Goal: Answer question/provide support: Share knowledge or assist other users

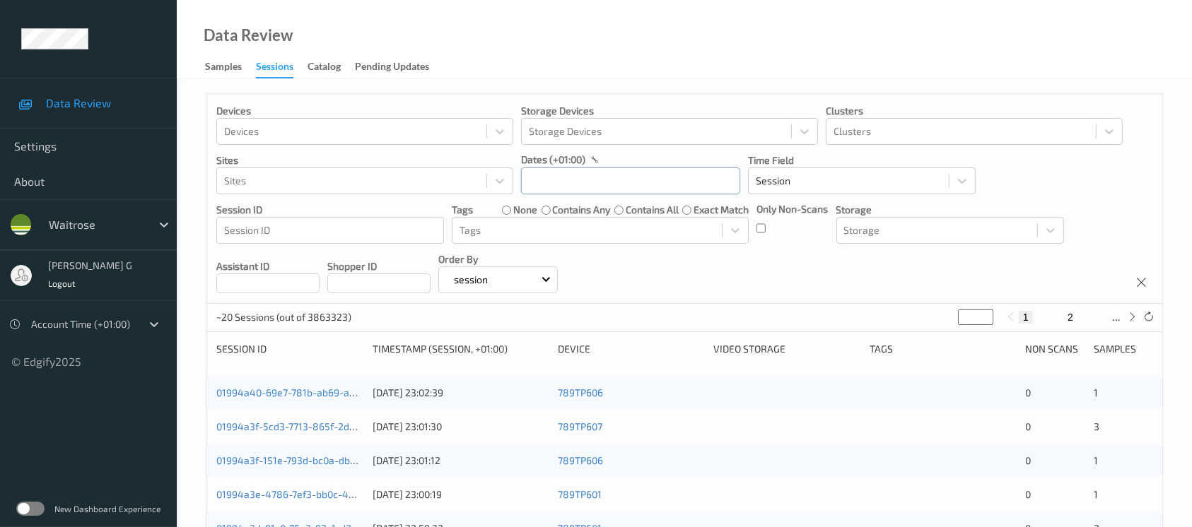
click at [577, 178] on input "text" at bounding box center [630, 181] width 219 height 27
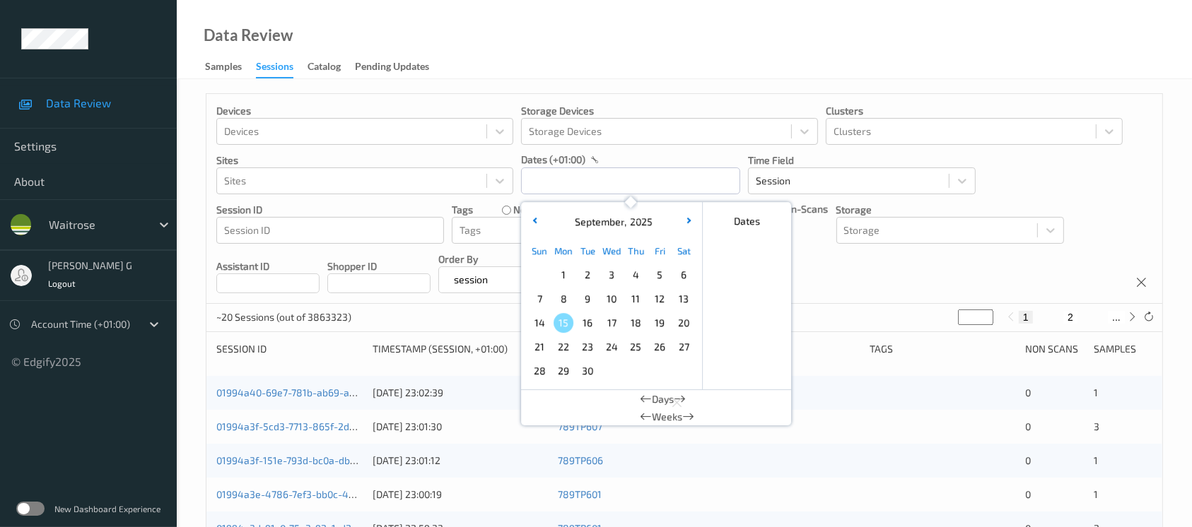
click at [659, 295] on span "12" at bounding box center [660, 299] width 20 height 20
type input "[DATE] 00:00 -> [DATE] 23:59"
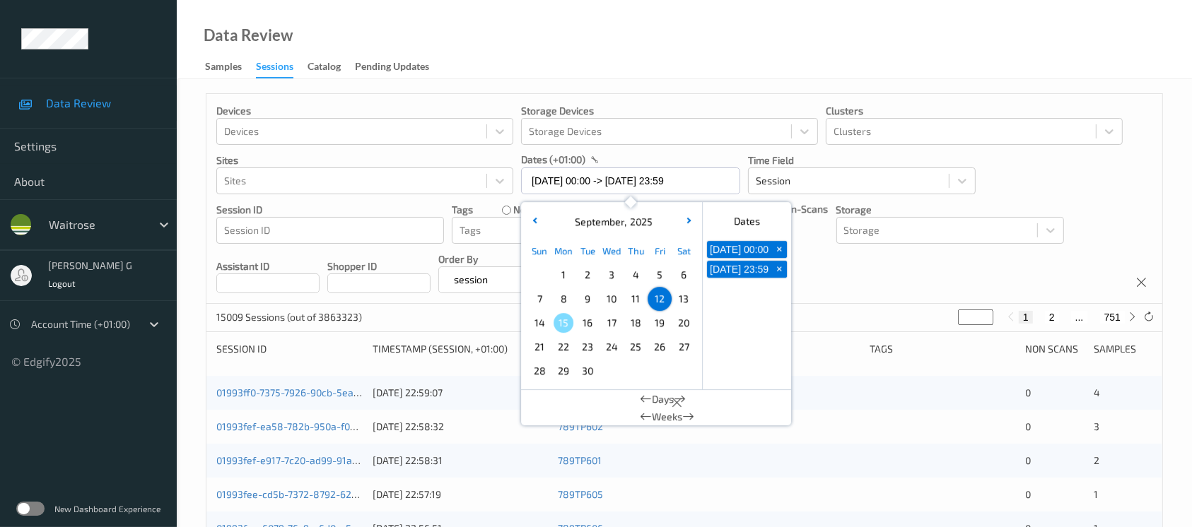
click at [874, 292] on div "Devices Devices Storage Devices Storage Devices Clusters Clusters Sites Sites d…" at bounding box center [684, 199] width 956 height 210
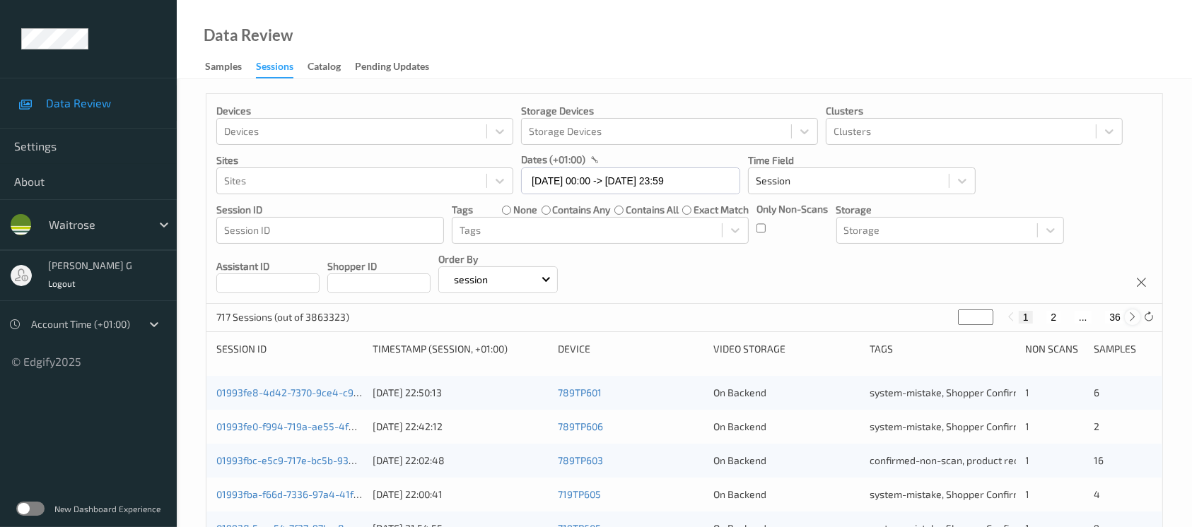
click at [1131, 315] on icon at bounding box center [1132, 317] width 11 height 11
type input "*"
click at [1131, 315] on icon at bounding box center [1132, 317] width 11 height 11
type input "*"
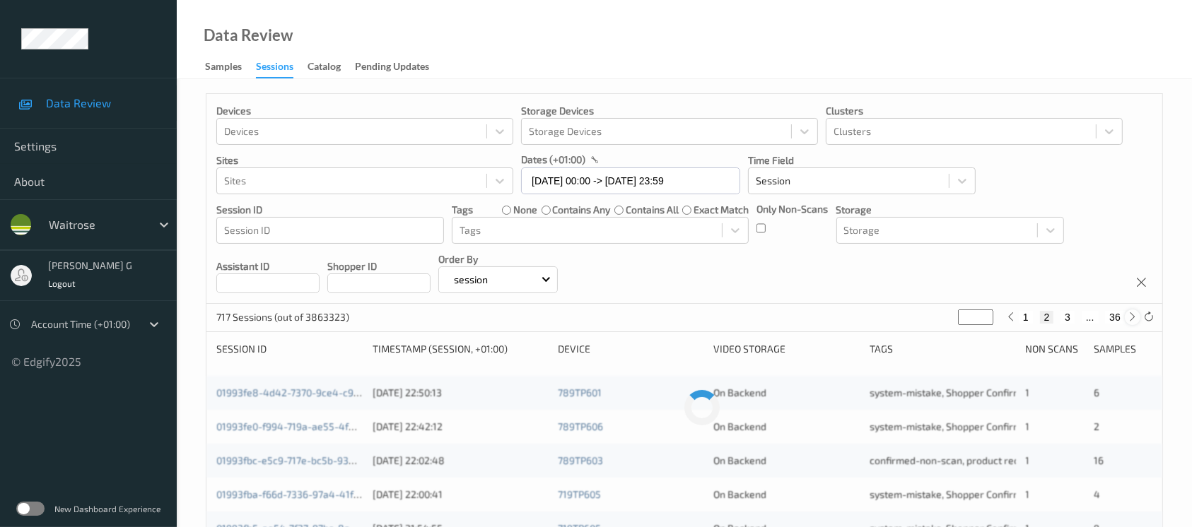
type input "*"
click at [1131, 315] on icon at bounding box center [1132, 317] width 11 height 11
type input "*"
click at [1131, 315] on icon at bounding box center [1132, 317] width 11 height 11
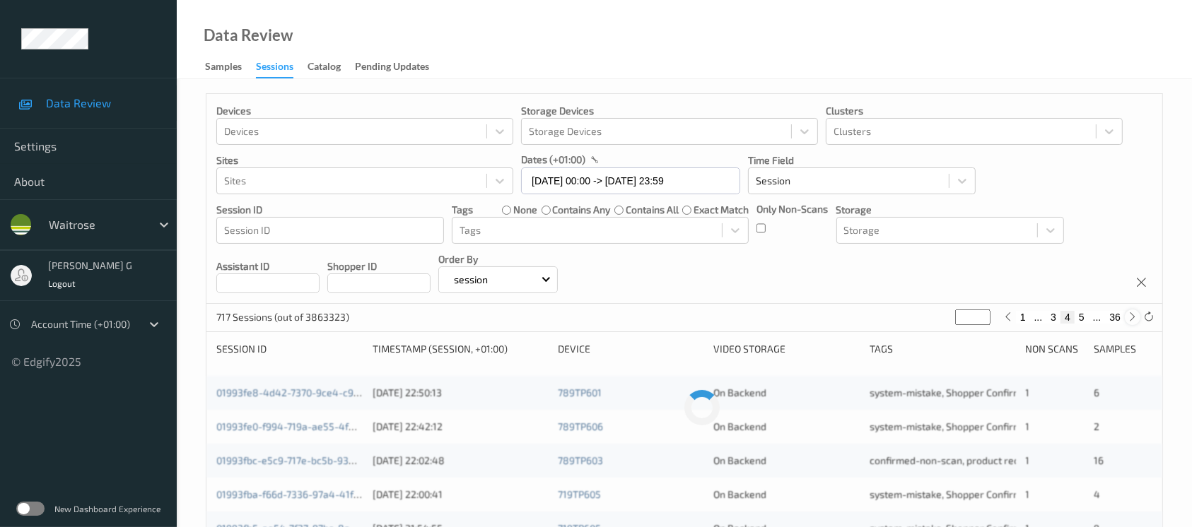
type input "*"
click at [1131, 315] on icon at bounding box center [1132, 317] width 11 height 11
type input "*"
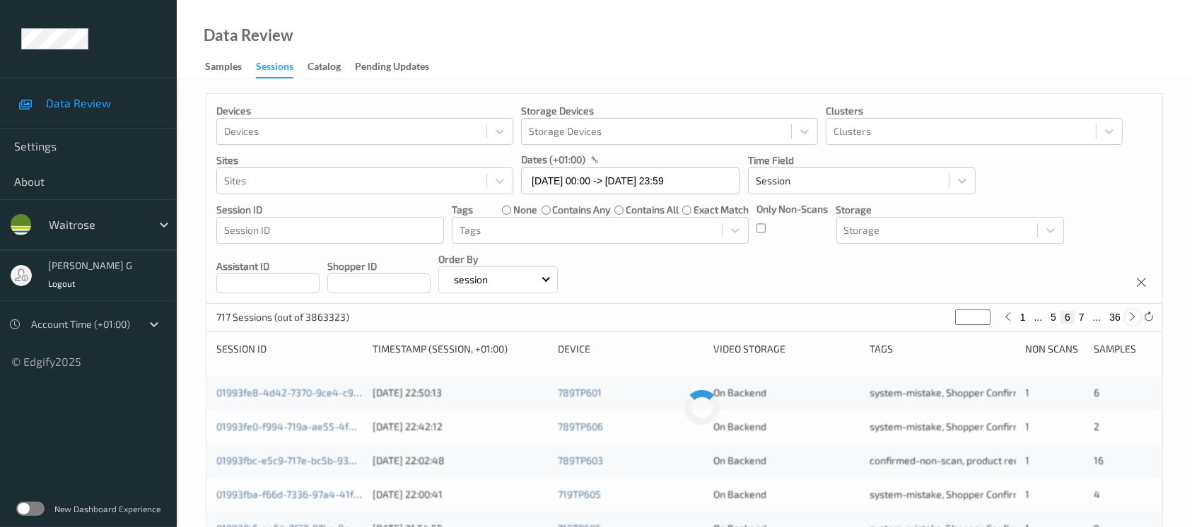
click at [1131, 315] on icon at bounding box center [1132, 317] width 11 height 11
type input "*"
click at [1112, 319] on button "36" at bounding box center [1115, 317] width 20 height 13
type input "**"
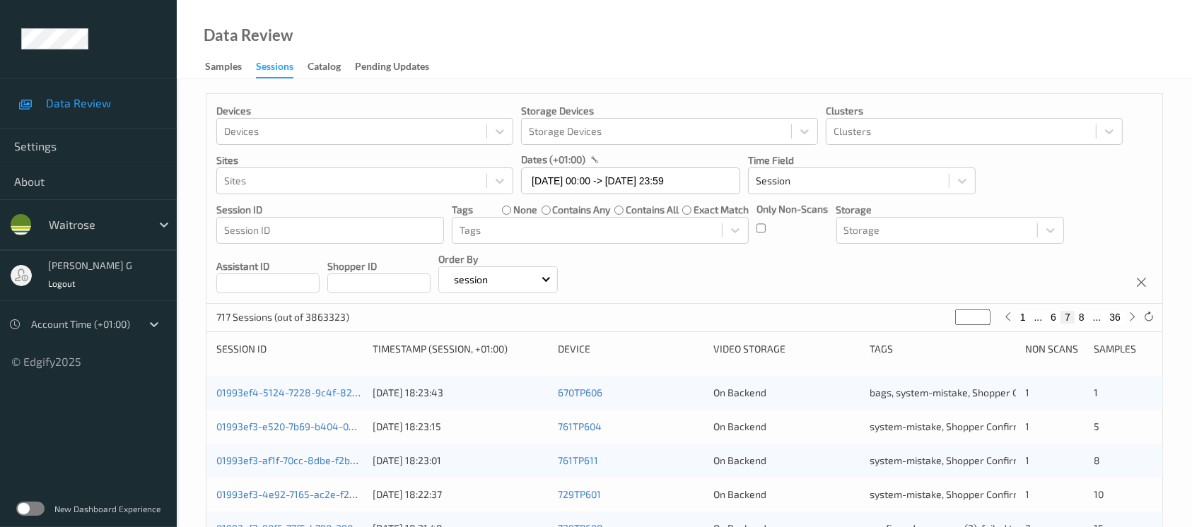
type input "**"
click at [1009, 317] on icon at bounding box center [1010, 317] width 11 height 11
type input "**"
click at [1009, 317] on icon at bounding box center [1010, 317] width 11 height 11
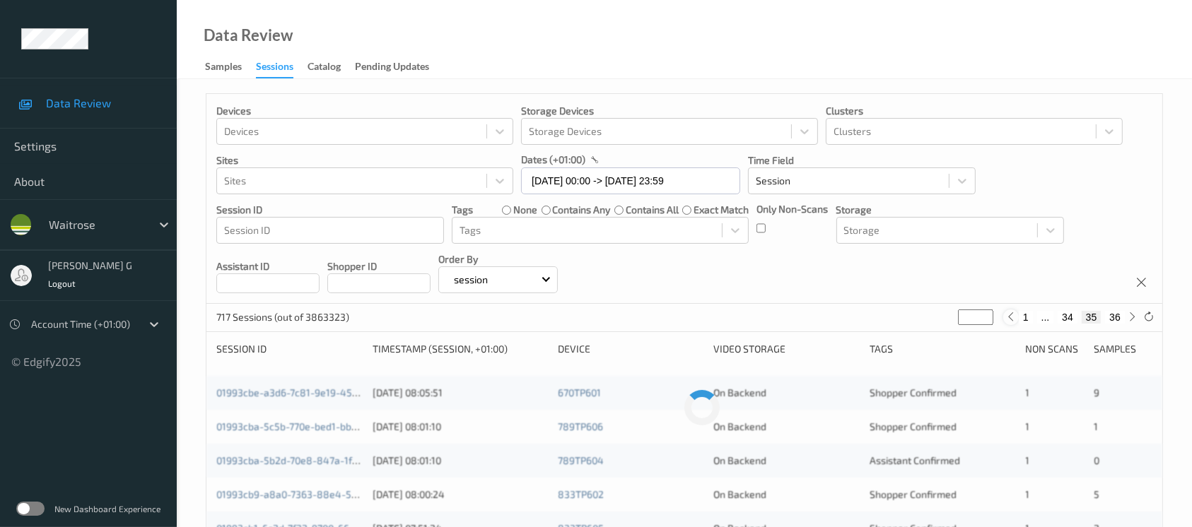
type input "**"
click at [1009, 317] on icon at bounding box center [1008, 317] width 11 height 11
type input "**"
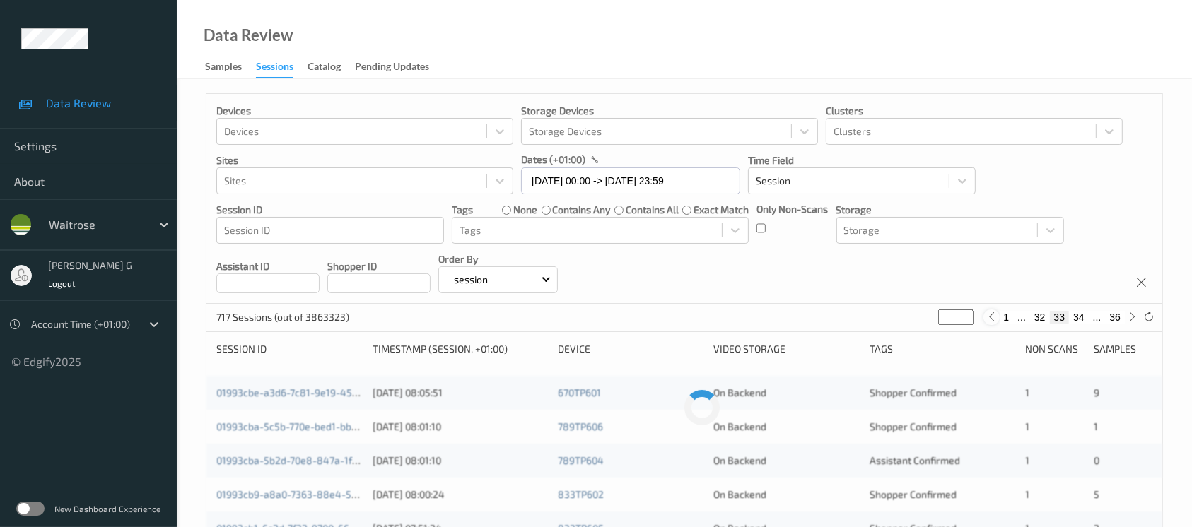
click at [1009, 317] on button "1" at bounding box center [1006, 317] width 14 height 13
type input "*"
click at [1119, 319] on button "36" at bounding box center [1115, 317] width 20 height 13
type input "**"
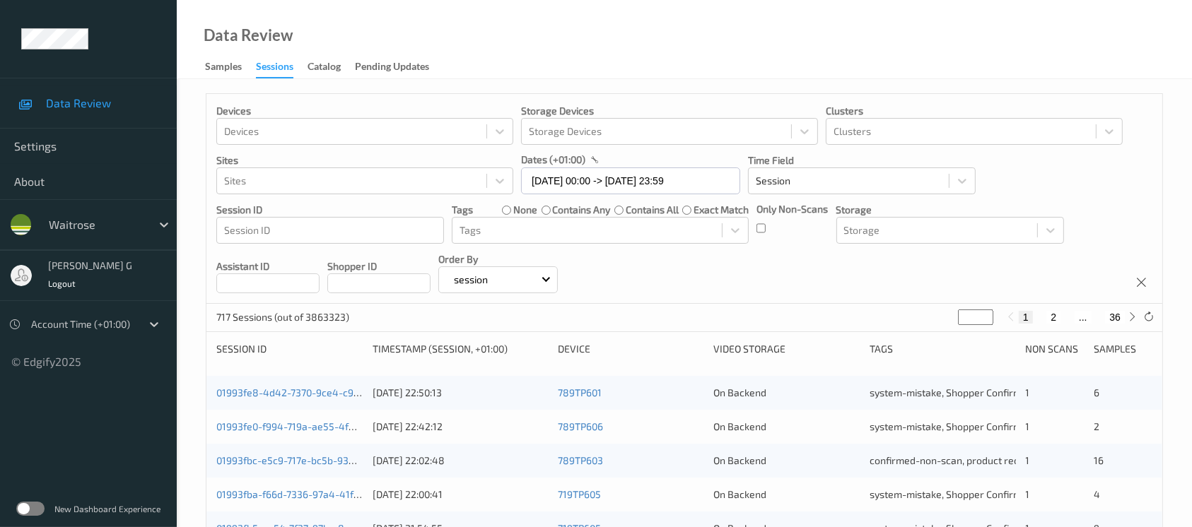
type input "**"
click at [1010, 319] on icon at bounding box center [1010, 317] width 11 height 11
type input "**"
click at [1010, 319] on icon at bounding box center [1010, 317] width 11 height 11
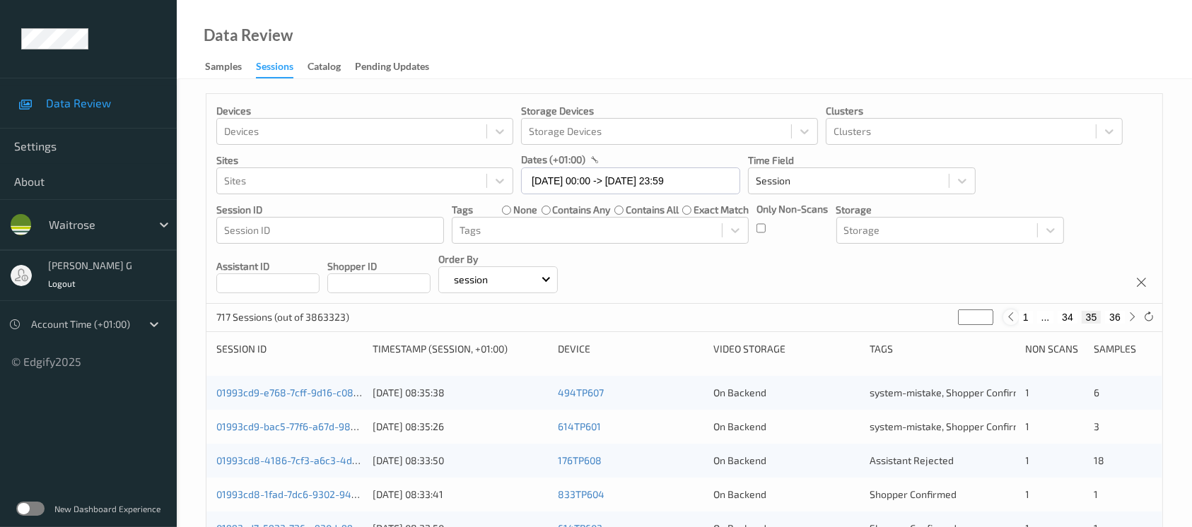
type input "**"
click at [1010, 319] on icon at bounding box center [1008, 317] width 11 height 11
type input "**"
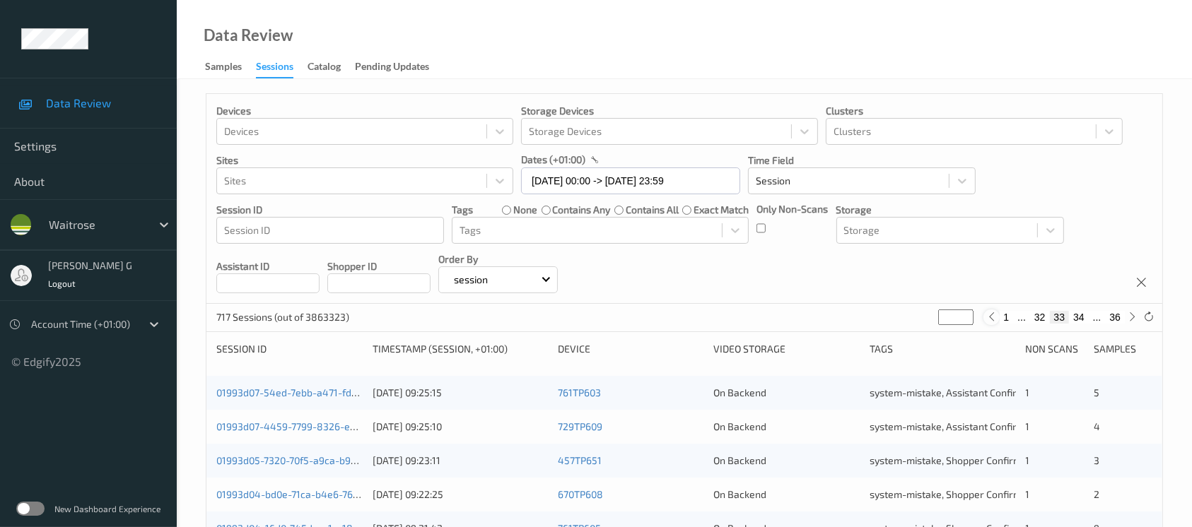
click at [991, 320] on icon at bounding box center [991, 317] width 11 height 11
type input "**"
click at [1081, 319] on button "33" at bounding box center [1079, 317] width 20 height 13
type input "**"
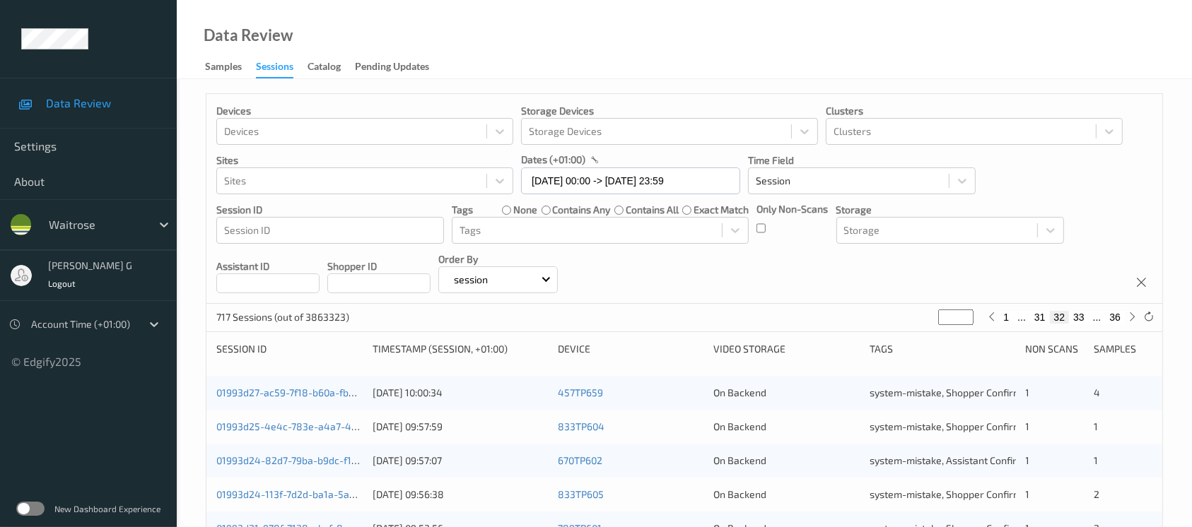
type input "**"
click at [993, 321] on icon at bounding box center [991, 317] width 11 height 11
type input "**"
click at [1041, 319] on button "31" at bounding box center [1040, 317] width 20 height 13
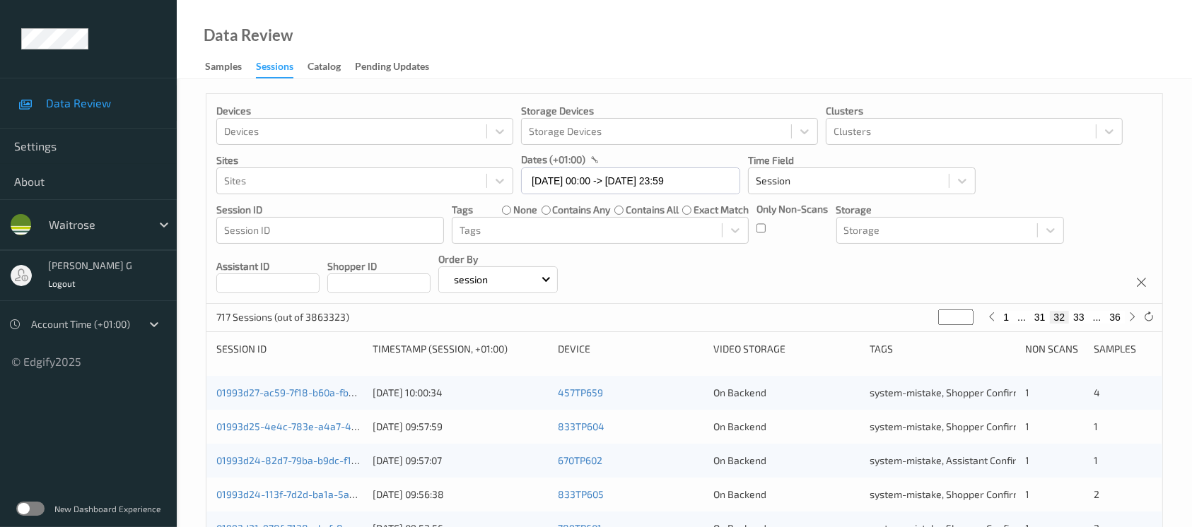
type input "**"
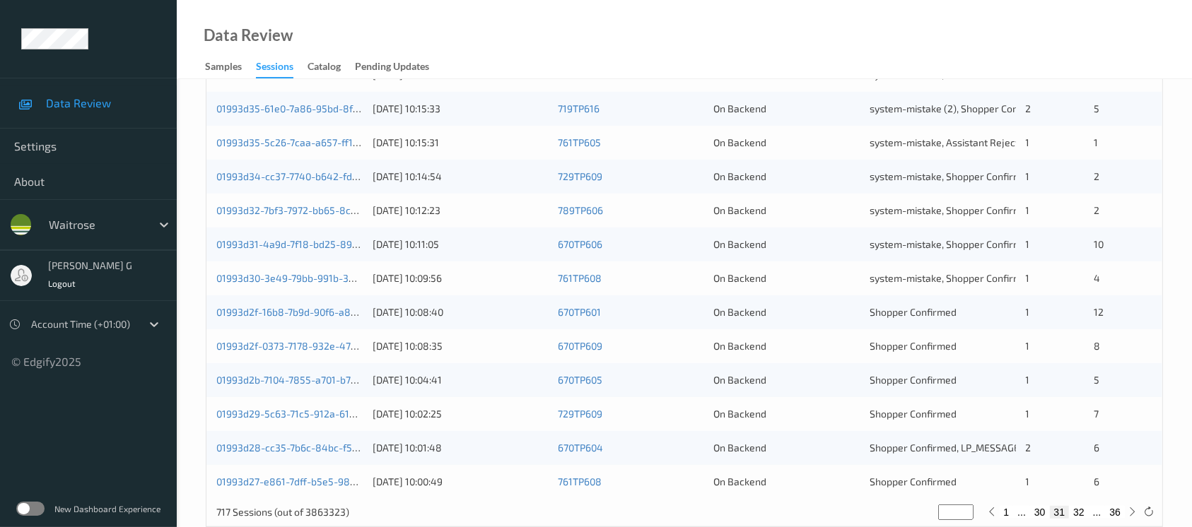
scroll to position [584, 0]
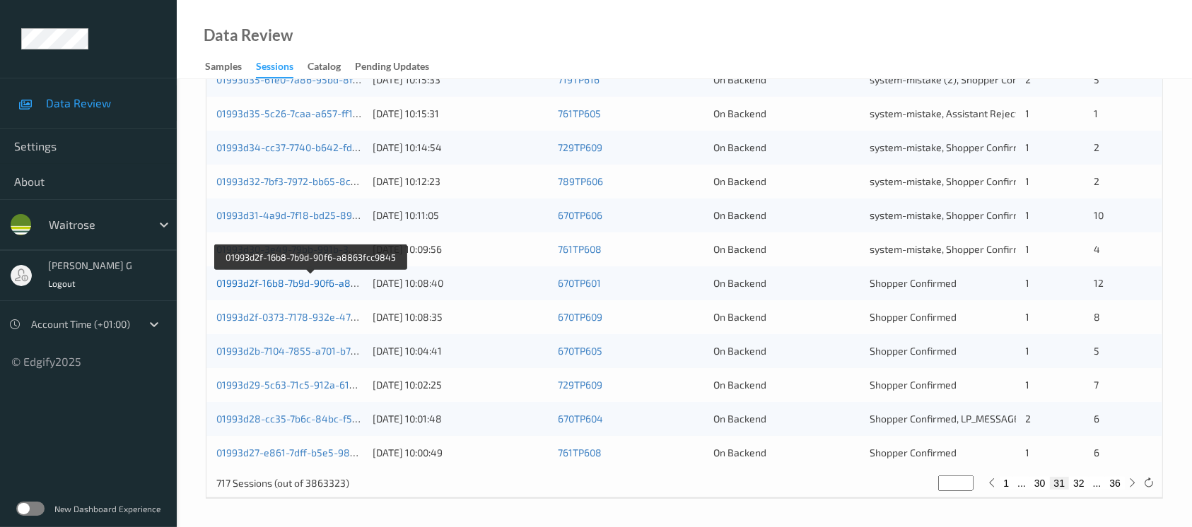
click at [254, 284] on link "01993d2f-16b8-7b9d-90f6-a8863fcc9845" at bounding box center [310, 283] width 189 height 12
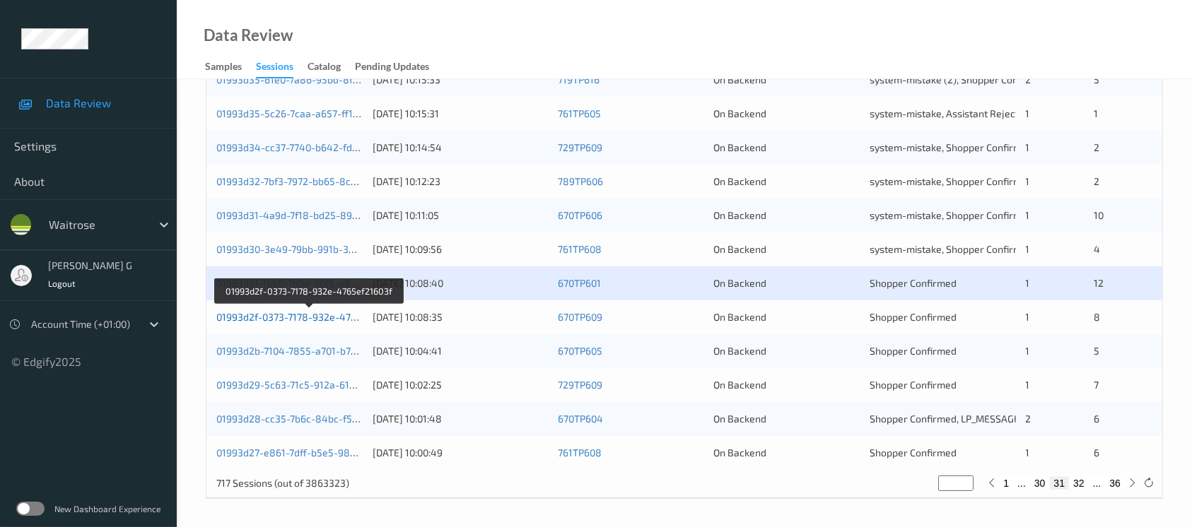
click at [259, 315] on link "01993d2f-0373-7178-932e-4765ef21603f" at bounding box center [308, 317] width 185 height 12
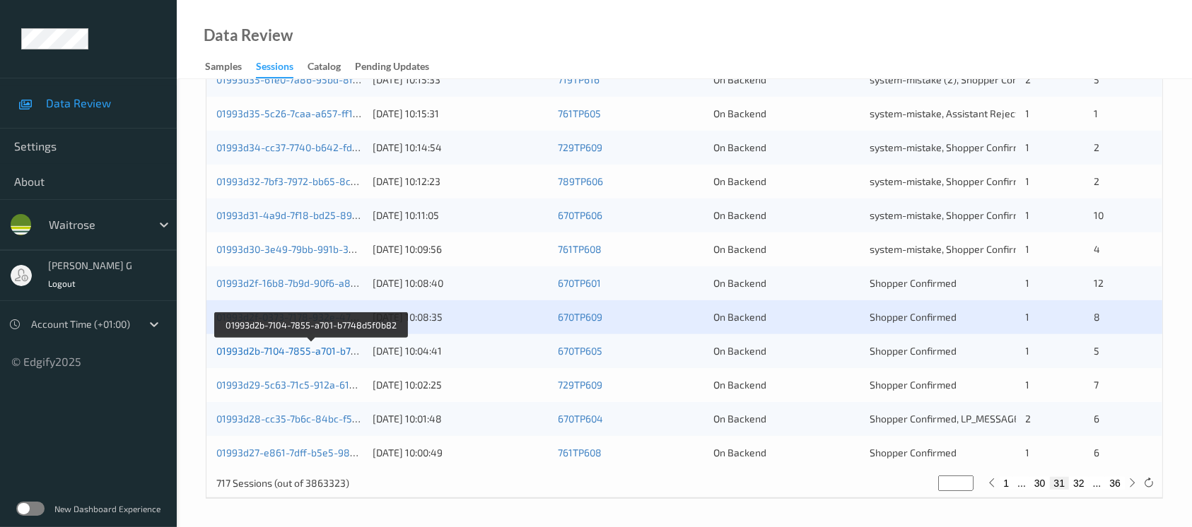
click at [262, 352] on link "01993d2b-7104-7855-a701-b7748d5f0b82" at bounding box center [311, 351] width 190 height 12
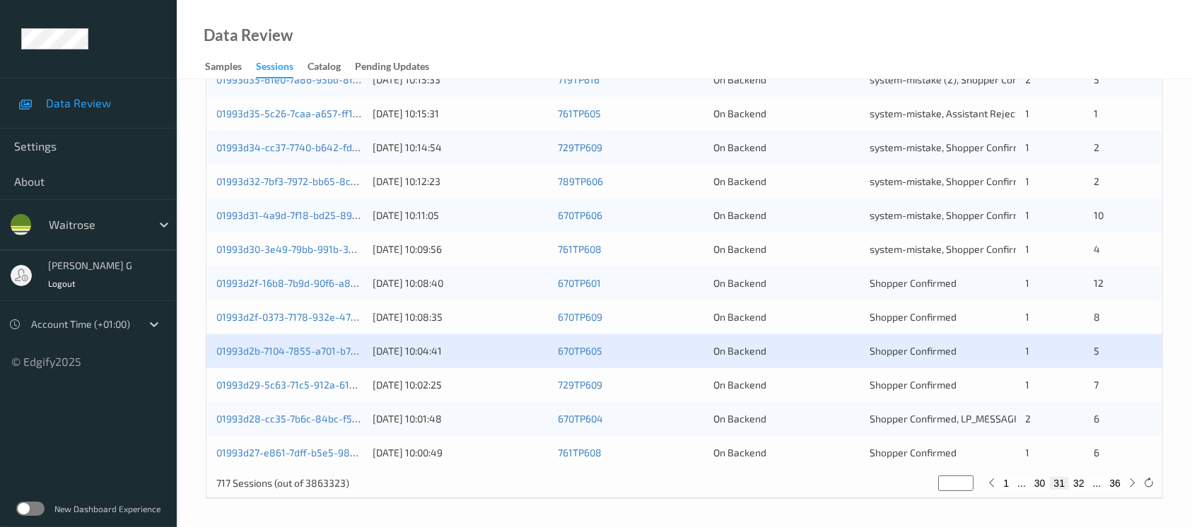
click at [264, 392] on div "01993d29-5c63-71c5-912a-61eac64050d7 12/09/2025 10:02:25 729TP609 On Backend Sh…" at bounding box center [684, 385] width 956 height 34
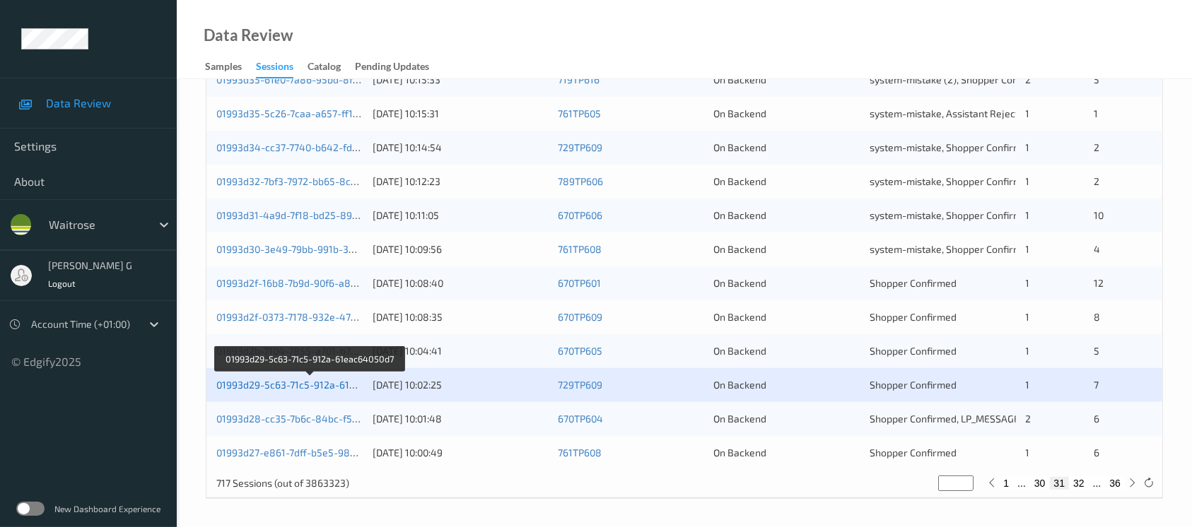
click at [277, 382] on link "01993d29-5c63-71c5-912a-61eac64050d7" at bounding box center [310, 385] width 189 height 12
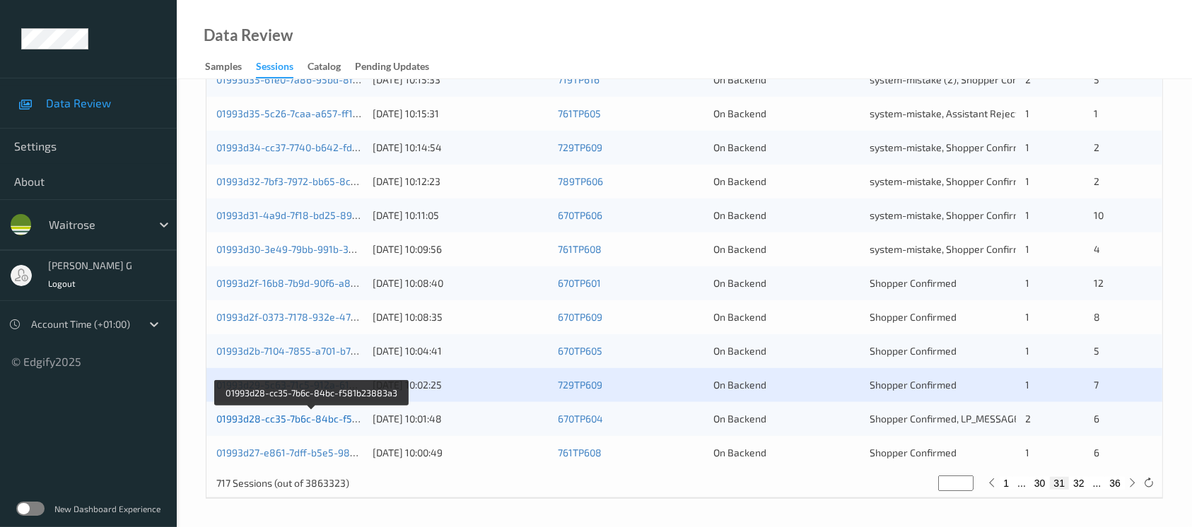
click at [266, 413] on link "01993d28-cc35-7b6c-84bc-f581b23883a3" at bounding box center [312, 419] width 193 height 12
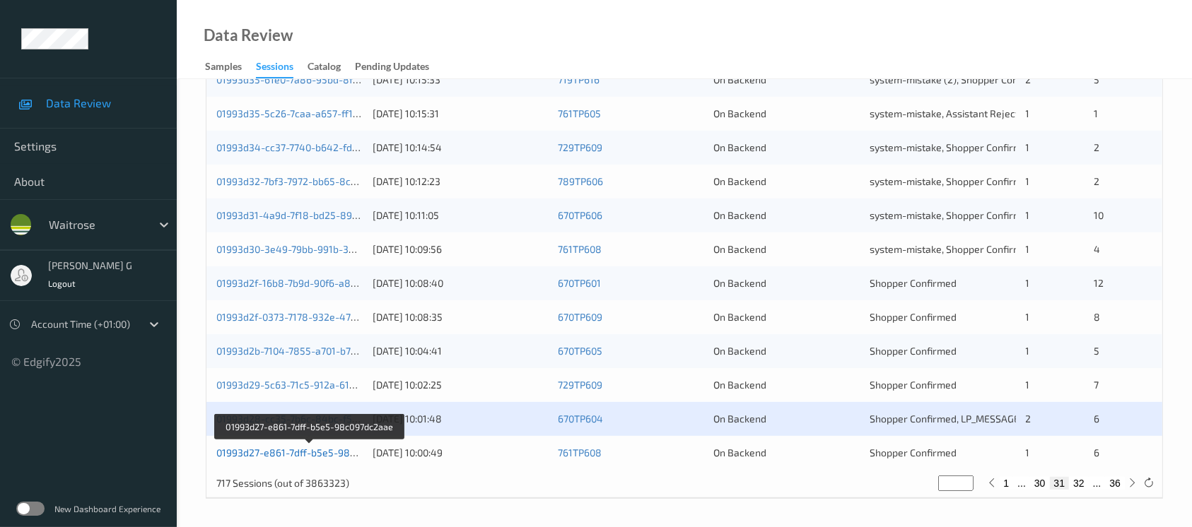
click at [257, 454] on link "01993d27-e861-7dff-b5e5-98c097dc2aae" at bounding box center [310, 453] width 188 height 12
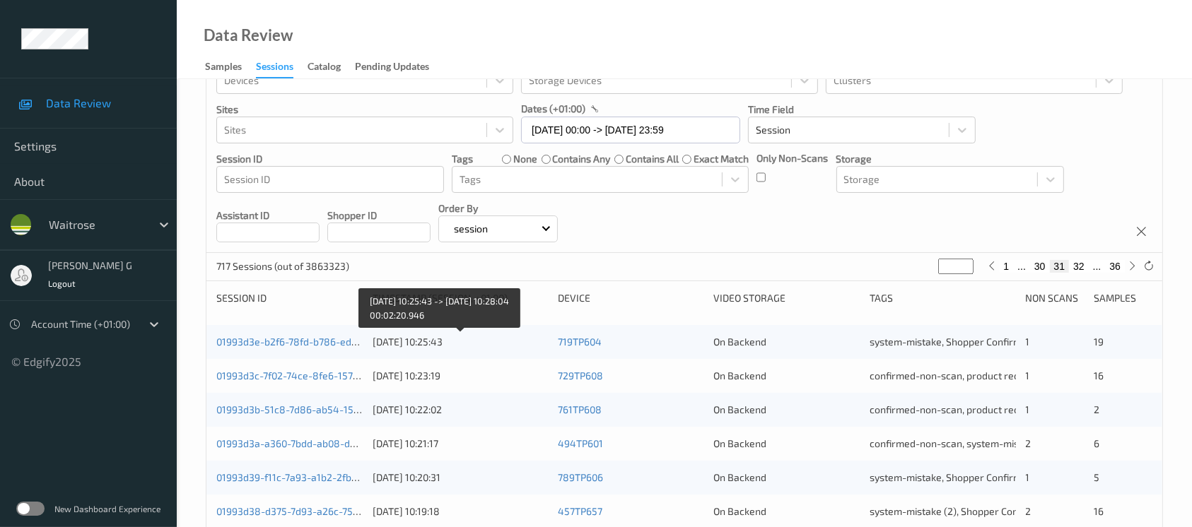
scroll to position [0, 0]
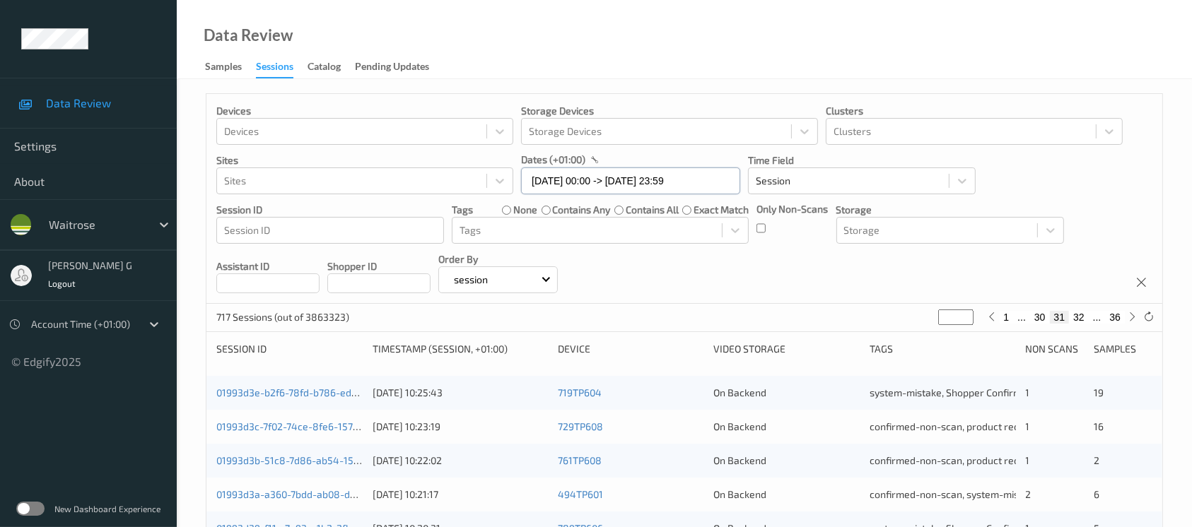
click at [690, 186] on input "12/09/2025 00:00 -> 12/09/2025 23:59" at bounding box center [630, 181] width 219 height 27
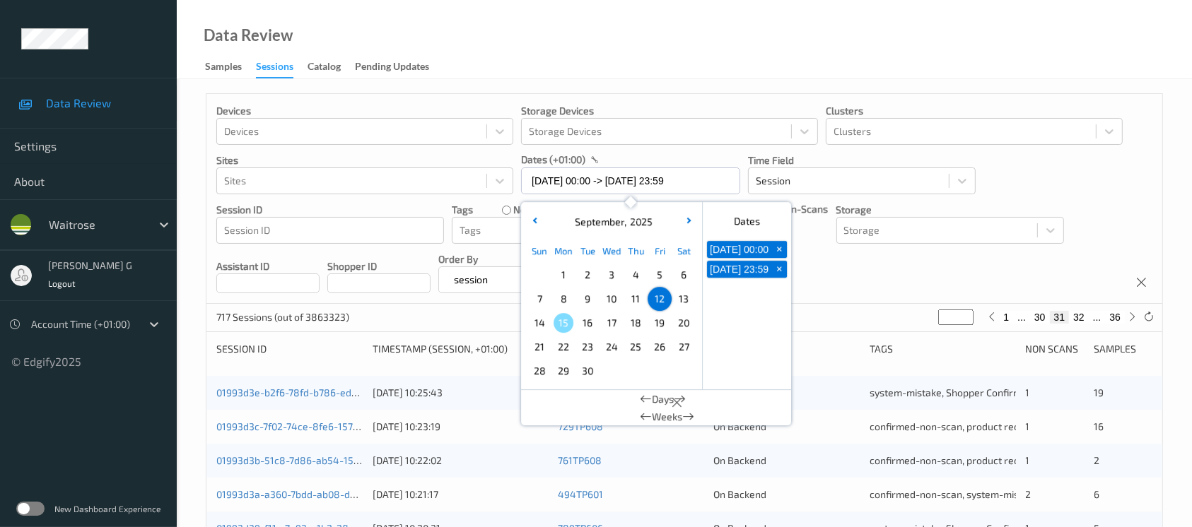
click at [679, 297] on span "13" at bounding box center [684, 299] width 20 height 20
type input "13/09/2025 00:00"
type input "*"
click at [679, 297] on span "13" at bounding box center [684, 299] width 20 height 20
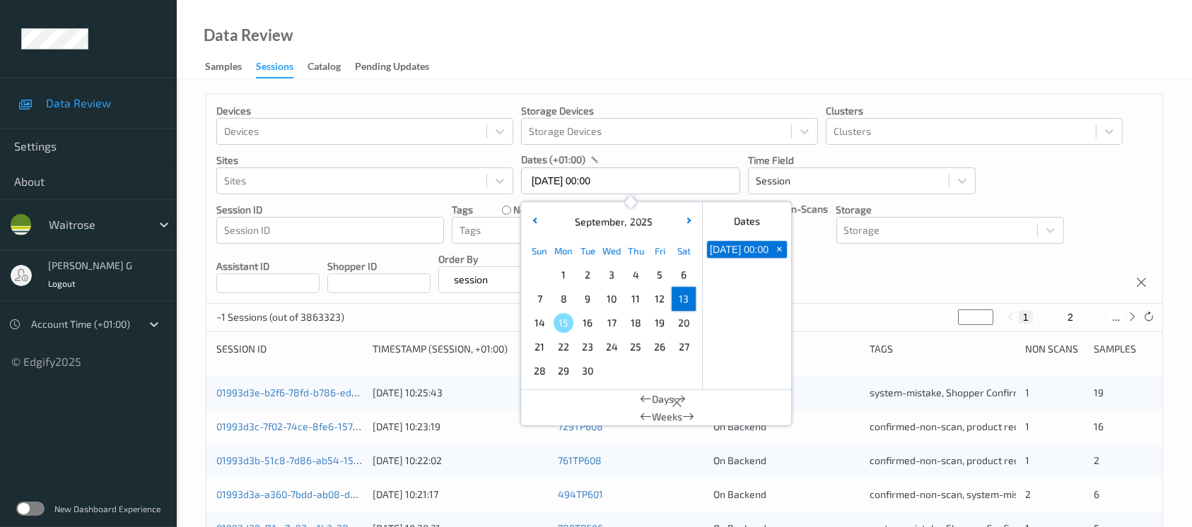
type input "13/09/2025 00:00 -> 13/09/2025 23:59"
click at [894, 277] on div "Devices Devices Storage Devices Storage Devices Clusters Clusters Sites Sites d…" at bounding box center [684, 199] width 956 height 210
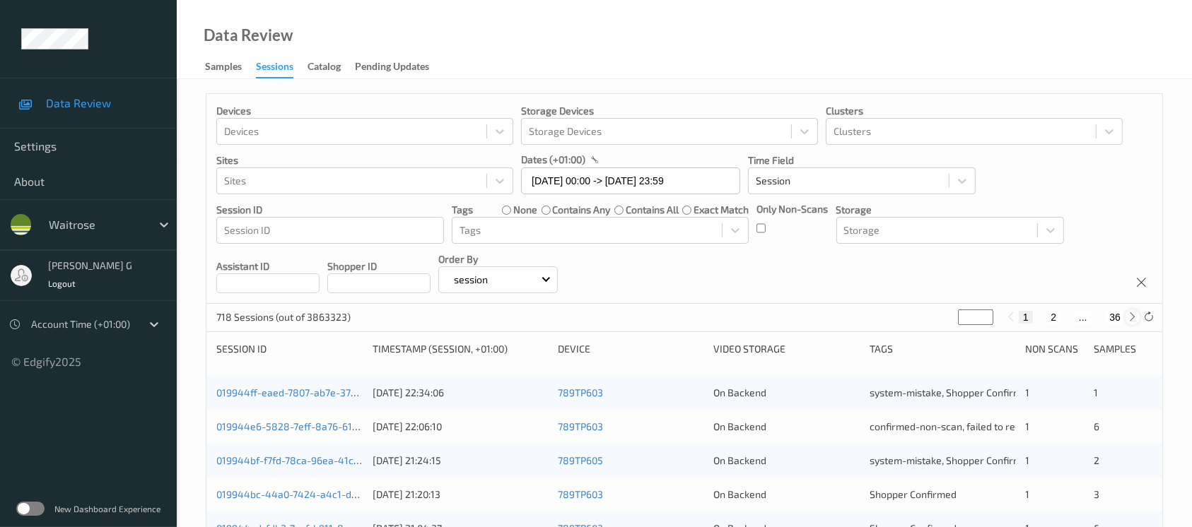
click at [1134, 316] on icon at bounding box center [1132, 317] width 11 height 11
type input "*"
click at [1134, 316] on icon at bounding box center [1132, 317] width 11 height 11
type input "*"
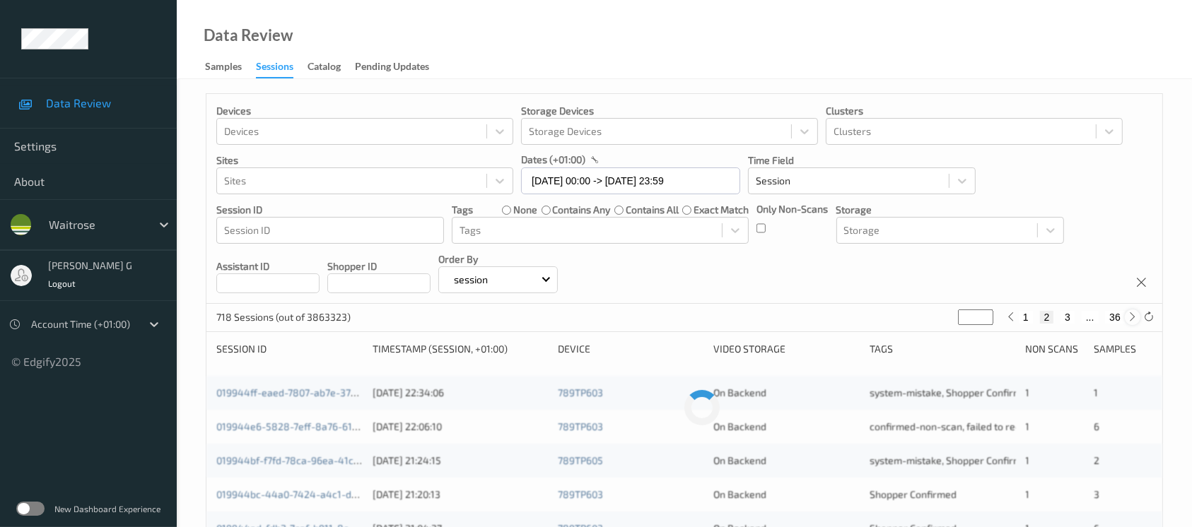
type input "*"
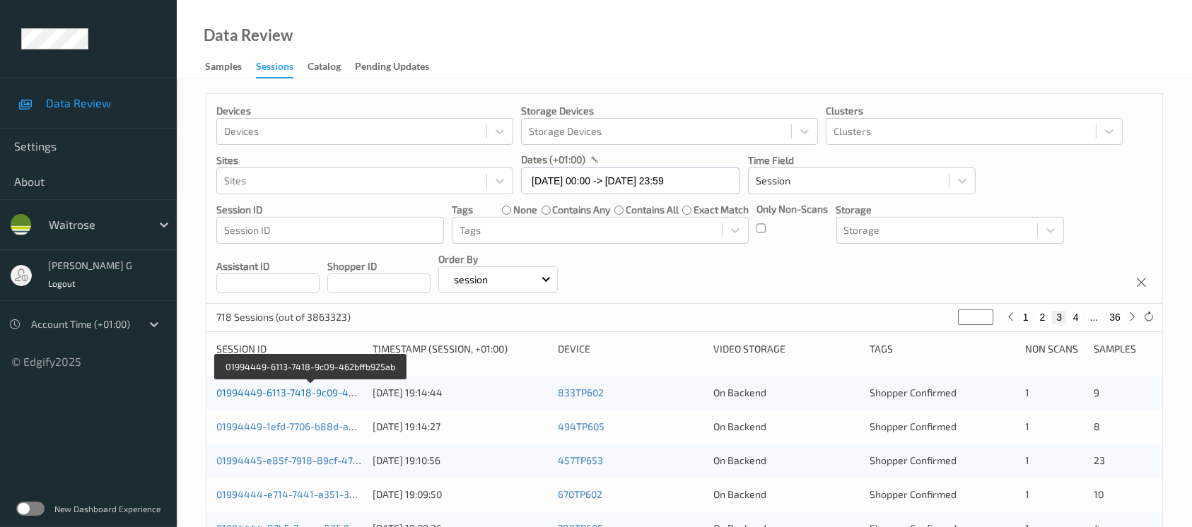
click at [268, 391] on link "01994449-6113-7418-9c09-462bffb925ab" at bounding box center [311, 393] width 190 height 12
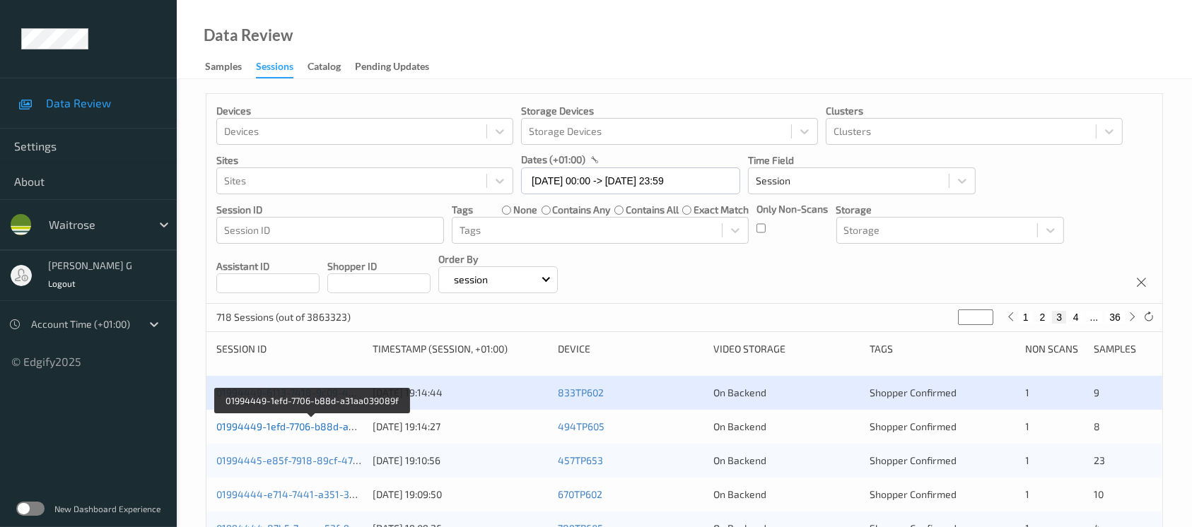
click at [278, 427] on link "01994449-1efd-7706-b88d-a31aa039089f" at bounding box center [312, 427] width 192 height 12
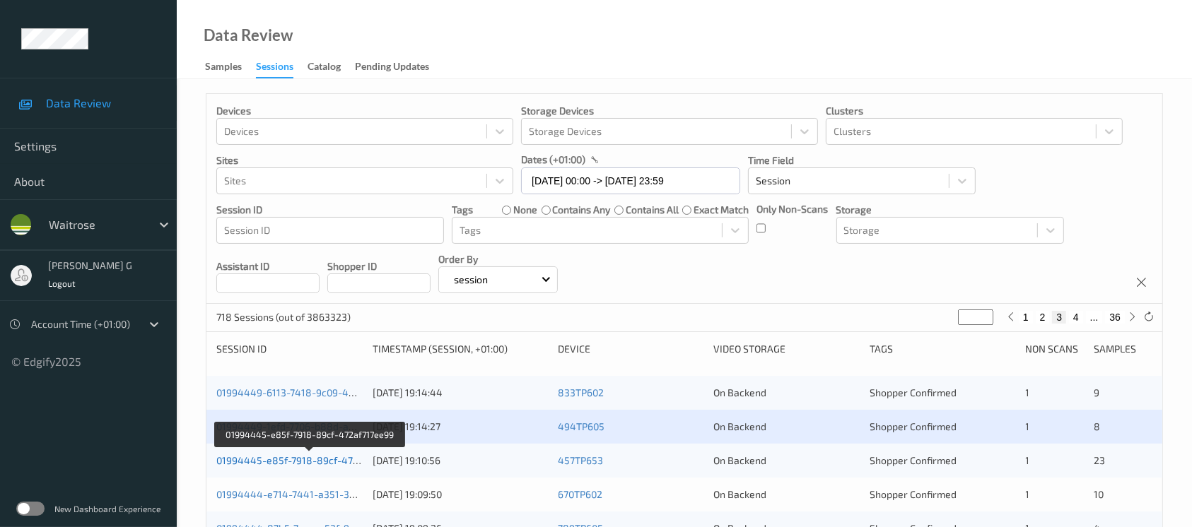
click at [269, 455] on link "01994445-e85f-7918-89cf-472af717ee99" at bounding box center [310, 460] width 188 height 12
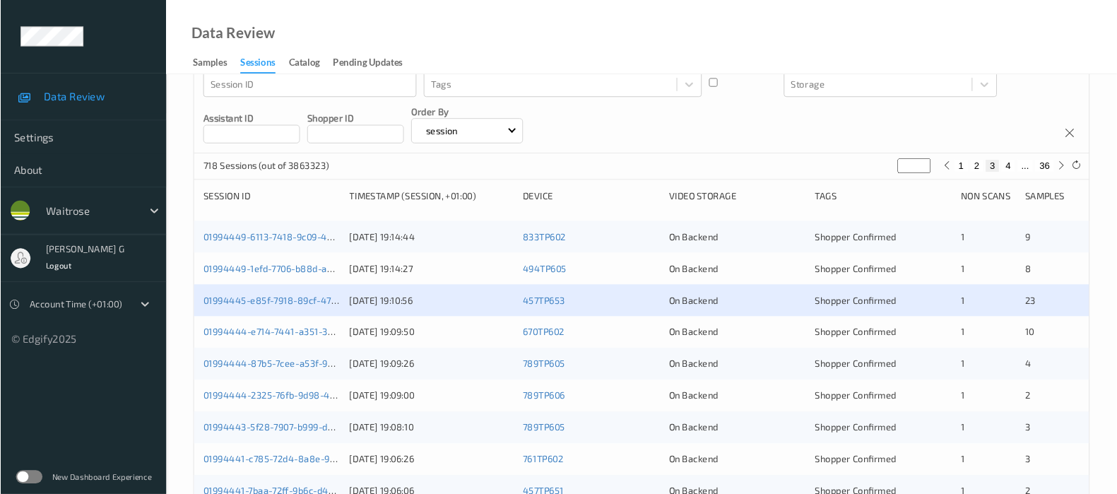
scroll to position [377, 0]
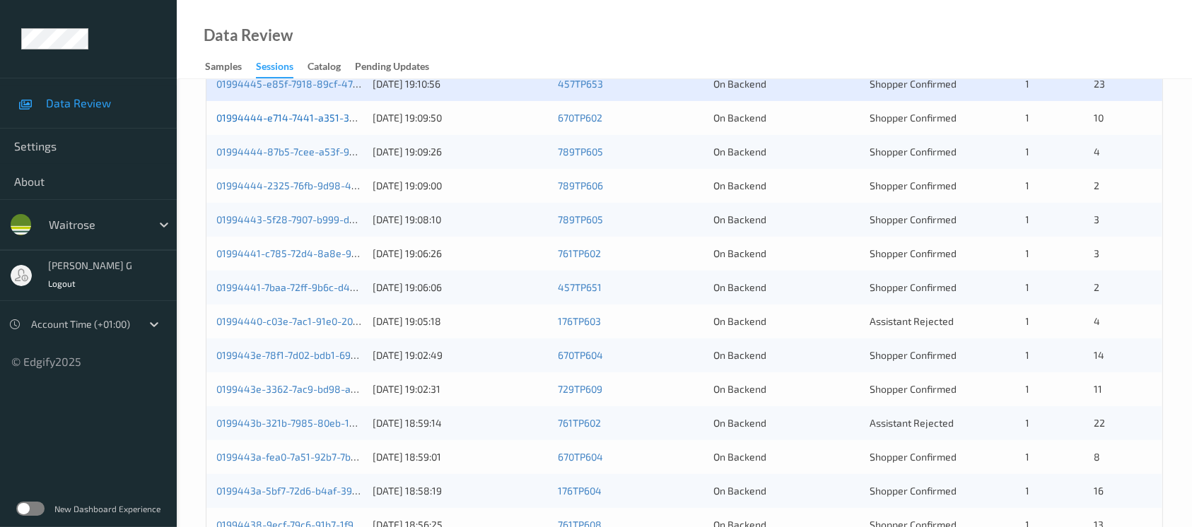
click at [278, 122] on link "01994444-e714-7441-a351-3df25760108c" at bounding box center [311, 118] width 191 height 12
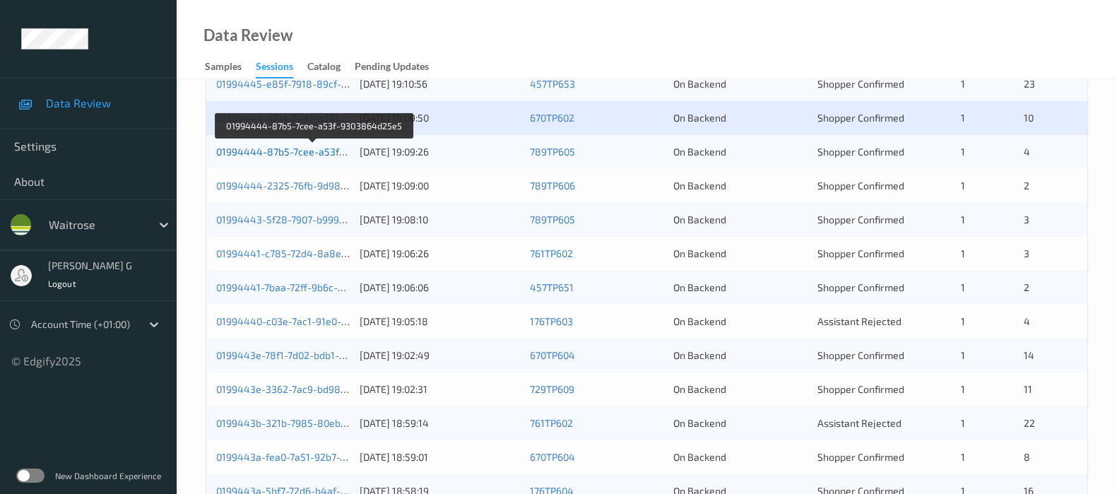
click at [252, 153] on link "01994444-87b5-7cee-a53f-9303864d25e5" at bounding box center [314, 152] width 196 height 12
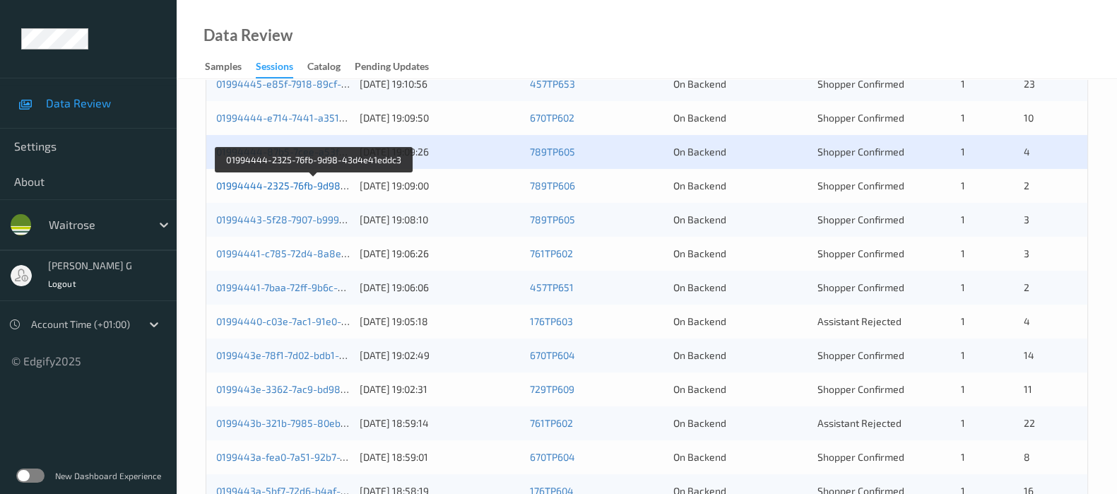
click at [226, 182] on link "01994444-2325-76fb-9d98-43d4e41eddc3" at bounding box center [314, 186] width 196 height 12
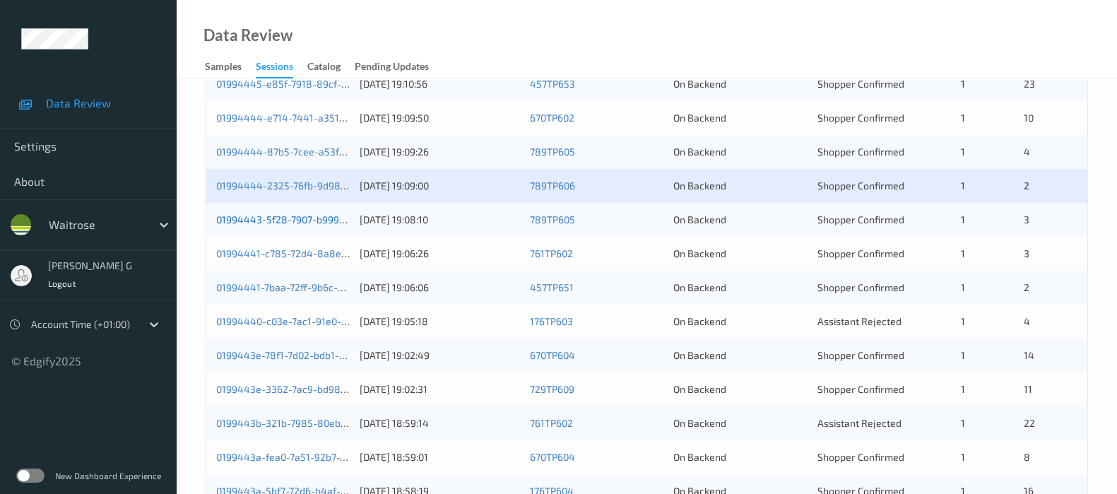
click at [293, 218] on link "01994443-5f28-7907-b999-d6408e0d28c2" at bounding box center [314, 219] width 196 height 12
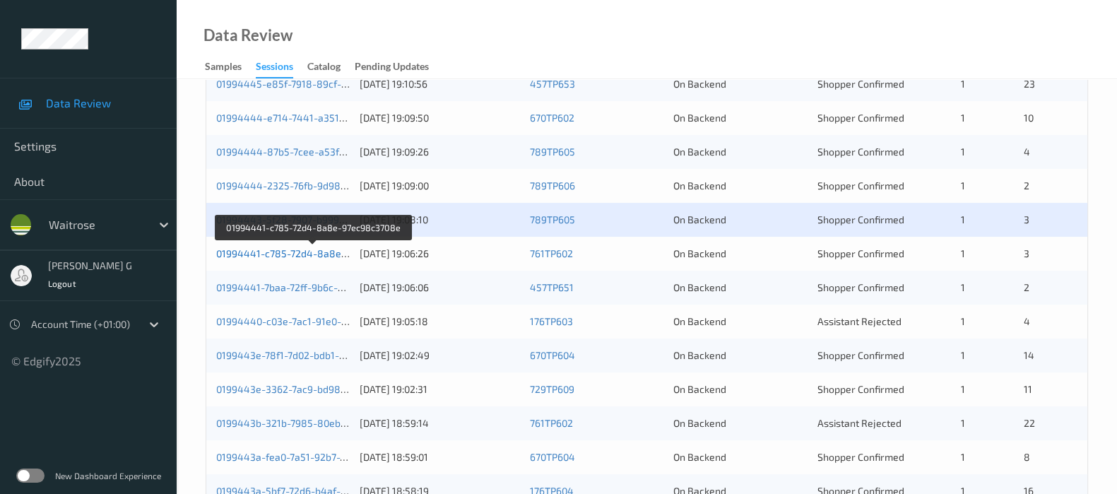
click at [290, 253] on link "01994441-c785-72d4-8a8e-97ec98c3708e" at bounding box center [314, 253] width 196 height 12
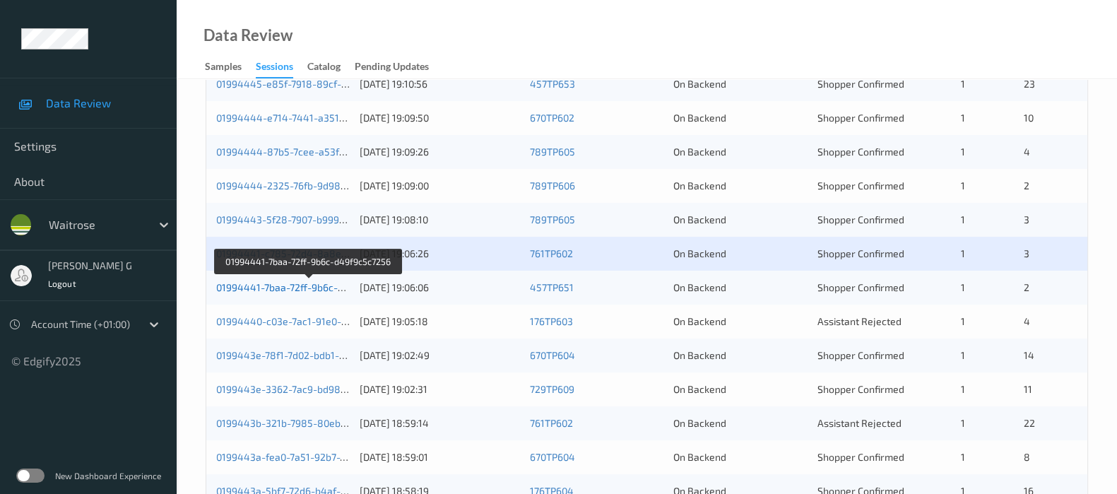
click at [287, 288] on link "01994441-7baa-72ff-9b6c-d49f9c5c7256" at bounding box center [309, 287] width 186 height 12
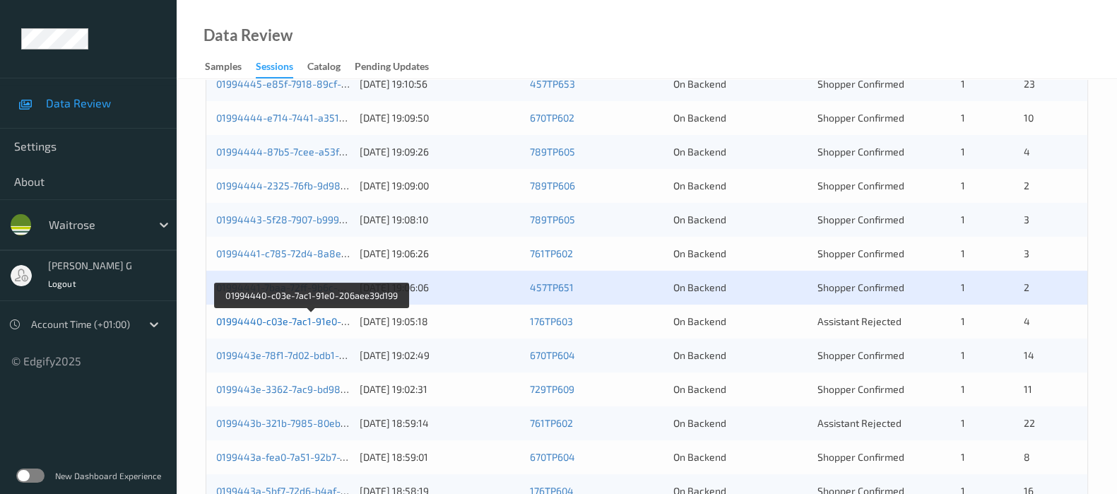
click at [259, 319] on link "01994440-c03e-7ac1-91e0-206aee39d199" at bounding box center [312, 321] width 192 height 12
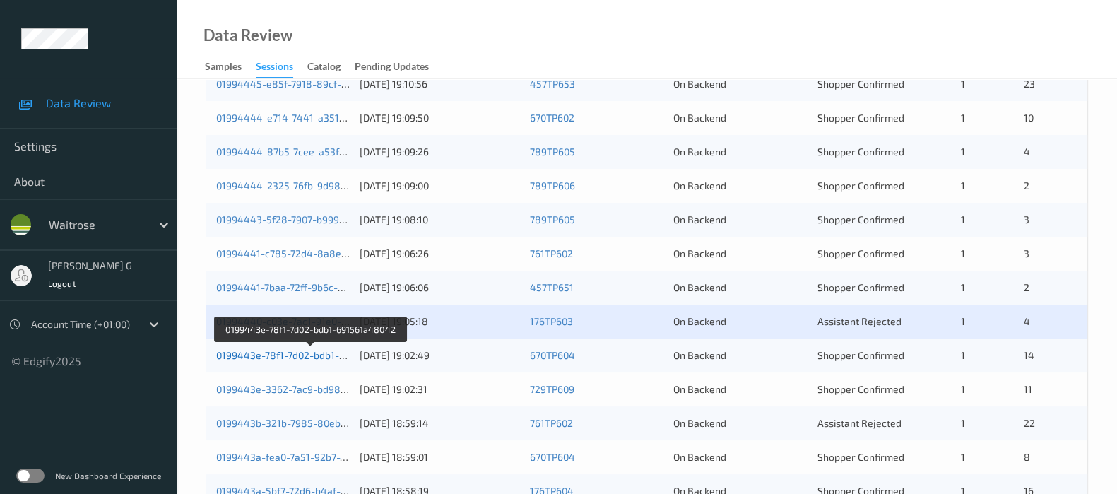
click at [266, 358] on link "0199443e-78f1-7d02-bdb1-691561a48042" at bounding box center [311, 355] width 190 height 12
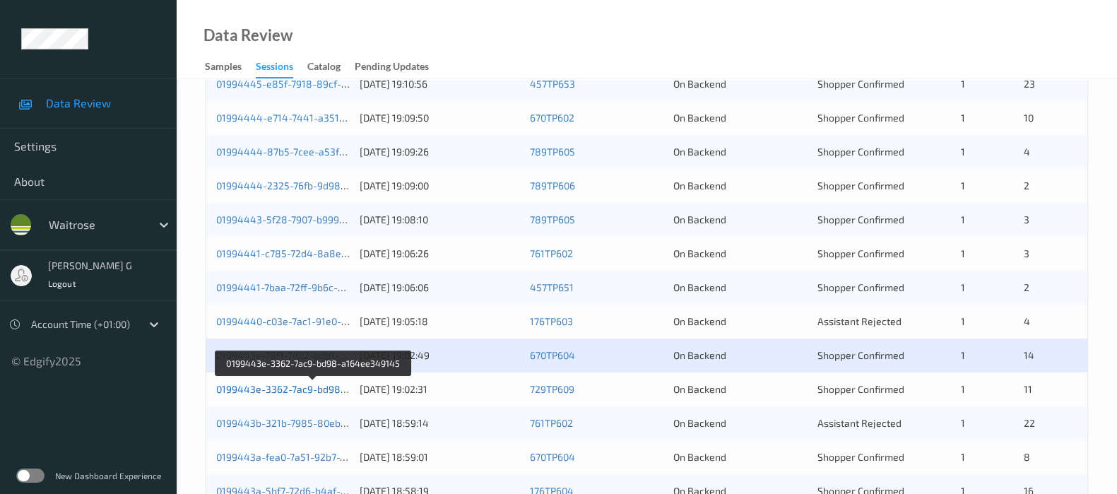
click at [275, 387] on link "0199443e-3362-7ac9-bd98-a164ee349145" at bounding box center [314, 389] width 196 height 12
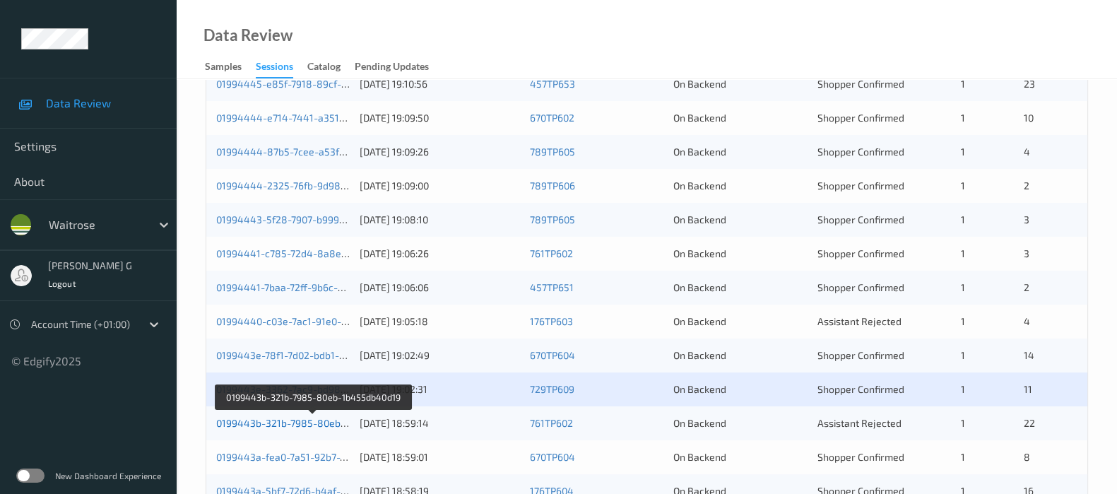
click at [281, 422] on link "0199443b-321b-7985-80eb-1b455db40d19" at bounding box center [313, 423] width 195 height 12
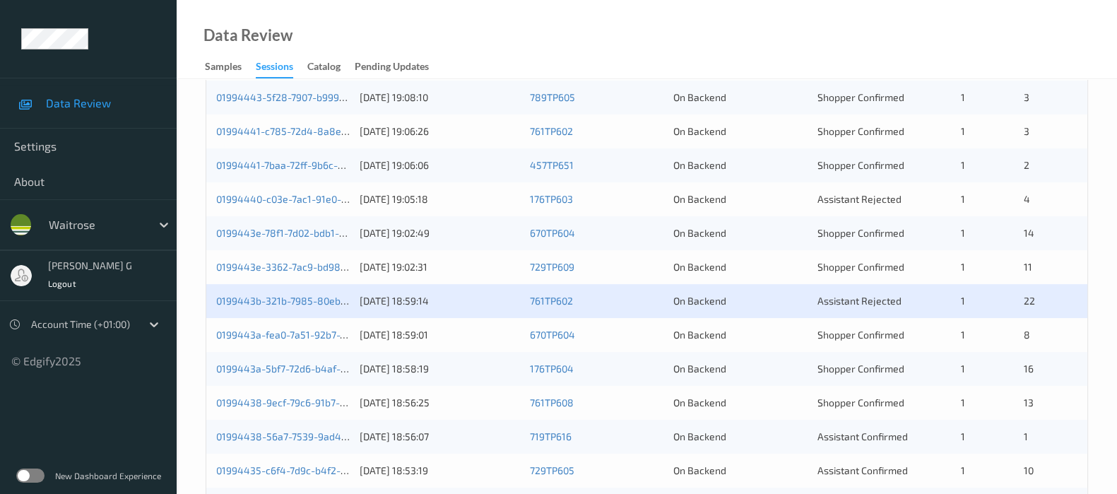
scroll to position [616, 0]
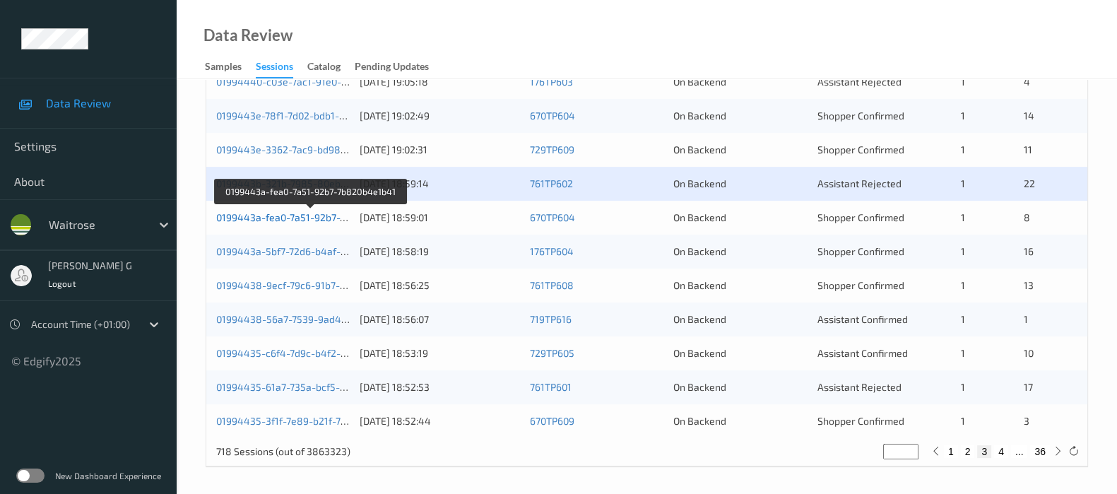
click at [265, 213] on link "0199443a-fea0-7a51-92b7-7b820b4e1b41" at bounding box center [311, 217] width 190 height 12
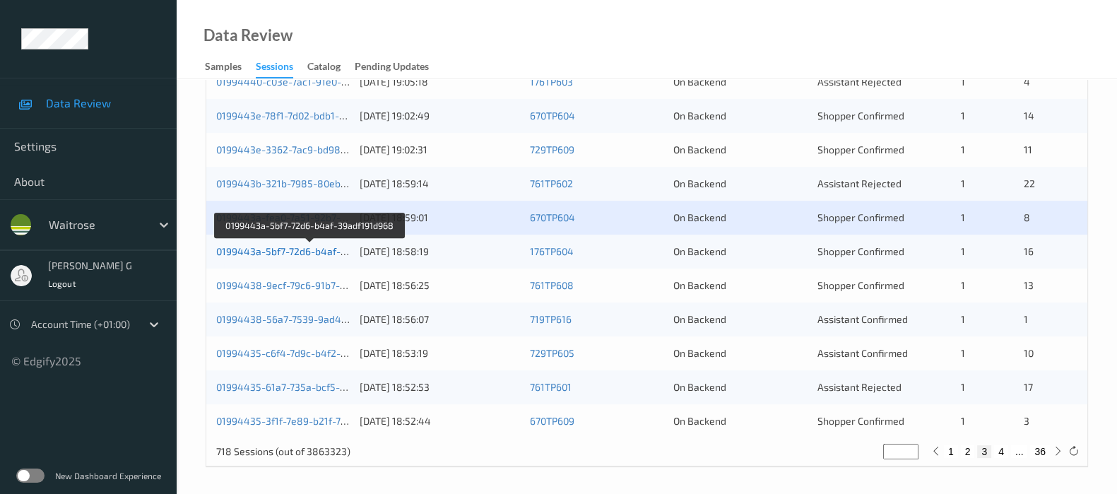
click at [303, 250] on link "0199443a-5bf7-72d6-b4af-39adf191d968" at bounding box center [310, 251] width 188 height 12
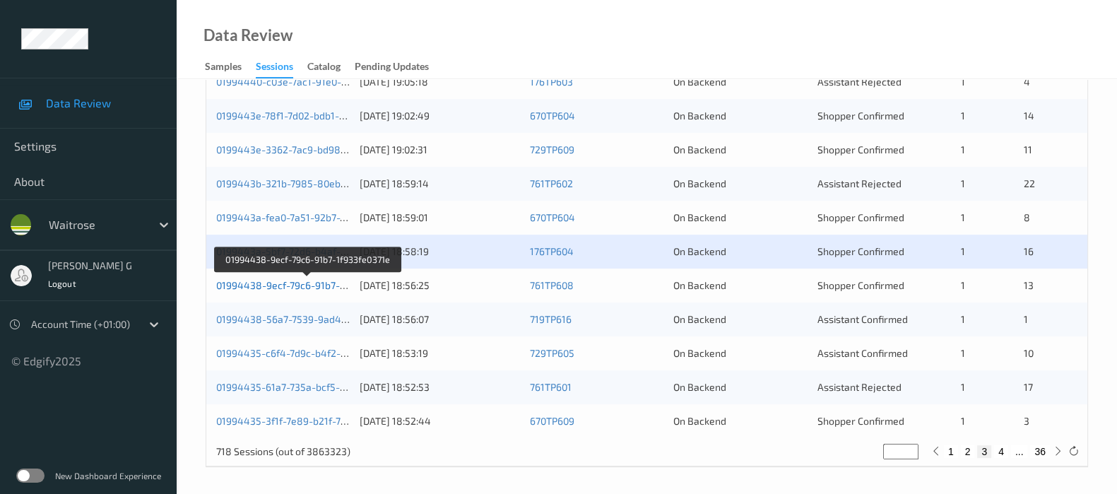
click at [277, 286] on link "01994438-9ecf-79c6-91b7-1f933fe0371e" at bounding box center [308, 285] width 184 height 12
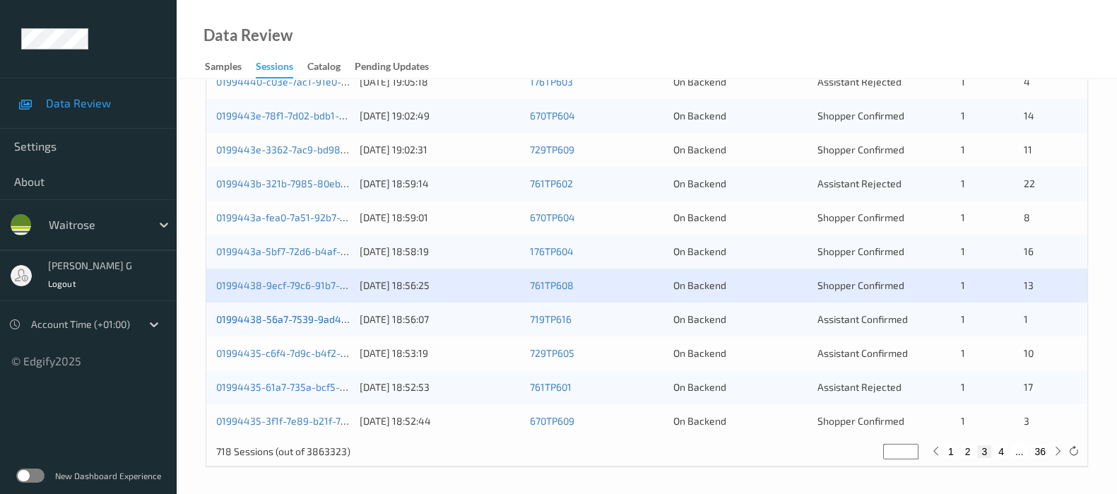
click at [247, 313] on link "01994438-56a7-7539-9ad4-6020634f3667" at bounding box center [313, 319] width 195 height 12
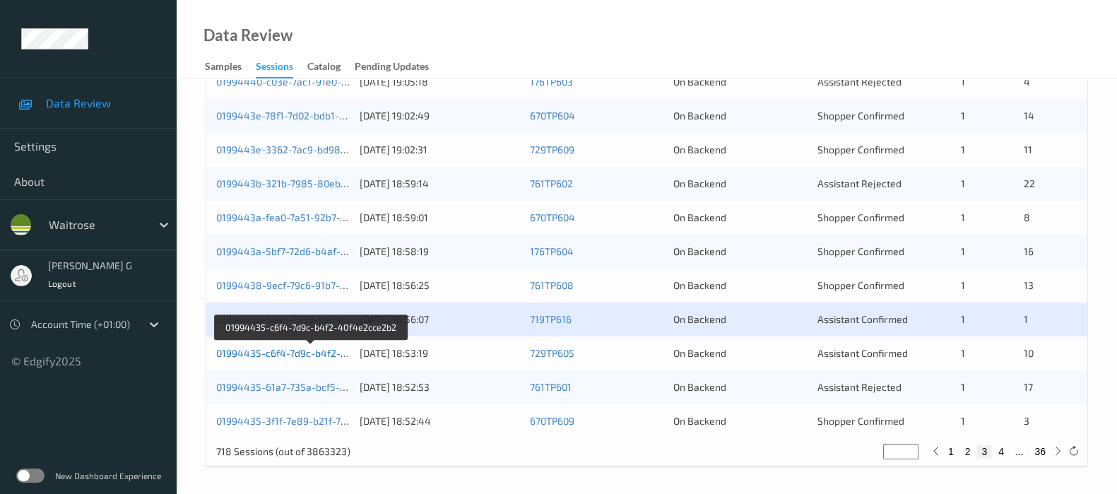
click at [239, 348] on link "01994435-c6f4-7d9c-b4f2-40f4e2cce2b2" at bounding box center [311, 353] width 190 height 12
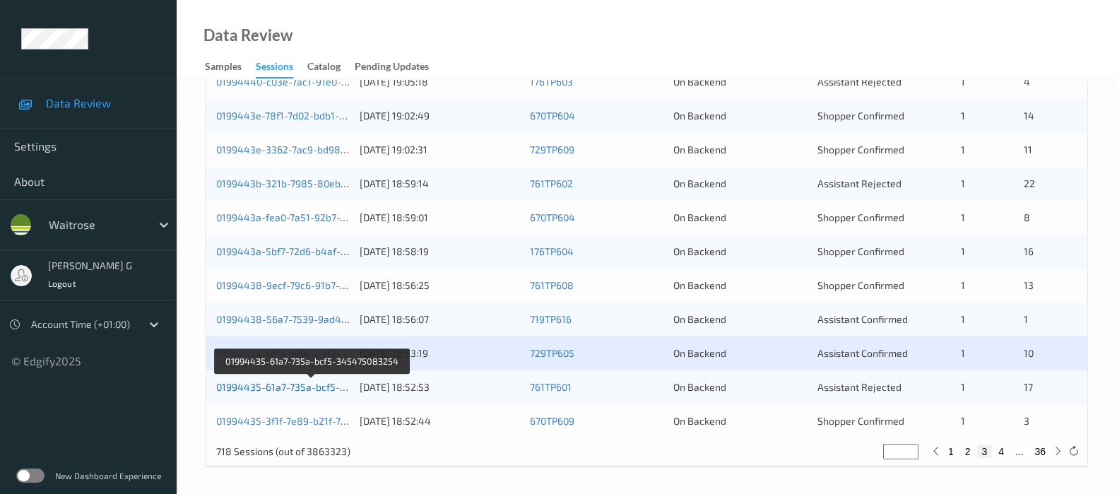
click at [252, 387] on link "01994435-61a7-735a-bcf5-345475083254" at bounding box center [313, 387] width 194 height 12
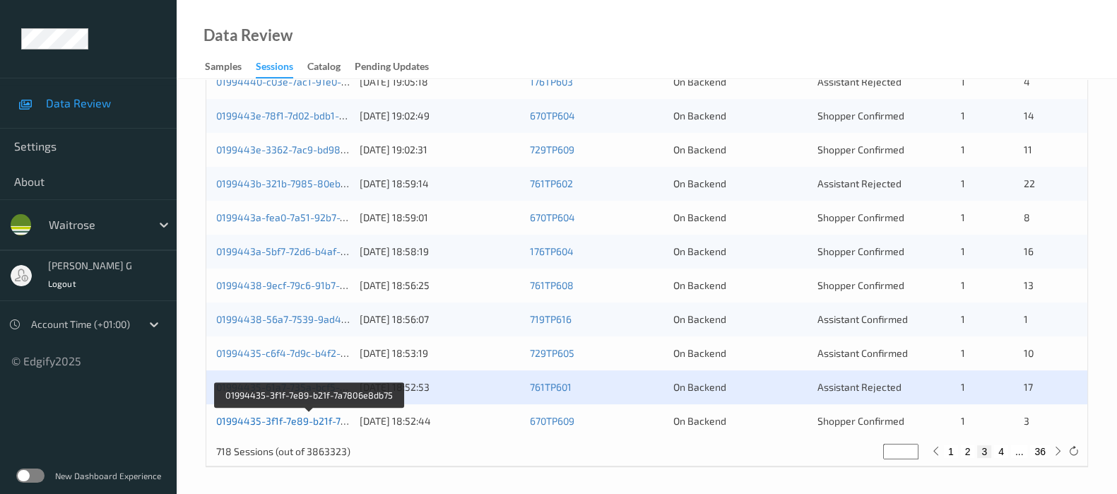
click at [270, 415] on link "01994435-3f1f-7e89-b21f-7a7806e8db75" at bounding box center [309, 421] width 187 height 12
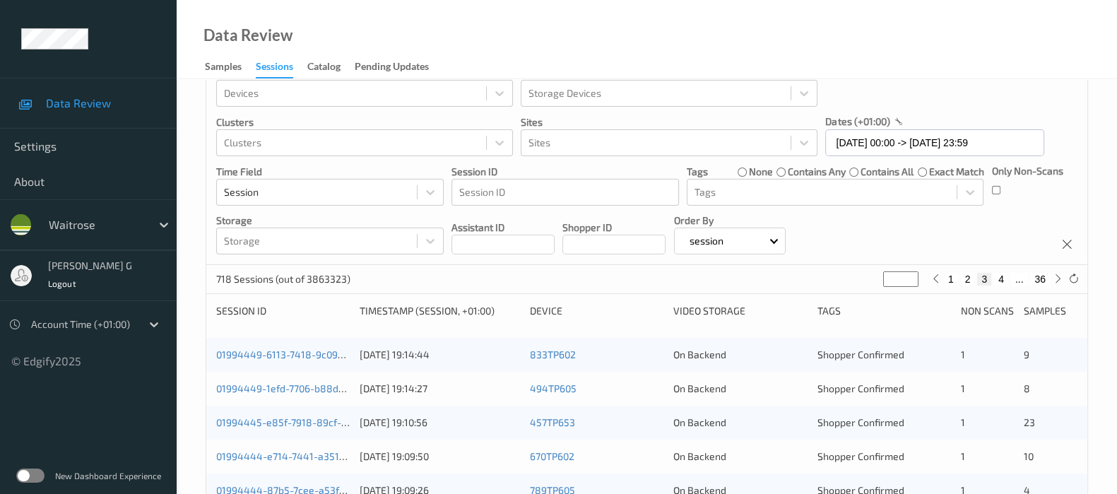
scroll to position [0, 0]
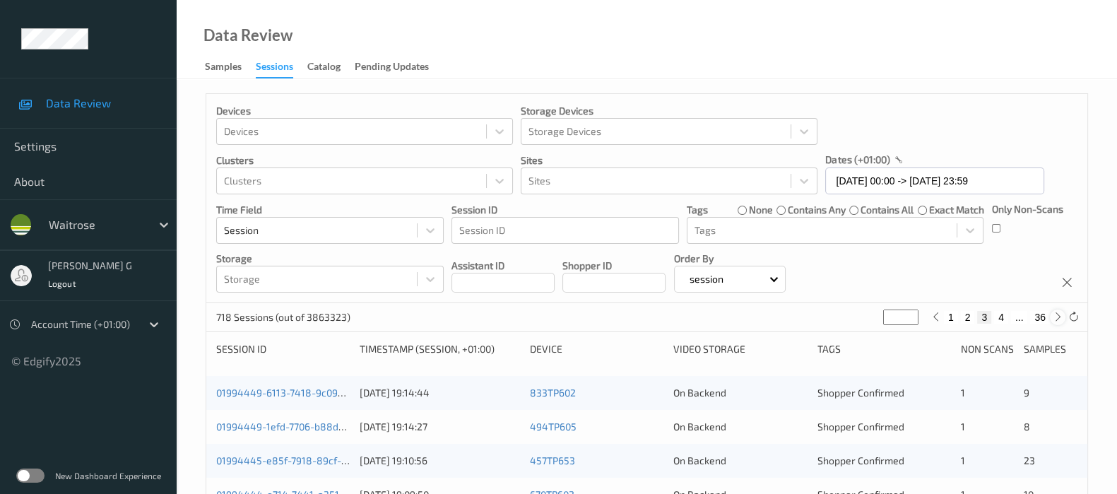
click at [1059, 316] on icon at bounding box center [1058, 317] width 11 height 11
type input "*"
click at [1059, 316] on icon at bounding box center [1058, 317] width 11 height 11
type input "*"
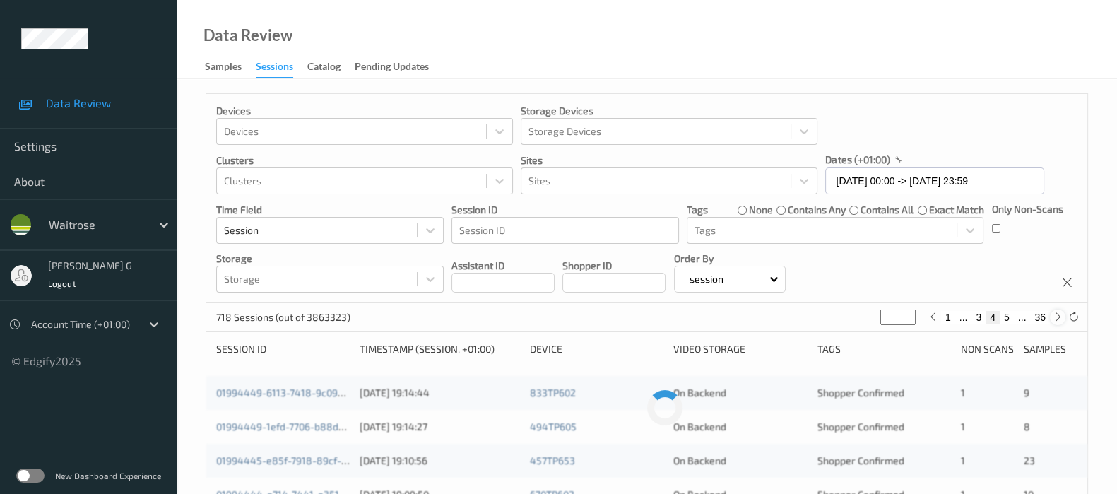
type input "*"
click at [1059, 316] on icon at bounding box center [1058, 317] width 11 height 11
type input "*"
click at [1059, 316] on icon at bounding box center [1058, 317] width 11 height 11
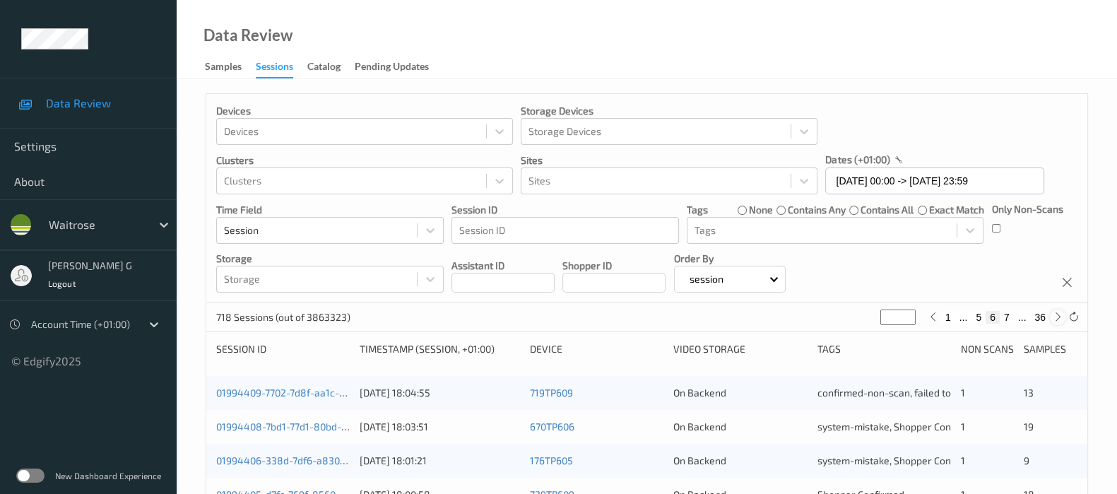
type input "*"
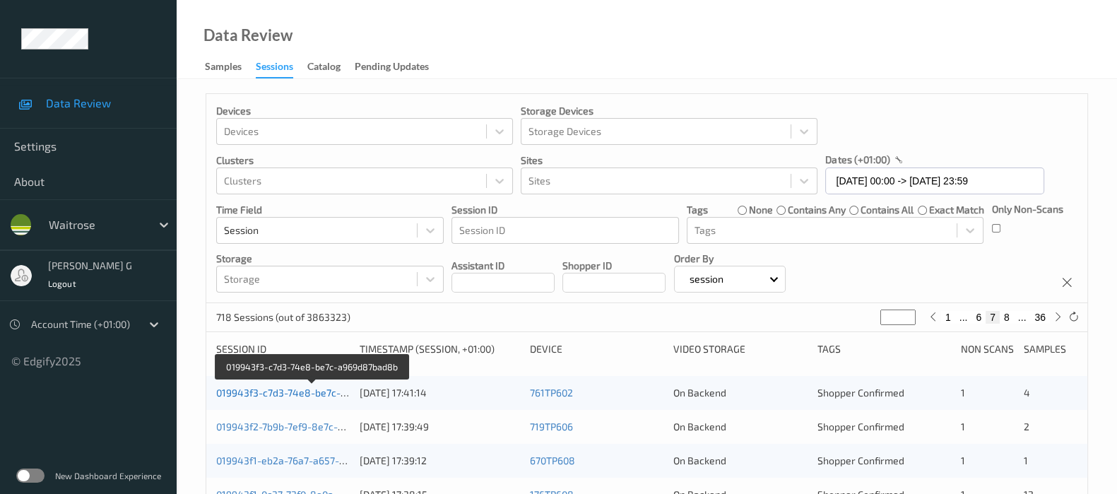
click at [257, 395] on link "019943f3-c7d3-74e8-be7c-a969d87bad8b" at bounding box center [312, 393] width 193 height 12
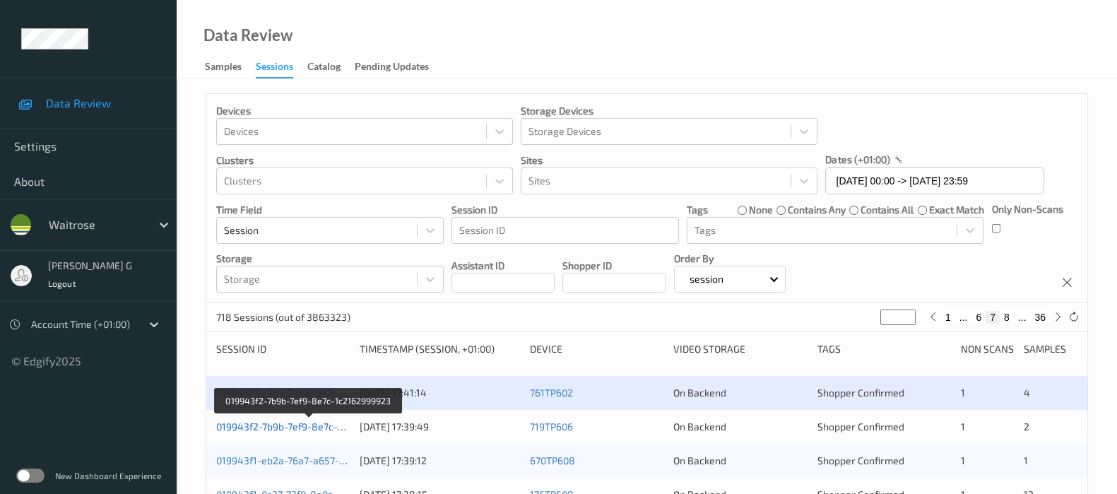
click at [254, 423] on link "019943f2-7b9b-7ef9-8e7c-1c2162999923" at bounding box center [309, 427] width 186 height 12
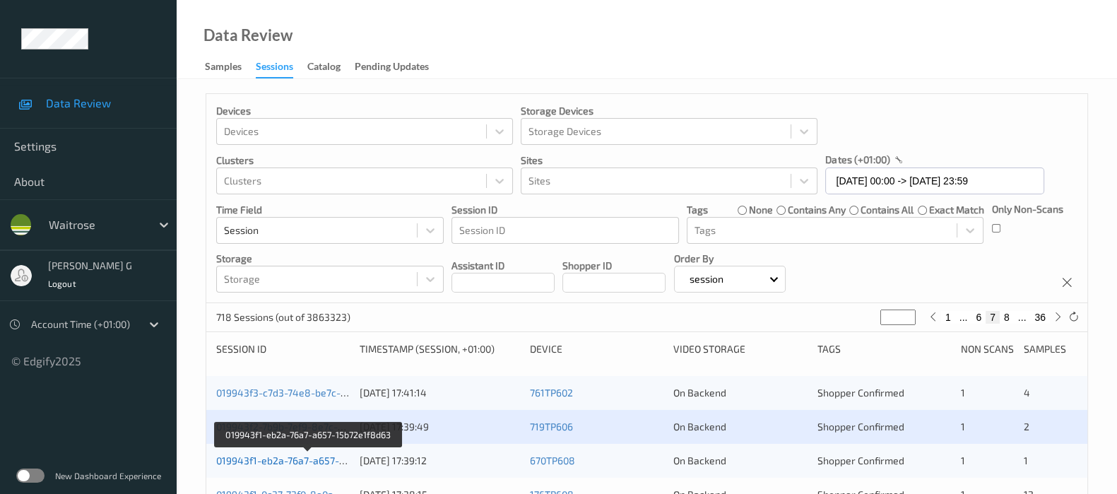
click at [234, 457] on link "019943f1-eb2a-76a7-a657-15b72e1f8d63" at bounding box center [309, 460] width 186 height 12
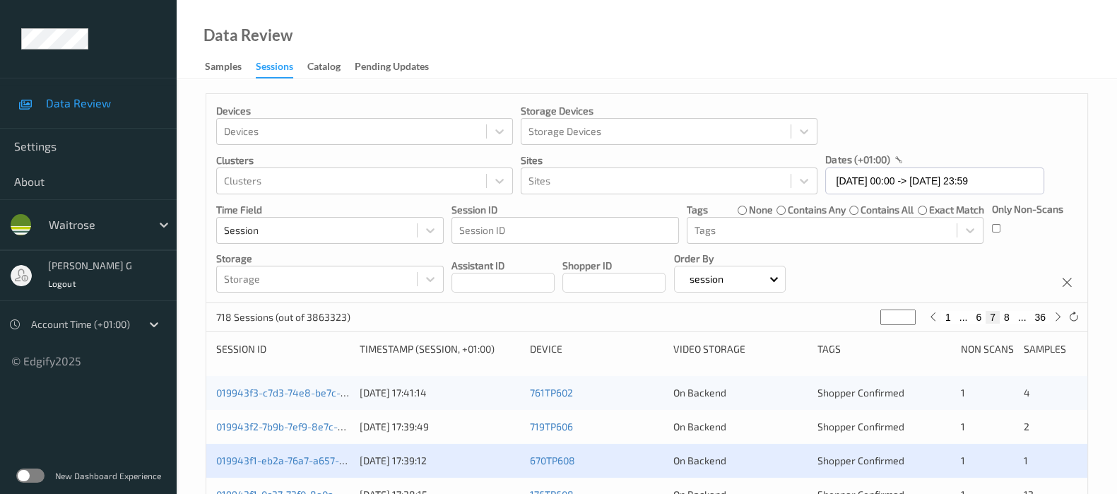
scroll to position [88, 0]
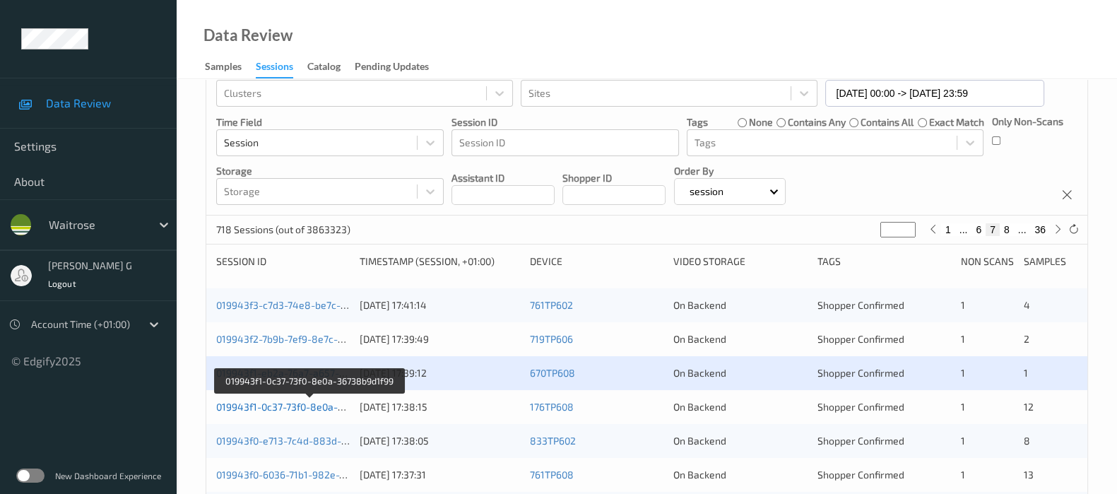
click at [256, 401] on link "019943f1-0c37-73f0-8e0a-36738b9d1f99" at bounding box center [309, 407] width 186 height 12
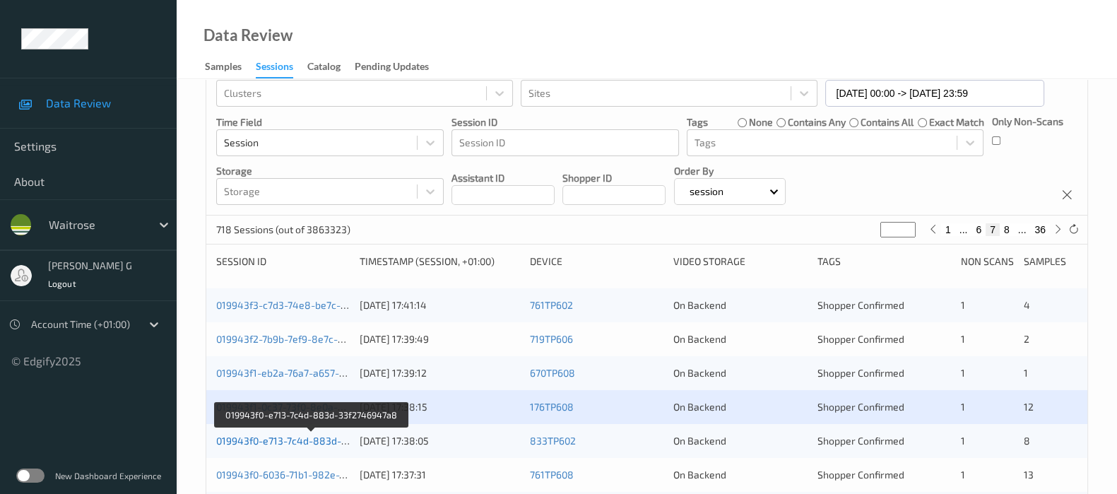
click at [286, 435] on link "019943f0-e713-7c4d-883d-33f2746947a8" at bounding box center [312, 441] width 192 height 12
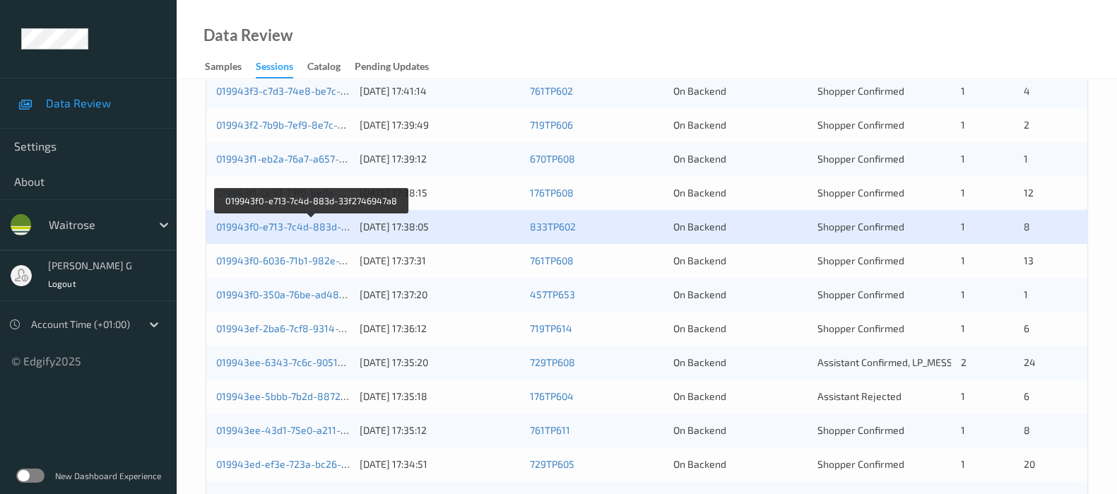
scroll to position [263, 0]
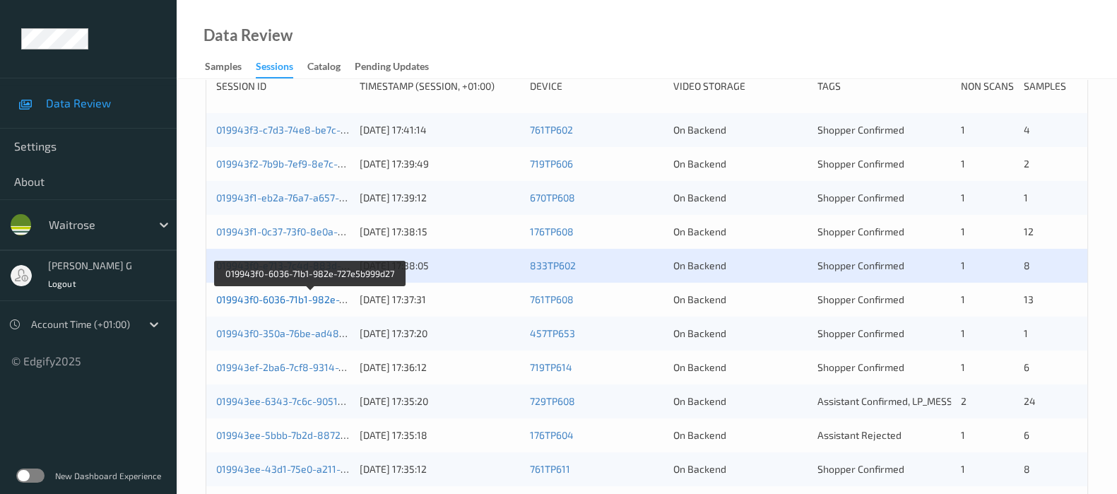
click at [258, 295] on link "019943f0-6036-71b1-982e-727e5b999d27" at bounding box center [310, 299] width 189 height 12
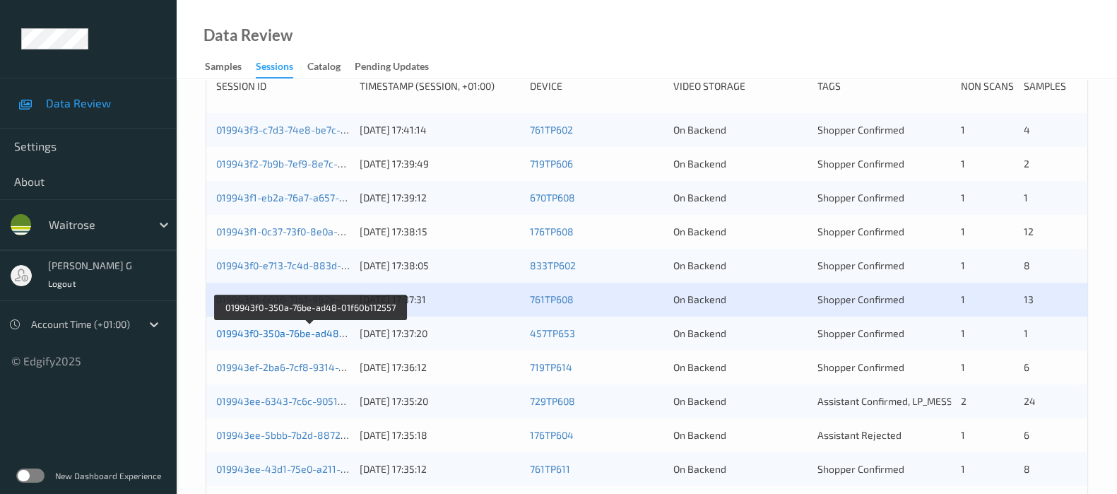
click at [261, 328] on link "019943f0-350a-76be-ad48-01f60b112557" at bounding box center [310, 333] width 188 height 12
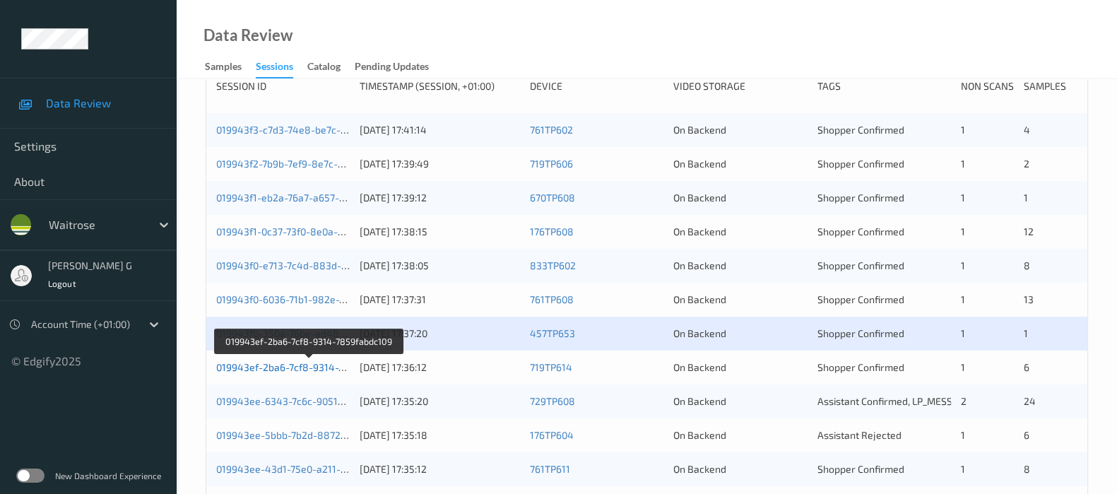
click at [261, 363] on link "019943ef-2ba6-7cf8-9314-7859fabdc109" at bounding box center [309, 367] width 186 height 12
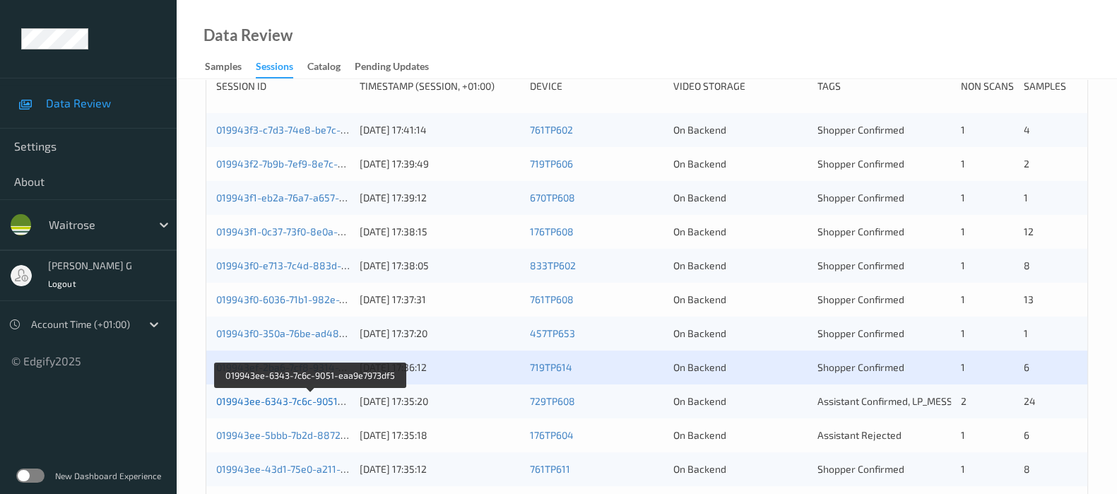
click at [259, 396] on link "019943ee-6343-7c6c-9051-eaa9e7973df5" at bounding box center [311, 401] width 190 height 12
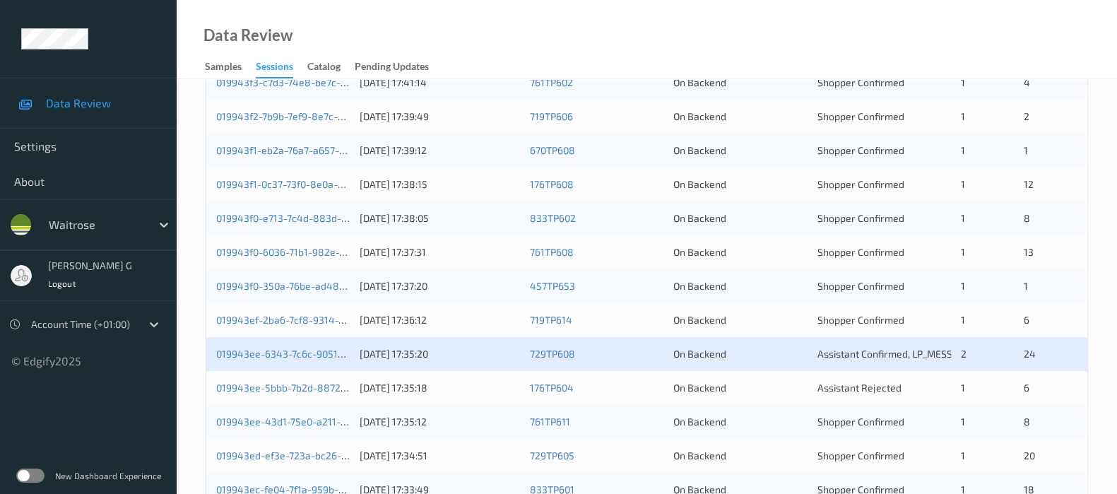
scroll to position [351, 0]
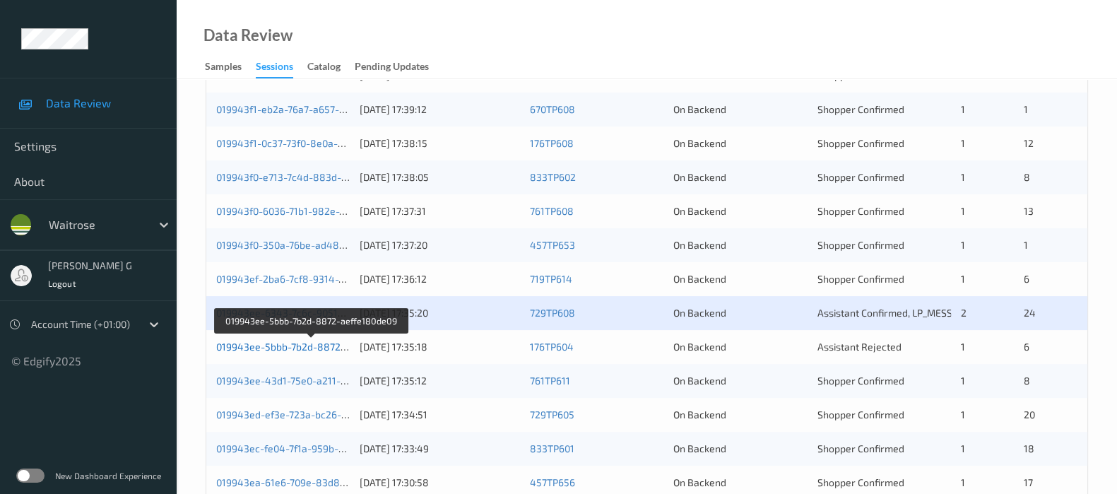
click at [277, 348] on link "019943ee-5bbb-7b2d-8872-aeffe180de09" at bounding box center [312, 347] width 192 height 12
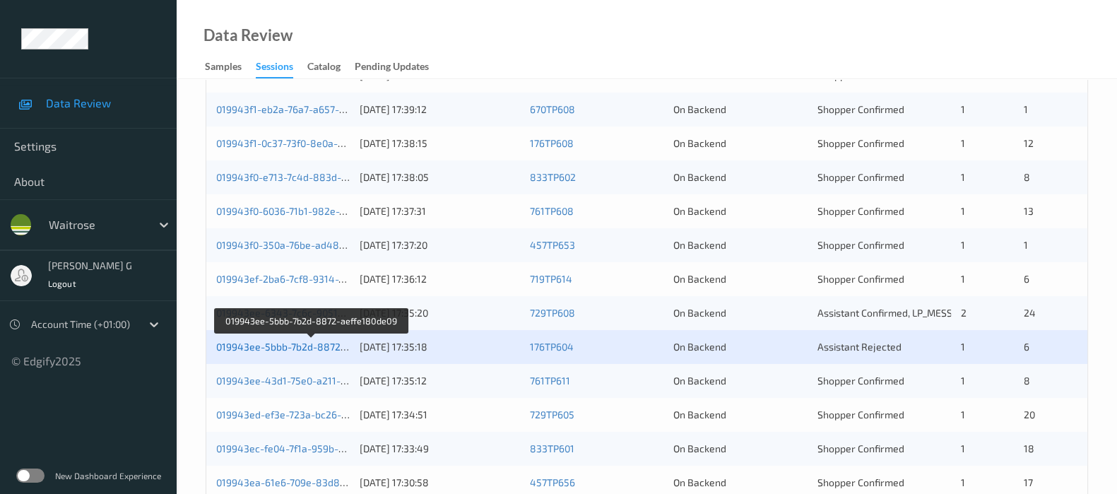
click at [247, 346] on link "019943ee-5bbb-7b2d-8872-aeffe180de09" at bounding box center [312, 347] width 192 height 12
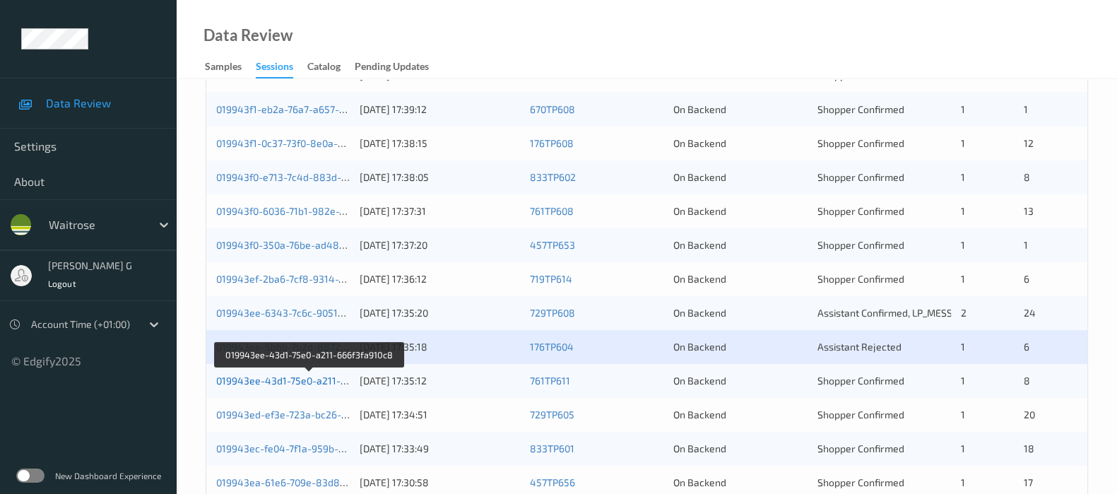
click at [261, 382] on link "019943ee-43d1-75e0-a211-666f3fa910c8" at bounding box center [309, 381] width 187 height 12
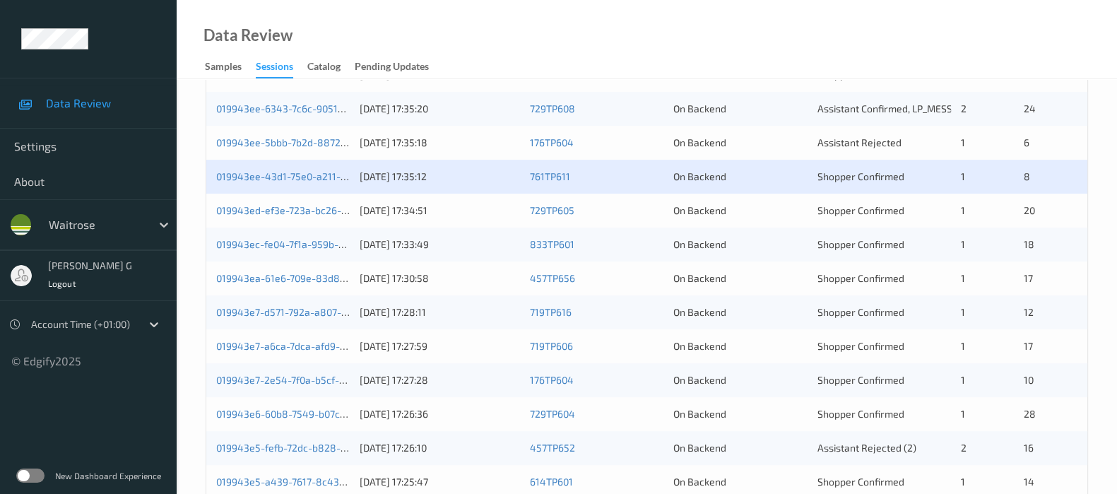
scroll to position [528, 0]
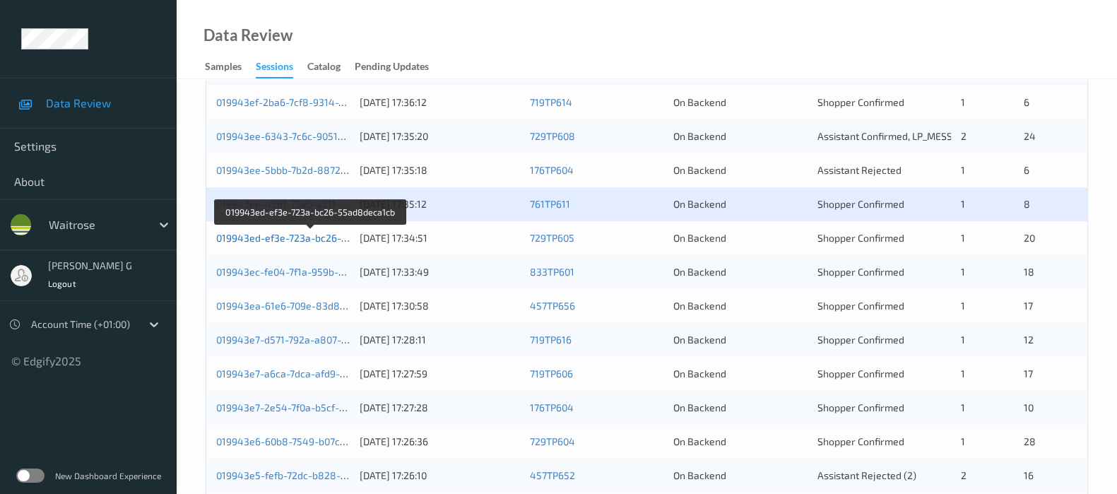
click at [262, 235] on link "019943ed-ef3e-723a-bc26-55ad8deca1cb" at bounding box center [311, 238] width 191 height 12
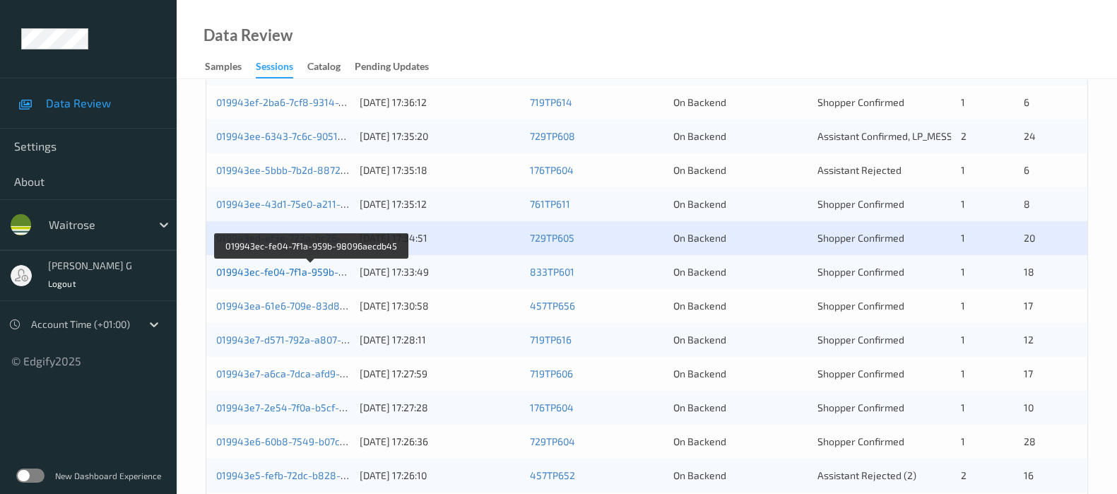
click at [268, 270] on link "019943ec-fe04-7f1a-959b-98096aecdb45" at bounding box center [311, 272] width 191 height 12
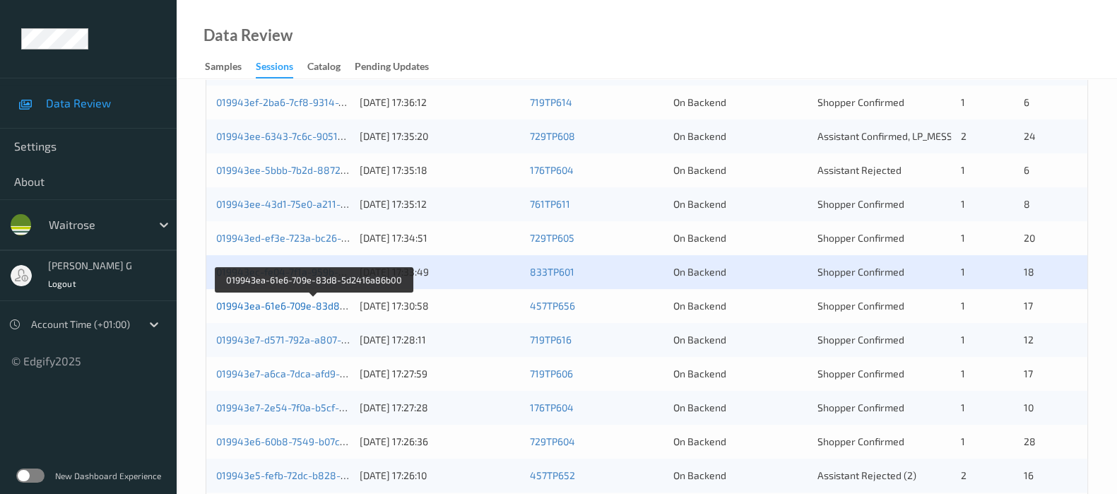
click at [286, 305] on link "019943ea-61e6-709e-83d8-5d2416a86b00" at bounding box center [314, 306] width 196 height 12
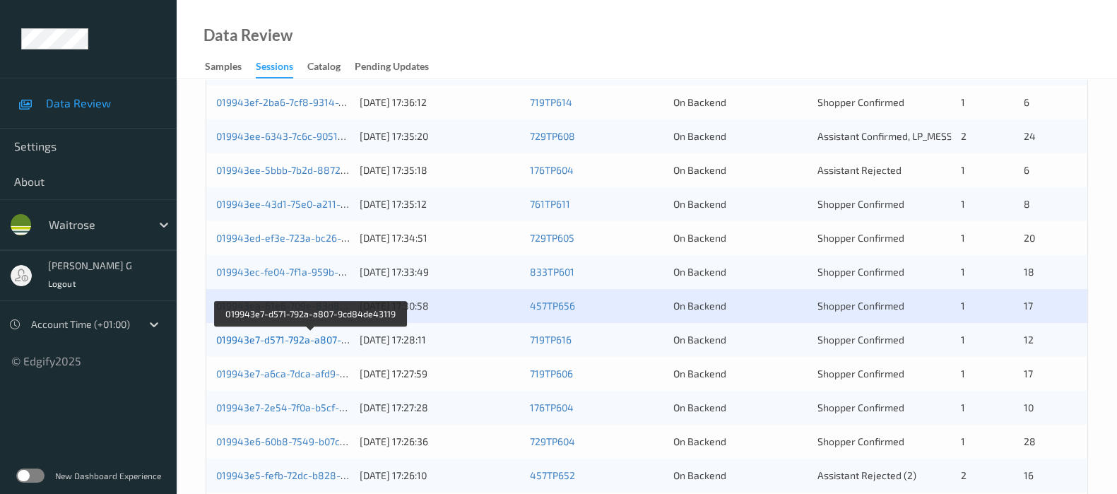
click at [277, 341] on link "019943e7-d571-792a-a807-9cd84de43119" at bounding box center [312, 340] width 192 height 12
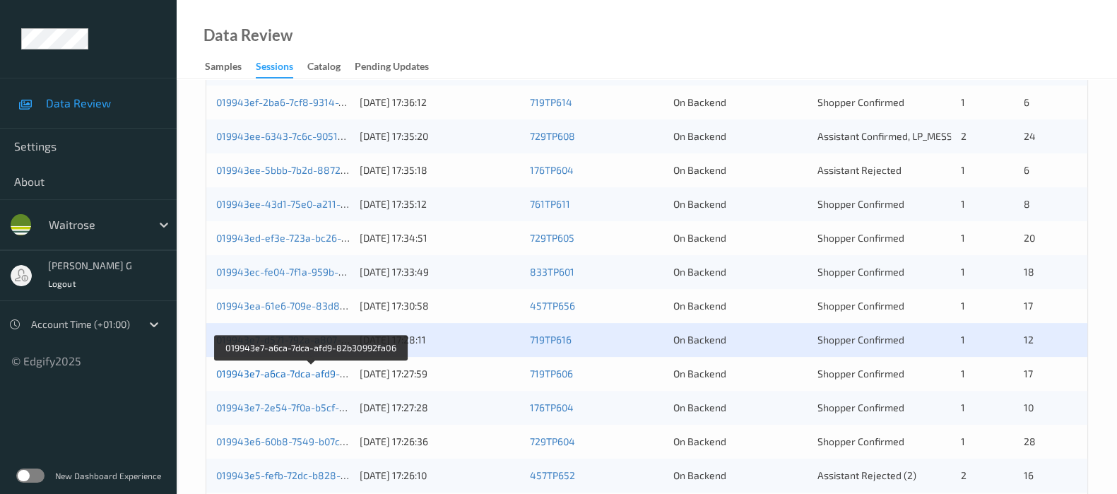
click at [304, 371] on link "019943e7-a6ca-7dca-afd9-82b30992fa06" at bounding box center [311, 374] width 190 height 12
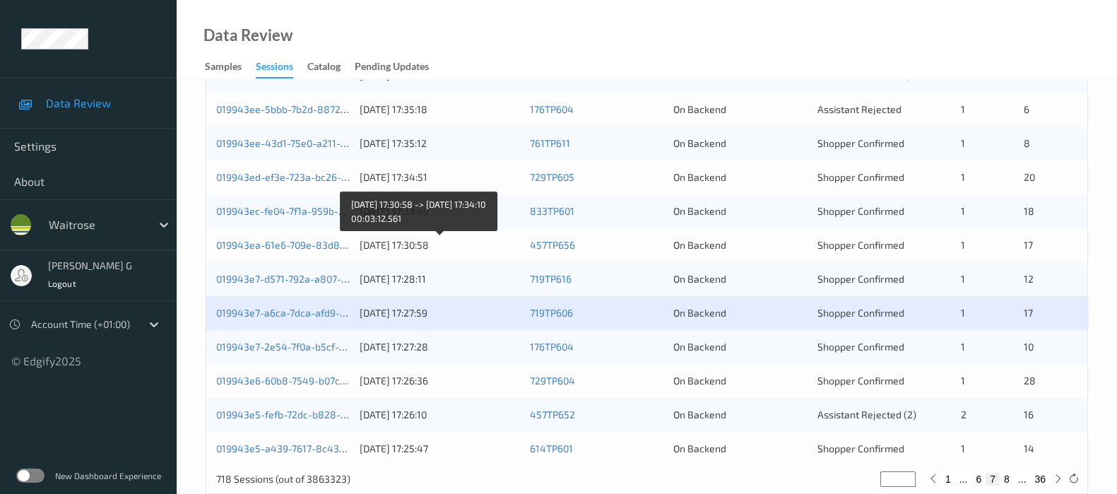
scroll to position [616, 0]
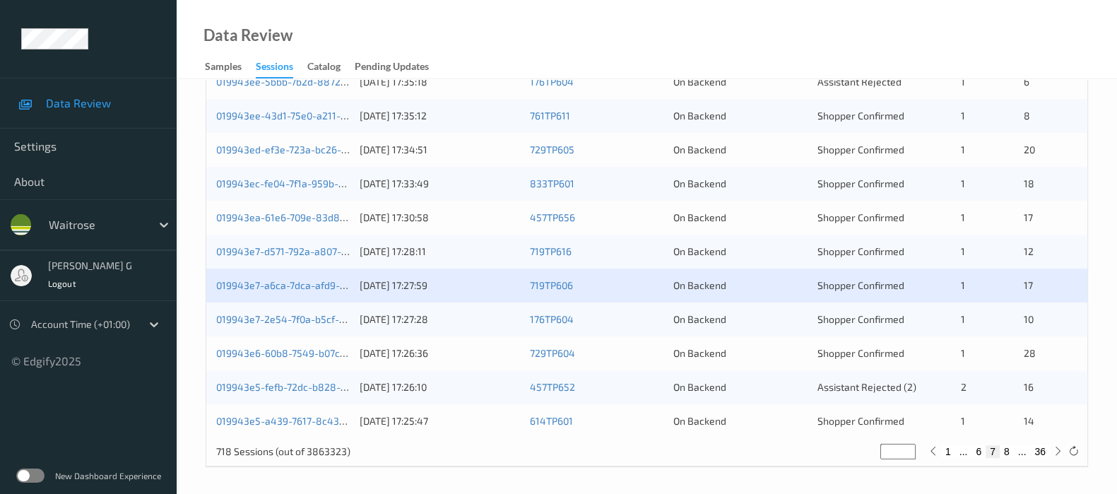
click at [258, 310] on div "019943e7-2e54-7f0a-b5cf-9a01ebd767a2 13/09/2025 17:27:28 176TP604 On Backend Sh…" at bounding box center [646, 319] width 881 height 34
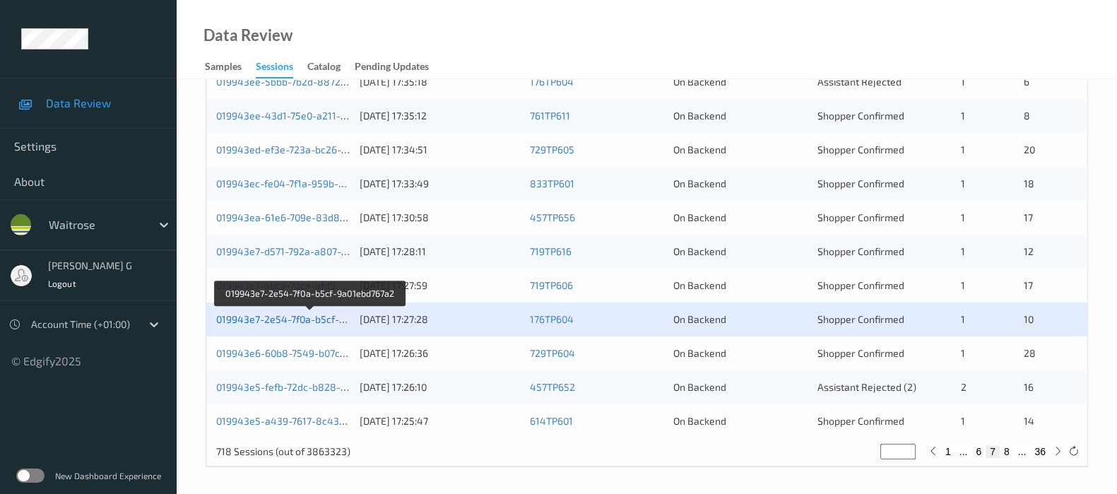
click at [262, 319] on link "019943e7-2e54-7f0a-b5cf-9a01ebd767a2" at bounding box center [310, 319] width 188 height 12
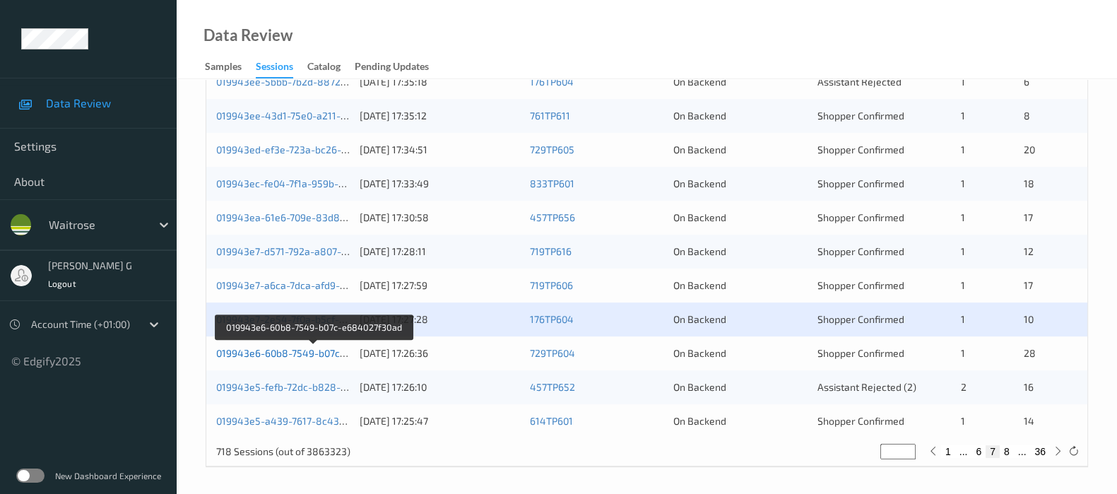
click at [283, 351] on link "019943e6-60b8-7549-b07c-e684027f30ad" at bounding box center [313, 353] width 194 height 12
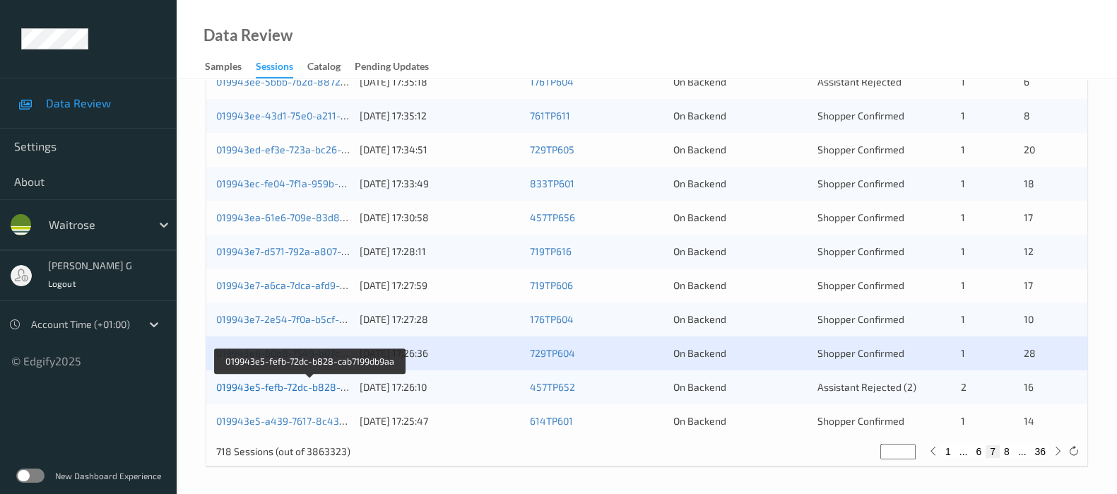
click at [249, 387] on link "019943e5-fefb-72dc-b828-cab7199db9aa" at bounding box center [310, 387] width 189 height 12
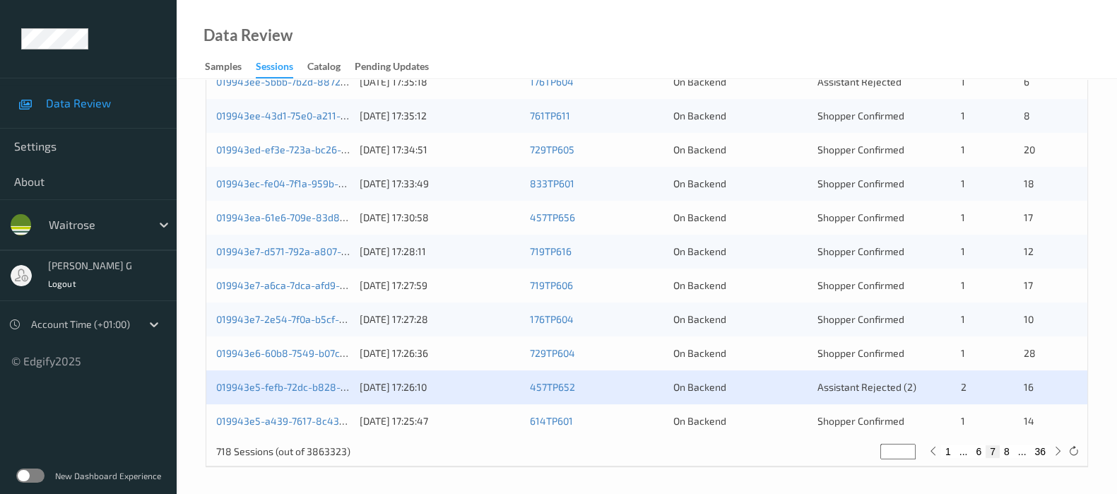
click at [240, 410] on div "019943e5-a439-7617-8c43-0e56db37a77b 13/09/2025 17:25:47 614TP601 On Backend Sh…" at bounding box center [646, 421] width 881 height 34
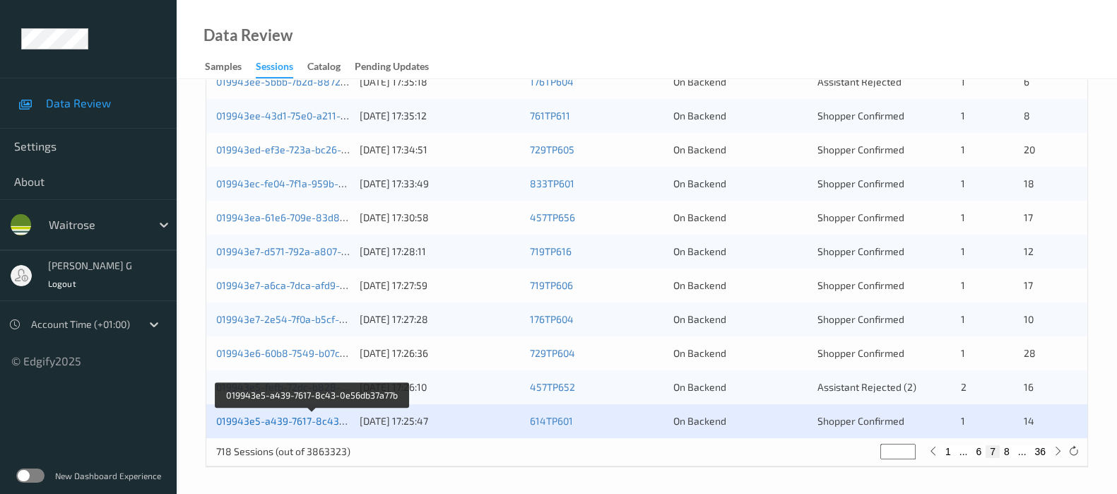
click at [237, 416] on link "019943e5-a439-7617-8c43-0e56db37a77b" at bounding box center [312, 421] width 193 height 12
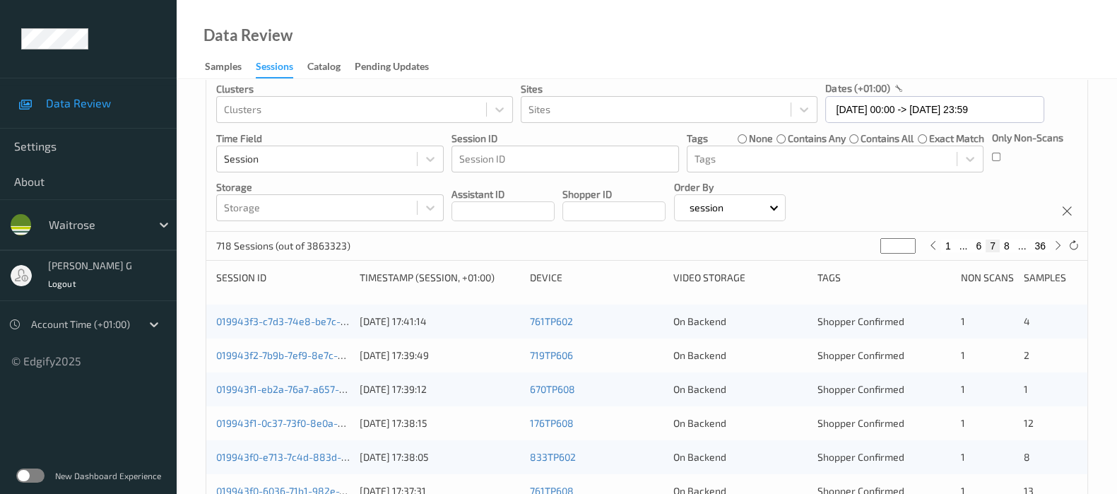
scroll to position [0, 0]
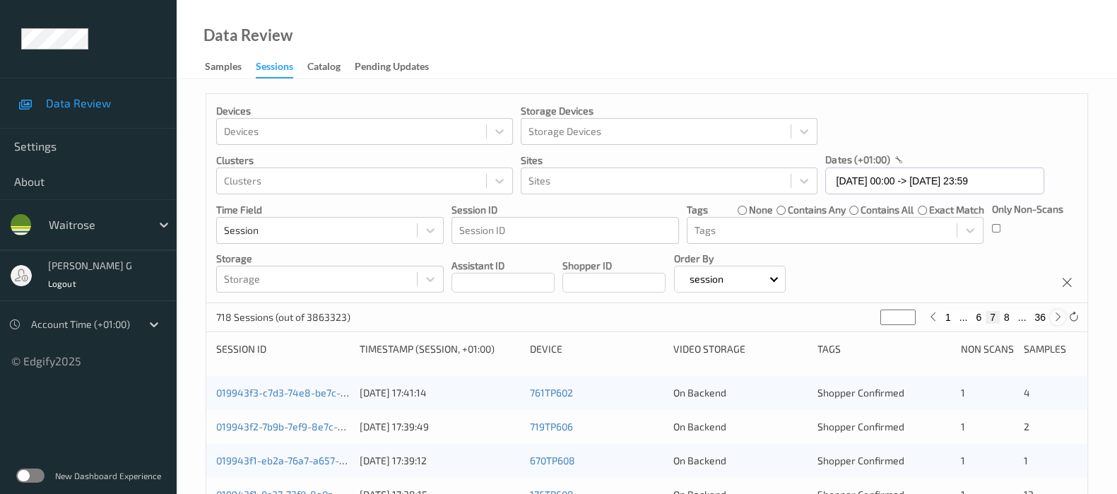
click at [1054, 319] on icon at bounding box center [1058, 317] width 11 height 11
type input "*"
click at [1054, 319] on icon at bounding box center [1058, 317] width 11 height 11
type input "*"
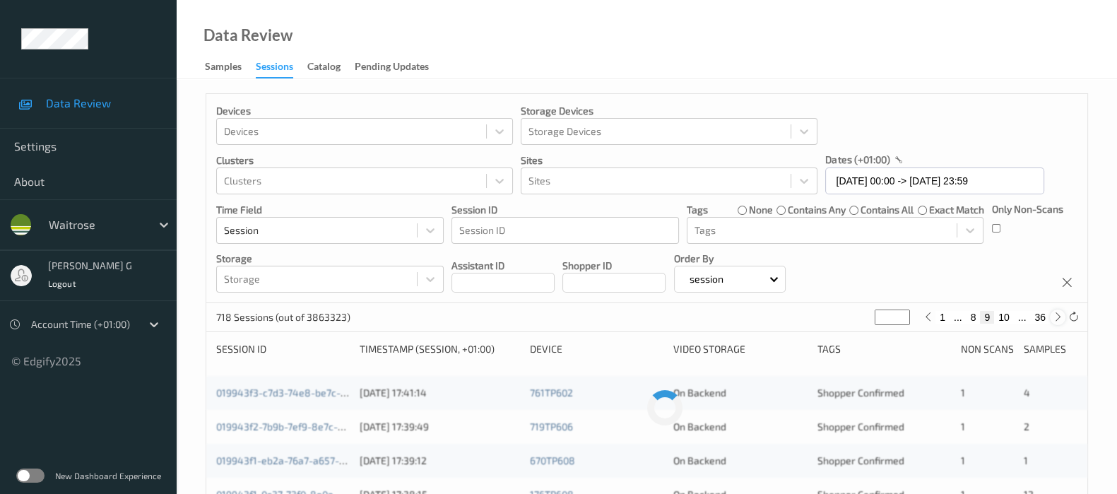
type input "*"
click at [1054, 319] on icon at bounding box center [1058, 317] width 11 height 11
type input "**"
click at [1054, 319] on icon at bounding box center [1058, 317] width 11 height 11
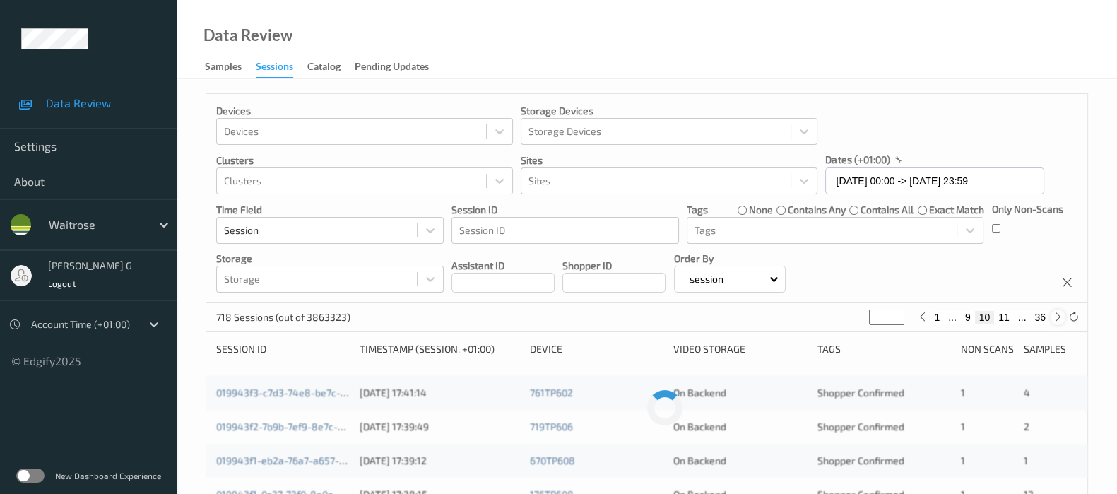
type input "**"
click at [1054, 319] on icon at bounding box center [1058, 317] width 11 height 11
type input "**"
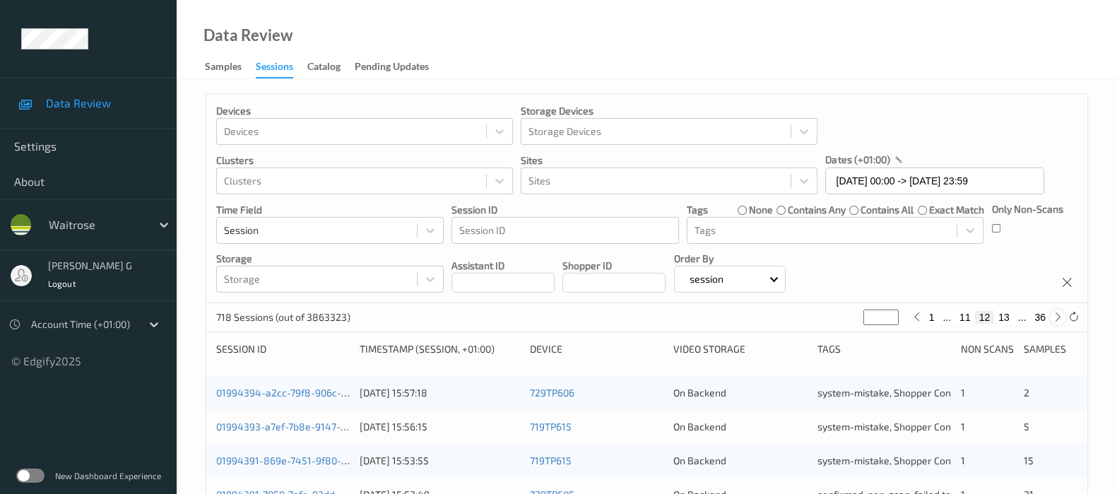
click at [1054, 319] on icon at bounding box center [1058, 317] width 11 height 11
type input "**"
click at [1054, 319] on icon at bounding box center [1058, 317] width 11 height 11
type input "**"
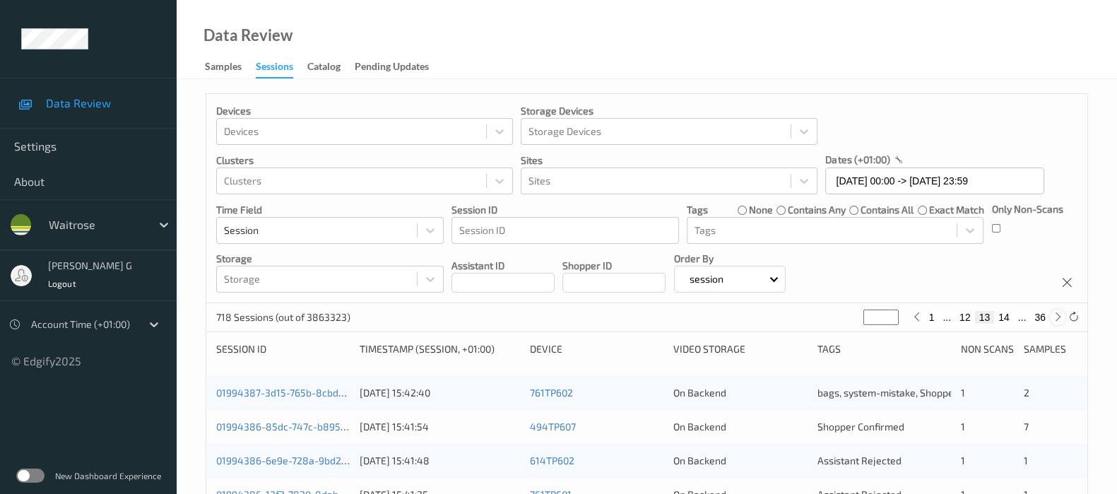
type input "**"
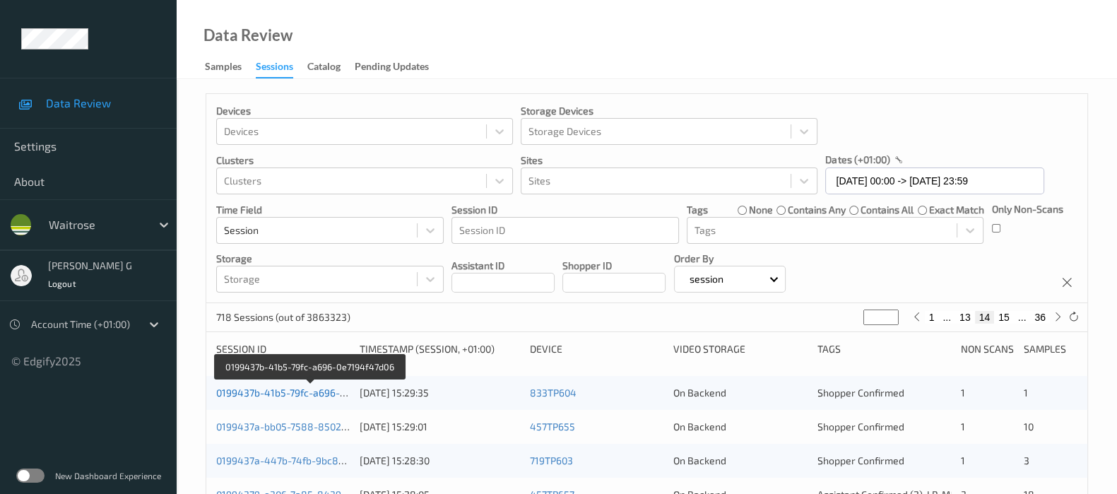
click at [286, 393] on link "0199437b-41b5-79fc-a696-0e7194f47d06" at bounding box center [310, 393] width 188 height 12
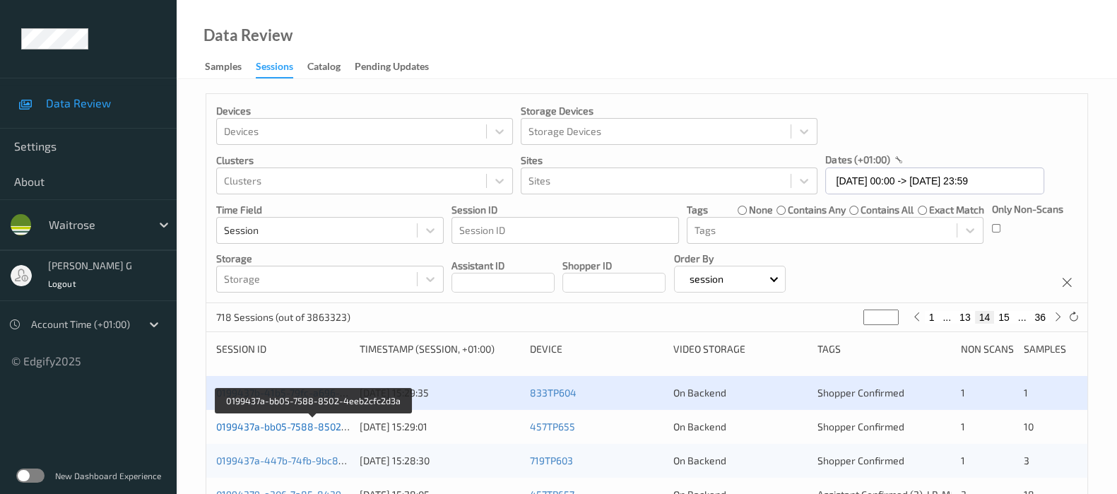
click at [250, 429] on link "0199437a-bb05-7588-8502-4eeb2cfc2d3a" at bounding box center [313, 427] width 194 height 12
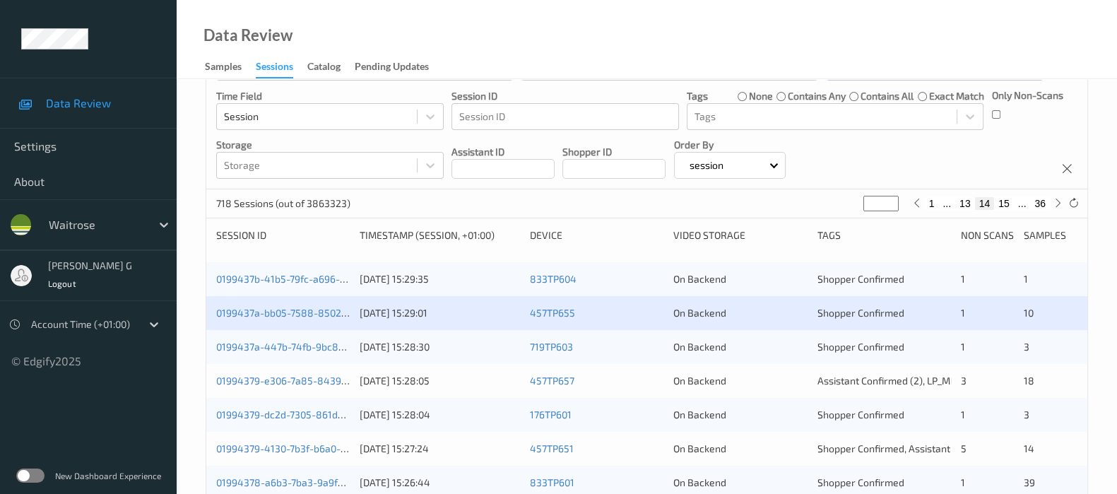
scroll to position [176, 0]
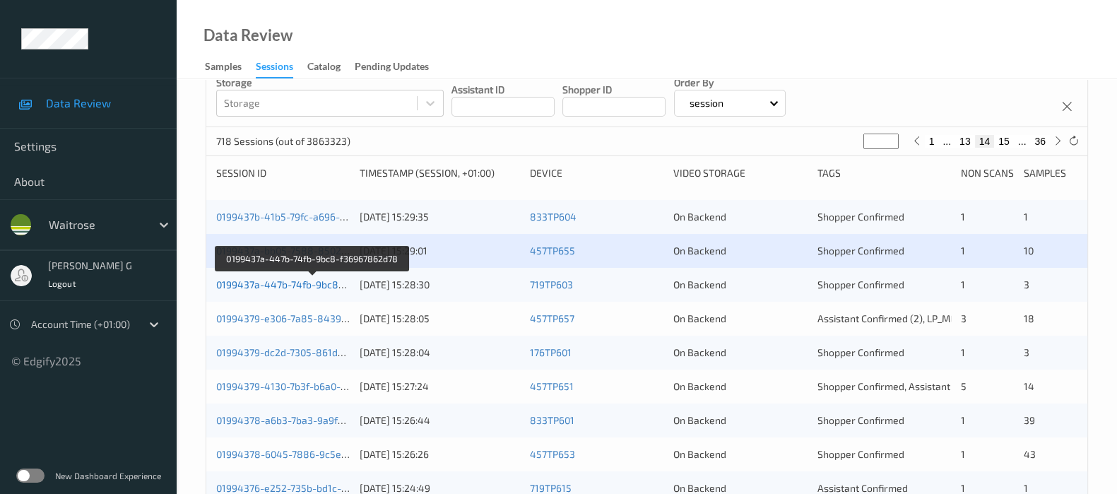
click at [266, 285] on link "0199437a-447b-74fb-9bc8-f36967862d78" at bounding box center [312, 284] width 192 height 12
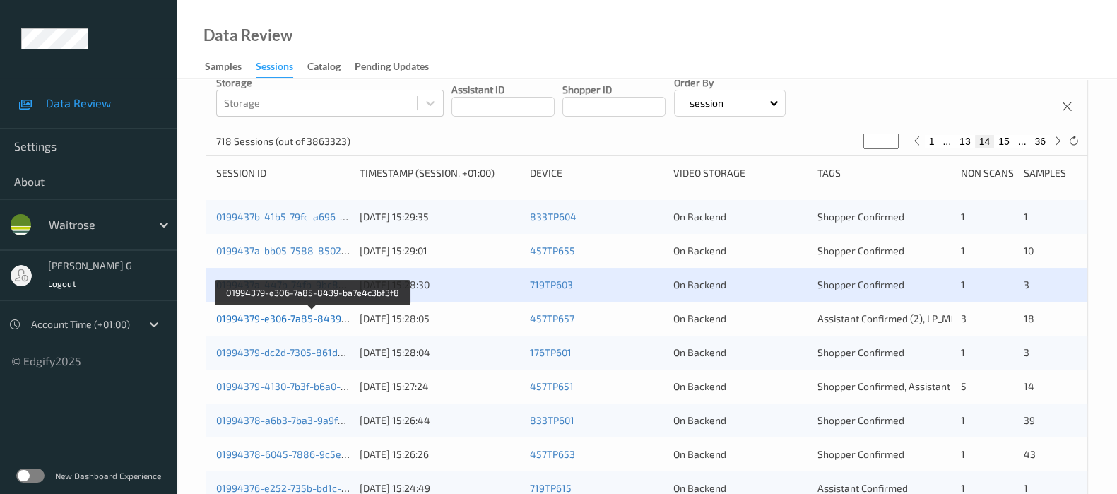
click at [276, 319] on link "01994379-e306-7a85-8439-ba7e4c3bf3f8" at bounding box center [312, 318] width 193 height 12
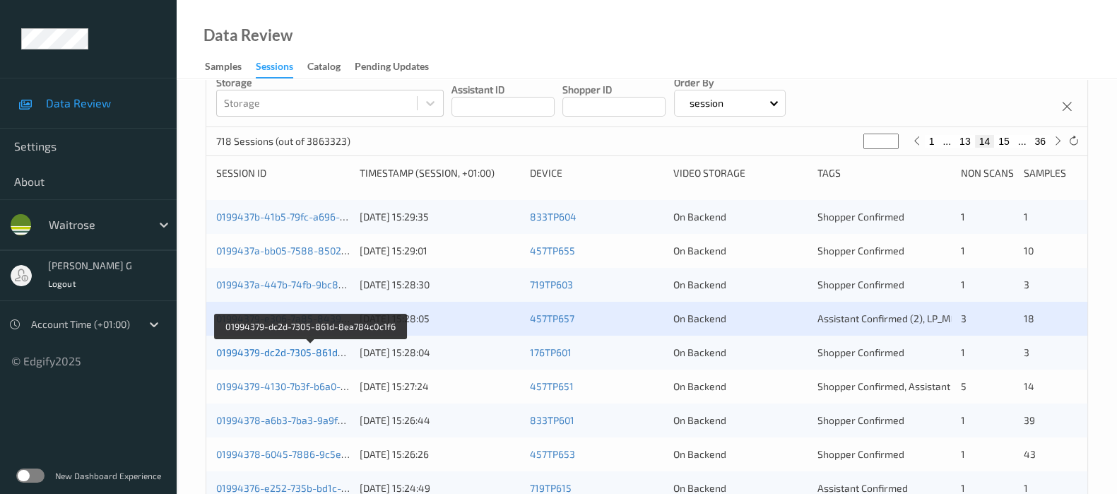
click at [264, 348] on link "01994379-dc2d-7305-861d-8ea784c0c1f6" at bounding box center [311, 352] width 190 height 12
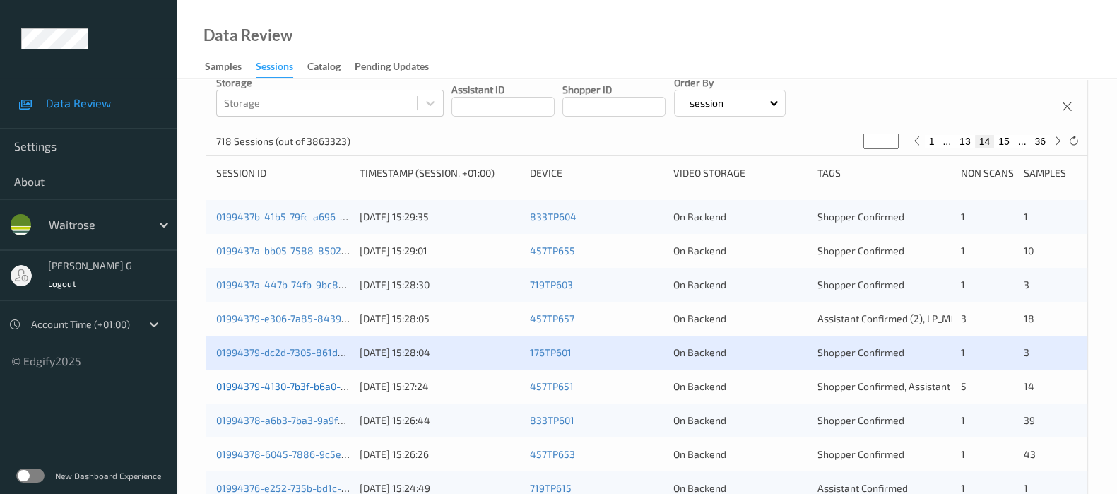
click at [264, 388] on link "01994379-4130-7b3f-b6a0-b4c3102c6204" at bounding box center [311, 386] width 191 height 12
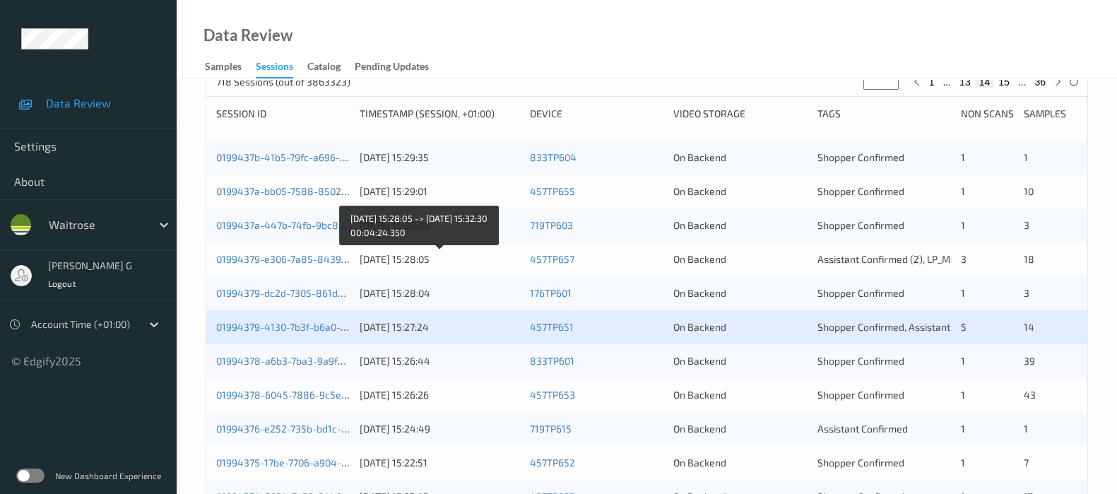
scroll to position [263, 0]
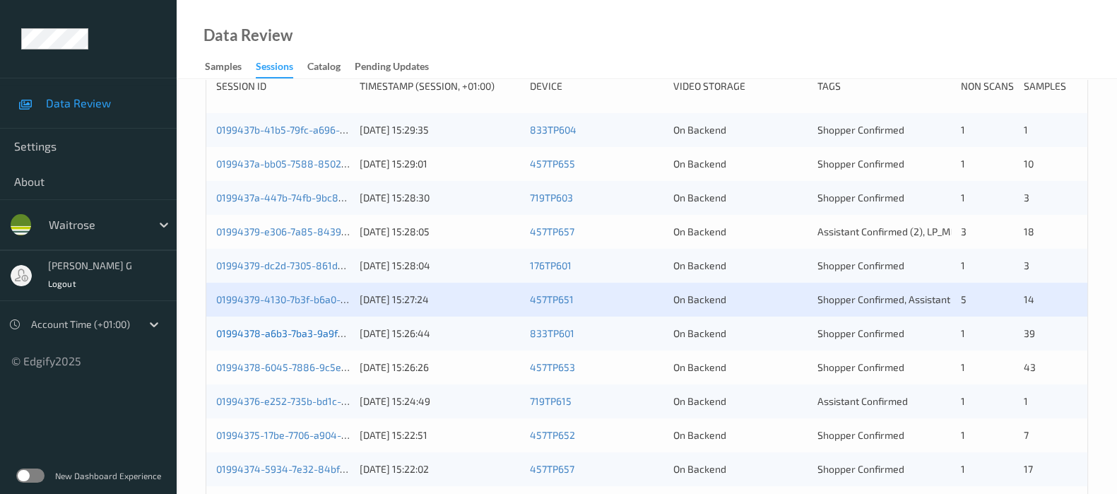
click at [269, 334] on link "01994378-a6b3-7ba3-9a9f-cd72a6b74c30" at bounding box center [312, 333] width 192 height 12
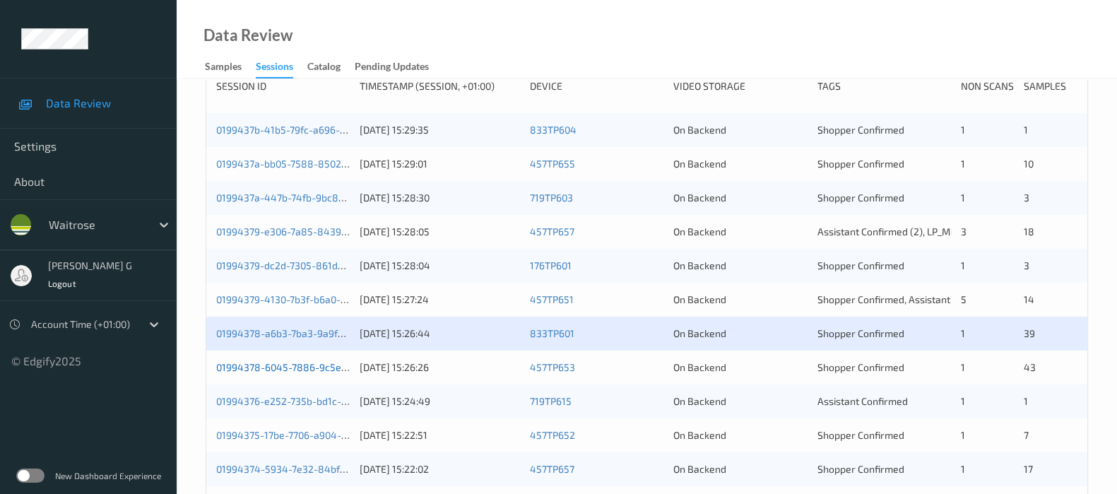
click at [265, 369] on link "01994378-6045-7886-9c5e-155865acd178" at bounding box center [313, 367] width 194 height 12
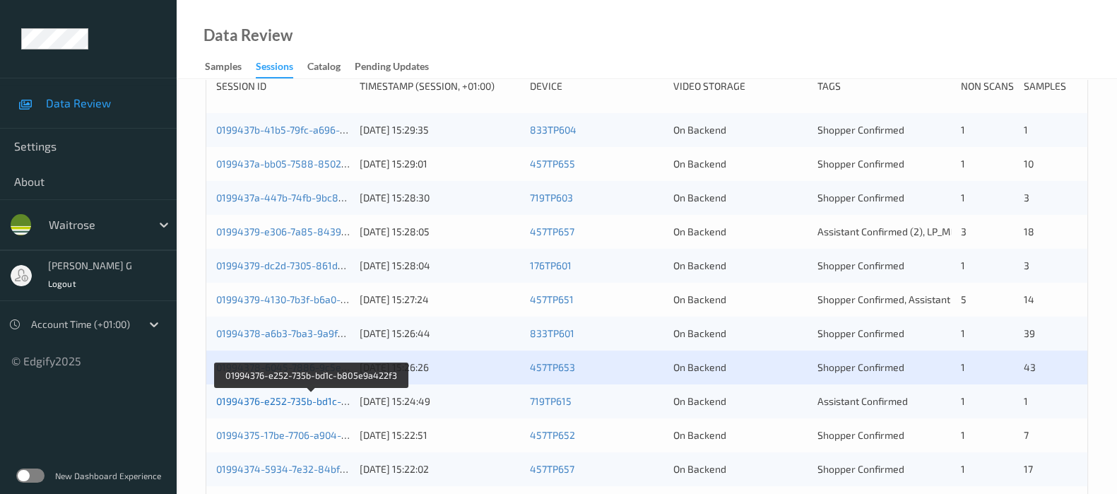
click at [271, 401] on link "01994376-e252-735b-bd1c-b805e9a422f3" at bounding box center [312, 401] width 192 height 12
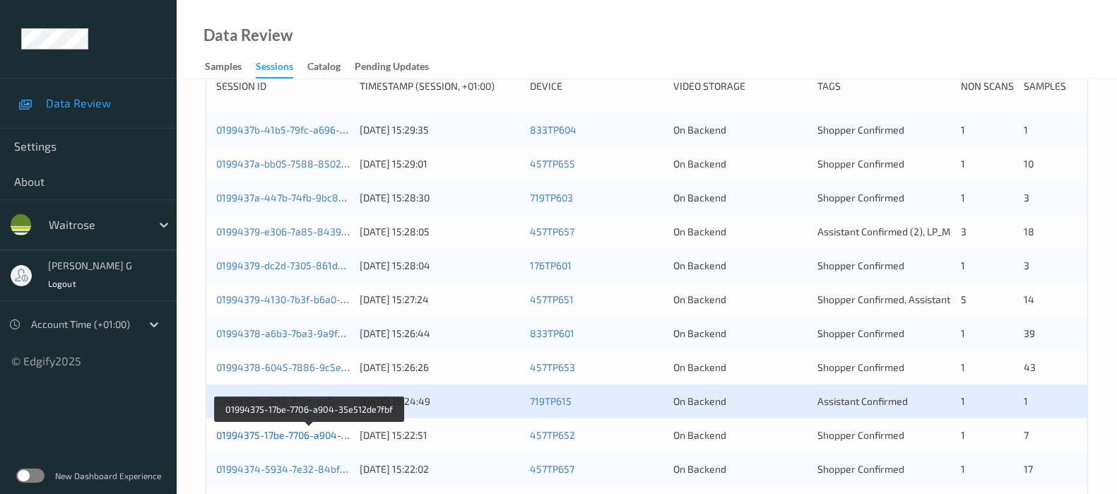
click at [252, 435] on link "01994375-17be-7706-a904-35e512de7fbf" at bounding box center [309, 435] width 187 height 12
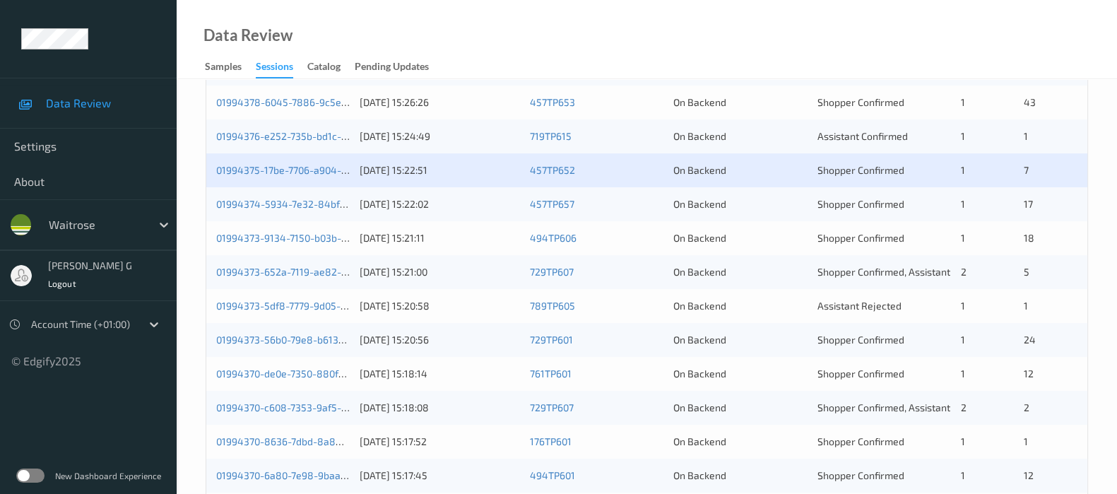
scroll to position [616, 0]
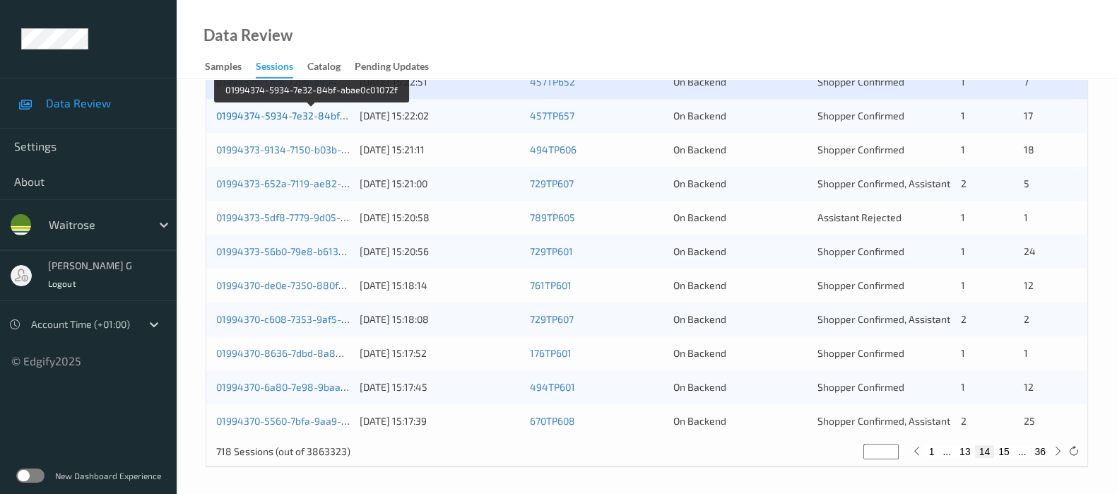
click at [259, 116] on link "01994374-5934-7e32-84bf-abae0c01072f" at bounding box center [311, 116] width 191 height 12
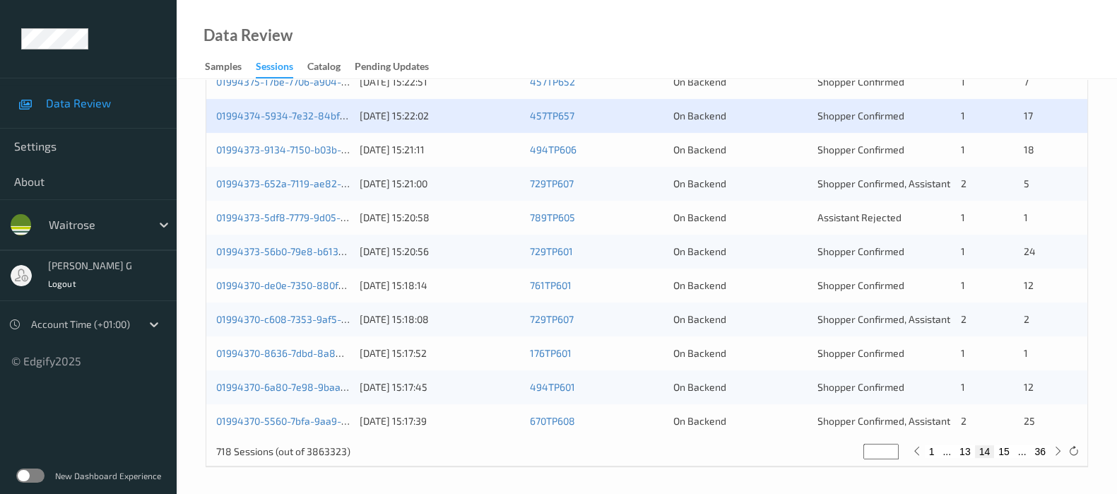
scroll to position [528, 0]
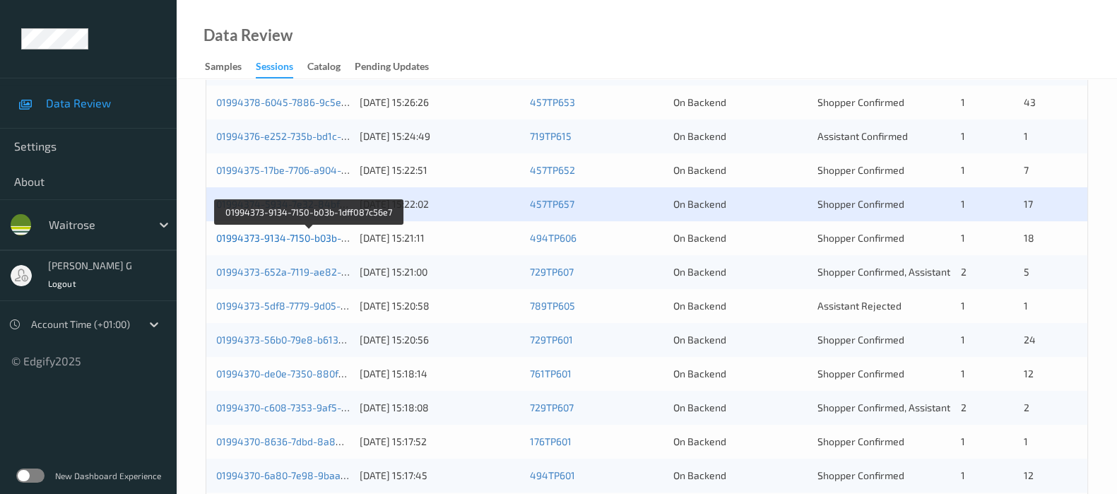
click at [247, 240] on link "01994373-9134-7150-b03b-1dff087c56e7" at bounding box center [309, 238] width 186 height 12
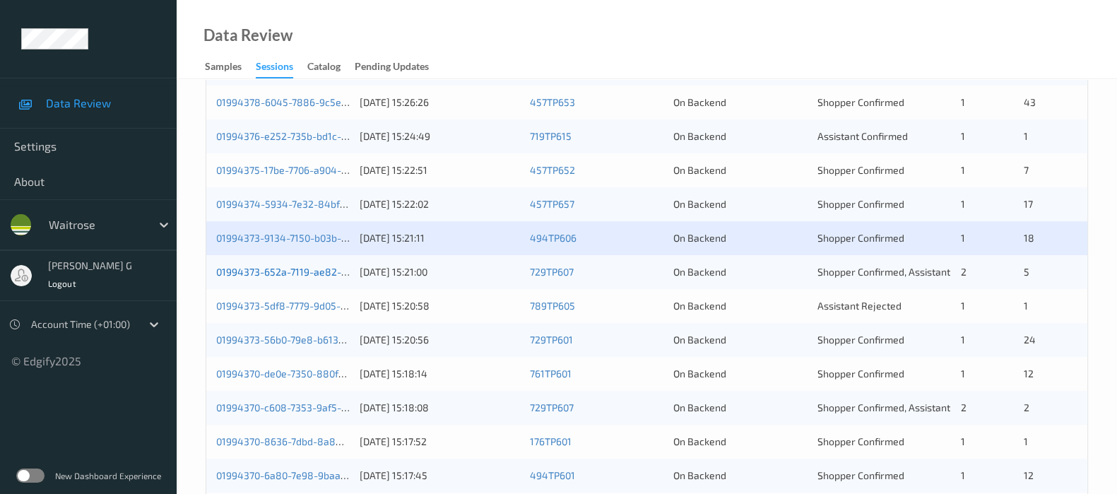
click at [234, 267] on link "01994373-652a-7119-ae82-941ba121b27a" at bounding box center [310, 272] width 189 height 12
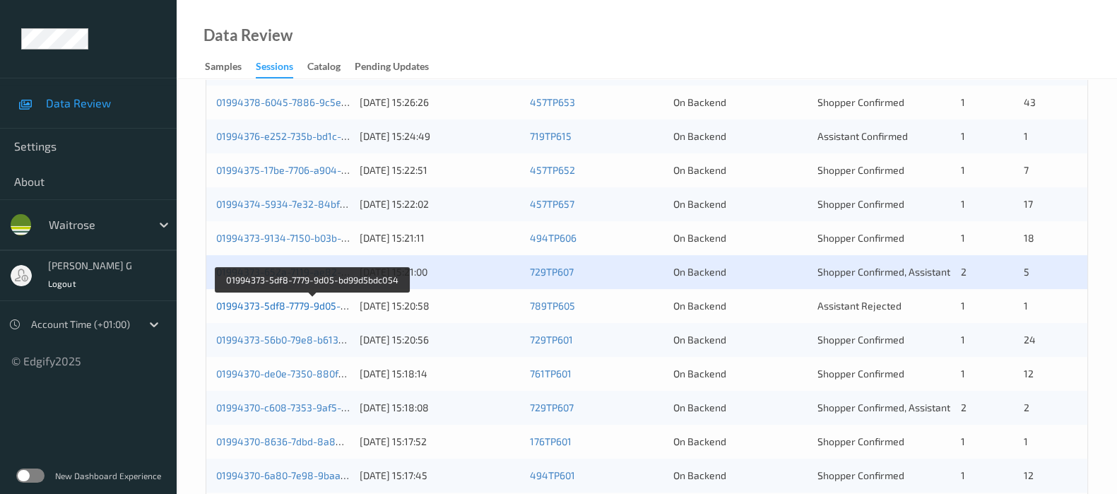
click at [271, 304] on link "01994373-5df8-7779-9d05-bd99d5bdc054" at bounding box center [312, 306] width 192 height 12
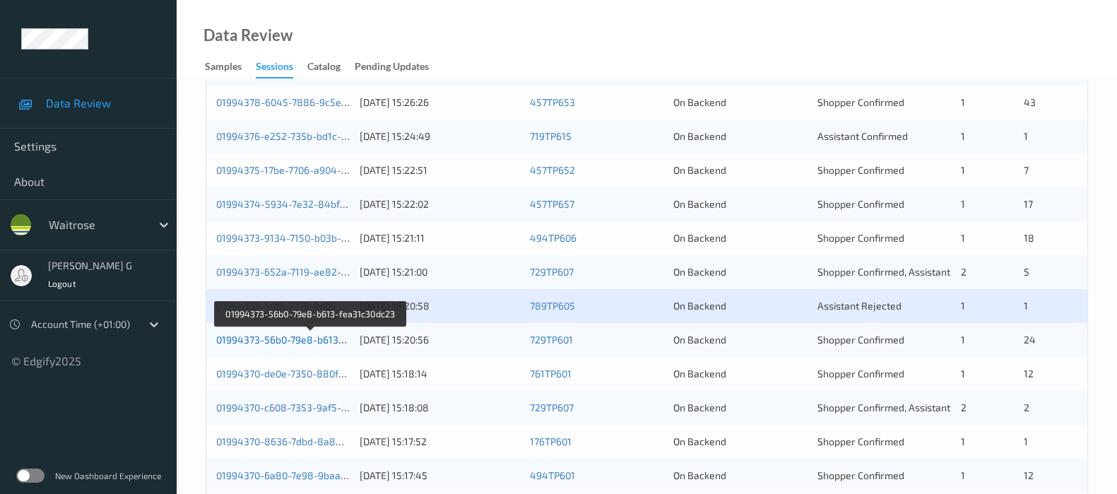
click at [249, 337] on link "01994373-56b0-79e8-b613-fea31c30dc23" at bounding box center [310, 340] width 189 height 12
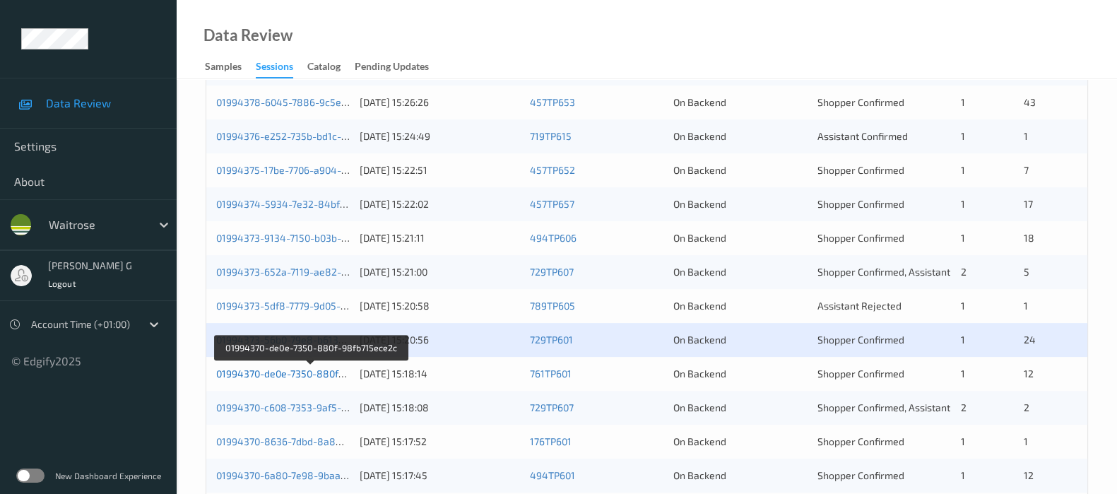
click at [254, 368] on link "01994370-de0e-7350-880f-98fb715ece2c" at bounding box center [310, 374] width 189 height 12
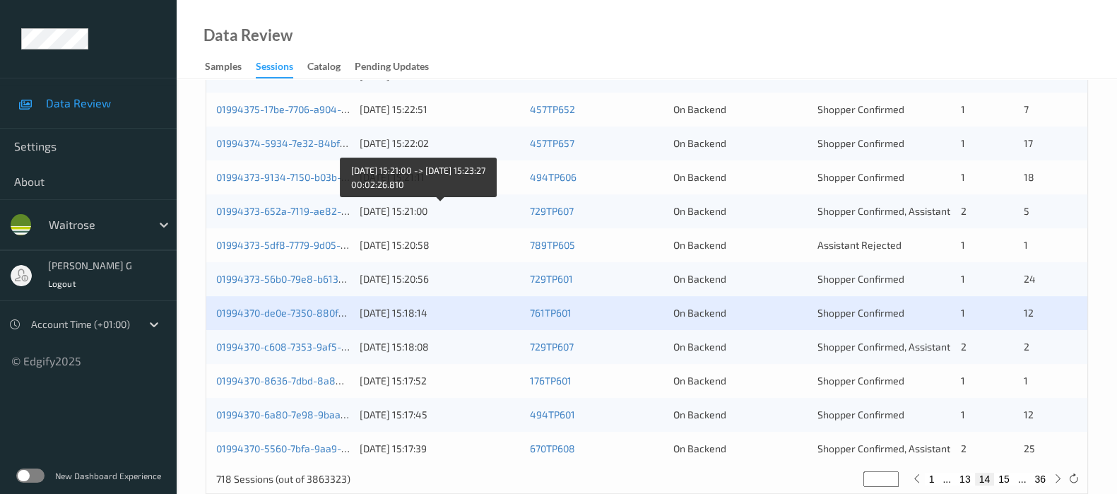
scroll to position [616, 0]
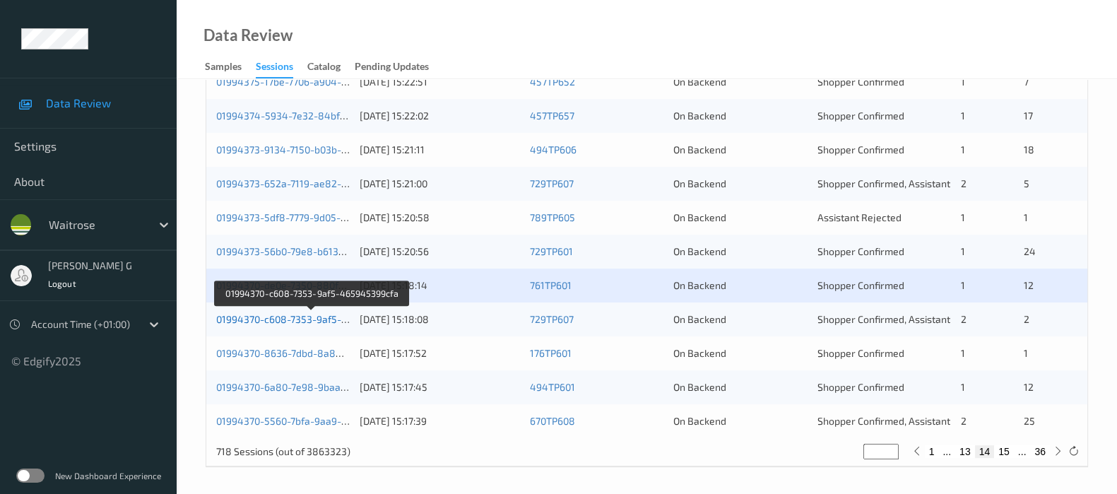
click at [278, 318] on link "01994370-c608-7353-9af5-465945399cfa" at bounding box center [312, 319] width 192 height 12
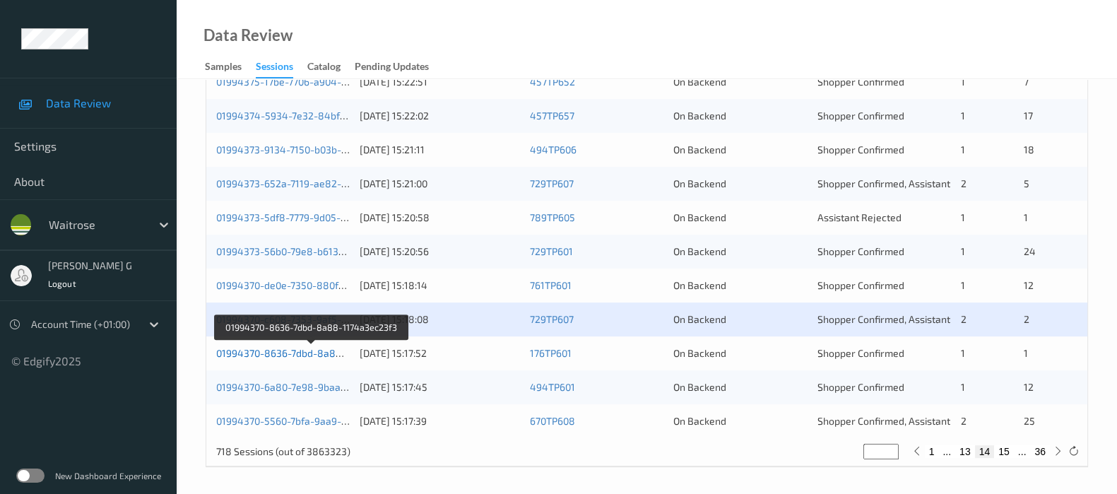
click at [233, 348] on link "01994370-8636-7dbd-8a88-1174a3ec23f3" at bounding box center [312, 353] width 192 height 12
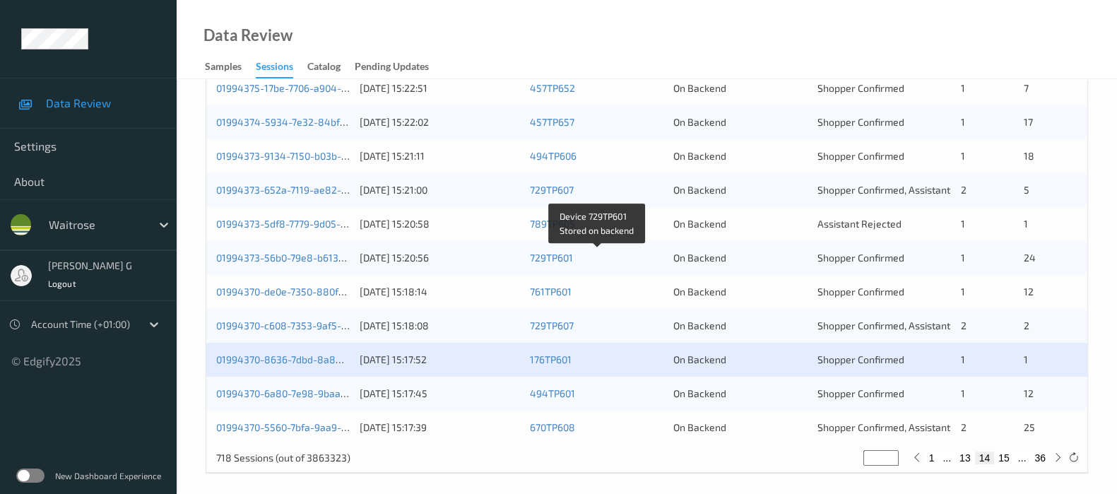
scroll to position [616, 0]
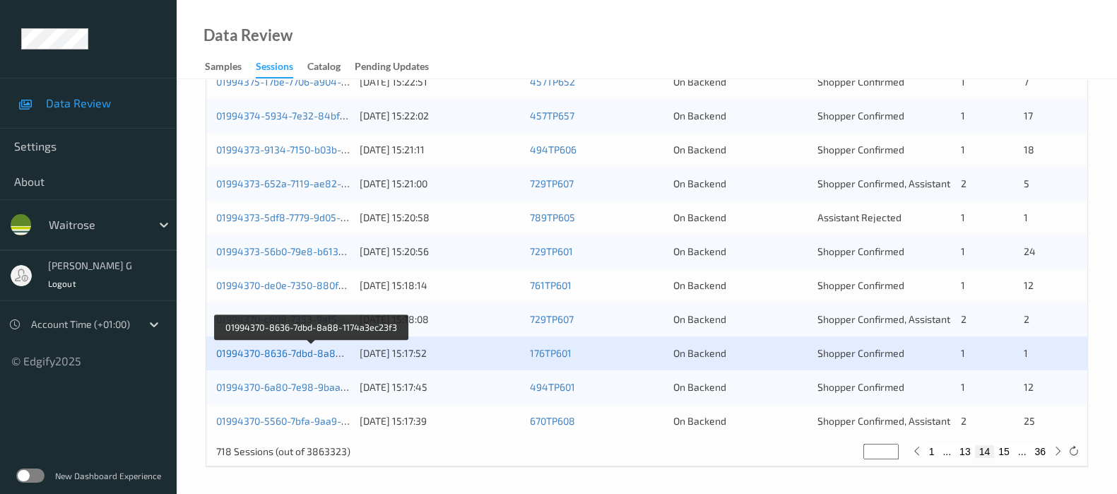
click at [249, 347] on link "01994370-8636-7dbd-8a88-1174a3ec23f3" at bounding box center [312, 353] width 192 height 12
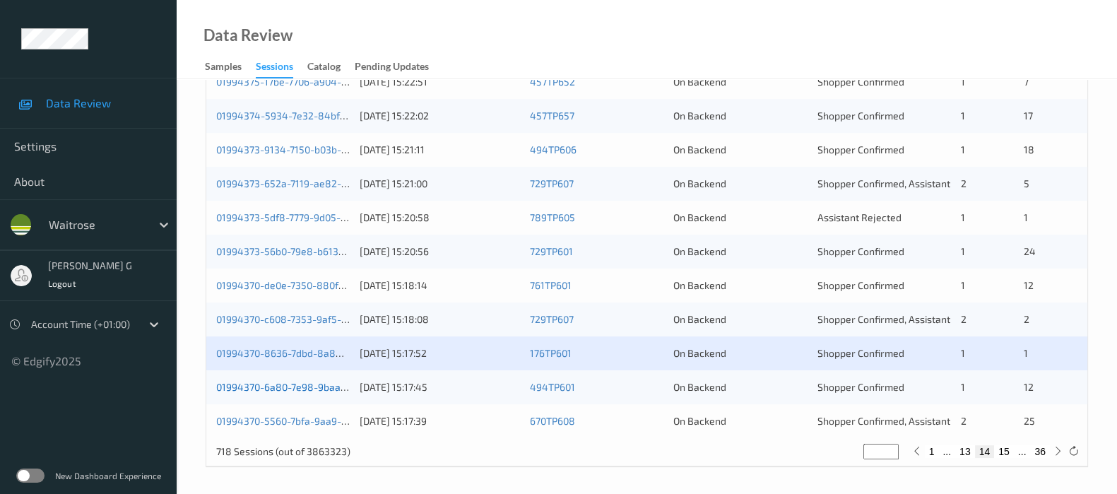
click at [282, 388] on link "01994370-6a80-7e98-9baa-ca0861d885d3" at bounding box center [314, 387] width 196 height 12
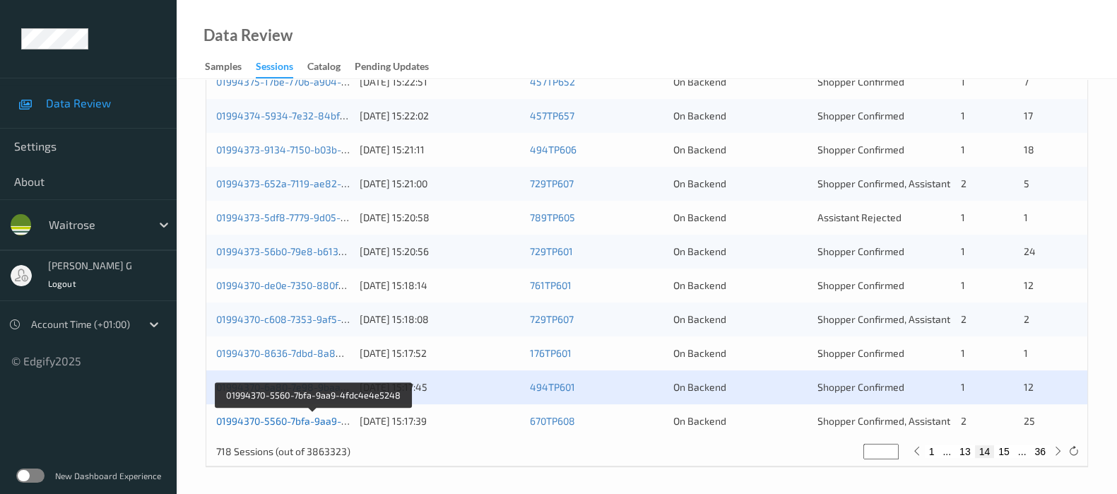
click at [239, 420] on link "01994370-5560-7bfa-9aa9-4fdc4e4e5248" at bounding box center [313, 421] width 194 height 12
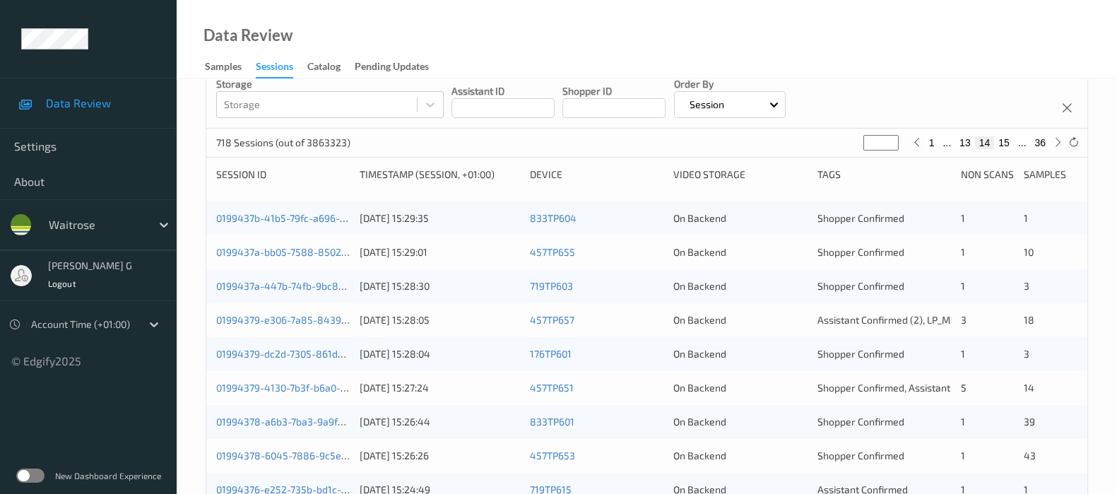
scroll to position [0, 0]
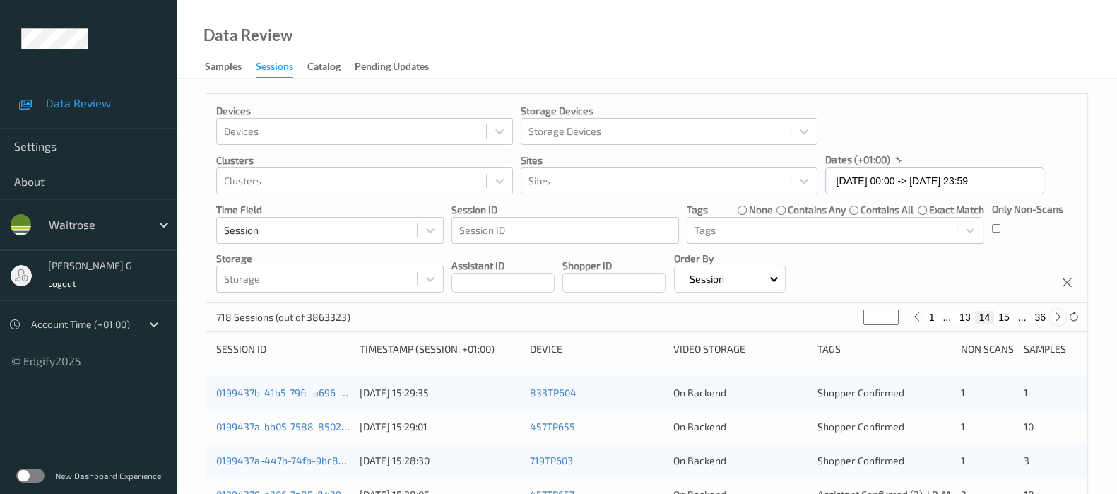
click at [1053, 316] on icon at bounding box center [1058, 317] width 11 height 11
type input "**"
click at [1053, 316] on icon at bounding box center [1058, 317] width 11 height 11
type input "**"
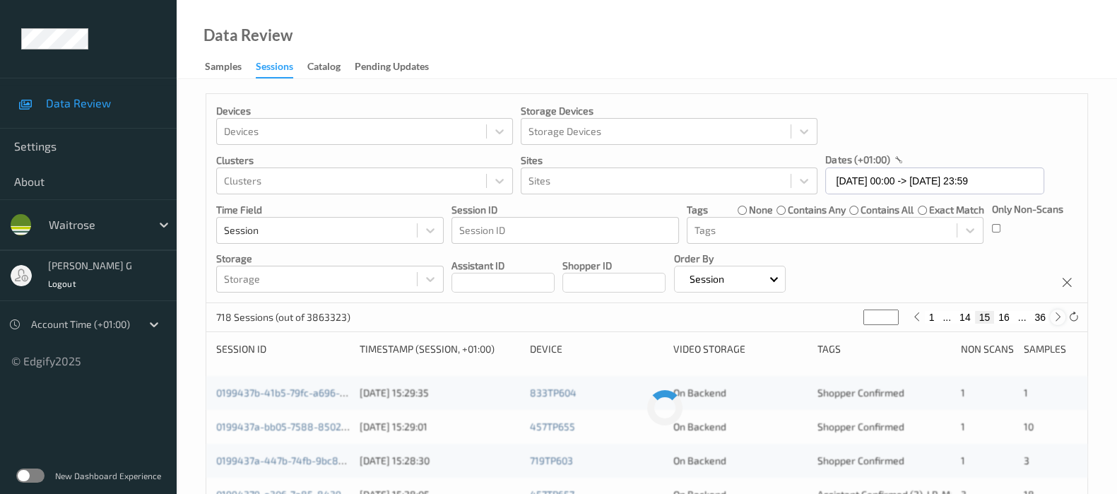
type input "**"
click at [1053, 316] on icon at bounding box center [1058, 317] width 11 height 11
type input "**"
click at [1053, 316] on icon at bounding box center [1058, 317] width 11 height 11
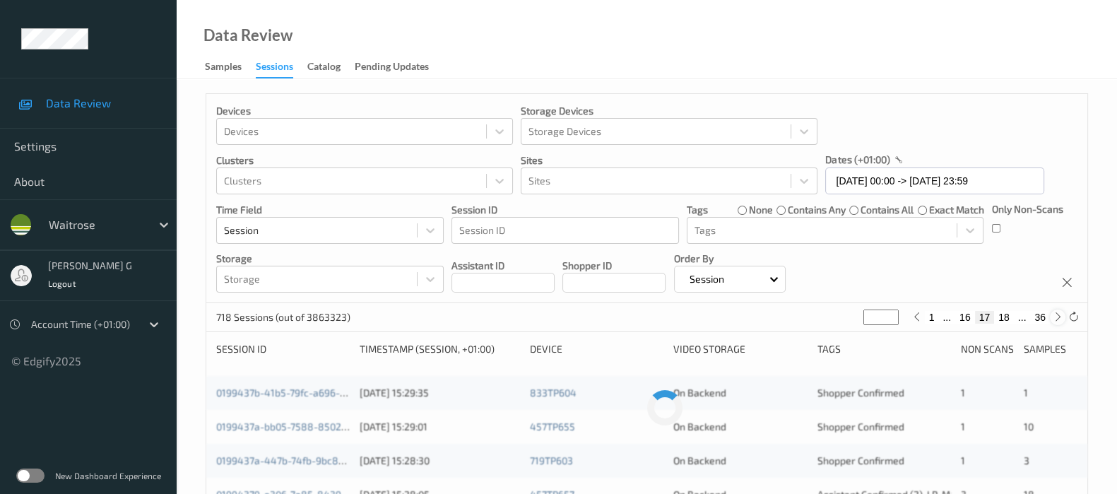
type input "**"
click at [1053, 316] on icon at bounding box center [1058, 317] width 11 height 11
type input "**"
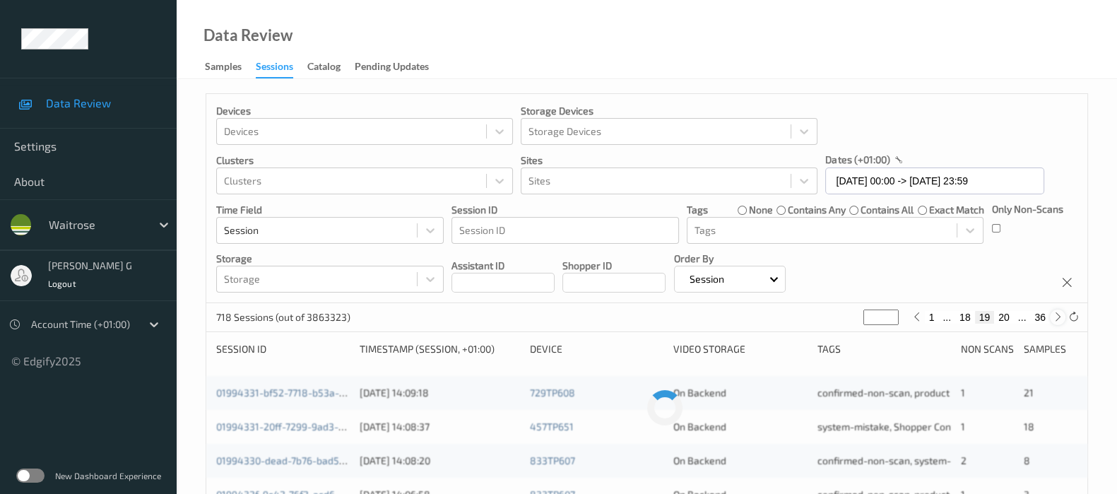
click at [1053, 316] on icon at bounding box center [1058, 317] width 11 height 11
type input "**"
click at [1053, 316] on icon at bounding box center [1058, 317] width 11 height 11
type input "**"
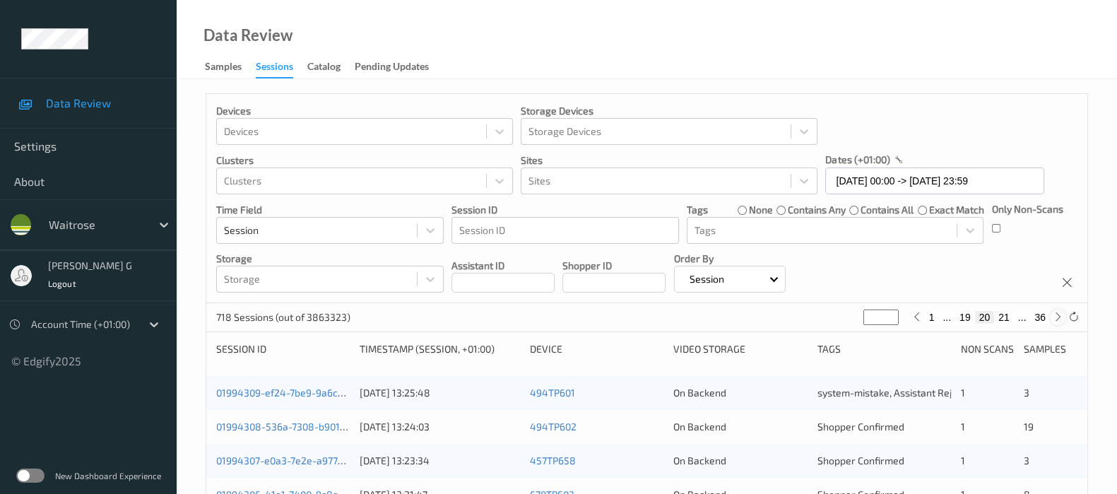
type input "**"
click at [1053, 316] on icon at bounding box center [1058, 317] width 11 height 11
type input "**"
click at [258, 394] on link "019942e7-1513-7d08-a3e5-8ef0154d0fbe" at bounding box center [310, 393] width 189 height 12
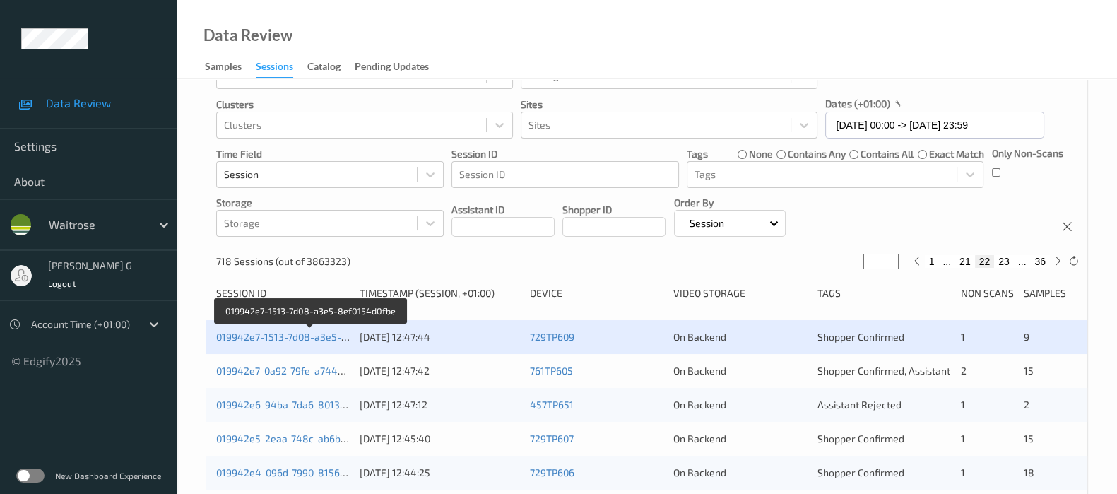
scroll to position [265, 0]
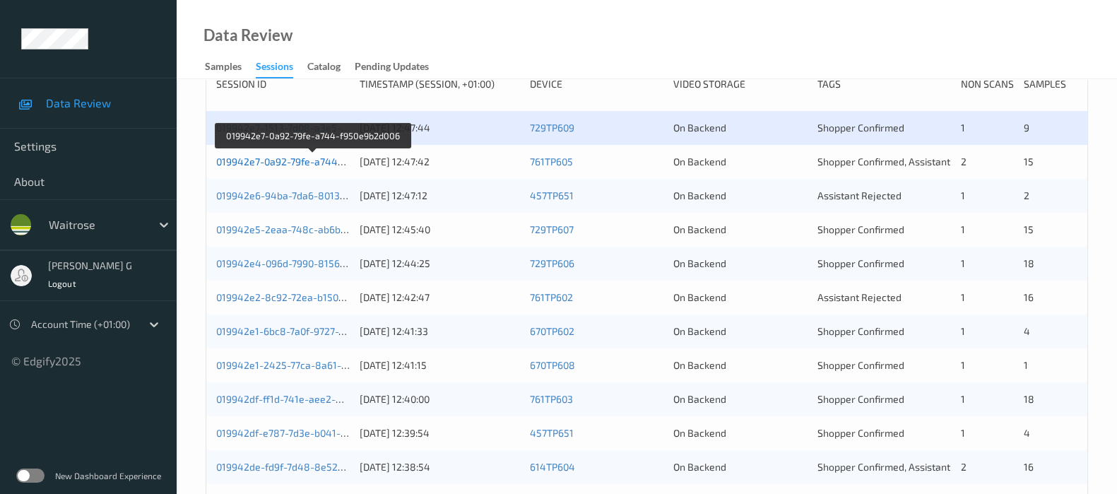
click at [265, 161] on link "019942e7-0a92-79fe-a744-f950e9b2d006" at bounding box center [312, 161] width 192 height 12
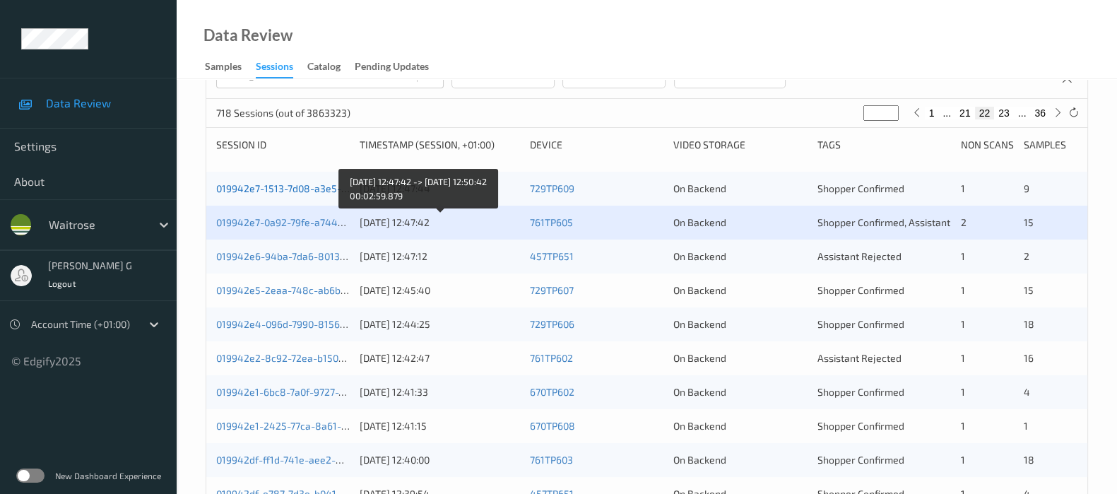
scroll to position [176, 0]
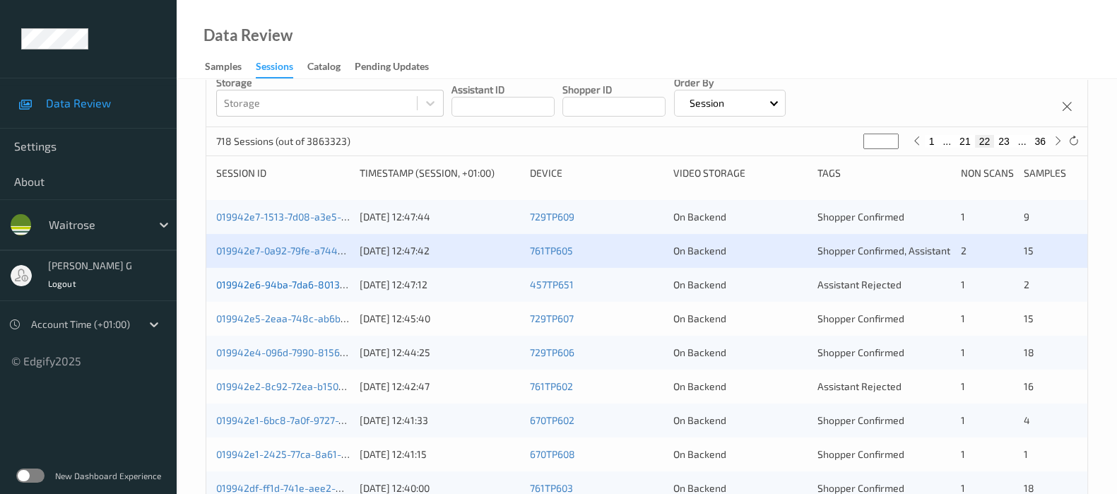
click at [316, 288] on link "019942e6-94ba-7da6-8013-19c11a4a5cff" at bounding box center [309, 284] width 187 height 12
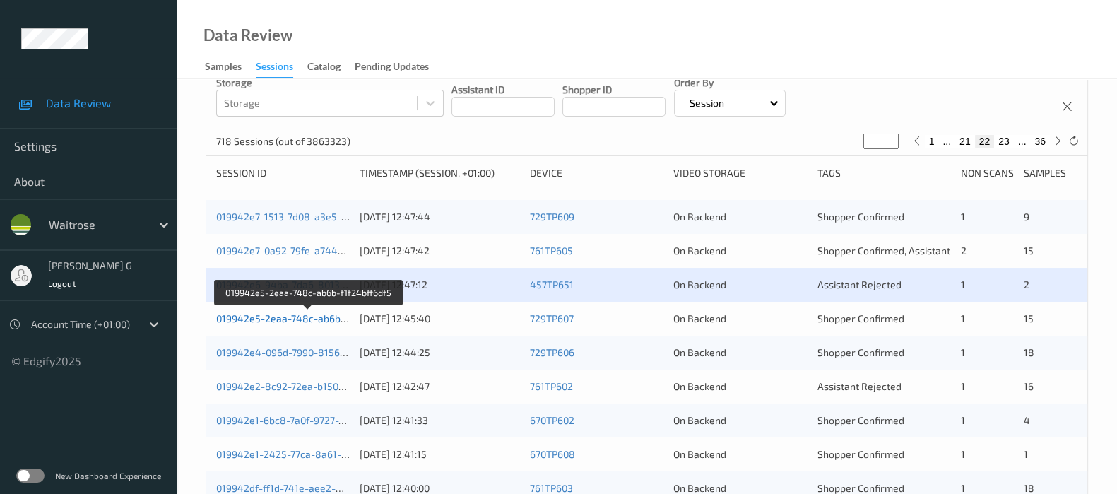
click at [266, 316] on link "019942e5-2eaa-748c-ab6b-f1f24bff6df5" at bounding box center [308, 318] width 185 height 12
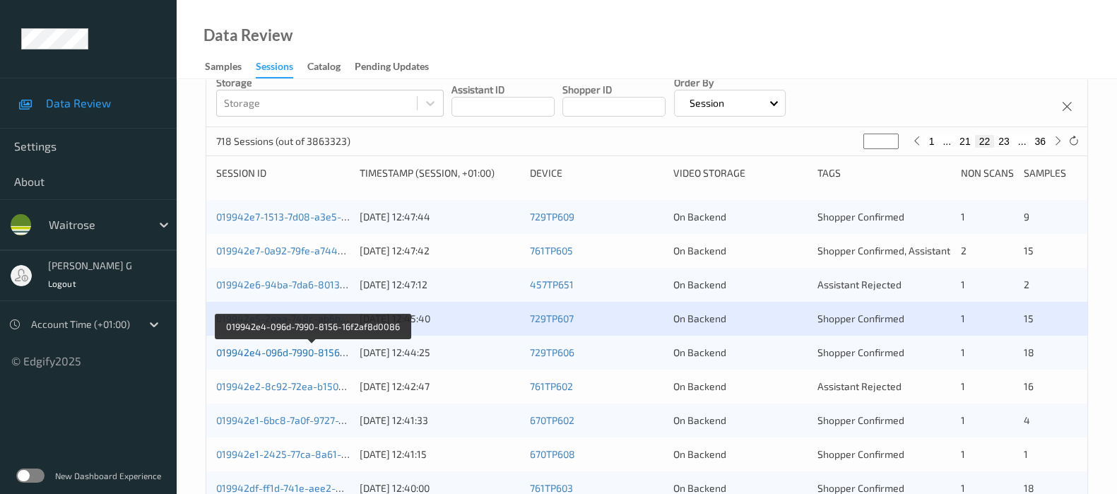
click at [272, 351] on link "019942e4-096d-7990-8156-16f2af8d0086" at bounding box center [312, 352] width 192 height 12
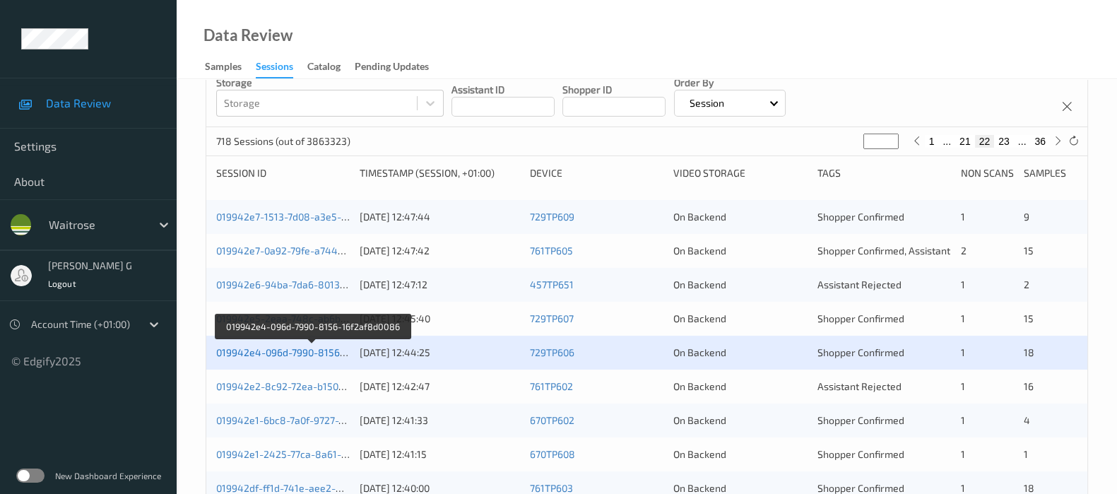
click at [267, 347] on link "019942e4-096d-7990-8156-16f2af8d0086" at bounding box center [312, 352] width 192 height 12
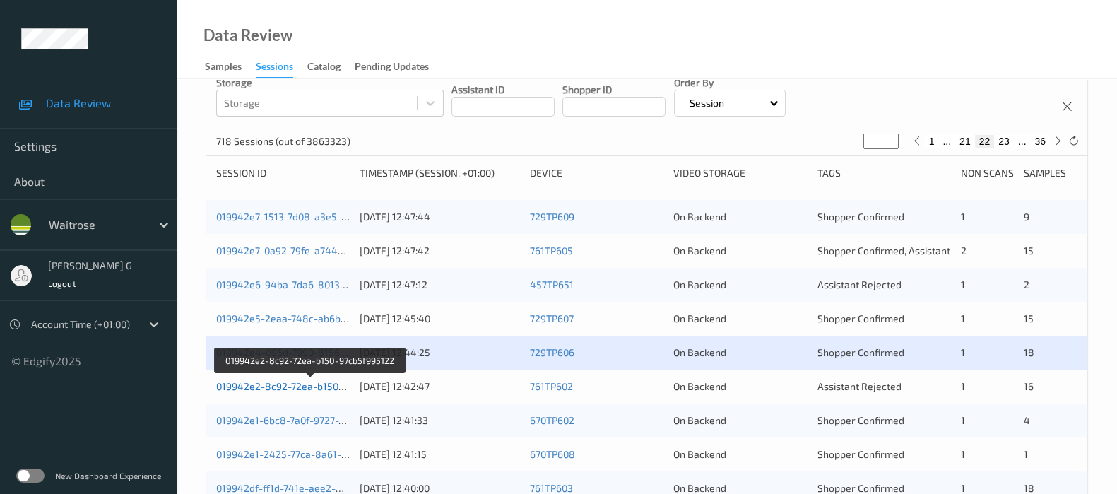
click at [288, 383] on link "019942e2-8c92-72ea-b150-97cb5f995122" at bounding box center [310, 386] width 189 height 12
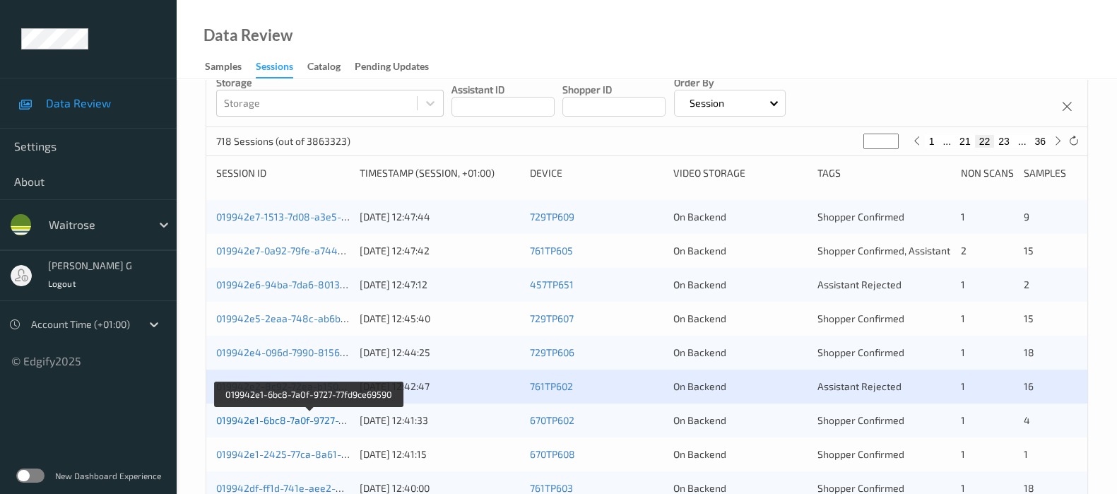
click at [257, 422] on link "019942e1-6bc8-7a0f-9727-77fd9ce69590" at bounding box center [309, 420] width 186 height 12
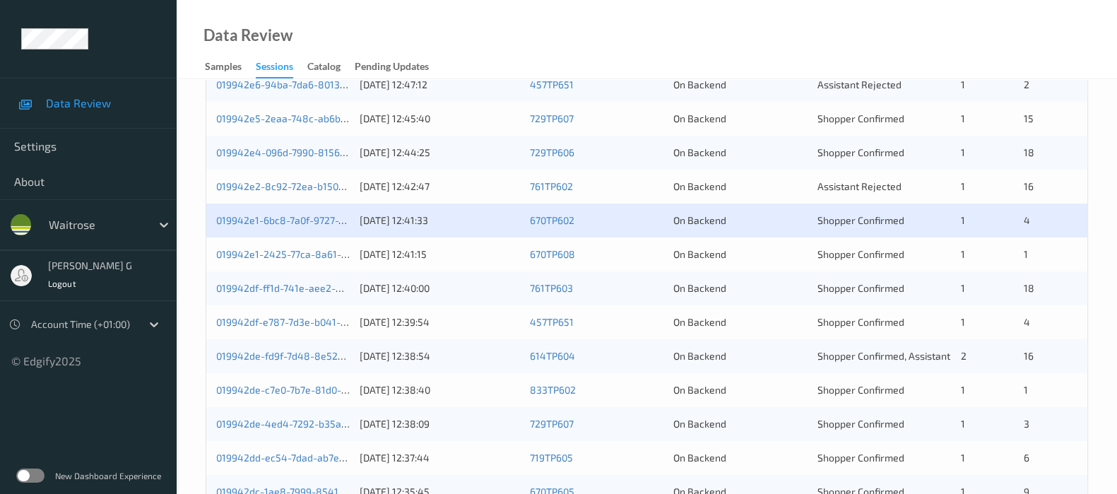
scroll to position [442, 0]
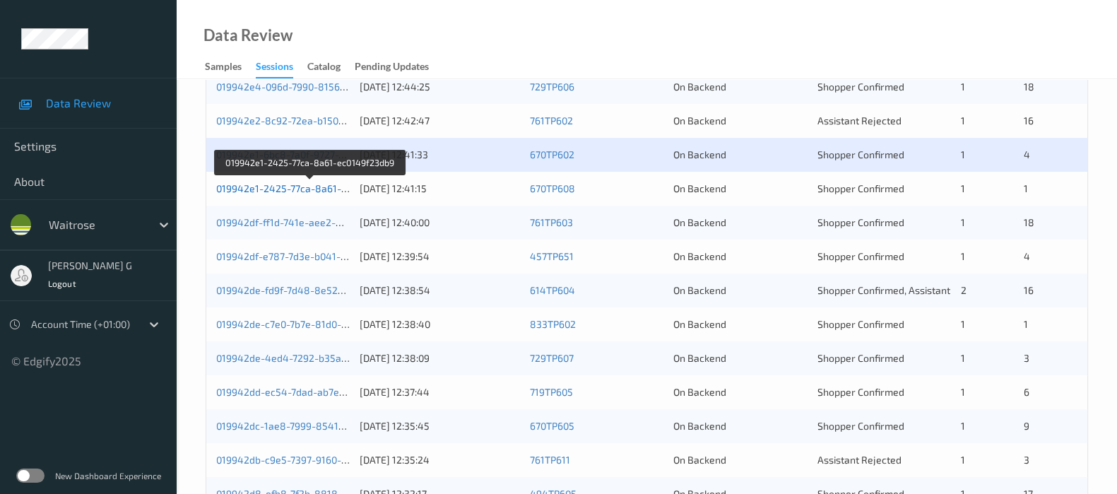
click at [247, 190] on link "019942e1-2425-77ca-8a61-ec0149f23db9" at bounding box center [310, 188] width 189 height 12
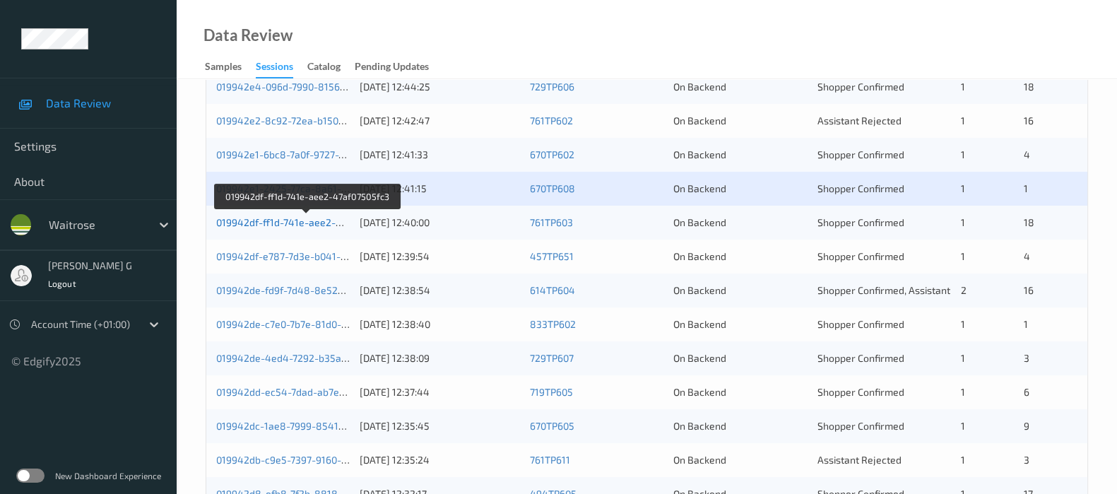
click at [259, 221] on link "019942df-ff1d-741e-aee2-47af07505fc3" at bounding box center [307, 222] width 182 height 12
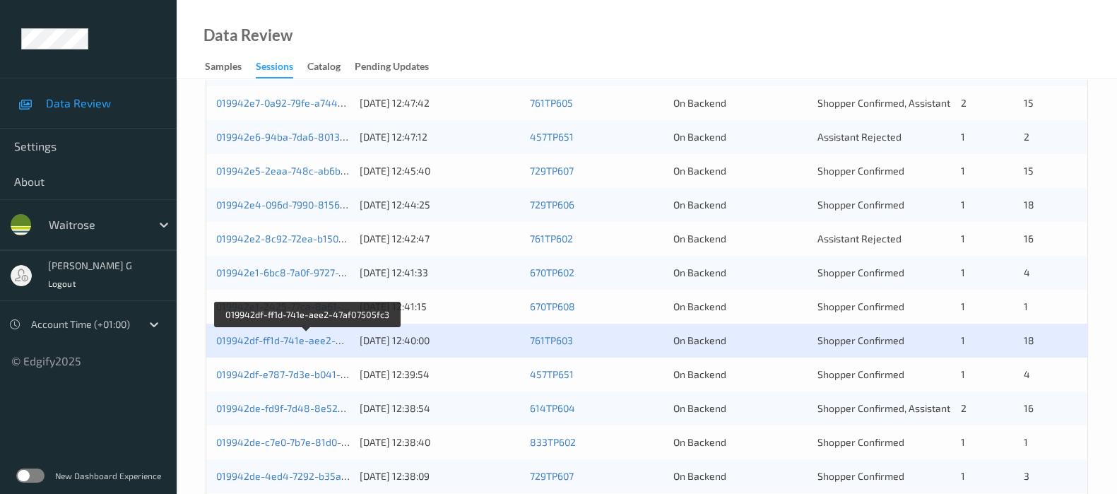
scroll to position [351, 0]
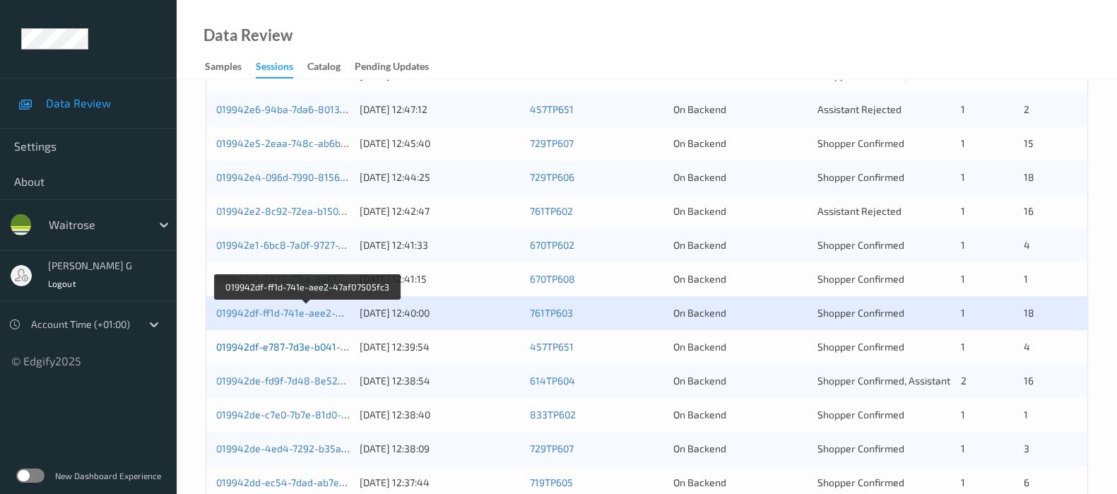
click at [254, 348] on link "019942df-e787-7d3e-b041-2c57228f08d6" at bounding box center [311, 347] width 190 height 12
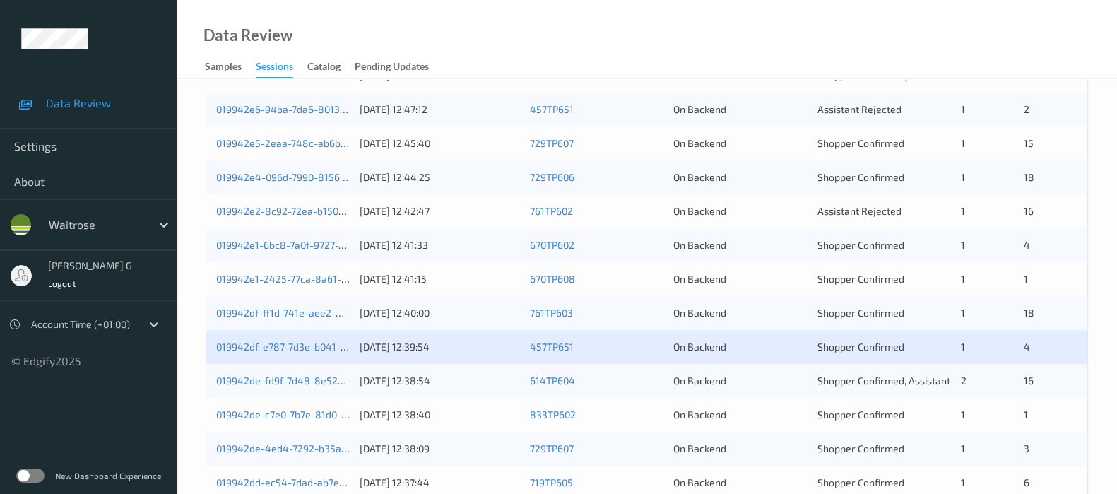
click at [264, 337] on div "019942df-e787-7d3e-b041-2c57228f08d6 13/09/2025 12:39:54 457TP651 On Backend Sh…" at bounding box center [646, 347] width 881 height 34
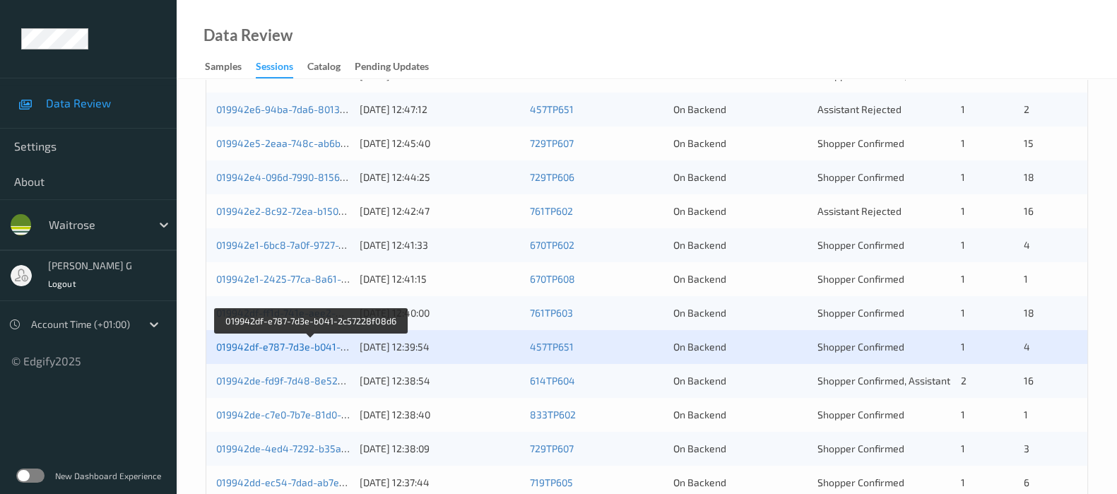
click at [259, 350] on link "019942df-e787-7d3e-b041-2c57228f08d6" at bounding box center [311, 347] width 190 height 12
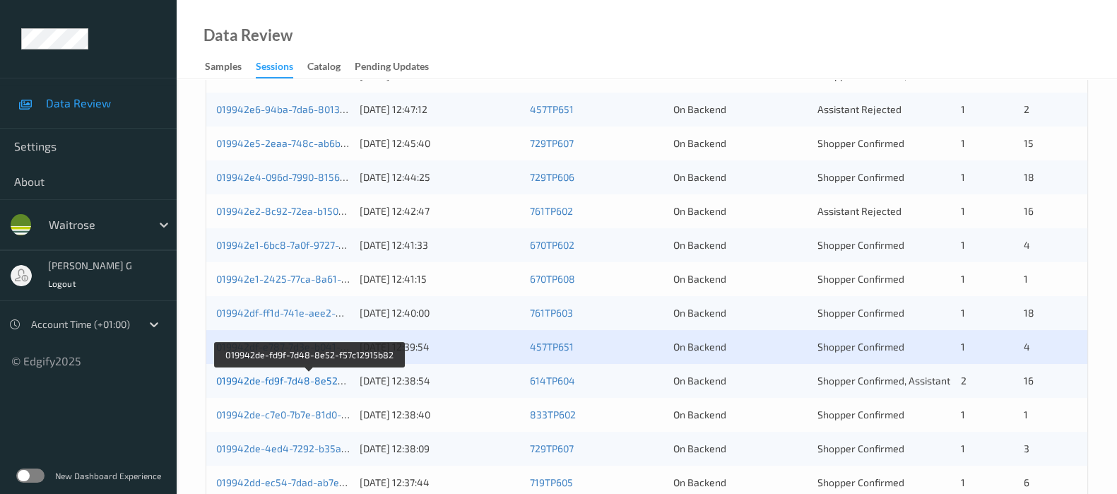
click at [271, 378] on link "019942de-fd9f-7d48-8e52-f57c12915b82" at bounding box center [310, 381] width 188 height 12
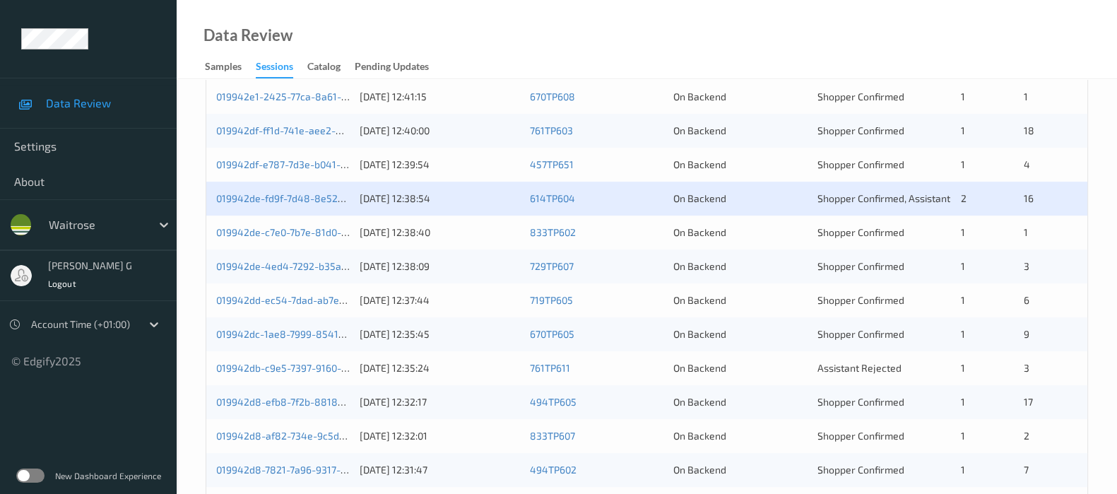
scroll to position [616, 0]
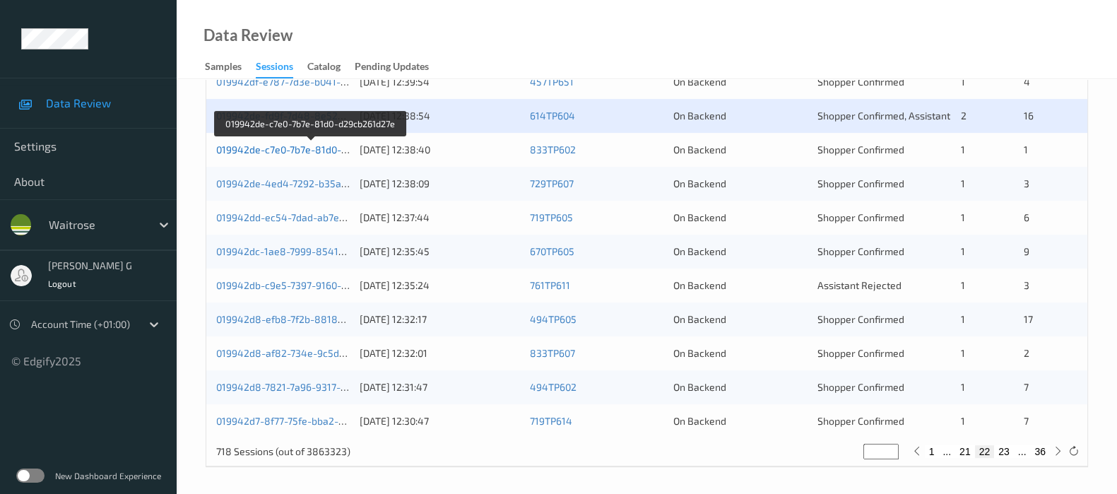
click at [305, 150] on link "019942de-c7e0-7b7e-81d0-d29cb261d27e" at bounding box center [311, 149] width 190 height 12
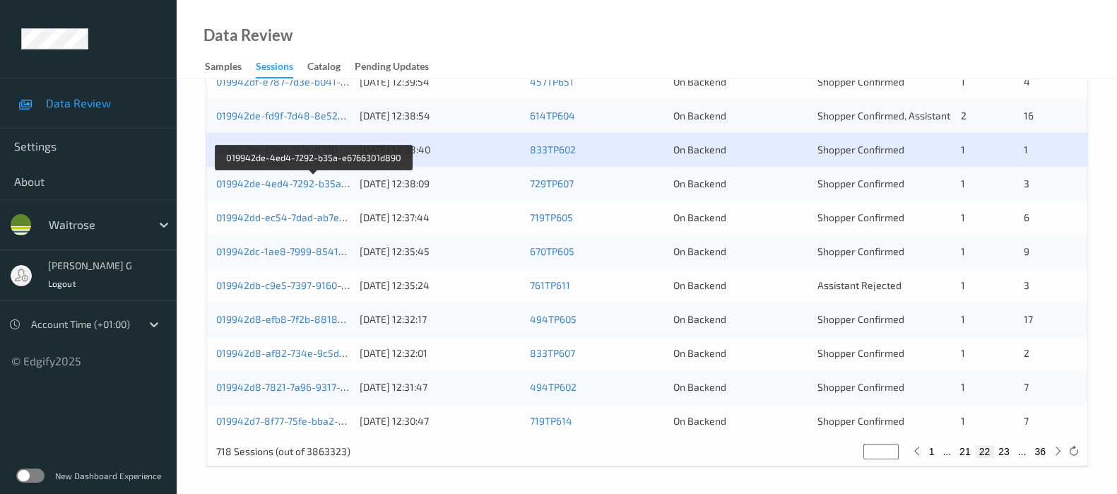
click at [258, 174] on div "019942de-4ed4-7292-b35a-e6766301d890 13/09/2025 12:38:09 729TP607 On Backend Sh…" at bounding box center [646, 184] width 881 height 34
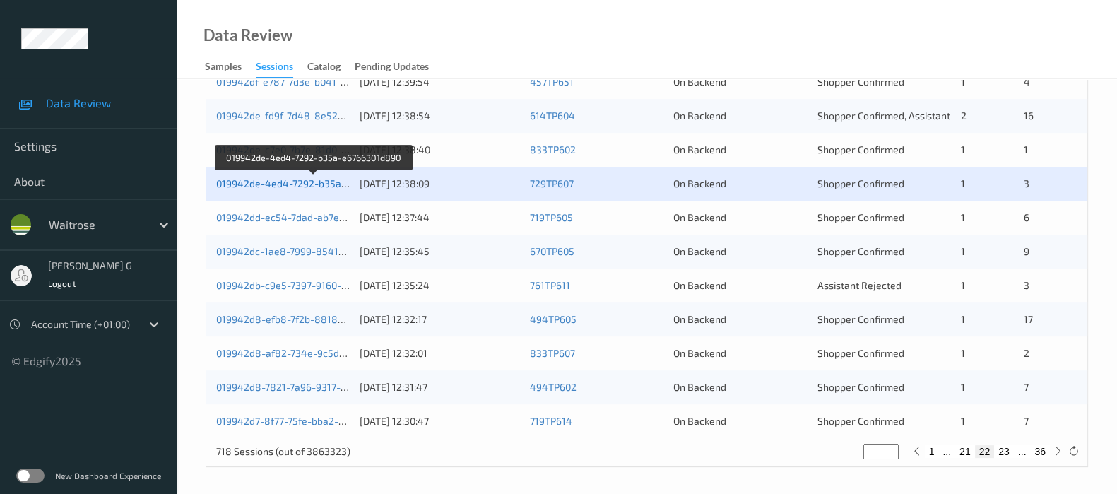
click at [254, 178] on link "019942de-4ed4-7292-b35a-e6766301d890" at bounding box center [314, 183] width 196 height 12
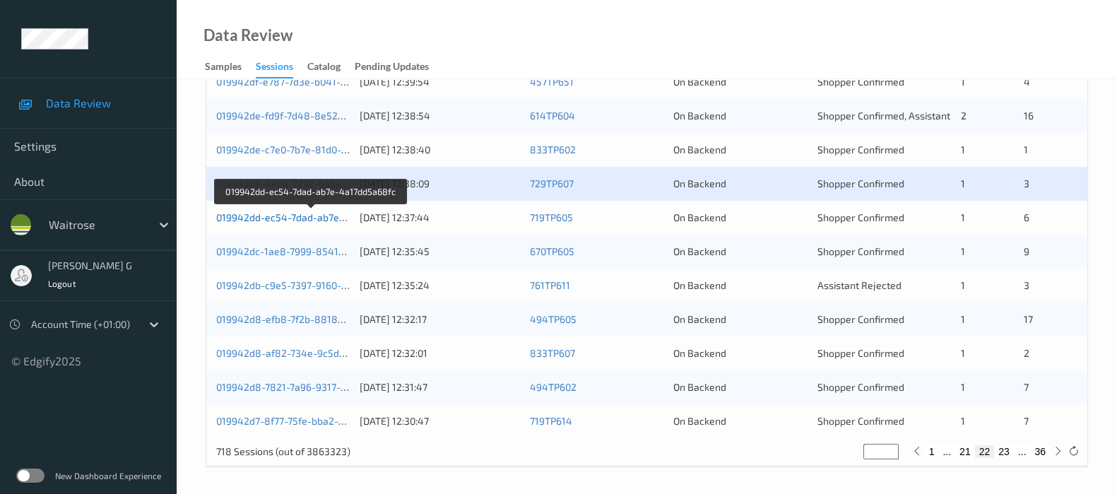
click at [284, 215] on link "019942dd-ec54-7dad-ab7e-4a17dd5a68fc" at bounding box center [312, 217] width 192 height 12
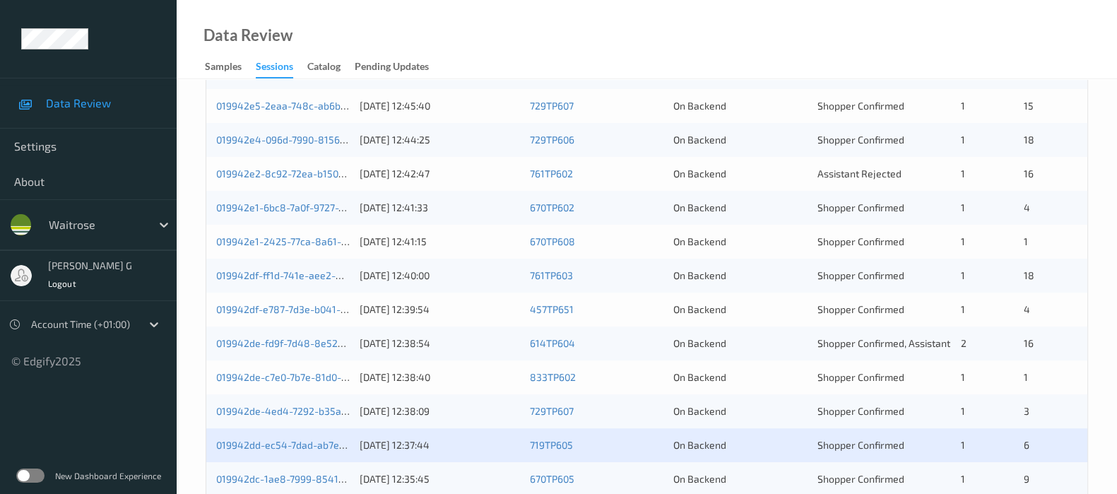
scroll to position [263, 0]
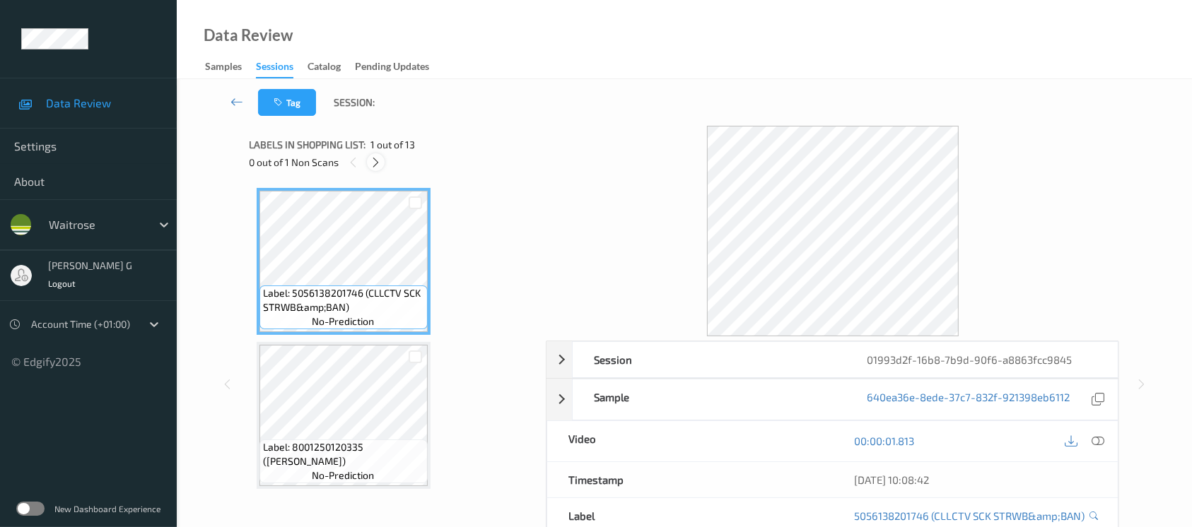
click at [381, 167] on icon at bounding box center [376, 162] width 12 height 13
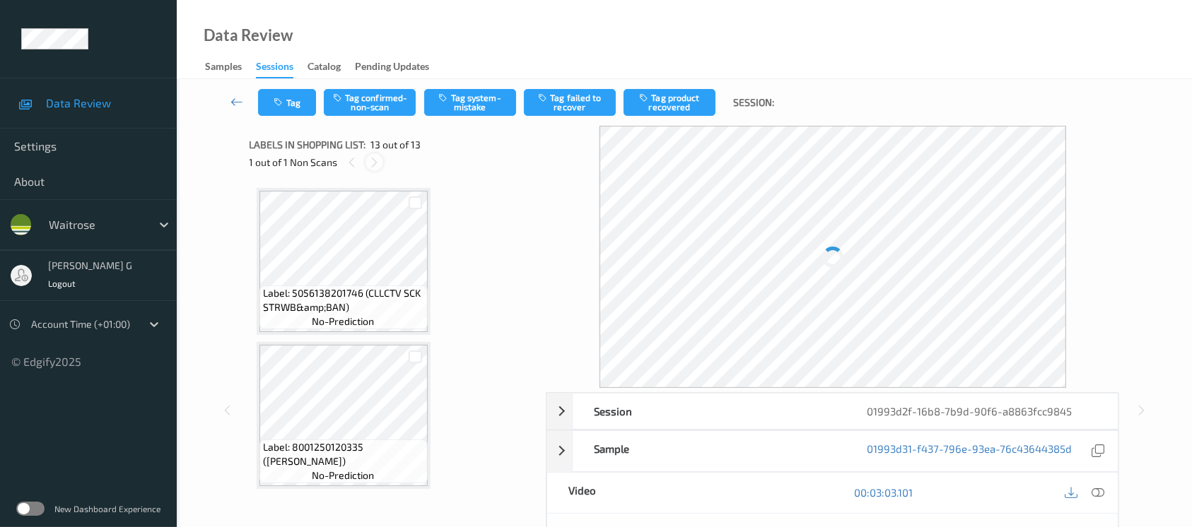
scroll to position [1691, 0]
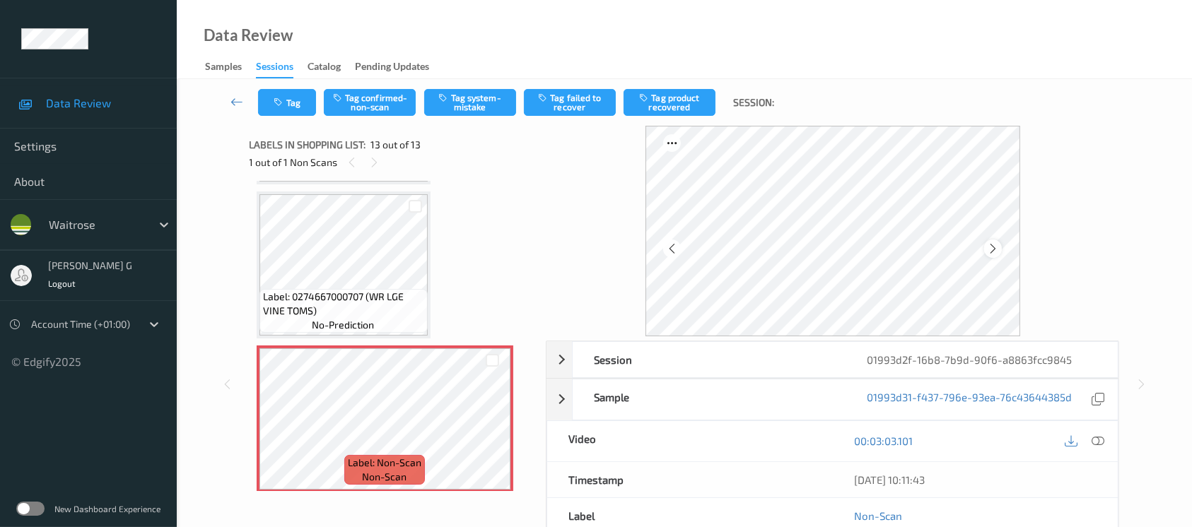
click at [985, 249] on div at bounding box center [993, 249] width 18 height 18
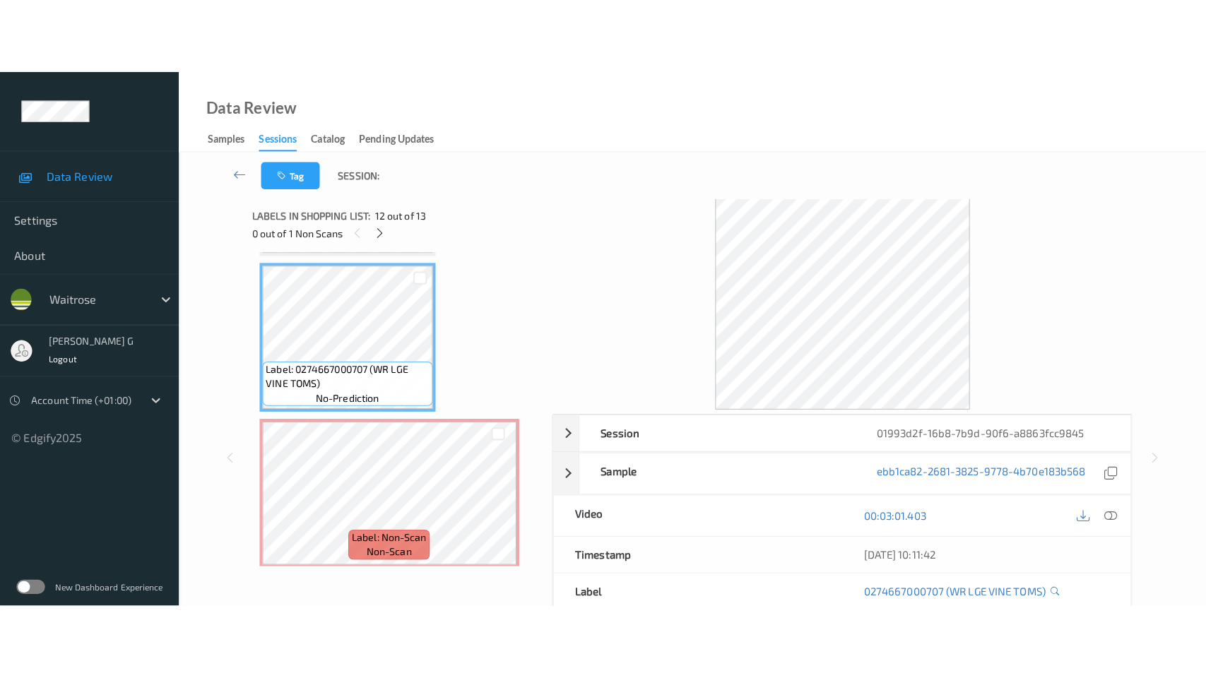
scroll to position [0, 0]
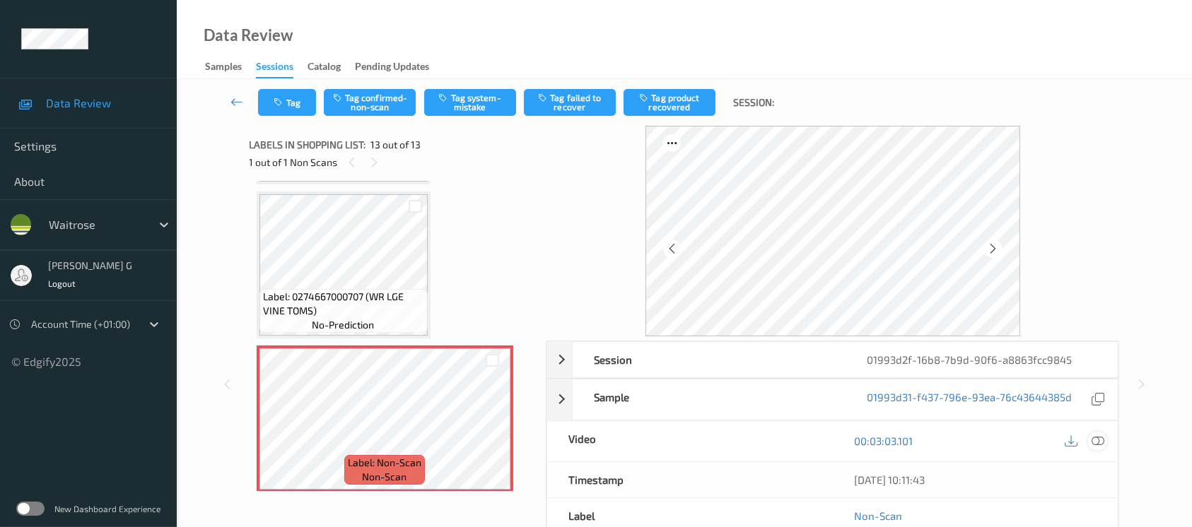
click at [1099, 442] on icon at bounding box center [1097, 441] width 13 height 13
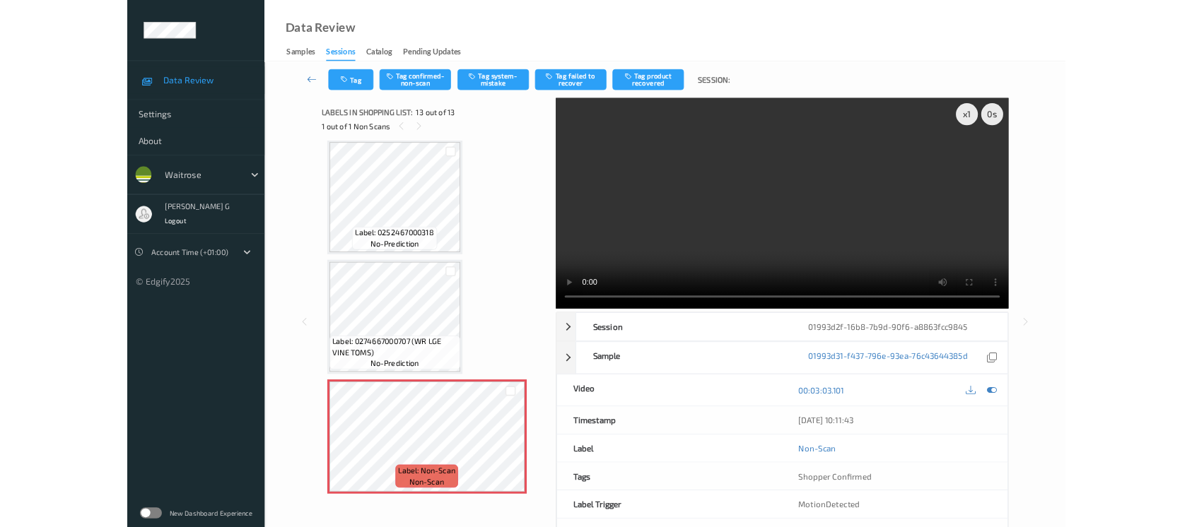
scroll to position [1540, 0]
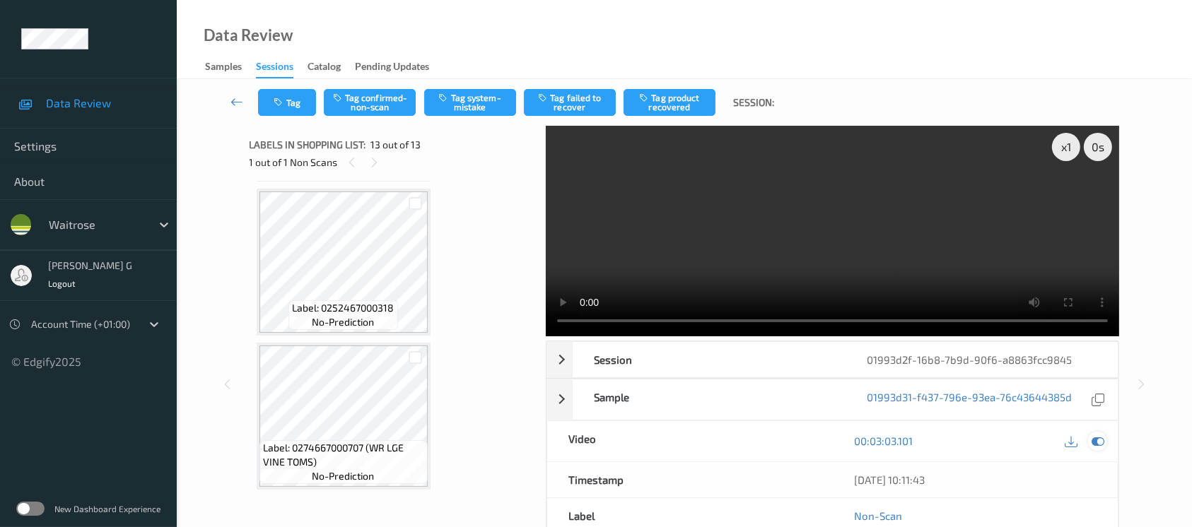
click at [1105, 444] on div at bounding box center [1097, 441] width 19 height 19
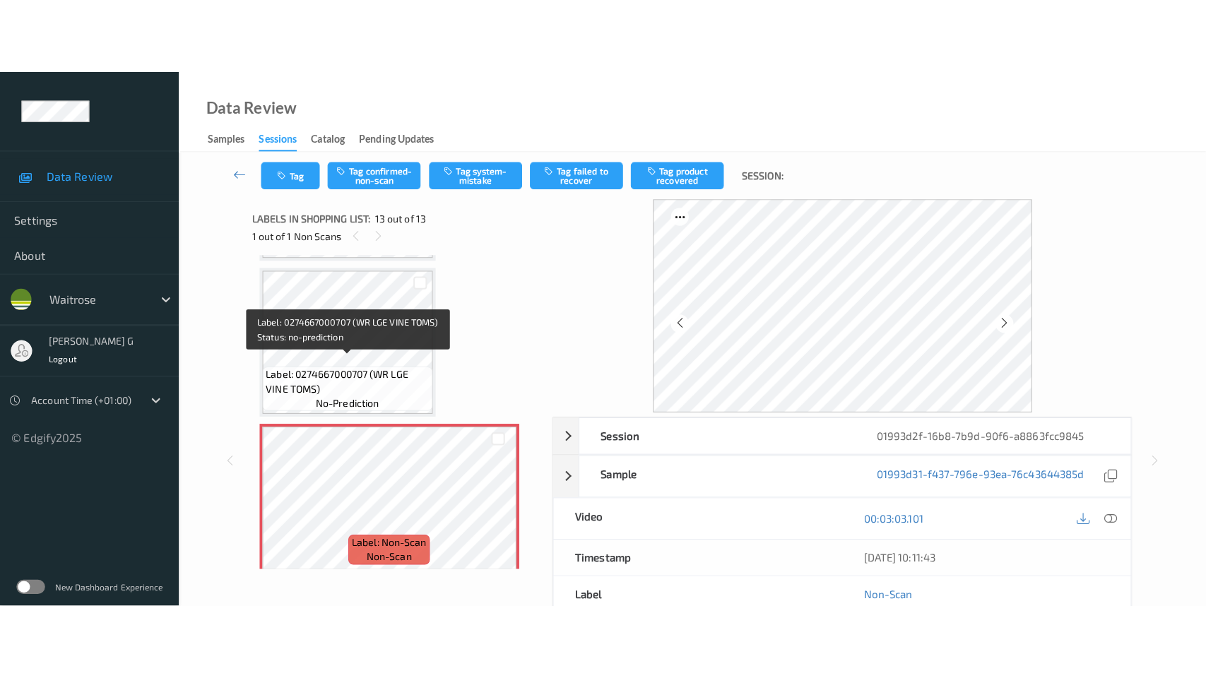
scroll to position [1691, 0]
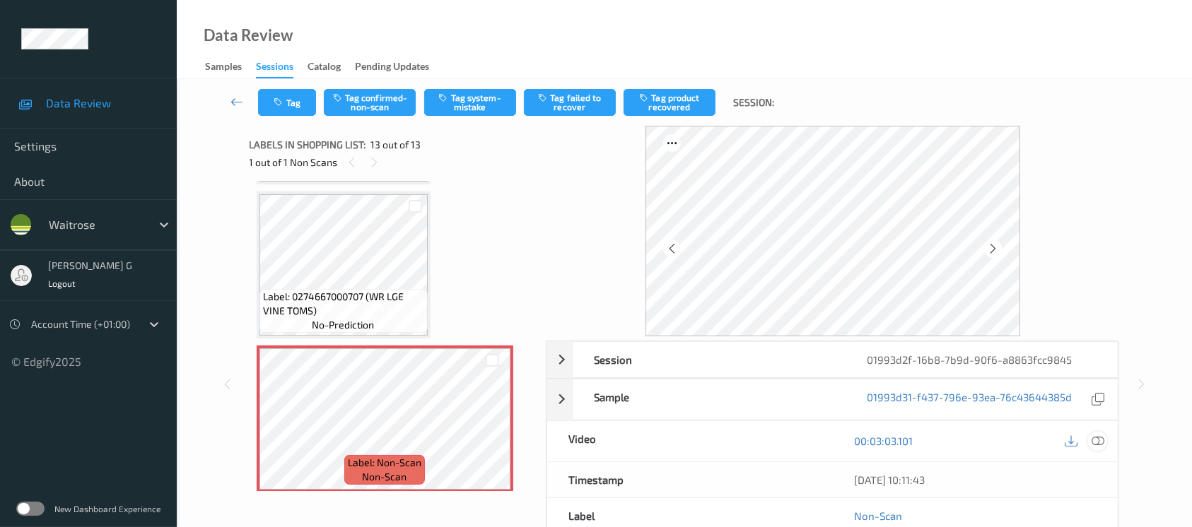
click at [1100, 442] on icon at bounding box center [1097, 441] width 13 height 13
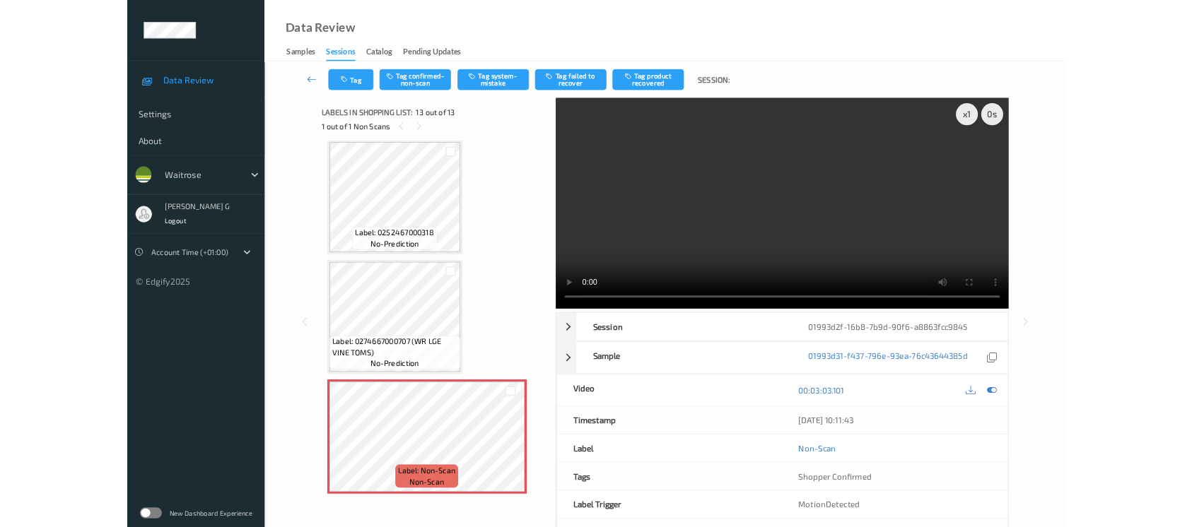
scroll to position [1540, 0]
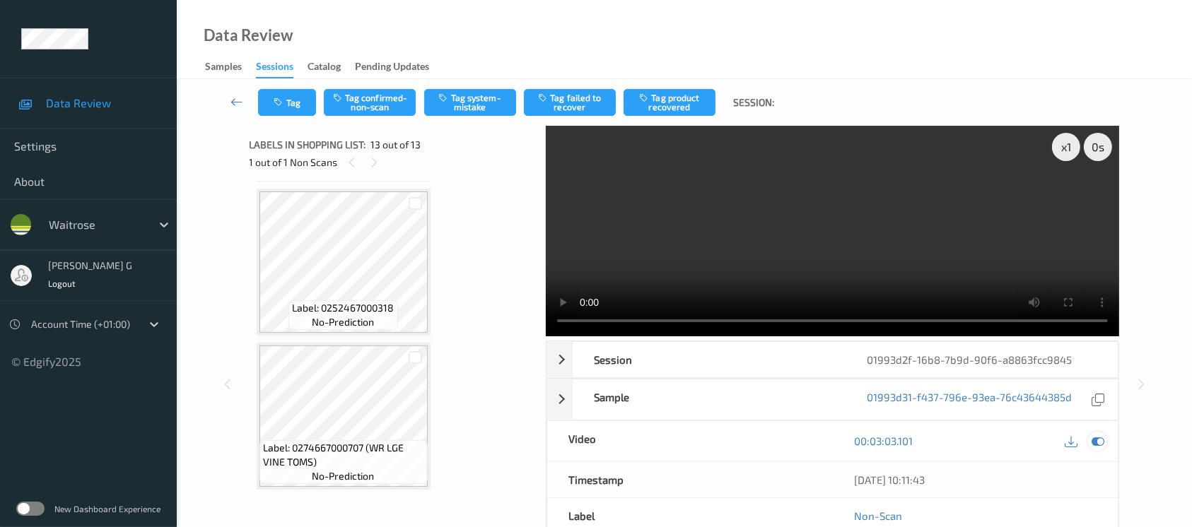
click at [1094, 438] on icon at bounding box center [1097, 441] width 13 height 13
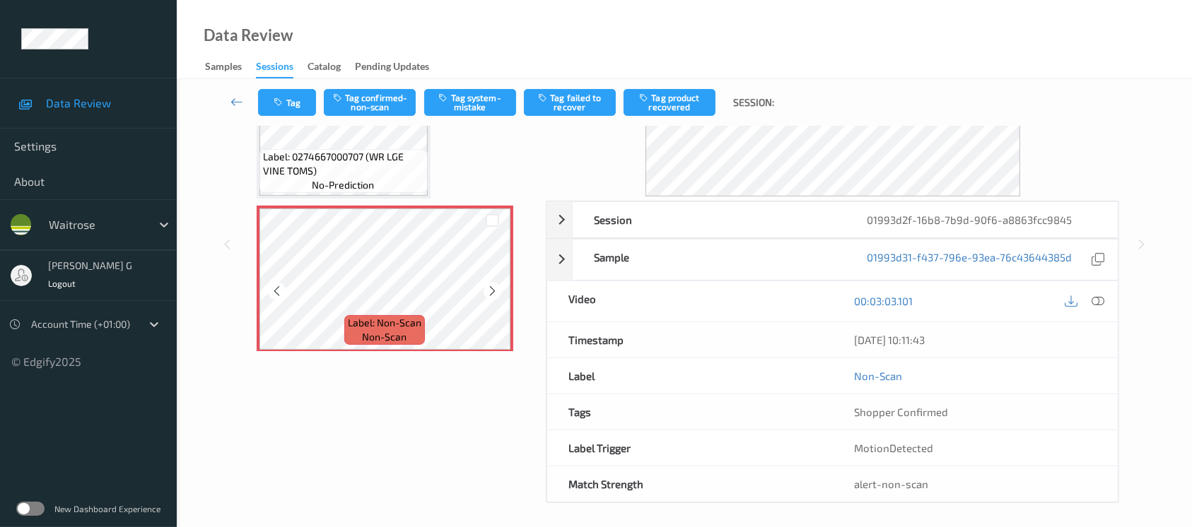
scroll to position [143, 0]
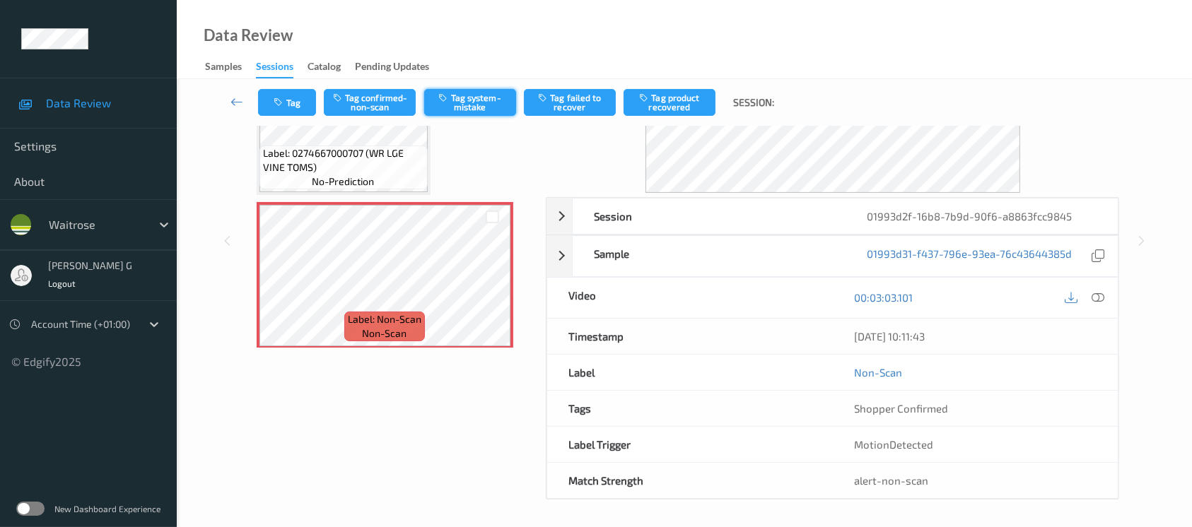
click at [463, 93] on button "Tag system-mistake" at bounding box center [470, 102] width 92 height 27
click at [302, 107] on button "Tag" at bounding box center [287, 102] width 58 height 27
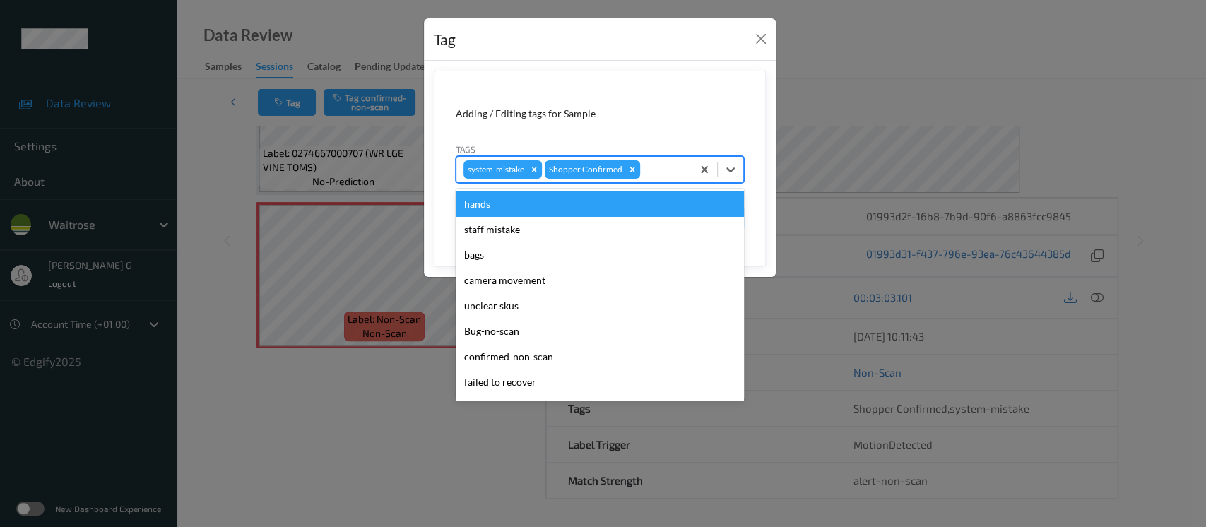
click at [688, 178] on div "system-mistake Shopper Confirmed" at bounding box center [574, 170] width 235 height 24
type input "un"
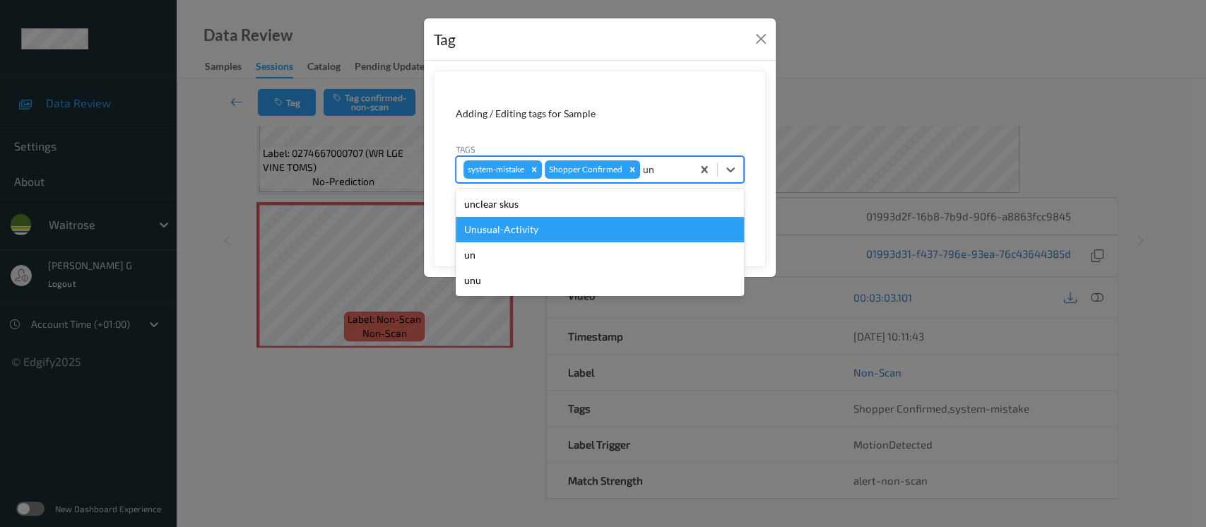
click at [546, 231] on div "Unusual-Activity" at bounding box center [600, 229] width 288 height 25
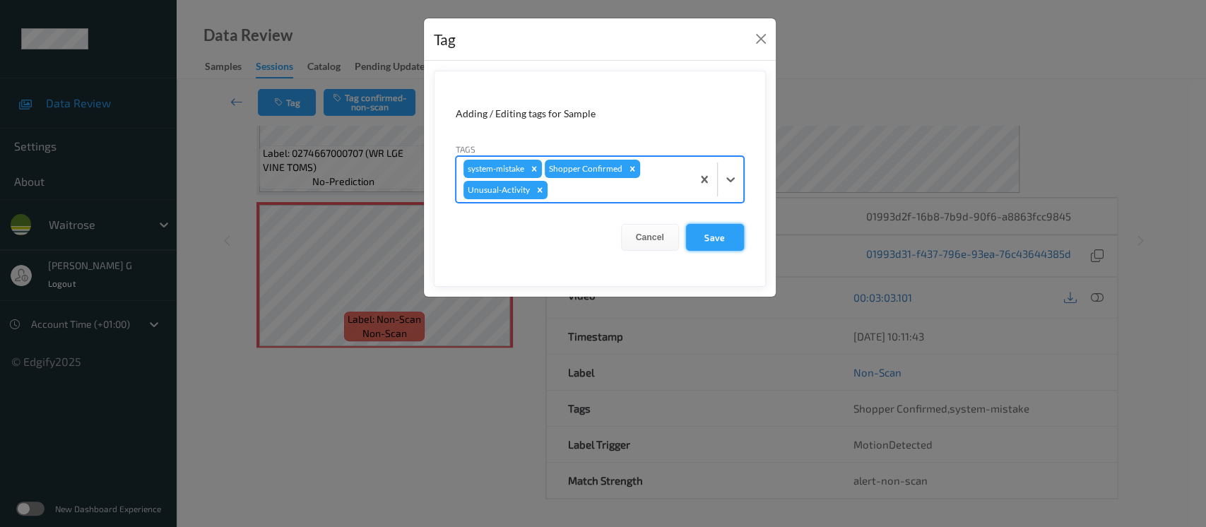
click at [710, 242] on button "Save" at bounding box center [715, 237] width 58 height 27
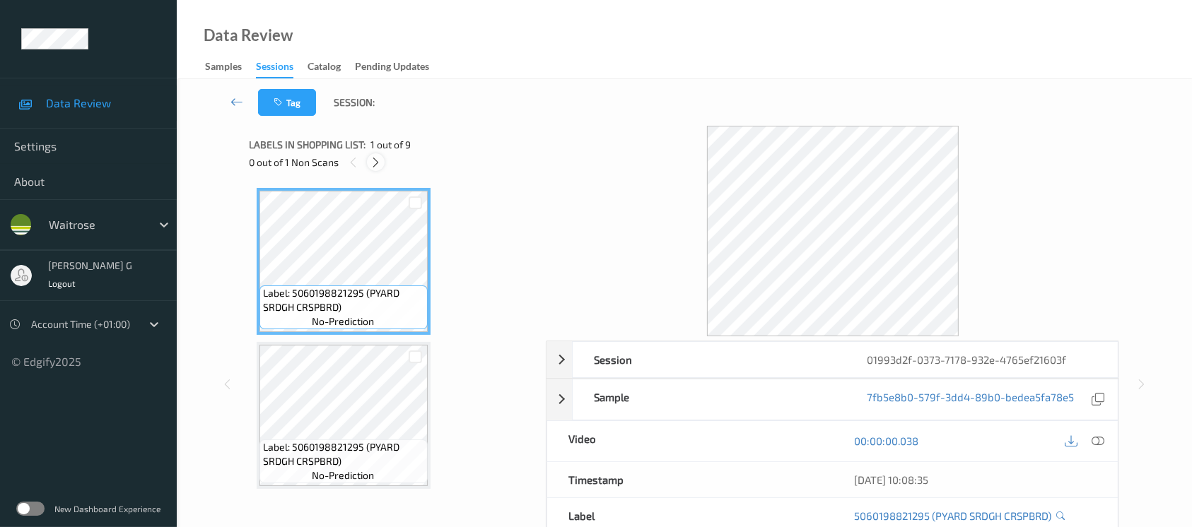
click at [375, 160] on icon at bounding box center [376, 162] width 12 height 13
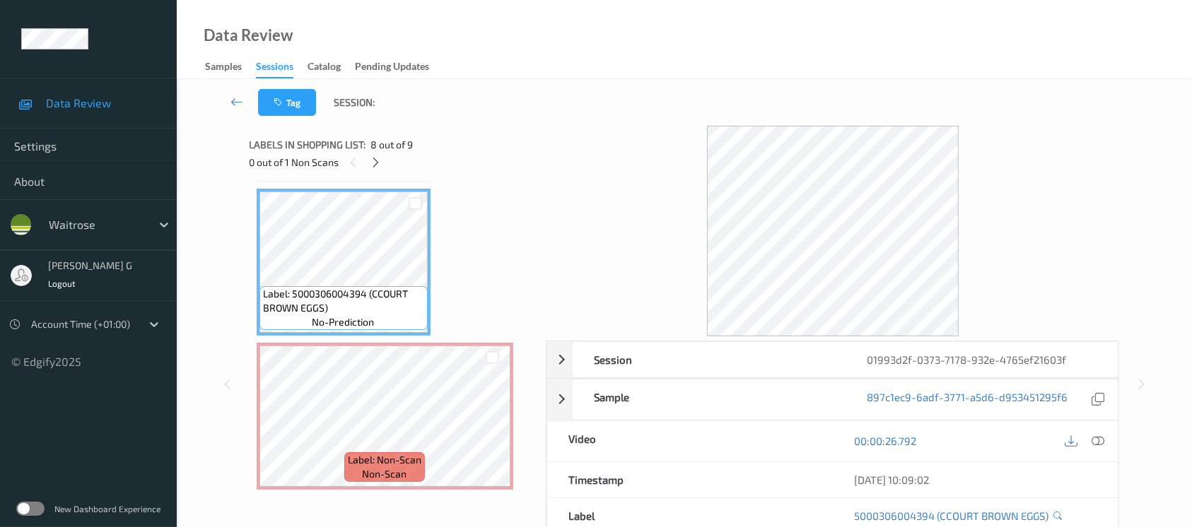
click at [341, 146] on span "Labels in shopping list:" at bounding box center [307, 145] width 117 height 14
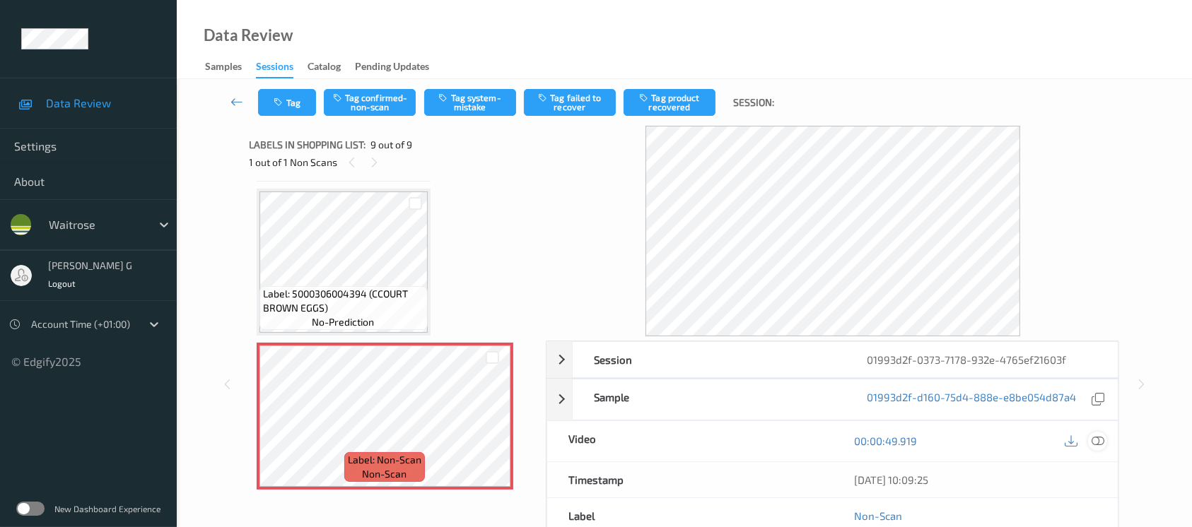
click at [1103, 441] on icon at bounding box center [1097, 441] width 13 height 13
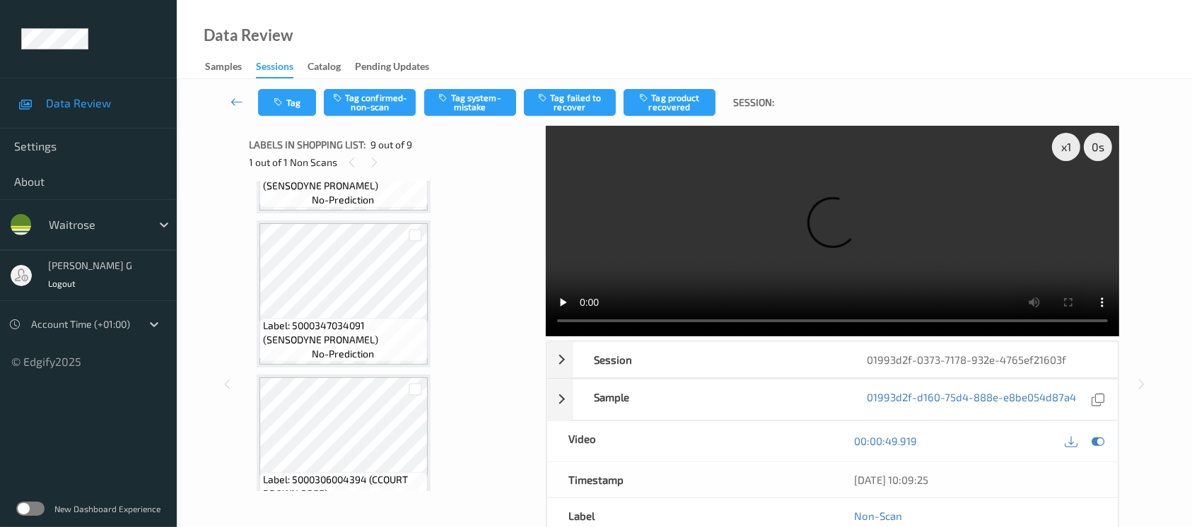
scroll to position [889, 0]
click at [1098, 441] on icon at bounding box center [1097, 441] width 13 height 13
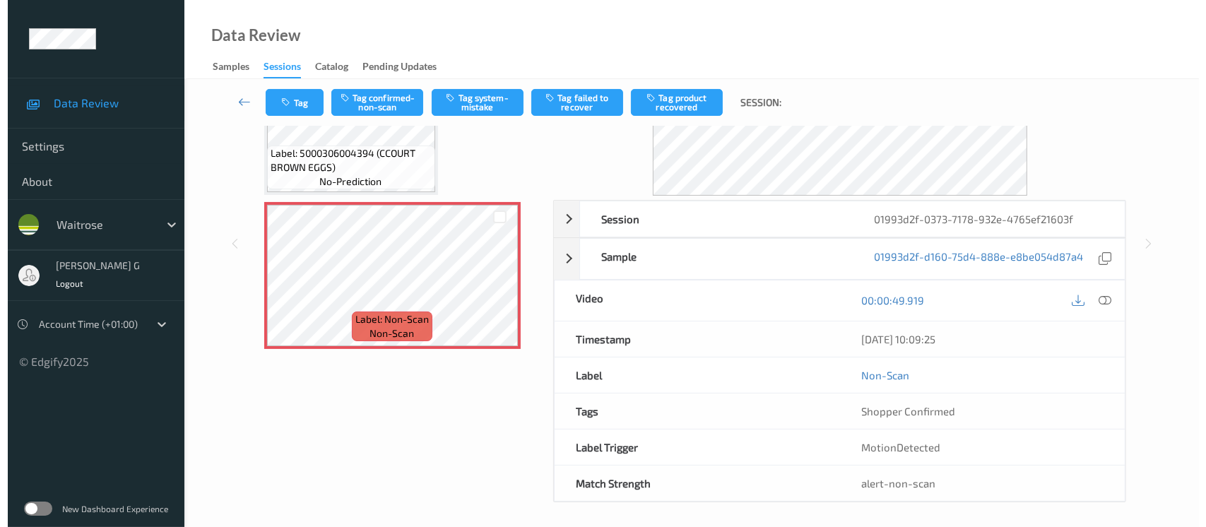
scroll to position [143, 0]
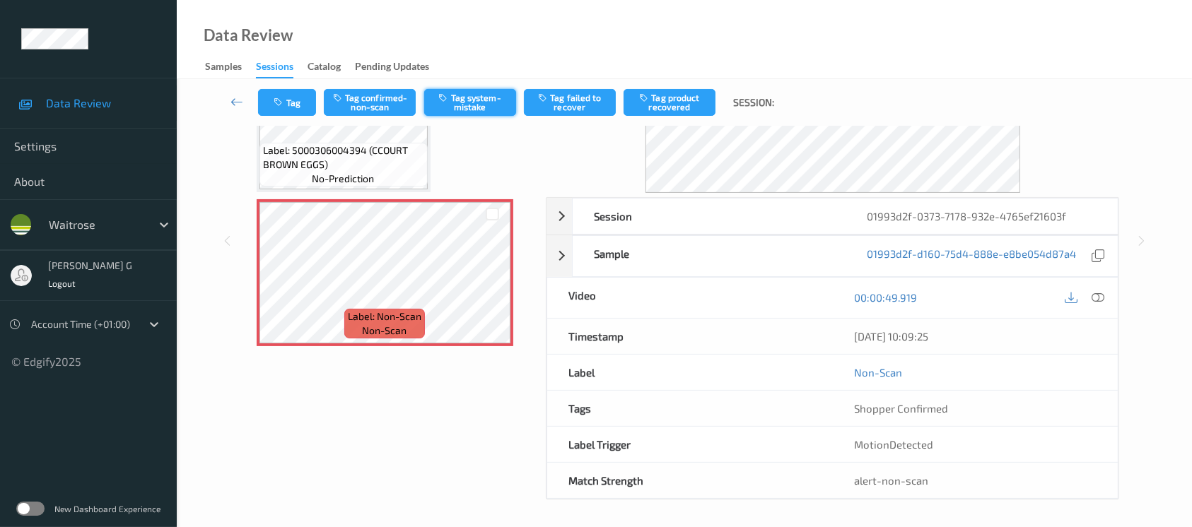
click at [455, 108] on button "Tag system-mistake" at bounding box center [470, 102] width 92 height 27
click at [288, 95] on button "Tag" at bounding box center [287, 102] width 58 height 27
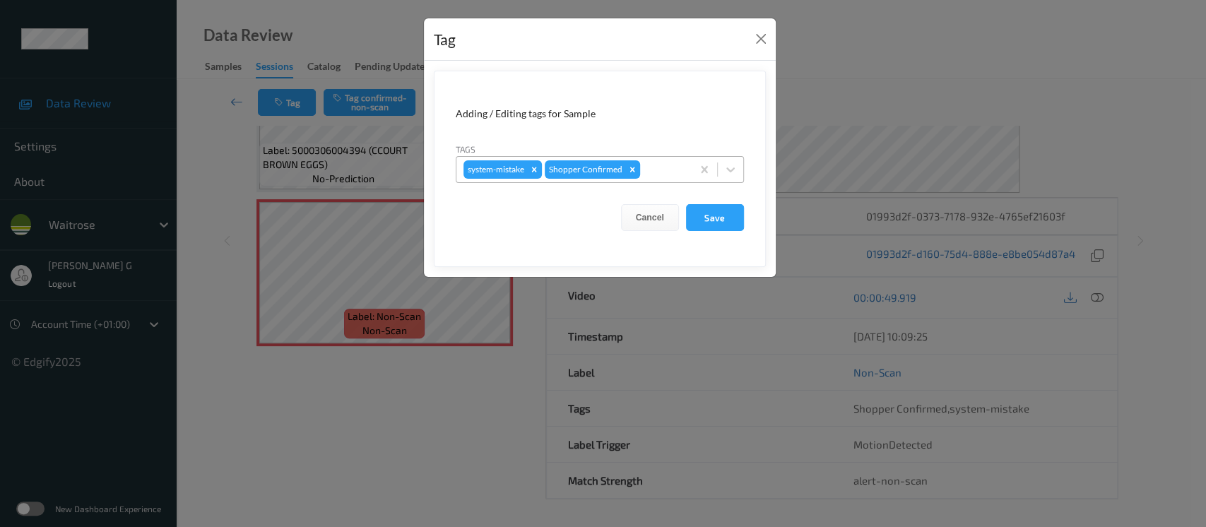
click at [657, 167] on div at bounding box center [664, 169] width 42 height 17
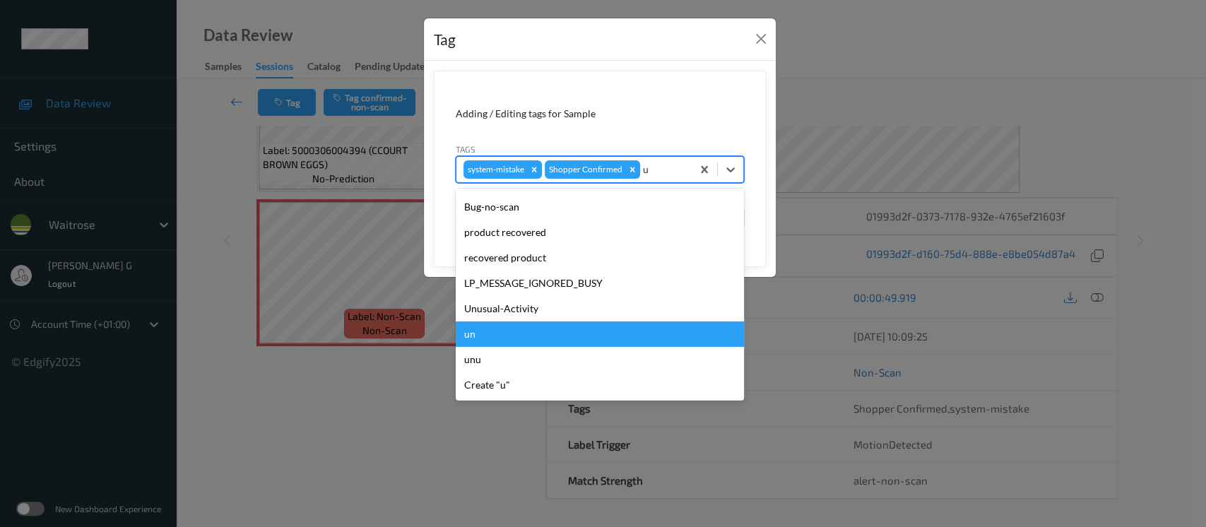
scroll to position [23, 0]
type input "un"
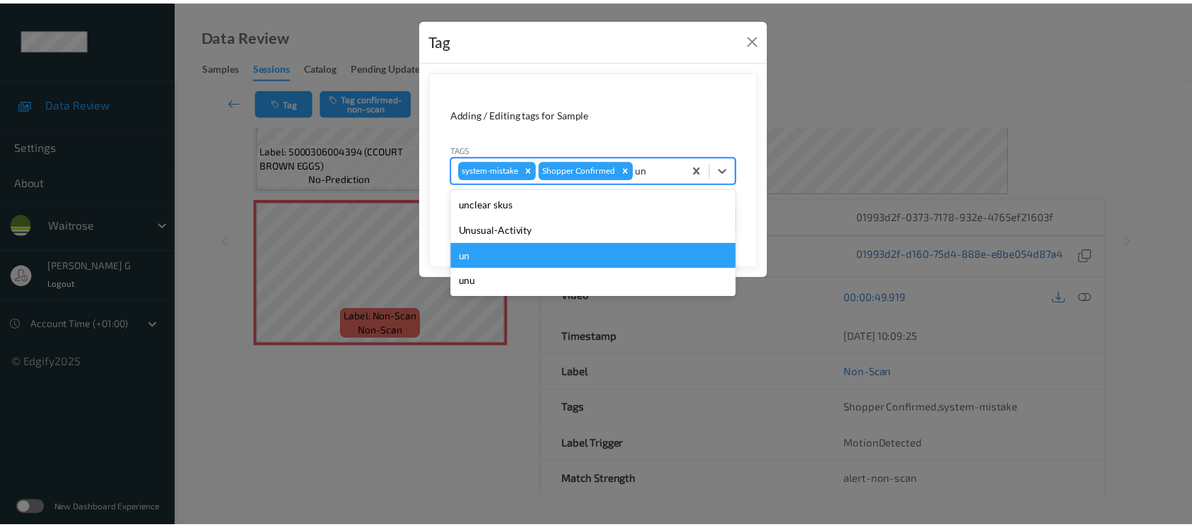
scroll to position [0, 0]
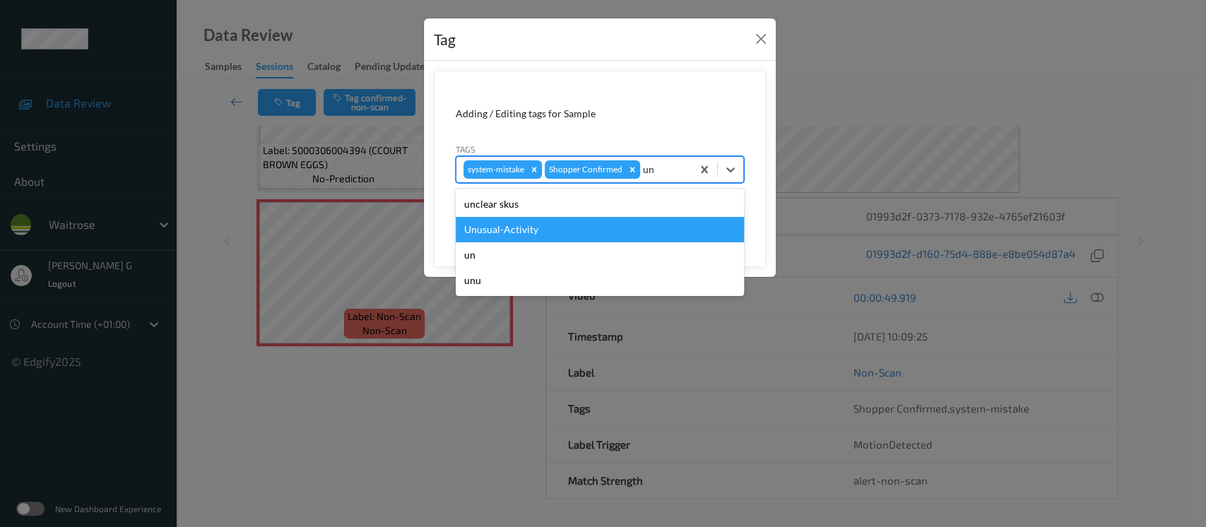
click at [515, 237] on div "Unusual-Activity" at bounding box center [600, 229] width 288 height 25
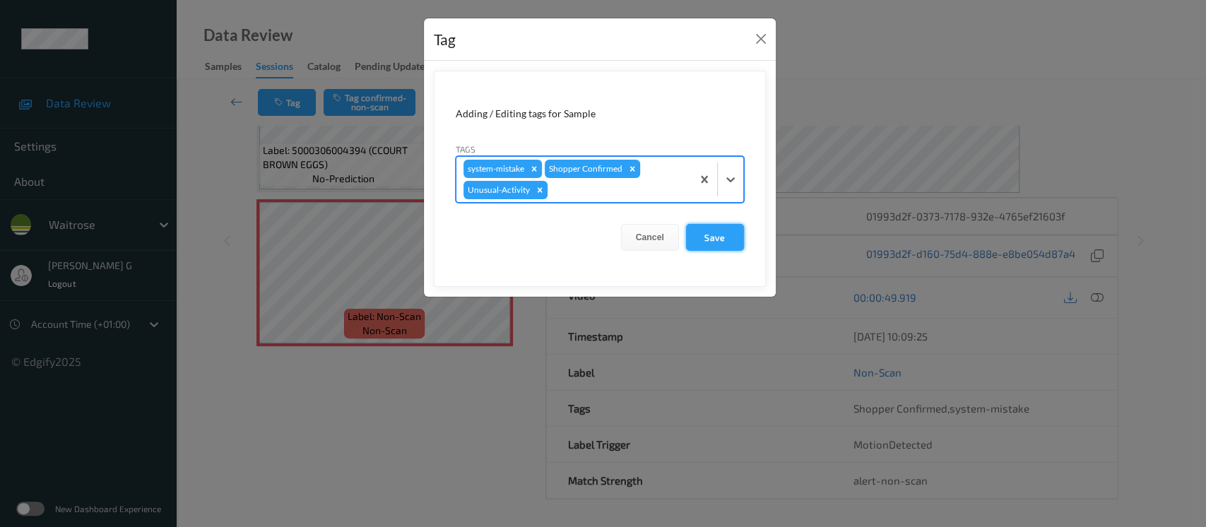
click at [721, 240] on button "Save" at bounding box center [715, 237] width 58 height 27
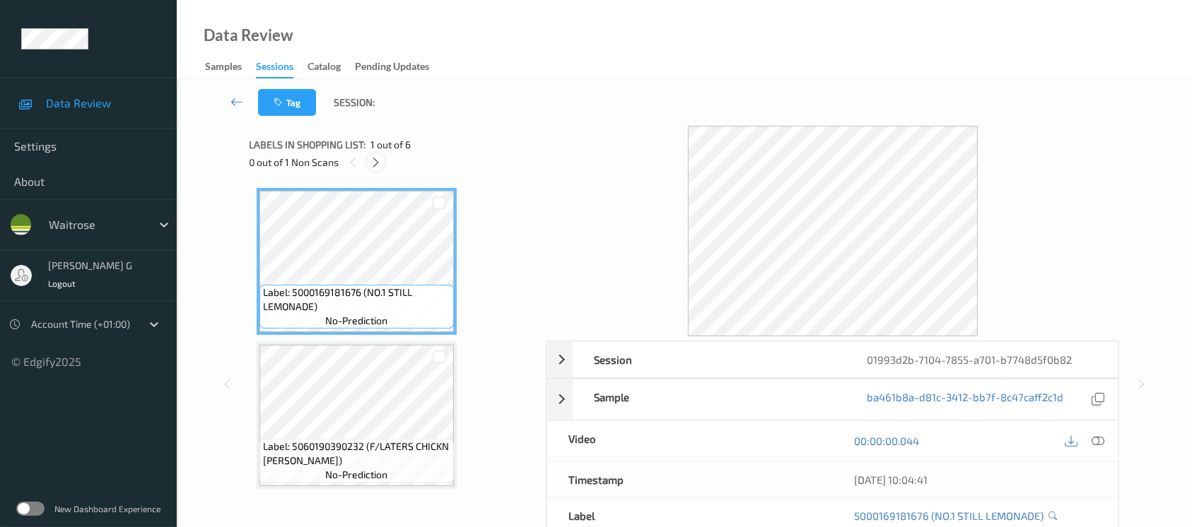
click at [375, 165] on icon at bounding box center [376, 162] width 12 height 13
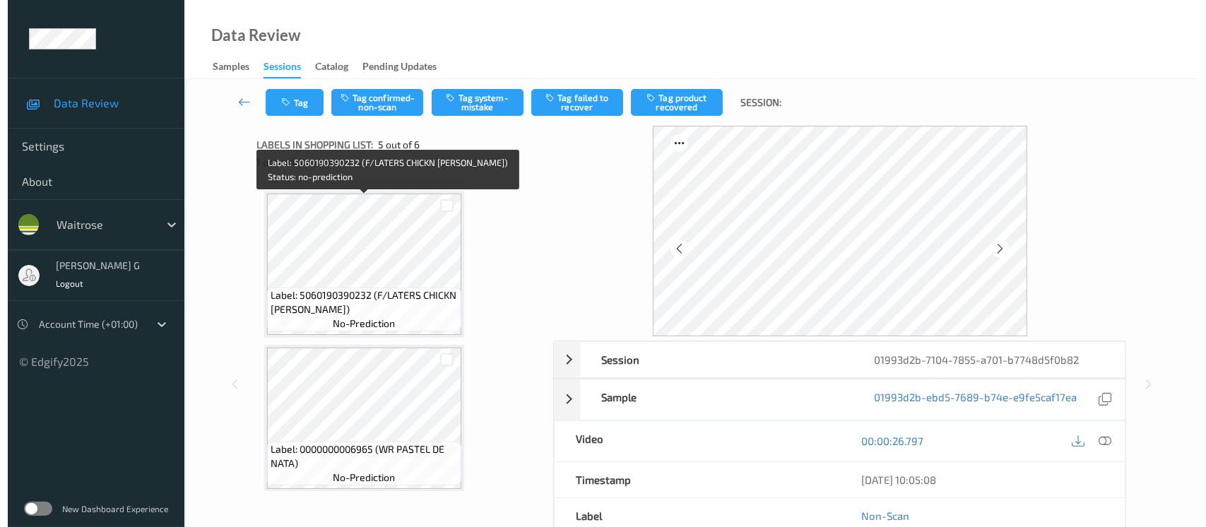
scroll to position [283, 0]
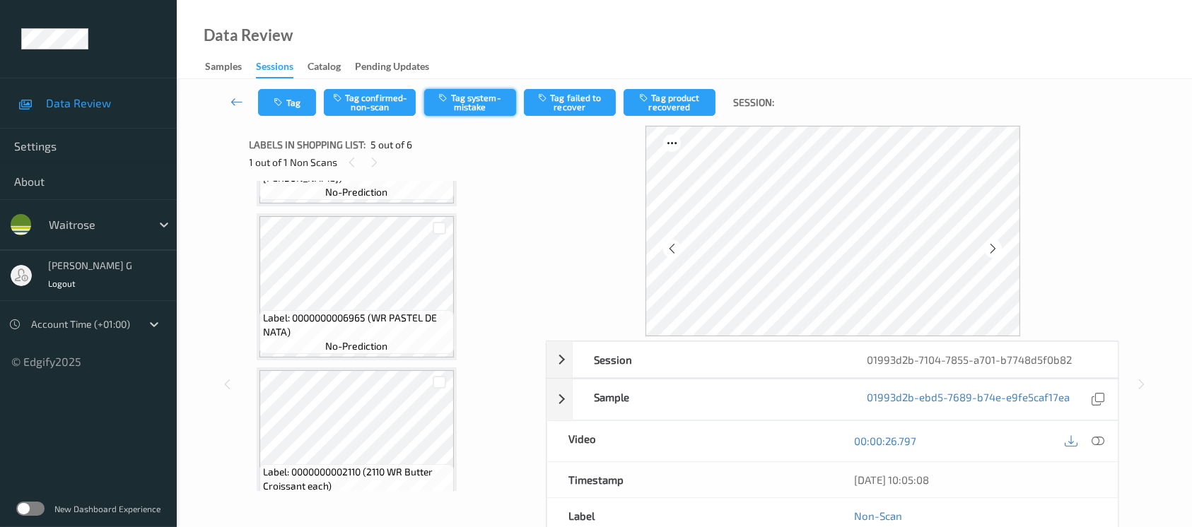
click at [458, 99] on button "Tag system-mistake" at bounding box center [470, 102] width 92 height 27
click at [269, 100] on button "Tag" at bounding box center [287, 102] width 58 height 27
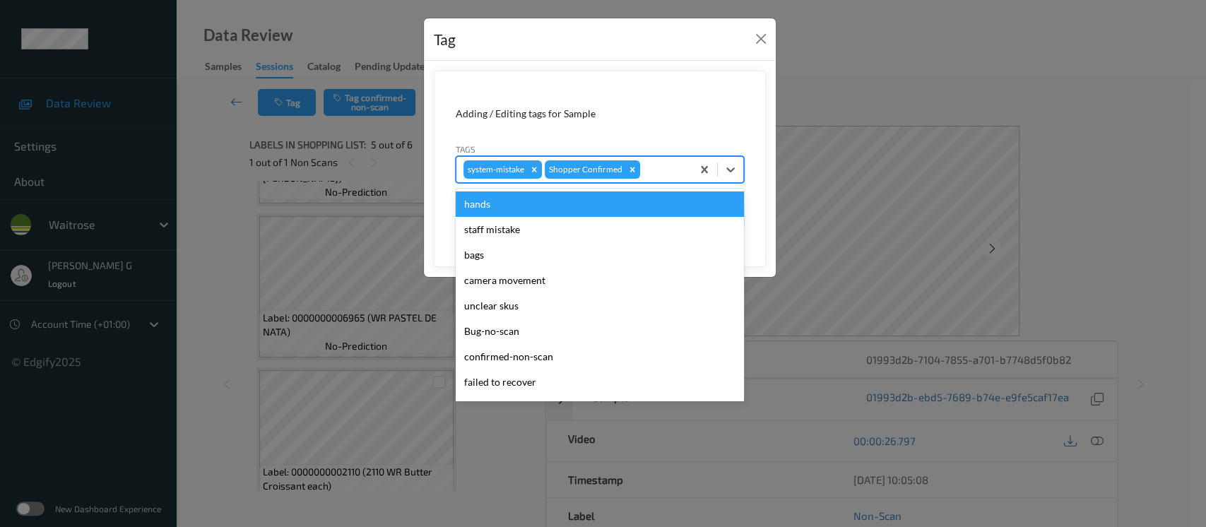
click at [648, 172] on div at bounding box center [664, 169] width 42 height 17
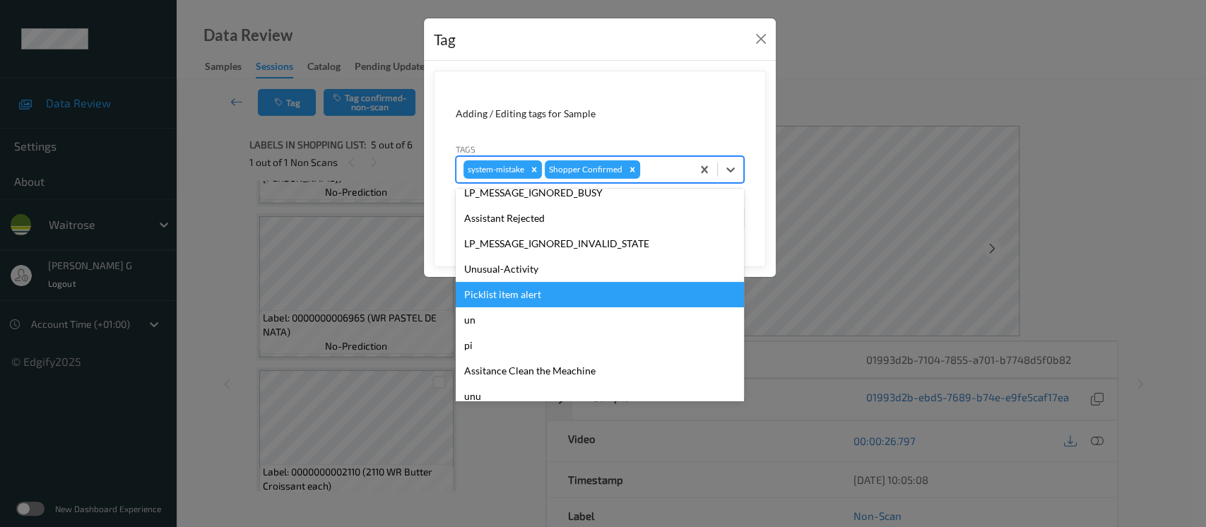
scroll to position [353, 0]
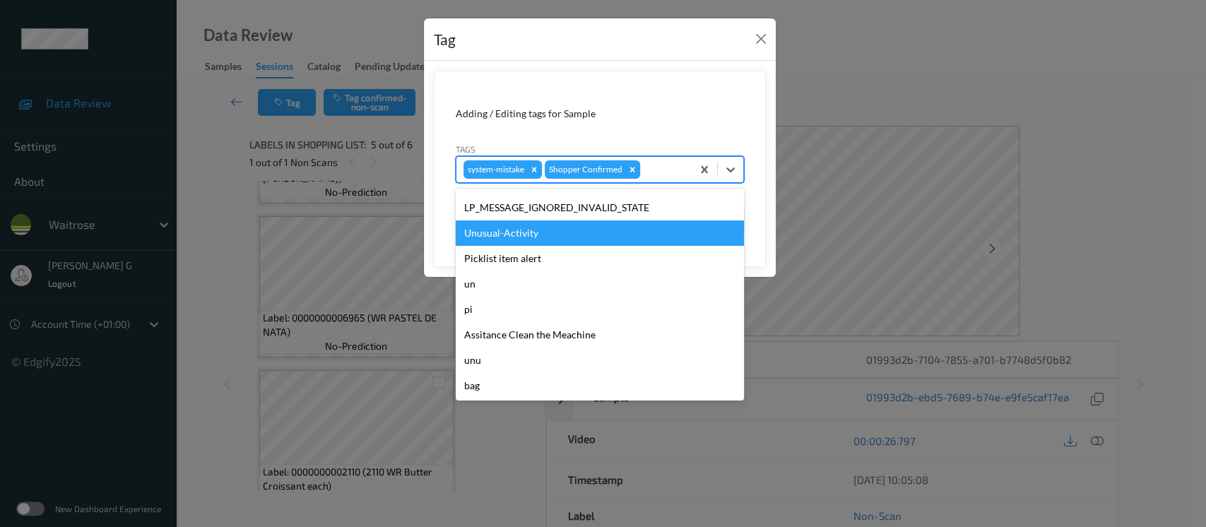
click at [497, 230] on div "Unusual-Activity" at bounding box center [600, 233] width 288 height 25
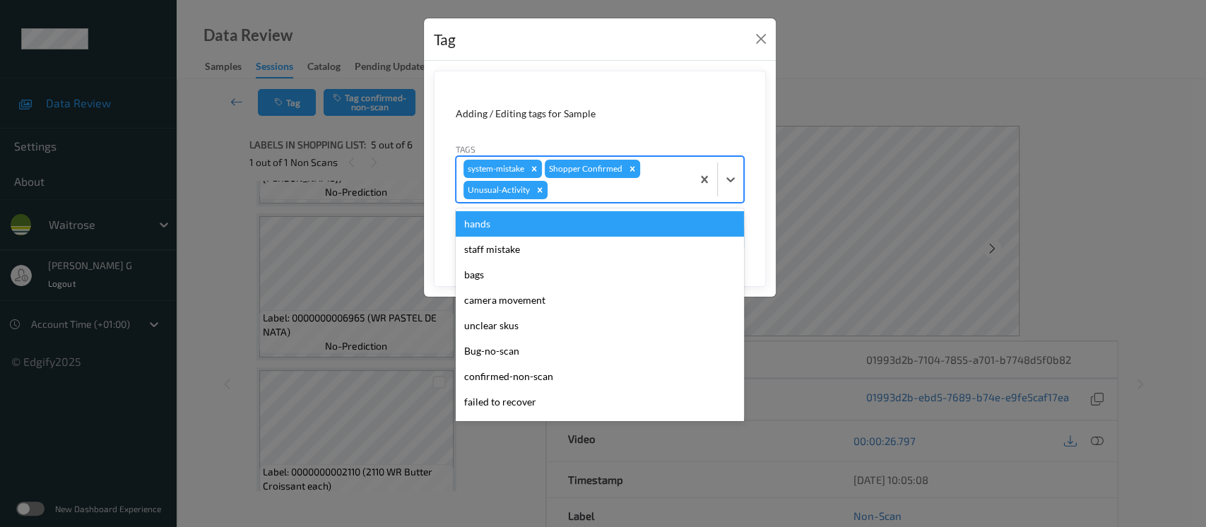
click at [649, 192] on div at bounding box center [618, 190] width 134 height 17
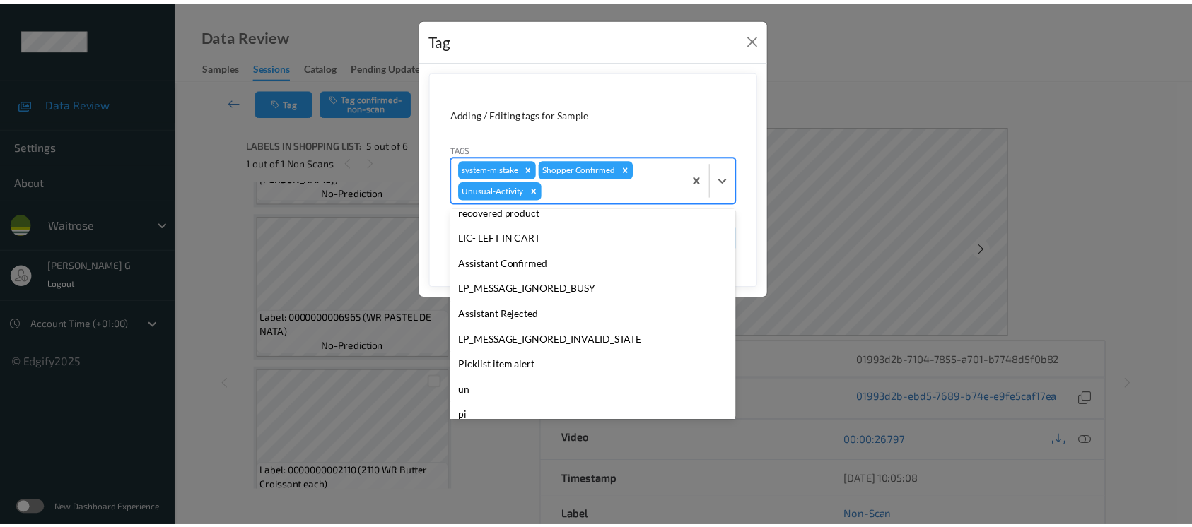
scroll to position [328, 0]
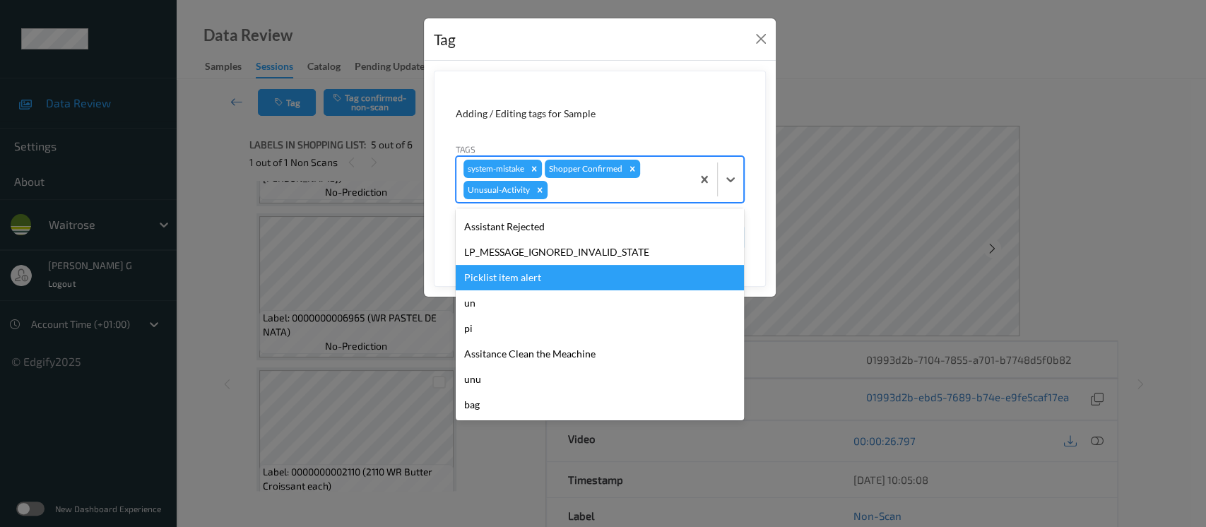
click at [499, 284] on div "Picklist item alert" at bounding box center [600, 277] width 288 height 25
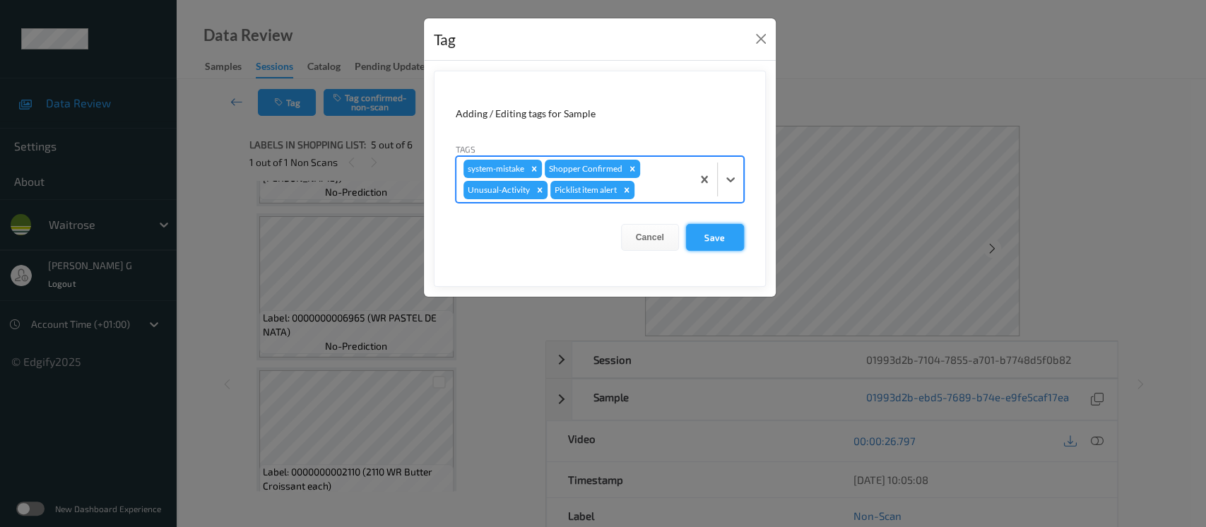
click at [707, 238] on button "Save" at bounding box center [715, 237] width 58 height 27
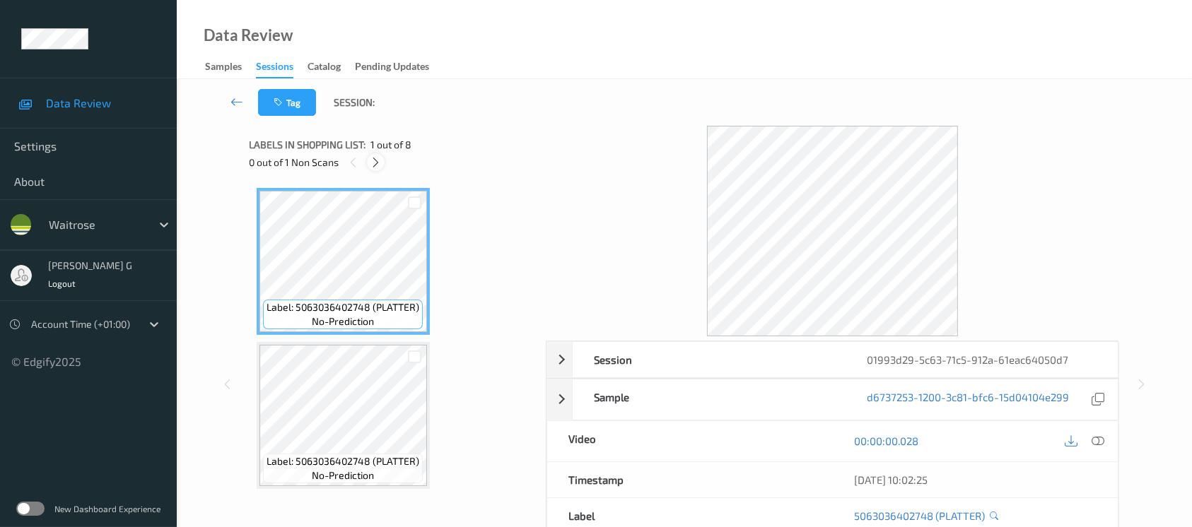
click at [377, 159] on icon at bounding box center [376, 162] width 12 height 13
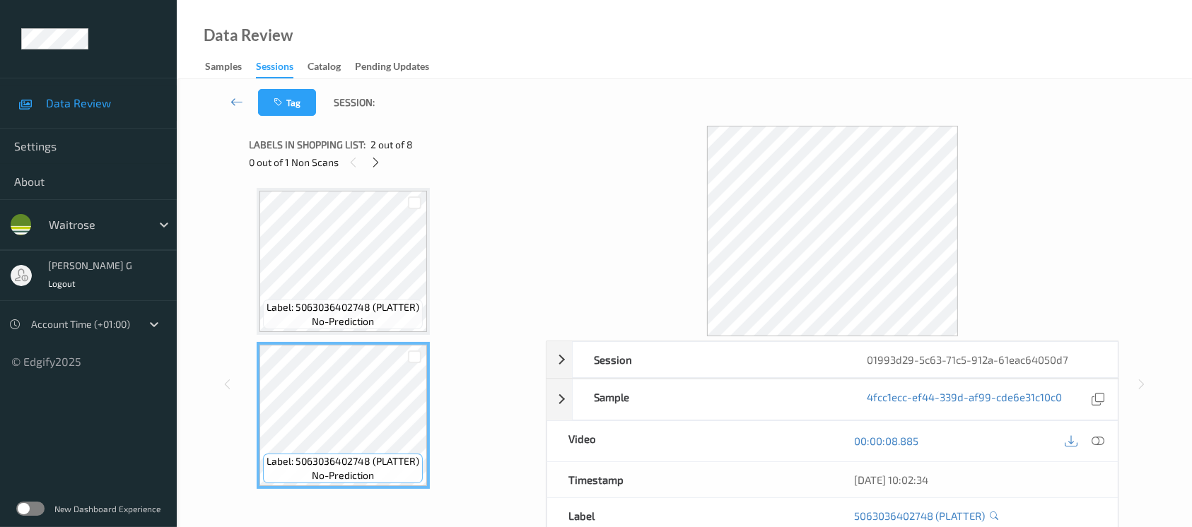
scroll to position [188, 0]
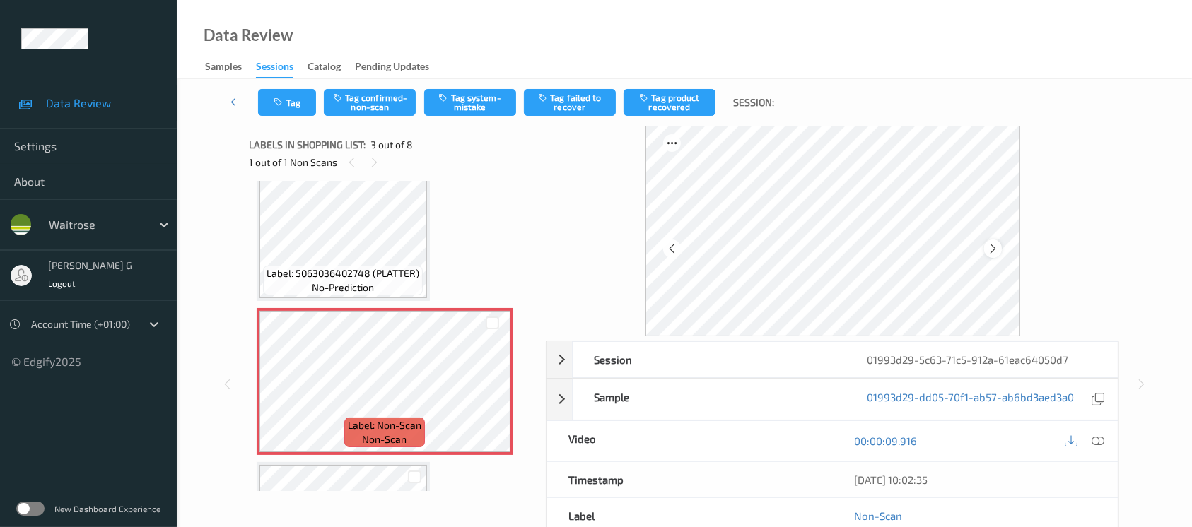
click at [1001, 245] on div at bounding box center [993, 249] width 18 height 18
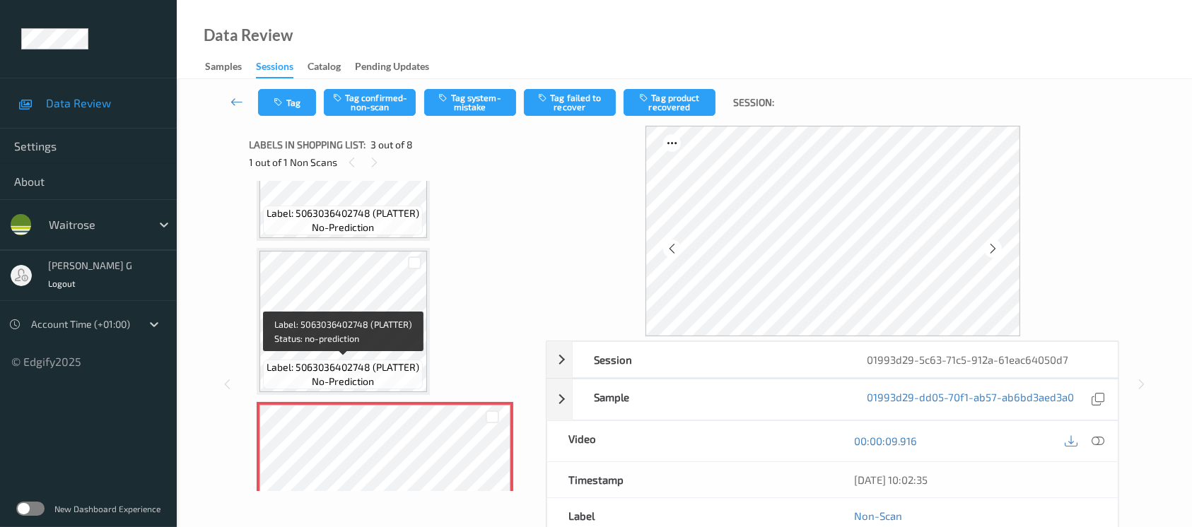
scroll to position [0, 0]
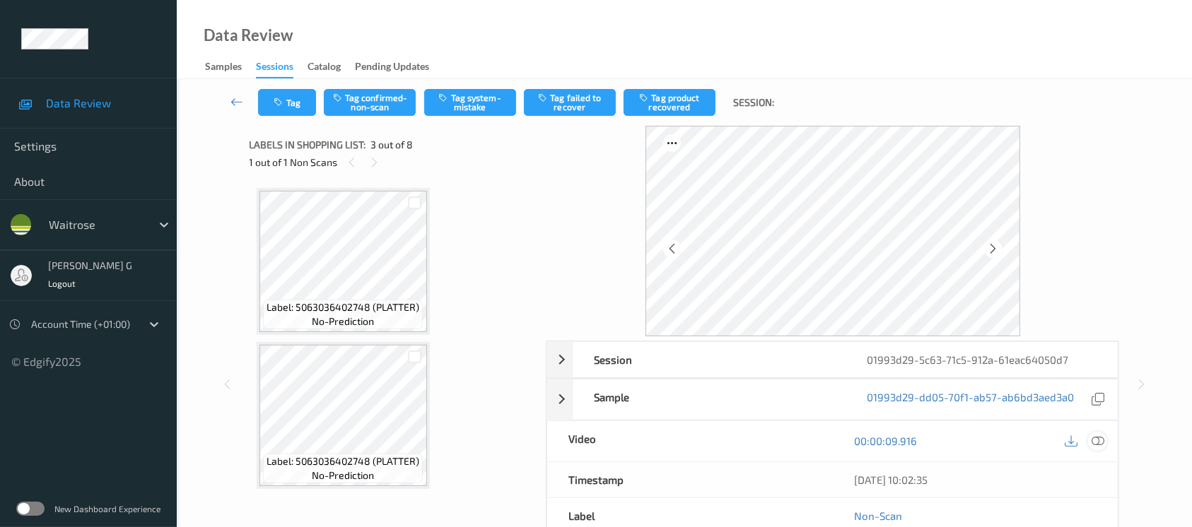
click at [1095, 442] on icon at bounding box center [1097, 441] width 13 height 13
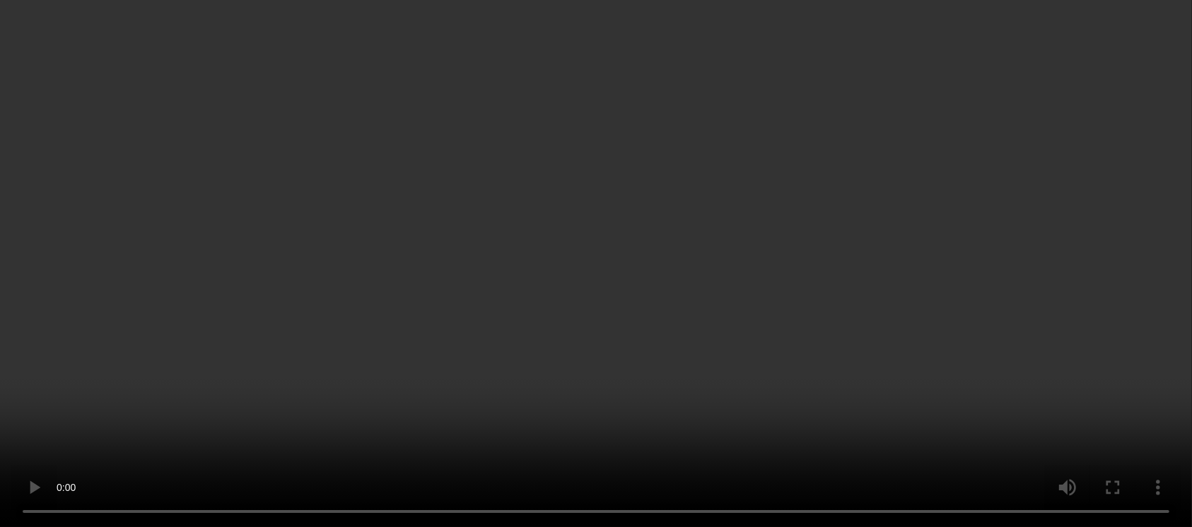
scroll to position [283, 0]
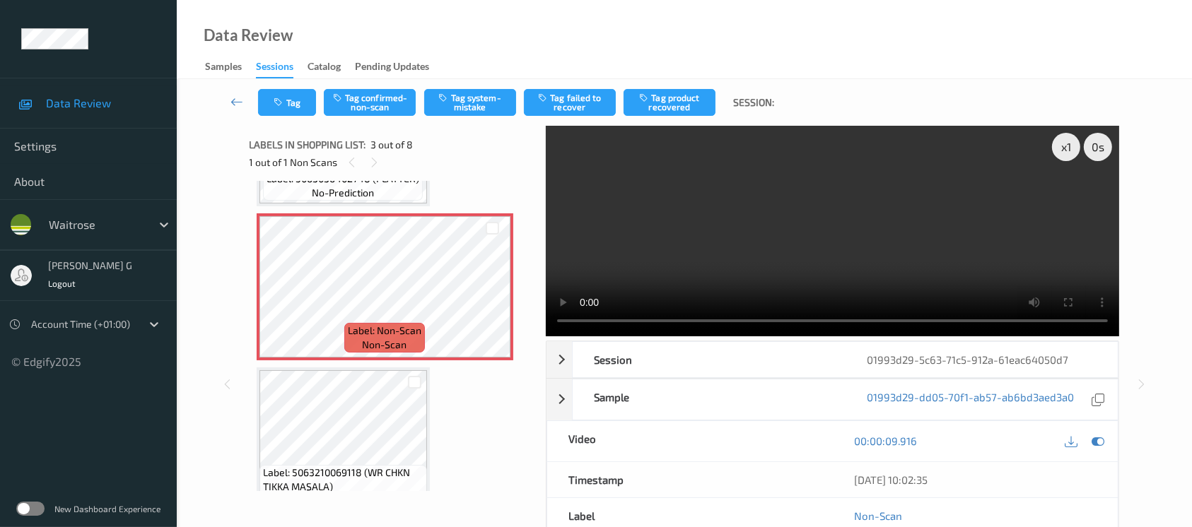
click at [1086, 438] on div at bounding box center [1084, 441] width 46 height 19
click at [1092, 437] on icon at bounding box center [1097, 441] width 13 height 13
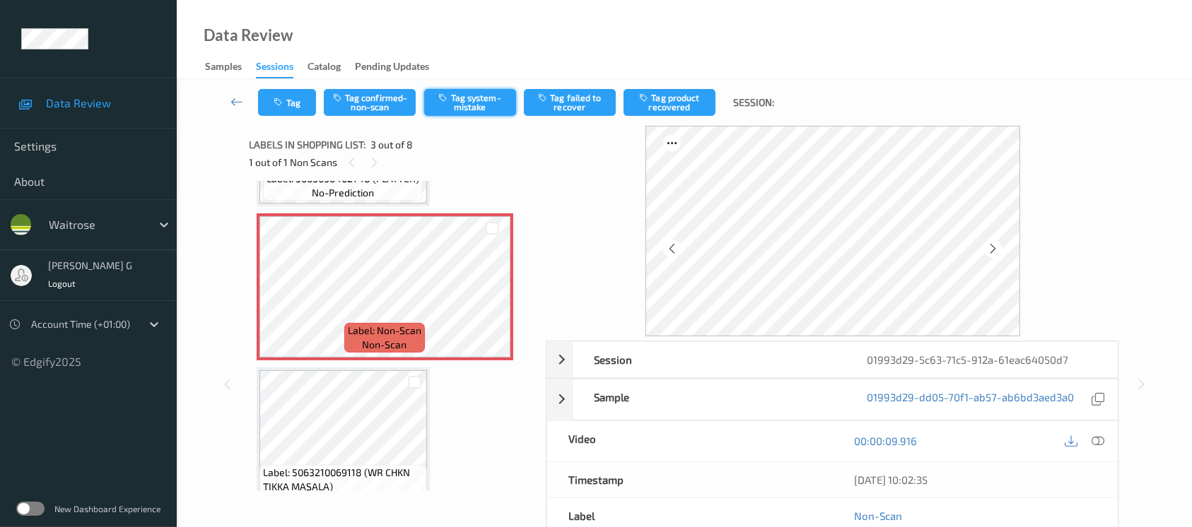
click at [464, 101] on button "Tag system-mistake" at bounding box center [470, 102] width 92 height 27
click at [288, 105] on button "Tag" at bounding box center [287, 102] width 58 height 27
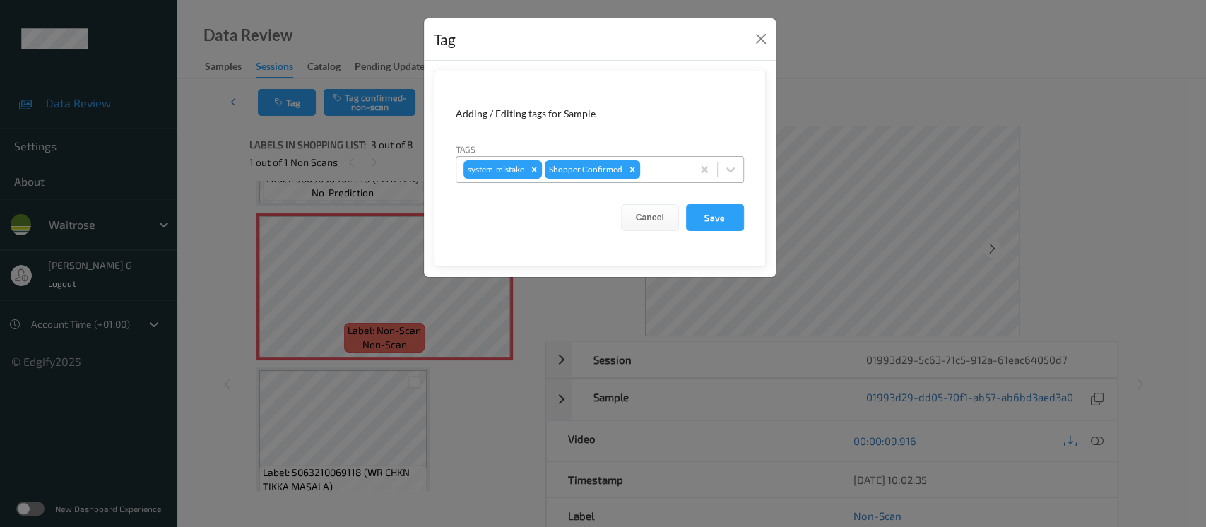
click at [657, 159] on div "system-mistake Shopper Confirmed" at bounding box center [574, 170] width 235 height 24
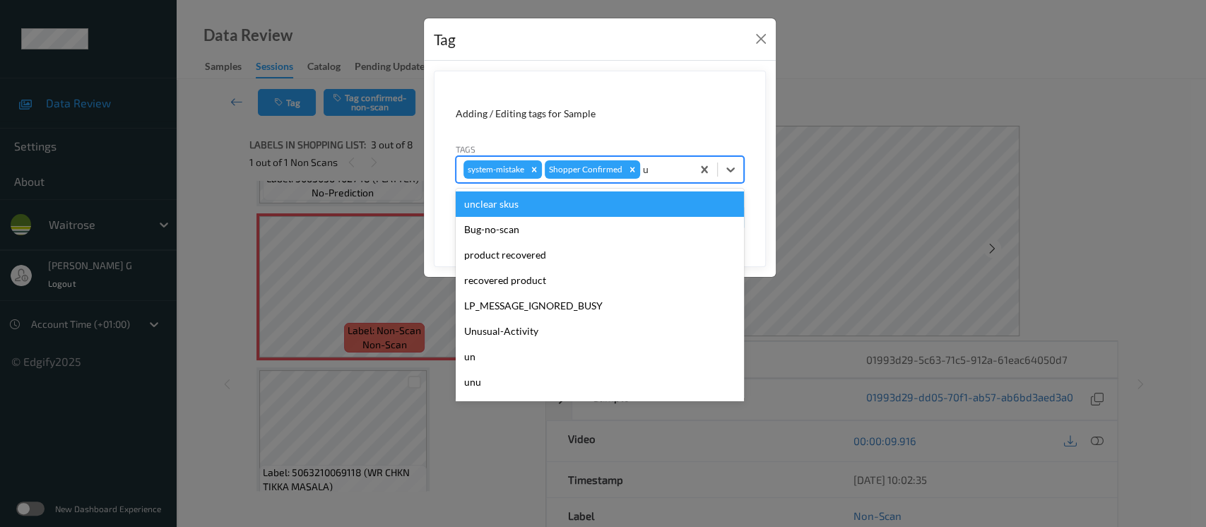
type input "un"
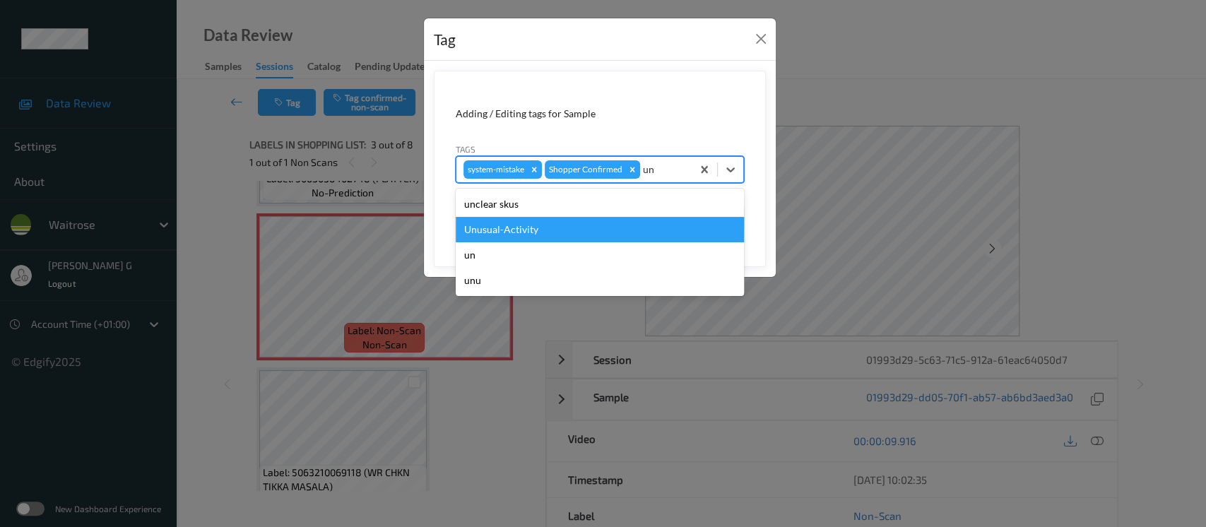
click at [497, 235] on div "Unusual-Activity" at bounding box center [600, 229] width 288 height 25
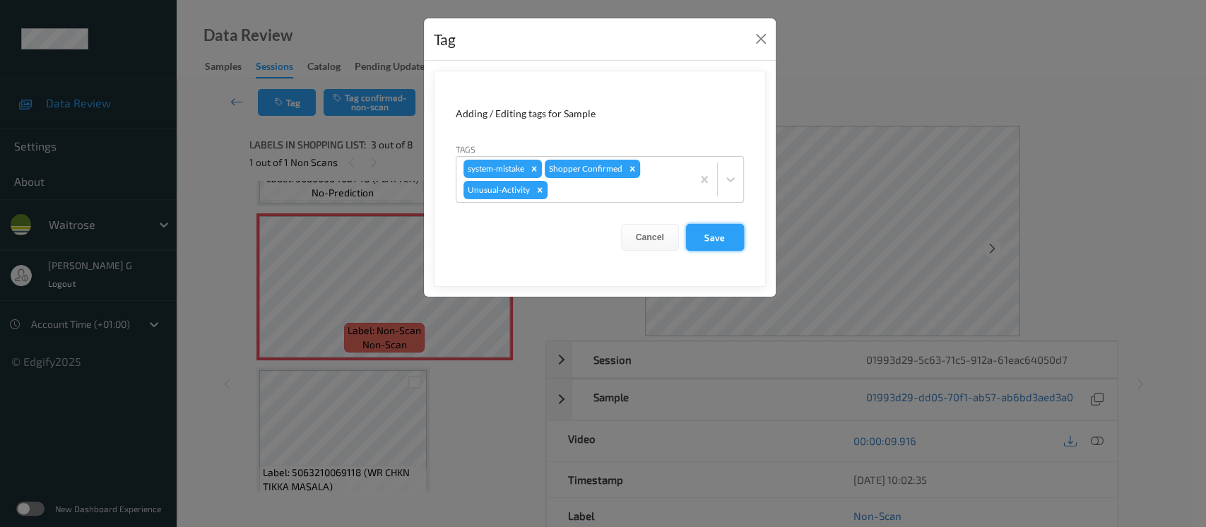
click at [712, 245] on button "Save" at bounding box center [715, 237] width 58 height 27
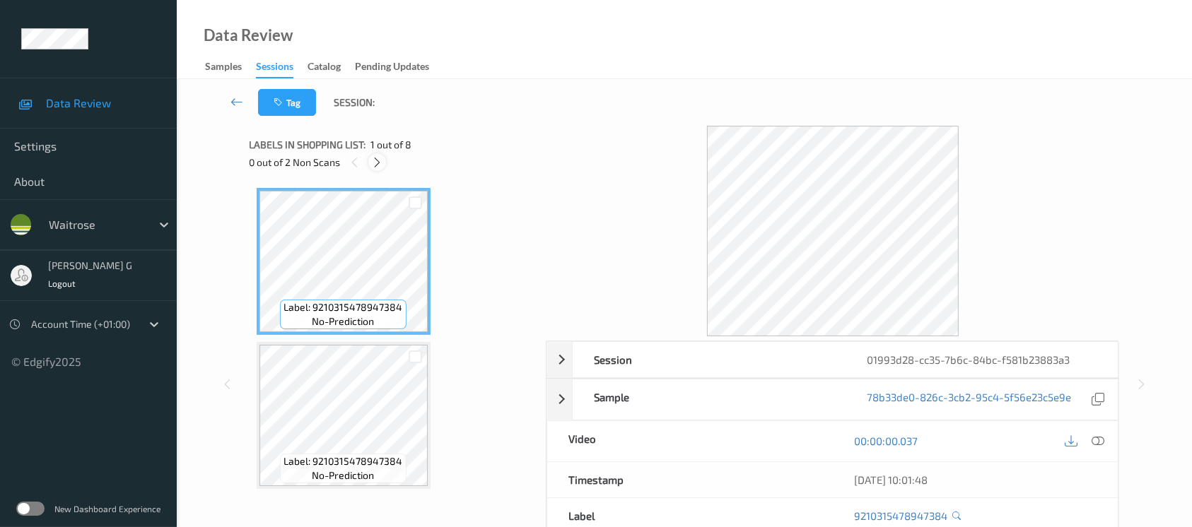
click at [378, 168] on icon at bounding box center [377, 162] width 12 height 13
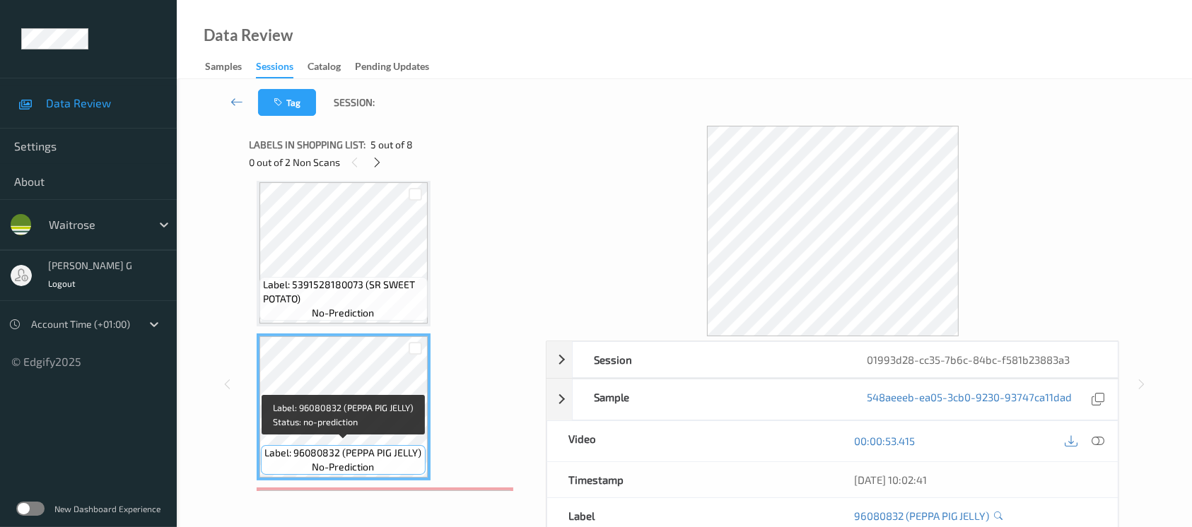
scroll to position [659, 0]
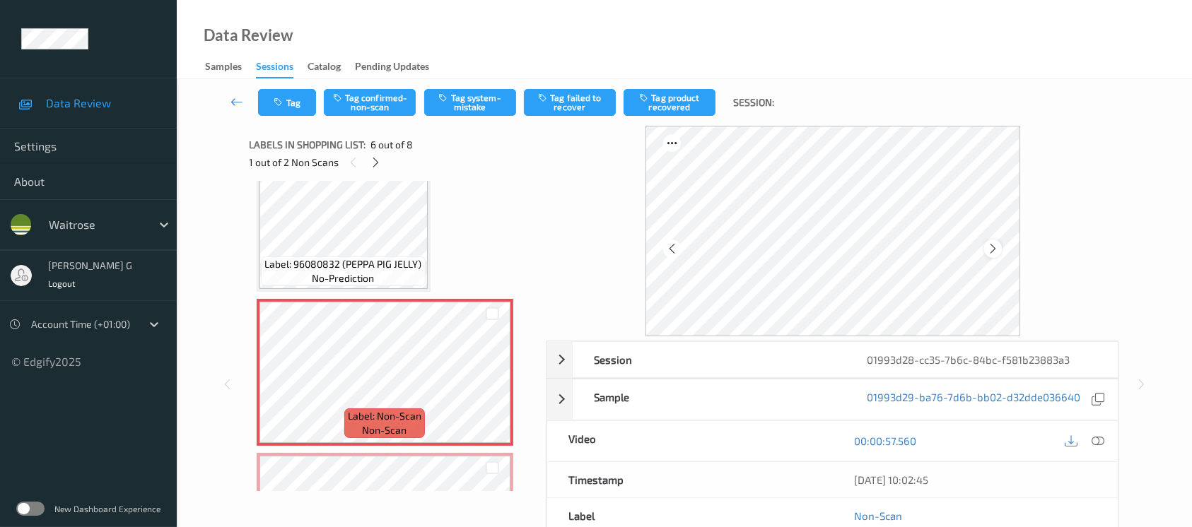
click at [990, 255] on div at bounding box center [993, 249] width 18 height 18
click at [994, 249] on icon at bounding box center [993, 248] width 12 height 13
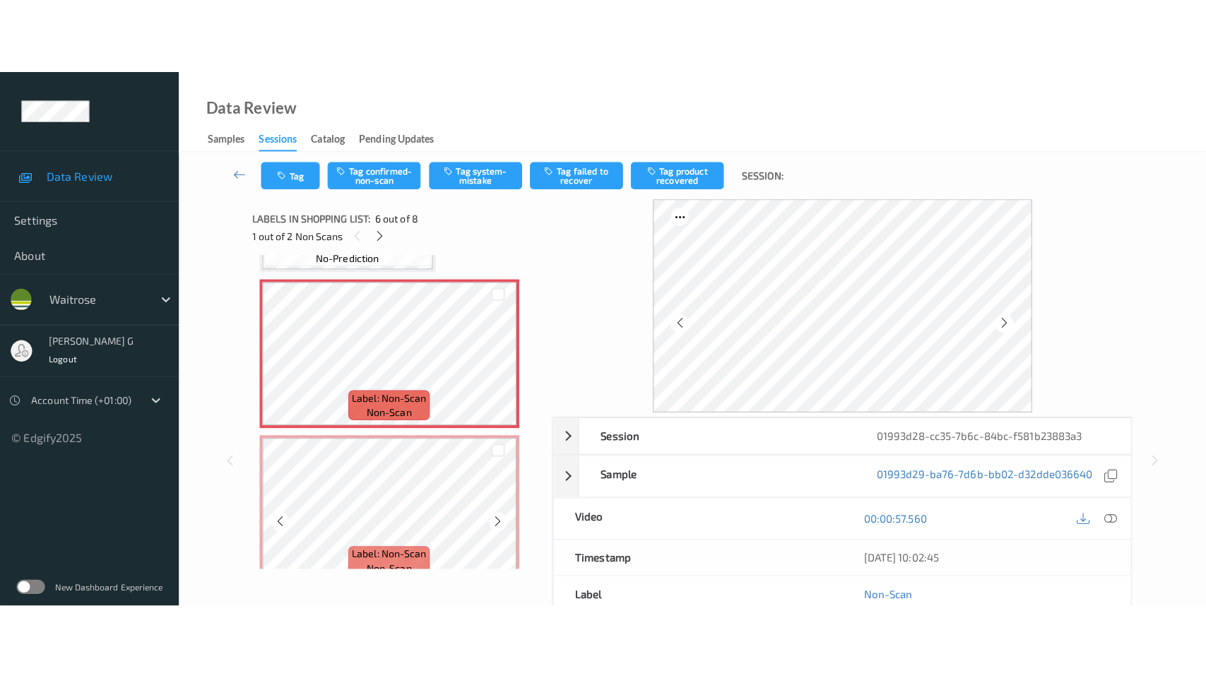
scroll to position [848, 0]
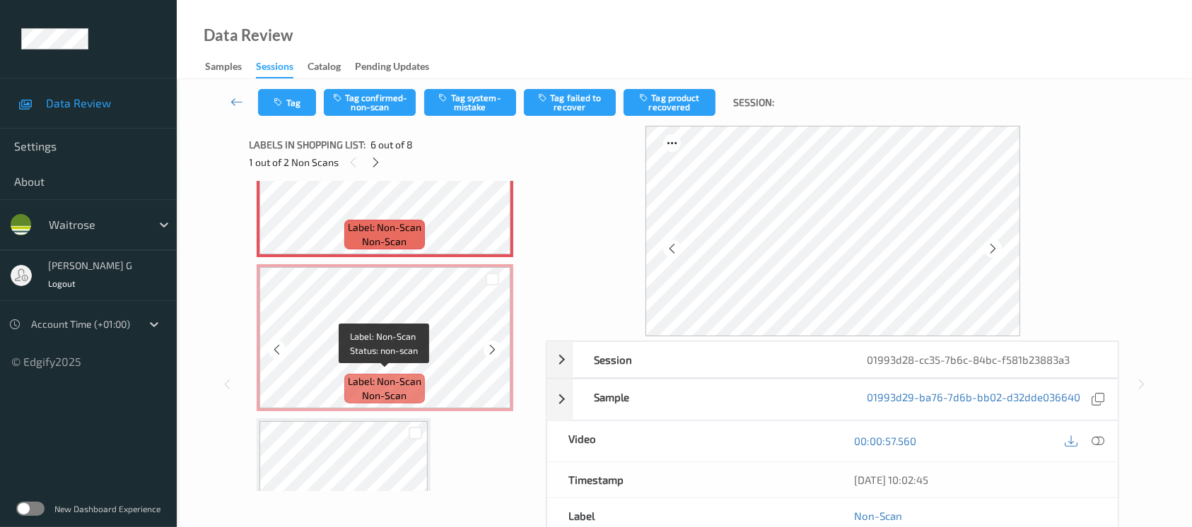
click at [368, 382] on span "Label: Non-Scan" at bounding box center [385, 382] width 74 height 14
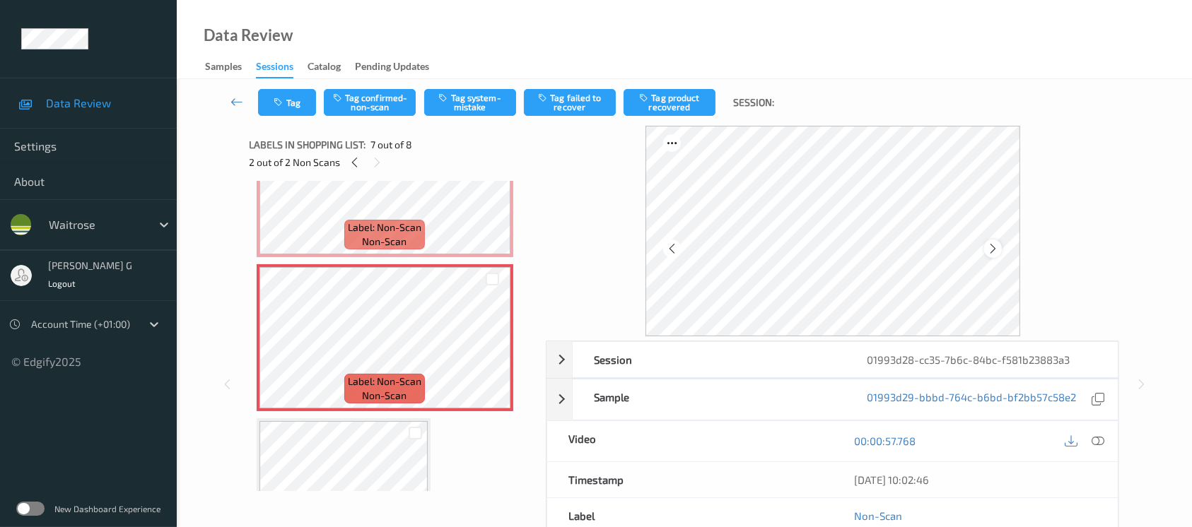
click at [990, 257] on div at bounding box center [993, 249] width 18 height 18
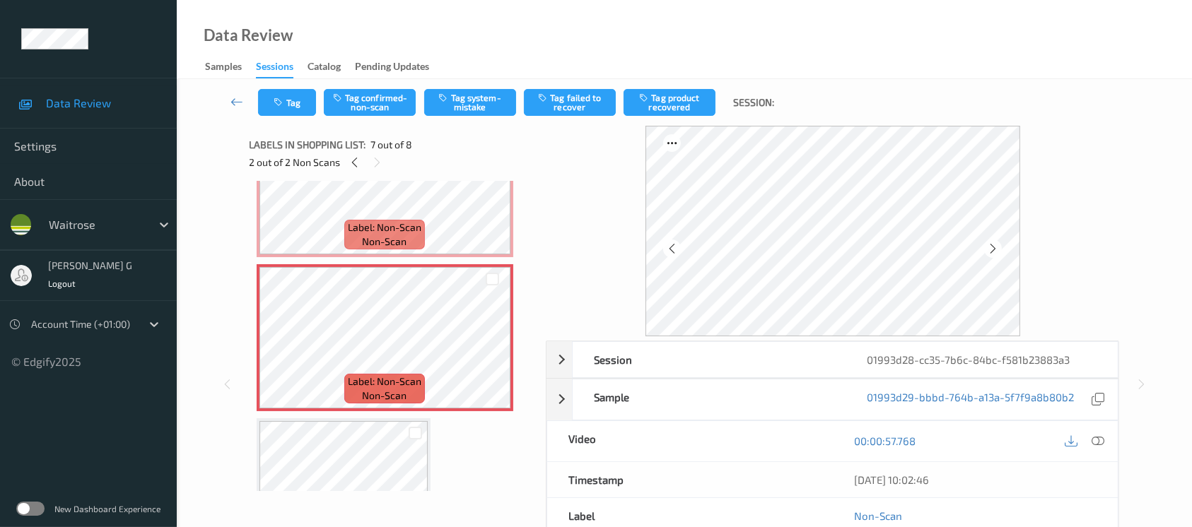
click at [990, 257] on div at bounding box center [993, 249] width 18 height 18
click at [1106, 438] on div at bounding box center [1097, 441] width 19 height 19
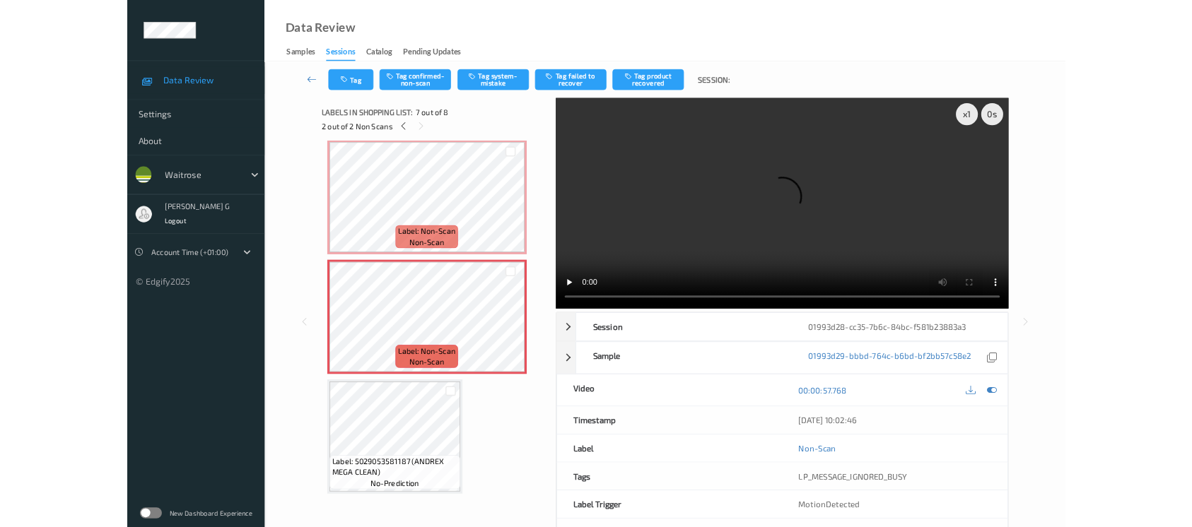
scroll to position [772, 0]
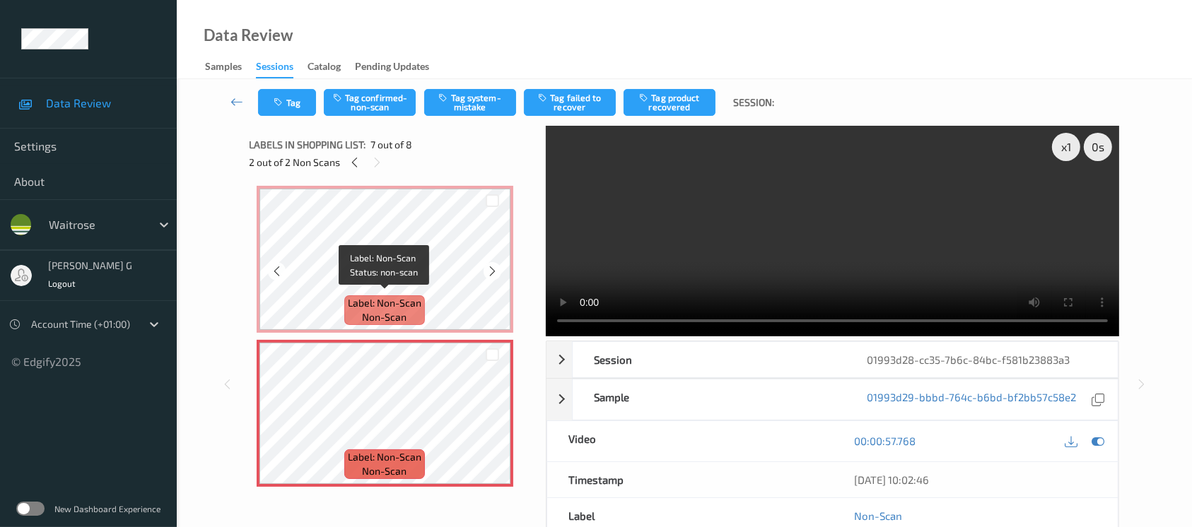
click at [396, 310] on span "non-scan" at bounding box center [385, 317] width 45 height 14
click at [1099, 442] on icon at bounding box center [1097, 441] width 13 height 13
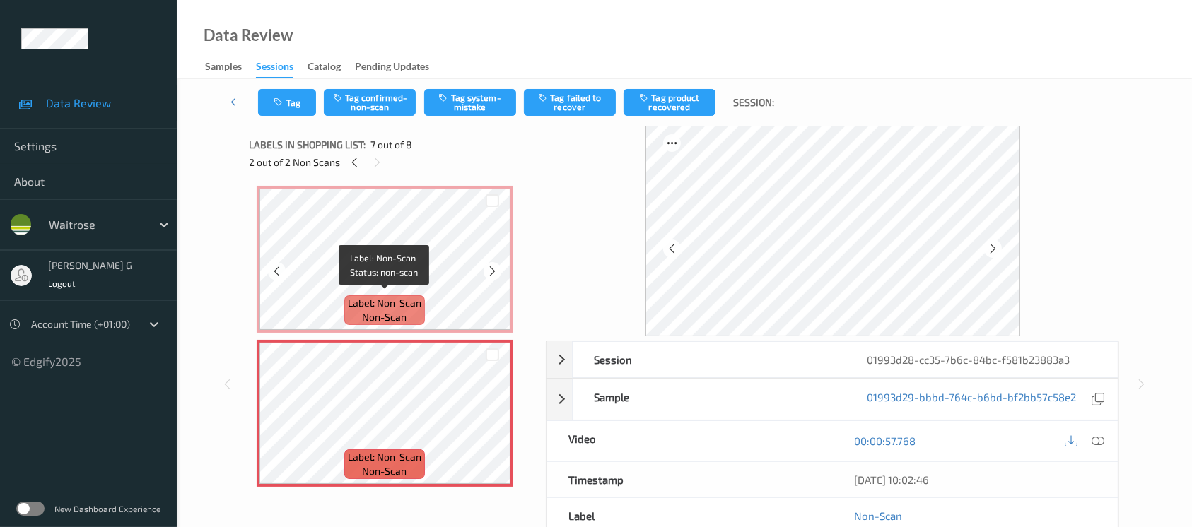
click at [375, 295] on div "Label: Non-Scan non-scan" at bounding box center [384, 310] width 81 height 30
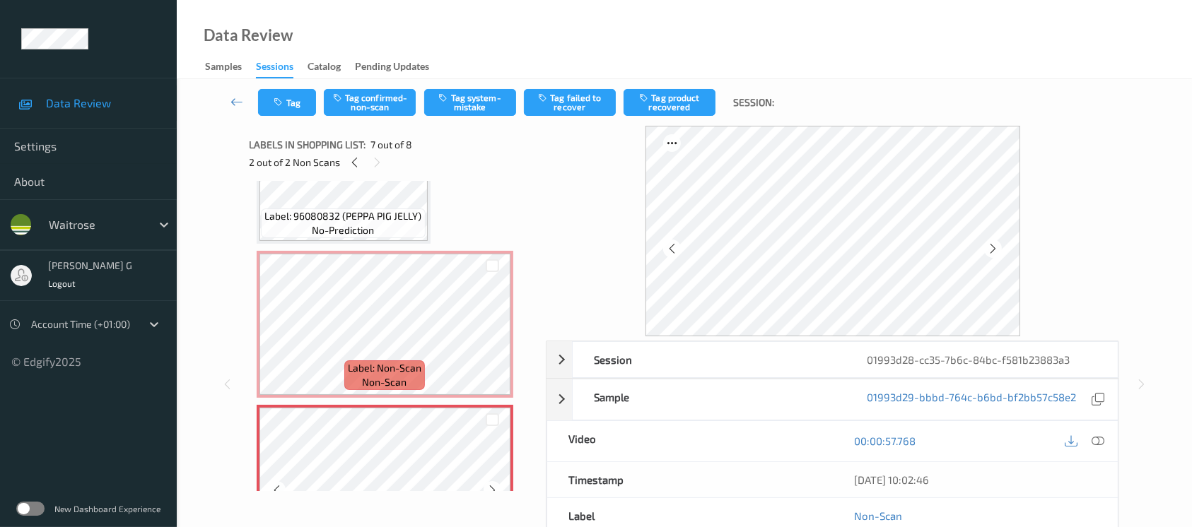
scroll to position [678, 0]
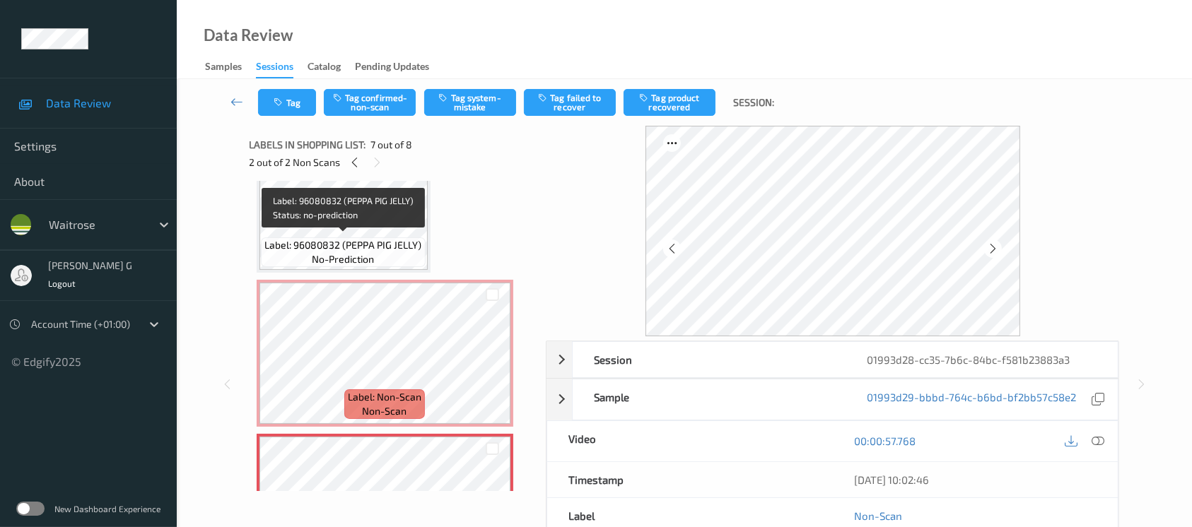
click at [373, 260] on span "no-prediction" at bounding box center [343, 259] width 62 height 14
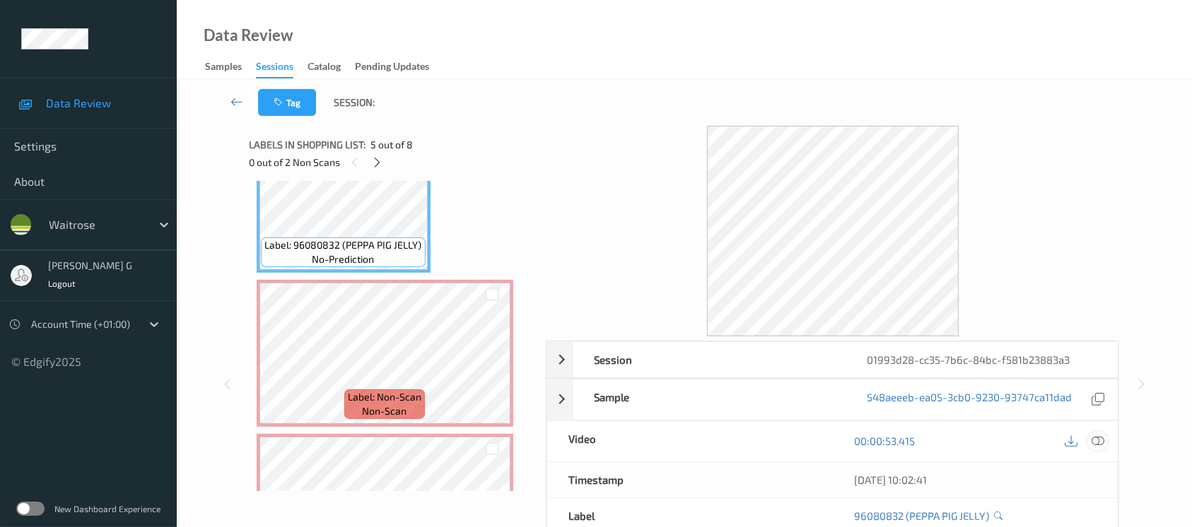
click at [1097, 446] on icon at bounding box center [1097, 441] width 13 height 13
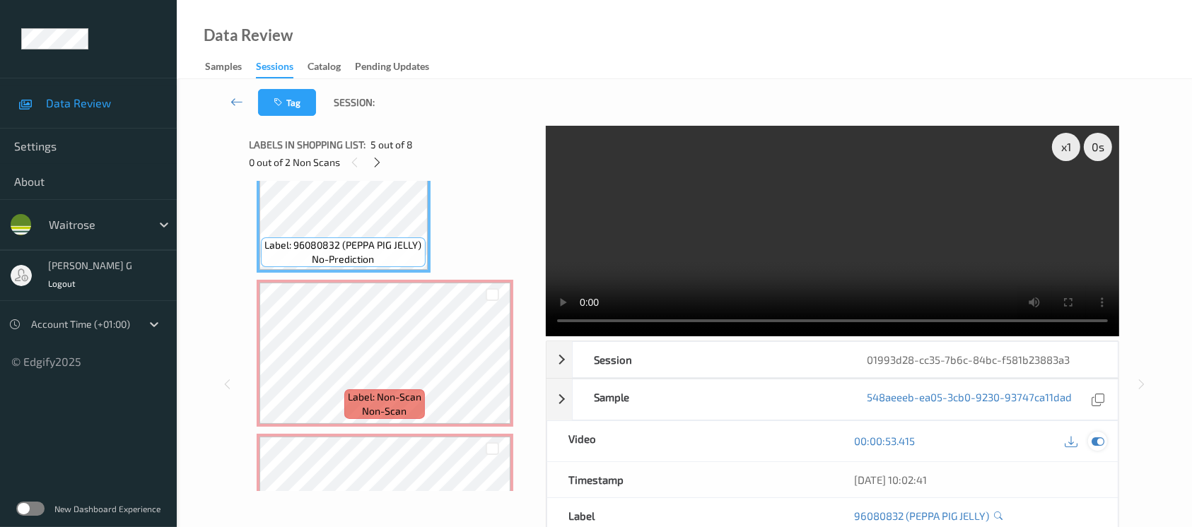
click at [1107, 440] on div at bounding box center [1097, 441] width 19 height 19
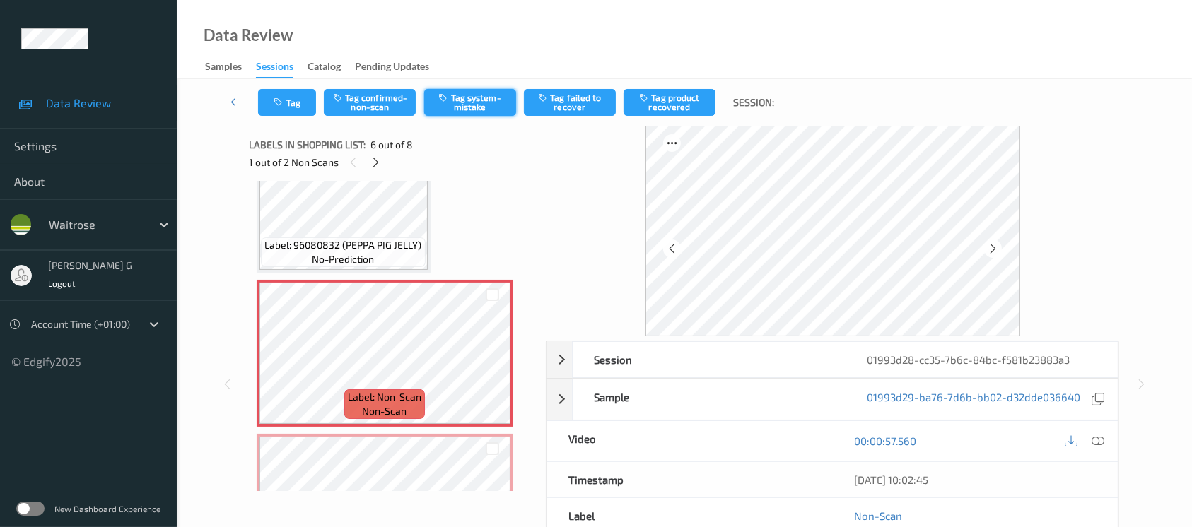
click at [469, 102] on button "Tag system-mistake" at bounding box center [470, 102] width 92 height 27
click at [282, 92] on button "Tag" at bounding box center [287, 102] width 58 height 27
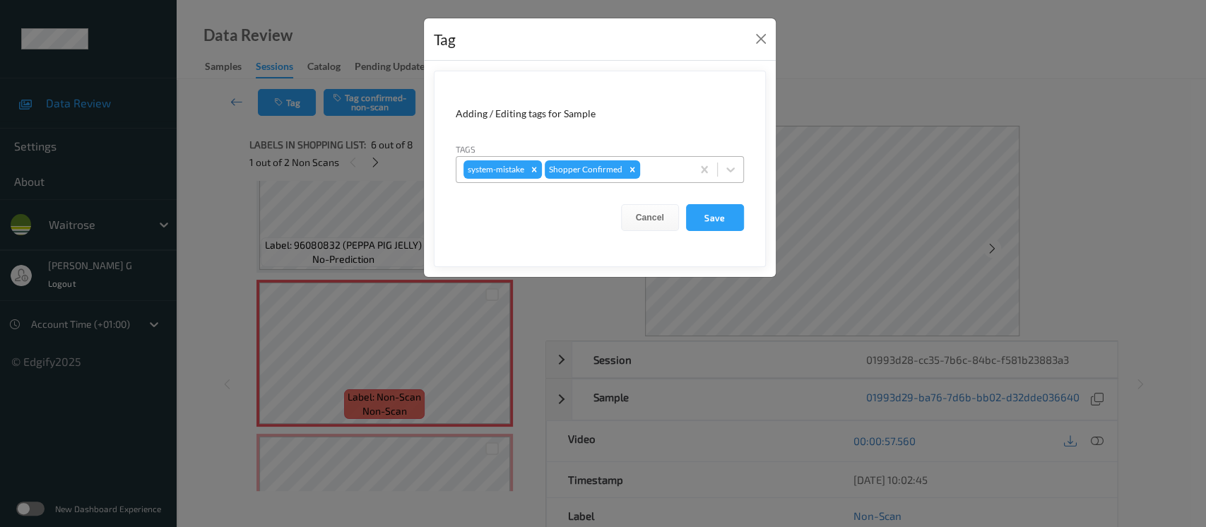
click at [662, 178] on div "system-mistake Shopper Confirmed" at bounding box center [574, 170] width 235 height 24
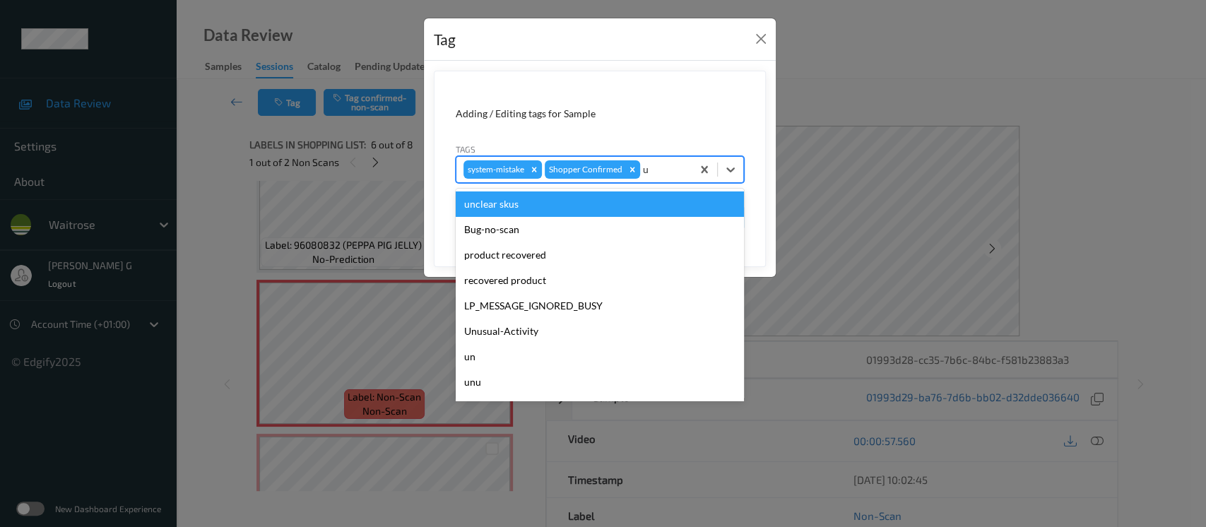
type input "un"
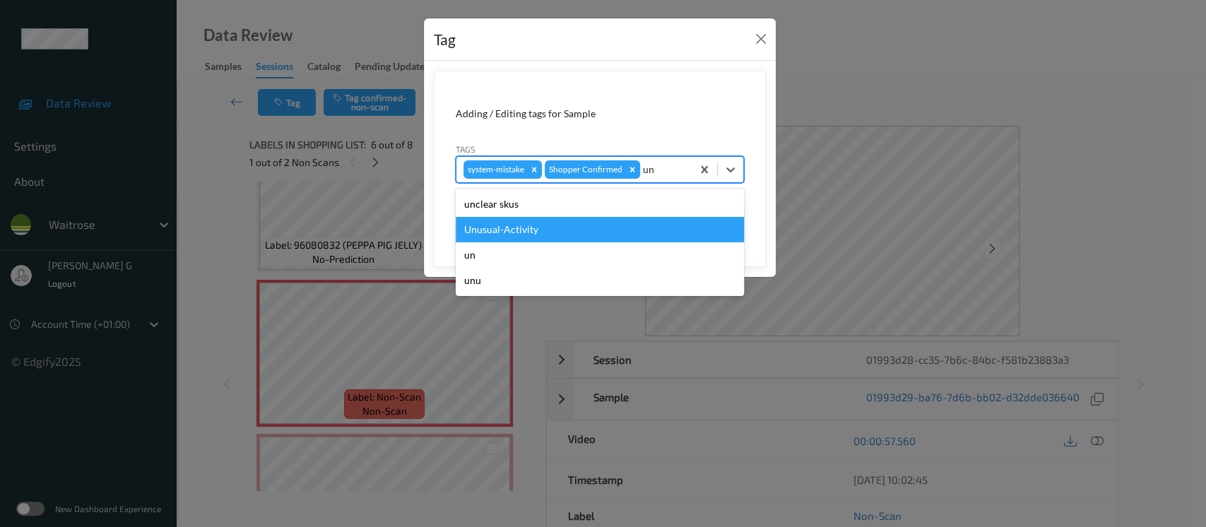
click at [512, 226] on div "Unusual-Activity" at bounding box center [600, 229] width 288 height 25
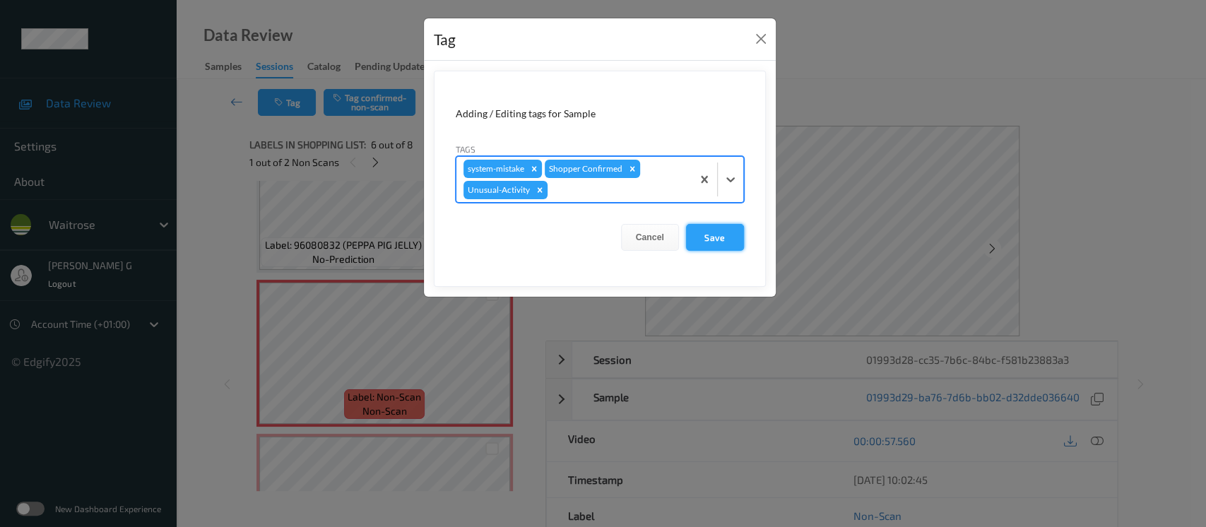
click at [733, 242] on button "Save" at bounding box center [715, 237] width 58 height 27
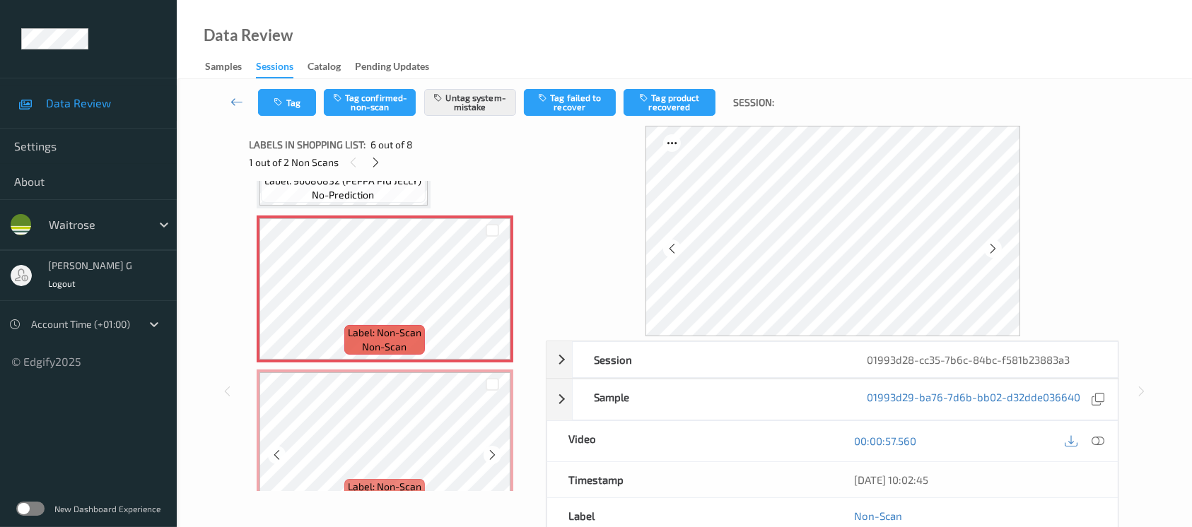
scroll to position [772, 0]
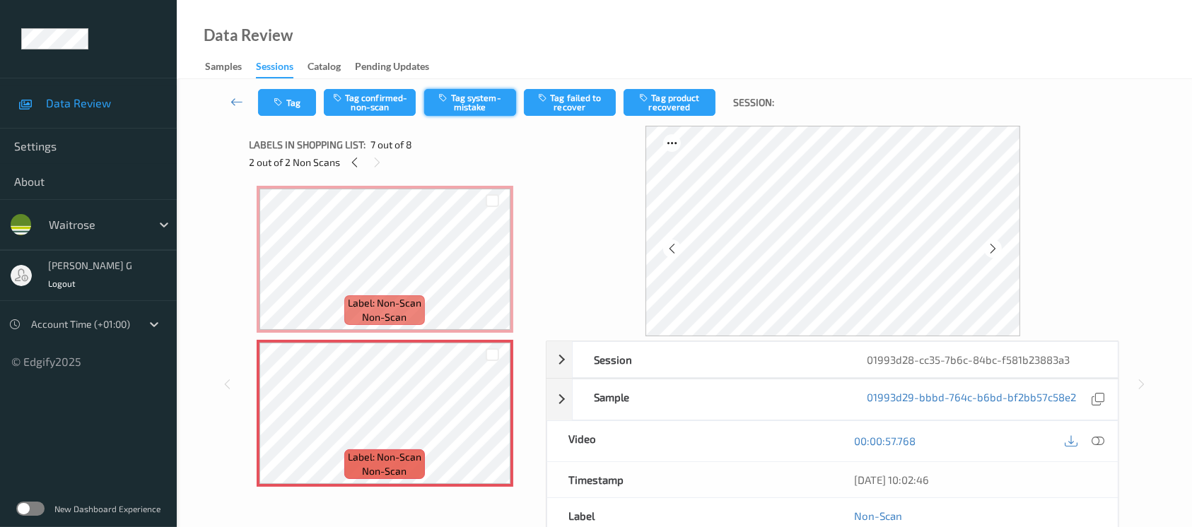
click at [460, 99] on button "Tag system-mistake" at bounding box center [470, 102] width 92 height 27
click at [306, 95] on button "Tag" at bounding box center [287, 102] width 58 height 27
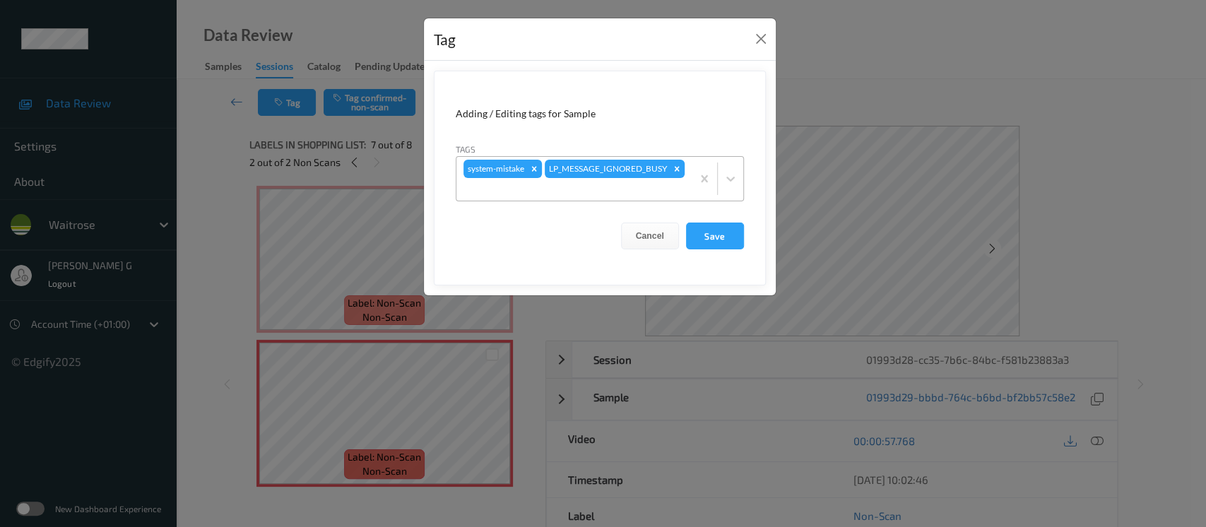
click at [635, 197] on div "system-mistake LP_MESSAGE_IGNORED_BUSY" at bounding box center [574, 179] width 235 height 44
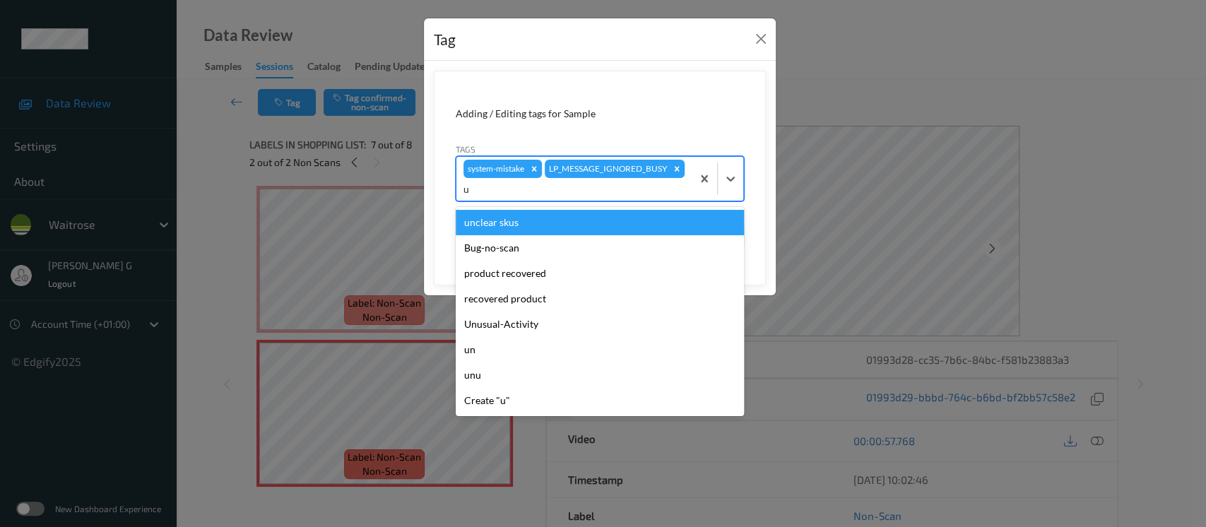
type input "un"
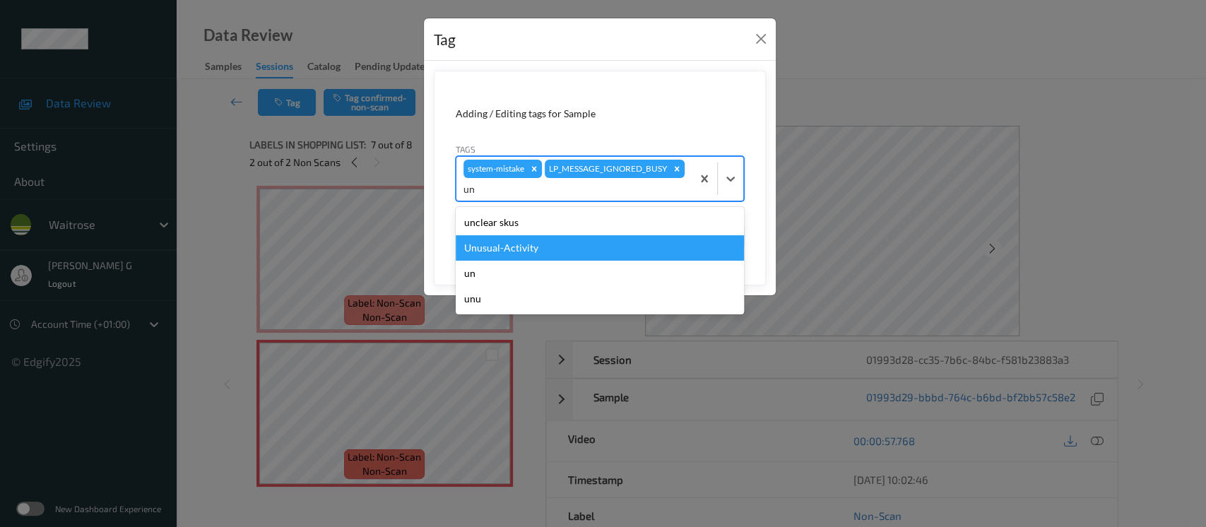
click at [492, 252] on div "Unusual-Activity" at bounding box center [600, 247] width 288 height 25
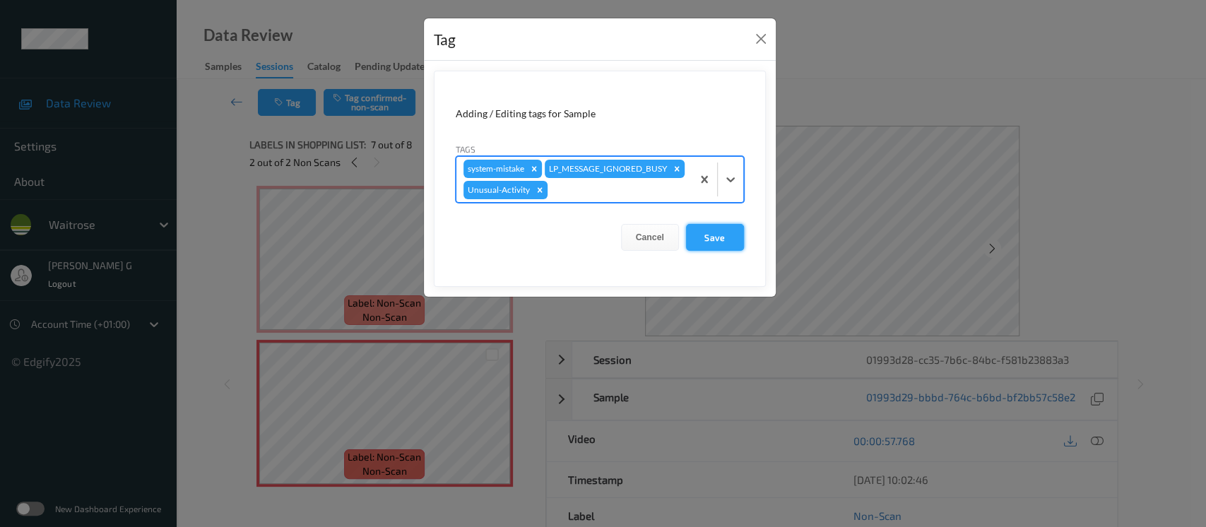
click at [715, 230] on button "Save" at bounding box center [715, 237] width 58 height 27
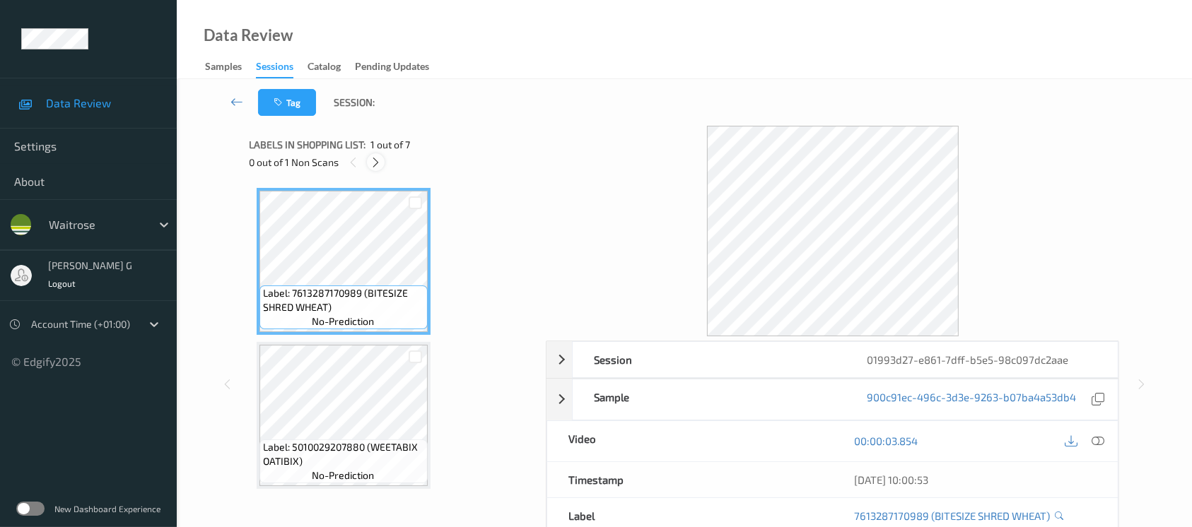
click at [373, 160] on icon at bounding box center [376, 162] width 12 height 13
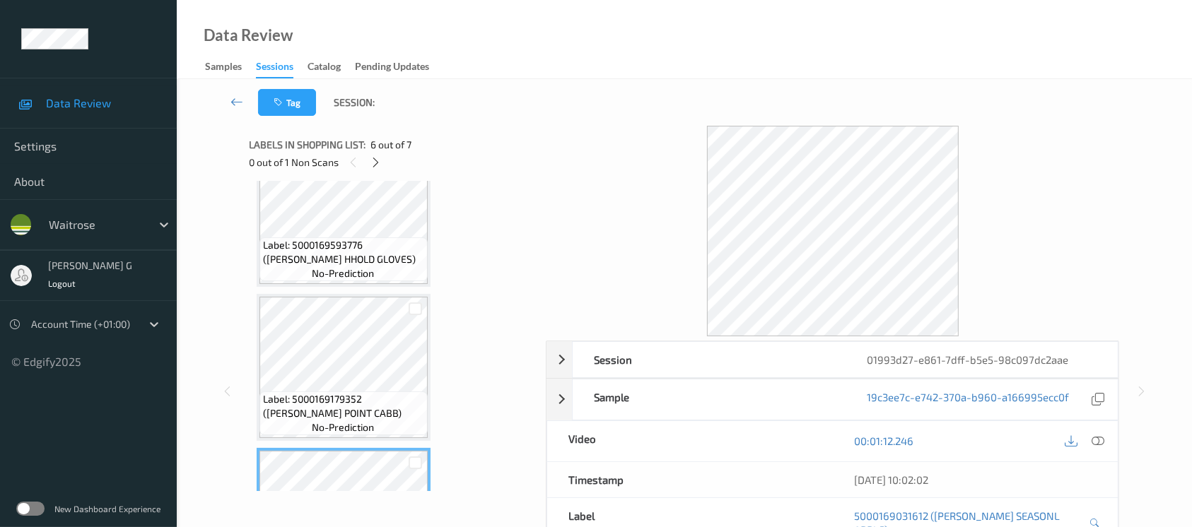
scroll to position [770, 0]
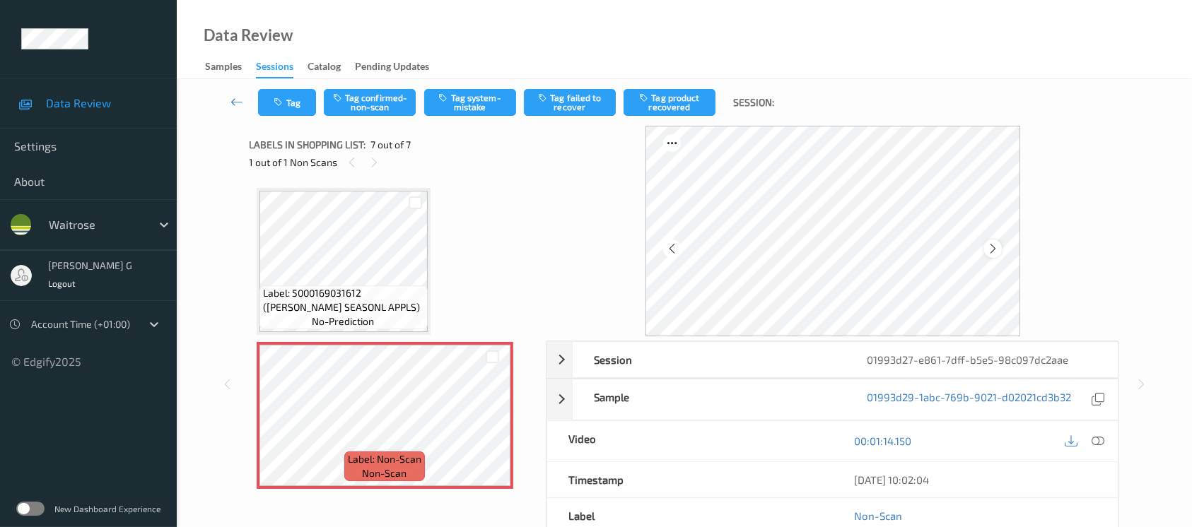
click at [989, 250] on icon at bounding box center [993, 248] width 12 height 13
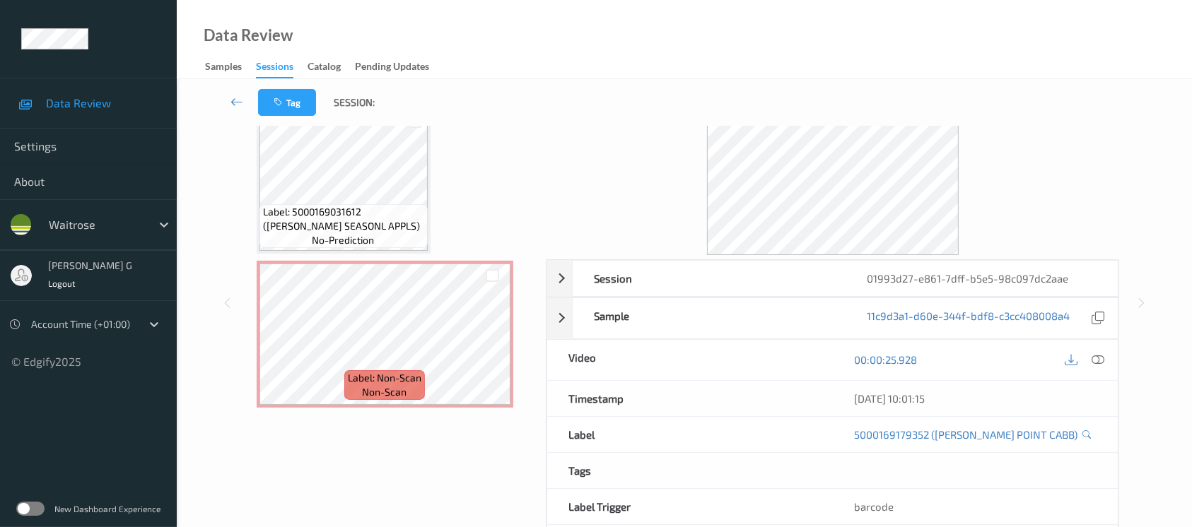
scroll to position [143, 0]
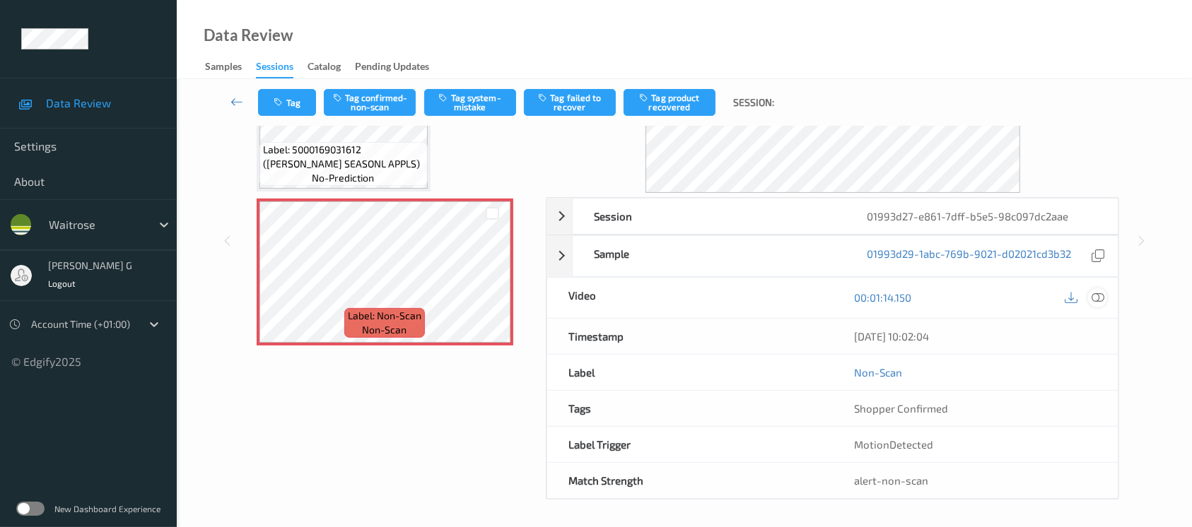
click at [1098, 297] on icon at bounding box center [1097, 297] width 13 height 13
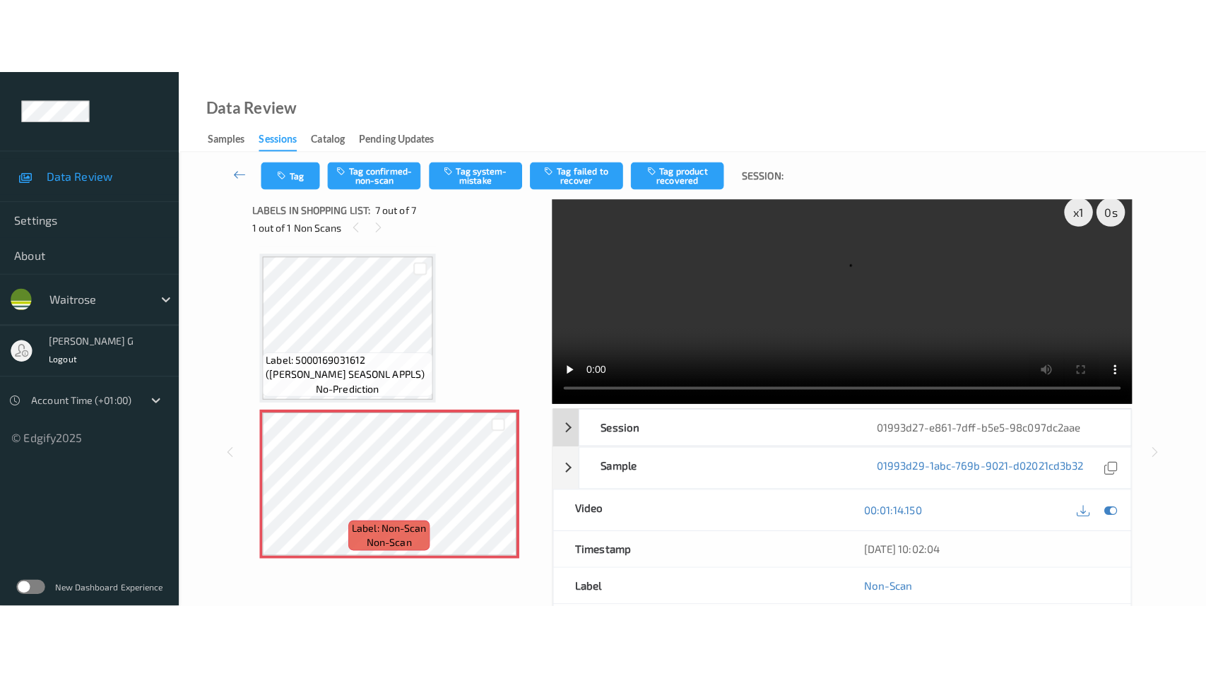
scroll to position [0, 0]
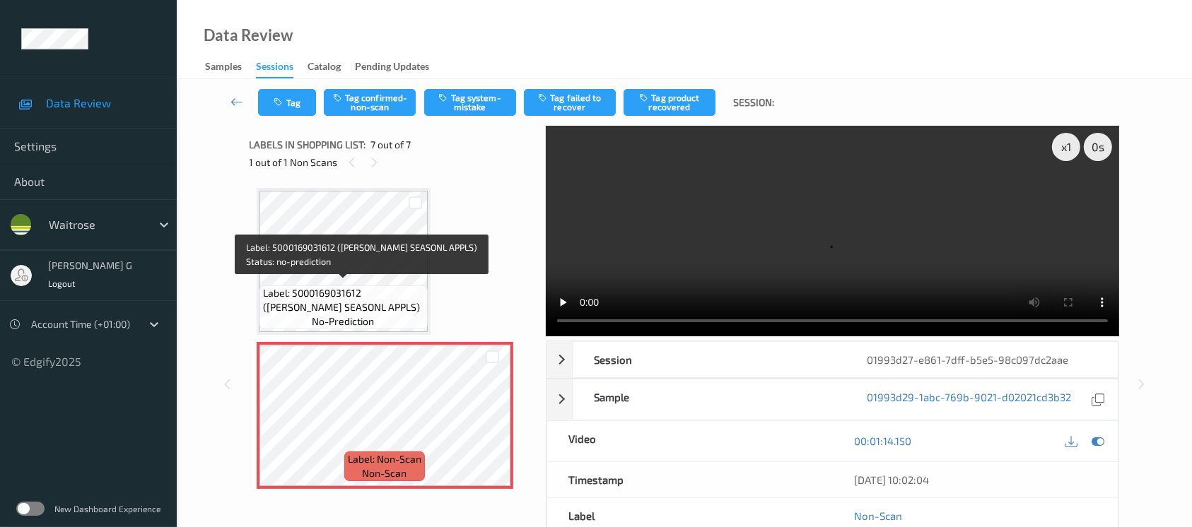
click at [347, 288] on span "Label: 5000169031612 ([PERSON_NAME] SEASONL APPLS)" at bounding box center [343, 300] width 161 height 28
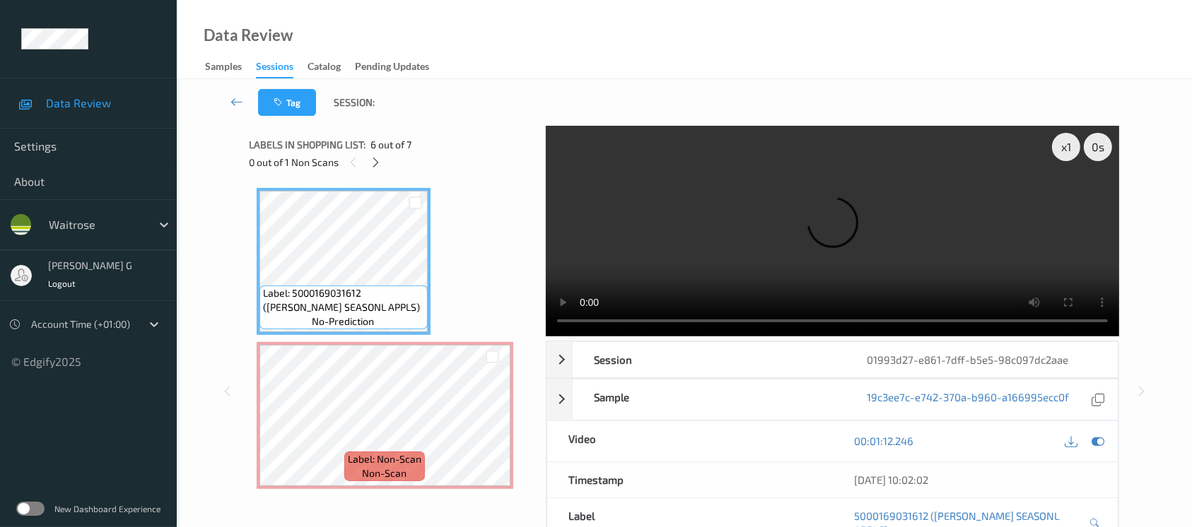
scroll to position [619, 0]
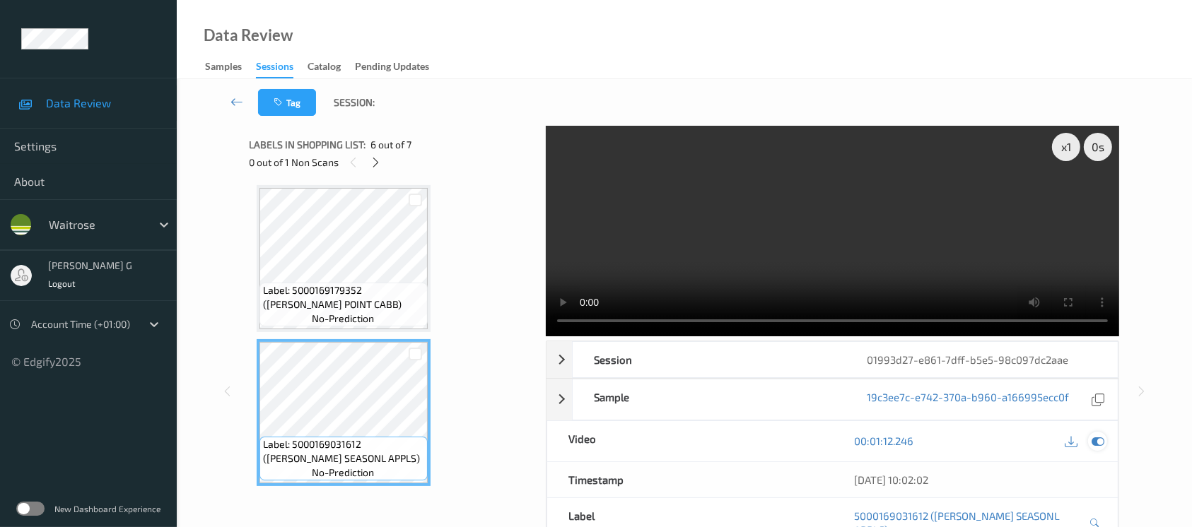
click at [1097, 441] on icon at bounding box center [1097, 441] width 13 height 13
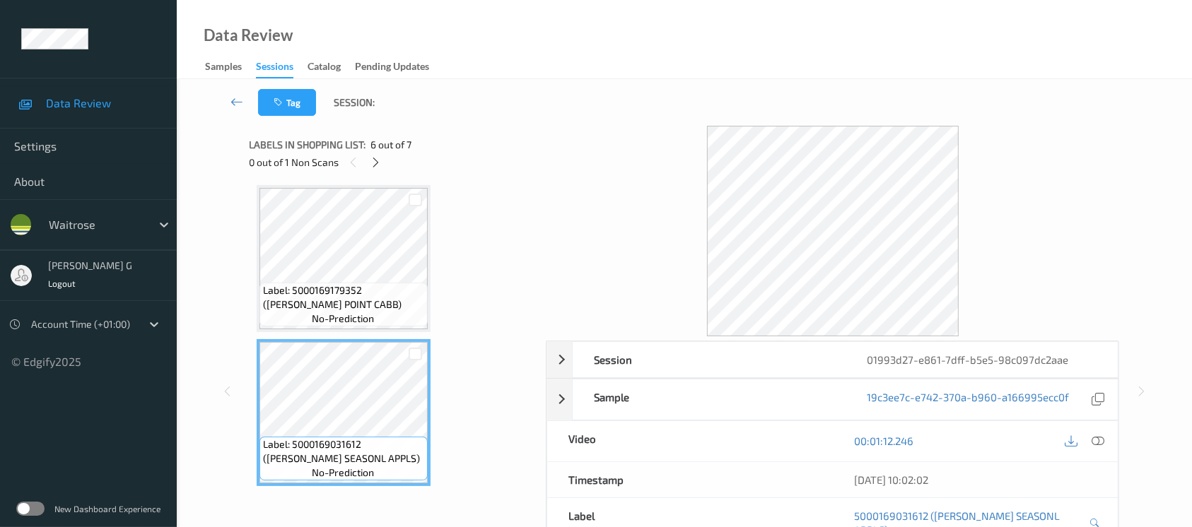
scroll to position [770, 0]
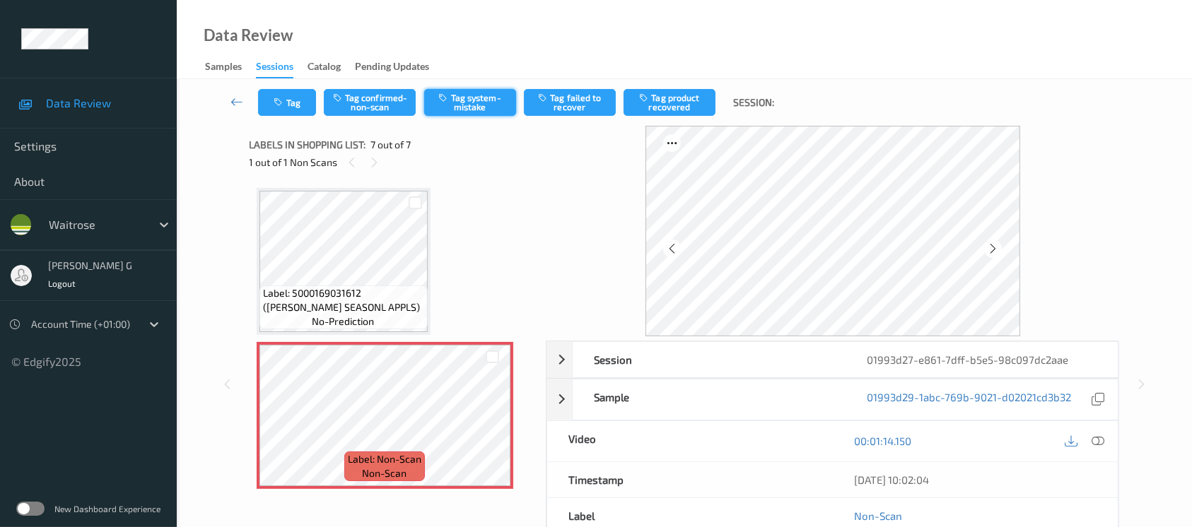
click at [470, 110] on button "Tag system-mistake" at bounding box center [470, 102] width 92 height 27
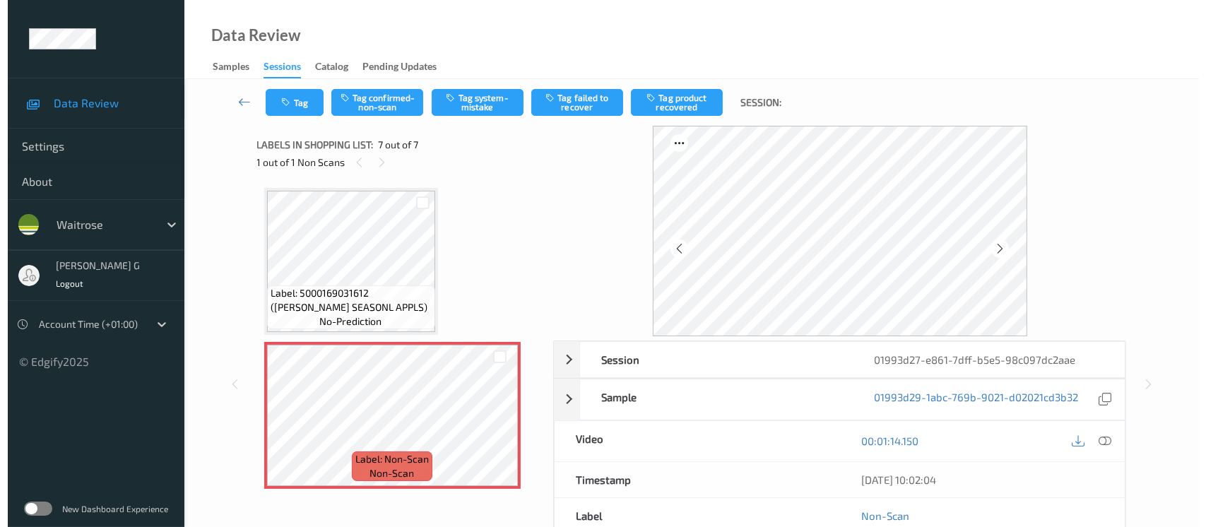
scroll to position [0, 0]
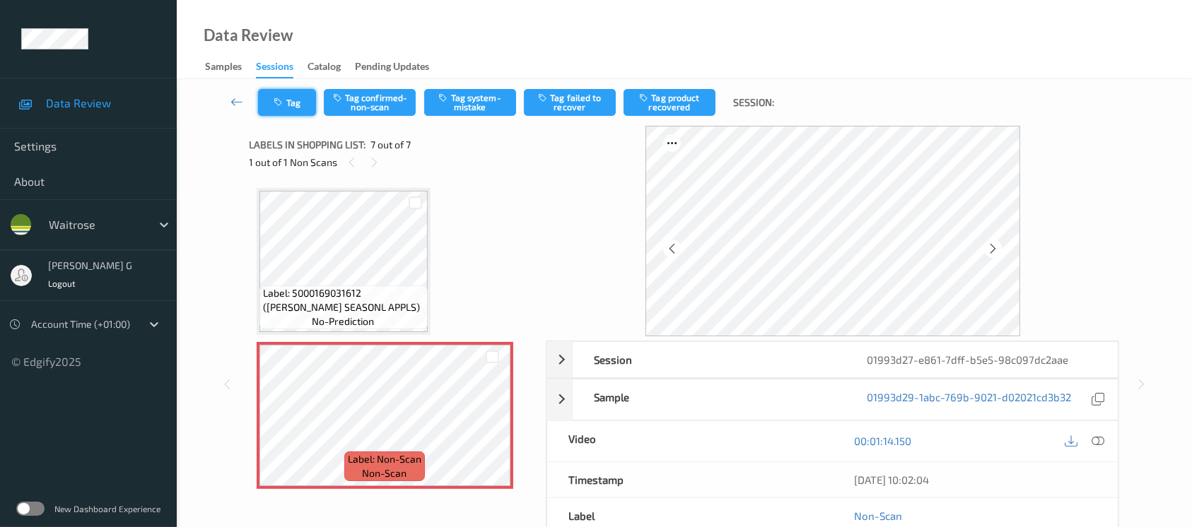
click at [294, 102] on button "Tag" at bounding box center [287, 102] width 58 height 27
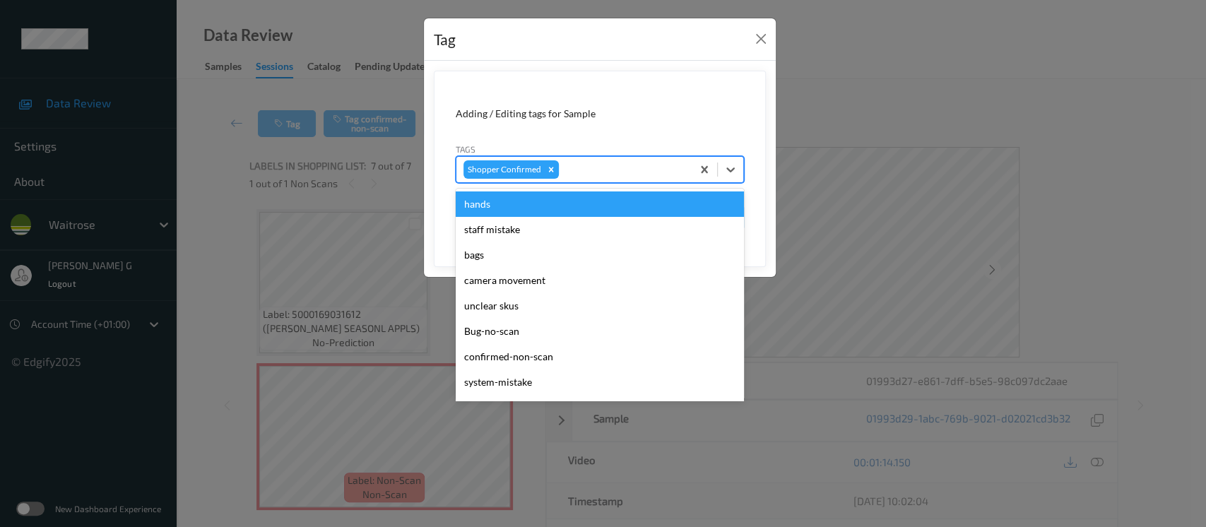
click at [626, 161] on div at bounding box center [623, 169] width 123 height 17
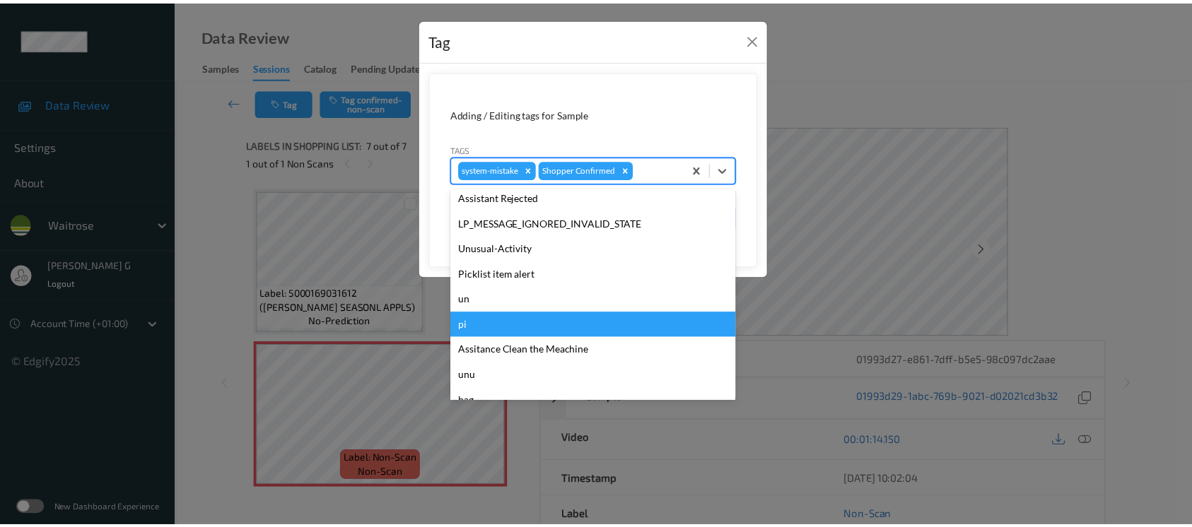
scroll to position [353, 0]
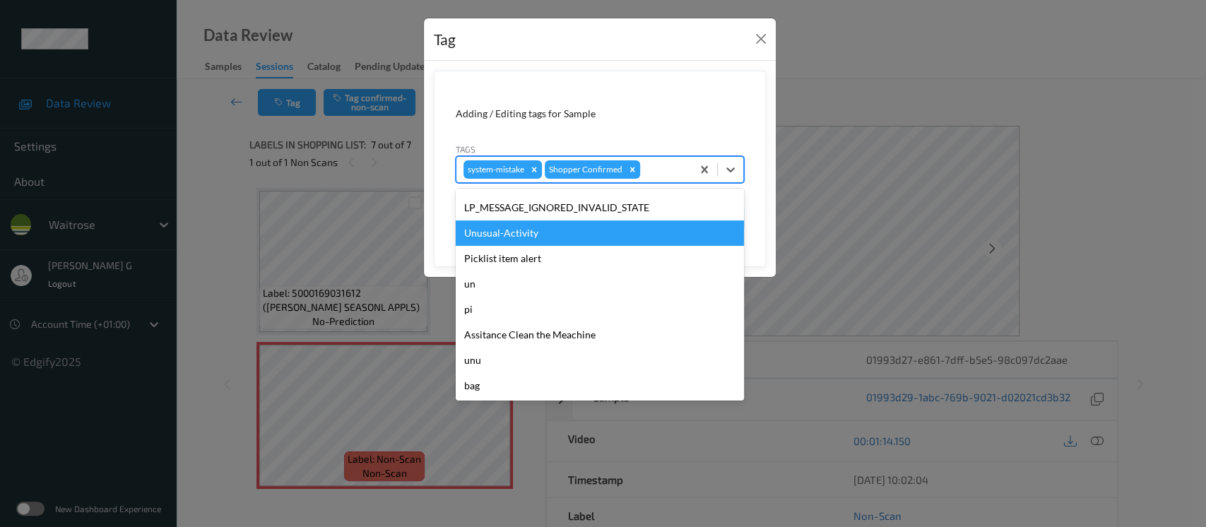
click at [513, 231] on div "Unusual-Activity" at bounding box center [600, 233] width 288 height 25
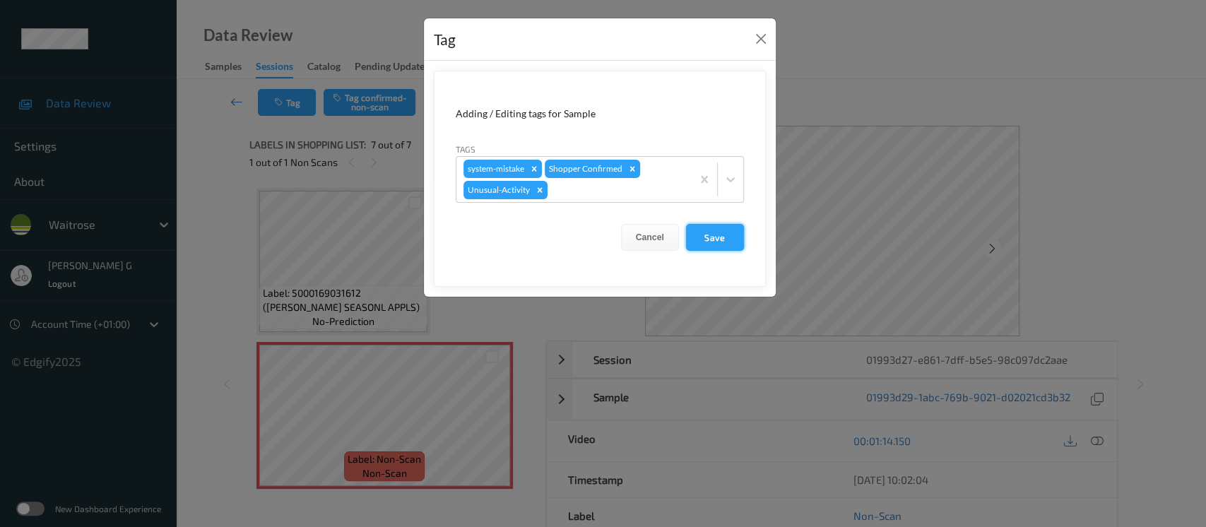
click at [707, 232] on button "Save" at bounding box center [715, 237] width 58 height 27
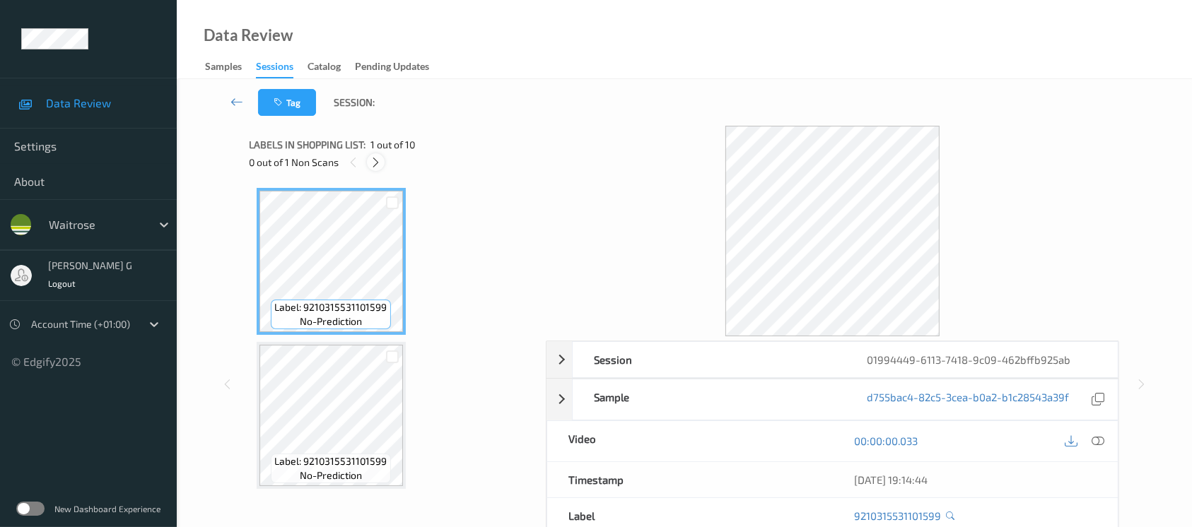
click at [379, 158] on icon at bounding box center [376, 162] width 12 height 13
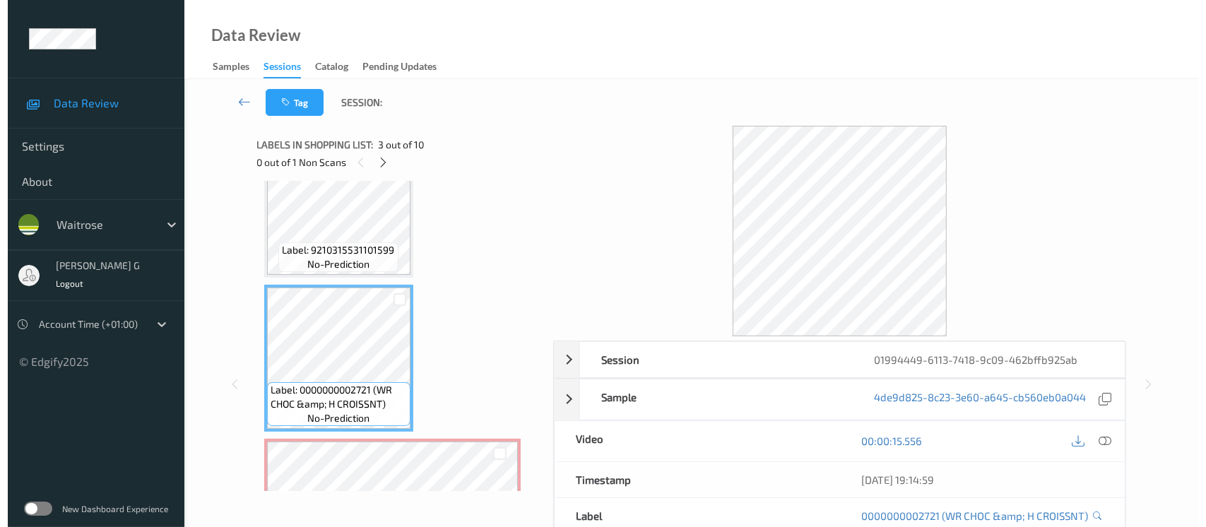
scroll to position [314, 0]
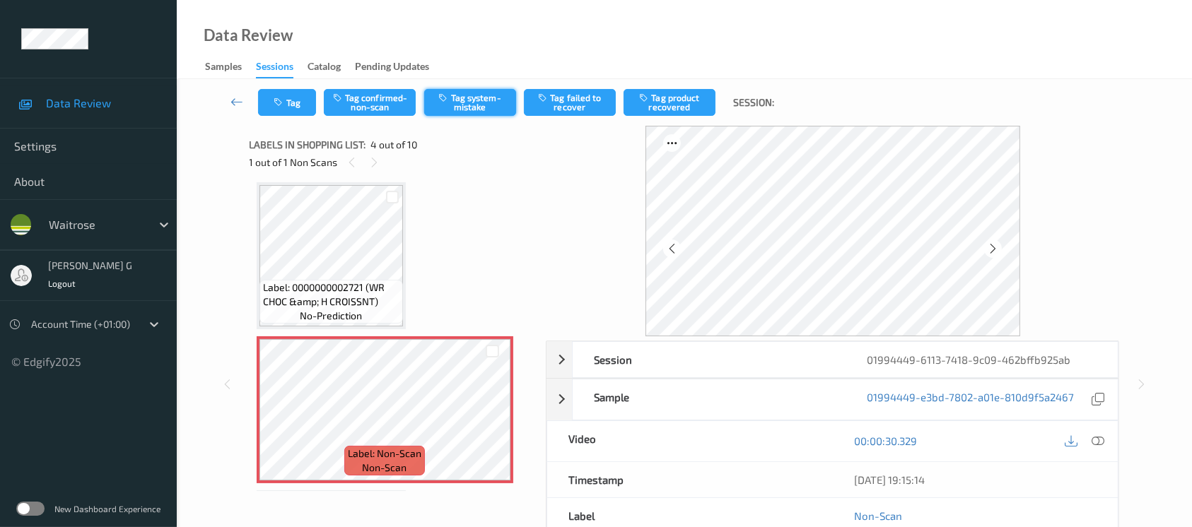
click at [473, 99] on button "Tag system-mistake" at bounding box center [470, 102] width 92 height 27
click at [284, 105] on icon "button" at bounding box center [280, 103] width 12 height 10
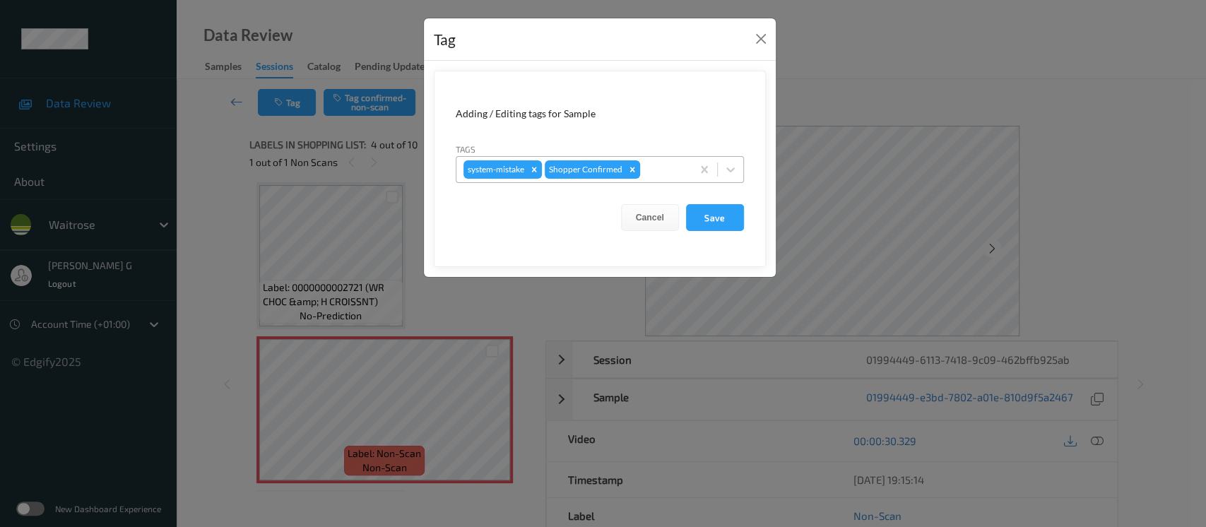
click at [621, 160] on div "Shopper Confirmed" at bounding box center [585, 169] width 80 height 18
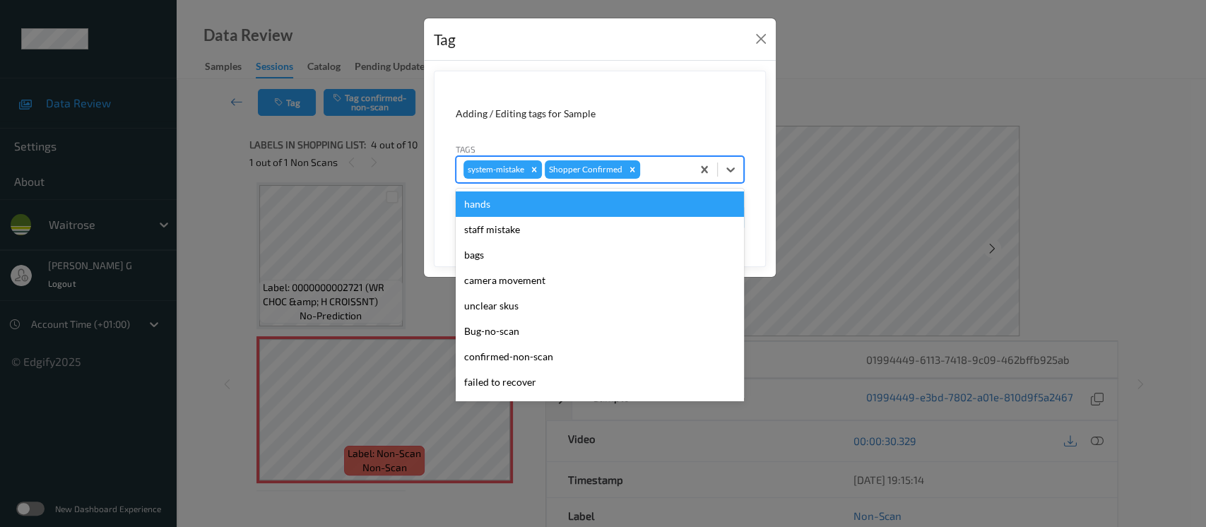
click at [666, 172] on div at bounding box center [664, 169] width 42 height 17
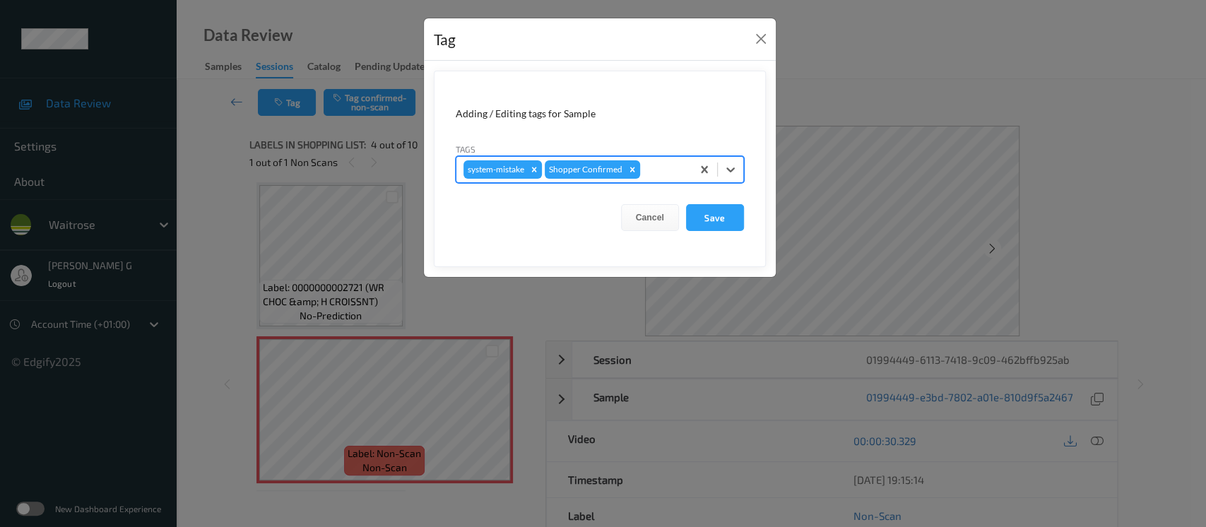
click at [656, 171] on div at bounding box center [664, 169] width 42 height 17
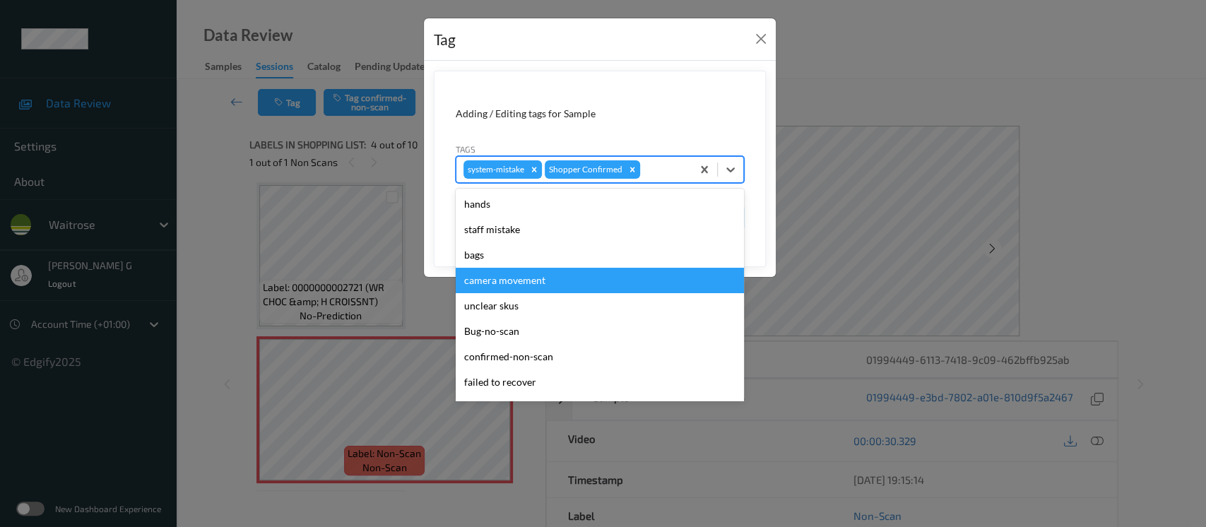
scroll to position [353, 0]
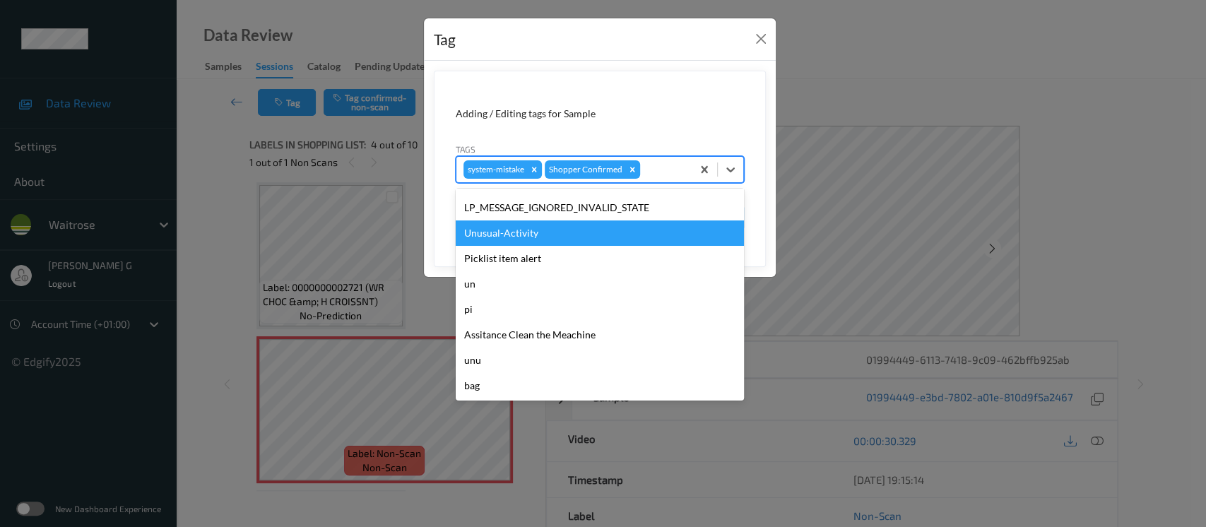
click at [500, 223] on div "Unusual-Activity" at bounding box center [600, 233] width 288 height 25
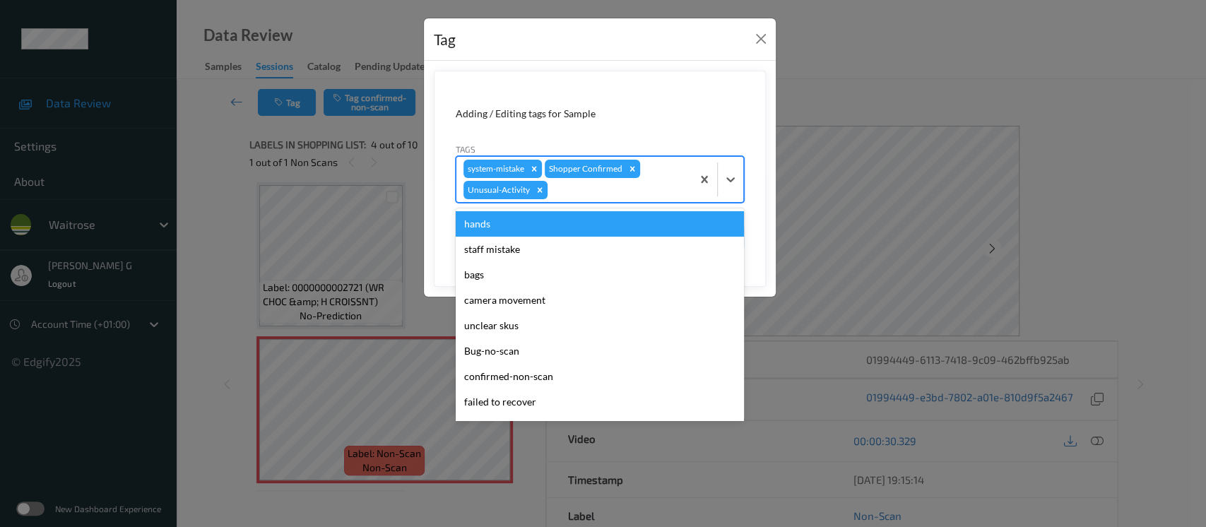
click at [620, 195] on div at bounding box center [618, 190] width 134 height 17
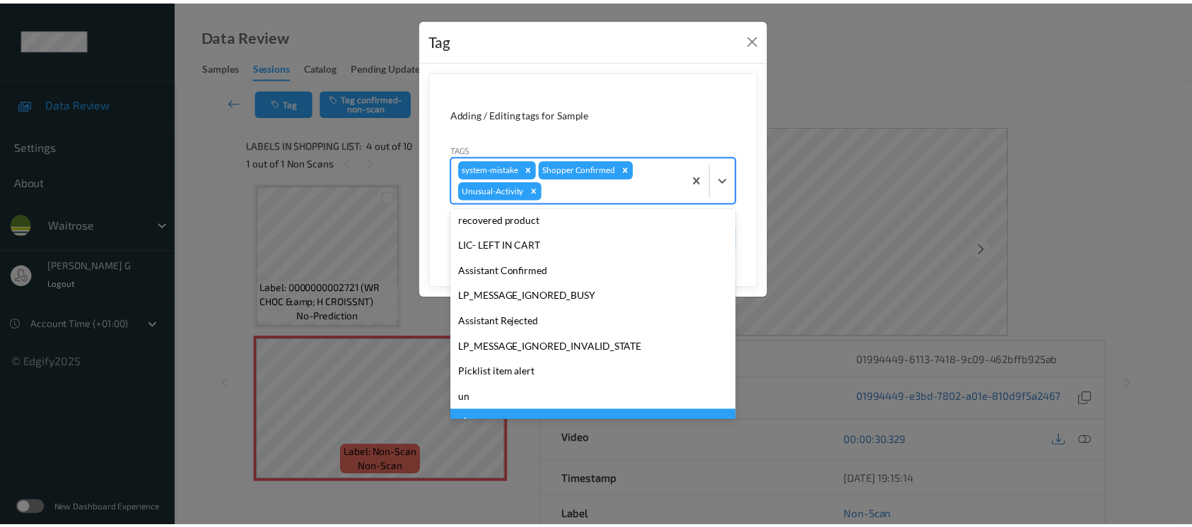
scroll to position [328, 0]
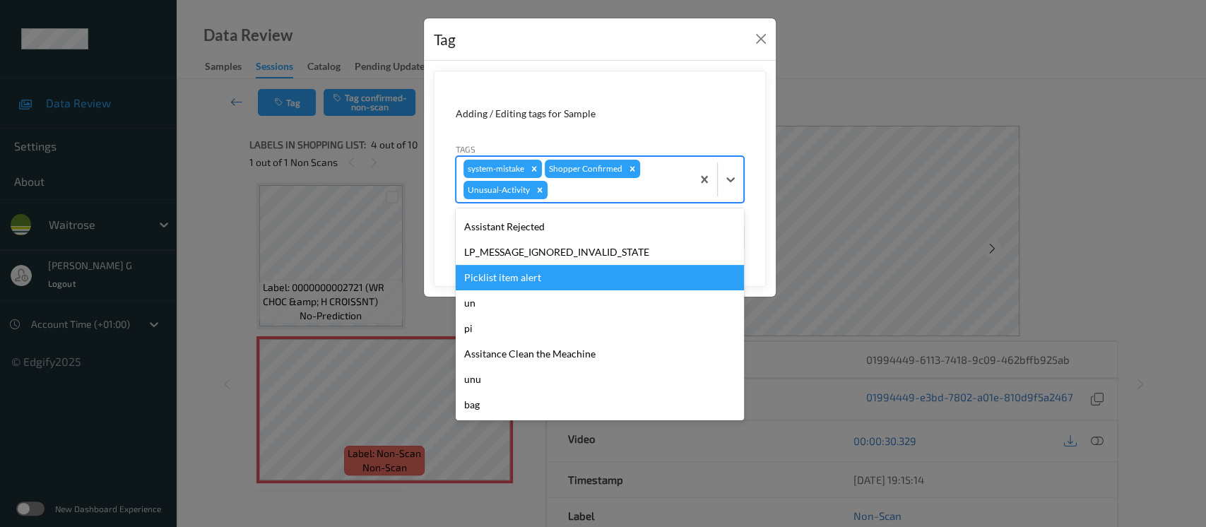
click at [503, 280] on div "Picklist item alert" at bounding box center [600, 277] width 288 height 25
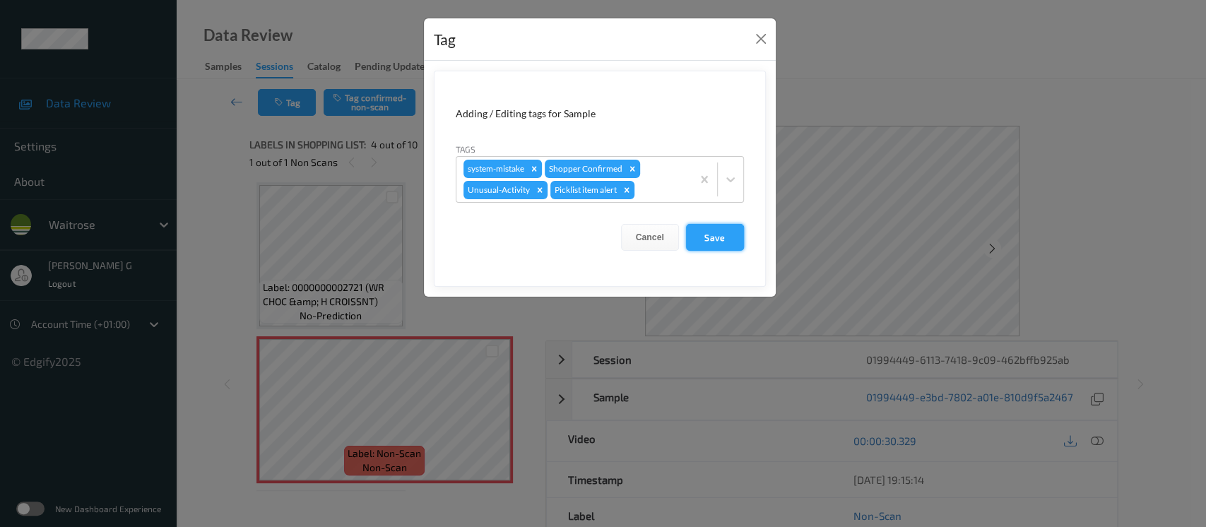
click at [732, 237] on button "Save" at bounding box center [715, 237] width 58 height 27
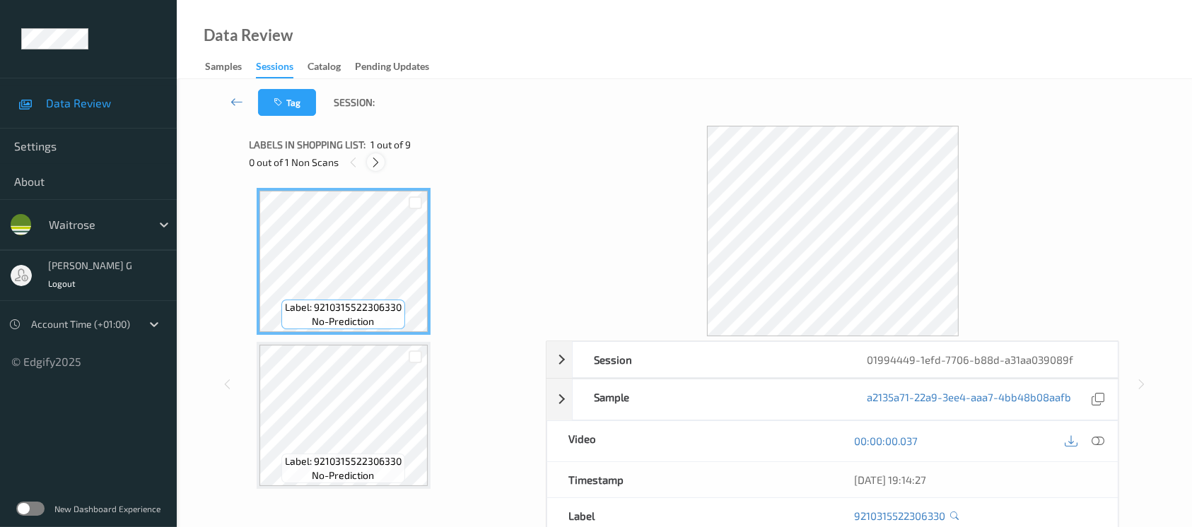
click at [379, 158] on icon at bounding box center [376, 162] width 12 height 13
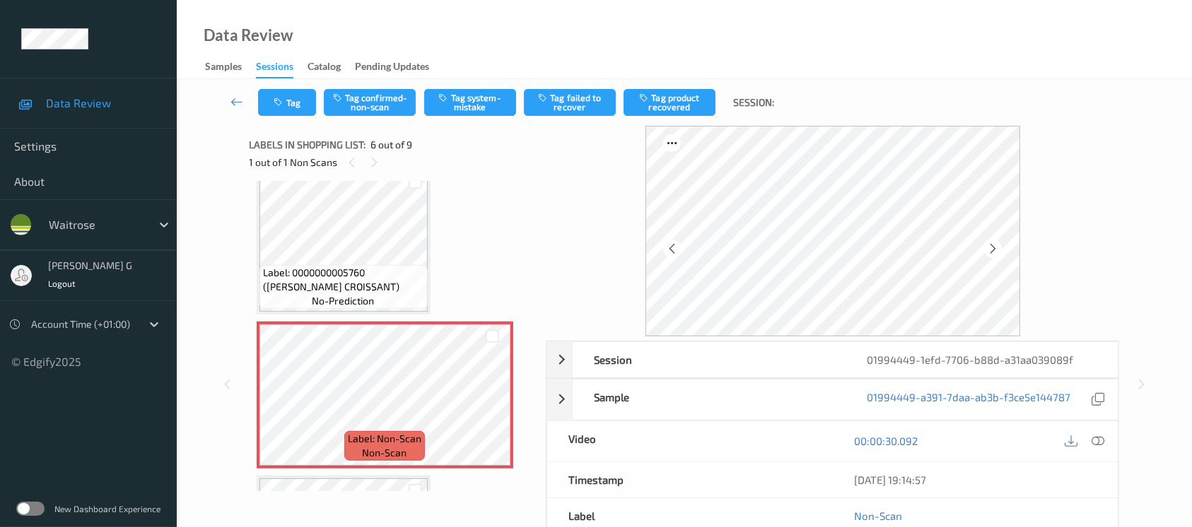
scroll to position [621, 0]
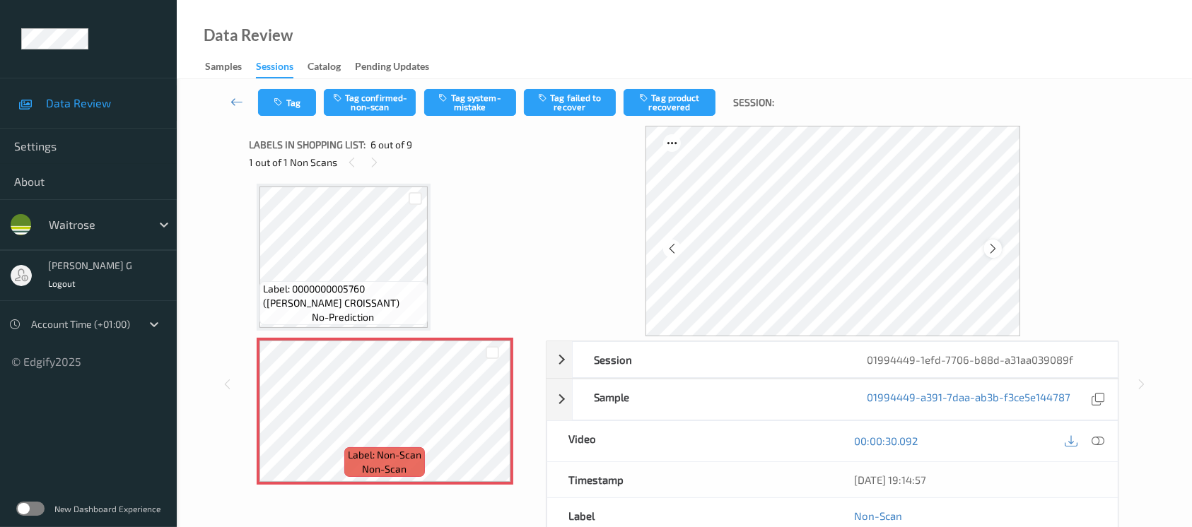
click at [999, 245] on div at bounding box center [993, 249] width 18 height 18
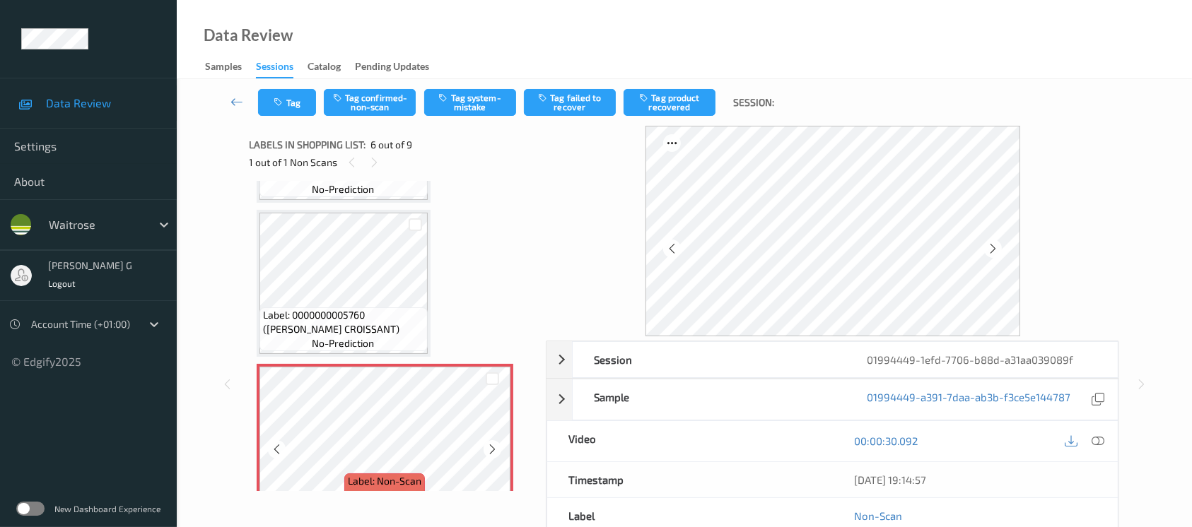
scroll to position [565, 0]
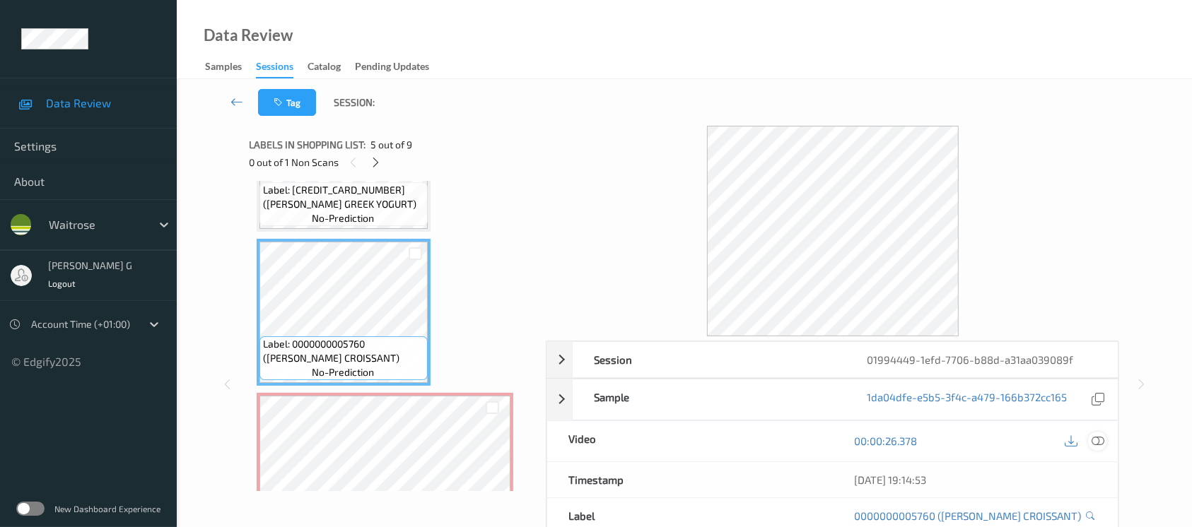
click at [1100, 440] on icon at bounding box center [1097, 441] width 13 height 13
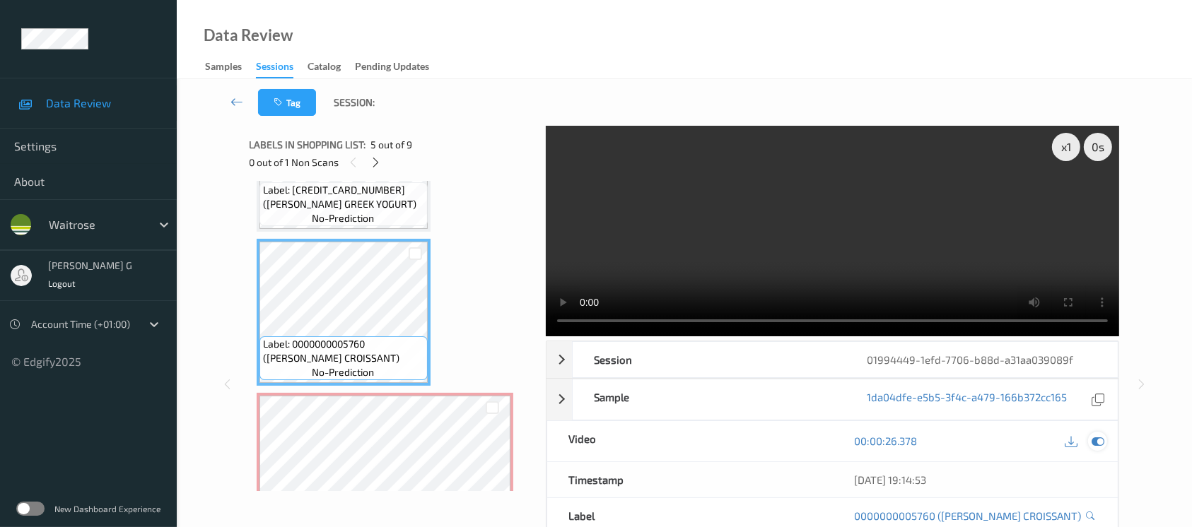
click at [1098, 444] on icon at bounding box center [1097, 441] width 13 height 13
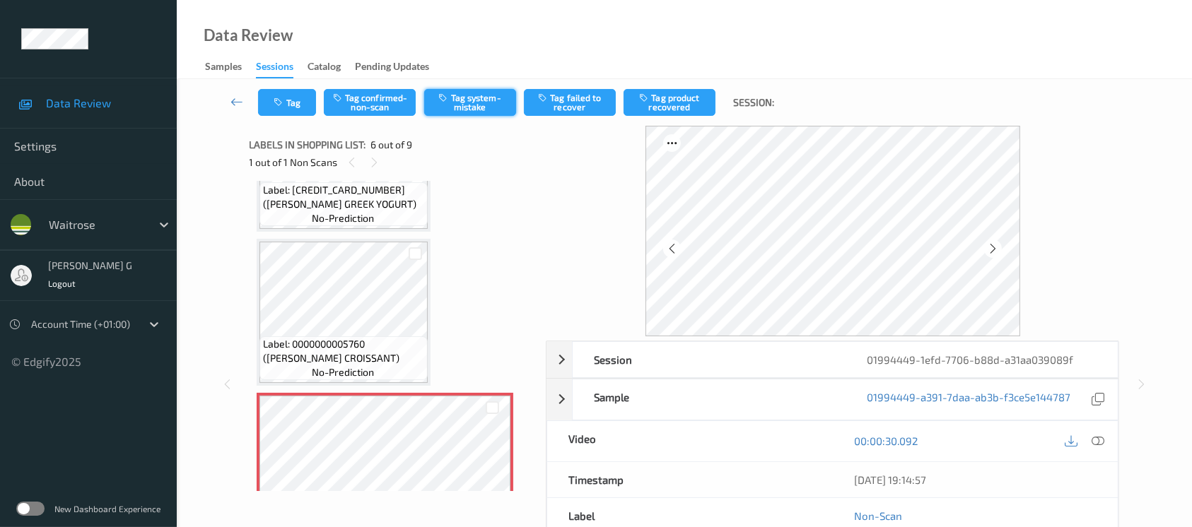
click at [451, 107] on button "Tag system-mistake" at bounding box center [470, 102] width 92 height 27
click at [290, 95] on button "Tag" at bounding box center [287, 102] width 58 height 27
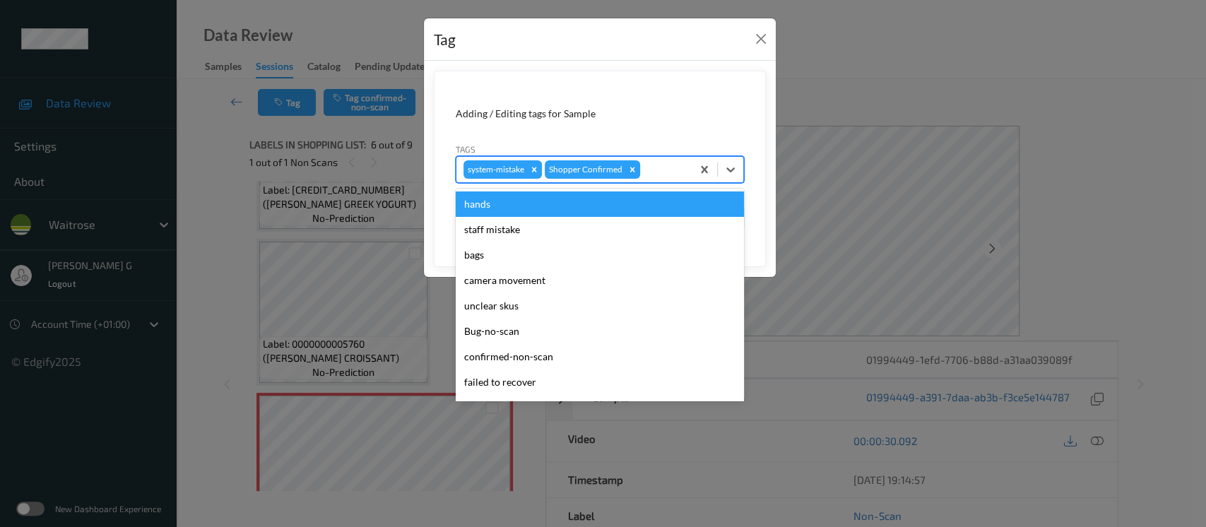
click at [677, 167] on div at bounding box center [664, 169] width 42 height 17
type input "un"
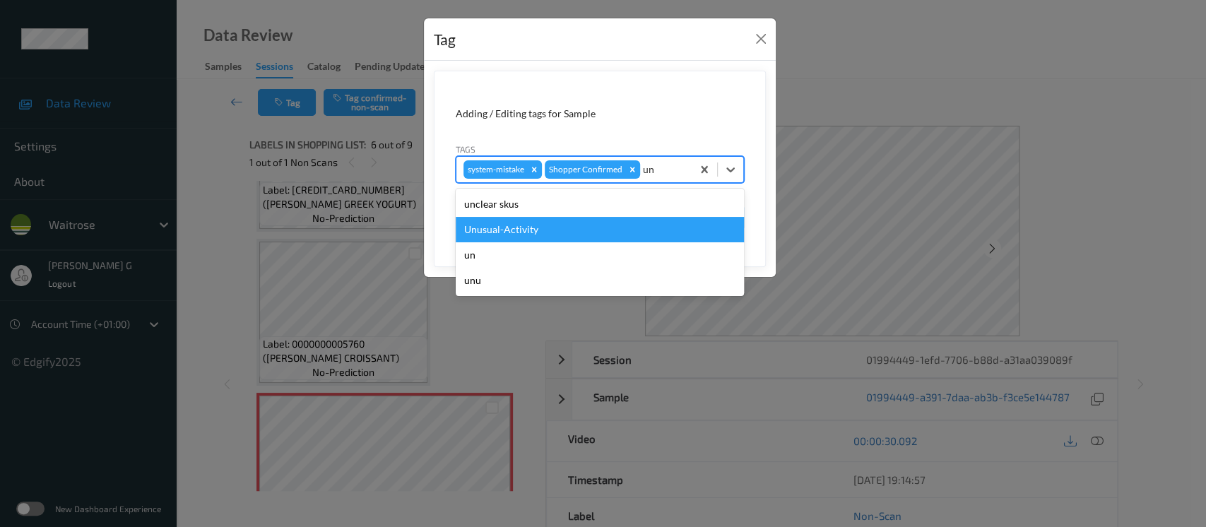
click at [505, 229] on div "Unusual-Activity" at bounding box center [600, 229] width 288 height 25
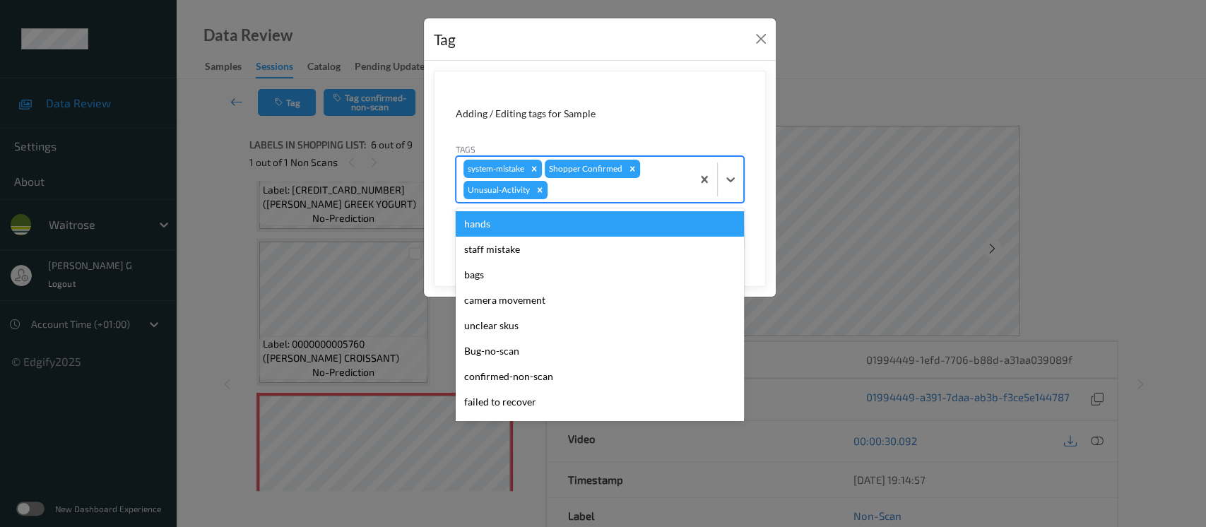
click at [645, 189] on div at bounding box center [618, 190] width 134 height 17
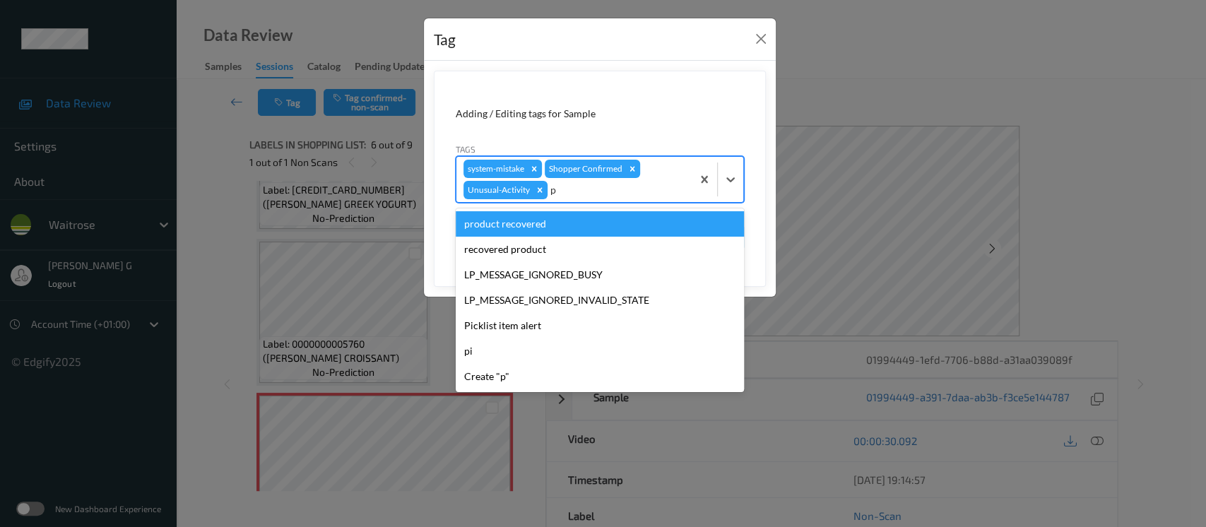
type input "pi"
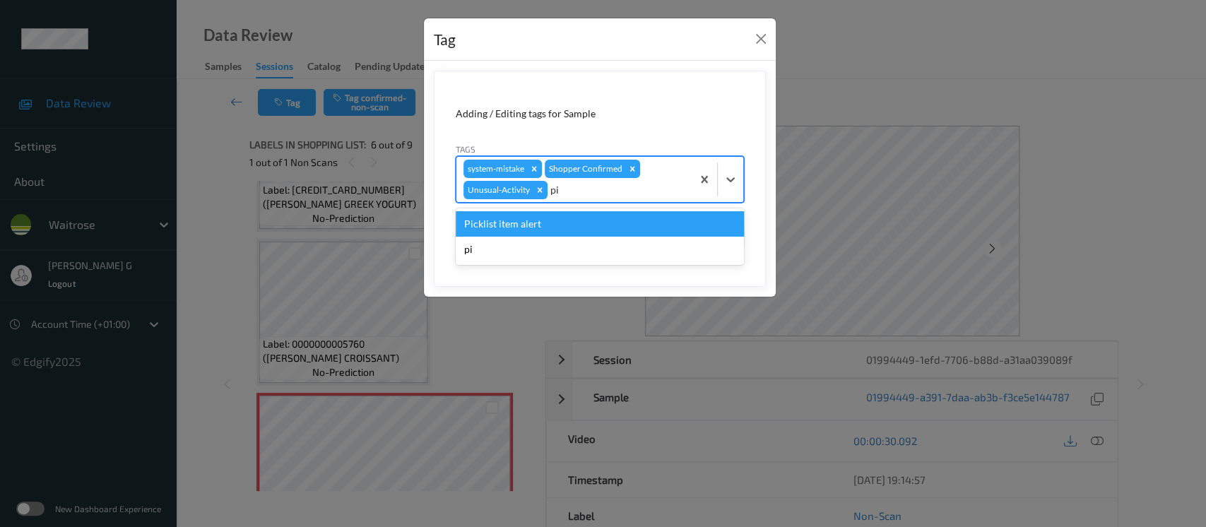
click at [553, 229] on div "Picklist item alert" at bounding box center [600, 223] width 288 height 25
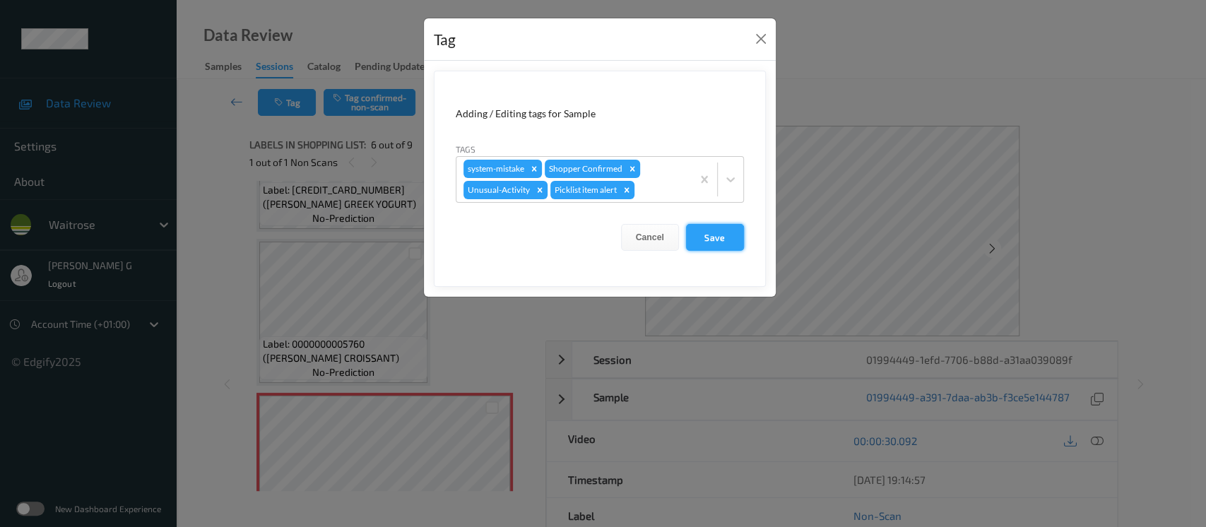
click at [712, 240] on button "Save" at bounding box center [715, 237] width 58 height 27
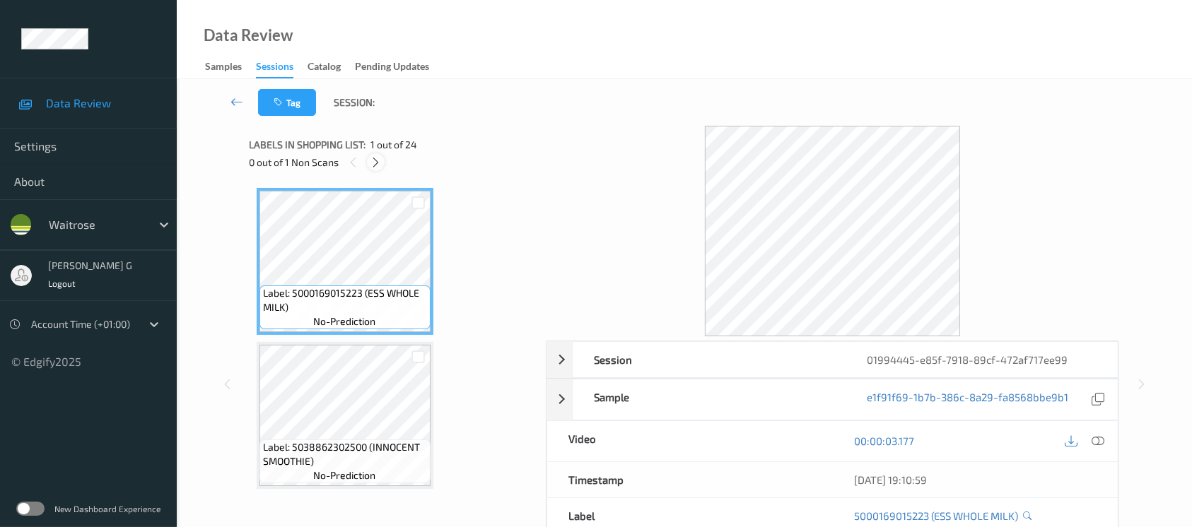
click at [370, 160] on icon at bounding box center [376, 162] width 12 height 13
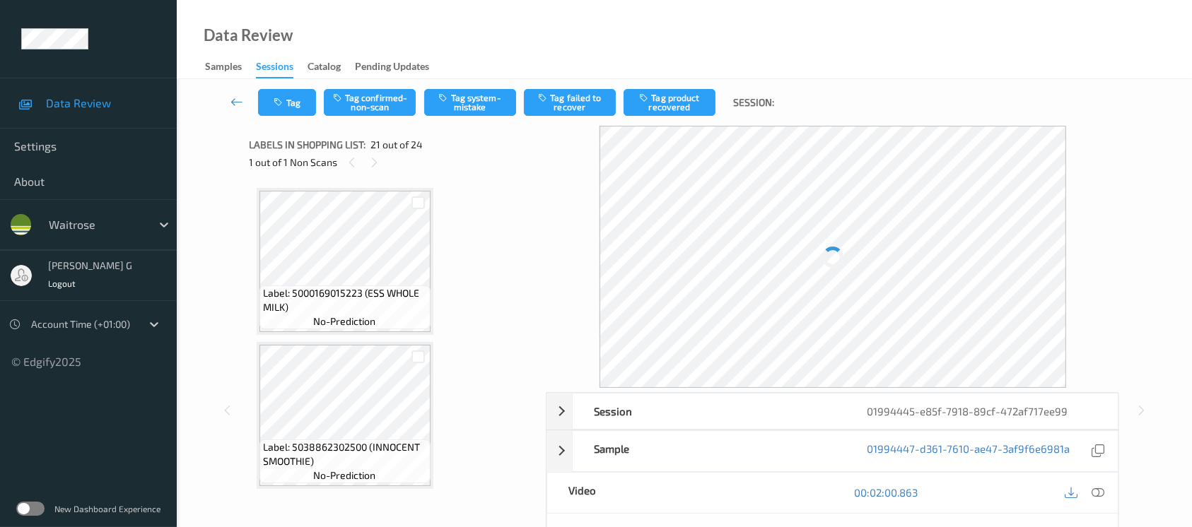
scroll to position [2922, 0]
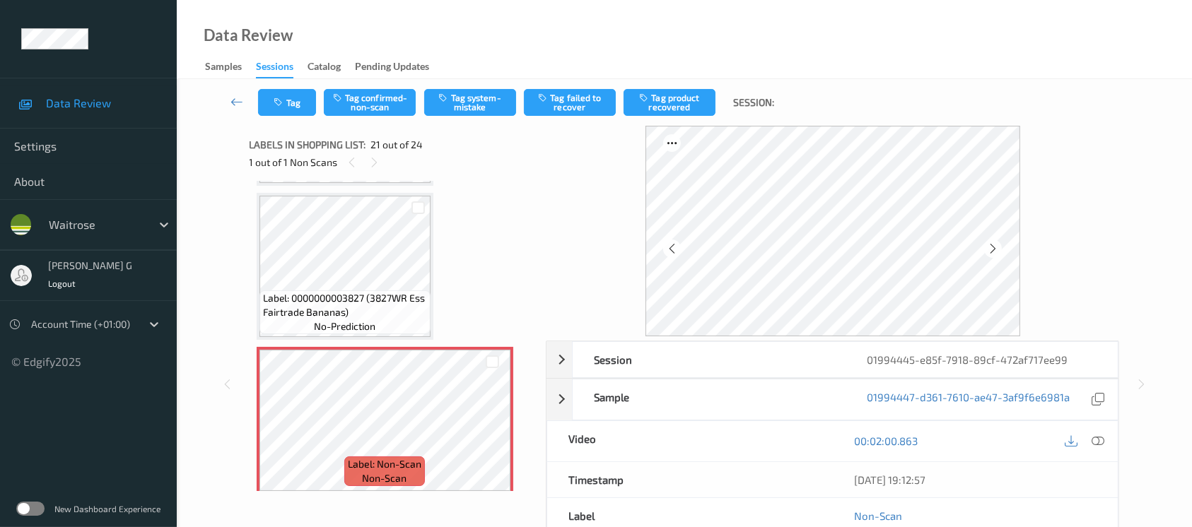
click at [362, 153] on div "1 out of 1 Non Scans" at bounding box center [392, 162] width 287 height 18
click at [481, 105] on button "Tag system-mistake" at bounding box center [470, 102] width 92 height 27
click at [283, 107] on button "Tag" at bounding box center [287, 102] width 58 height 27
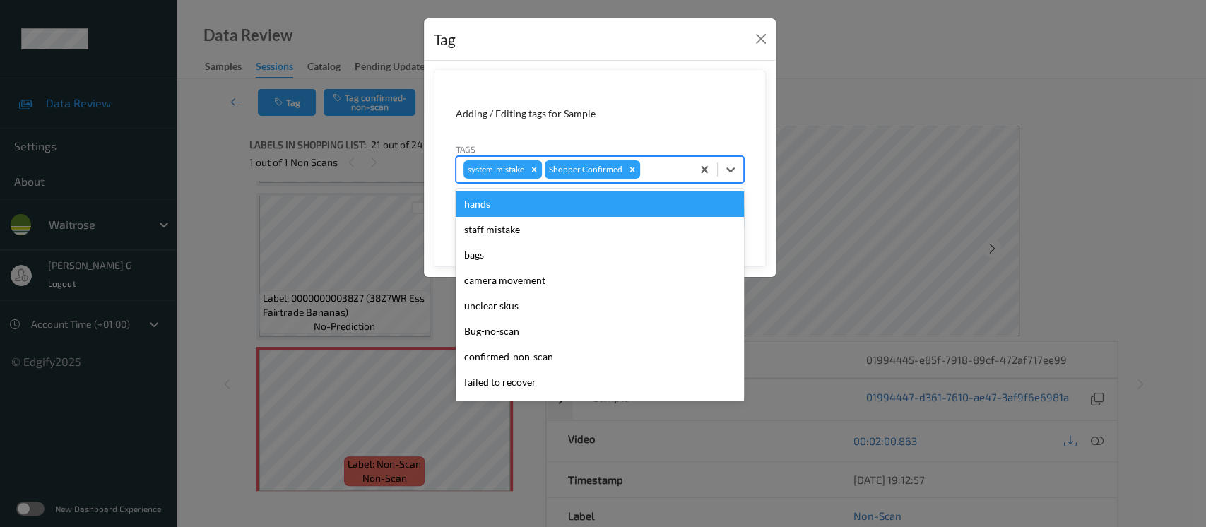
click at [660, 172] on div at bounding box center [664, 169] width 42 height 17
type input "un"
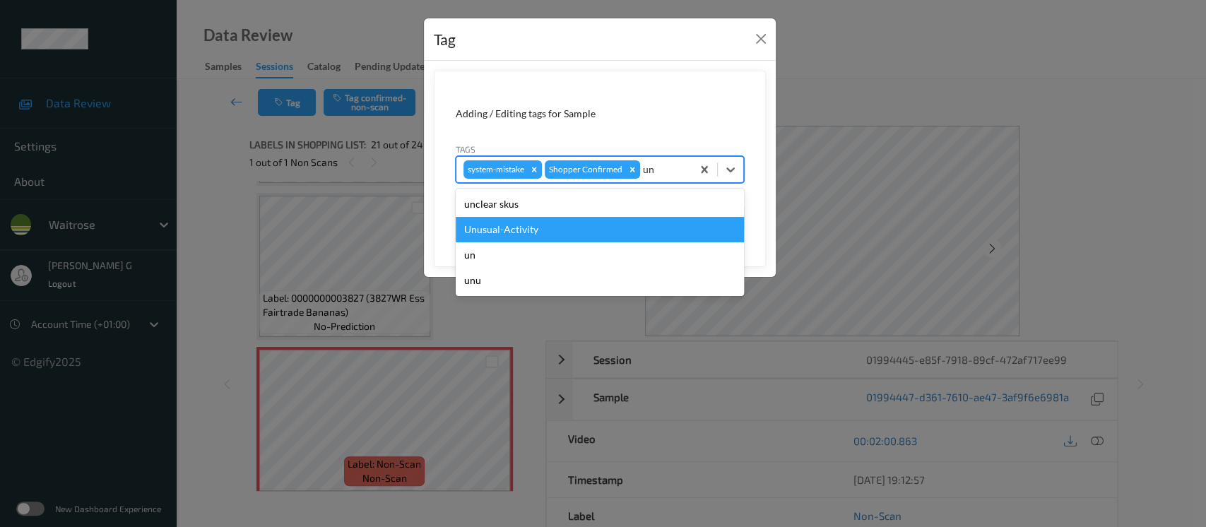
click at [511, 230] on div "Unusual-Activity" at bounding box center [600, 229] width 288 height 25
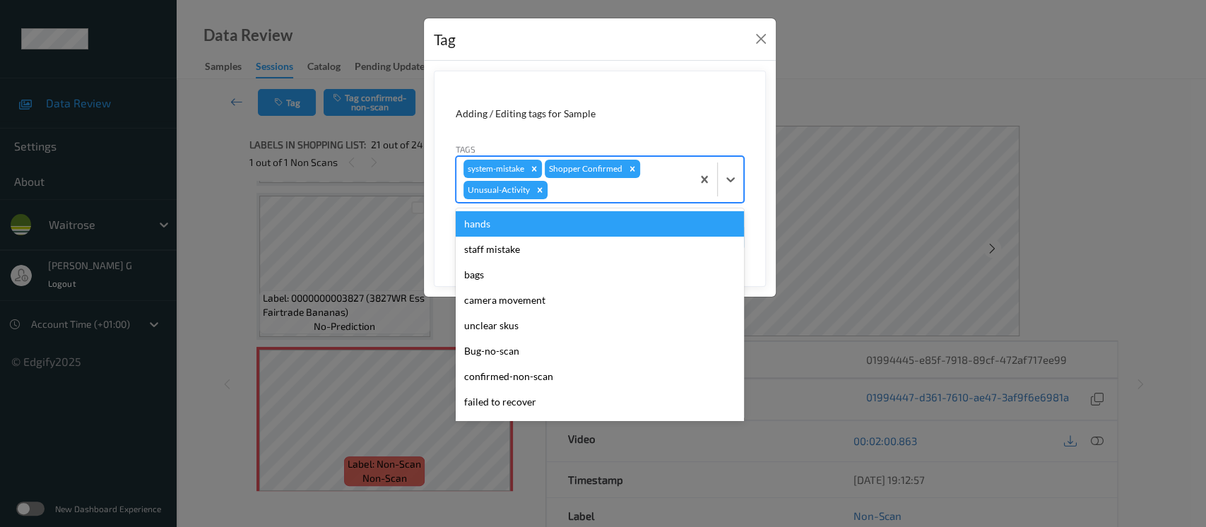
click at [599, 189] on div at bounding box center [618, 190] width 134 height 17
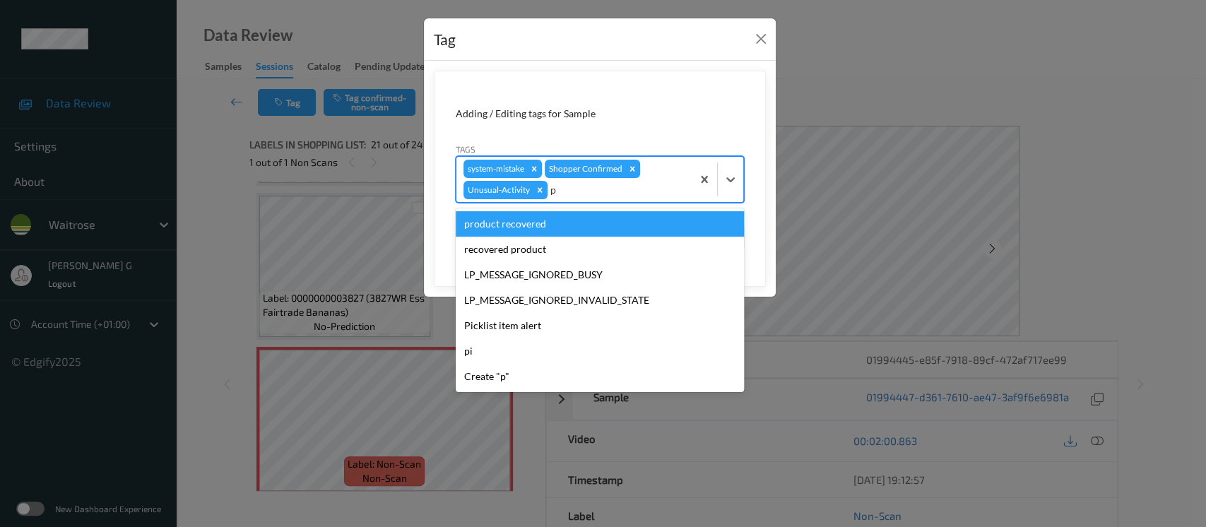
type input "pi"
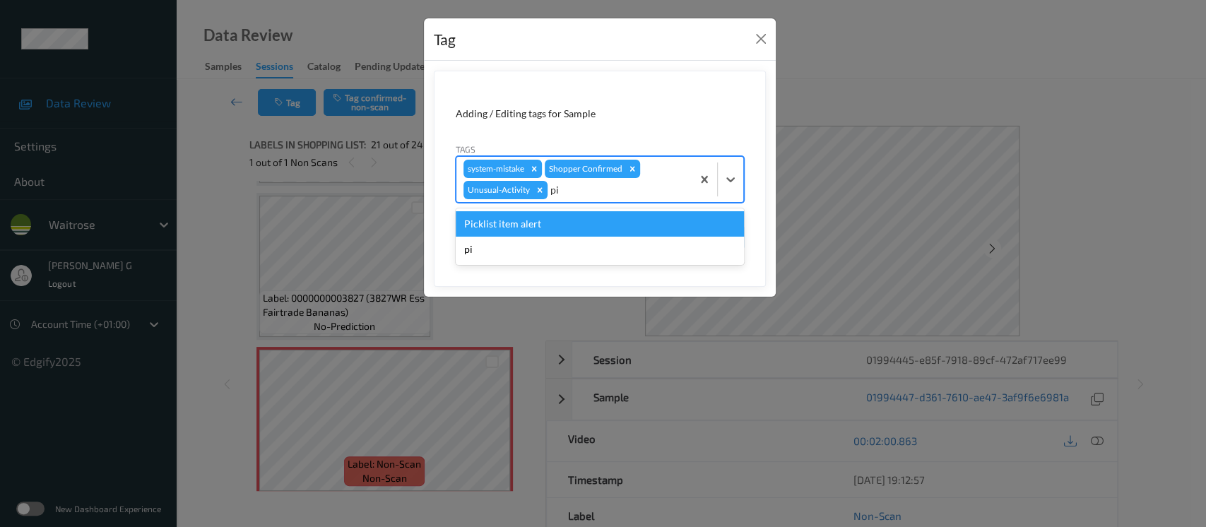
click at [491, 229] on div "Picklist item alert" at bounding box center [600, 223] width 288 height 25
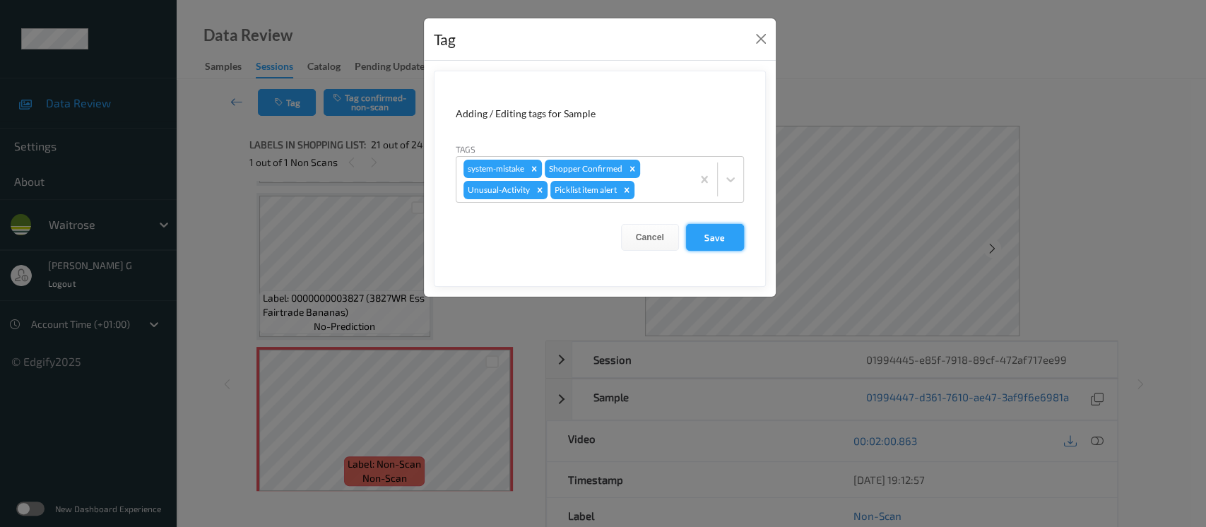
click at [711, 237] on button "Save" at bounding box center [715, 237] width 58 height 27
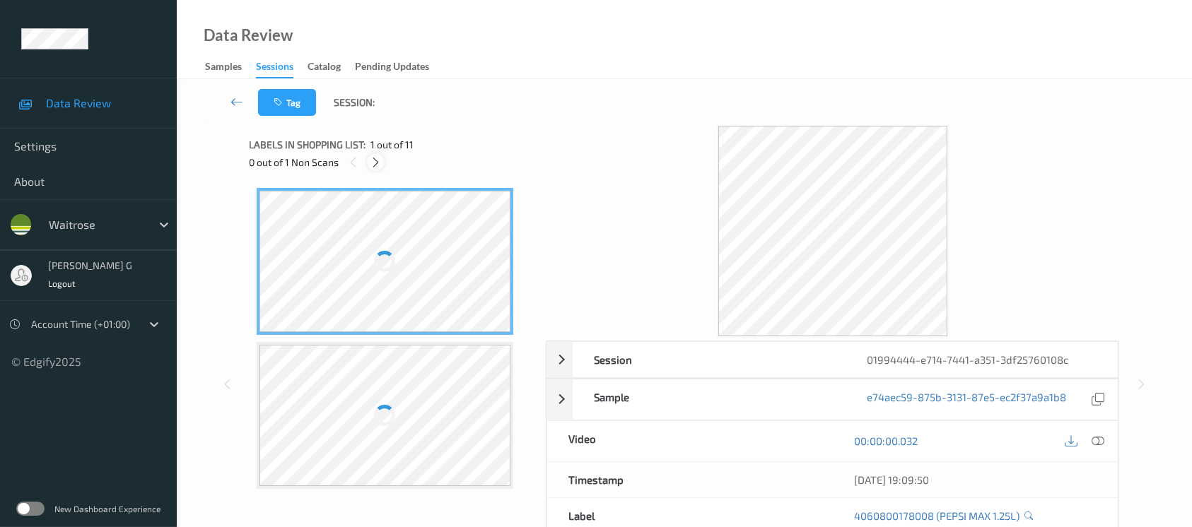
click at [377, 165] on icon at bounding box center [376, 162] width 12 height 13
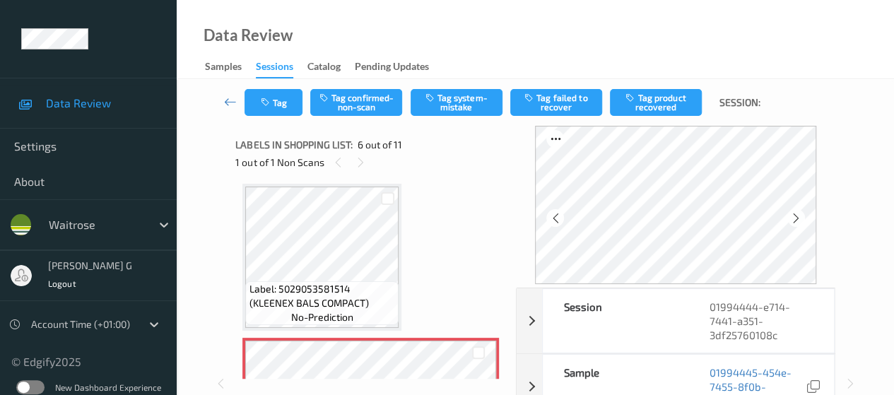
scroll to position [621, 0]
click at [794, 220] on icon at bounding box center [796, 218] width 12 height 13
click at [795, 220] on icon at bounding box center [796, 218] width 12 height 13
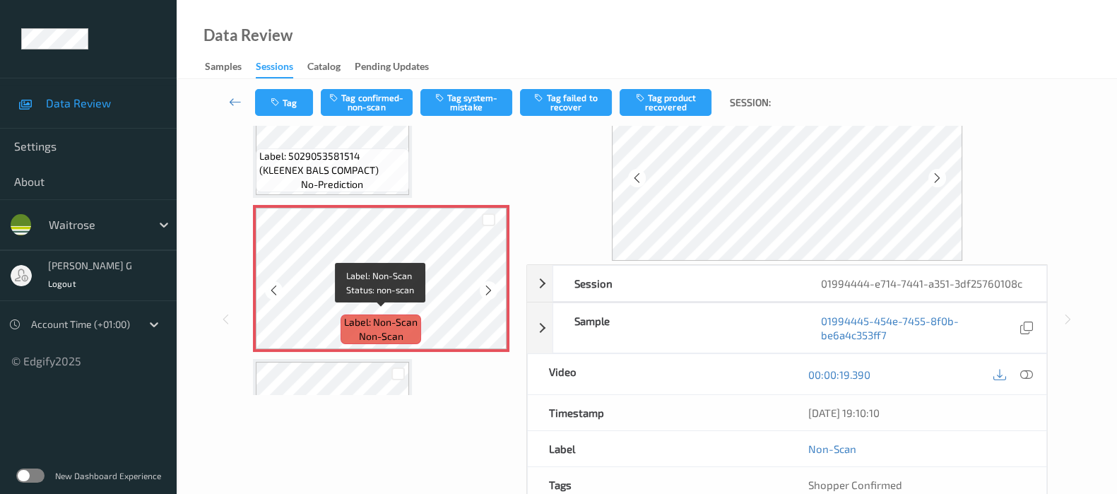
scroll to position [602, 0]
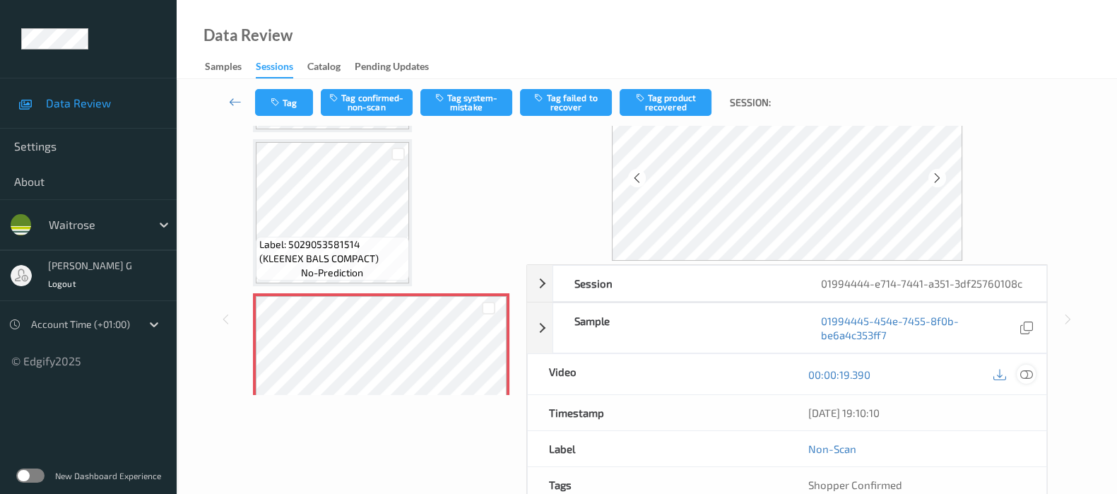
click at [1028, 376] on icon at bounding box center [1027, 374] width 13 height 13
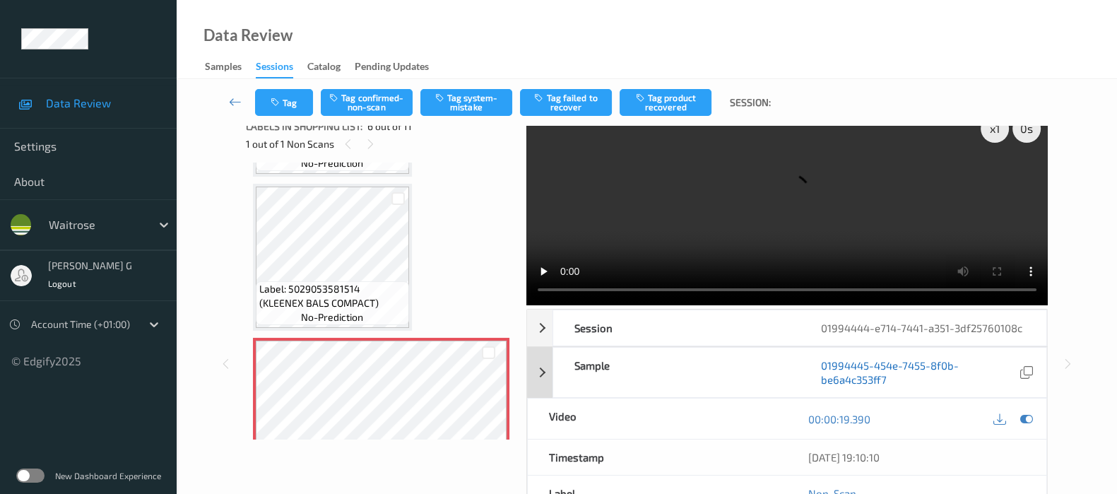
scroll to position [0, 0]
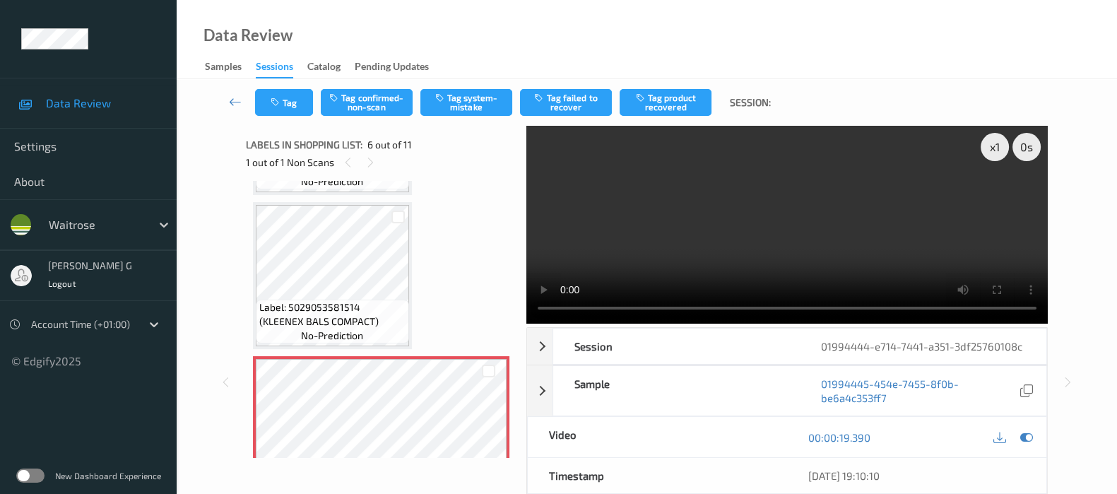
click at [1031, 445] on div at bounding box center [1013, 437] width 46 height 19
click at [1030, 440] on icon at bounding box center [1027, 437] width 13 height 13
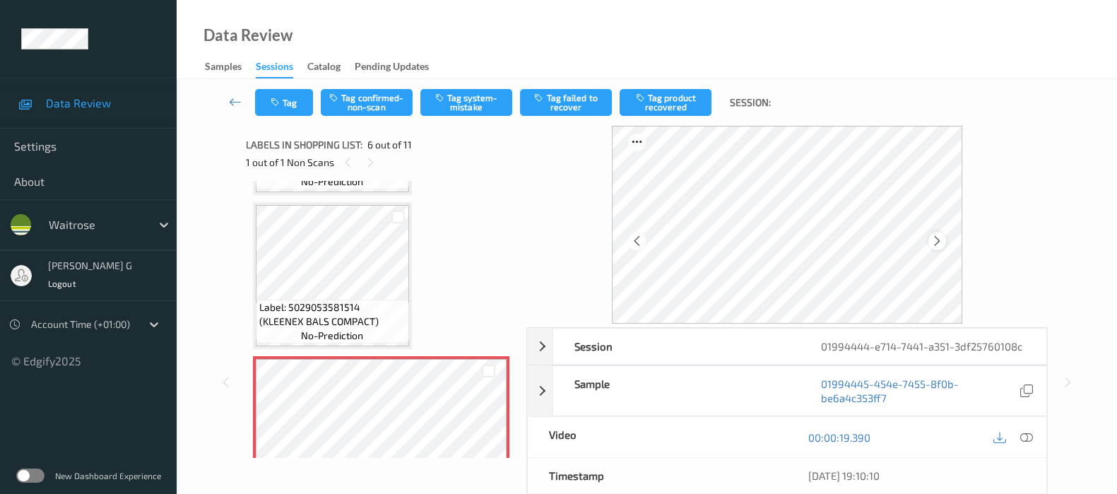
click at [944, 235] on icon at bounding box center [937, 241] width 12 height 13
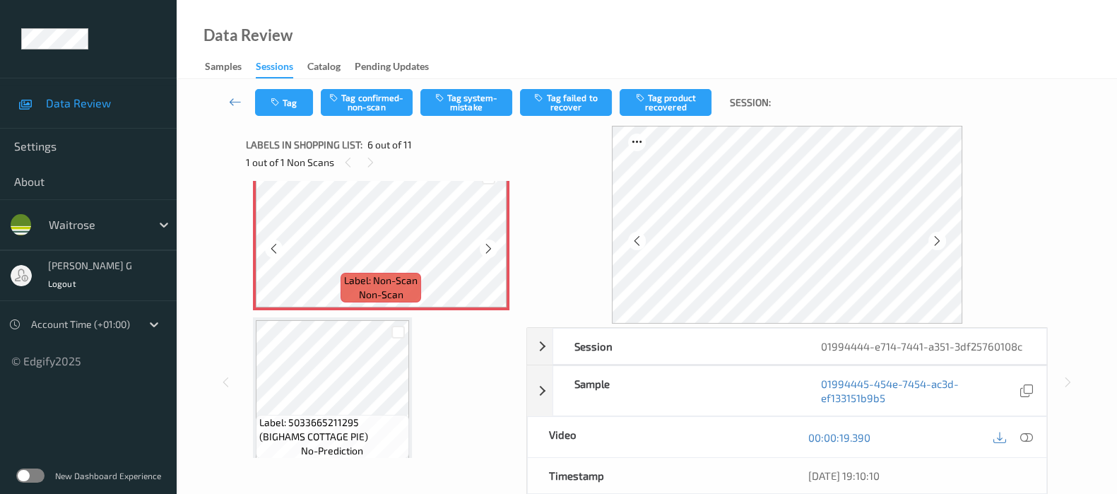
scroll to position [779, 0]
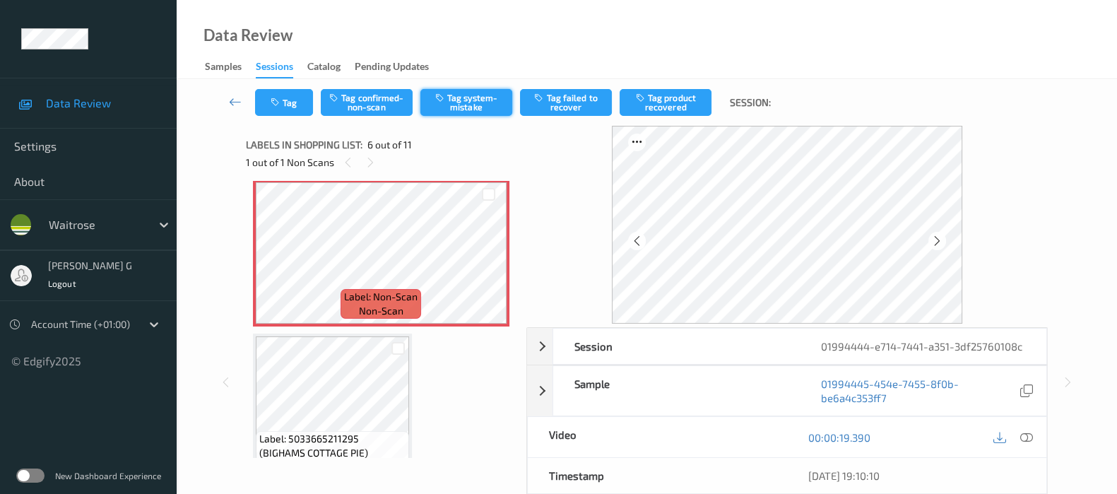
click at [477, 98] on button "Tag system-mistake" at bounding box center [467, 102] width 92 height 27
click at [273, 110] on button "Tag" at bounding box center [284, 102] width 58 height 27
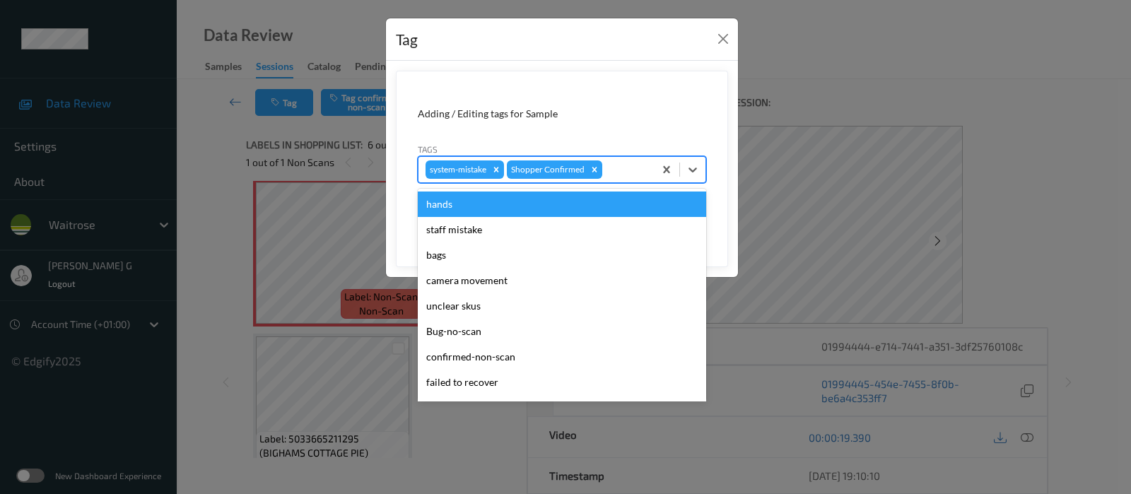
click at [621, 162] on div at bounding box center [626, 169] width 42 height 17
type input "un"
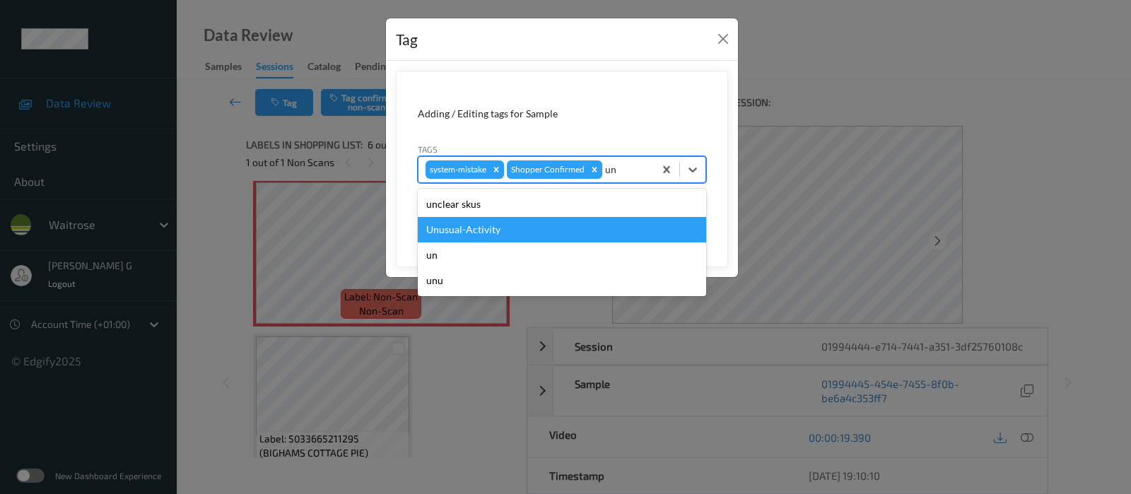
click at [465, 238] on div "Unusual-Activity" at bounding box center [562, 229] width 288 height 25
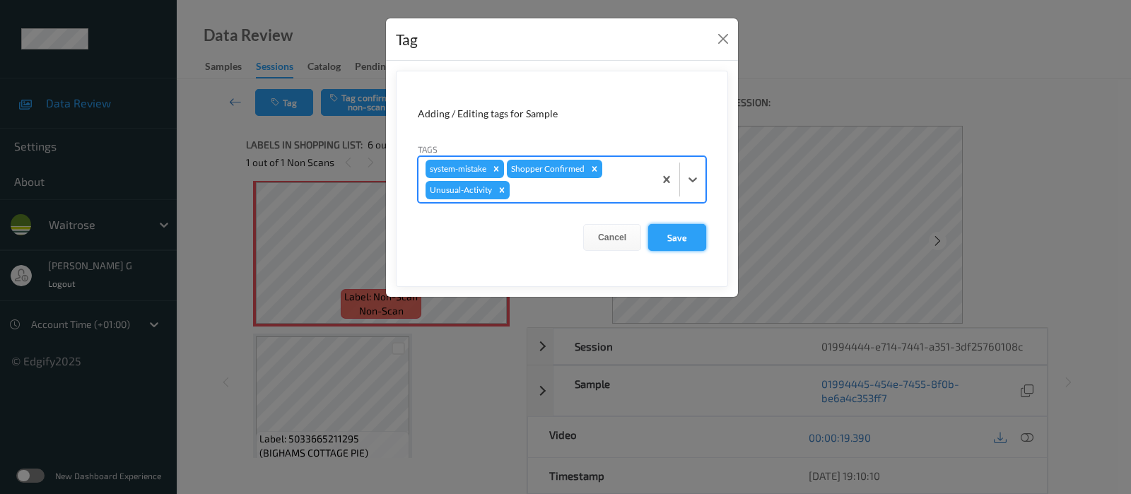
click at [678, 244] on button "Save" at bounding box center [677, 237] width 58 height 27
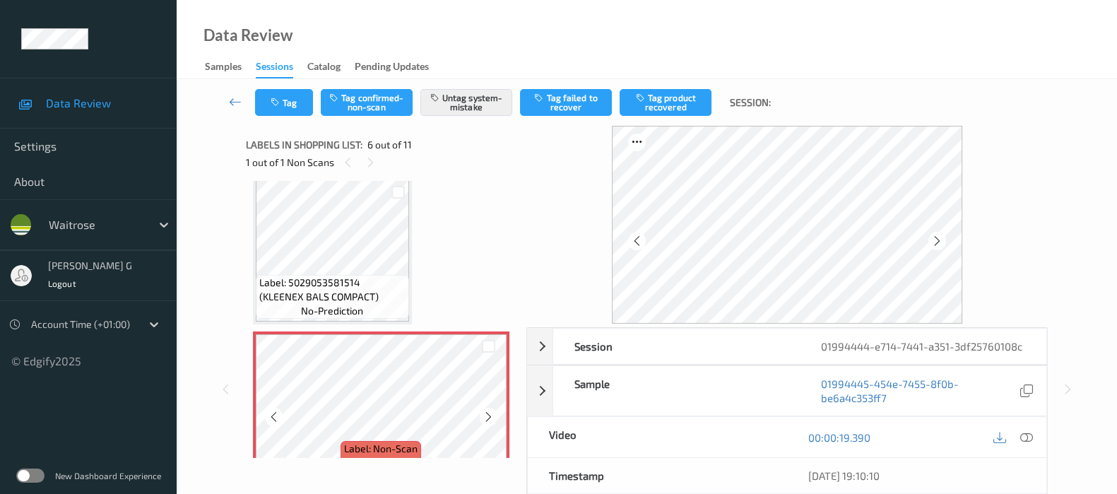
scroll to position [602, 0]
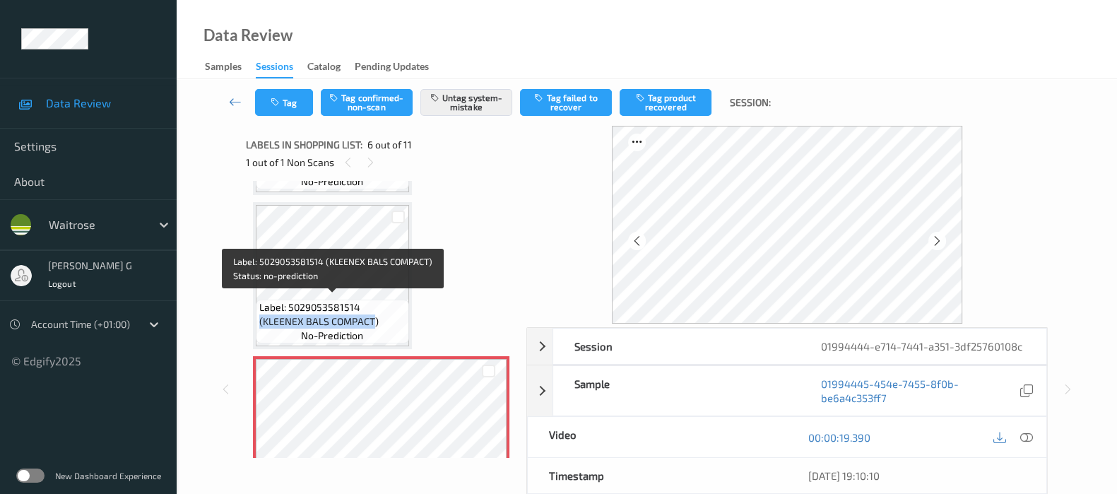
drag, startPoint x: 361, startPoint y: 305, endPoint x: 327, endPoint y: 312, distance: 34.5
click at [327, 312] on span "Label: 5029053581514 (KLEENEX BALS COMPACT)" at bounding box center [332, 314] width 146 height 28
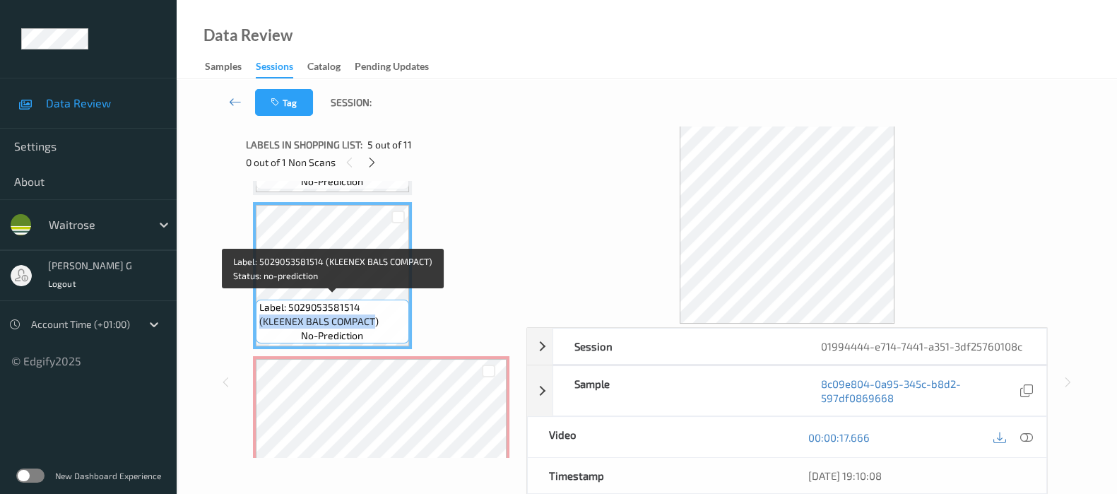
copy span "(KLEENEX BALS COMPACT"
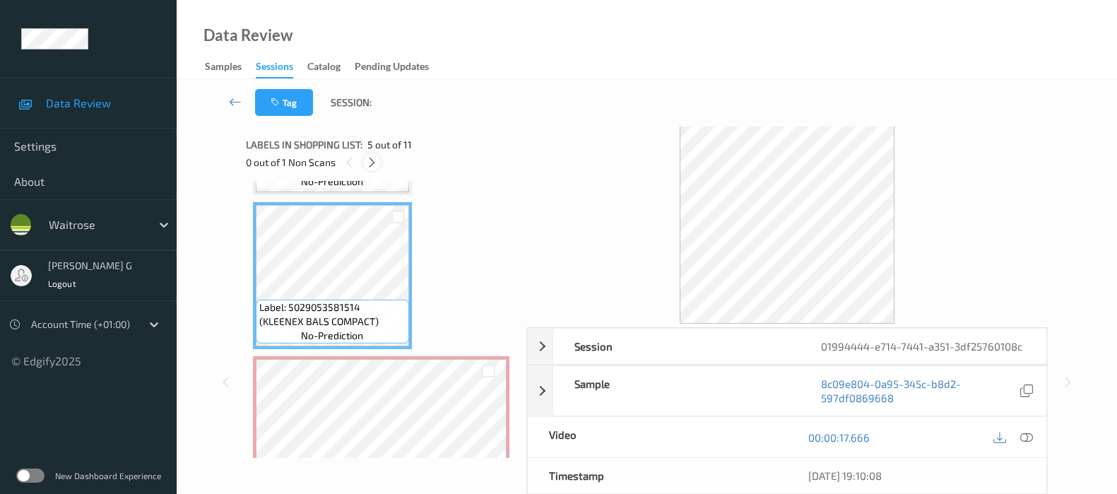
click at [370, 170] on div at bounding box center [372, 162] width 18 height 18
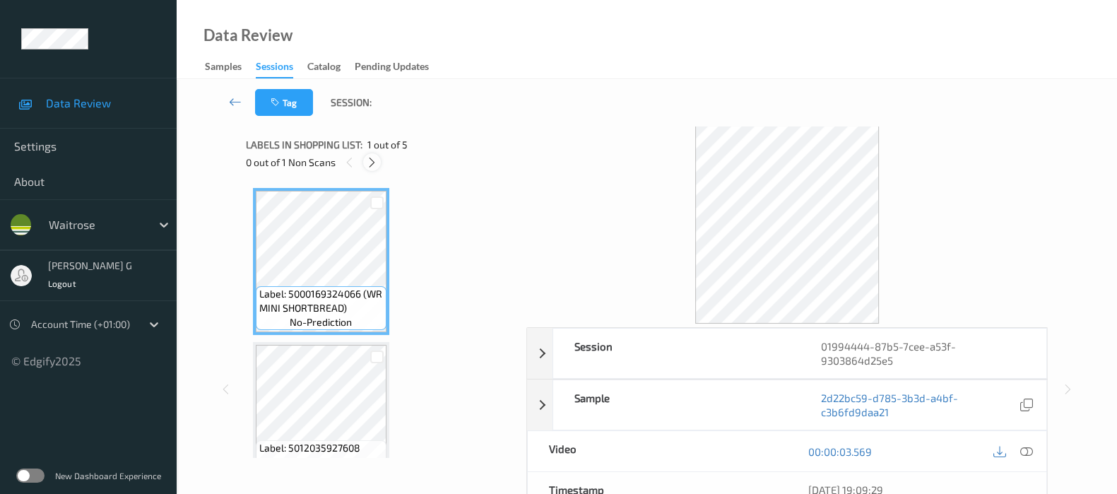
click at [368, 161] on icon at bounding box center [372, 162] width 12 height 13
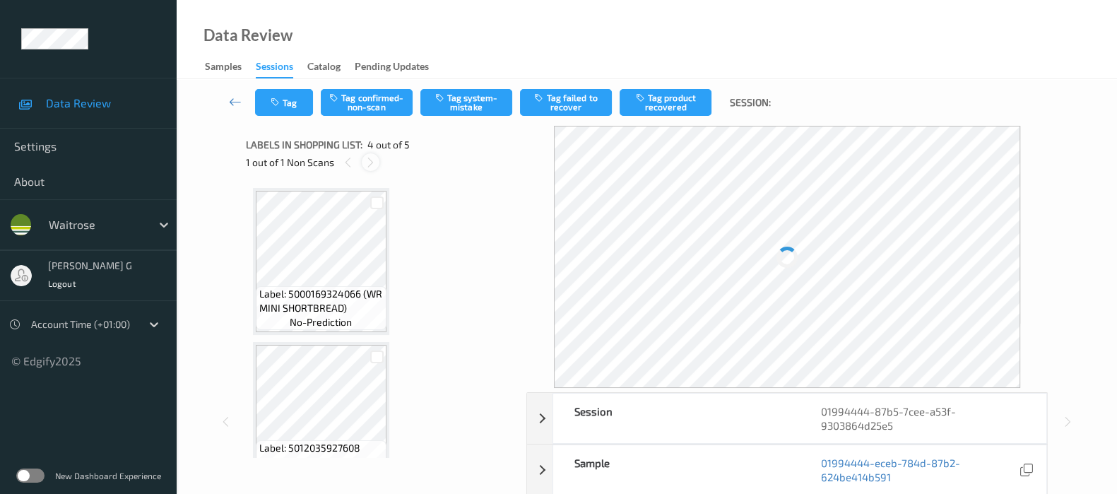
scroll to position [313, 0]
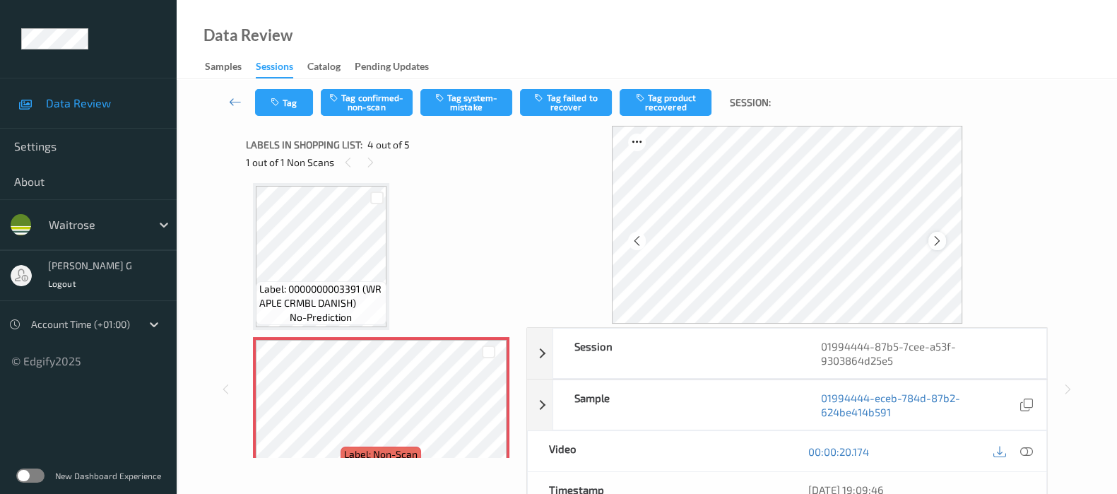
click at [941, 242] on icon at bounding box center [937, 241] width 12 height 13
click at [941, 238] on icon at bounding box center [937, 241] width 12 height 13
click at [1019, 454] on div at bounding box center [1026, 451] width 19 height 19
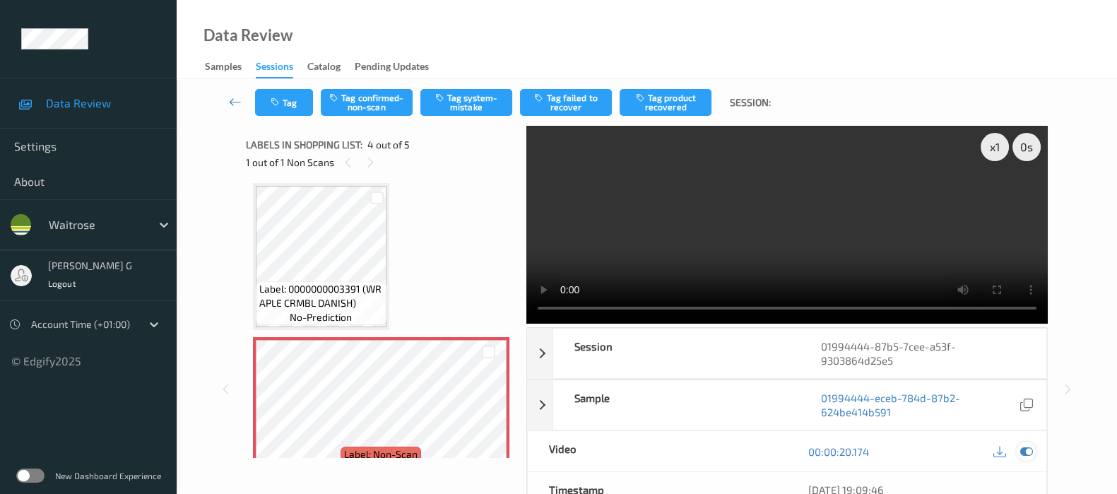
click at [1028, 449] on icon at bounding box center [1027, 451] width 13 height 13
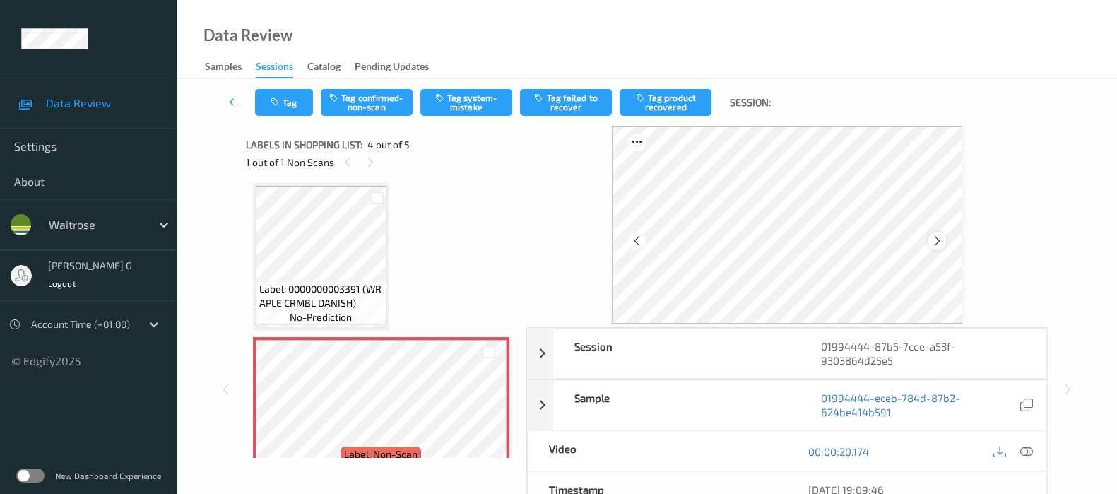
click at [936, 243] on icon at bounding box center [937, 241] width 12 height 13
click at [465, 92] on button "Tag system-mistake" at bounding box center [467, 102] width 92 height 27
click at [278, 104] on icon "button" at bounding box center [277, 103] width 12 height 10
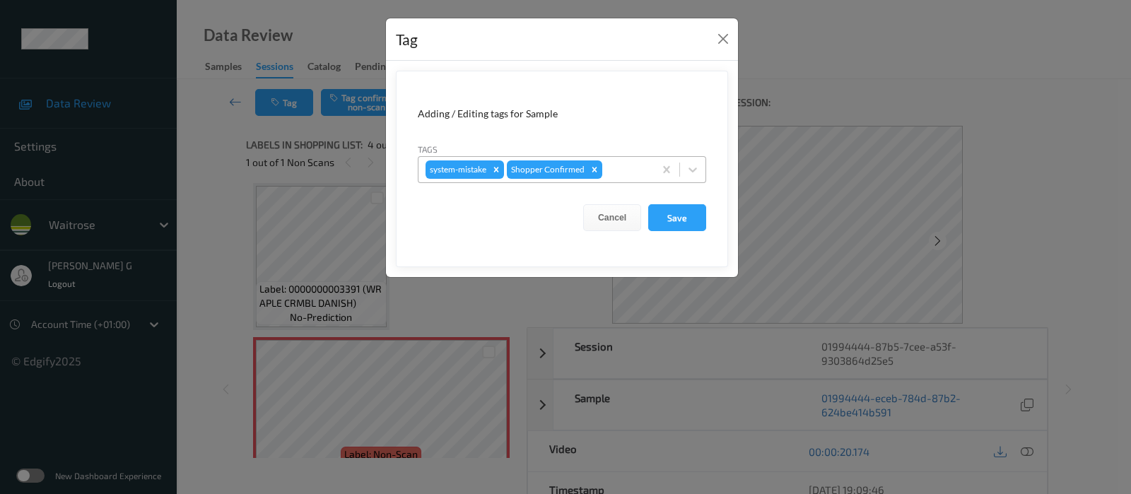
click at [612, 171] on div at bounding box center [626, 169] width 42 height 17
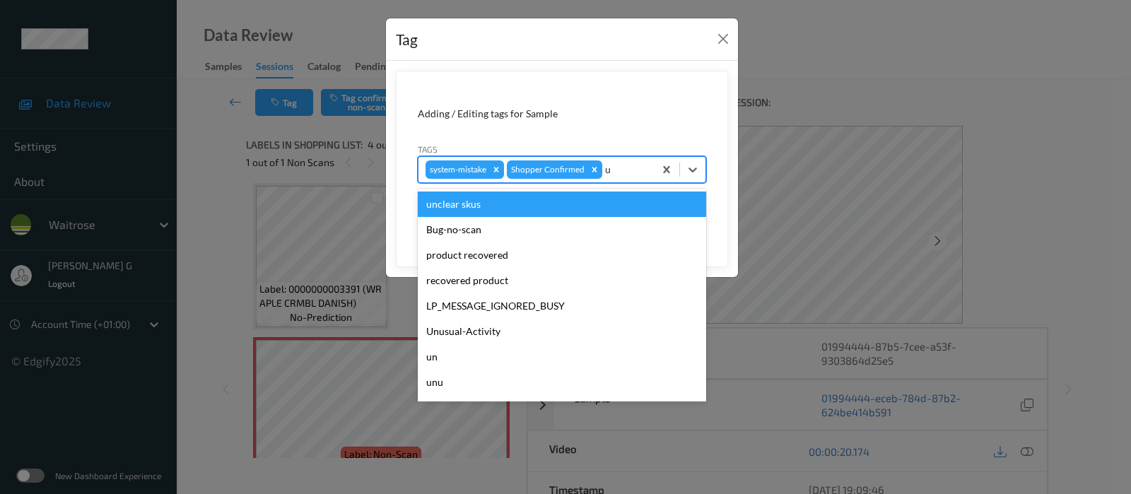
type input "un"
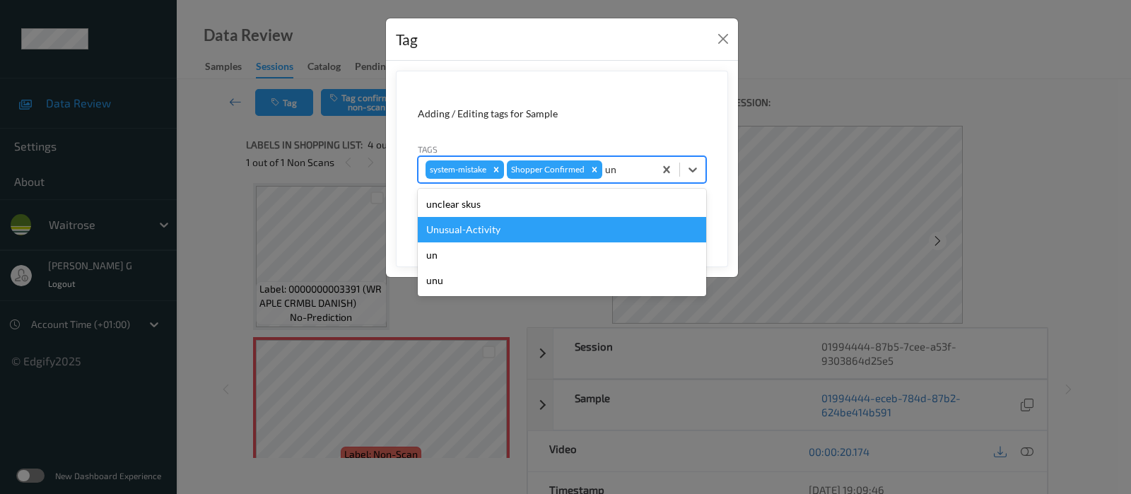
click at [443, 230] on div "Unusual-Activity" at bounding box center [562, 229] width 288 height 25
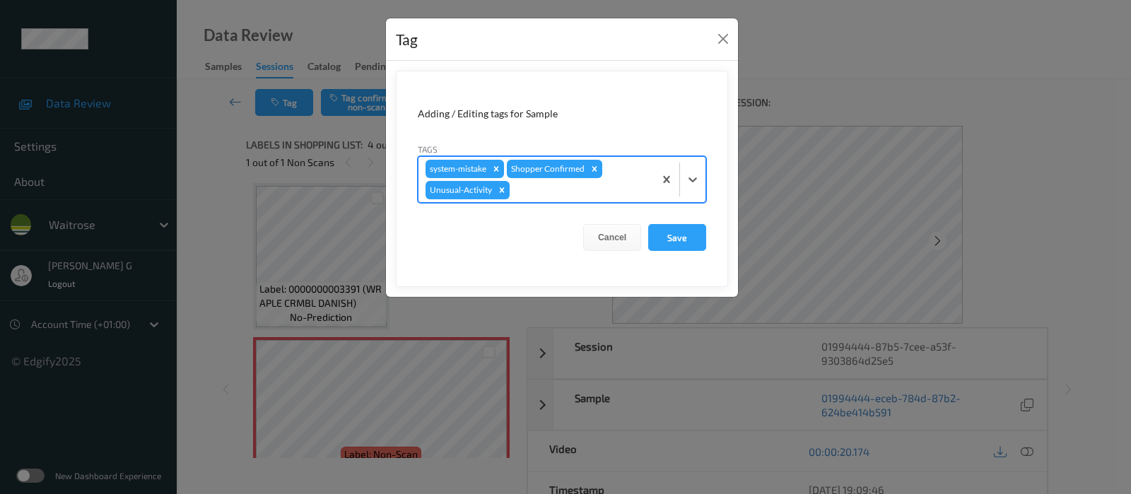
click at [582, 194] on div at bounding box center [579, 190] width 134 height 17
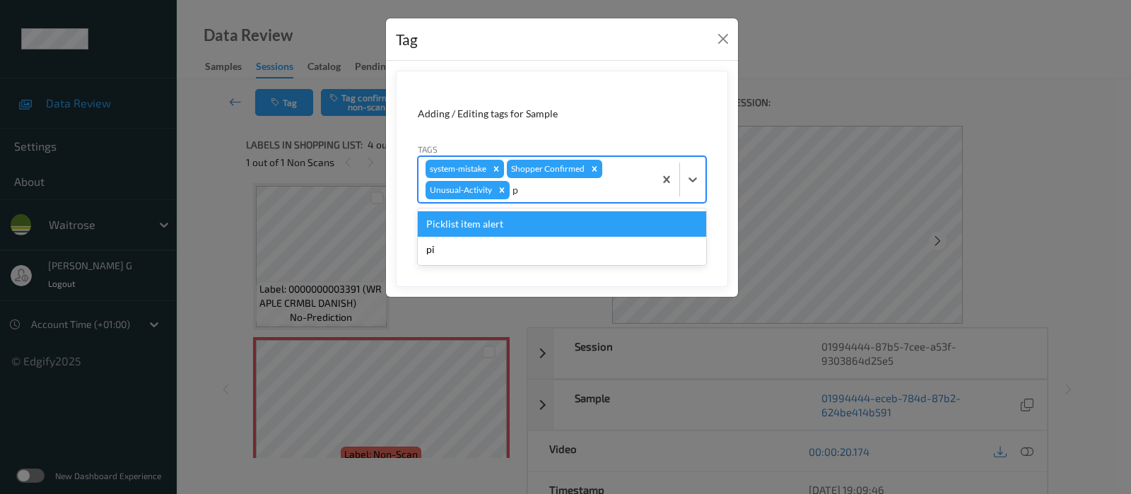
type input "pi"
click at [508, 232] on div "Picklist item alert" at bounding box center [562, 223] width 288 height 25
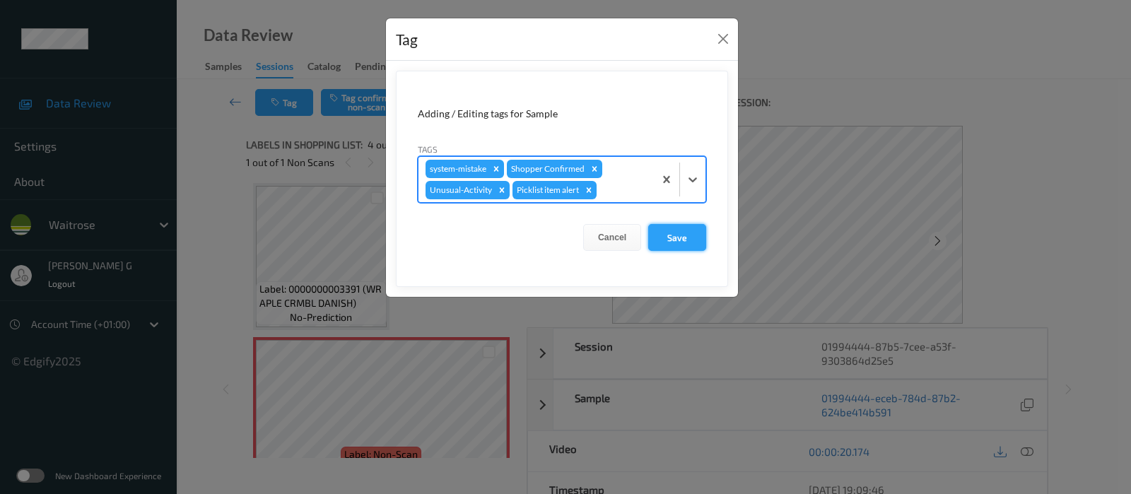
click at [679, 237] on button "Save" at bounding box center [677, 237] width 58 height 27
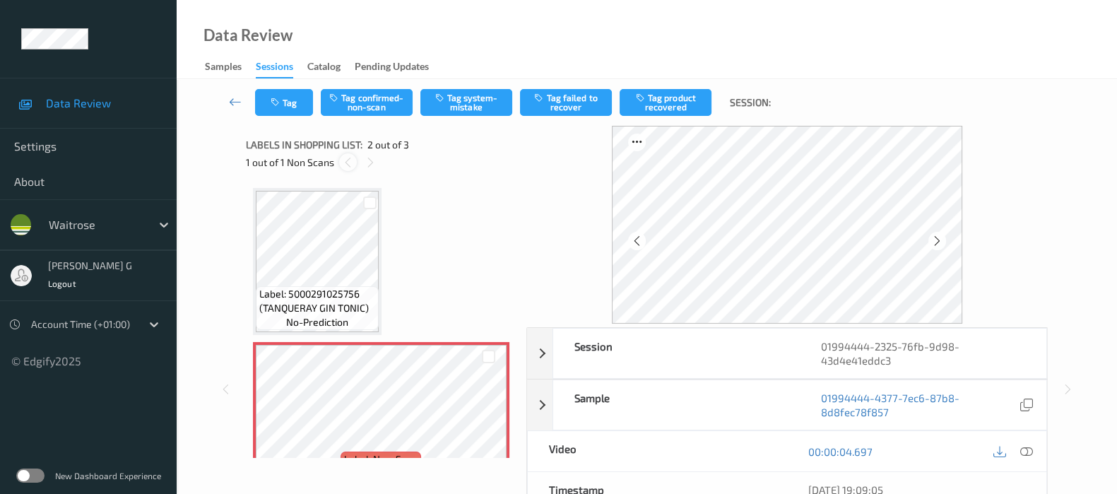
click at [350, 159] on icon at bounding box center [348, 162] width 12 height 13
click at [939, 243] on icon at bounding box center [937, 241] width 12 height 13
click at [365, 169] on div at bounding box center [371, 162] width 18 height 18
click at [480, 102] on button "Tag system-mistake" at bounding box center [467, 102] width 92 height 27
click at [278, 100] on icon "button" at bounding box center [277, 103] width 12 height 10
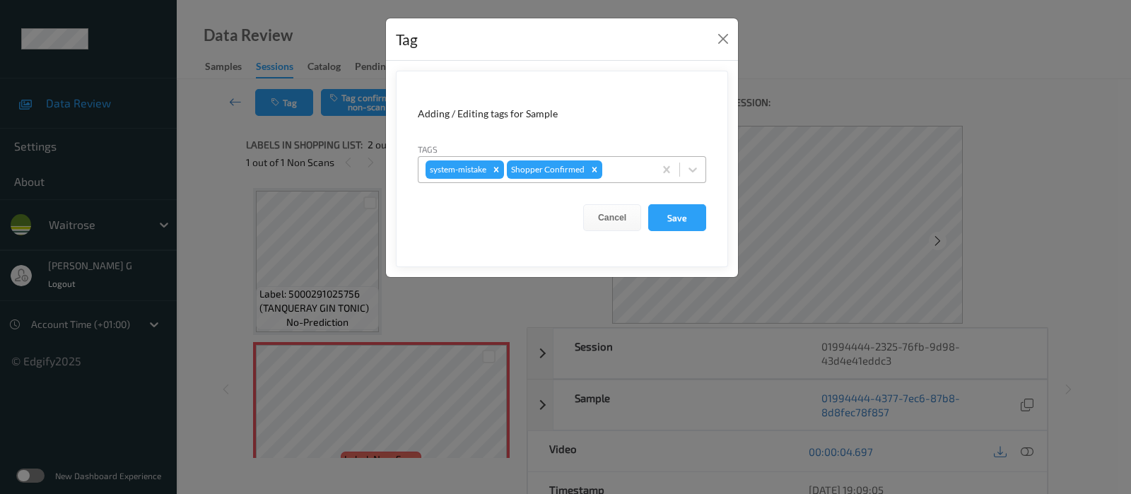
click at [629, 171] on div at bounding box center [626, 169] width 42 height 17
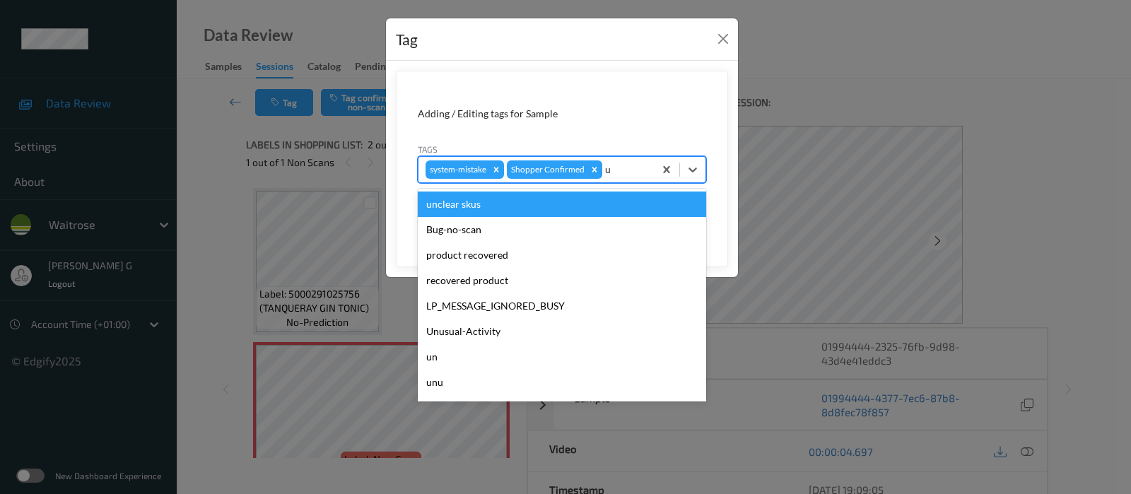
type input "un"
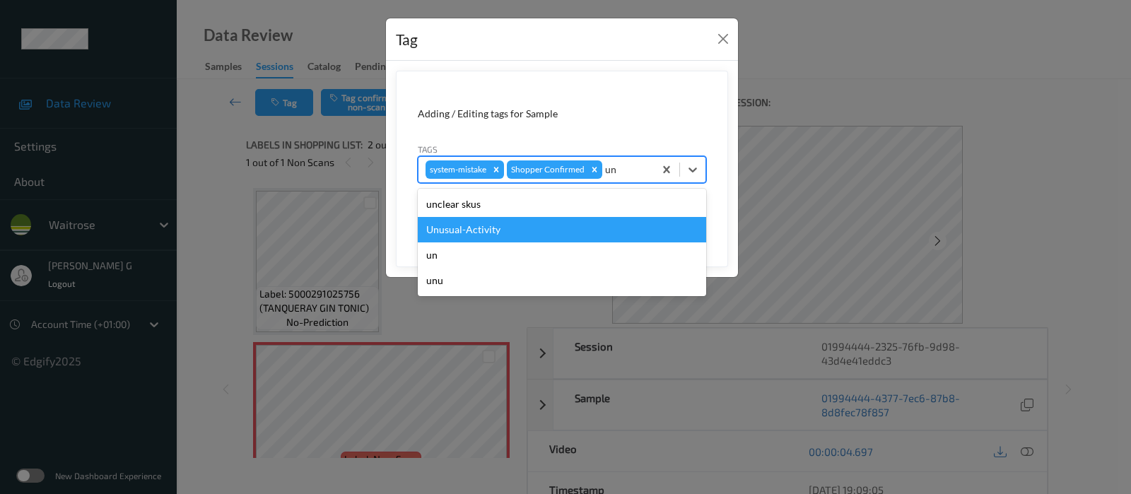
click at [466, 238] on div "Unusual-Activity" at bounding box center [562, 229] width 288 height 25
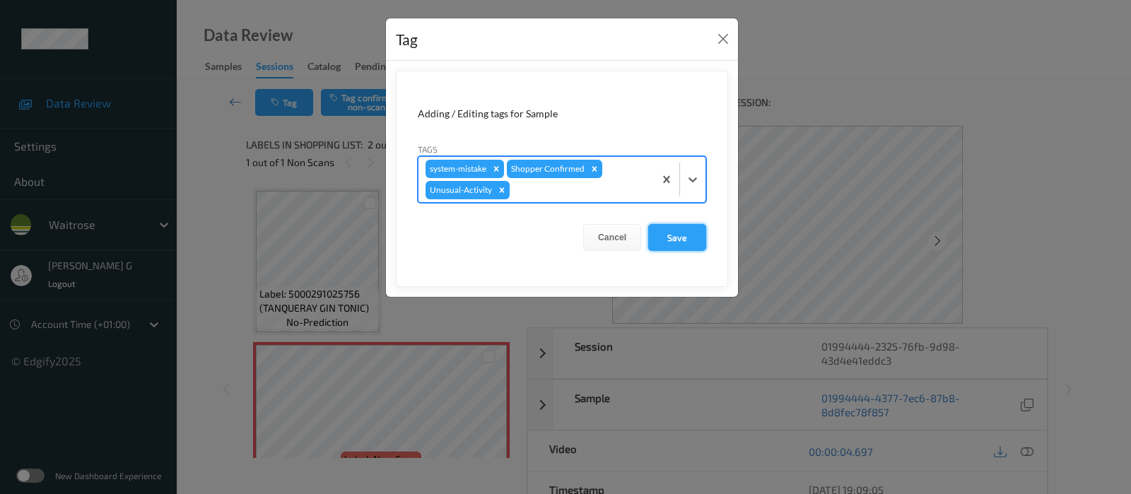
click at [677, 240] on button "Save" at bounding box center [677, 237] width 58 height 27
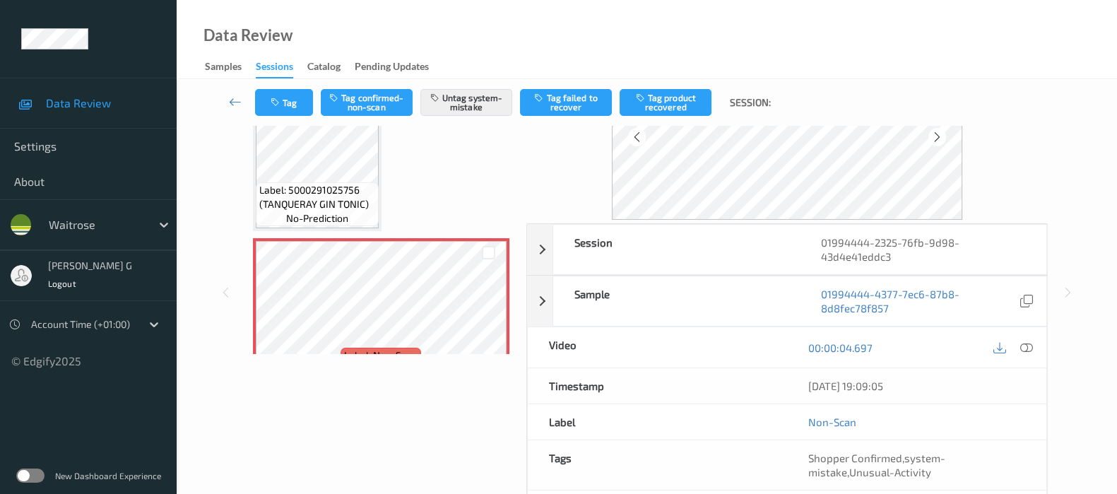
scroll to position [200, 0]
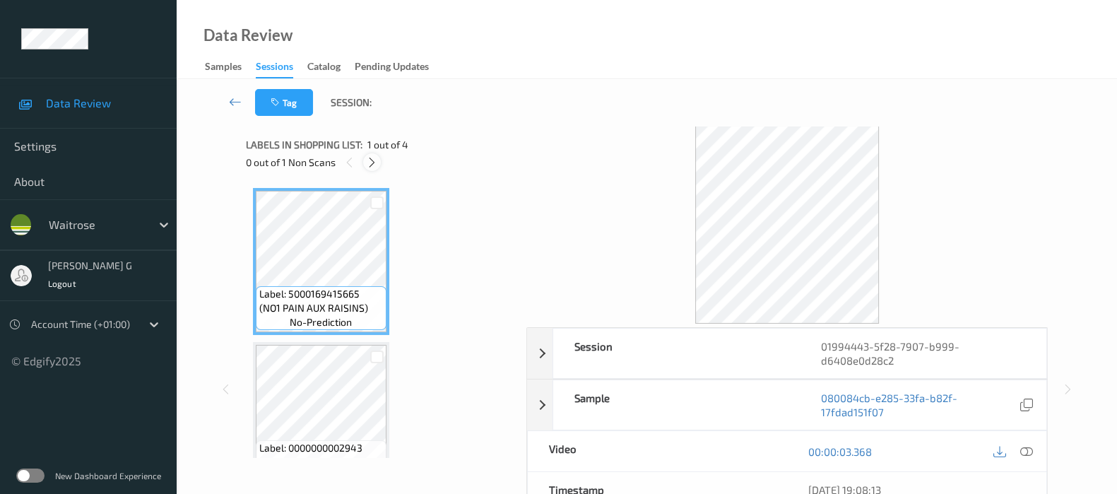
click at [368, 160] on icon at bounding box center [372, 162] width 12 height 13
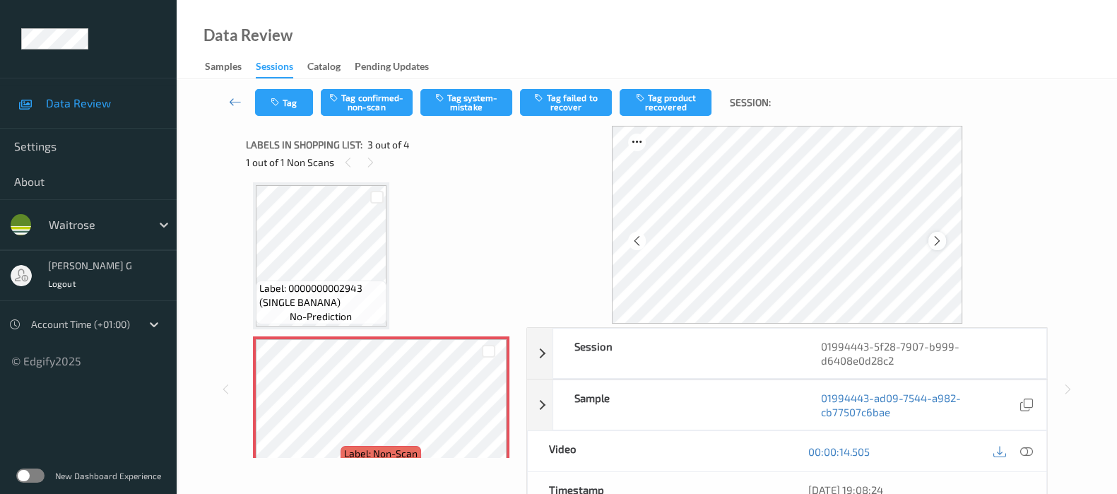
click at [941, 247] on icon at bounding box center [937, 241] width 12 height 13
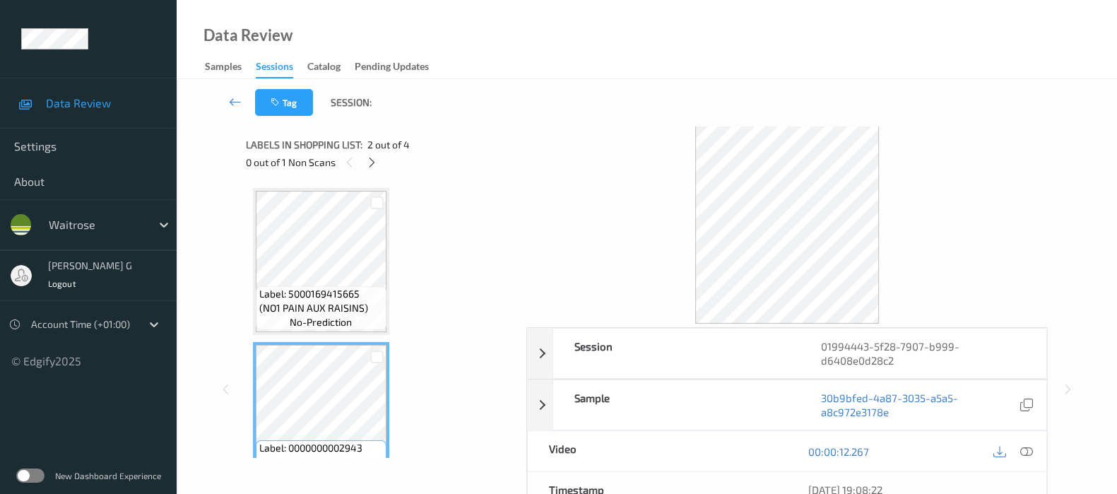
scroll to position [88, 0]
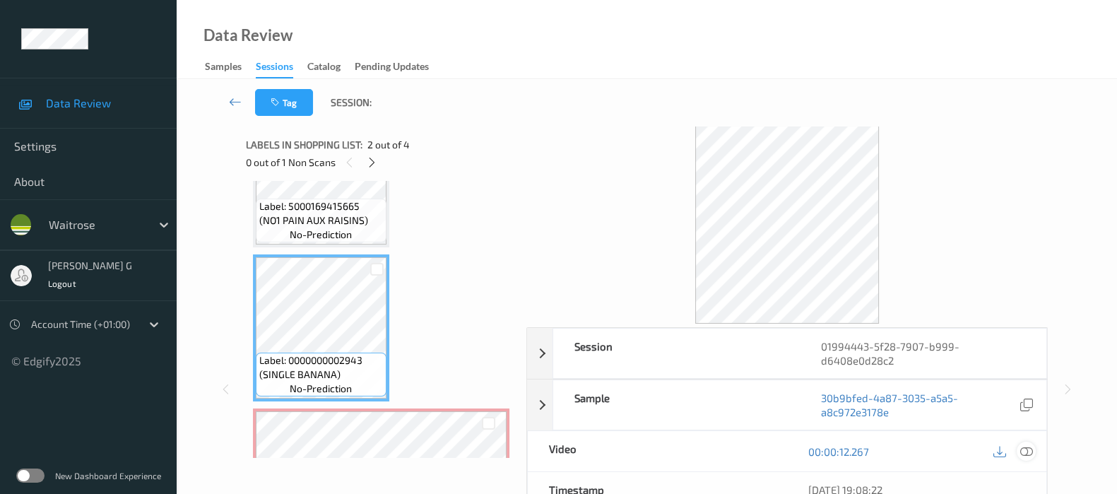
click at [1019, 452] on div at bounding box center [1026, 451] width 19 height 19
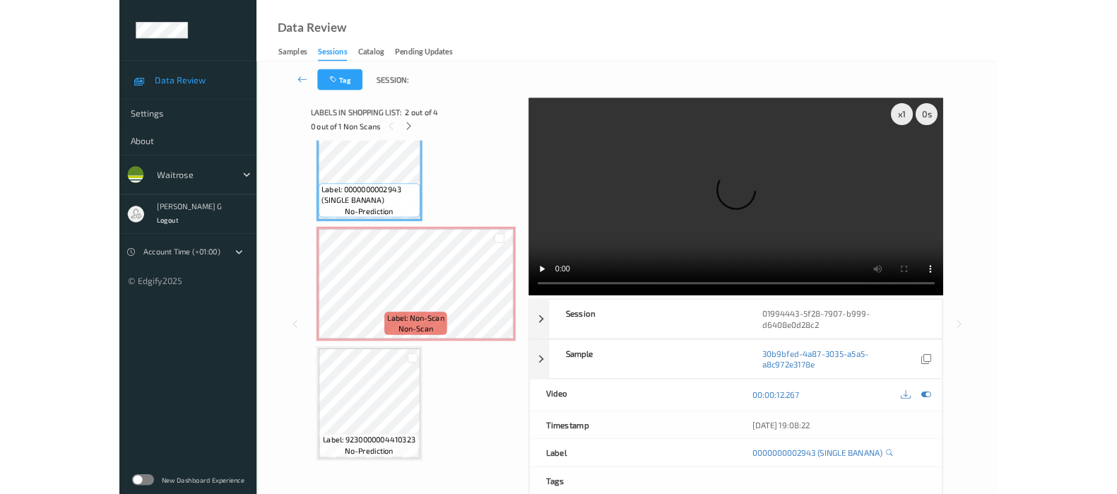
scroll to position [200, 0]
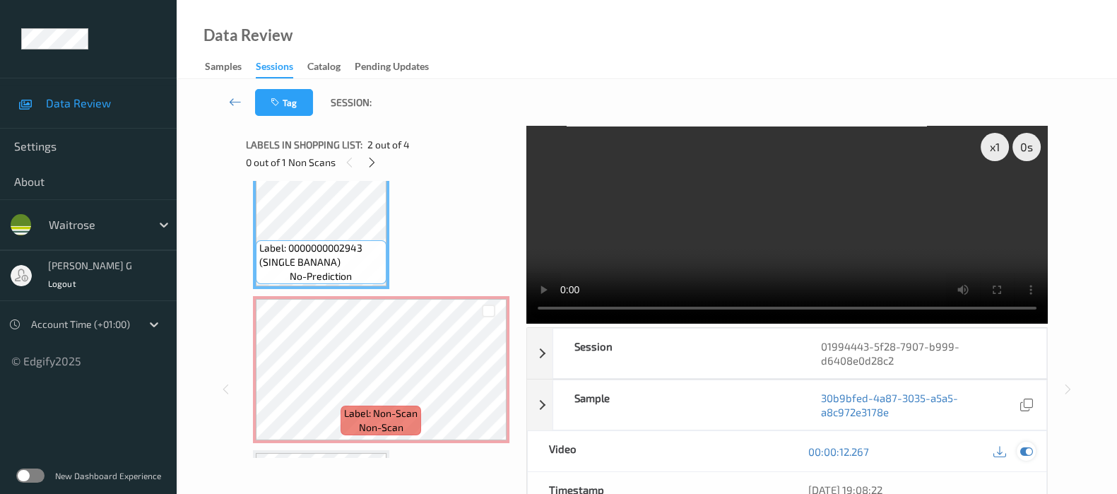
click at [1032, 446] on icon at bounding box center [1027, 451] width 13 height 13
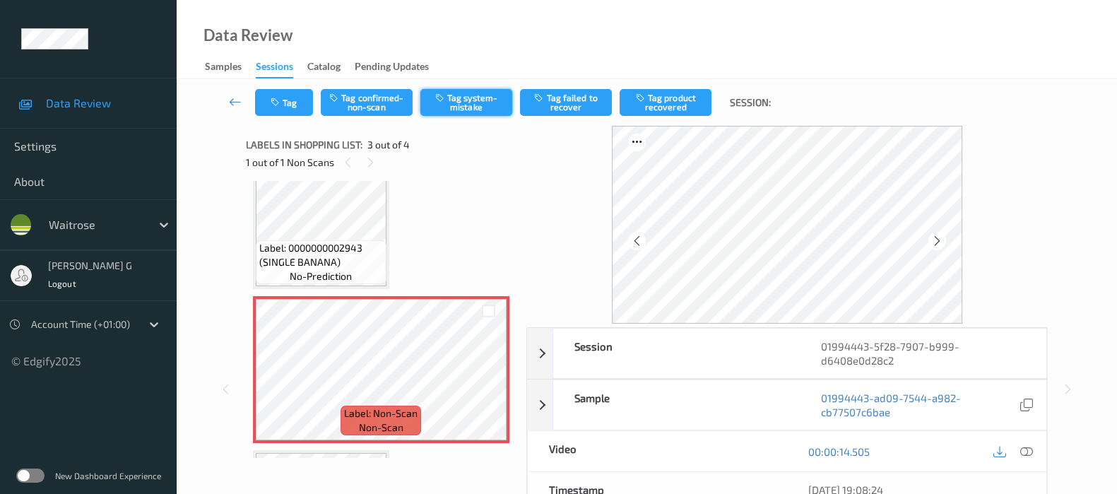
click at [475, 110] on button "Tag system-mistake" at bounding box center [467, 102] width 92 height 27
click at [279, 110] on button "Tag" at bounding box center [284, 102] width 58 height 27
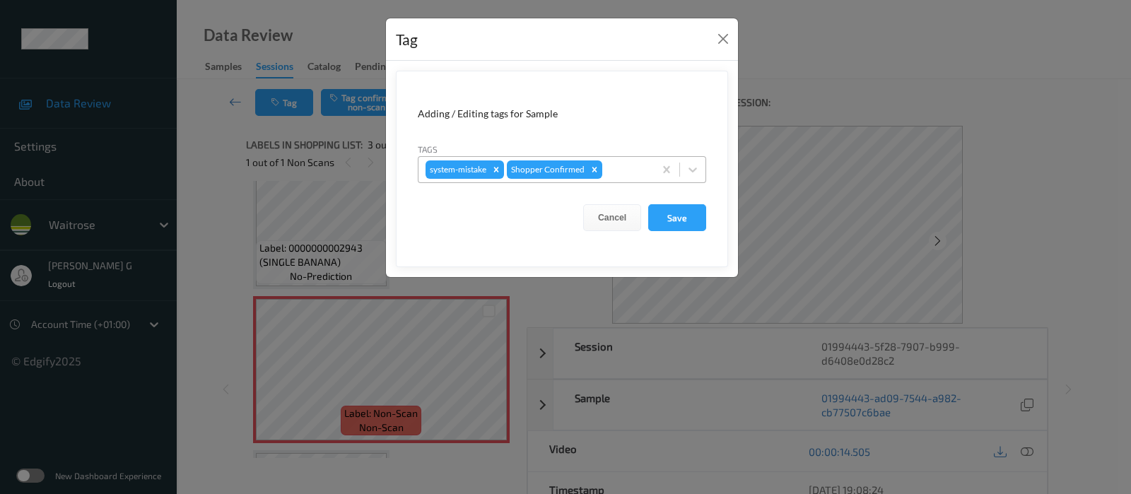
click at [621, 171] on div at bounding box center [626, 169] width 42 height 17
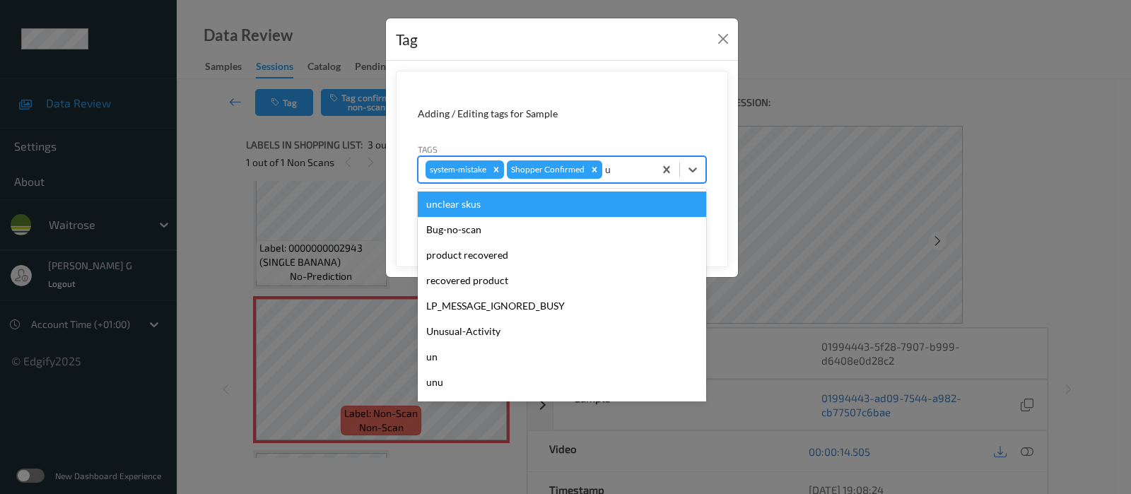
type input "un"
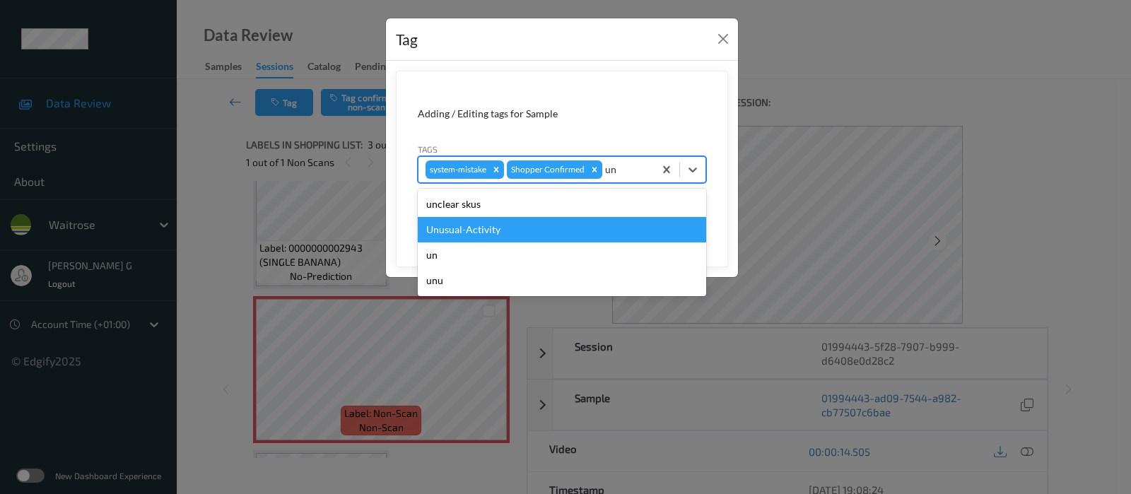
click at [479, 228] on div "Unusual-Activity" at bounding box center [562, 229] width 288 height 25
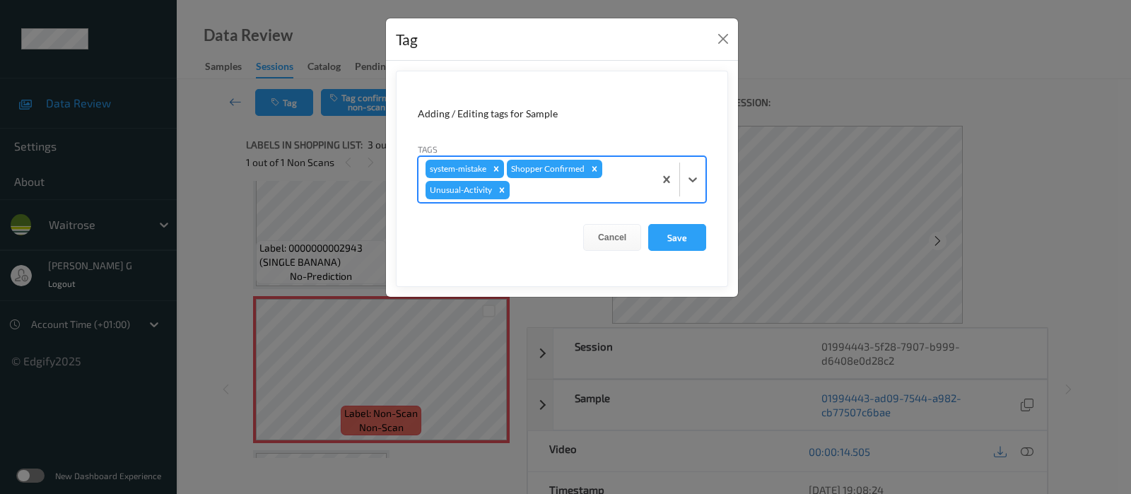
click at [582, 204] on form "Adding / Editing tags for Sample Tags option Unusual-Activity, selected. Select…" at bounding box center [562, 179] width 332 height 216
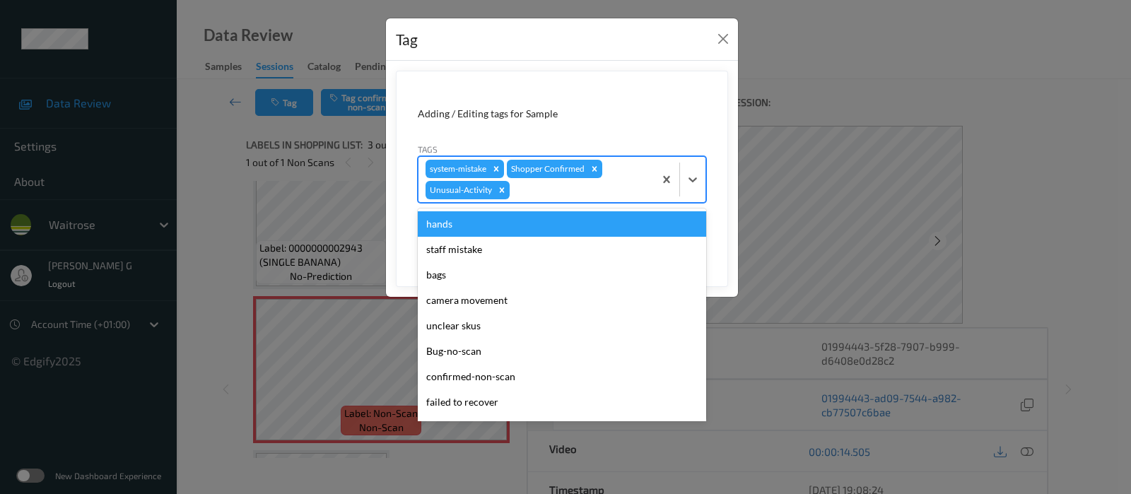
click at [580, 191] on div at bounding box center [579, 190] width 134 height 17
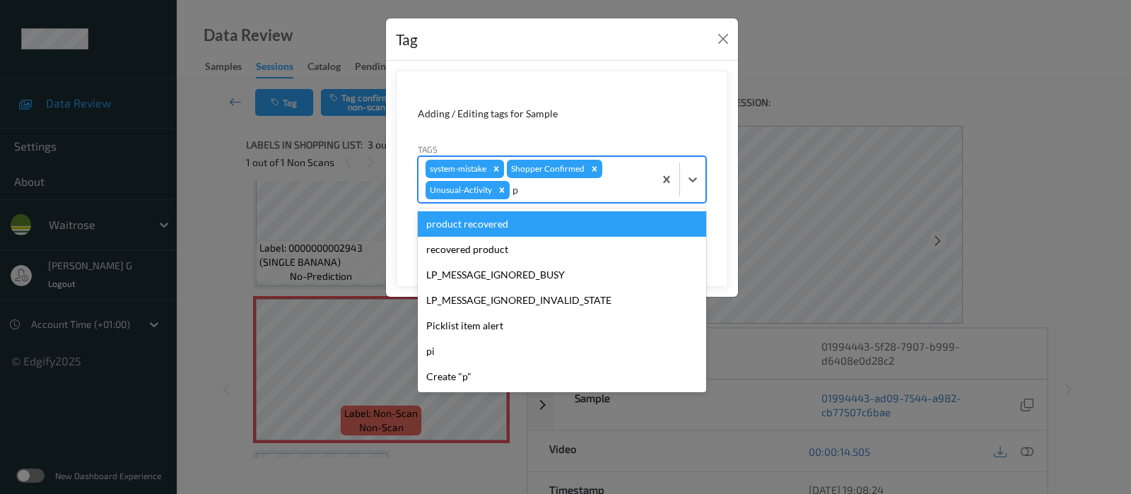
type input "pi"
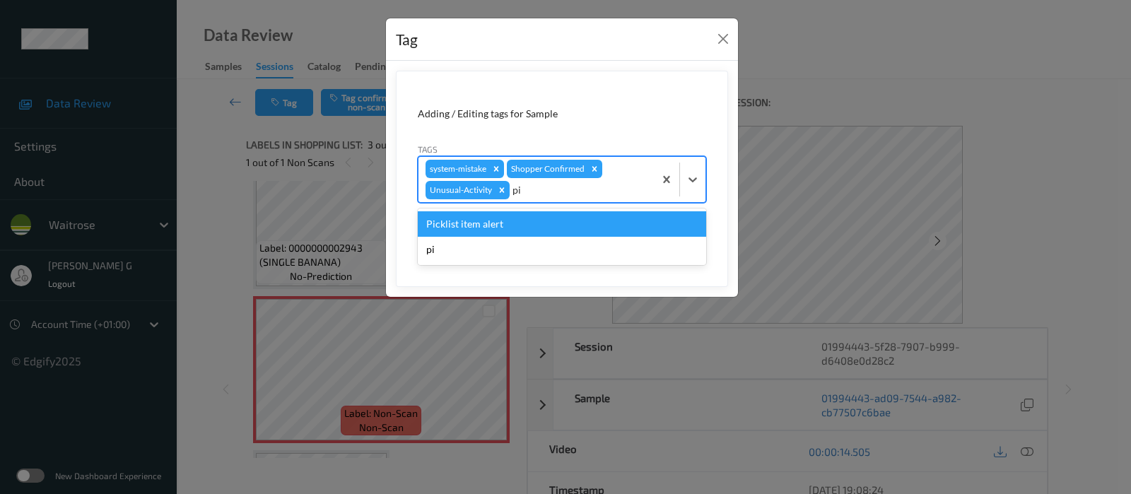
click at [499, 228] on div "Picklist item alert" at bounding box center [562, 223] width 288 height 25
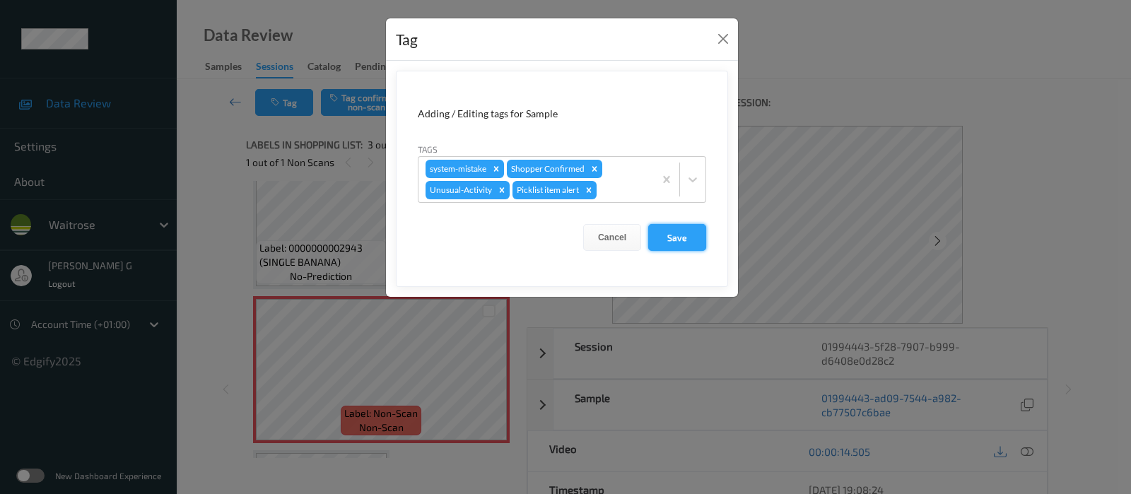
click at [683, 233] on button "Save" at bounding box center [677, 237] width 58 height 27
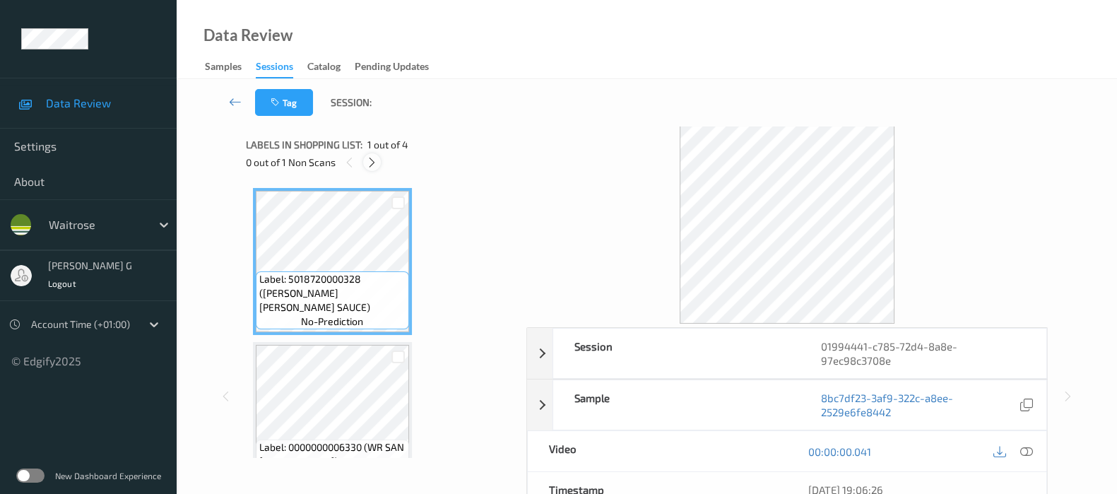
click at [375, 164] on icon at bounding box center [372, 162] width 12 height 13
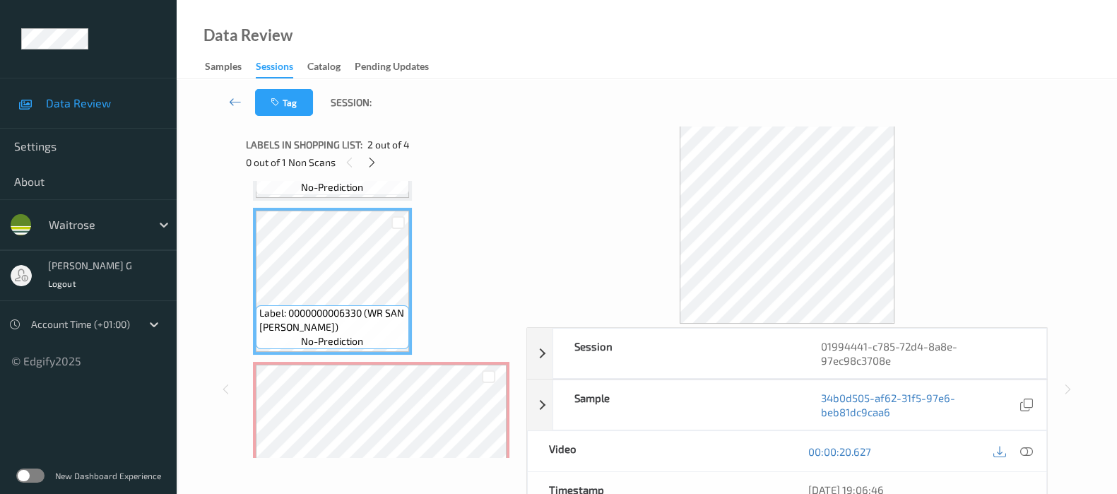
scroll to position [176, 0]
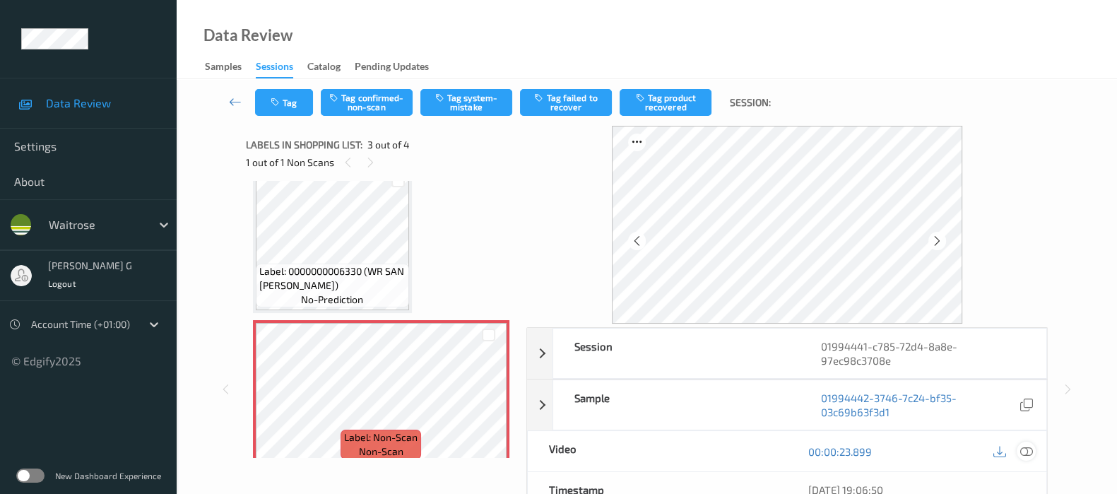
click at [1029, 451] on icon at bounding box center [1027, 451] width 13 height 13
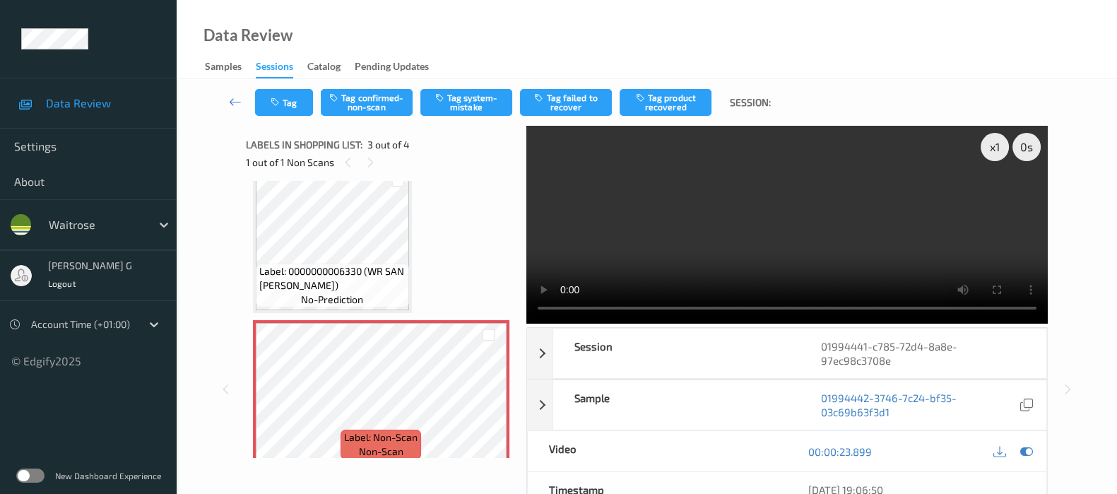
click at [997, 199] on video at bounding box center [788, 225] width 522 height 198
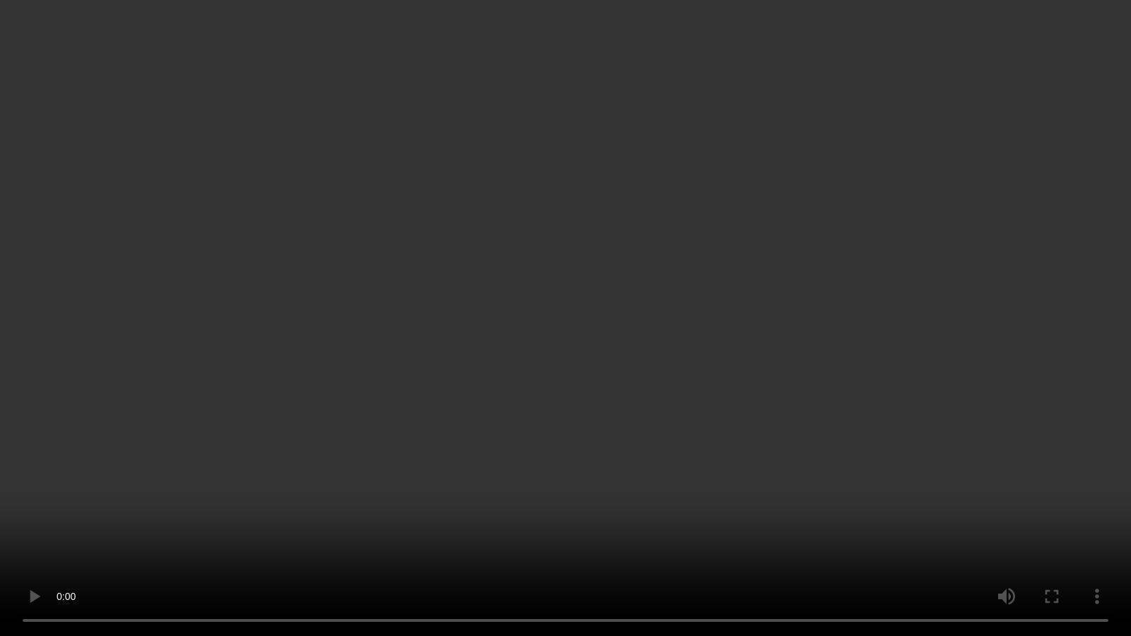
click at [993, 349] on video at bounding box center [565, 318] width 1131 height 636
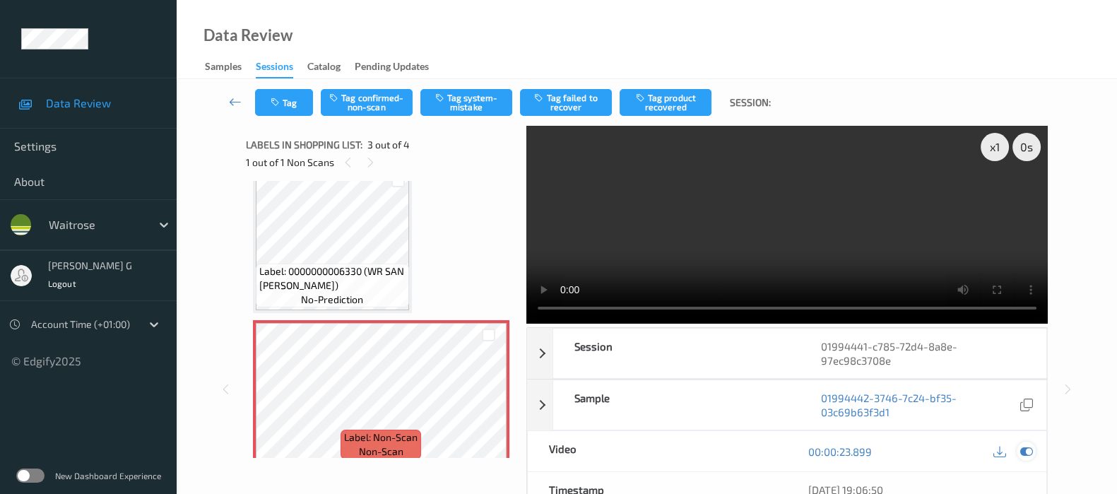
click at [1026, 455] on icon at bounding box center [1027, 451] width 13 height 13
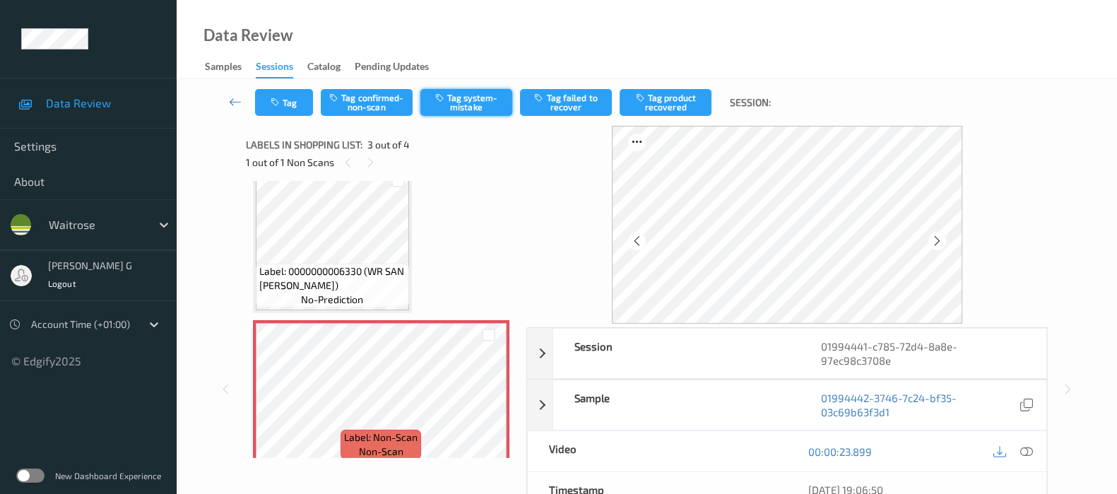
click at [478, 102] on button "Tag system-mistake" at bounding box center [467, 102] width 92 height 27
click at [278, 120] on div "Tag Tag confirmed-non-scan Untag system-mistake Tag failed to recover Tag produ…" at bounding box center [647, 102] width 883 height 47
click at [281, 109] on button "Tag" at bounding box center [284, 102] width 58 height 27
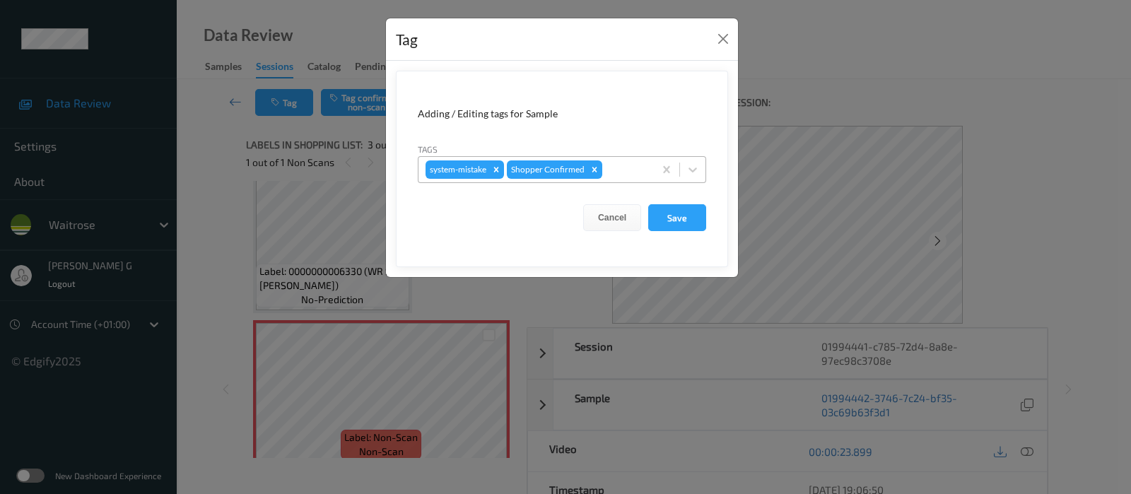
click at [628, 167] on div at bounding box center [626, 169] width 42 height 17
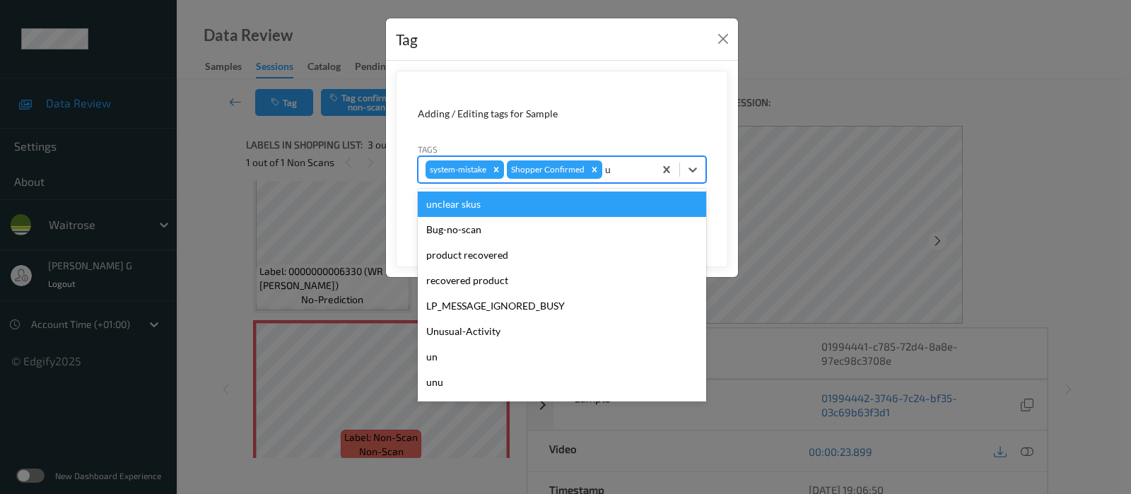
type input "un"
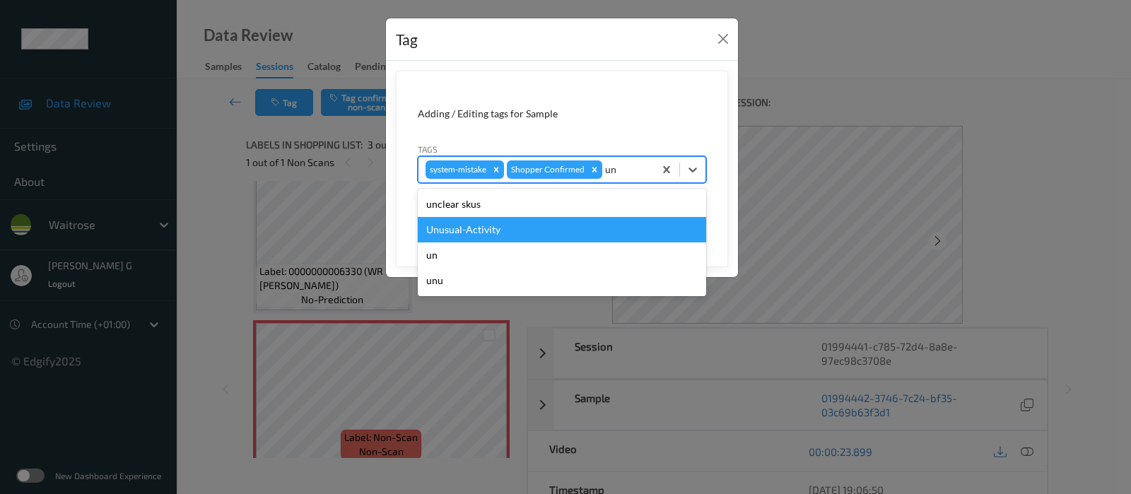
click at [435, 233] on div "Unusual-Activity" at bounding box center [562, 229] width 288 height 25
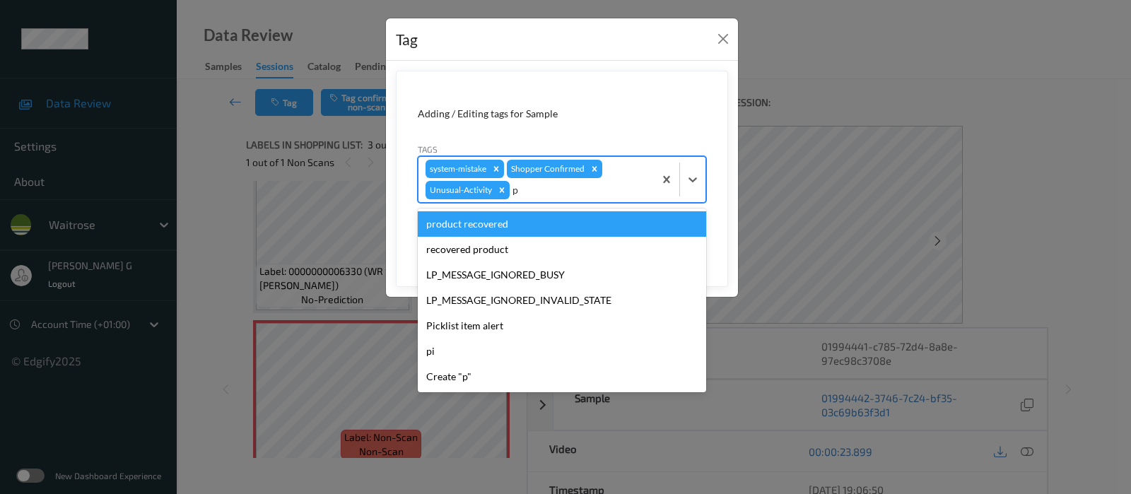
type input "pi"
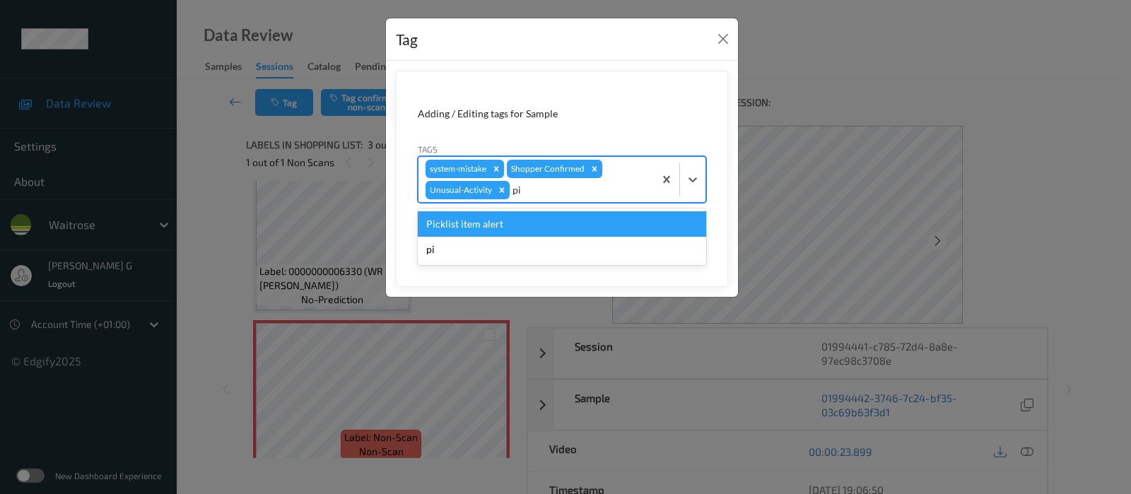
click at [479, 228] on div "Picklist item alert" at bounding box center [562, 223] width 288 height 25
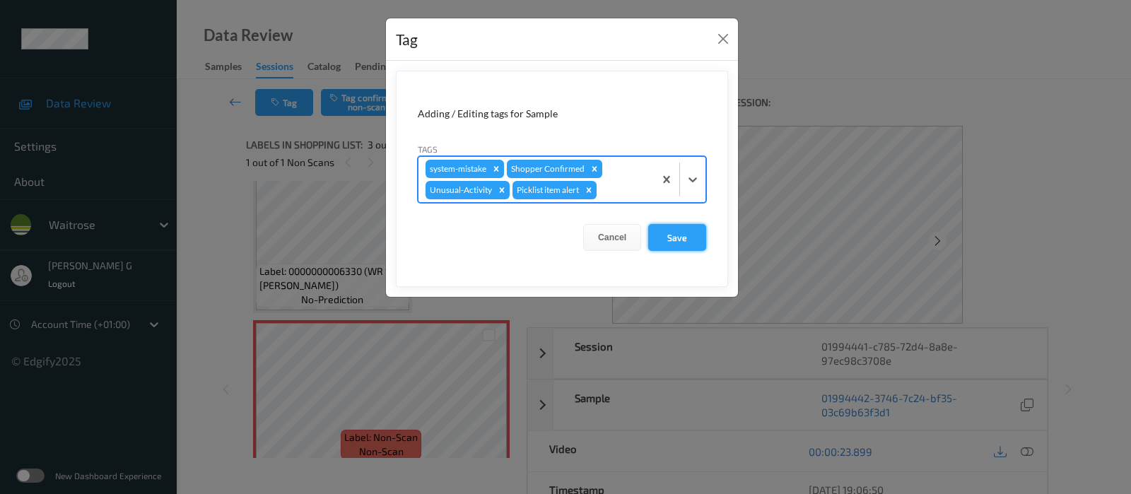
click at [698, 249] on button "Save" at bounding box center [677, 237] width 58 height 27
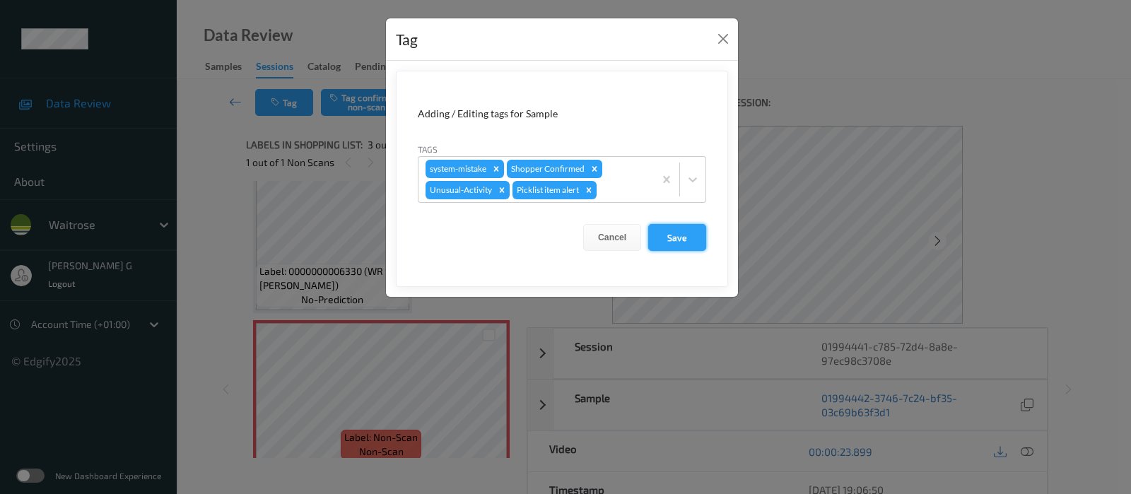
click at [687, 242] on button "Save" at bounding box center [677, 237] width 58 height 27
click at [662, 235] on button "Save" at bounding box center [677, 237] width 58 height 27
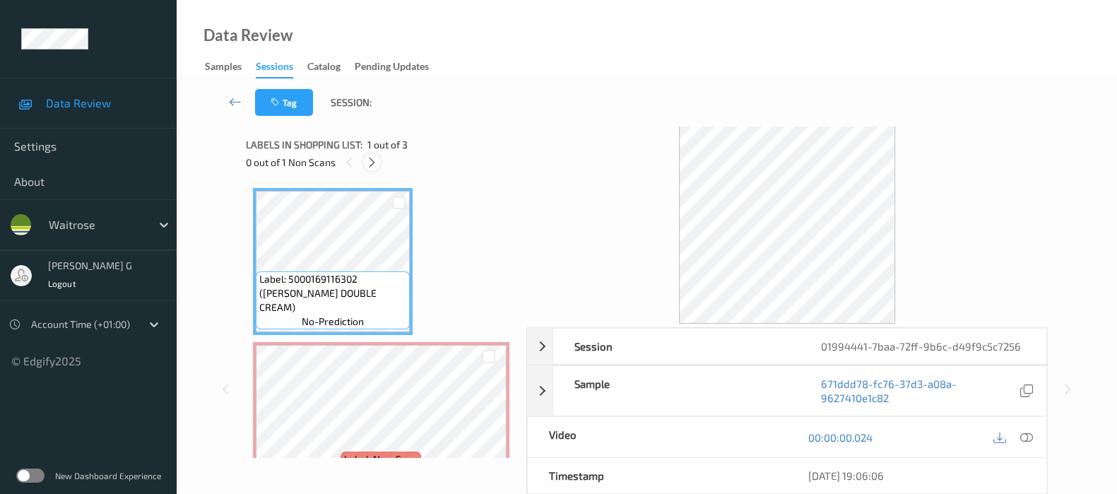
click at [371, 164] on icon at bounding box center [372, 162] width 12 height 13
click at [1031, 437] on icon at bounding box center [1027, 437] width 13 height 13
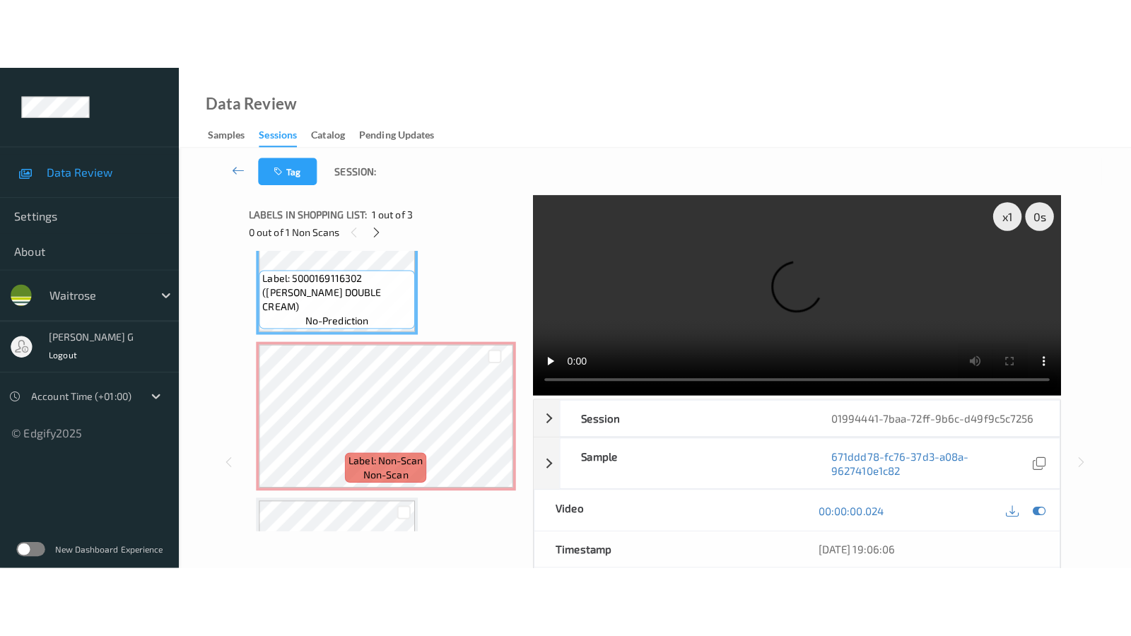
scroll to position [189, 0]
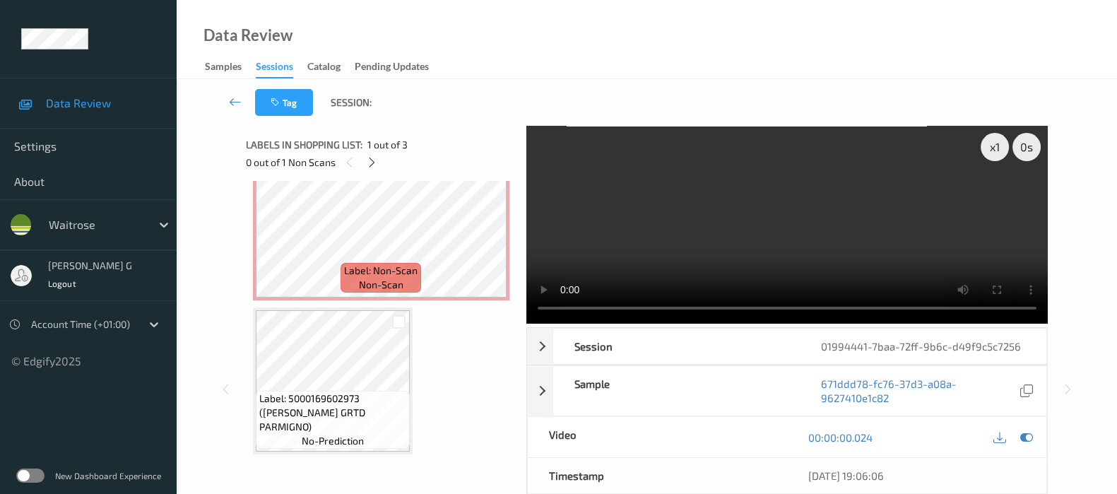
click at [996, 198] on video at bounding box center [788, 225] width 522 height 198
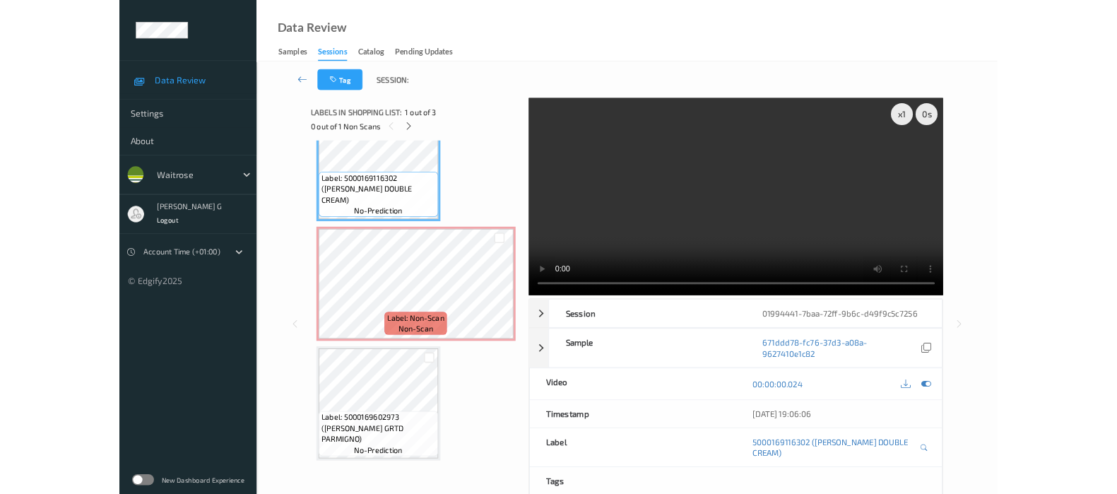
scroll to position [47, 0]
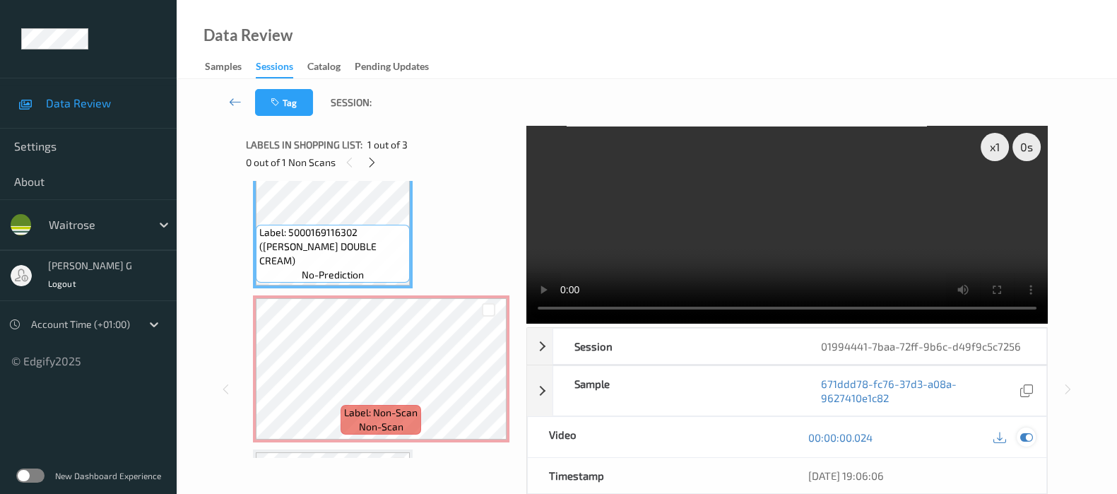
click at [1021, 432] on icon at bounding box center [1027, 437] width 13 height 13
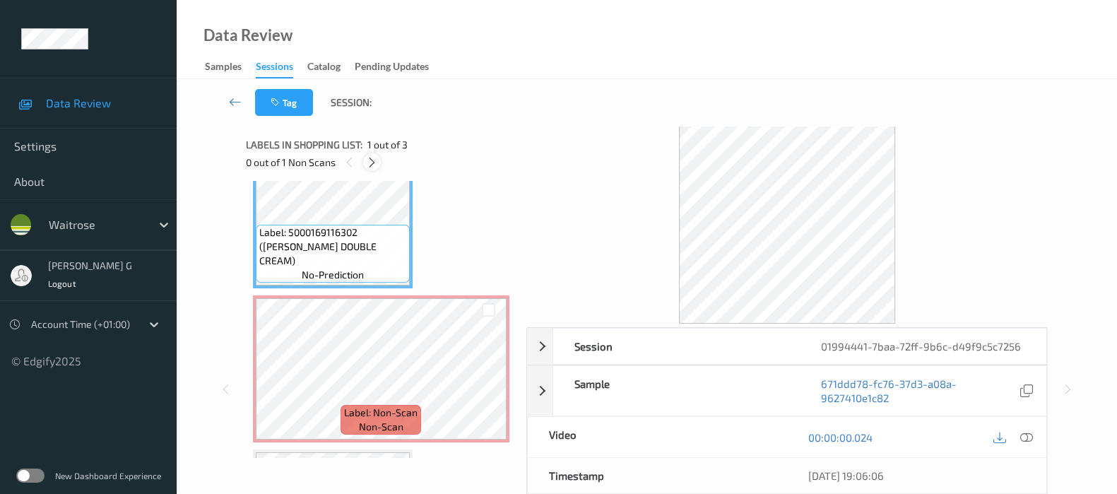
click at [372, 160] on icon at bounding box center [372, 162] width 12 height 13
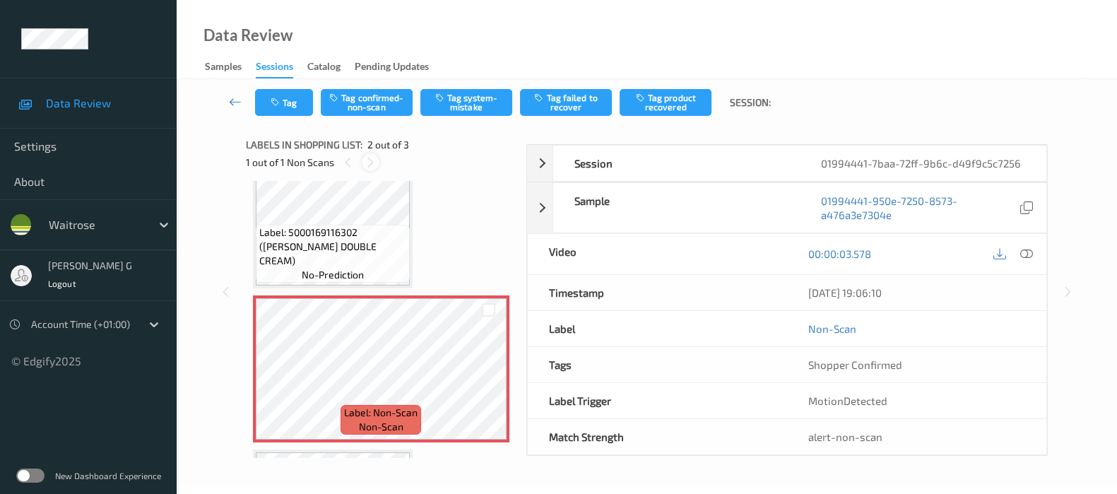
scroll to position [7, 0]
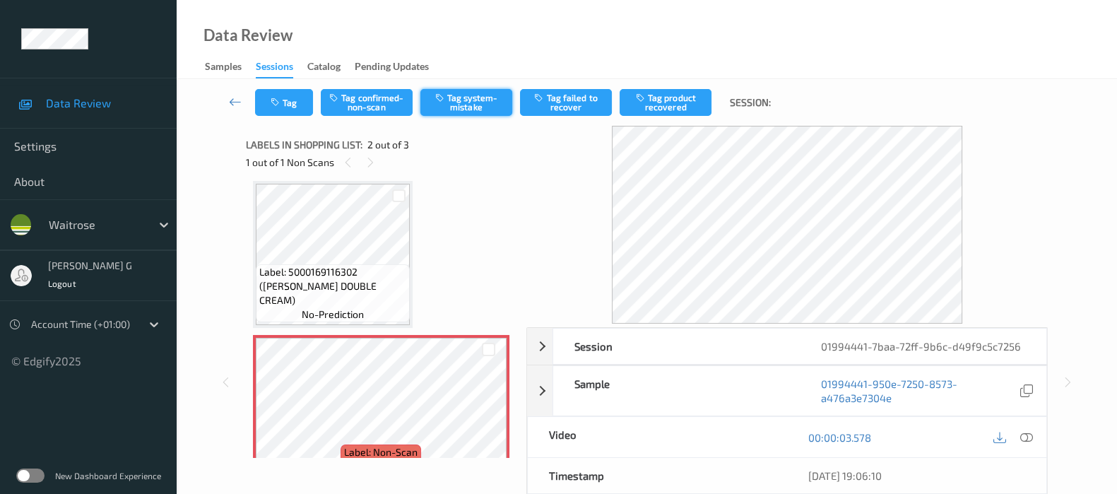
click at [463, 105] on button "Tag system-mistake" at bounding box center [467, 102] width 92 height 27
click at [276, 98] on icon "button" at bounding box center [277, 103] width 12 height 10
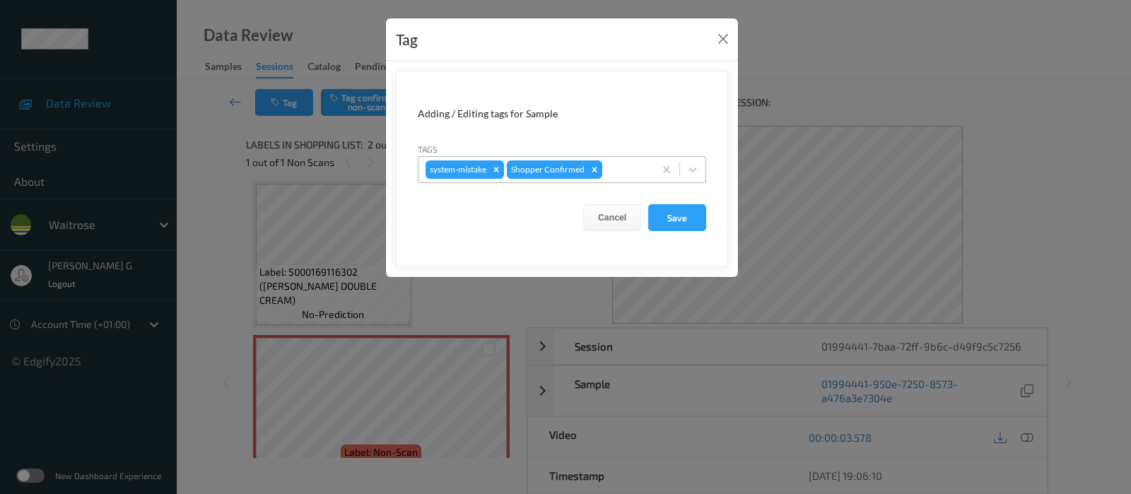
click at [622, 168] on div at bounding box center [626, 169] width 42 height 17
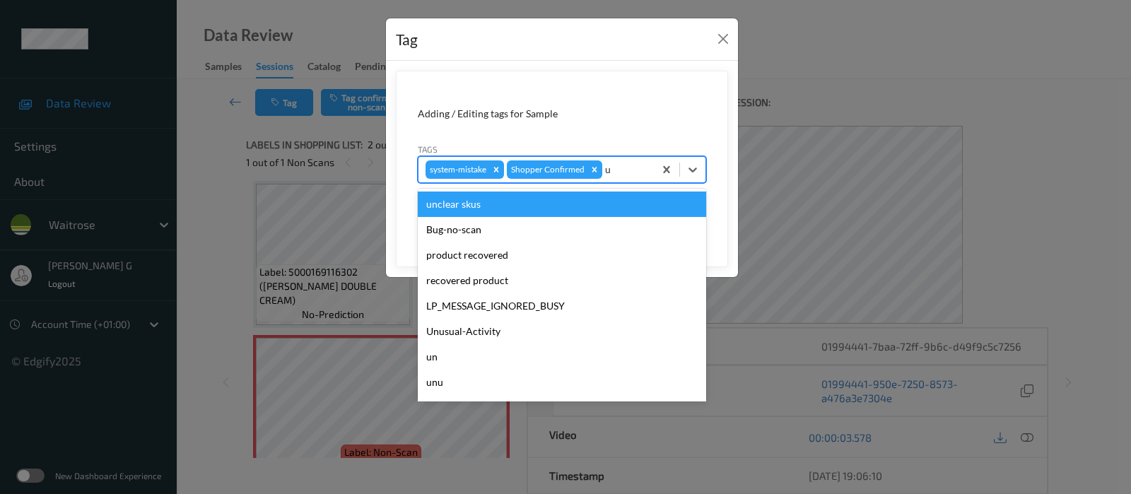
type input "un"
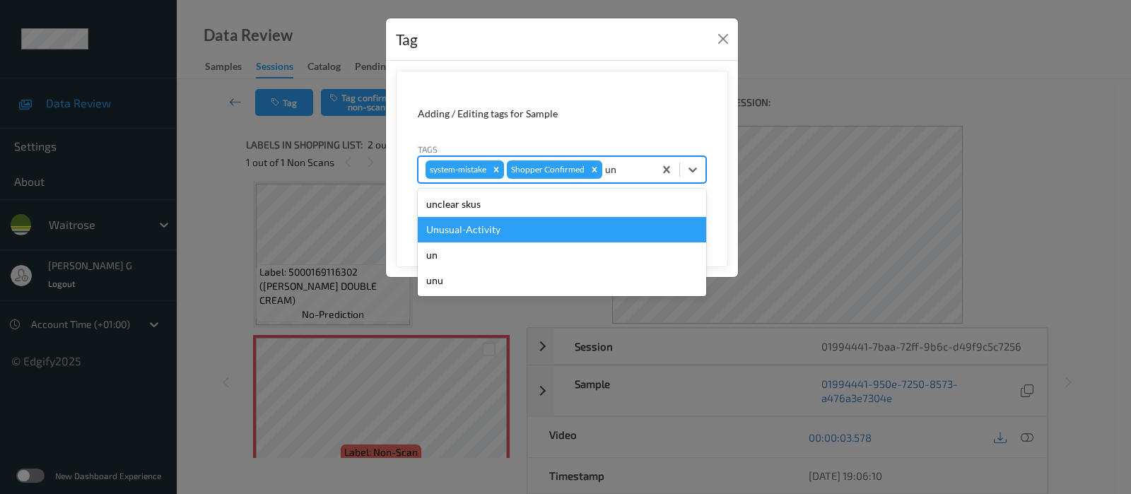
click at [489, 235] on div "Unusual-Activity" at bounding box center [562, 229] width 288 height 25
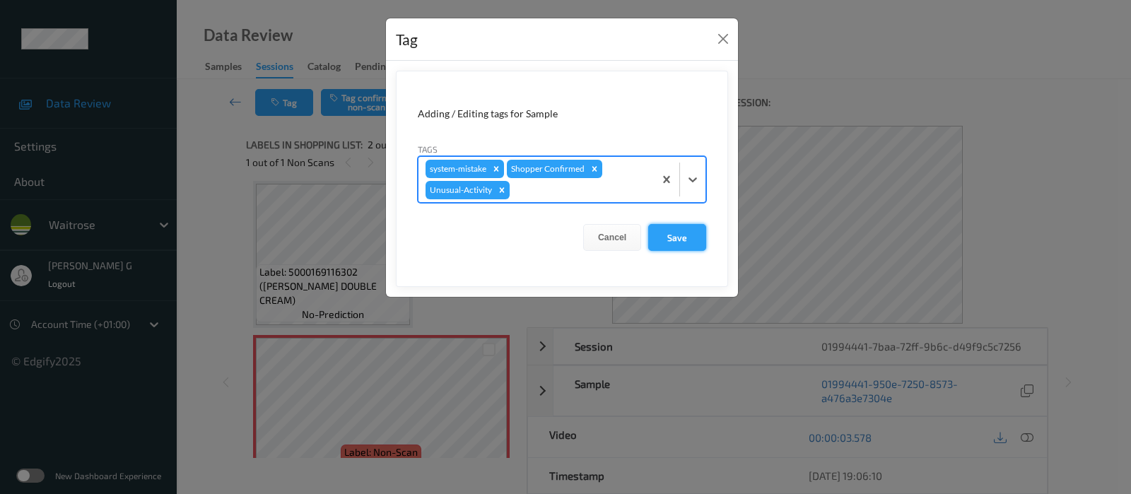
click at [685, 238] on button "Save" at bounding box center [677, 237] width 58 height 27
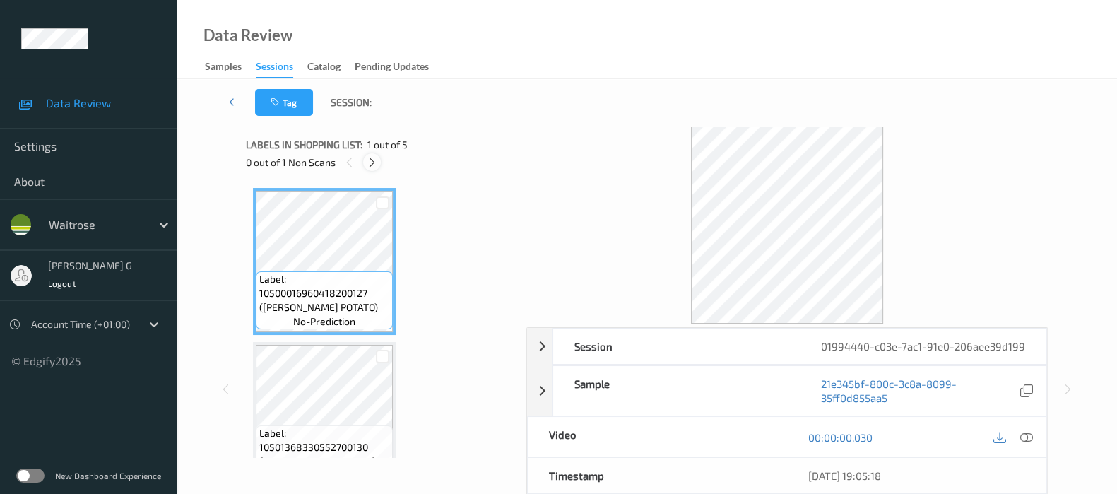
click at [371, 163] on icon at bounding box center [372, 162] width 12 height 13
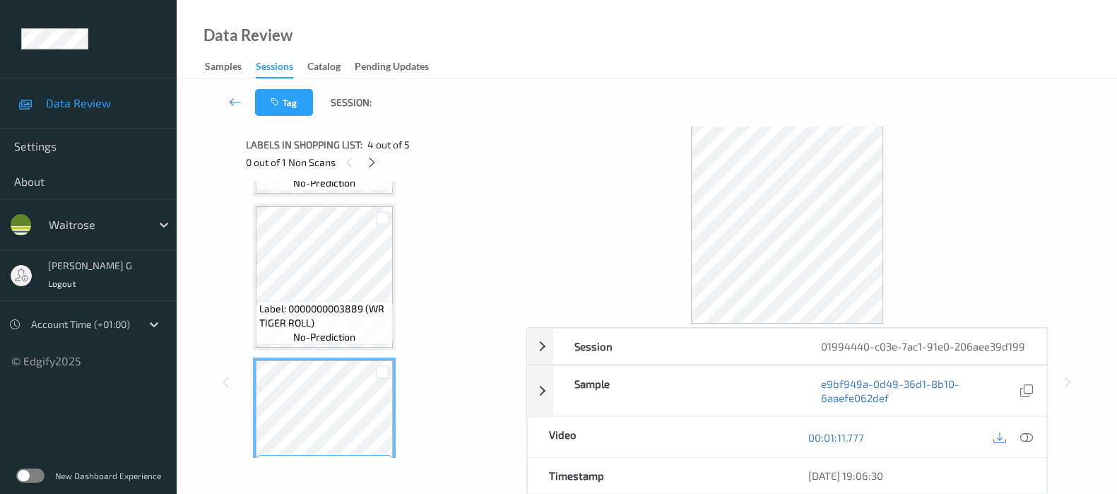
scroll to position [25, 0]
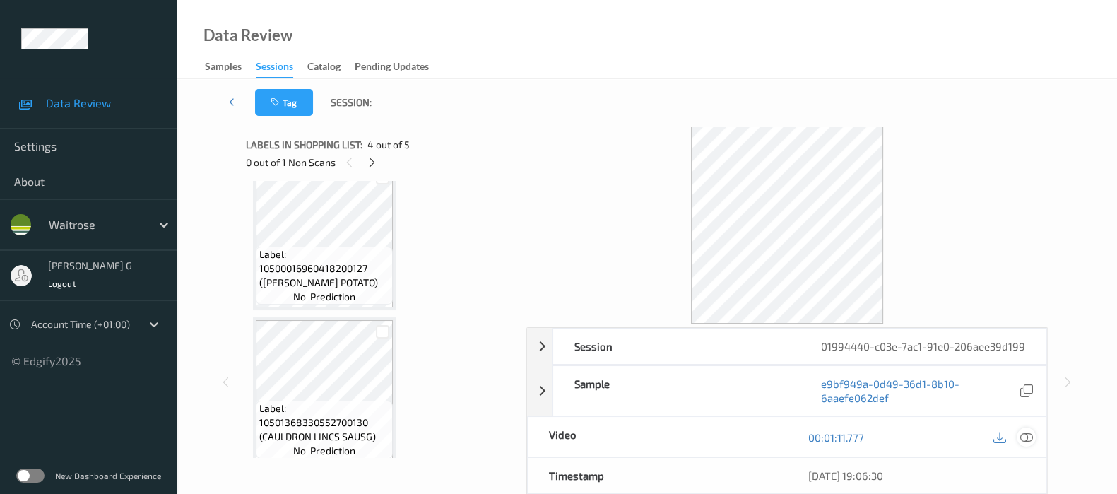
click at [1021, 444] on icon at bounding box center [1027, 437] width 13 height 13
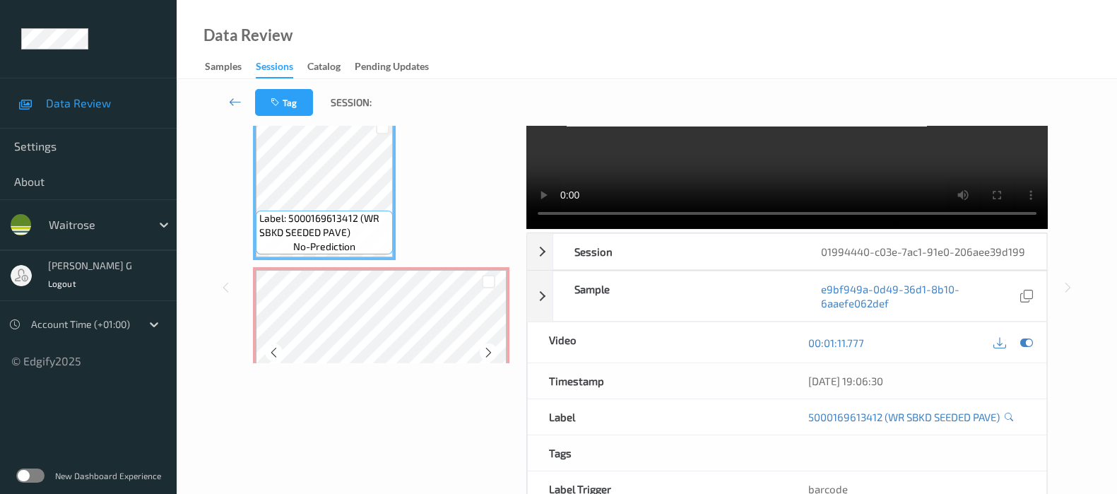
scroll to position [495, 0]
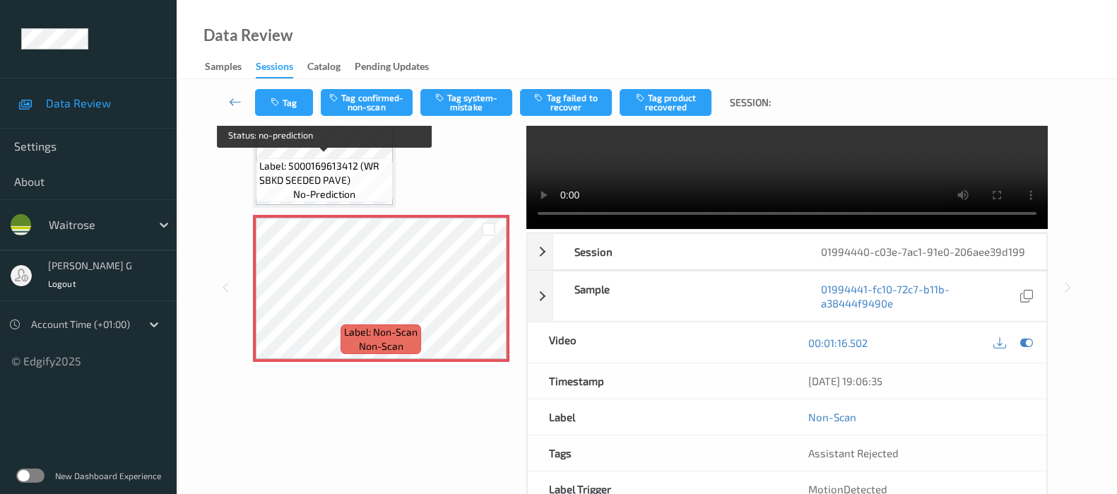
click at [317, 159] on span "Label: 5000169613412 (WR SBKD SEEDED PAVE)" at bounding box center [324, 173] width 130 height 28
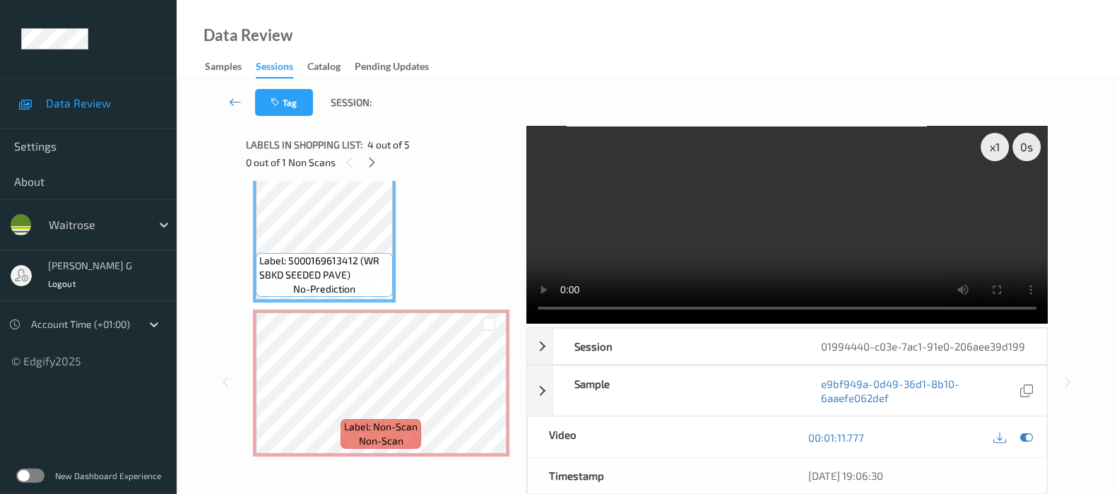
scroll to position [353, 0]
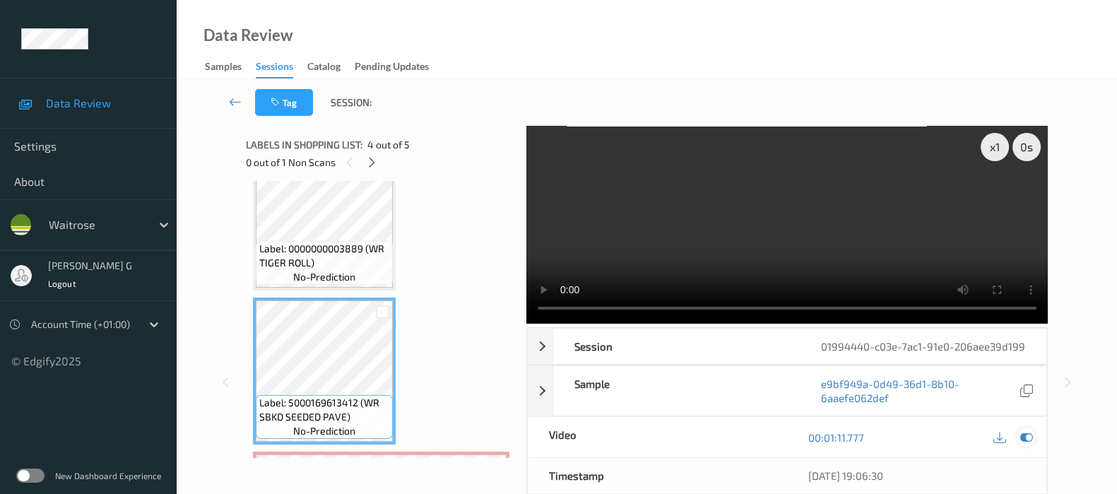
click at [1028, 444] on icon at bounding box center [1027, 437] width 13 height 13
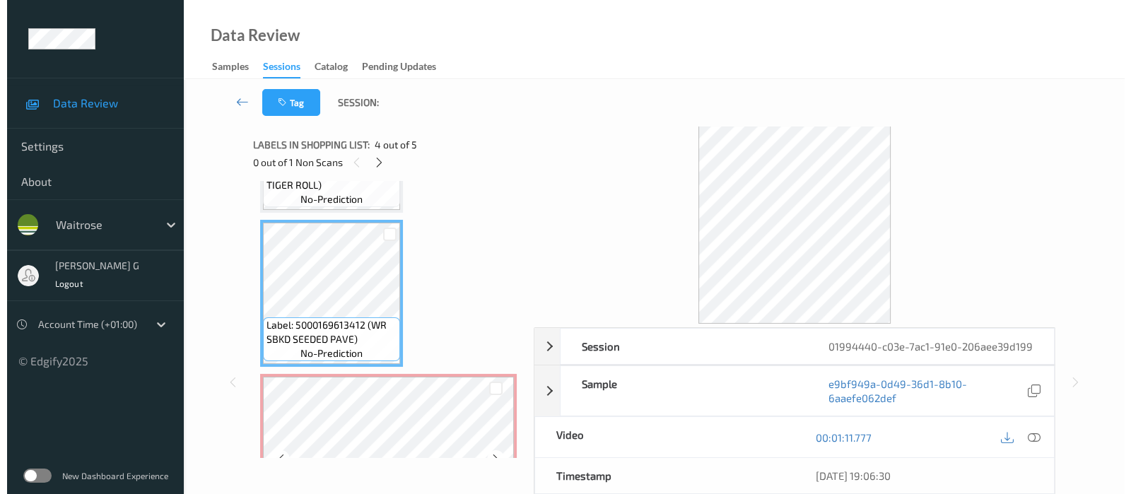
scroll to position [495, 0]
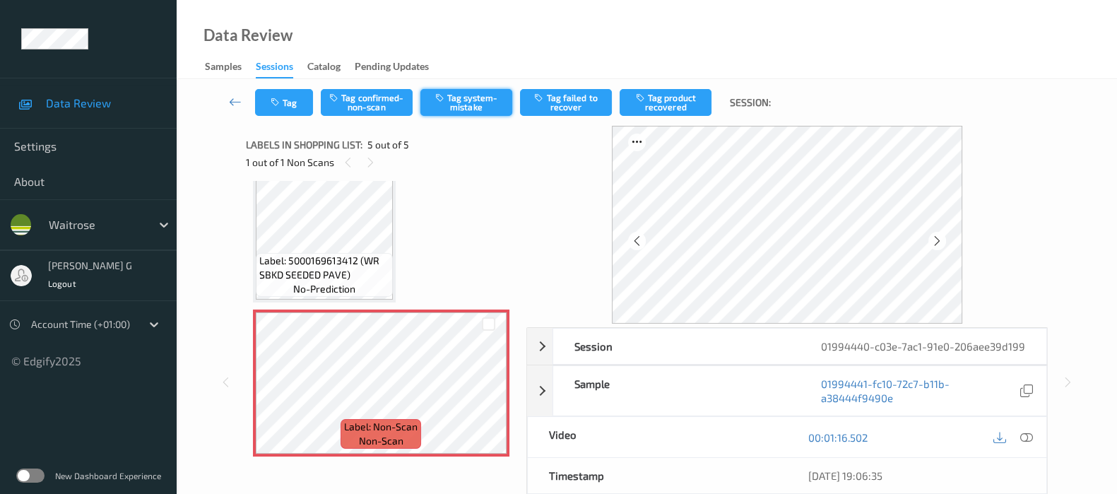
click at [463, 105] on button "Tag system-mistake" at bounding box center [467, 102] width 92 height 27
click at [285, 90] on button "Tag" at bounding box center [284, 102] width 58 height 27
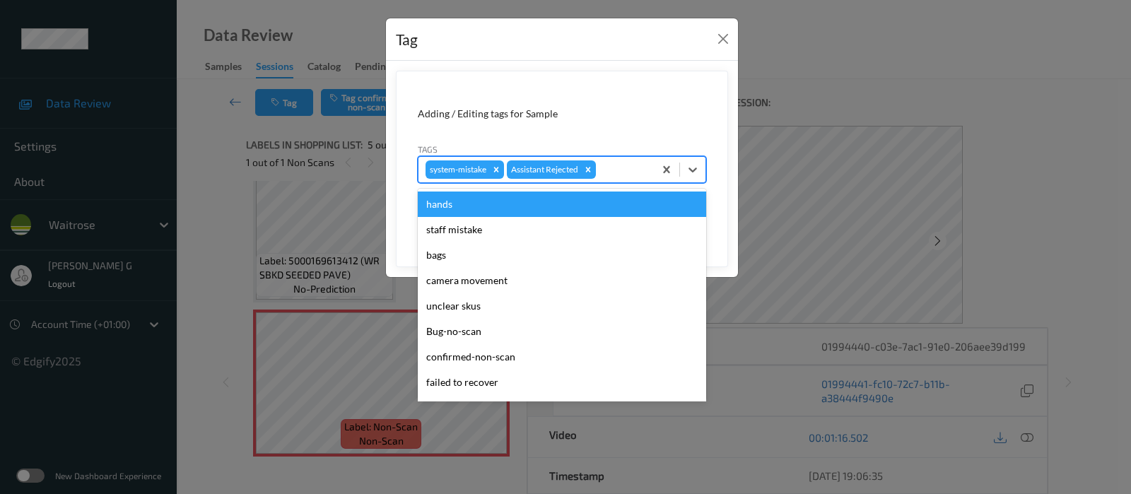
click at [606, 168] on div at bounding box center [623, 169] width 48 height 17
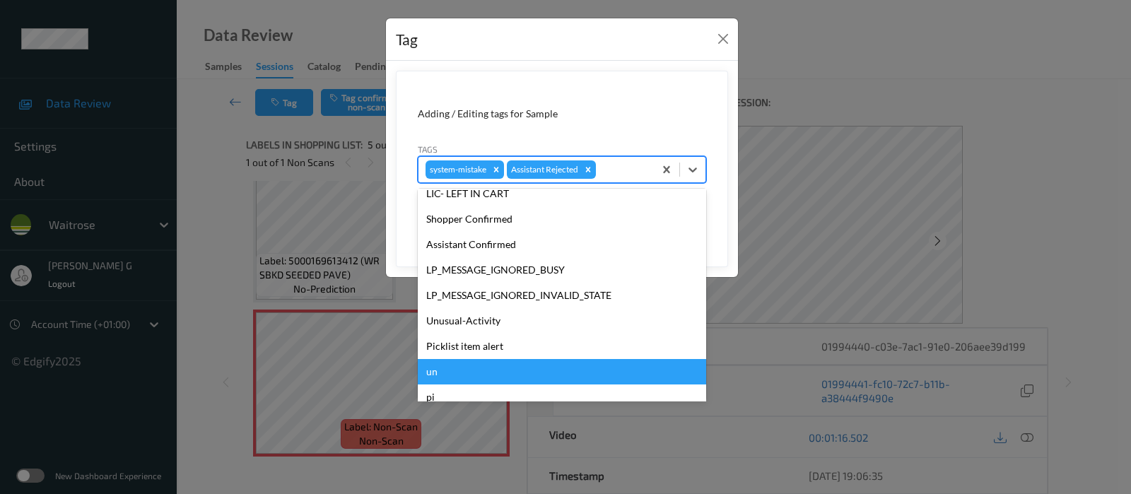
scroll to position [353, 0]
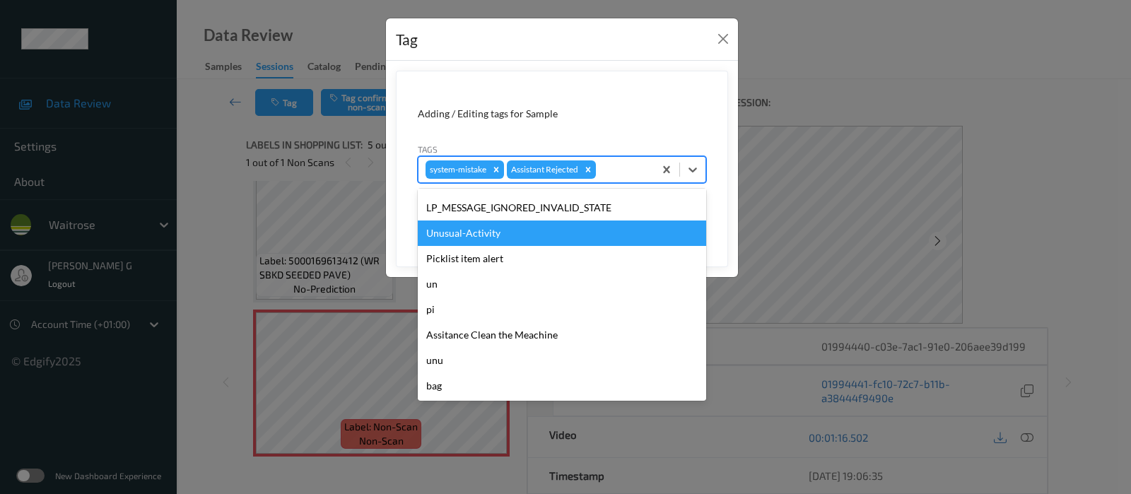
click at [481, 236] on div "Unusual-Activity" at bounding box center [562, 233] width 288 height 25
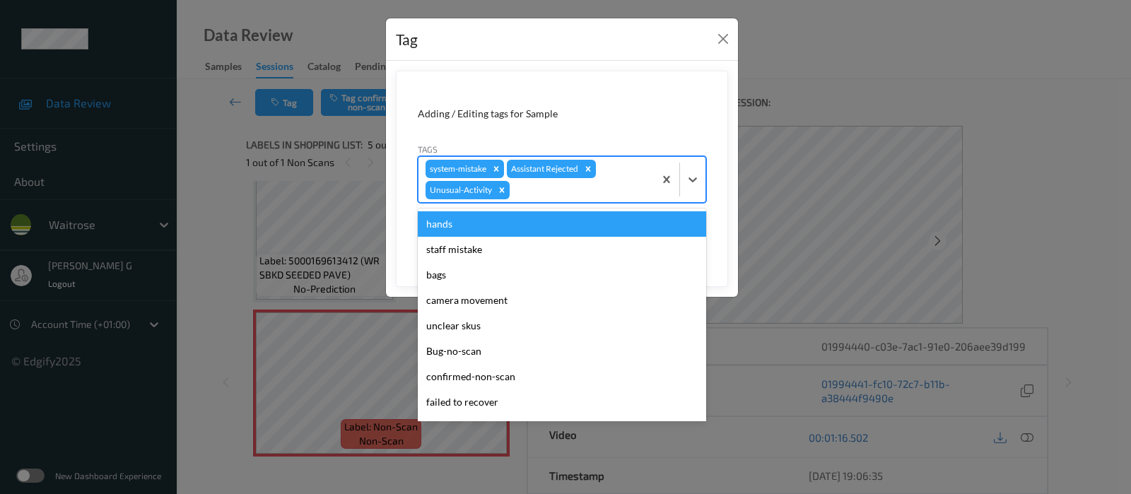
click at [548, 196] on div at bounding box center [579, 190] width 134 height 17
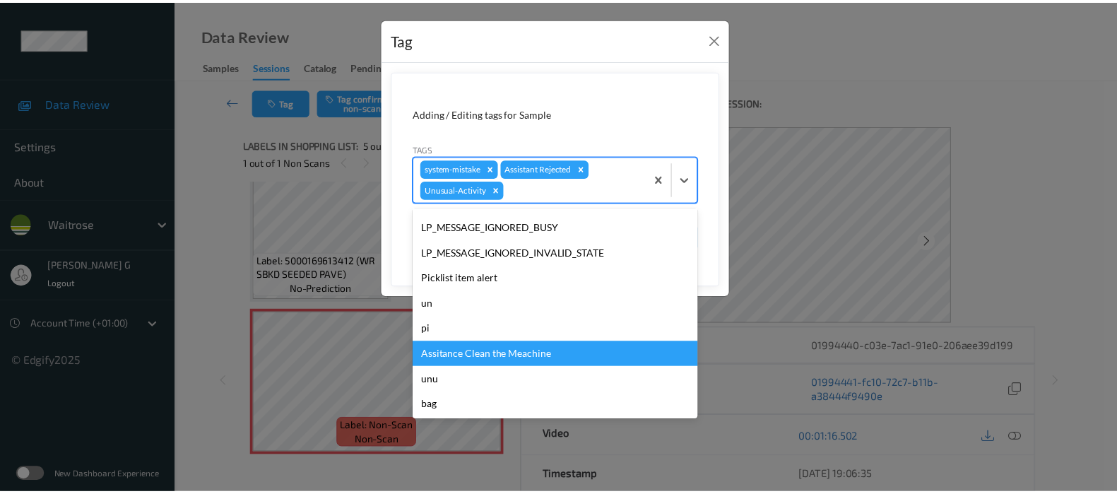
scroll to position [328, 0]
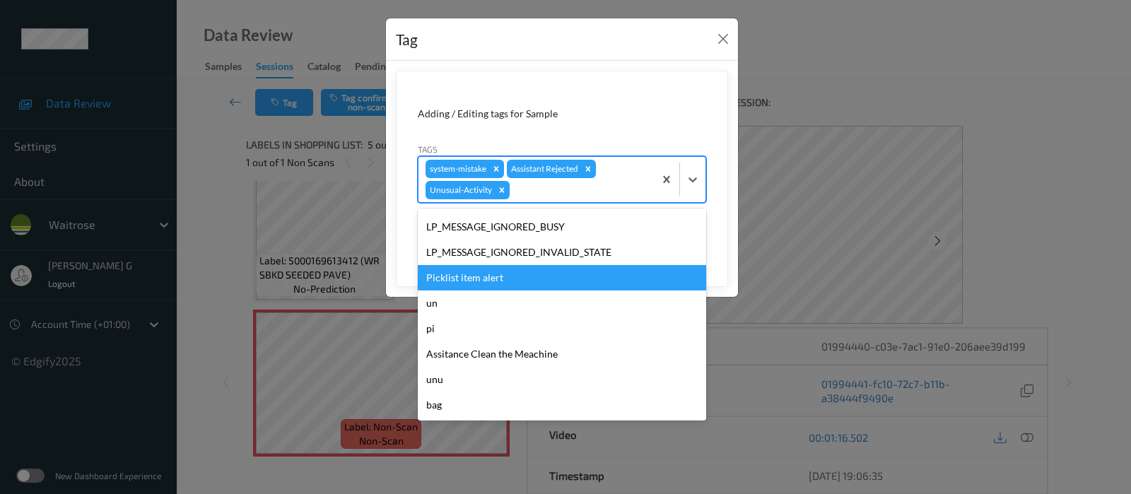
click at [472, 272] on div "Picklist item alert" at bounding box center [562, 277] width 288 height 25
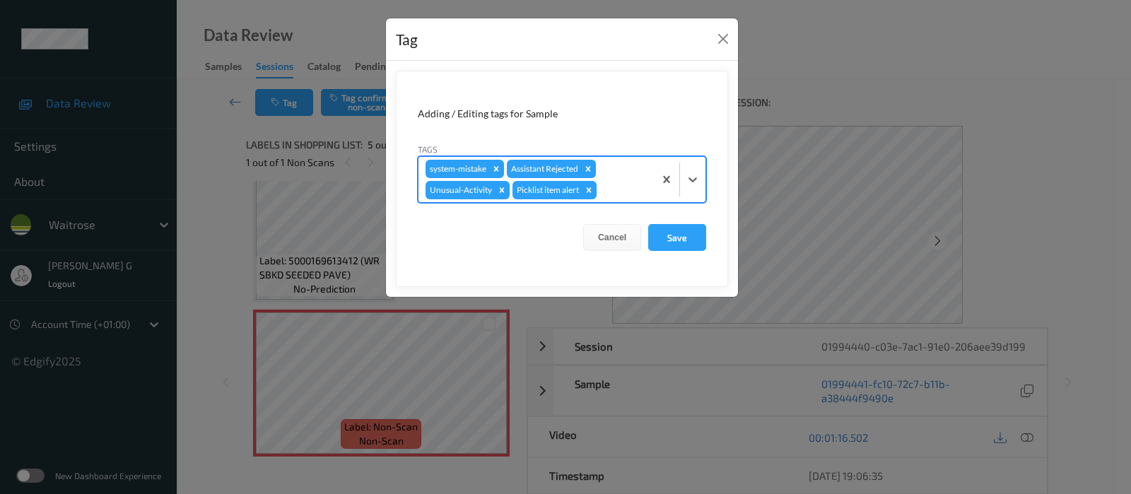
click at [678, 221] on form "Adding / Editing tags for Sample Tags option Picklist item alert, selected. Sel…" at bounding box center [562, 179] width 332 height 216
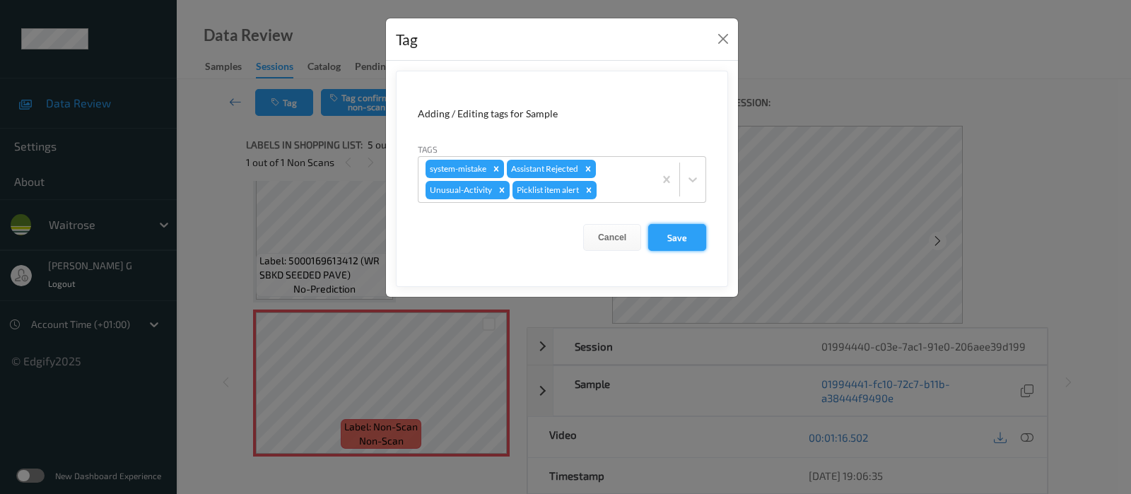
click at [675, 235] on button "Save" at bounding box center [677, 237] width 58 height 27
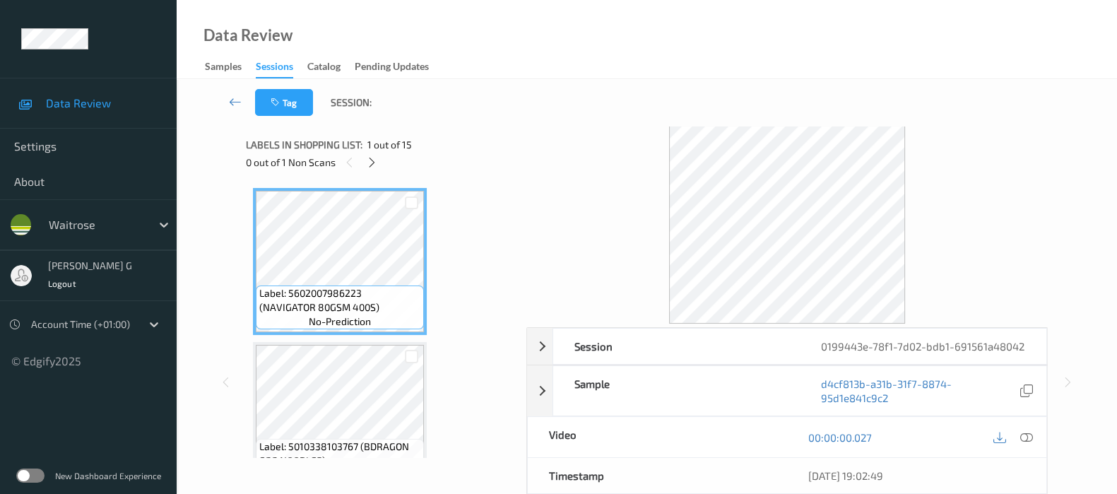
click at [373, 153] on div "Labels in shopping list: 1 out of 15" at bounding box center [381, 145] width 271 height 18
click at [377, 160] on icon at bounding box center [372, 162] width 12 height 13
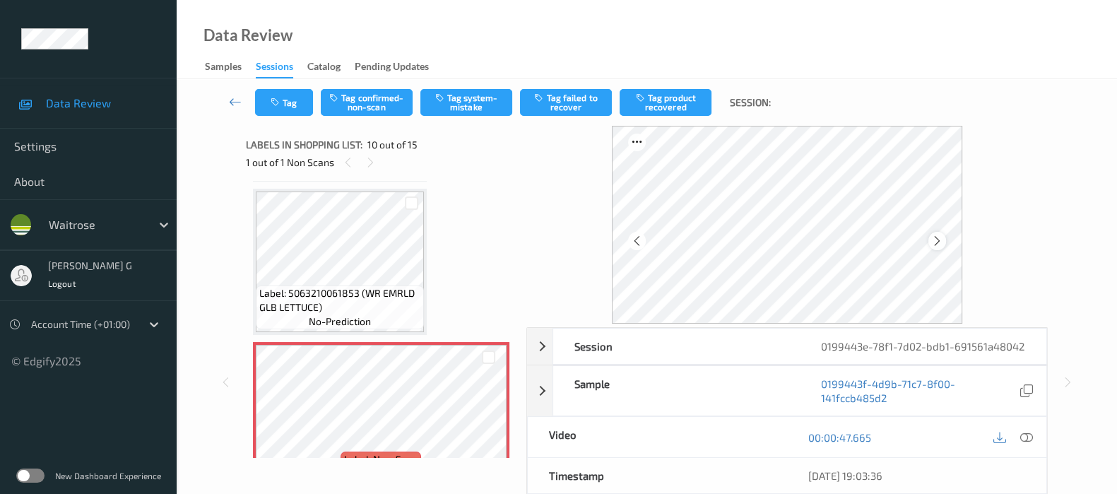
click at [946, 245] on div at bounding box center [938, 241] width 18 height 18
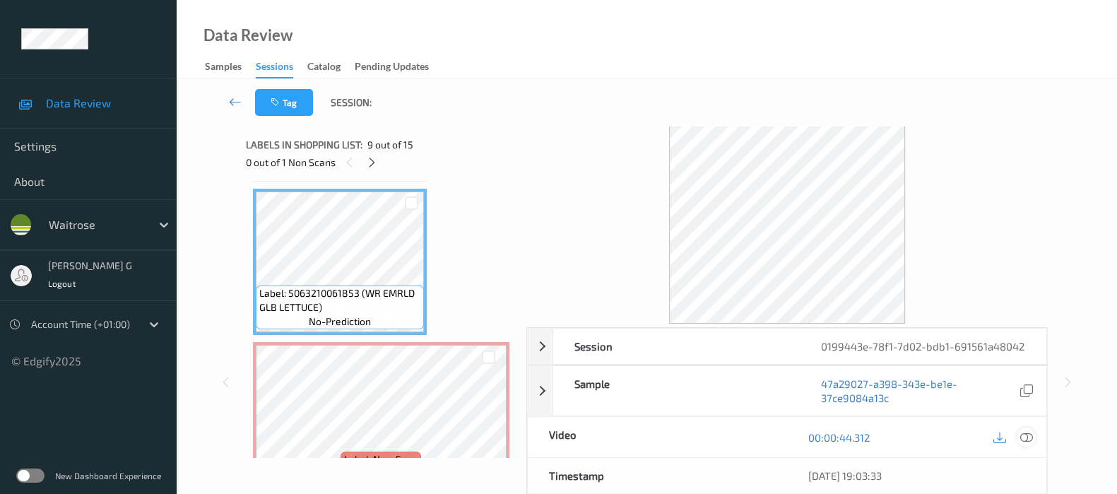
click at [1024, 444] on icon at bounding box center [1027, 437] width 13 height 13
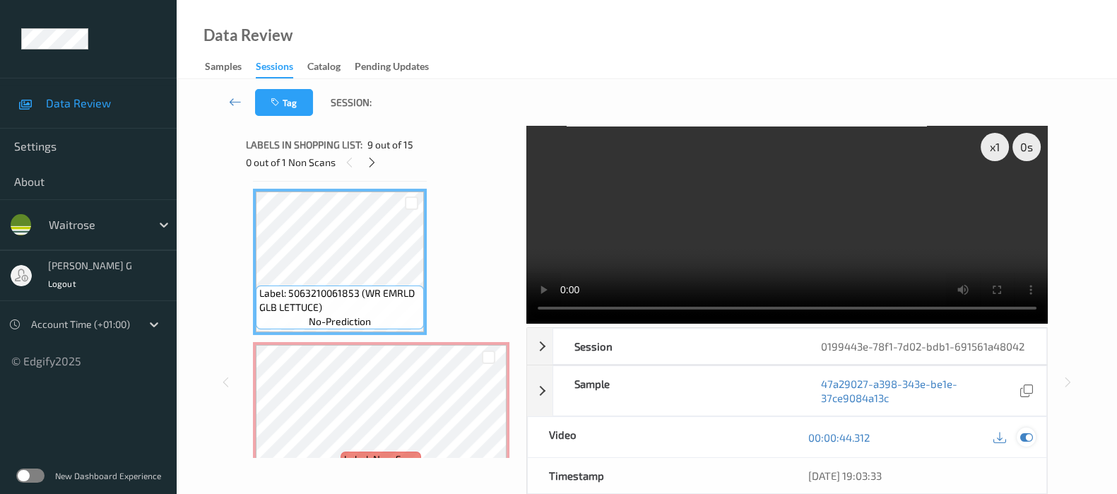
click at [1021, 444] on icon at bounding box center [1027, 437] width 13 height 13
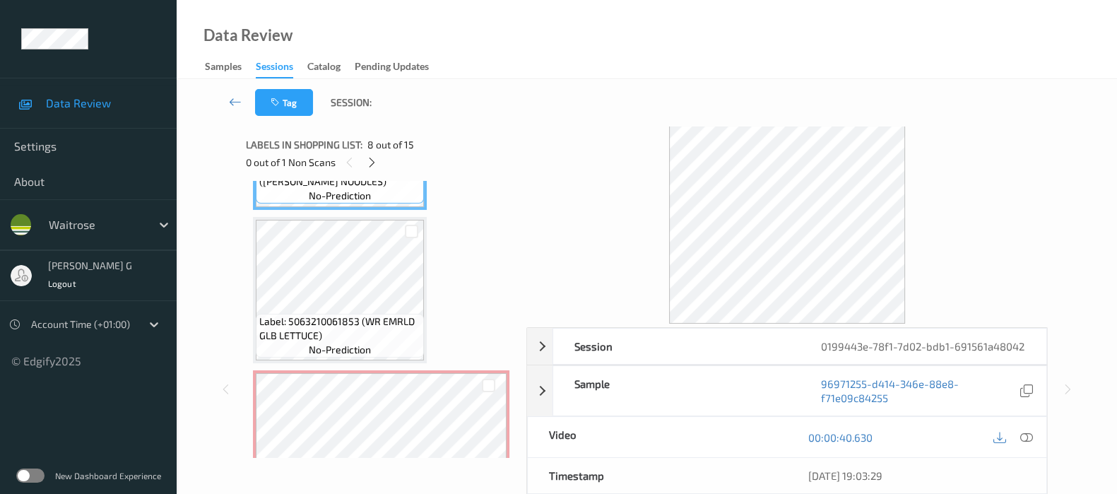
scroll to position [1231, 0]
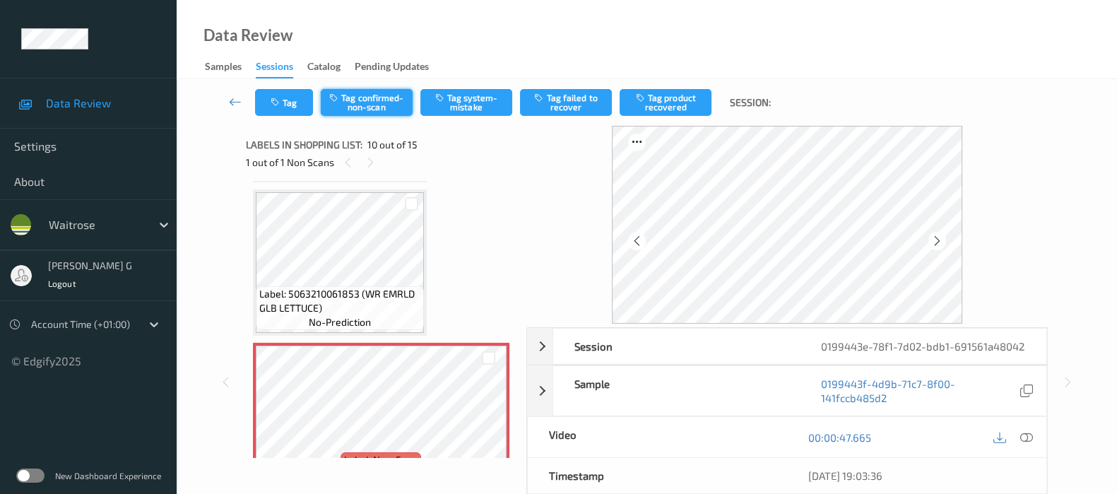
click at [368, 107] on button "Tag confirmed-non-scan" at bounding box center [367, 102] width 92 height 27
click at [562, 95] on button "Tag failed to recover" at bounding box center [566, 102] width 92 height 27
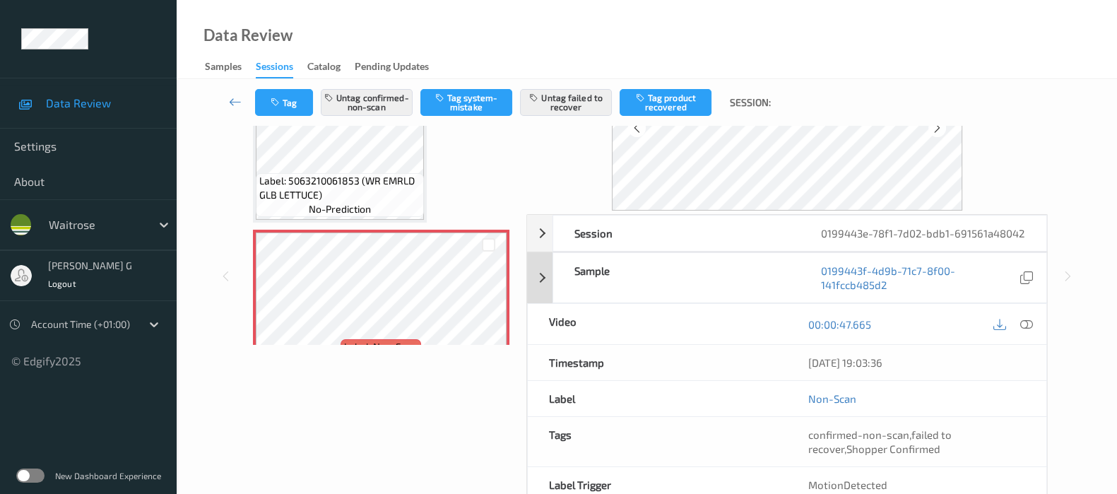
scroll to position [200, 0]
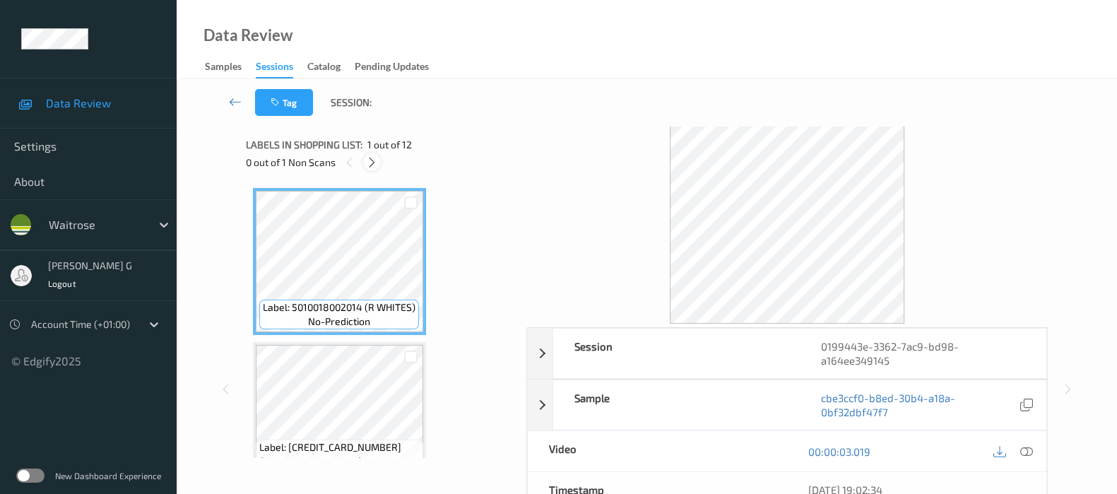
click at [371, 163] on icon at bounding box center [372, 162] width 12 height 13
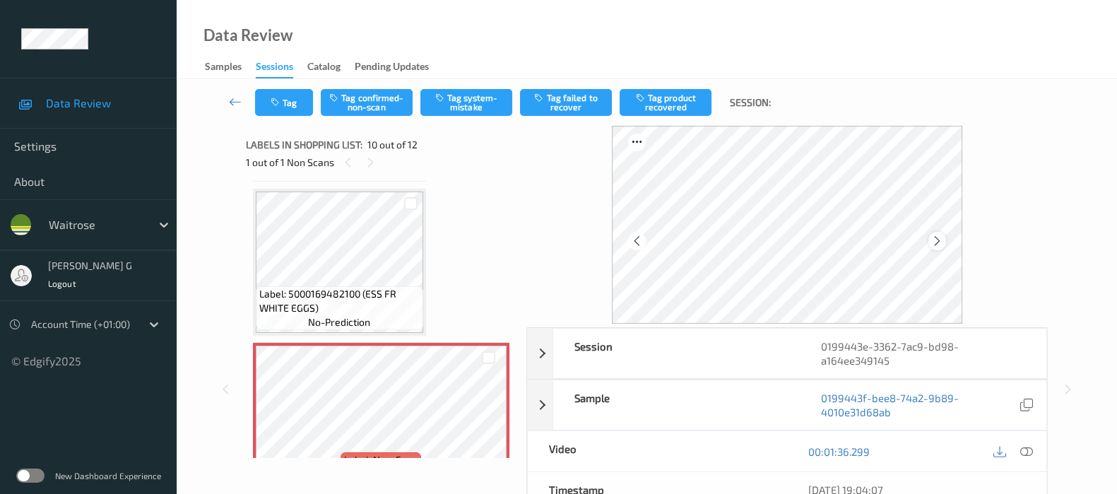
click at [944, 238] on icon at bounding box center [937, 241] width 12 height 13
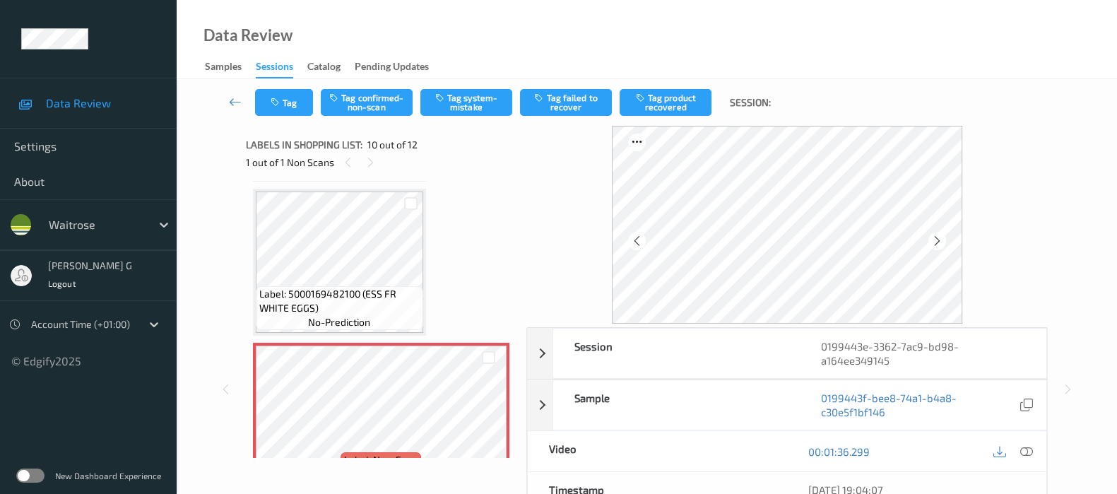
click at [944, 238] on icon at bounding box center [937, 241] width 12 height 13
click at [936, 243] on icon at bounding box center [937, 241] width 12 height 13
click at [1025, 449] on icon at bounding box center [1027, 451] width 13 height 13
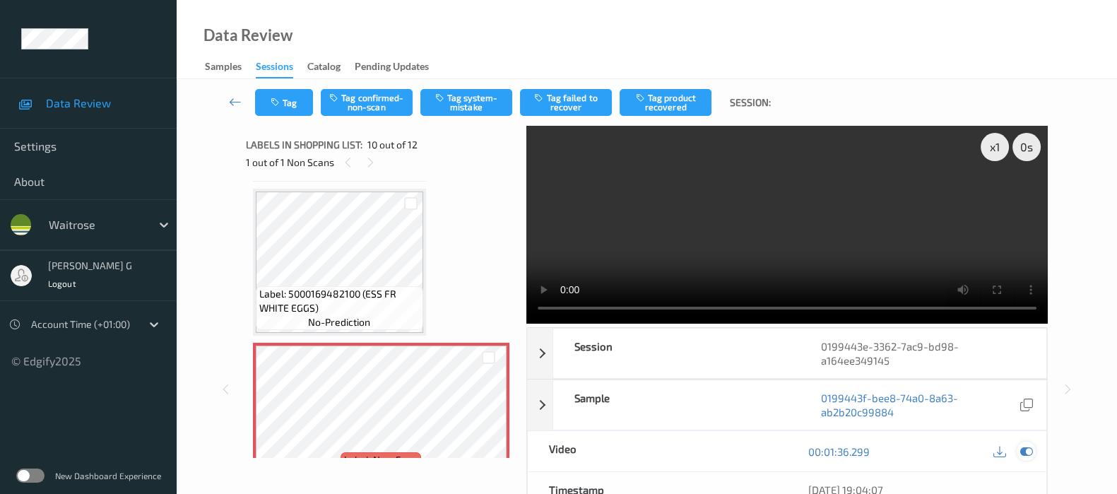
click at [1033, 456] on div at bounding box center [1026, 451] width 19 height 19
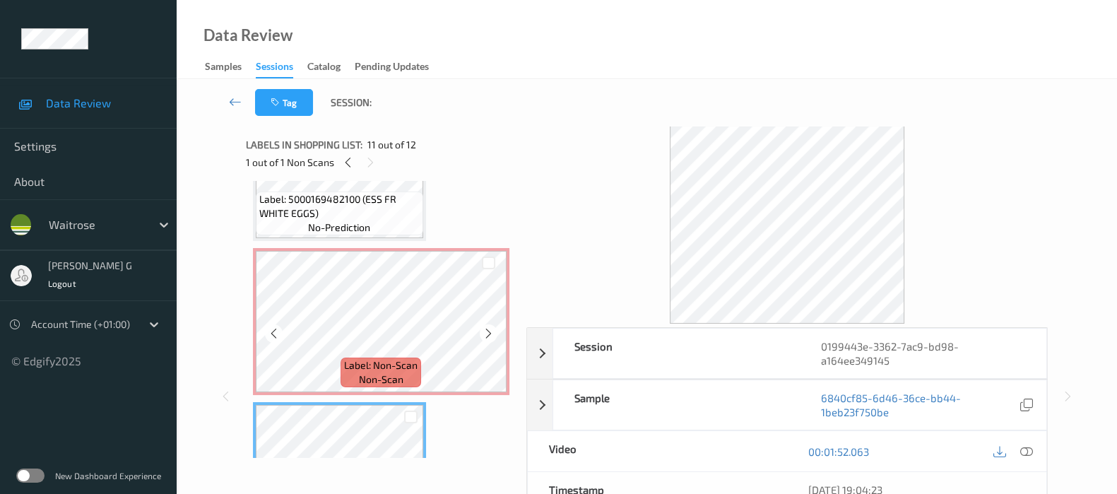
scroll to position [1320, 0]
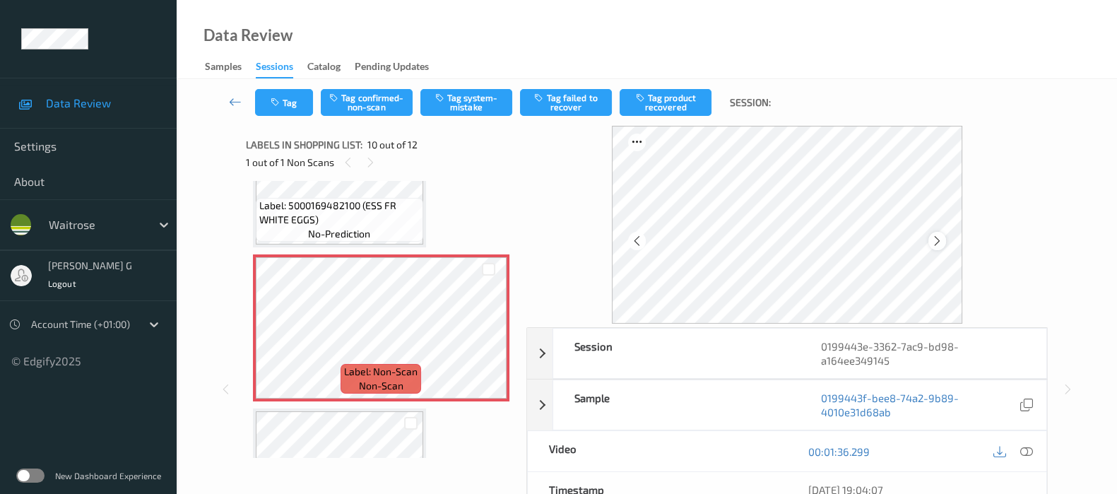
click at [944, 246] on icon at bounding box center [937, 241] width 12 height 13
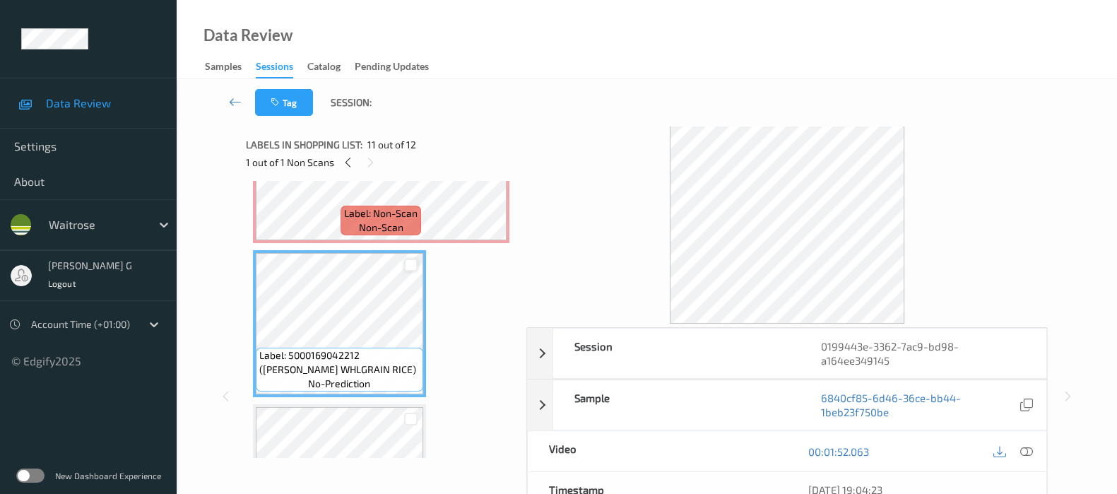
scroll to position [1390, 0]
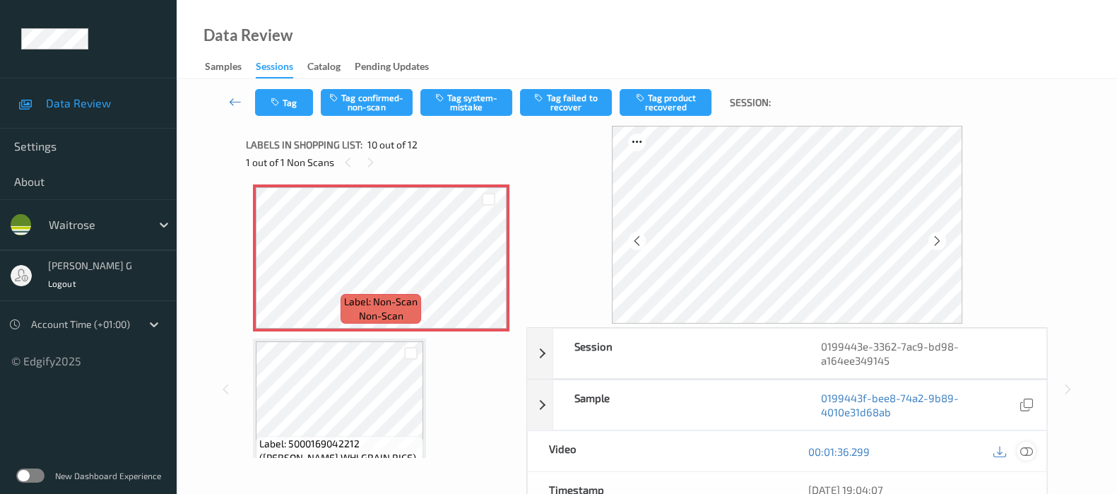
click at [1025, 449] on icon at bounding box center [1027, 451] width 13 height 13
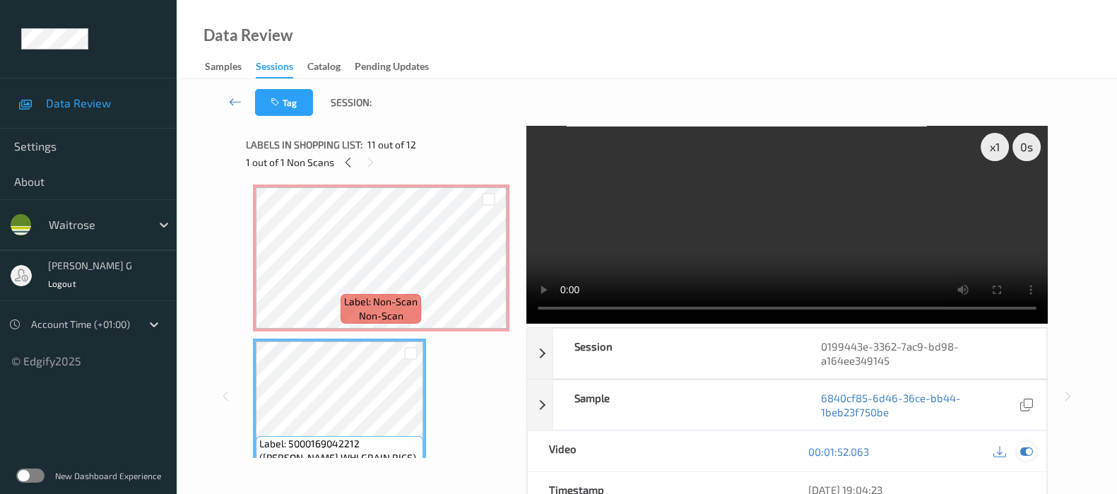
click at [1028, 454] on icon at bounding box center [1027, 451] width 13 height 13
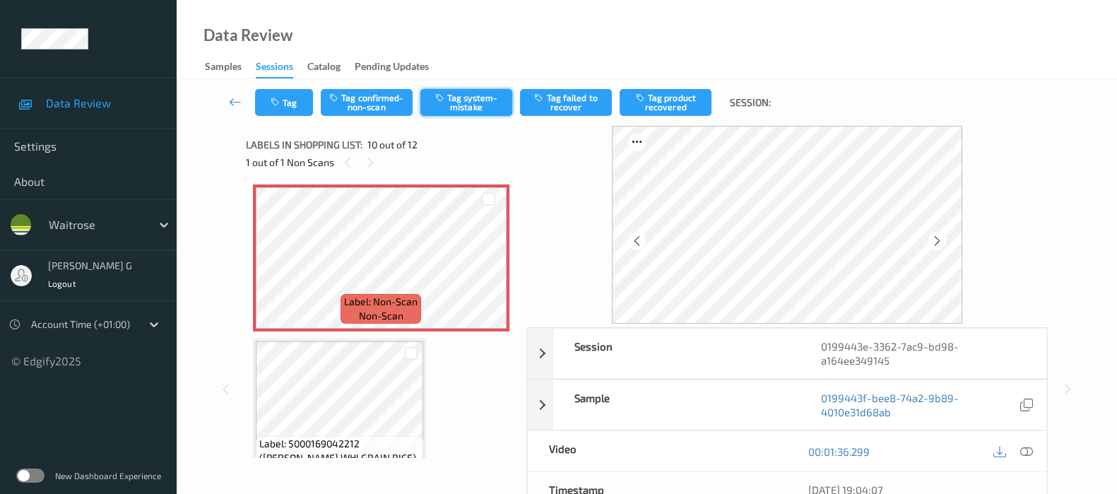
click at [462, 98] on button "Tag system-mistake" at bounding box center [467, 102] width 92 height 27
click at [380, 105] on button "Tag confirmed-non-scan" at bounding box center [367, 102] width 92 height 27
click at [470, 103] on button "Tag system-mistake" at bounding box center [467, 102] width 92 height 27
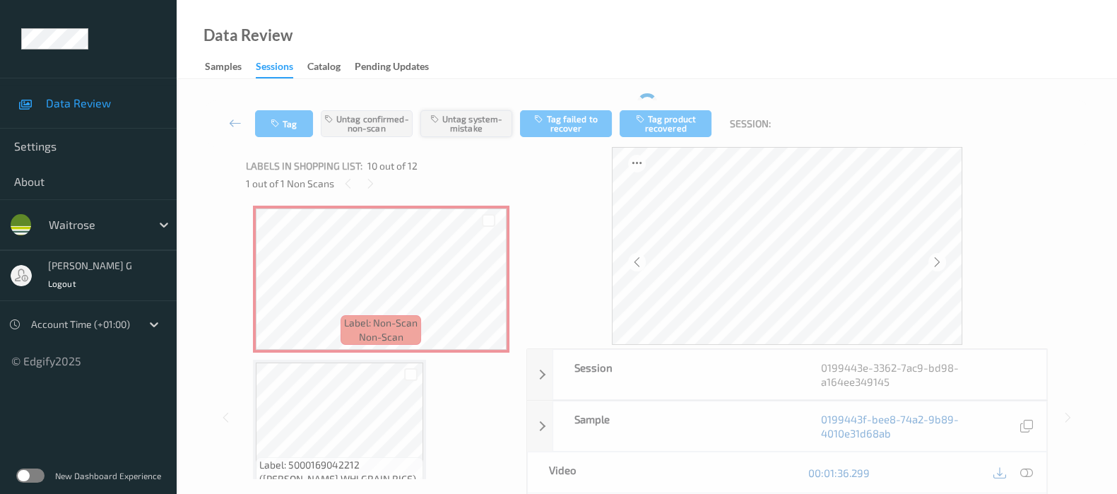
click at [461, 122] on button "Untag system-mistake" at bounding box center [467, 123] width 92 height 27
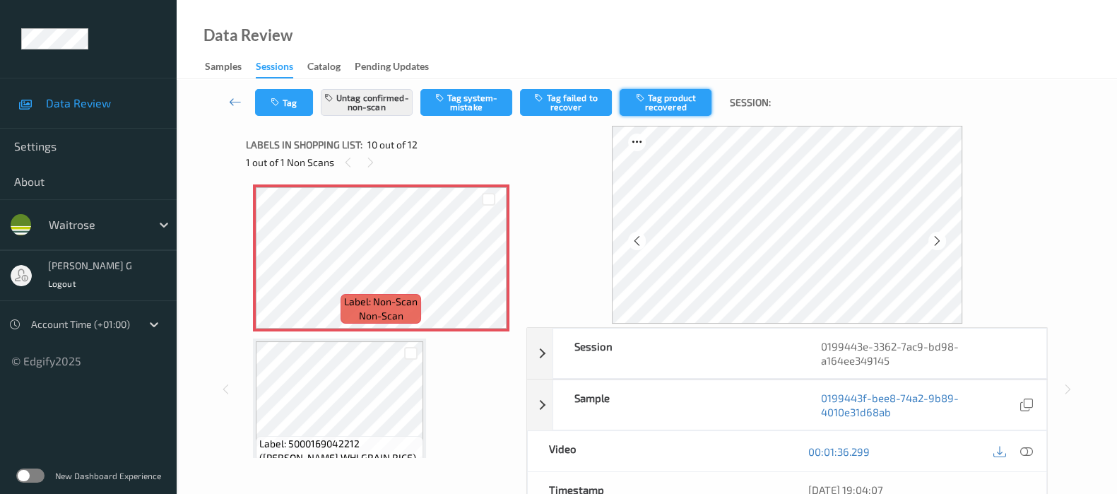
click at [645, 99] on icon "button" at bounding box center [642, 98] width 12 height 10
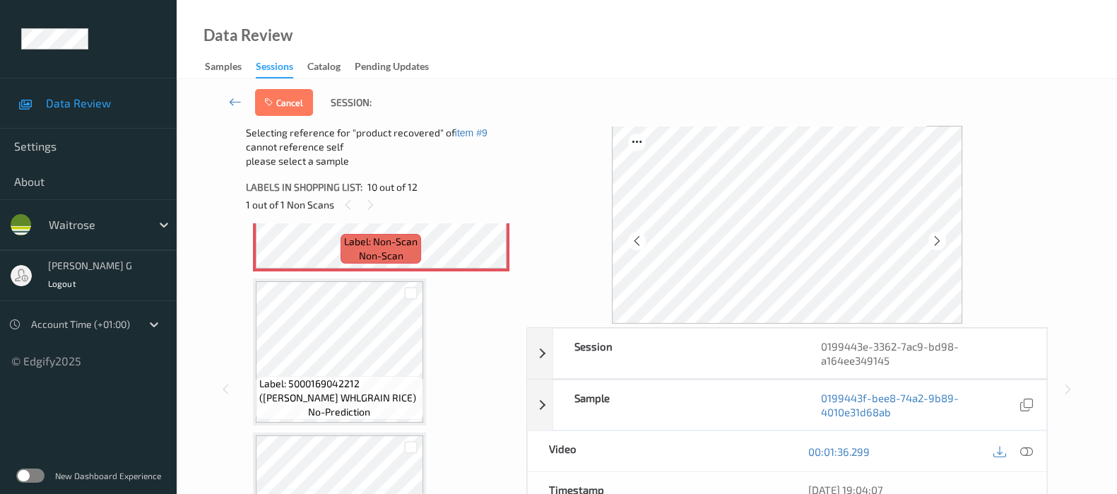
scroll to position [1479, 0]
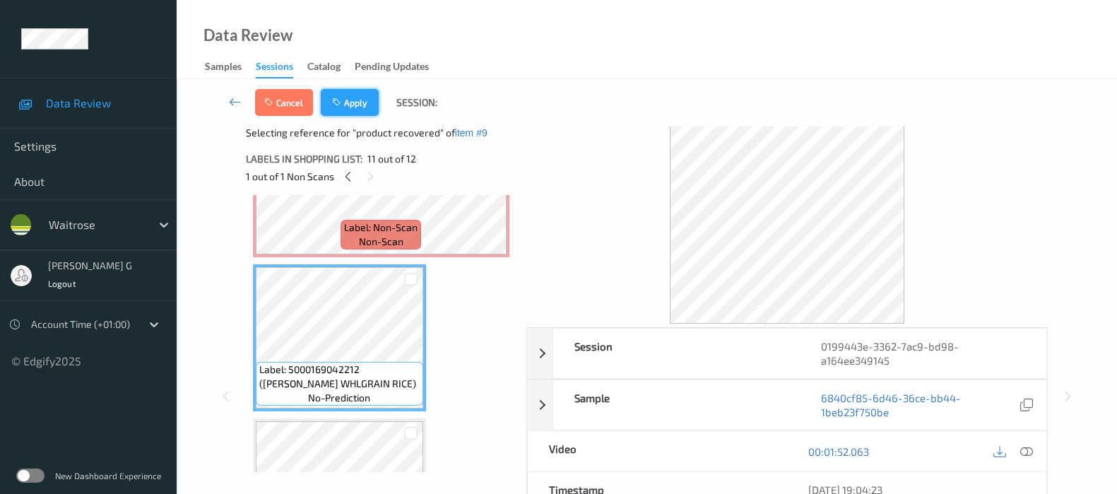
click at [360, 108] on button "Apply" at bounding box center [350, 102] width 58 height 27
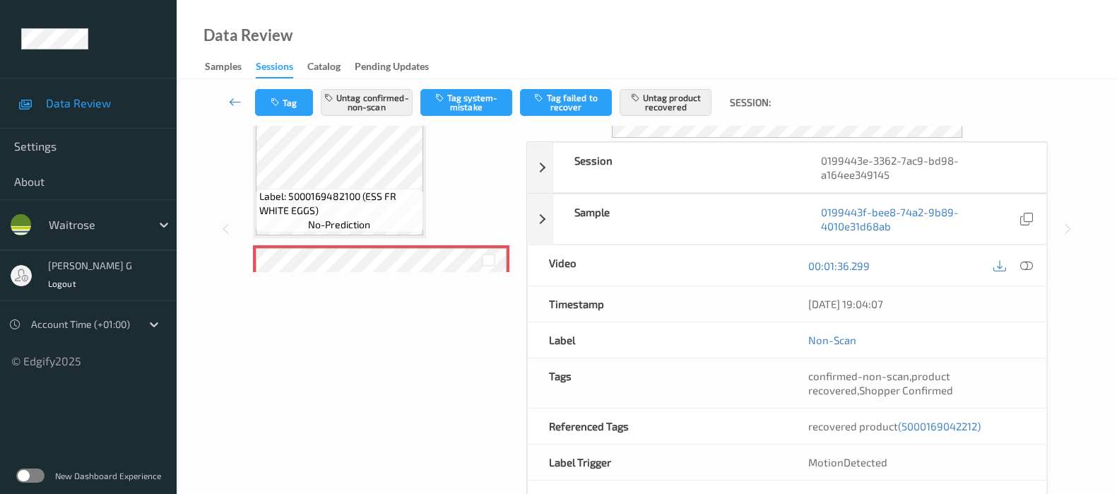
scroll to position [790, 0]
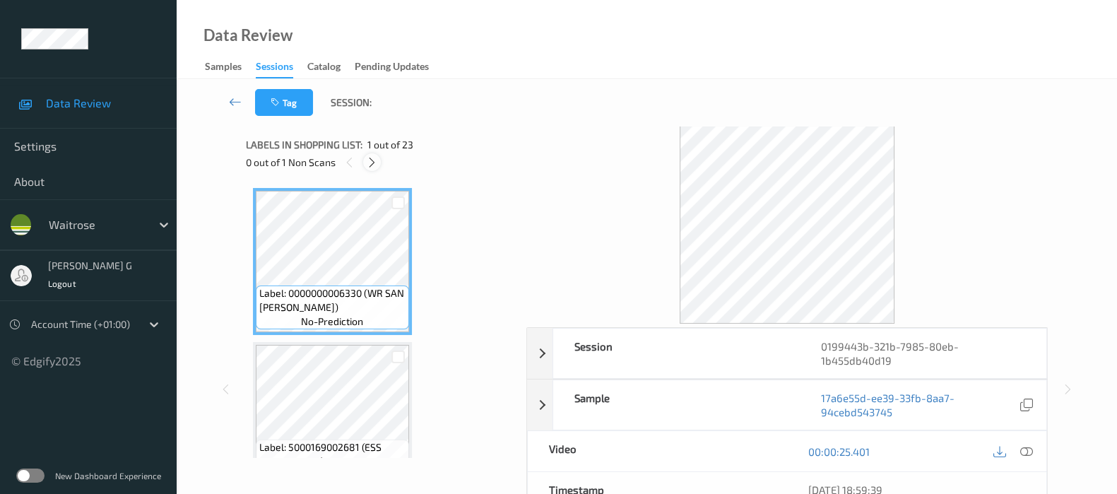
click at [364, 164] on div at bounding box center [372, 162] width 18 height 18
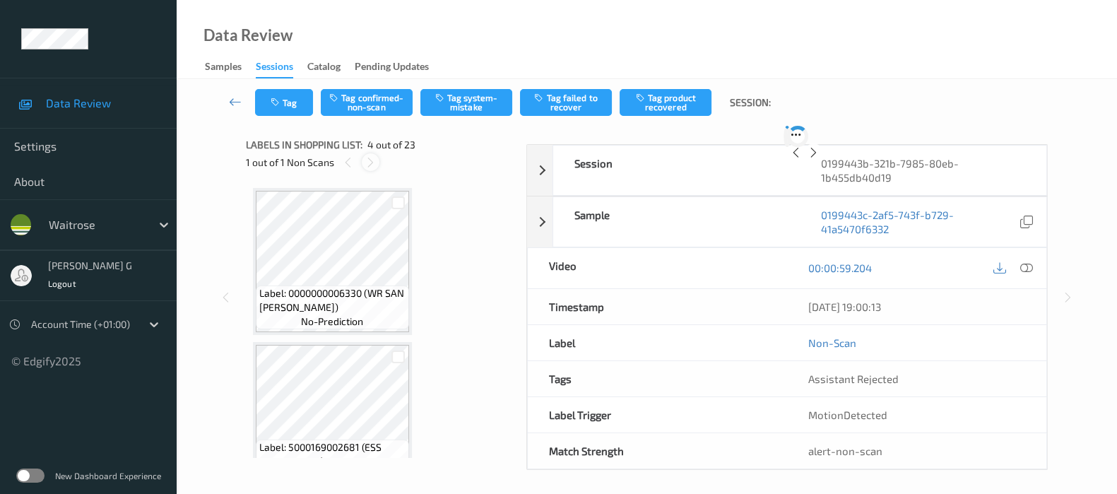
scroll to position [313, 0]
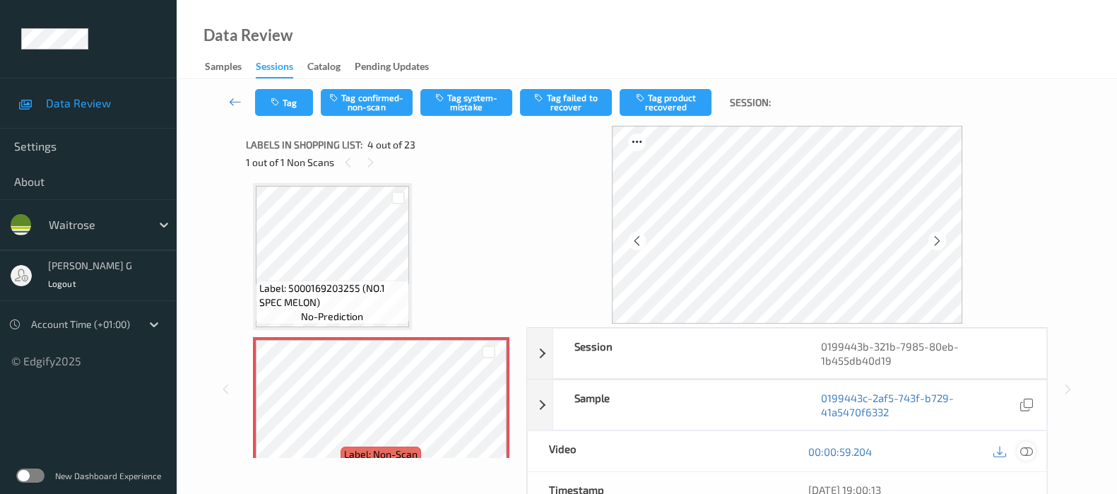
click at [1021, 449] on icon at bounding box center [1027, 451] width 13 height 13
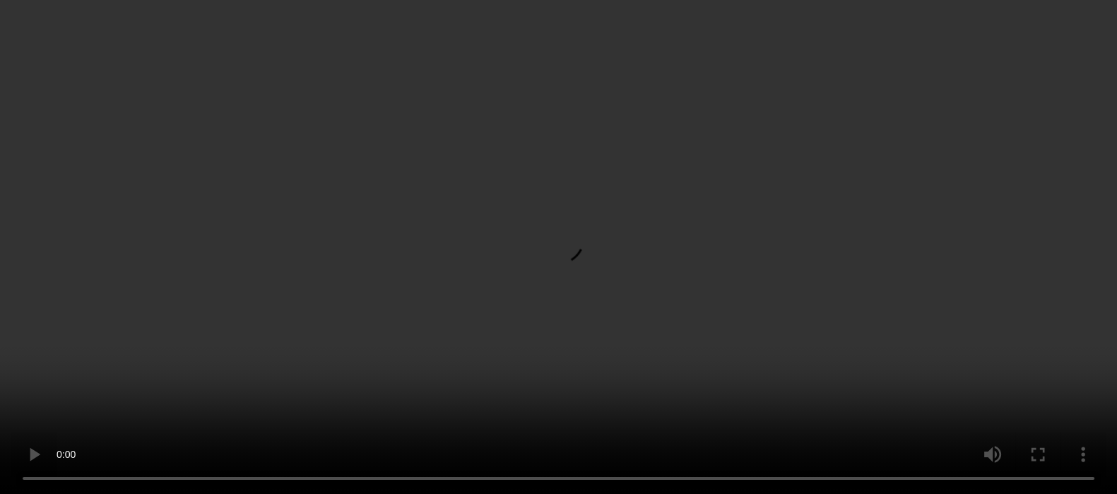
scroll to position [0, 0]
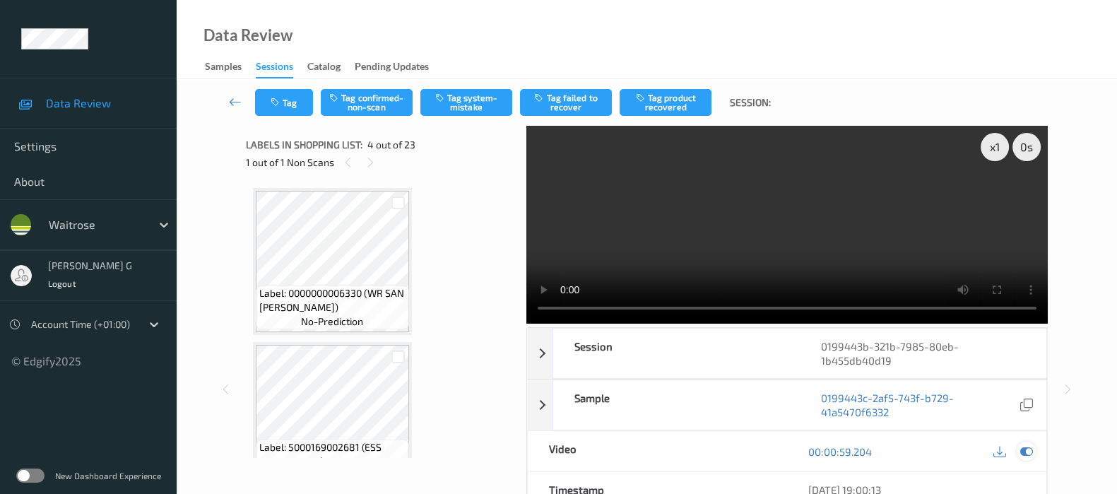
click at [1024, 449] on icon at bounding box center [1027, 451] width 13 height 13
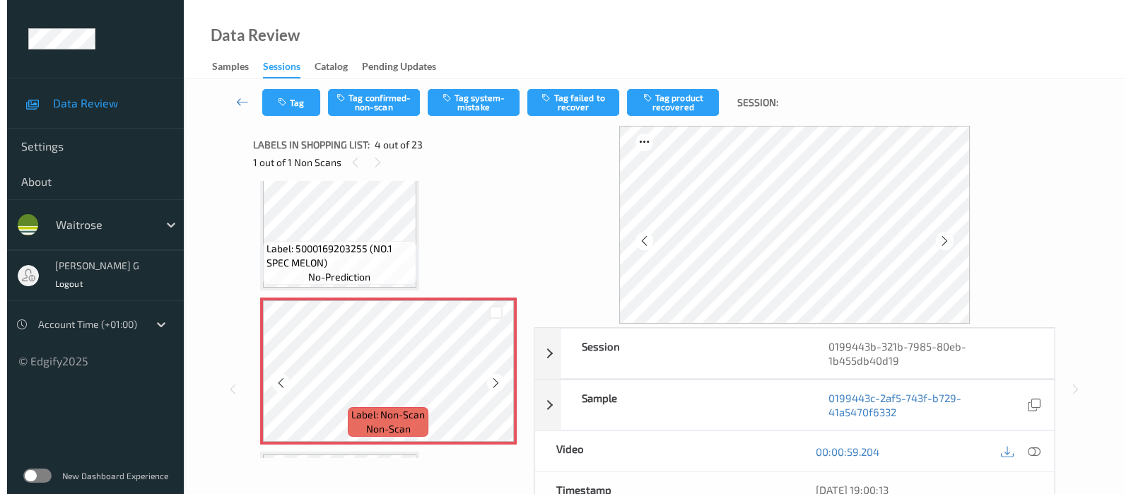
scroll to position [442, 0]
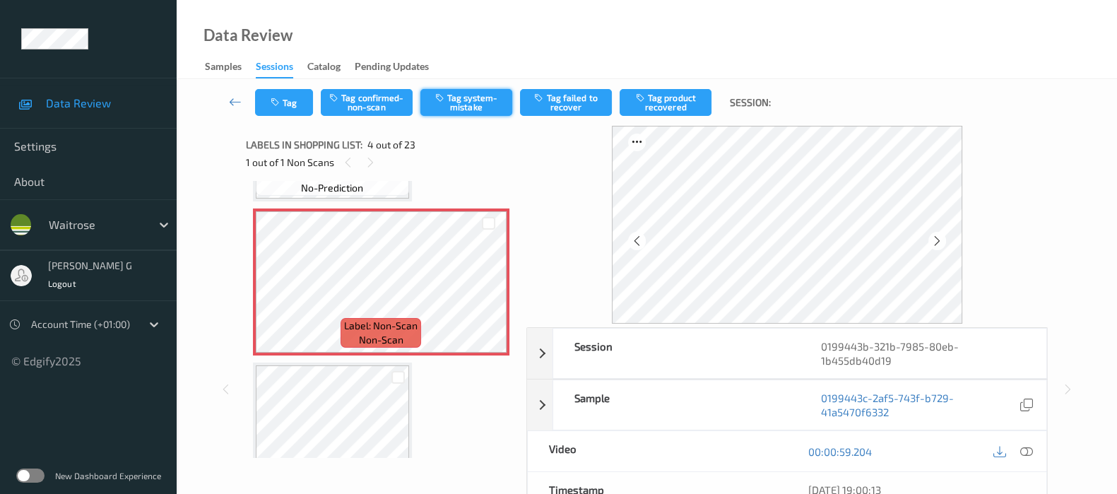
click at [455, 93] on button "Tag system-mistake" at bounding box center [467, 102] width 92 height 27
click at [290, 97] on button "Tag" at bounding box center [284, 102] width 58 height 27
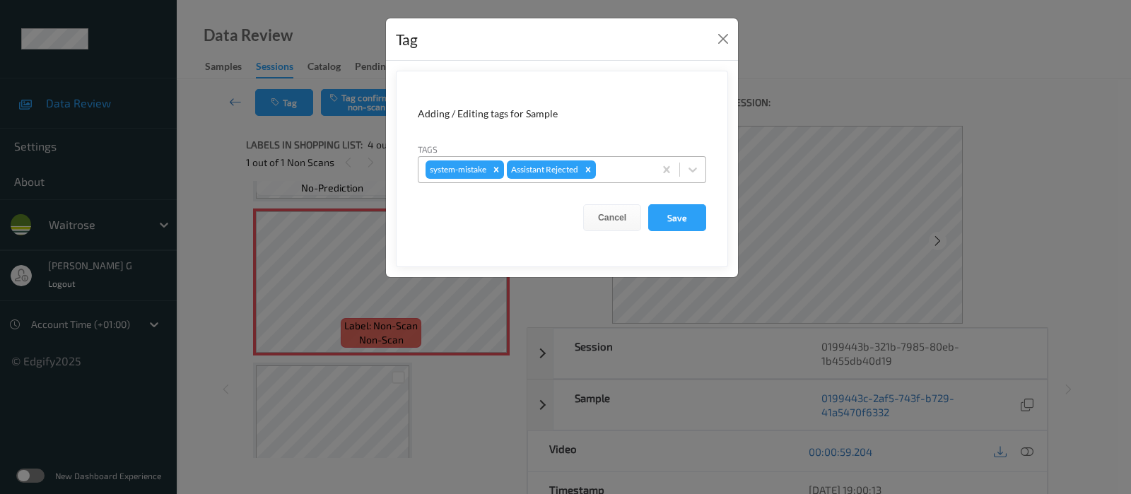
click at [607, 167] on div at bounding box center [623, 169] width 48 height 17
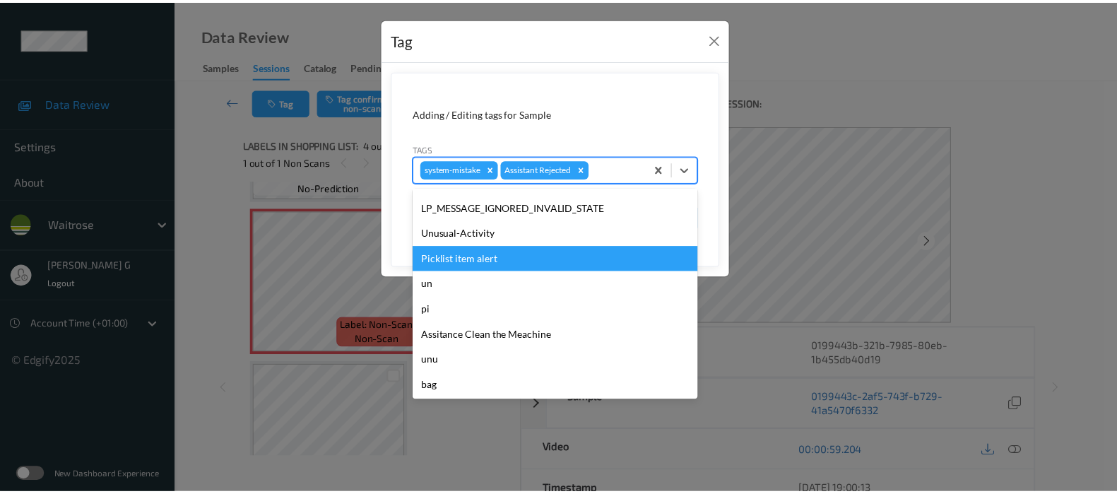
scroll to position [353, 0]
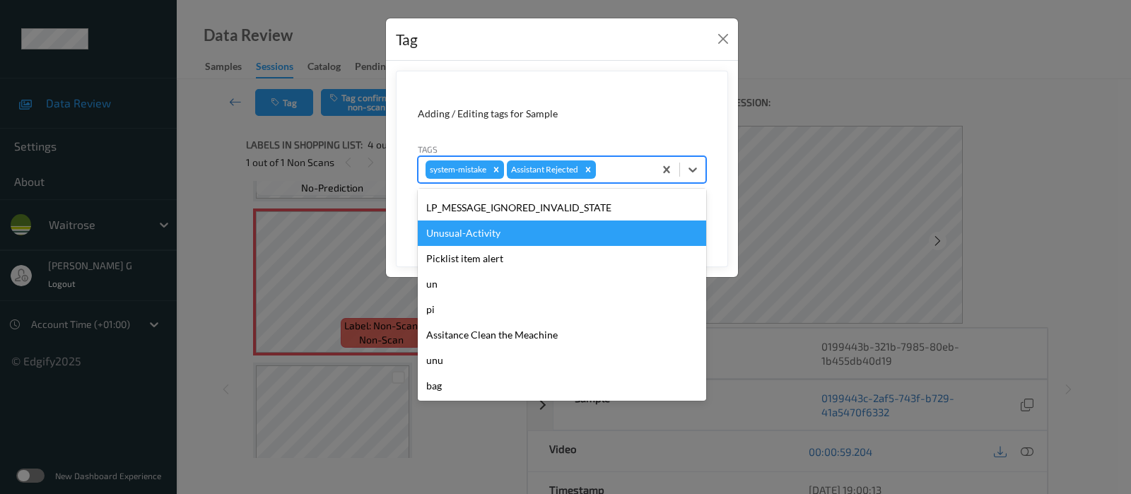
click at [450, 228] on div "Unusual-Activity" at bounding box center [562, 233] width 288 height 25
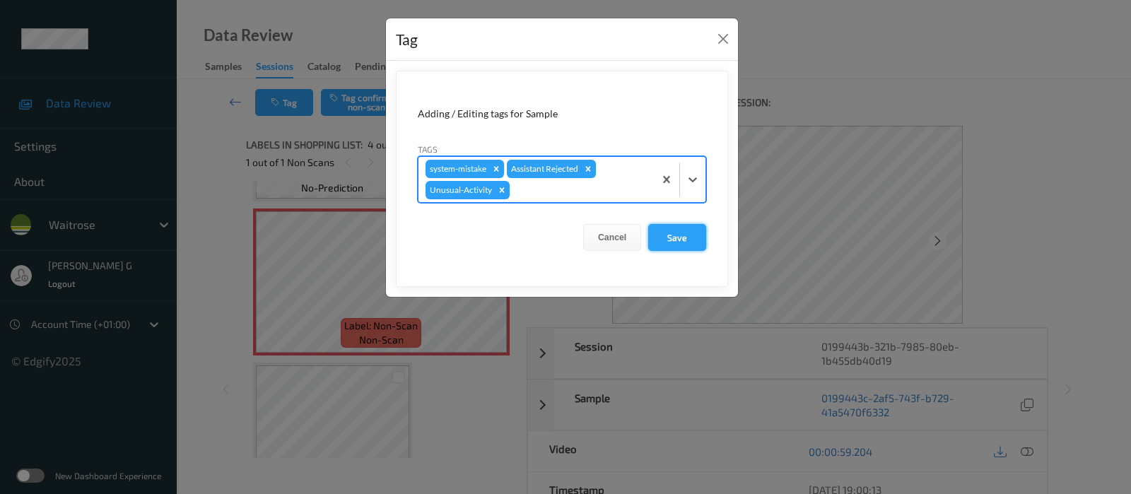
click at [674, 238] on button "Save" at bounding box center [677, 237] width 58 height 27
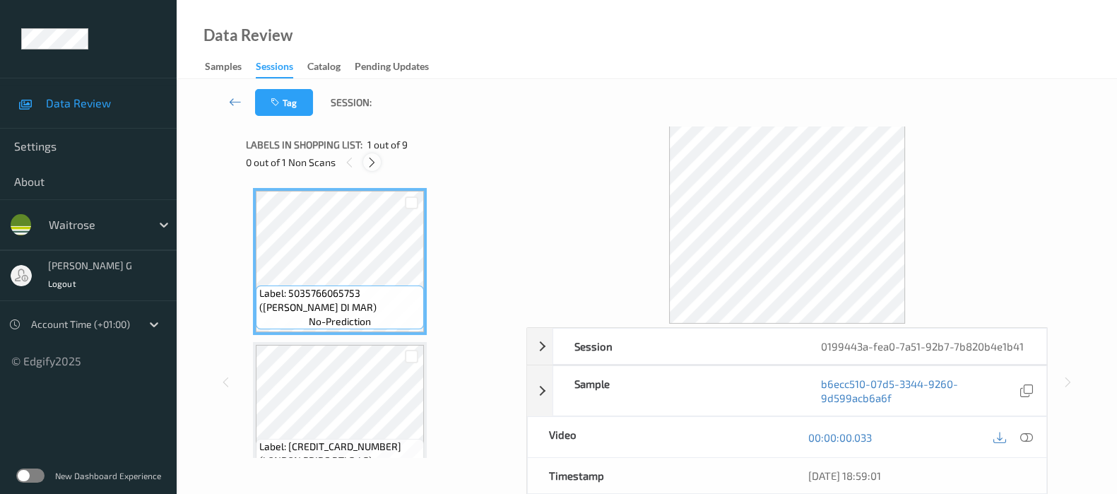
click at [366, 165] on icon at bounding box center [372, 162] width 12 height 13
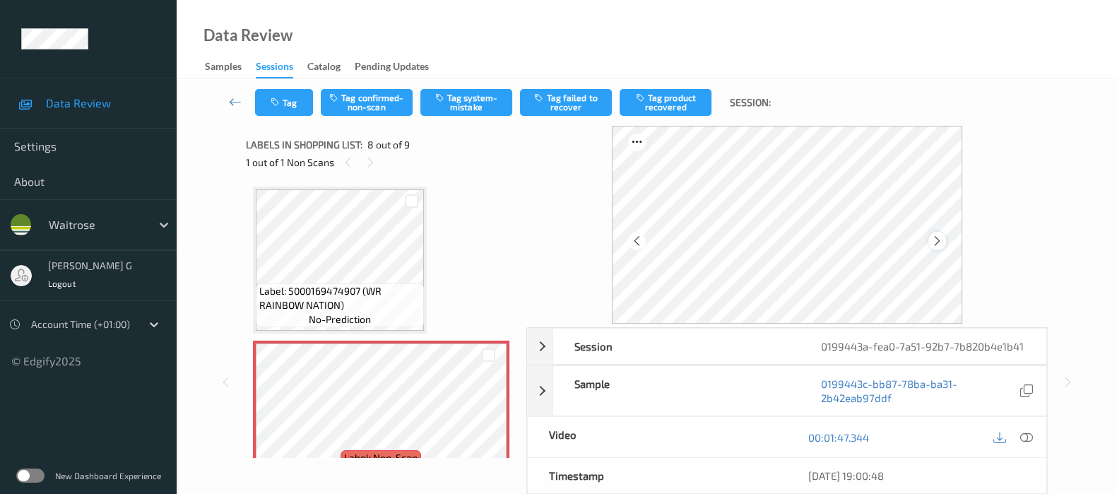
click at [946, 239] on div at bounding box center [938, 241] width 18 height 18
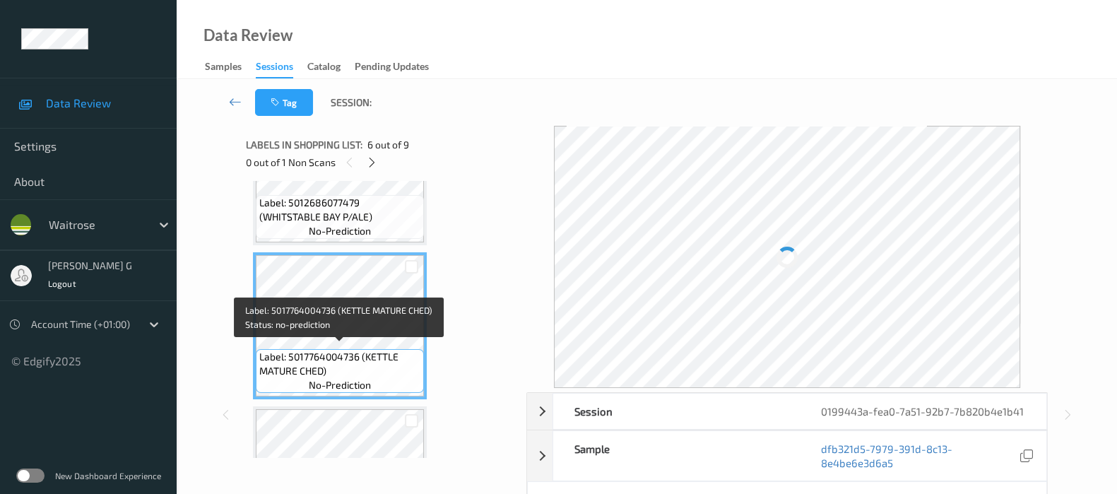
scroll to position [972, 0]
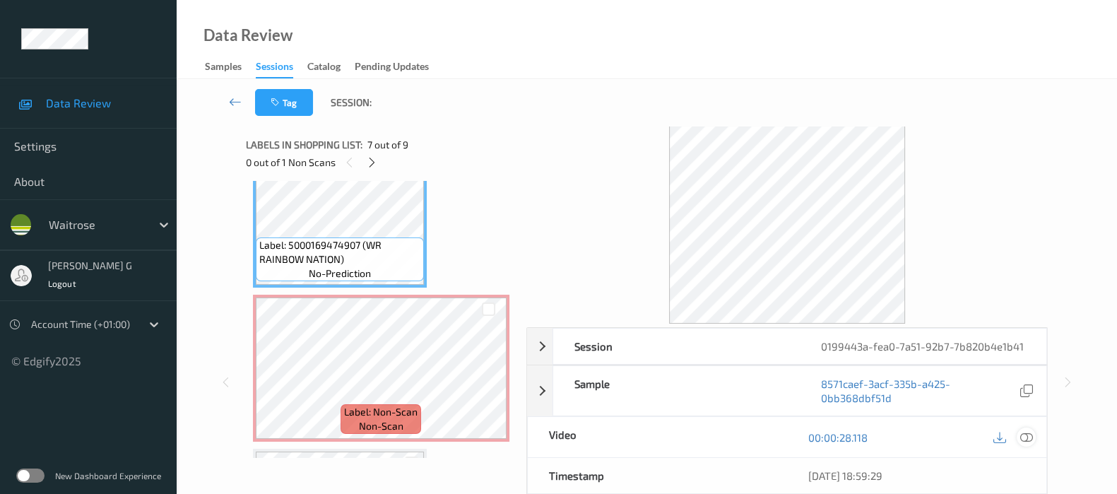
click at [1023, 437] on icon at bounding box center [1027, 437] width 13 height 13
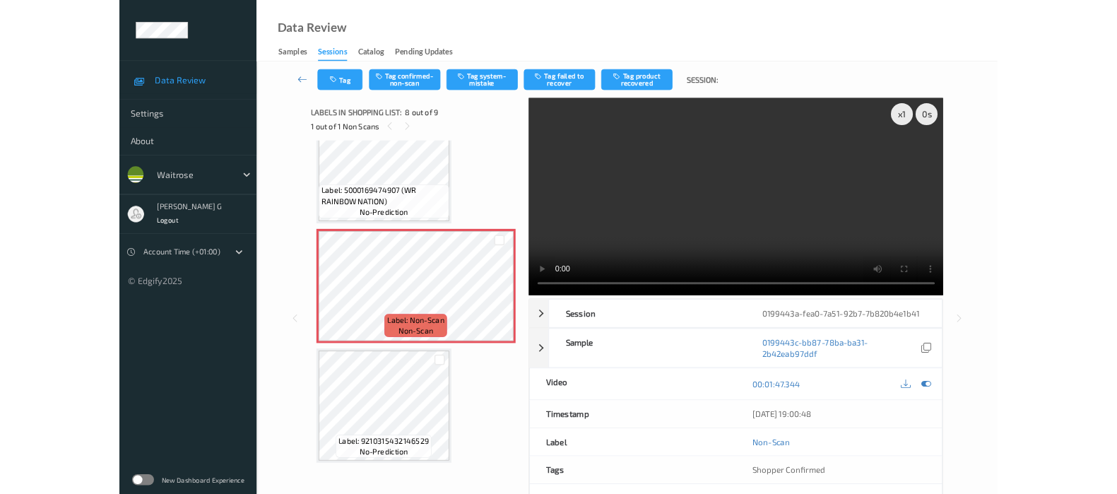
scroll to position [965, 0]
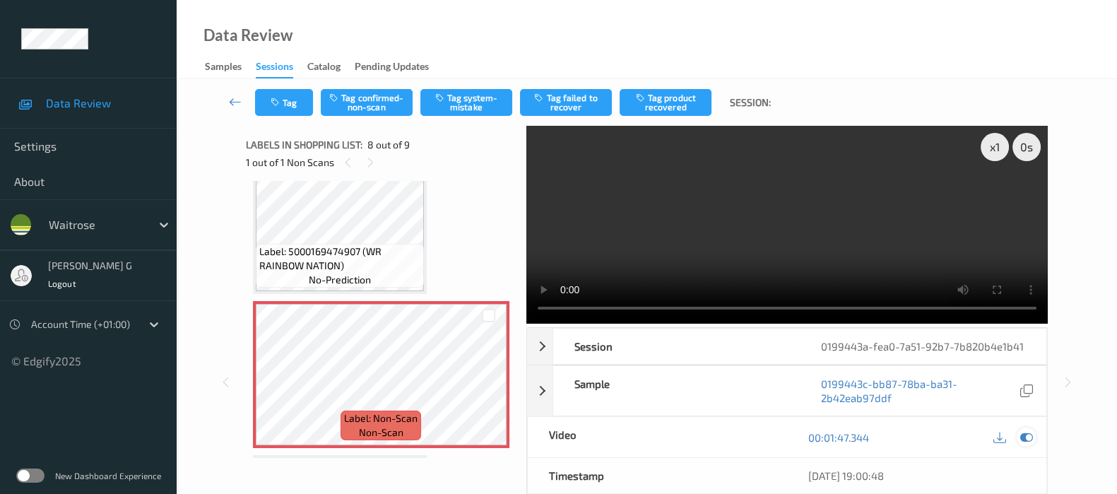
click at [1025, 443] on div at bounding box center [1026, 437] width 19 height 19
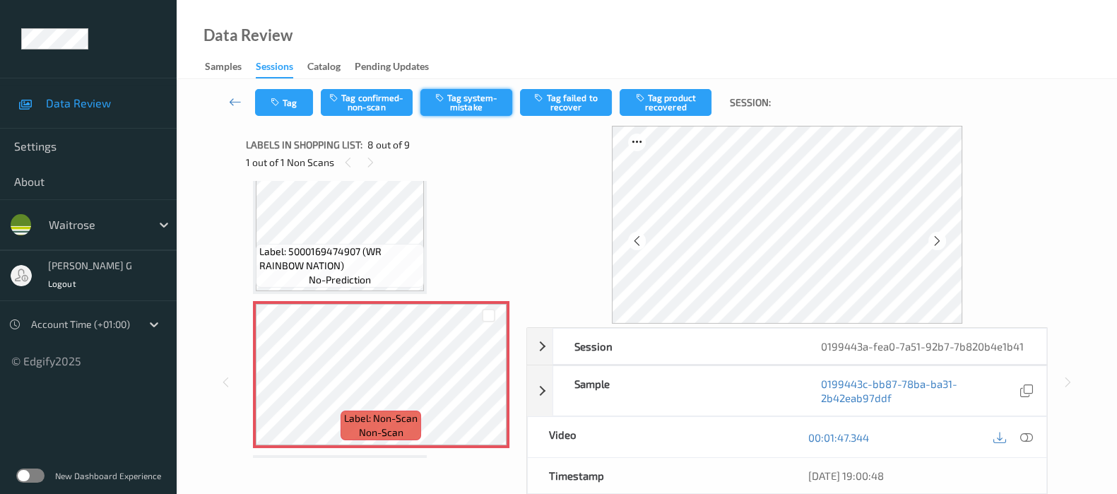
click at [466, 93] on button "Tag system-mistake" at bounding box center [467, 102] width 92 height 27
click at [271, 94] on button "Tag" at bounding box center [284, 102] width 58 height 27
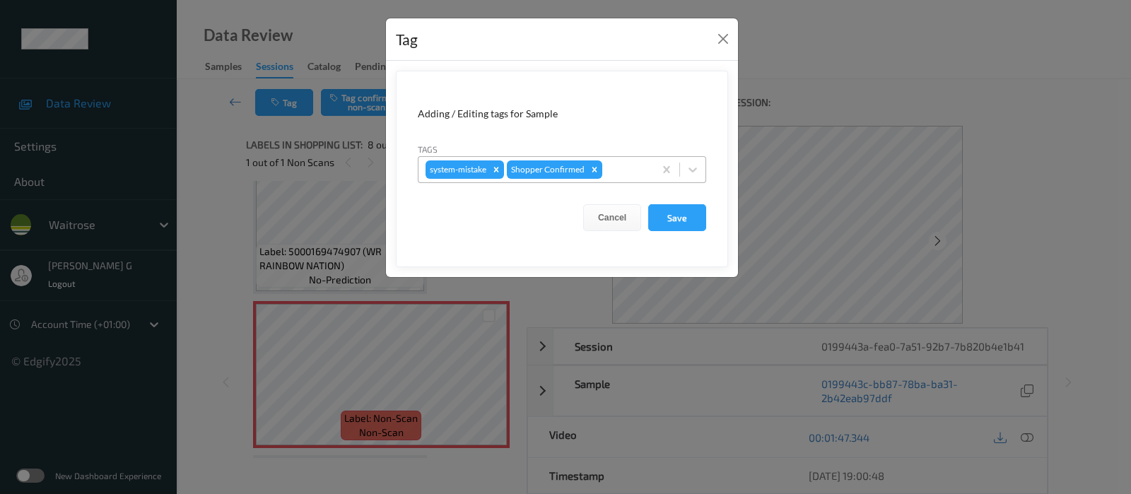
click at [618, 170] on div at bounding box center [626, 169] width 42 height 17
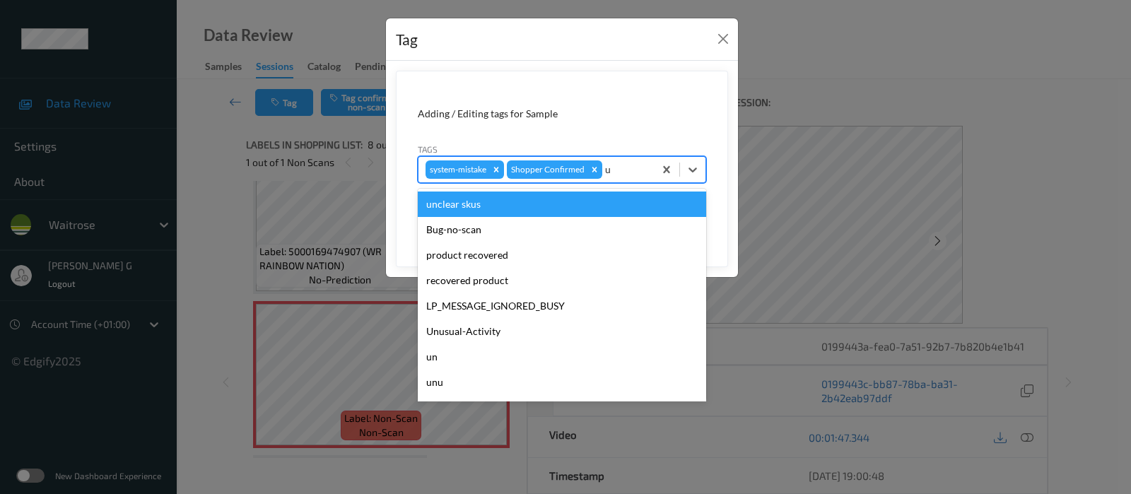
type input "un"
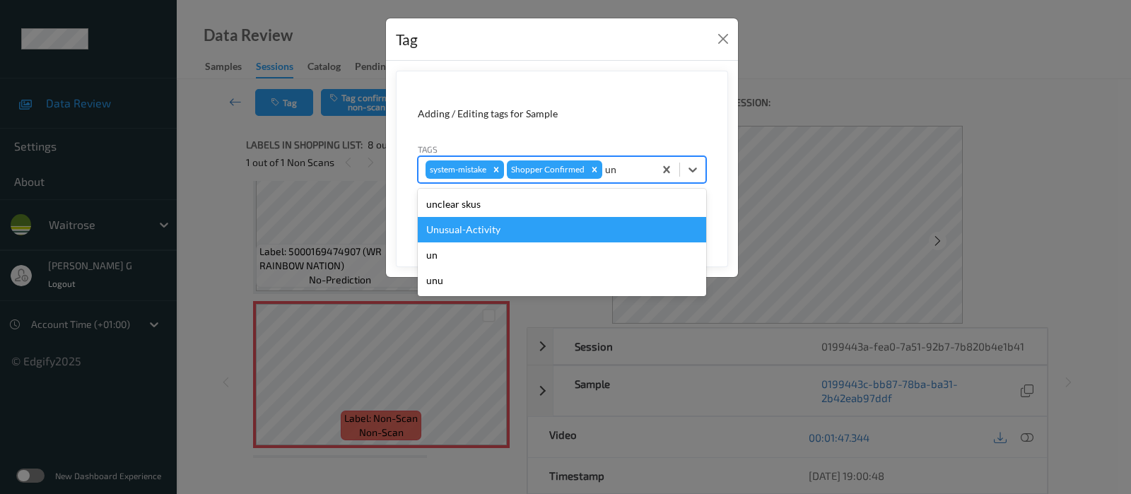
click at [502, 229] on div "Unusual-Activity" at bounding box center [562, 229] width 288 height 25
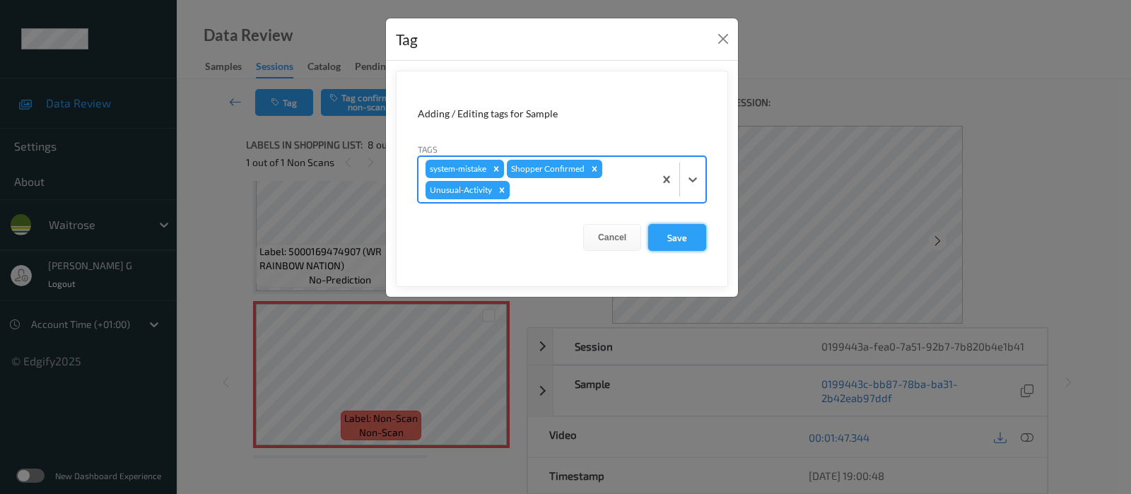
click at [671, 230] on button "Save" at bounding box center [677, 237] width 58 height 27
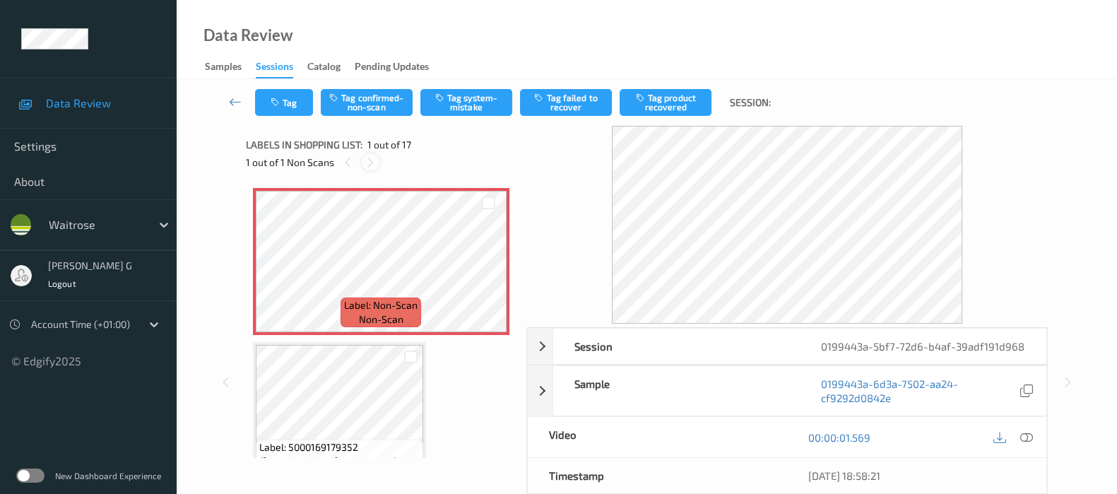
click at [363, 164] on div at bounding box center [371, 162] width 18 height 18
click at [1024, 435] on icon at bounding box center [1027, 437] width 13 height 13
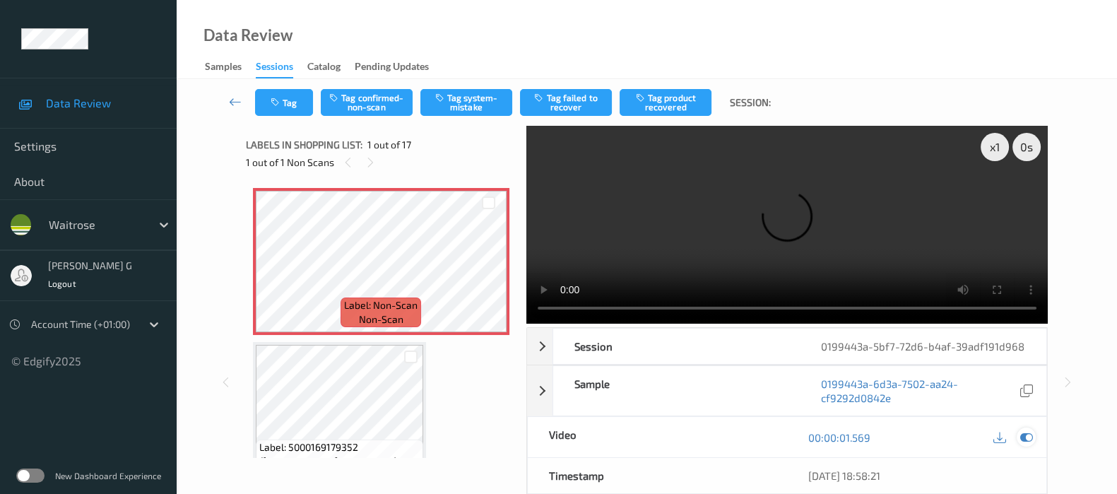
click at [1027, 440] on icon at bounding box center [1027, 437] width 13 height 13
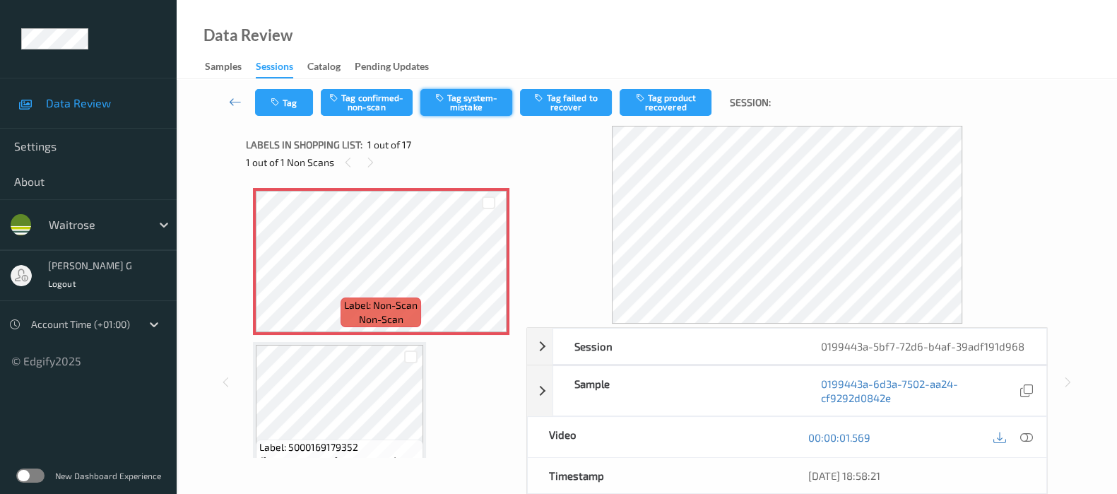
click at [467, 100] on button "Tag system-mistake" at bounding box center [467, 102] width 92 height 27
click at [300, 114] on button "Tag" at bounding box center [284, 102] width 58 height 27
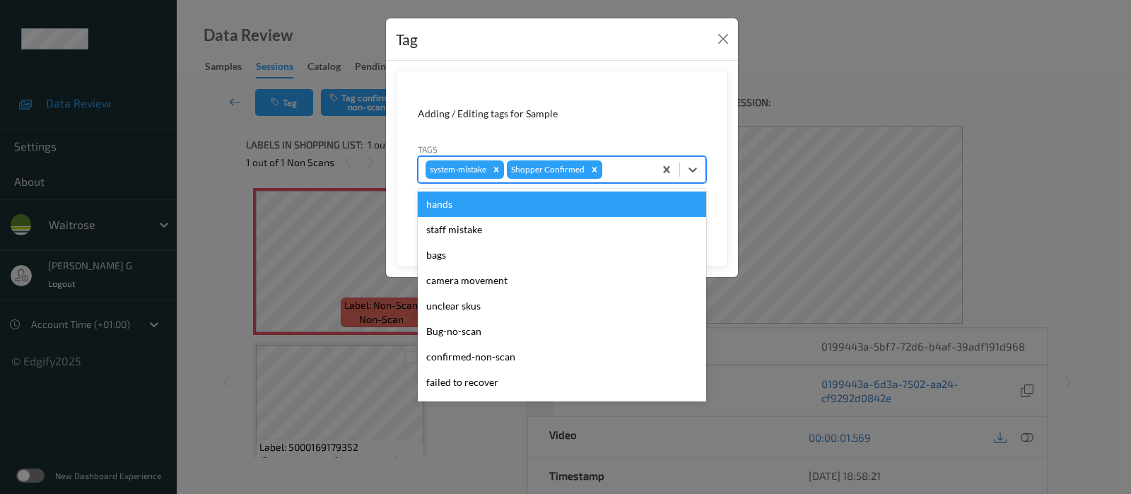
click at [629, 161] on div at bounding box center [626, 169] width 42 height 17
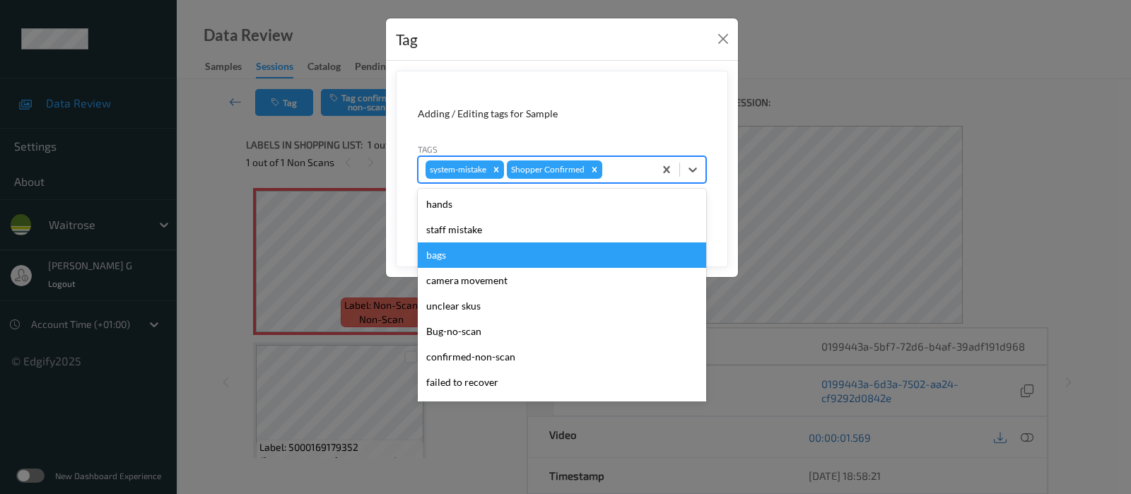
click at [463, 249] on div "bags" at bounding box center [562, 254] width 288 height 25
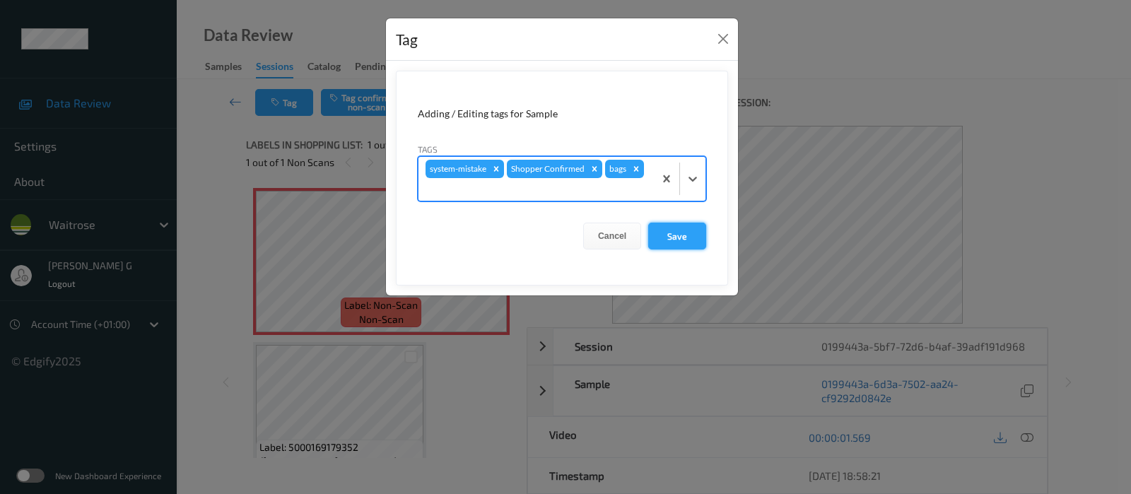
click at [690, 245] on button "Save" at bounding box center [677, 236] width 58 height 27
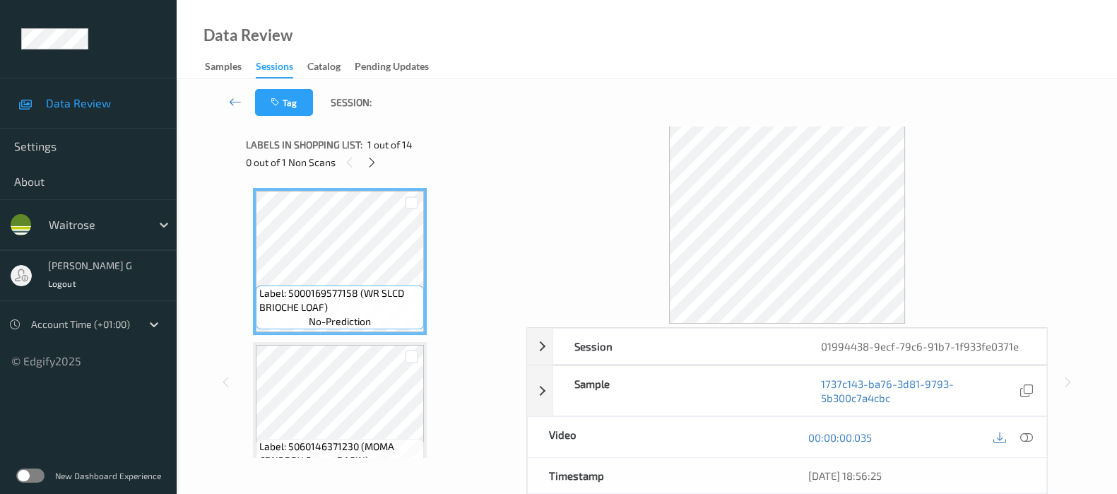
click at [375, 171] on div "0 out of 1 Non Scans" at bounding box center [381, 162] width 271 height 18
click at [375, 170] on div at bounding box center [372, 162] width 18 height 18
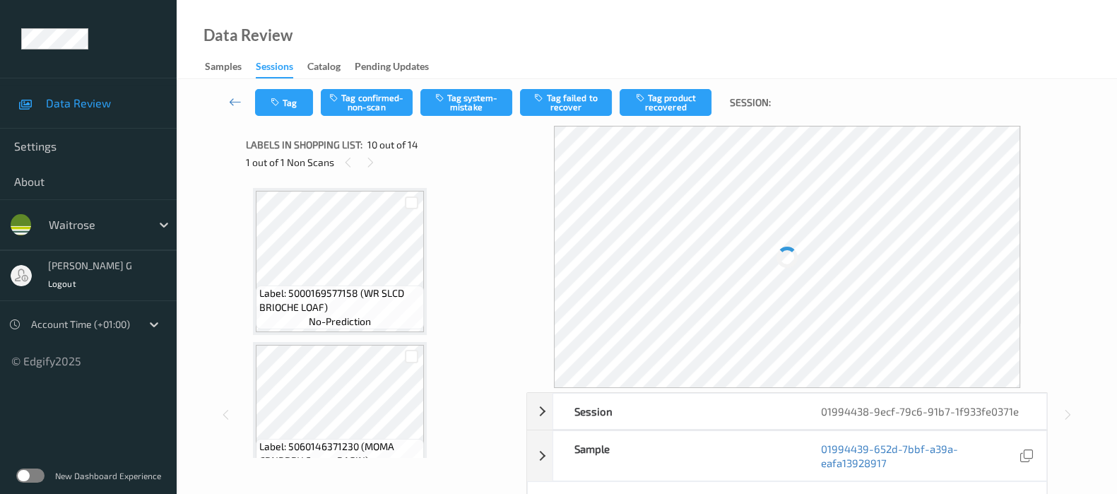
scroll to position [1232, 0]
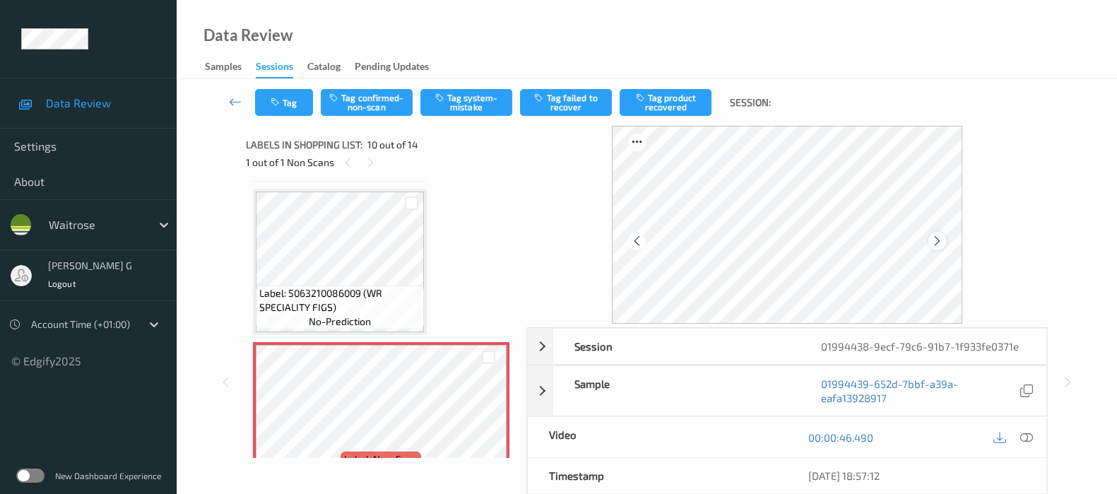
click at [934, 238] on icon at bounding box center [937, 241] width 12 height 13
click at [934, 238] on div at bounding box center [938, 241] width 18 height 18
click at [1032, 437] on icon at bounding box center [1027, 437] width 13 height 13
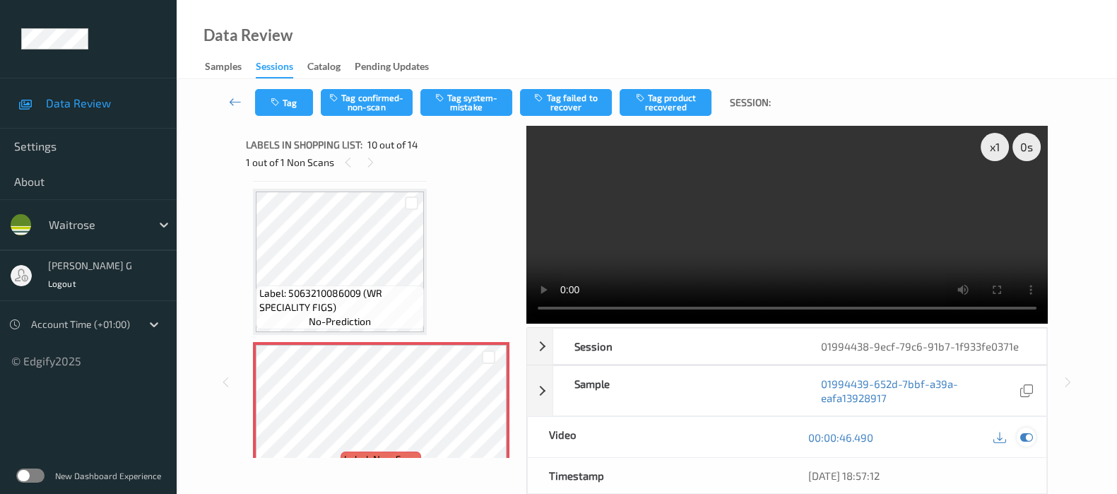
click at [1022, 434] on icon at bounding box center [1027, 437] width 13 height 13
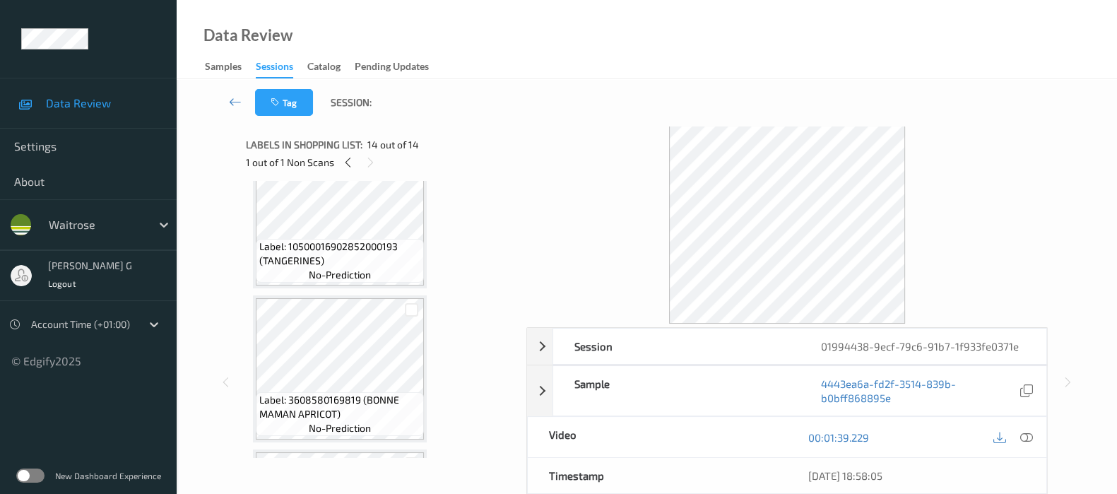
scroll to position [1343, 0]
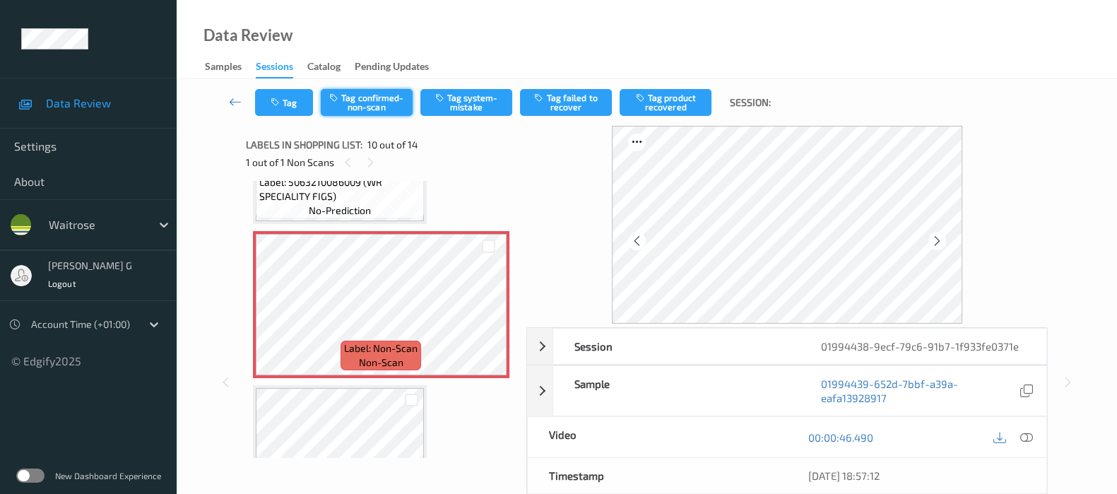
click at [368, 103] on button "Tag confirmed-non-scan" at bounding box center [367, 102] width 92 height 27
click at [669, 107] on button "Tag product recovered" at bounding box center [666, 102] width 92 height 27
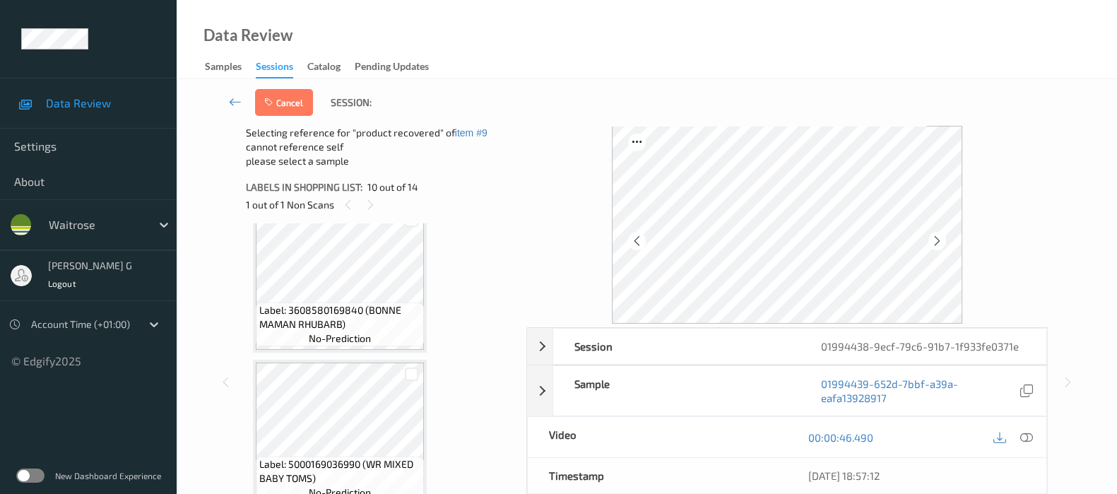
scroll to position [172, 0]
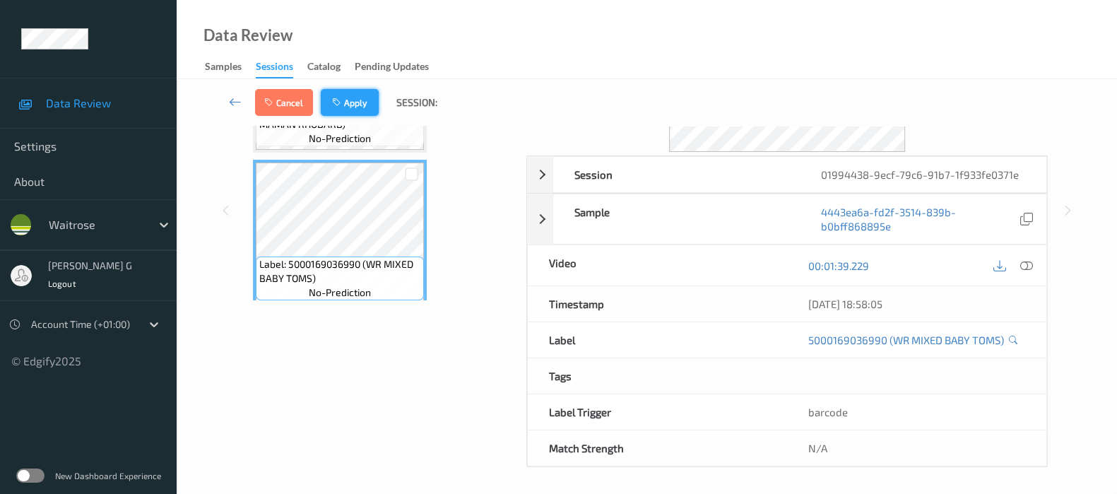
click at [345, 102] on button "Apply" at bounding box center [350, 102] width 58 height 27
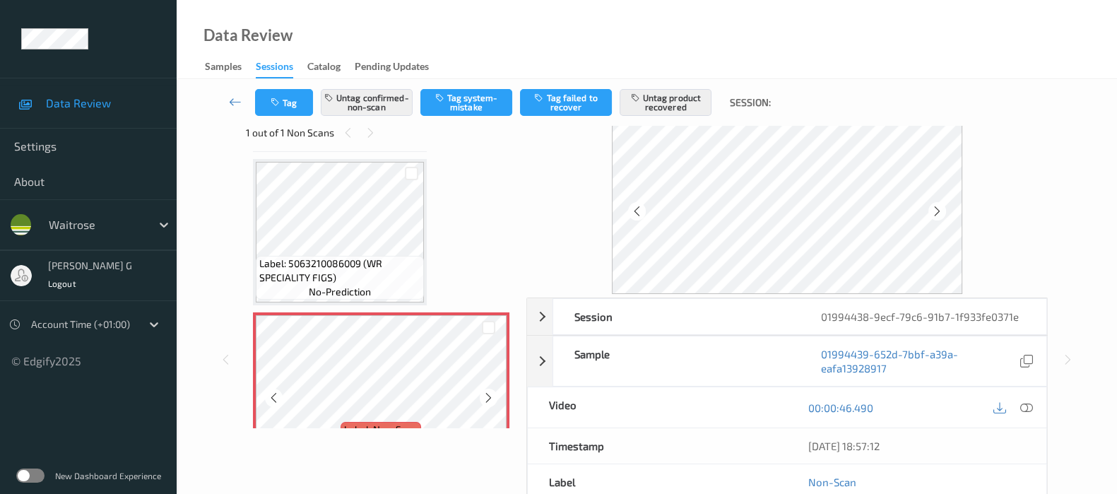
scroll to position [0, 0]
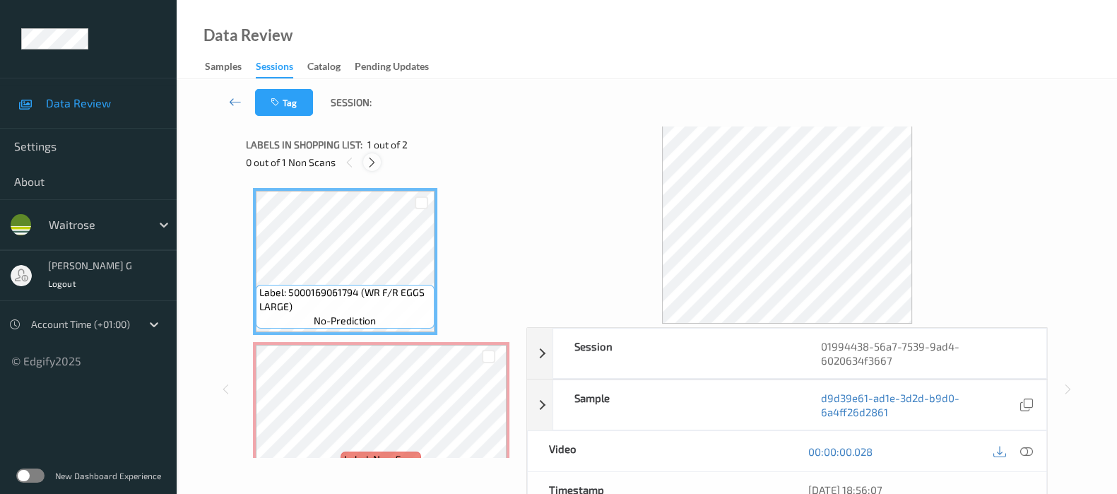
click at [369, 157] on icon at bounding box center [372, 162] width 12 height 13
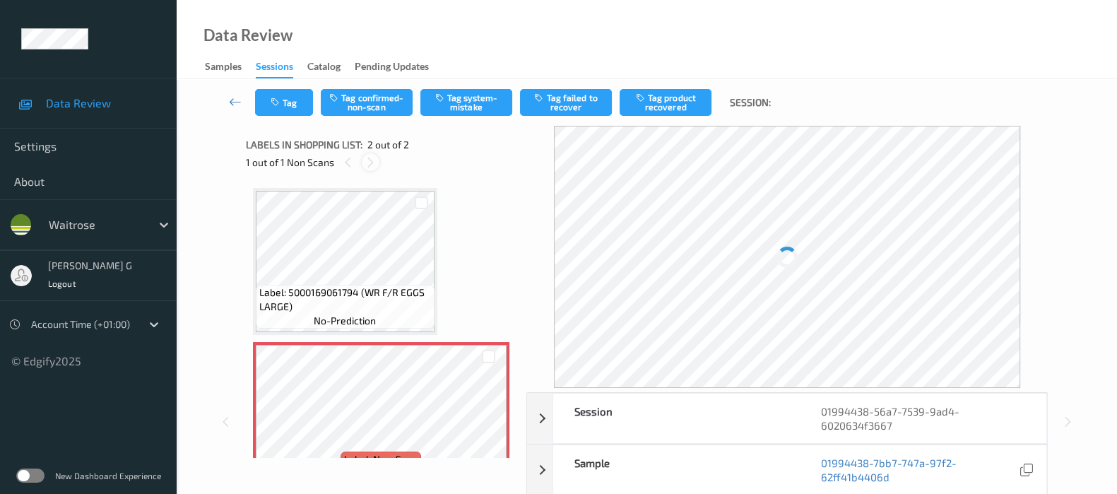
scroll to position [7, 0]
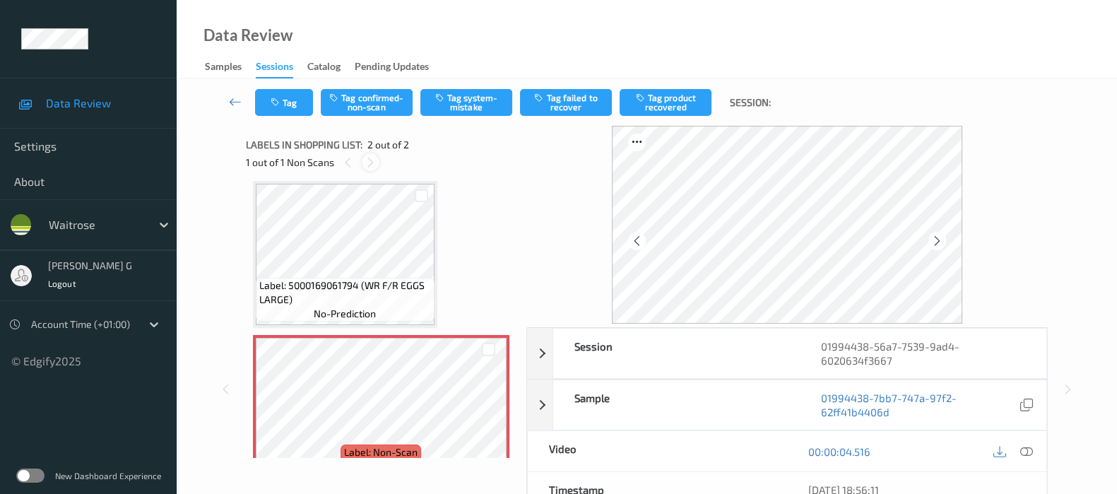
click at [369, 165] on icon at bounding box center [371, 162] width 12 height 13
click at [457, 106] on button "Tag system-mistake" at bounding box center [467, 102] width 92 height 27
click at [278, 98] on icon "button" at bounding box center [277, 103] width 12 height 10
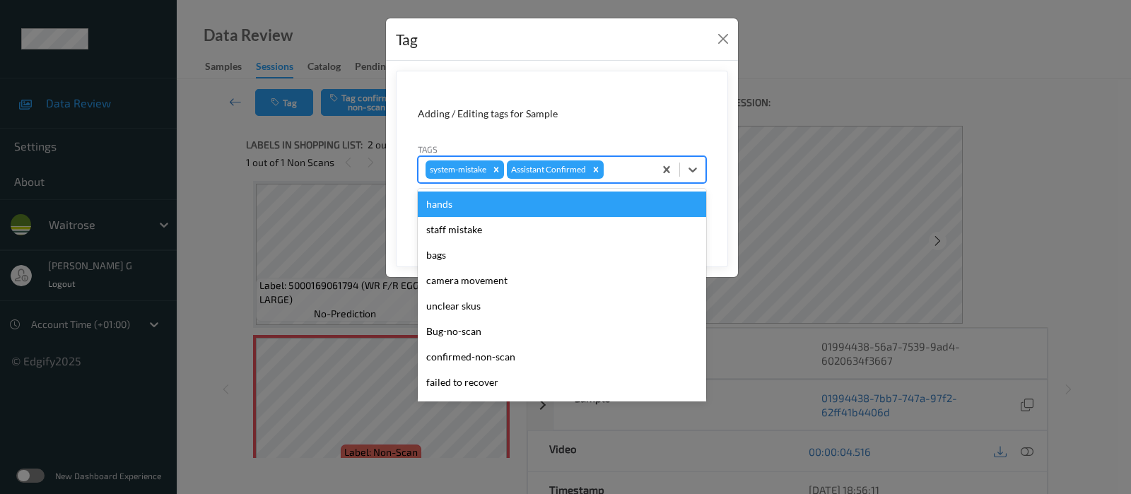
click at [622, 164] on div at bounding box center [626, 169] width 40 height 17
type input "un"
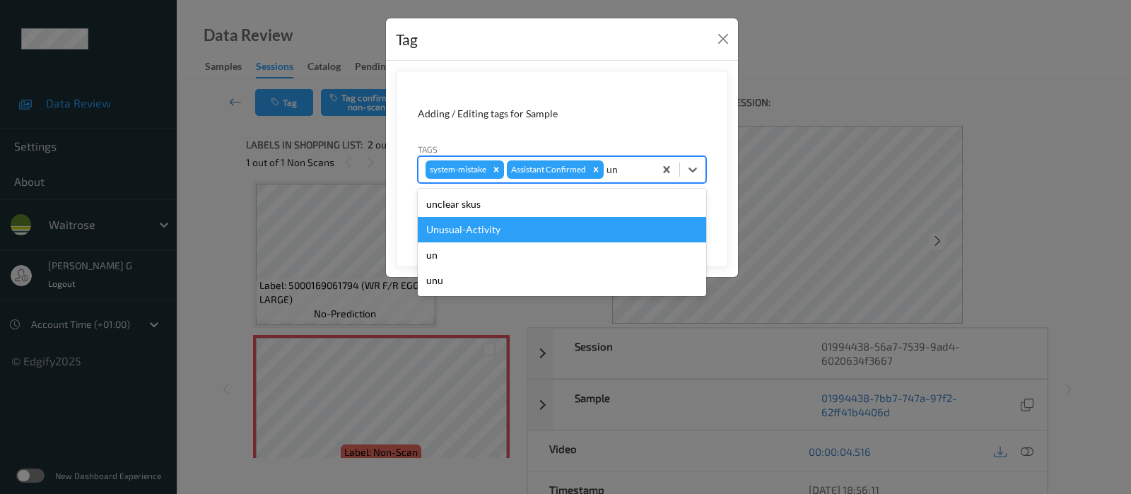
click at [481, 228] on div "Unusual-Activity" at bounding box center [562, 229] width 288 height 25
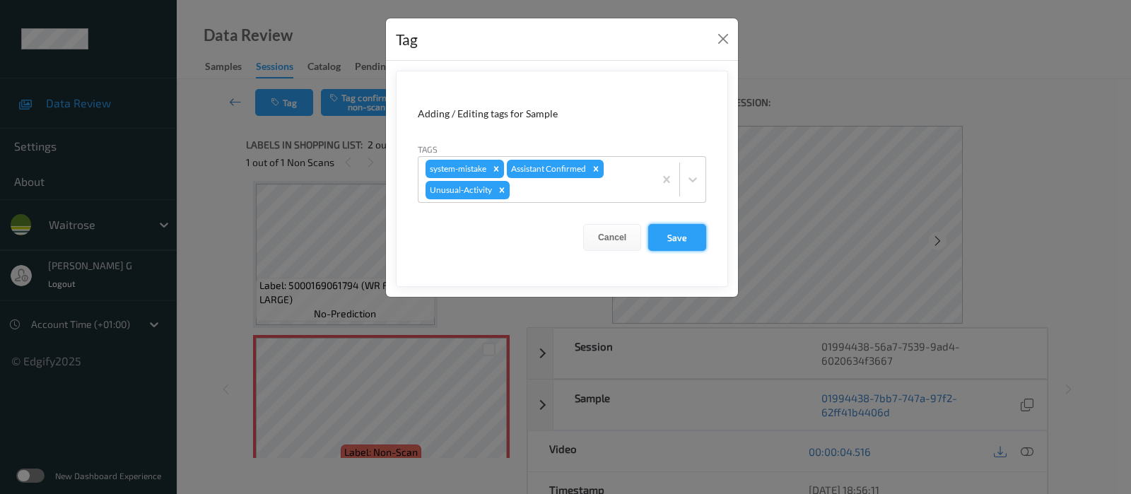
click at [684, 231] on button "Save" at bounding box center [677, 237] width 58 height 27
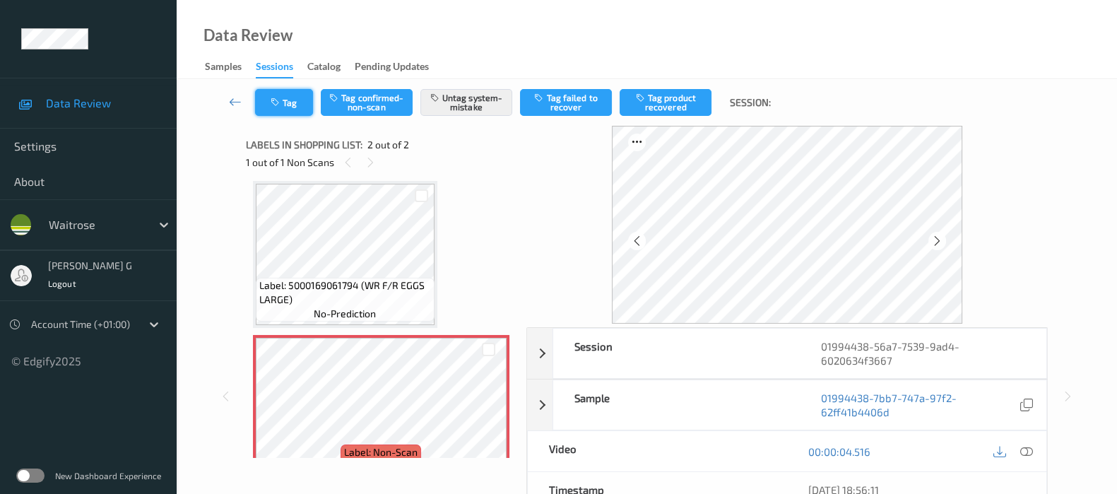
click at [278, 95] on button "Tag" at bounding box center [284, 102] width 58 height 27
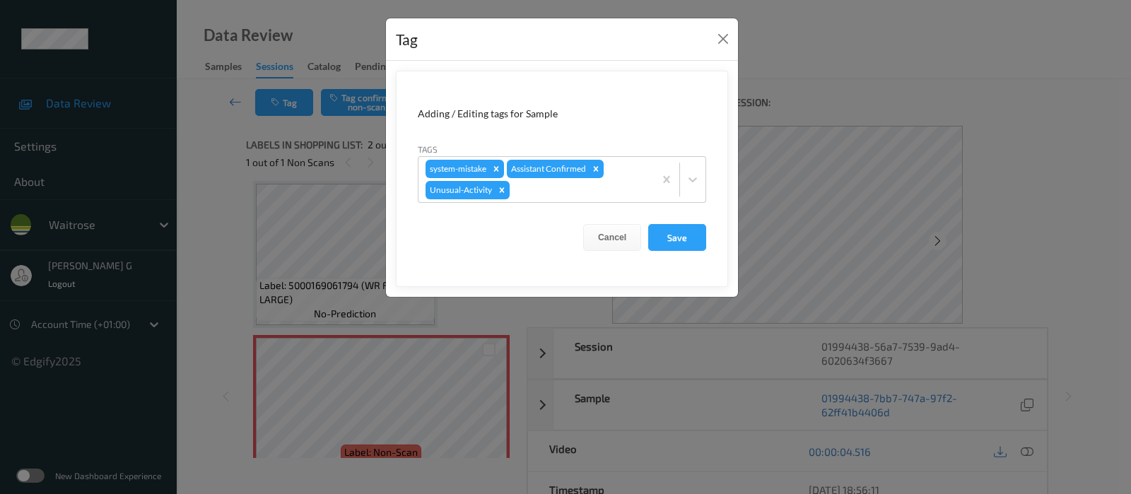
click at [226, 228] on div "Tag Adding / Editing tags for Sample Tags system-mistake Assistant Confirmed Un…" at bounding box center [565, 247] width 1131 height 494
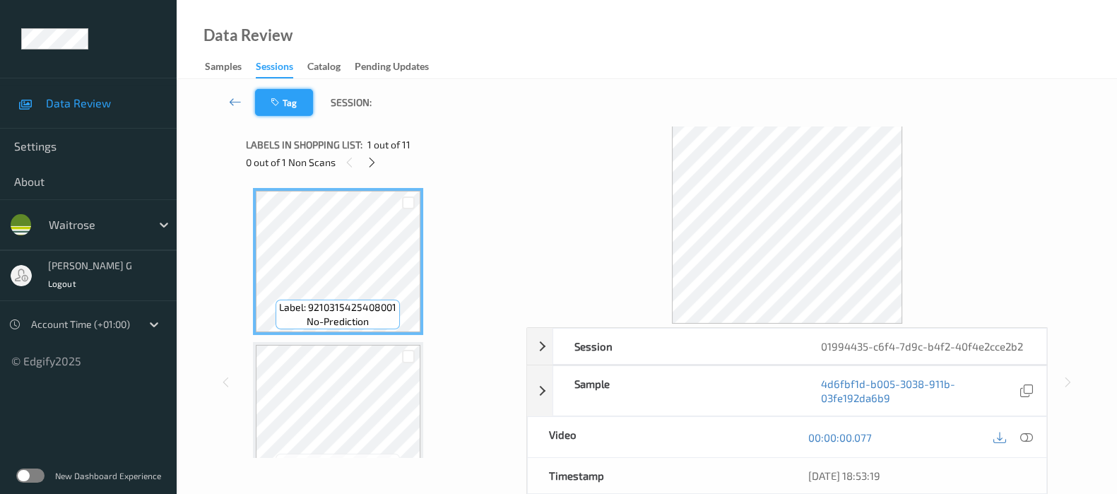
click at [291, 100] on button "Tag" at bounding box center [284, 102] width 58 height 27
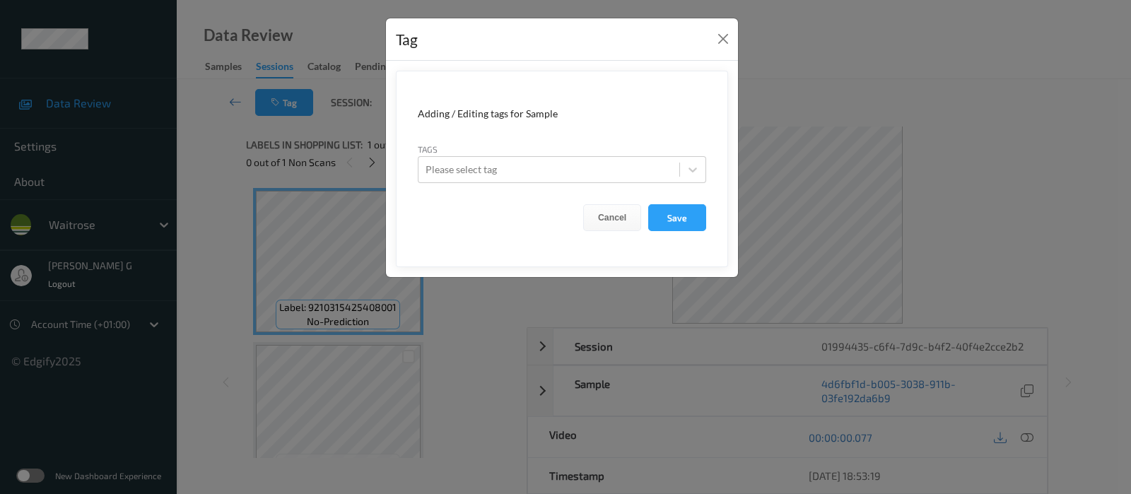
click at [228, 191] on div "Tag Adding / Editing tags for Sample Tags Please select tag Cancel Save" at bounding box center [565, 247] width 1131 height 494
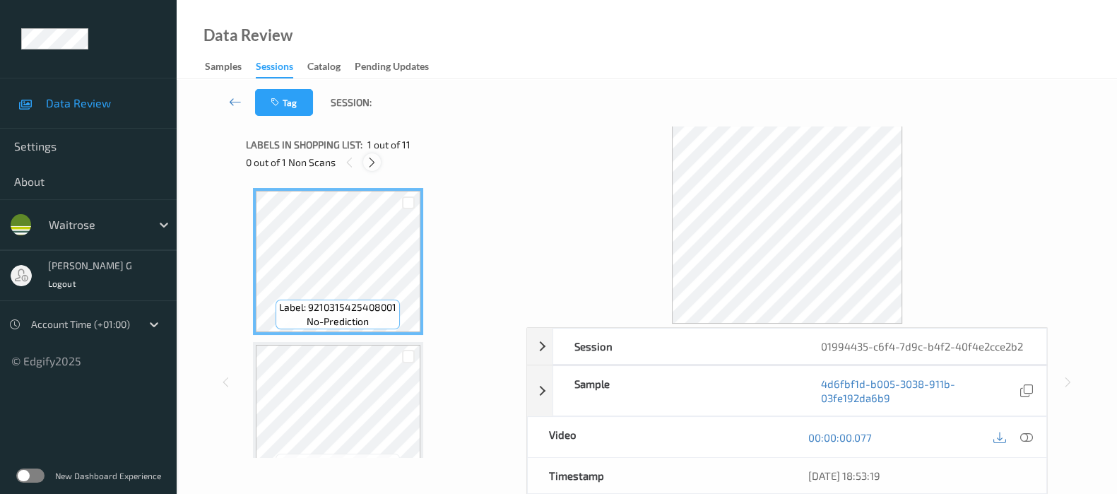
click at [376, 163] on icon at bounding box center [372, 162] width 12 height 13
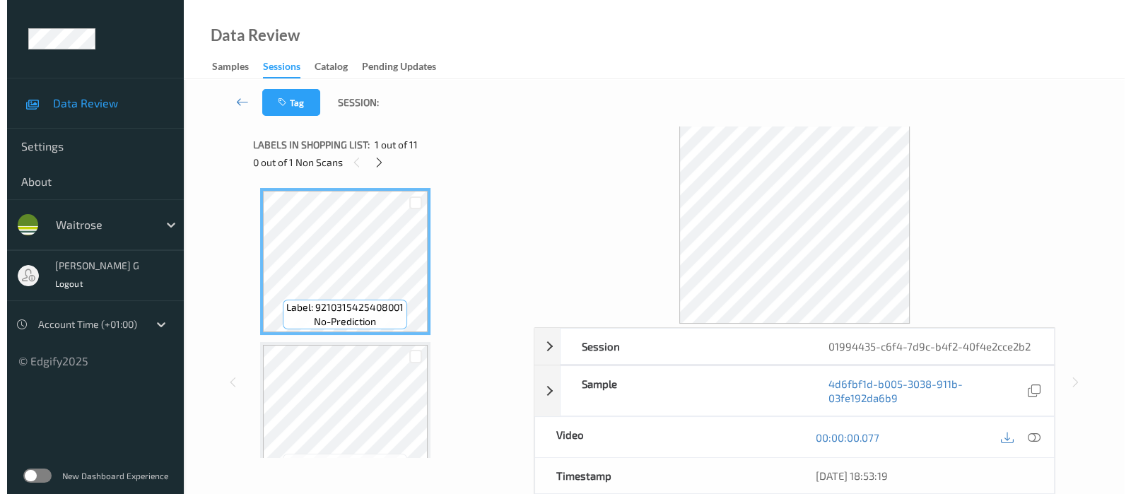
scroll to position [1232, 0]
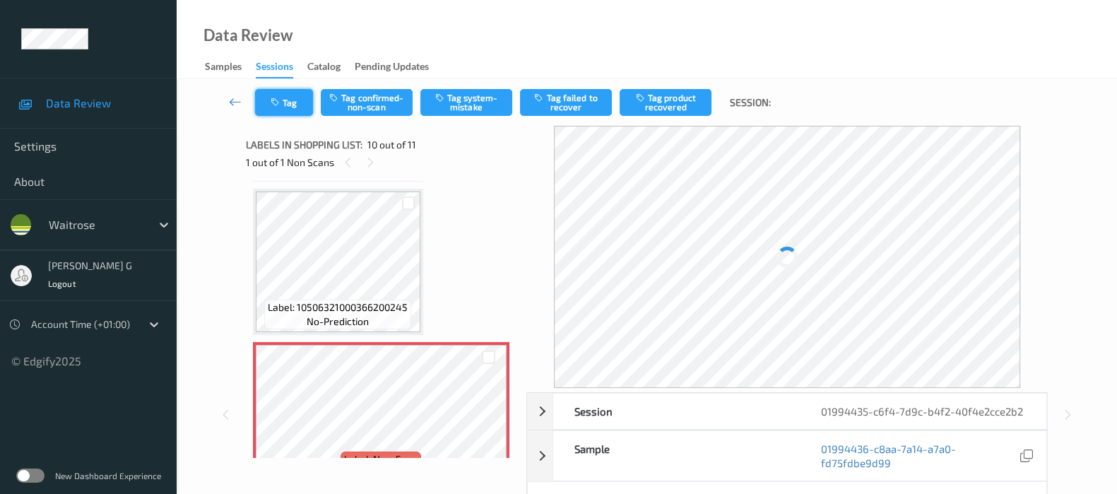
click at [288, 107] on button "Tag" at bounding box center [284, 102] width 58 height 27
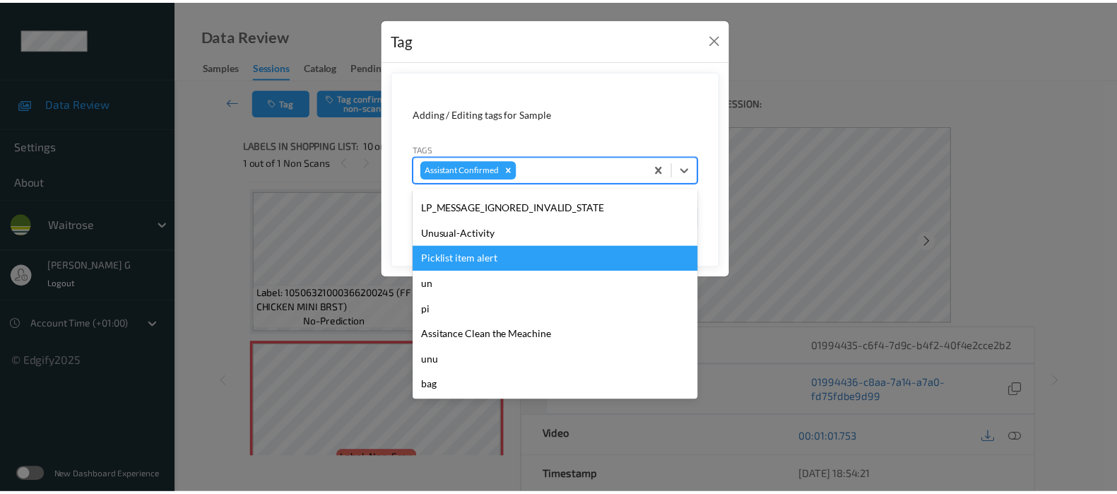
scroll to position [0, 0]
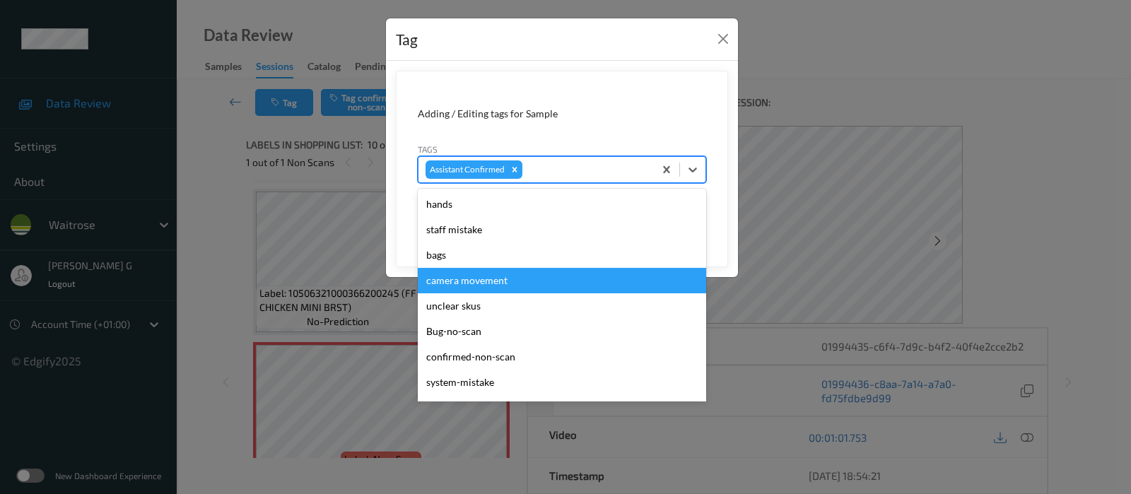
click at [233, 184] on div "Tag Adding / Editing tags for Sample Tags option camera movement focused, 4 of …" at bounding box center [565, 247] width 1131 height 494
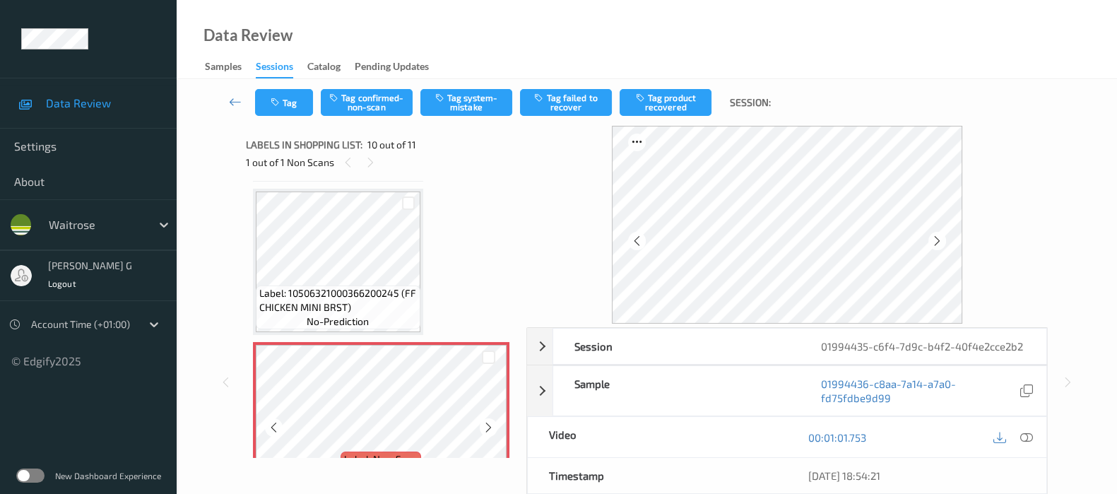
scroll to position [1320, 0]
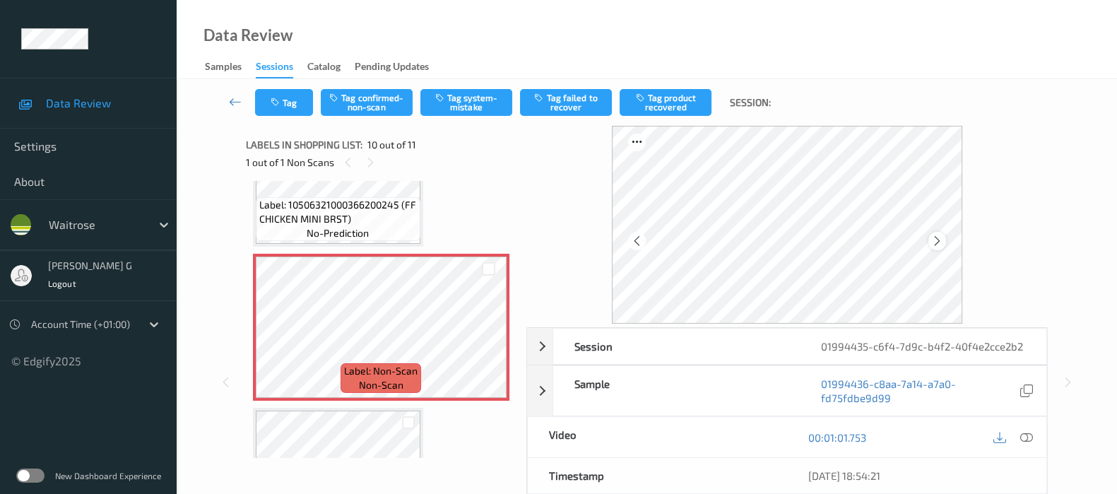
click at [944, 243] on icon at bounding box center [937, 241] width 12 height 13
click at [944, 242] on icon at bounding box center [937, 241] width 12 height 13
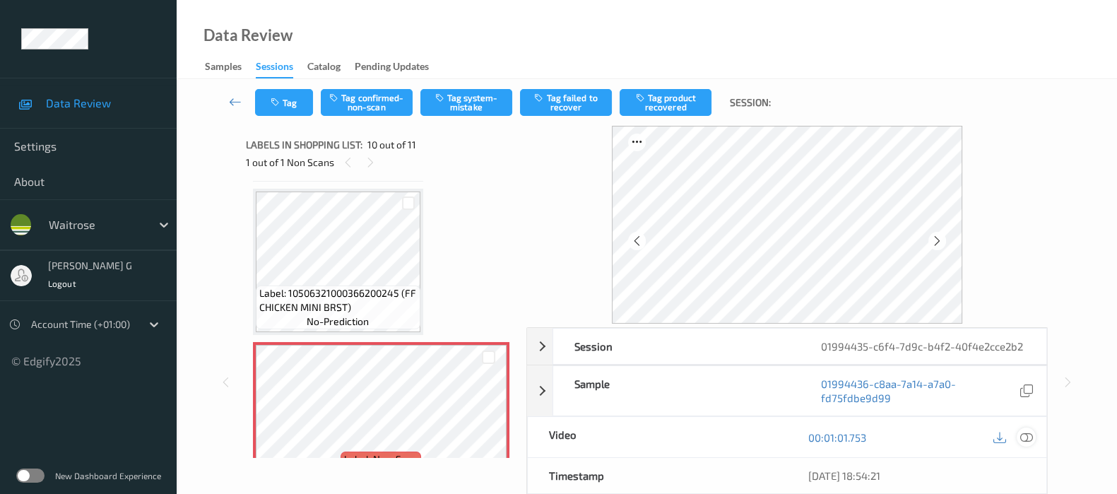
click at [1030, 442] on div at bounding box center [1026, 437] width 19 height 19
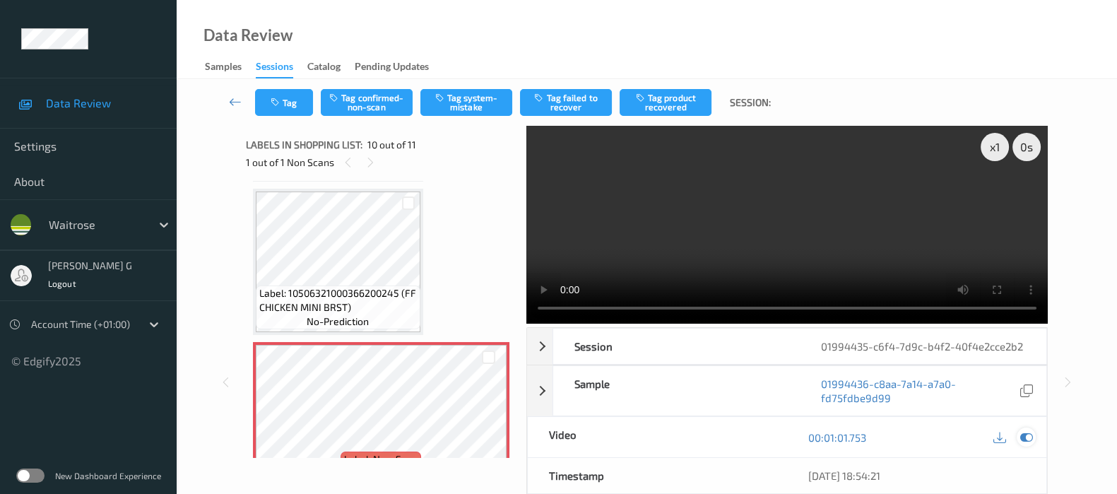
click at [1026, 447] on div at bounding box center [1026, 437] width 19 height 19
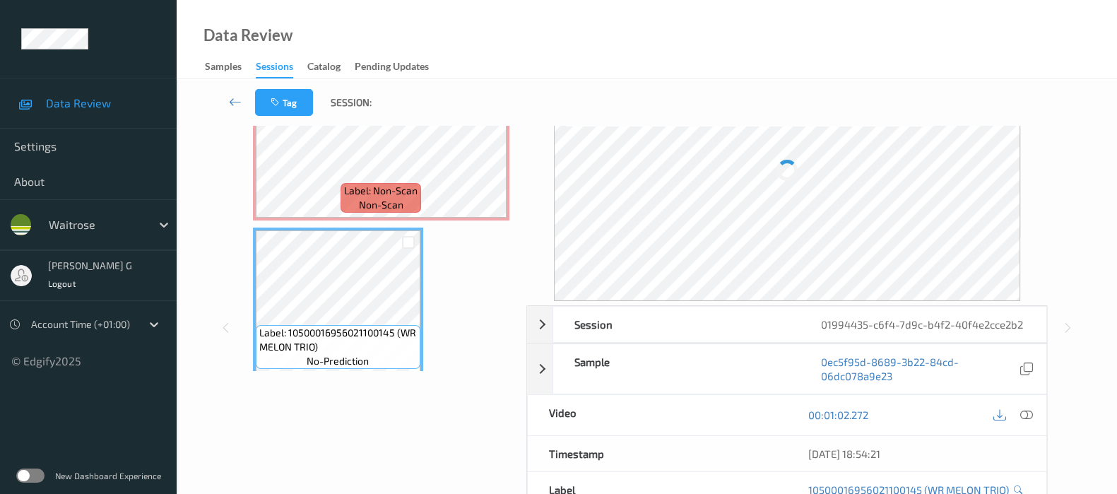
scroll to position [0, 0]
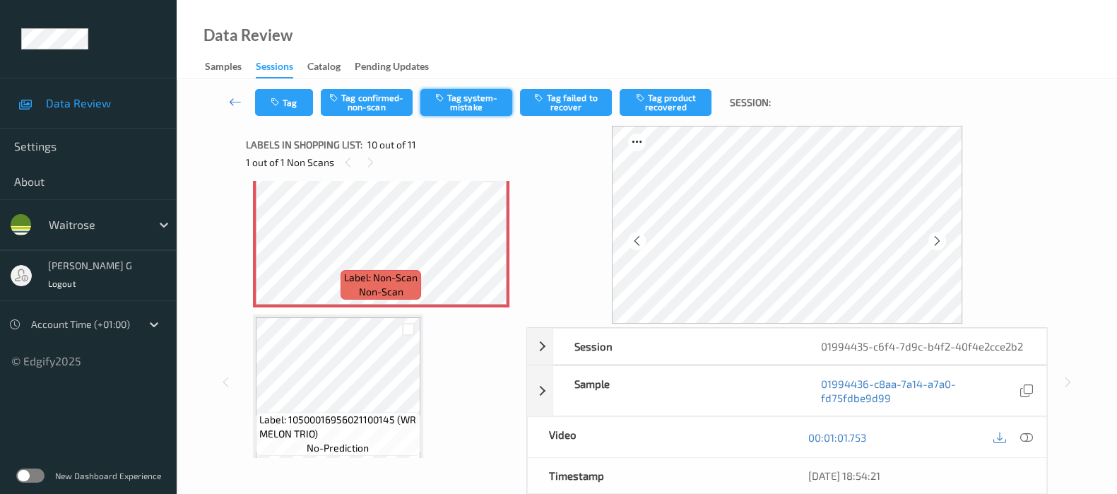
click at [449, 98] on button "Tag system-mistake" at bounding box center [467, 102] width 92 height 27
click at [944, 239] on icon at bounding box center [937, 241] width 12 height 13
click at [268, 94] on button "Tag" at bounding box center [284, 102] width 58 height 27
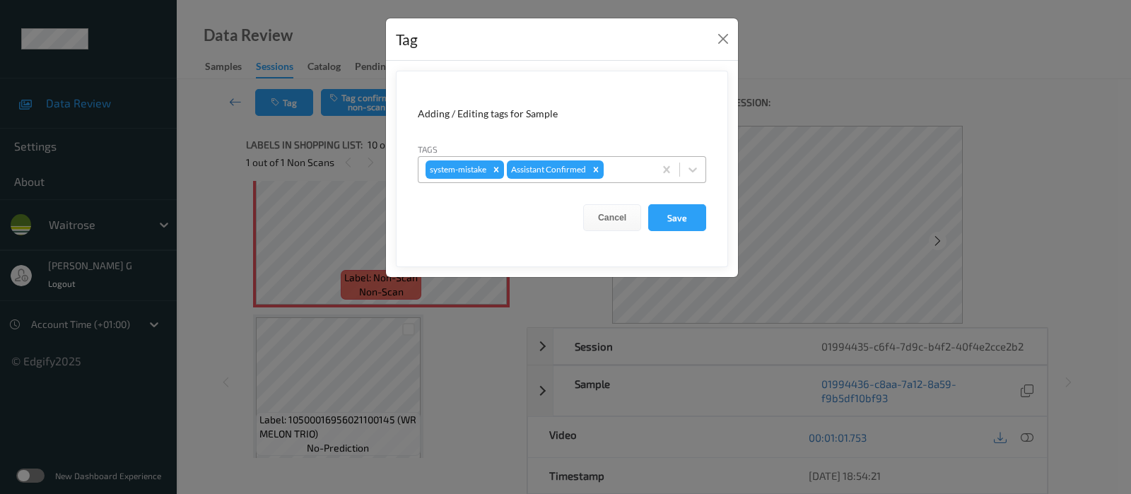
click at [630, 162] on div at bounding box center [626, 169] width 40 height 17
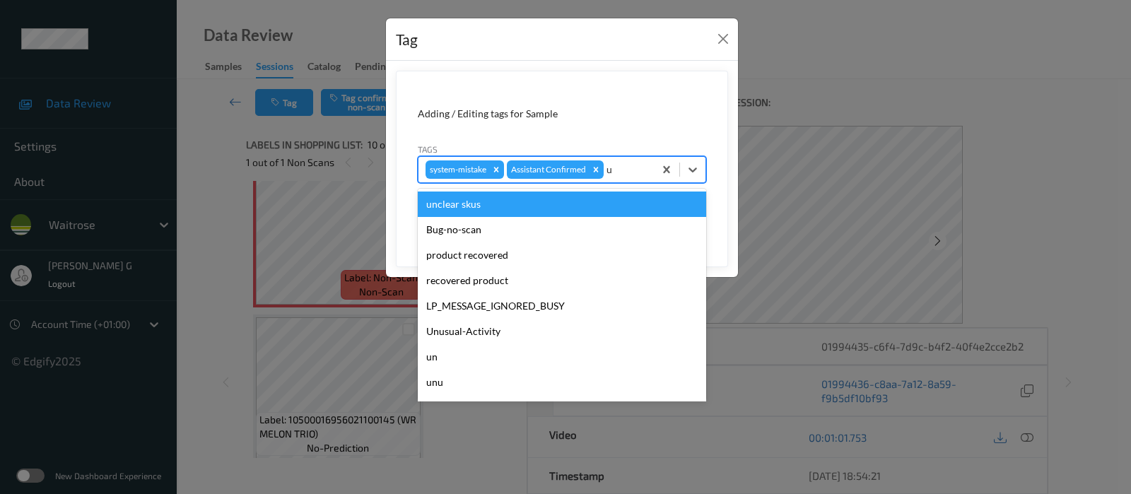
type input "un"
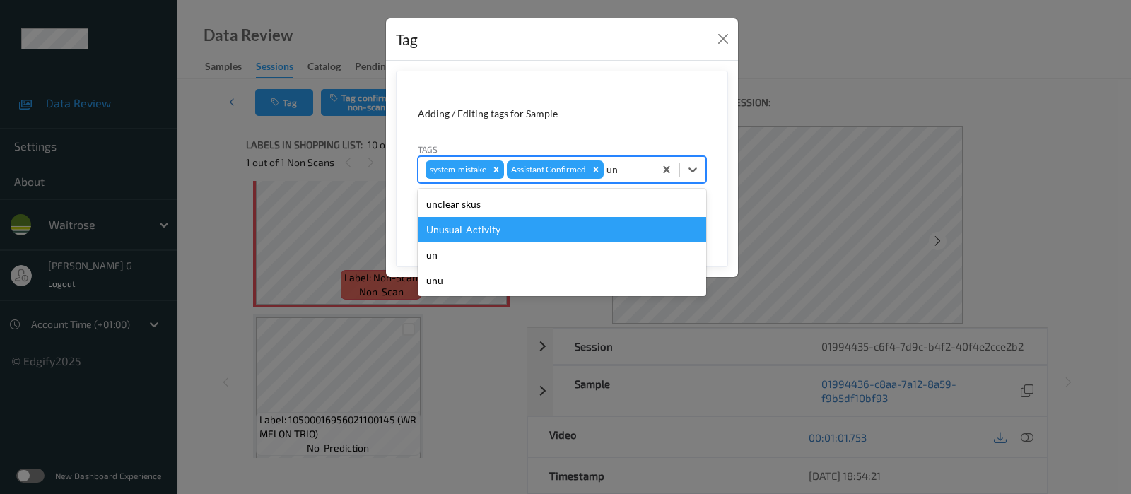
click at [466, 228] on div "Unusual-Activity" at bounding box center [562, 229] width 288 height 25
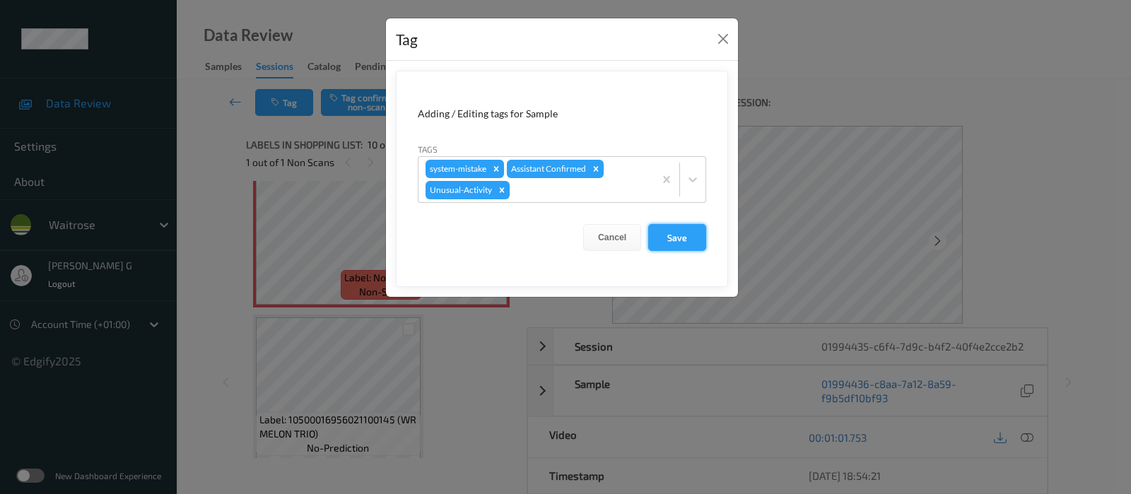
click at [682, 242] on button "Save" at bounding box center [677, 237] width 58 height 27
click at [688, 234] on button "Save" at bounding box center [677, 237] width 58 height 27
click at [689, 233] on button "Save" at bounding box center [677, 237] width 58 height 27
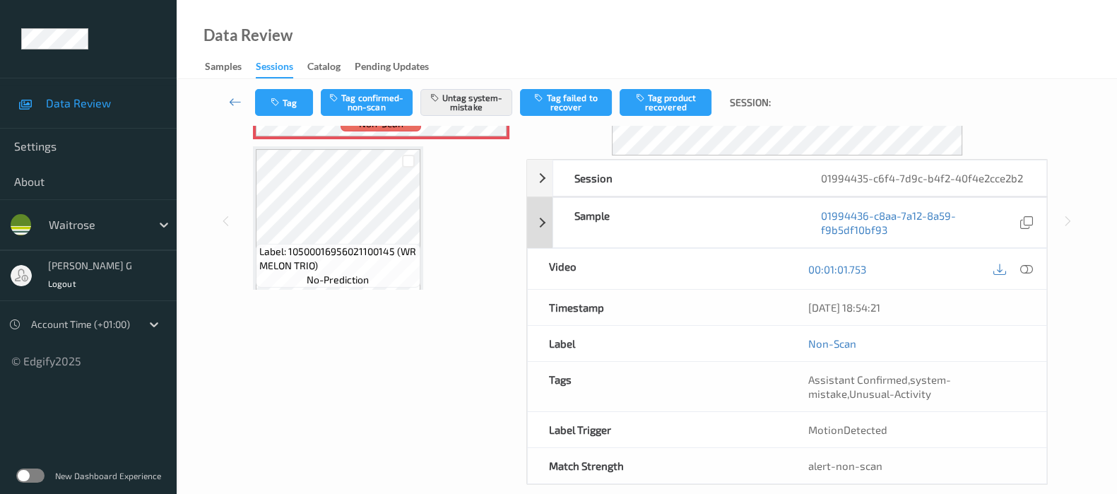
scroll to position [200, 0]
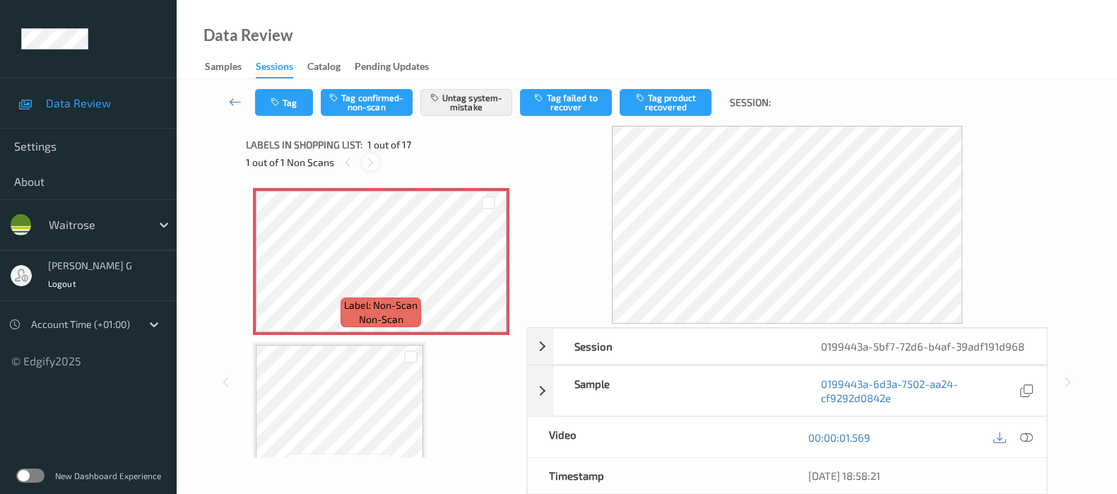
click at [372, 158] on icon at bounding box center [371, 162] width 12 height 13
click at [278, 110] on button "Tag" at bounding box center [284, 102] width 58 height 27
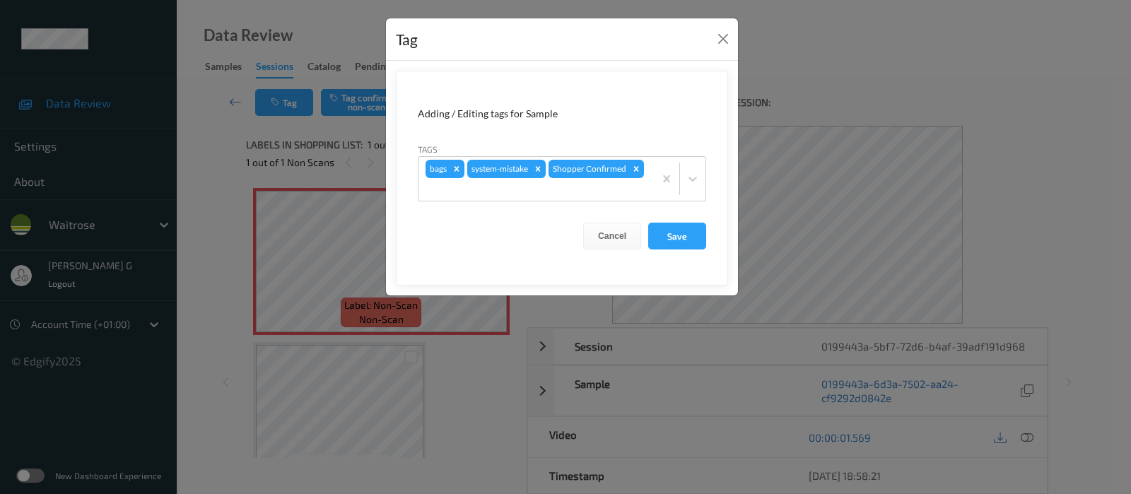
click at [244, 202] on div "Tag Adding / Editing tags for Sample Tags bags system-mistake Shopper Confirmed…" at bounding box center [565, 247] width 1131 height 494
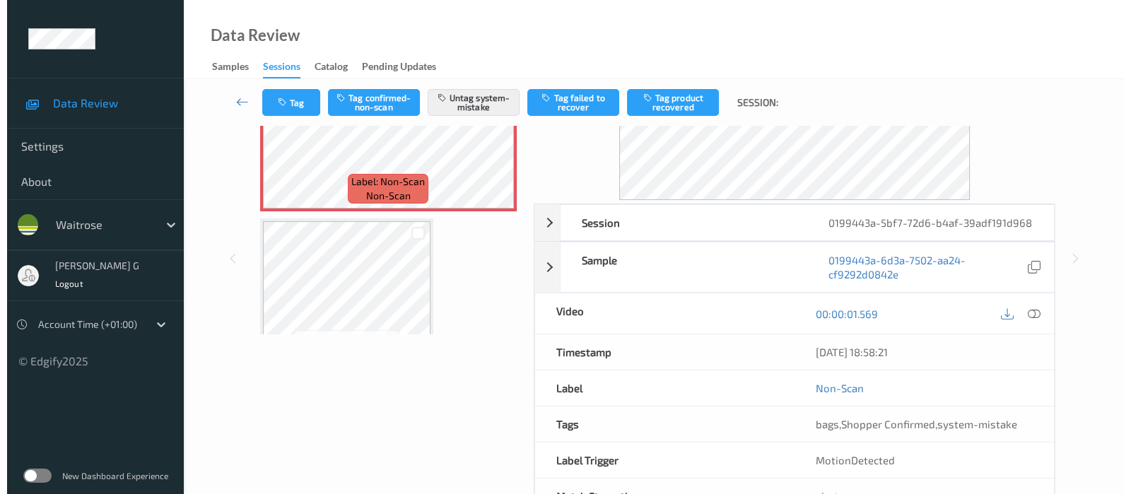
scroll to position [83, 0]
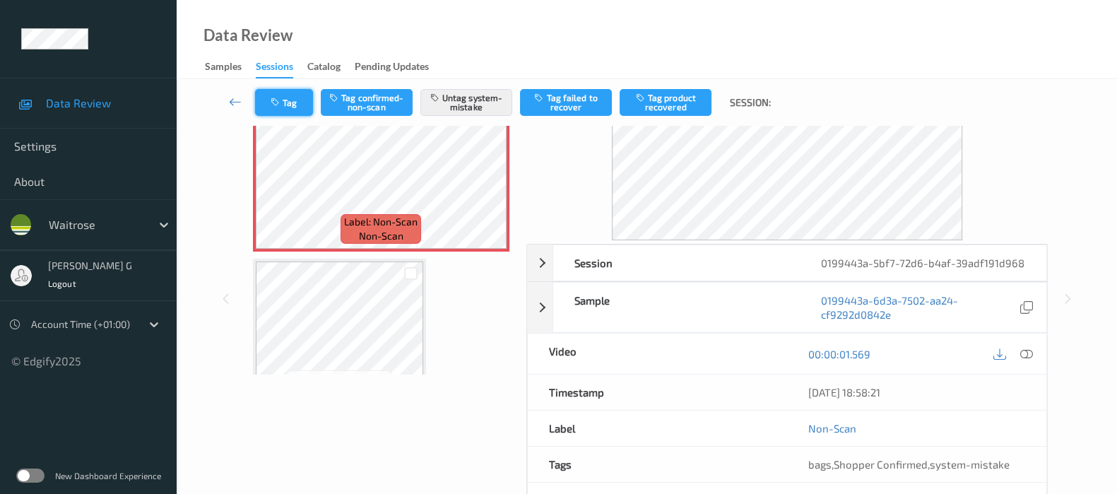
click at [278, 98] on icon "button" at bounding box center [277, 103] width 12 height 10
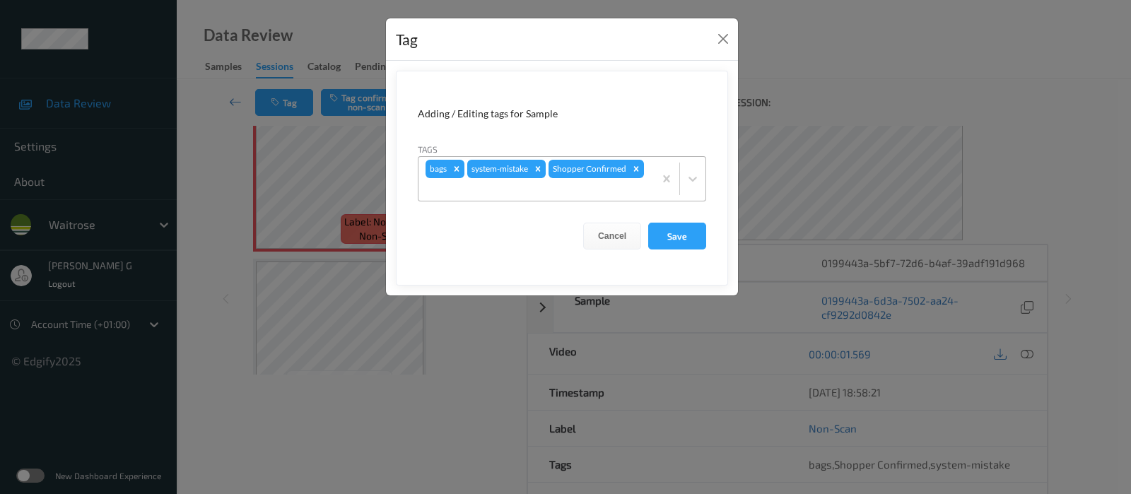
click at [598, 189] on div at bounding box center [535, 189] width 221 height 17
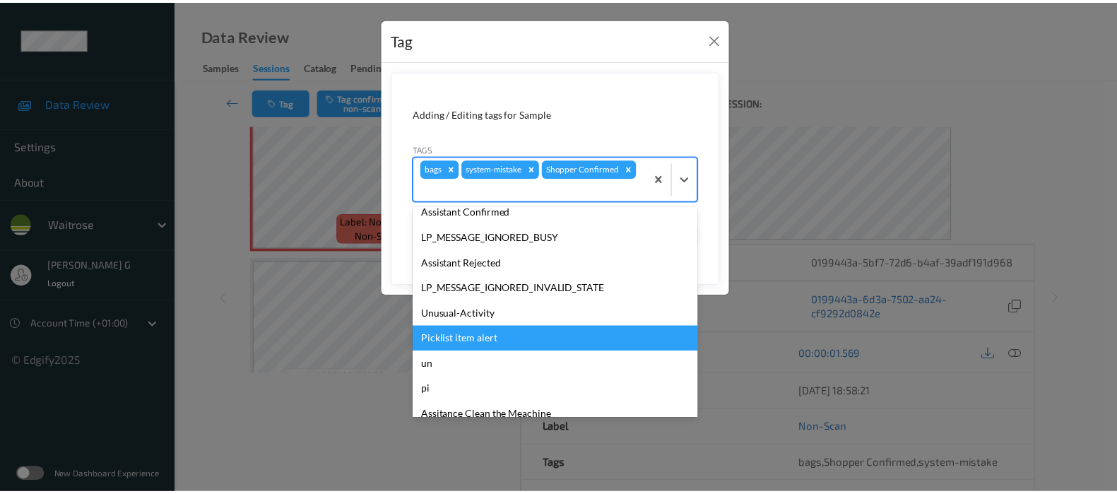
scroll to position [328, 0]
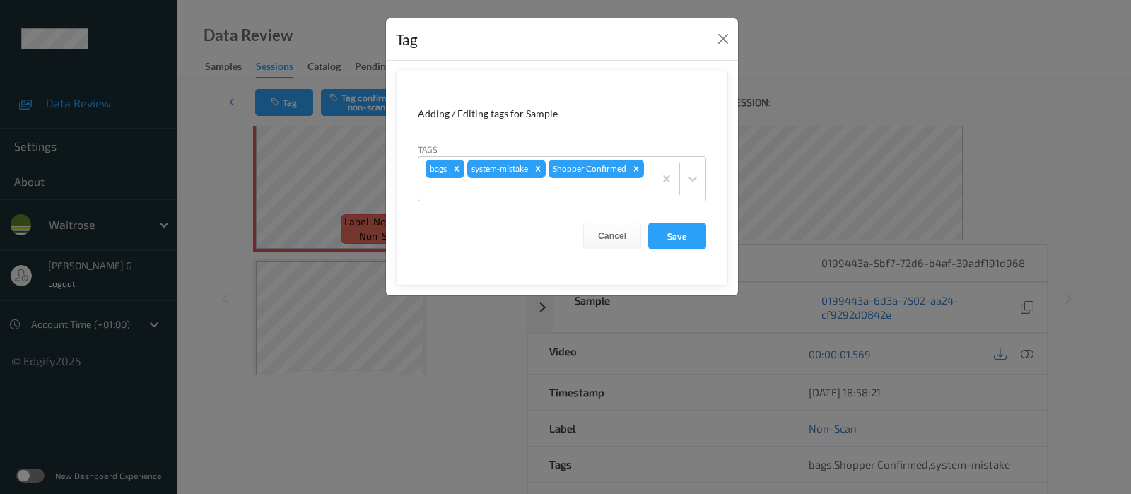
click at [308, 424] on div "Tag Adding / Editing tags for Sample Tags bags system-mistake Shopper Confirmed…" at bounding box center [565, 247] width 1131 height 494
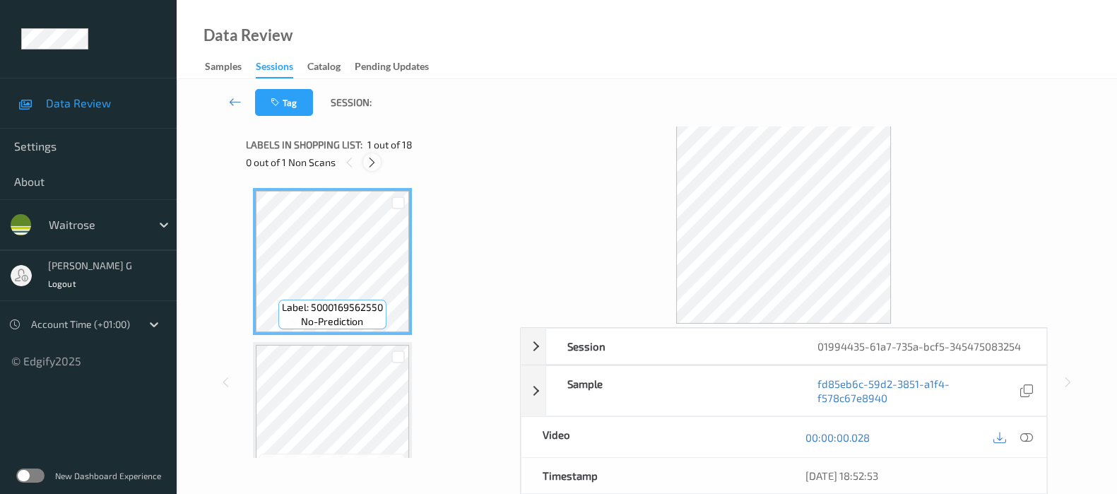
click at [365, 164] on div at bounding box center [372, 162] width 18 height 18
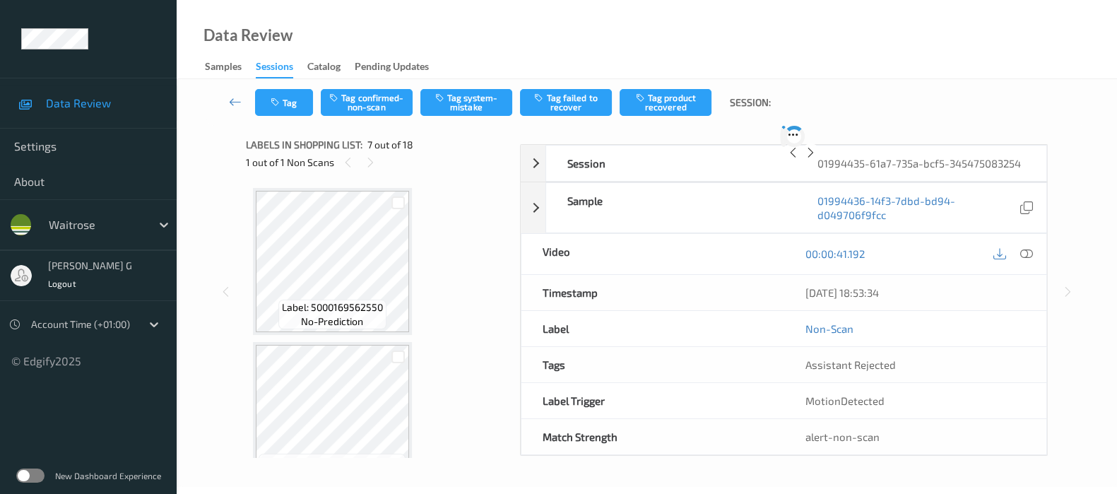
scroll to position [772, 0]
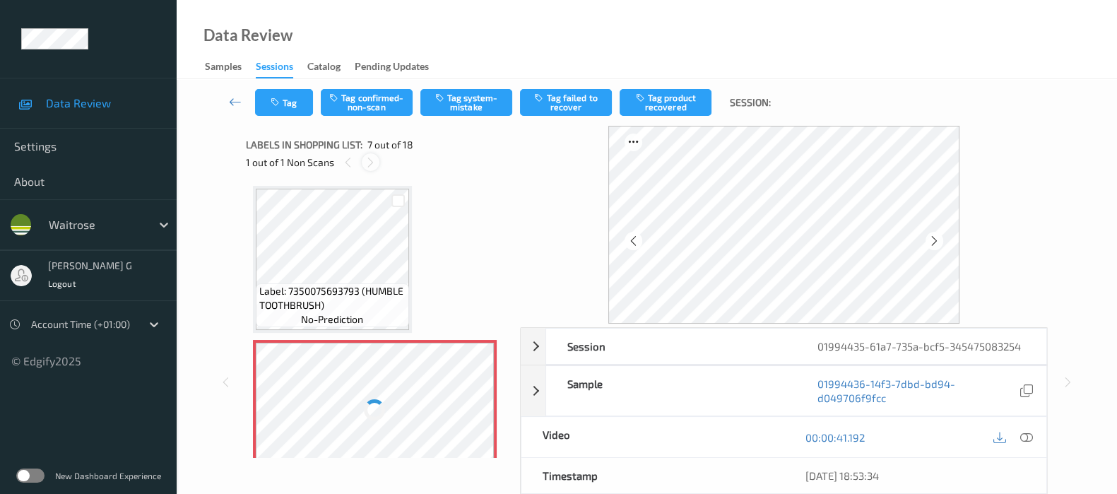
click at [366, 163] on icon at bounding box center [371, 162] width 12 height 13
click at [944, 237] on icon at bounding box center [937, 241] width 12 height 13
click at [1033, 447] on div at bounding box center [1026, 437] width 19 height 19
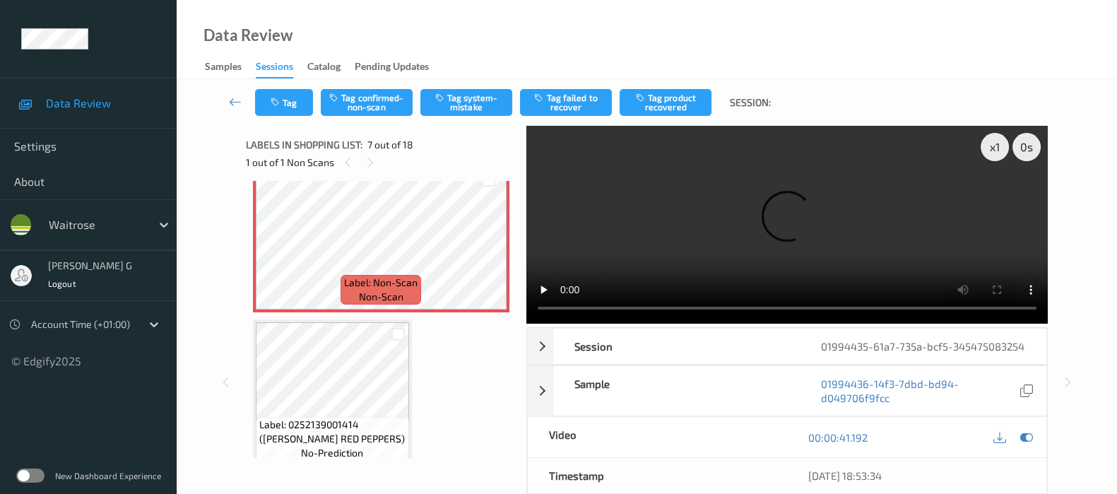
scroll to position [949, 0]
click at [1030, 457] on div "00:00:41.192" at bounding box center [916, 437] width 259 height 40
click at [1029, 444] on icon at bounding box center [1027, 437] width 13 height 13
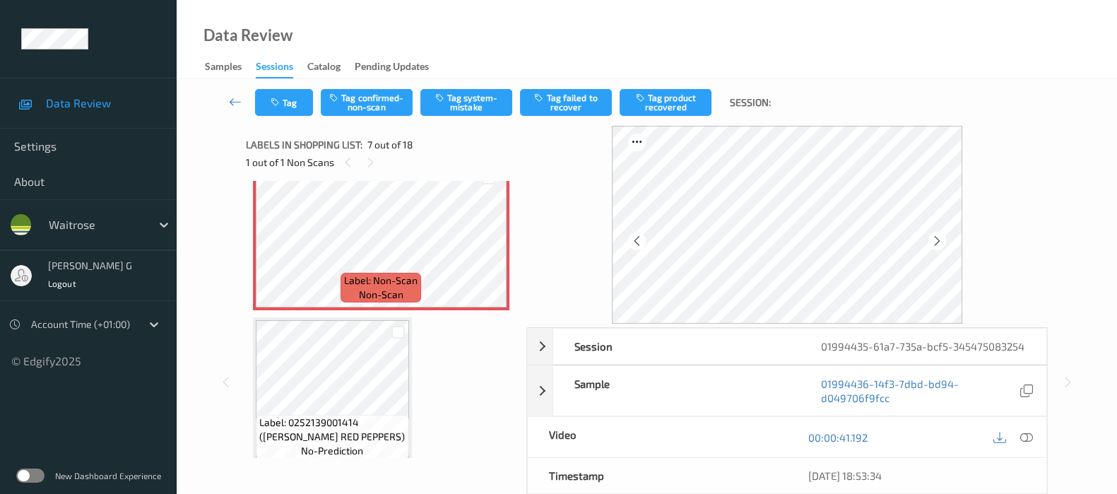
click at [577, 234] on div at bounding box center [788, 225] width 522 height 198
click at [936, 240] on icon at bounding box center [937, 241] width 12 height 13
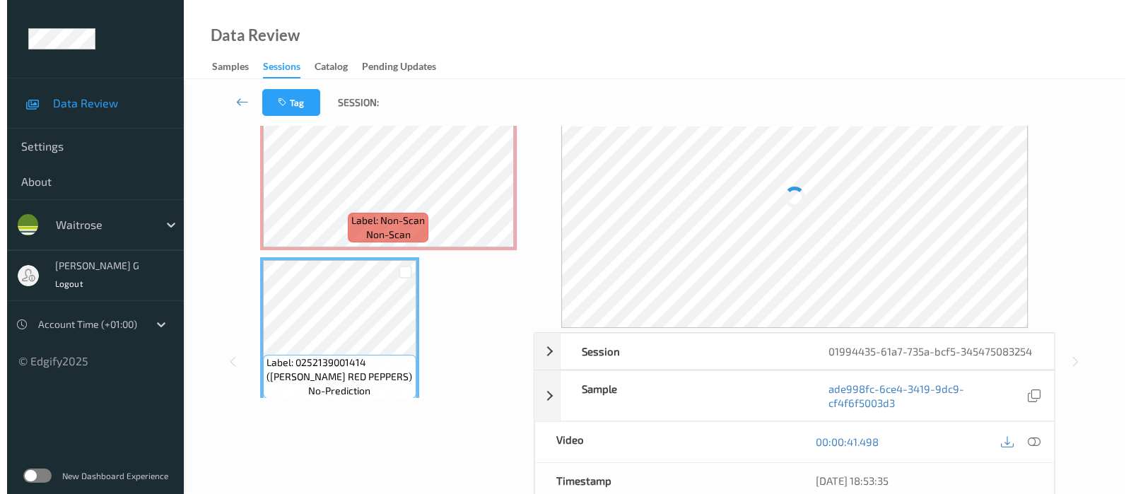
scroll to position [0, 0]
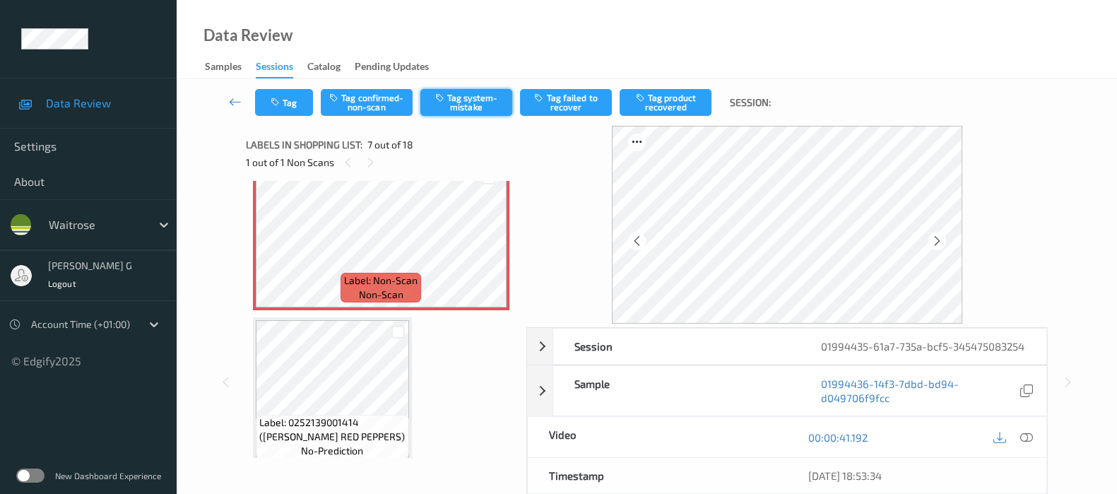
click at [471, 97] on button "Tag system-mistake" at bounding box center [467, 102] width 92 height 27
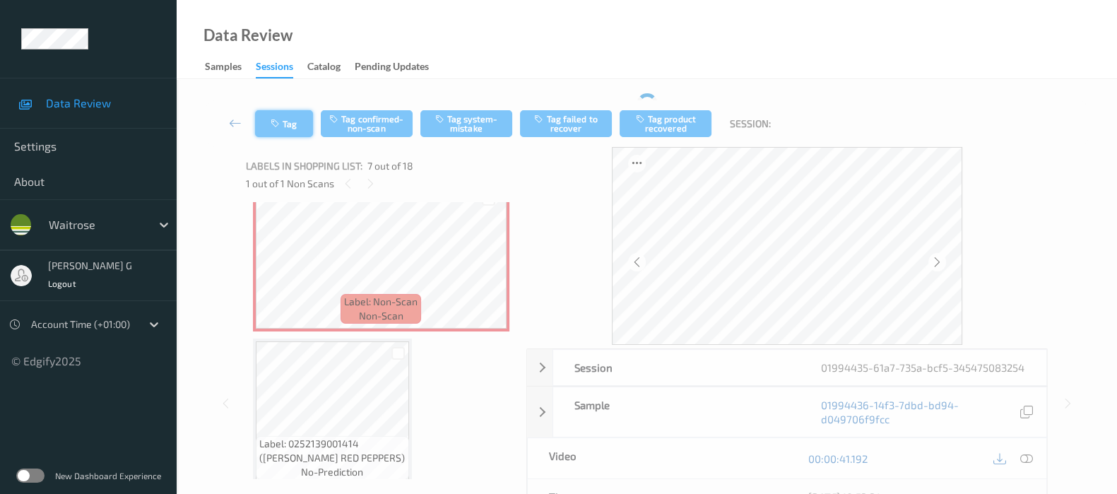
click at [274, 117] on button "Tag" at bounding box center [284, 123] width 58 height 27
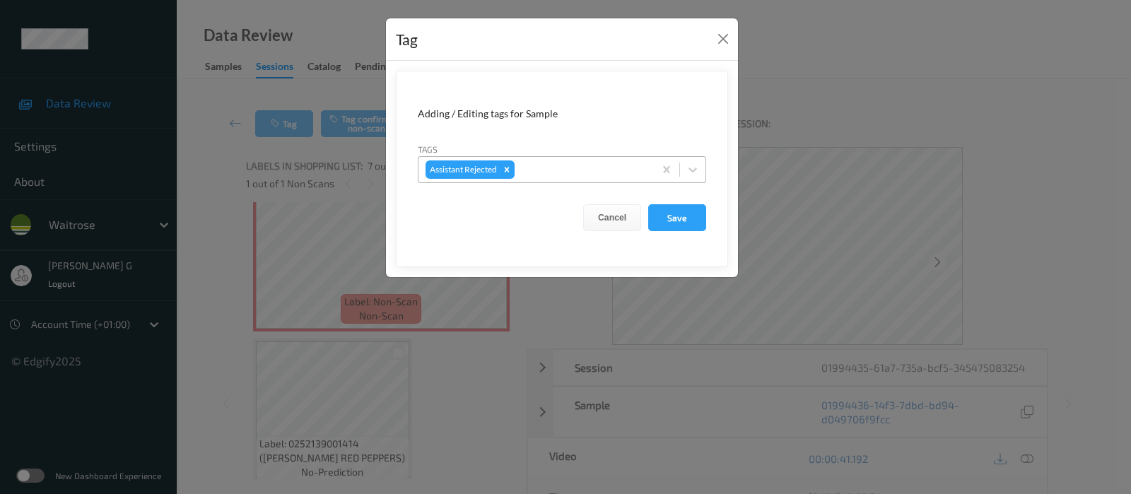
click at [553, 173] on div at bounding box center [581, 169] width 129 height 17
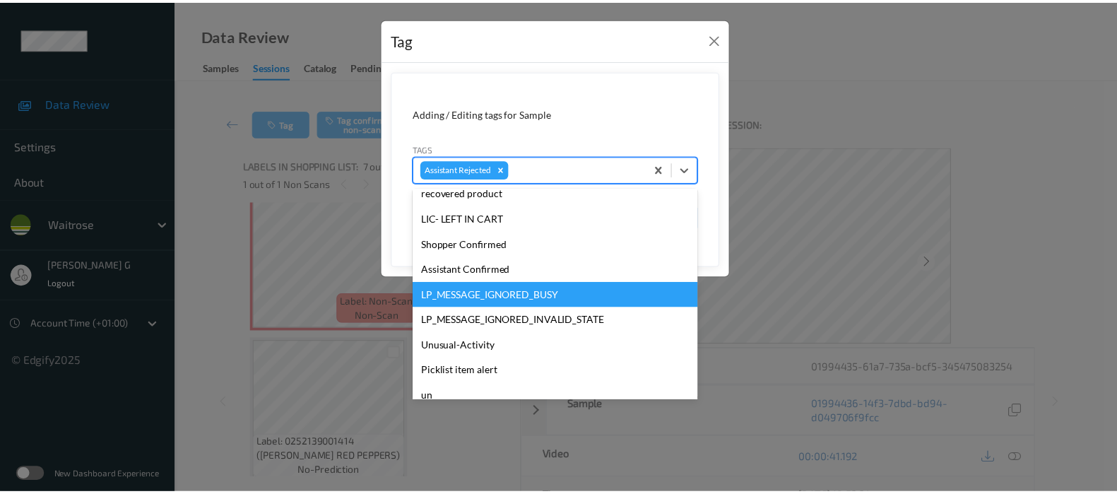
scroll to position [378, 0]
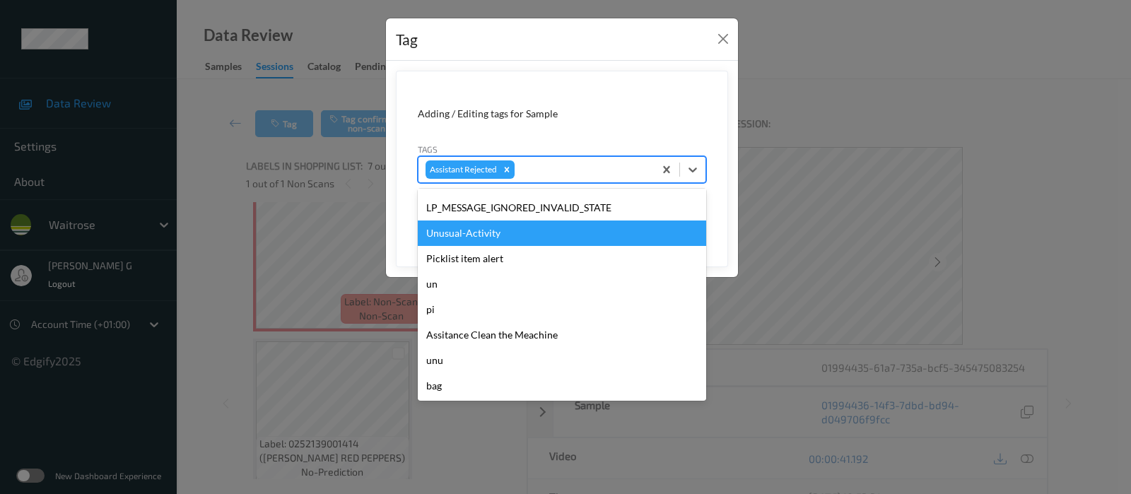
click at [486, 238] on div "Unusual-Activity" at bounding box center [562, 233] width 288 height 25
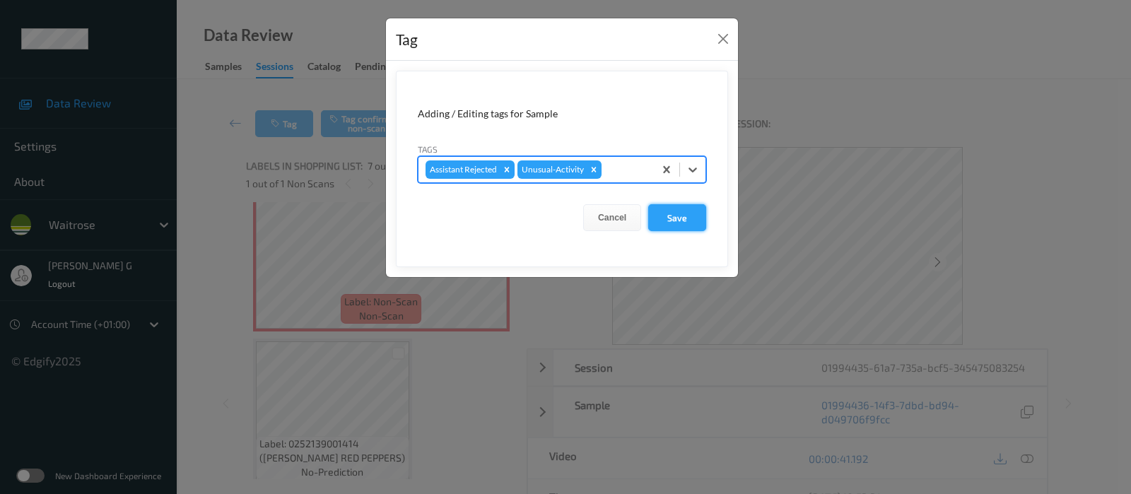
click at [666, 216] on button "Save" at bounding box center [677, 217] width 58 height 27
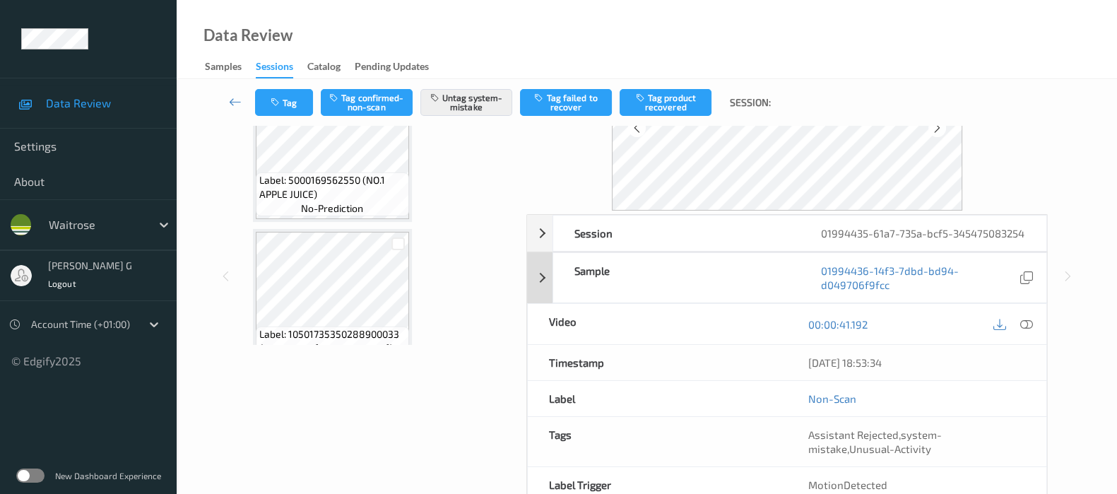
scroll to position [200, 0]
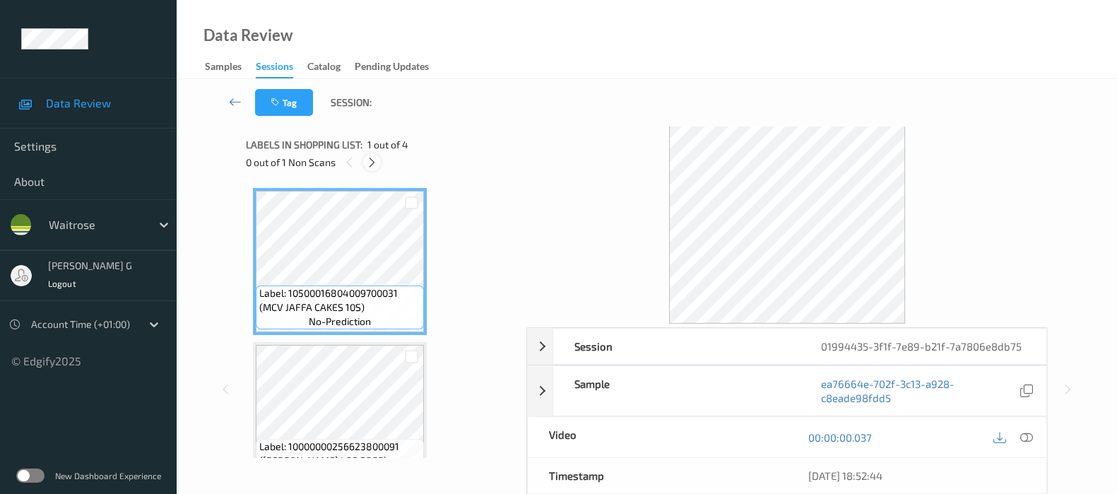
click at [375, 164] on icon at bounding box center [372, 162] width 12 height 13
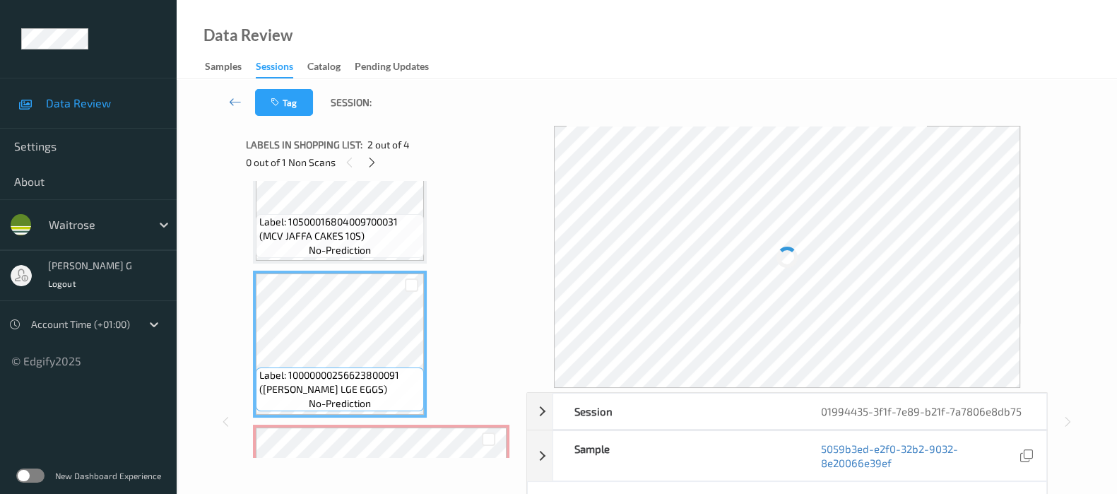
scroll to position [160, 0]
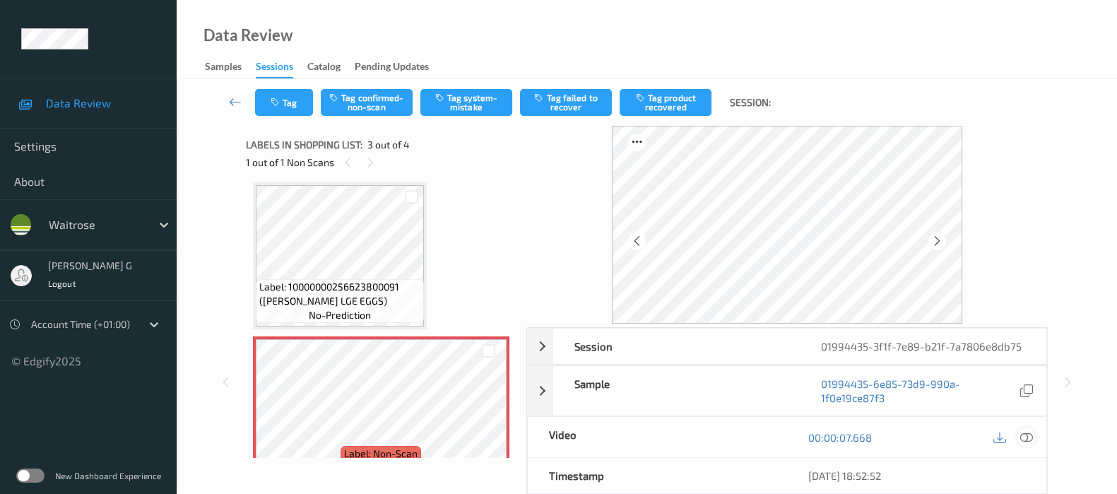
click at [1031, 435] on icon at bounding box center [1027, 437] width 13 height 13
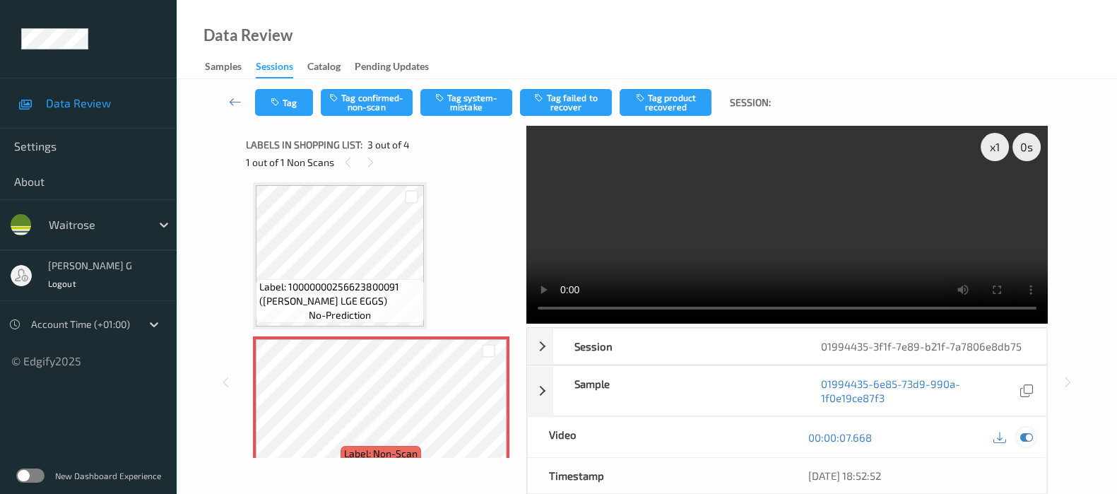
click at [1028, 431] on icon at bounding box center [1027, 437] width 13 height 13
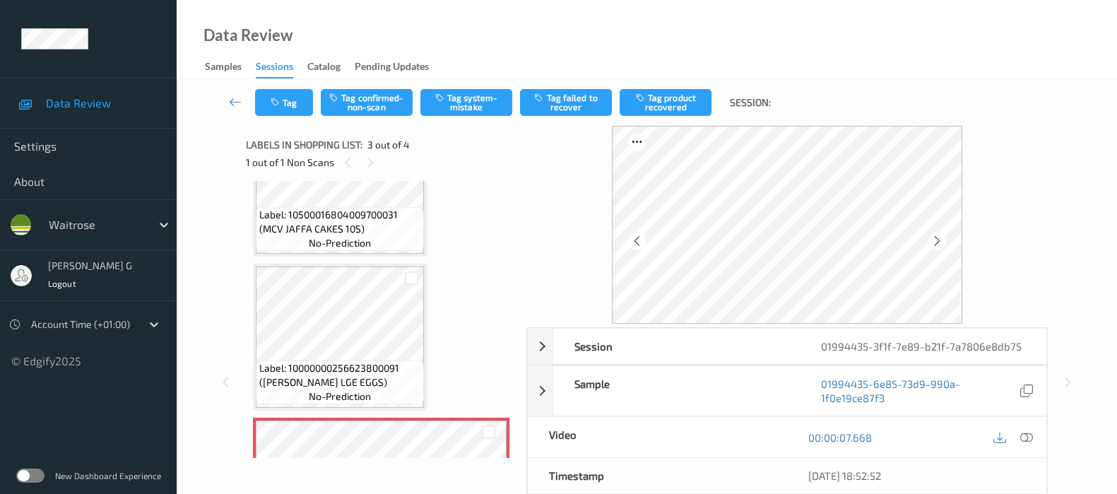
scroll to position [0, 0]
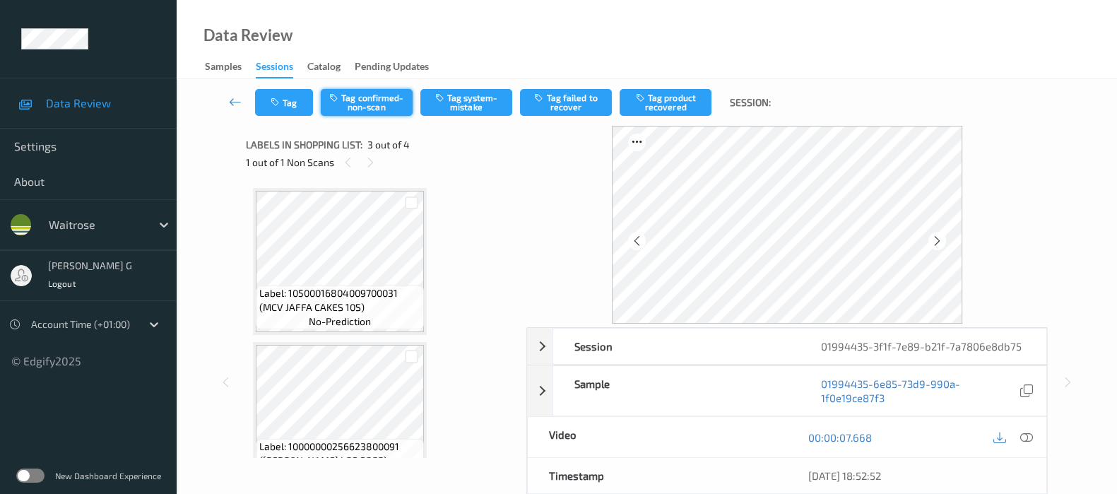
click at [360, 101] on button "Tag confirmed-non-scan" at bounding box center [367, 102] width 92 height 27
click at [662, 110] on button "Tag product recovered" at bounding box center [666, 102] width 92 height 27
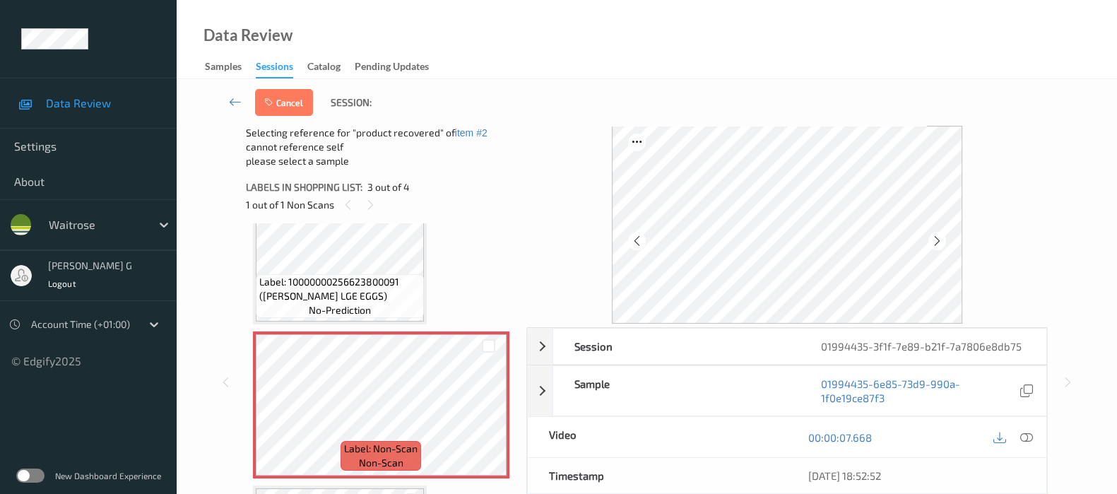
scroll to position [342, 0]
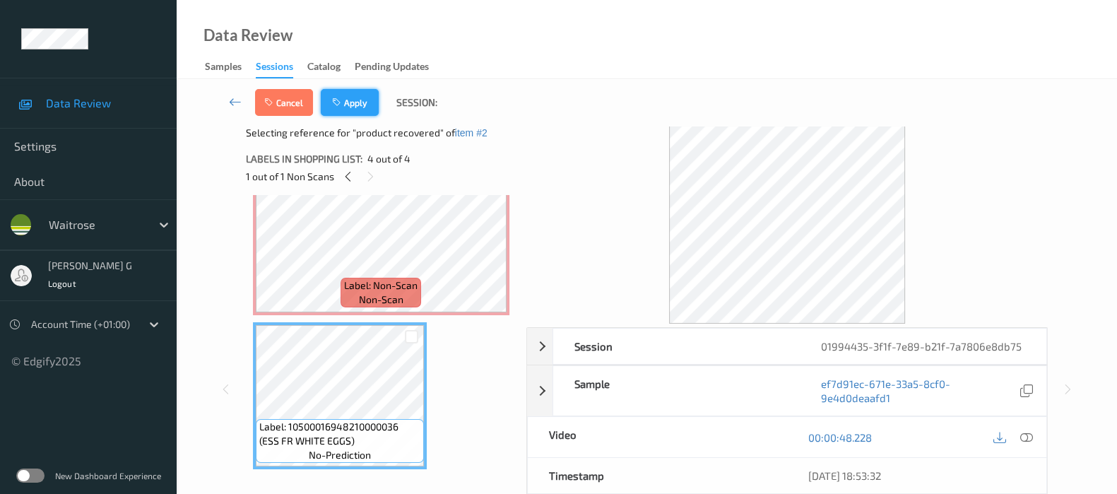
click at [353, 102] on button "Apply" at bounding box center [350, 102] width 58 height 27
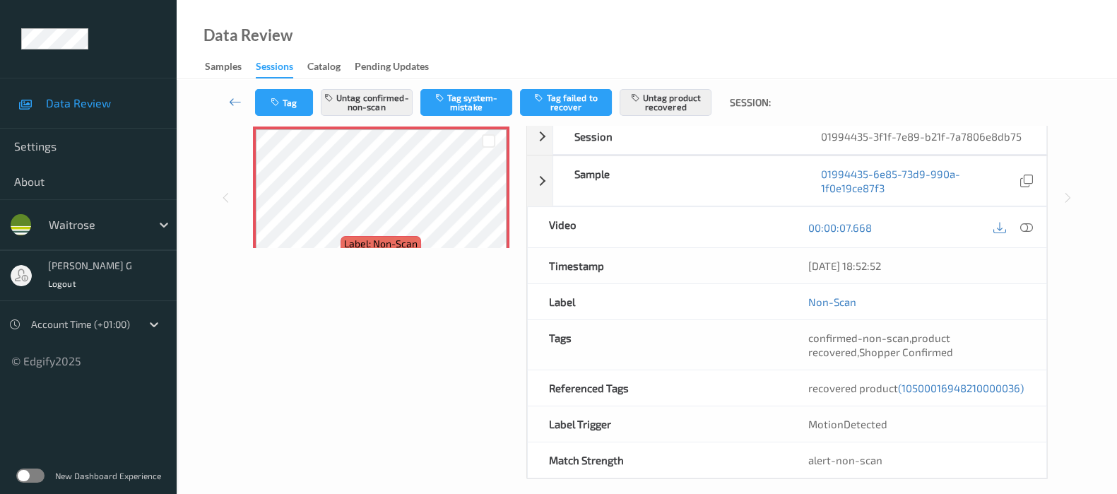
scroll to position [236, 0]
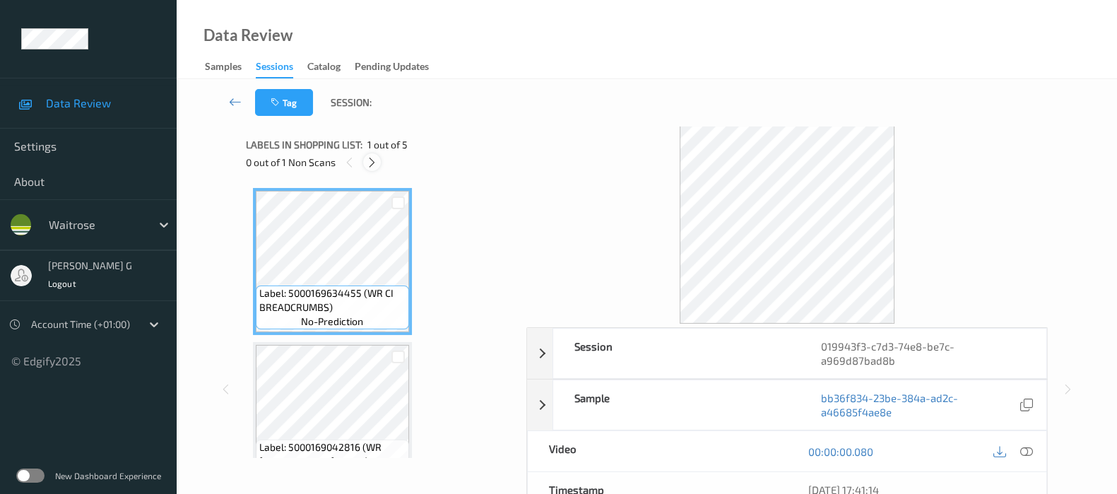
click at [374, 165] on icon at bounding box center [372, 162] width 12 height 13
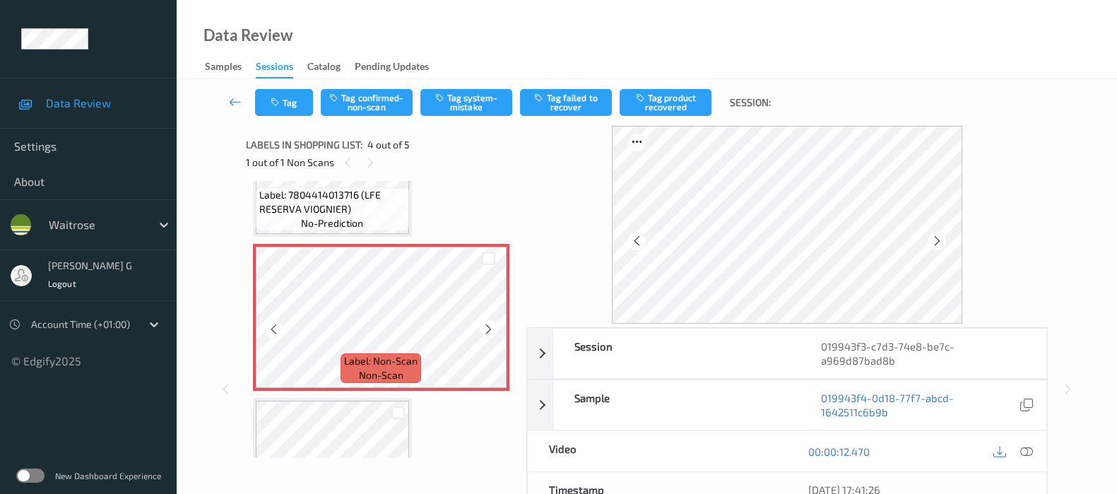
scroll to position [318, 0]
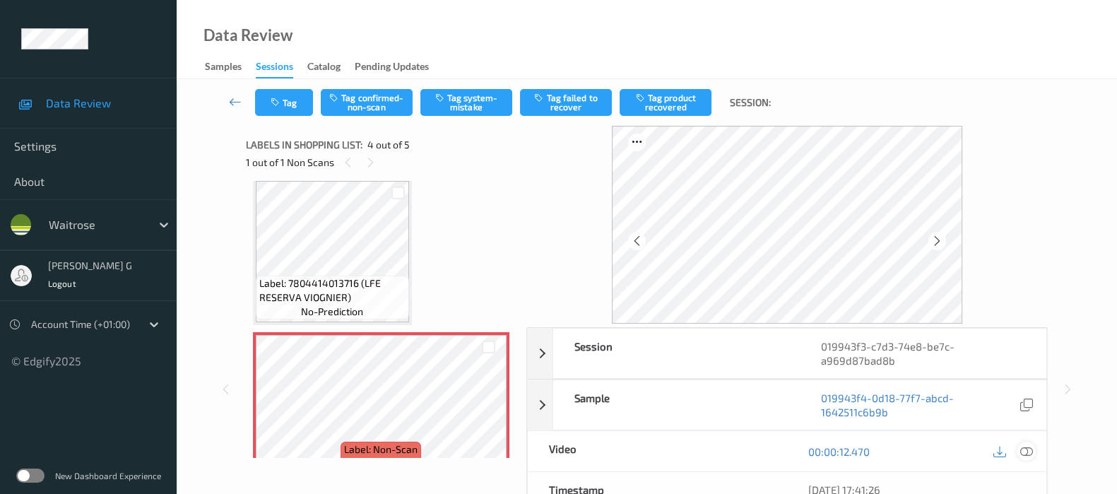
click at [1032, 450] on icon at bounding box center [1027, 451] width 13 height 13
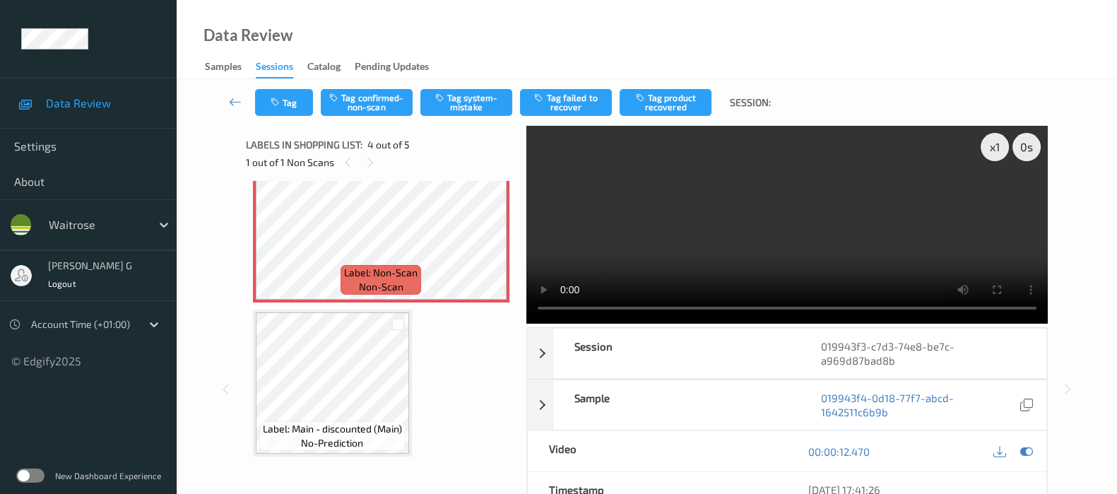
scroll to position [353, 0]
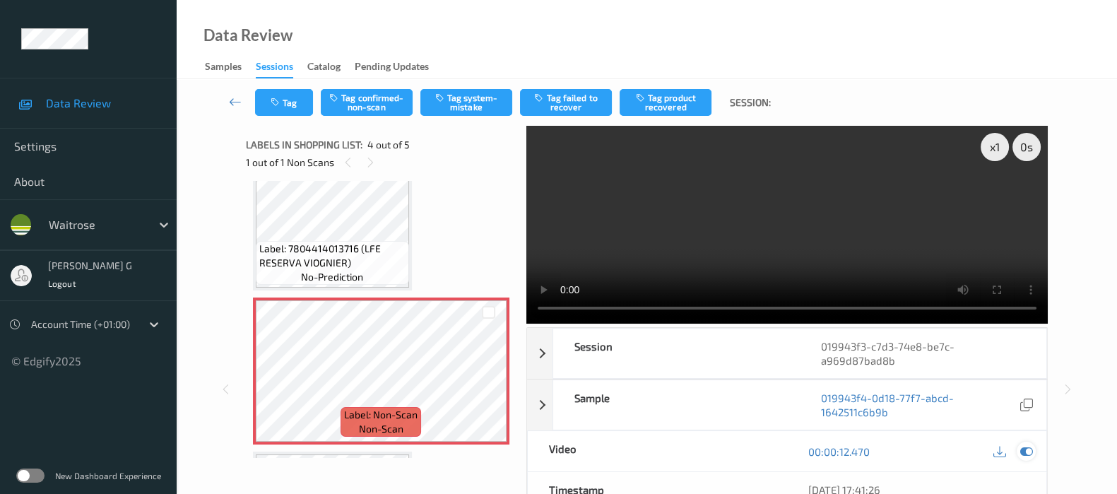
click at [1023, 449] on icon at bounding box center [1027, 451] width 13 height 13
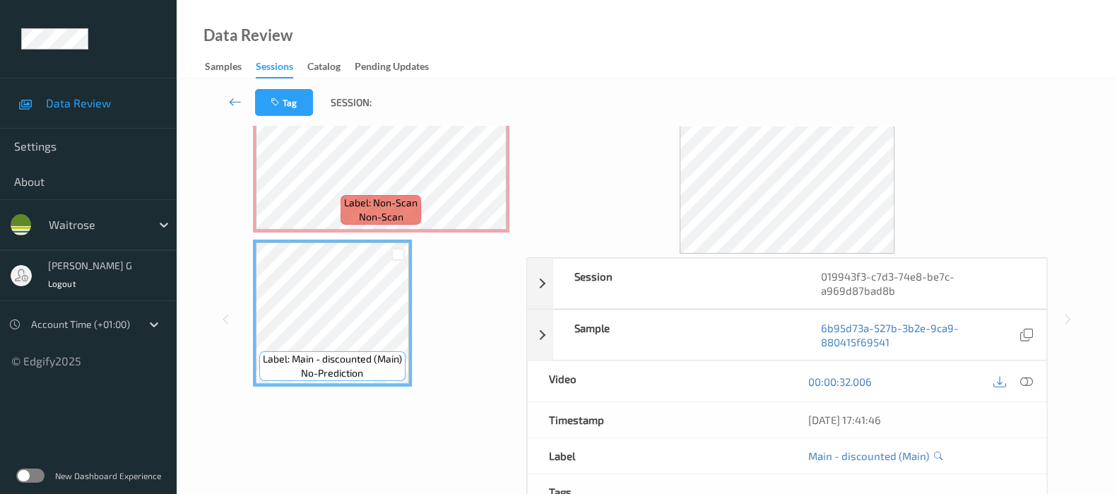
scroll to position [0, 0]
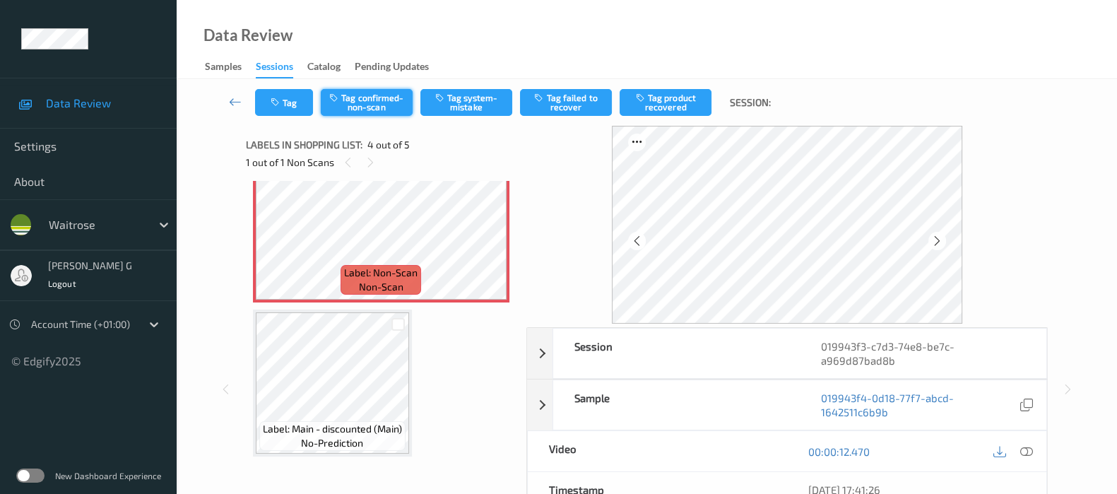
click at [387, 107] on button "Tag confirmed-non-scan" at bounding box center [367, 102] width 92 height 27
click at [572, 98] on button "Tag failed to recover" at bounding box center [566, 102] width 92 height 27
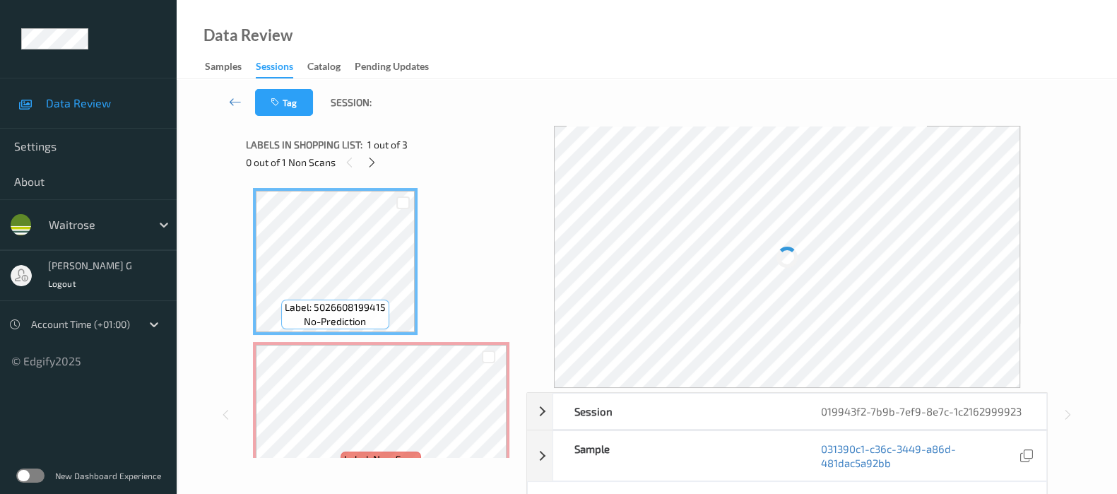
click at [517, 30] on div "Data Review Samples Sessions Catalog Pending Updates" at bounding box center [647, 39] width 941 height 79
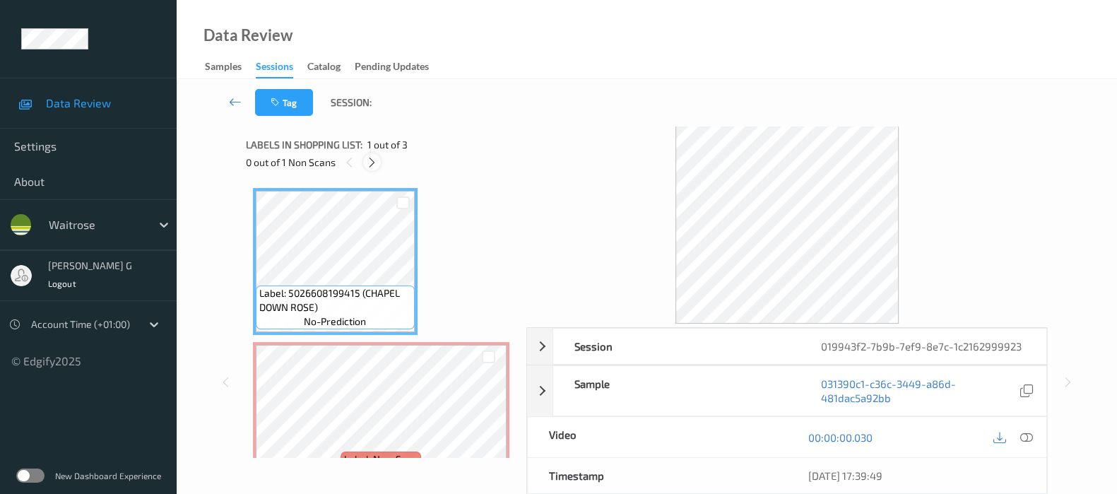
click at [376, 168] on icon at bounding box center [372, 162] width 12 height 13
click at [1031, 438] on icon at bounding box center [1027, 437] width 13 height 13
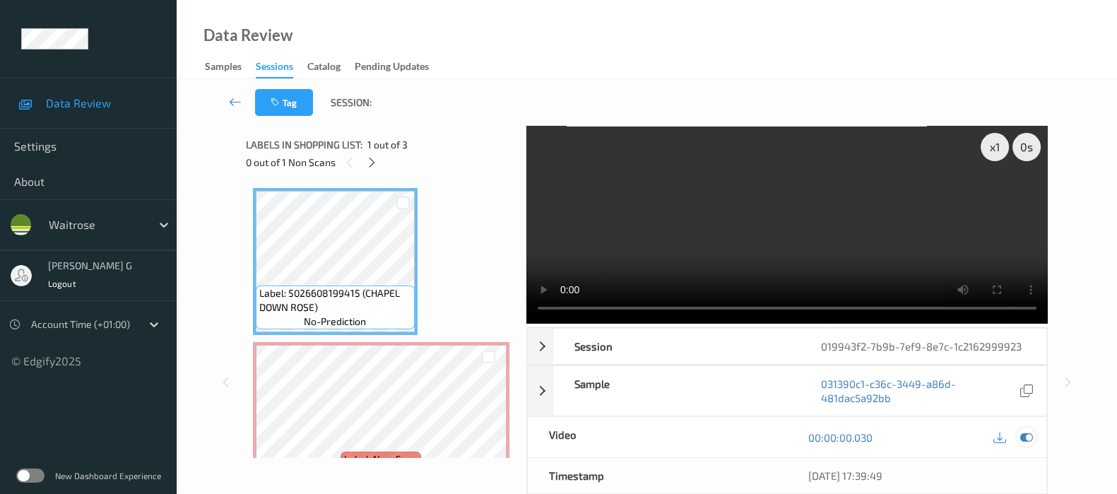
click at [1028, 435] on icon at bounding box center [1027, 437] width 13 height 13
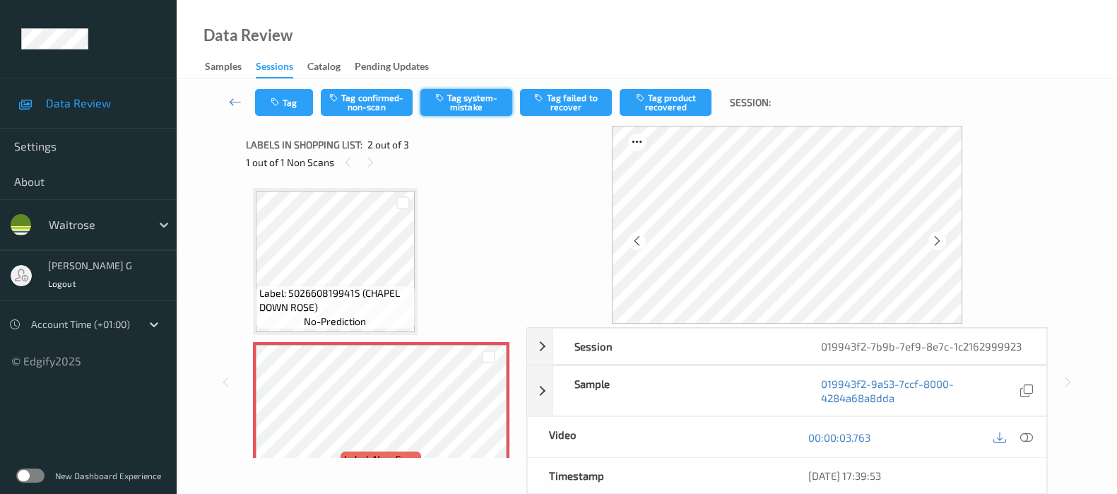
click at [475, 100] on button "Tag system-mistake" at bounding box center [467, 102] width 92 height 27
click at [279, 107] on icon "button" at bounding box center [277, 103] width 12 height 10
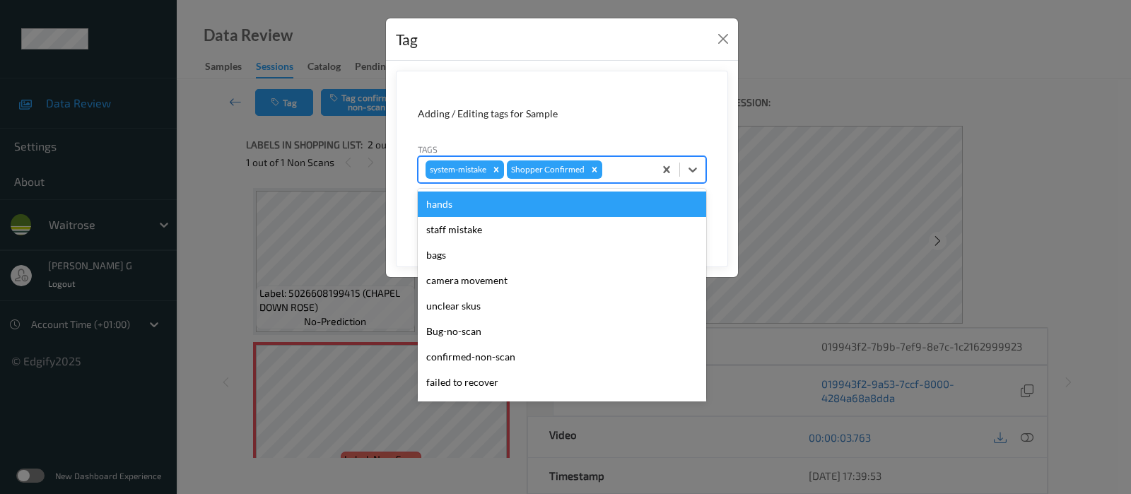
click at [618, 164] on div at bounding box center [626, 169] width 42 height 17
type input "un"
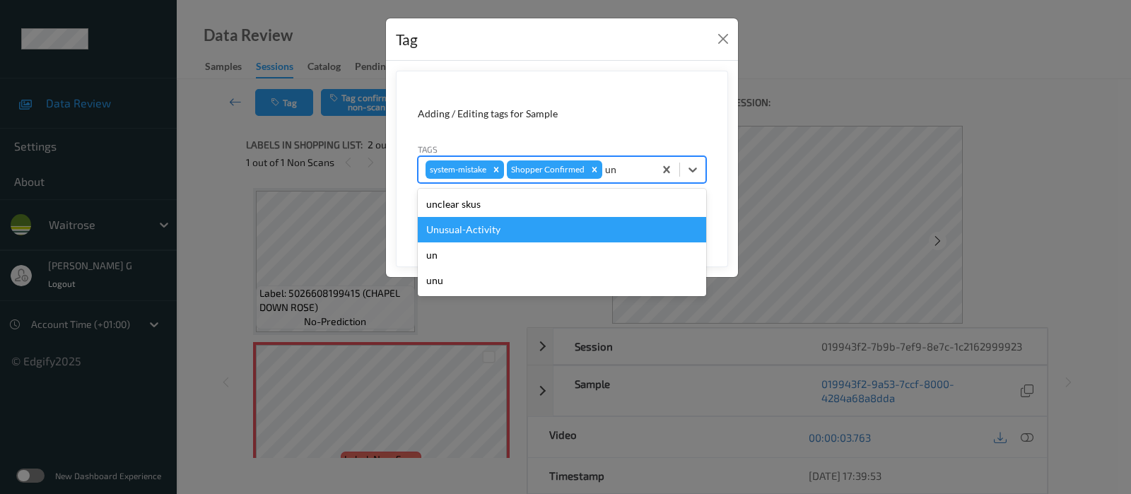
click at [478, 233] on div "Unusual-Activity" at bounding box center [562, 229] width 288 height 25
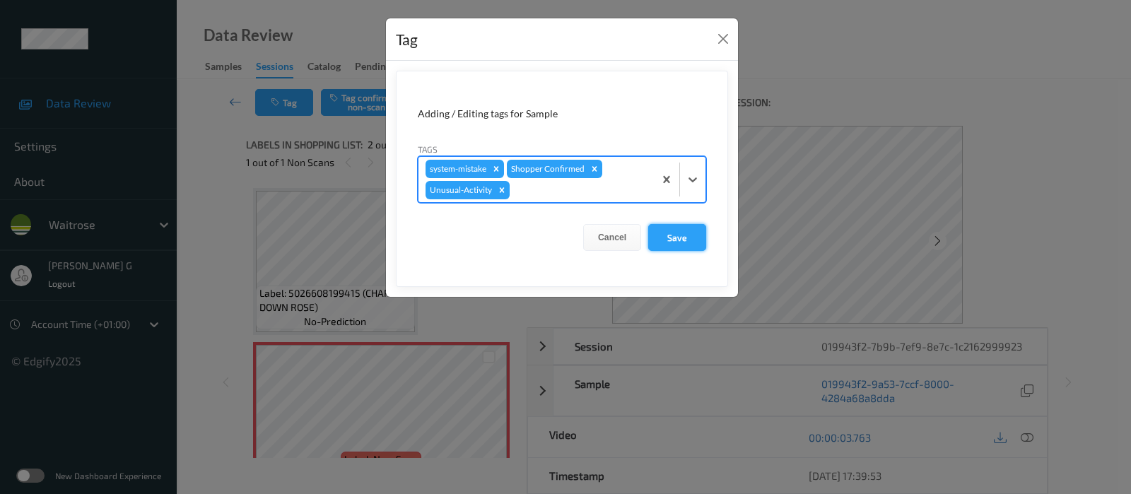
click at [677, 235] on button "Save" at bounding box center [677, 237] width 58 height 27
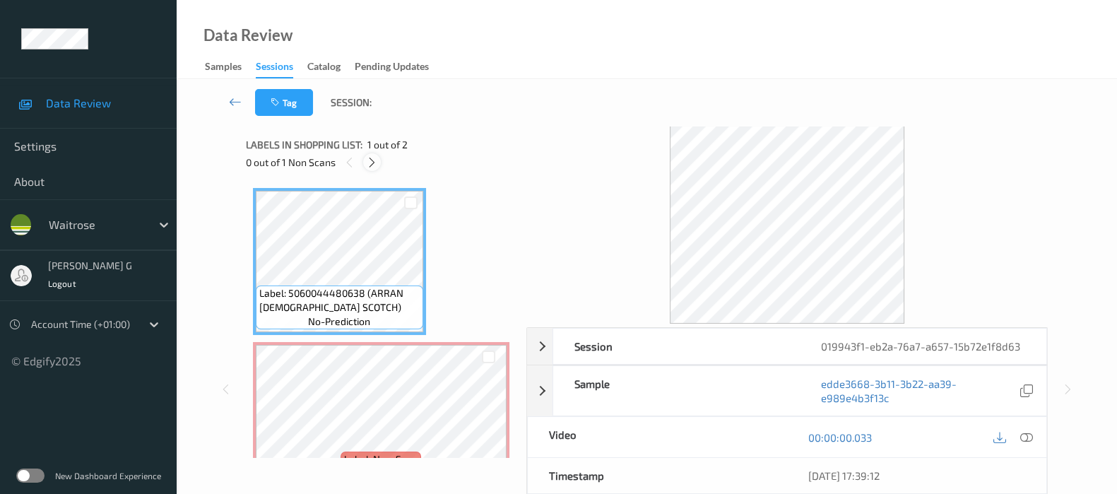
click at [371, 163] on icon at bounding box center [372, 162] width 12 height 13
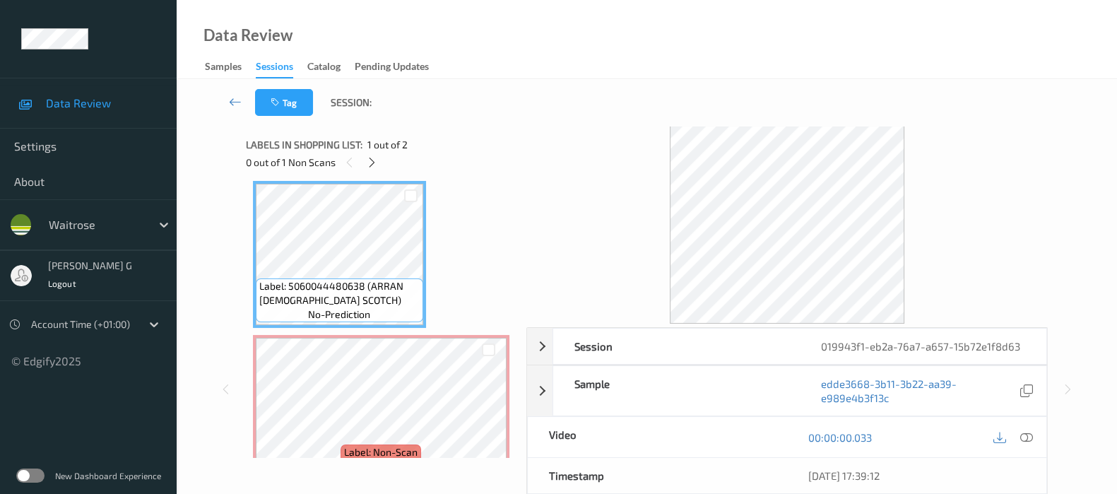
click at [339, 331] on div "Label: 5060044480638 (ARRAN [DEMOGRAPHIC_DATA] SCOTCH) no-prediction Label: Non…" at bounding box center [381, 331] width 257 height 301
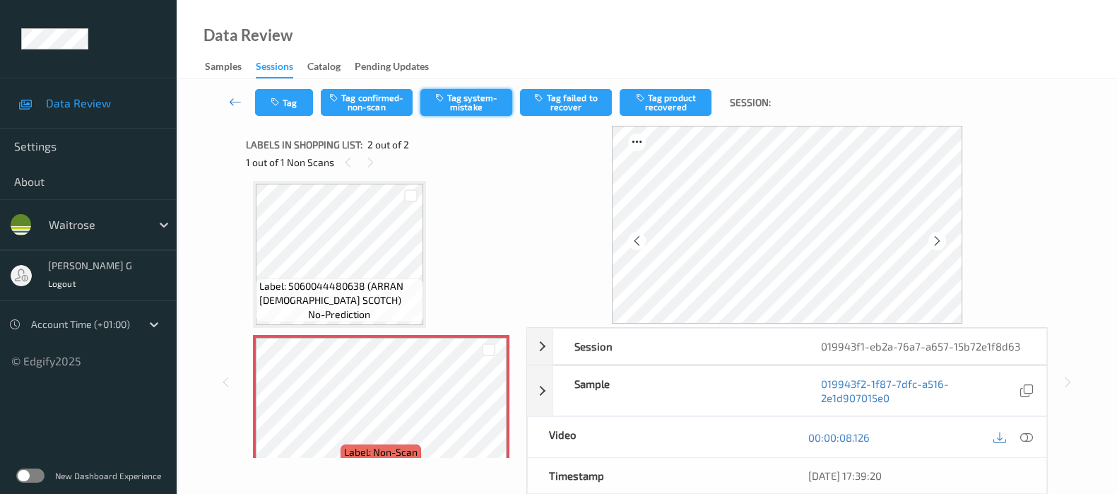
click at [466, 98] on button "Tag system-mistake" at bounding box center [467, 102] width 92 height 27
click at [290, 107] on button "Tag" at bounding box center [284, 102] width 58 height 27
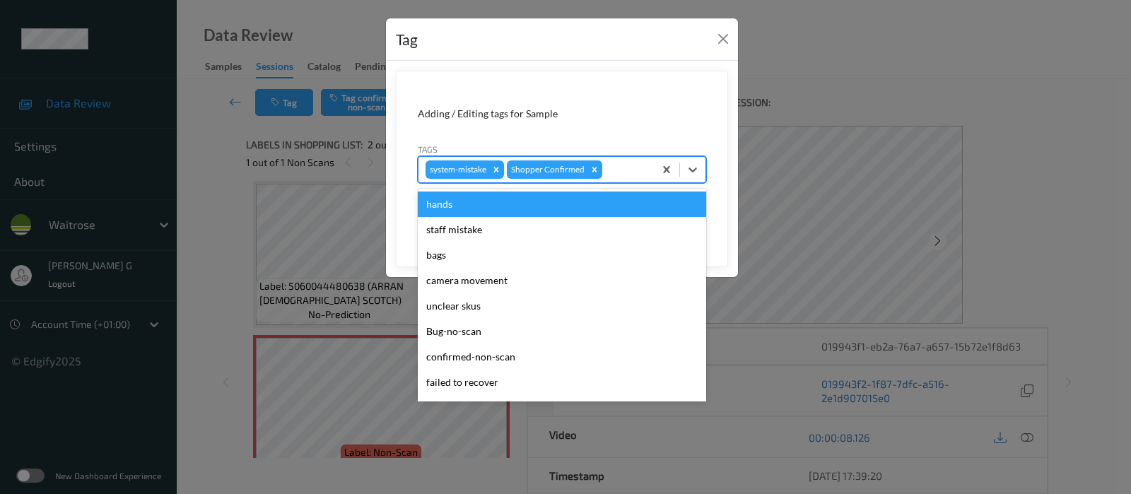
click at [629, 168] on div at bounding box center [626, 169] width 42 height 17
type input "un"
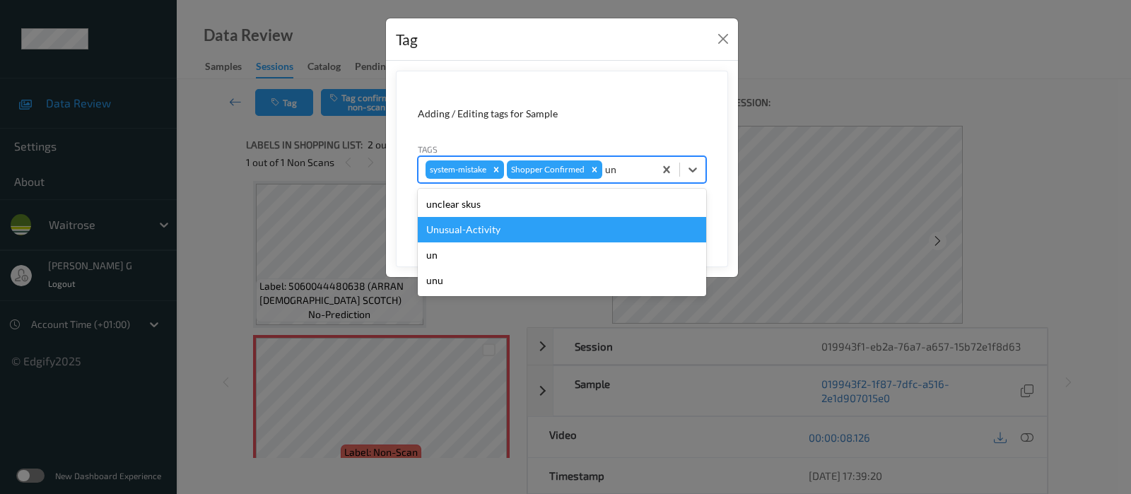
click at [464, 228] on div "Unusual-Activity" at bounding box center [562, 229] width 288 height 25
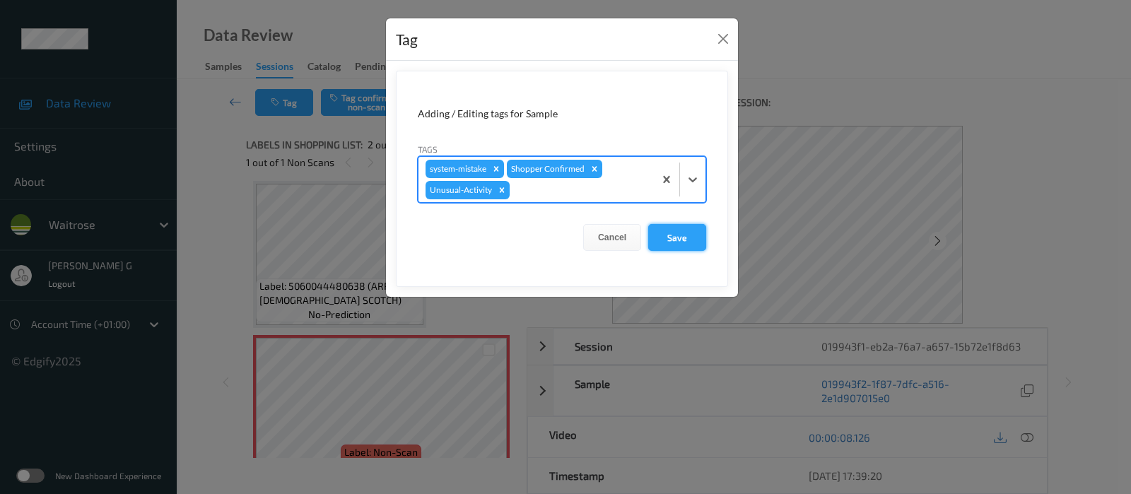
click at [687, 245] on button "Save" at bounding box center [677, 237] width 58 height 27
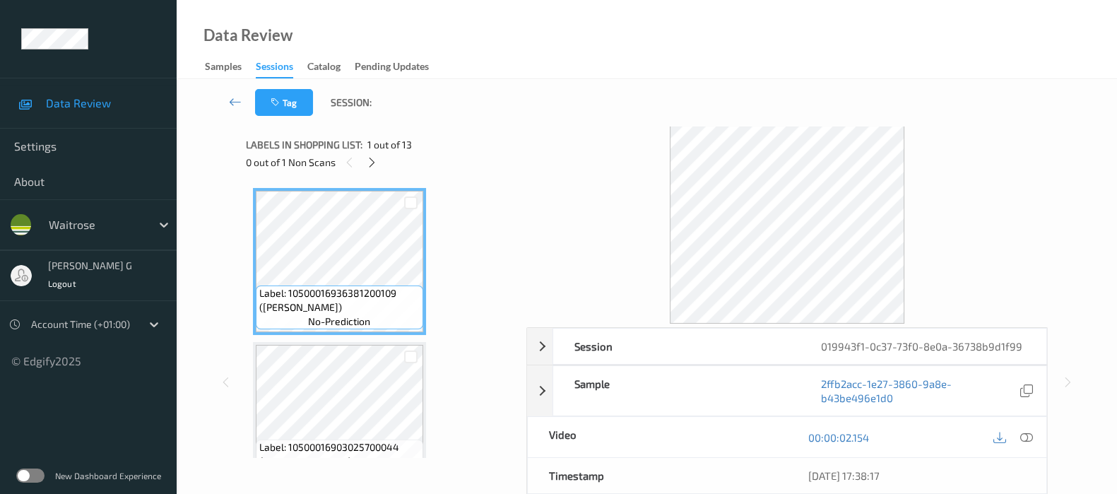
click at [380, 167] on div "0 out of 1 Non Scans" at bounding box center [381, 162] width 271 height 18
click at [358, 164] on div at bounding box center [350, 162] width 18 height 18
click at [366, 164] on icon at bounding box center [372, 162] width 12 height 13
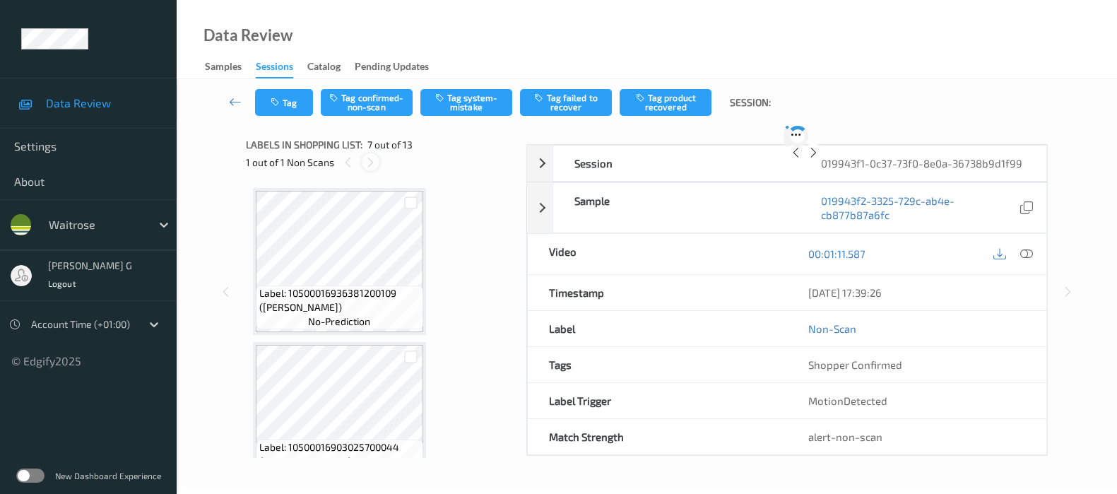
scroll to position [772, 0]
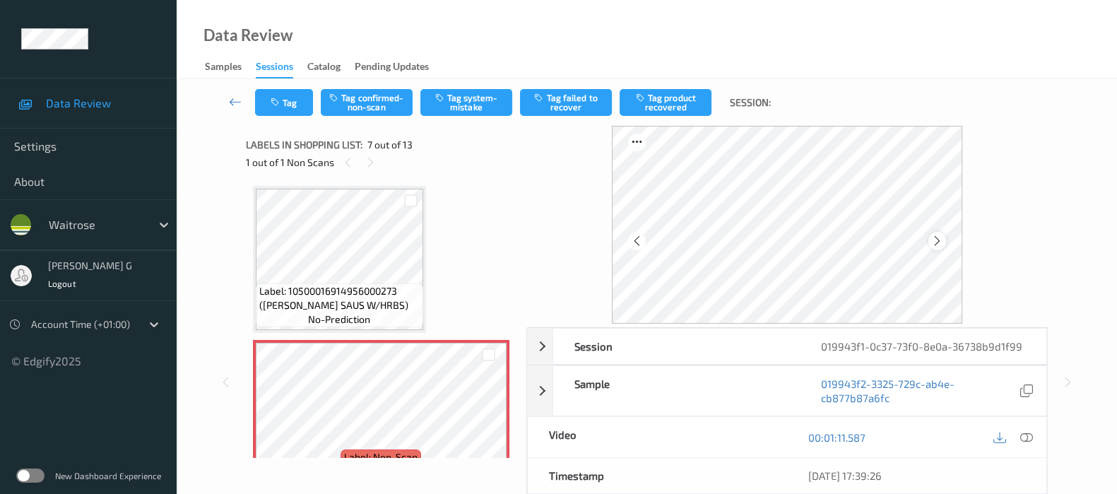
click at [944, 245] on icon at bounding box center [937, 241] width 12 height 13
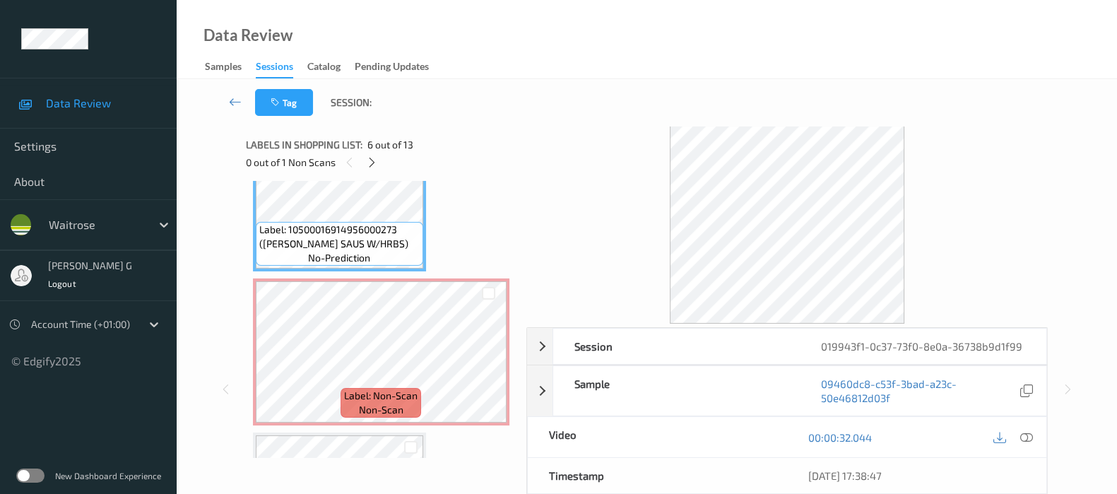
scroll to position [861, 0]
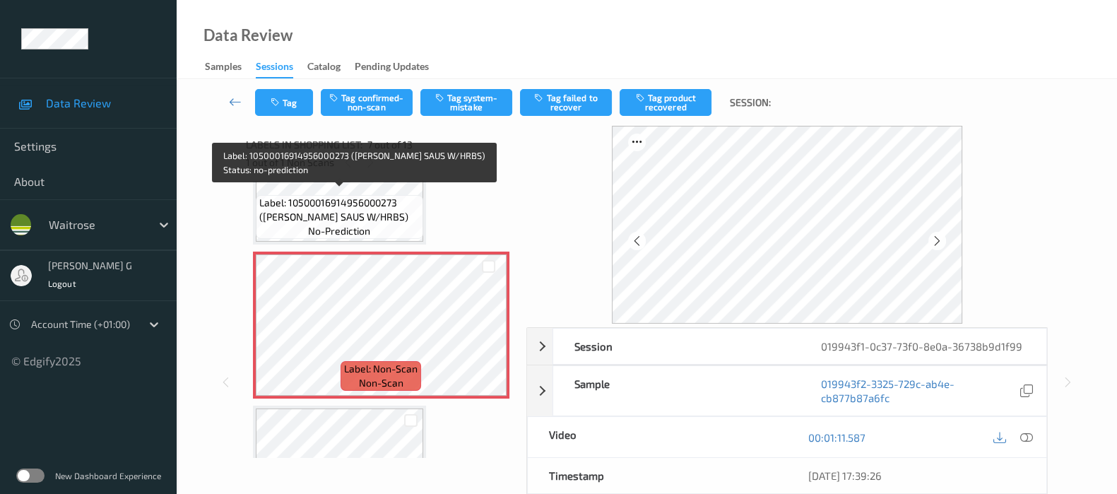
click at [368, 205] on span "Label: 10500016914956000273 ([PERSON_NAME] SAUS W/HRBS)" at bounding box center [339, 210] width 160 height 28
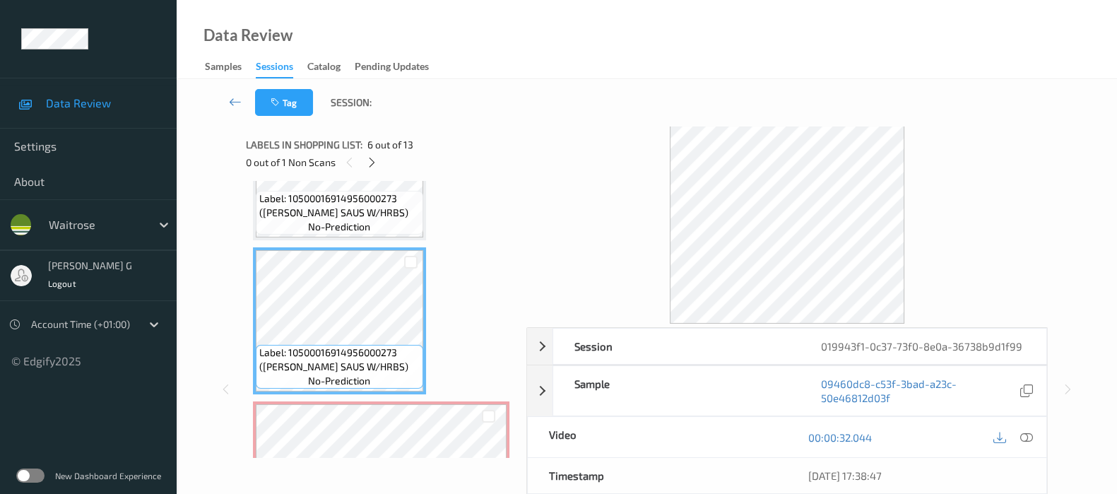
scroll to position [684, 0]
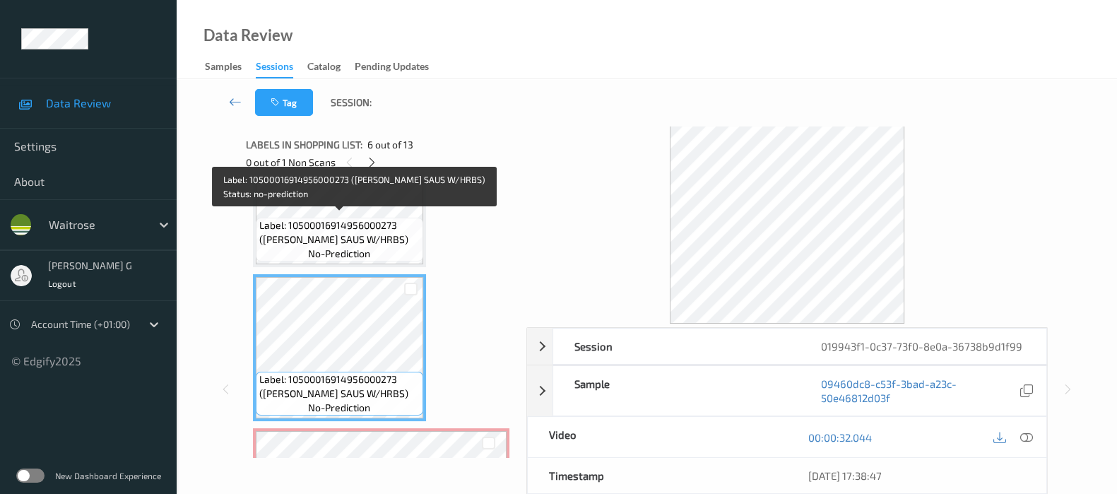
click at [384, 218] on span "Label: 10500016914956000273 ([PERSON_NAME] SAUS W/HRBS)" at bounding box center [339, 232] width 160 height 28
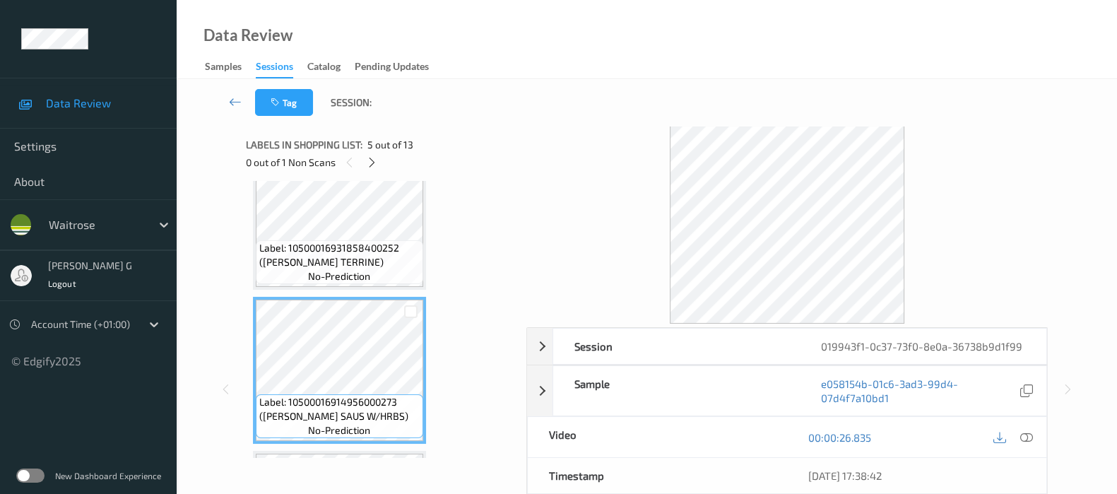
scroll to position [596, 0]
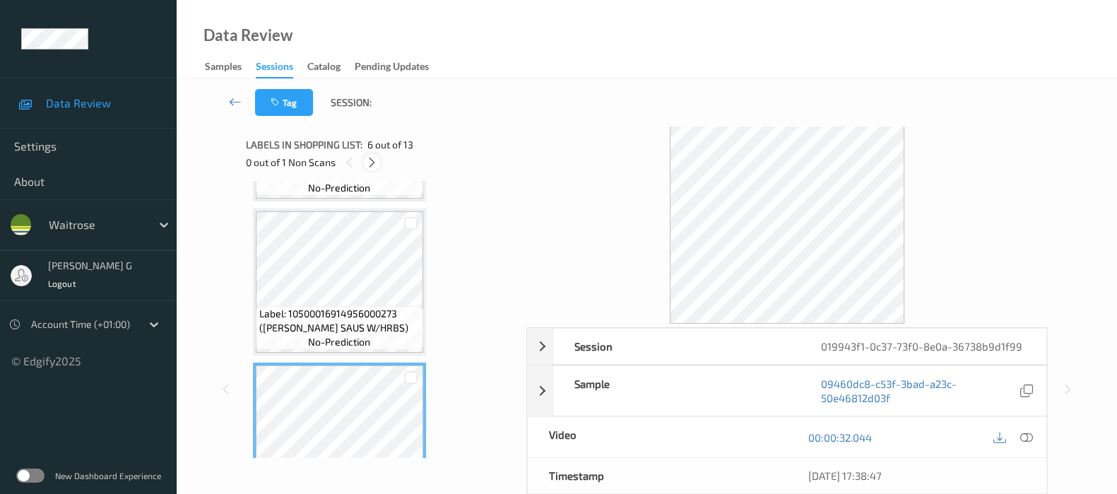
click at [374, 162] on icon at bounding box center [372, 162] width 12 height 13
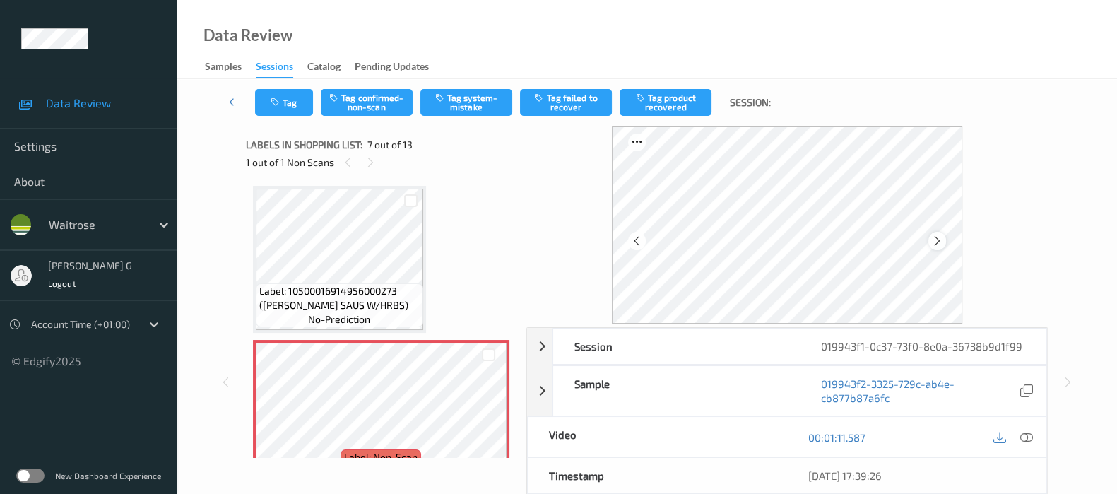
click at [938, 242] on icon at bounding box center [937, 241] width 12 height 13
click at [1025, 436] on icon at bounding box center [1027, 437] width 13 height 13
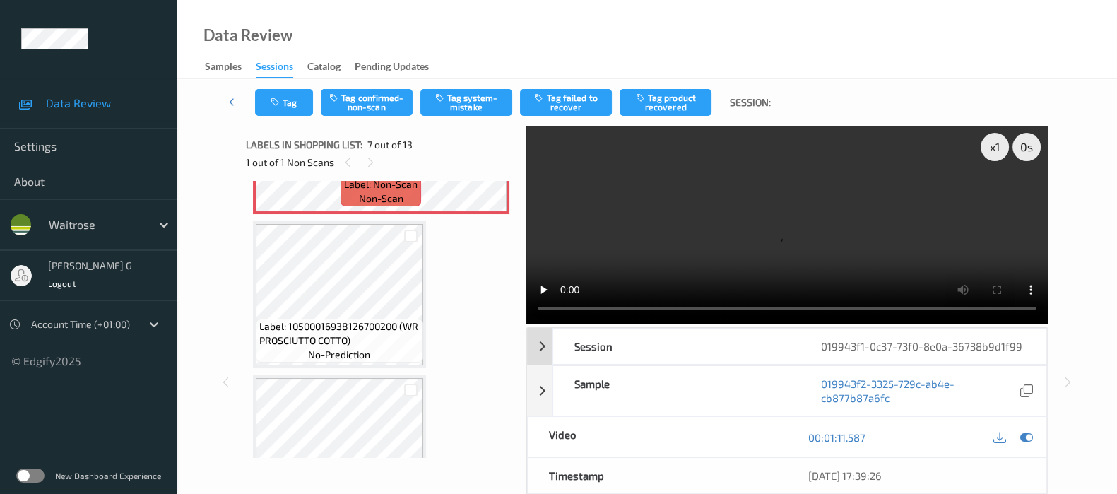
scroll to position [1038, 0]
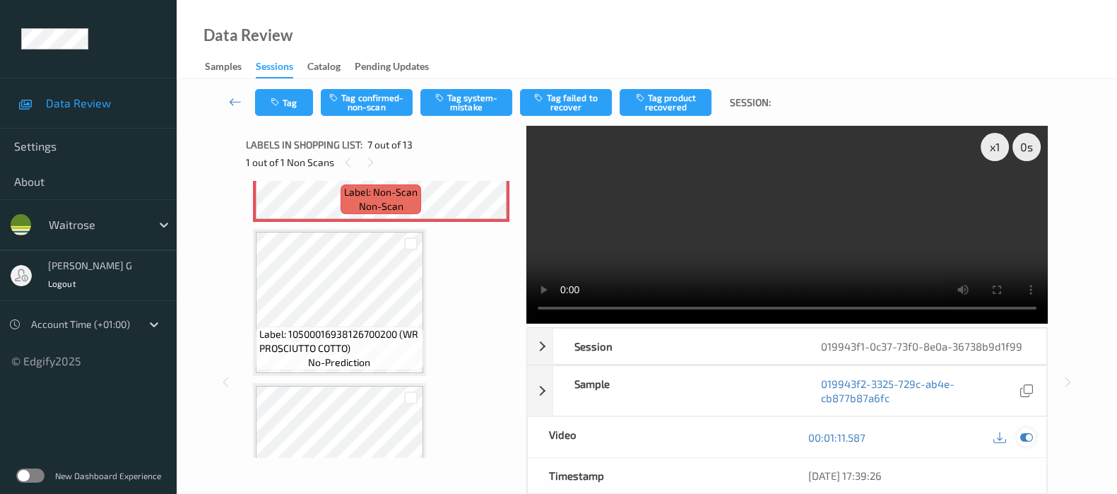
click at [1032, 441] on icon at bounding box center [1027, 437] width 13 height 13
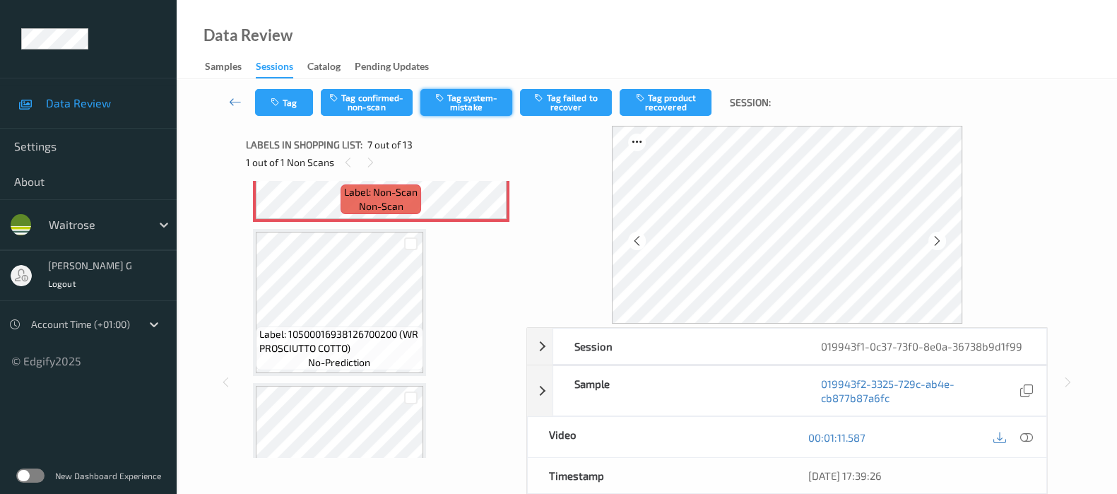
click at [480, 96] on button "Tag system-mistake" at bounding box center [467, 102] width 92 height 27
click at [276, 108] on button "Tag" at bounding box center [284, 102] width 58 height 27
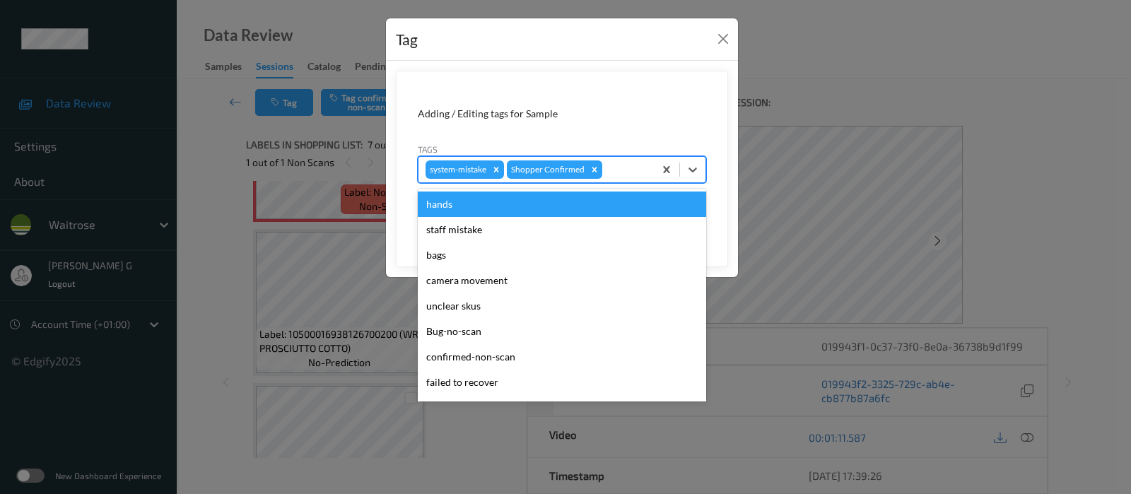
click at [627, 172] on div at bounding box center [626, 169] width 42 height 17
type input "un"
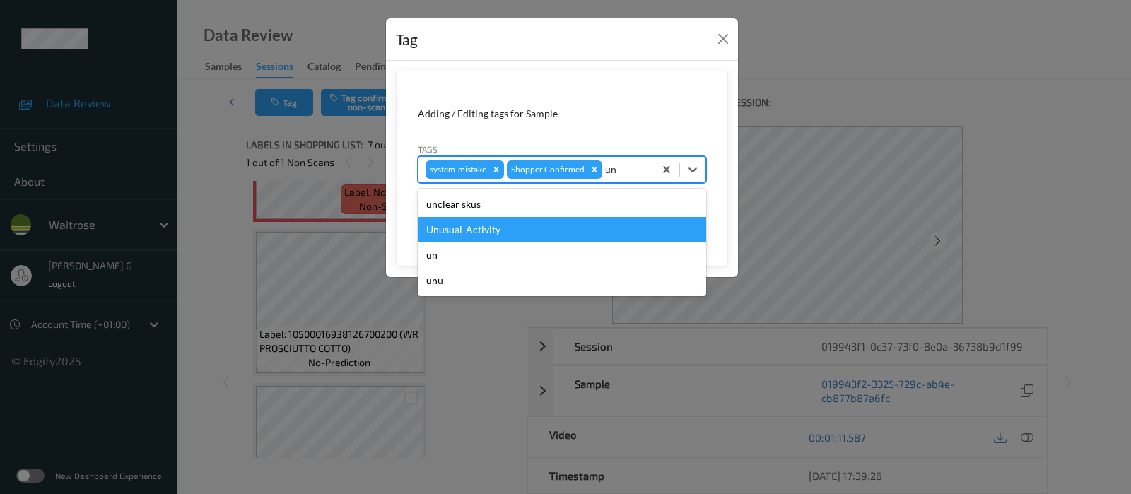
click at [482, 228] on div "Unusual-Activity" at bounding box center [562, 229] width 288 height 25
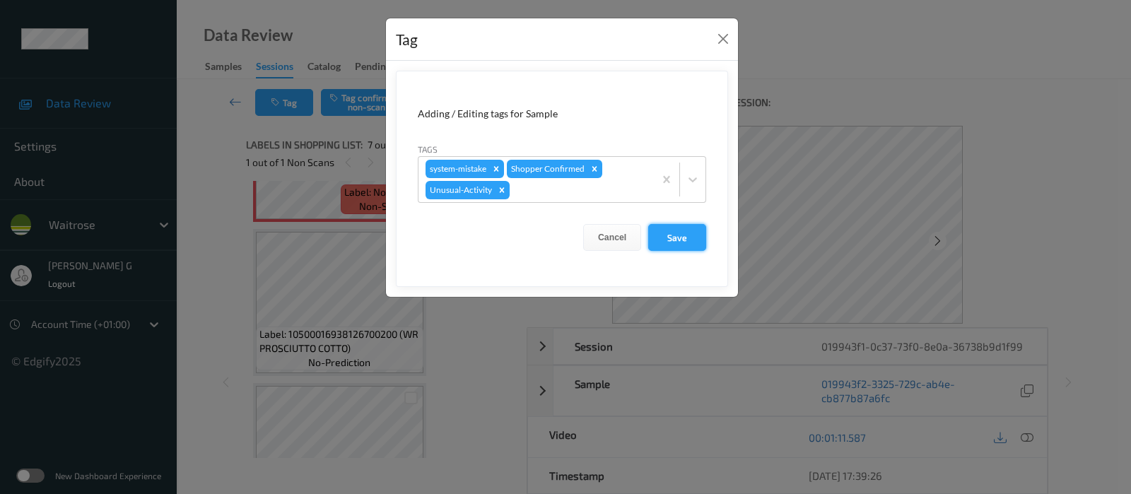
click at [693, 239] on button "Save" at bounding box center [677, 237] width 58 height 27
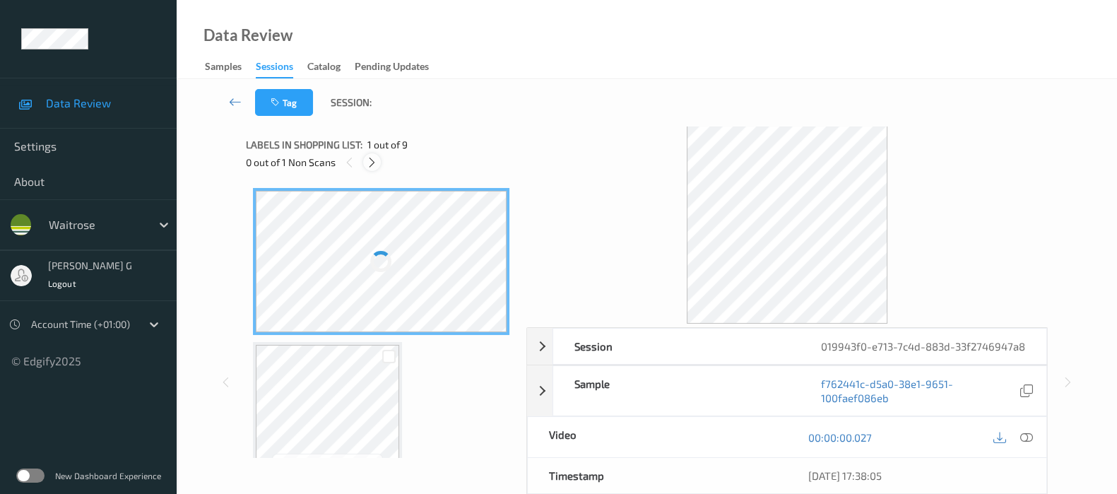
click at [370, 161] on icon at bounding box center [372, 162] width 12 height 13
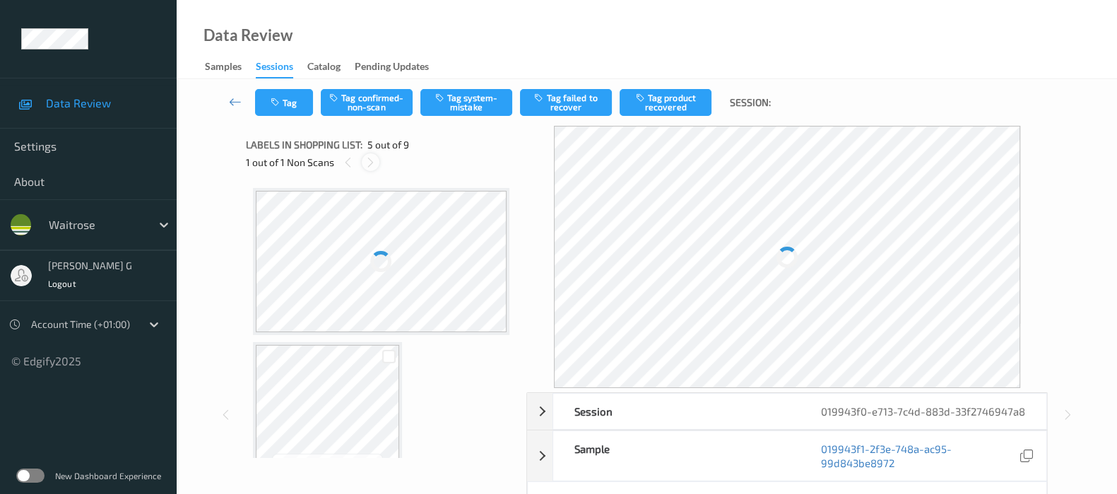
scroll to position [466, 0]
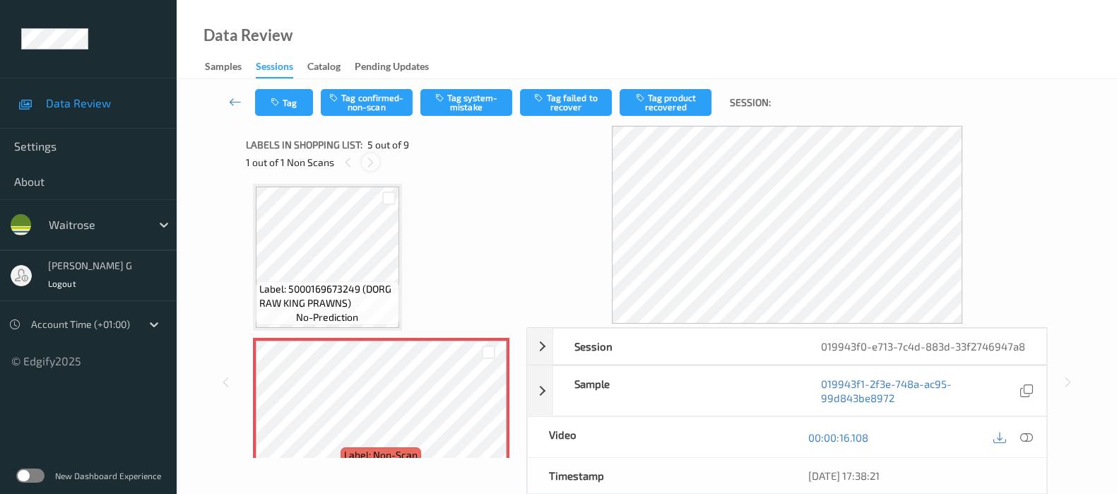
click at [369, 165] on icon at bounding box center [371, 162] width 12 height 13
click at [250, 230] on div "Label: 5060058330868 (ACTIMEL STRAWBERRY) no-prediction Label: 5000306004240 (C…" at bounding box center [381, 319] width 271 height 277
click at [1016, 447] on div at bounding box center [1013, 437] width 46 height 19
click at [1018, 447] on div at bounding box center [1026, 437] width 19 height 19
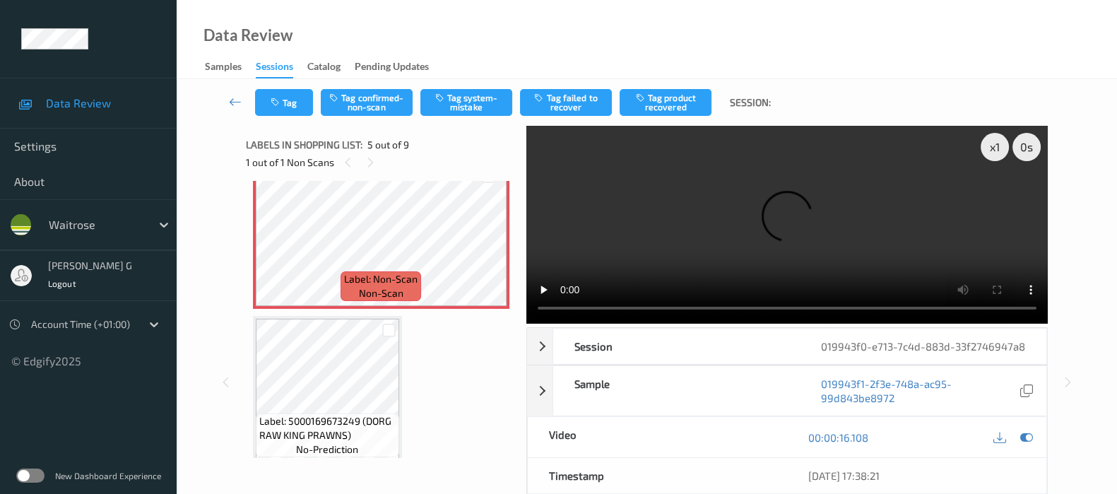
scroll to position [731, 0]
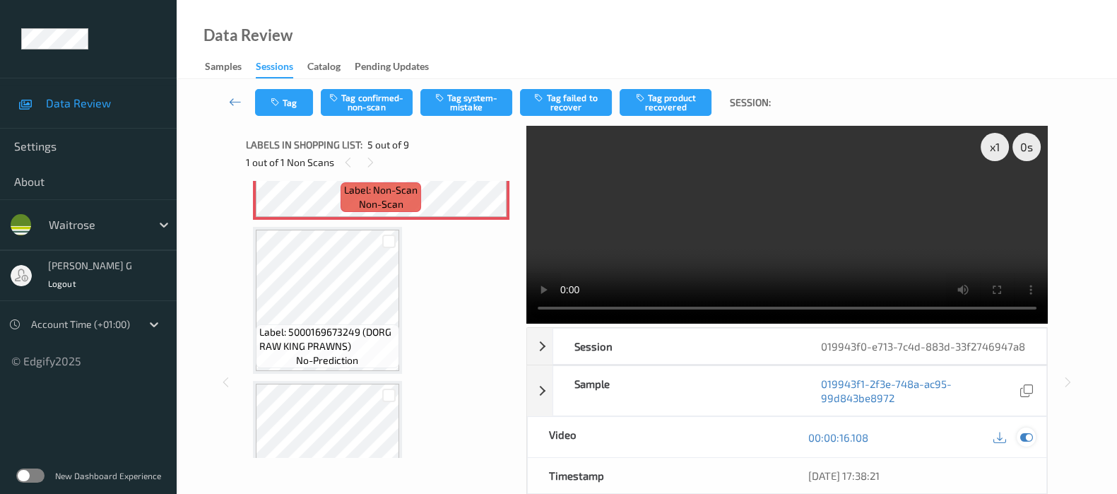
click at [1026, 444] on icon at bounding box center [1027, 437] width 13 height 13
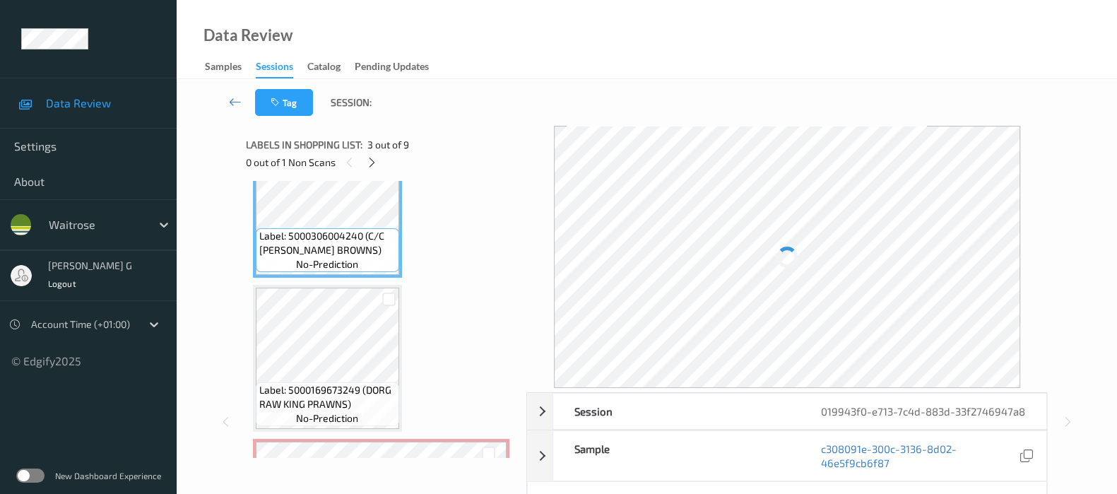
scroll to position [353, 0]
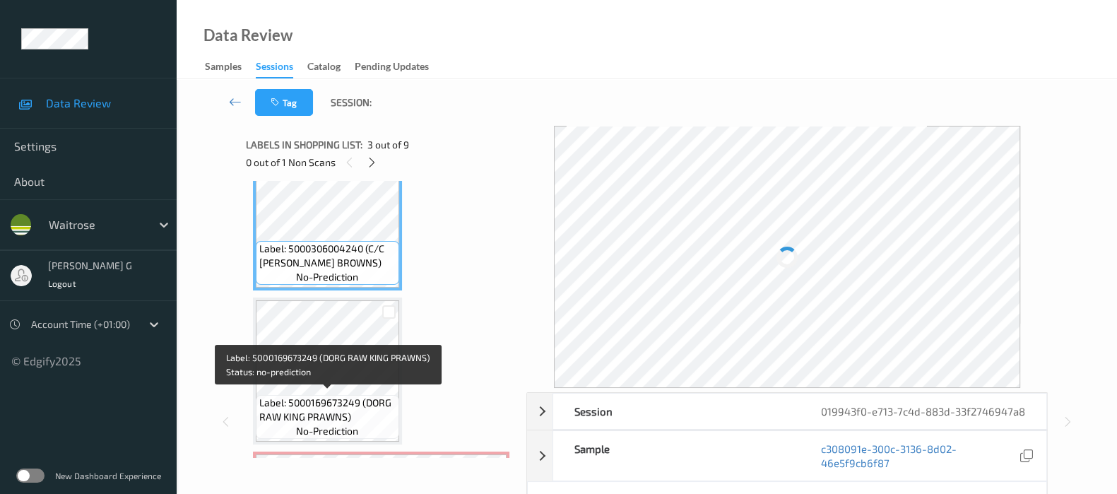
click at [324, 396] on span "Label: 5000169673249 (DORG RAW KING PRAWNS)" at bounding box center [327, 410] width 136 height 28
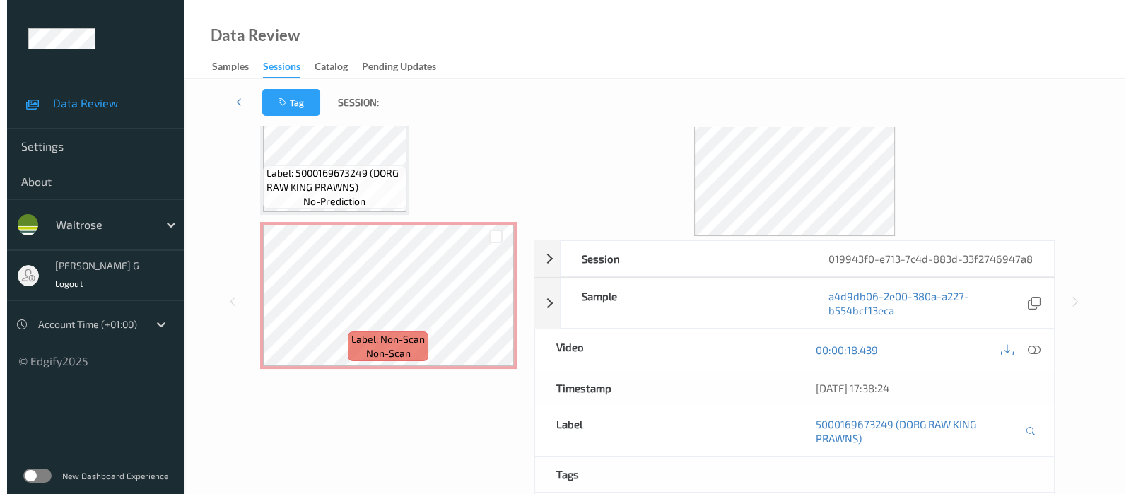
scroll to position [442, 0]
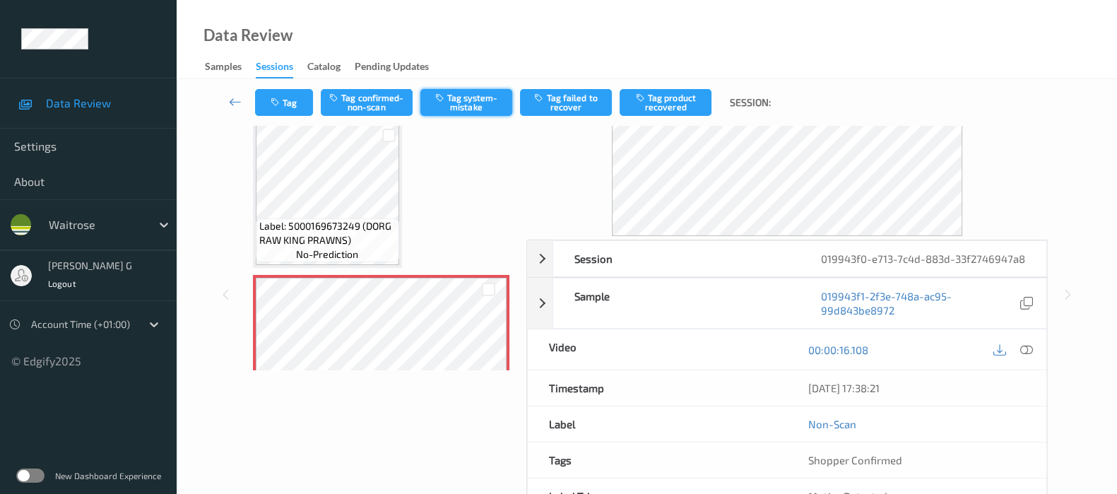
click at [451, 107] on button "Tag system-mistake" at bounding box center [467, 102] width 92 height 27
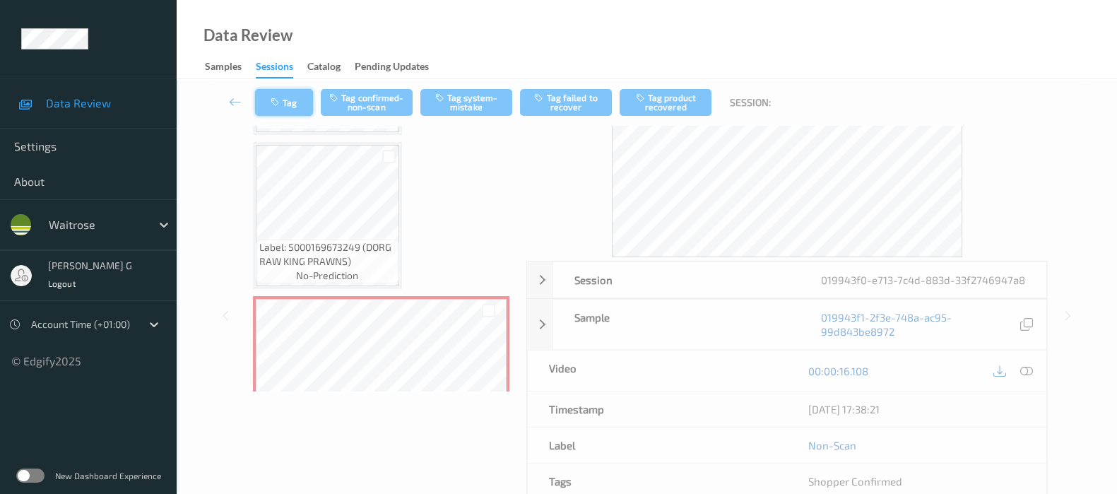
click at [290, 100] on button "Tag" at bounding box center [284, 102] width 58 height 27
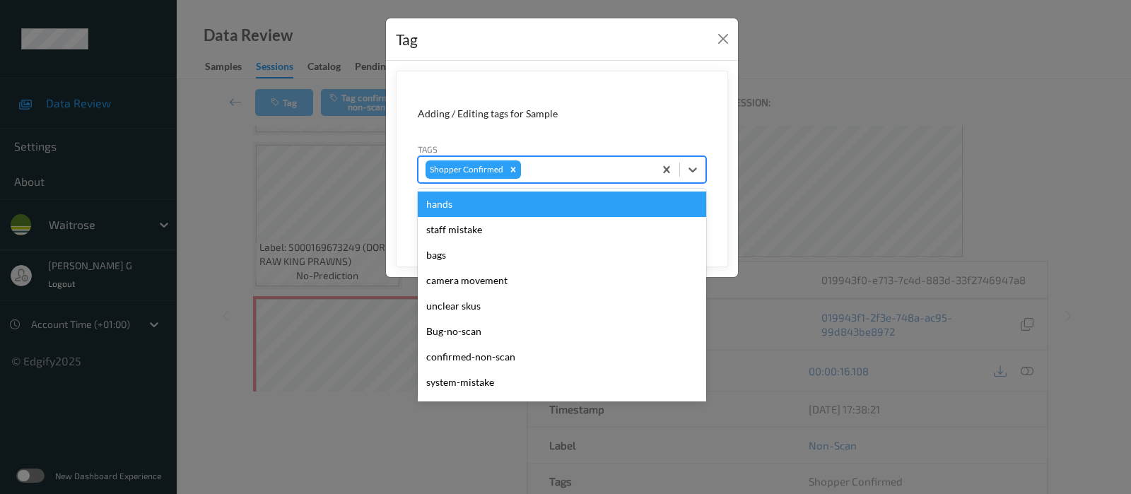
click at [594, 175] on div at bounding box center [585, 169] width 123 height 17
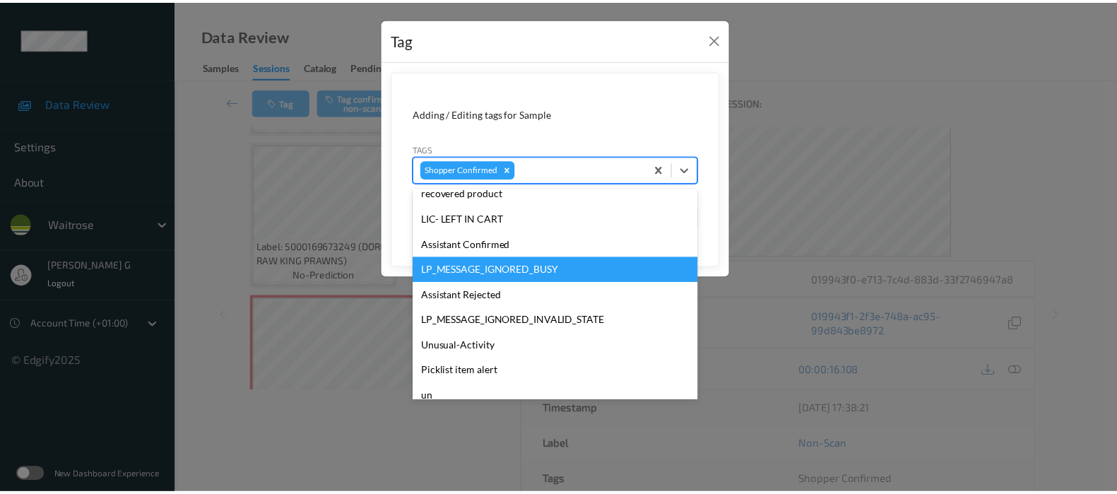
scroll to position [378, 0]
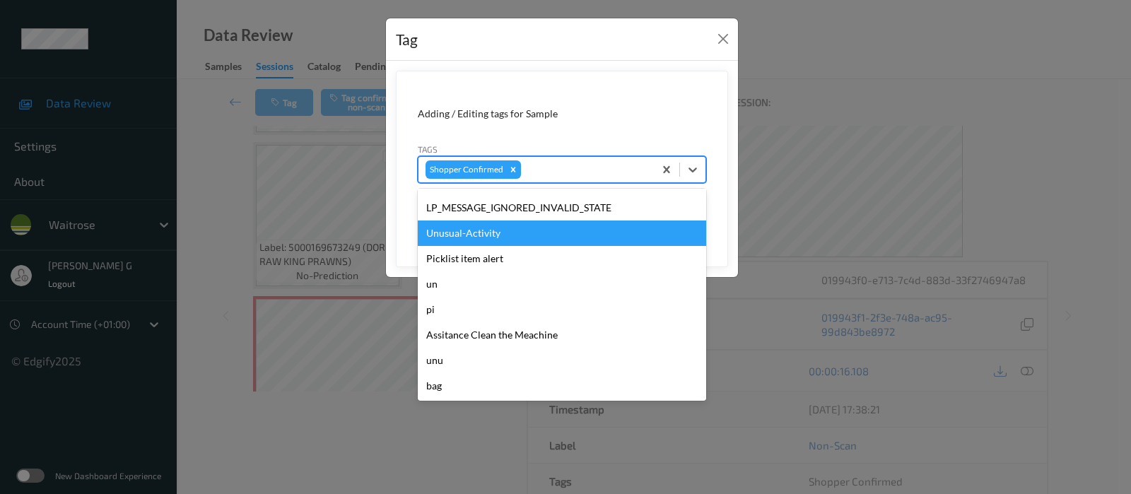
click at [472, 231] on div "Unusual-Activity" at bounding box center [562, 233] width 288 height 25
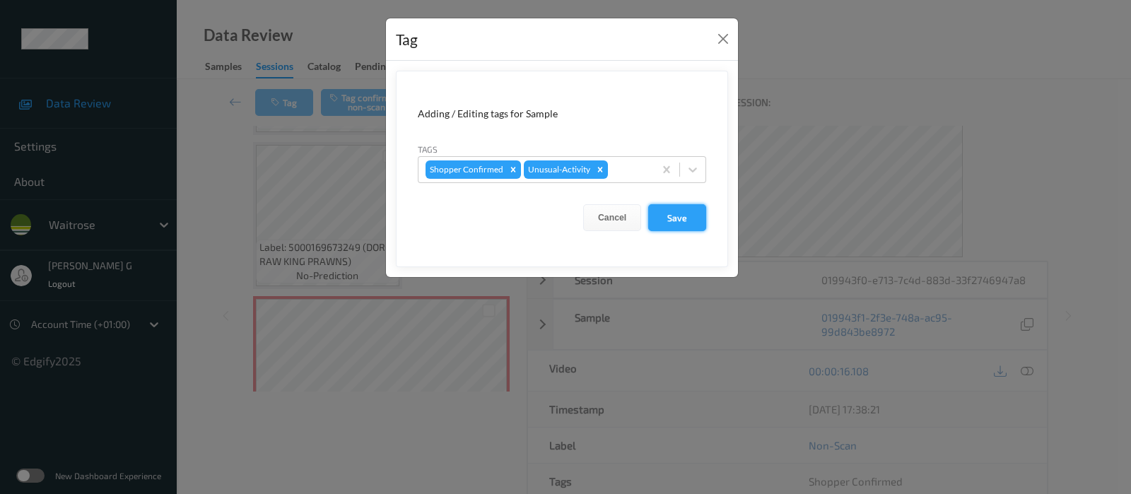
click at [683, 217] on button "Save" at bounding box center [677, 217] width 58 height 27
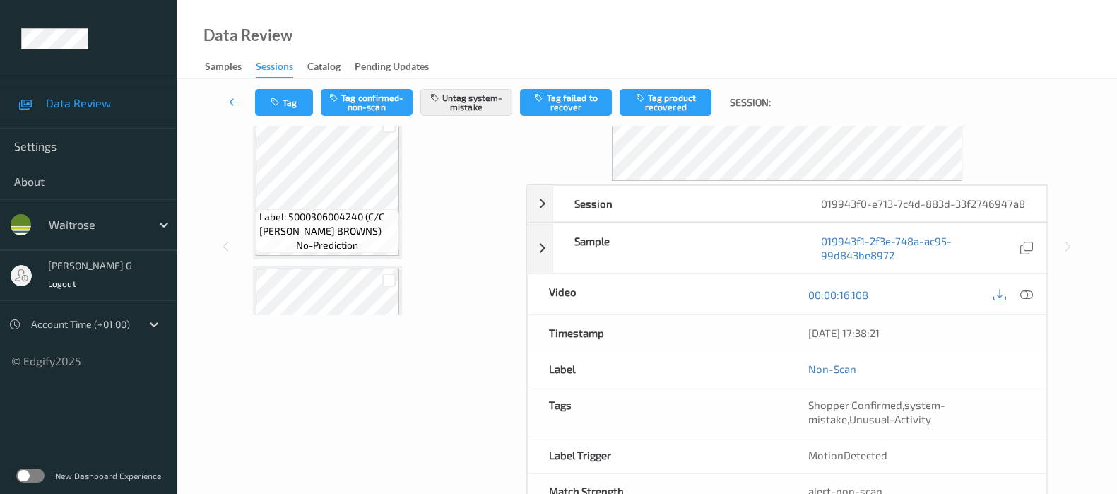
scroll to position [200, 0]
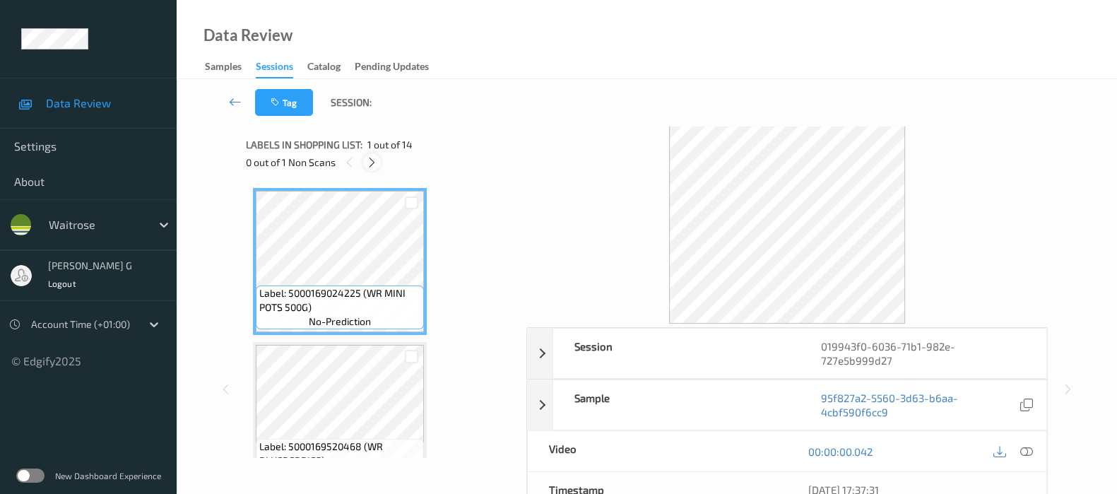
click at [369, 169] on div at bounding box center [372, 162] width 18 height 18
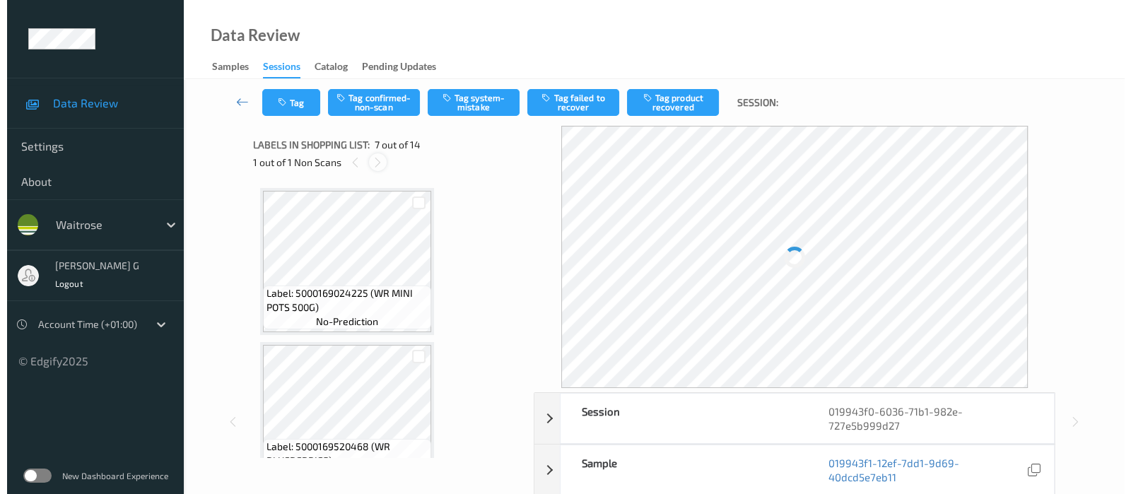
scroll to position [772, 0]
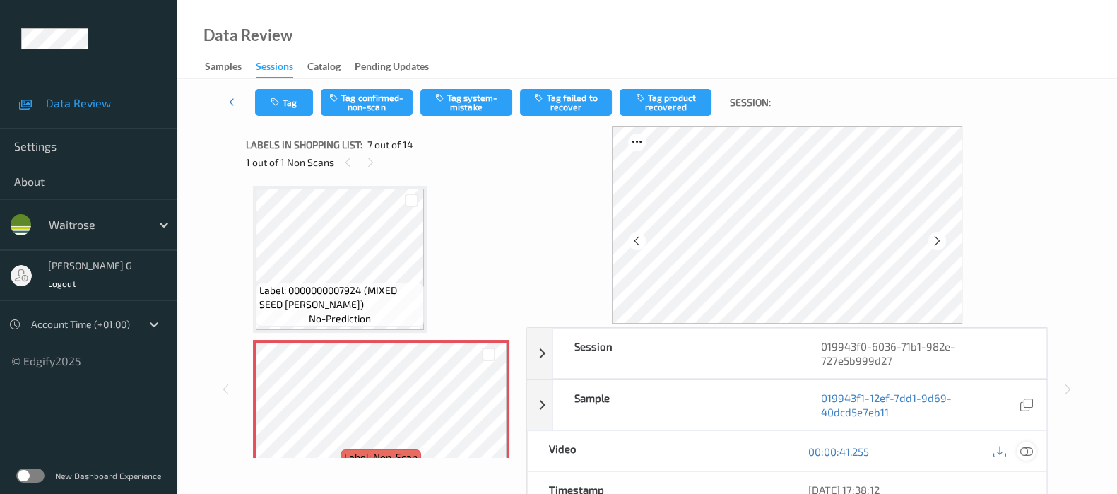
click at [1023, 455] on icon at bounding box center [1027, 451] width 13 height 13
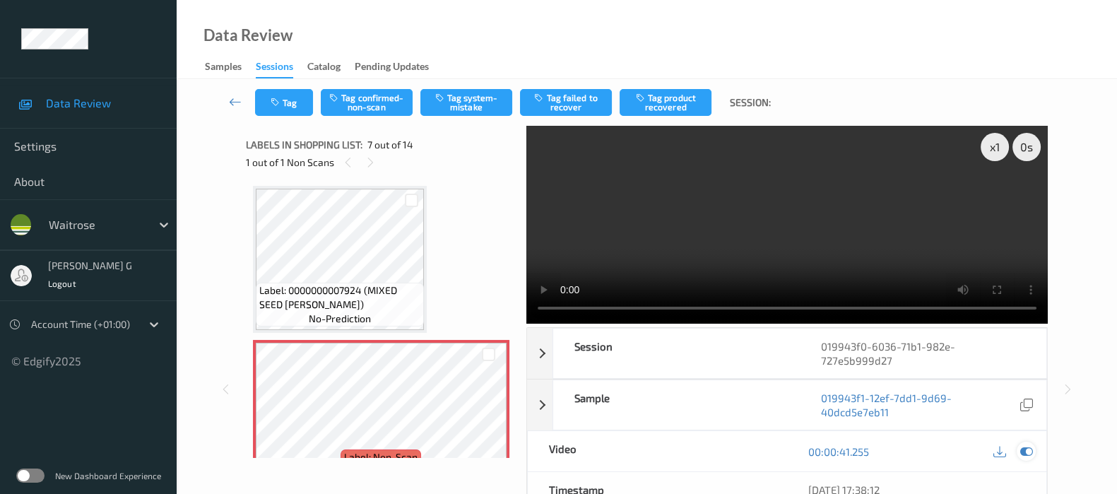
click at [1026, 445] on icon at bounding box center [1027, 451] width 13 height 13
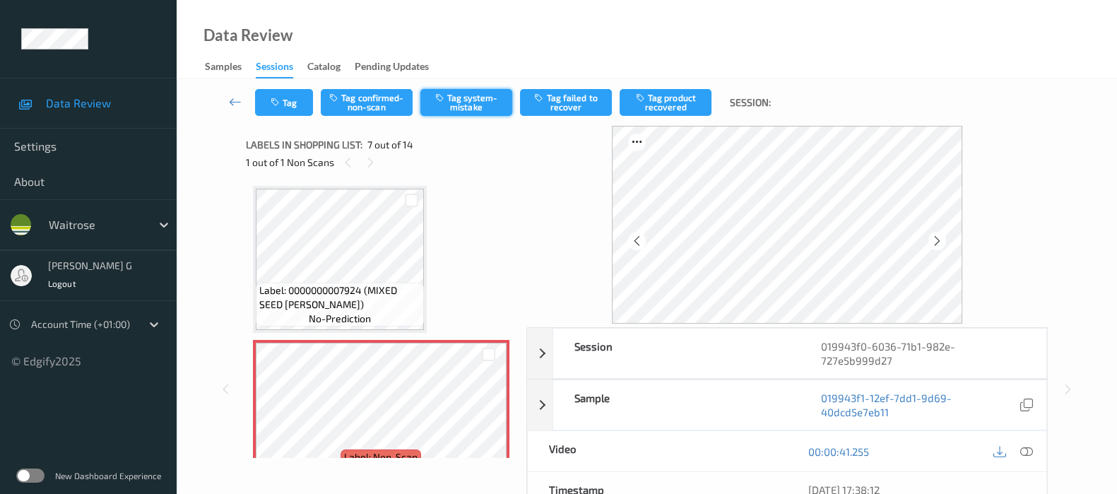
click at [470, 93] on button "Tag system-mistake" at bounding box center [467, 102] width 92 height 27
click at [281, 106] on icon "button" at bounding box center [277, 103] width 12 height 10
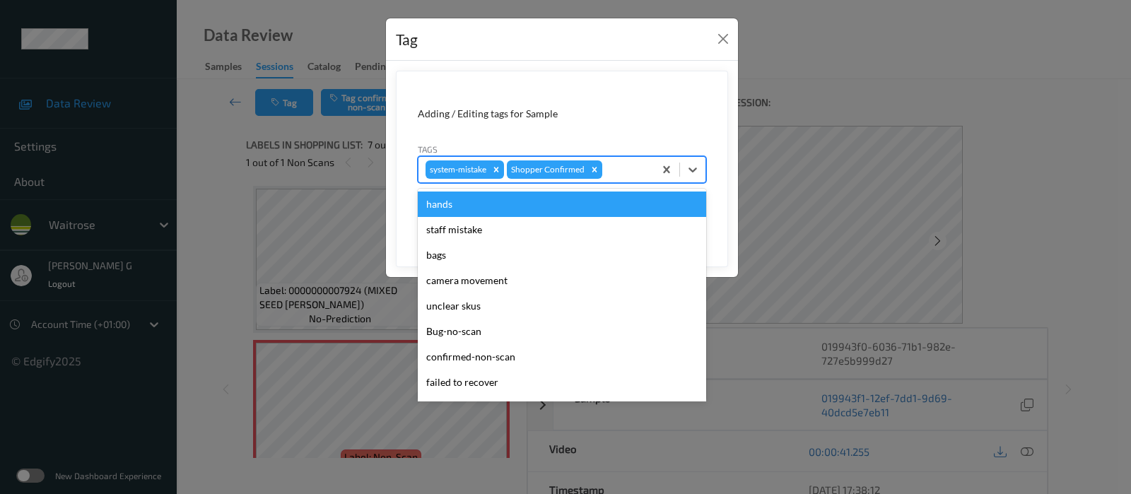
click at [618, 175] on div at bounding box center [626, 169] width 42 height 17
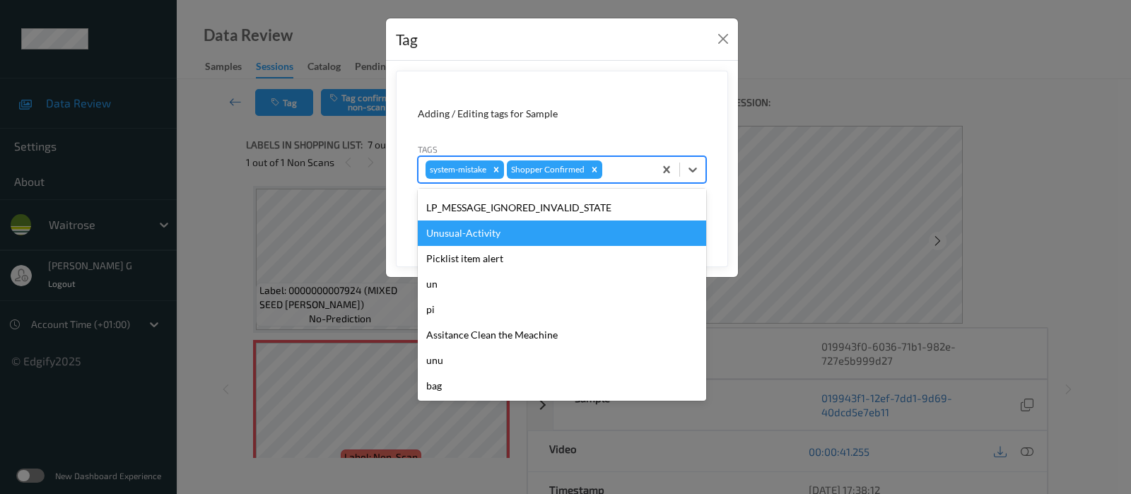
scroll to position [353, 0]
click at [460, 230] on div "Unusual-Activity" at bounding box center [562, 233] width 288 height 25
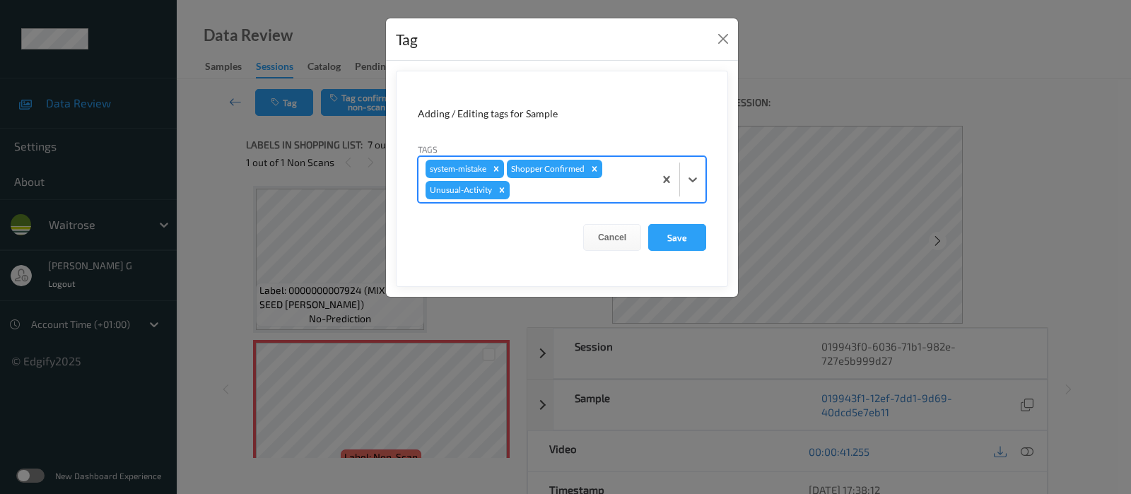
click at [589, 193] on div at bounding box center [579, 190] width 134 height 17
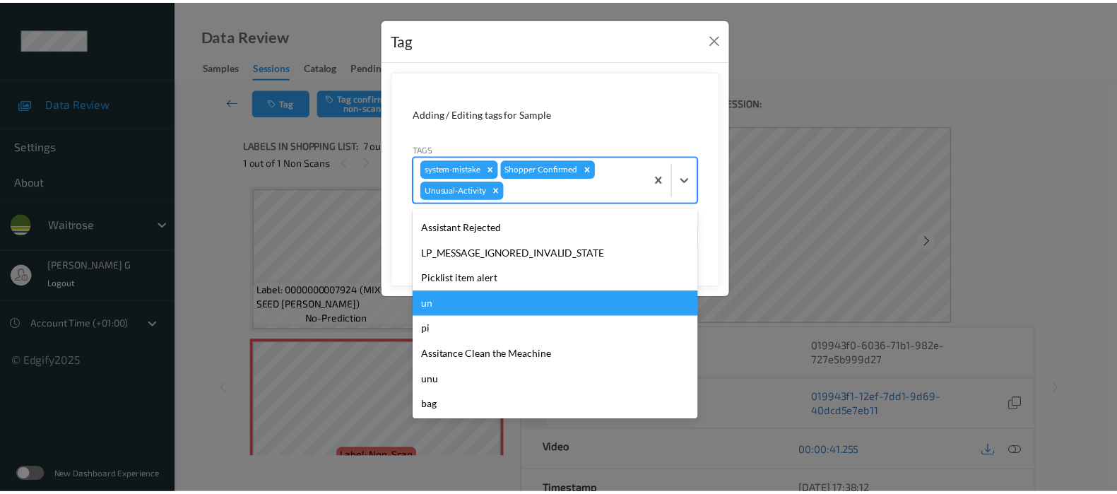
scroll to position [328, 0]
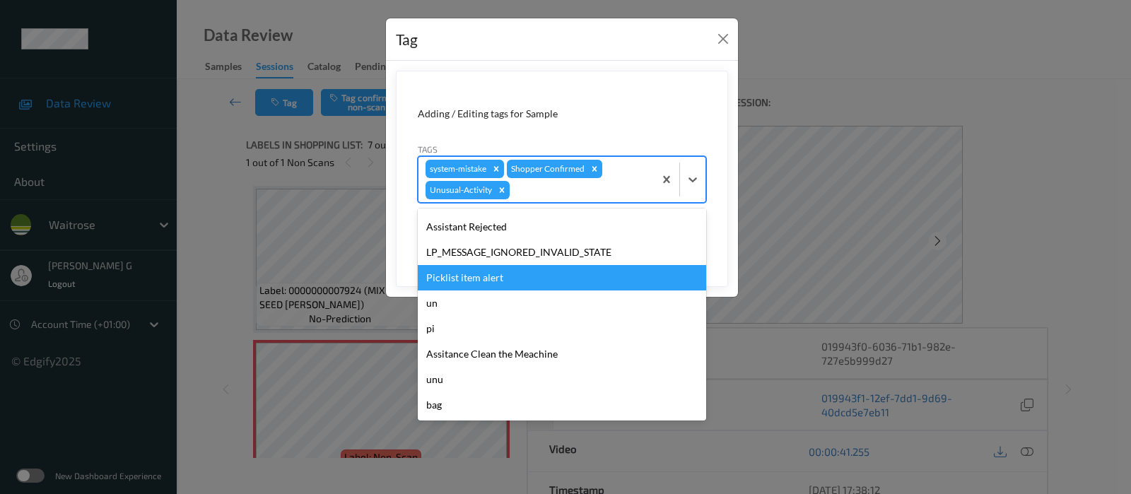
click at [470, 282] on div "Picklist item alert" at bounding box center [562, 277] width 288 height 25
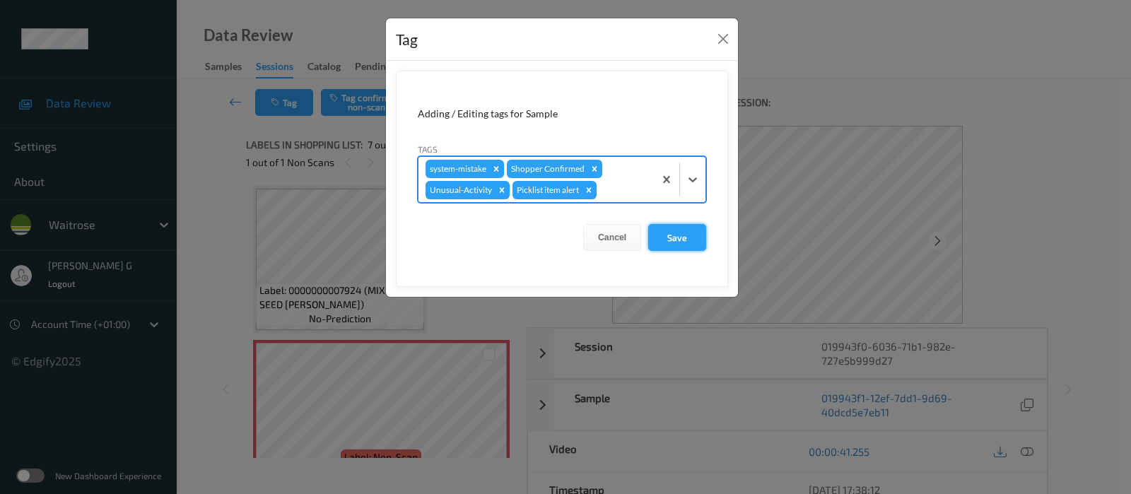
click at [661, 235] on button "Save" at bounding box center [677, 237] width 58 height 27
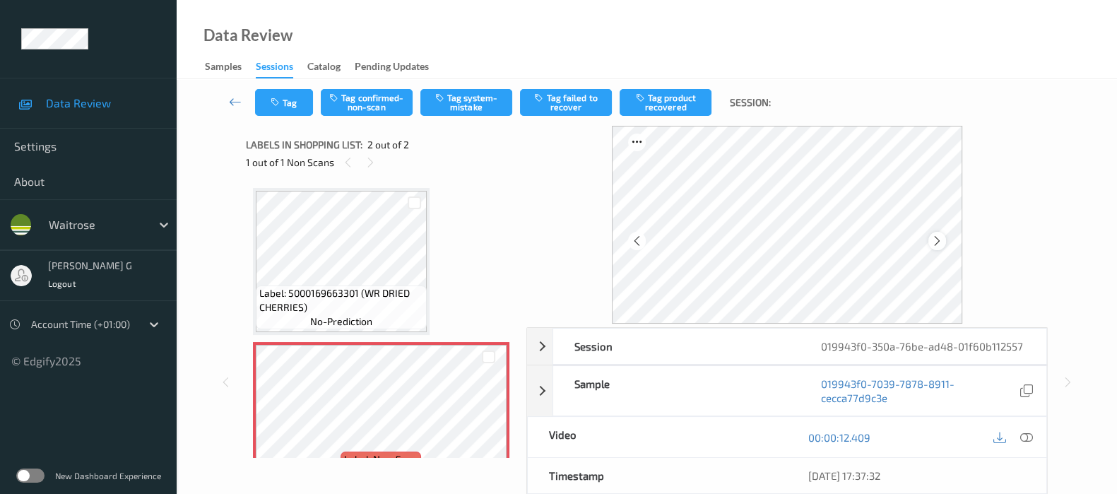
click at [939, 242] on icon at bounding box center [937, 241] width 12 height 13
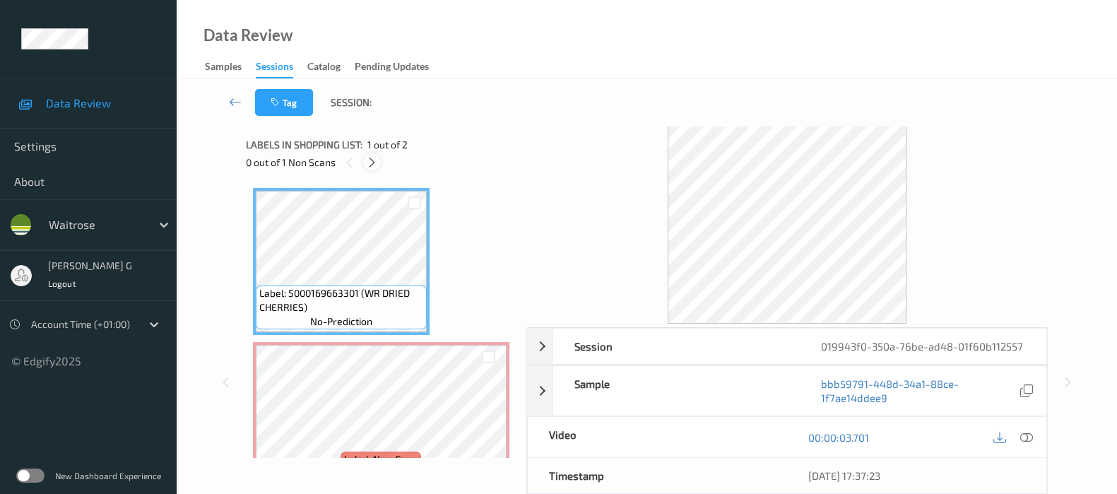
click at [377, 167] on icon at bounding box center [372, 162] width 12 height 13
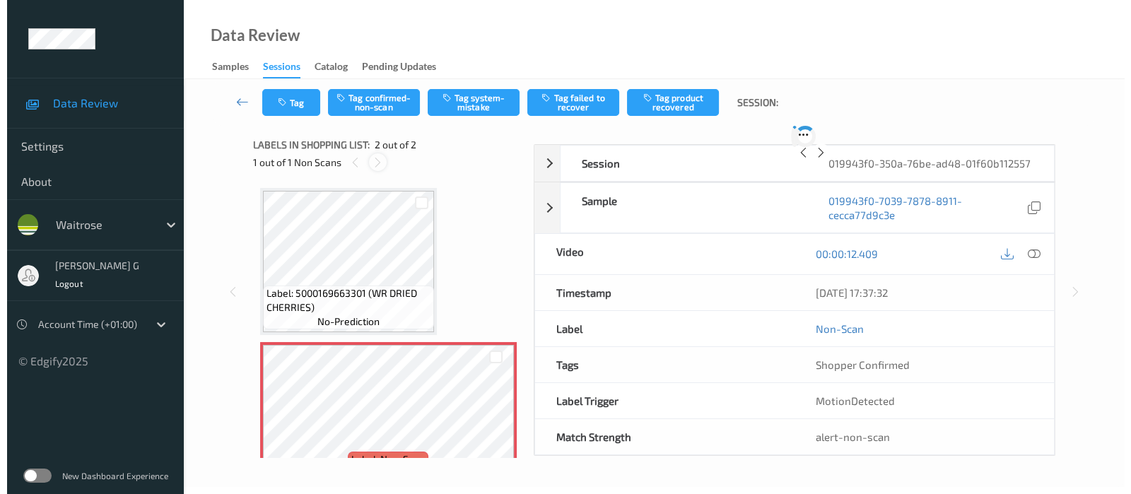
scroll to position [7, 0]
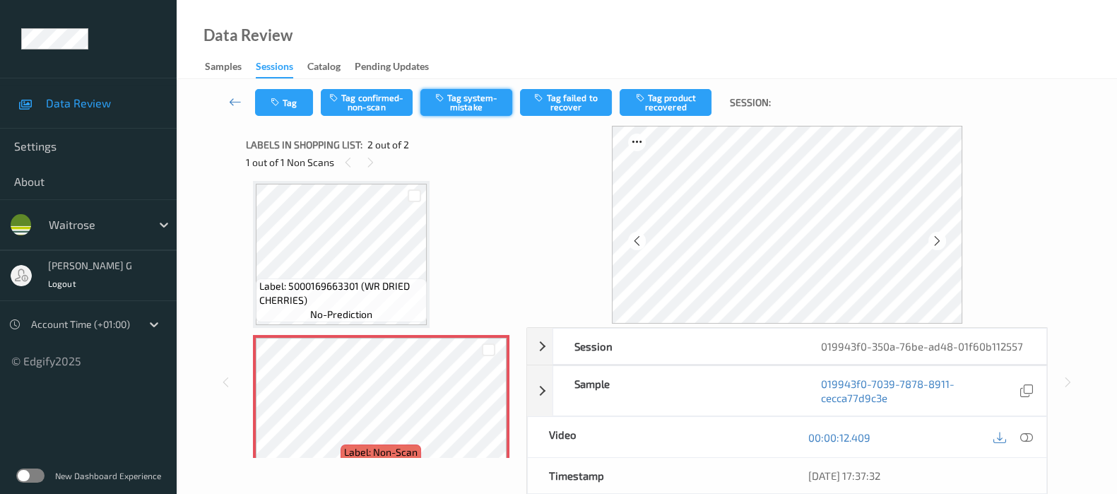
click at [477, 102] on button "Tag system-mistake" at bounding box center [467, 102] width 92 height 27
click at [277, 102] on icon "button" at bounding box center [277, 103] width 12 height 10
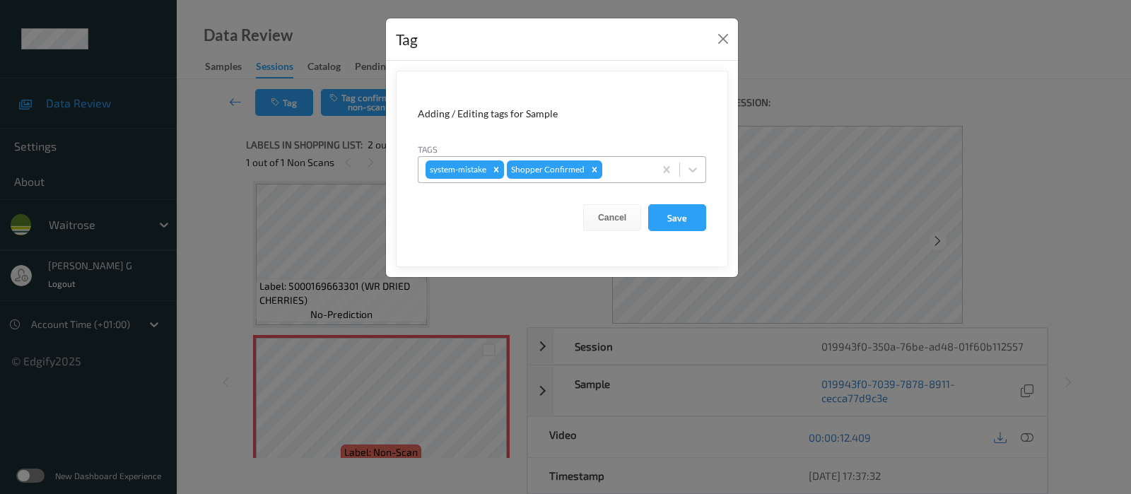
click at [614, 175] on div at bounding box center [626, 169] width 42 height 17
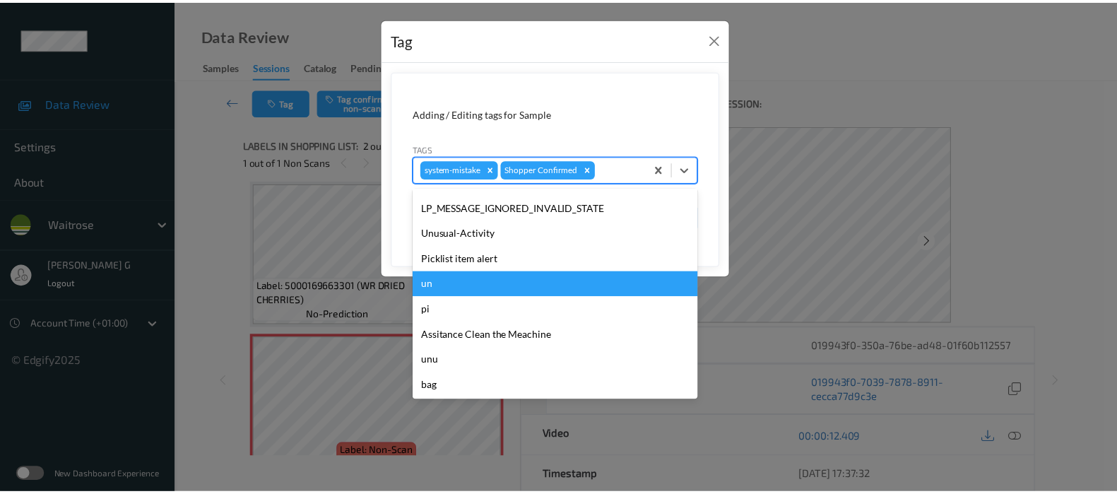
scroll to position [353, 0]
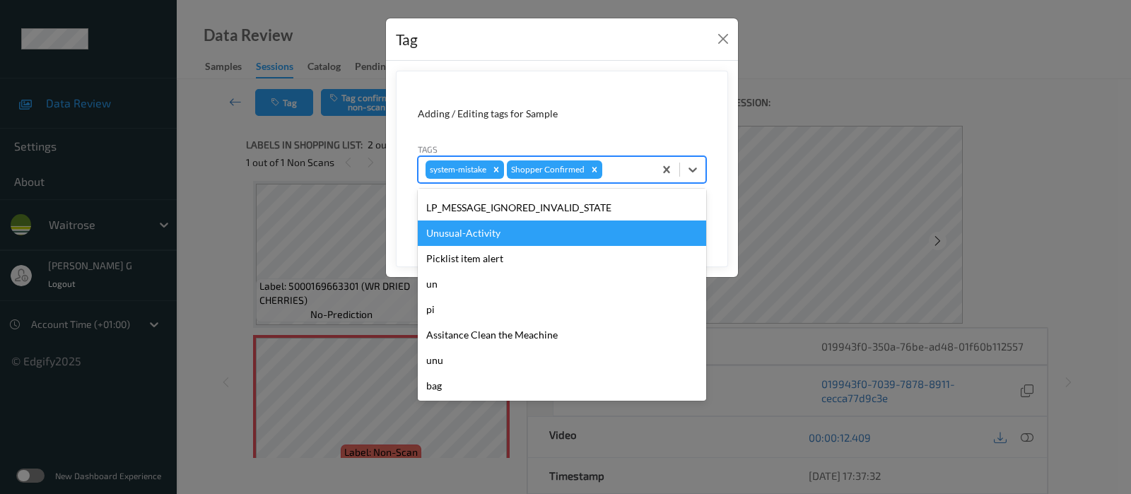
click at [460, 224] on div "Unusual-Activity" at bounding box center [562, 233] width 288 height 25
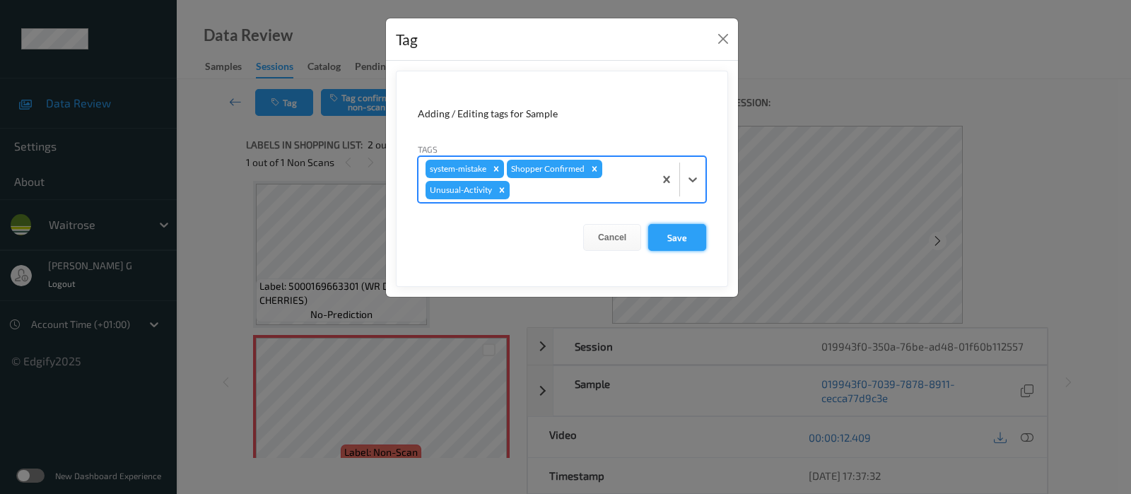
click at [695, 247] on button "Save" at bounding box center [677, 237] width 58 height 27
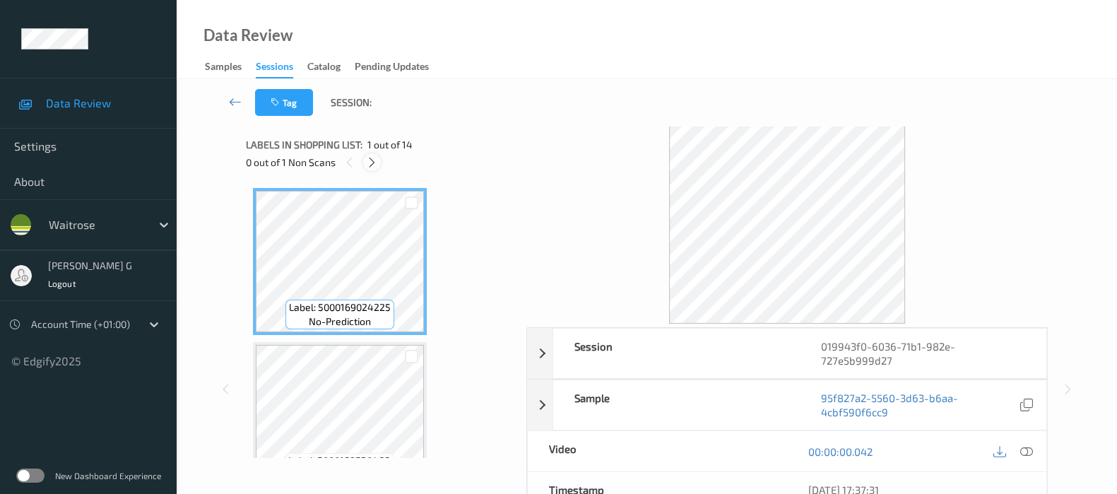
click at [371, 159] on icon at bounding box center [372, 162] width 12 height 13
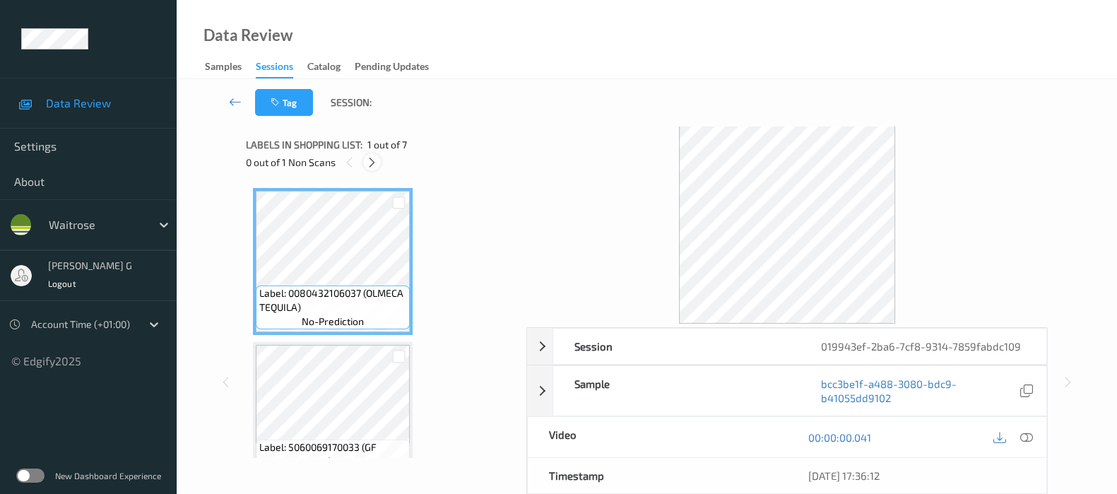
click at [365, 164] on div at bounding box center [372, 162] width 18 height 18
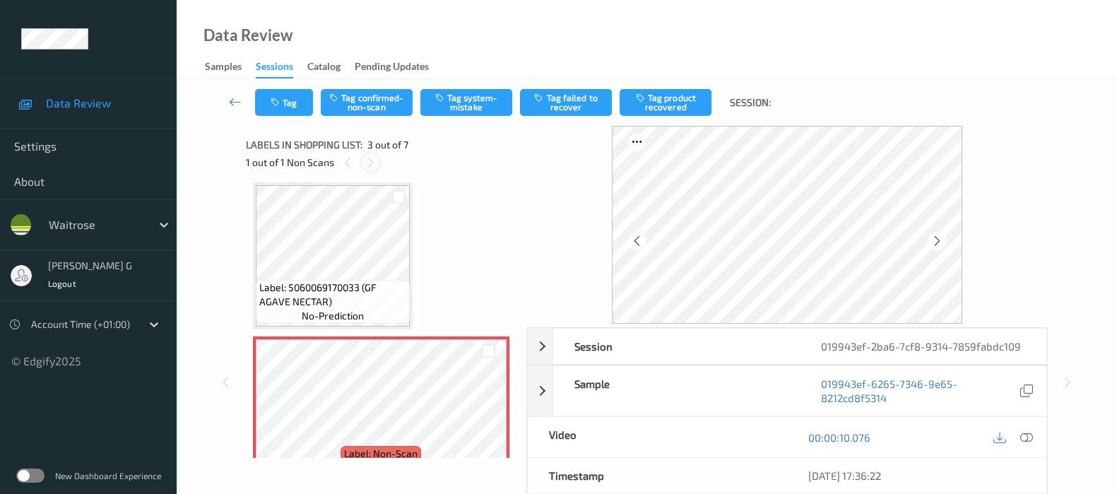
click at [372, 160] on icon at bounding box center [371, 162] width 12 height 13
click at [368, 165] on icon at bounding box center [371, 162] width 12 height 13
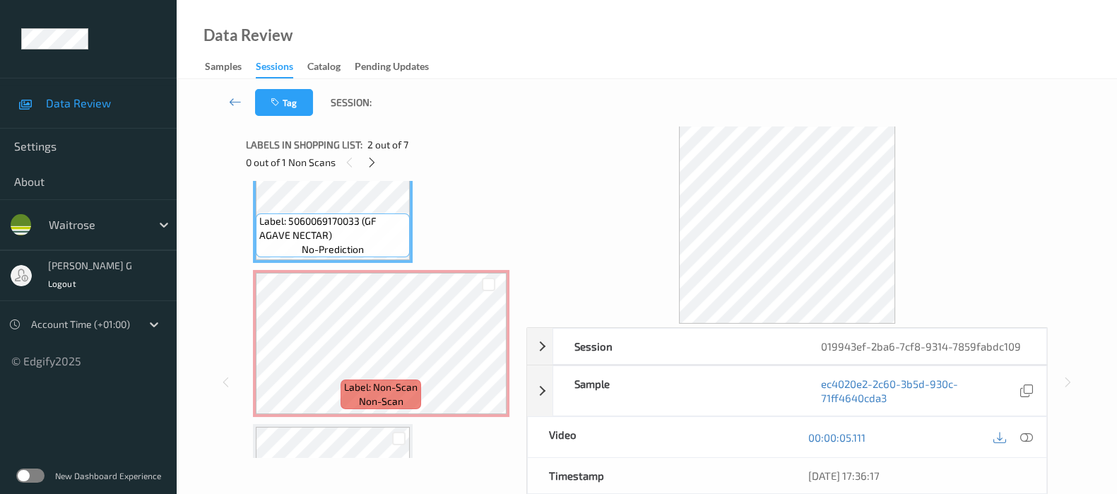
scroll to position [265, 0]
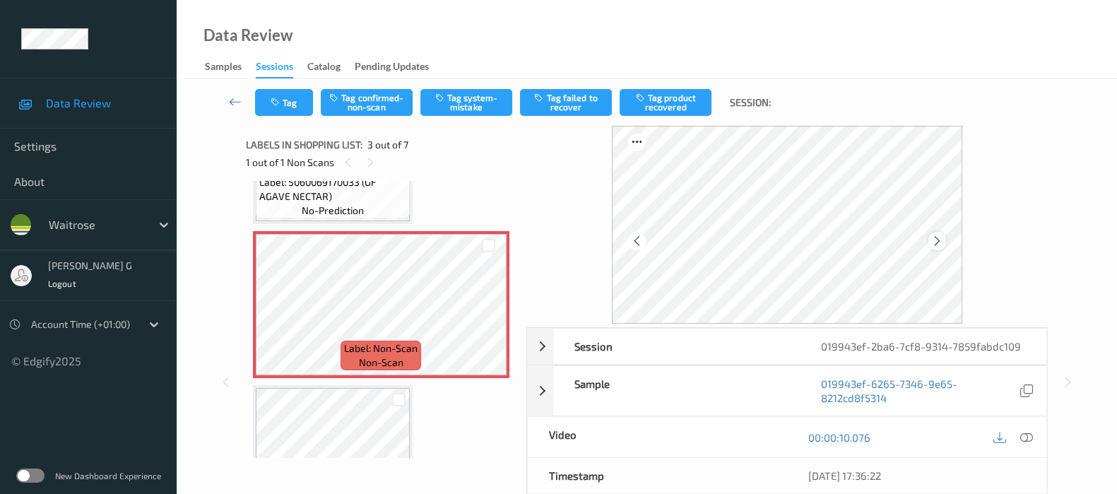
click at [938, 236] on icon at bounding box center [937, 241] width 12 height 13
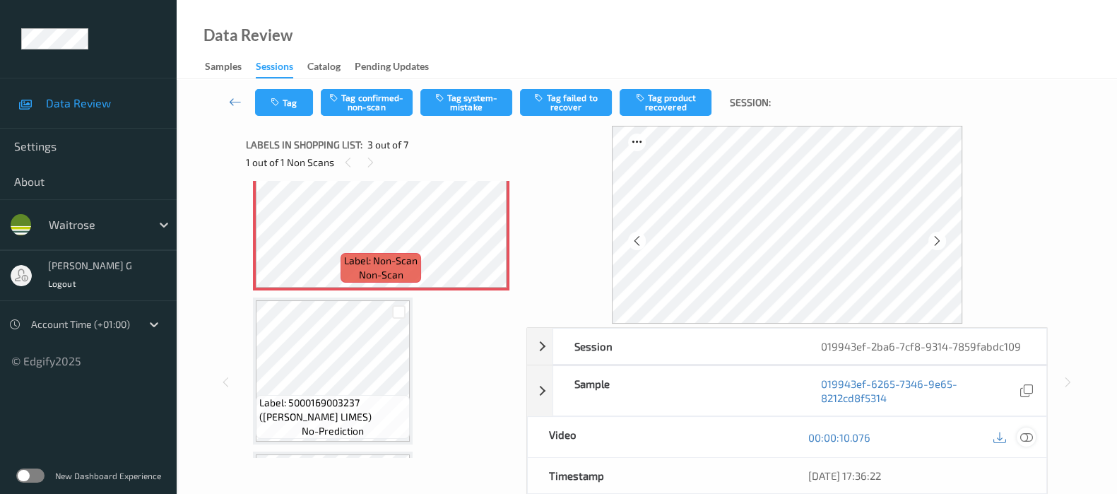
click at [1028, 438] on icon at bounding box center [1027, 437] width 13 height 13
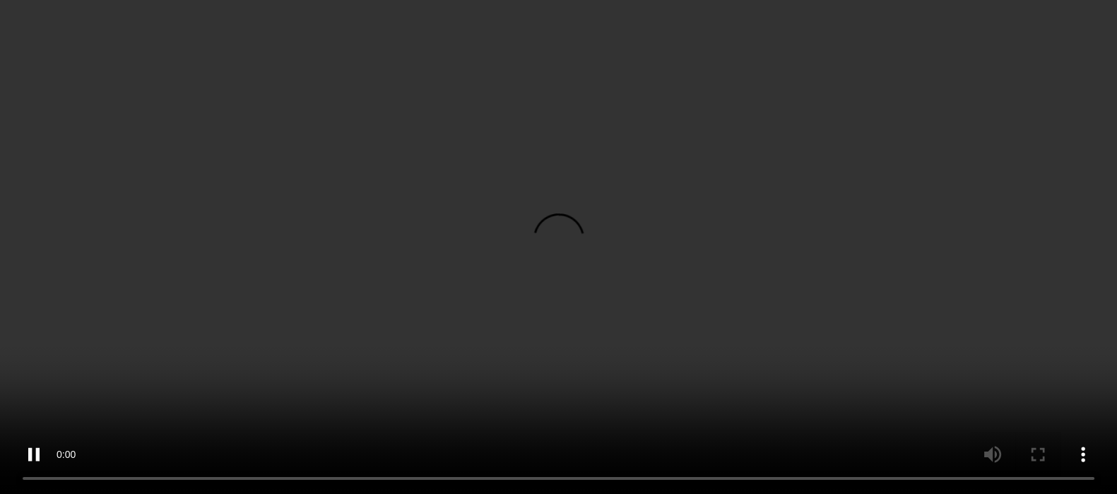
scroll to position [0, 0]
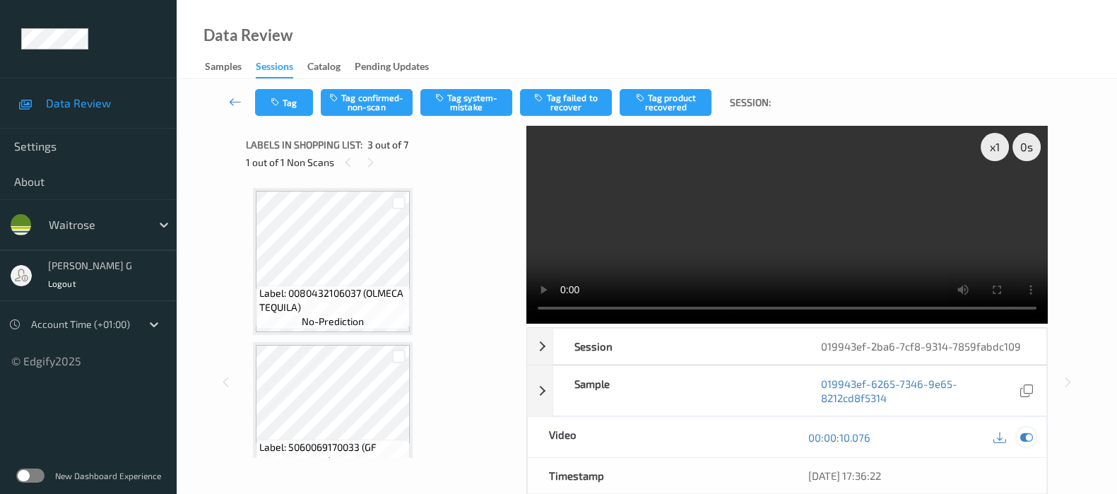
click at [1024, 435] on icon at bounding box center [1027, 437] width 13 height 13
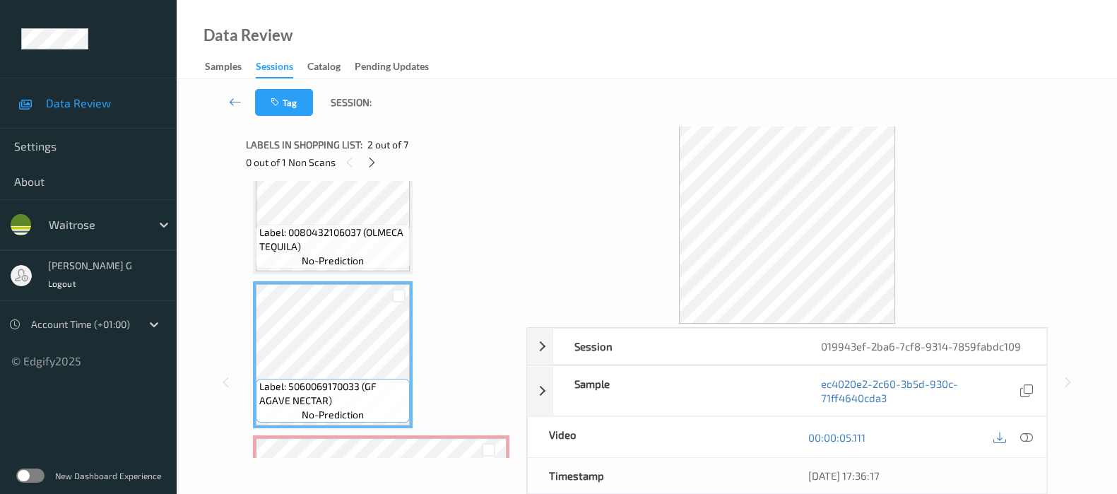
scroll to position [88, 0]
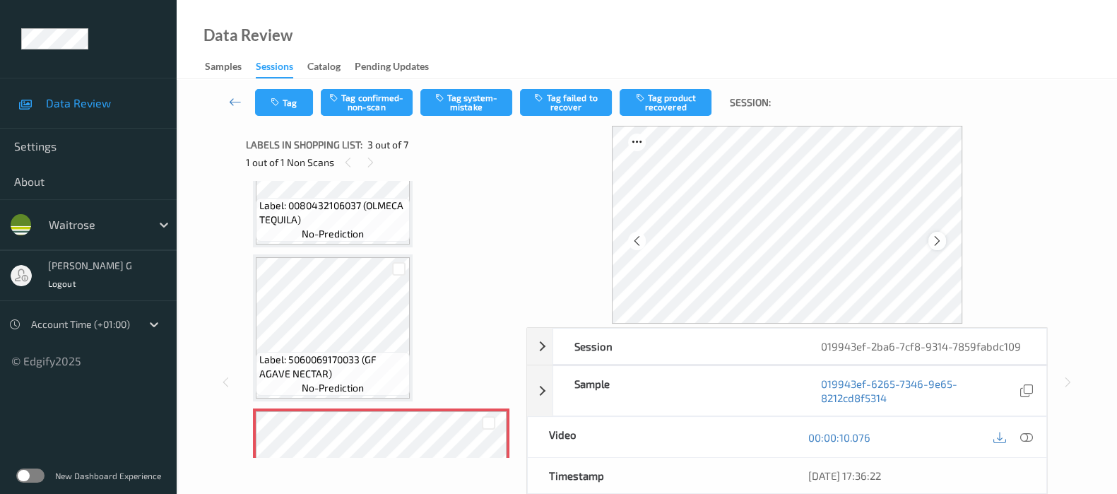
click at [944, 243] on icon at bounding box center [937, 241] width 12 height 13
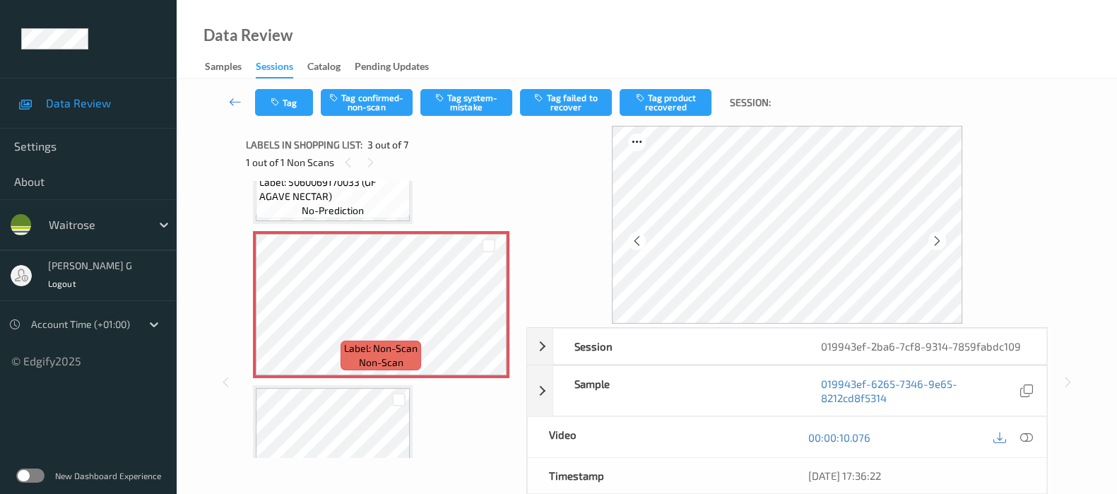
scroll to position [353, 0]
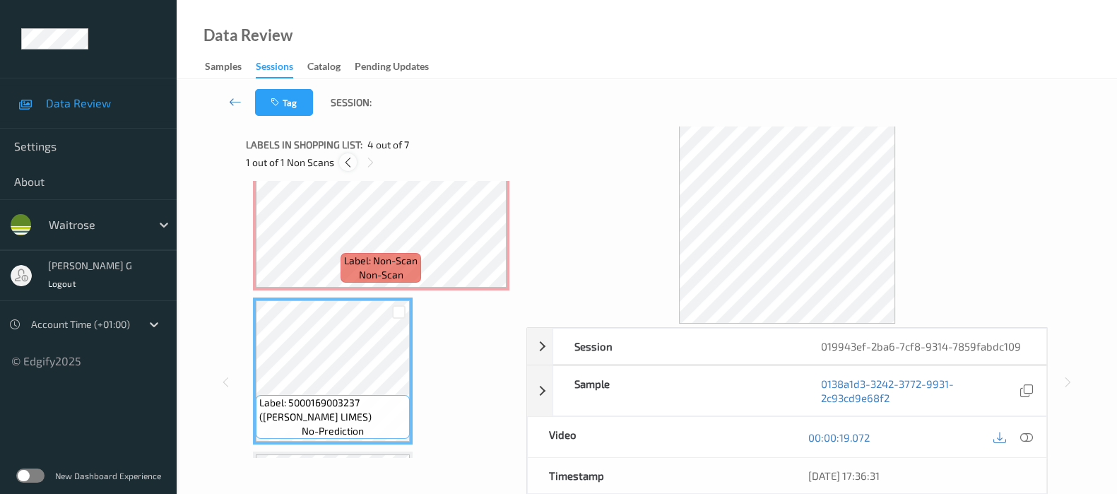
click at [348, 160] on icon at bounding box center [348, 162] width 12 height 13
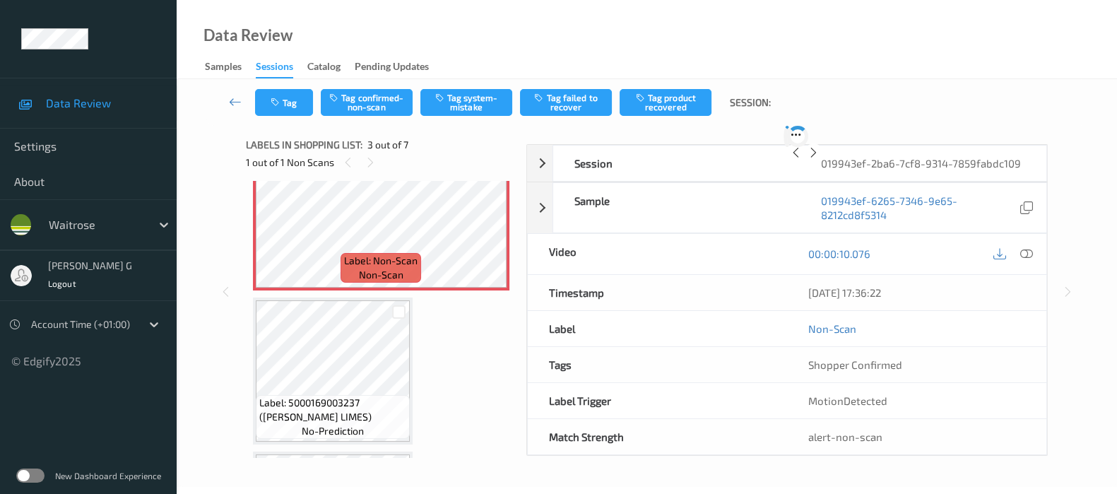
scroll to position [160, 0]
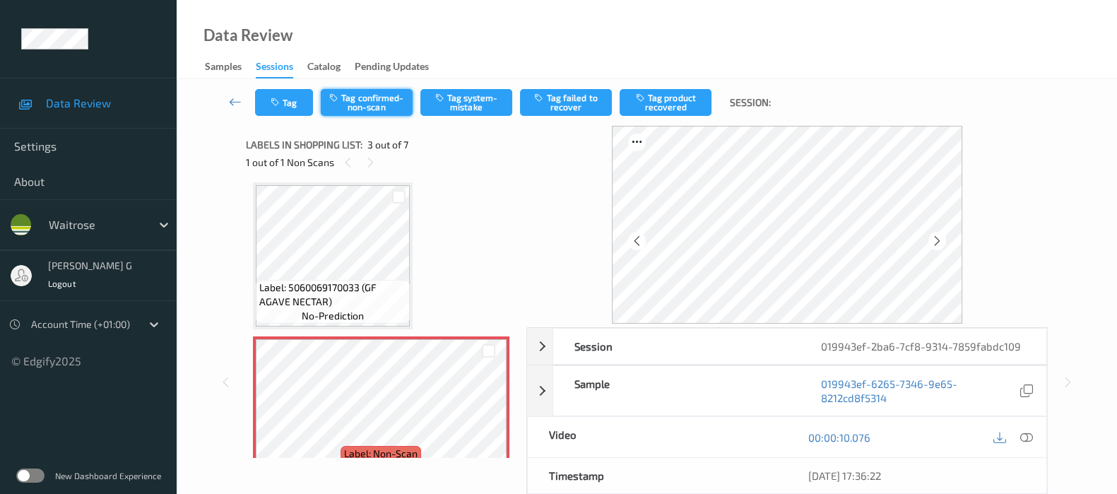
click at [368, 110] on button "Tag confirmed-non-scan" at bounding box center [367, 102] width 92 height 27
click at [555, 101] on button "Tag failed to recover" at bounding box center [566, 102] width 92 height 27
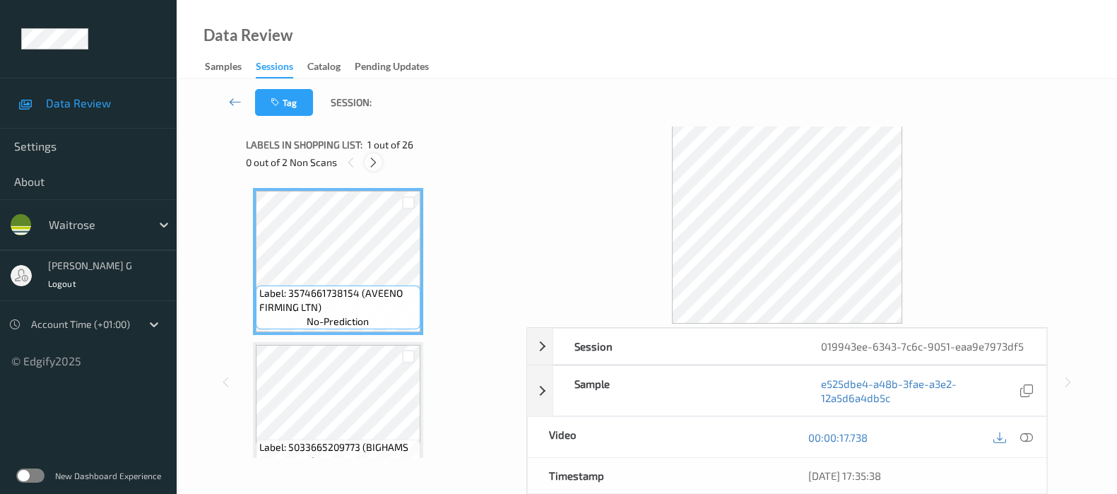
drag, startPoint x: 385, startPoint y: 161, endPoint x: 376, endPoint y: 163, distance: 9.3
click at [383, 161] on div "0 out of 2 Non Scans" at bounding box center [381, 162] width 271 height 18
click at [376, 163] on icon at bounding box center [374, 162] width 12 height 13
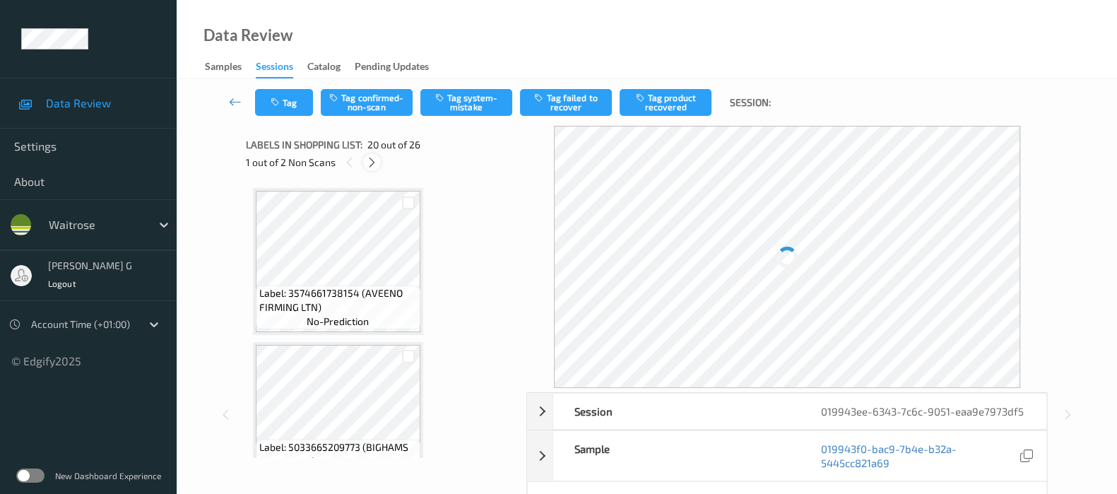
scroll to position [2763, 0]
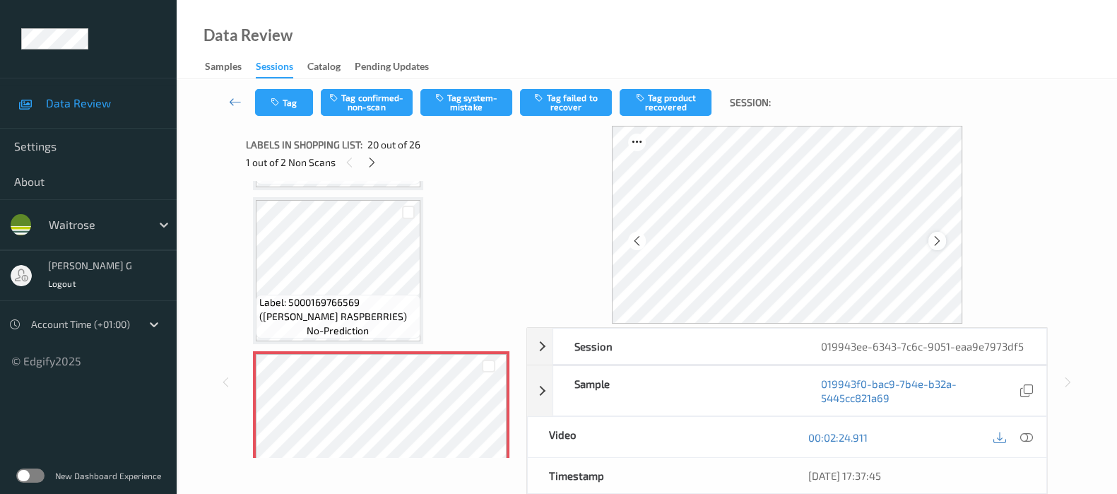
click at [937, 239] on icon at bounding box center [937, 241] width 12 height 13
click at [1025, 438] on icon at bounding box center [1027, 437] width 13 height 13
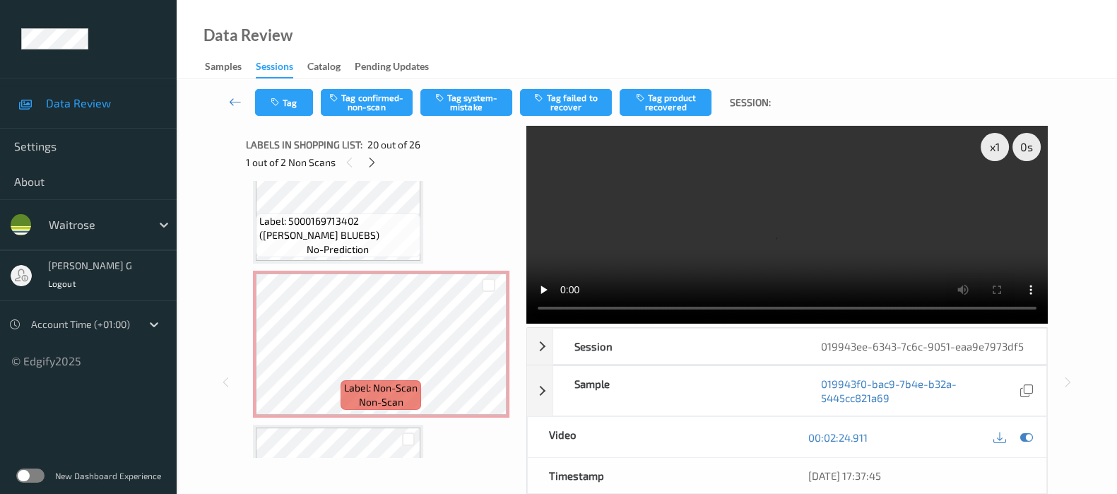
scroll to position [3269, 0]
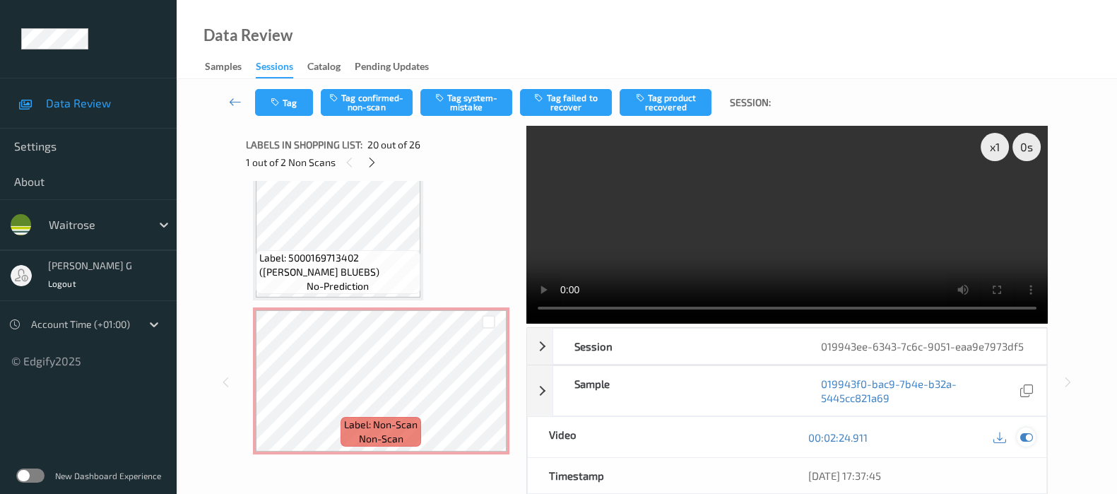
click at [1031, 438] on icon at bounding box center [1027, 437] width 13 height 13
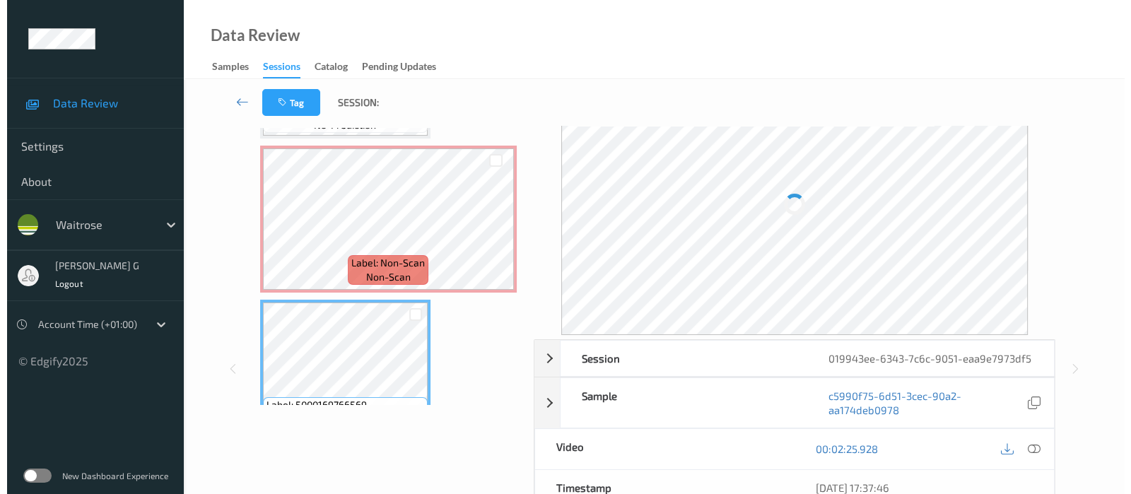
scroll to position [0, 0]
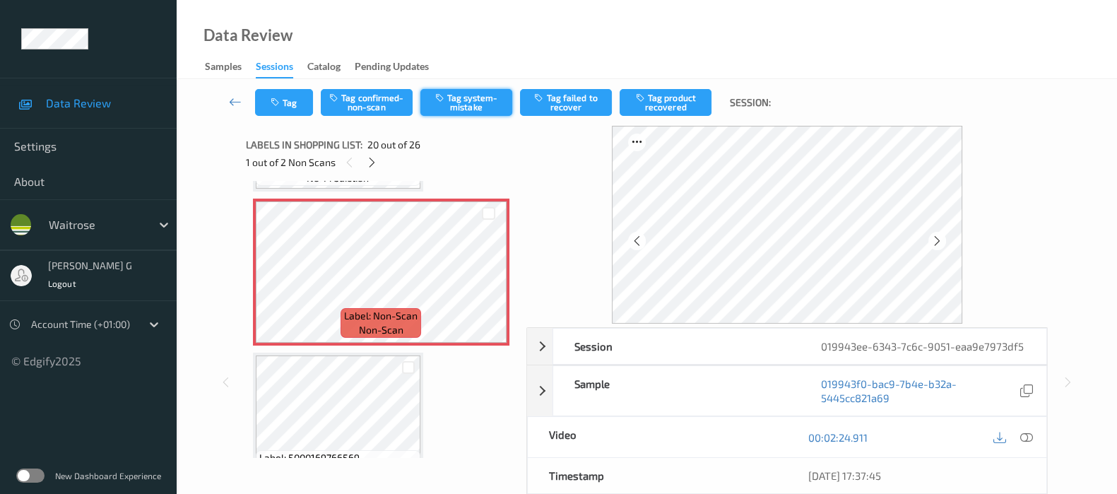
click at [462, 102] on button "Tag system-mistake" at bounding box center [467, 102] width 92 height 27
click at [283, 101] on button "Tag" at bounding box center [284, 102] width 58 height 27
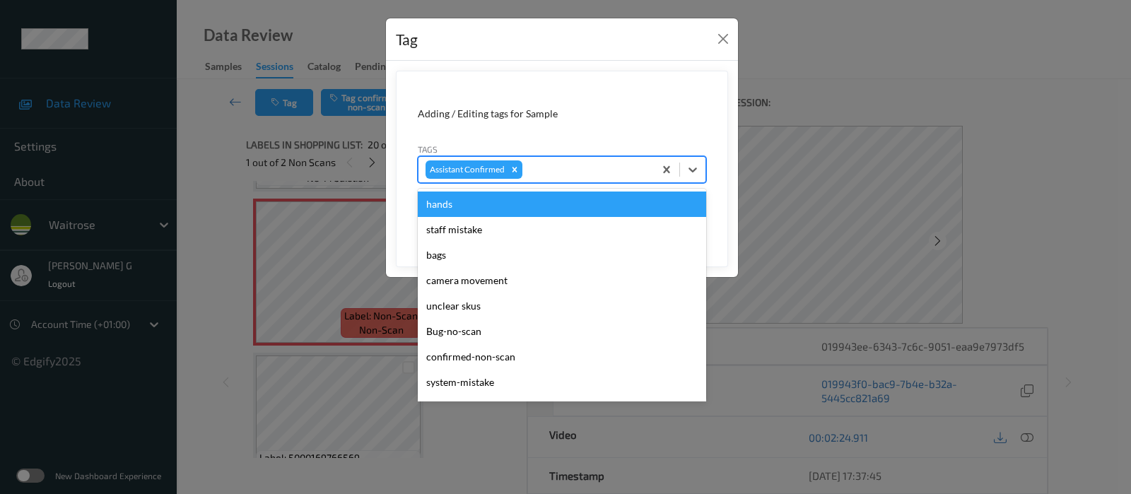
click at [572, 171] on div at bounding box center [586, 169] width 122 height 17
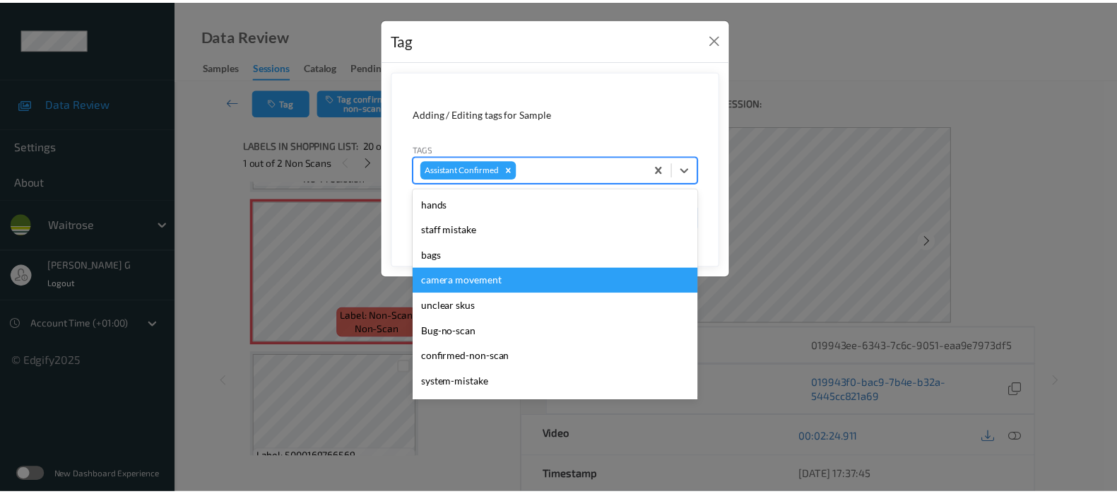
scroll to position [353, 0]
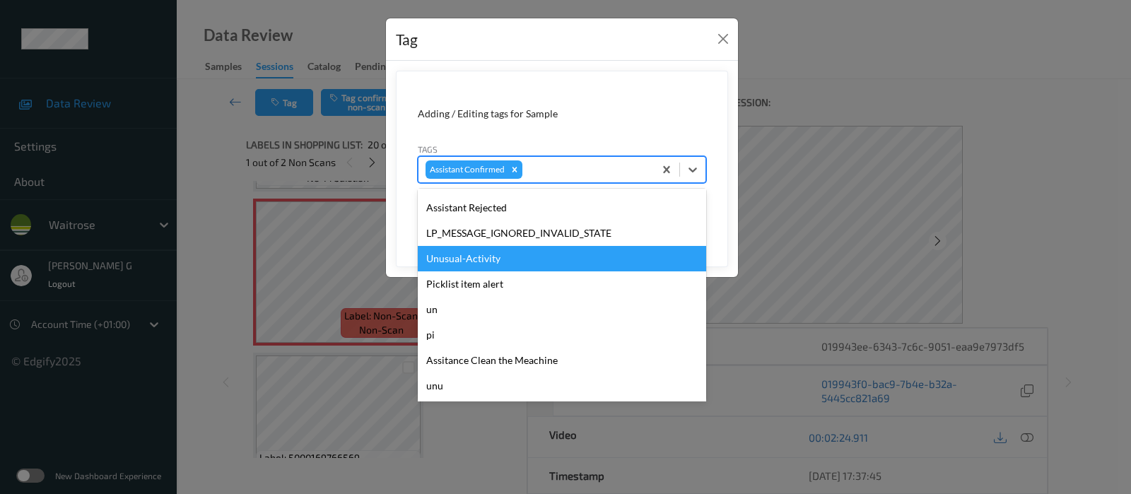
click at [447, 258] on div "Unusual-Activity" at bounding box center [562, 258] width 288 height 25
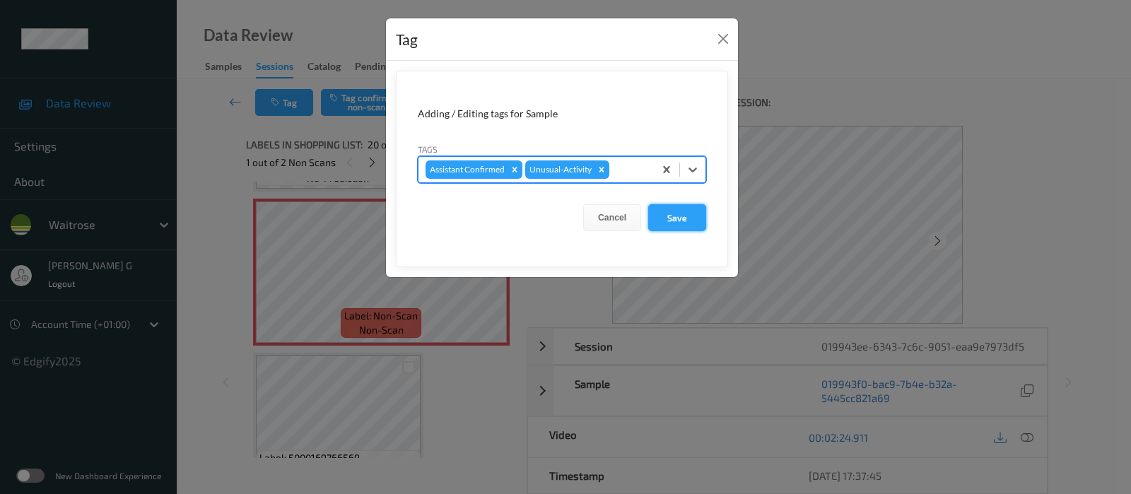
click at [678, 223] on button "Save" at bounding box center [677, 217] width 58 height 27
click at [678, 211] on button "Save" at bounding box center [677, 217] width 58 height 27
click at [674, 221] on button "Save" at bounding box center [677, 217] width 58 height 27
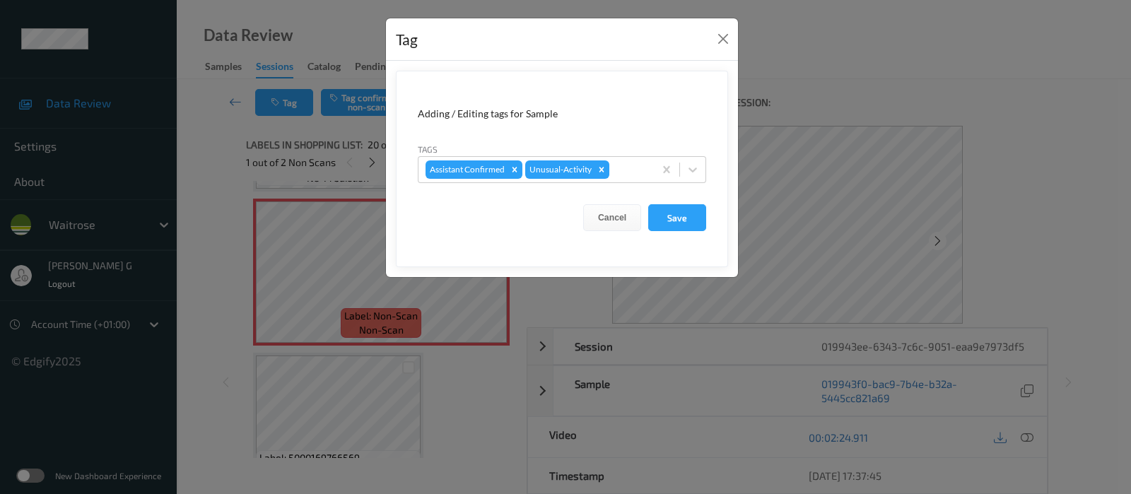
click at [844, 160] on div "Tag Adding / Editing tags for Sample Tags Assistant Confirmed Unusual-Activity …" at bounding box center [565, 247] width 1131 height 494
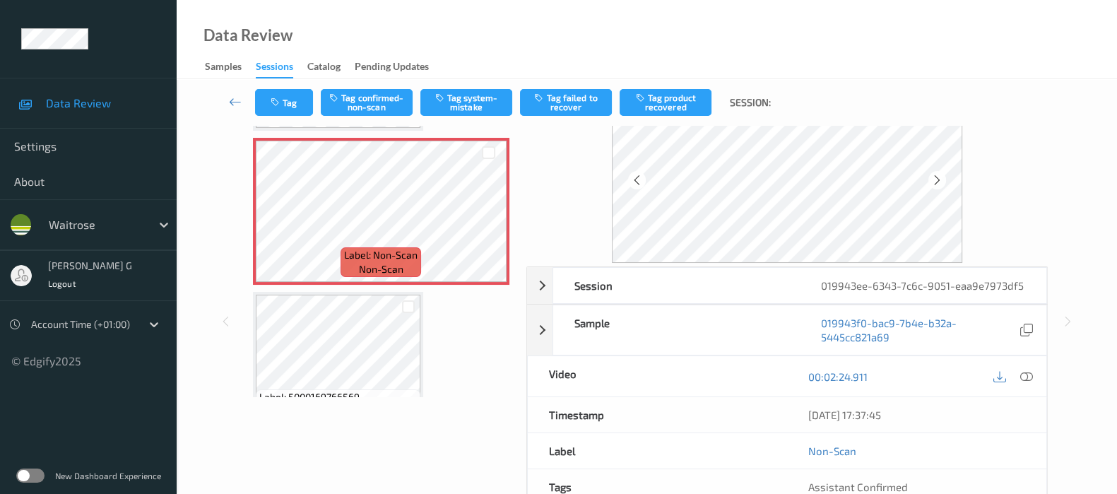
scroll to position [0, 0]
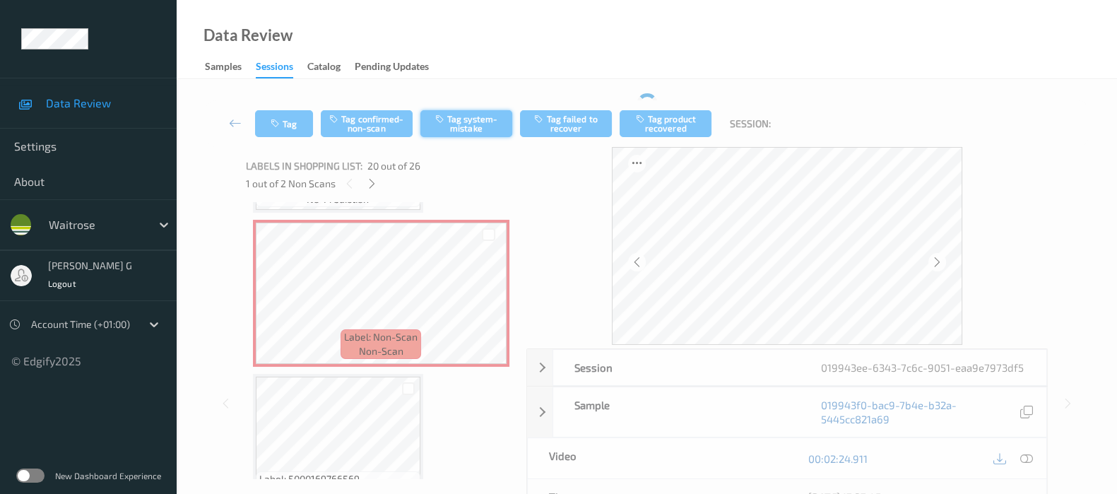
click at [461, 107] on div "Tag Tag confirmed-non-scan Tag system-mistake Tag failed to recover Tag product…" at bounding box center [647, 123] width 883 height 47
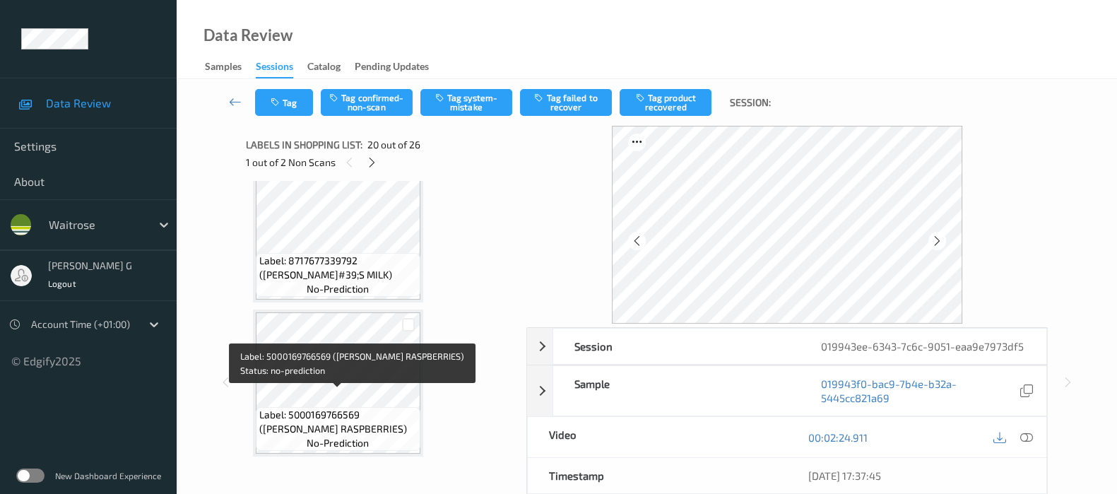
scroll to position [2827, 0]
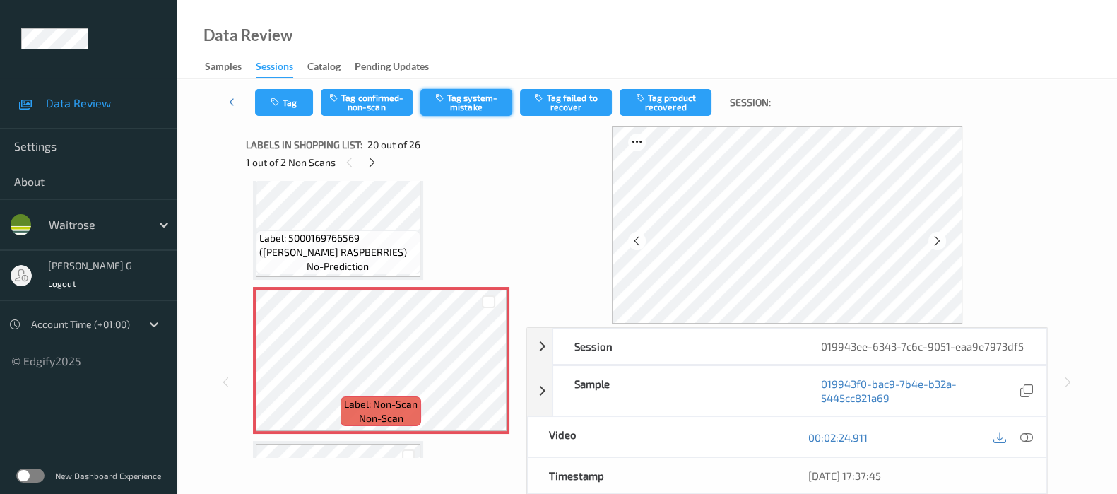
click at [445, 97] on icon "button" at bounding box center [441, 98] width 12 height 10
click at [288, 103] on button "Tag" at bounding box center [284, 102] width 58 height 27
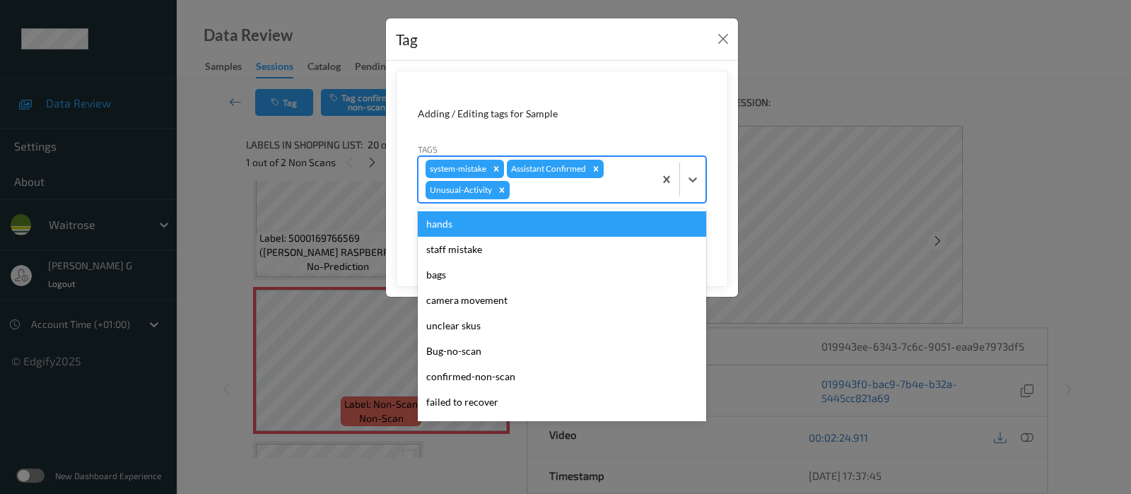
click at [539, 191] on div at bounding box center [579, 190] width 134 height 17
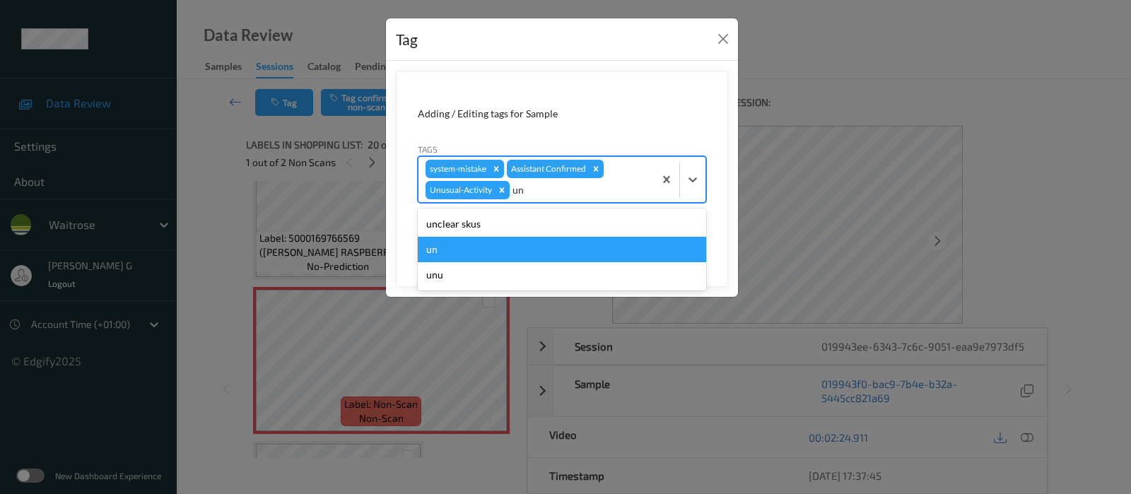
type input "u"
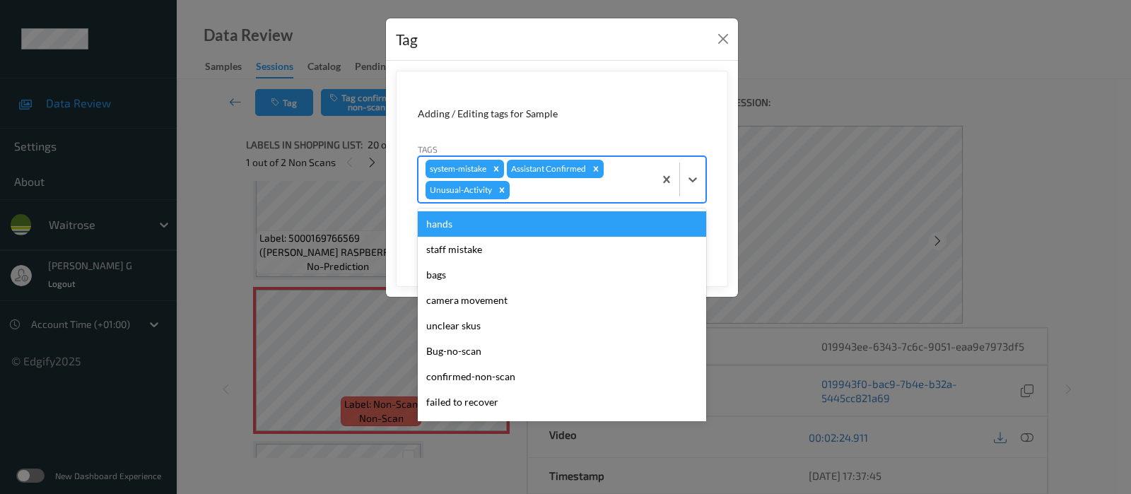
click at [847, 86] on div "Tag Adding / Editing tags for Sample Tags option hands focused, 1 of 21. 21 res…" at bounding box center [565, 247] width 1131 height 494
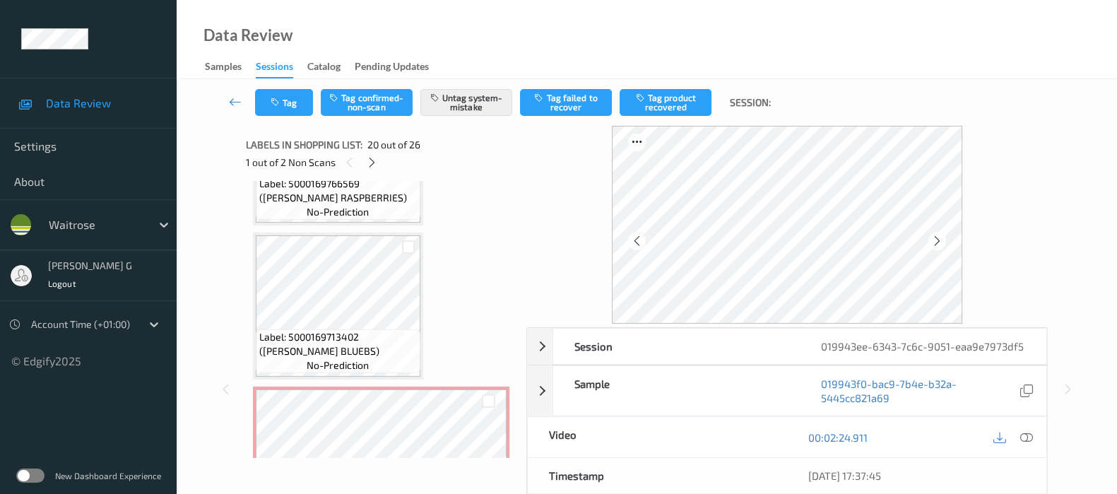
scroll to position [3269, 0]
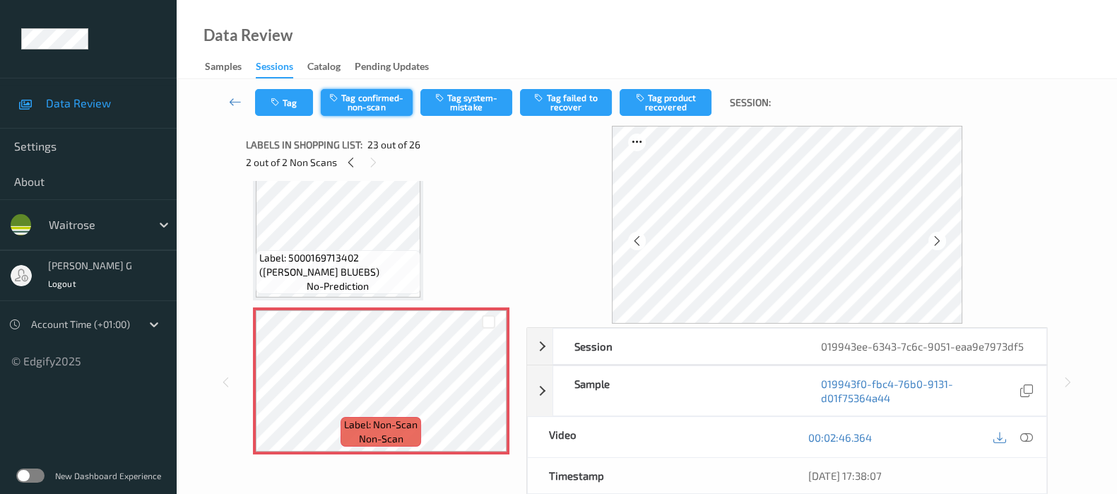
click at [367, 98] on button "Tag confirmed-non-scan" at bounding box center [367, 102] width 92 height 27
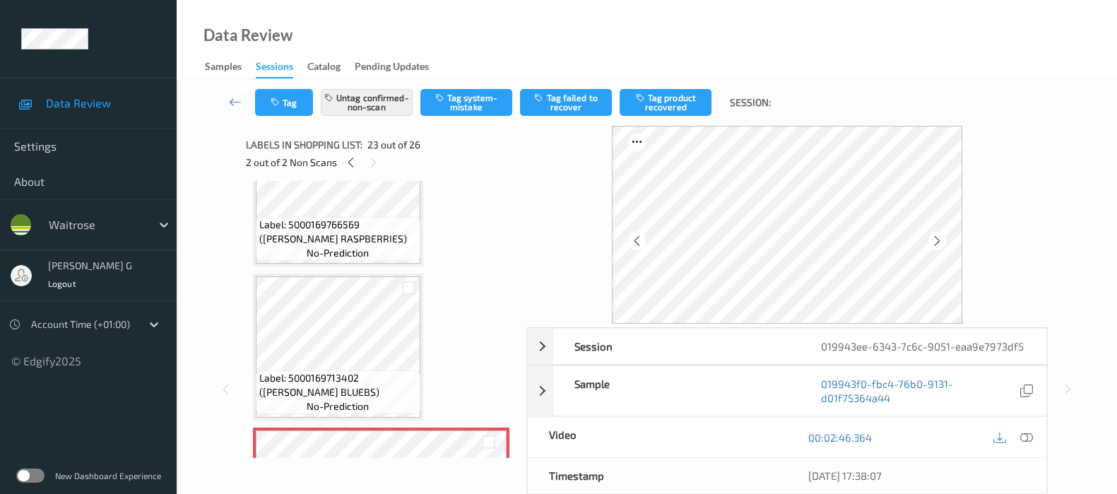
scroll to position [3180, 0]
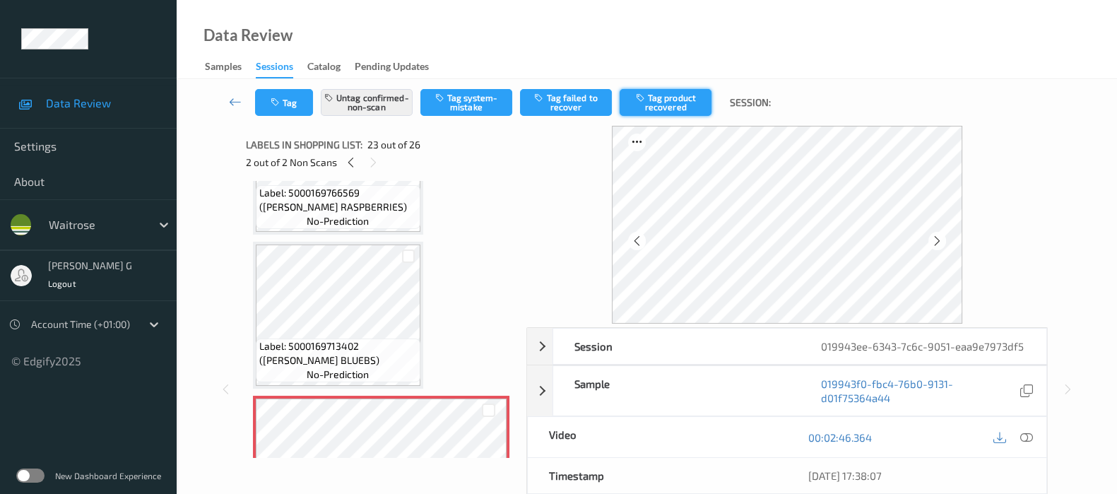
click at [683, 100] on button "Tag product recovered" at bounding box center [666, 102] width 92 height 27
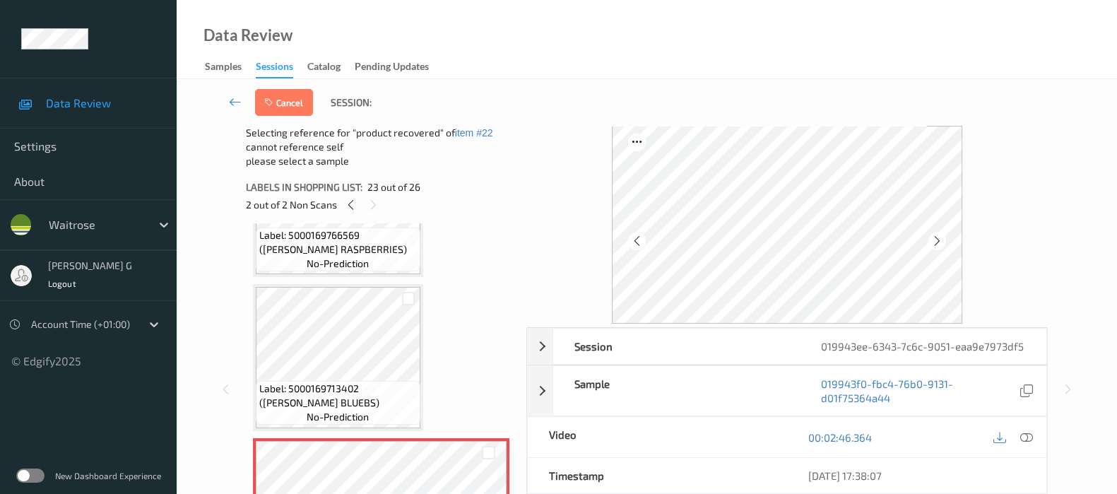
scroll to position [3357, 0]
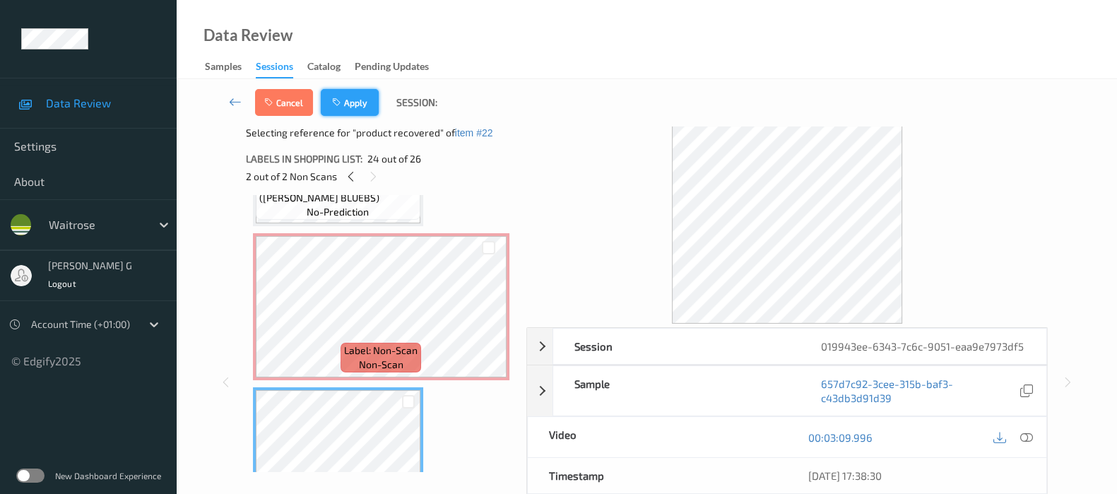
click at [357, 100] on button "Apply" at bounding box center [350, 102] width 58 height 27
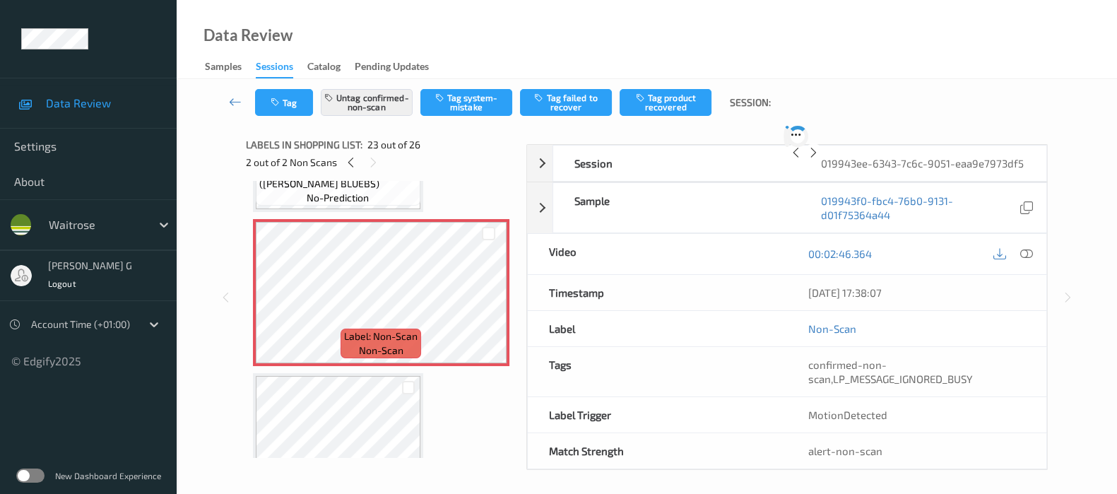
scroll to position [3223, 0]
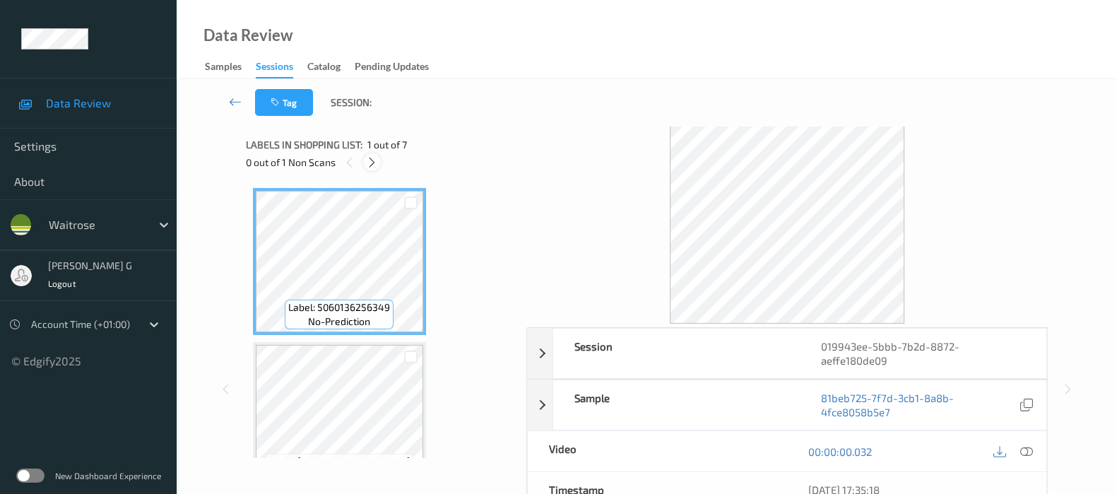
click at [373, 160] on icon at bounding box center [372, 162] width 12 height 13
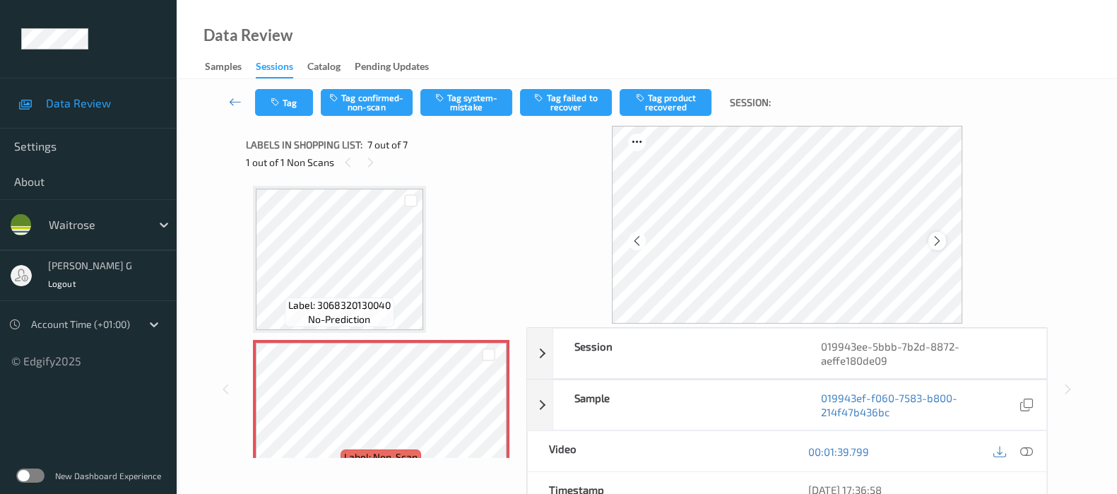
click at [943, 242] on icon at bounding box center [937, 241] width 12 height 13
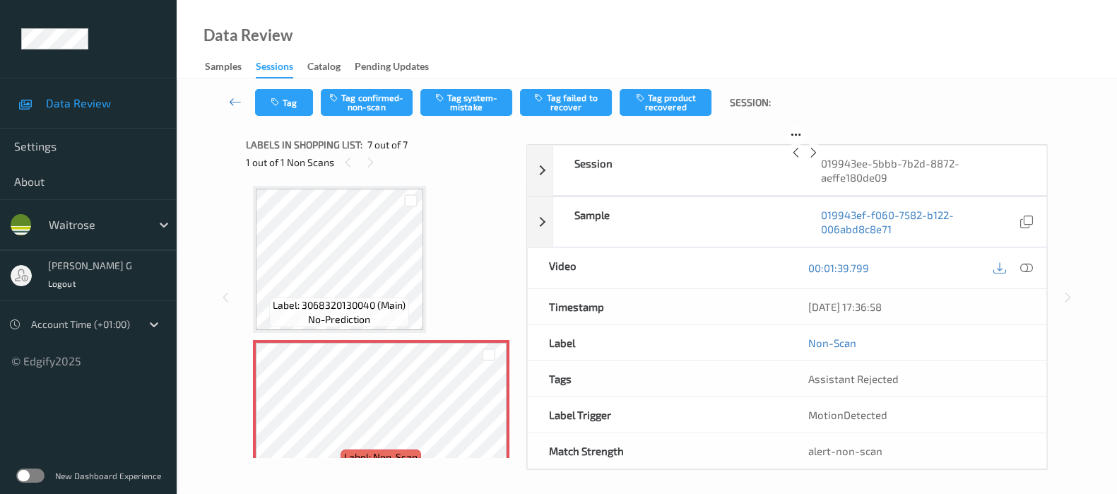
click at [820, 159] on icon at bounding box center [814, 152] width 12 height 13
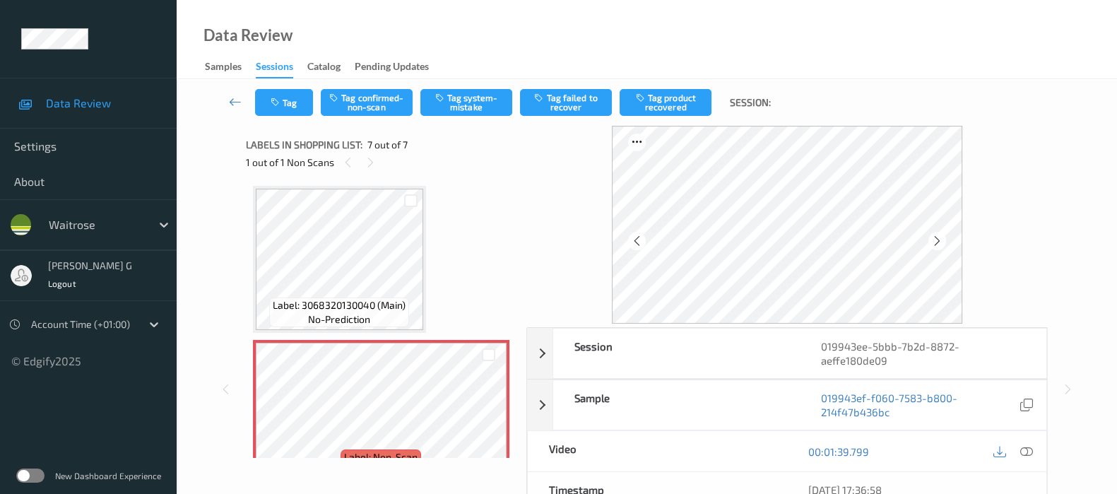
click at [943, 242] on icon at bounding box center [937, 241] width 12 height 13
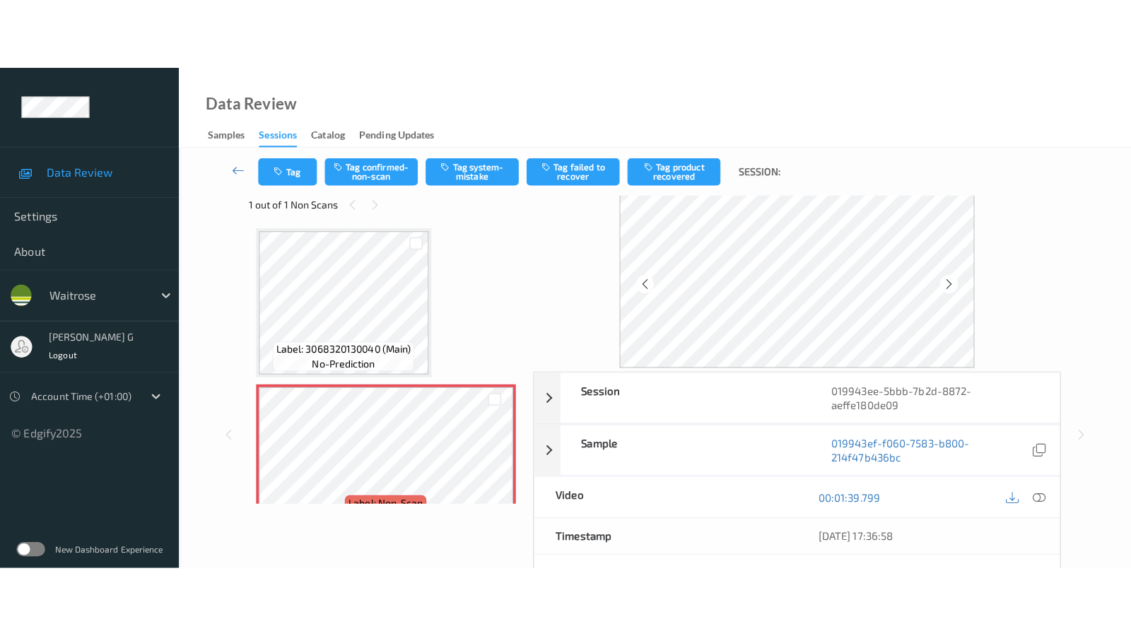
scroll to position [0, 0]
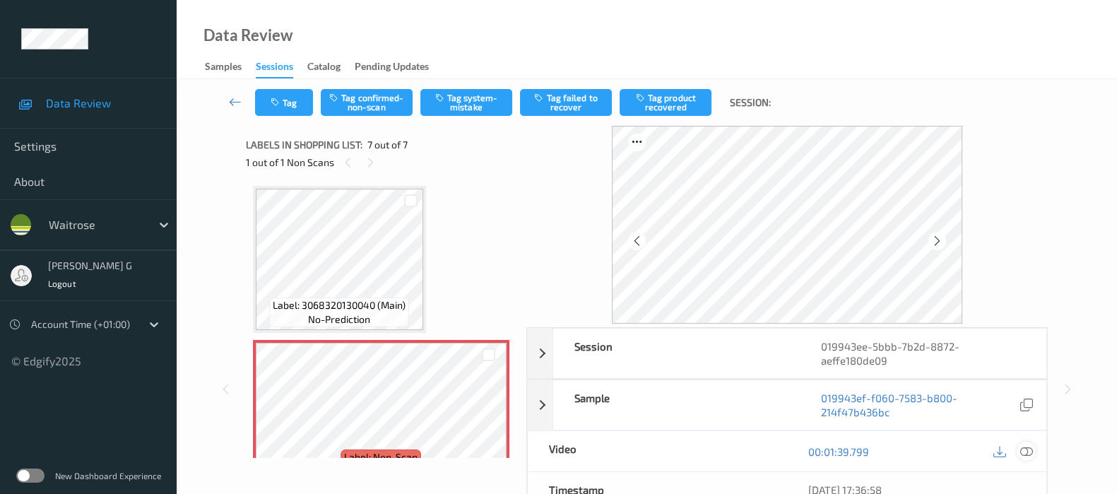
click at [1023, 449] on icon at bounding box center [1027, 451] width 13 height 13
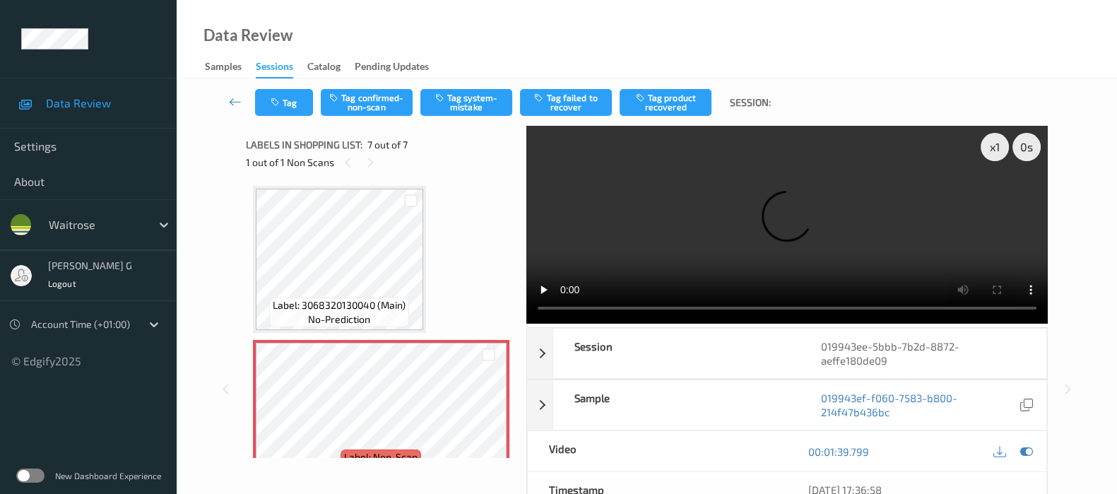
scroll to position [659, 0]
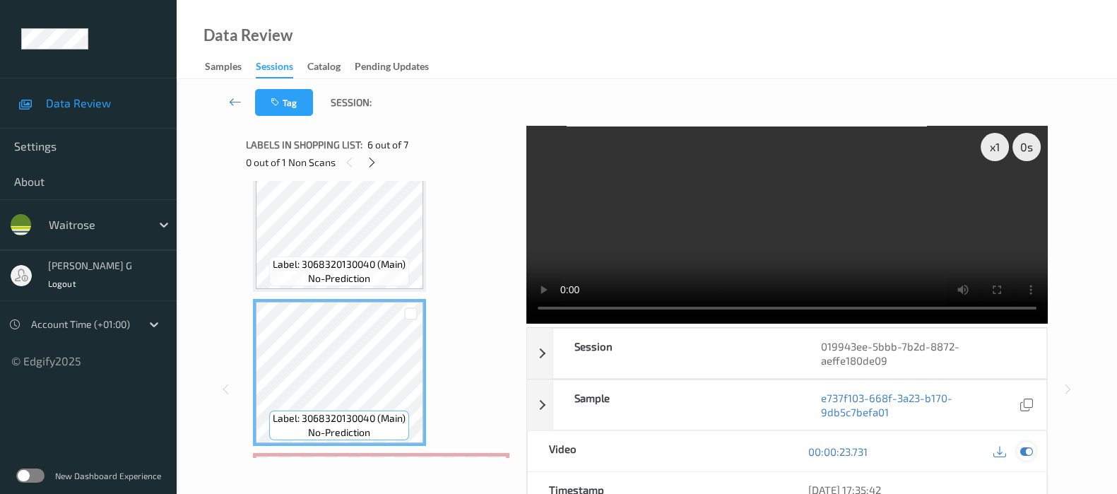
click at [1026, 448] on icon at bounding box center [1027, 451] width 13 height 13
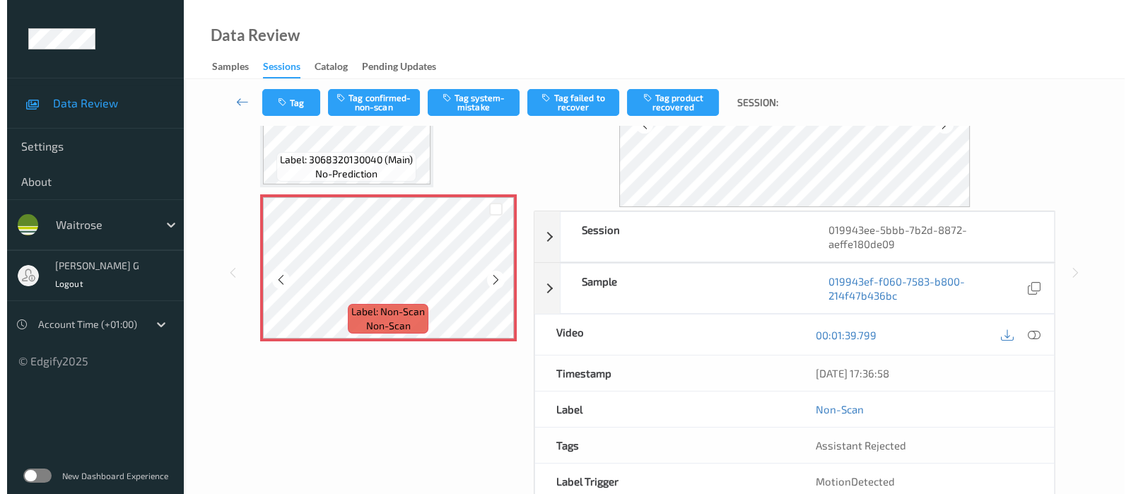
scroll to position [9, 0]
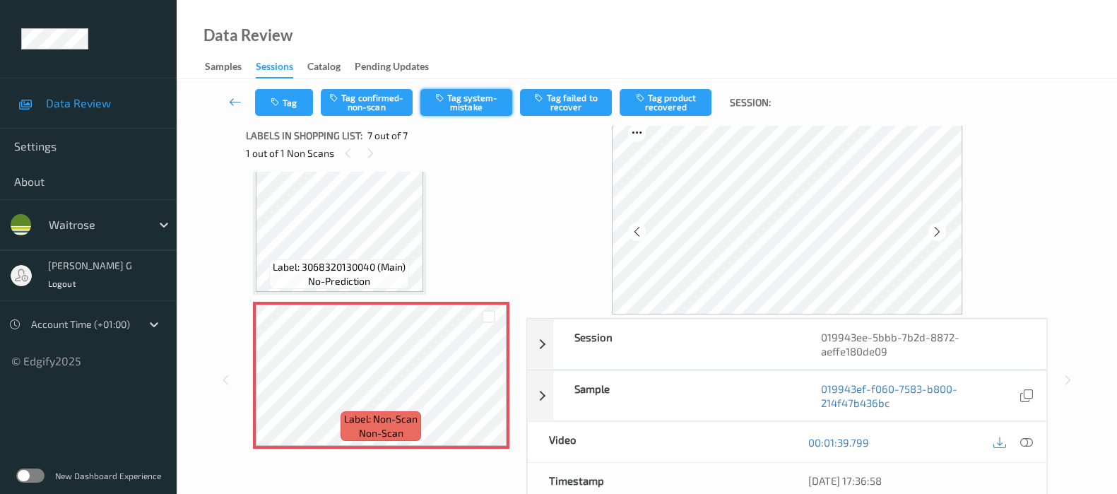
click at [459, 93] on button "Tag system-mistake" at bounding box center [467, 102] width 92 height 27
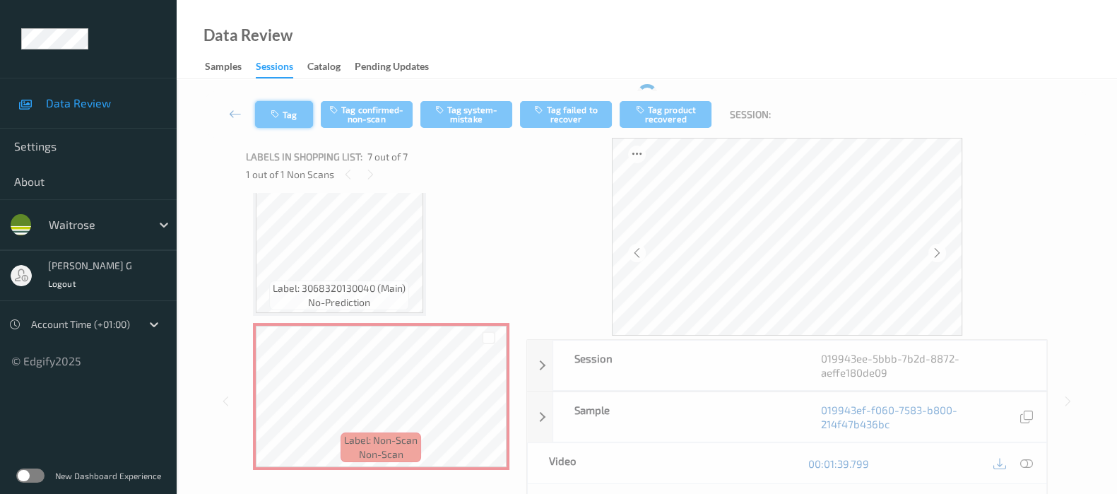
click at [292, 112] on button "Tag" at bounding box center [284, 114] width 58 height 27
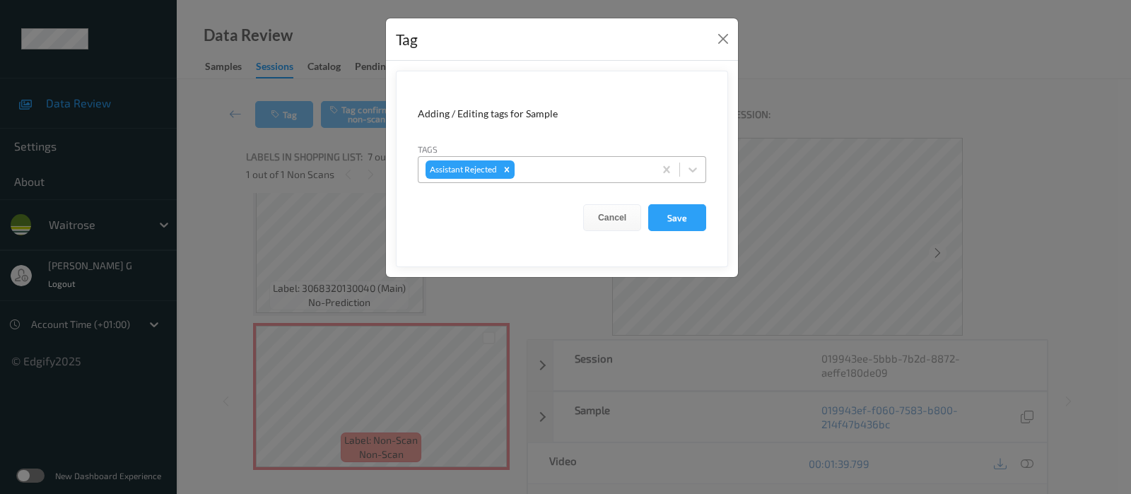
click at [530, 174] on div at bounding box center [581, 169] width 129 height 17
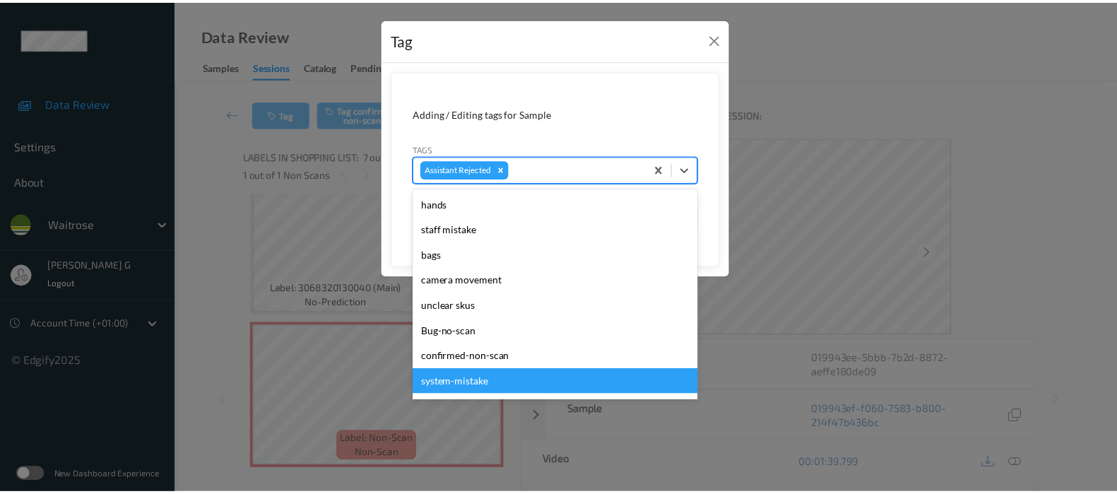
scroll to position [378, 0]
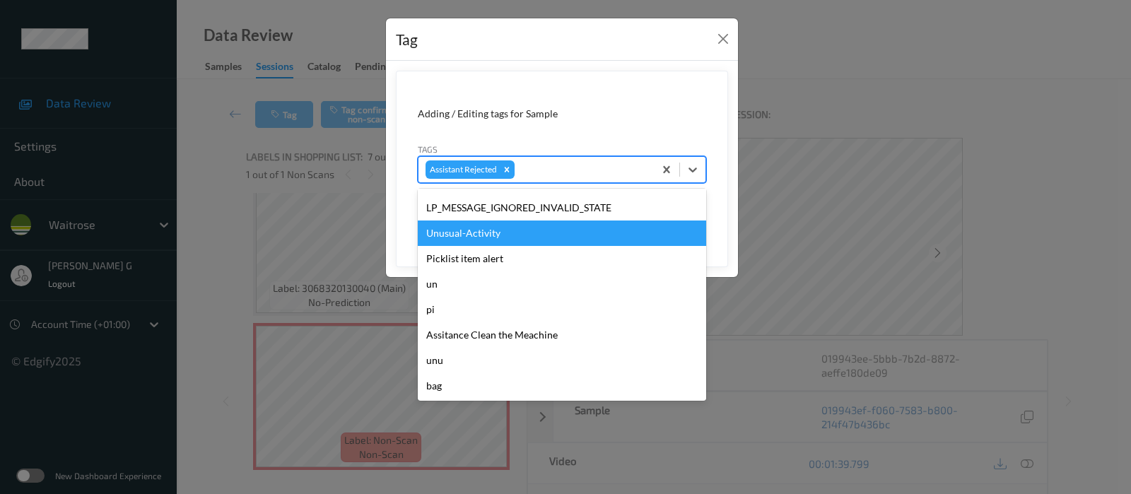
click at [471, 233] on div "Unusual-Activity" at bounding box center [562, 233] width 288 height 25
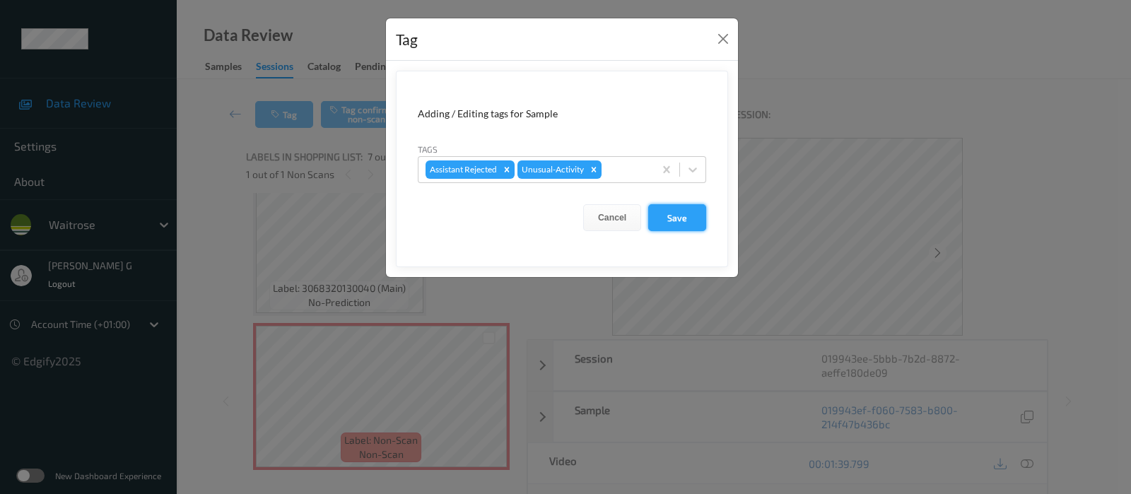
click at [685, 221] on button "Save" at bounding box center [677, 217] width 58 height 27
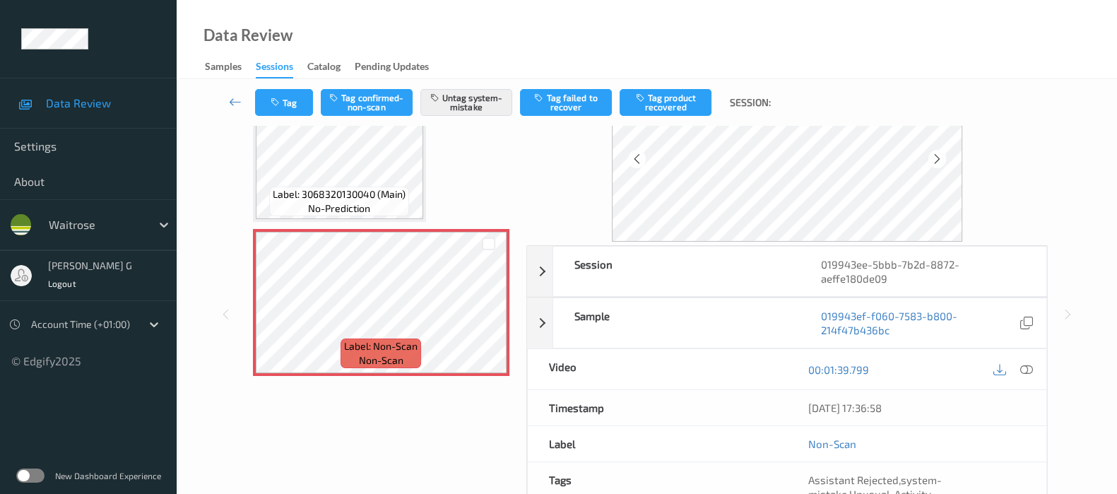
scroll to position [0, 0]
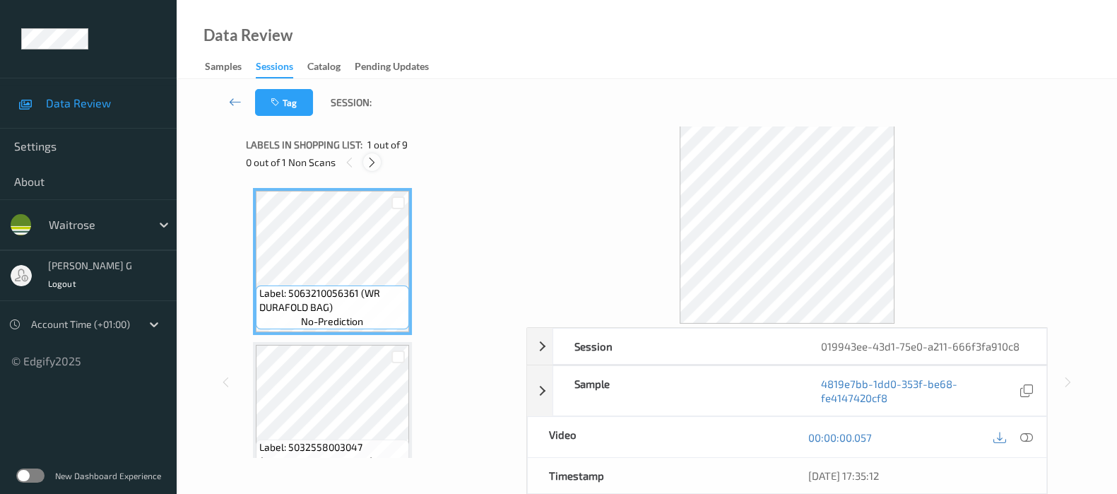
click at [377, 164] on icon at bounding box center [372, 162] width 12 height 13
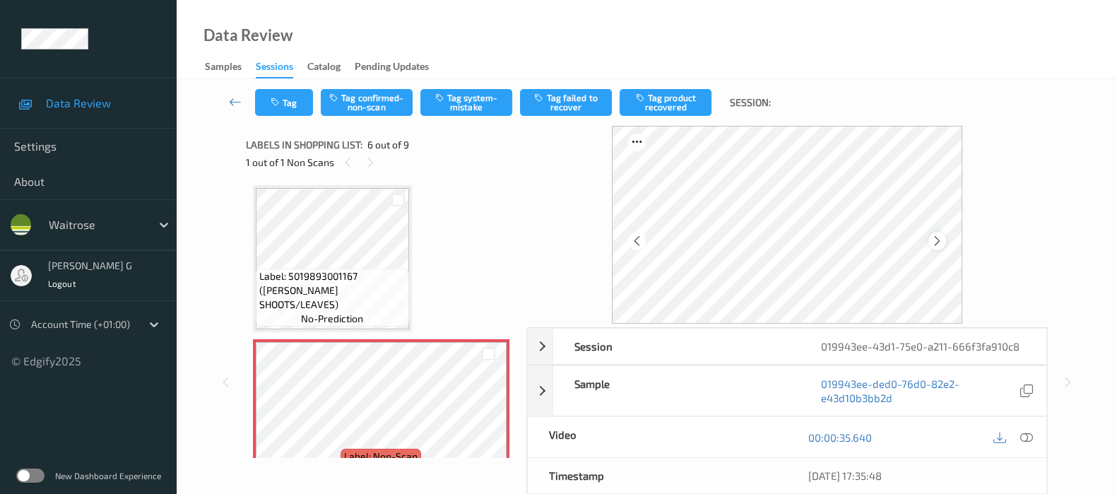
click at [941, 238] on icon at bounding box center [937, 241] width 12 height 13
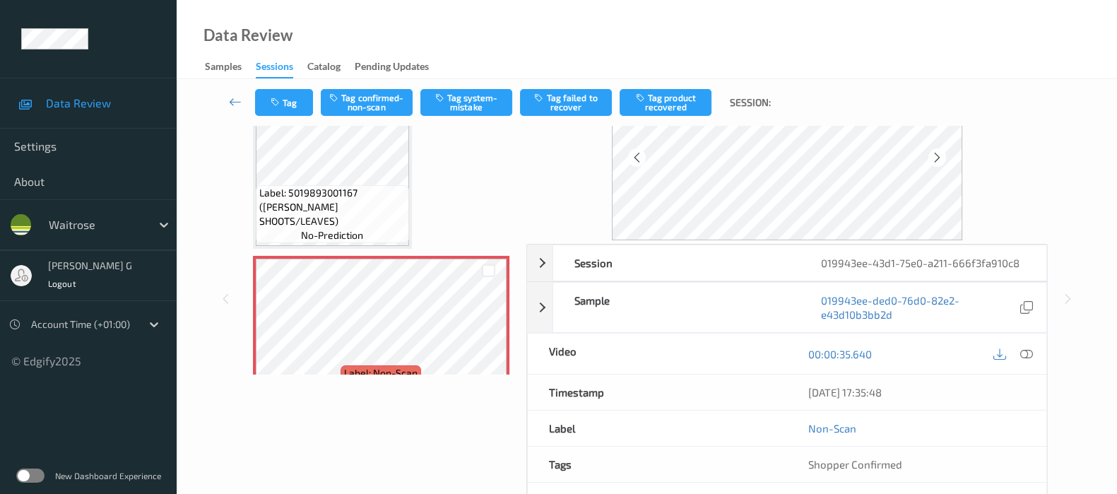
scroll to position [0, 0]
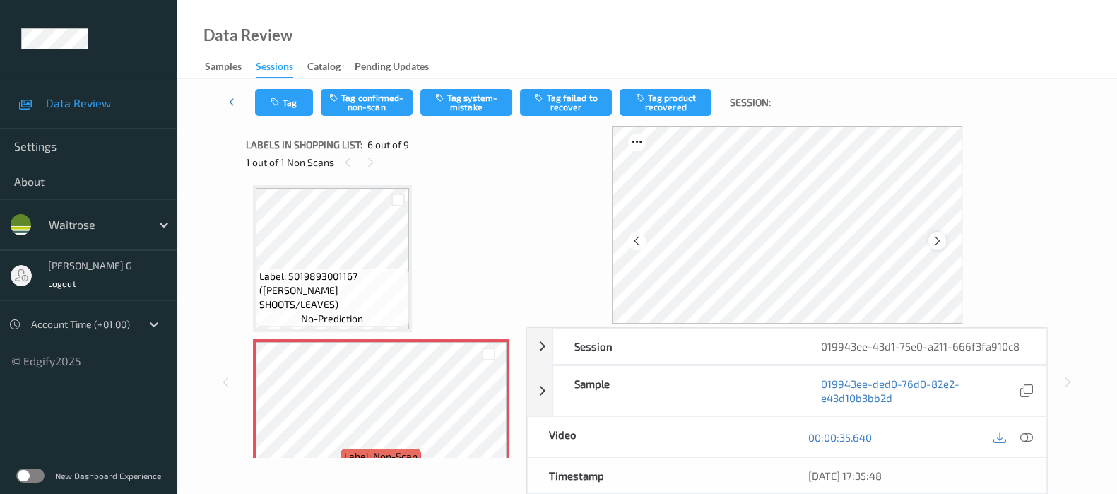
click at [941, 242] on icon at bounding box center [937, 241] width 12 height 13
click at [1024, 440] on icon at bounding box center [1027, 437] width 13 height 13
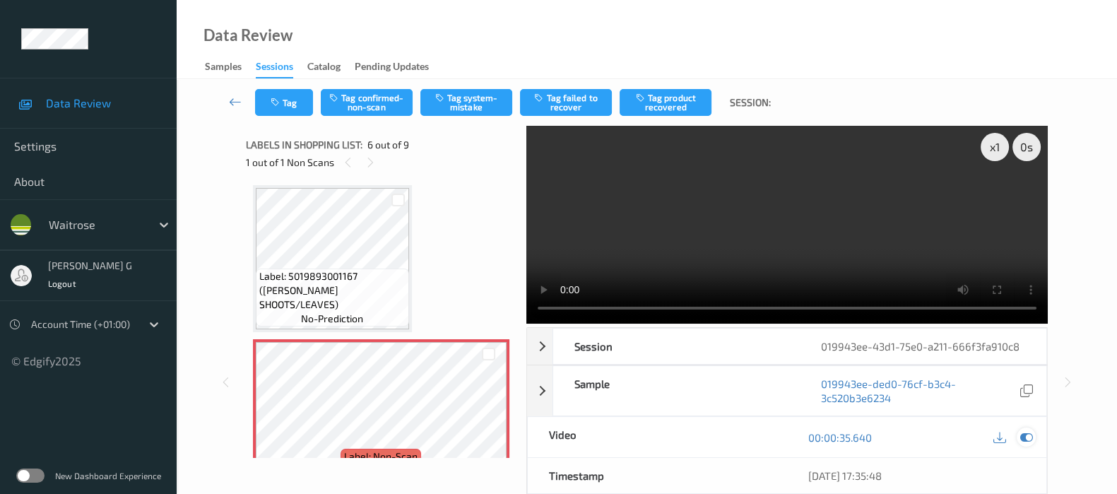
click at [1025, 440] on icon at bounding box center [1027, 437] width 13 height 13
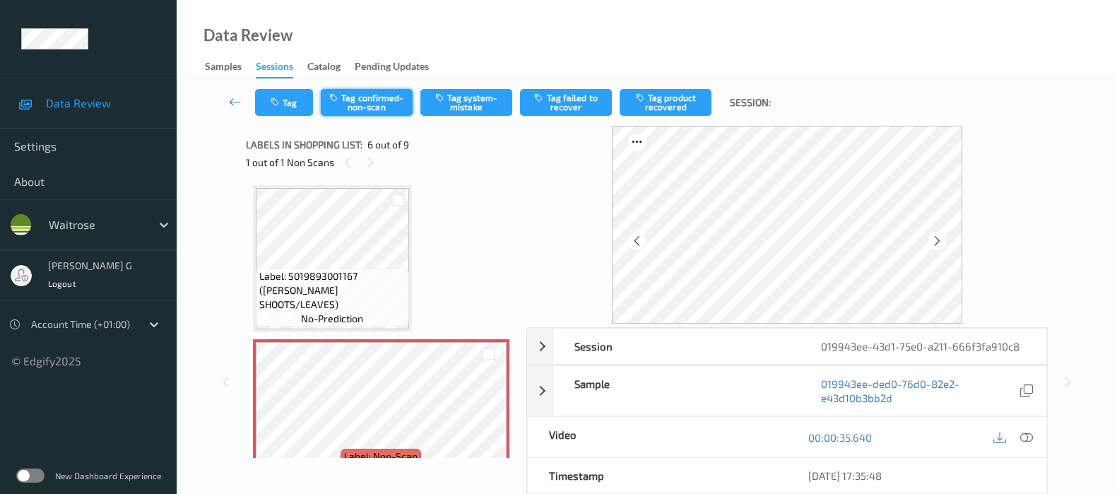
click at [390, 91] on button "Tag confirmed-non-scan" at bounding box center [367, 102] width 92 height 27
click at [674, 101] on button "Tag product recovered" at bounding box center [666, 102] width 92 height 27
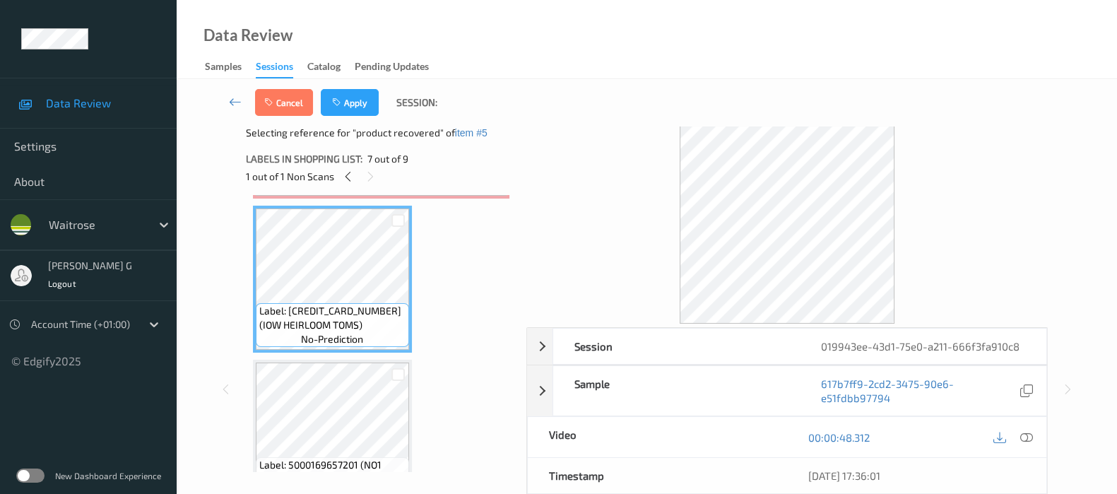
scroll to position [884, 0]
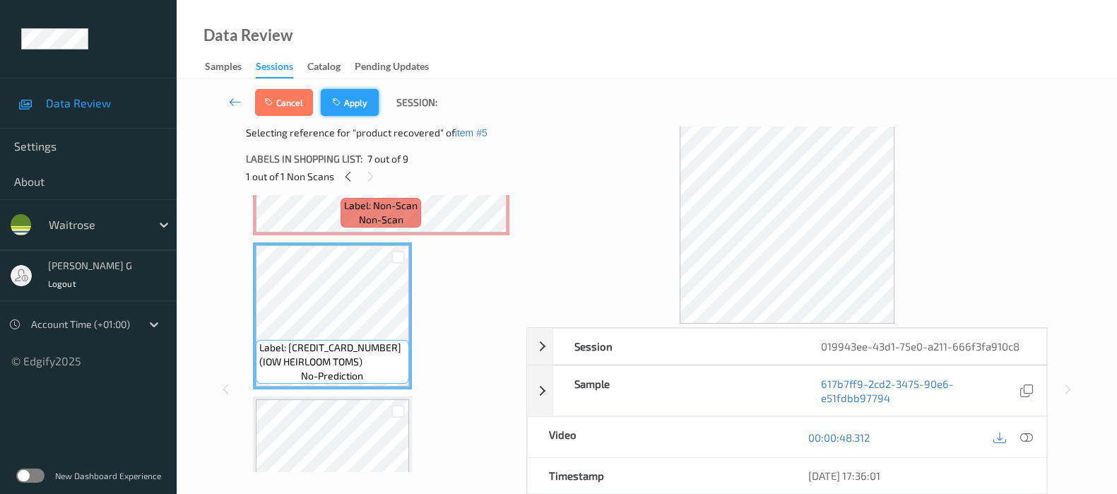
click at [354, 97] on button "Apply" at bounding box center [350, 102] width 58 height 27
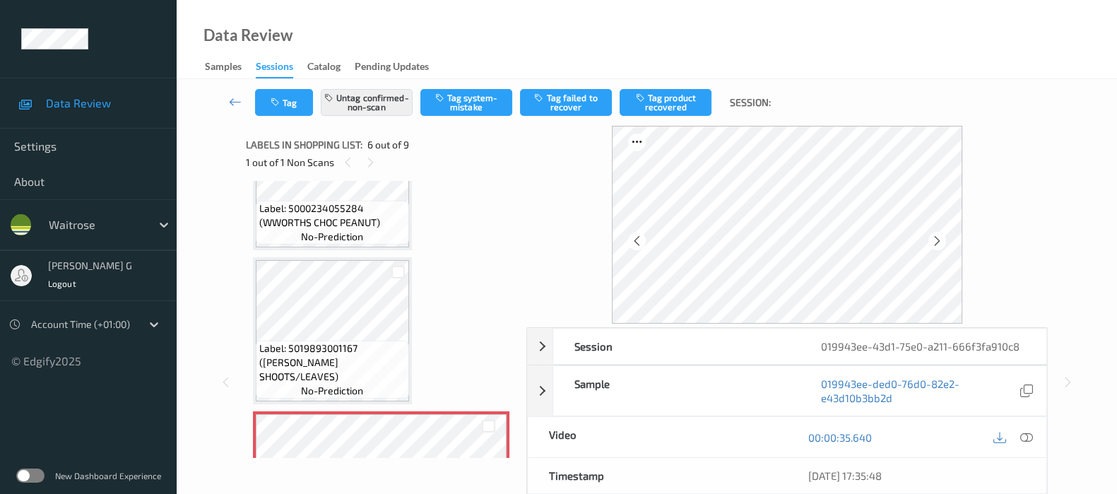
scroll to position [531, 0]
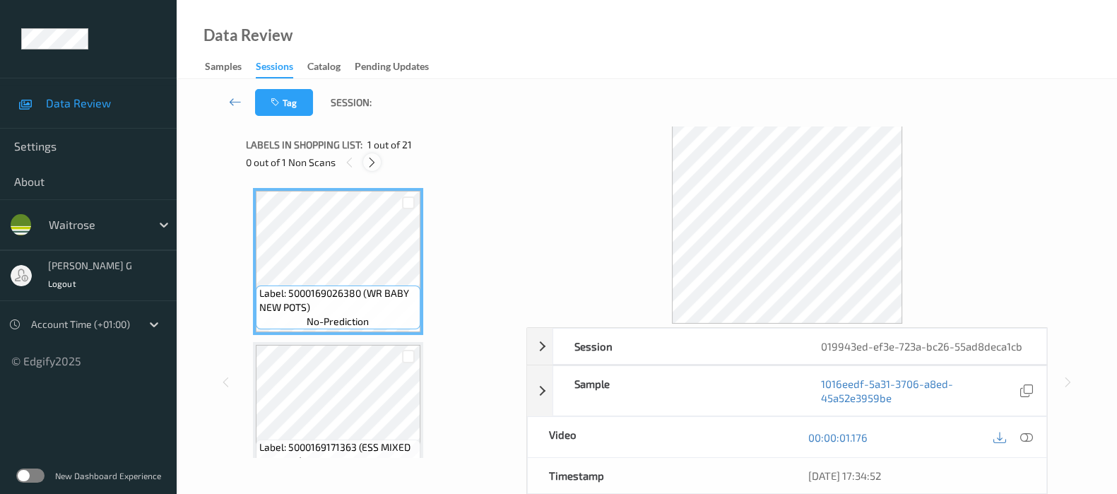
click at [371, 165] on icon at bounding box center [372, 162] width 12 height 13
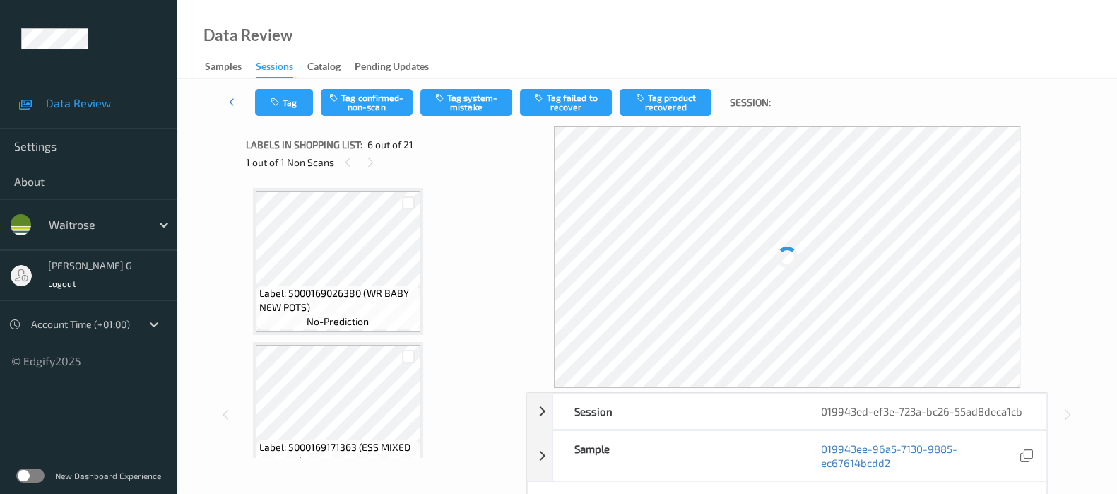
scroll to position [619, 0]
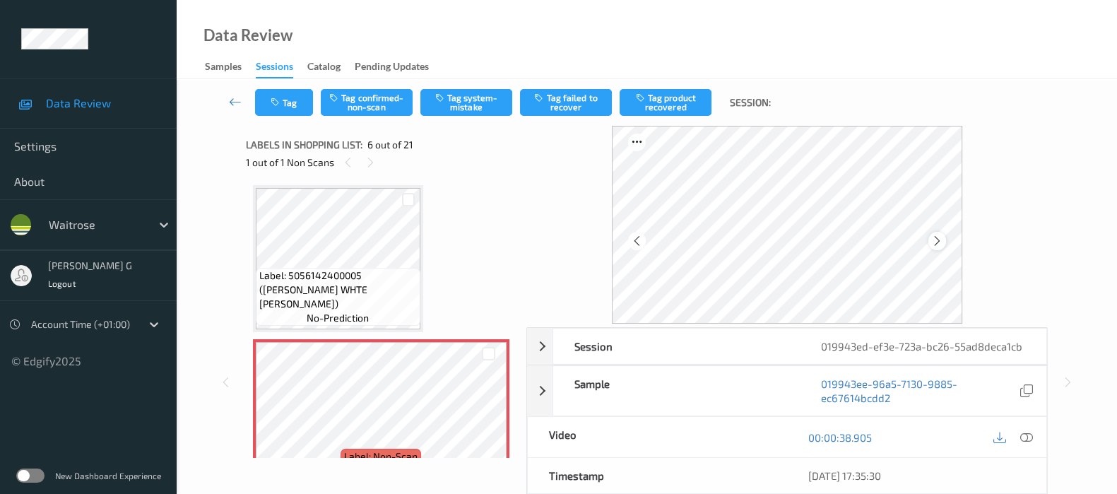
click at [940, 242] on icon at bounding box center [937, 241] width 12 height 13
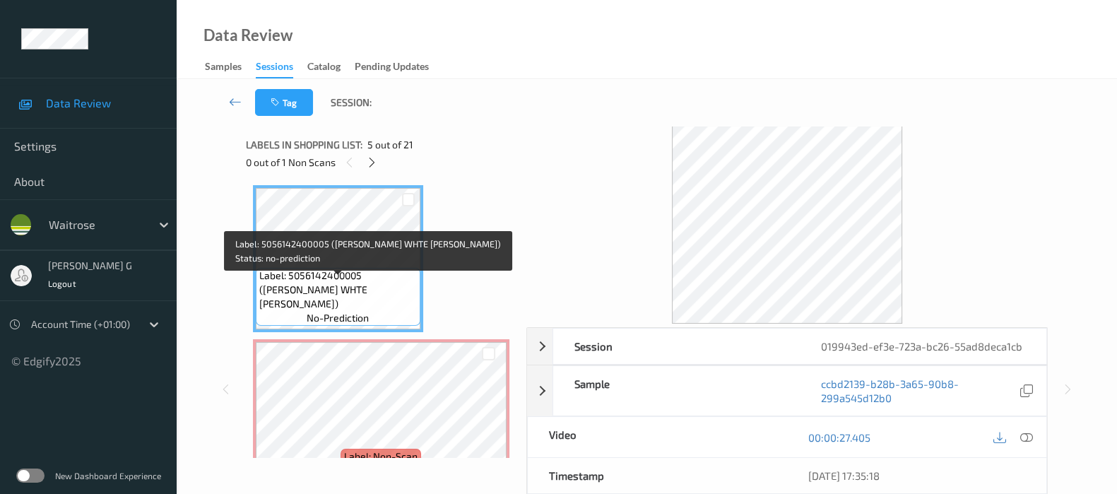
scroll to position [707, 0]
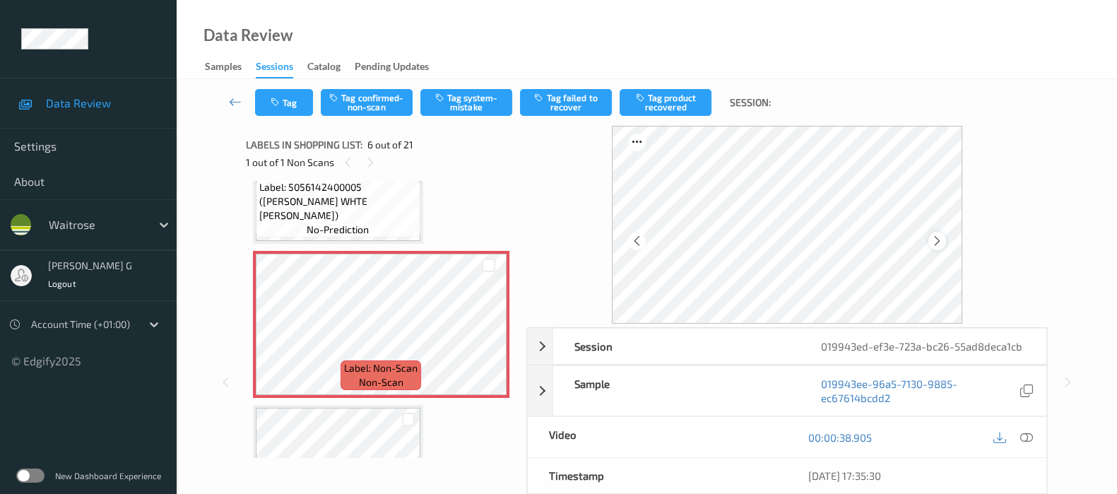
click at [942, 240] on icon at bounding box center [937, 241] width 12 height 13
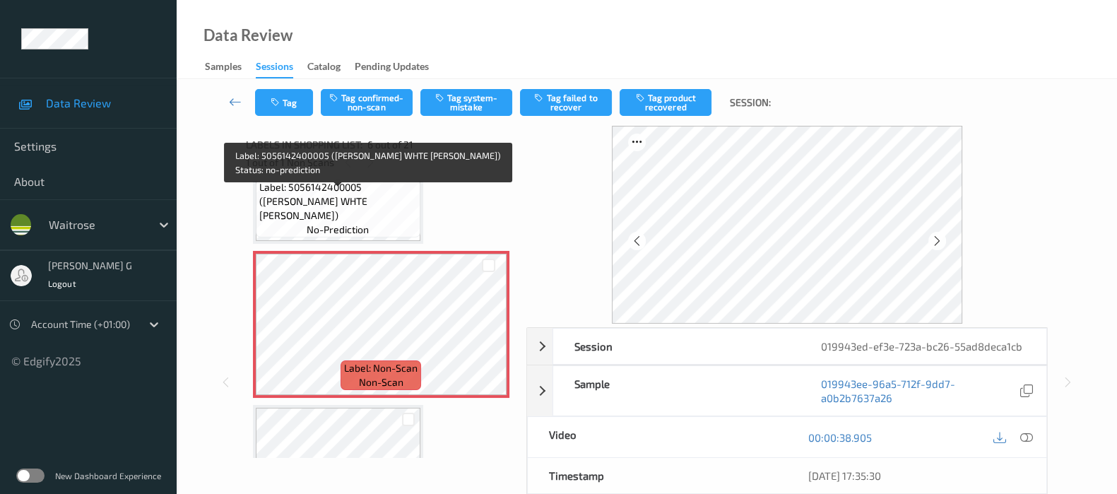
click at [351, 201] on span "Label: 5056142400005 (JACKSON WHTE BLOOMER)" at bounding box center [338, 201] width 158 height 42
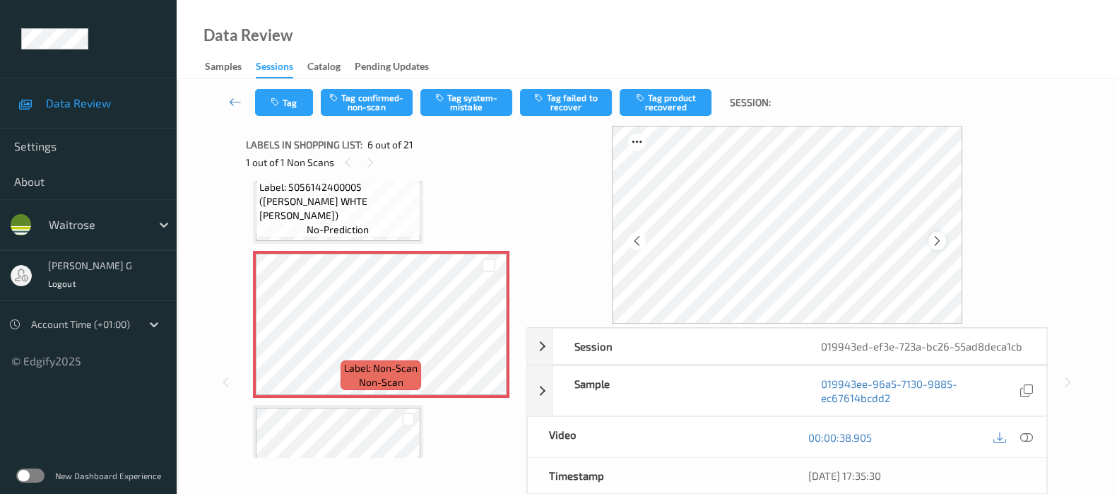
click at [946, 245] on div at bounding box center [938, 241] width 18 height 18
click at [1030, 433] on icon at bounding box center [1027, 437] width 13 height 13
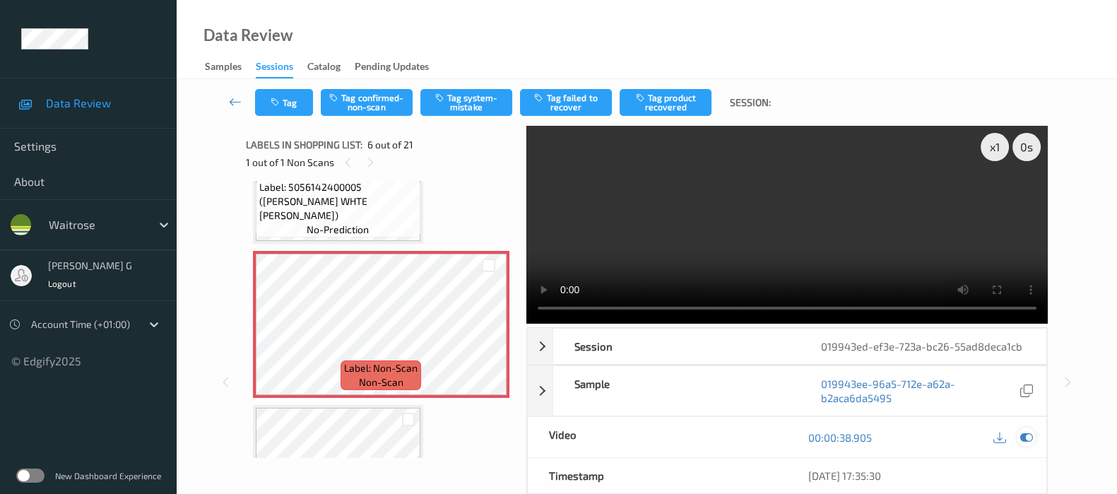
click at [1030, 435] on icon at bounding box center [1027, 437] width 13 height 13
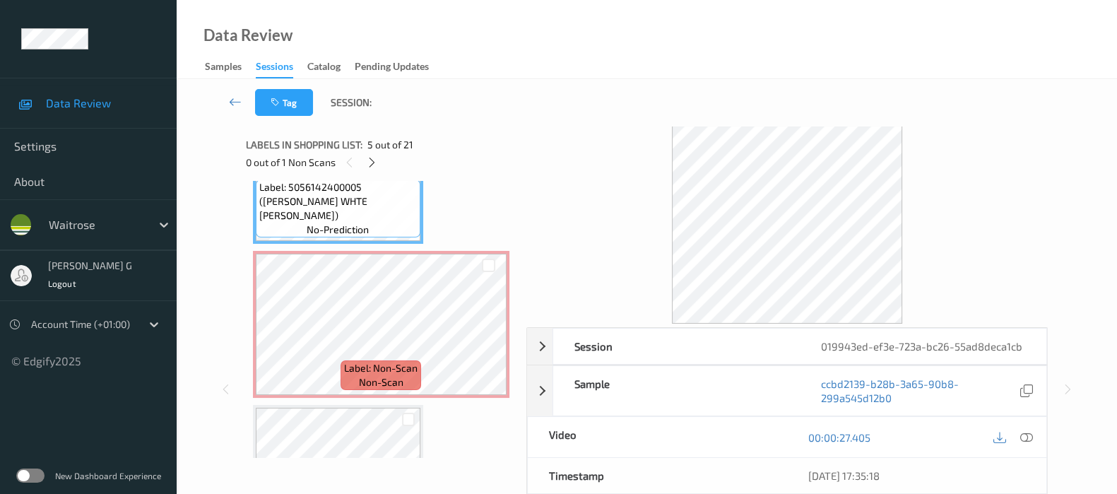
click at [575, 262] on div at bounding box center [788, 225] width 522 height 198
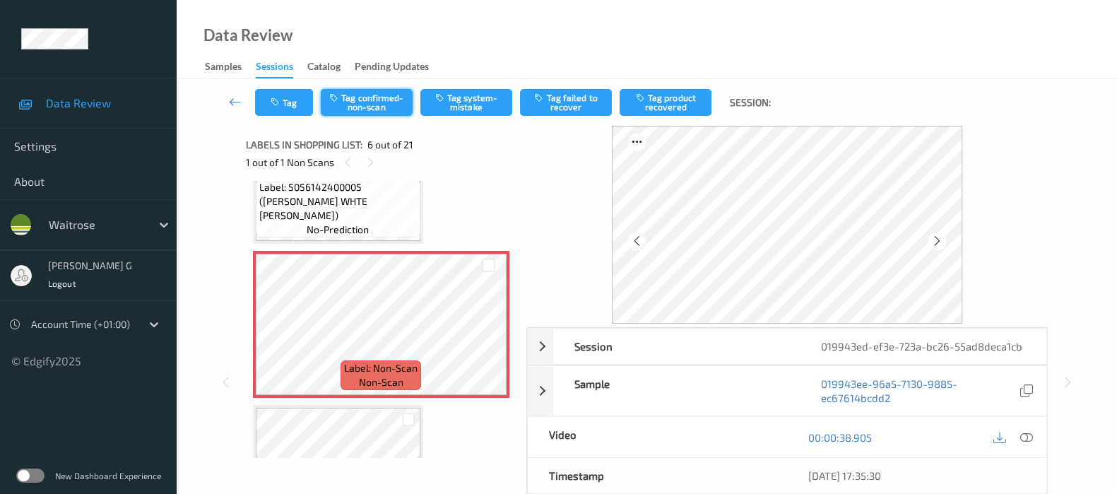
click at [357, 94] on button "Tag confirmed-non-scan" at bounding box center [367, 102] width 92 height 27
click at [655, 90] on button "Tag product recovered" at bounding box center [666, 102] width 92 height 27
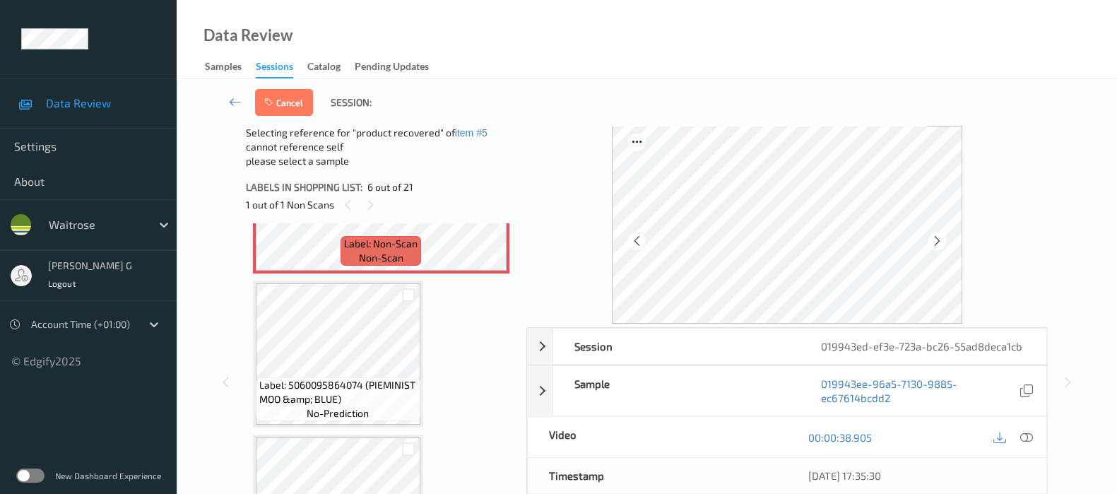
scroll to position [884, 0]
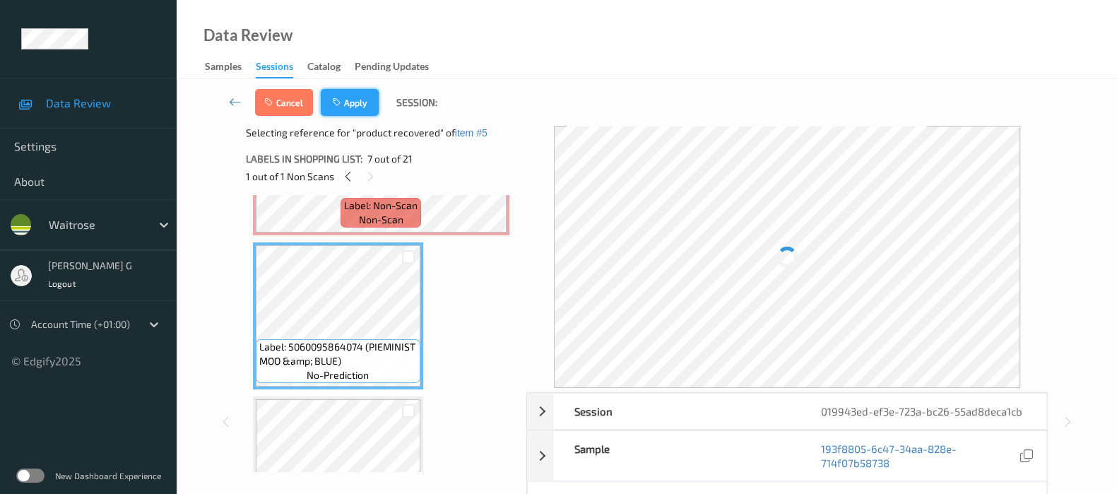
click at [356, 102] on button "Apply" at bounding box center [350, 102] width 58 height 27
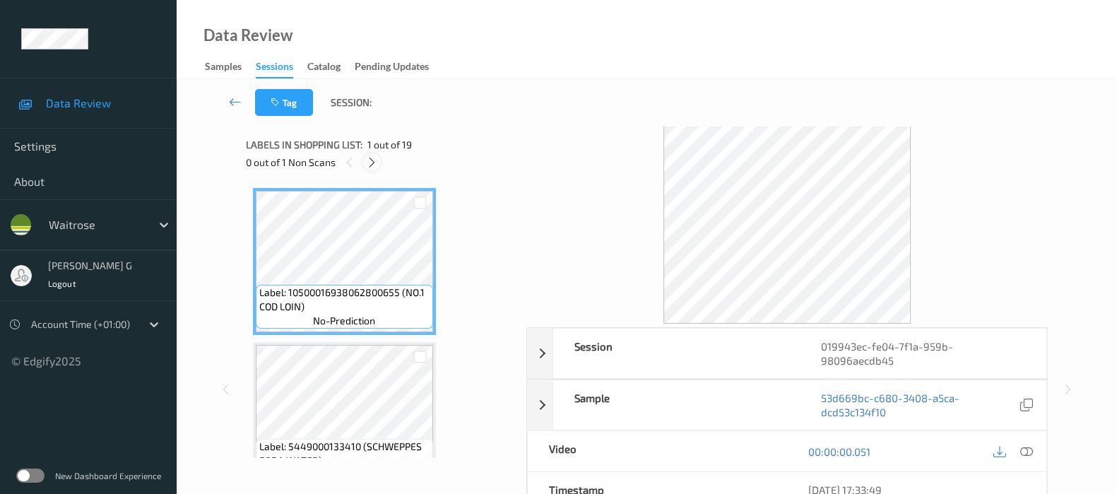
click at [370, 160] on icon at bounding box center [372, 162] width 12 height 13
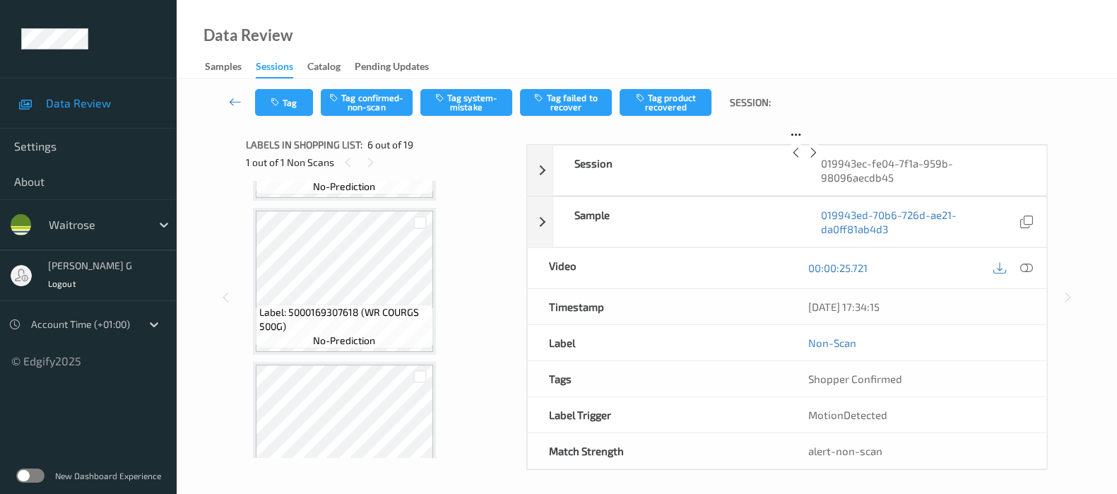
scroll to position [707, 0]
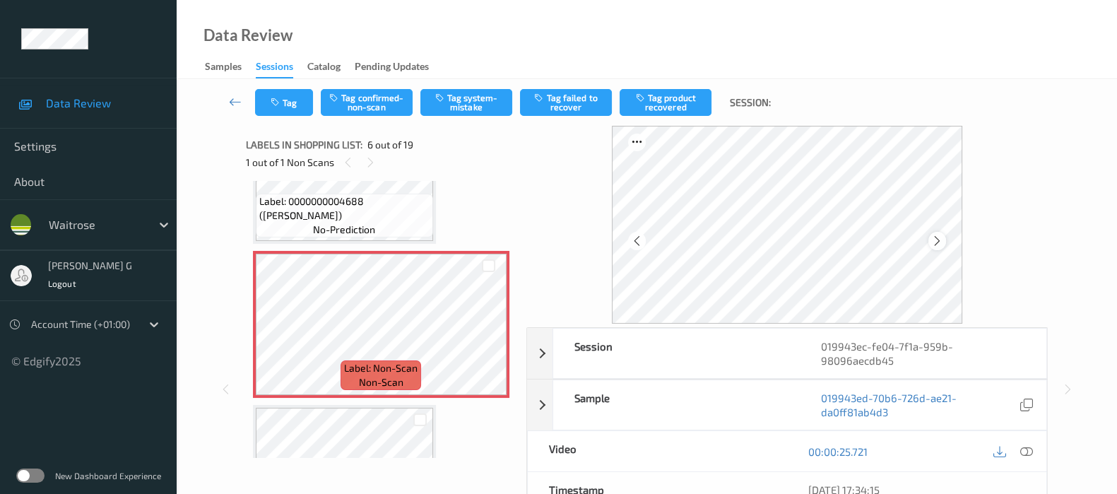
click at [941, 246] on icon at bounding box center [937, 241] width 12 height 13
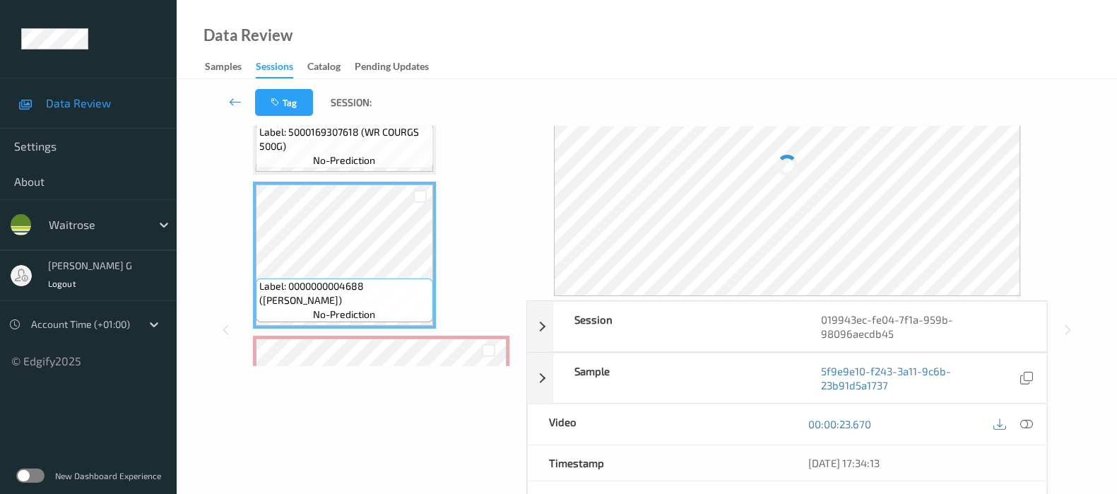
scroll to position [176, 0]
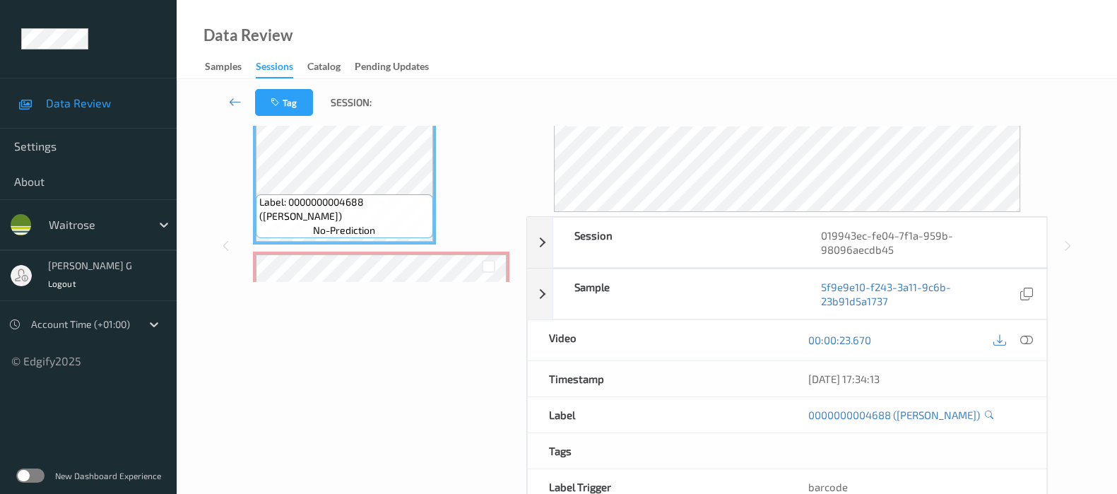
click at [342, 237] on div "Label: 0000000004688 (WR LEMON) no-prediction" at bounding box center [344, 171] width 183 height 147
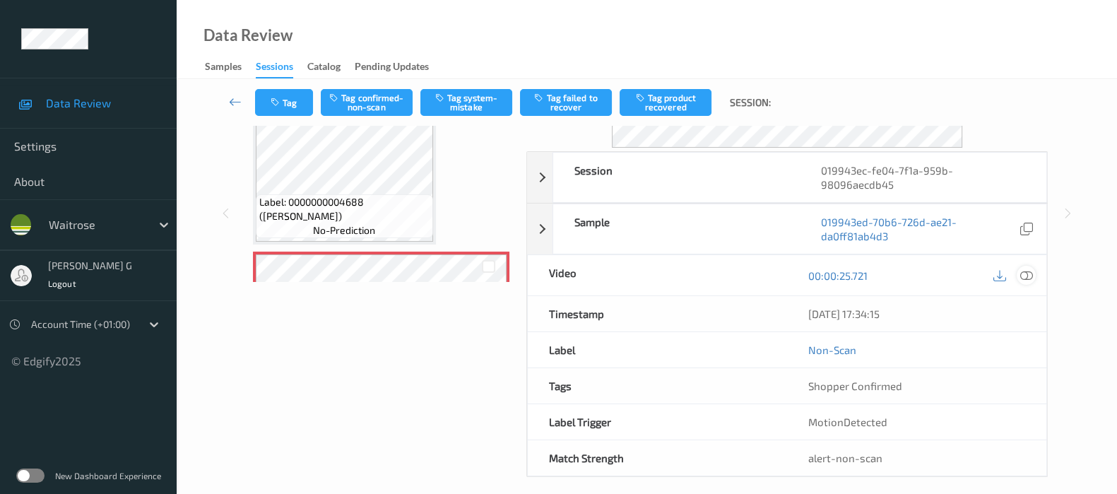
click at [1030, 276] on icon at bounding box center [1027, 275] width 13 height 13
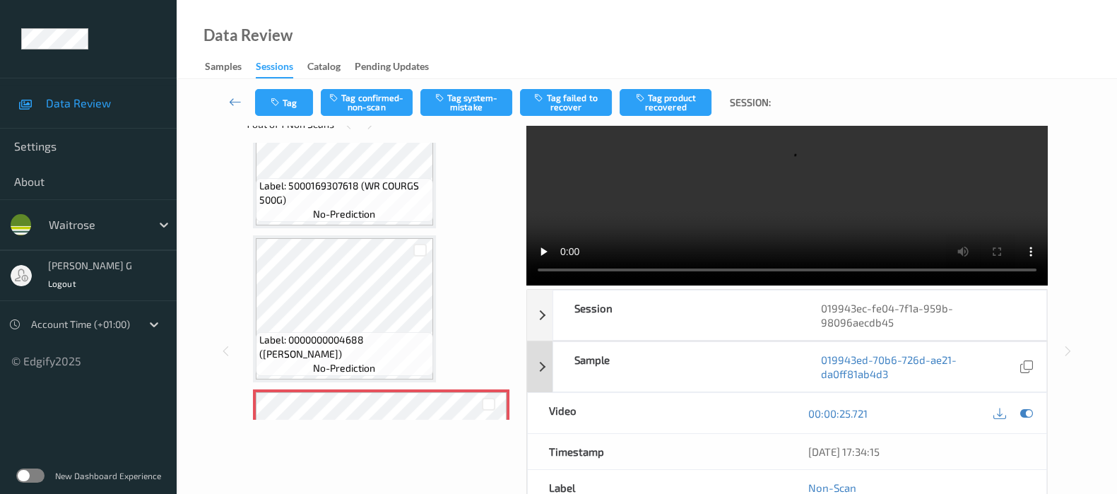
scroll to position [0, 0]
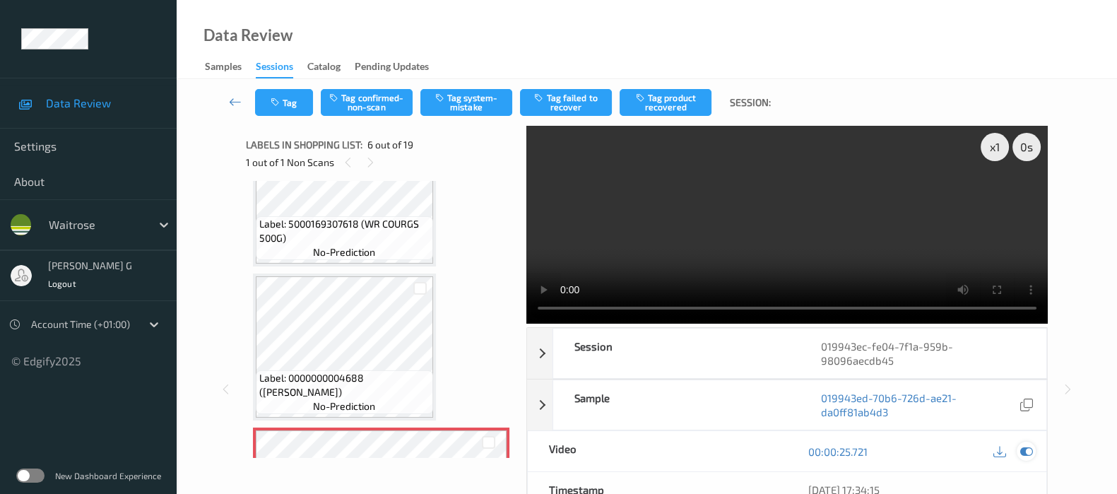
click at [1025, 450] on icon at bounding box center [1027, 451] width 13 height 13
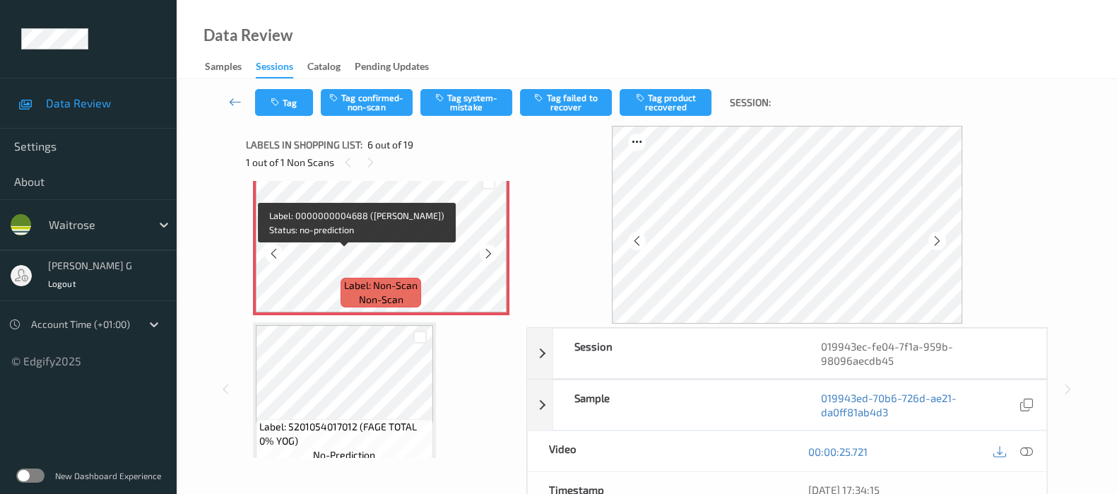
scroll to position [796, 0]
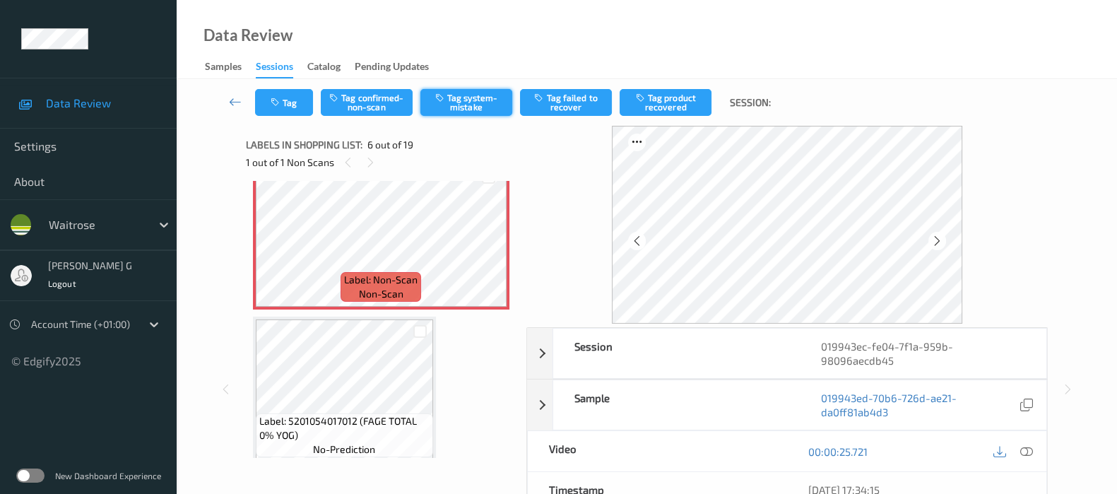
click at [443, 102] on icon "button" at bounding box center [441, 98] width 12 height 10
click at [276, 108] on button "Tag" at bounding box center [284, 102] width 58 height 27
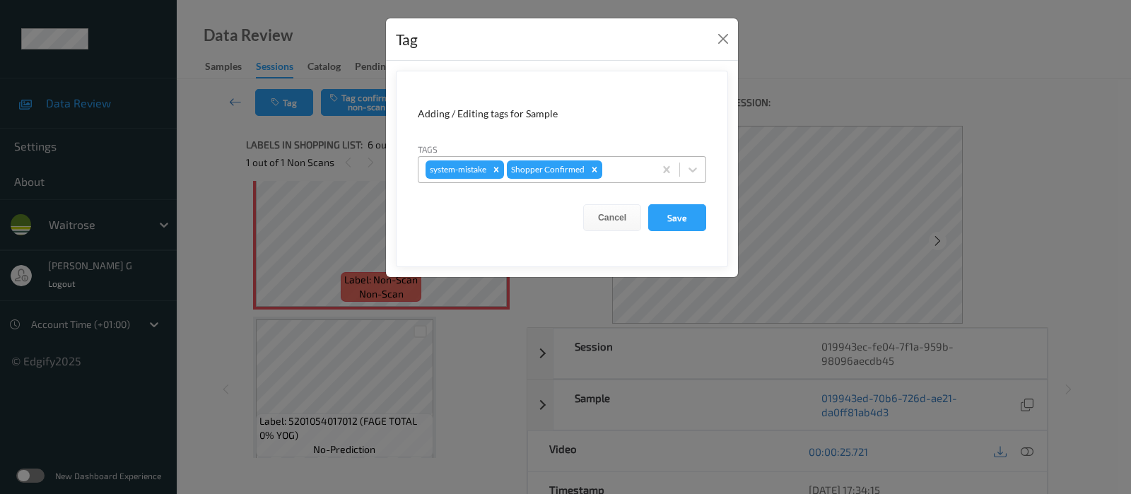
click at [621, 173] on div at bounding box center [626, 169] width 42 height 17
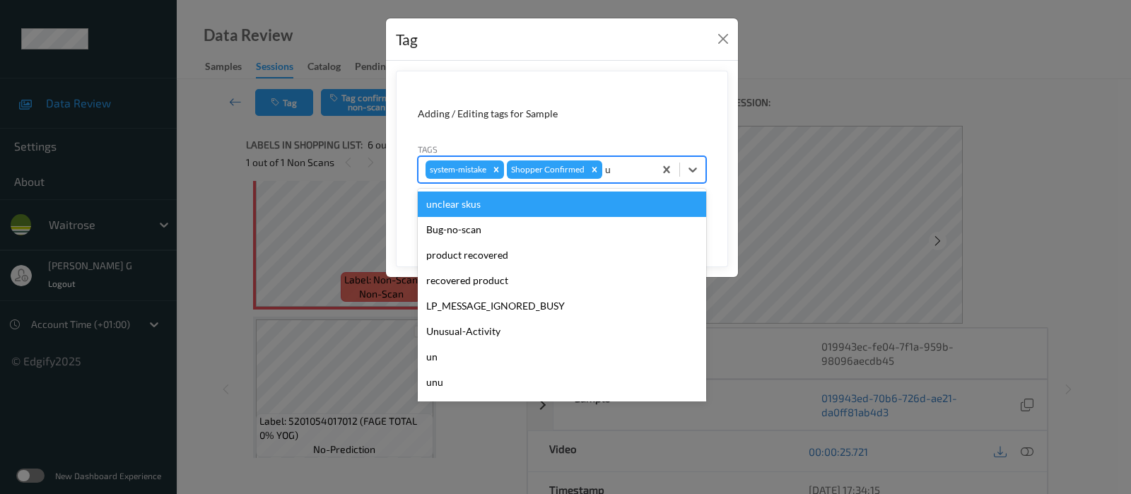
type input "un"
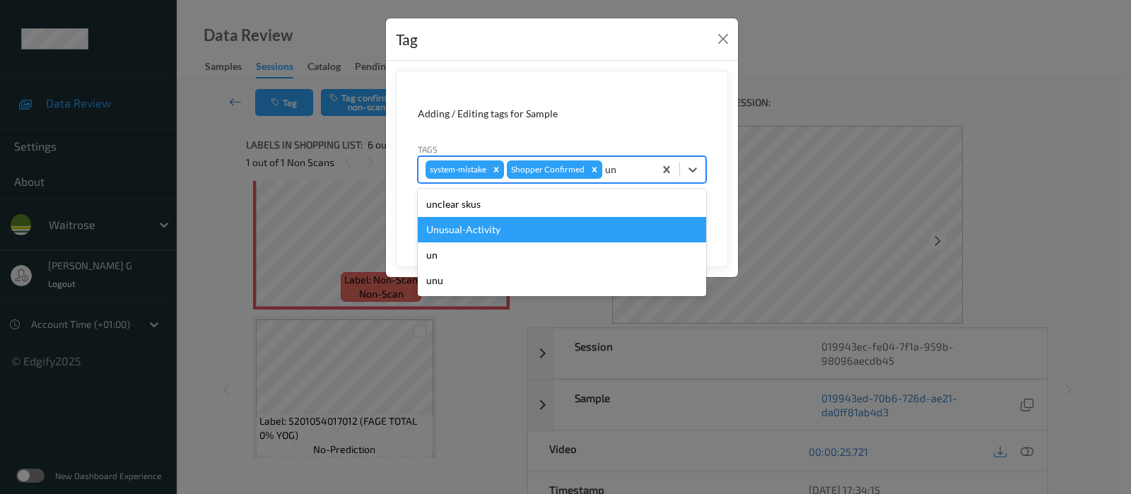
click at [474, 231] on div "Unusual-Activity" at bounding box center [562, 229] width 288 height 25
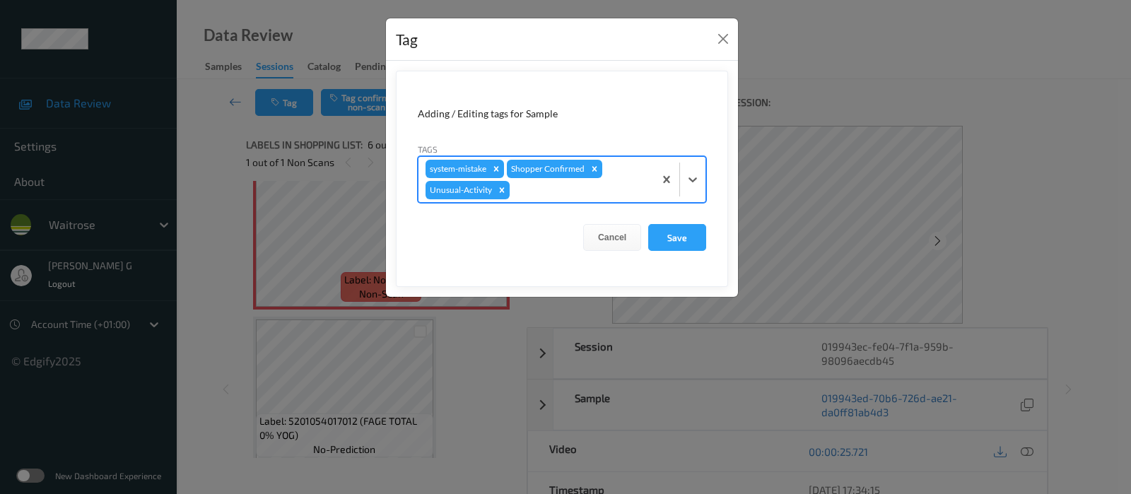
click at [602, 190] on div at bounding box center [579, 190] width 134 height 17
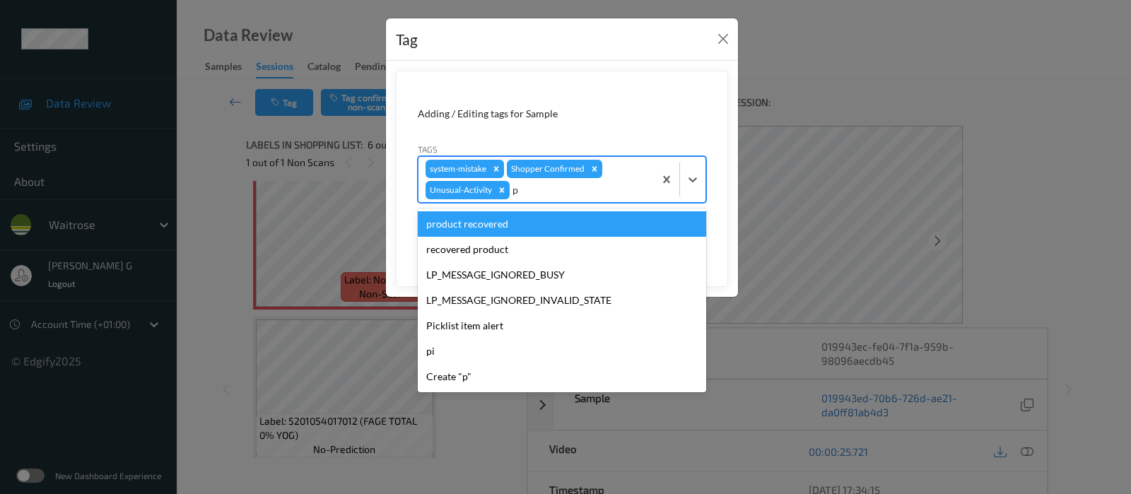
type input "pi"
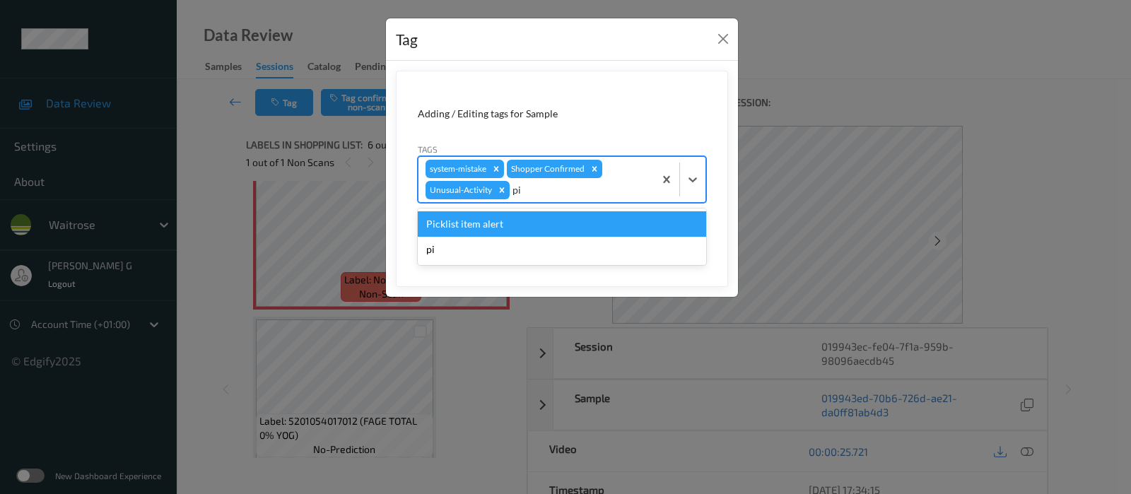
click at [461, 222] on div "Picklist item alert" at bounding box center [562, 223] width 288 height 25
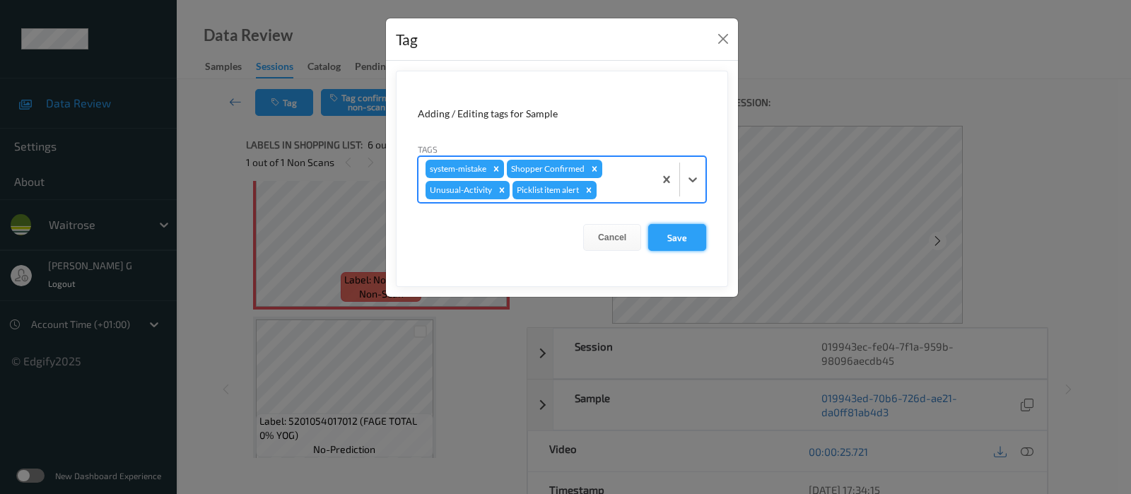
click at [683, 241] on button "Save" at bounding box center [677, 237] width 58 height 27
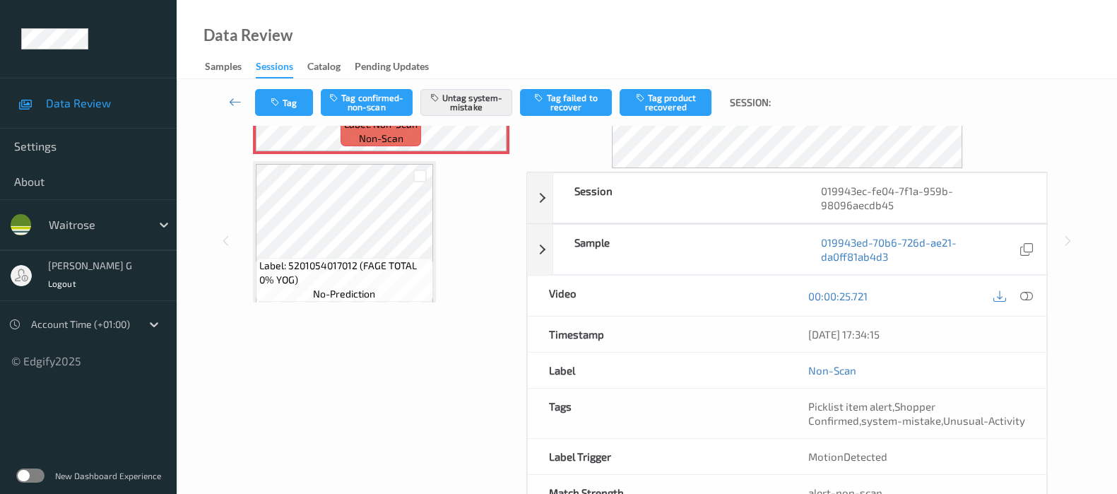
scroll to position [200, 0]
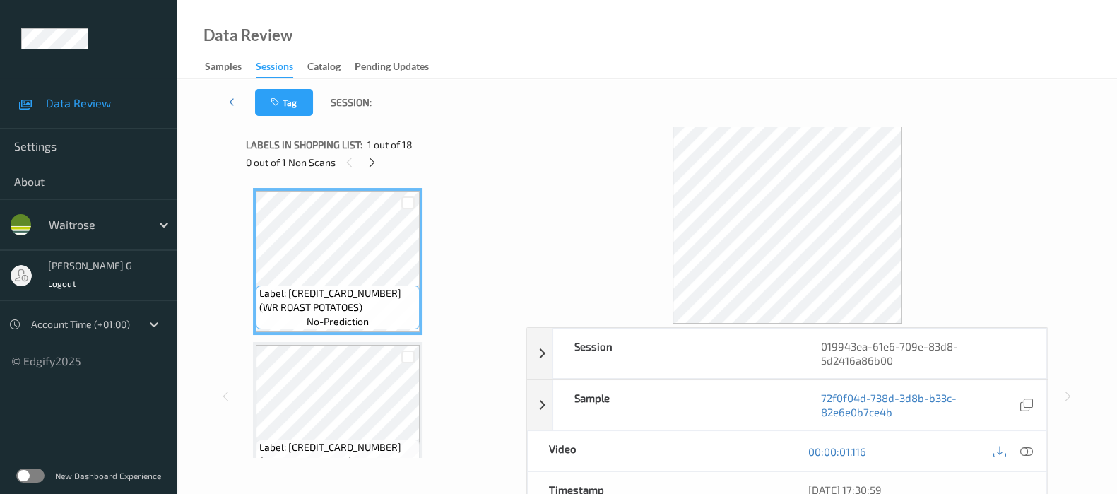
click at [383, 163] on div "0 out of 1 Non Scans" at bounding box center [381, 162] width 271 height 18
click at [375, 163] on icon at bounding box center [372, 162] width 12 height 13
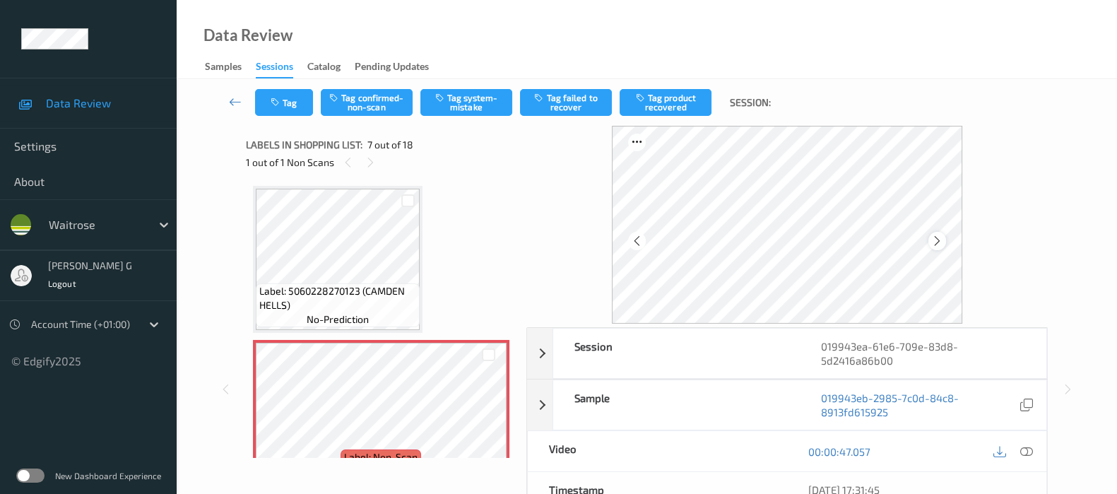
click at [936, 247] on icon at bounding box center [937, 241] width 12 height 13
click at [944, 241] on icon at bounding box center [937, 241] width 12 height 13
click at [1026, 445] on icon at bounding box center [1027, 451] width 13 height 13
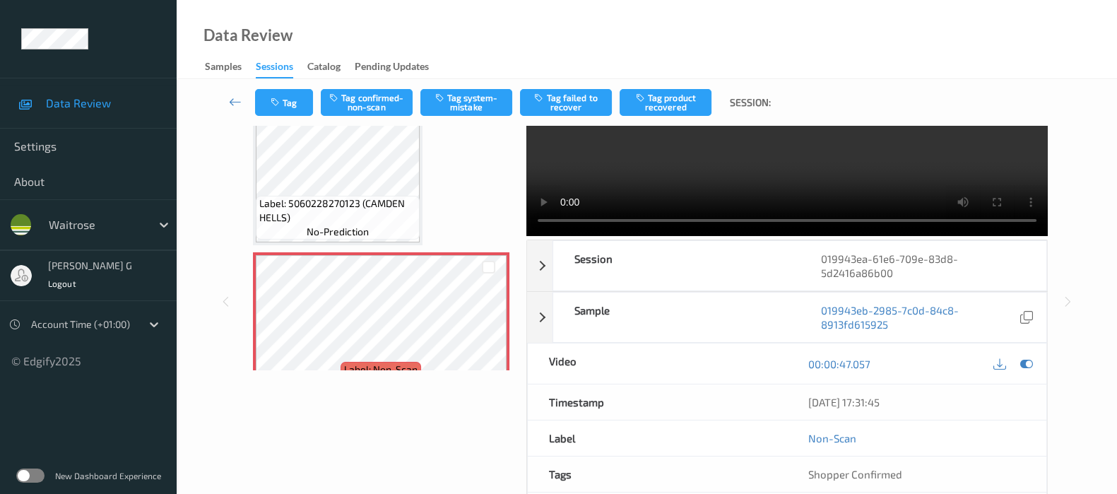
scroll to position [0, 0]
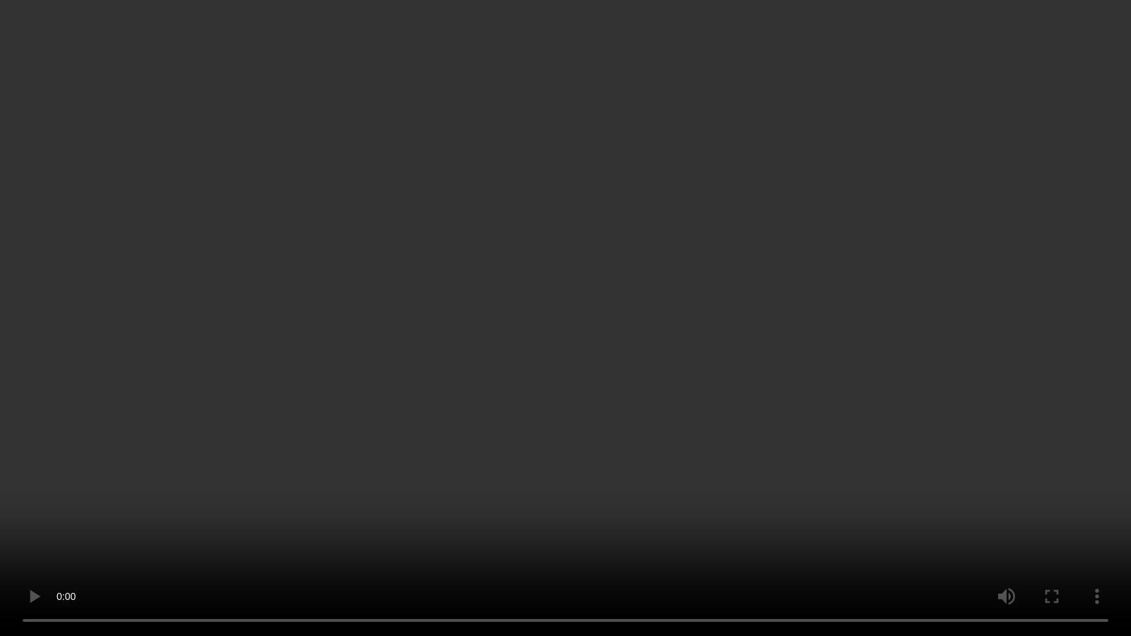
click at [1074, 447] on video at bounding box center [565, 318] width 1131 height 636
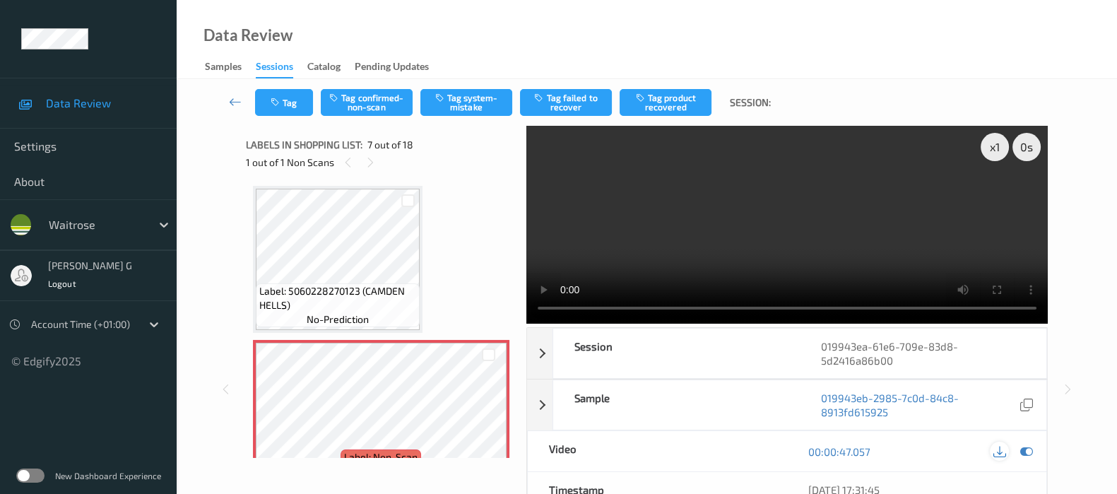
drag, startPoint x: 1028, startPoint y: 444, endPoint x: 1001, endPoint y: 450, distance: 27.6
click at [1028, 445] on icon at bounding box center [1027, 451] width 13 height 13
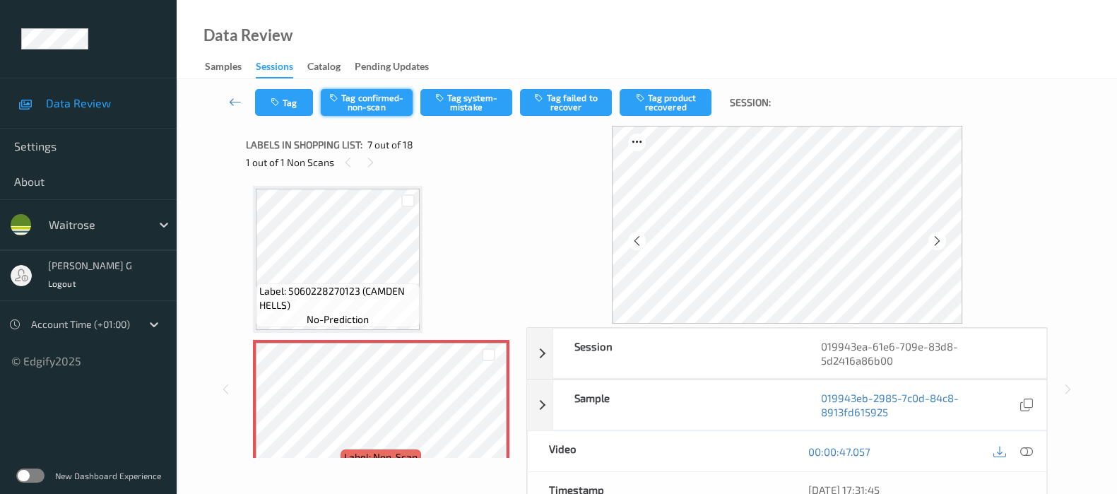
click at [390, 104] on button "Tag confirmed-non-scan" at bounding box center [367, 102] width 92 height 27
click at [672, 107] on button "Tag product recovered" at bounding box center [666, 102] width 92 height 27
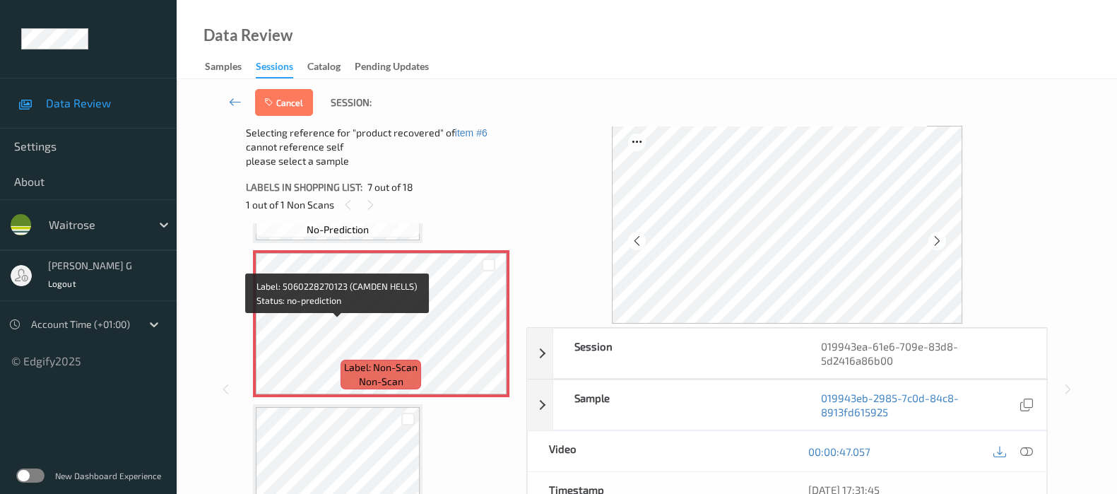
scroll to position [1038, 0]
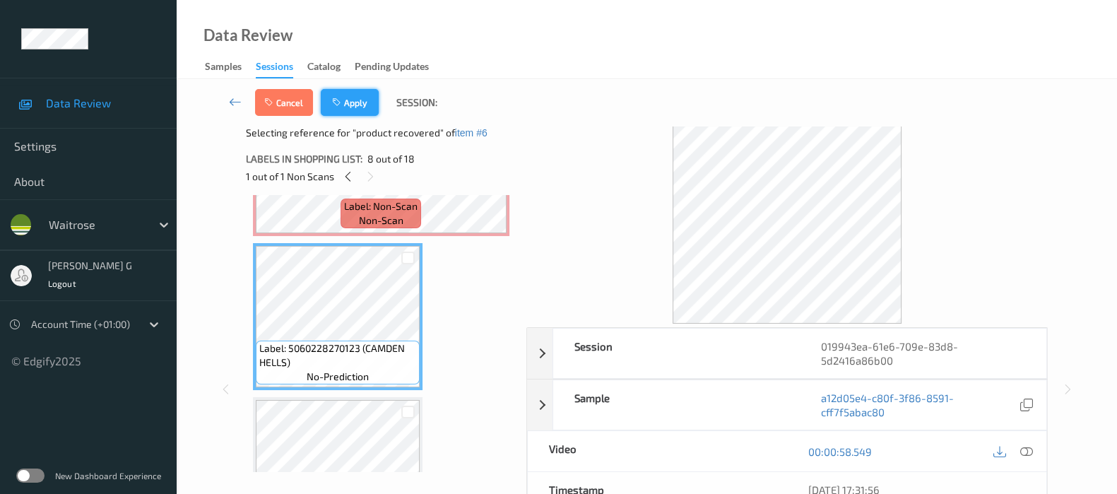
click at [355, 112] on button "Apply" at bounding box center [350, 102] width 58 height 27
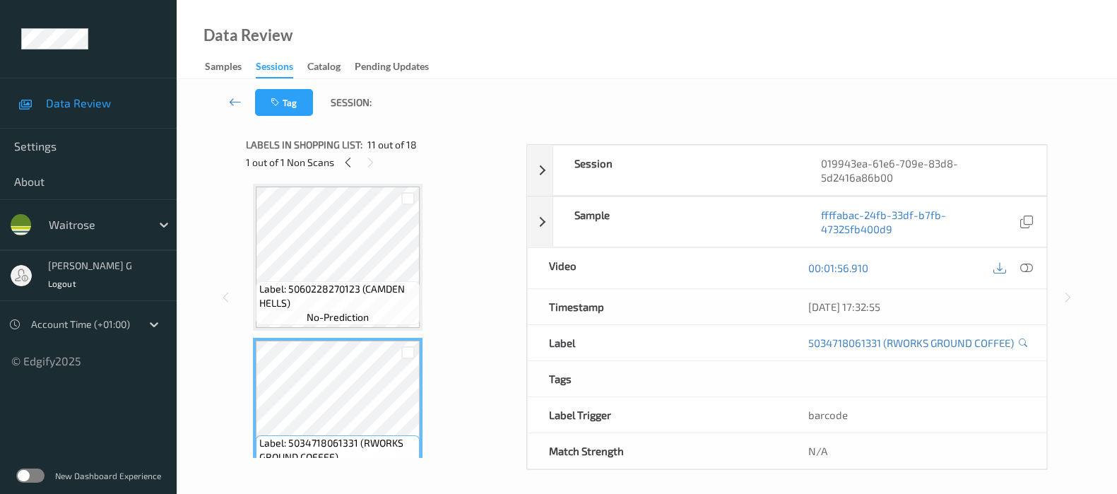
scroll to position [1479, 0]
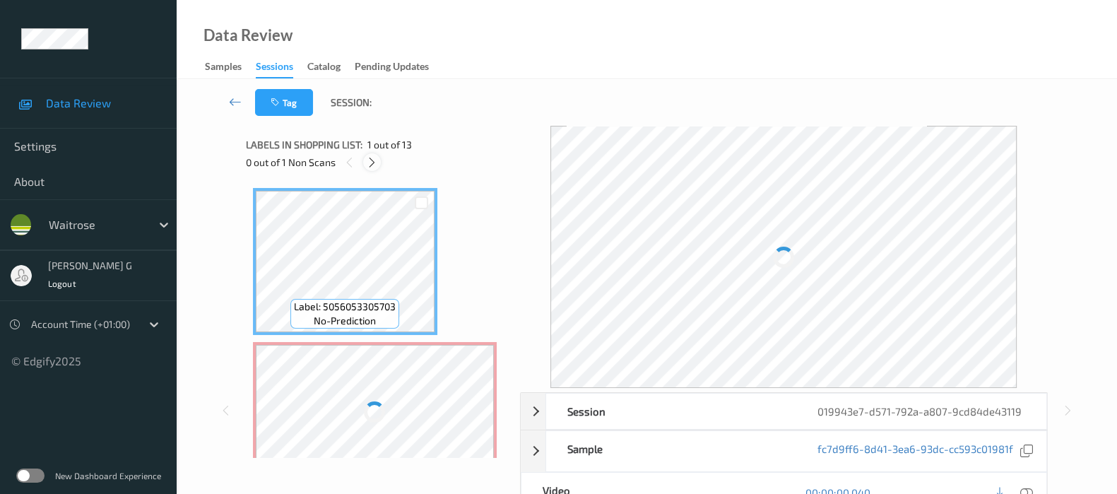
click at [380, 163] on div at bounding box center [372, 162] width 18 height 18
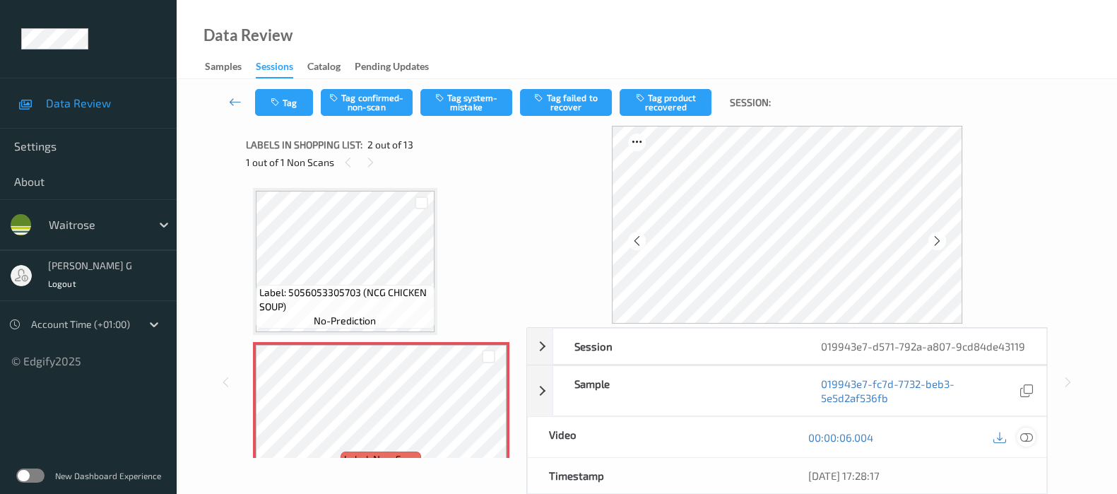
click at [1028, 444] on icon at bounding box center [1027, 437] width 13 height 13
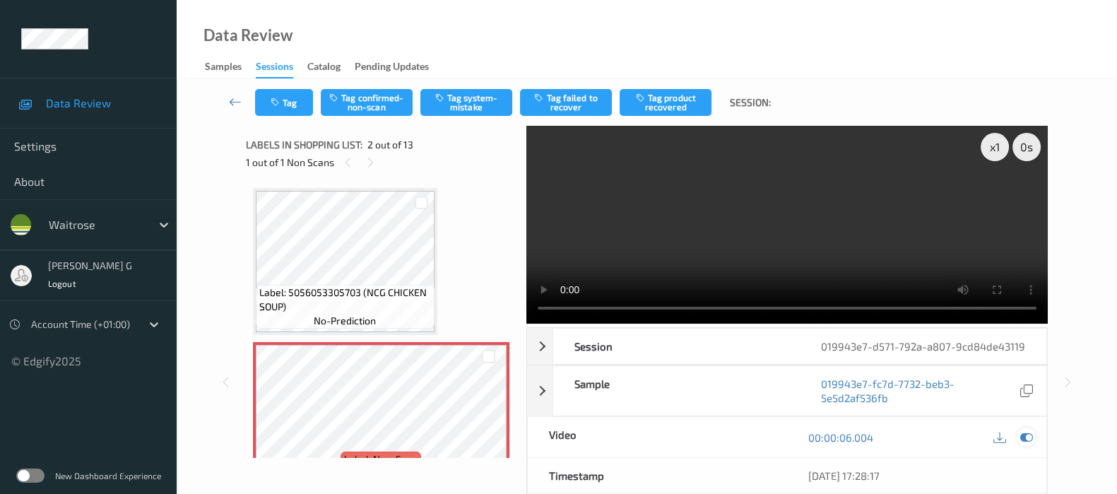
click at [1028, 444] on icon at bounding box center [1027, 437] width 13 height 13
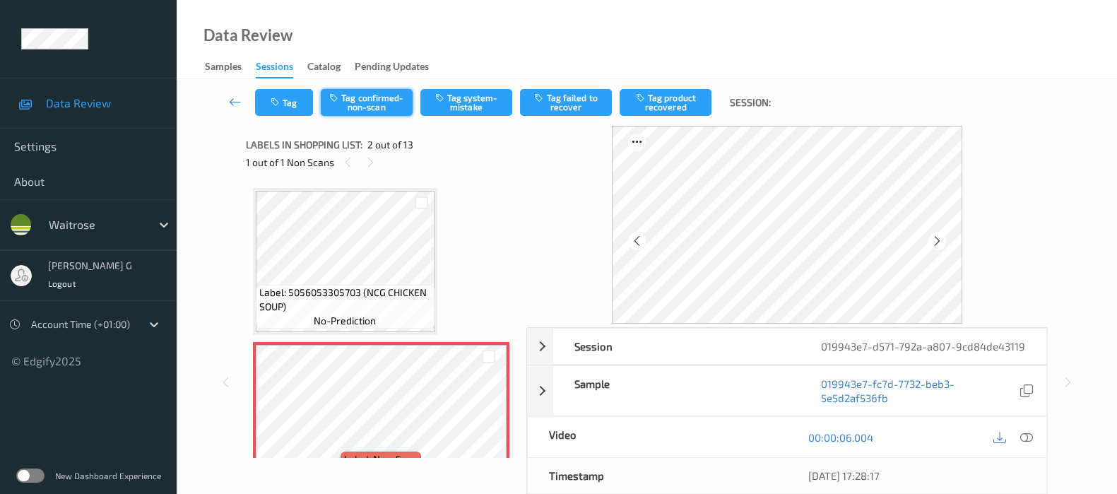
click at [361, 97] on button "Tag confirmed-non-scan" at bounding box center [367, 102] width 92 height 27
click at [678, 102] on button "Tag product recovered" at bounding box center [666, 102] width 92 height 27
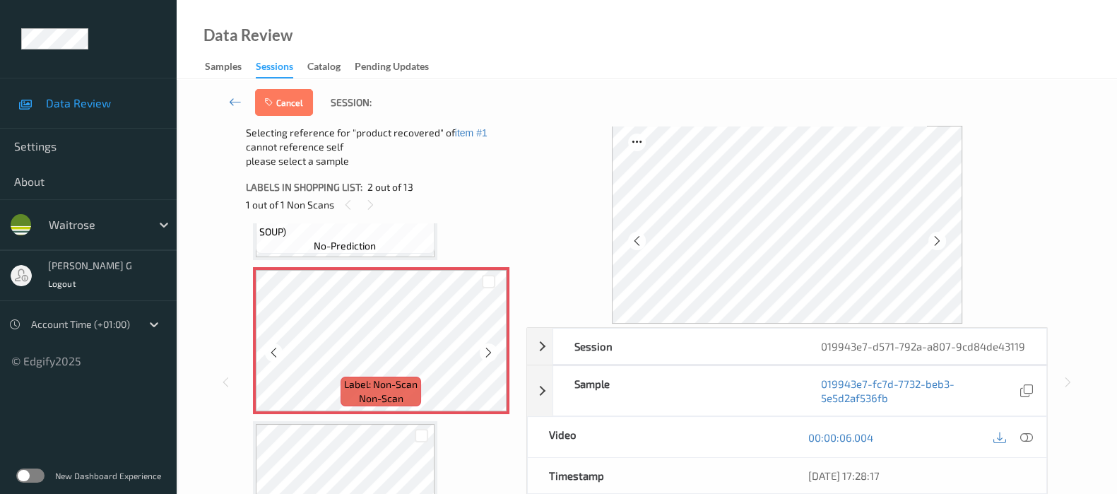
scroll to position [176, 0]
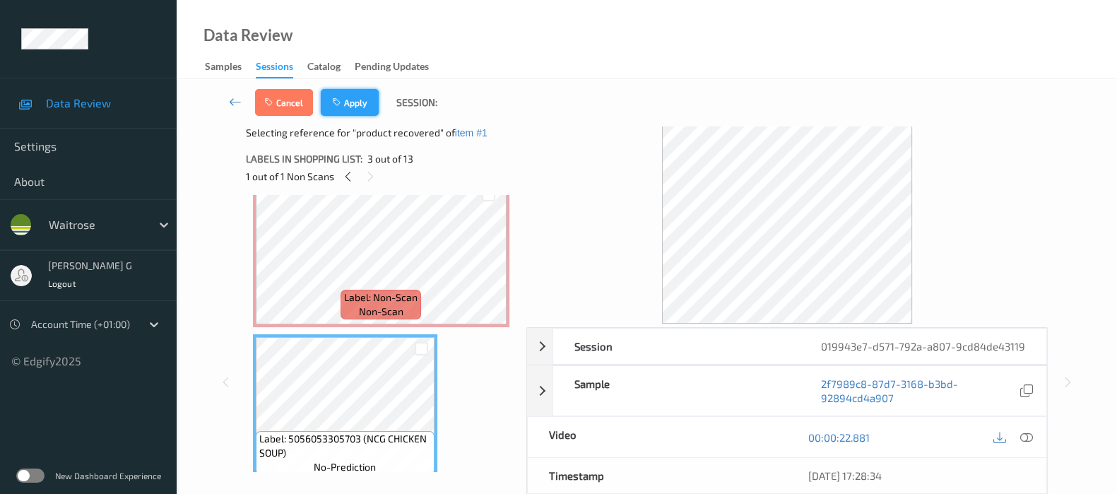
click at [358, 100] on button "Apply" at bounding box center [350, 102] width 58 height 27
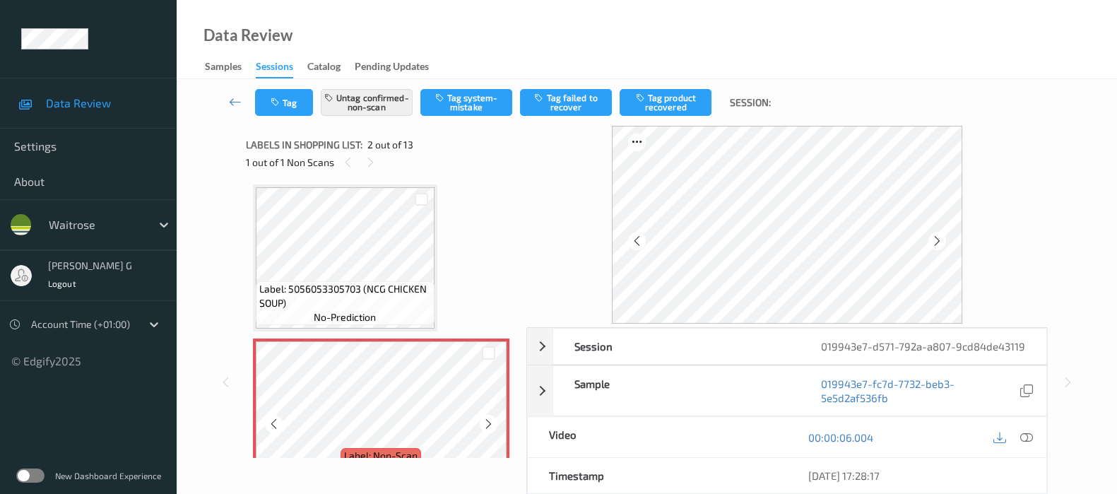
scroll to position [0, 0]
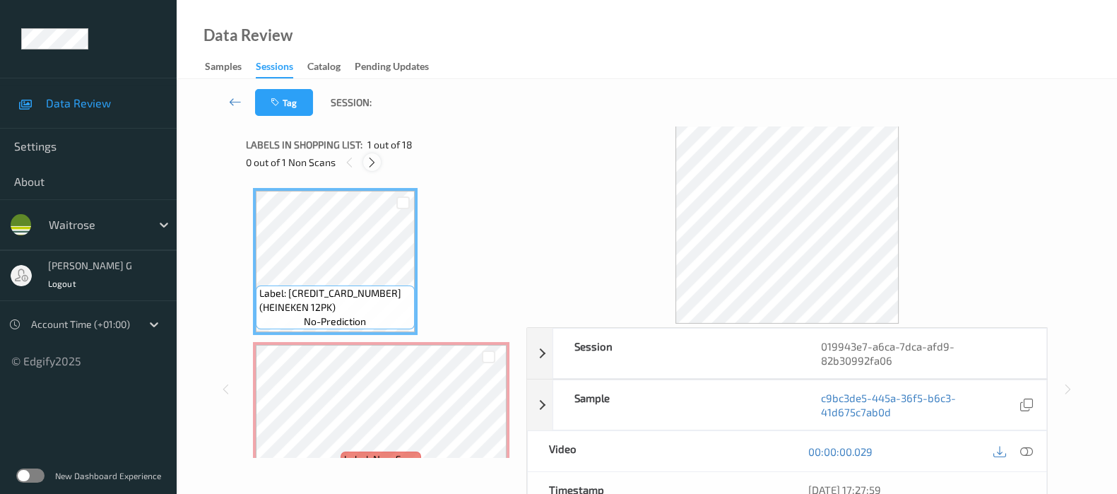
click at [375, 163] on icon at bounding box center [372, 162] width 12 height 13
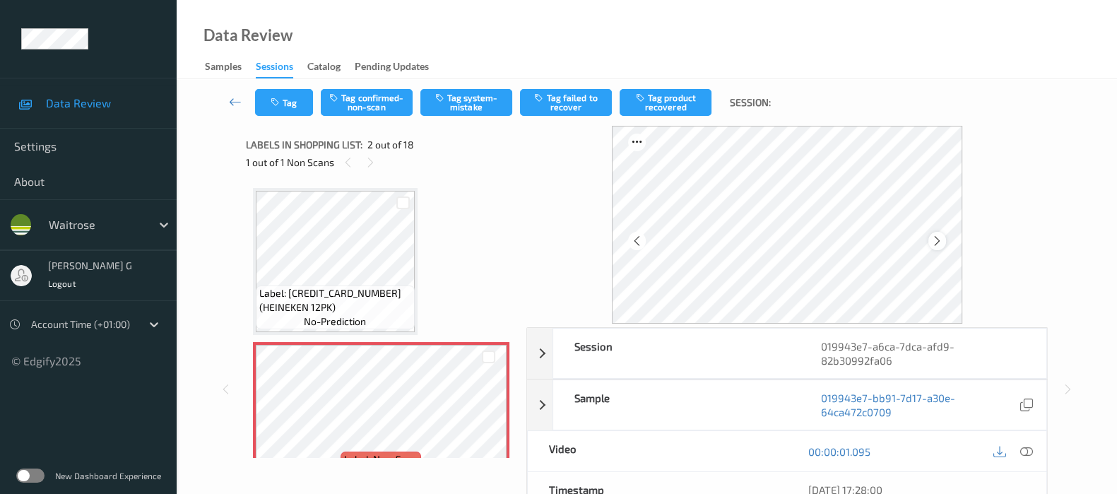
click at [939, 238] on icon at bounding box center [937, 241] width 12 height 13
click at [1028, 450] on icon at bounding box center [1027, 451] width 13 height 13
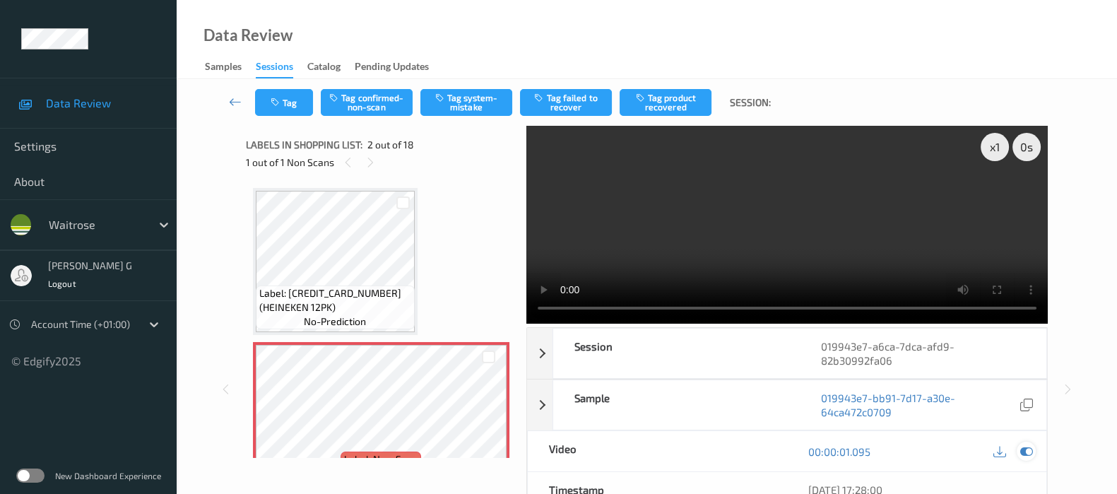
click at [1028, 449] on icon at bounding box center [1027, 451] width 13 height 13
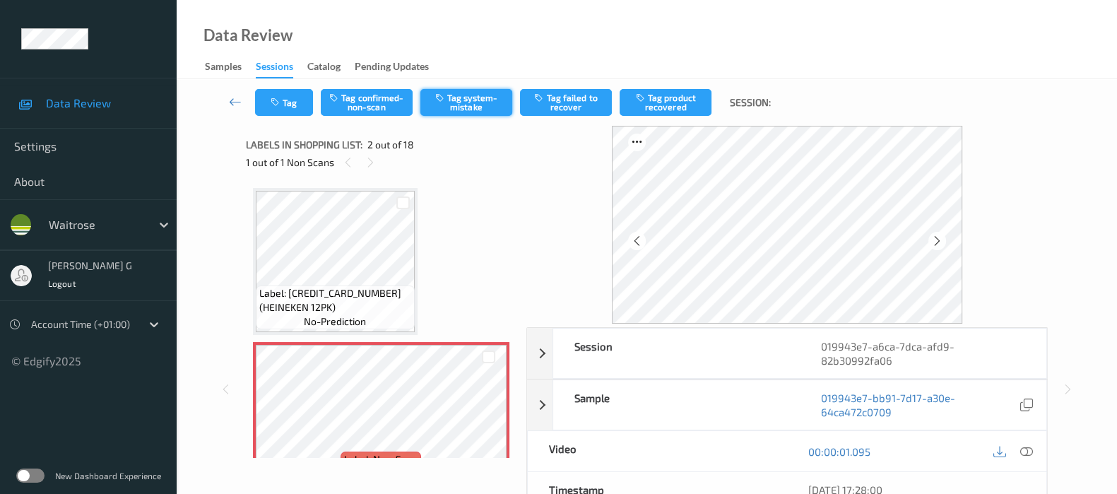
click at [493, 109] on button "Tag system-mistake" at bounding box center [467, 102] width 92 height 27
click at [283, 104] on button "Tag" at bounding box center [284, 102] width 58 height 27
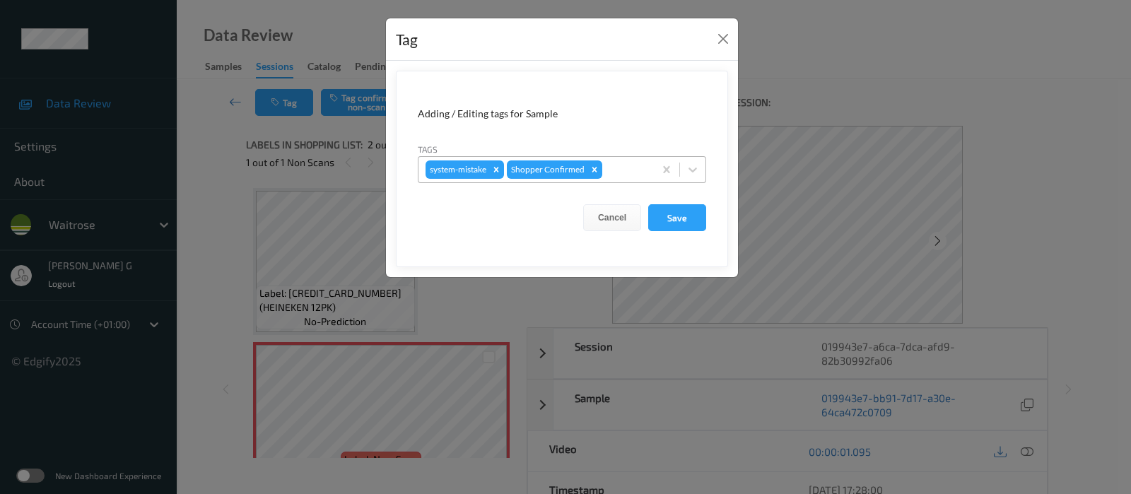
click at [629, 171] on div at bounding box center [626, 169] width 42 height 17
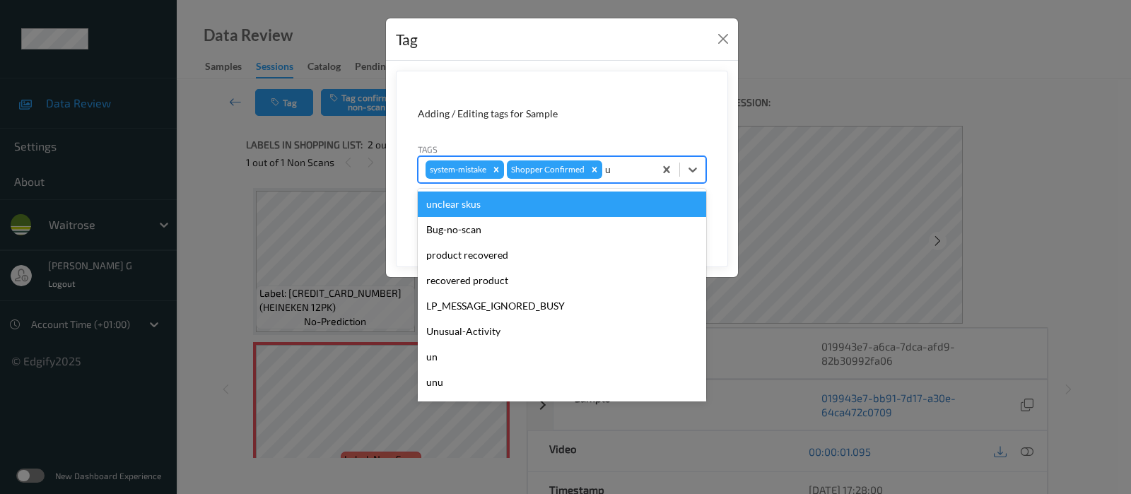
type input "un"
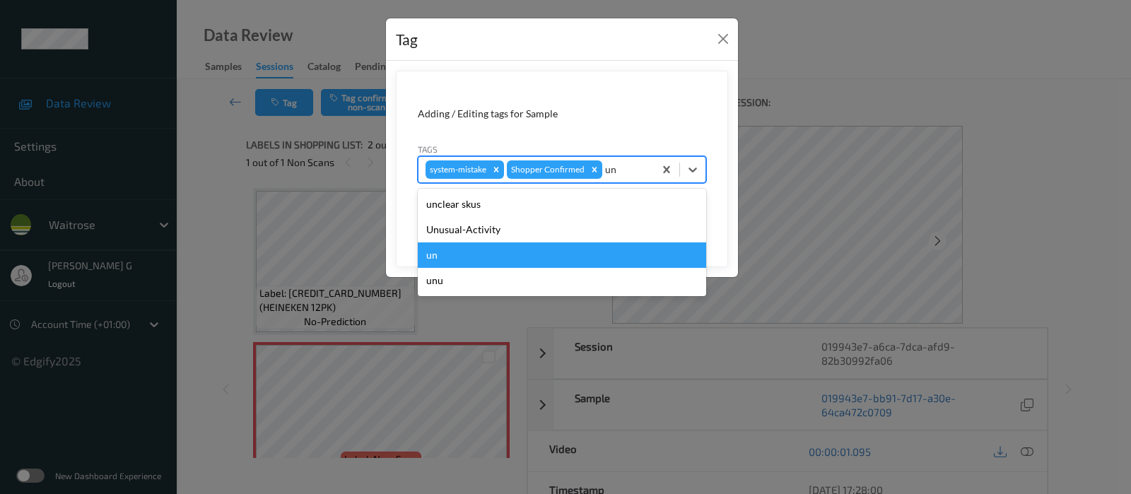
click at [477, 228] on div "Unusual-Activity" at bounding box center [562, 229] width 288 height 25
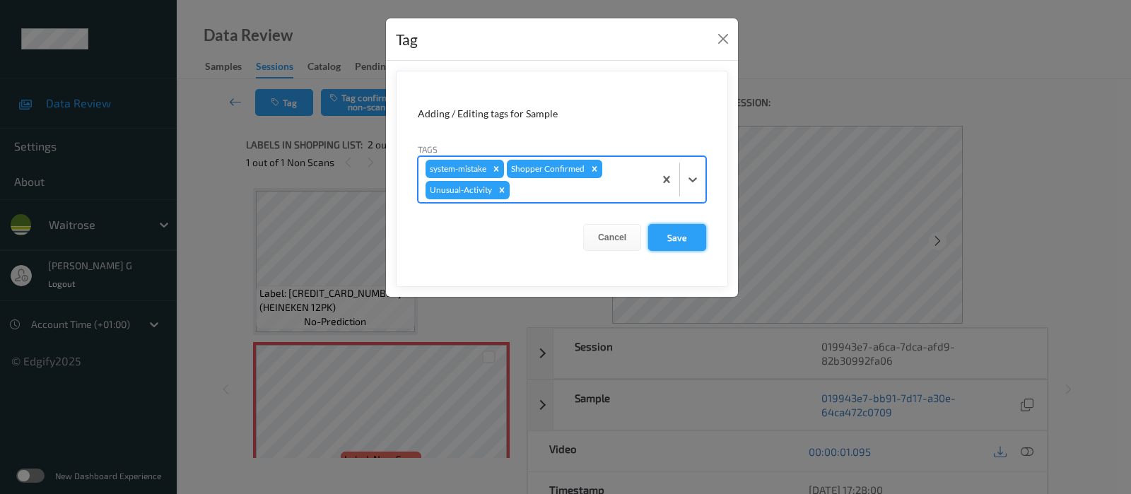
click at [671, 240] on button "Save" at bounding box center [677, 237] width 58 height 27
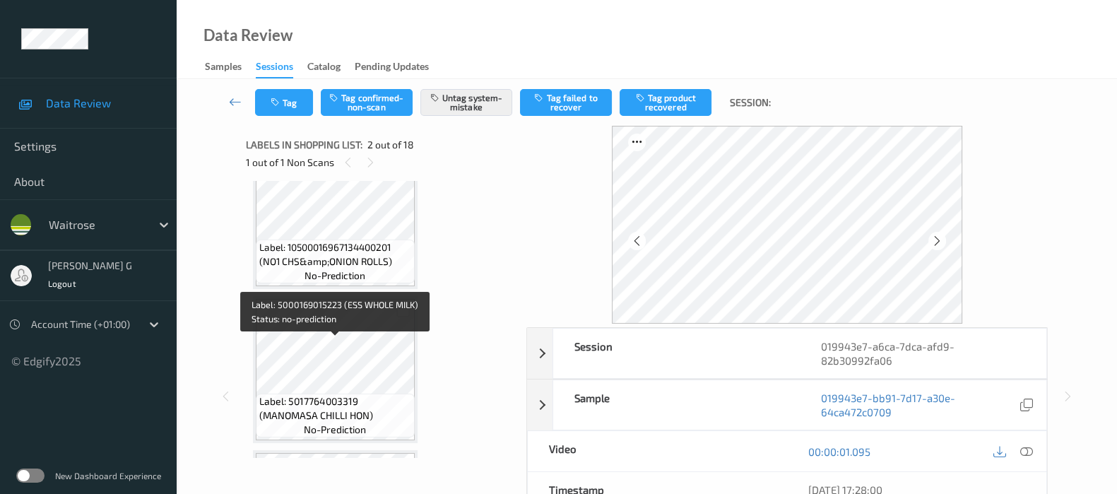
scroll to position [1590, 0]
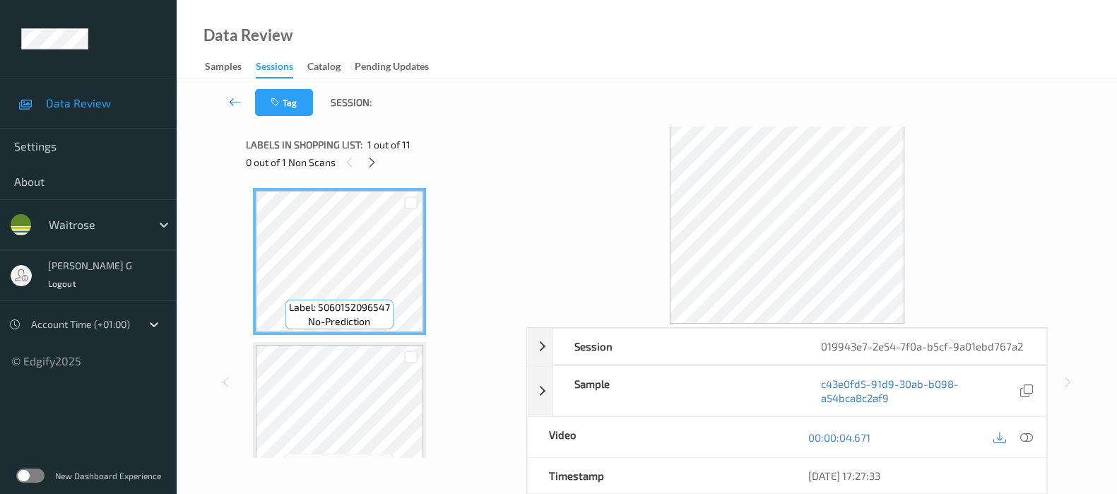
click at [576, 109] on div "Tag Session:" at bounding box center [647, 102] width 883 height 47
click at [371, 162] on icon at bounding box center [372, 162] width 12 height 13
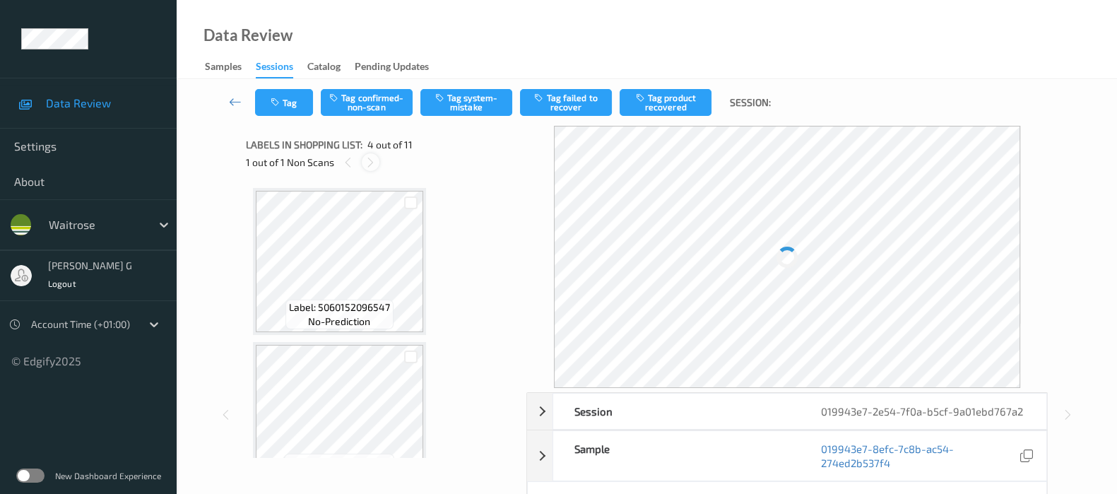
scroll to position [313, 0]
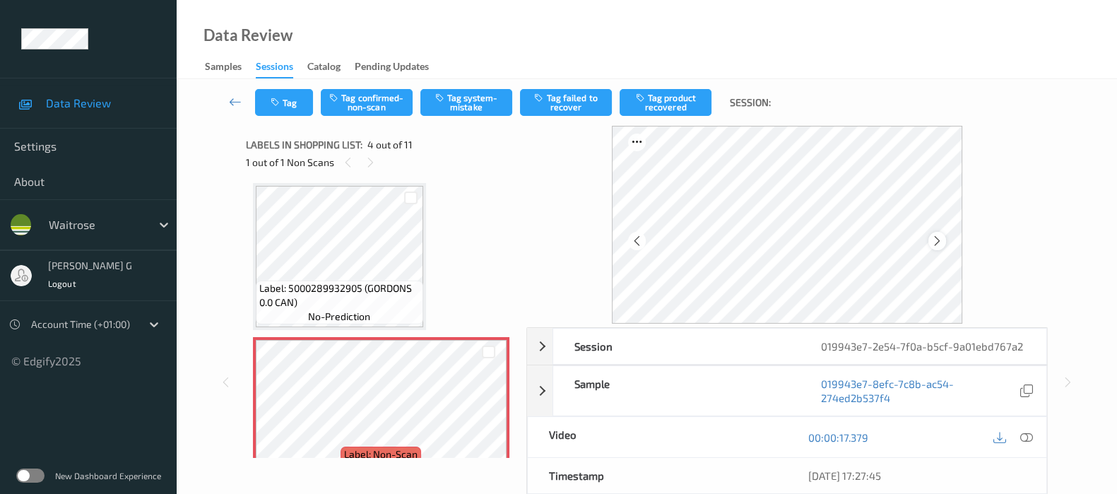
click at [944, 242] on icon at bounding box center [937, 241] width 12 height 13
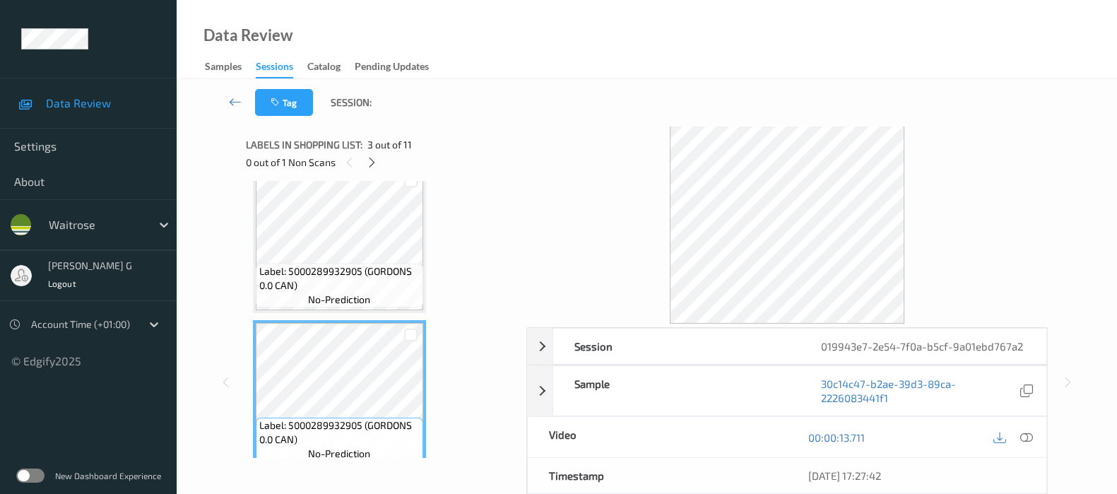
scroll to position [353, 0]
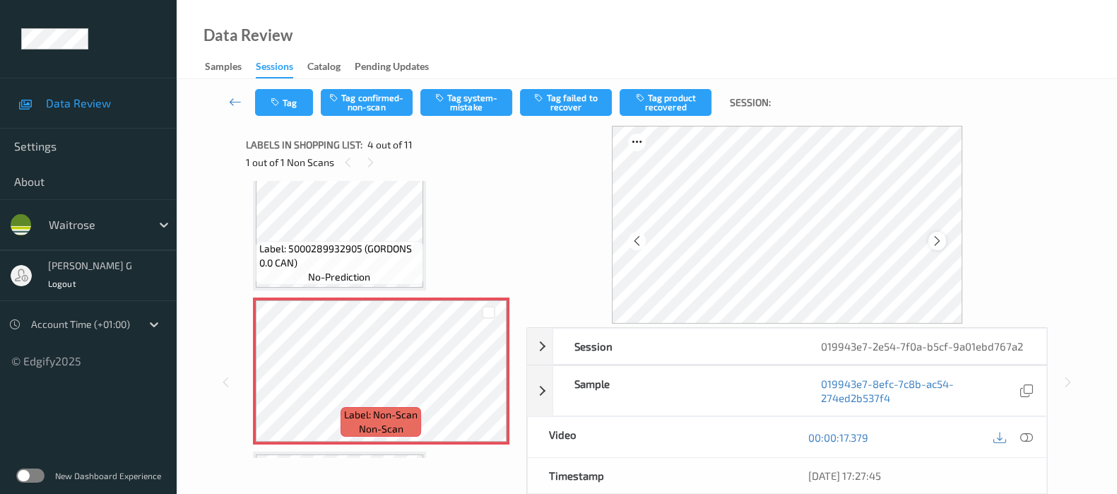
click at [943, 245] on icon at bounding box center [937, 241] width 12 height 13
click at [944, 240] on icon at bounding box center [937, 241] width 12 height 13
click at [1034, 433] on div at bounding box center [1026, 437] width 19 height 19
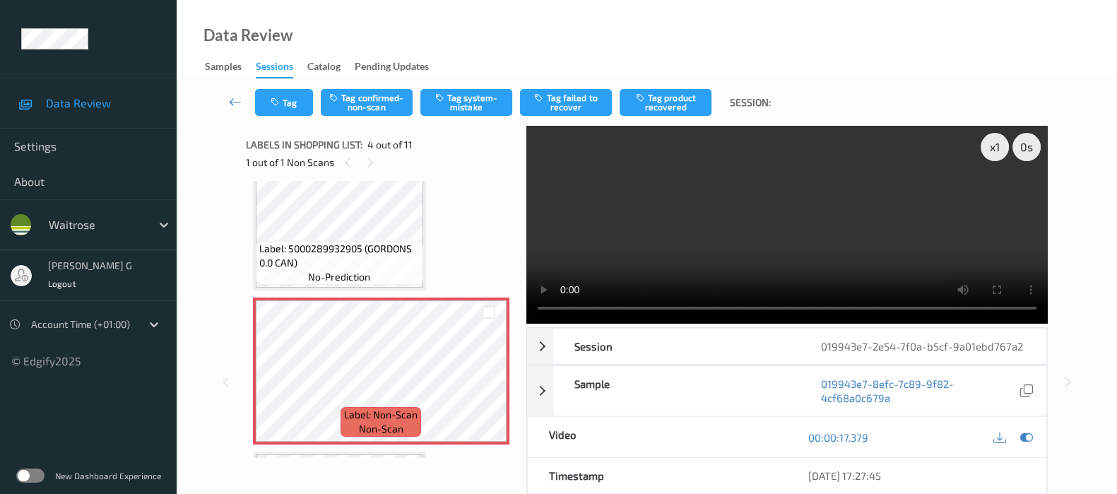
click at [997, 199] on video at bounding box center [788, 225] width 522 height 198
click at [1028, 440] on icon at bounding box center [1027, 437] width 13 height 13
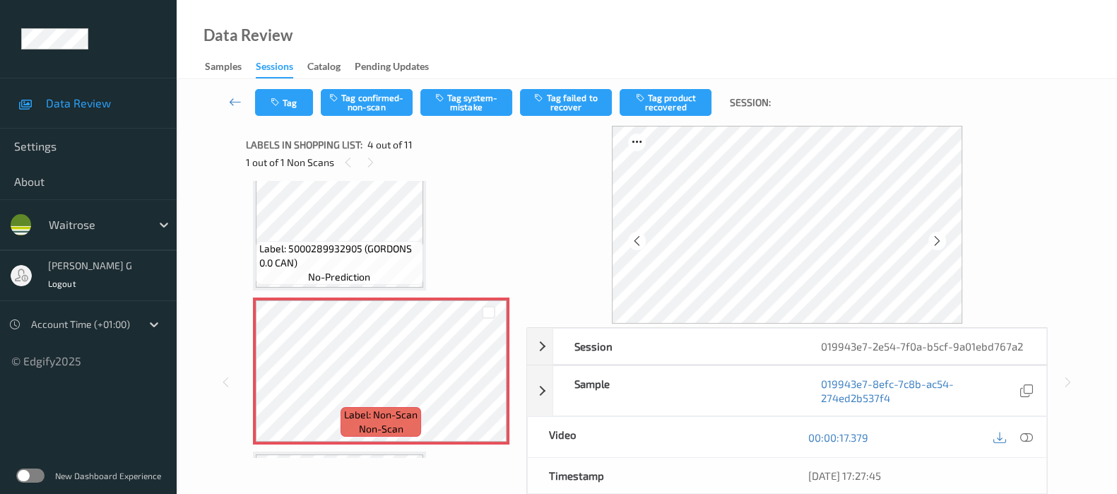
click at [363, 115] on button "Tag confirmed-non-scan" at bounding box center [367, 102] width 92 height 27
click at [668, 112] on button "Tag product recovered" at bounding box center [666, 102] width 92 height 27
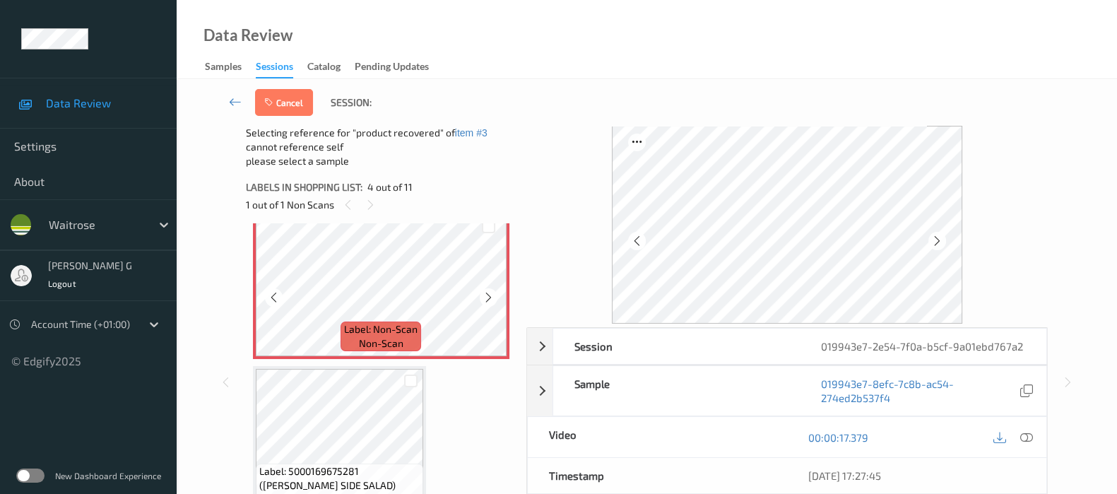
scroll to position [530, 0]
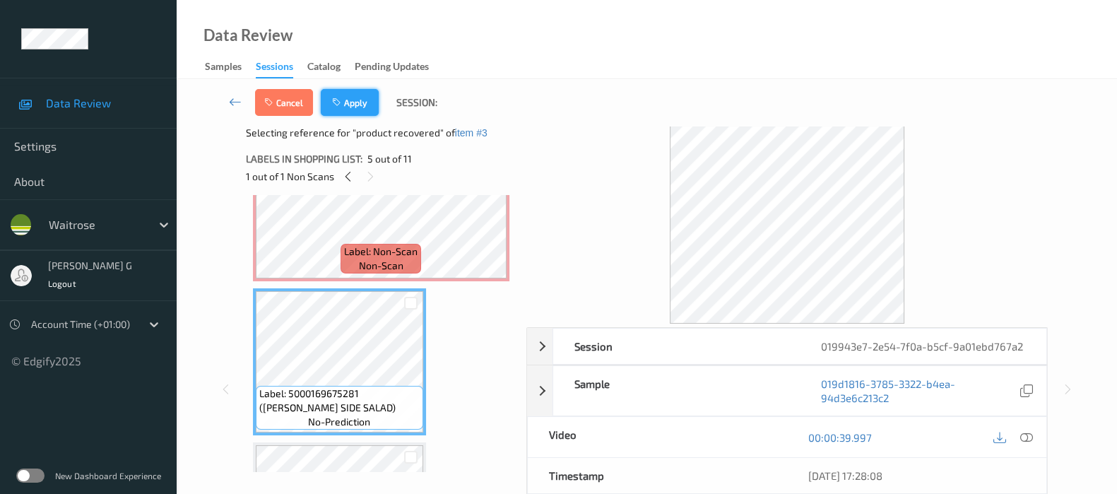
click at [350, 107] on button "Apply" at bounding box center [350, 102] width 58 height 27
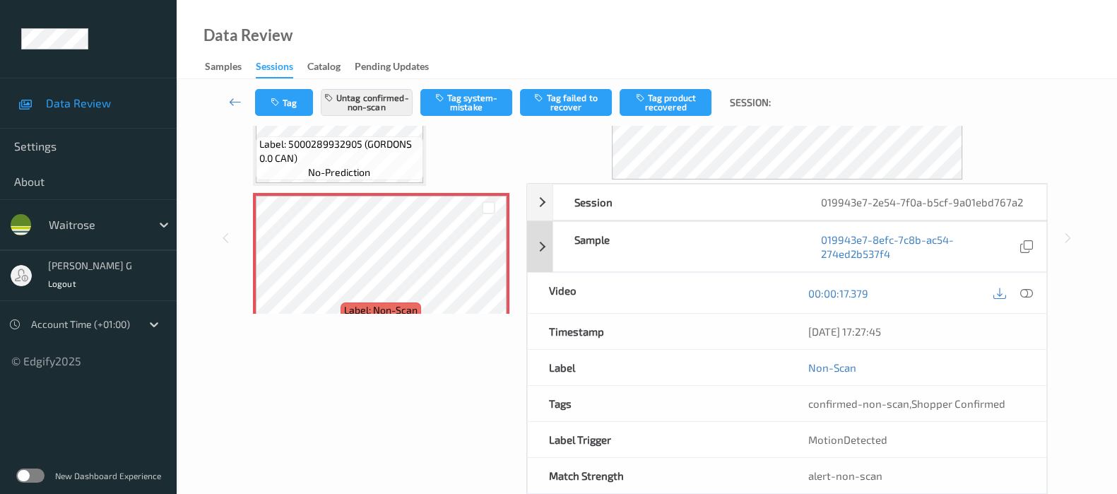
scroll to position [172, 0]
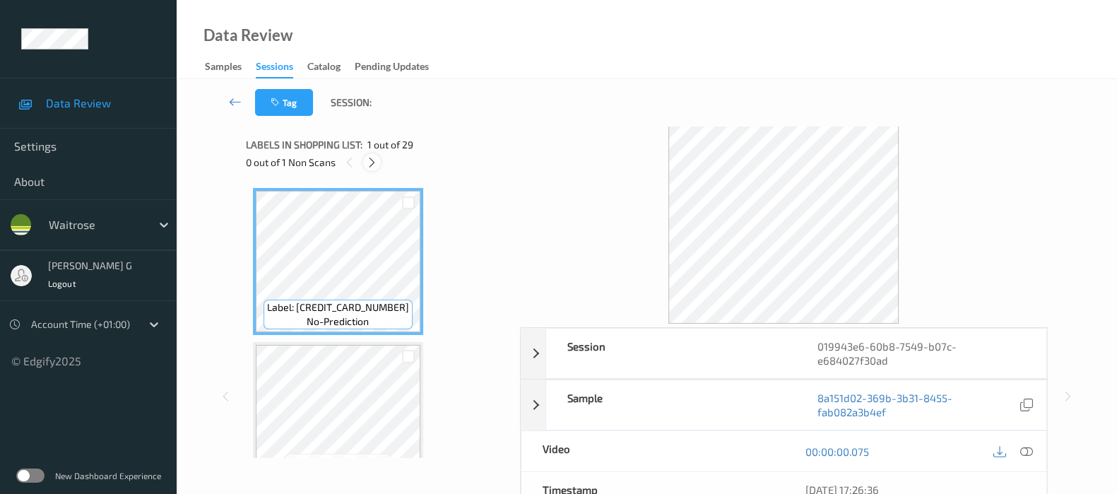
click at [377, 160] on icon at bounding box center [372, 162] width 12 height 13
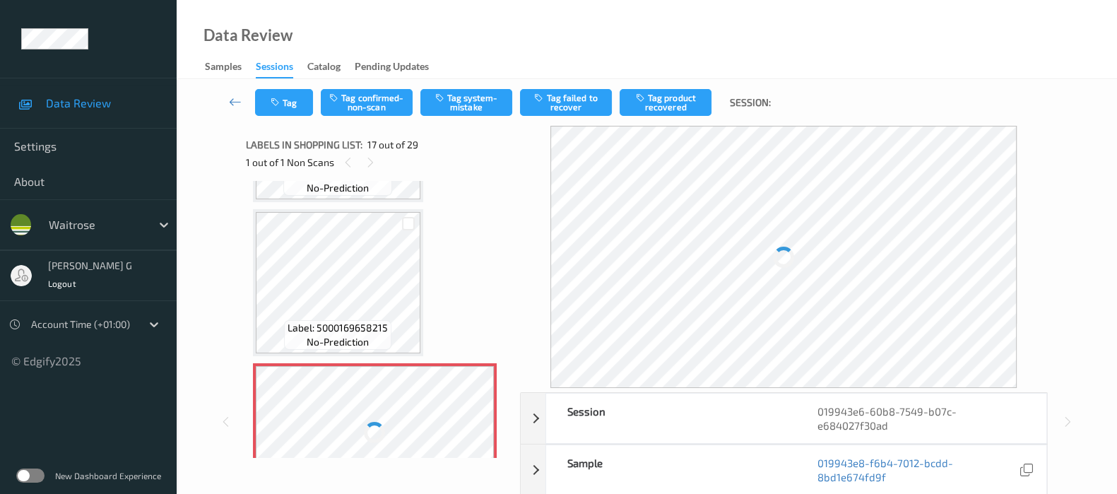
scroll to position [2303, 0]
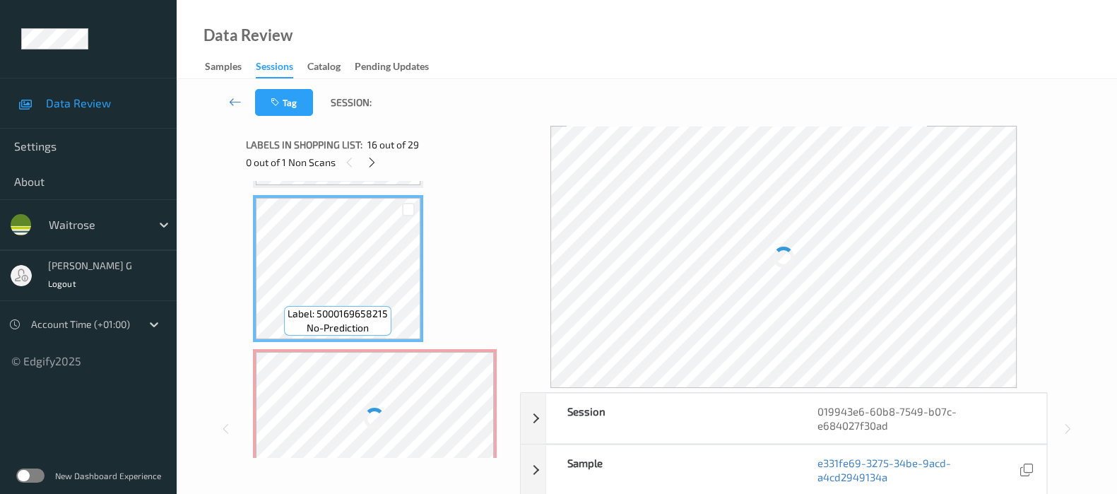
click at [392, 369] on div at bounding box center [375, 419] width 238 height 134
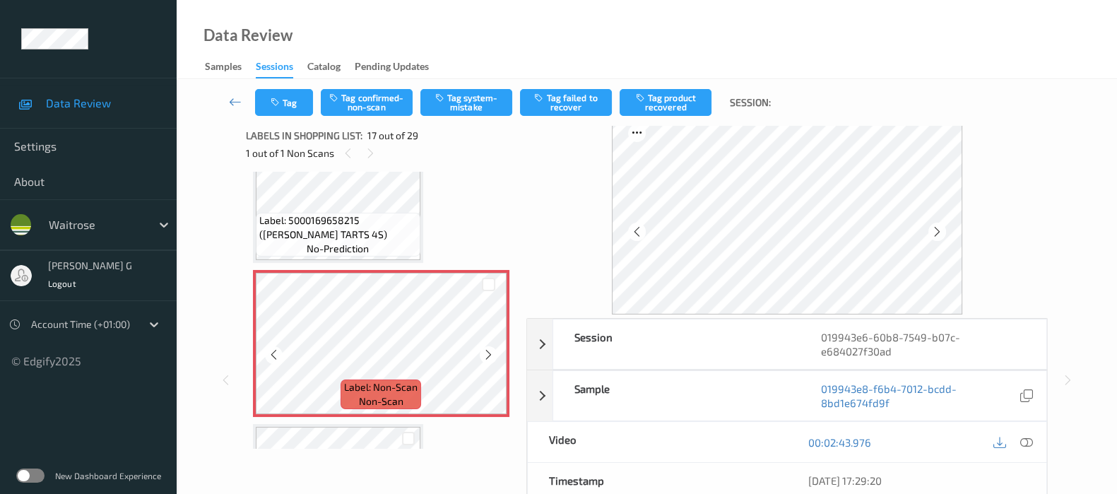
scroll to position [2466, 0]
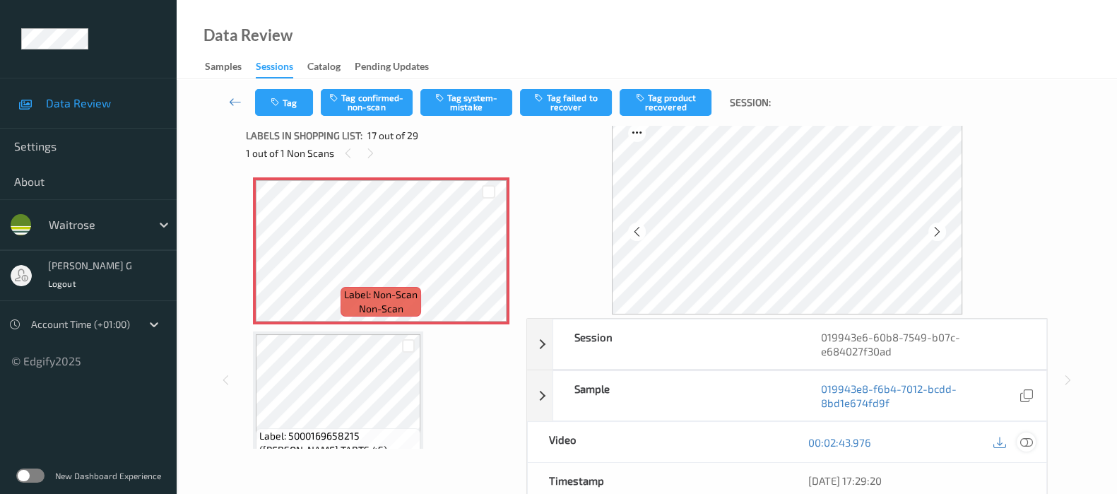
click at [1024, 440] on icon at bounding box center [1027, 442] width 13 height 13
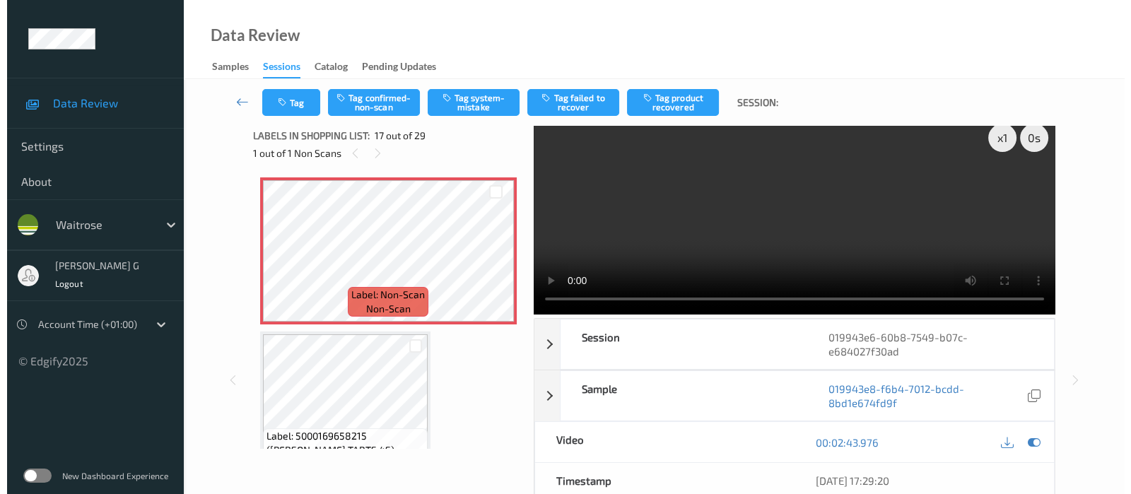
scroll to position [0, 0]
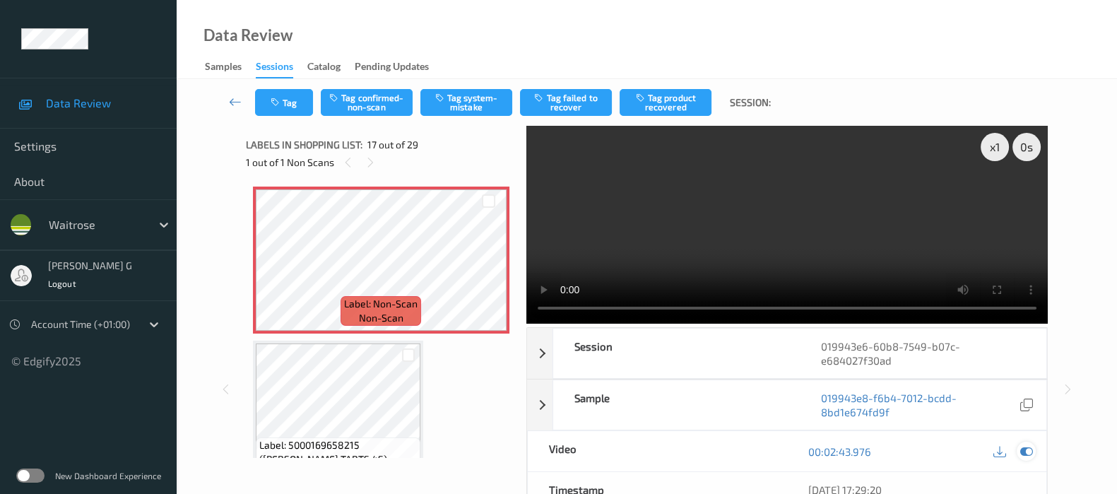
click at [1028, 451] on icon at bounding box center [1027, 451] width 13 height 13
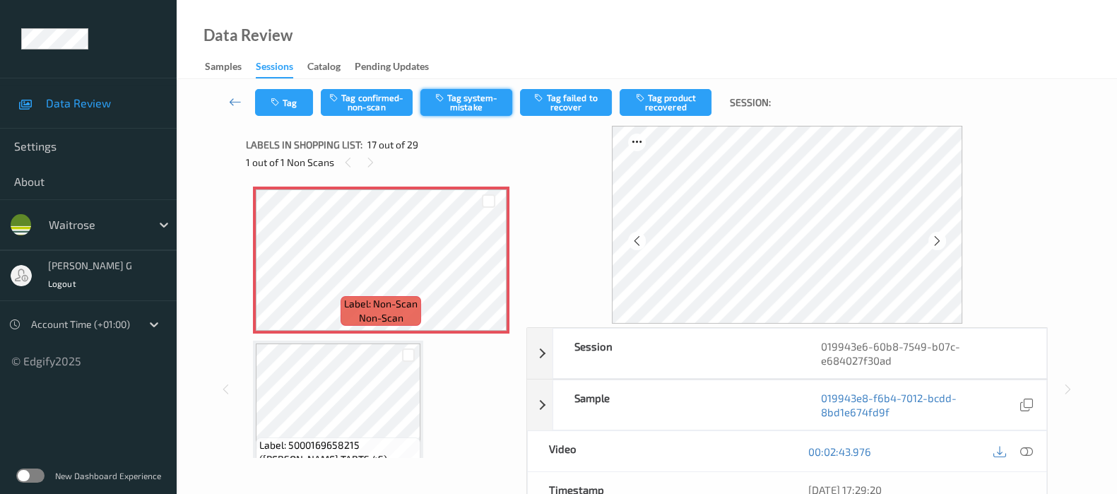
click at [455, 101] on button "Tag system-mistake" at bounding box center [467, 102] width 92 height 27
click at [281, 94] on button "Tag" at bounding box center [284, 102] width 58 height 27
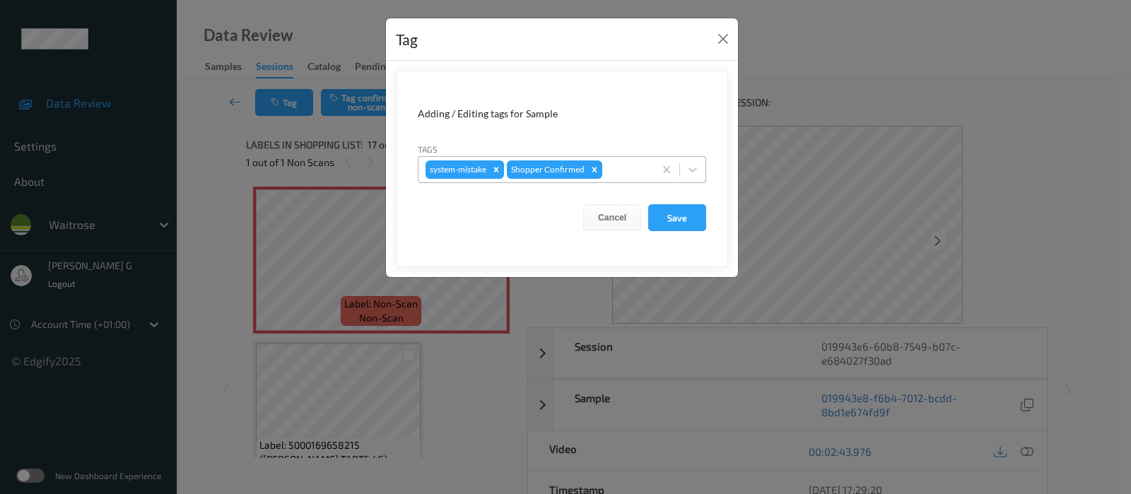
click at [615, 172] on div at bounding box center [626, 169] width 42 height 17
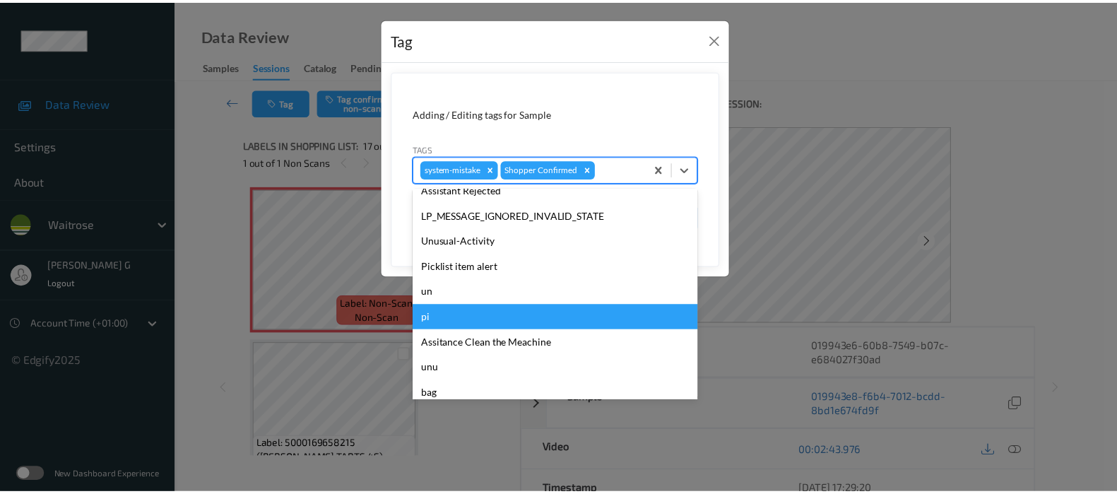
scroll to position [353, 0]
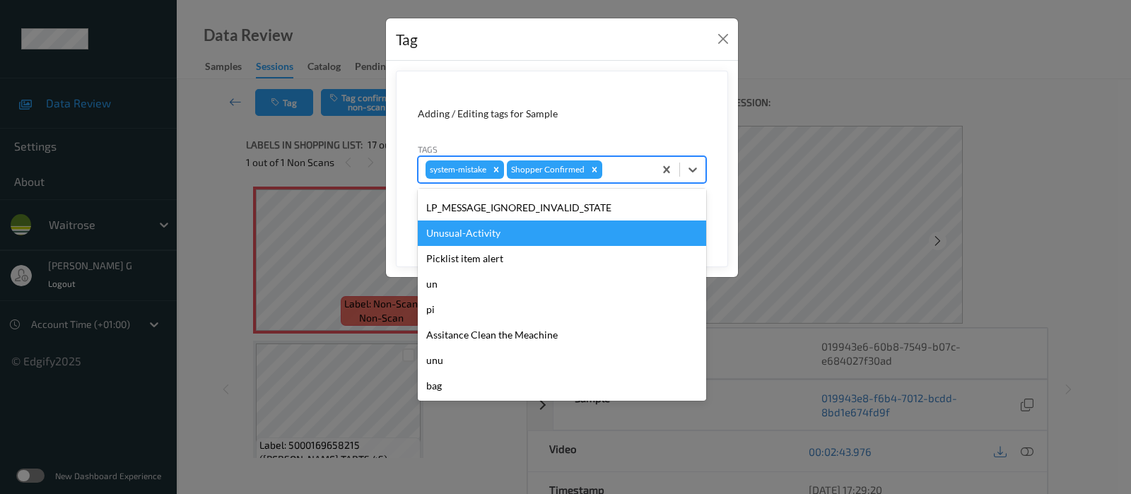
click at [467, 238] on div "Unusual-Activity" at bounding box center [562, 233] width 288 height 25
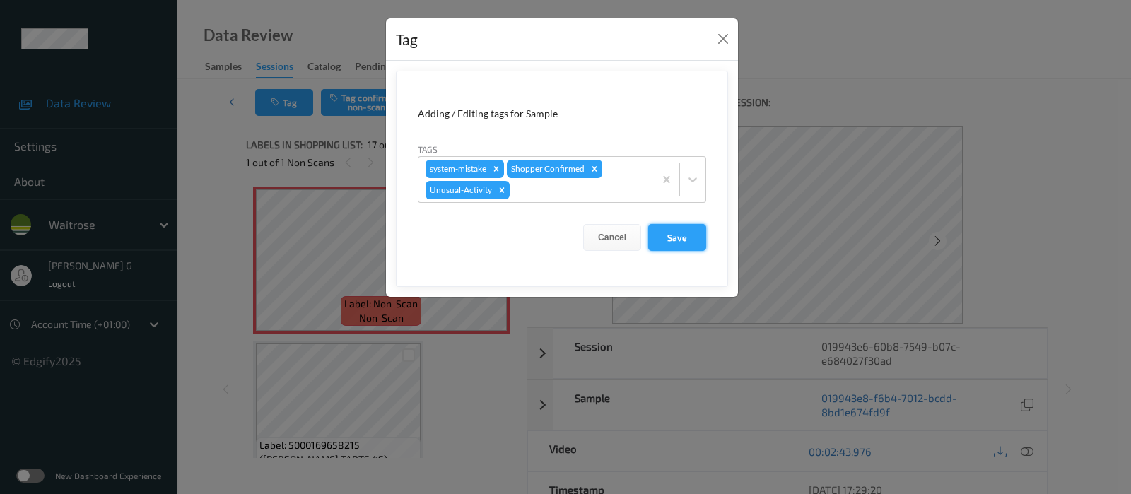
click at [674, 242] on button "Save" at bounding box center [677, 237] width 58 height 27
click at [675, 239] on button "Save" at bounding box center [677, 237] width 58 height 27
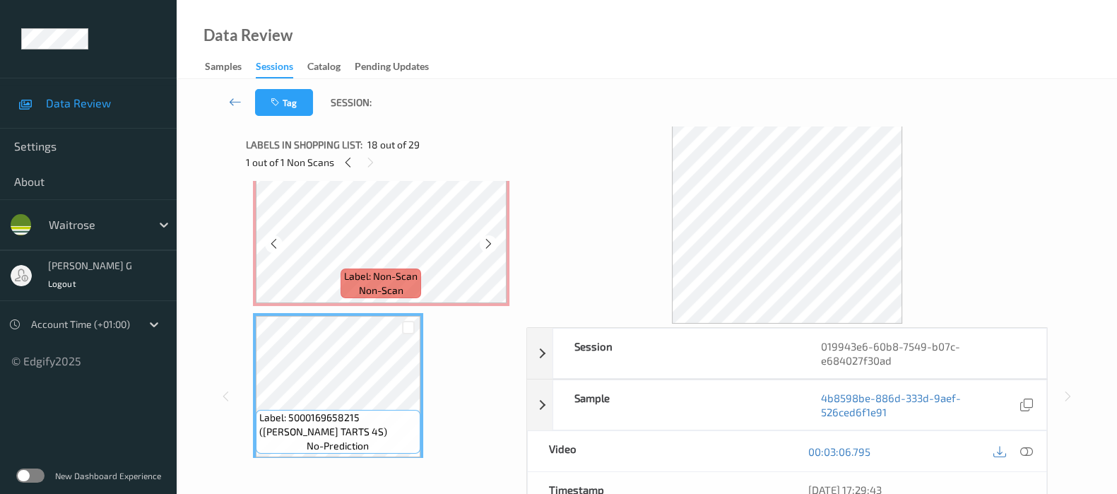
scroll to position [2466, 0]
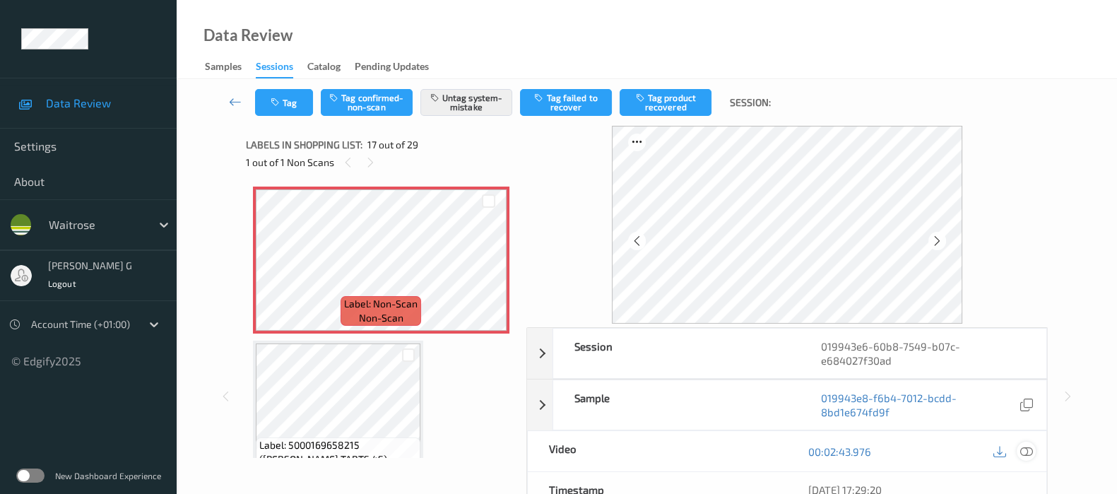
click at [1029, 454] on icon at bounding box center [1027, 451] width 13 height 13
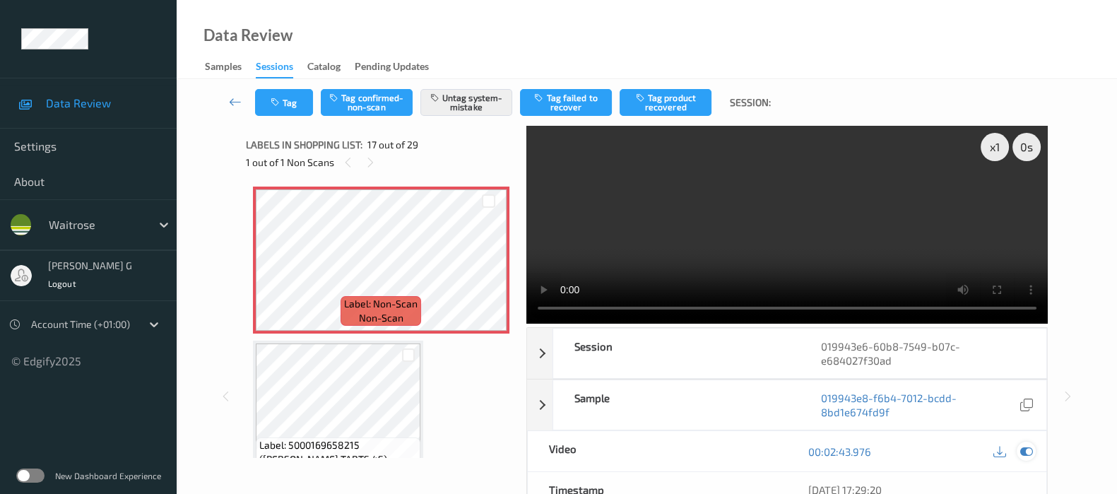
click at [1025, 452] on icon at bounding box center [1027, 451] width 13 height 13
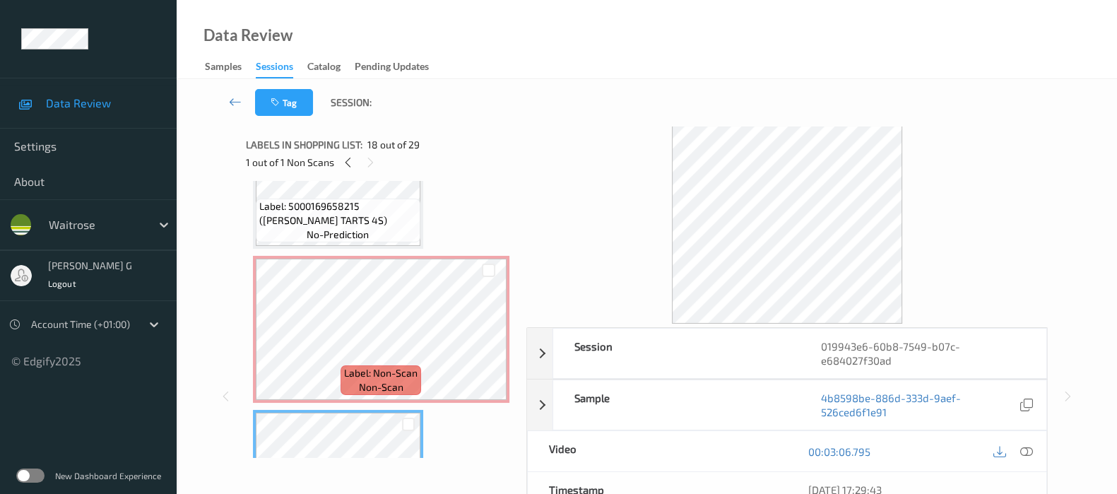
scroll to position [2289, 0]
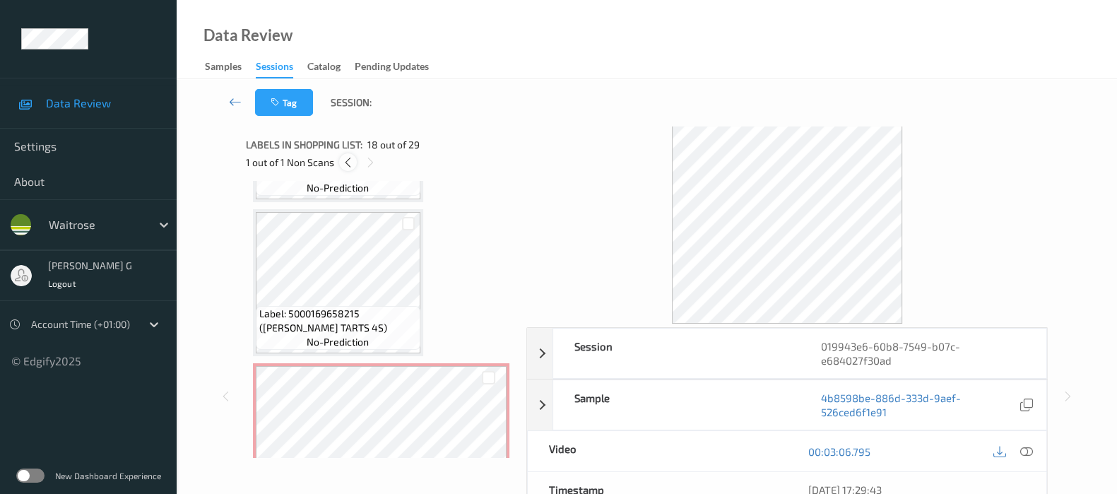
click at [350, 160] on icon at bounding box center [348, 162] width 12 height 13
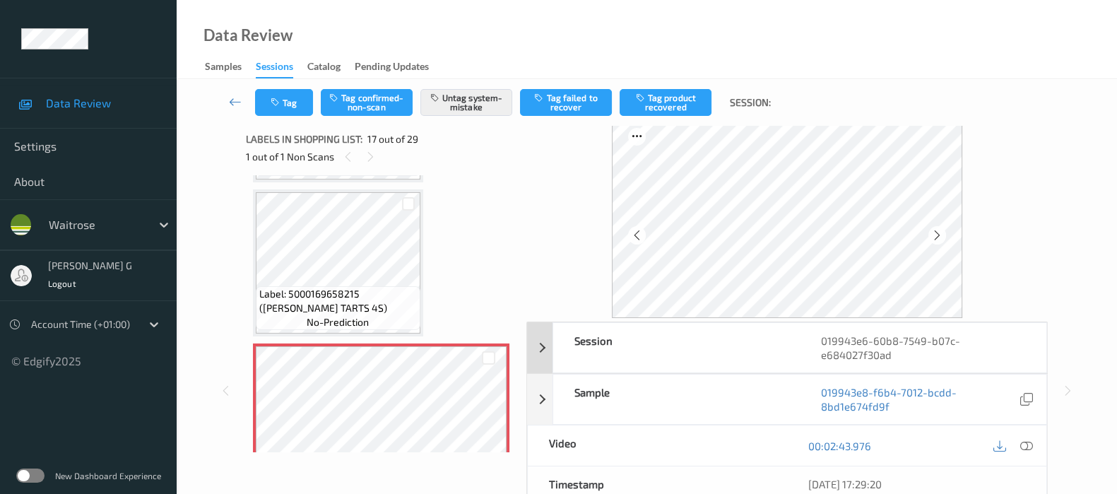
scroll to position [200, 0]
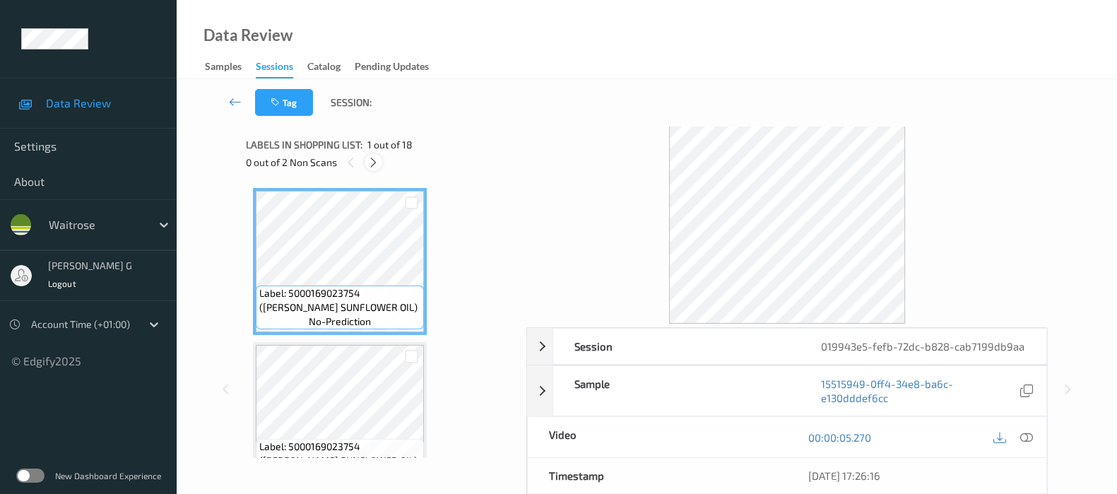
click at [374, 161] on icon at bounding box center [374, 162] width 12 height 13
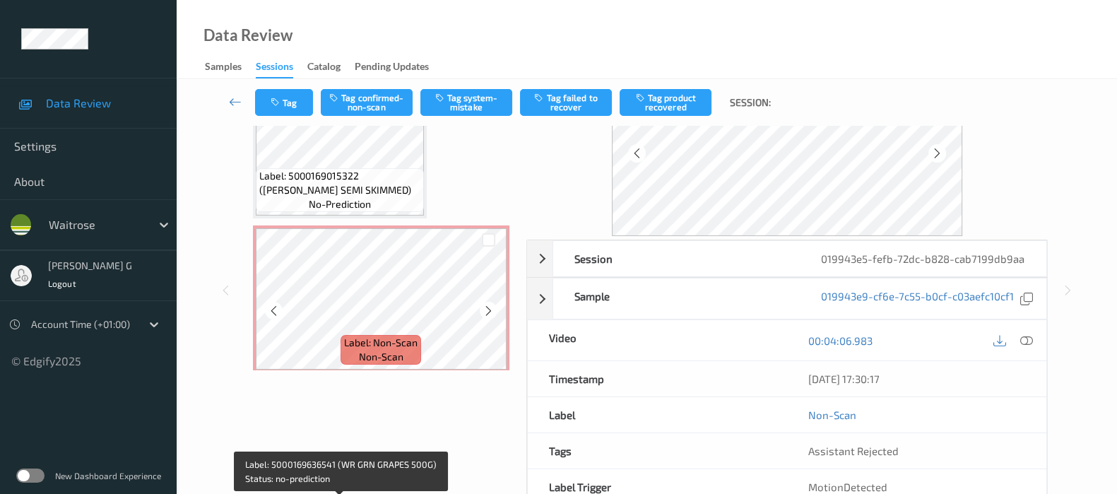
scroll to position [454, 0]
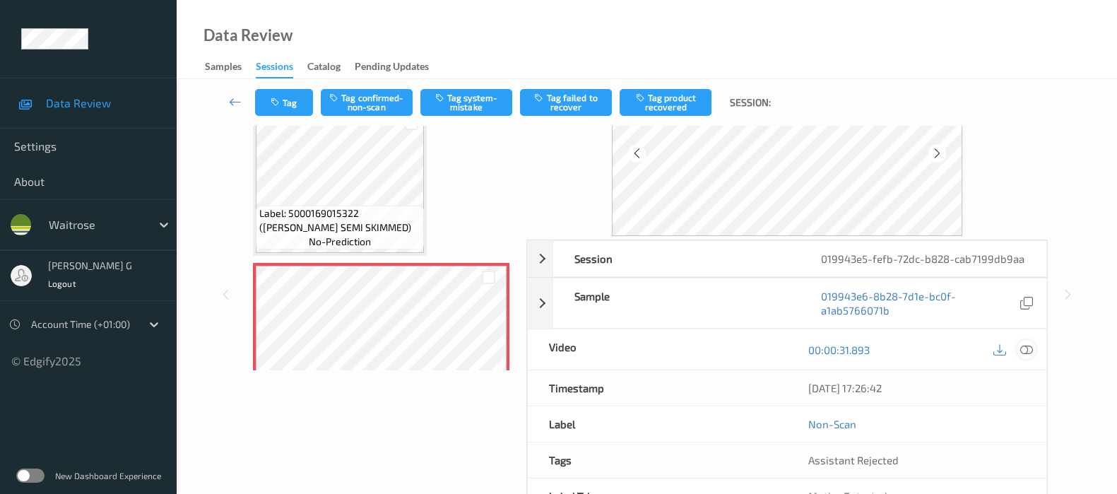
click at [1025, 350] on icon at bounding box center [1027, 349] width 13 height 13
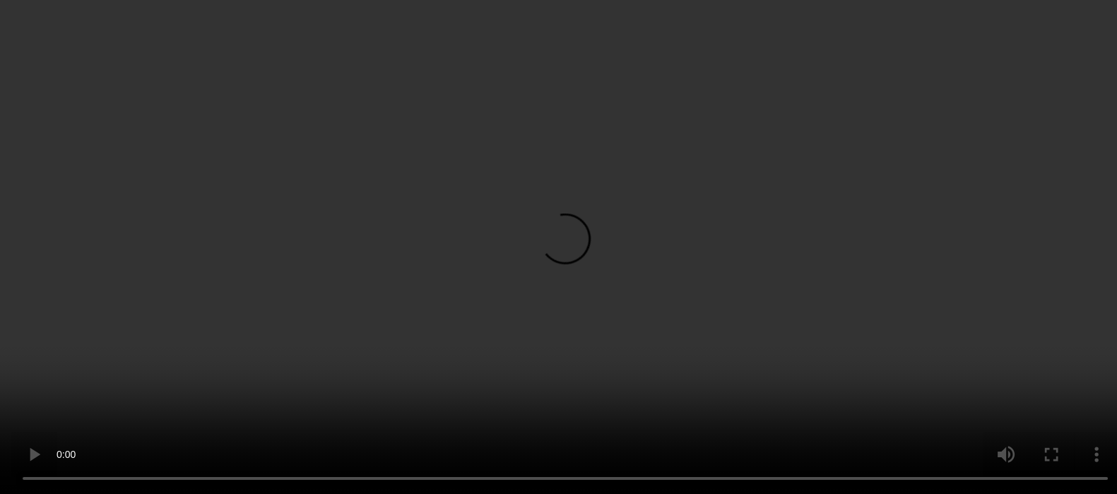
scroll to position [630, 0]
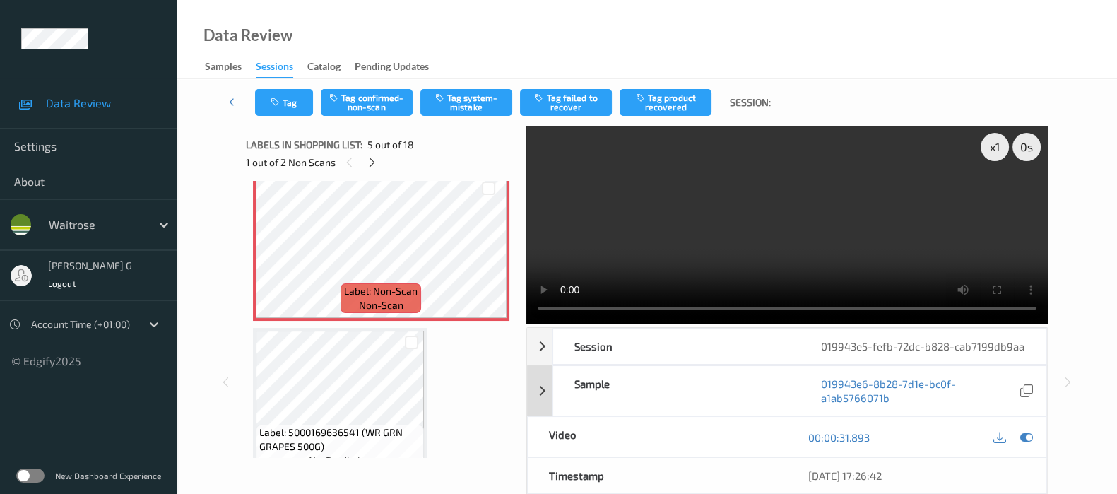
click at [1021, 431] on icon at bounding box center [1027, 437] width 13 height 13
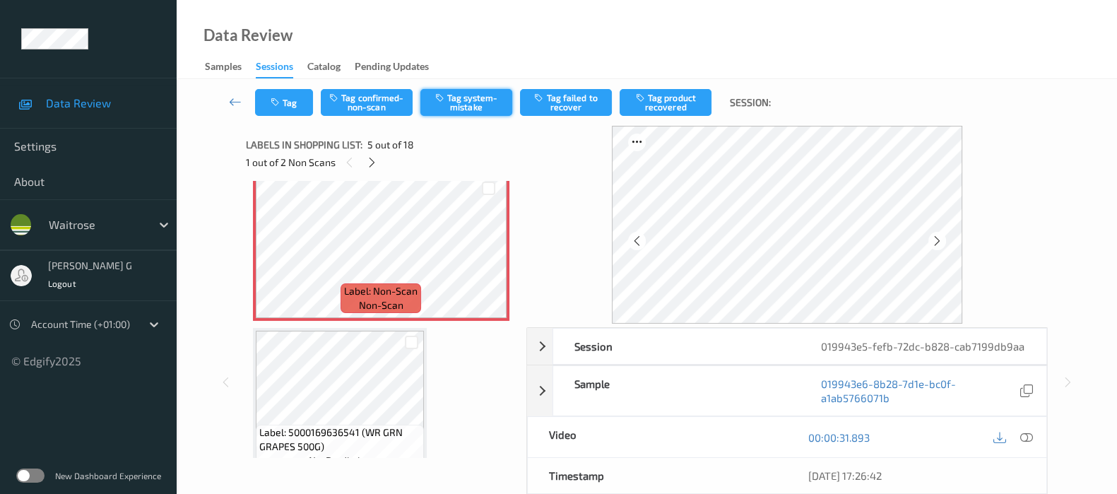
click at [467, 98] on button "Tag system-mistake" at bounding box center [467, 102] width 92 height 27
click at [292, 106] on button "Tag" at bounding box center [284, 102] width 58 height 27
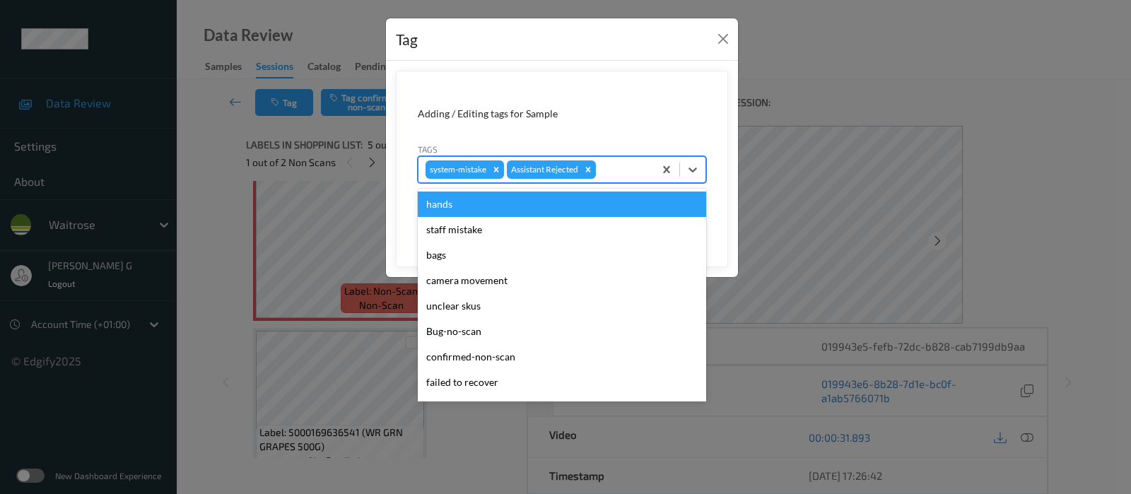
click at [616, 165] on div at bounding box center [623, 169] width 48 height 17
type input "un"
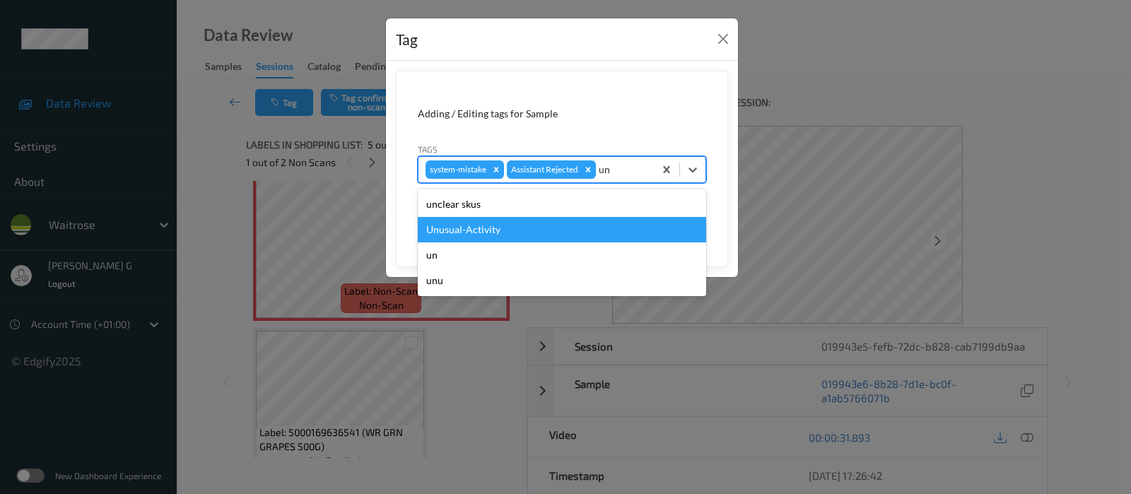
click at [498, 231] on div "Unusual-Activity" at bounding box center [562, 229] width 288 height 25
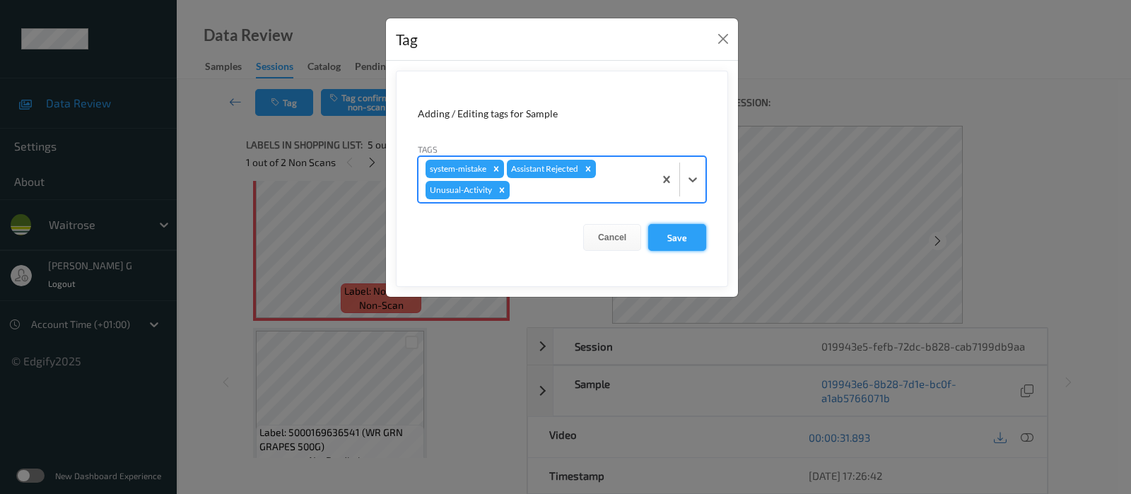
click at [689, 245] on button "Save" at bounding box center [677, 237] width 58 height 27
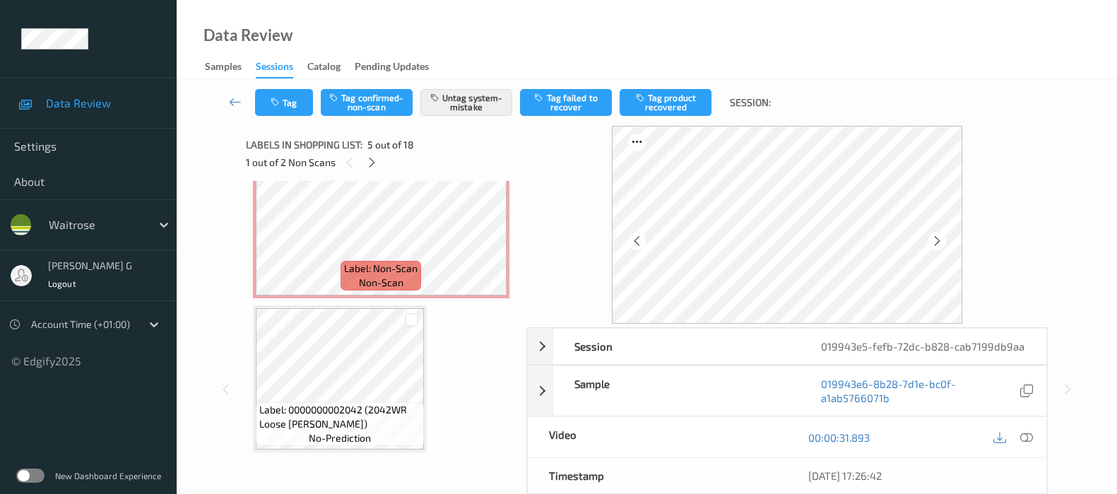
scroll to position [2309, 0]
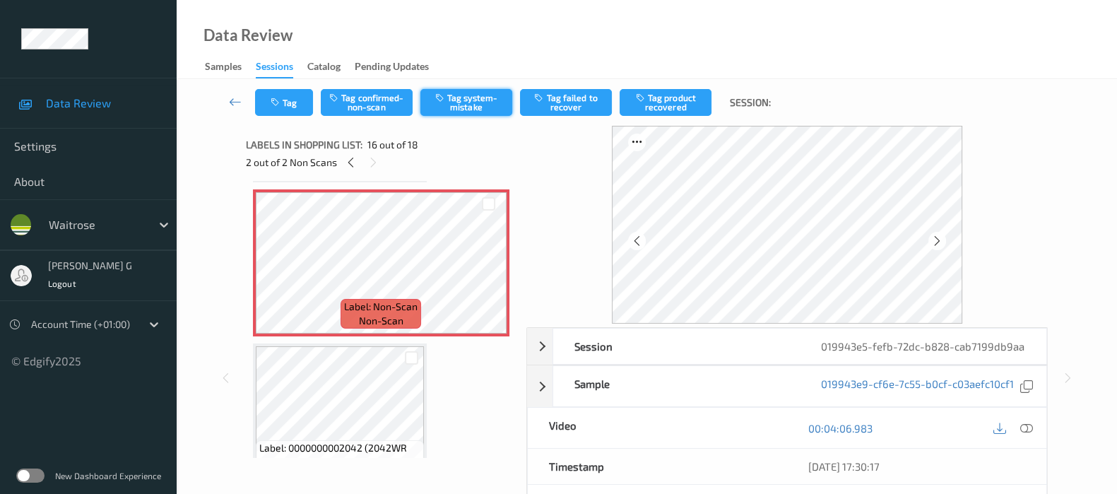
click at [476, 103] on button "Tag system-mistake" at bounding box center [467, 102] width 92 height 27
click at [286, 107] on button "Tag" at bounding box center [284, 102] width 58 height 27
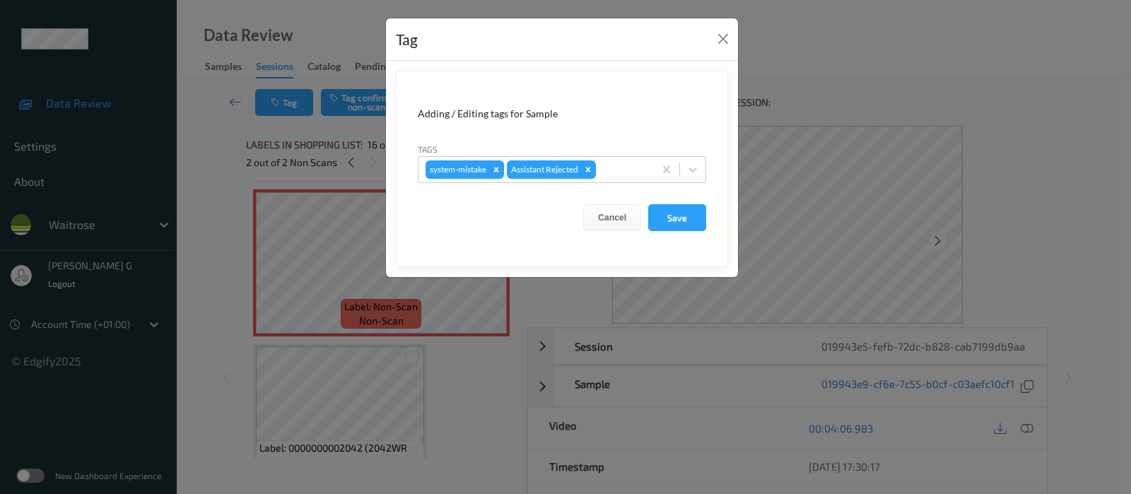
click at [645, 182] on form "Adding / Editing tags for Sample Tags system-mistake Assistant Rejected Cancel …" at bounding box center [562, 169] width 332 height 196
click at [624, 168] on div at bounding box center [623, 169] width 48 height 17
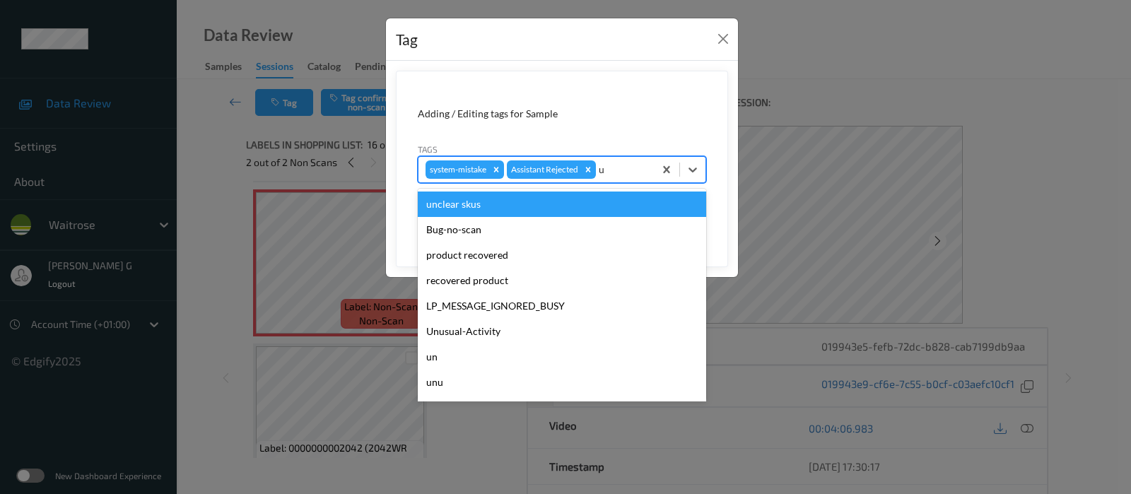
type input "un"
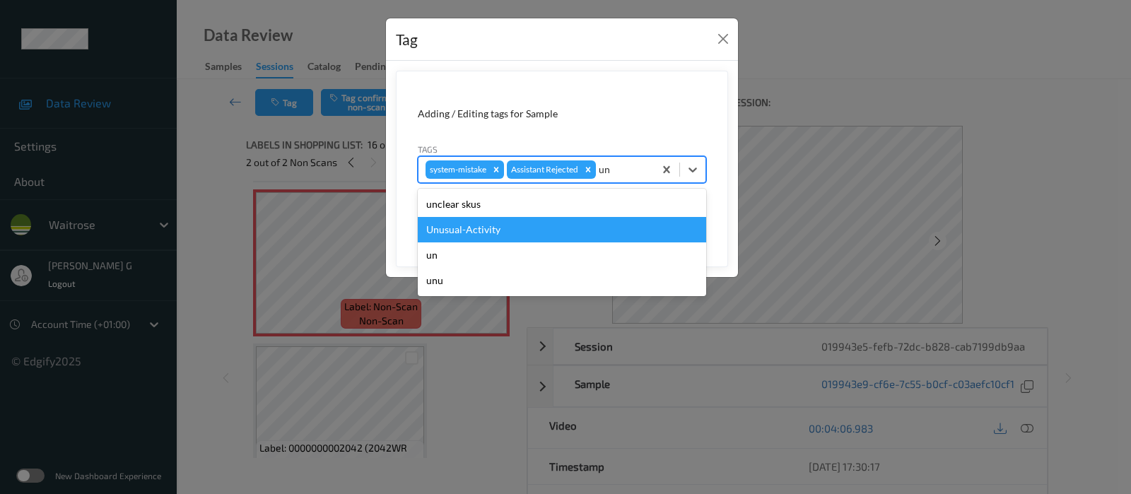
click at [480, 233] on div "Unusual-Activity" at bounding box center [562, 229] width 288 height 25
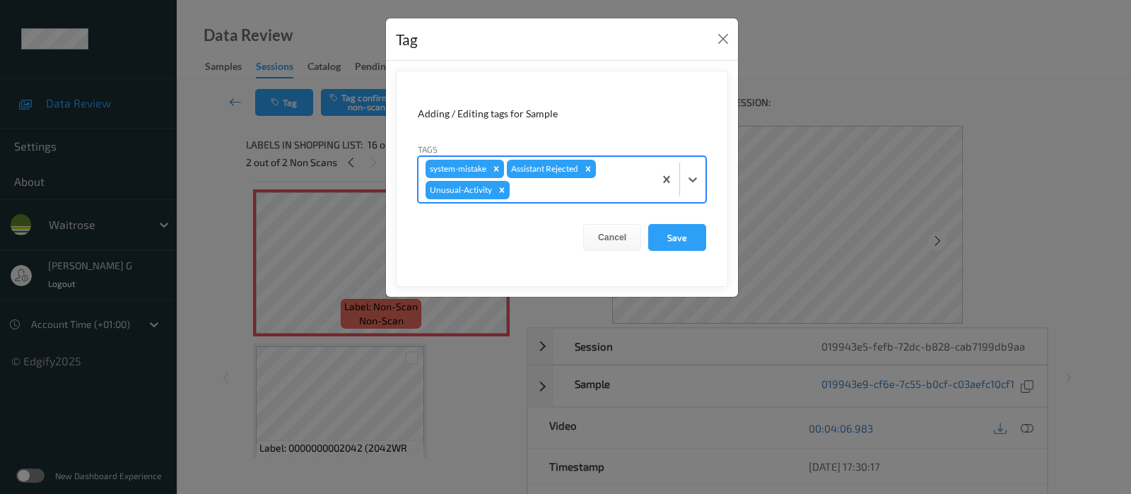
click at [625, 192] on div at bounding box center [579, 190] width 134 height 17
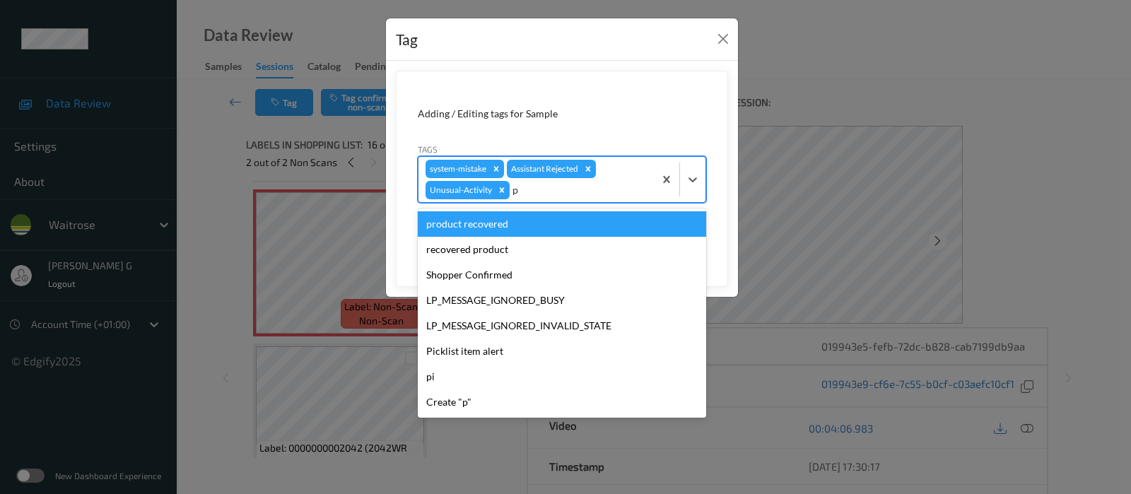
type input "pi"
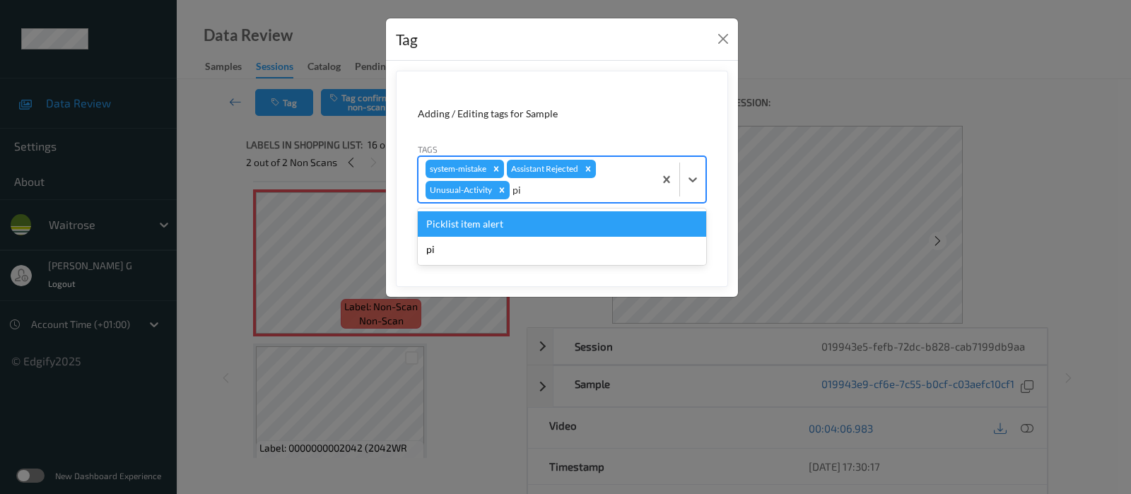
click at [507, 222] on div "Picklist item alert" at bounding box center [562, 223] width 288 height 25
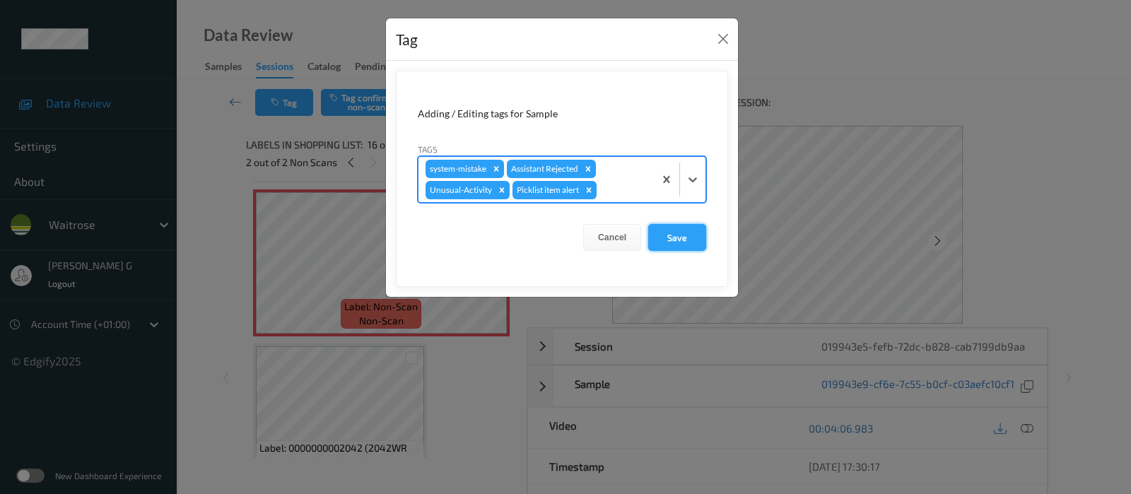
click at [683, 242] on button "Save" at bounding box center [677, 237] width 58 height 27
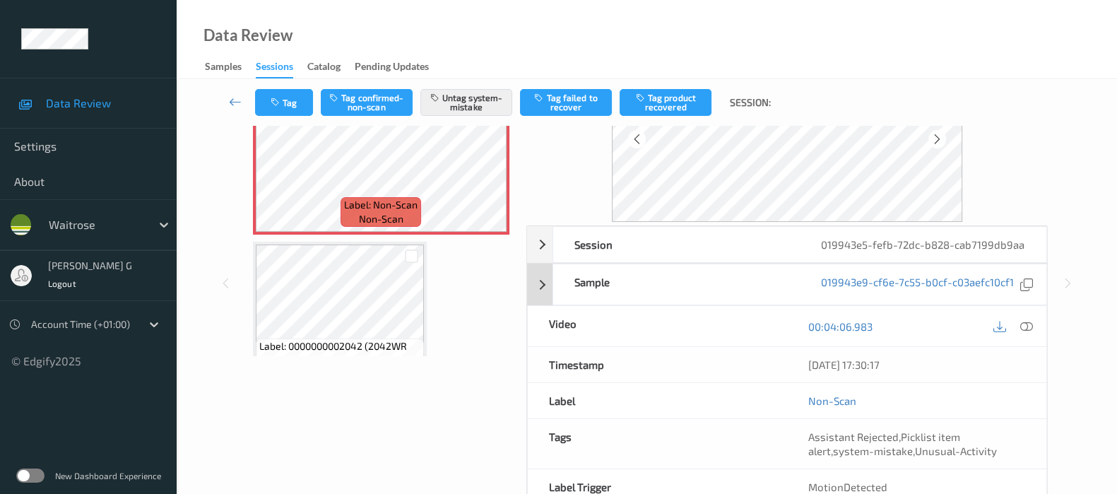
scroll to position [177, 0]
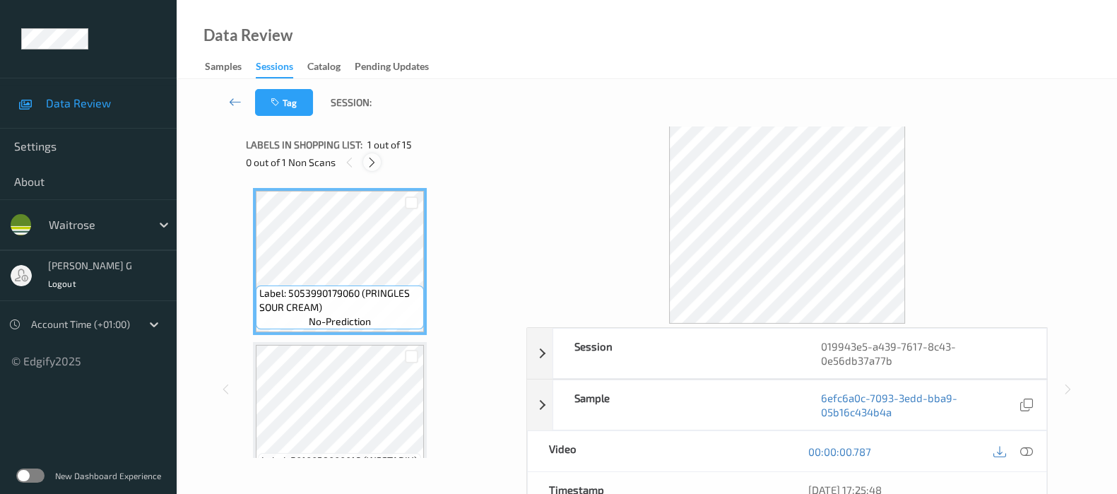
click at [368, 163] on icon at bounding box center [372, 162] width 12 height 13
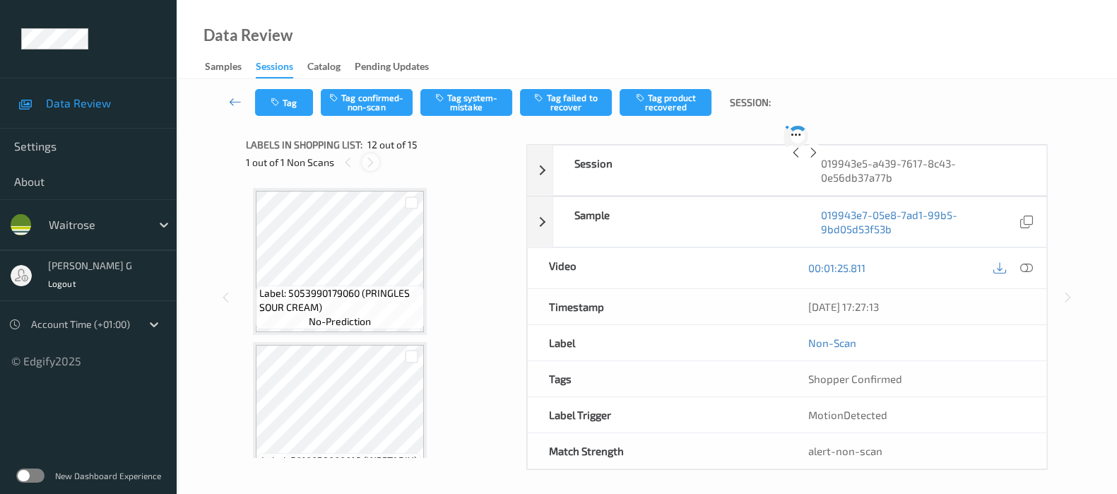
scroll to position [1538, 0]
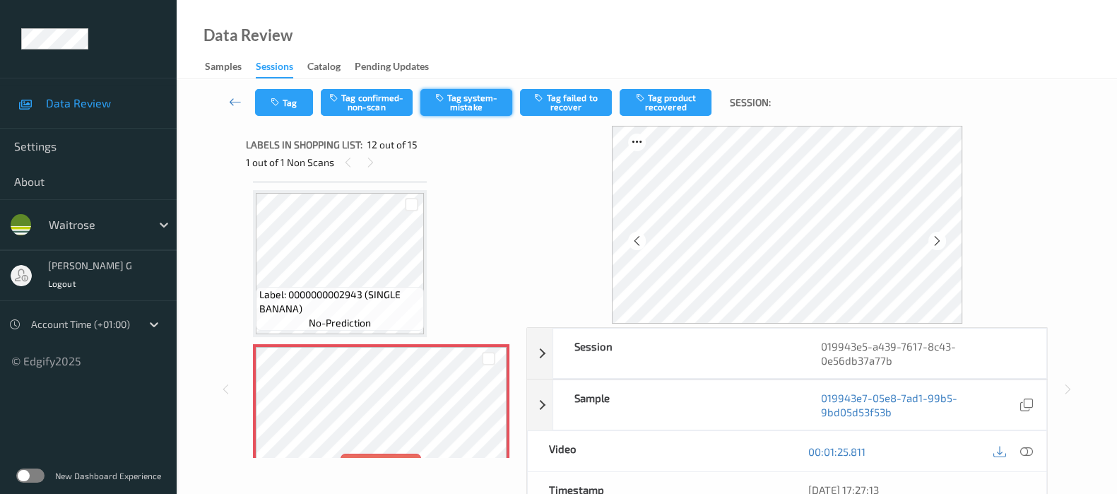
click at [477, 100] on button "Tag system-mistake" at bounding box center [467, 102] width 92 height 27
click at [454, 97] on button "Tag system-mistake" at bounding box center [467, 102] width 92 height 27
click at [283, 107] on button "Tag" at bounding box center [284, 102] width 58 height 27
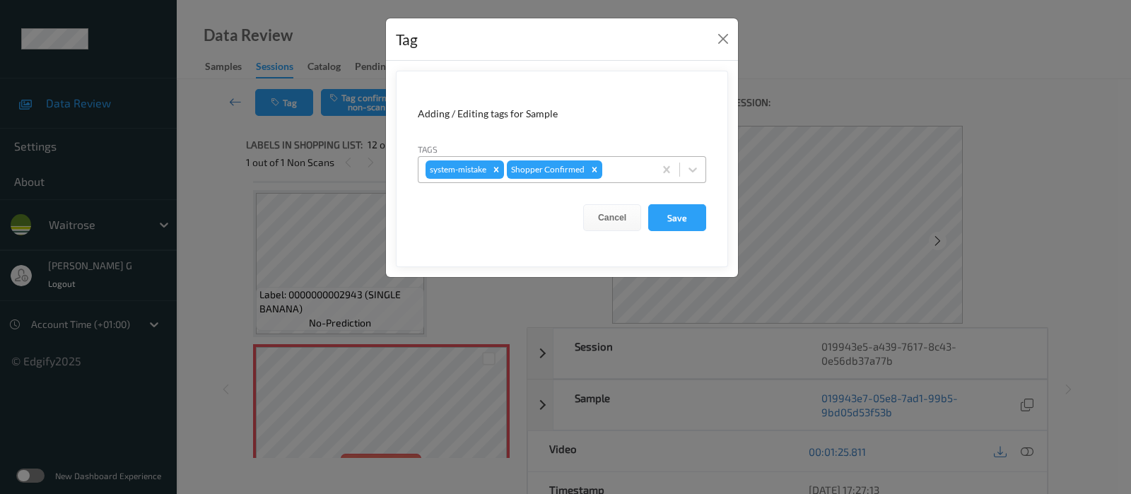
click at [621, 172] on div at bounding box center [626, 169] width 42 height 17
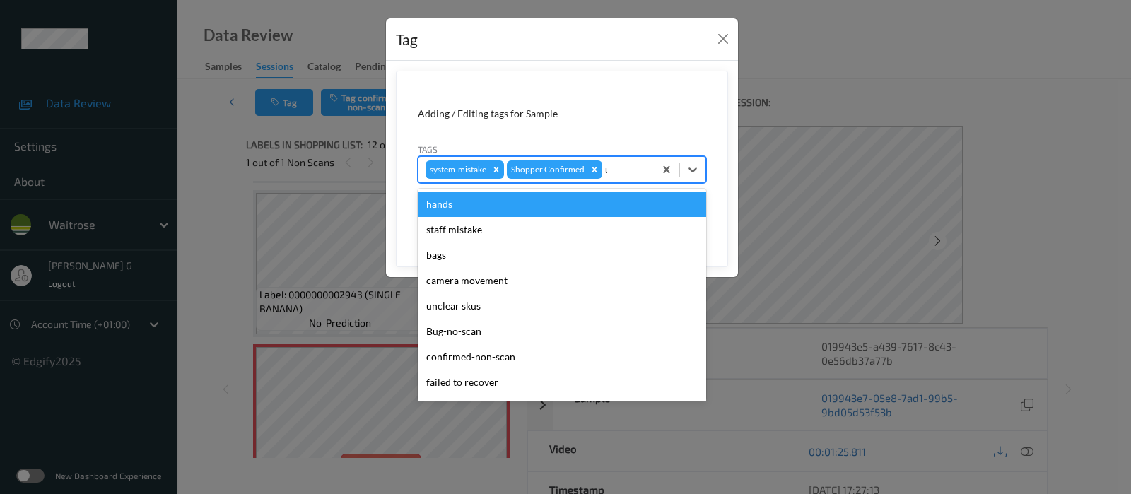
type input "un"
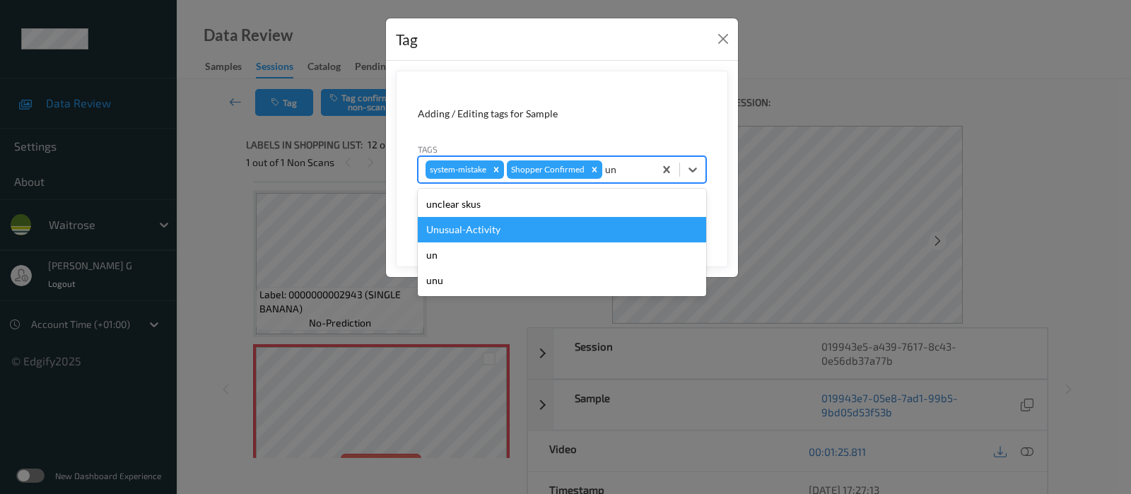
click at [454, 233] on div "Unusual-Activity" at bounding box center [562, 229] width 288 height 25
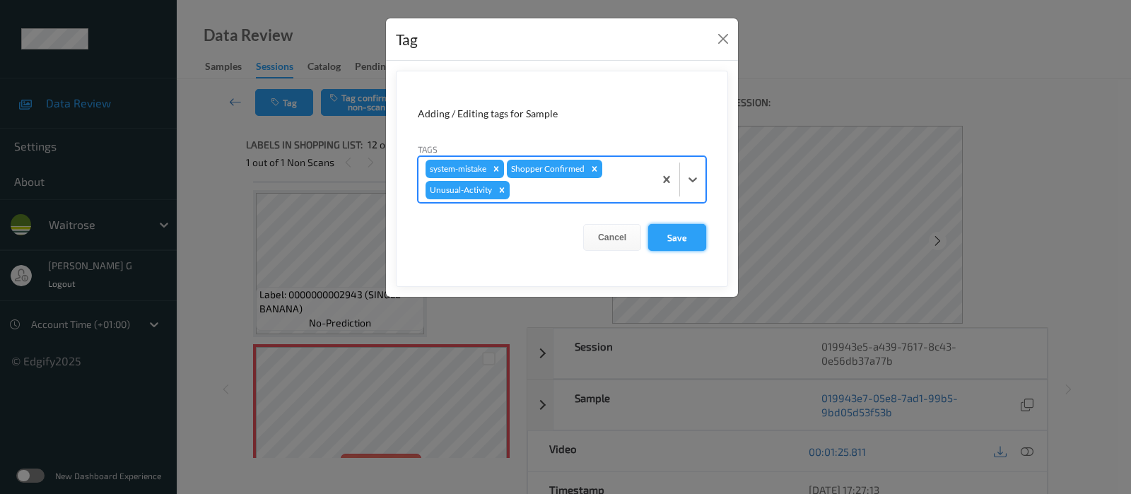
click at [675, 236] on button "Save" at bounding box center [677, 237] width 58 height 27
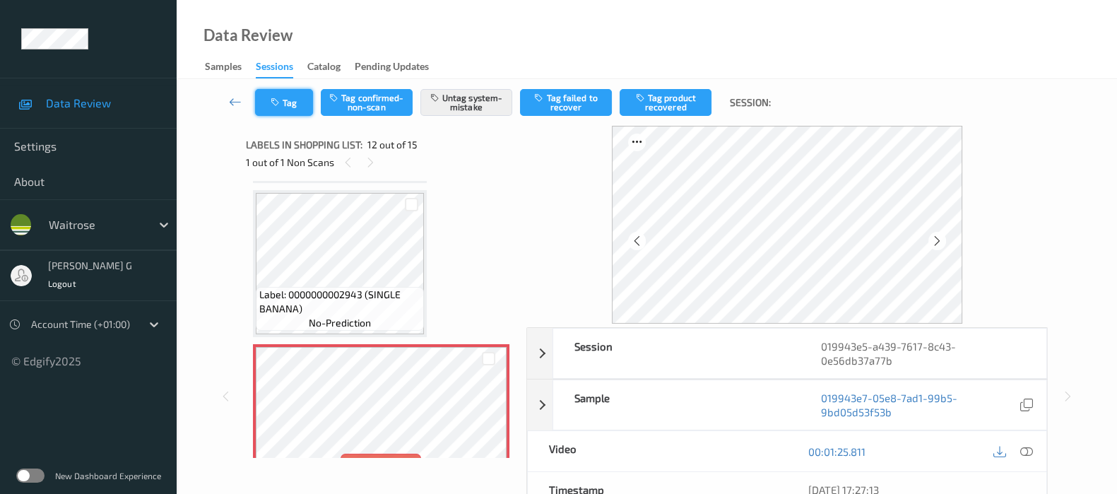
click at [259, 110] on button "Tag" at bounding box center [284, 102] width 58 height 27
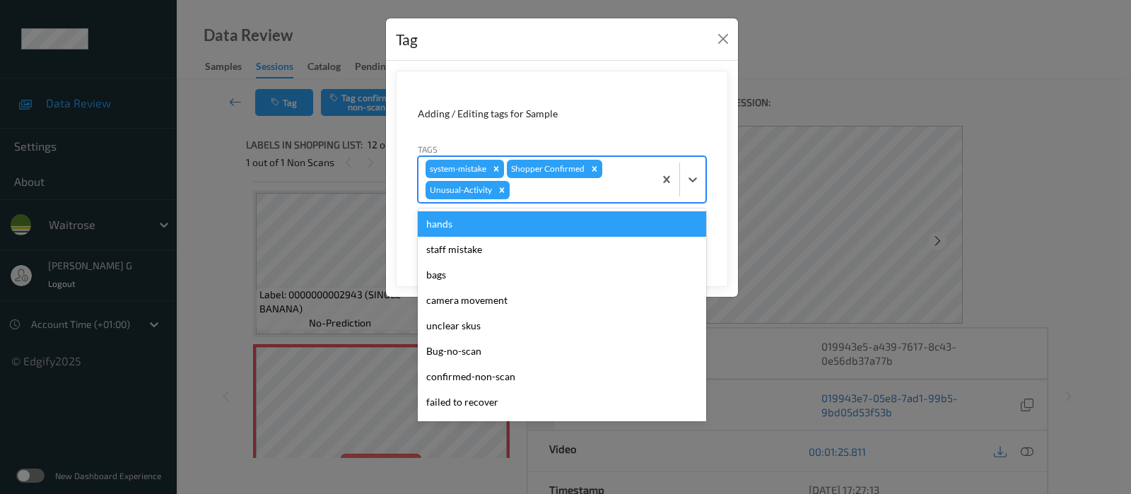
click at [568, 192] on div at bounding box center [579, 190] width 134 height 17
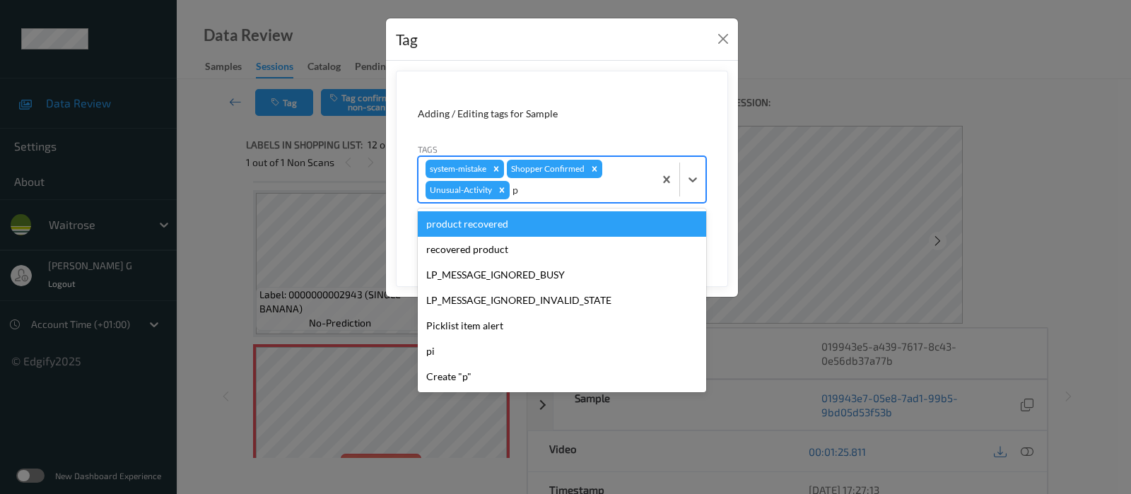
type input "pi"
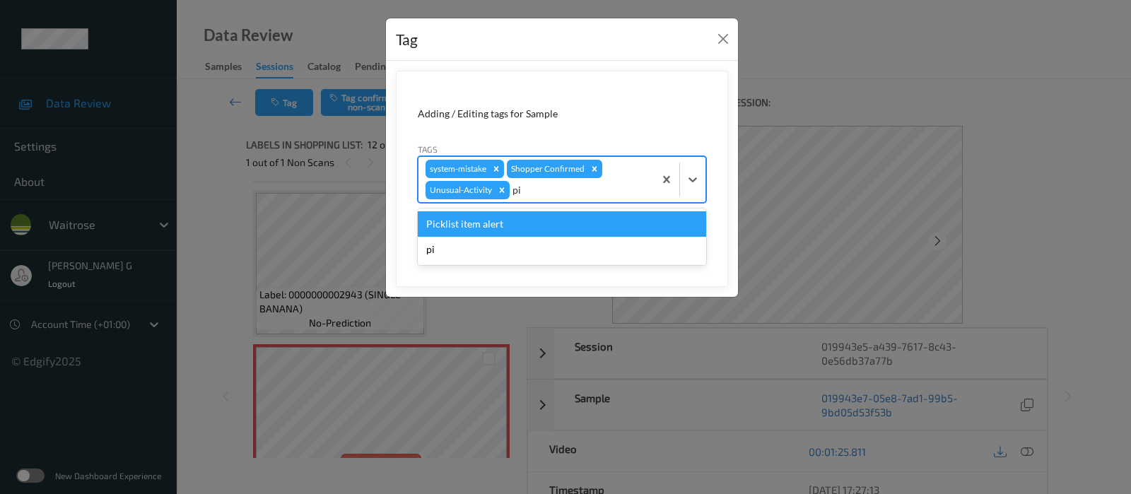
click at [485, 225] on div "Picklist item alert" at bounding box center [562, 223] width 288 height 25
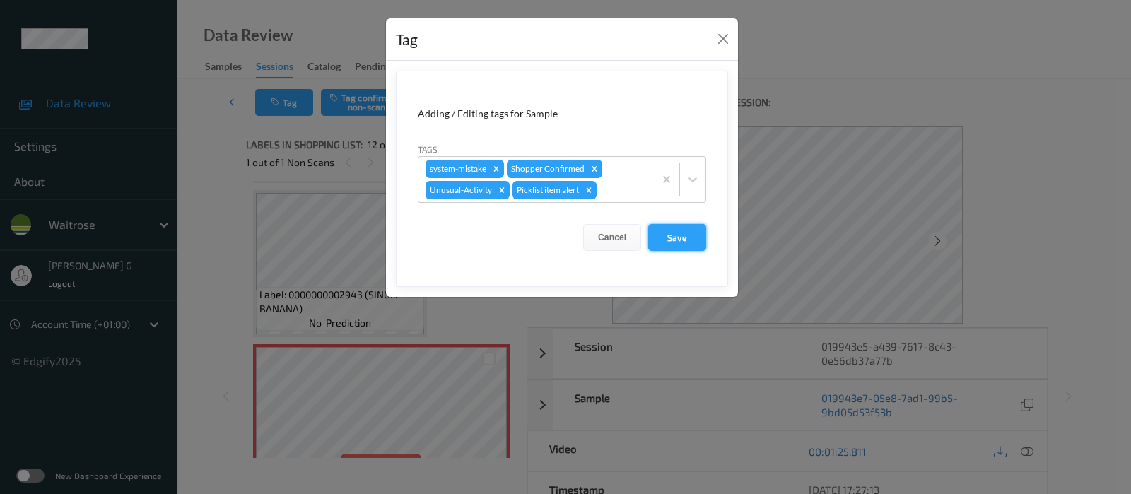
click at [686, 234] on button "Save" at bounding box center [677, 237] width 58 height 27
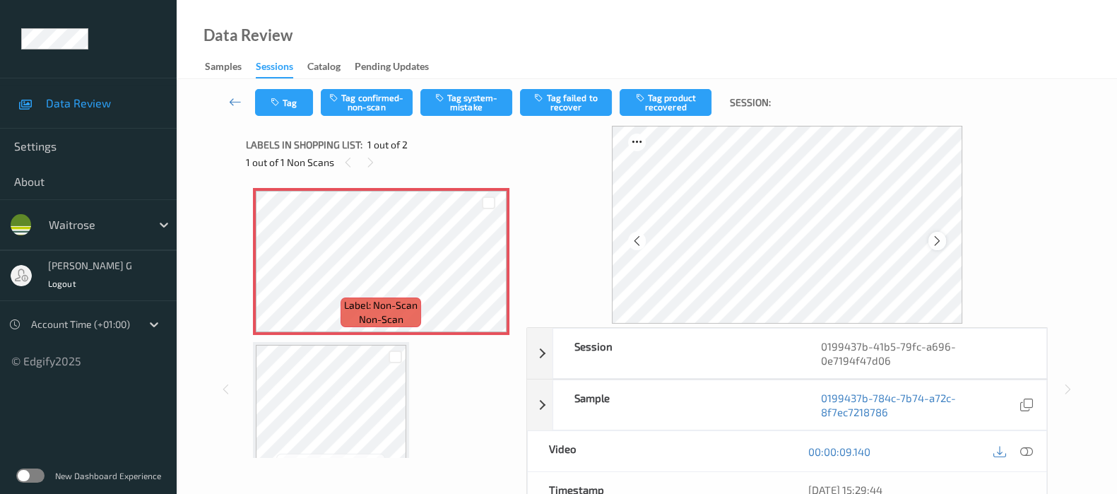
click at [935, 238] on icon at bounding box center [937, 241] width 12 height 13
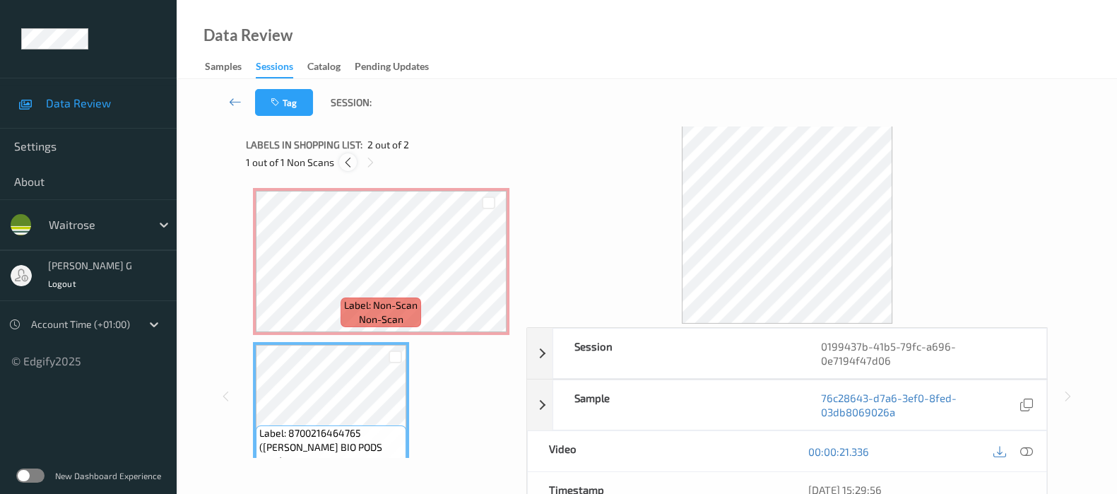
click at [349, 165] on icon at bounding box center [348, 162] width 12 height 13
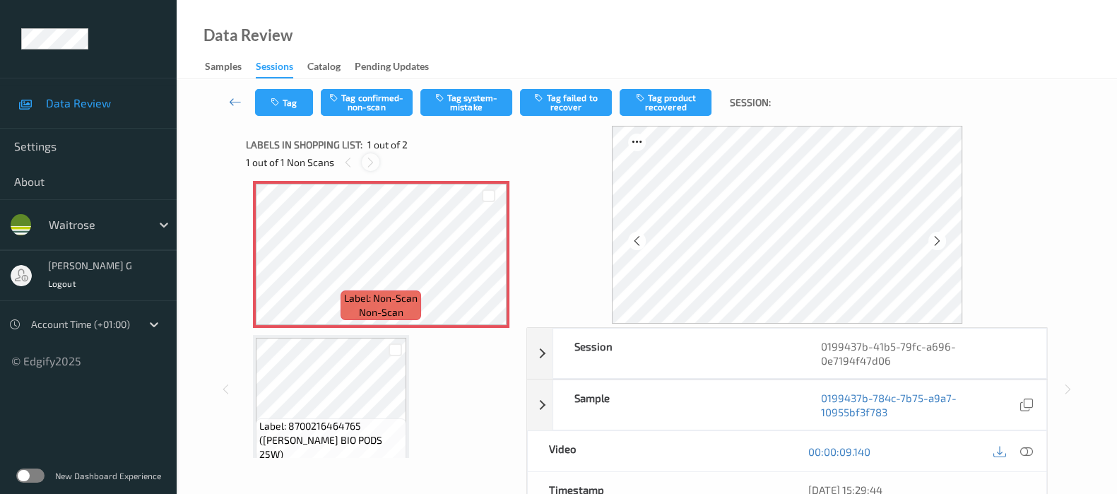
click at [375, 163] on icon at bounding box center [371, 162] width 12 height 13
click at [456, 105] on button "Tag system-mistake" at bounding box center [467, 102] width 92 height 27
click at [283, 99] on button "Tag" at bounding box center [284, 102] width 58 height 27
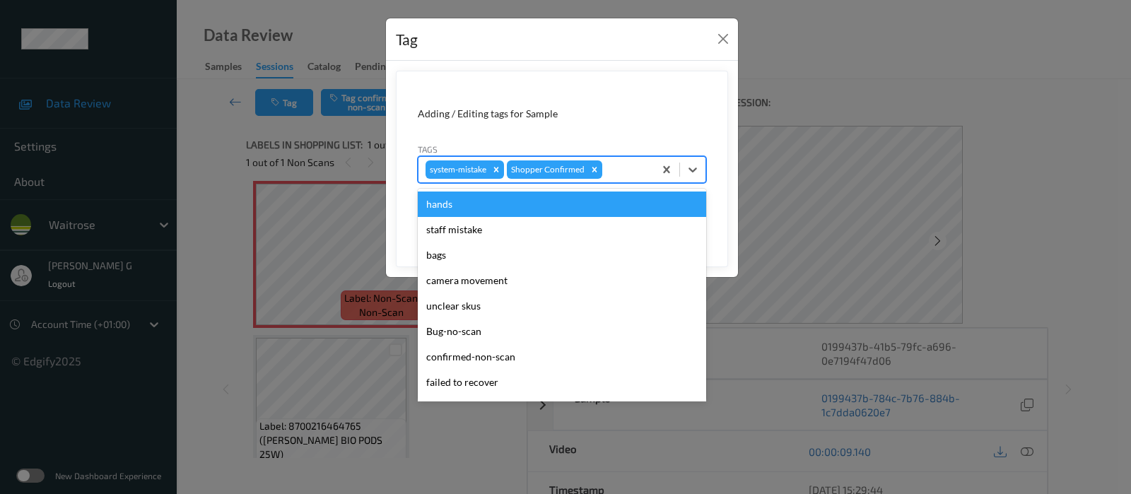
click at [619, 177] on div at bounding box center [626, 169] width 42 height 17
type input "un"
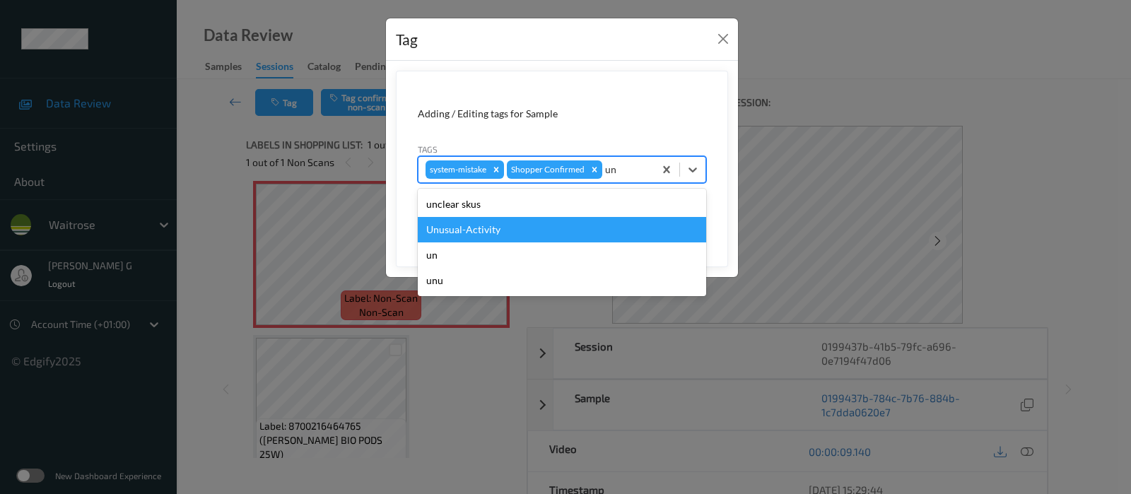
click at [493, 233] on div "Unusual-Activity" at bounding box center [562, 229] width 288 height 25
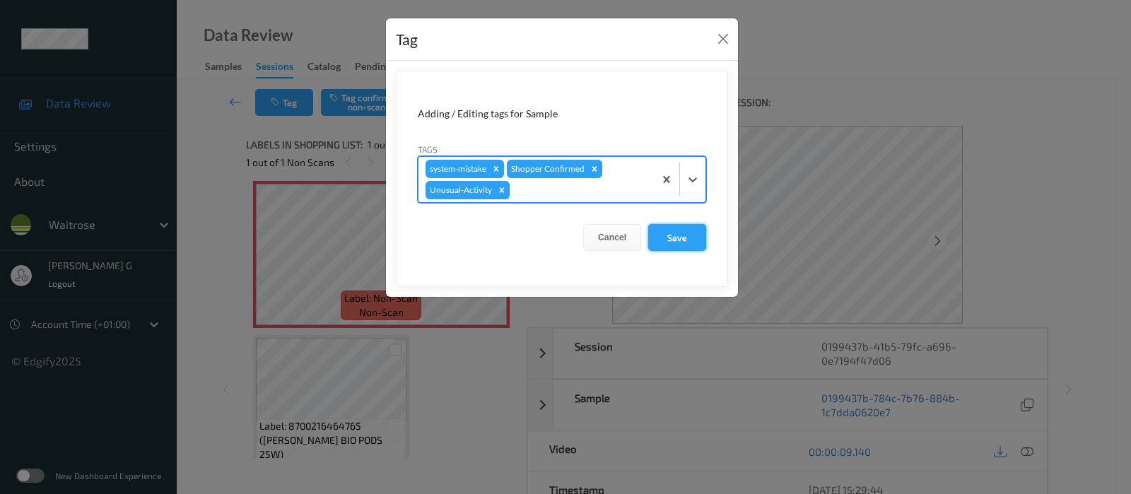
click at [674, 233] on button "Save" at bounding box center [677, 237] width 58 height 27
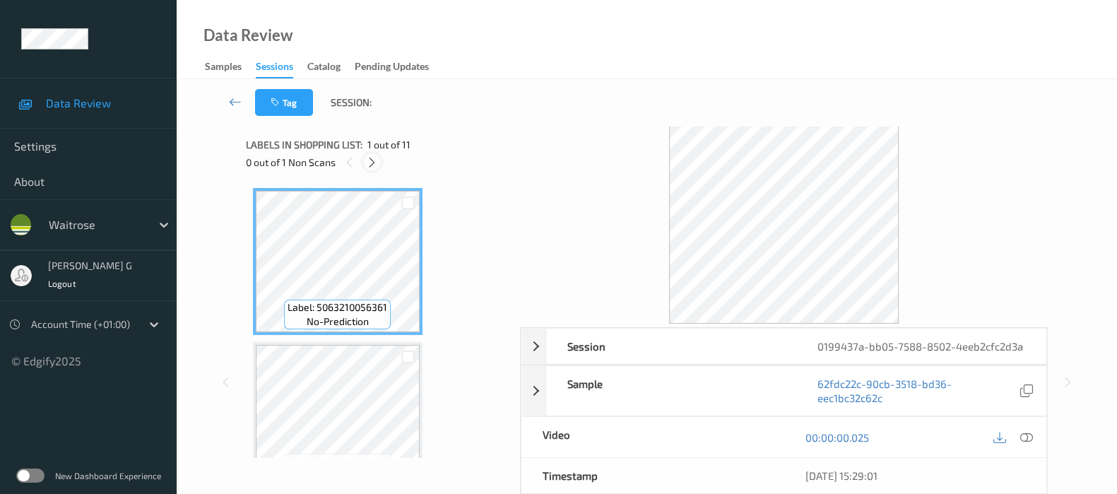
click at [368, 155] on div at bounding box center [372, 162] width 18 height 18
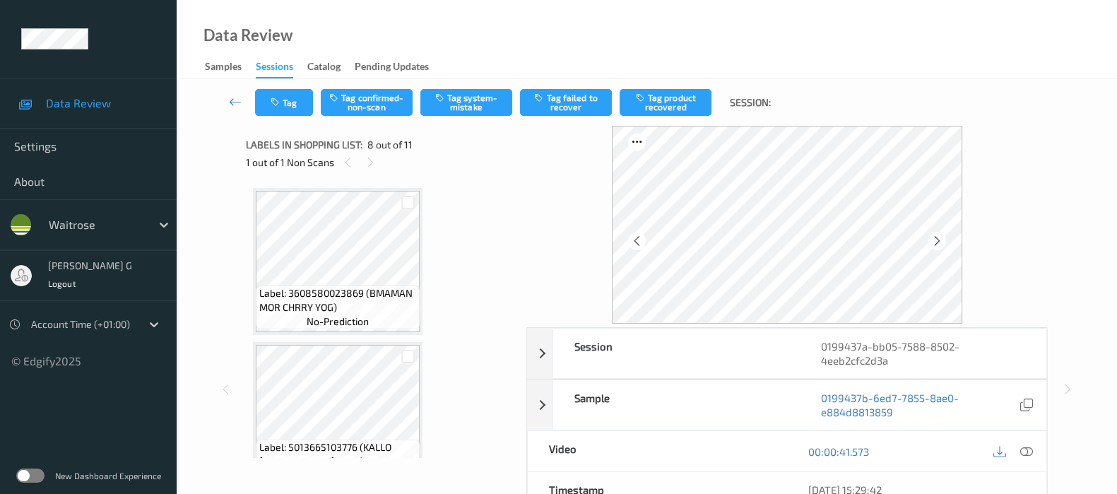
scroll to position [464, 0]
click at [939, 235] on icon at bounding box center [937, 241] width 12 height 13
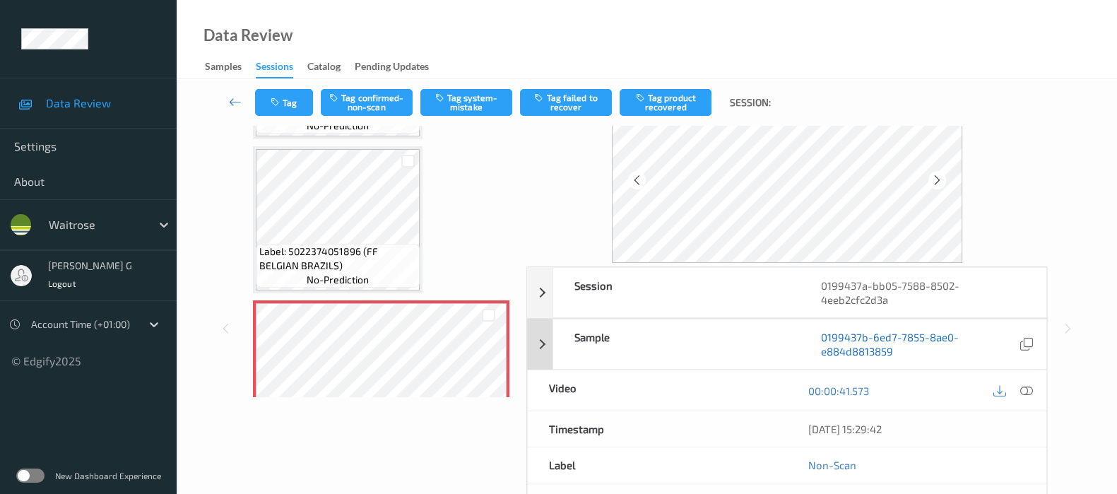
scroll to position [88, 0]
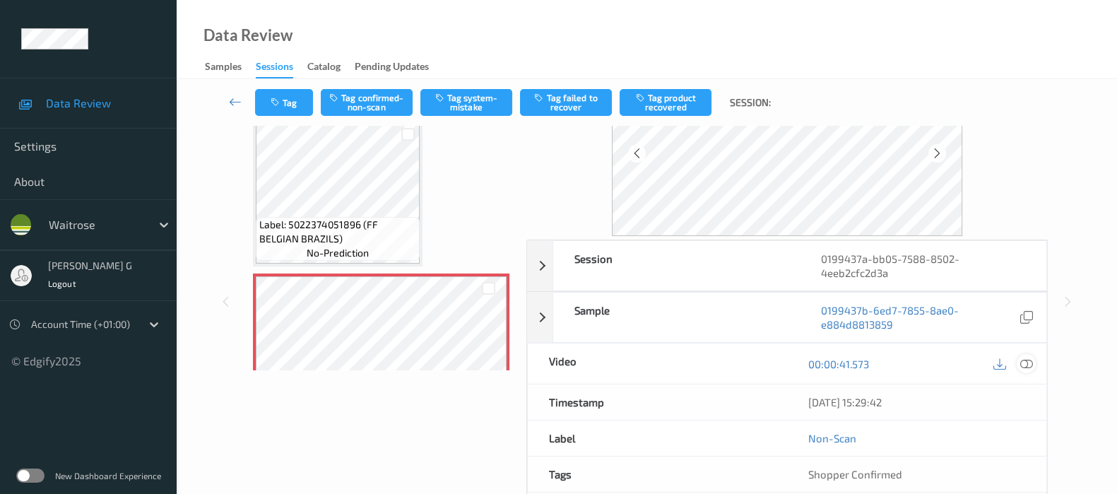
click at [1030, 365] on icon at bounding box center [1027, 364] width 13 height 13
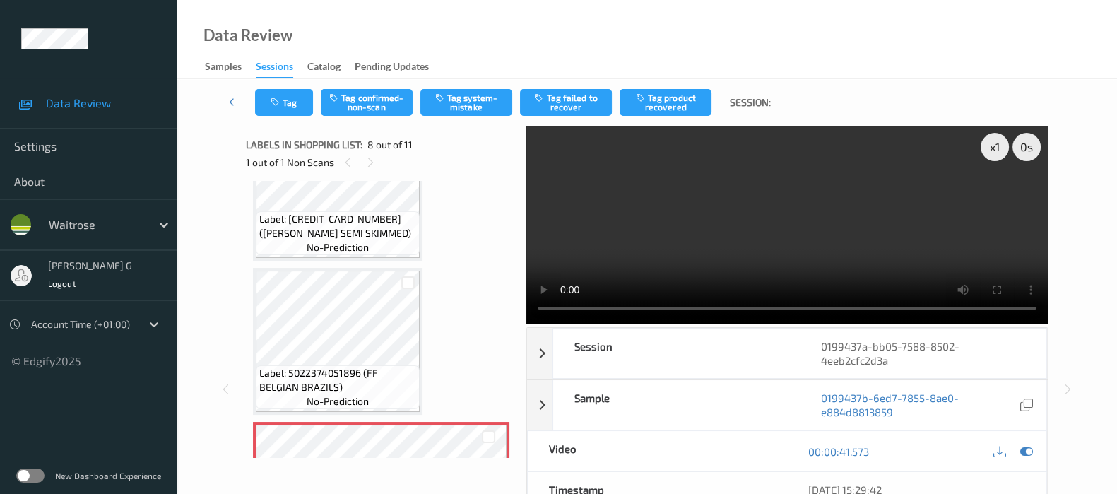
scroll to position [817, 0]
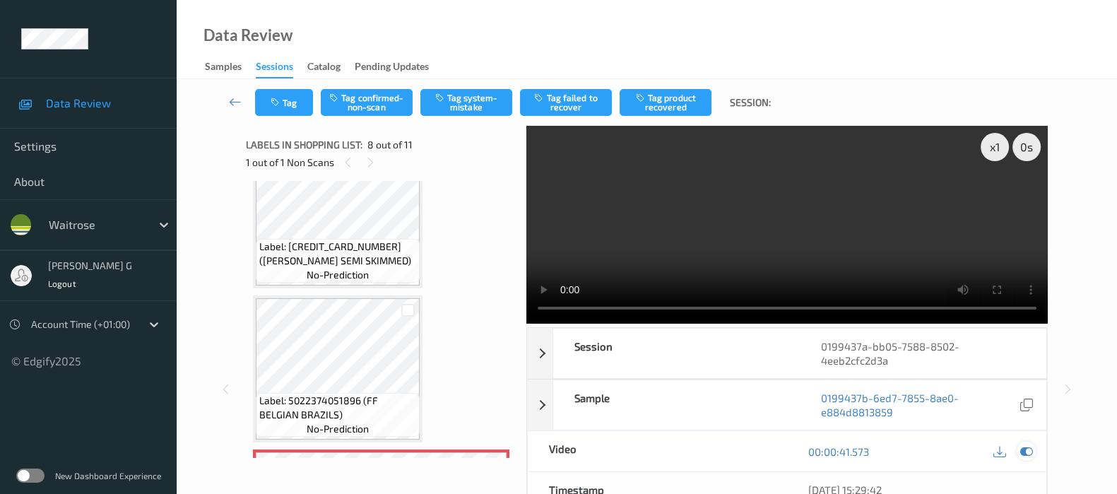
click at [1035, 449] on div at bounding box center [1026, 451] width 19 height 19
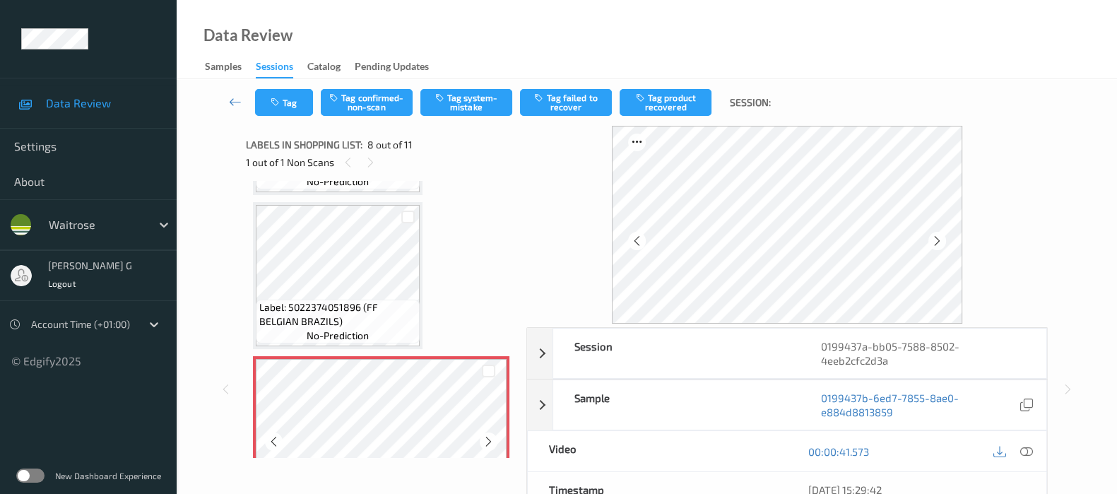
scroll to position [1082, 0]
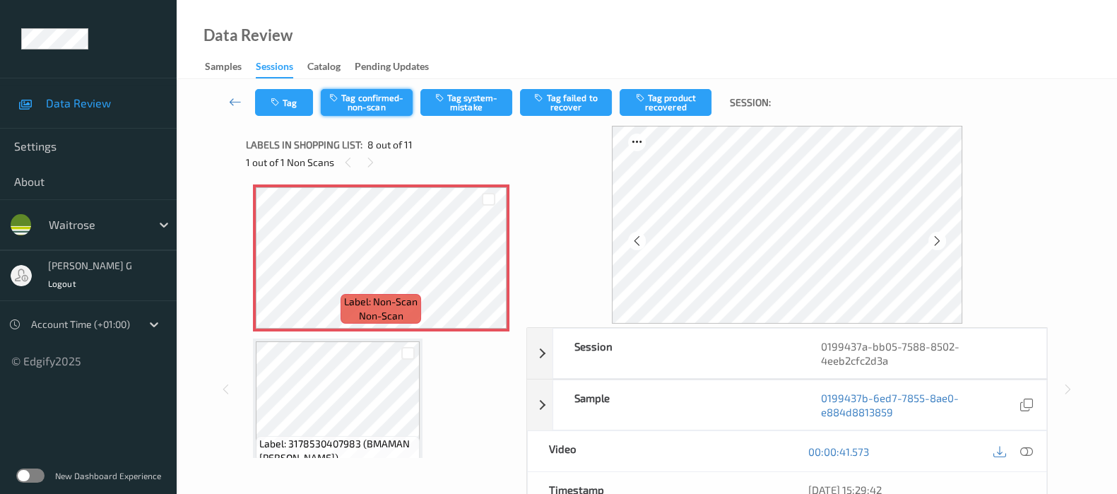
click at [365, 98] on button "Tag confirmed-non-scan" at bounding box center [367, 102] width 92 height 27
click at [668, 100] on button "Tag product recovered" at bounding box center [666, 102] width 92 height 27
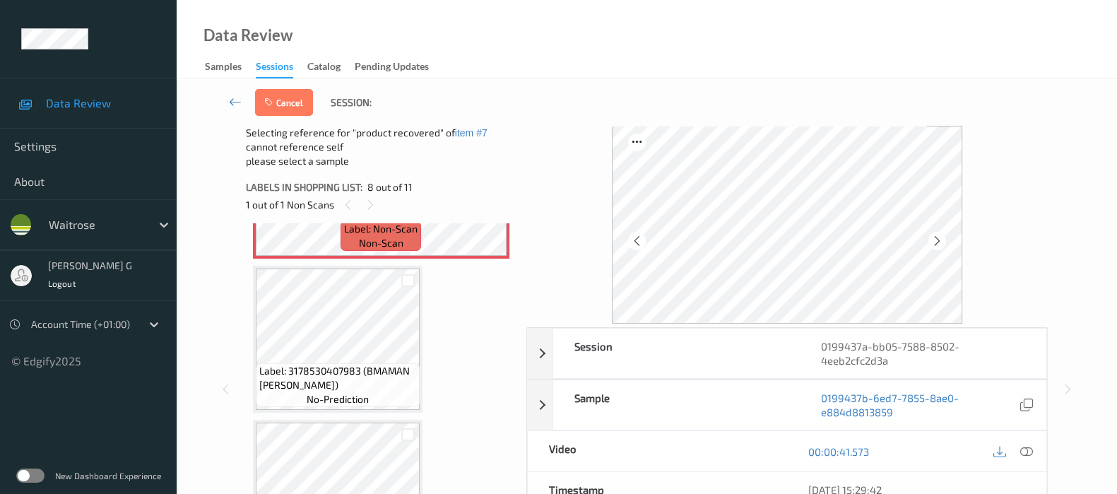
scroll to position [1259, 0]
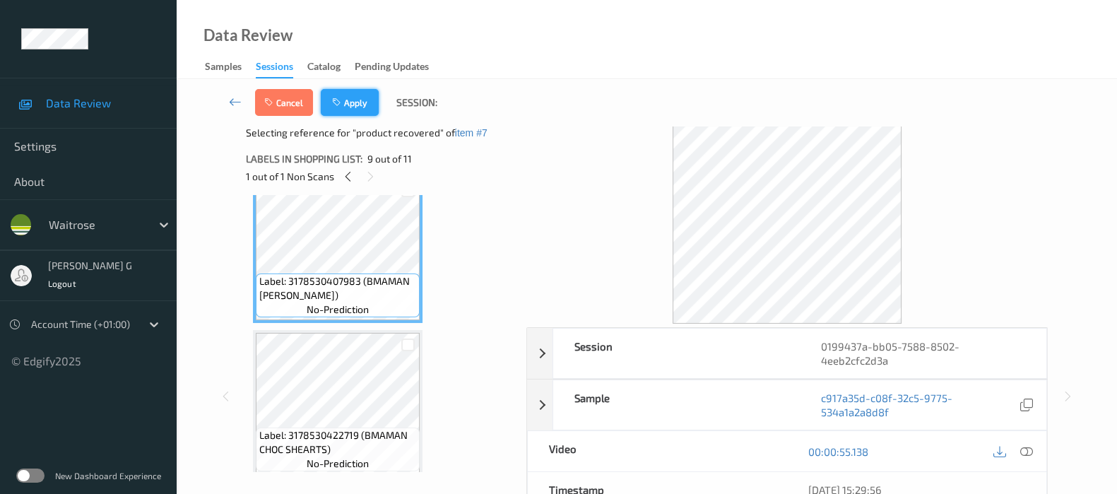
click at [350, 107] on button "Apply" at bounding box center [350, 102] width 58 height 27
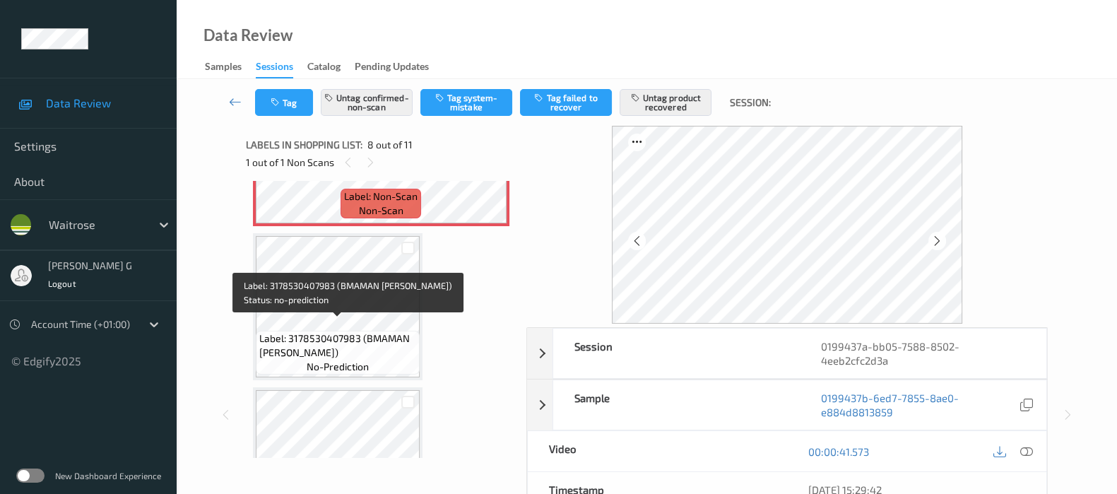
scroll to position [1190, 0]
drag, startPoint x: 309, startPoint y: 345, endPoint x: 259, endPoint y: 345, distance: 50.2
click at [256, 348] on div "Label: 3178530407983 (BMAMAN MADELEINE) no-prediction" at bounding box center [338, 350] width 164 height 44
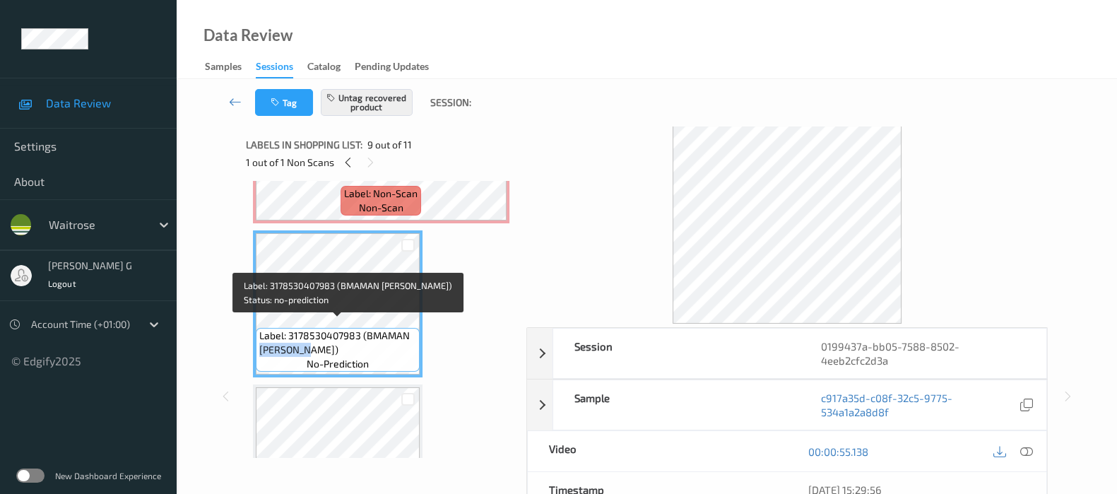
copy span "MADELEINE"
click at [366, 329] on span "Label: 3178530407983 (BMAMAN MADELEINE)" at bounding box center [337, 343] width 157 height 28
copy span "BMAMAN MADELEINE"
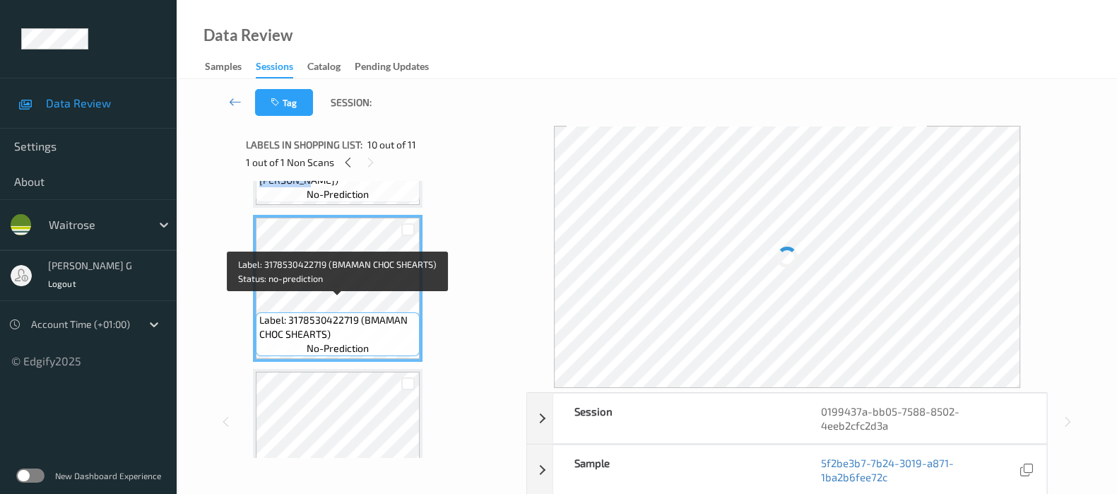
scroll to position [1367, 0]
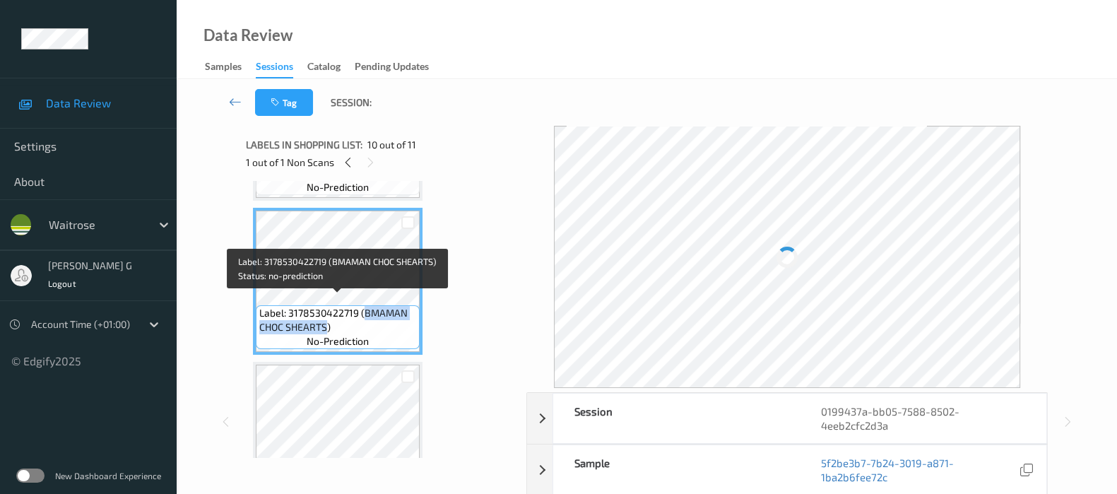
drag, startPoint x: 365, startPoint y: 303, endPoint x: 327, endPoint y: 319, distance: 40.8
click at [327, 319] on span "Label: 3178530422719 (BMAMAN CHOC SHEARTS)" at bounding box center [337, 320] width 157 height 28
copy span "BMAMAN CHOC SHEARTS"
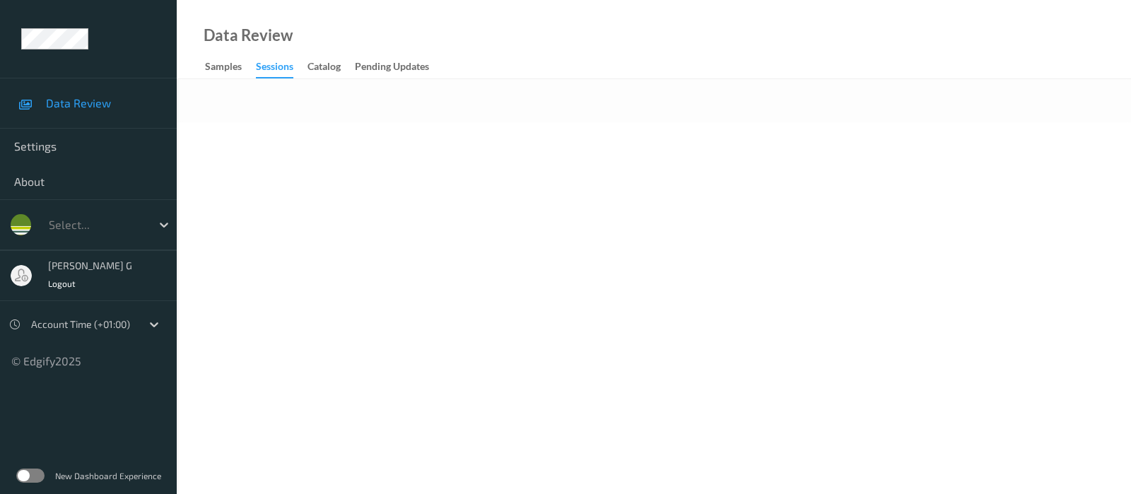
click at [470, 66] on div "Data Review Samples Sessions Catalog Pending Updates" at bounding box center [654, 39] width 954 height 79
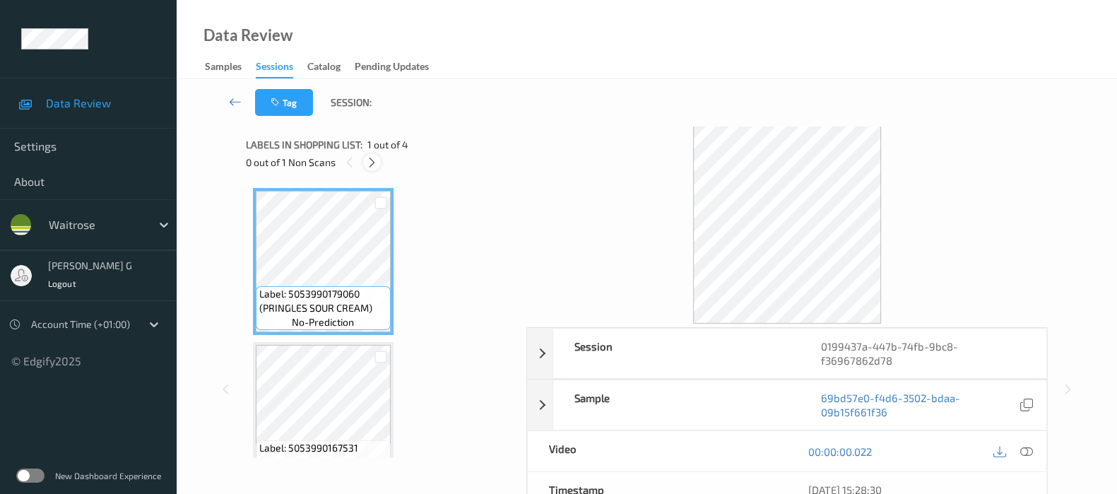
click at [371, 165] on icon at bounding box center [372, 162] width 12 height 13
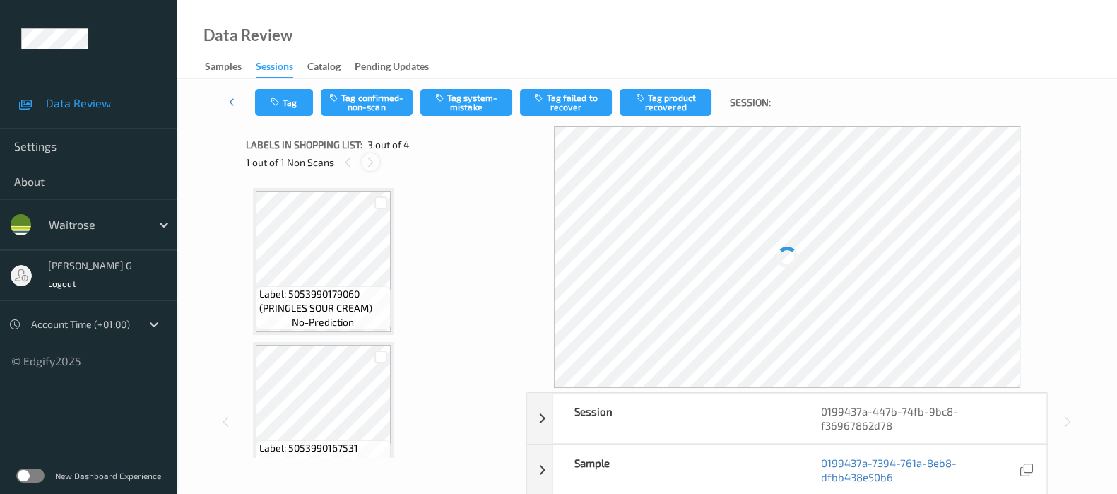
scroll to position [160, 0]
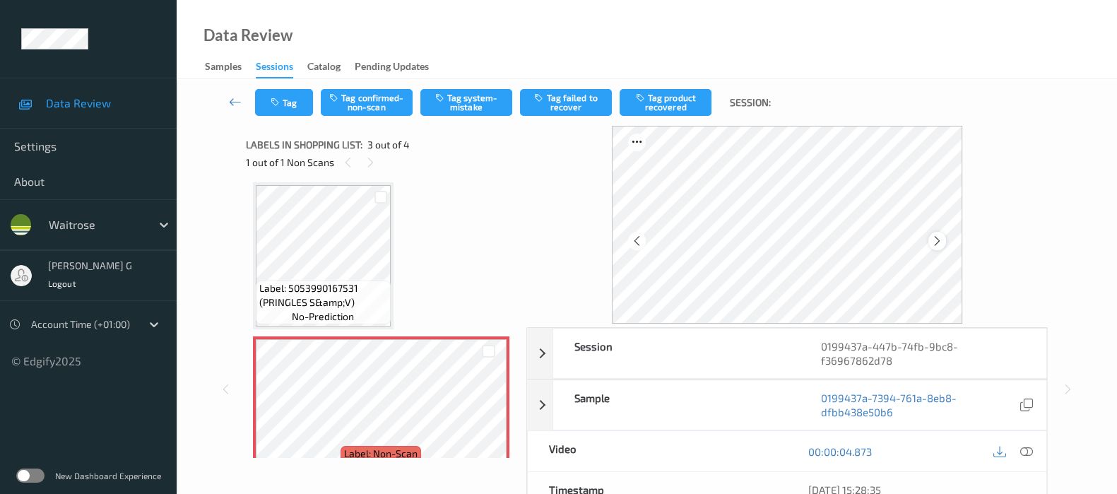
click at [941, 245] on icon at bounding box center [937, 241] width 12 height 13
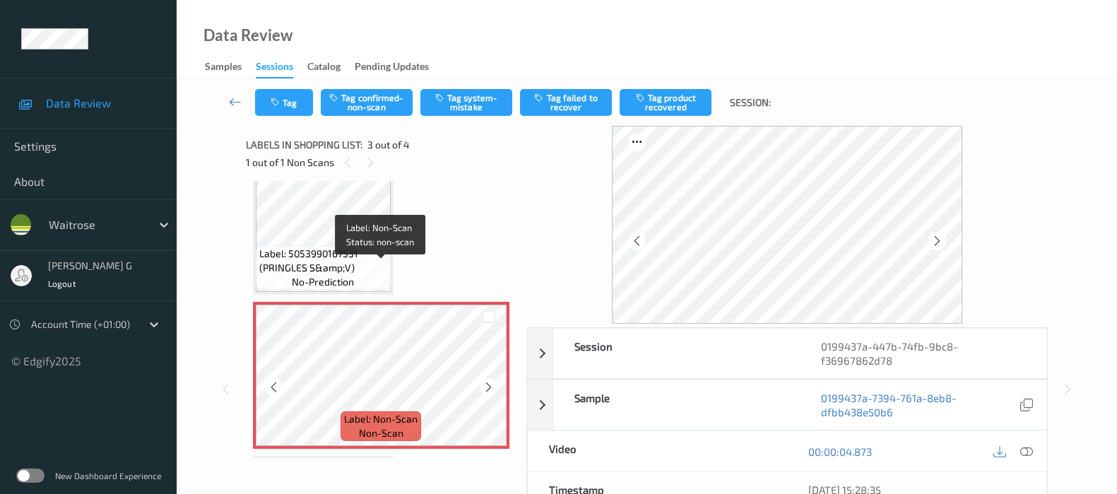
scroll to position [165, 0]
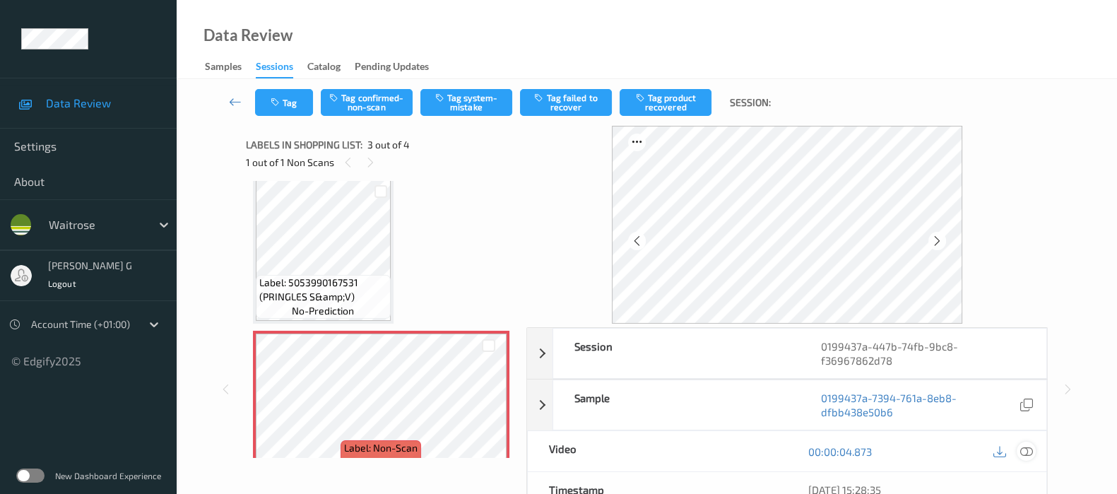
click at [1028, 452] on icon at bounding box center [1027, 451] width 13 height 13
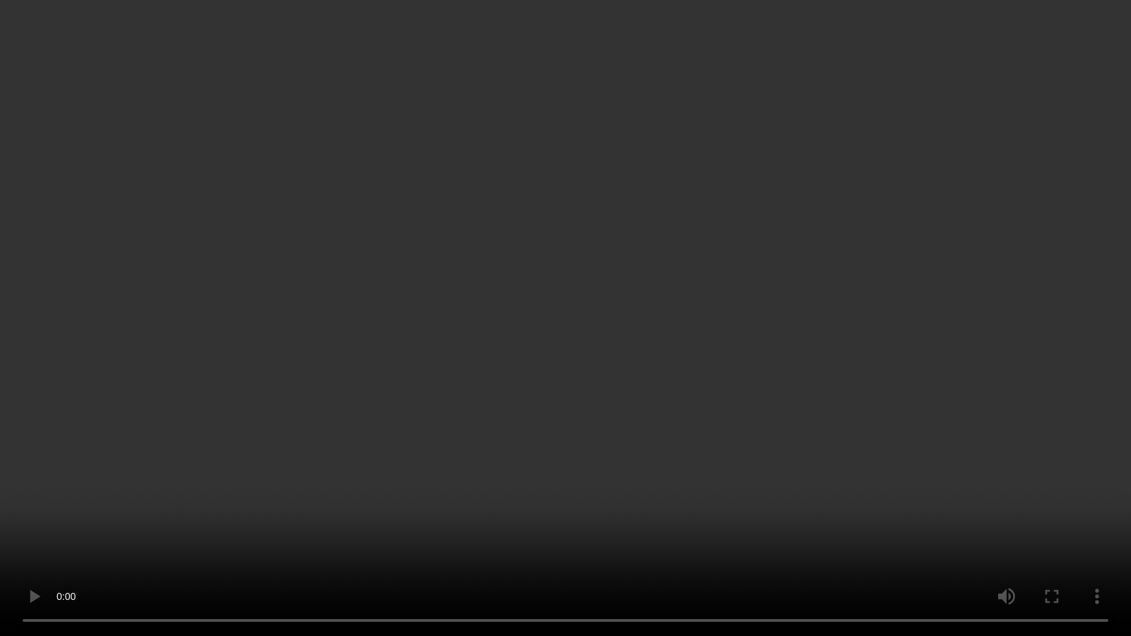
click at [936, 405] on video at bounding box center [565, 318] width 1131 height 636
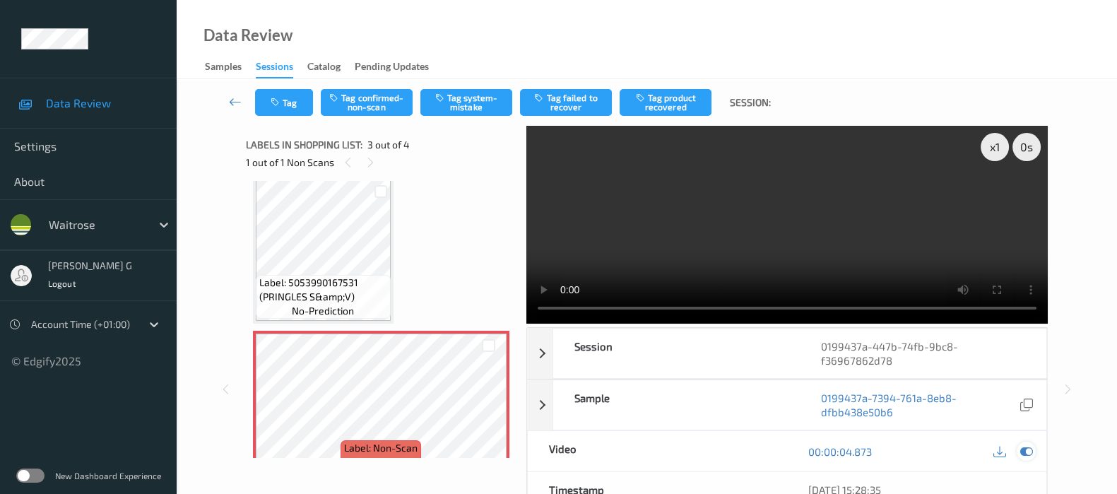
click at [1027, 452] on icon at bounding box center [1027, 451] width 13 height 13
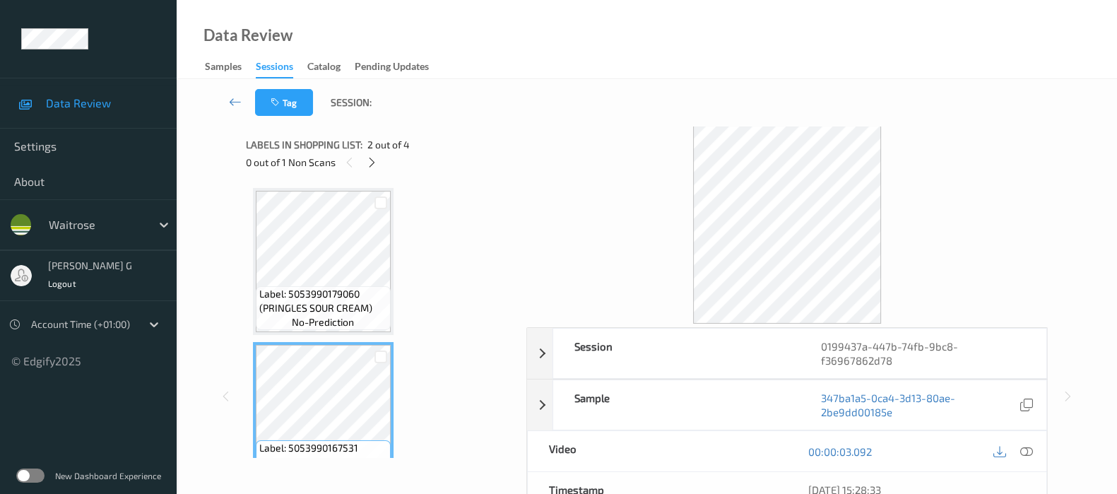
scroll to position [88, 0]
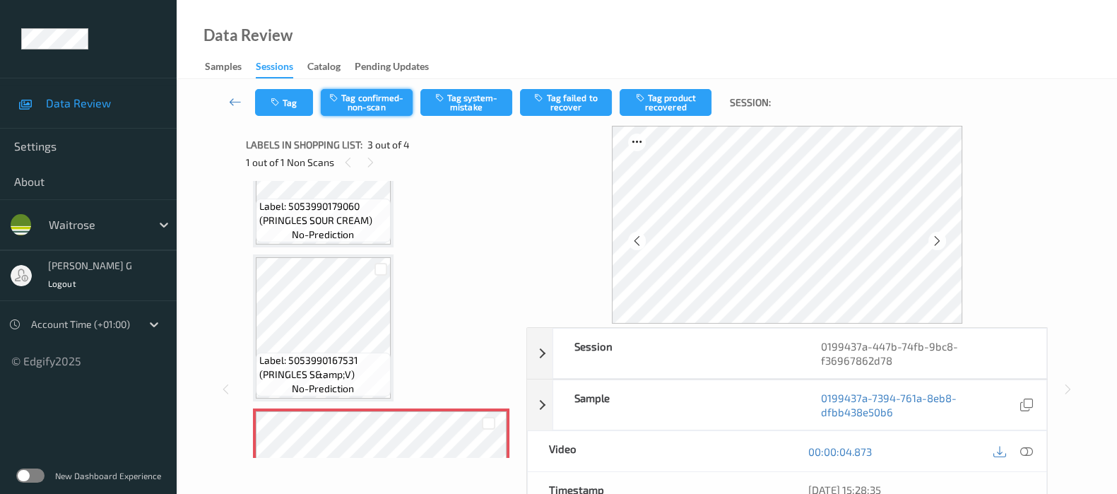
click at [360, 95] on button "Tag confirmed-non-scan" at bounding box center [367, 102] width 92 height 27
click at [577, 97] on button "Tag failed to recover" at bounding box center [566, 102] width 92 height 27
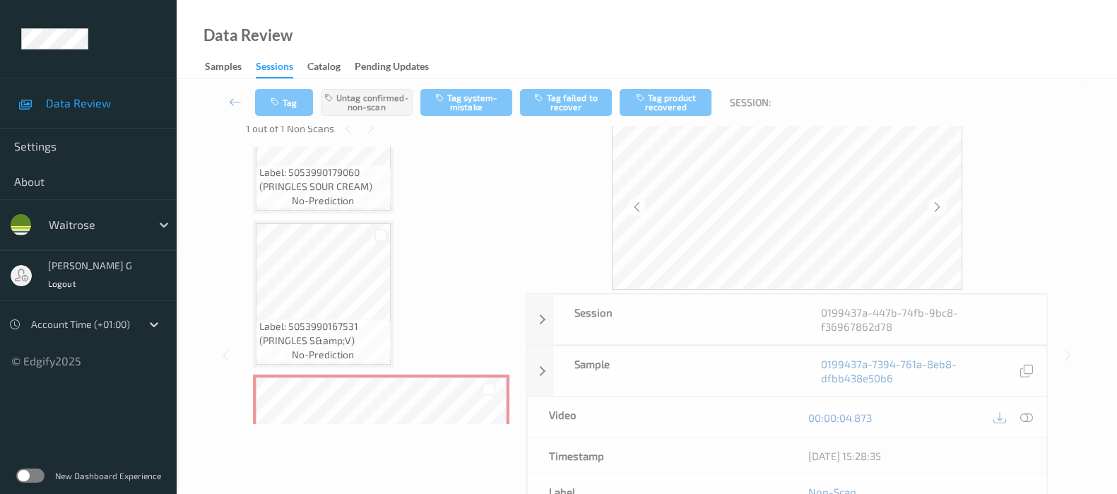
scroll to position [0, 0]
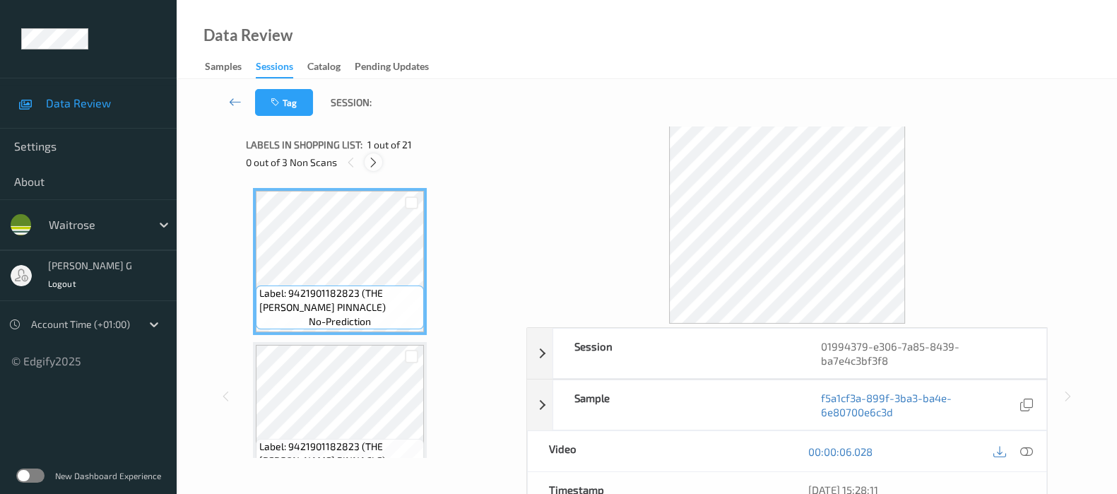
click at [371, 161] on icon at bounding box center [374, 162] width 12 height 13
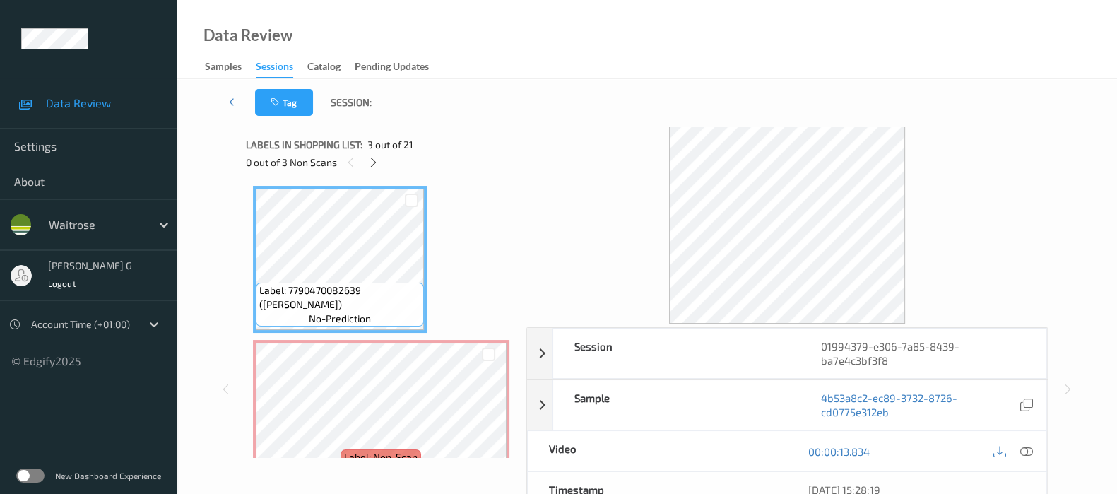
scroll to position [353, 0]
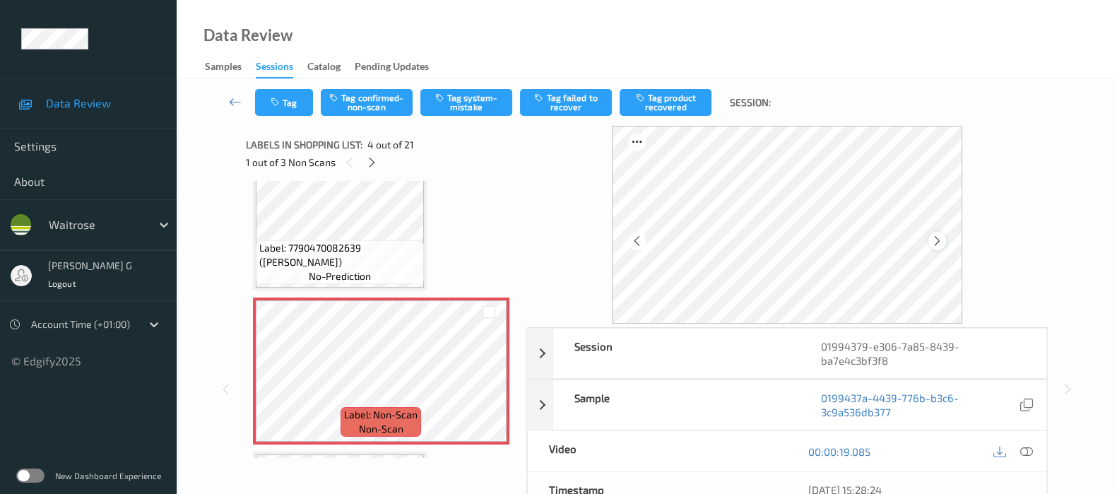
click at [938, 244] on icon at bounding box center [937, 241] width 12 height 13
click at [941, 242] on icon at bounding box center [937, 241] width 12 height 13
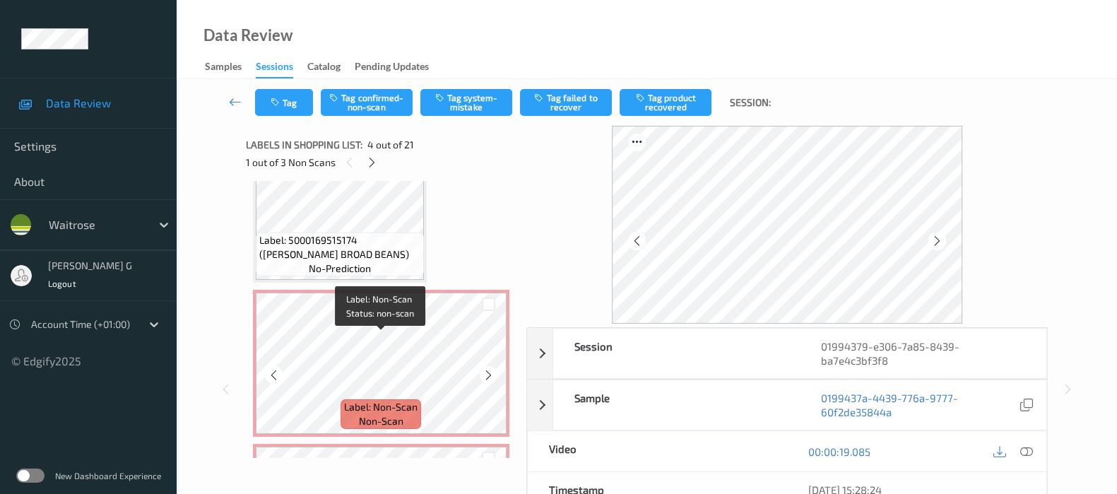
scroll to position [795, 0]
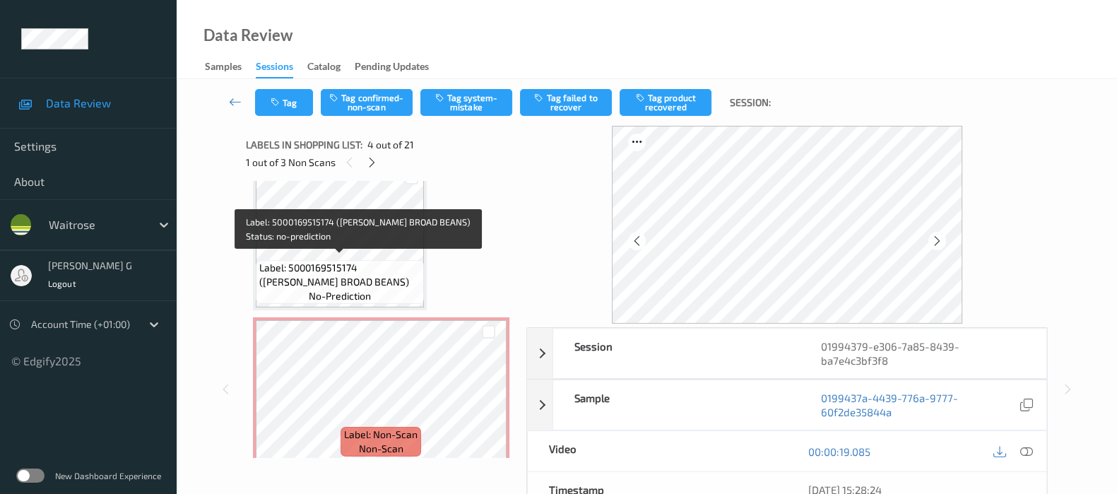
click at [331, 289] on span "no-prediction" at bounding box center [340, 296] width 62 height 14
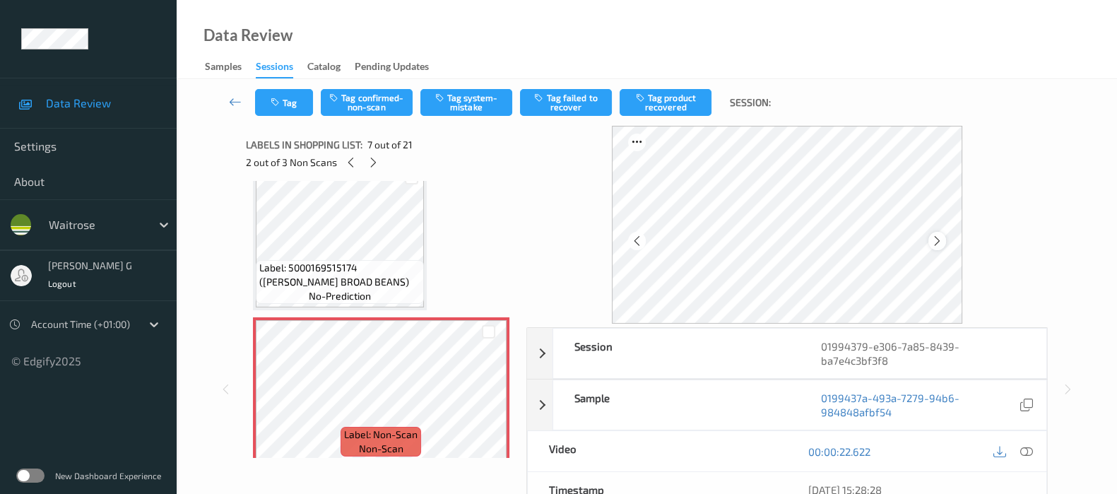
click at [944, 239] on icon at bounding box center [937, 241] width 12 height 13
click at [942, 245] on icon at bounding box center [937, 241] width 12 height 13
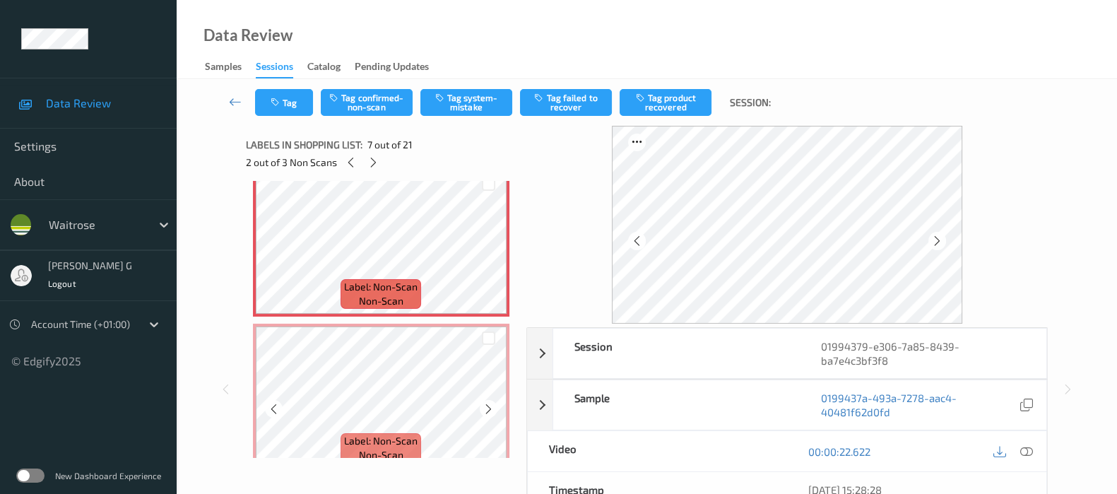
scroll to position [972, 0]
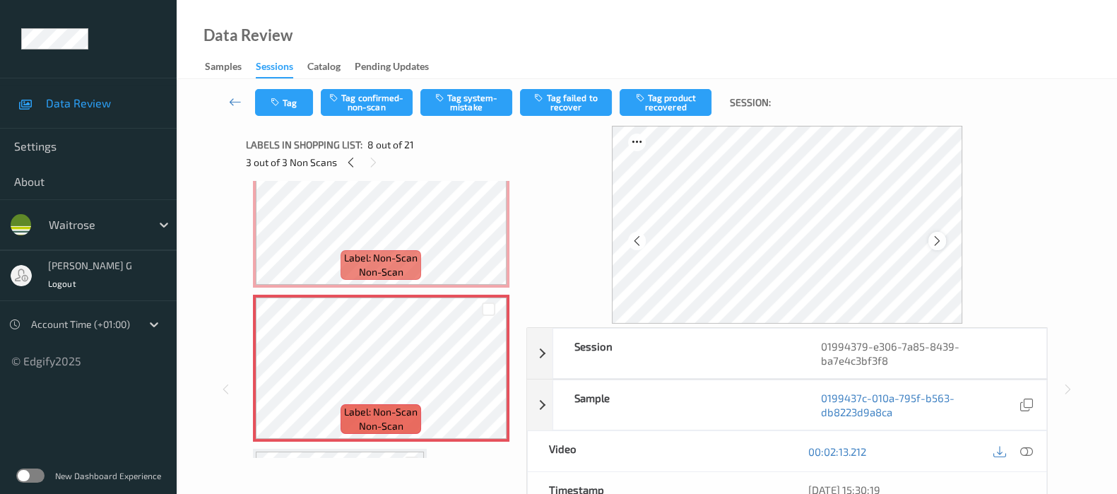
click at [942, 242] on icon at bounding box center [937, 241] width 12 height 13
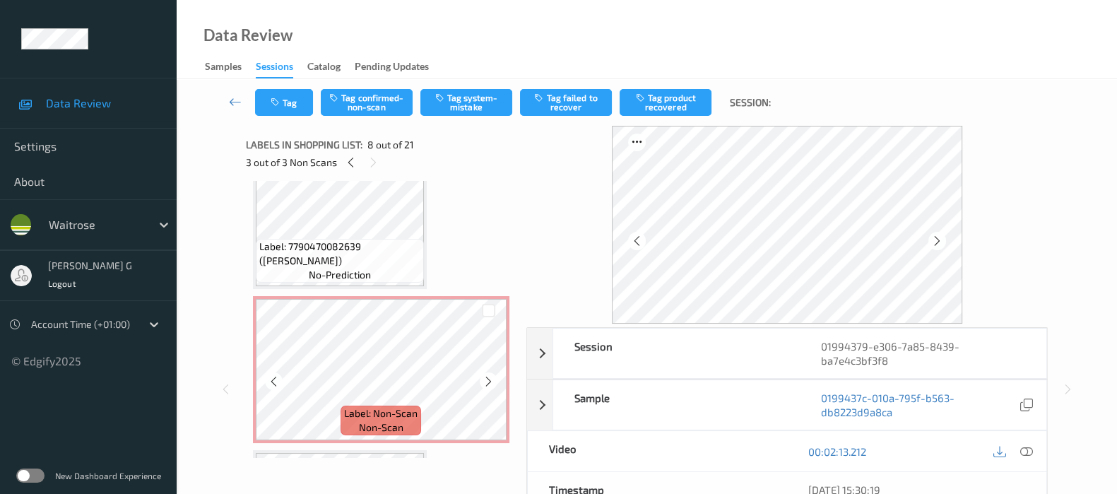
scroll to position [353, 0]
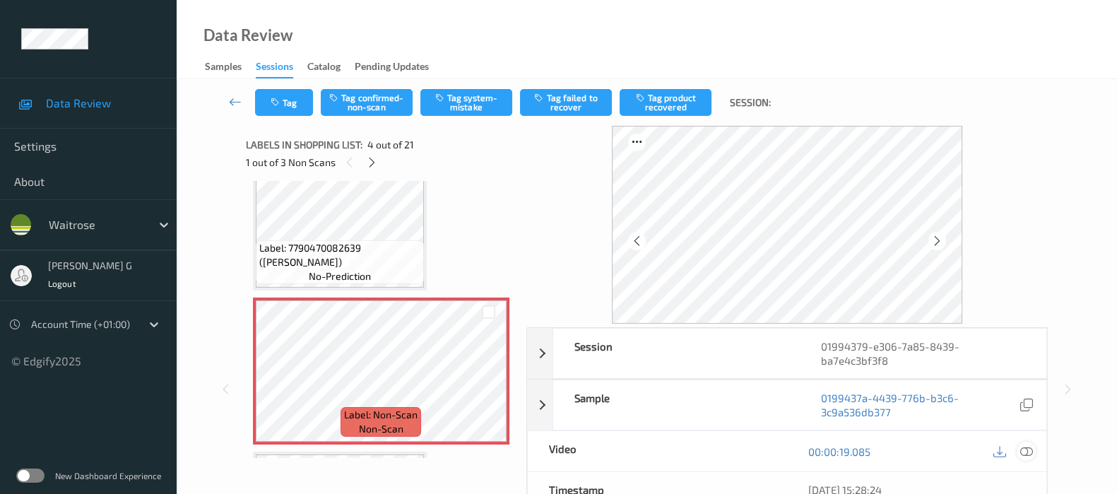
click at [1026, 447] on icon at bounding box center [1027, 451] width 13 height 13
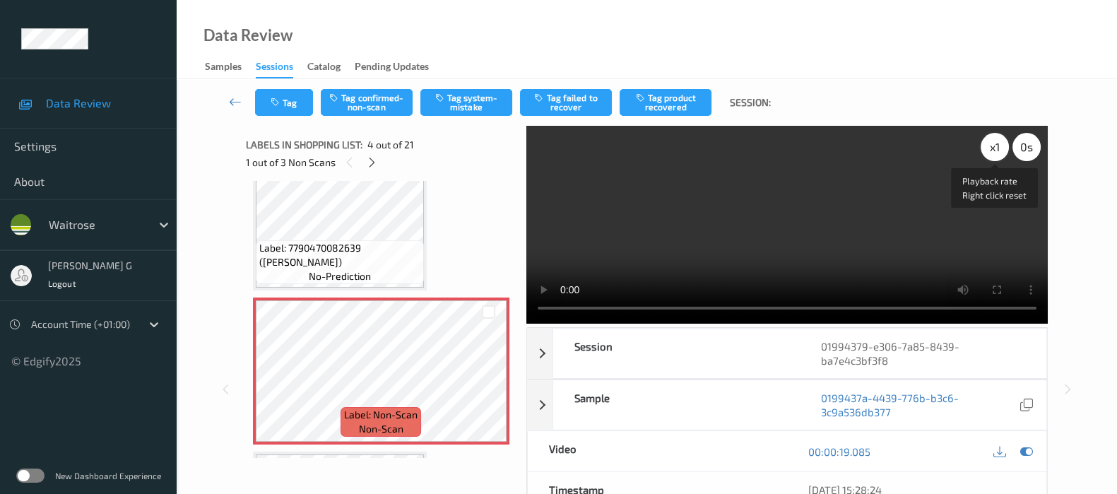
click at [989, 146] on div "x 1" at bounding box center [995, 147] width 28 height 28
click at [989, 146] on div "x 2" at bounding box center [995, 147] width 28 height 28
click at [989, 146] on div "x 4" at bounding box center [995, 147] width 28 height 28
click at [1025, 445] on icon at bounding box center [1027, 451] width 13 height 13
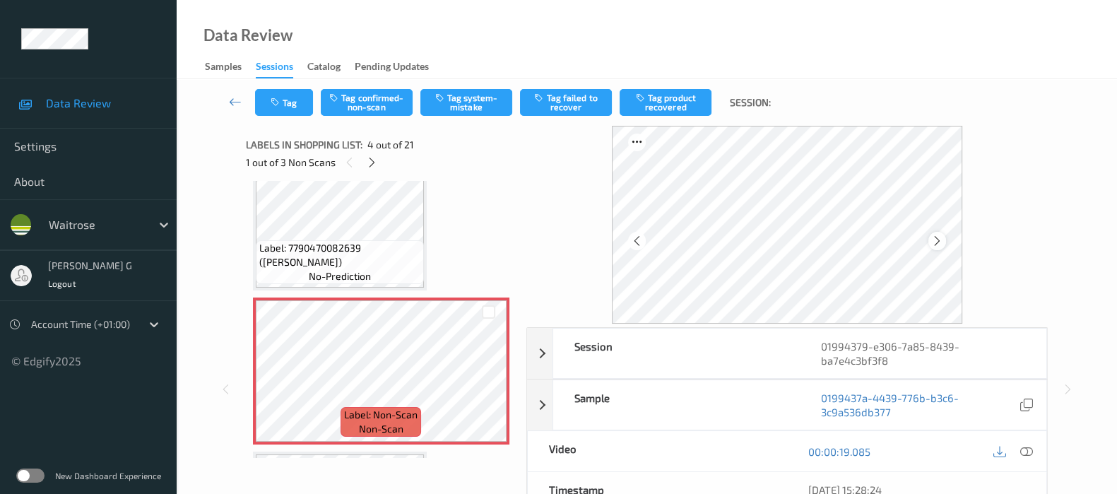
click at [939, 235] on icon at bounding box center [937, 241] width 12 height 13
click at [939, 245] on icon at bounding box center [937, 241] width 12 height 13
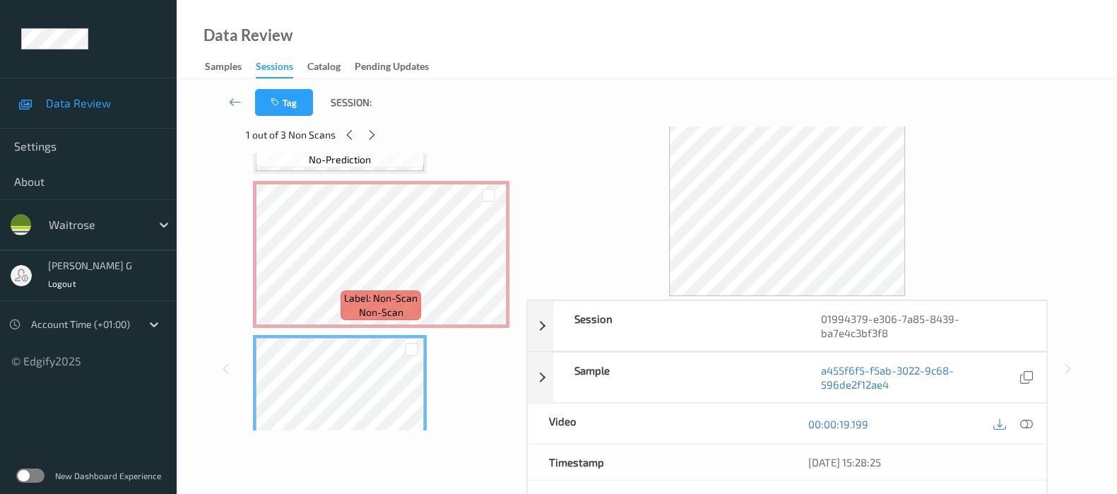
scroll to position [0, 0]
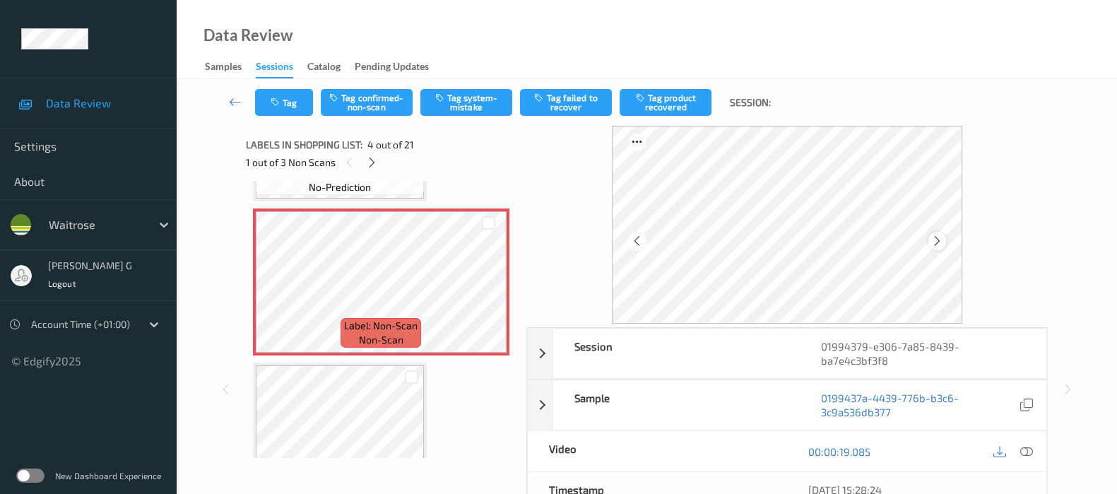
click at [943, 238] on icon at bounding box center [937, 241] width 12 height 13
click at [943, 239] on icon at bounding box center [937, 241] width 12 height 13
click at [451, 95] on button "Tag system-mistake" at bounding box center [467, 102] width 92 height 27
click at [283, 104] on button "Tag" at bounding box center [284, 102] width 58 height 27
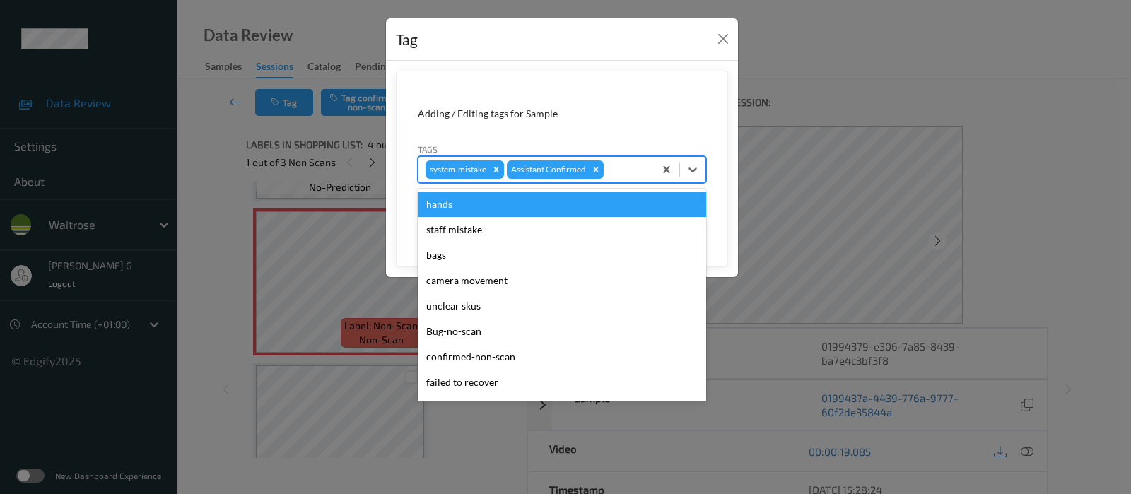
click at [636, 167] on div at bounding box center [626, 169] width 40 height 17
type input "un"
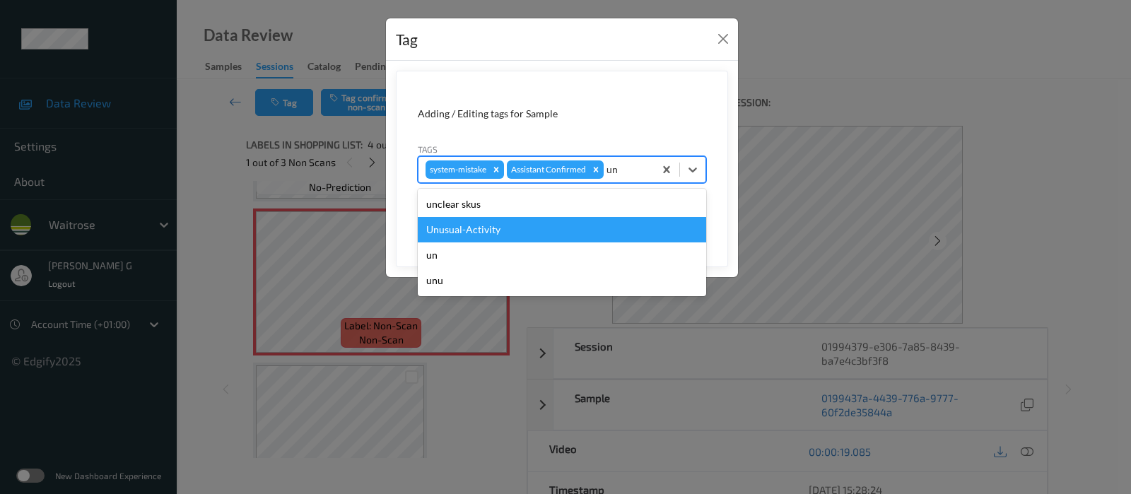
click at [454, 230] on div "Unusual-Activity" at bounding box center [562, 229] width 288 height 25
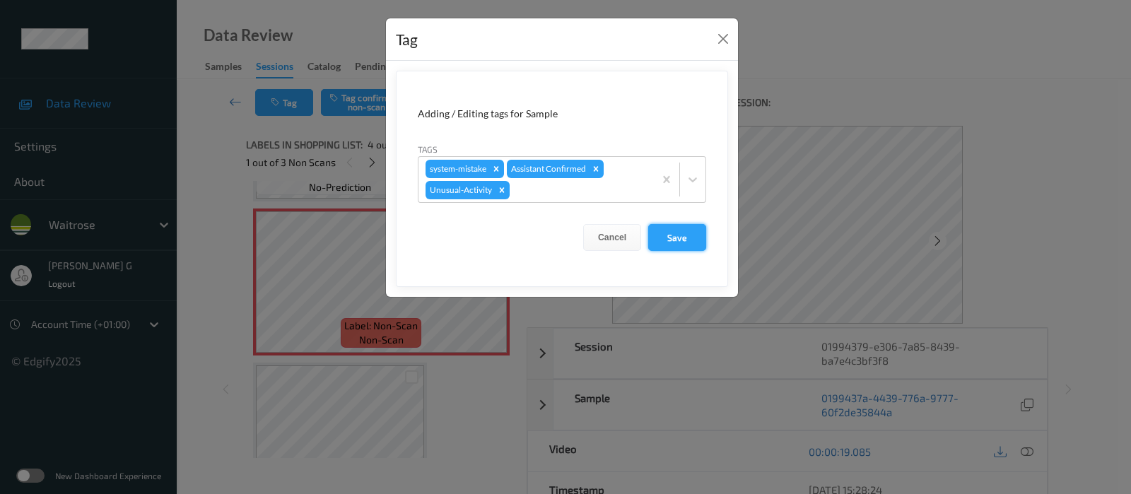
click at [675, 240] on button "Save" at bounding box center [677, 237] width 58 height 27
click at [680, 237] on button "Save" at bounding box center [677, 237] width 58 height 27
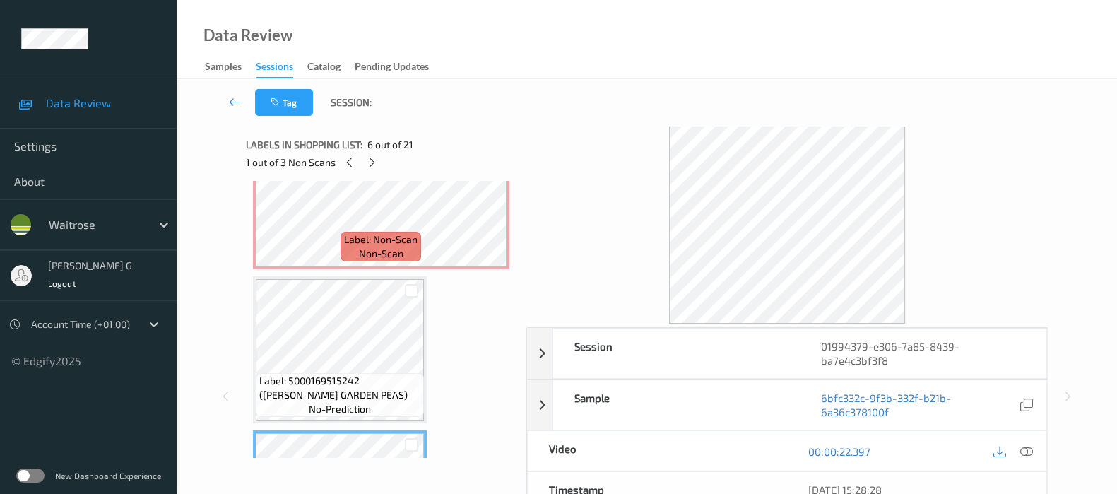
scroll to position [442, 0]
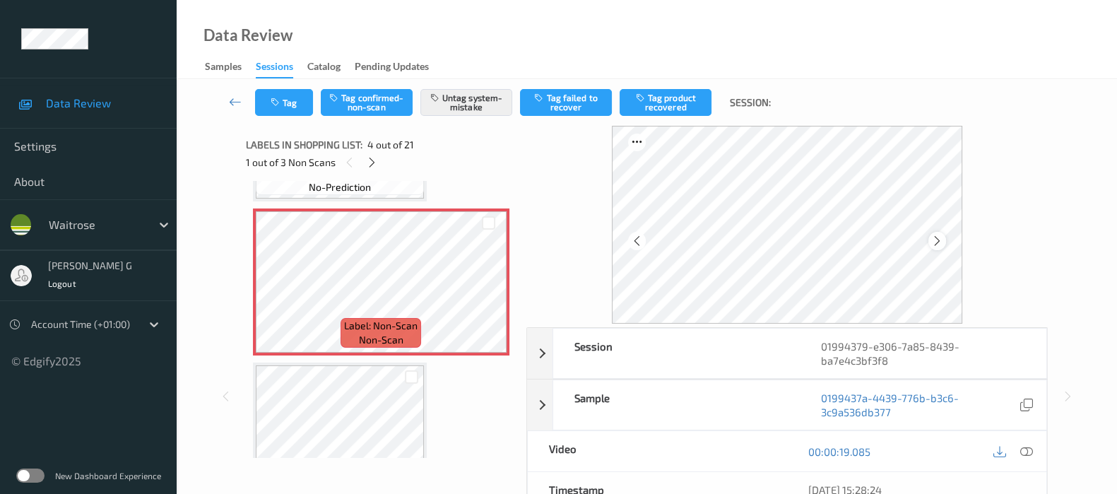
click at [945, 247] on div at bounding box center [938, 241] width 18 height 18
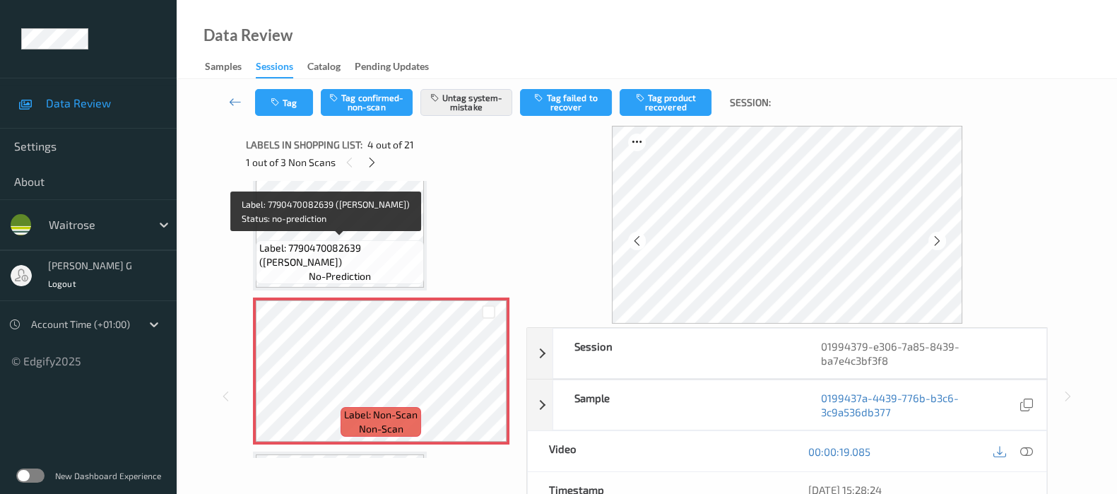
click at [333, 247] on span "Label: 7790470082639 (FLICHMAN RES MALBEC)" at bounding box center [339, 255] width 161 height 28
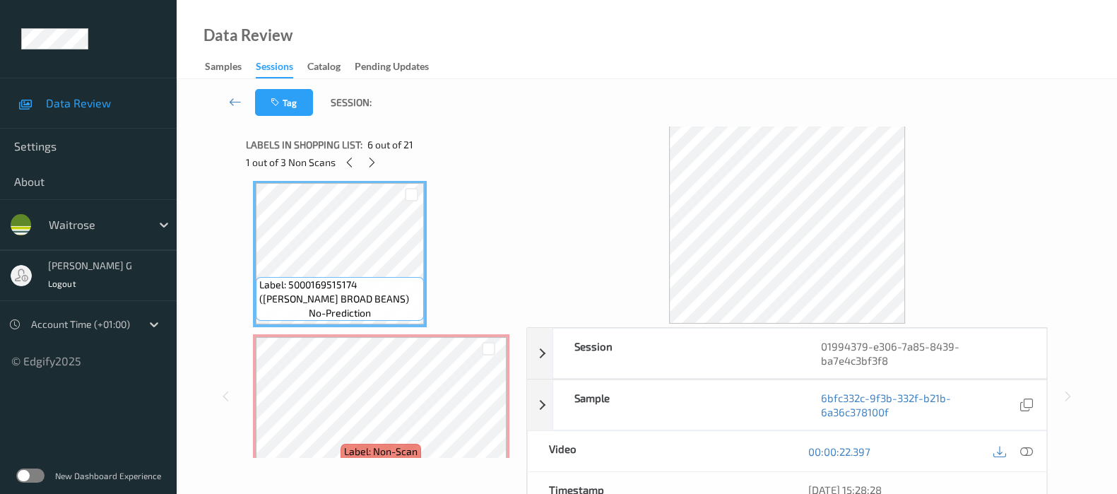
scroll to position [795, 0]
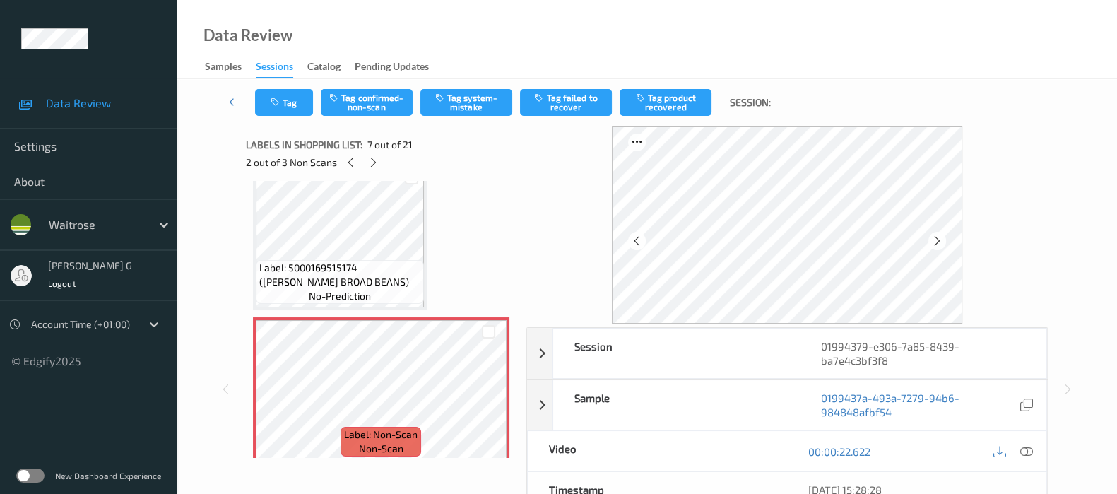
click at [474, 87] on div "Tag Tag confirmed-non-scan Tag system-mistake Tag failed to recover Tag product…" at bounding box center [647, 102] width 883 height 47
click at [463, 102] on button "Tag system-mistake" at bounding box center [467, 102] width 92 height 27
click at [283, 107] on button "Tag" at bounding box center [284, 102] width 58 height 27
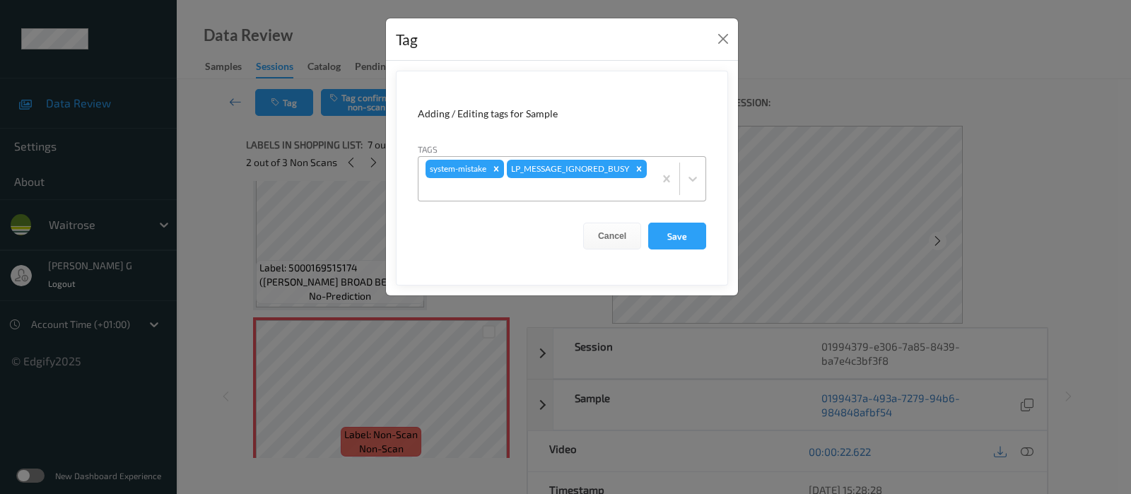
click at [546, 185] on div at bounding box center [535, 189] width 221 height 17
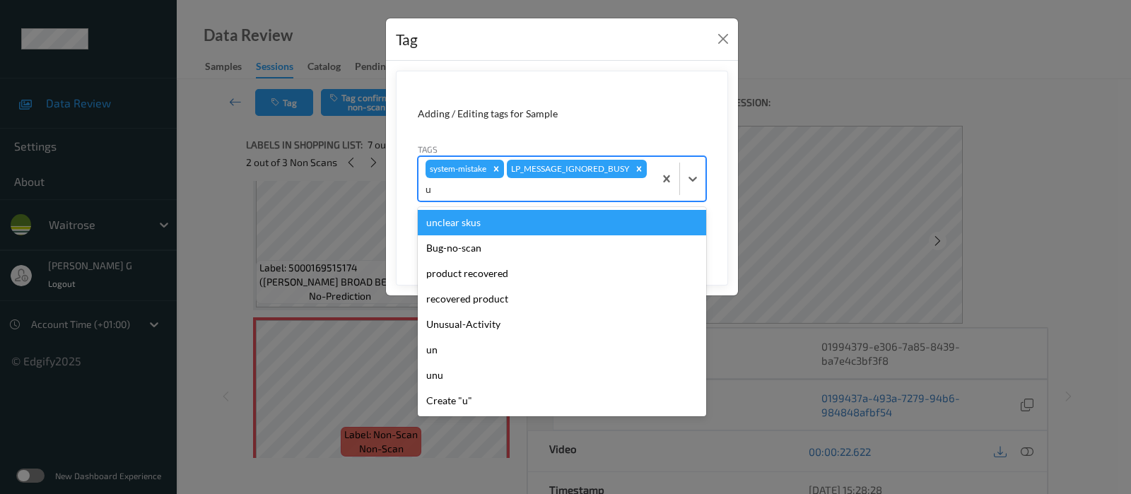
type input "un"
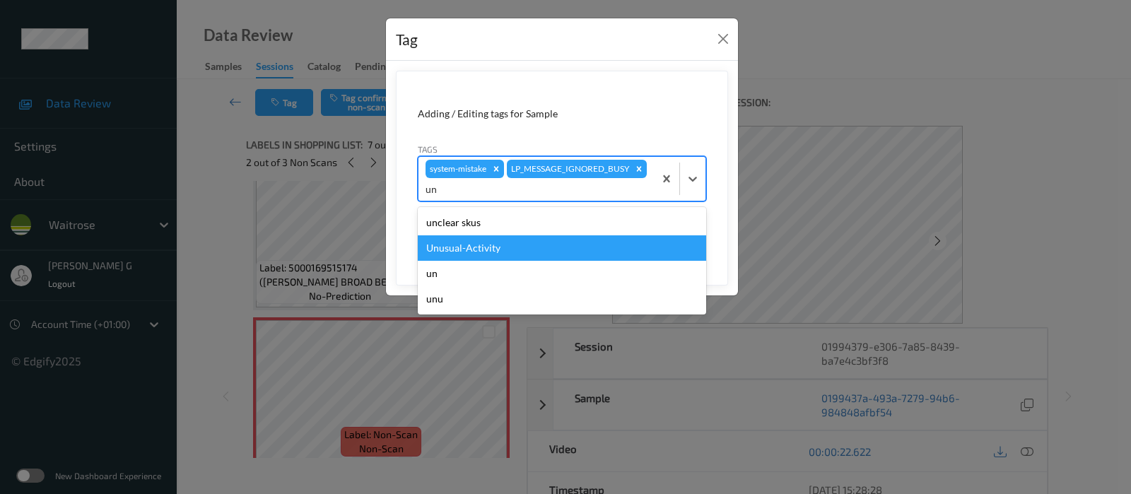
click at [453, 249] on div "Unusual-Activity" at bounding box center [562, 247] width 288 height 25
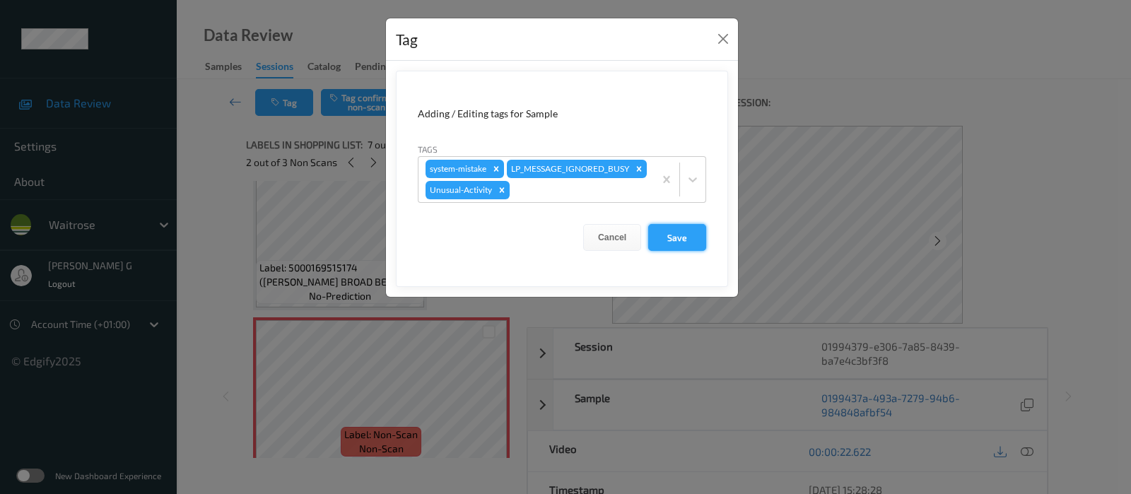
click at [668, 237] on button "Save" at bounding box center [677, 237] width 58 height 27
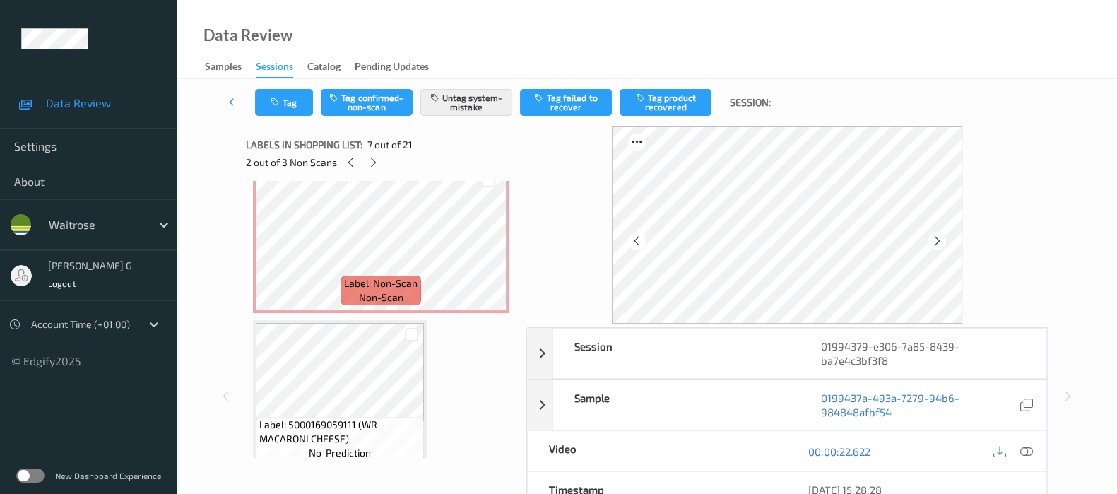
scroll to position [1060, 0]
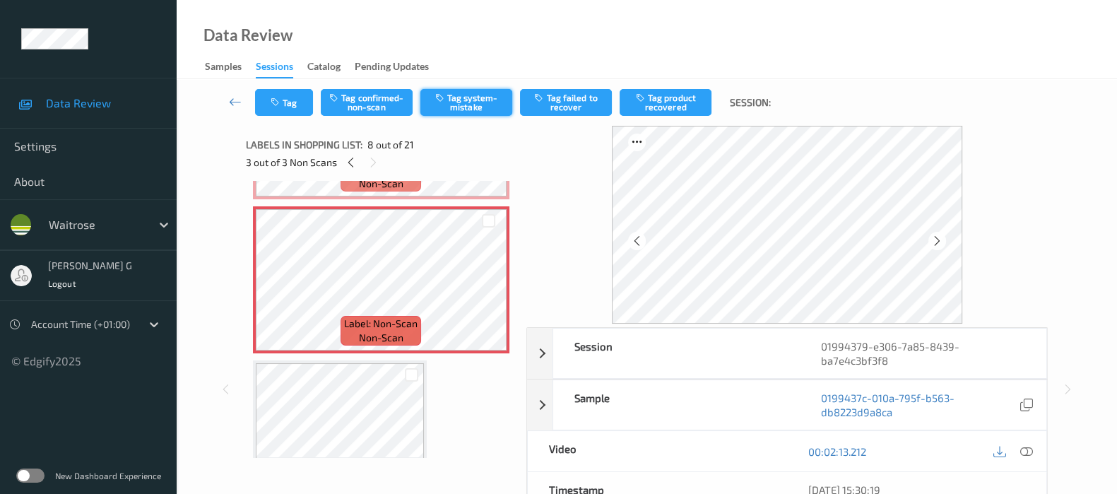
click at [452, 102] on button "Tag system-mistake" at bounding box center [467, 102] width 92 height 27
click at [288, 100] on button "Tag" at bounding box center [284, 102] width 58 height 27
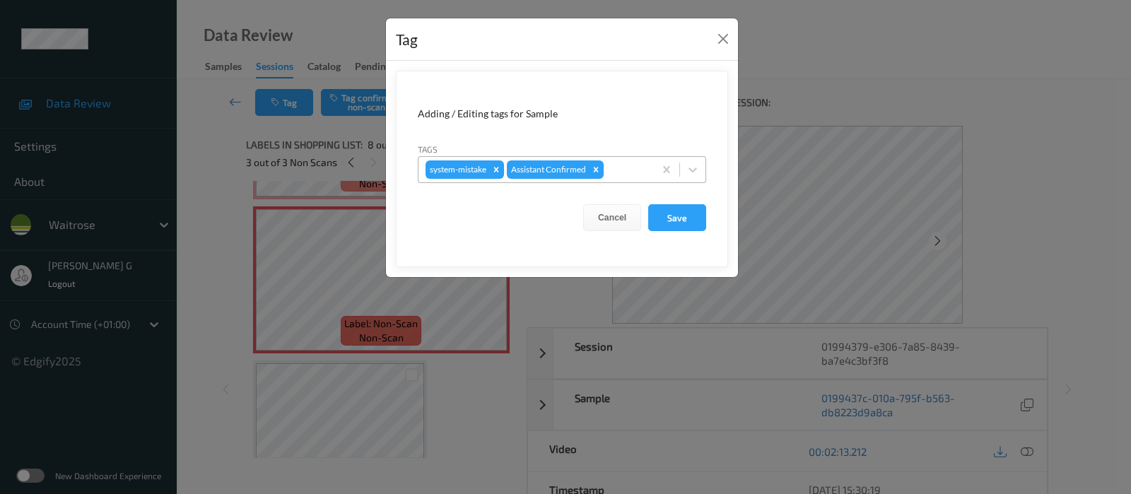
click at [609, 168] on input "text" at bounding box center [607, 170] width 2 height 14
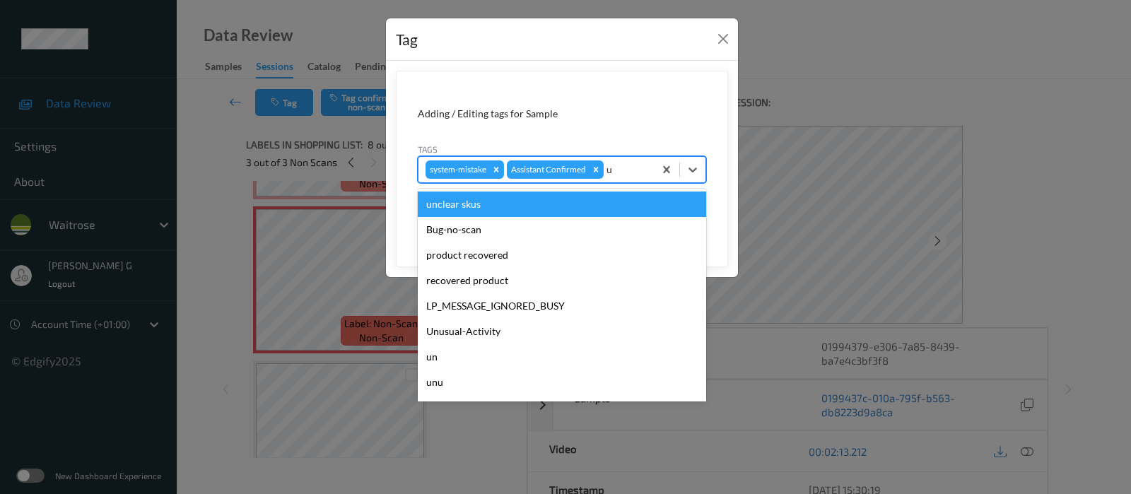
type input "un"
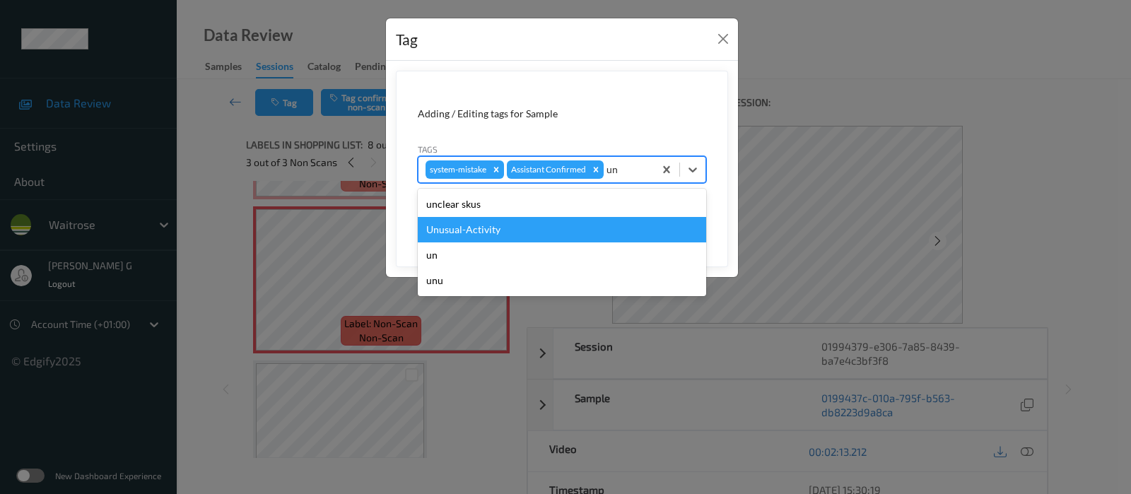
click at [449, 228] on div "Unusual-Activity" at bounding box center [562, 229] width 288 height 25
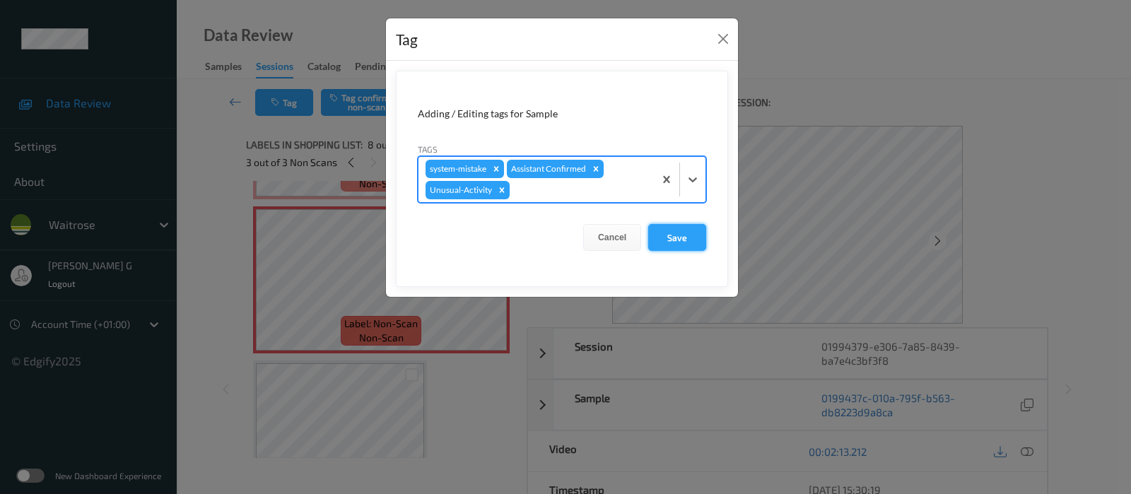
click at [672, 235] on button "Save" at bounding box center [677, 237] width 58 height 27
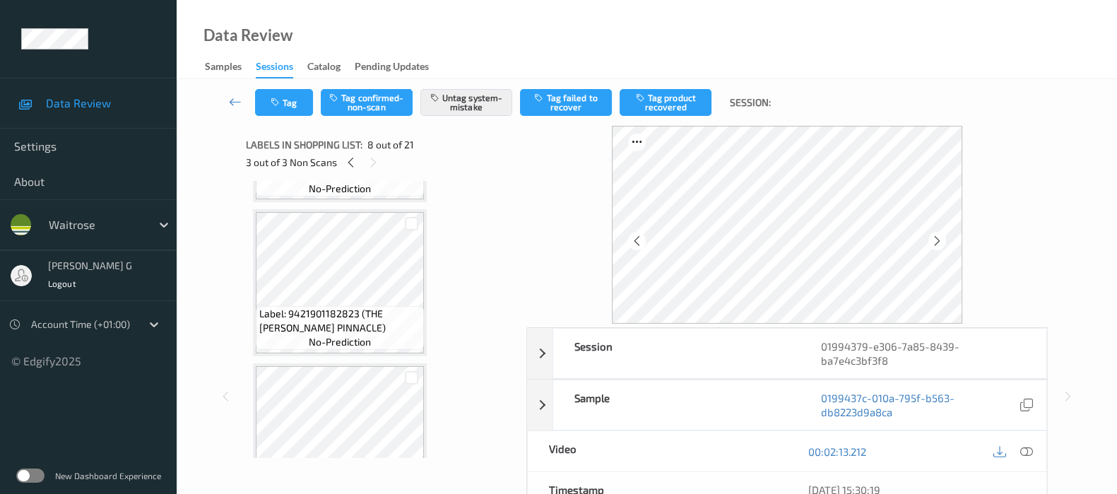
scroll to position [0, 0]
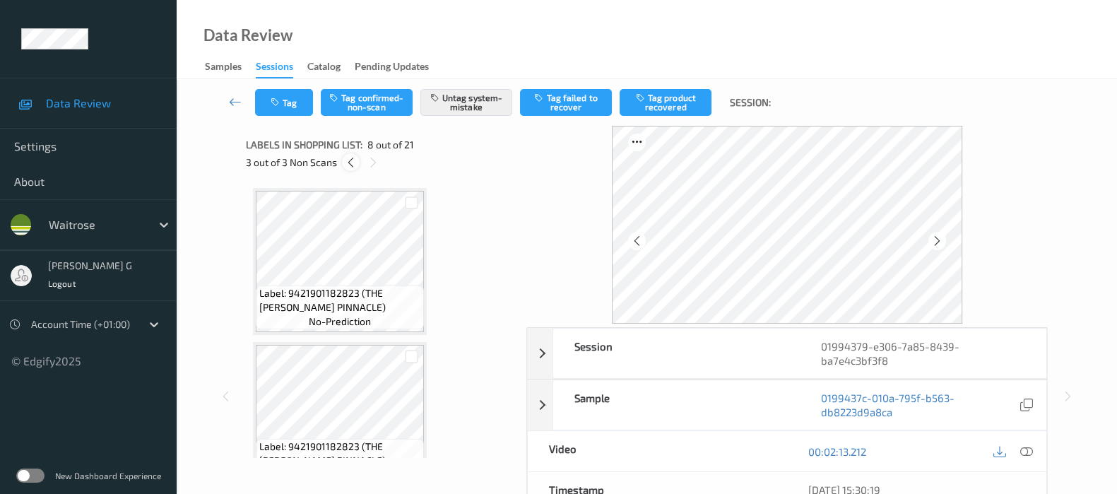
click at [355, 164] on icon at bounding box center [351, 162] width 12 height 13
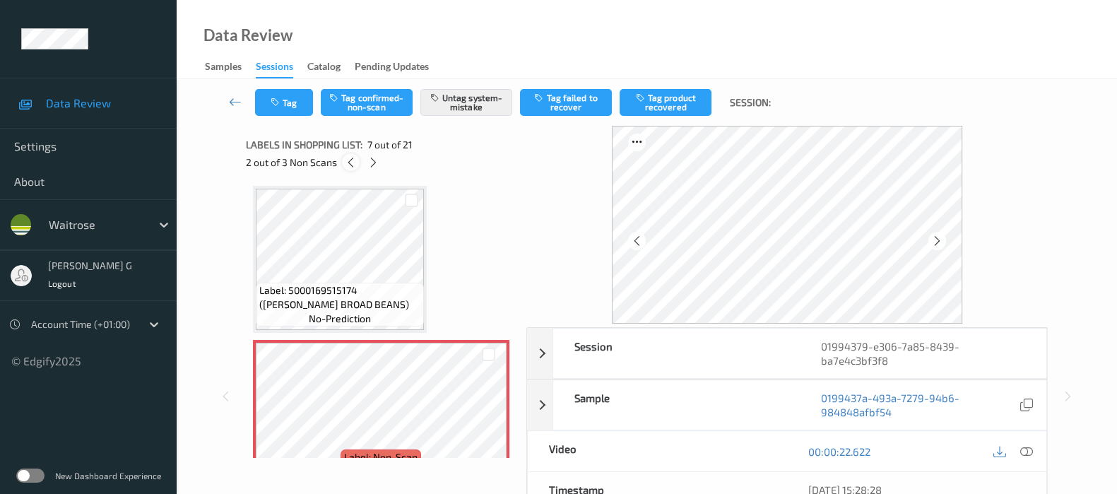
click at [355, 164] on icon at bounding box center [351, 162] width 12 height 13
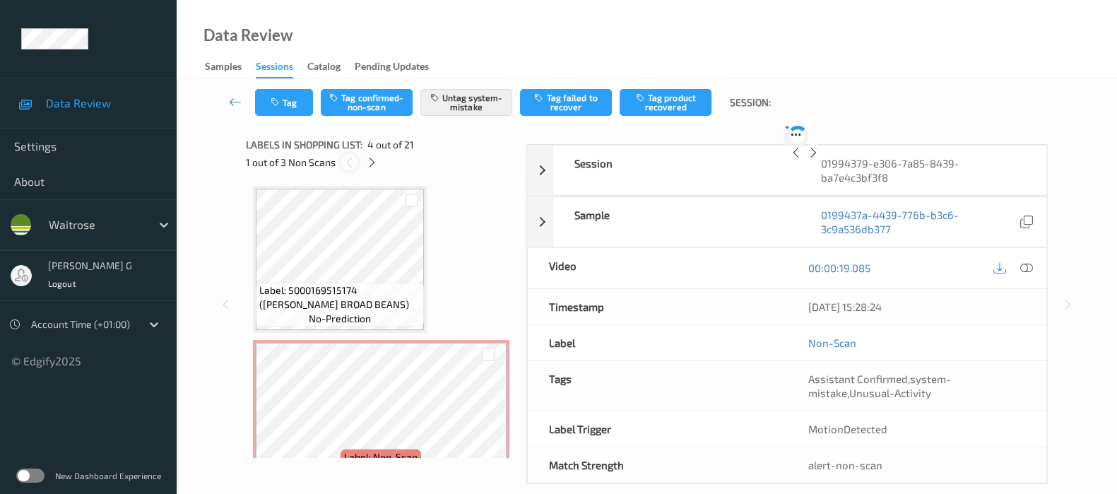
scroll to position [313, 0]
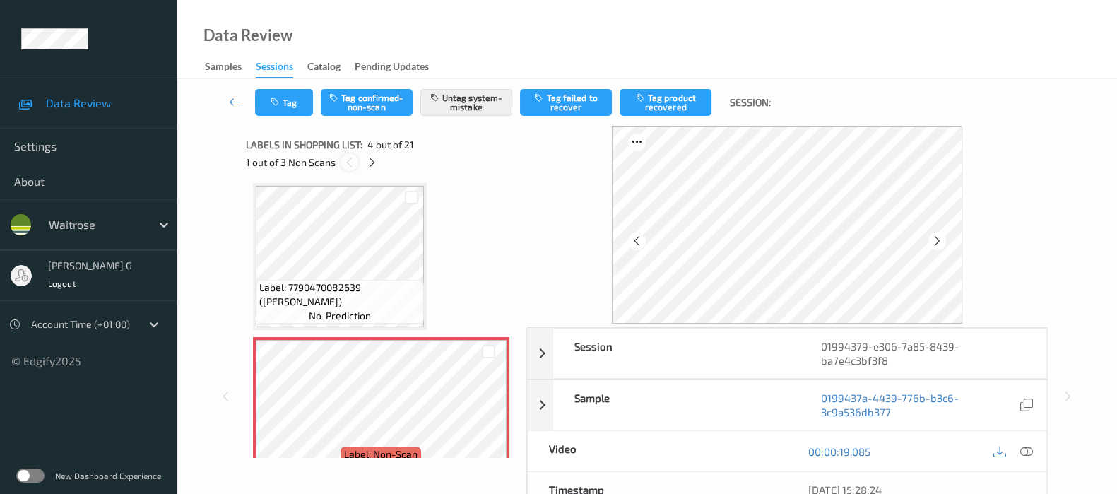
click at [355, 164] on div at bounding box center [350, 162] width 18 height 18
click at [373, 165] on icon at bounding box center [372, 162] width 12 height 13
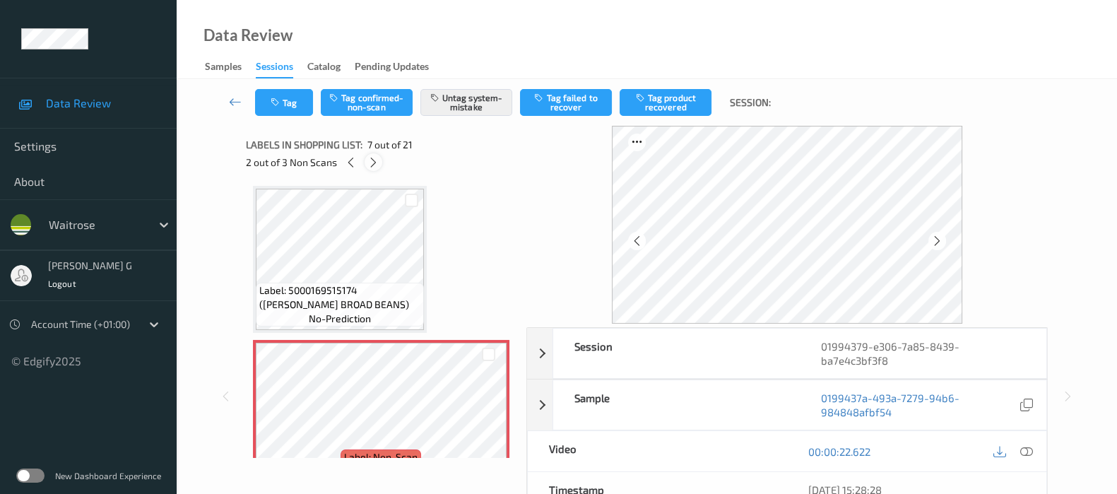
click at [373, 165] on icon at bounding box center [374, 162] width 12 height 13
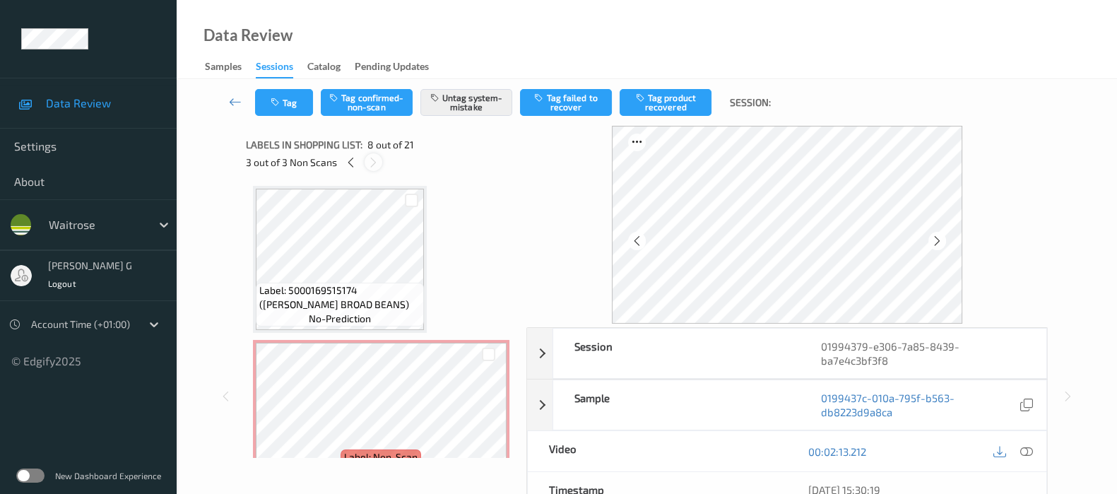
scroll to position [926, 0]
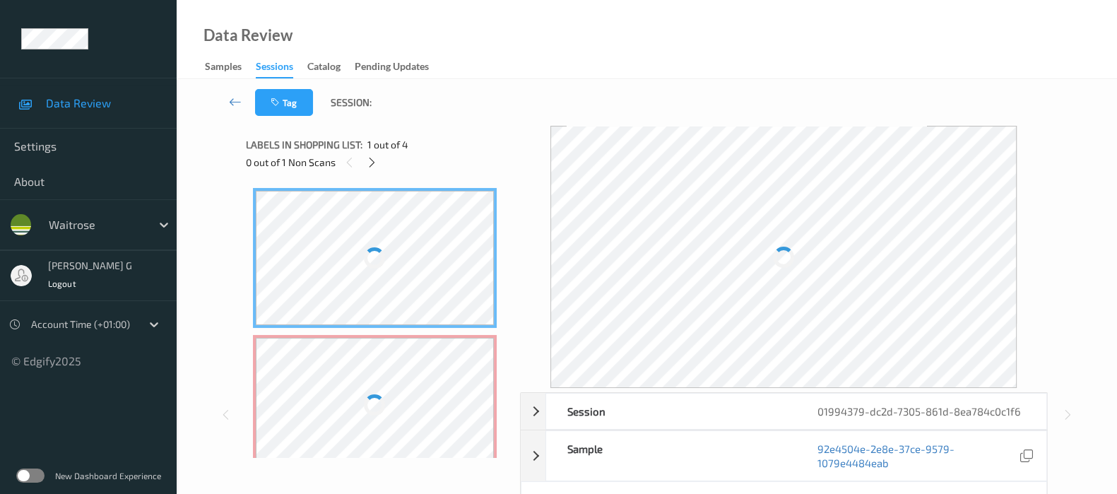
click at [524, 94] on div "Tag Session:" at bounding box center [647, 102] width 883 height 47
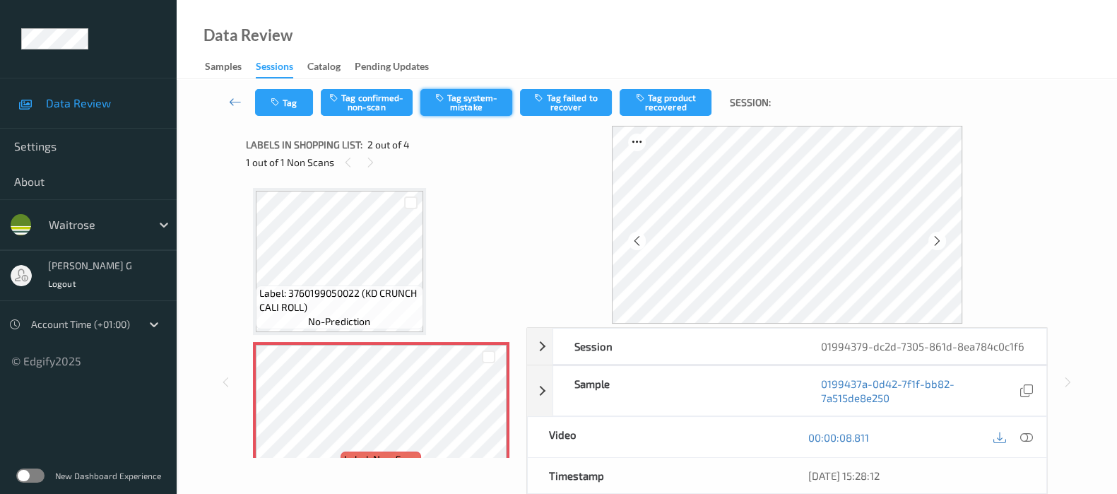
click at [465, 100] on button "Tag system-mistake" at bounding box center [467, 102] width 92 height 27
click at [284, 105] on button "Tag" at bounding box center [284, 102] width 58 height 27
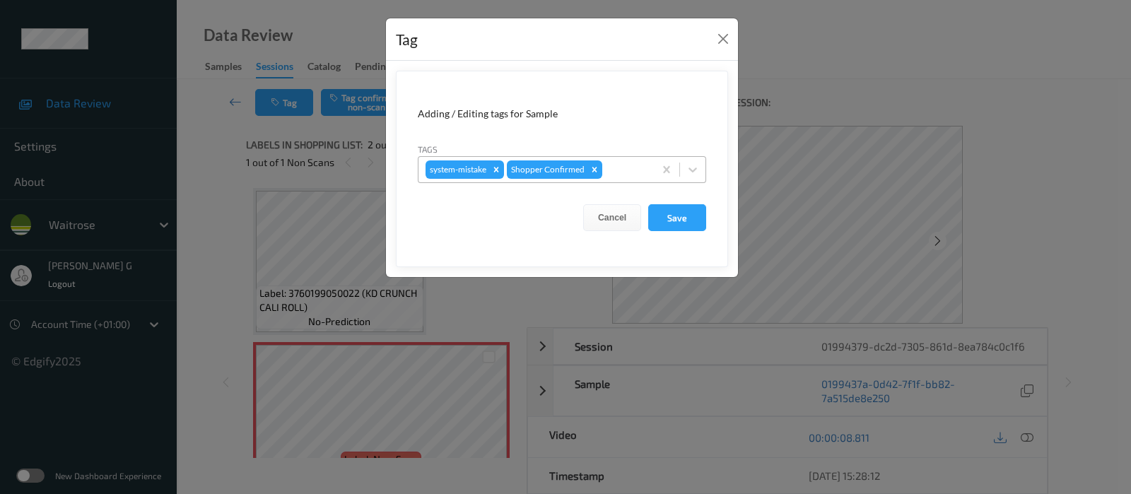
click at [615, 166] on div at bounding box center [626, 169] width 42 height 17
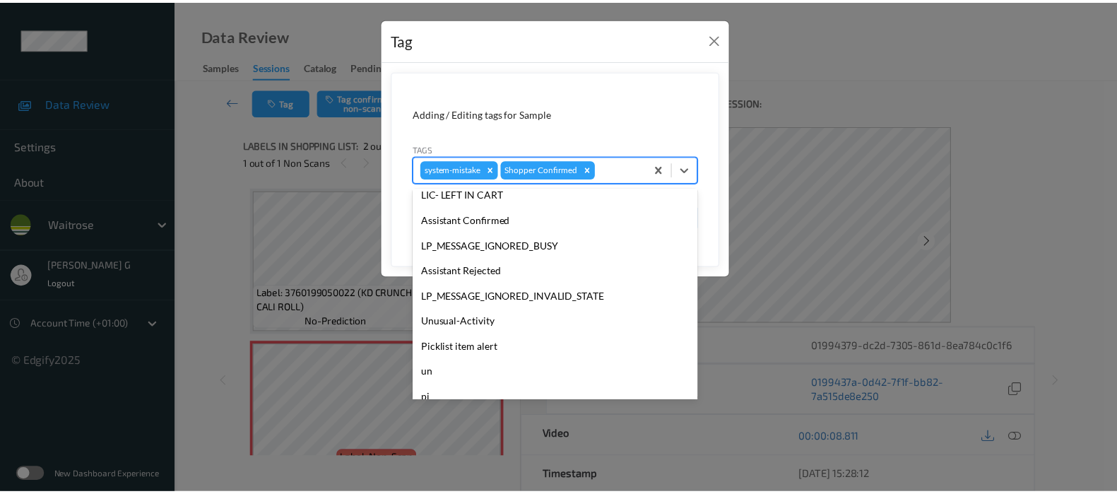
scroll to position [353, 0]
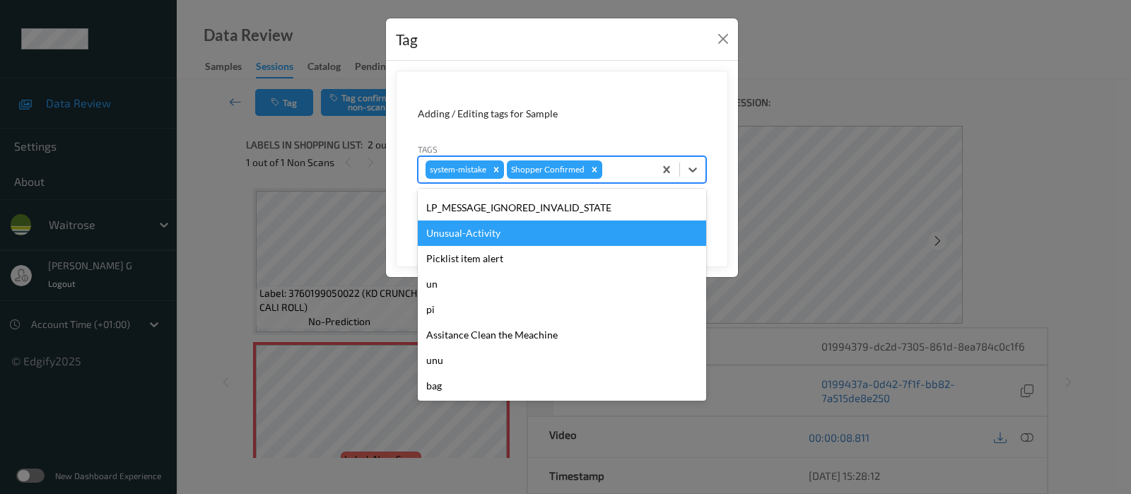
click at [466, 230] on div "Unusual-Activity" at bounding box center [562, 233] width 288 height 25
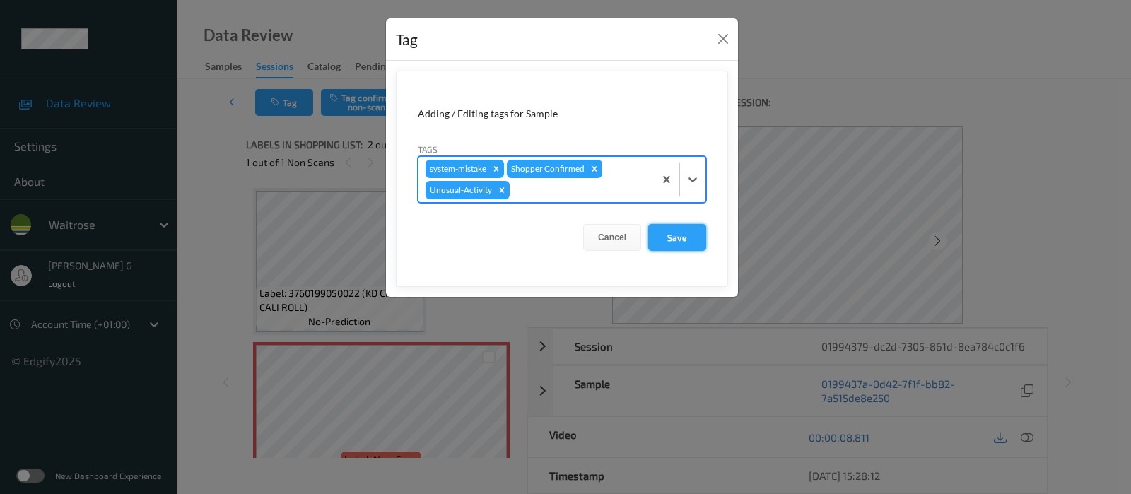
click at [679, 230] on button "Save" at bounding box center [677, 237] width 58 height 27
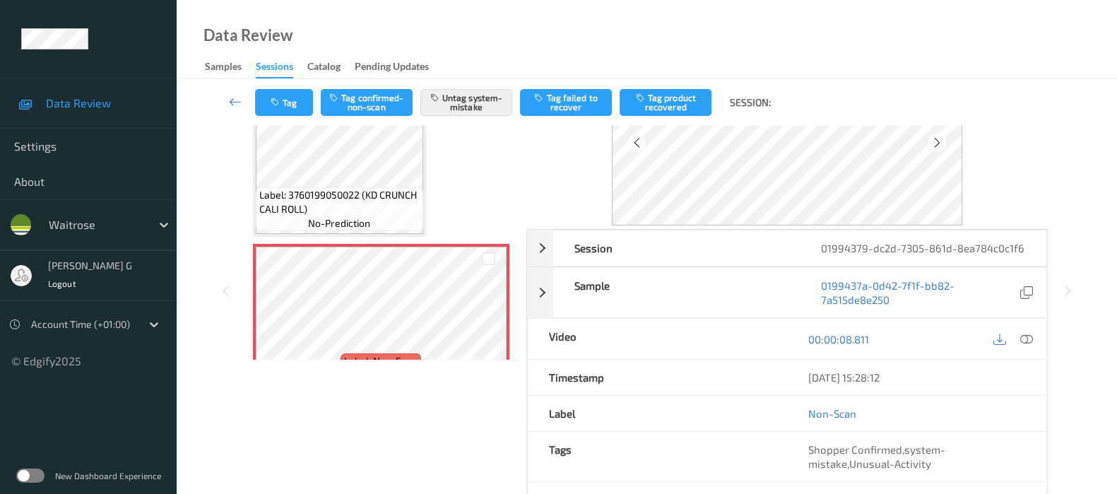
scroll to position [200, 0]
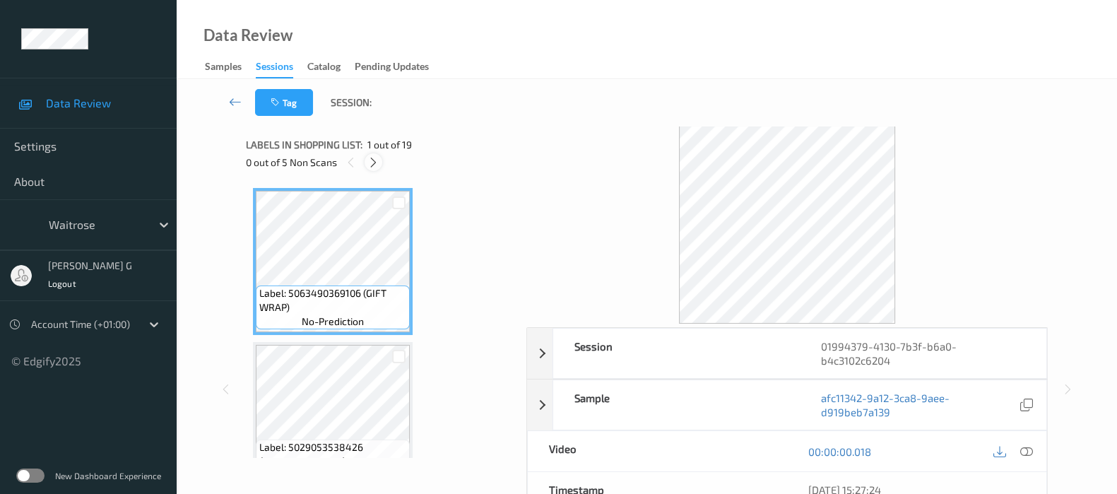
click at [365, 161] on div at bounding box center [374, 162] width 18 height 18
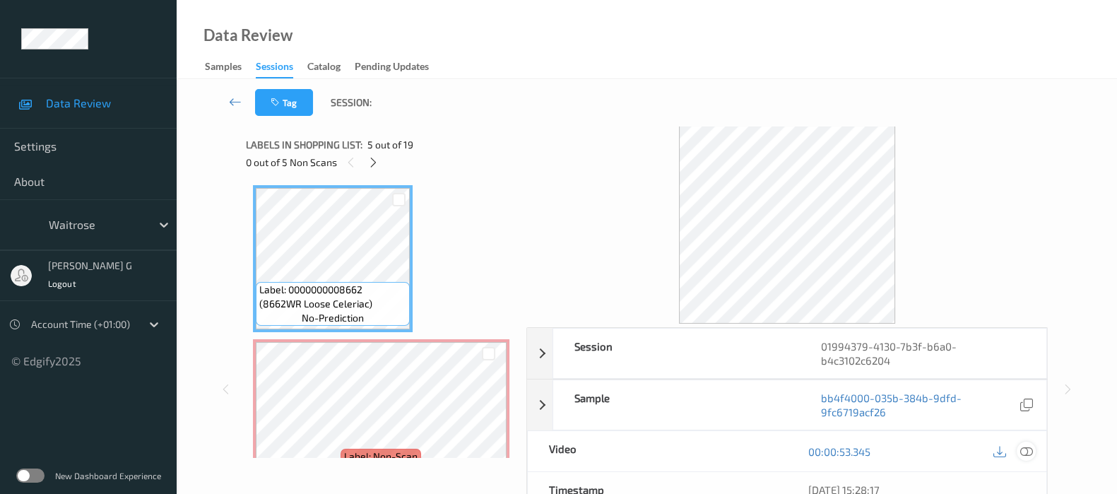
click at [1025, 449] on icon at bounding box center [1027, 451] width 13 height 13
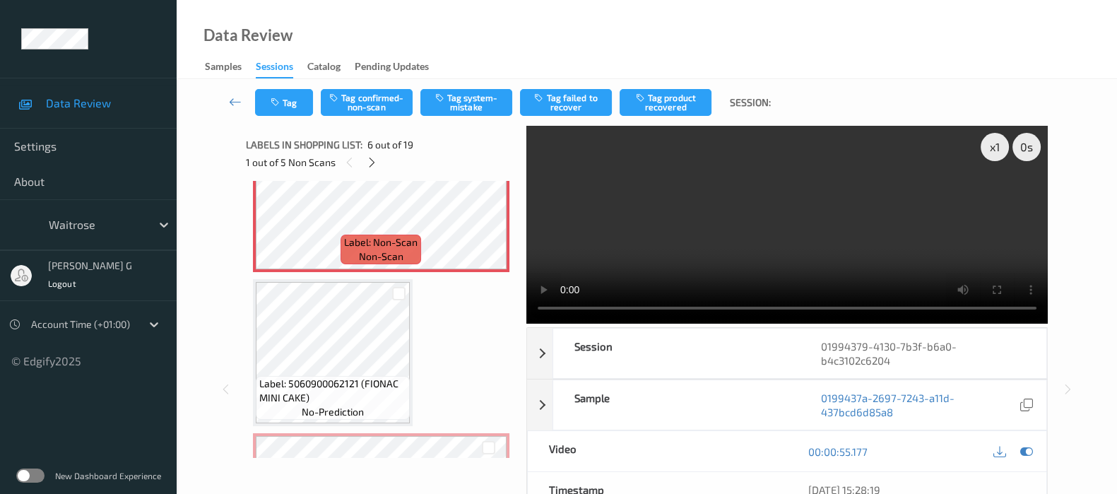
scroll to position [796, 0]
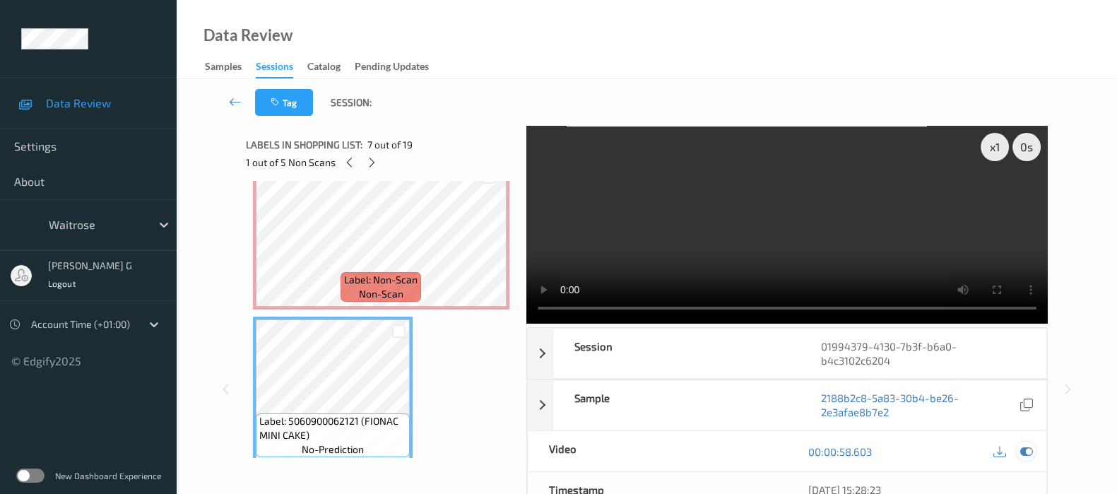
click at [1021, 452] on icon at bounding box center [1027, 451] width 13 height 13
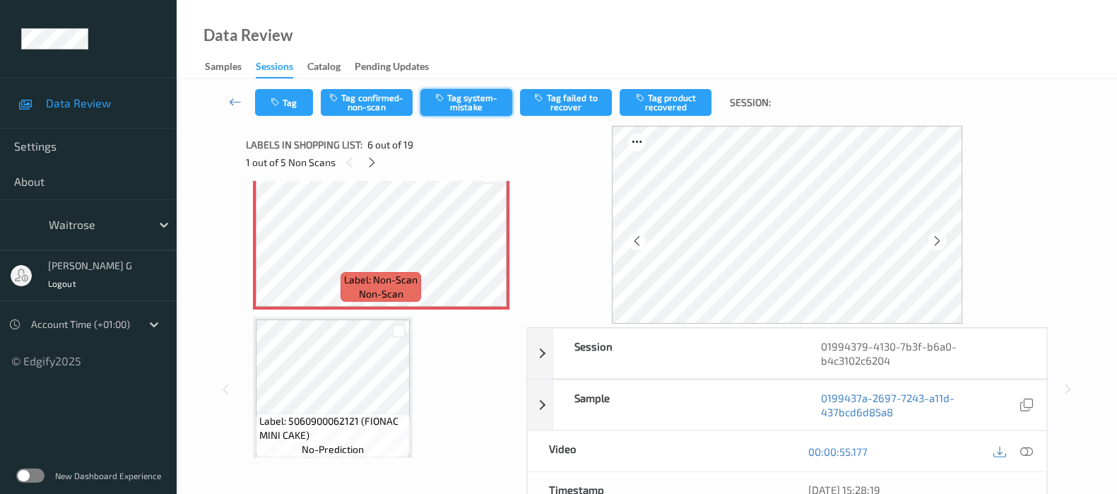
click at [492, 94] on button "Tag system-mistake" at bounding box center [467, 102] width 92 height 27
click at [280, 98] on icon "button" at bounding box center [277, 103] width 12 height 10
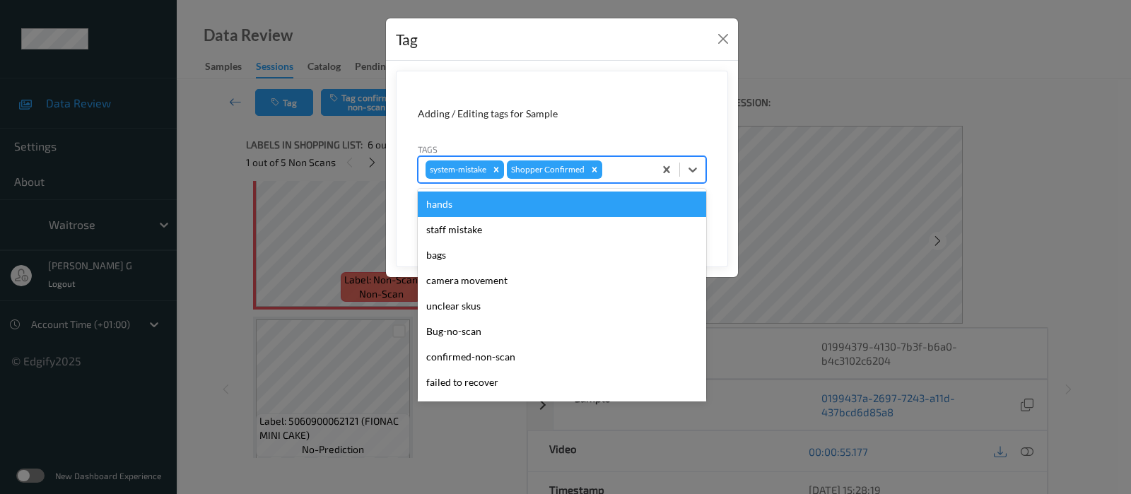
click at [614, 168] on div at bounding box center [626, 169] width 42 height 17
type input "un"
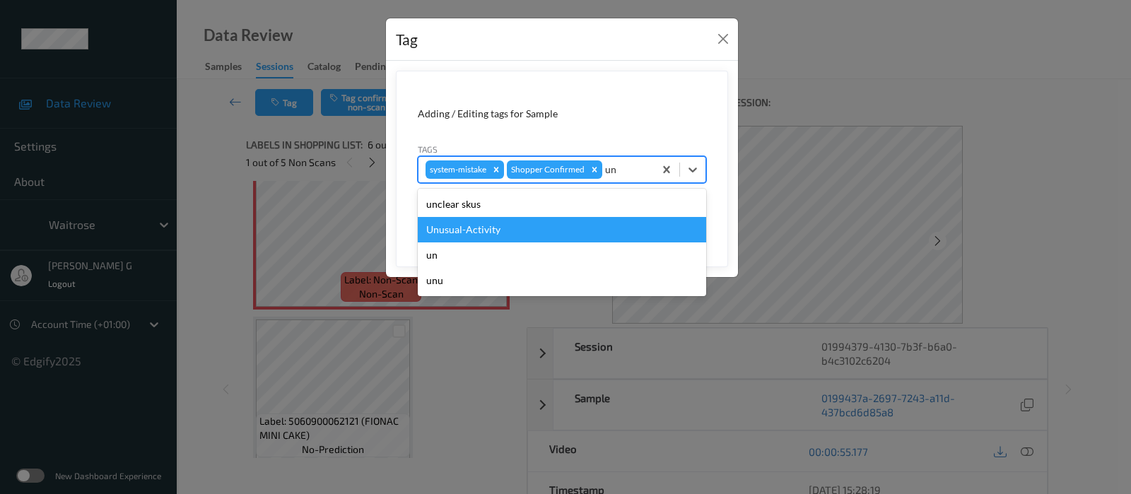
click at [505, 235] on div "Unusual-Activity" at bounding box center [562, 229] width 288 height 25
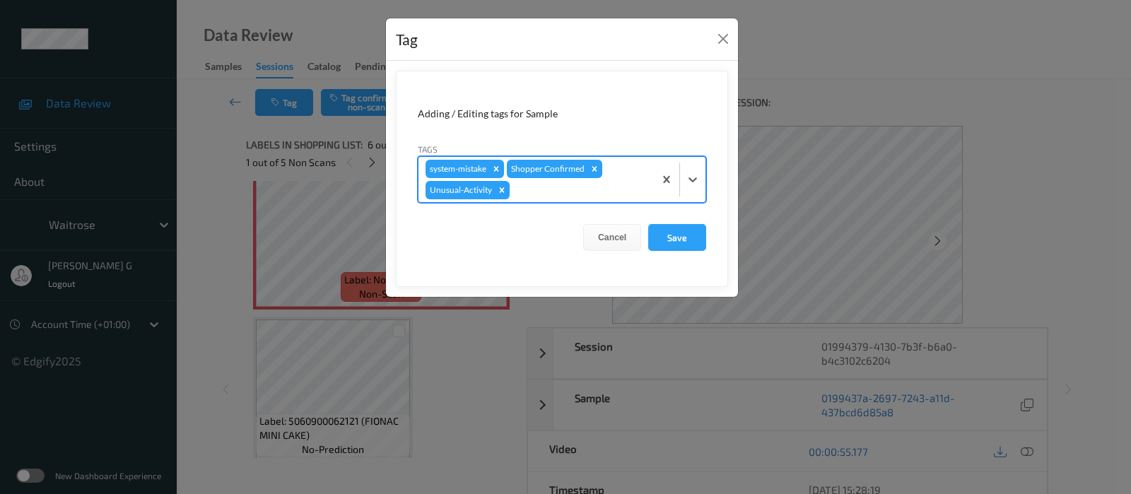
click at [561, 196] on div at bounding box center [579, 190] width 134 height 17
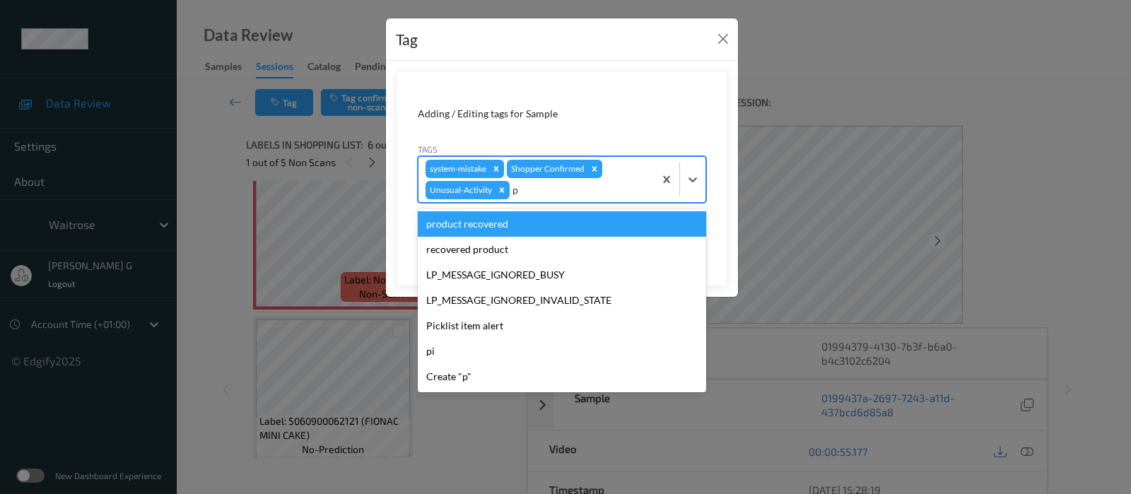
type input "pi"
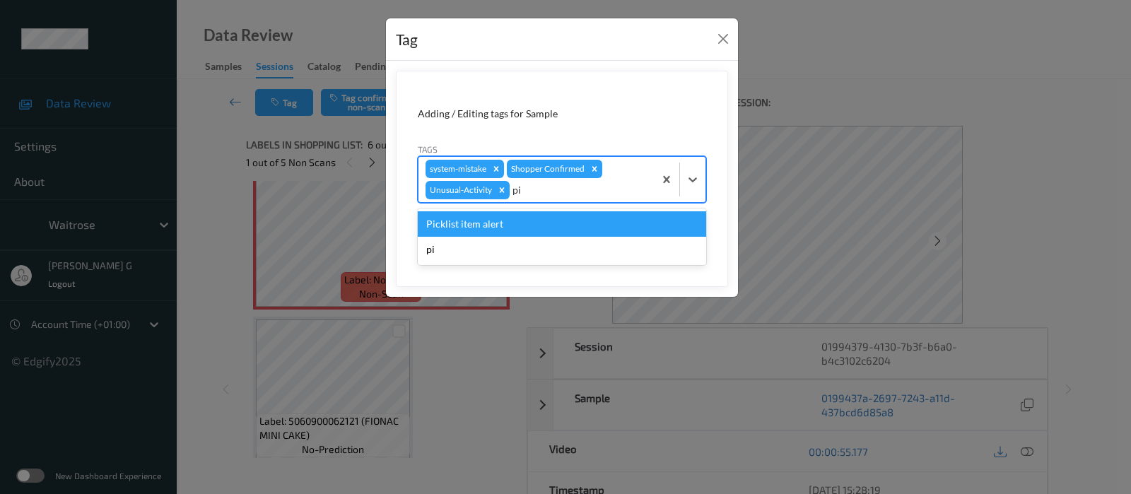
click at [496, 224] on div "Picklist item alert" at bounding box center [562, 223] width 288 height 25
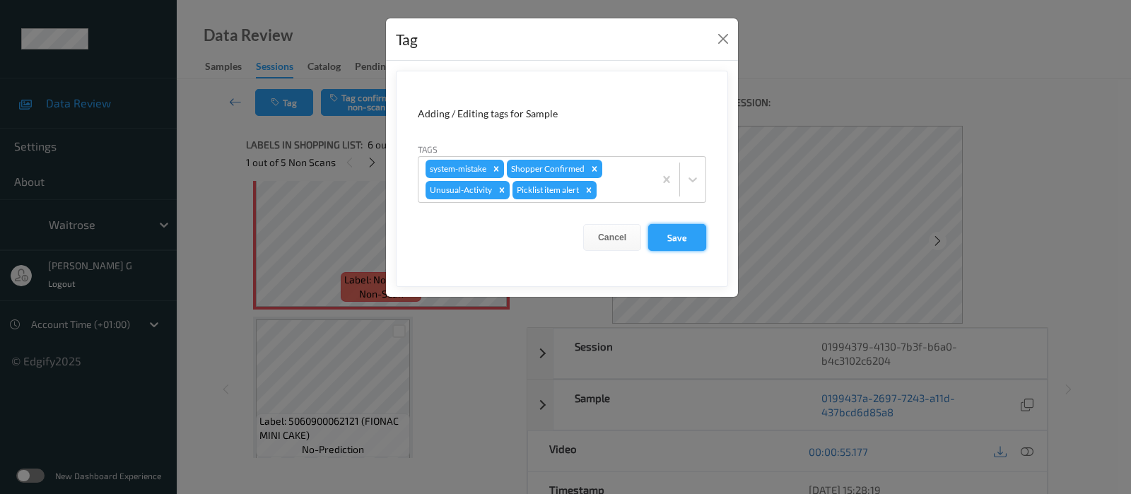
click at [667, 237] on button "Save" at bounding box center [677, 237] width 58 height 27
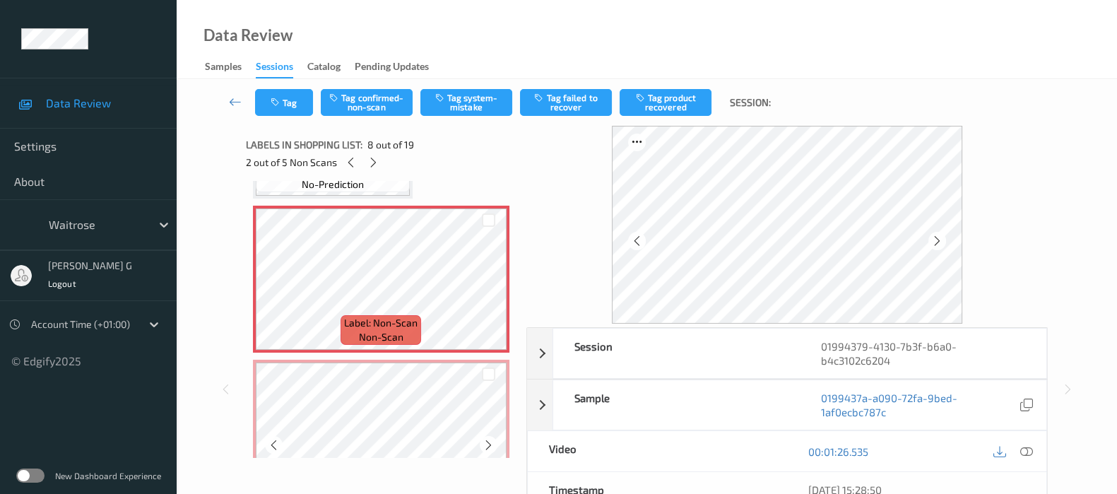
scroll to position [1149, 0]
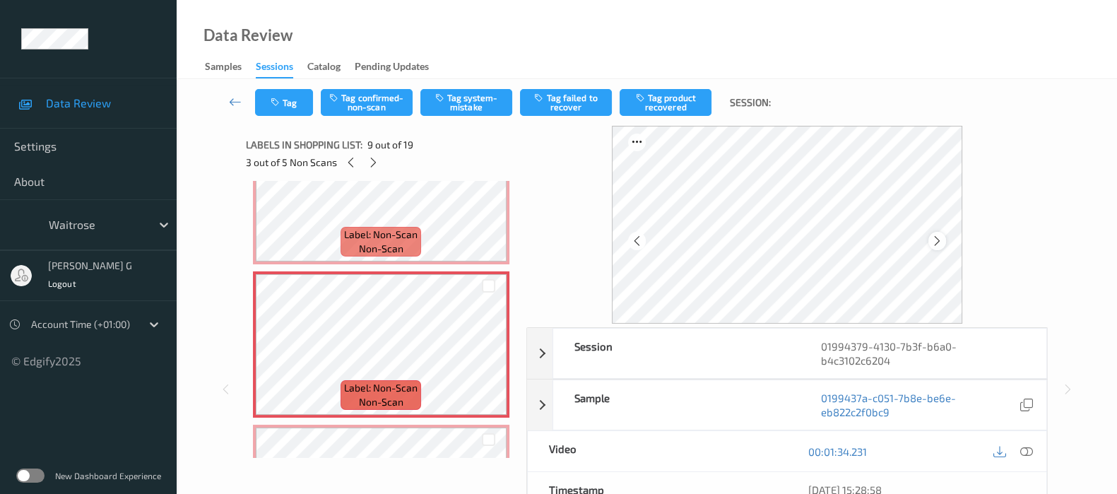
click at [944, 236] on icon at bounding box center [937, 241] width 12 height 13
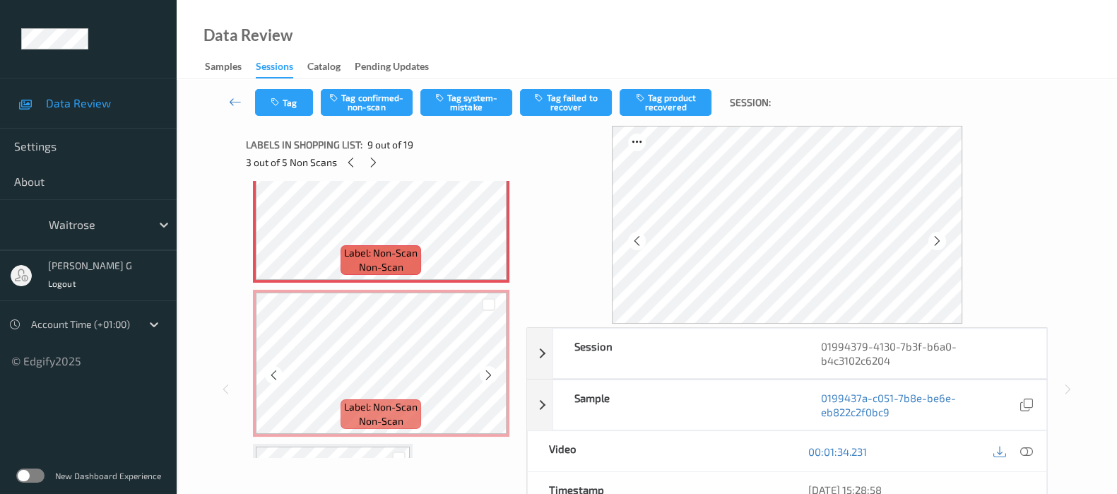
scroll to position [1326, 0]
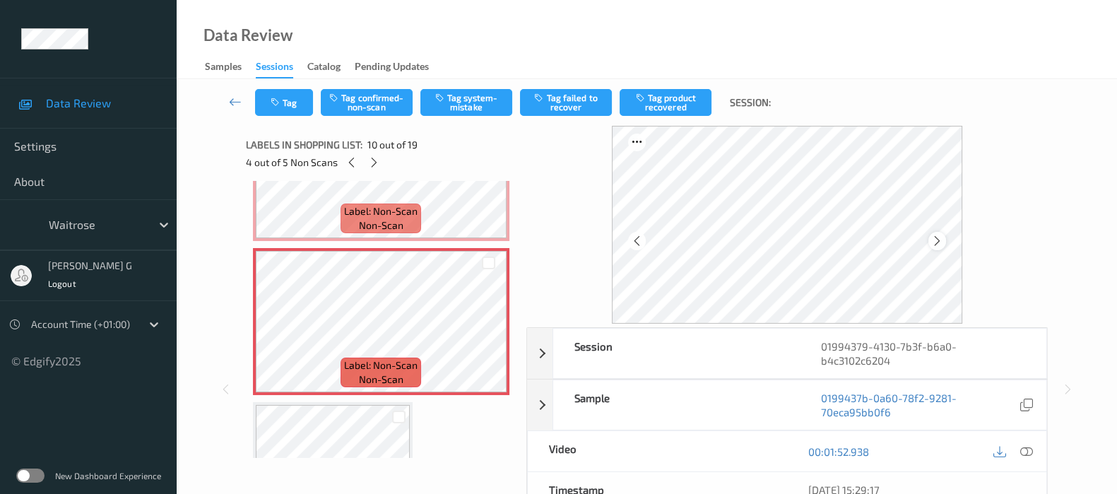
click at [942, 241] on icon at bounding box center [937, 241] width 12 height 13
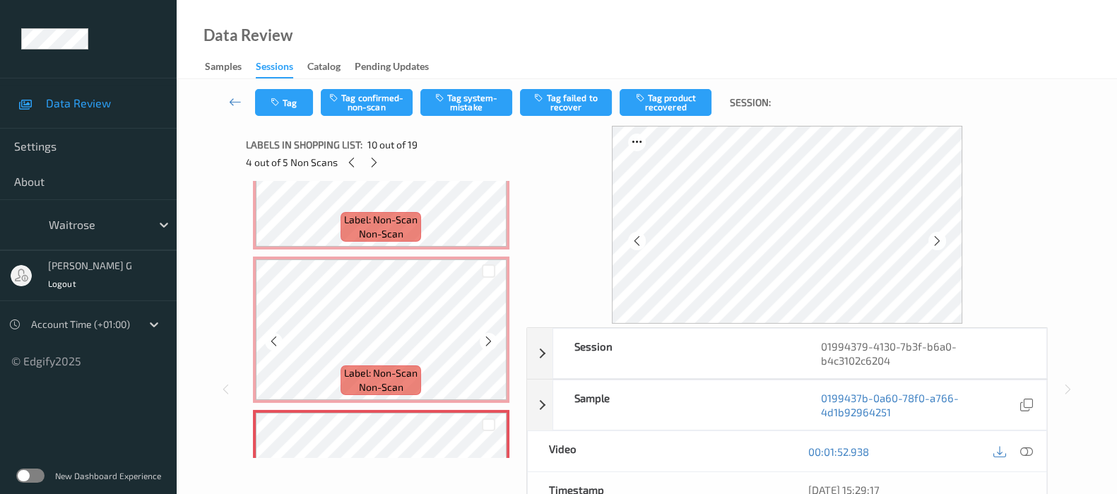
scroll to position [1149, 0]
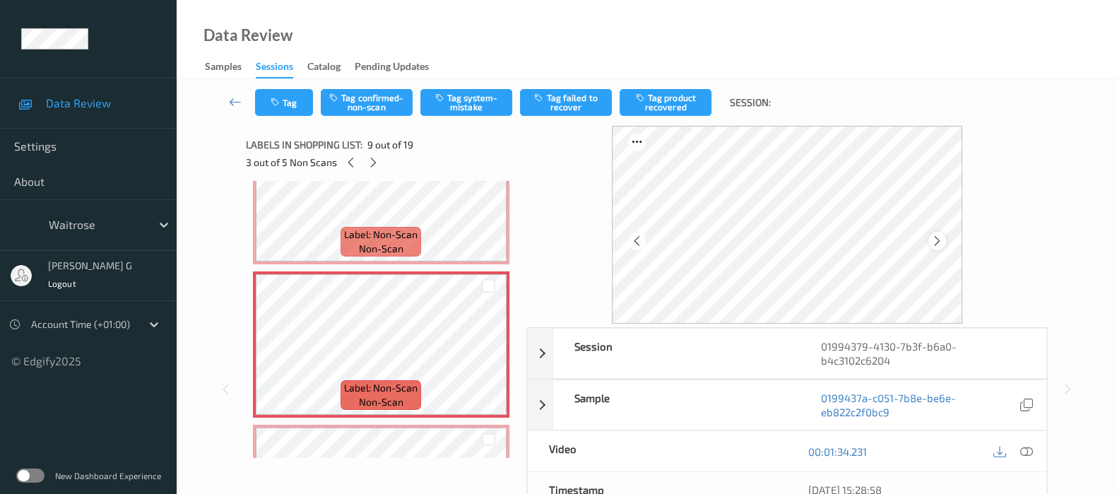
click at [944, 238] on div at bounding box center [938, 241] width 18 height 18
click at [944, 238] on icon at bounding box center [937, 241] width 12 height 13
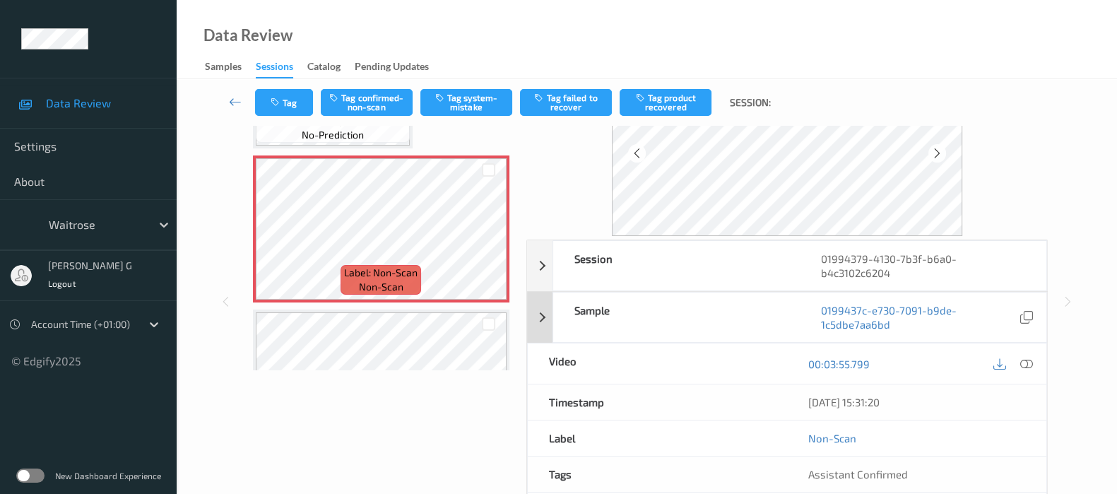
scroll to position [0, 0]
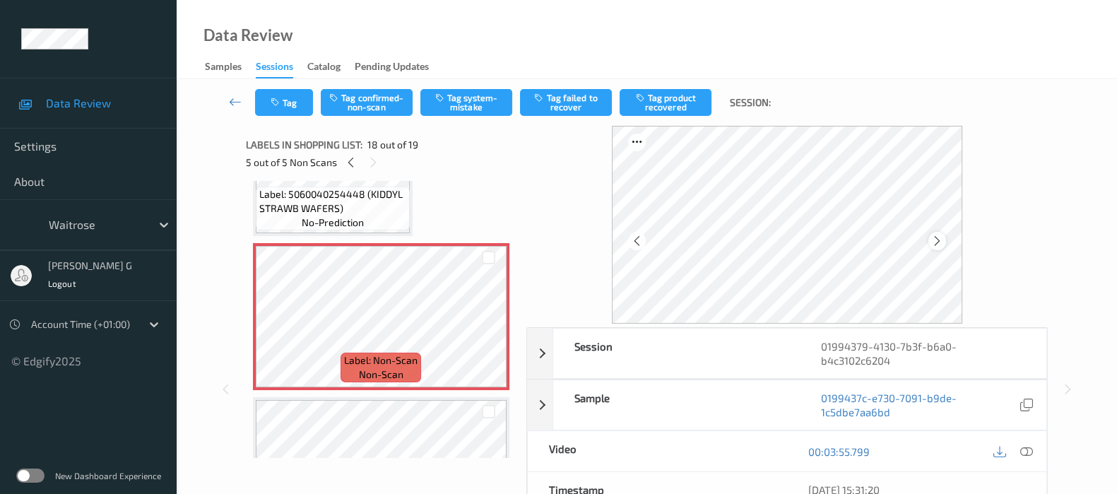
click at [940, 244] on icon at bounding box center [937, 241] width 12 height 13
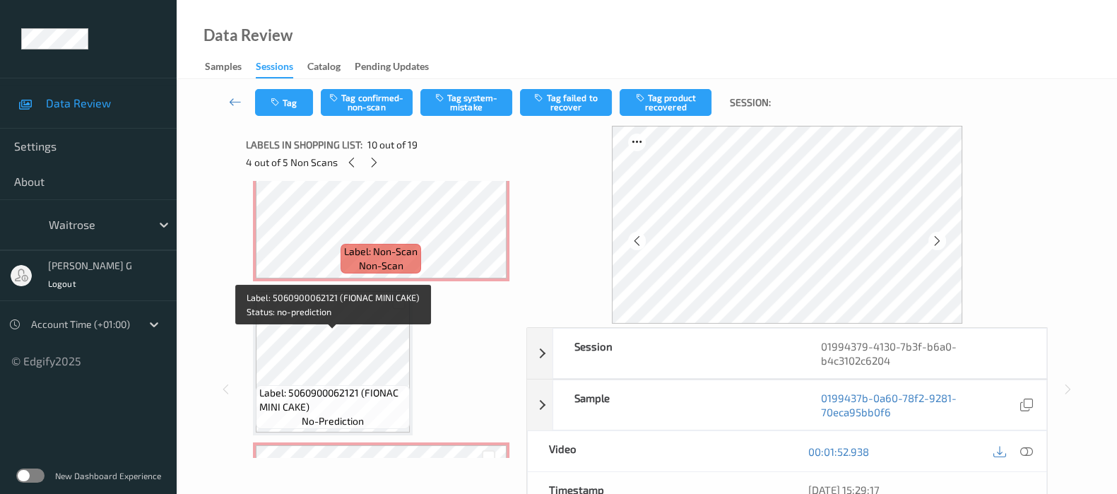
scroll to position [796, 0]
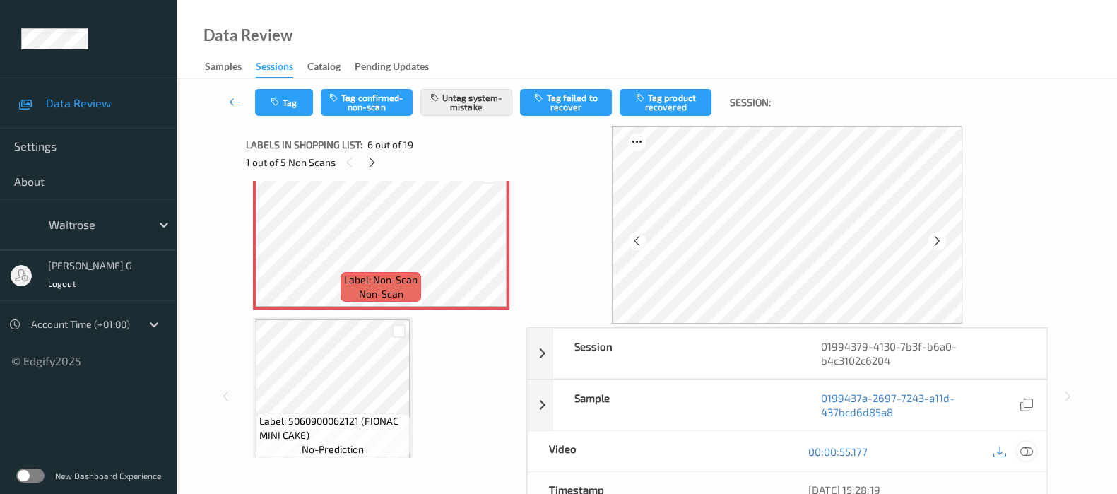
click at [1034, 450] on div at bounding box center [1026, 451] width 19 height 19
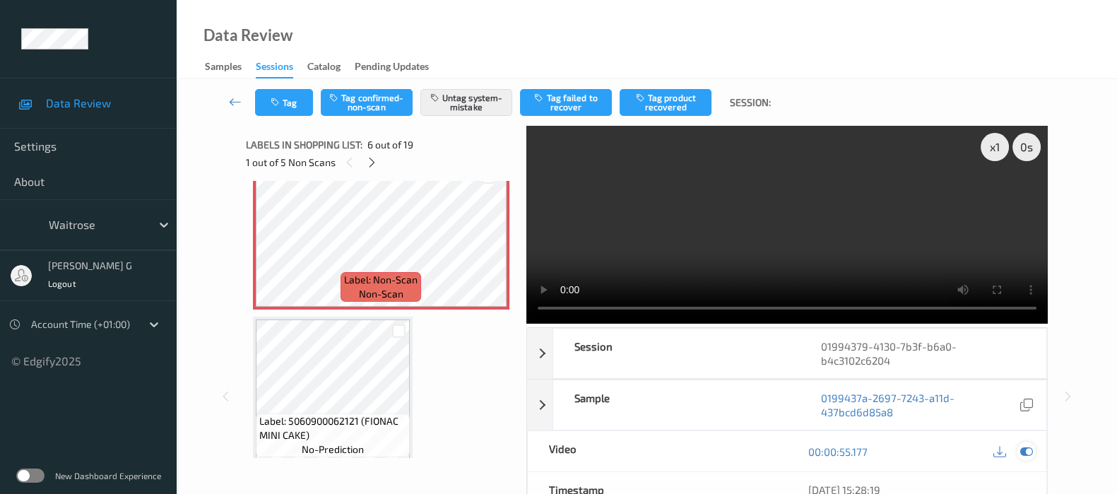
click at [1032, 452] on icon at bounding box center [1027, 451] width 13 height 13
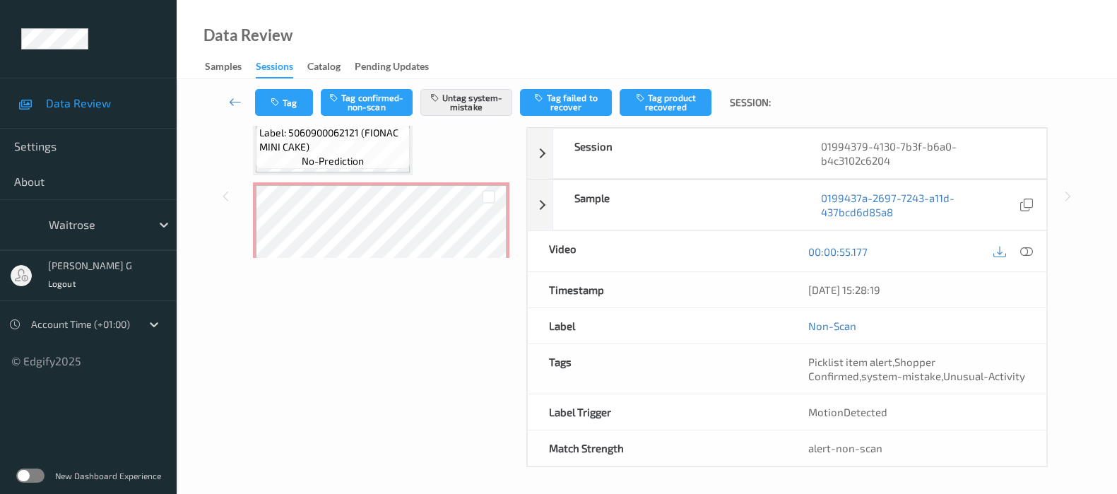
scroll to position [186, 0]
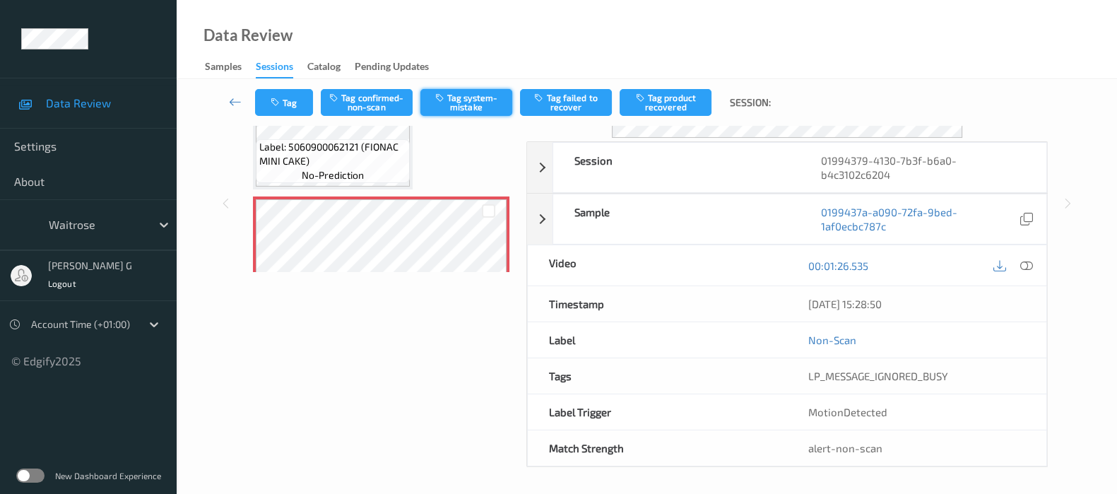
click at [472, 95] on button "Tag system-mistake" at bounding box center [467, 102] width 92 height 27
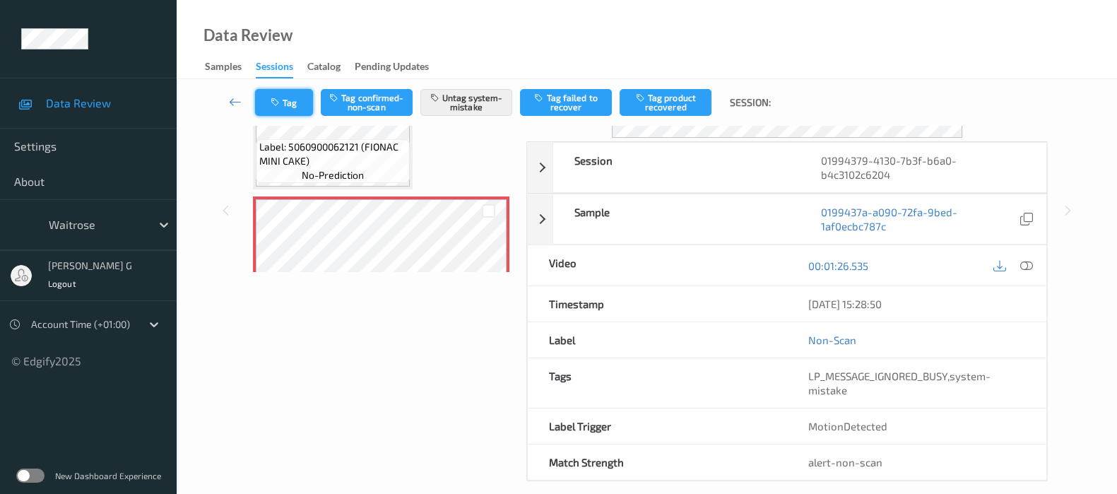
click at [288, 101] on button "Tag" at bounding box center [284, 102] width 58 height 27
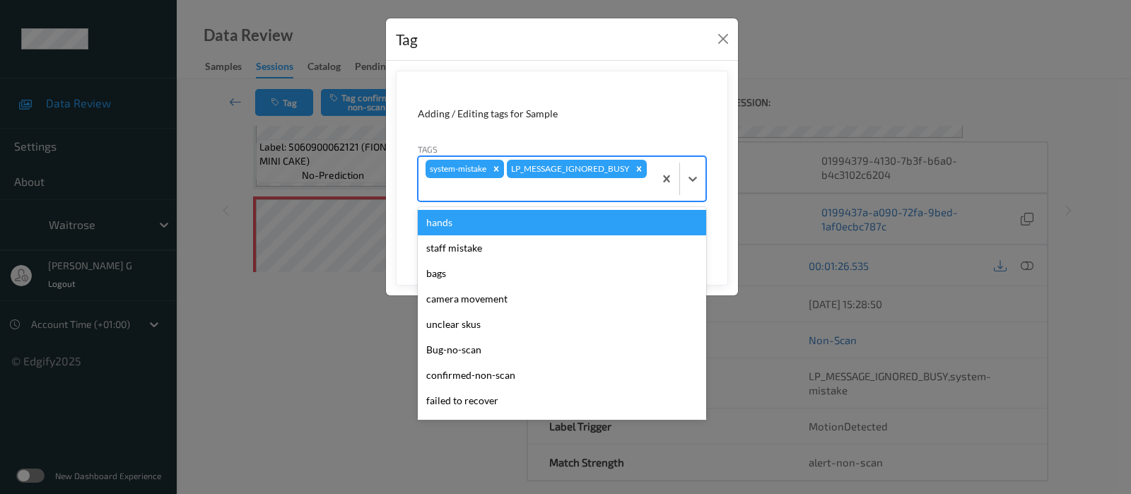
click at [608, 192] on div at bounding box center [535, 189] width 221 height 17
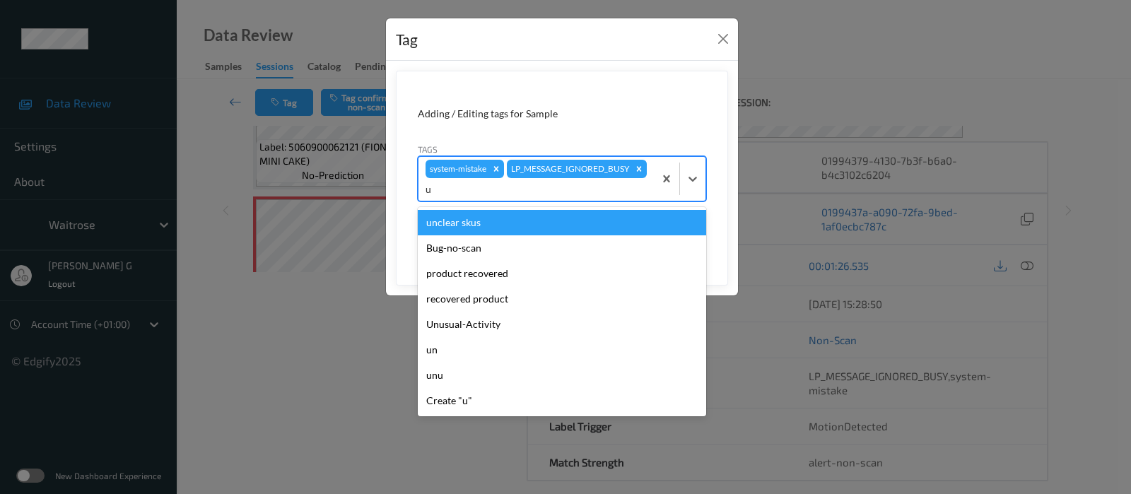
type input "un"
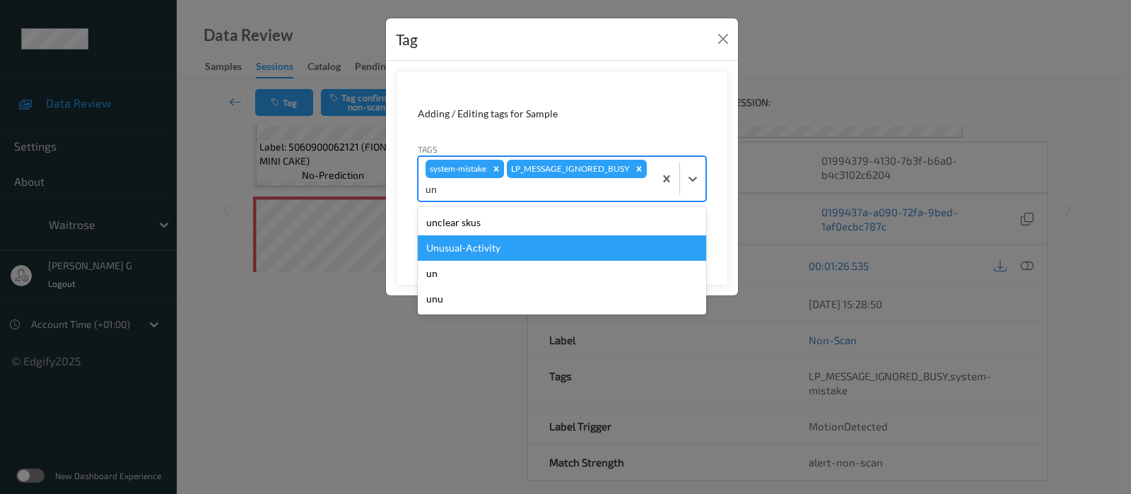
click at [452, 247] on div "Unusual-Activity" at bounding box center [562, 247] width 288 height 25
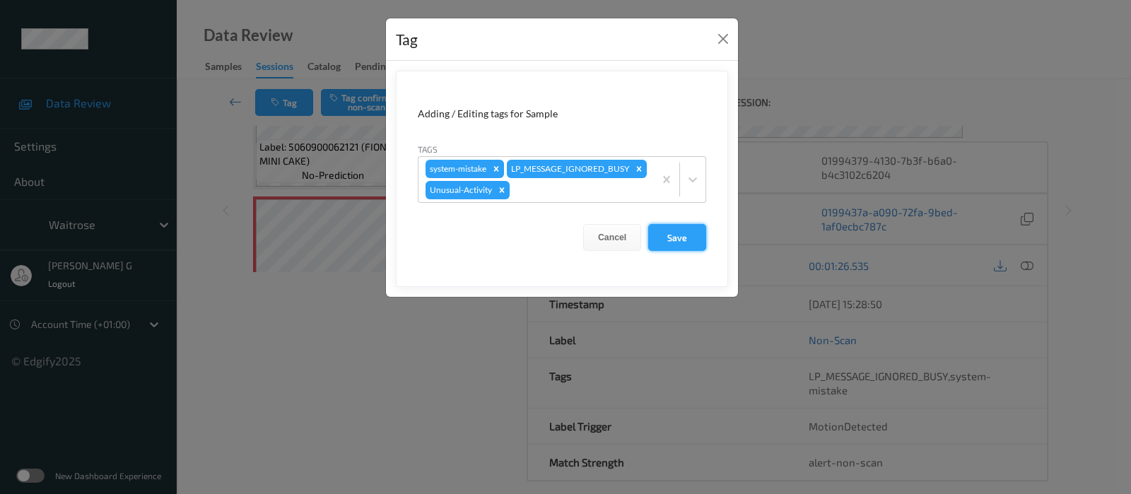
click at [653, 230] on button "Save" at bounding box center [677, 237] width 58 height 27
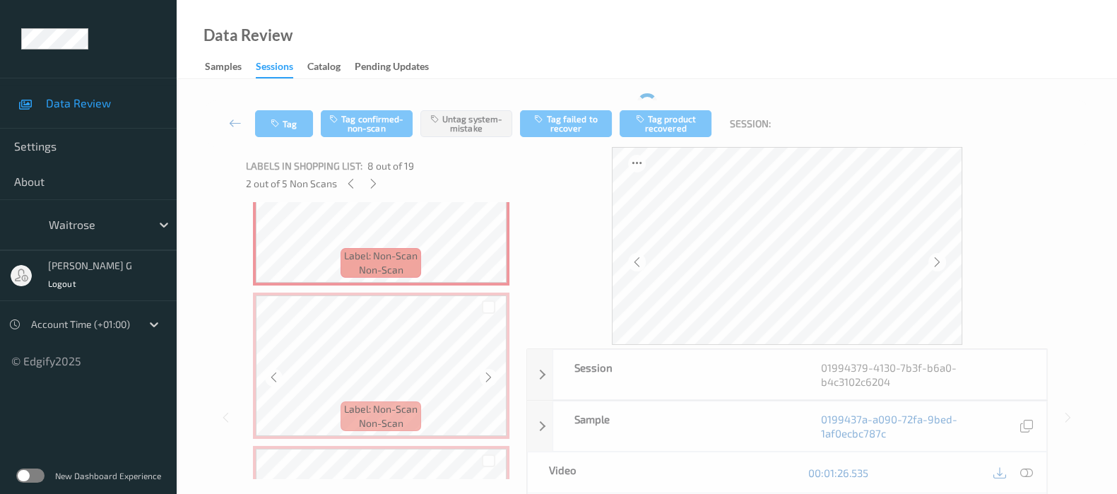
scroll to position [1061, 0]
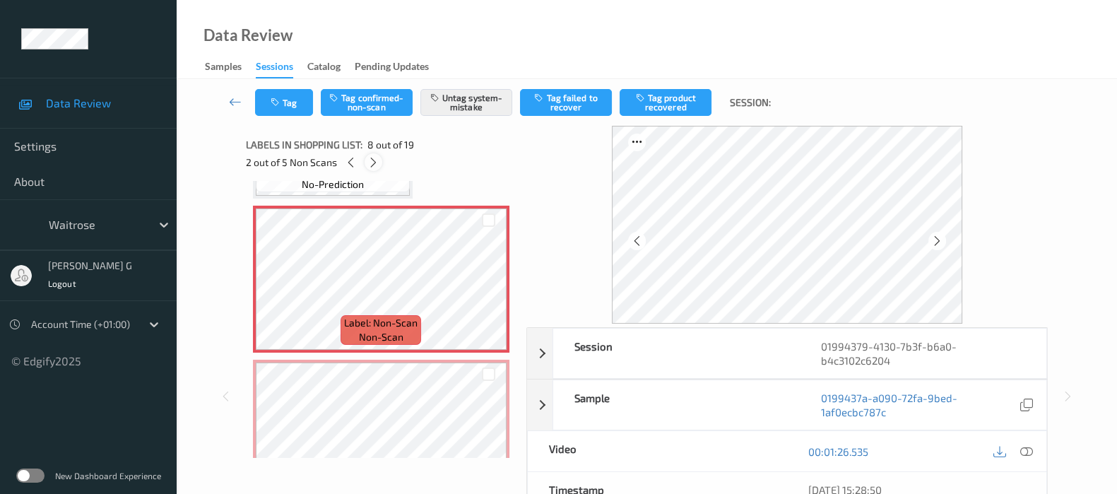
click at [366, 162] on div at bounding box center [374, 162] width 18 height 18
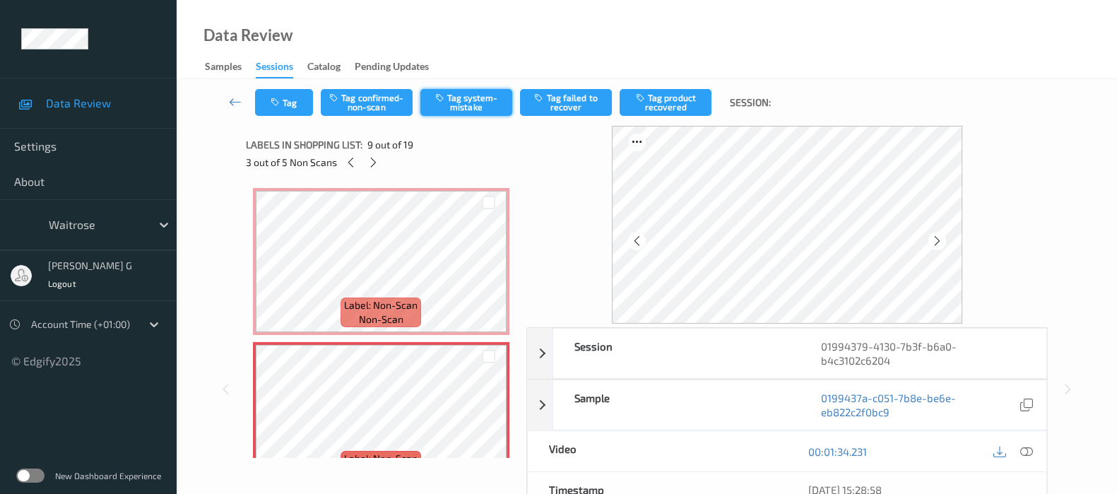
click at [456, 100] on button "Tag system-mistake" at bounding box center [467, 102] width 92 height 27
click at [279, 117] on div "Tag Tag confirmed-non-scan Untag system-mistake Tag failed to recover Tag produ…" at bounding box center [647, 102] width 883 height 47
click at [288, 106] on button "Tag" at bounding box center [284, 102] width 58 height 27
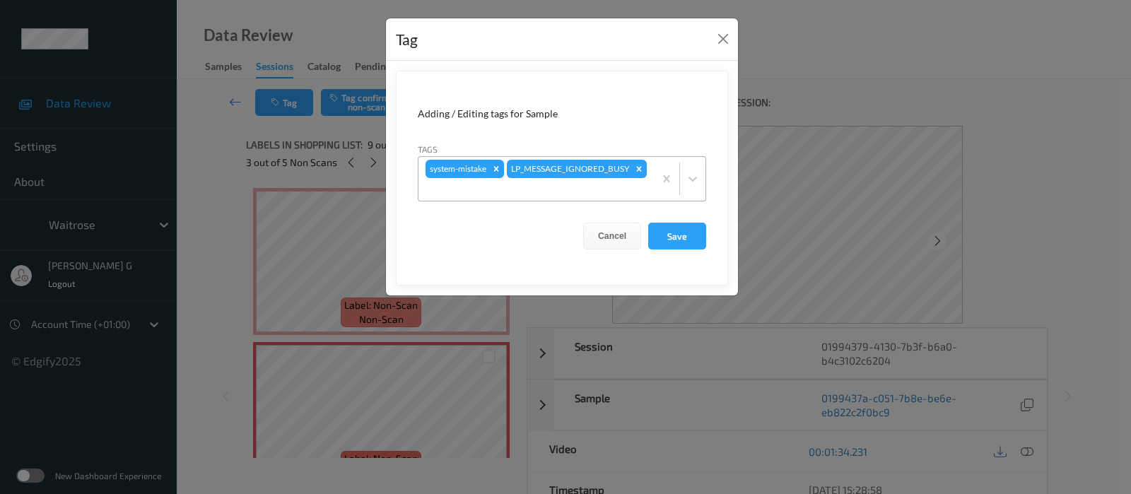
click at [561, 192] on div at bounding box center [535, 189] width 221 height 17
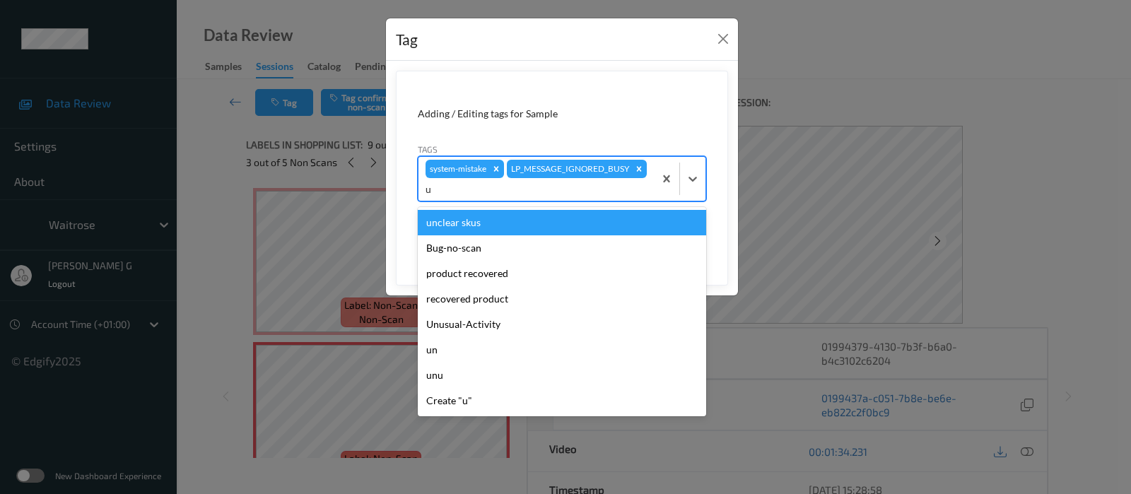
type input "un"
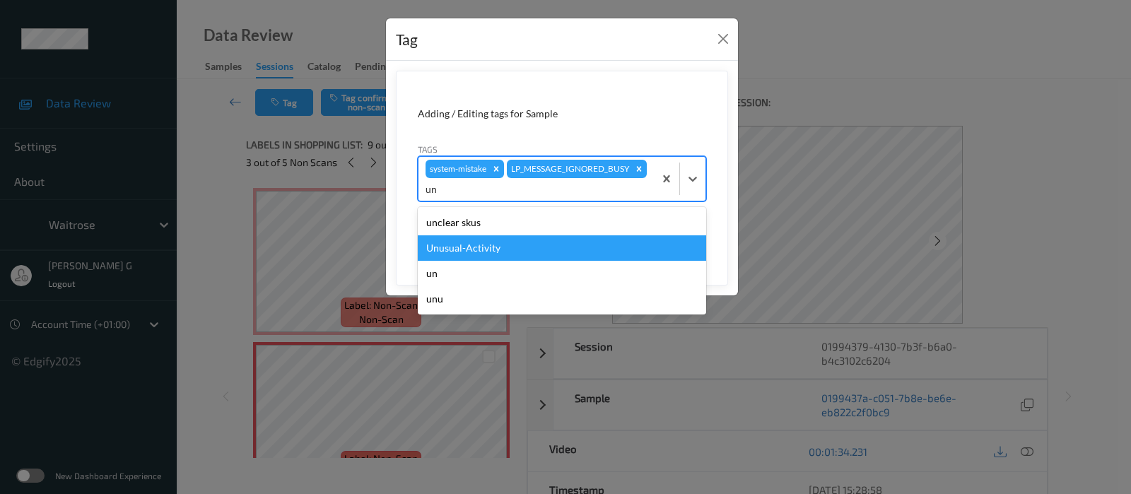
click at [452, 245] on div "Unusual-Activity" at bounding box center [562, 247] width 288 height 25
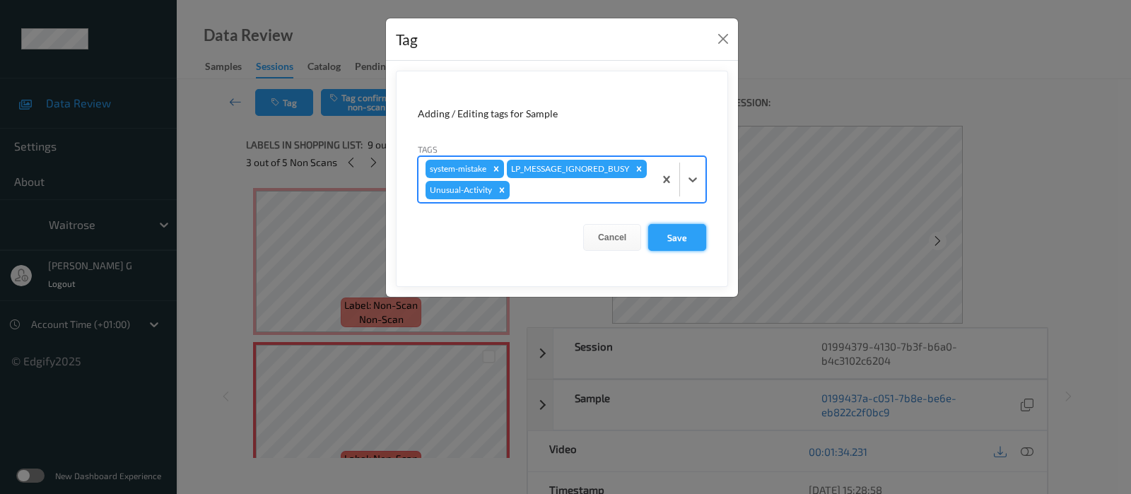
click at [666, 235] on button "Save" at bounding box center [677, 237] width 58 height 27
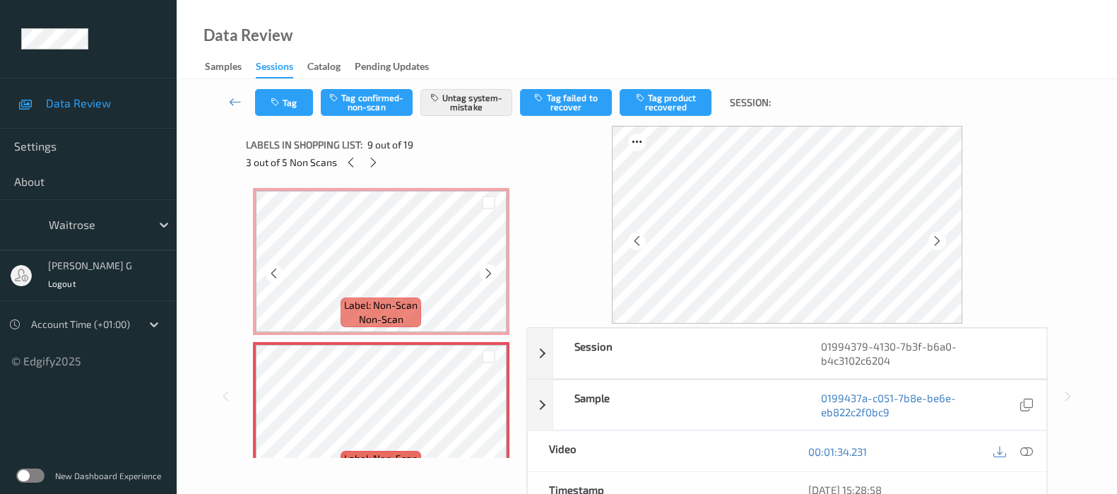
scroll to position [1167, 0]
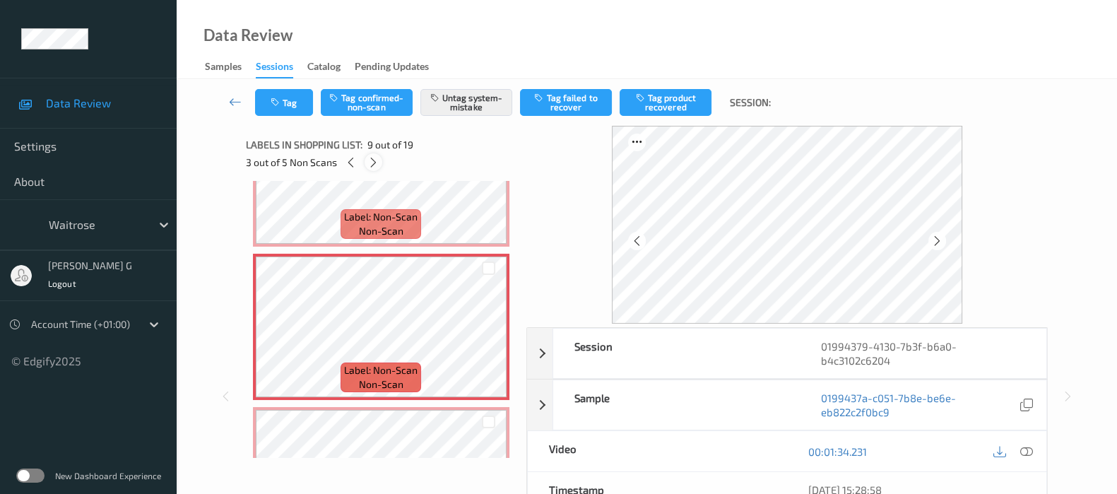
click at [372, 163] on icon at bounding box center [374, 162] width 12 height 13
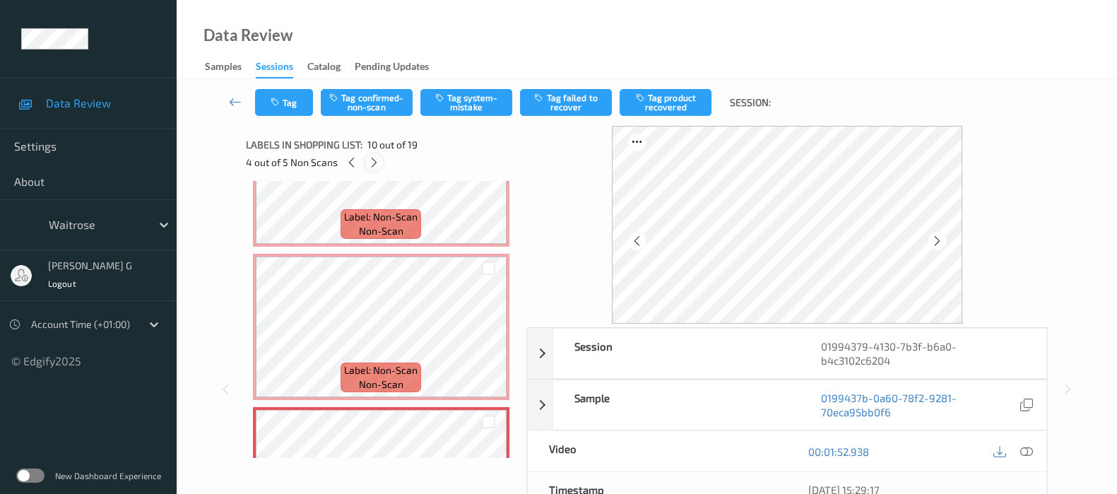
scroll to position [1232, 0]
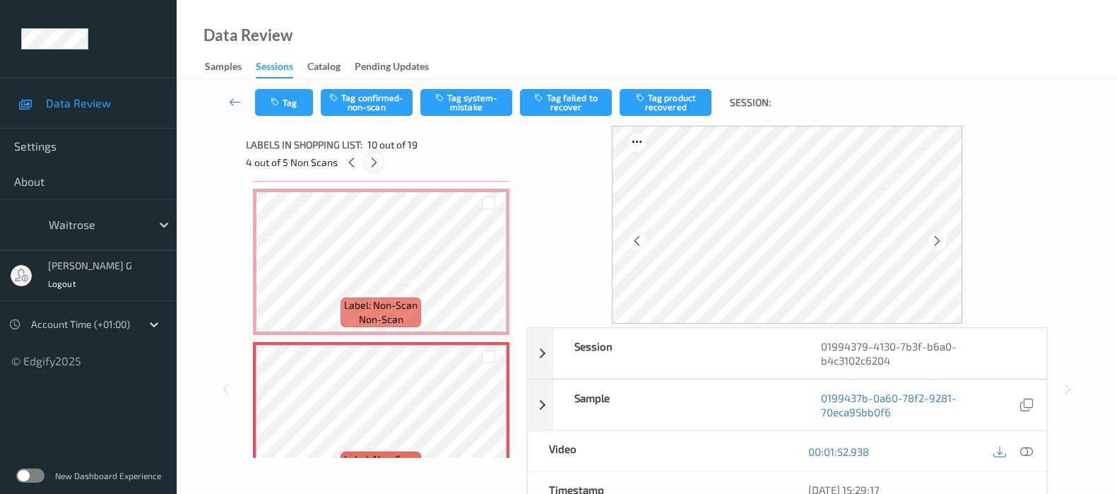
click at [374, 168] on icon at bounding box center [374, 162] width 12 height 13
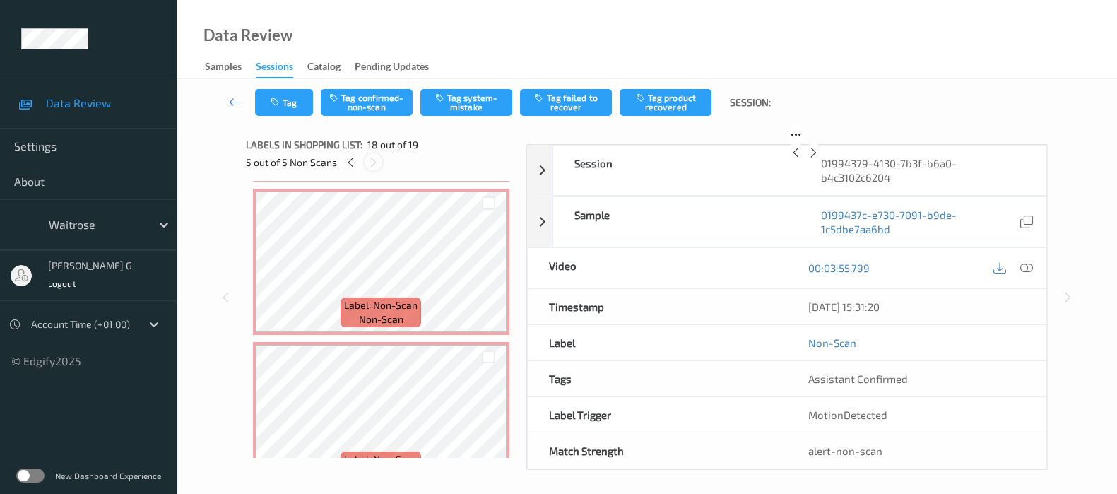
scroll to position [2456, 0]
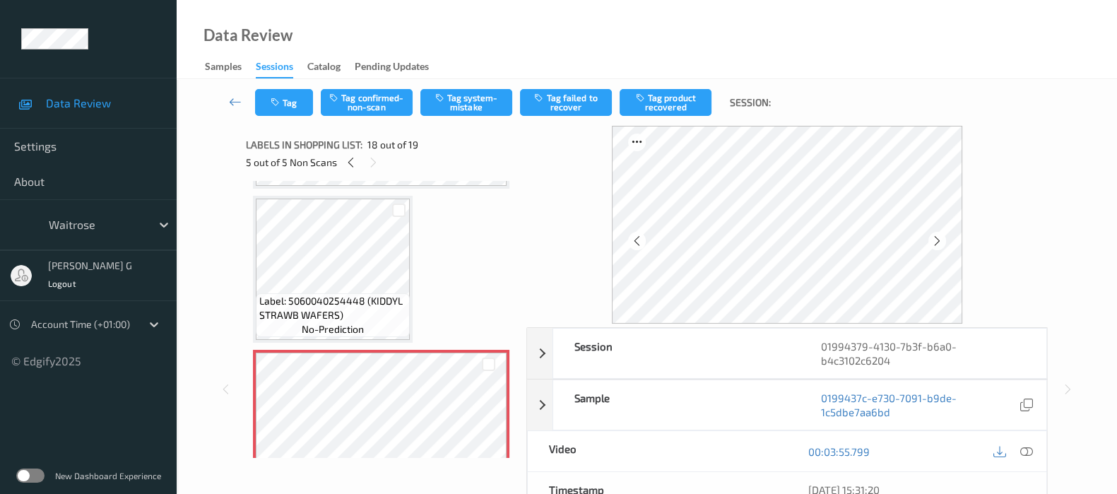
click at [339, 162] on div "5 out of 5 Non Scans" at bounding box center [381, 162] width 271 height 18
click at [350, 160] on icon at bounding box center [351, 162] width 12 height 13
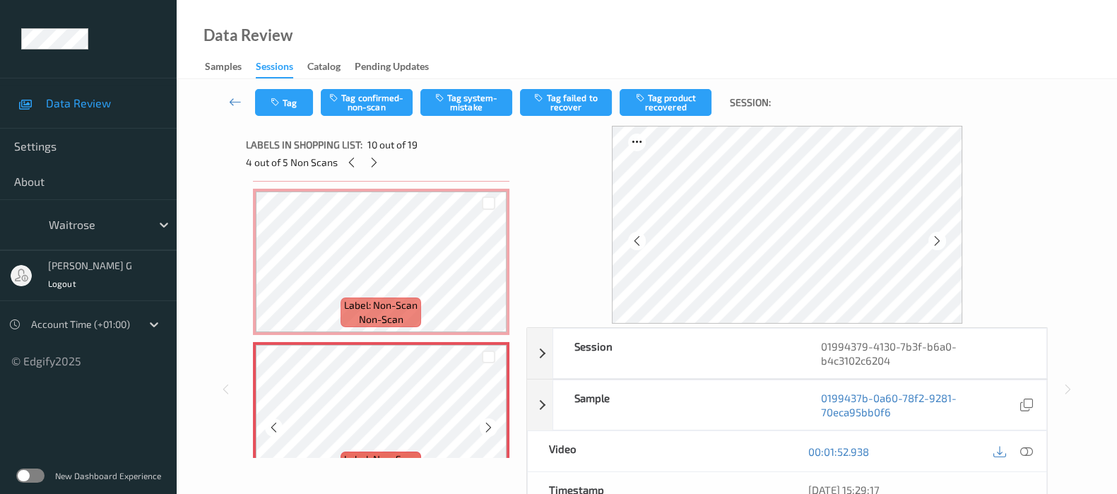
scroll to position [1320, 0]
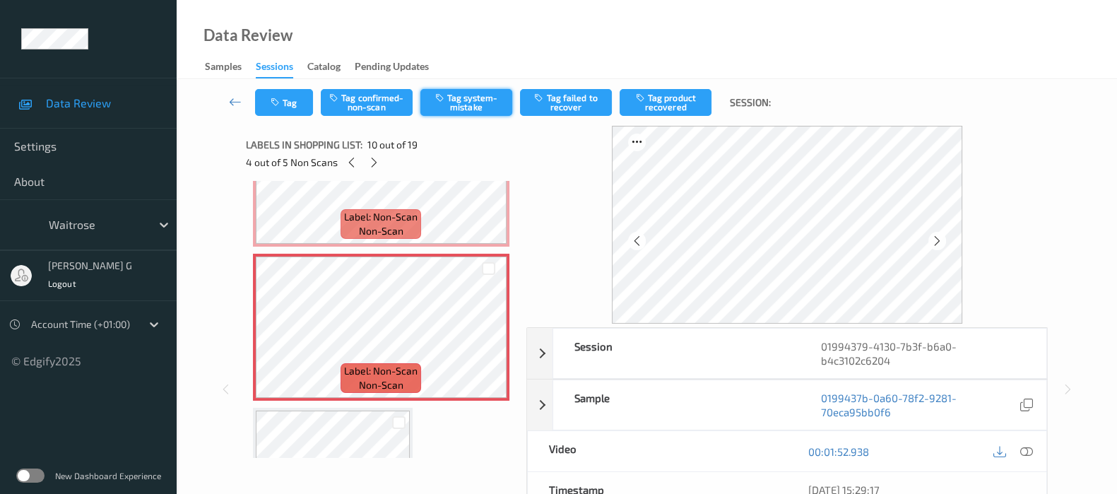
click at [469, 98] on button "Tag system-mistake" at bounding box center [467, 102] width 92 height 27
click at [279, 98] on icon "button" at bounding box center [277, 103] width 12 height 10
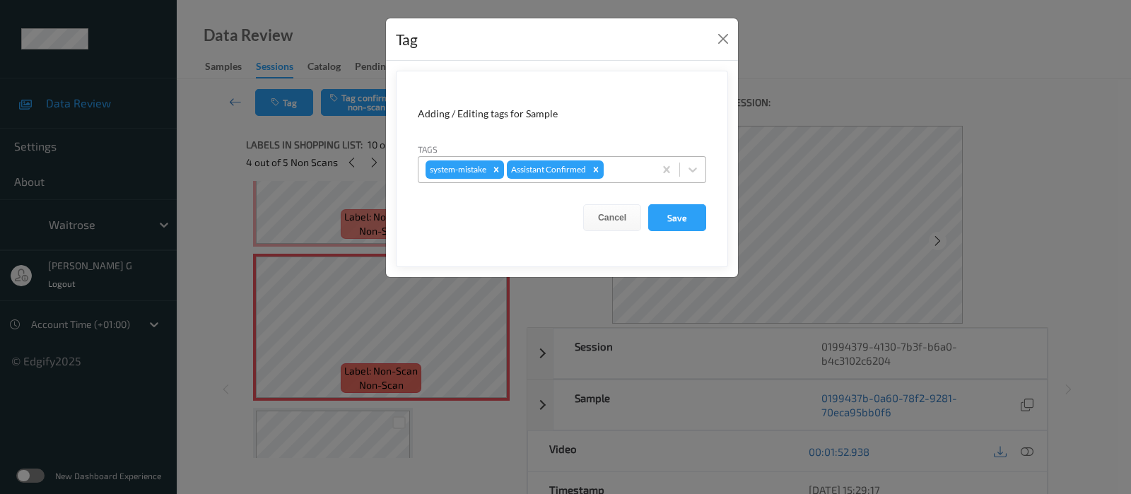
click at [623, 171] on div at bounding box center [626, 169] width 40 height 17
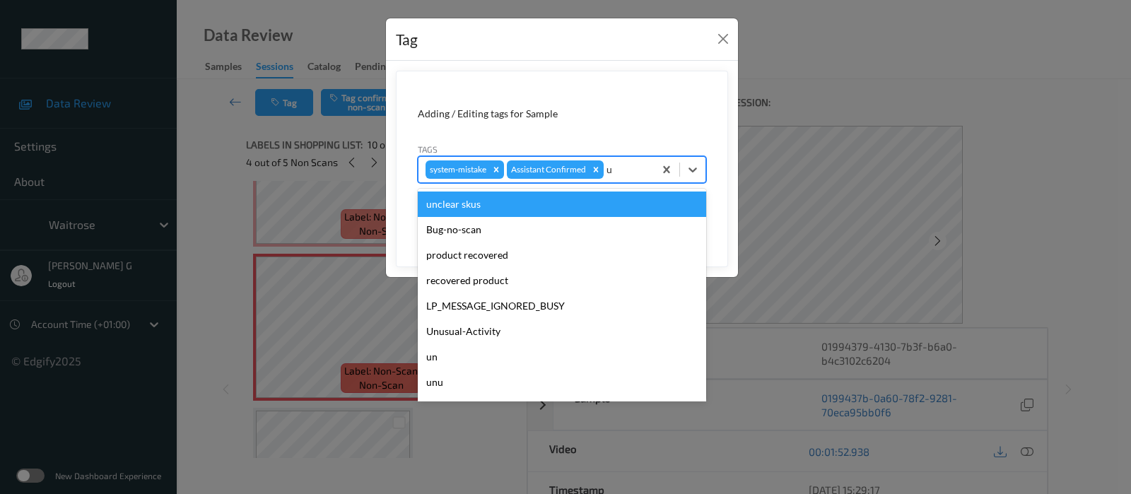
type input "un"
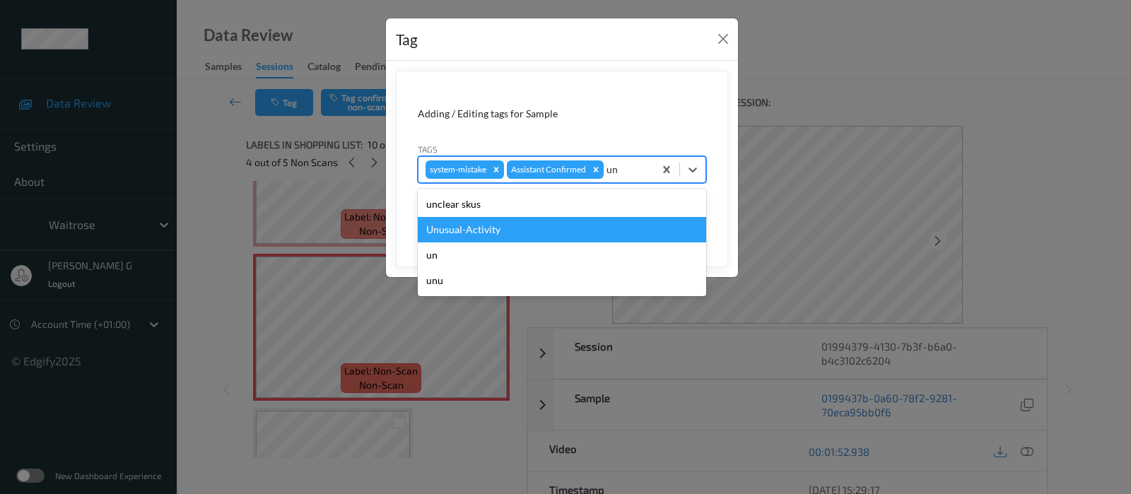
click at [477, 235] on div "Unusual-Activity" at bounding box center [562, 229] width 288 height 25
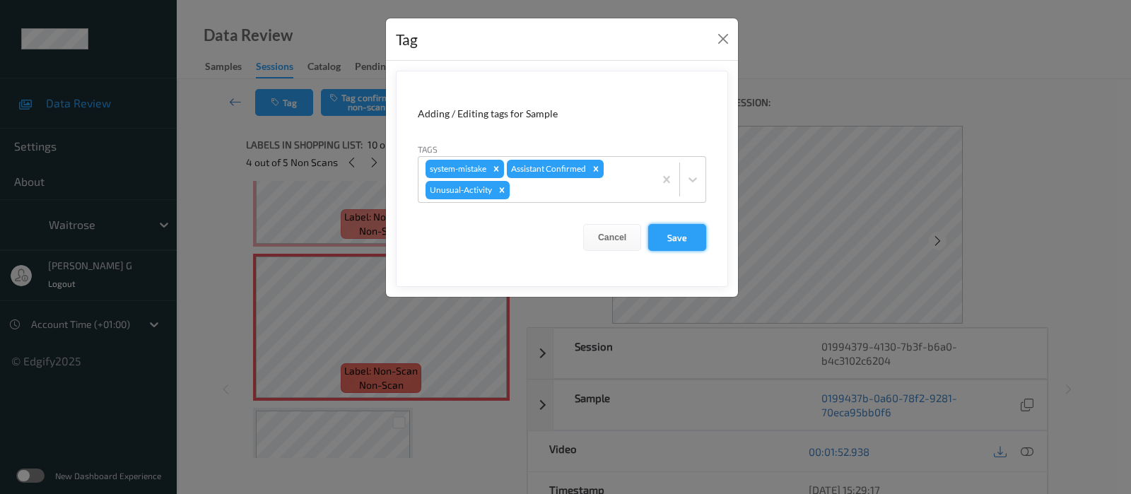
click at [671, 236] on button "Save" at bounding box center [677, 237] width 58 height 27
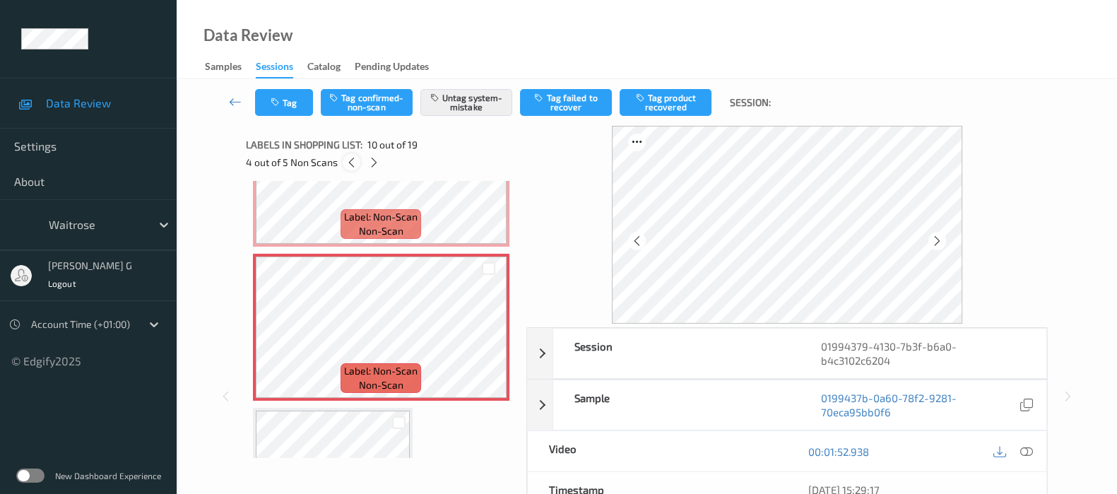
click at [348, 168] on icon at bounding box center [352, 162] width 12 height 13
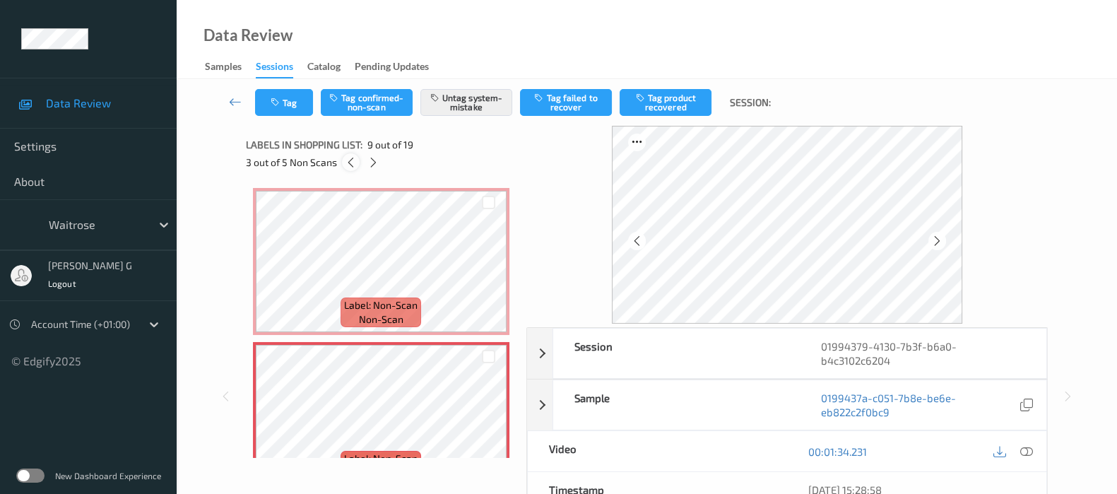
click at [348, 168] on icon at bounding box center [351, 162] width 12 height 13
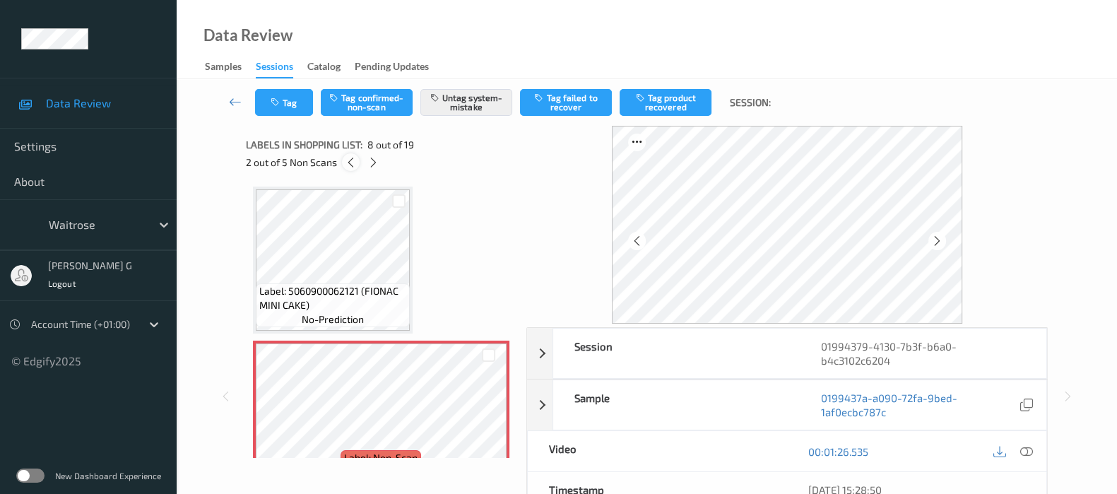
click at [348, 168] on icon at bounding box center [351, 162] width 12 height 13
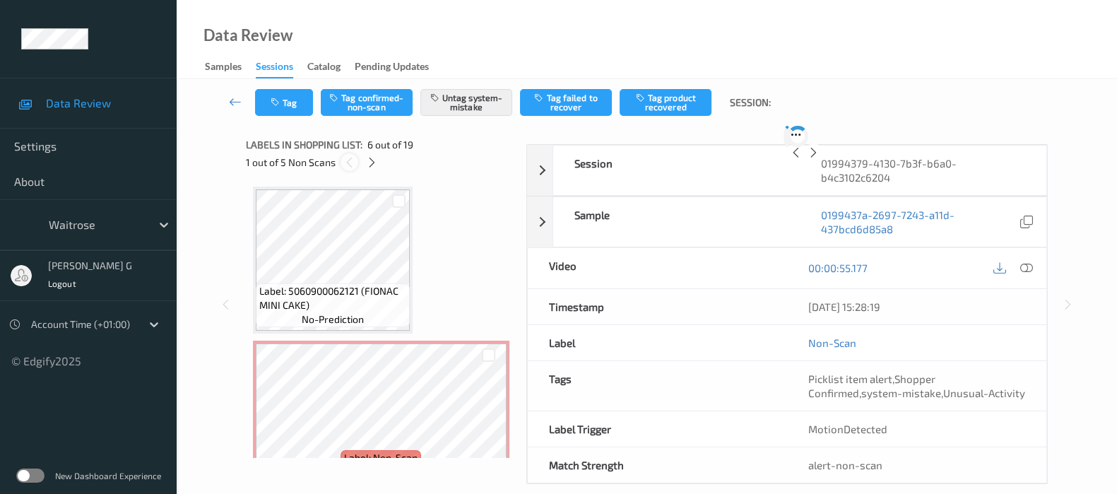
scroll to position [619, 0]
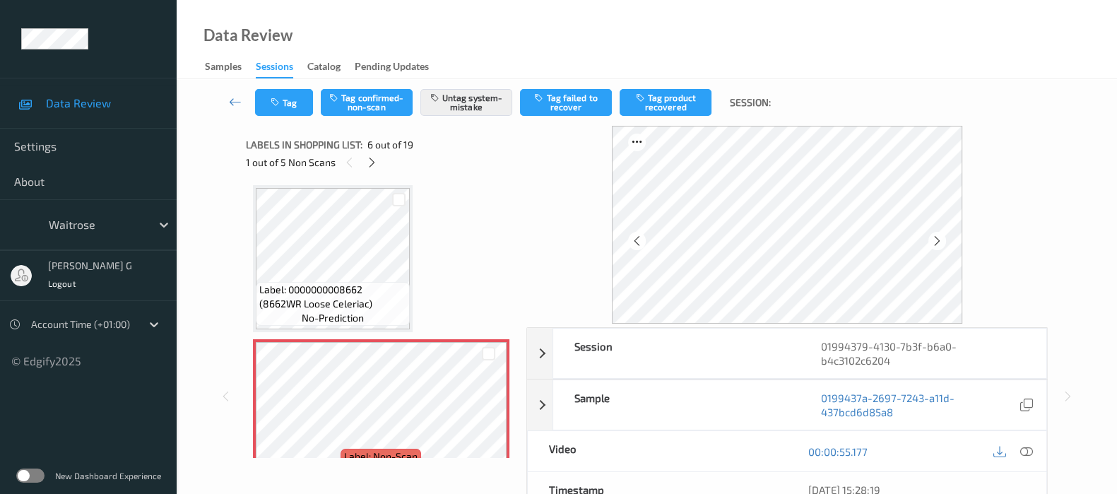
click at [377, 172] on div "Labels in shopping list: 6 out of 19 1 out of 5 Non Scans" at bounding box center [381, 153] width 271 height 55
click at [372, 168] on icon at bounding box center [372, 162] width 12 height 13
click at [372, 168] on icon at bounding box center [374, 162] width 12 height 13
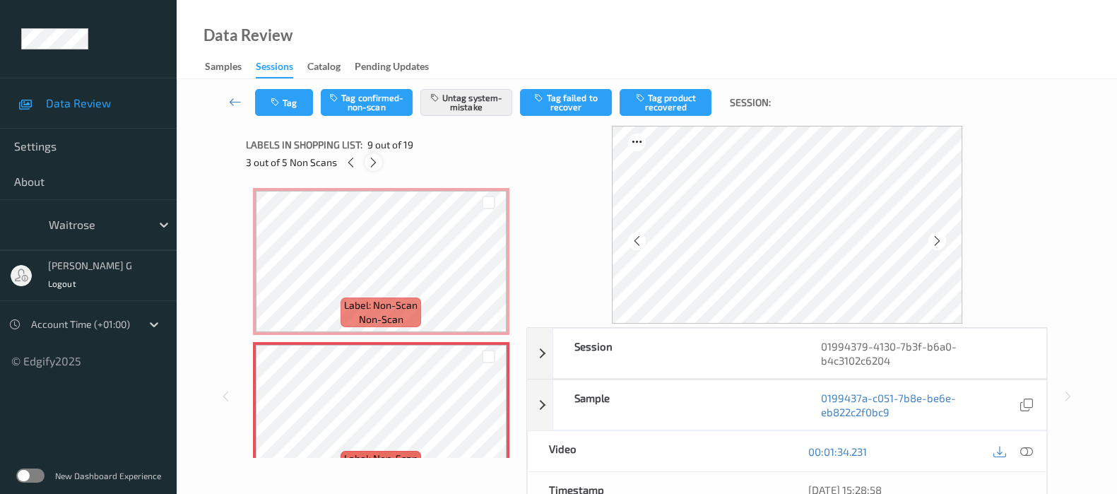
click at [372, 168] on icon at bounding box center [374, 162] width 12 height 13
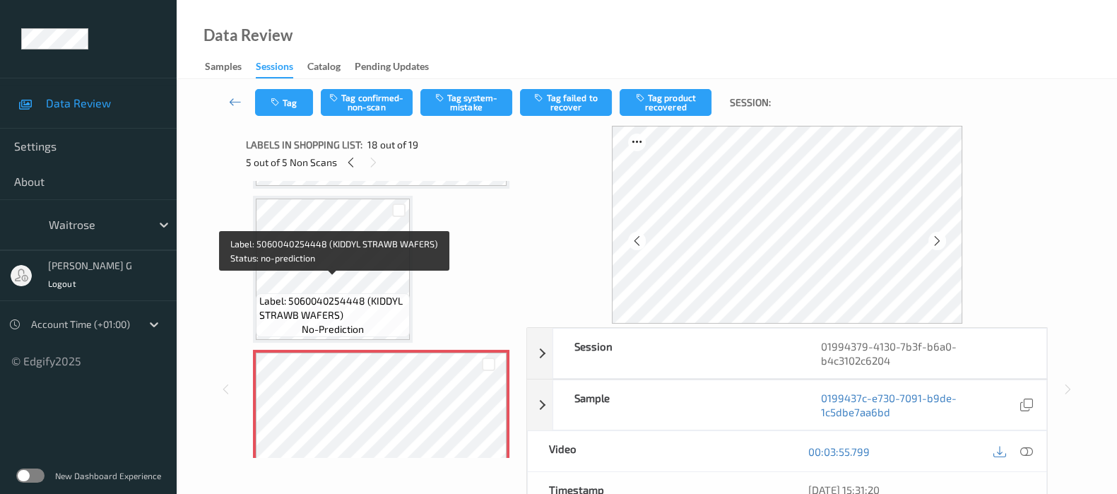
scroll to position [2544, 0]
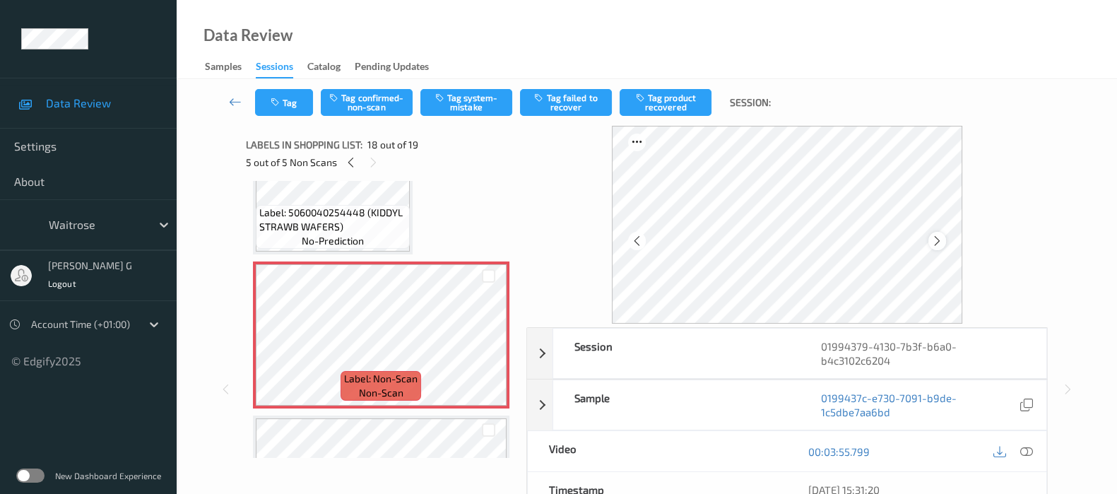
click at [941, 238] on icon at bounding box center [937, 241] width 12 height 13
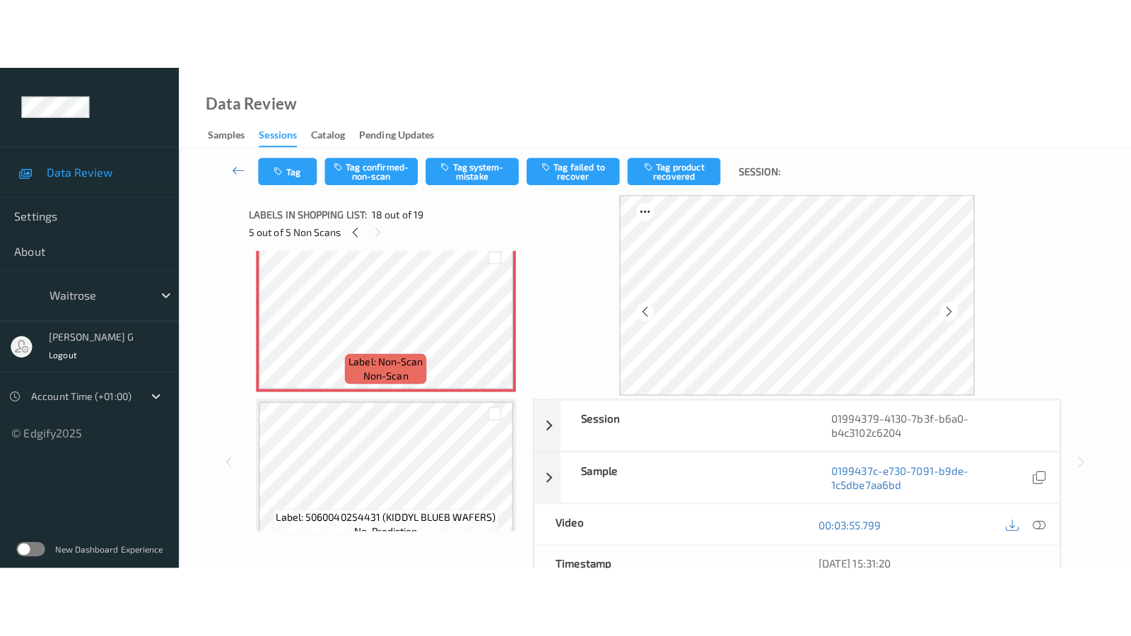
scroll to position [2638, 0]
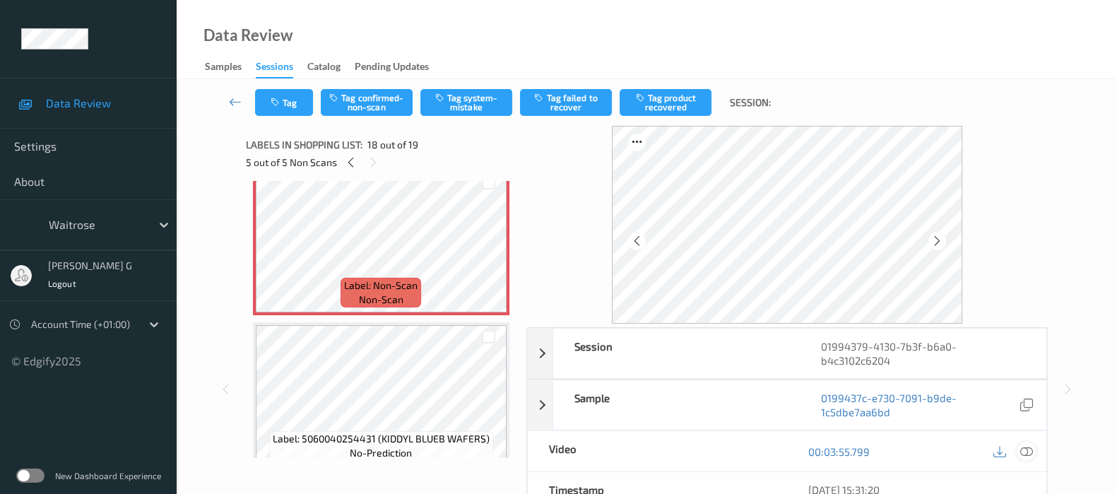
click at [1030, 449] on icon at bounding box center [1027, 451] width 13 height 13
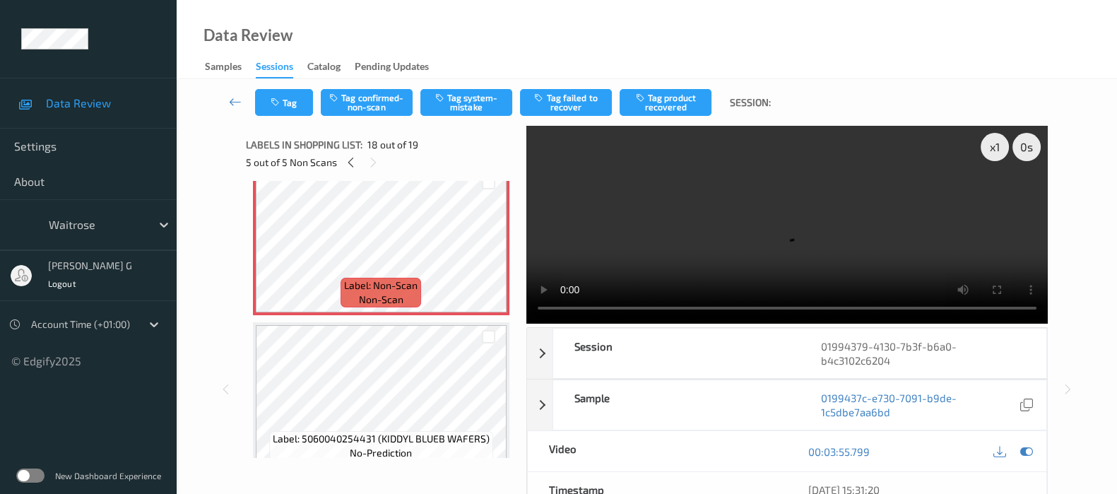
scroll to position [2496, 0]
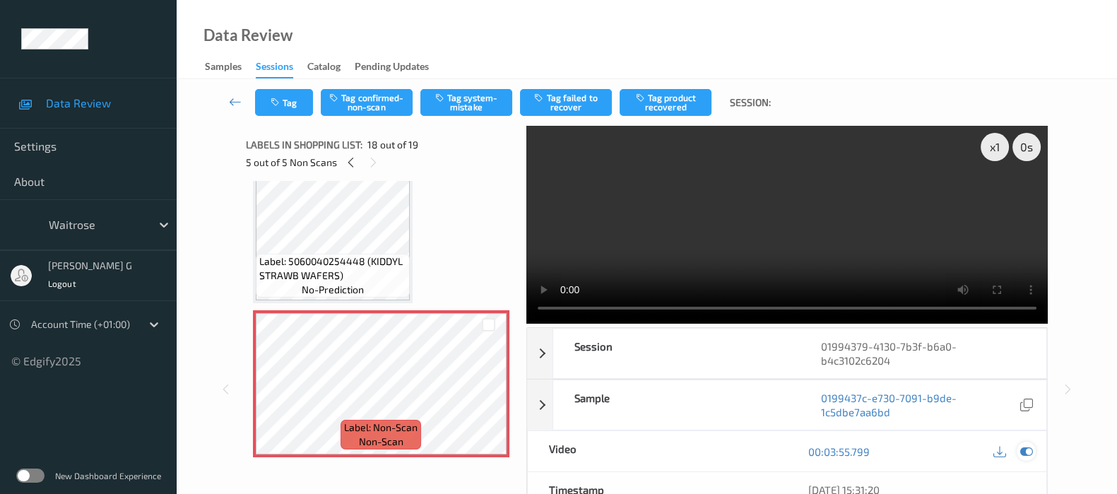
click at [1031, 454] on icon at bounding box center [1027, 451] width 13 height 13
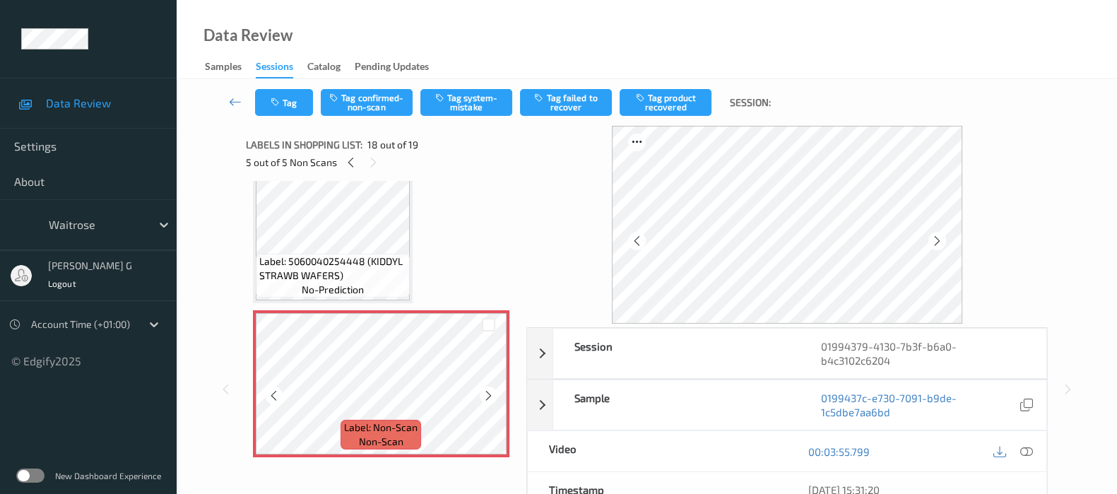
scroll to position [2584, 0]
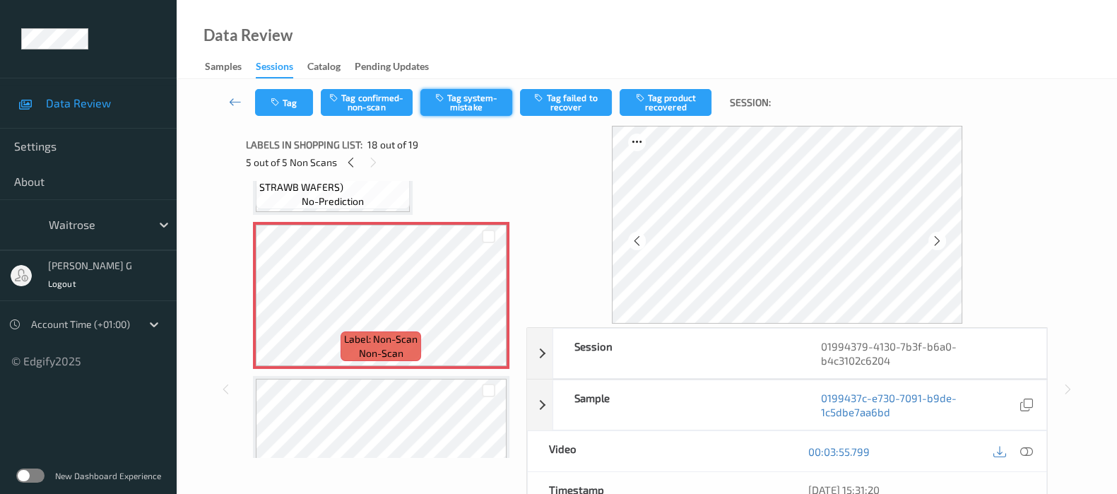
click at [477, 89] on button "Tag system-mistake" at bounding box center [467, 102] width 92 height 27
click at [285, 102] on button "Tag" at bounding box center [284, 102] width 58 height 27
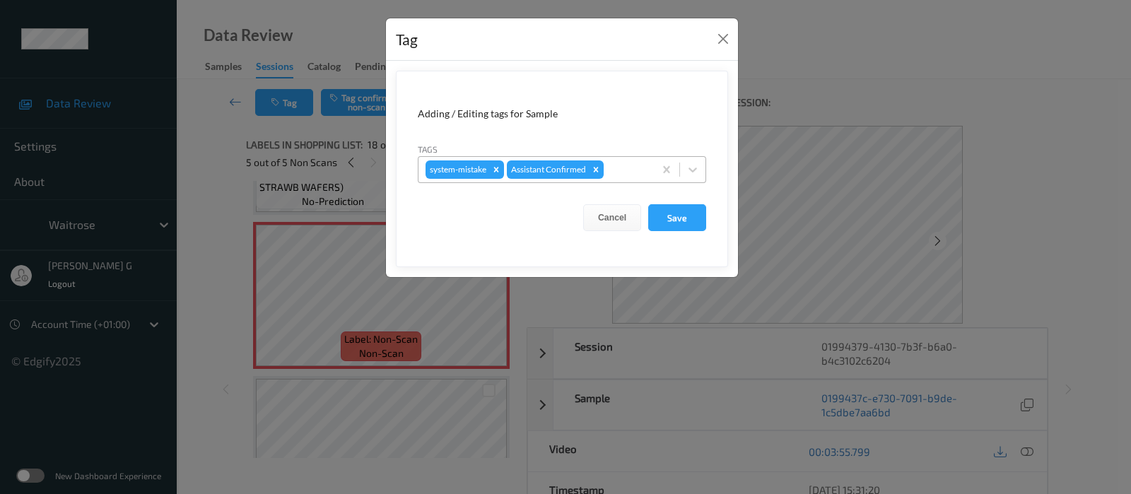
click at [613, 172] on div at bounding box center [626, 169] width 40 height 17
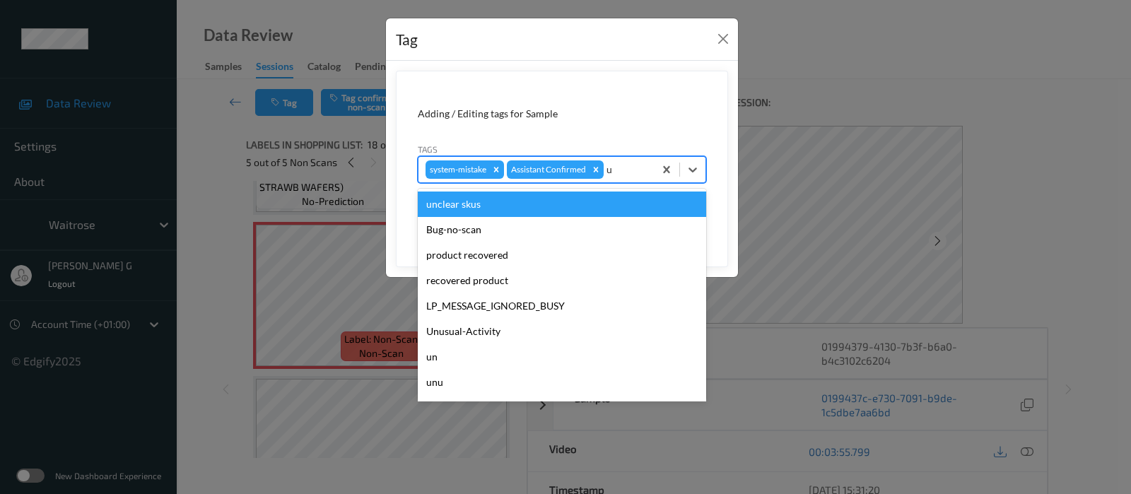
type input "un"
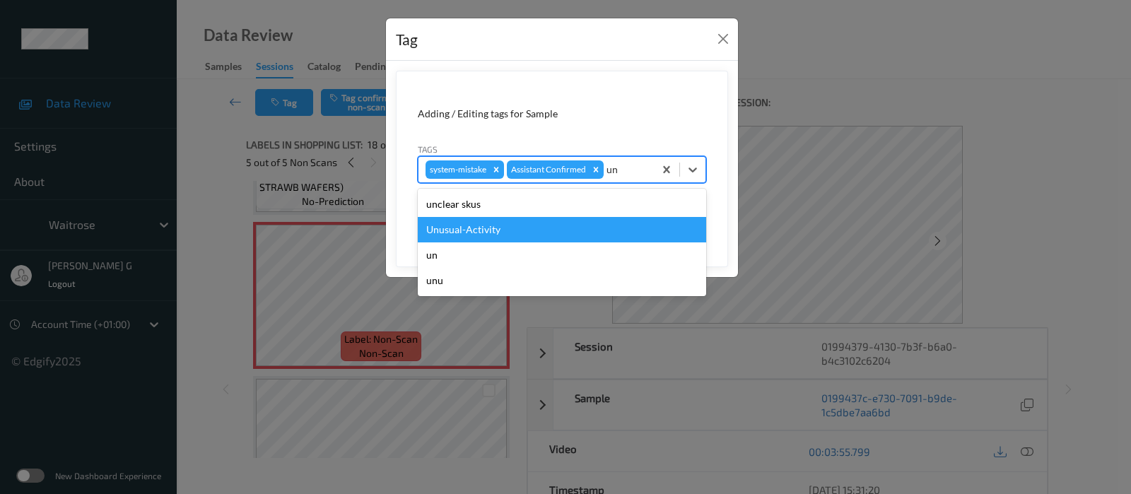
click at [485, 230] on div "Unusual-Activity" at bounding box center [562, 229] width 288 height 25
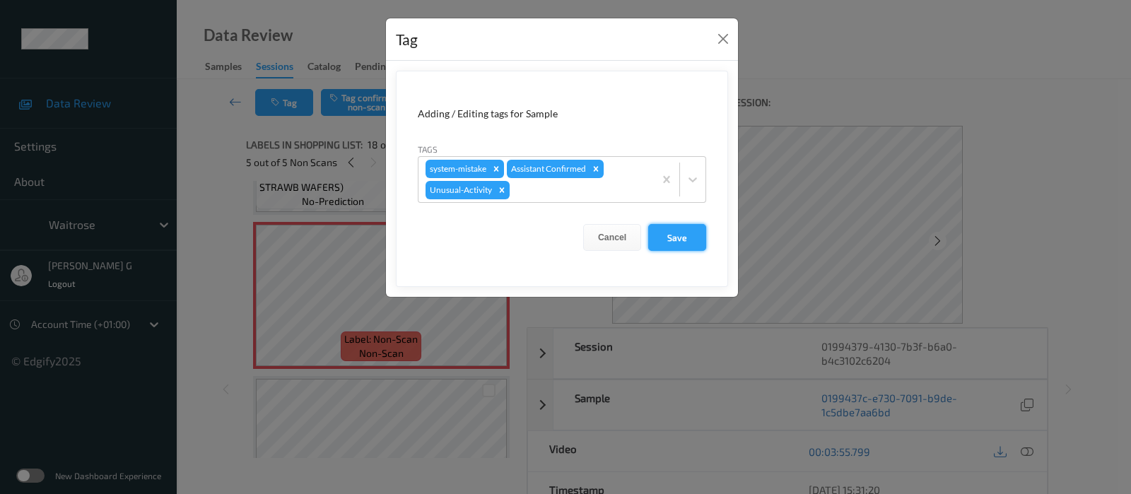
click at [664, 242] on button "Save" at bounding box center [677, 237] width 58 height 27
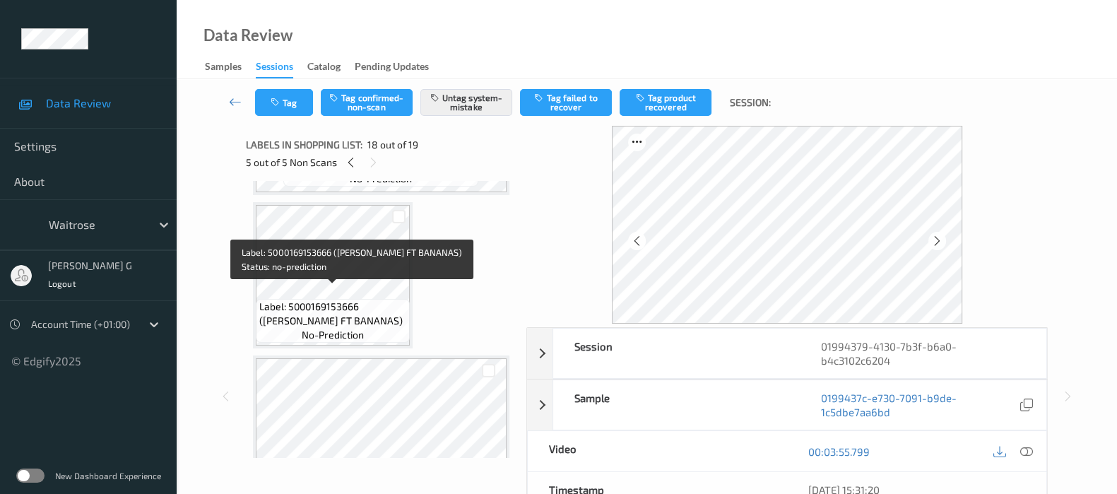
scroll to position [1700, 0]
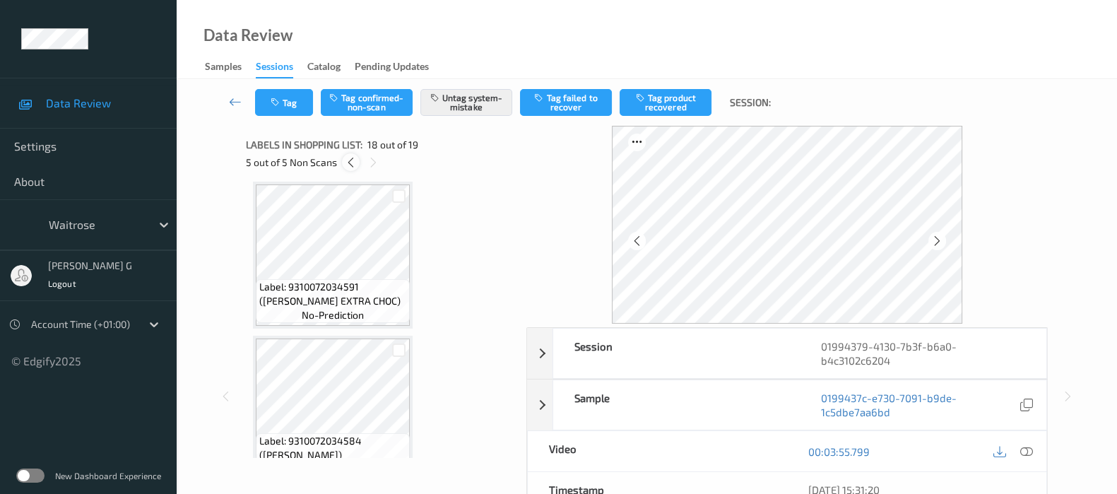
click at [352, 159] on icon at bounding box center [351, 162] width 12 height 13
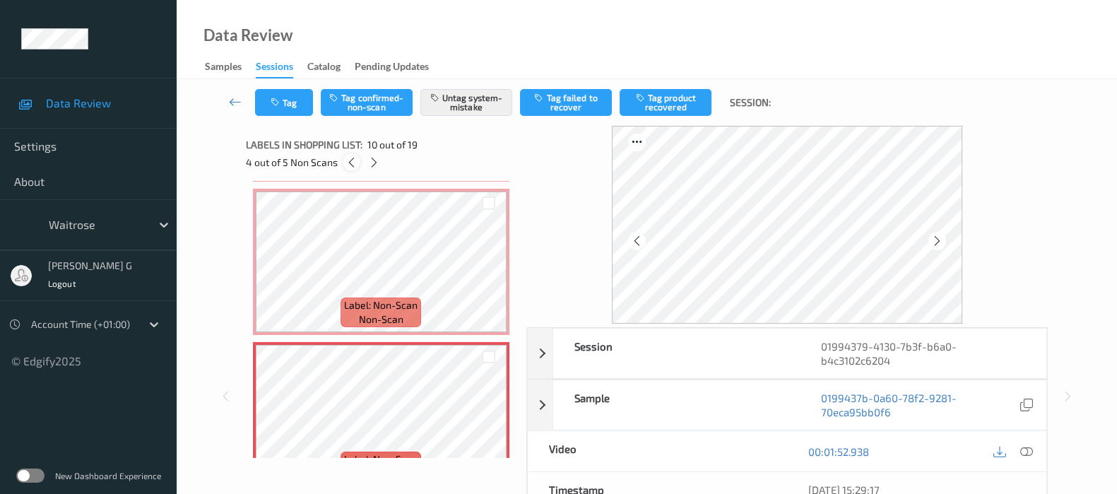
click at [352, 159] on icon at bounding box center [352, 162] width 12 height 13
click at [352, 159] on icon at bounding box center [351, 162] width 12 height 13
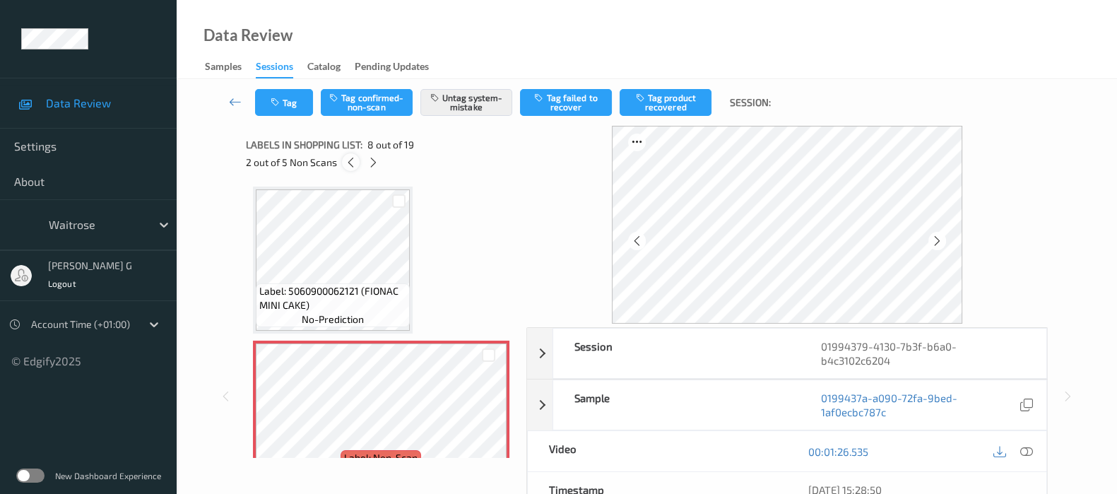
click at [352, 159] on icon at bounding box center [351, 162] width 12 height 13
click at [352, 159] on icon at bounding box center [349, 162] width 12 height 13
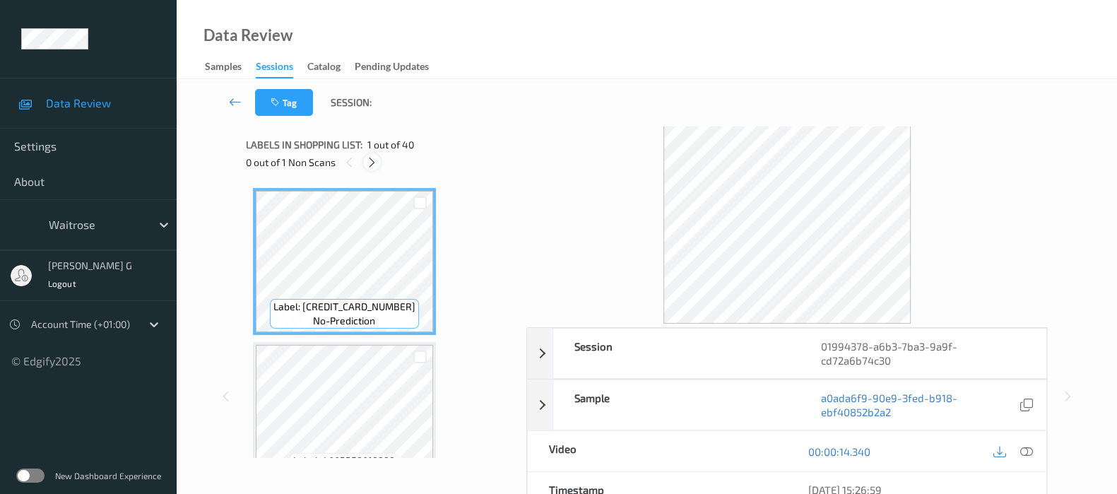
click at [368, 166] on icon at bounding box center [372, 162] width 12 height 13
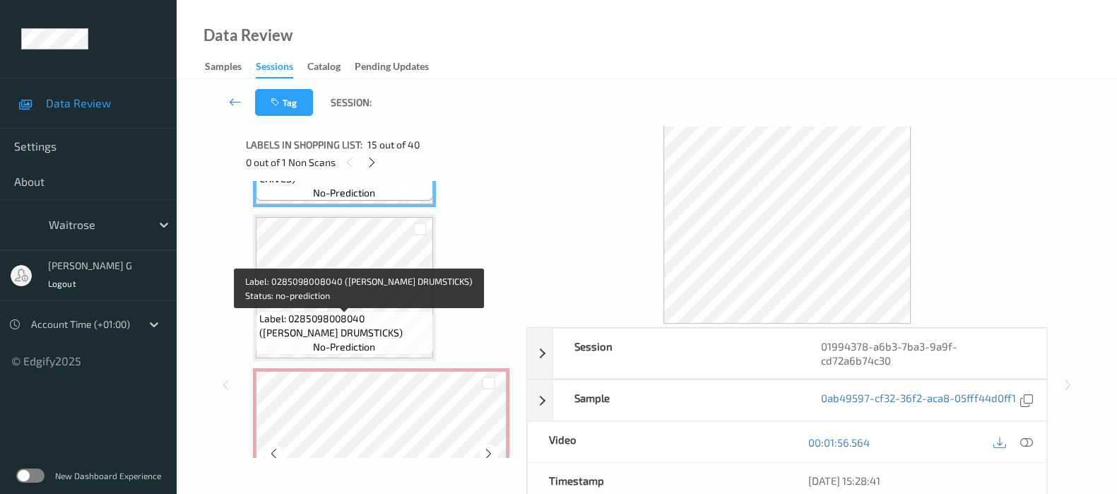
scroll to position [2289, 0]
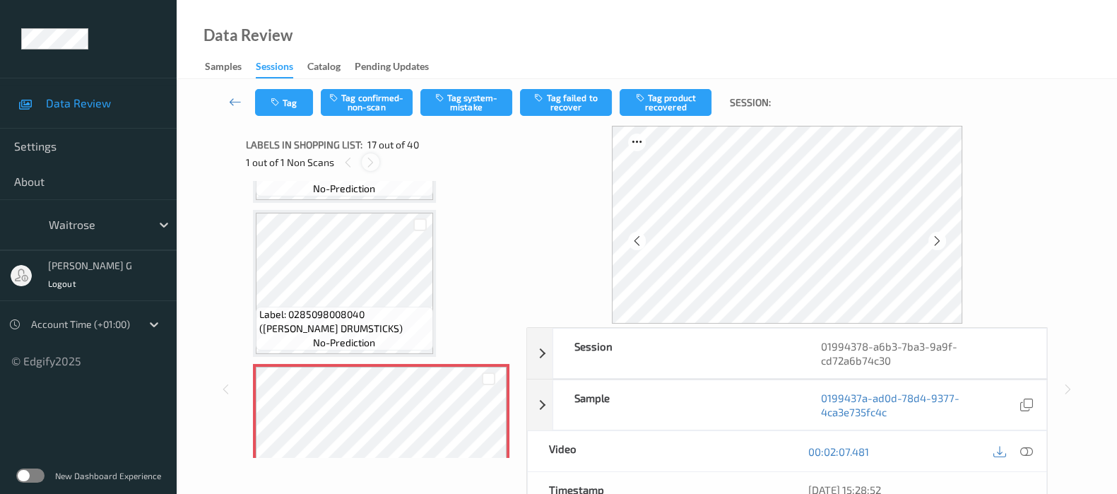
click at [370, 163] on icon at bounding box center [371, 162] width 12 height 13
click at [939, 235] on icon at bounding box center [937, 241] width 12 height 13
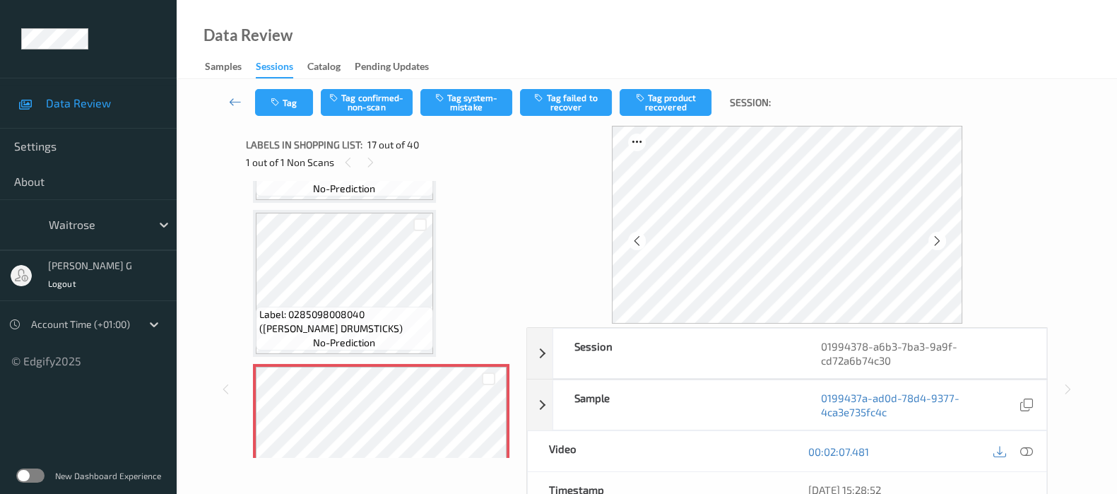
click at [939, 235] on icon at bounding box center [937, 241] width 12 height 13
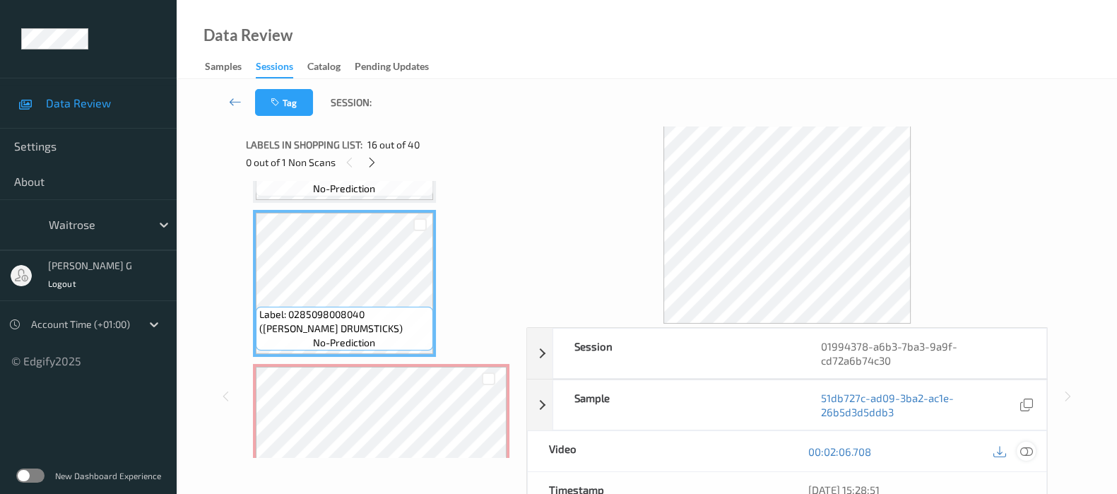
click at [1029, 452] on icon at bounding box center [1027, 451] width 13 height 13
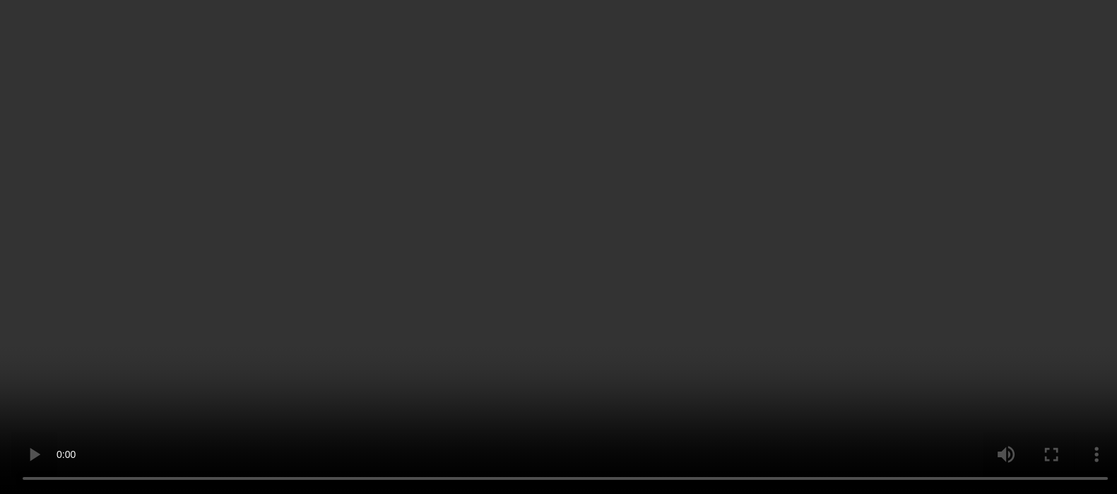
scroll to position [2378, 0]
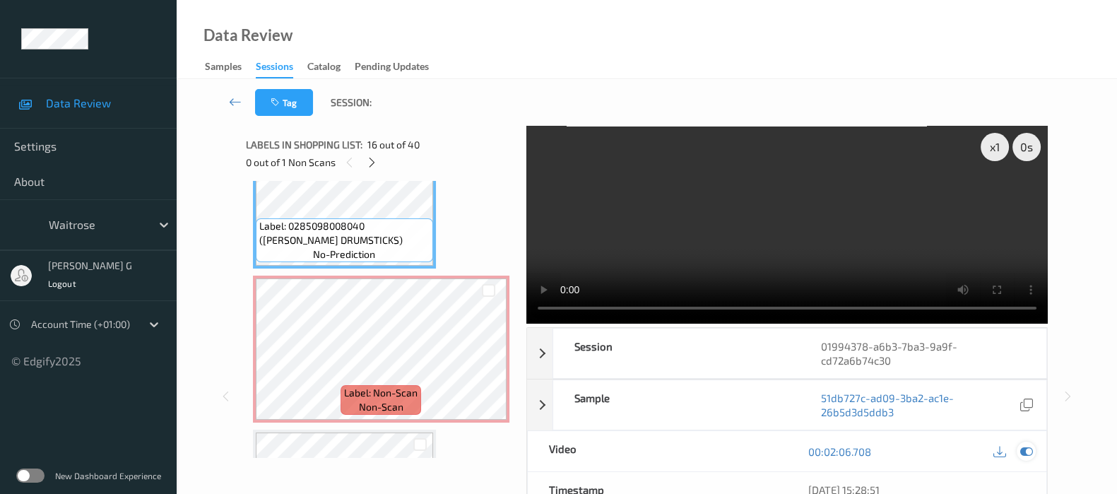
click at [1028, 450] on icon at bounding box center [1027, 451] width 13 height 13
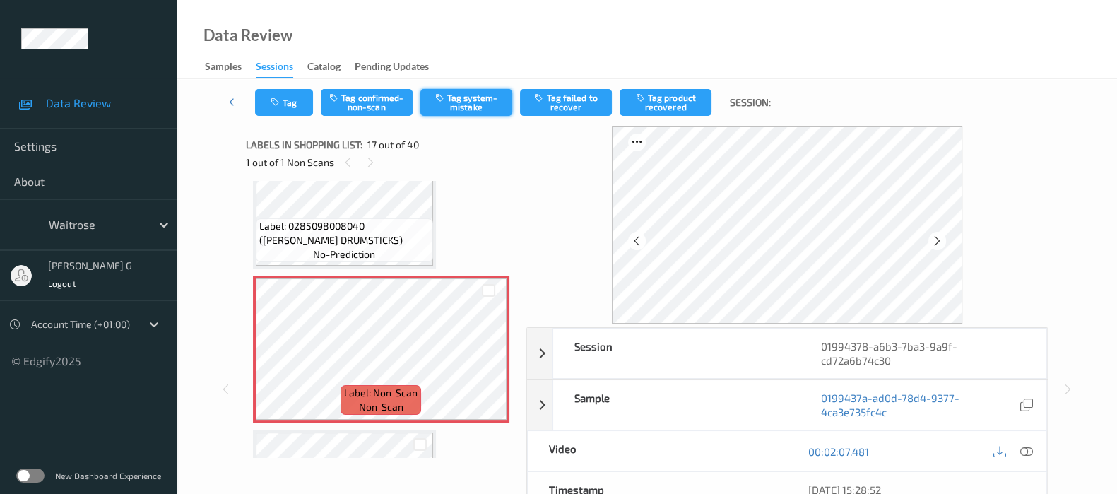
click at [456, 107] on button "Tag system-mistake" at bounding box center [467, 102] width 92 height 27
click at [281, 110] on button "Tag" at bounding box center [284, 102] width 58 height 27
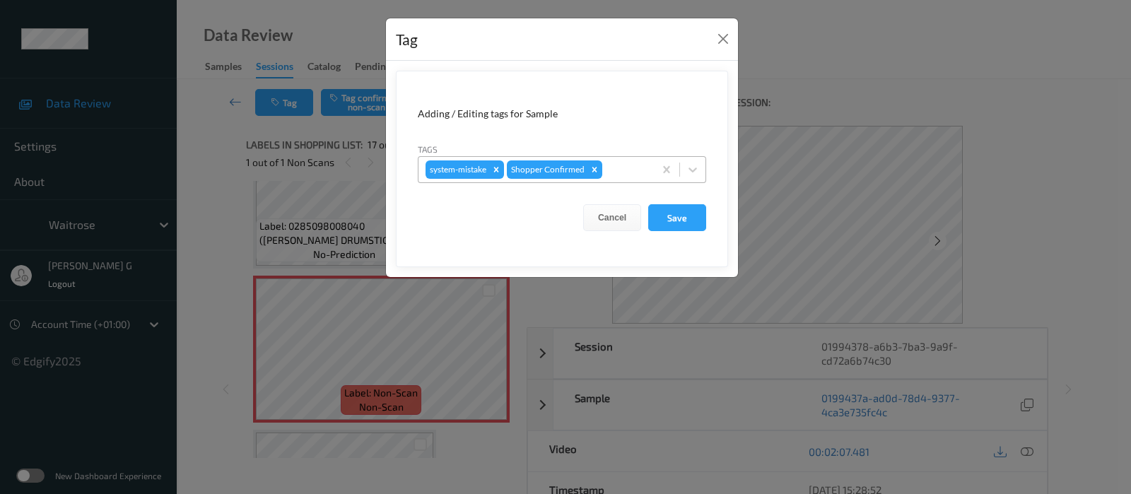
click at [638, 172] on div at bounding box center [626, 169] width 42 height 17
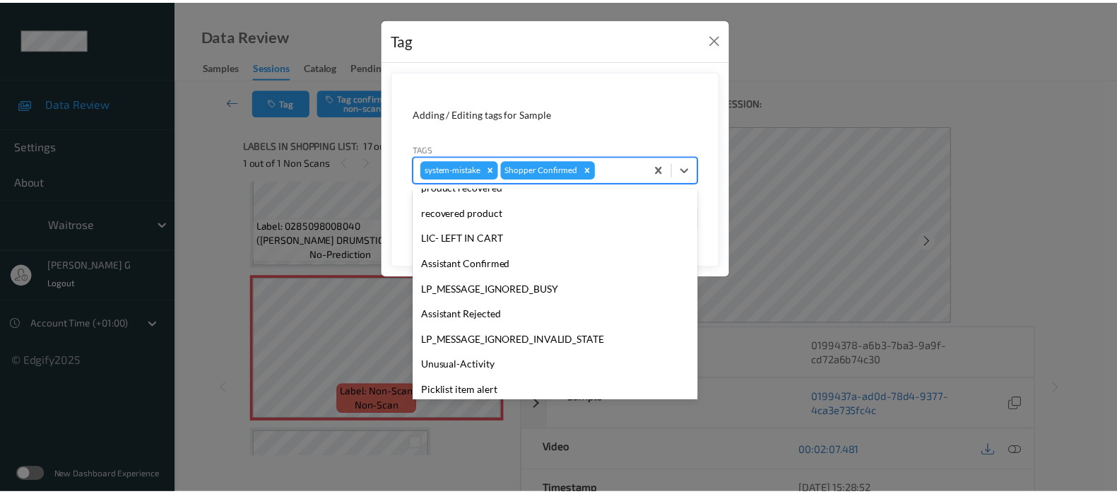
scroll to position [265, 0]
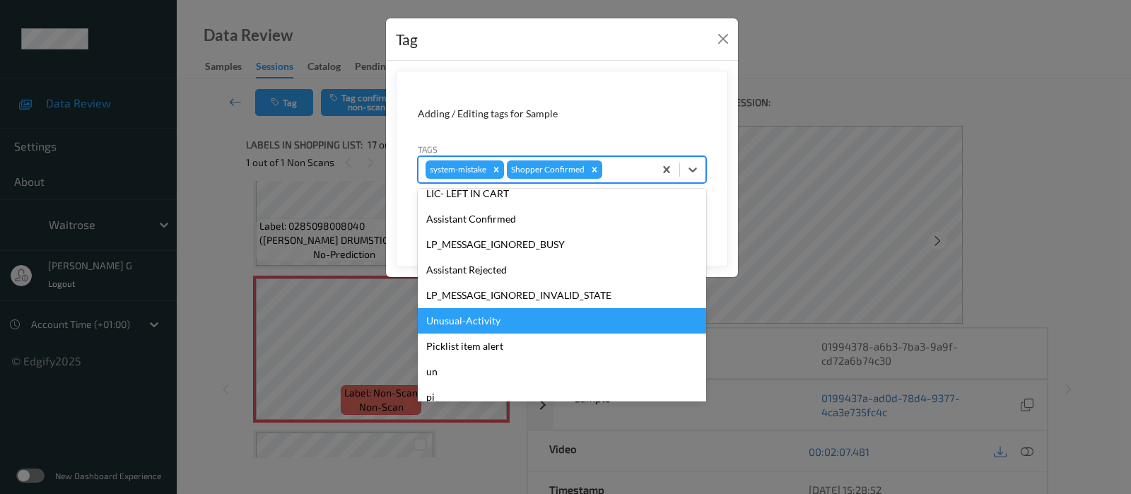
click at [445, 312] on div "Unusual-Activity" at bounding box center [562, 320] width 288 height 25
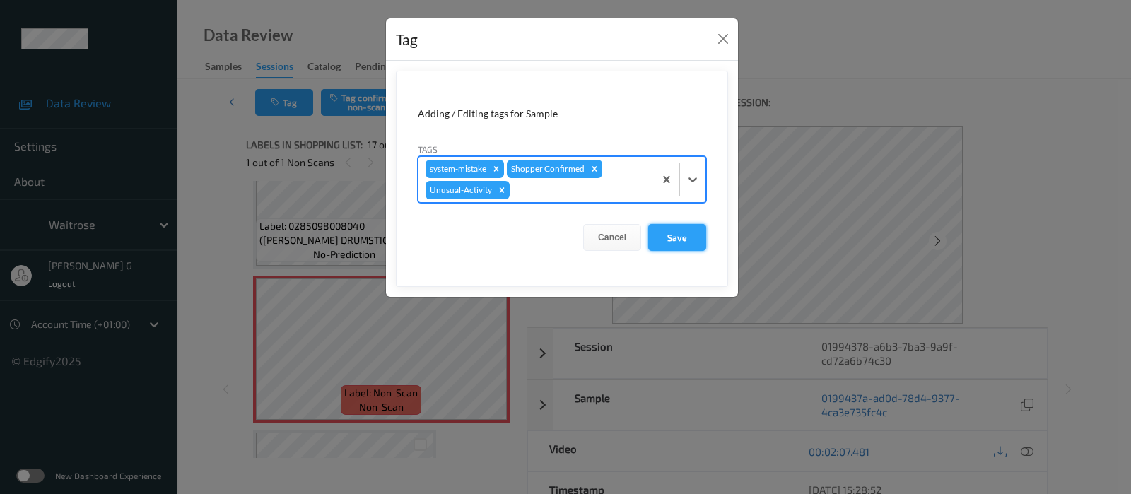
click at [671, 243] on button "Save" at bounding box center [677, 237] width 58 height 27
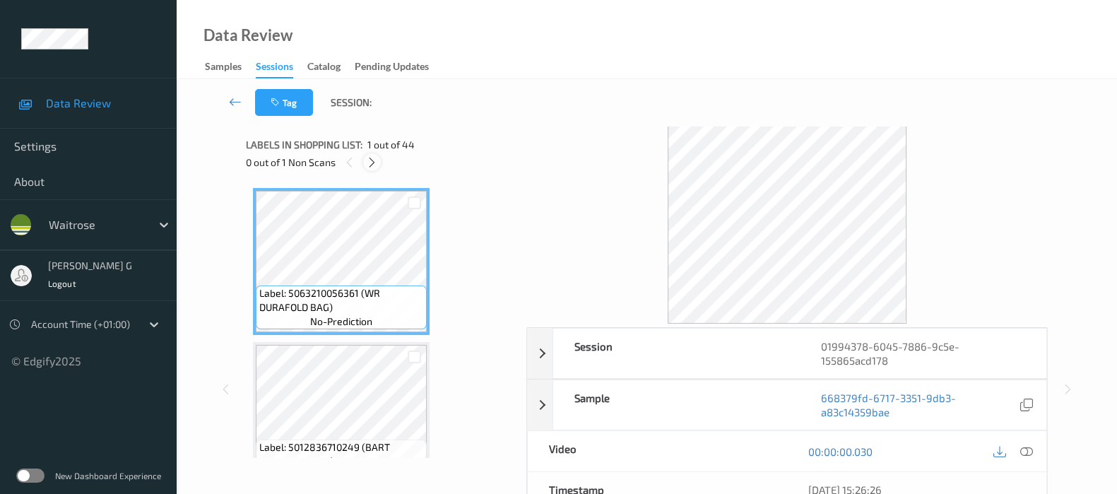
click at [379, 162] on div at bounding box center [372, 162] width 18 height 18
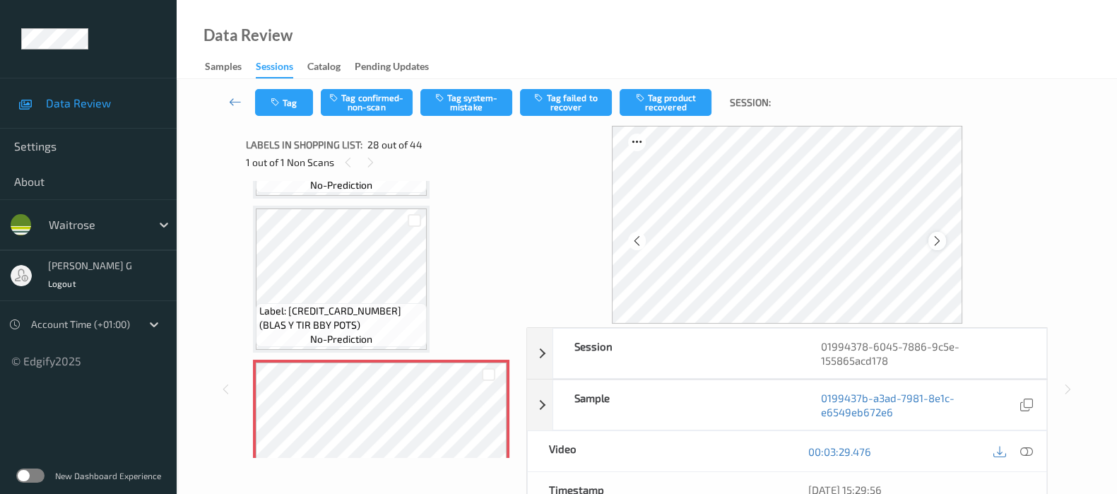
click at [941, 242] on icon at bounding box center [937, 241] width 12 height 13
click at [941, 244] on icon at bounding box center [937, 241] width 12 height 13
click at [942, 242] on icon at bounding box center [937, 241] width 12 height 13
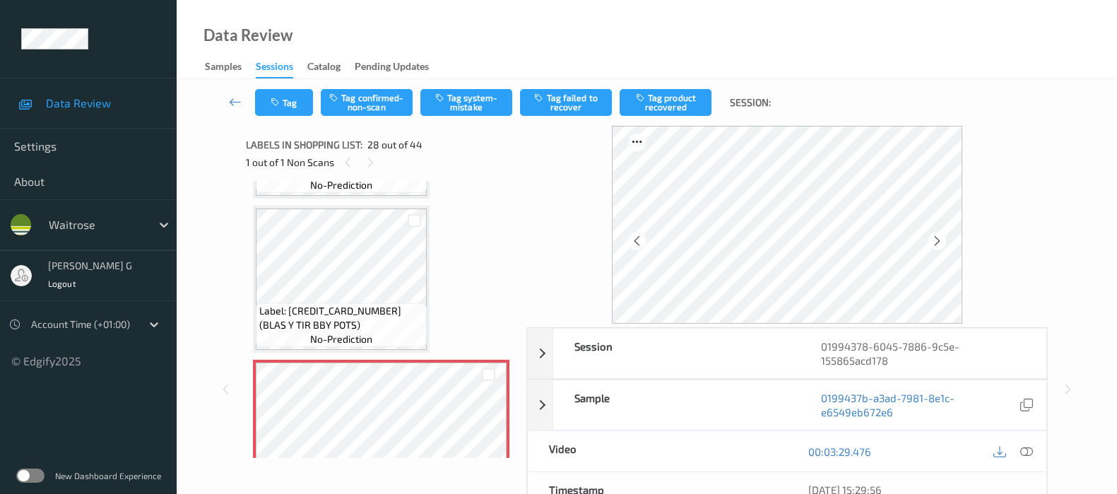
click at [942, 242] on icon at bounding box center [937, 241] width 12 height 13
click at [1027, 450] on icon at bounding box center [1027, 451] width 13 height 13
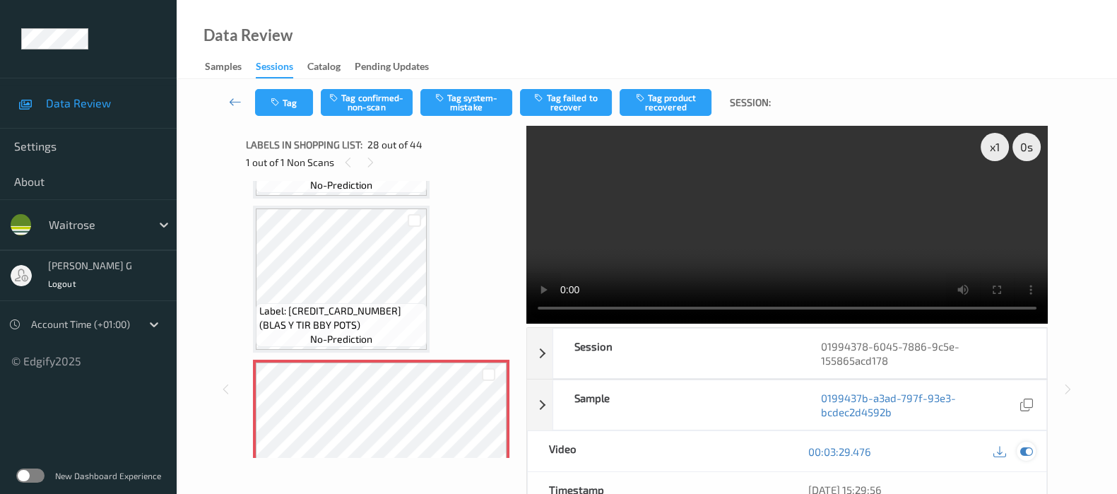
click at [1027, 450] on icon at bounding box center [1027, 451] width 13 height 13
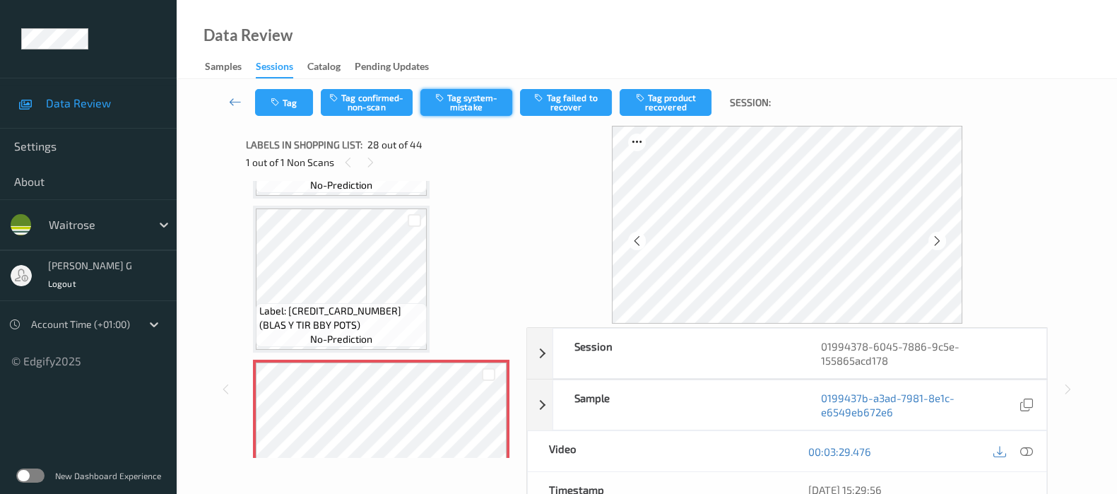
click at [483, 100] on button "Tag system-mistake" at bounding box center [467, 102] width 92 height 27
click at [287, 107] on button "Tag" at bounding box center [284, 102] width 58 height 27
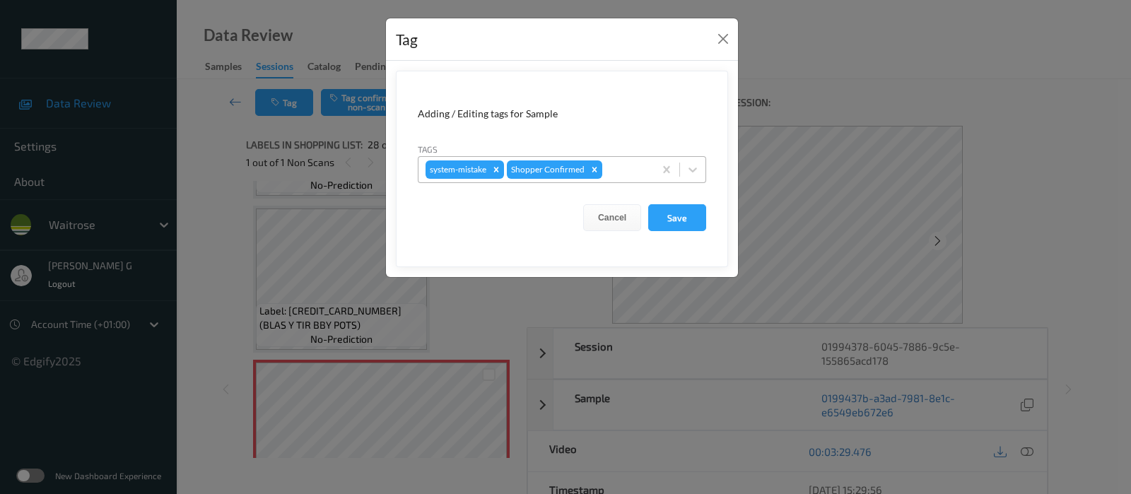
click at [621, 164] on div at bounding box center [626, 169] width 42 height 17
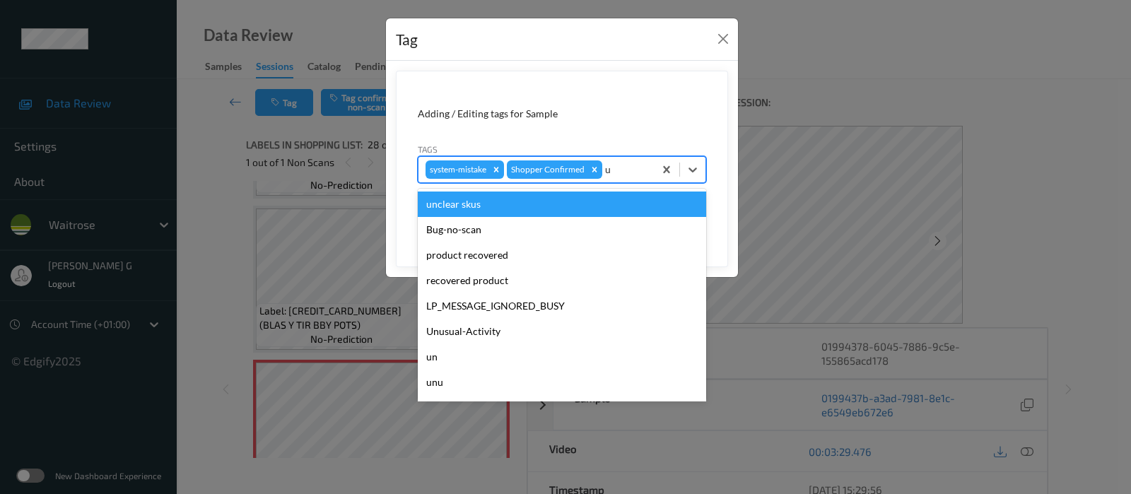
type input "un"
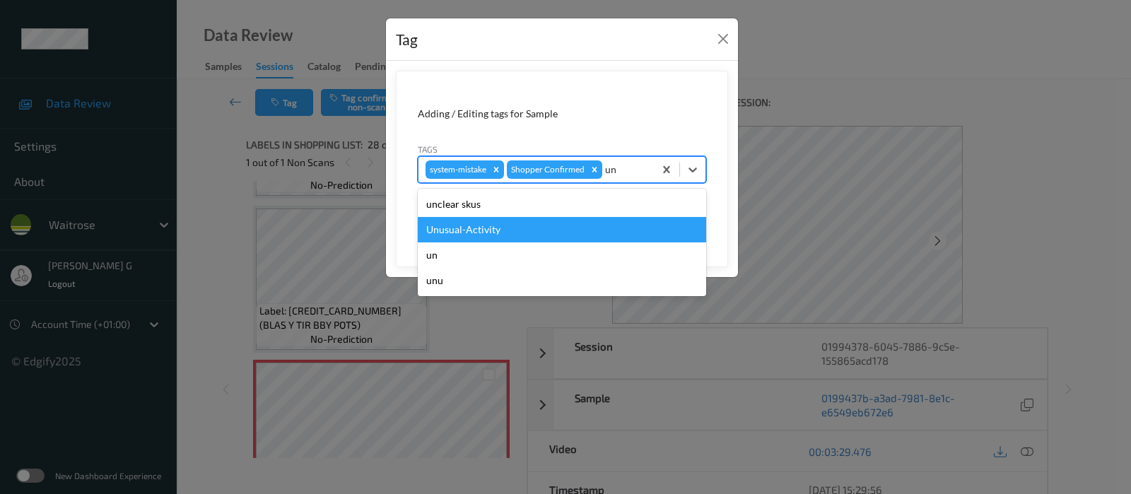
click at [456, 234] on div "Unusual-Activity" at bounding box center [562, 229] width 288 height 25
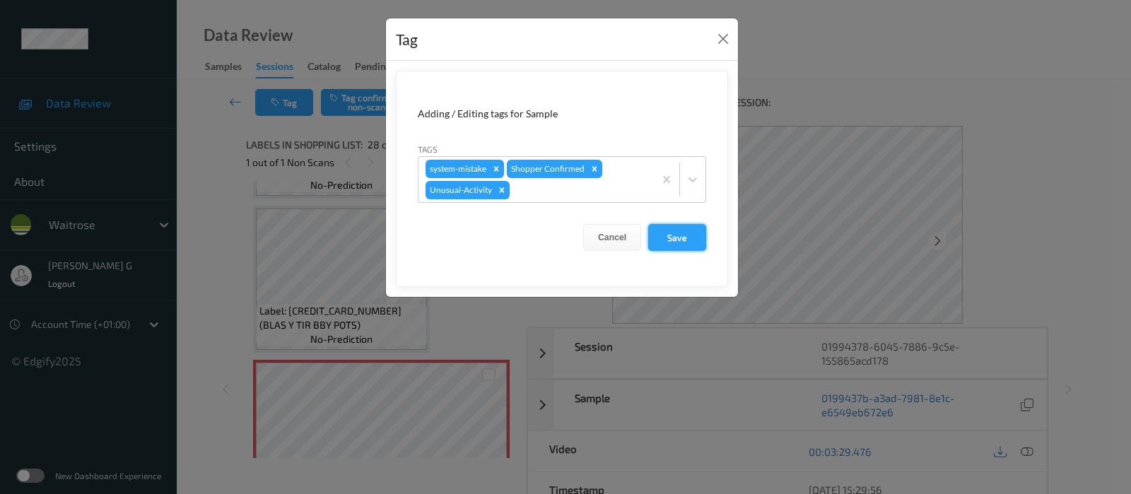
click at [668, 238] on button "Save" at bounding box center [677, 237] width 58 height 27
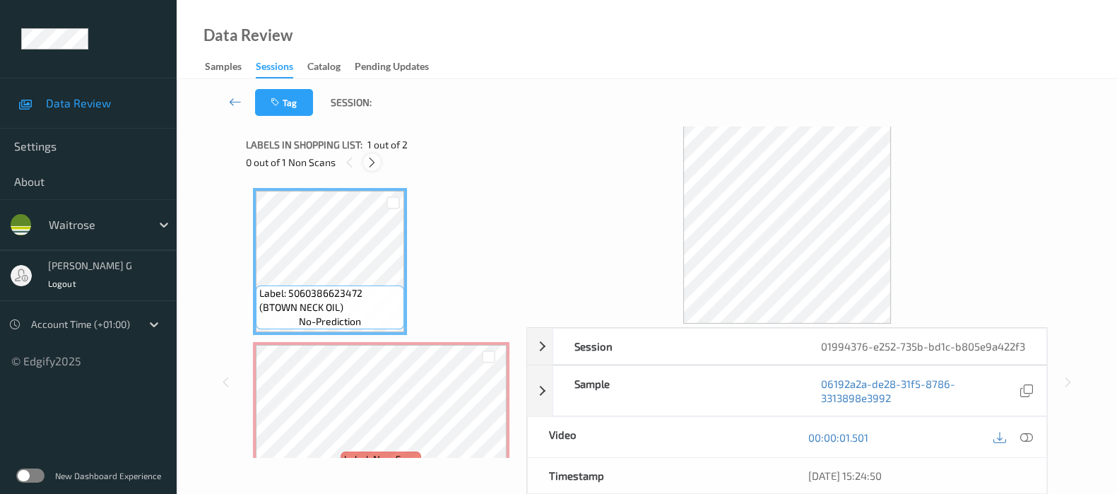
click at [365, 161] on div at bounding box center [372, 162] width 18 height 18
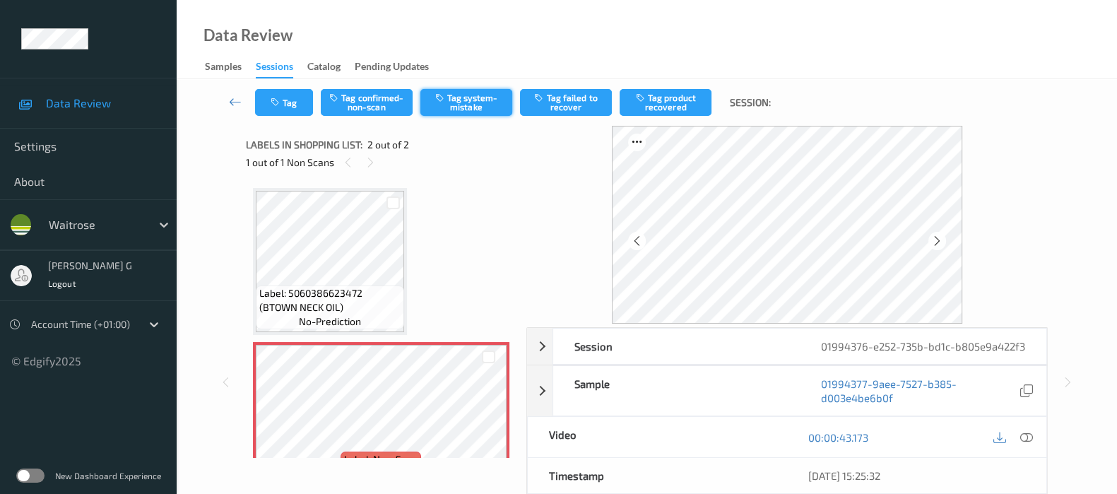
click at [467, 93] on button "Tag system-mistake" at bounding box center [467, 102] width 92 height 27
click at [1029, 444] on icon at bounding box center [1027, 437] width 13 height 13
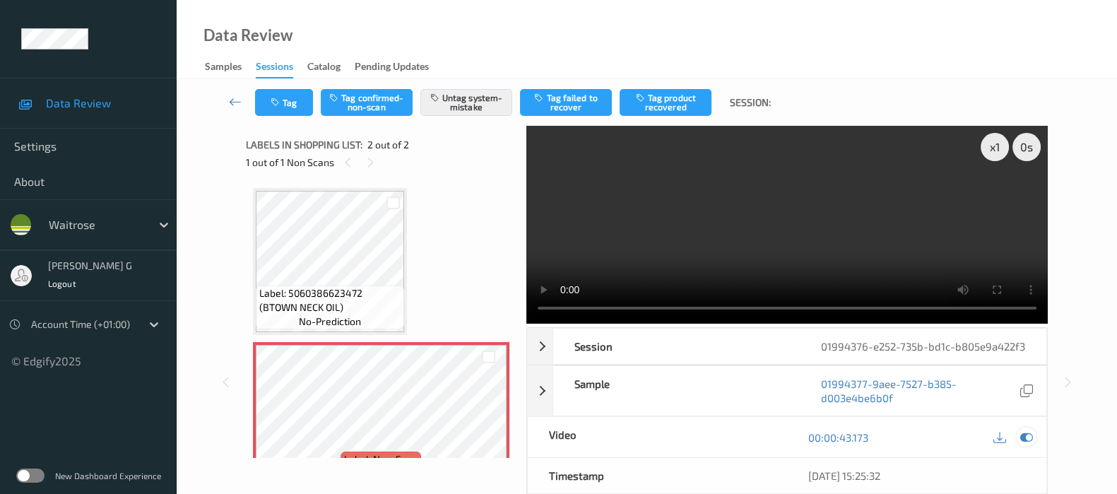
click at [1033, 447] on div at bounding box center [1026, 437] width 19 height 19
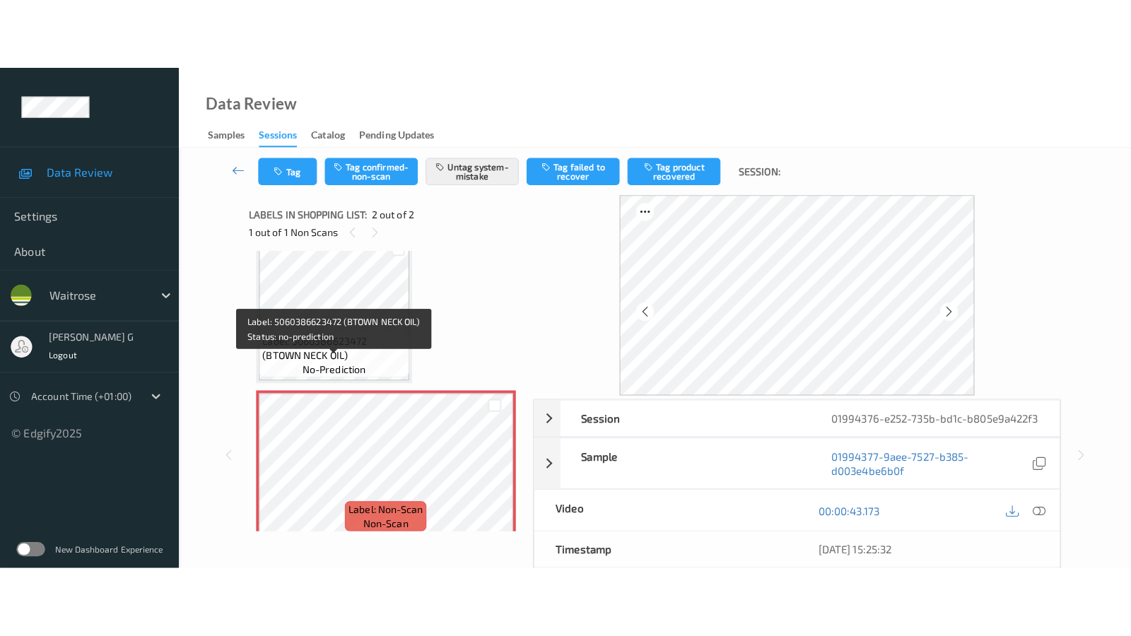
scroll to position [35, 0]
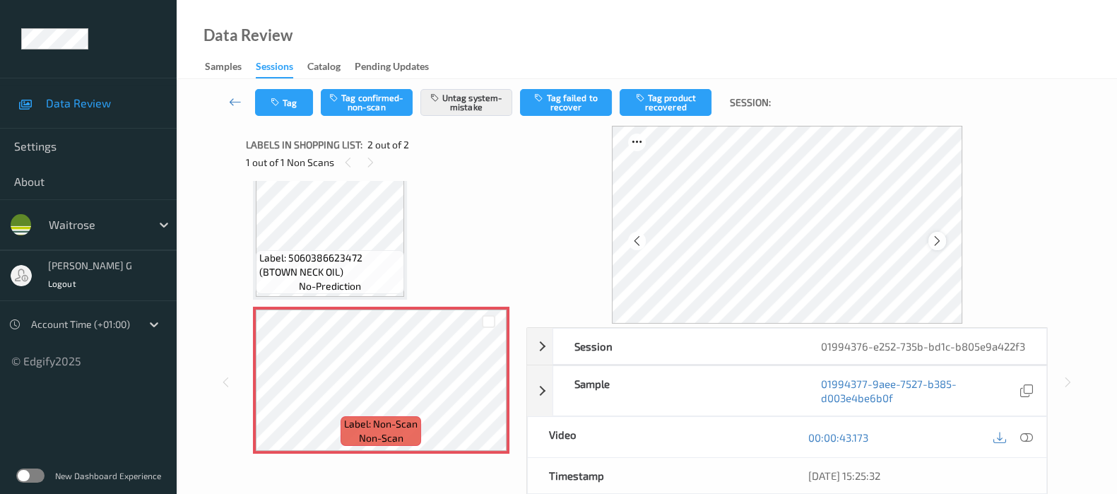
click at [941, 242] on icon at bounding box center [937, 241] width 12 height 13
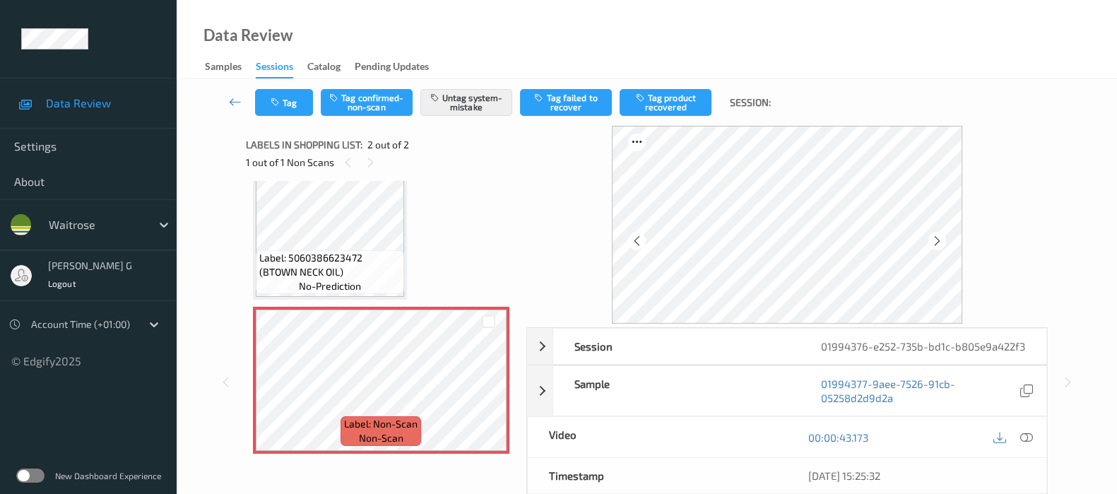
click at [941, 242] on icon at bounding box center [937, 241] width 12 height 13
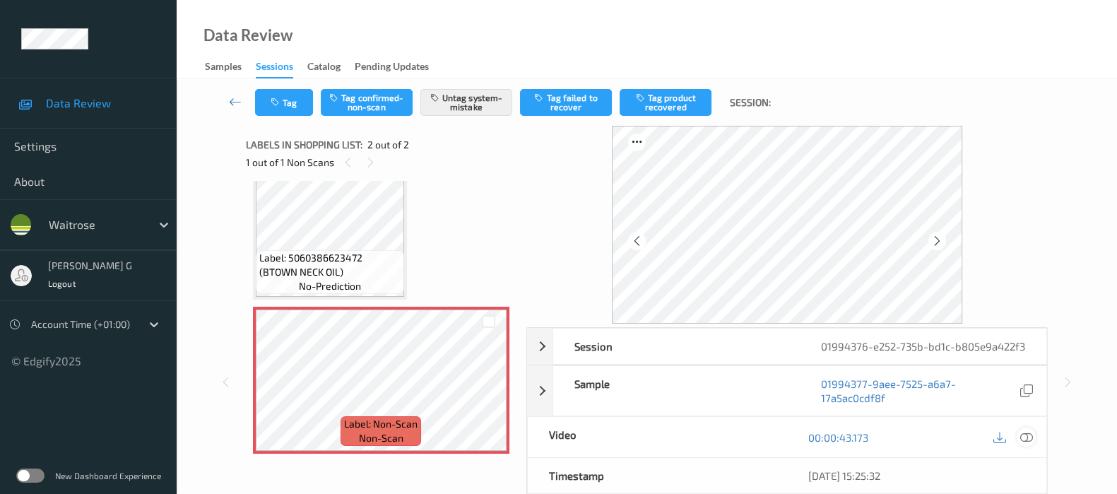
click at [1025, 444] on icon at bounding box center [1027, 437] width 13 height 13
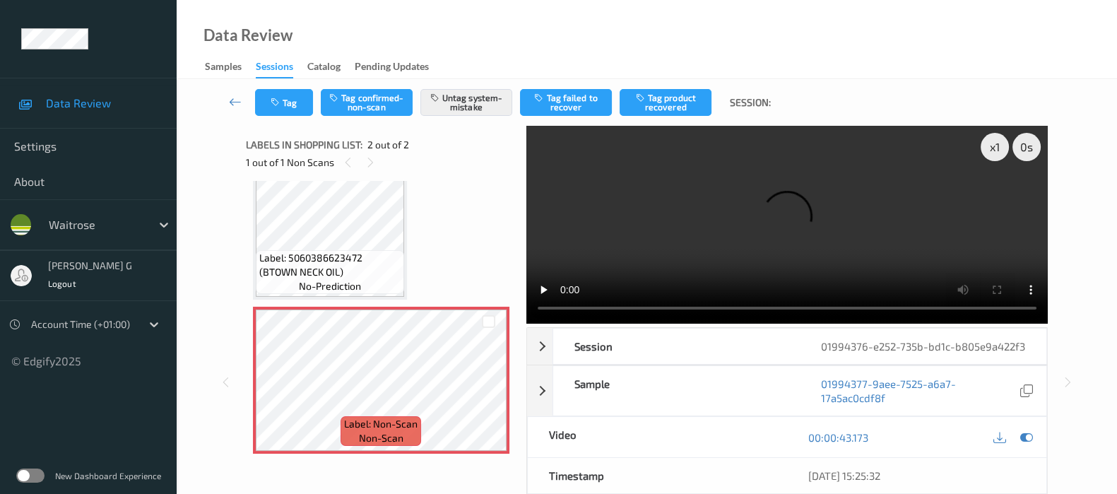
scroll to position [0, 0]
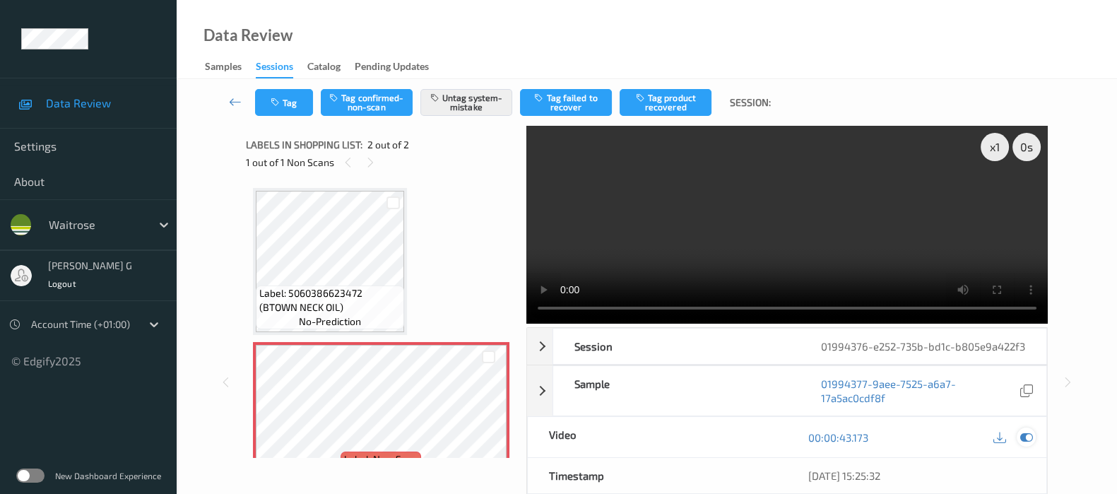
click at [1027, 444] on icon at bounding box center [1027, 437] width 13 height 13
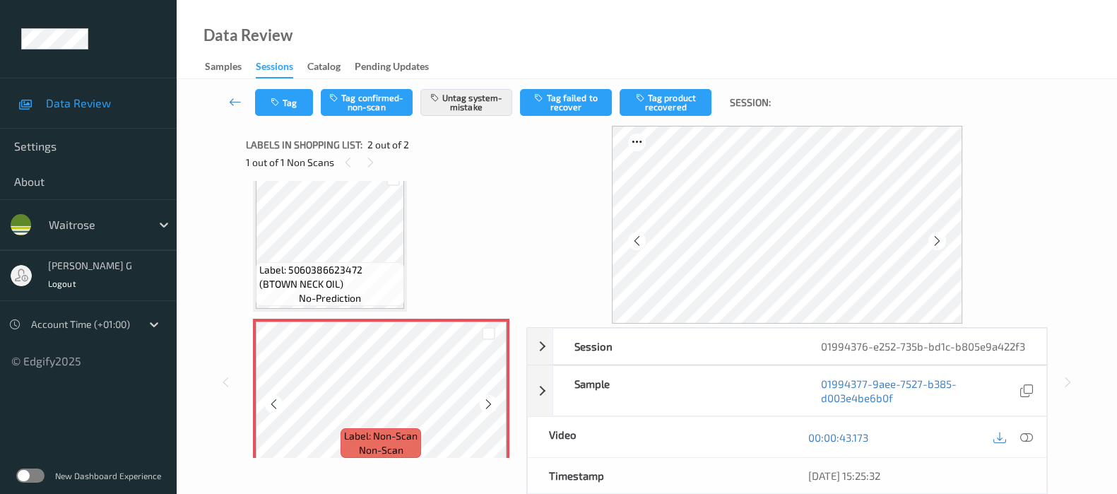
scroll to position [35, 0]
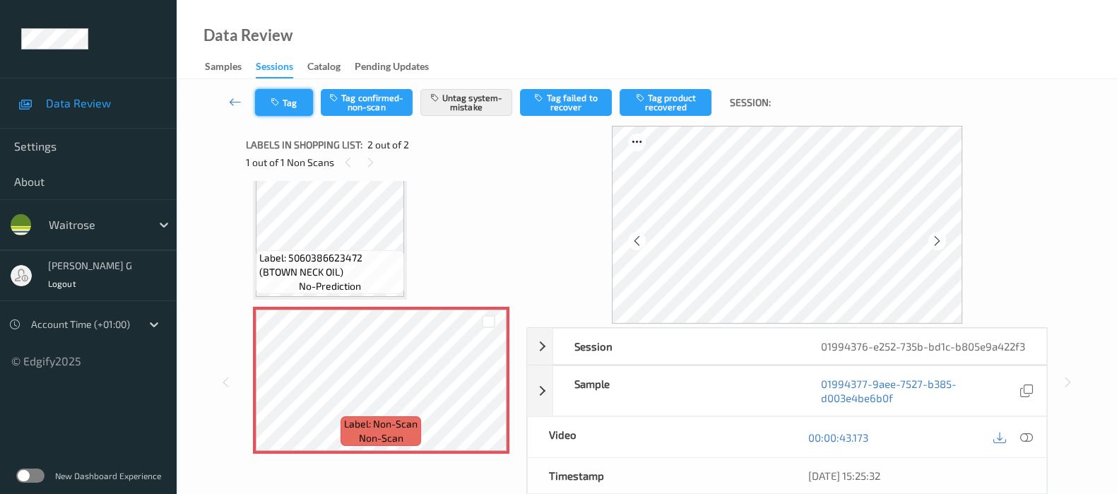
click at [290, 100] on button "Tag" at bounding box center [284, 102] width 58 height 27
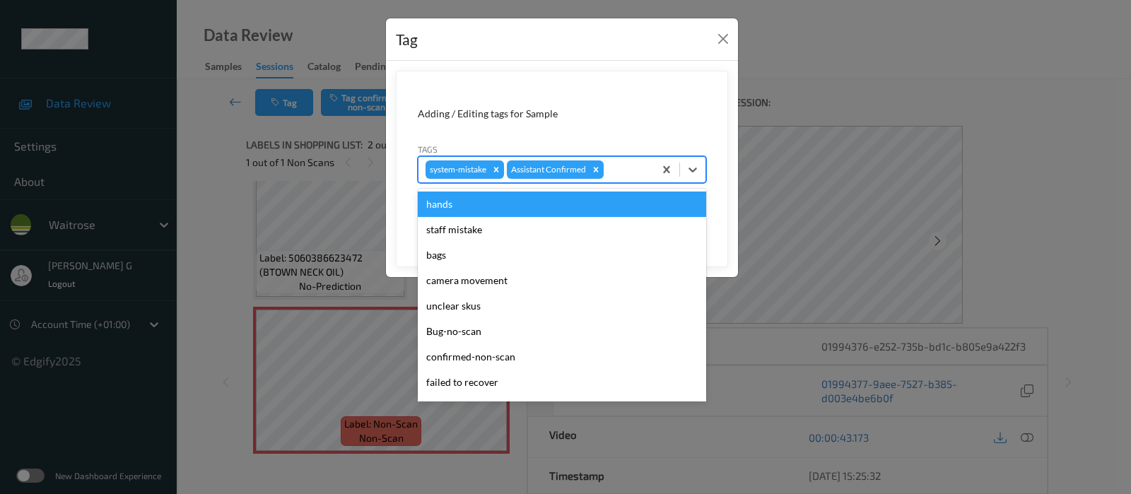
click at [606, 163] on input "text" at bounding box center [607, 170] width 2 height 14
type input "un"
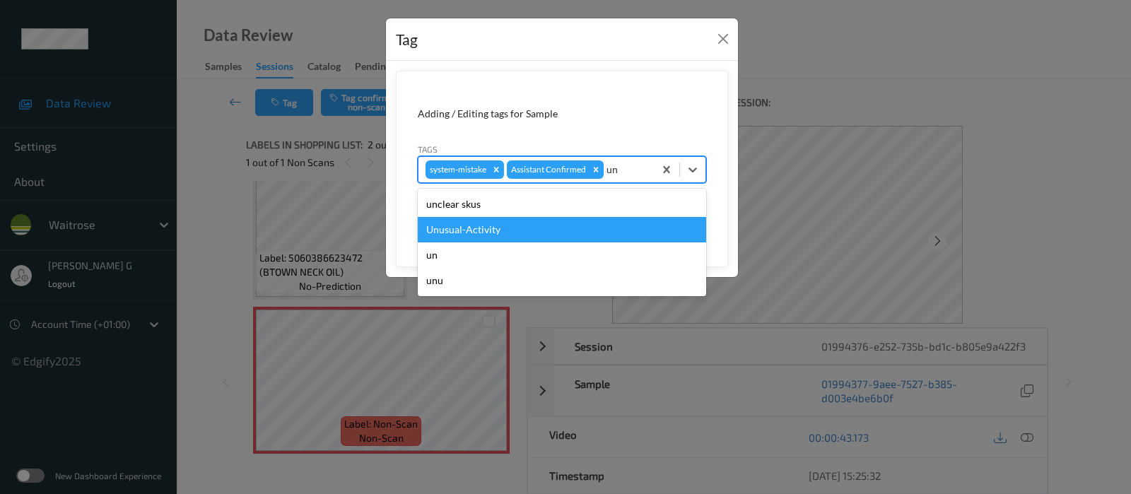
click at [508, 231] on div "Unusual-Activity" at bounding box center [562, 229] width 288 height 25
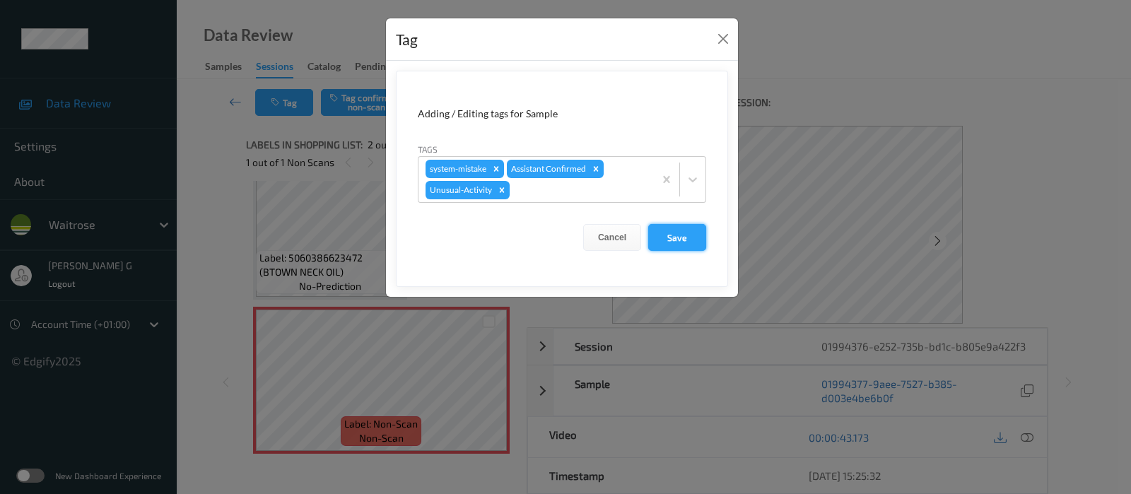
click at [678, 237] on button "Save" at bounding box center [677, 237] width 58 height 27
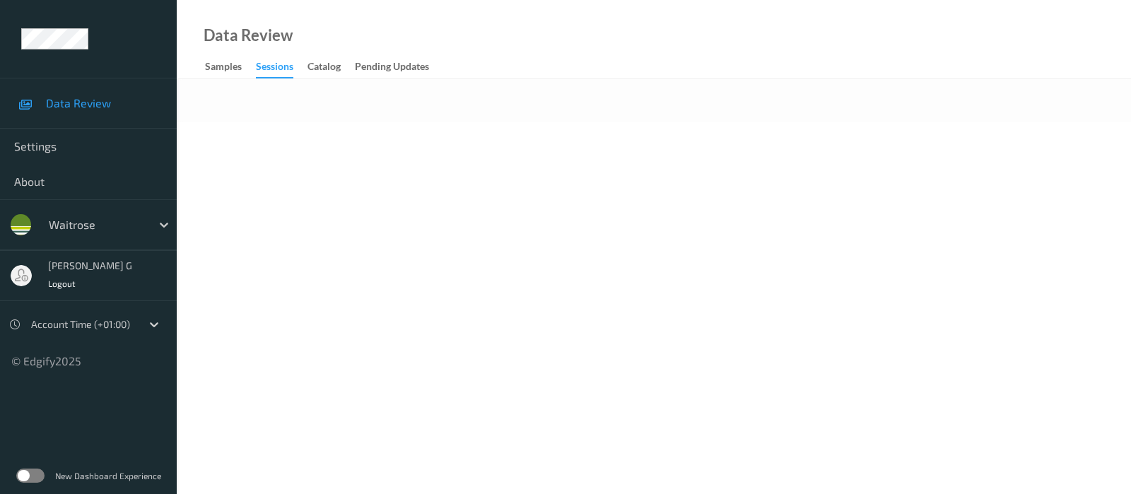
click at [449, 223] on body "Data Review Settings About waitrose [PERSON_NAME] g Logout Account Time (+01:00…" at bounding box center [565, 247] width 1131 height 494
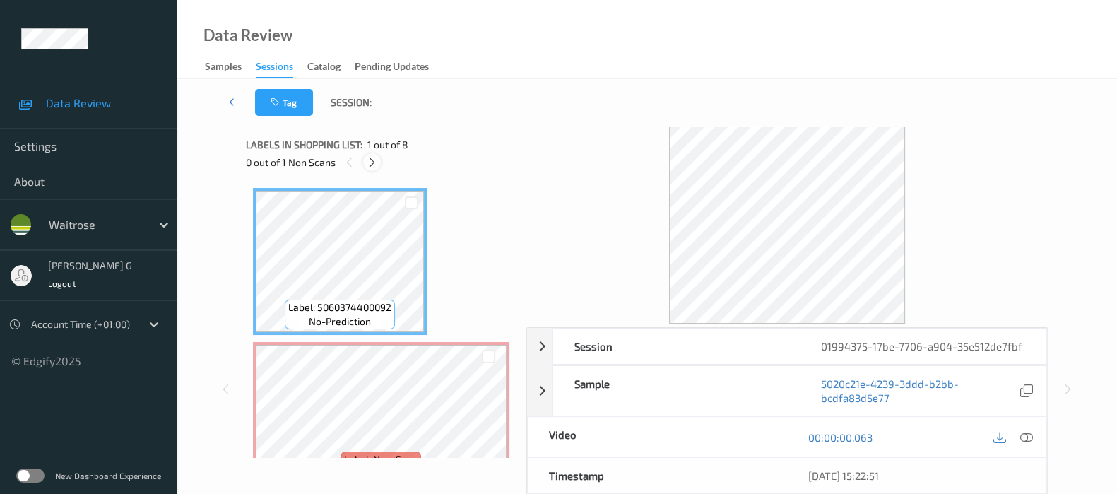
click at [370, 168] on div at bounding box center [372, 162] width 18 height 18
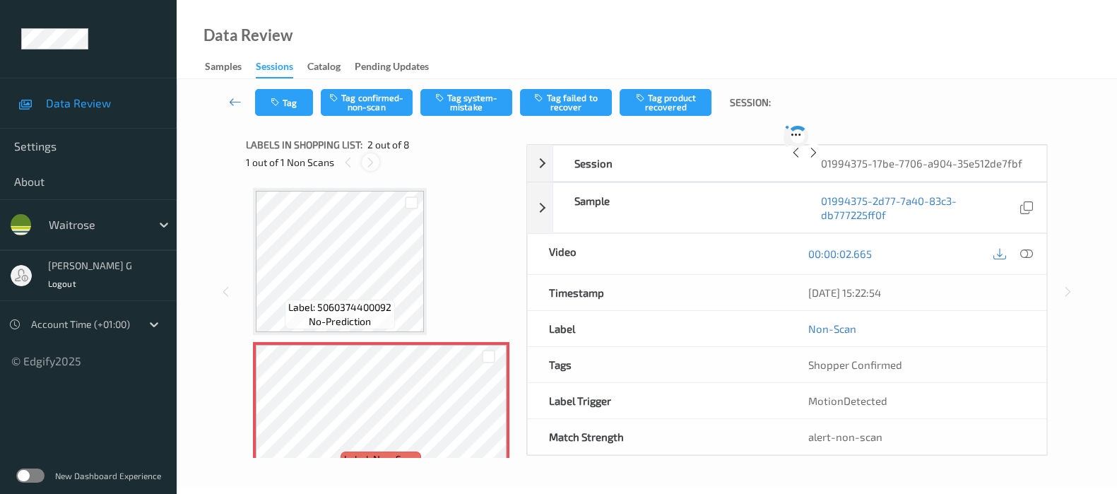
scroll to position [7, 0]
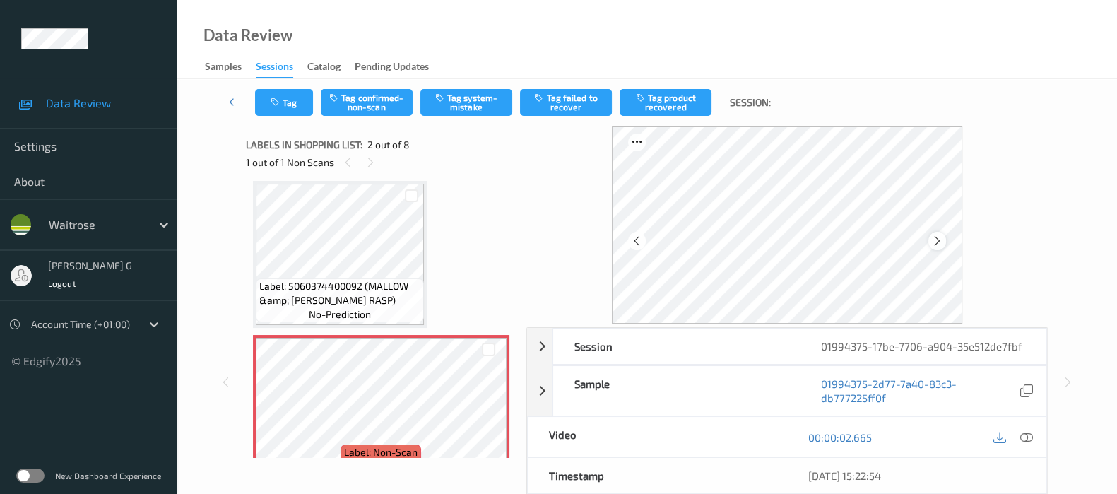
click at [943, 240] on icon at bounding box center [937, 241] width 12 height 13
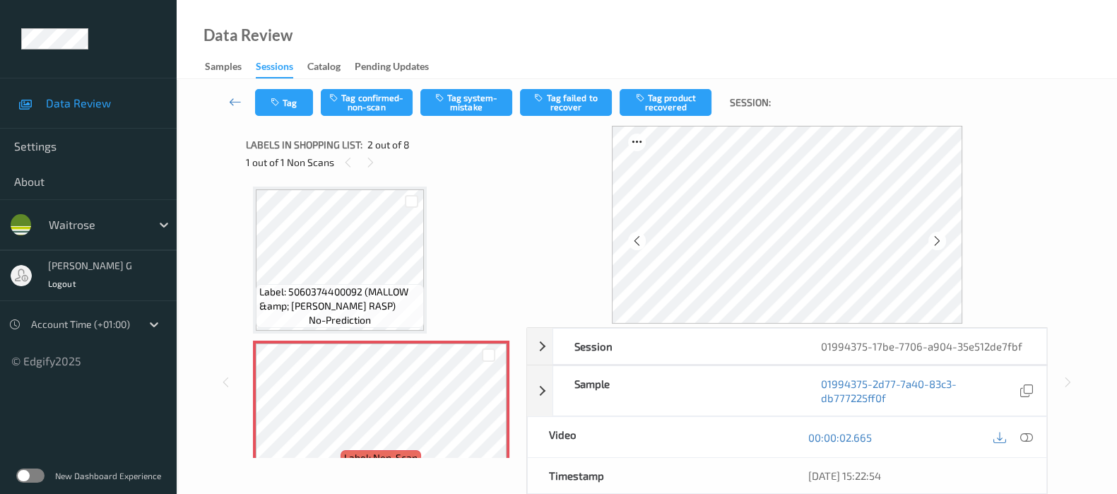
scroll to position [0, 0]
click at [1026, 436] on icon at bounding box center [1027, 437] width 13 height 13
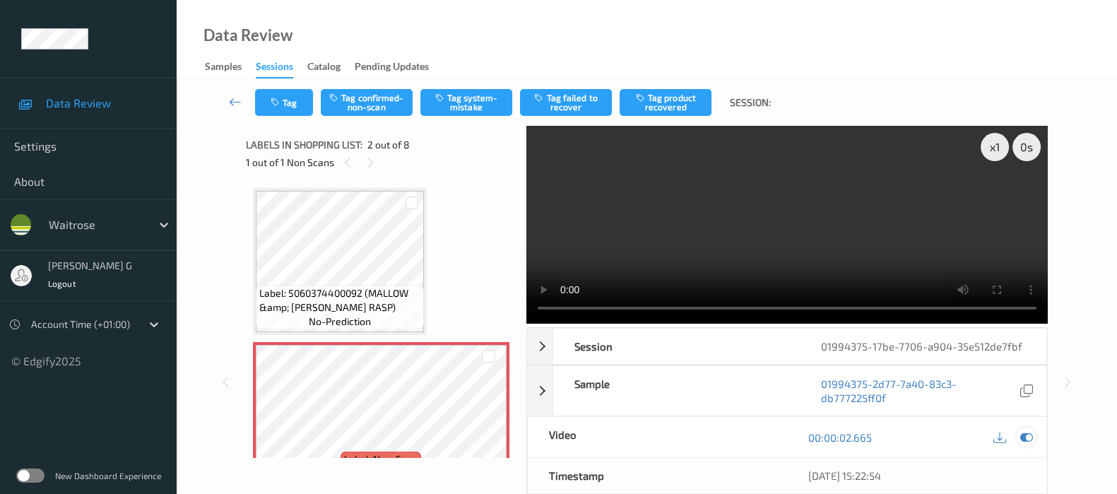
click at [1028, 437] on icon at bounding box center [1027, 437] width 13 height 13
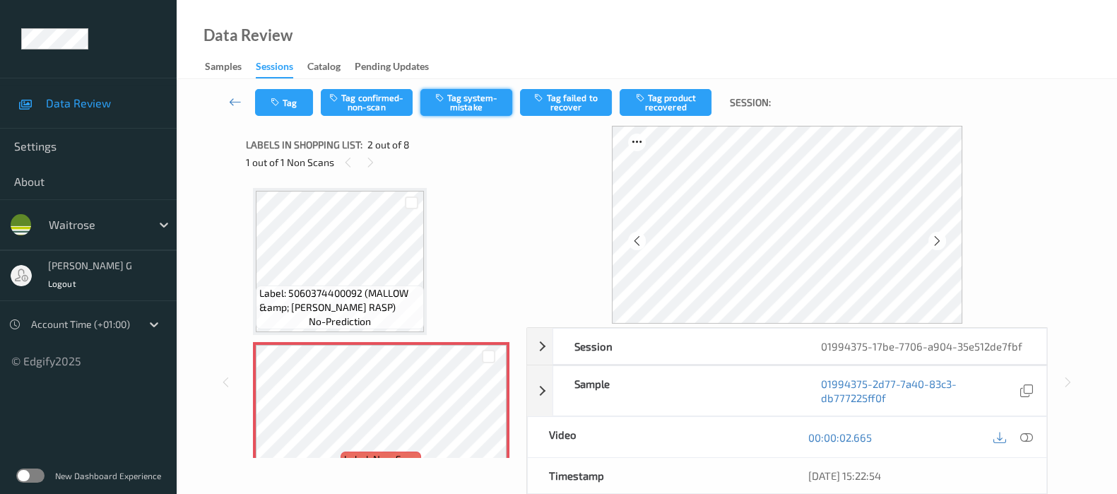
click at [467, 101] on button "Tag system-mistake" at bounding box center [467, 102] width 92 height 27
click at [265, 104] on button "Tag" at bounding box center [284, 102] width 58 height 27
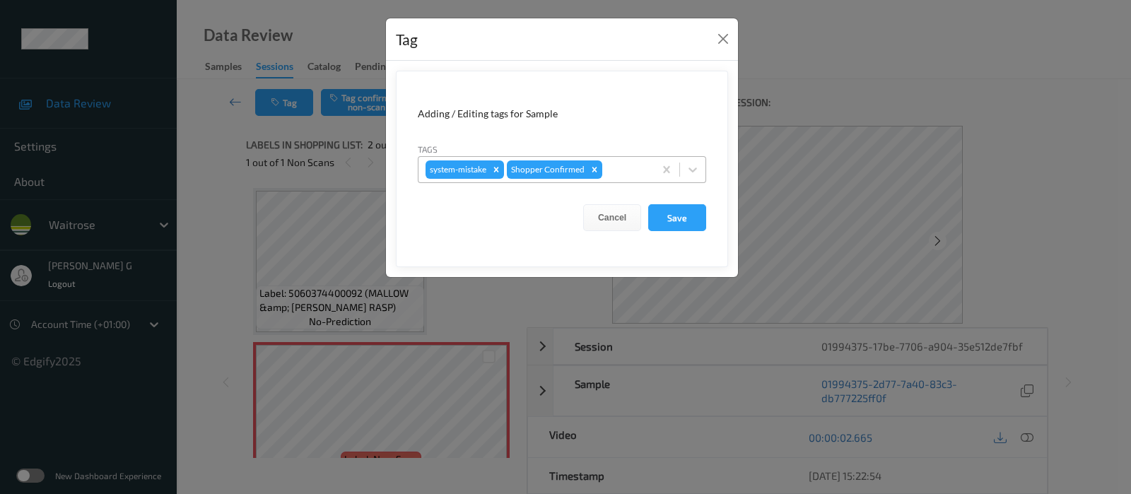
click at [633, 165] on div at bounding box center [626, 169] width 42 height 17
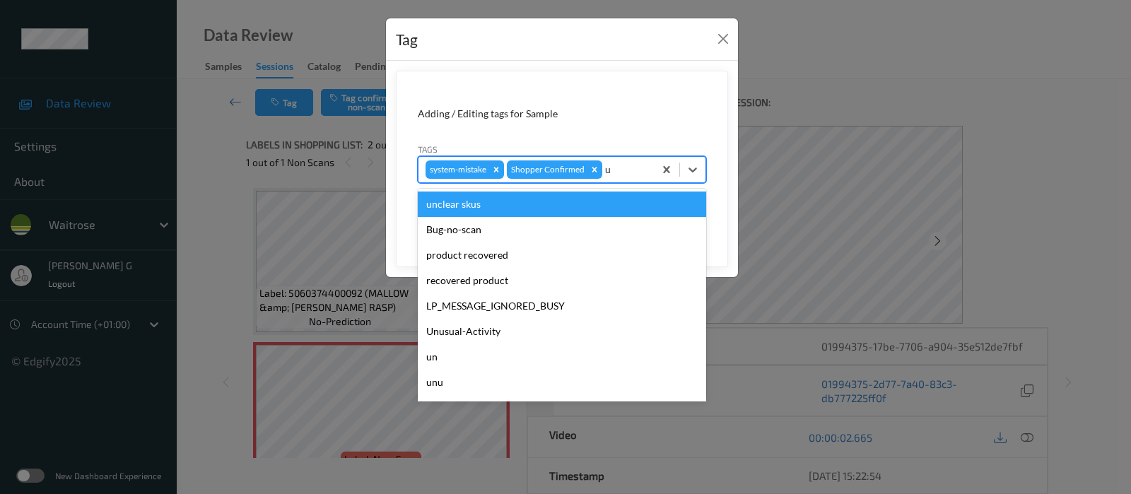
type input "un"
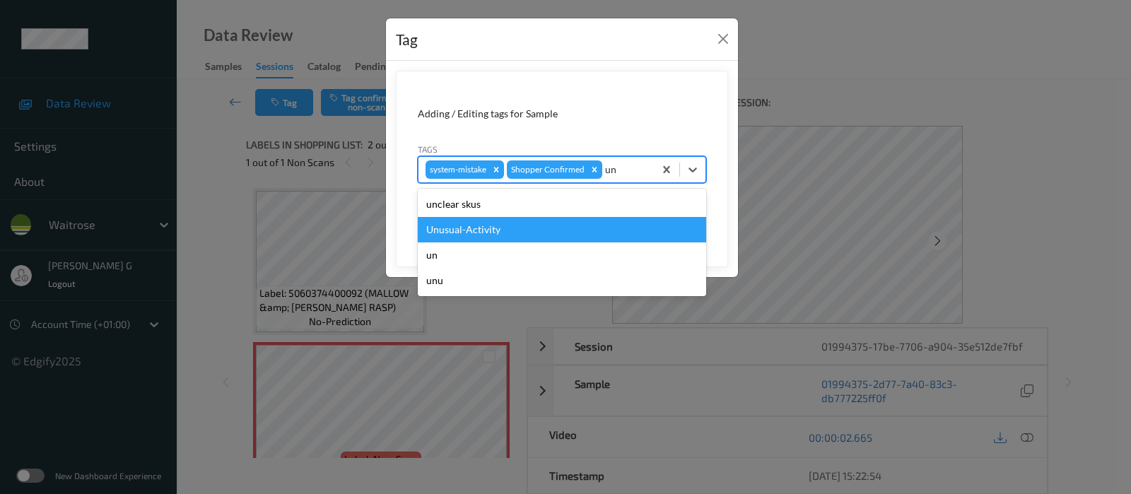
click at [459, 235] on div "Unusual-Activity" at bounding box center [562, 229] width 288 height 25
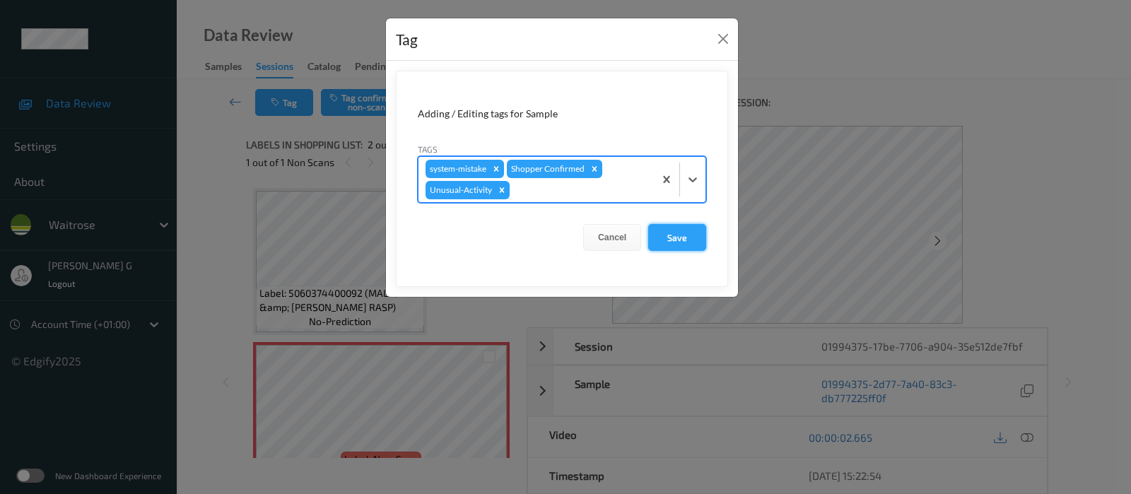
click at [665, 234] on button "Save" at bounding box center [677, 237] width 58 height 27
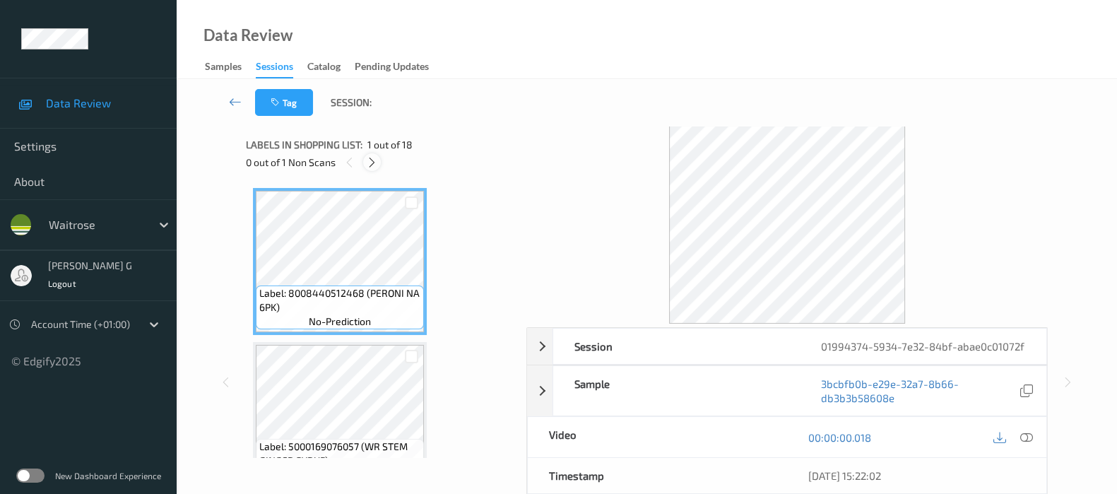
click at [370, 159] on icon at bounding box center [372, 162] width 12 height 13
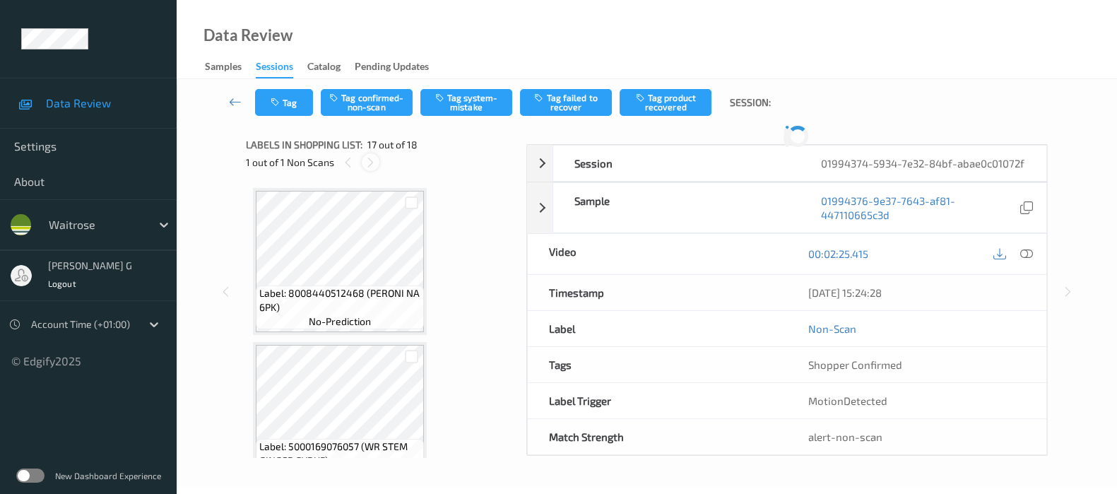
scroll to position [2303, 0]
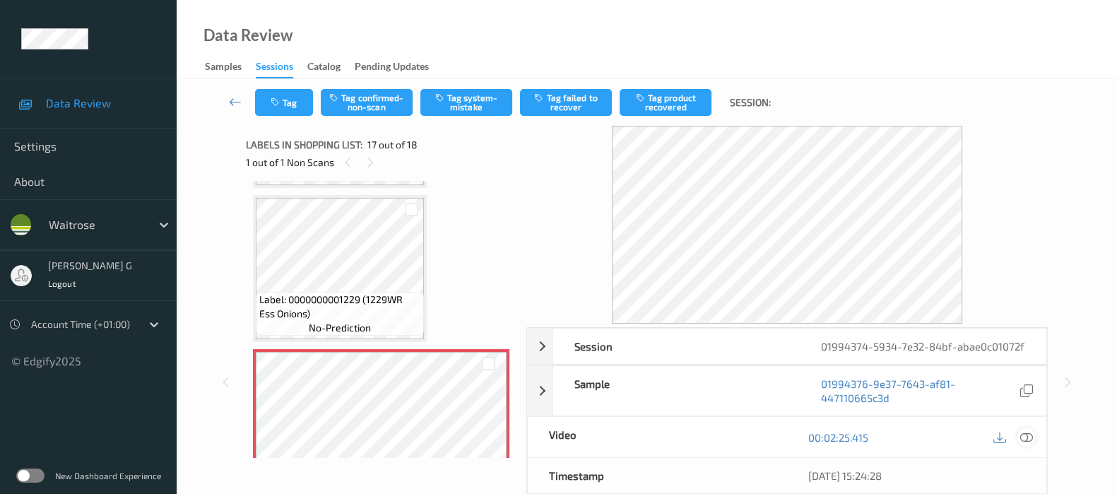
click at [1025, 444] on icon at bounding box center [1027, 437] width 13 height 13
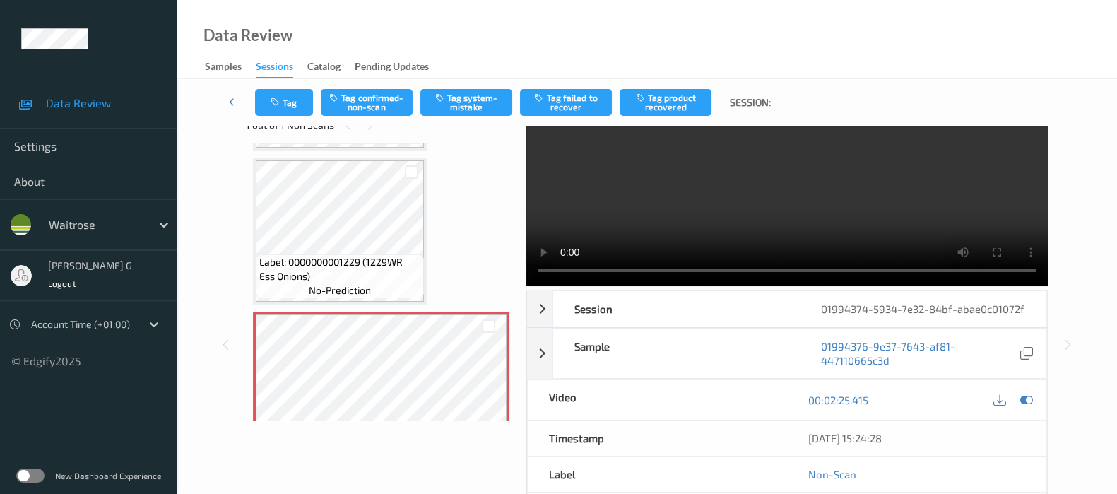
scroll to position [0, 0]
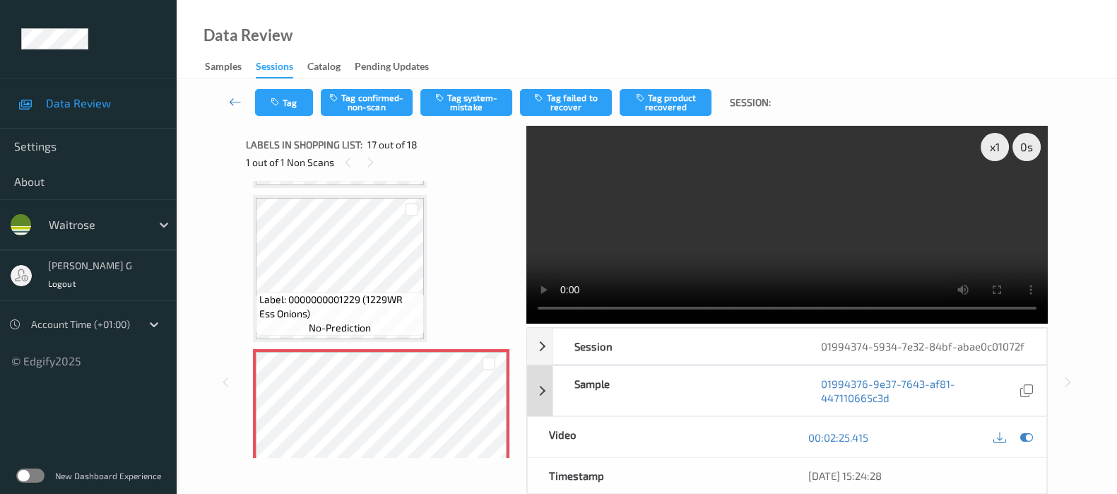
click at [1025, 444] on icon at bounding box center [1027, 437] width 13 height 13
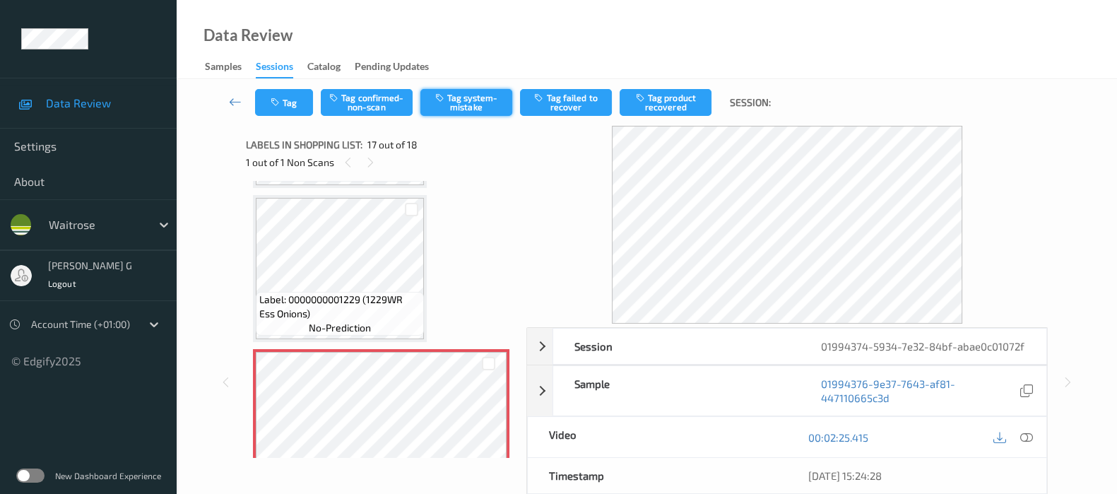
click at [459, 106] on button "Tag system-mistake" at bounding box center [467, 102] width 92 height 27
click at [286, 97] on button "Tag" at bounding box center [284, 102] width 58 height 27
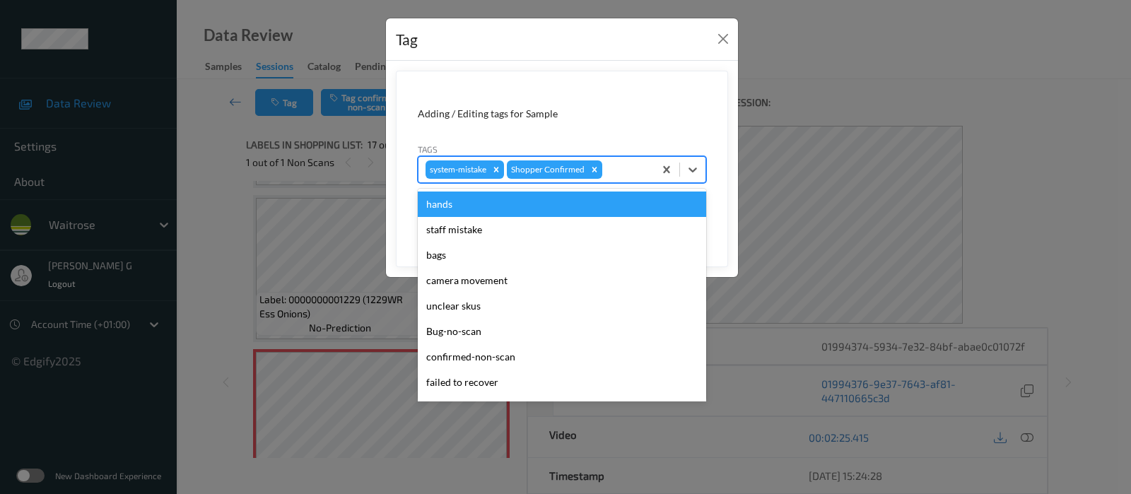
click at [623, 170] on div at bounding box center [626, 169] width 42 height 17
type input "un"
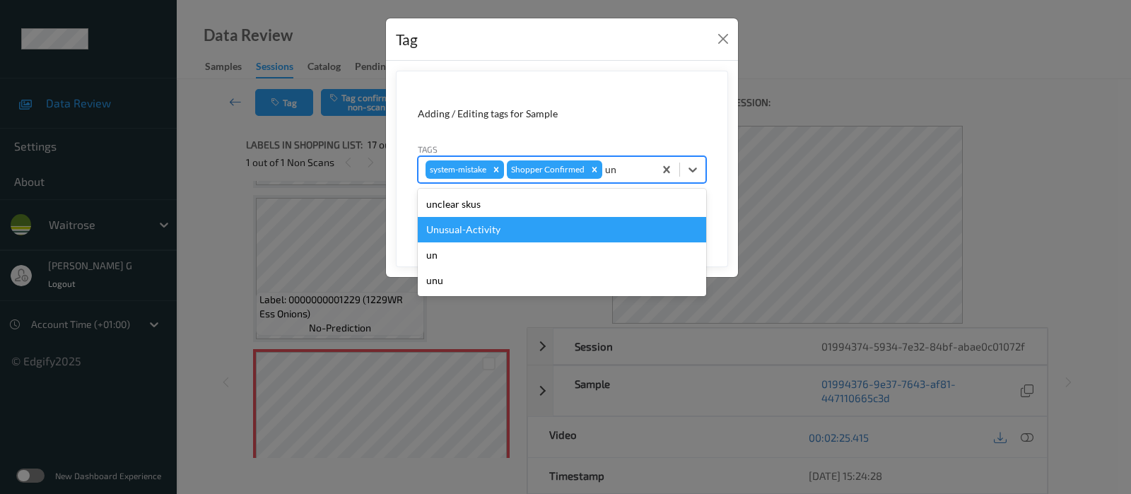
click at [492, 225] on div "Unusual-Activity" at bounding box center [562, 229] width 288 height 25
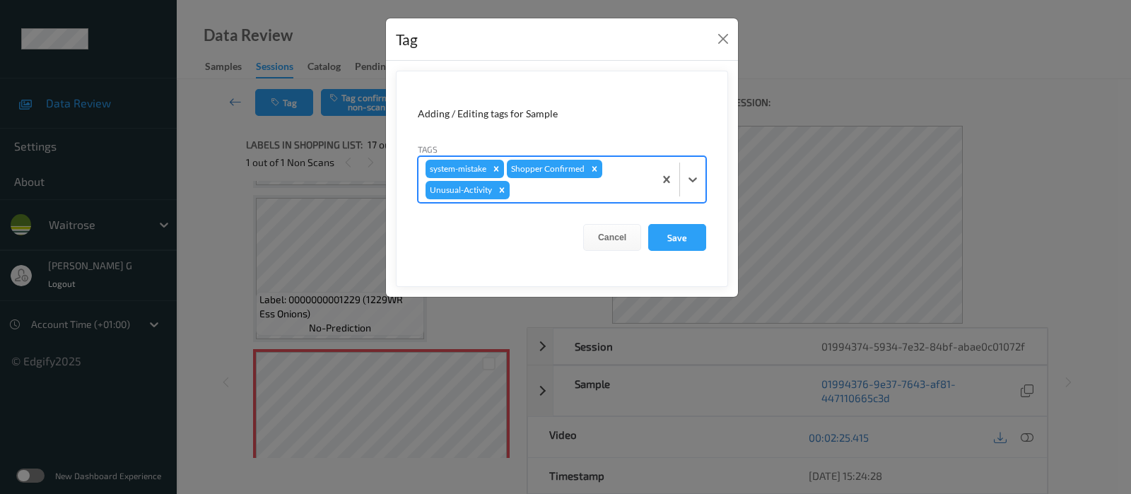
click at [611, 198] on div "system-mistake Shopper Confirmed Unusual-Activity" at bounding box center [535, 179] width 235 height 45
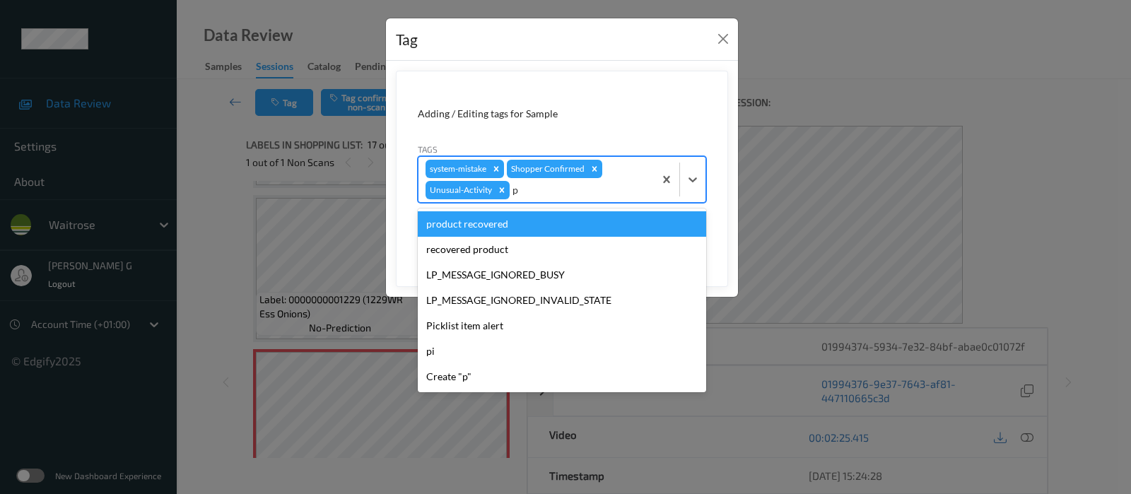
type input "pi"
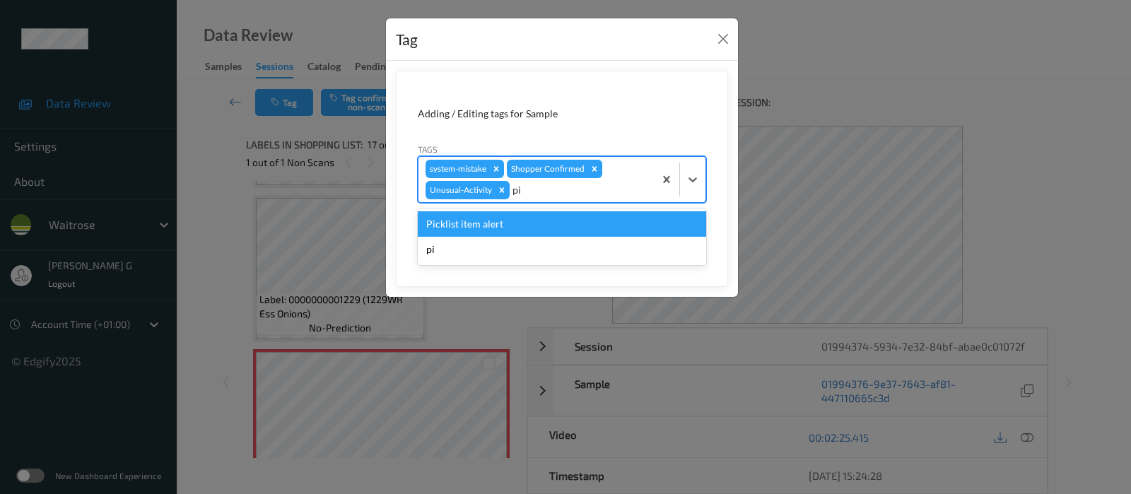
click at [493, 229] on div "Picklist item alert" at bounding box center [562, 223] width 288 height 25
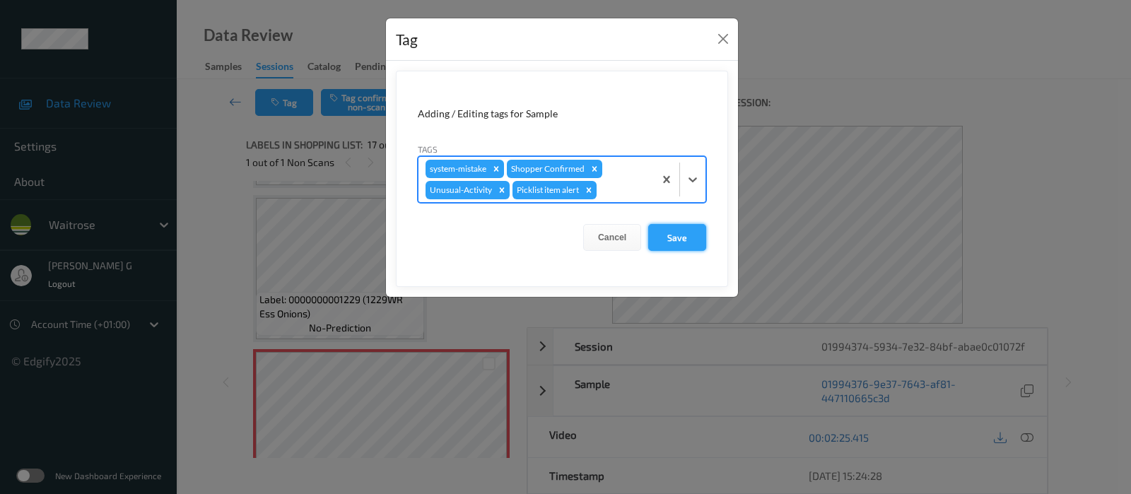
click at [681, 236] on button "Save" at bounding box center [677, 237] width 58 height 27
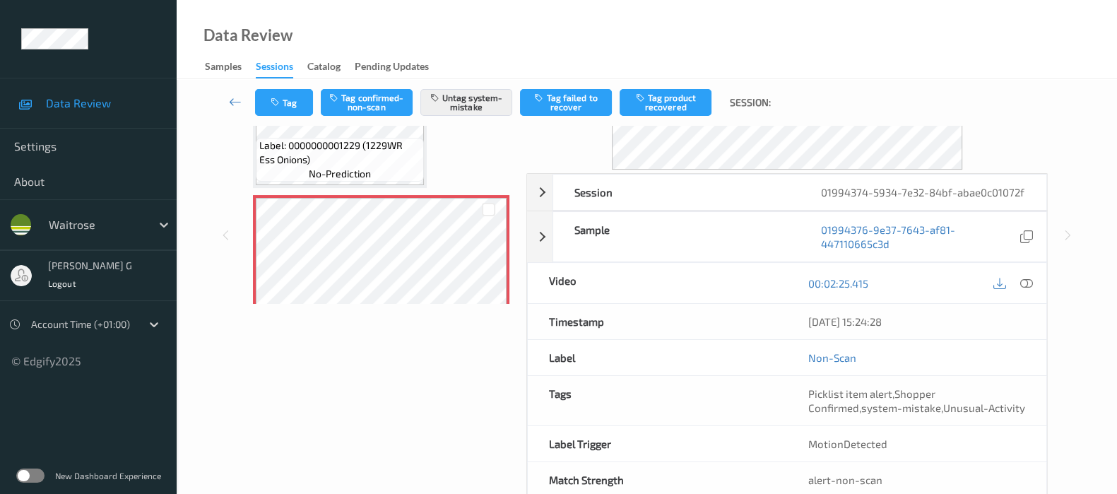
scroll to position [88, 0]
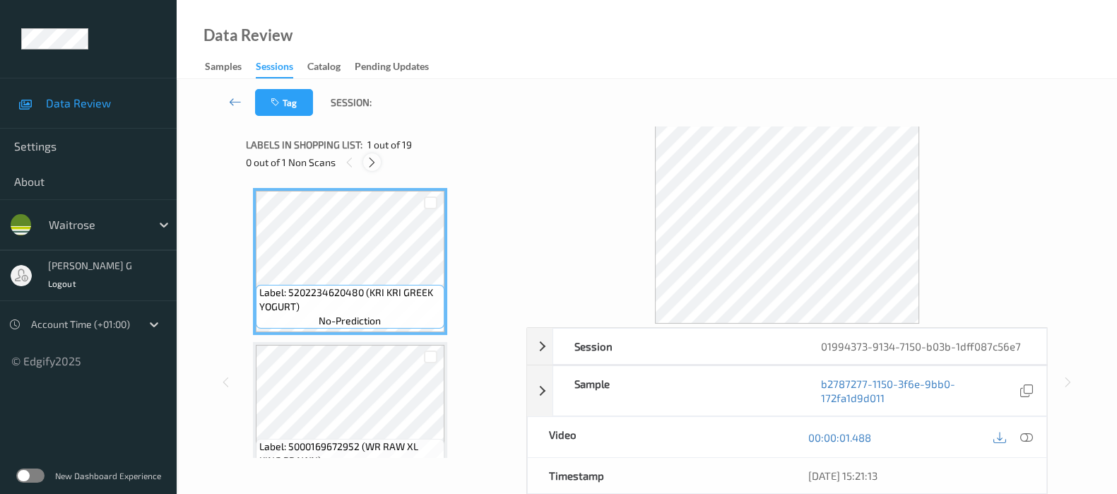
click at [368, 163] on icon at bounding box center [372, 162] width 12 height 13
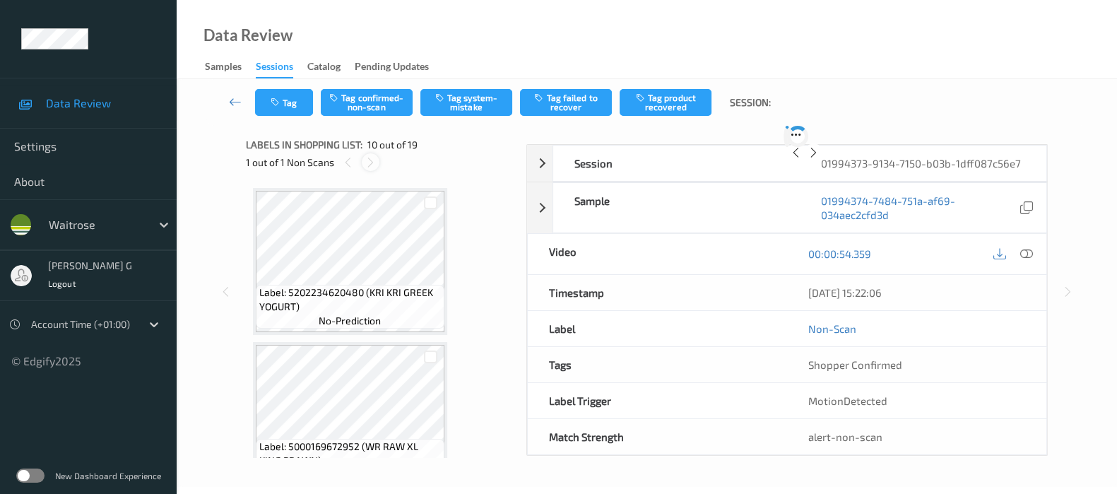
scroll to position [1232, 0]
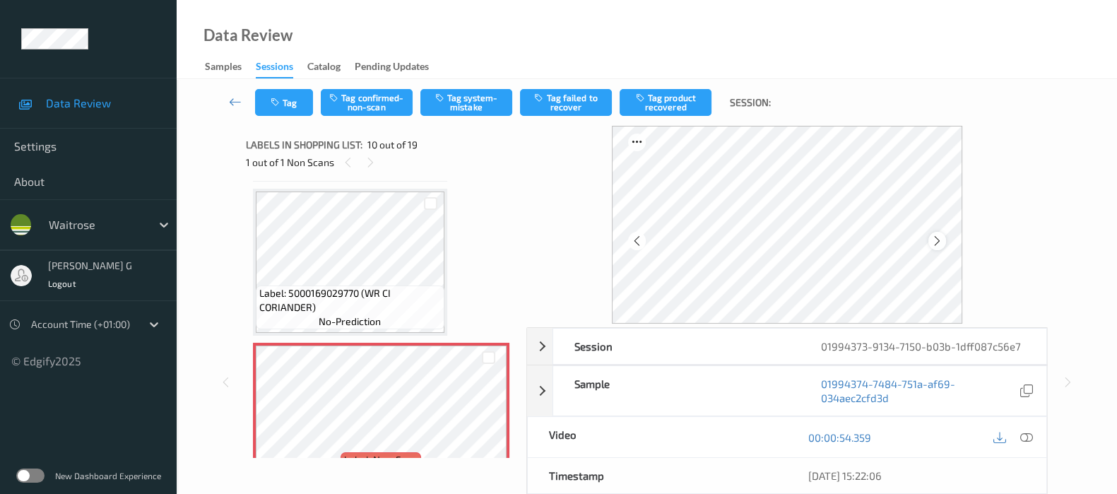
click at [940, 241] on icon at bounding box center [937, 241] width 12 height 13
click at [1025, 433] on icon at bounding box center [1027, 437] width 13 height 13
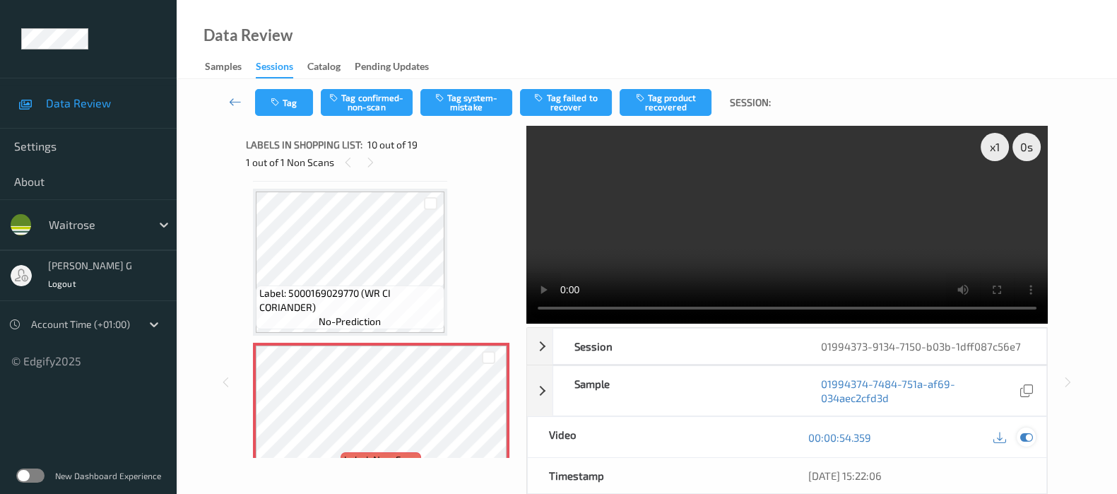
click at [1028, 432] on icon at bounding box center [1027, 437] width 13 height 13
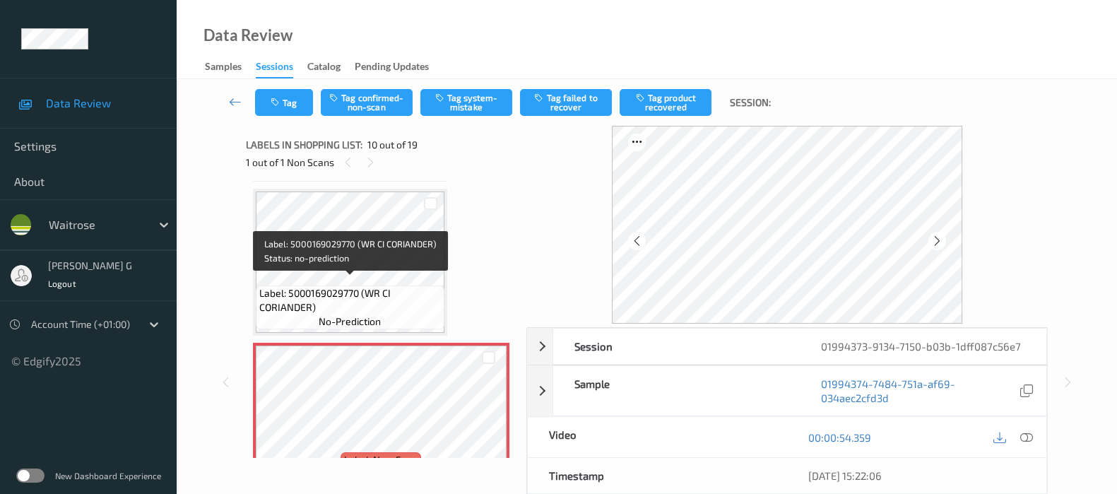
click at [345, 286] on span "Label: 5000169029770 (WR CI CORIANDER)" at bounding box center [350, 300] width 182 height 28
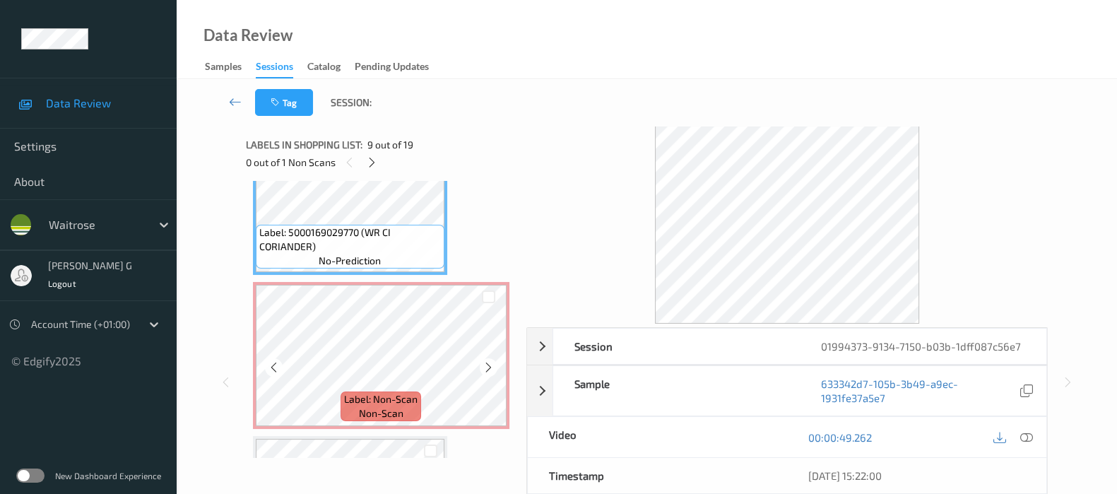
scroll to position [1320, 0]
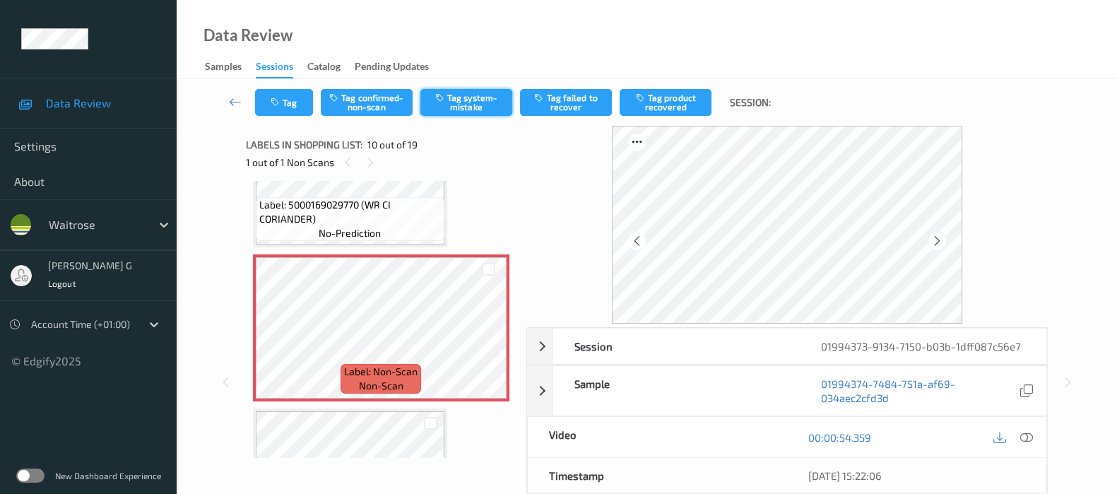
click at [466, 93] on button "Tag system-mistake" at bounding box center [467, 102] width 92 height 27
click at [292, 98] on button "Tag" at bounding box center [284, 102] width 58 height 27
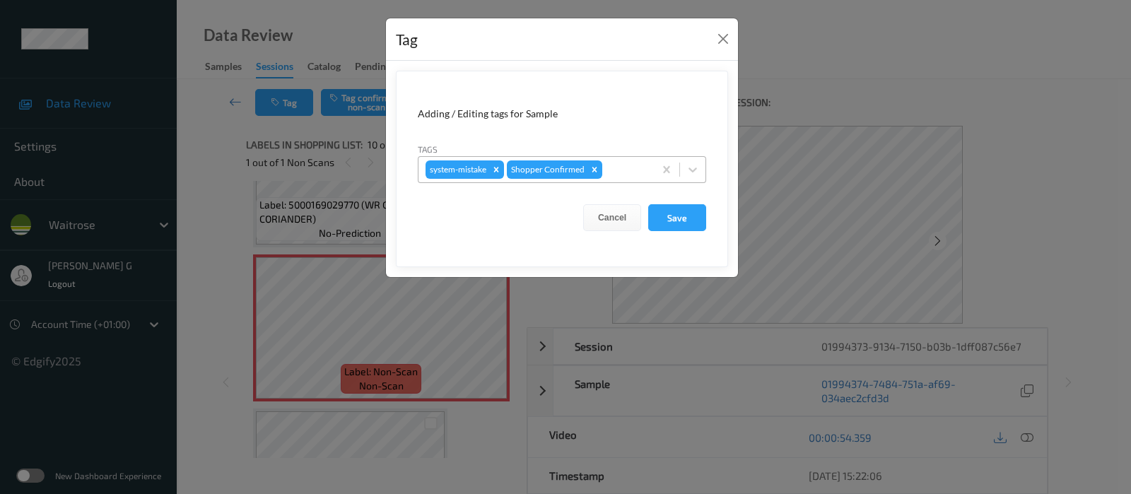
click at [621, 161] on div at bounding box center [626, 169] width 42 height 17
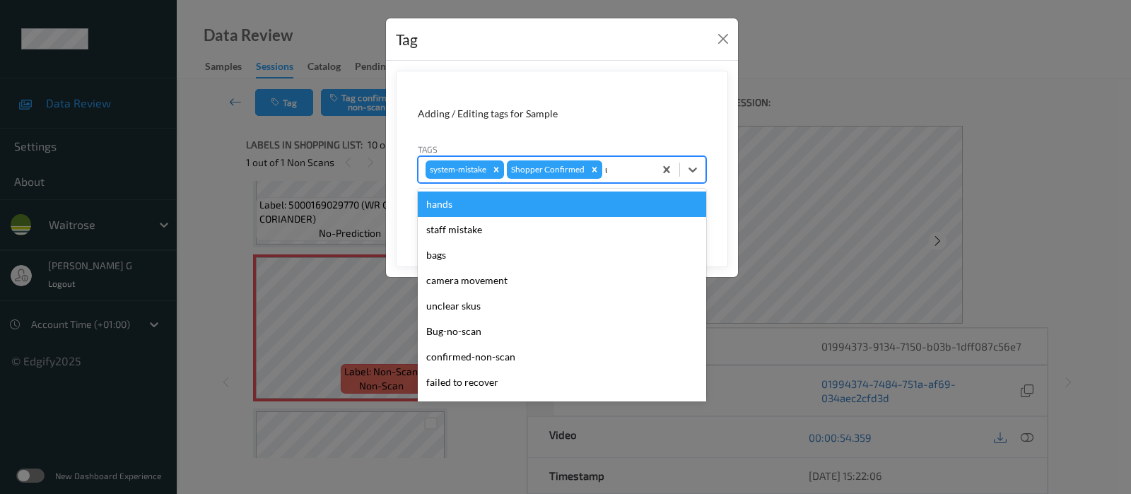
type input "un"
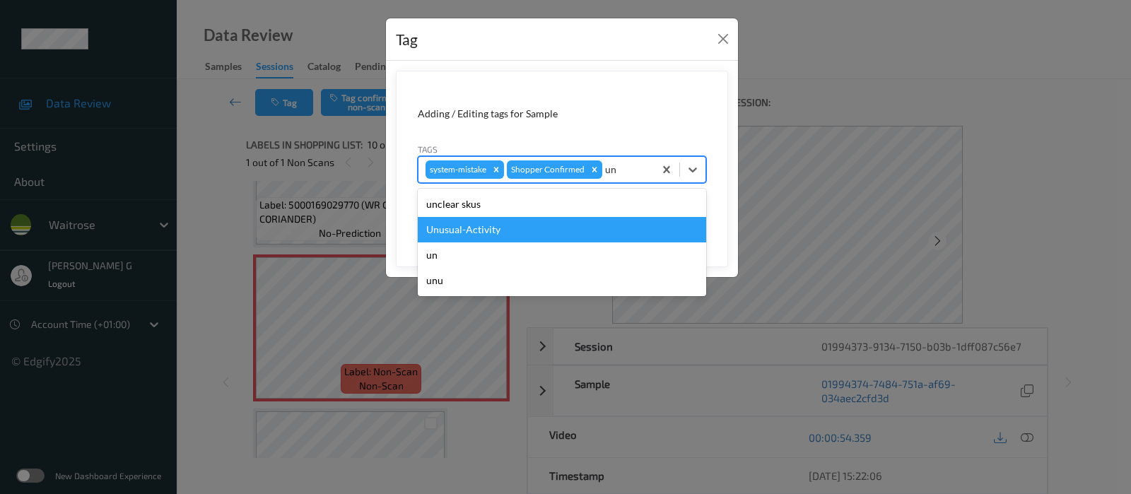
click at [483, 230] on div "Unusual-Activity" at bounding box center [562, 229] width 288 height 25
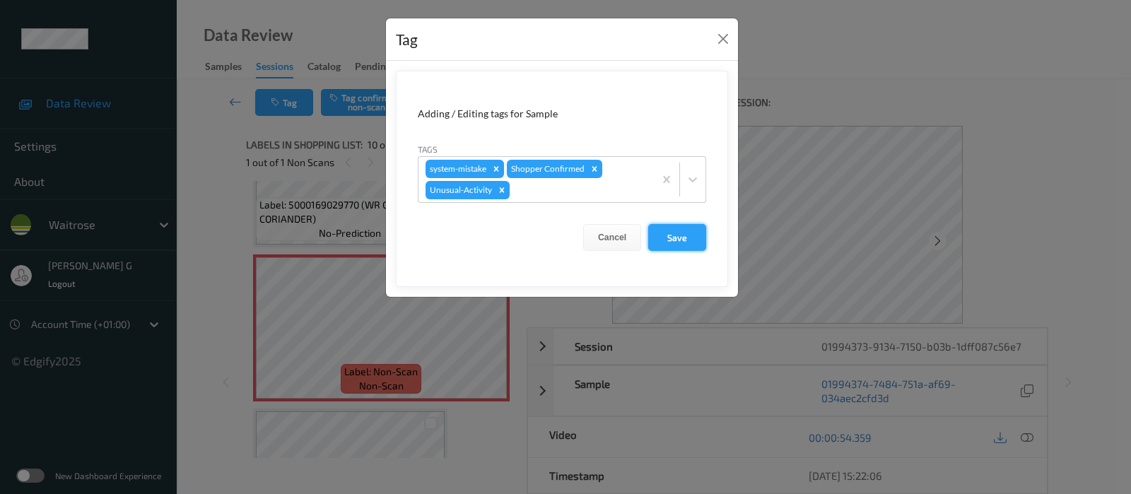
click at [671, 238] on button "Save" at bounding box center [677, 237] width 58 height 27
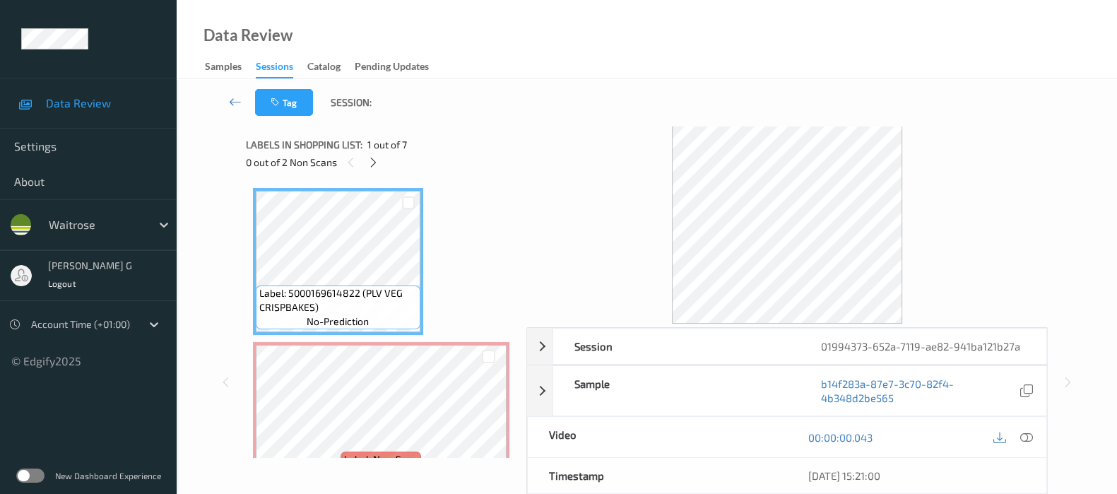
click at [431, 132] on div "Labels in shopping list: 1 out of 7 0 out of 2 Non Scans" at bounding box center [381, 153] width 271 height 55
click at [372, 161] on icon at bounding box center [374, 162] width 12 height 13
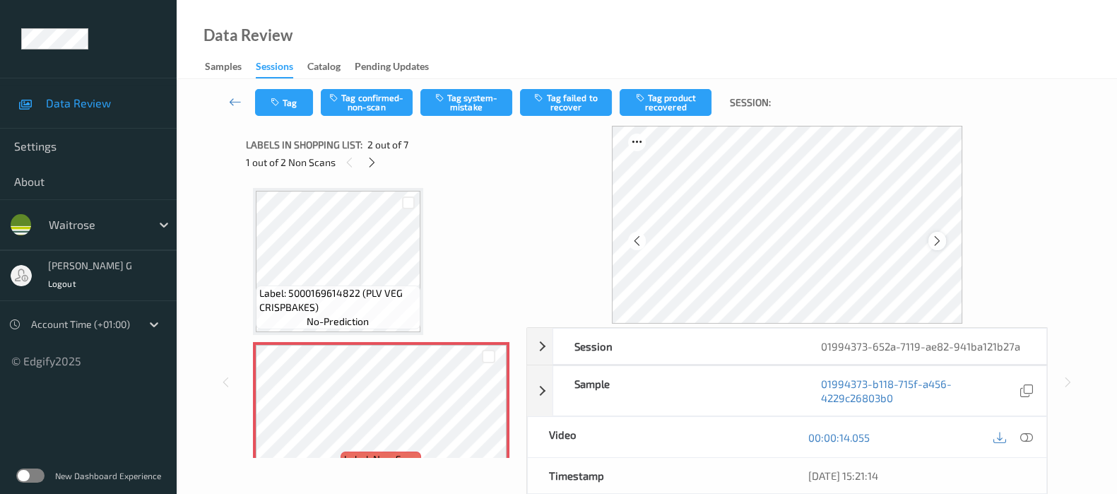
click at [941, 245] on icon at bounding box center [937, 241] width 12 height 13
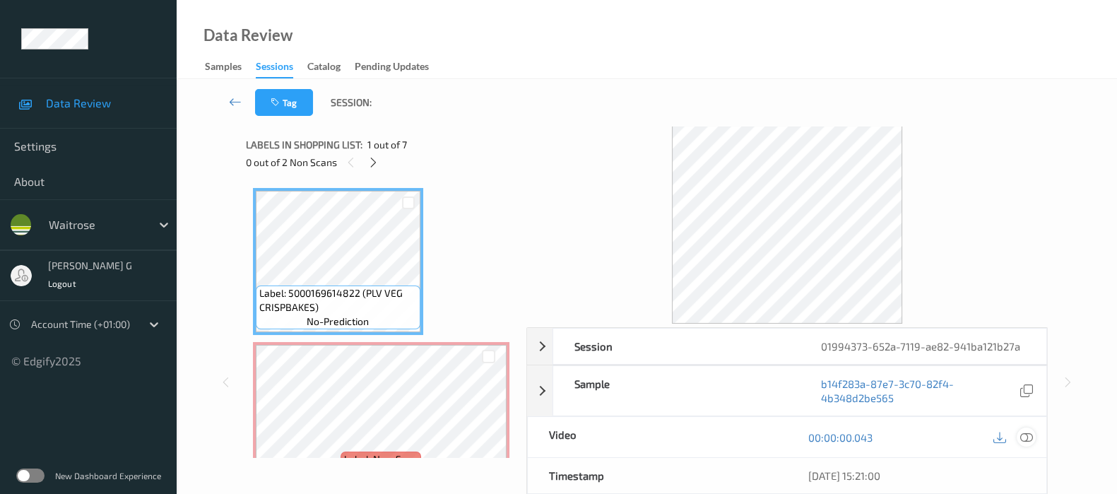
click at [1025, 436] on icon at bounding box center [1027, 437] width 13 height 13
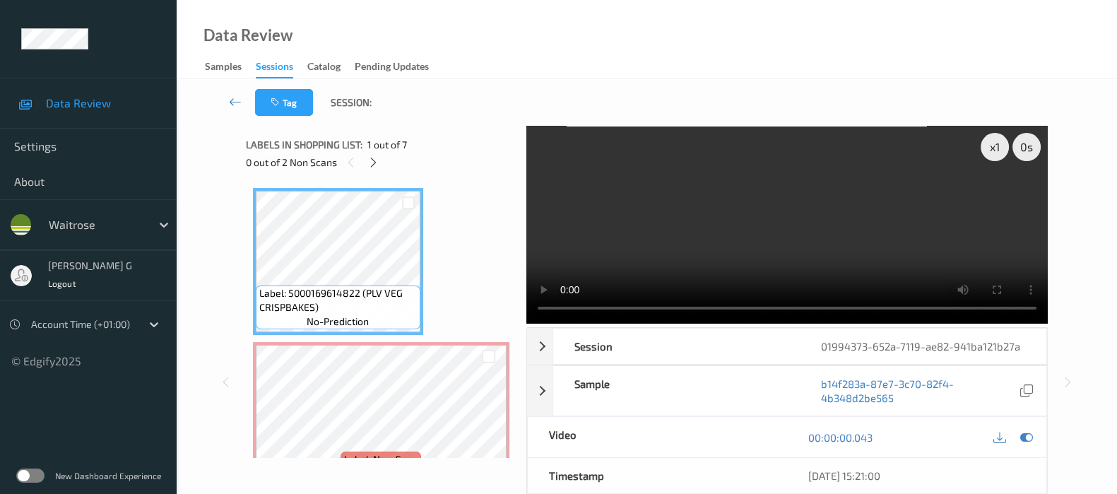
click at [763, 269] on video at bounding box center [788, 225] width 522 height 198
click at [1032, 440] on icon at bounding box center [1027, 437] width 13 height 13
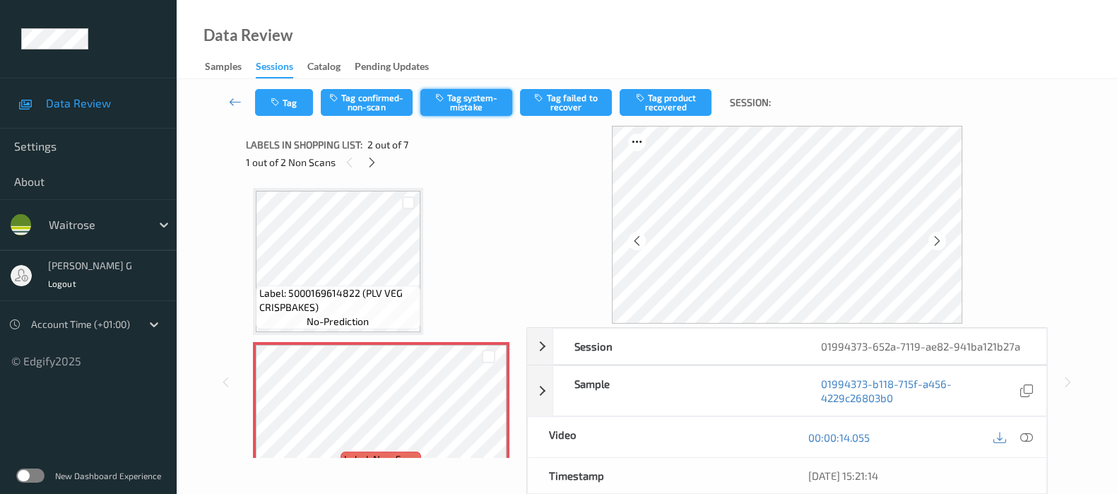
click at [476, 100] on button "Tag system-mistake" at bounding box center [467, 102] width 92 height 27
click at [304, 112] on button "Tag" at bounding box center [284, 102] width 58 height 27
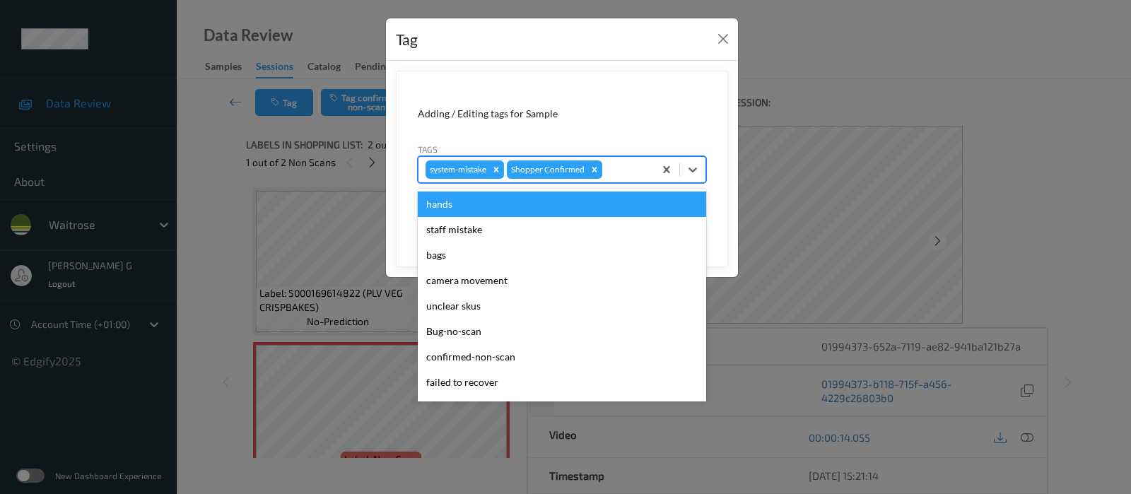
click at [628, 167] on div at bounding box center [626, 169] width 42 height 17
type input "un"
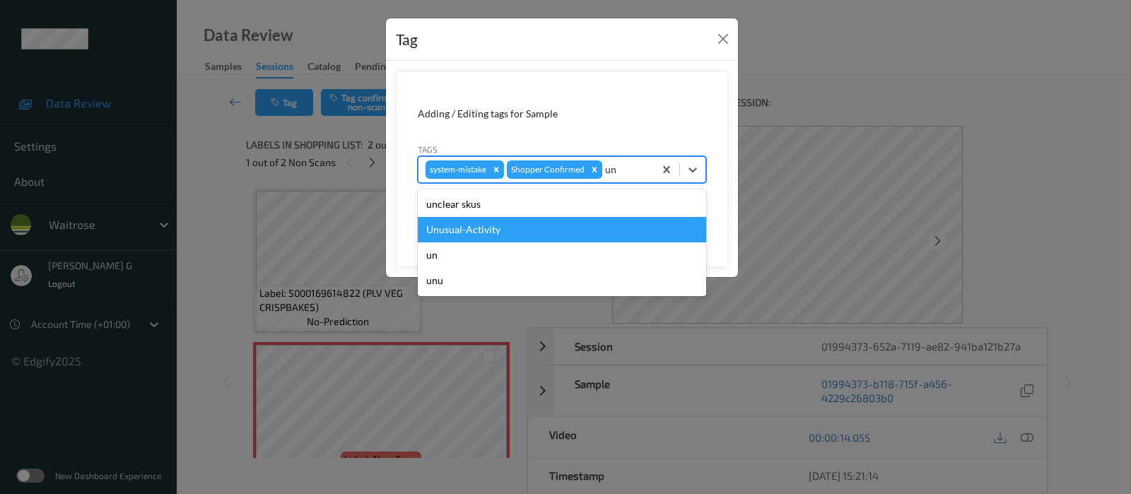
click at [455, 230] on div "Unusual-Activity" at bounding box center [562, 229] width 288 height 25
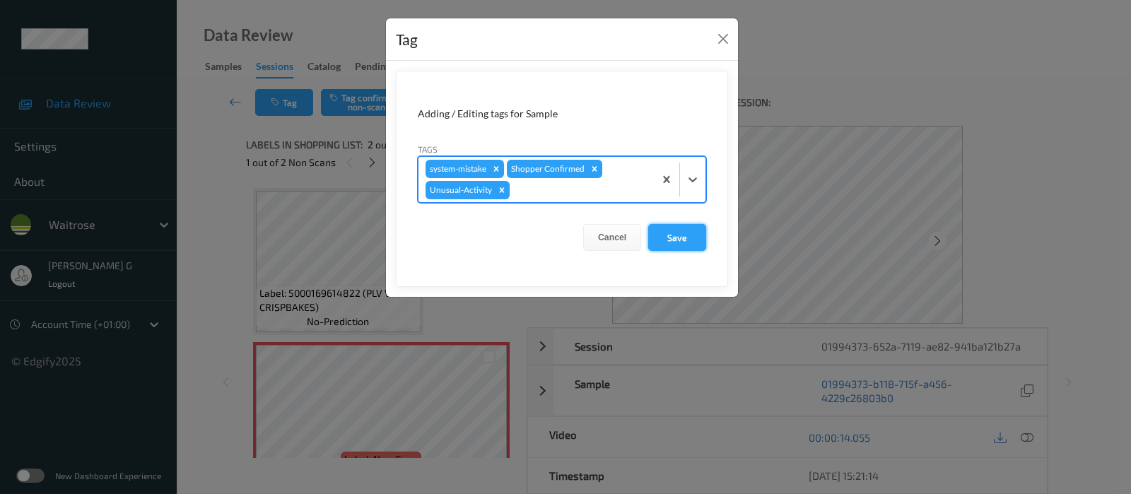
click at [693, 239] on button "Save" at bounding box center [677, 237] width 58 height 27
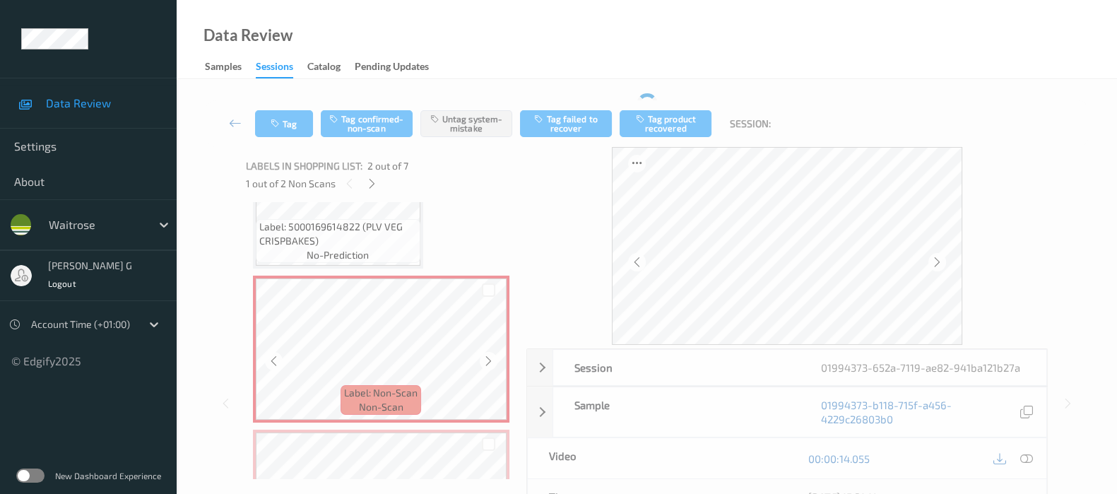
scroll to position [176, 0]
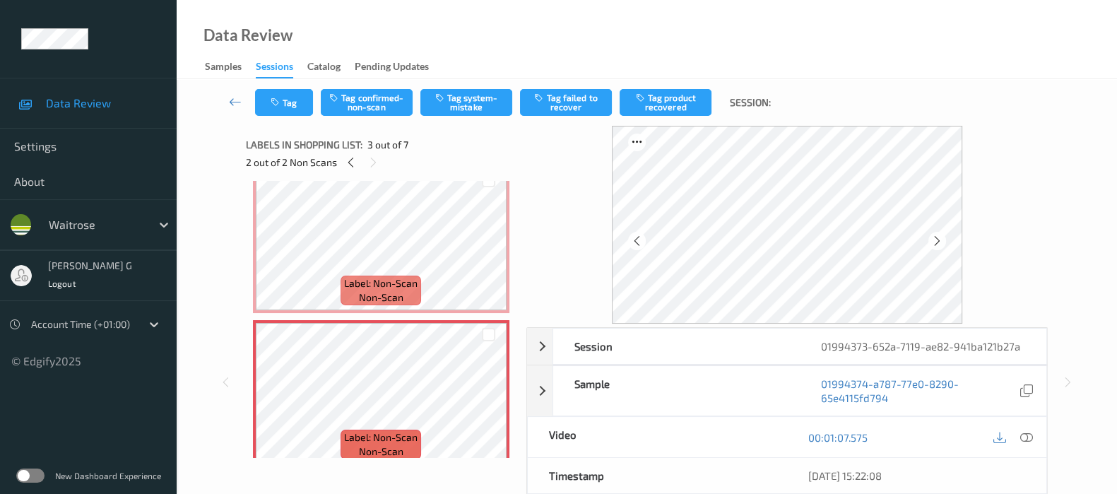
click at [481, 83] on div "Tag Tag confirmed-non-scan Tag system-mistake Tag failed to recover Tag product…" at bounding box center [647, 102] width 883 height 47
click at [464, 98] on button "Tag system-mistake" at bounding box center [467, 102] width 92 height 27
click at [290, 115] on button "Tag" at bounding box center [284, 102] width 58 height 27
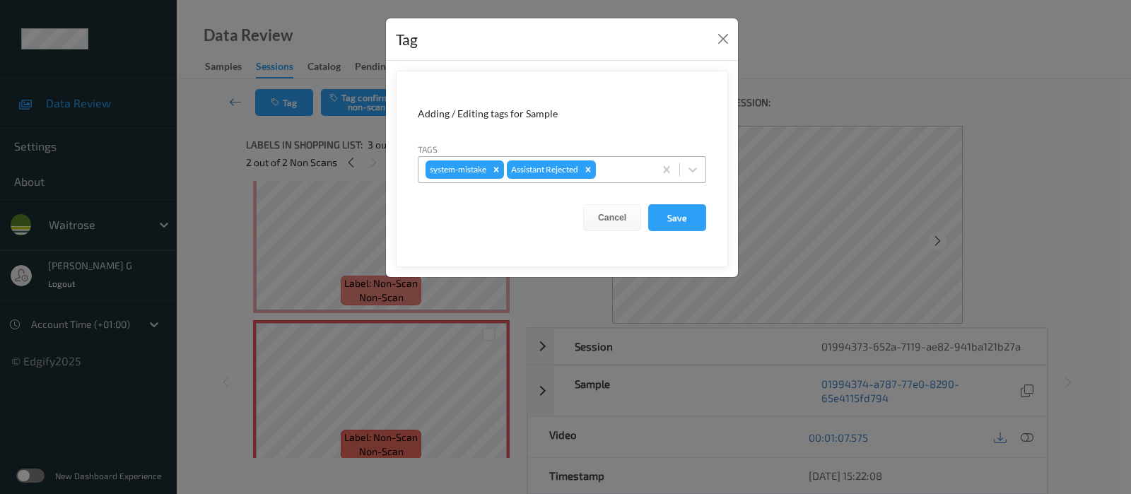
click at [613, 165] on div at bounding box center [623, 169] width 48 height 17
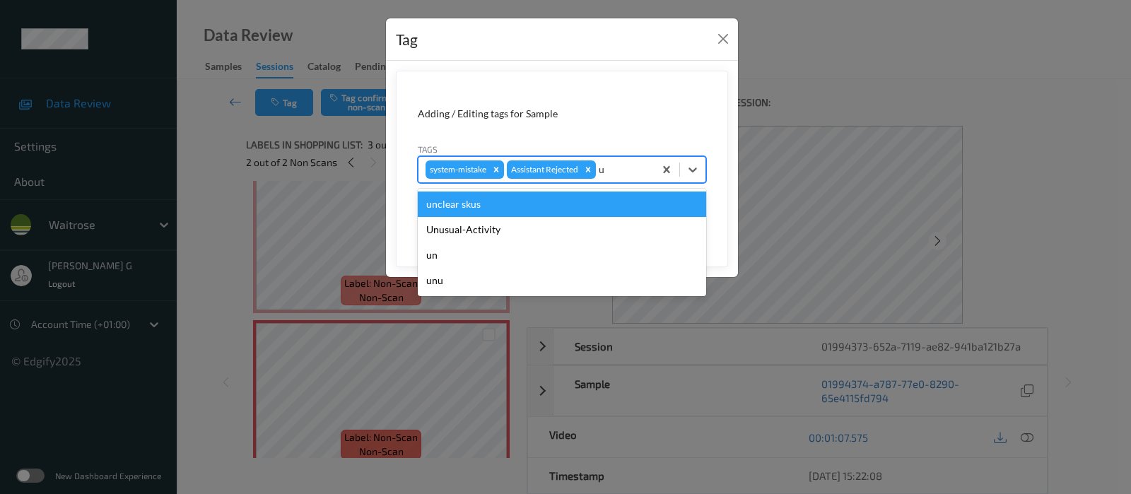
type input "un"
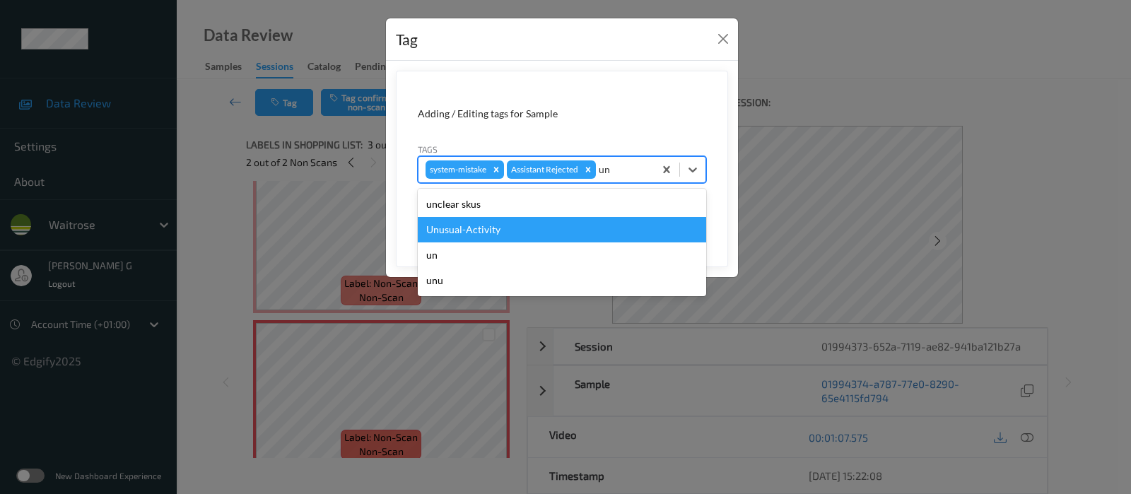
click at [463, 231] on div "Unusual-Activity" at bounding box center [562, 229] width 288 height 25
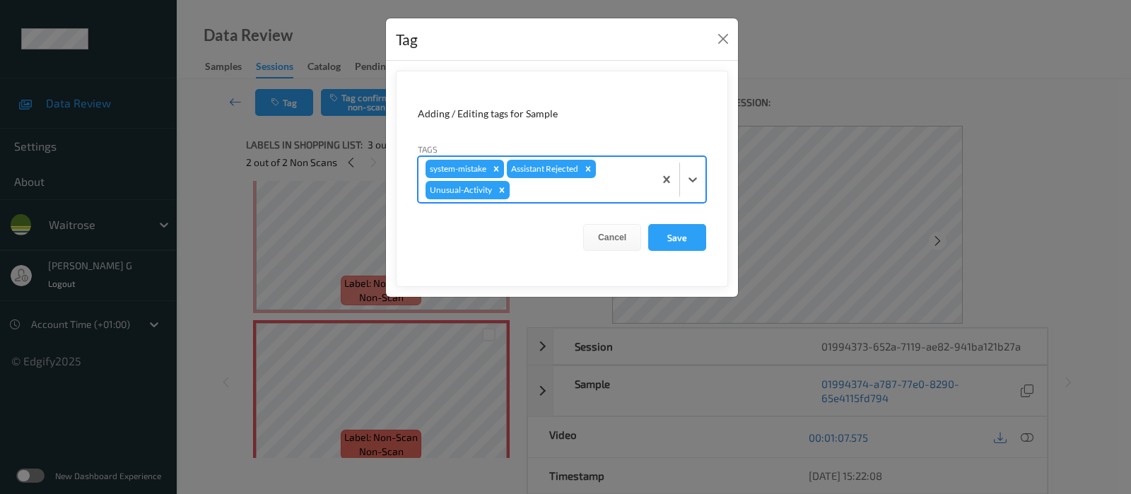
click at [592, 199] on div "system-mistake Assistant Rejected Unusual-Activity" at bounding box center [535, 179] width 235 height 45
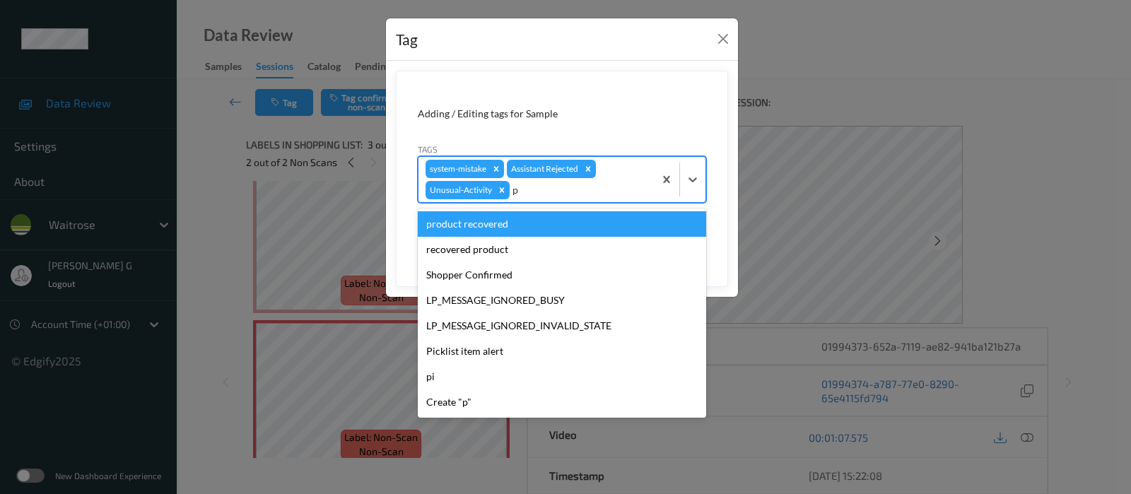
type input "pi"
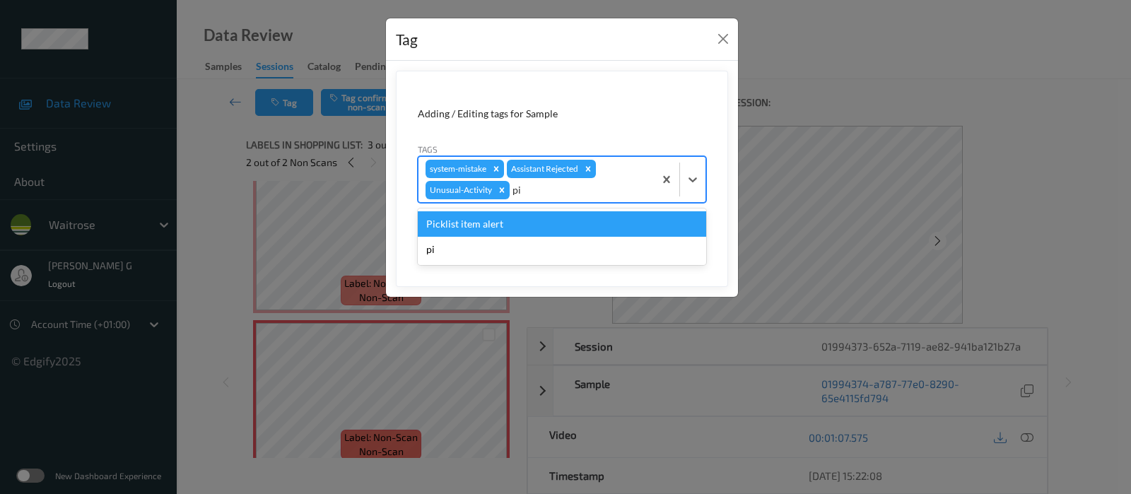
click at [468, 229] on div "Picklist item alert" at bounding box center [562, 223] width 288 height 25
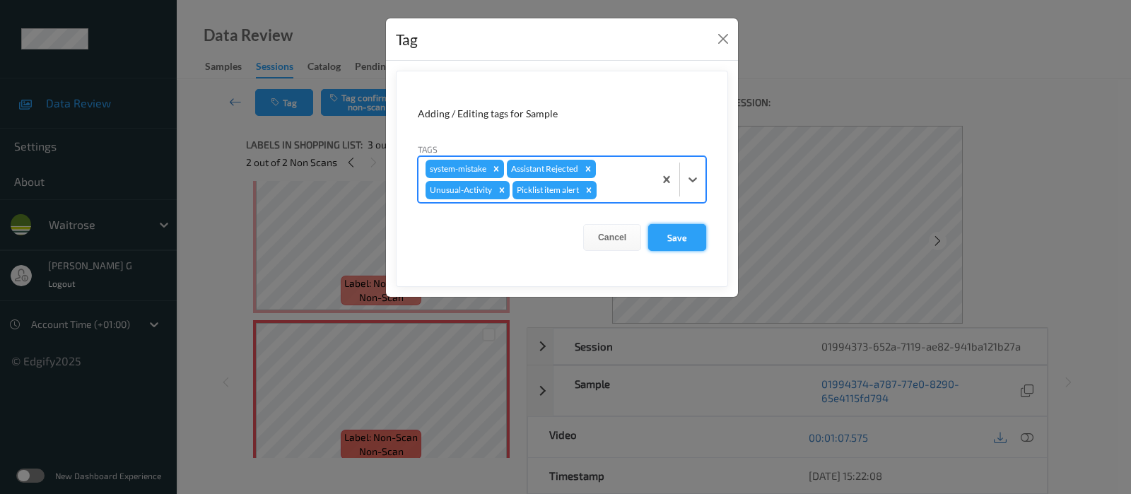
click at [678, 234] on button "Save" at bounding box center [677, 237] width 58 height 27
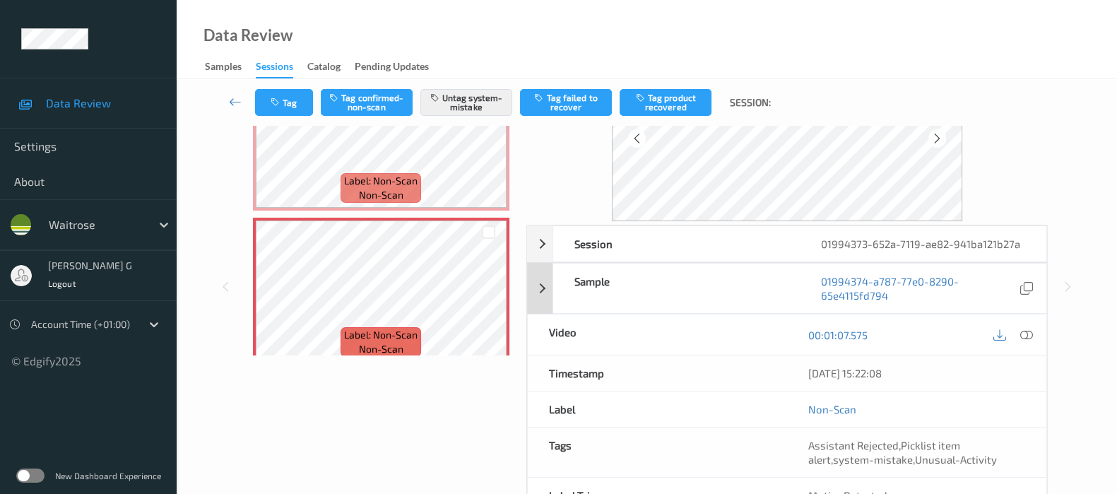
scroll to position [186, 0]
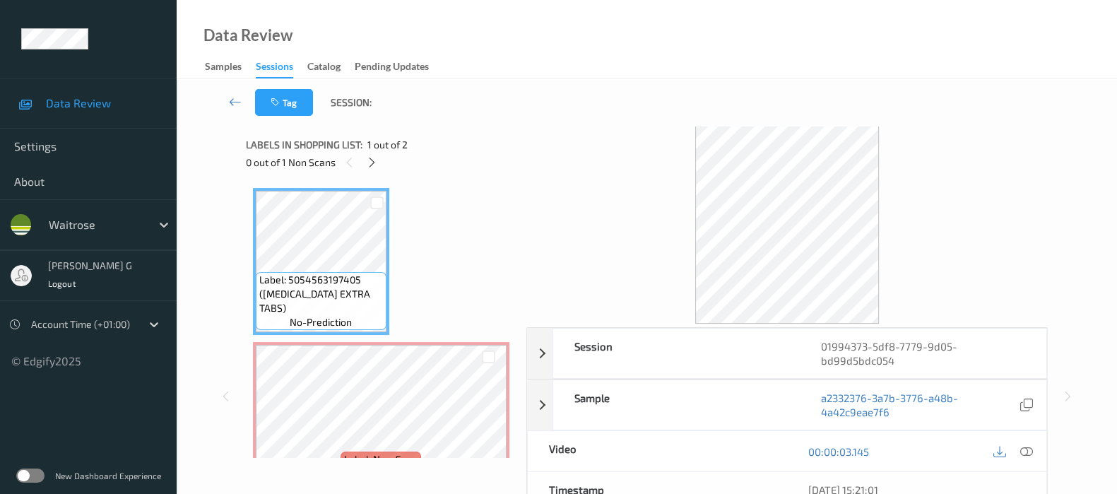
click at [467, 127] on div "Labels in shopping list: 1 out of 2 0 out of 1 Non Scans" at bounding box center [381, 153] width 271 height 55
click at [372, 158] on icon at bounding box center [372, 162] width 12 height 13
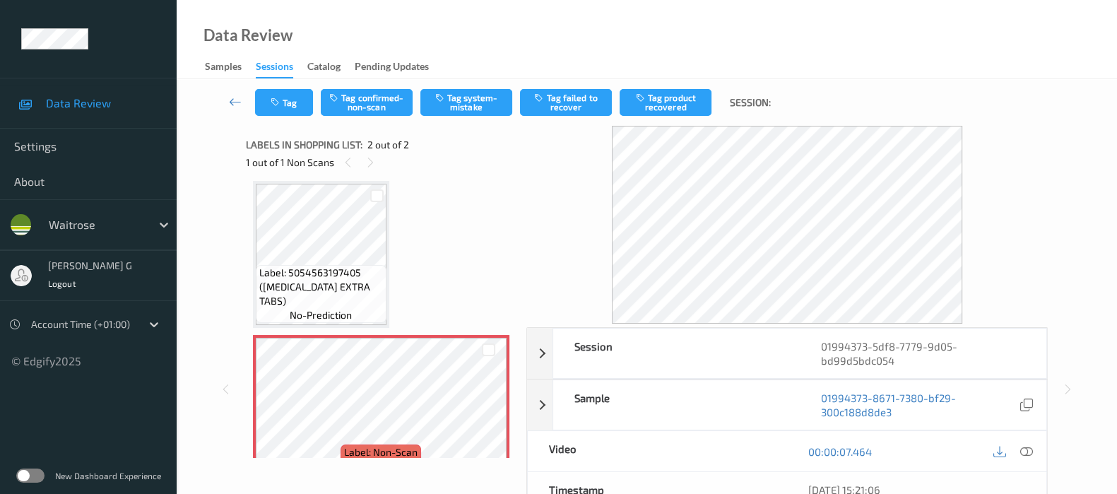
click at [240, 238] on div "Session 01994373-5df8-7779-9d05-bd99d5bdc054 Session ID 01994373-5df8-7779-9d05…" at bounding box center [647, 389] width 883 height 527
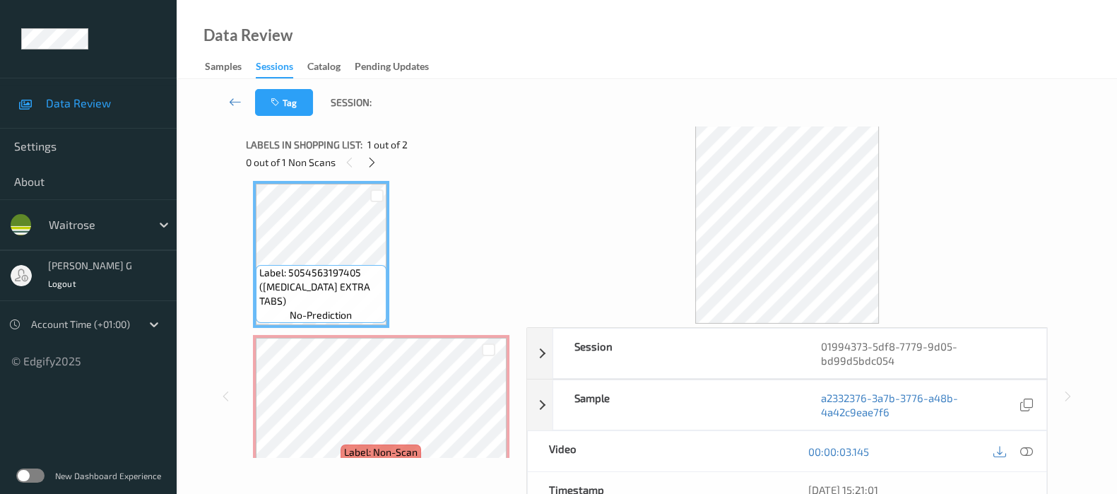
scroll to position [0, 0]
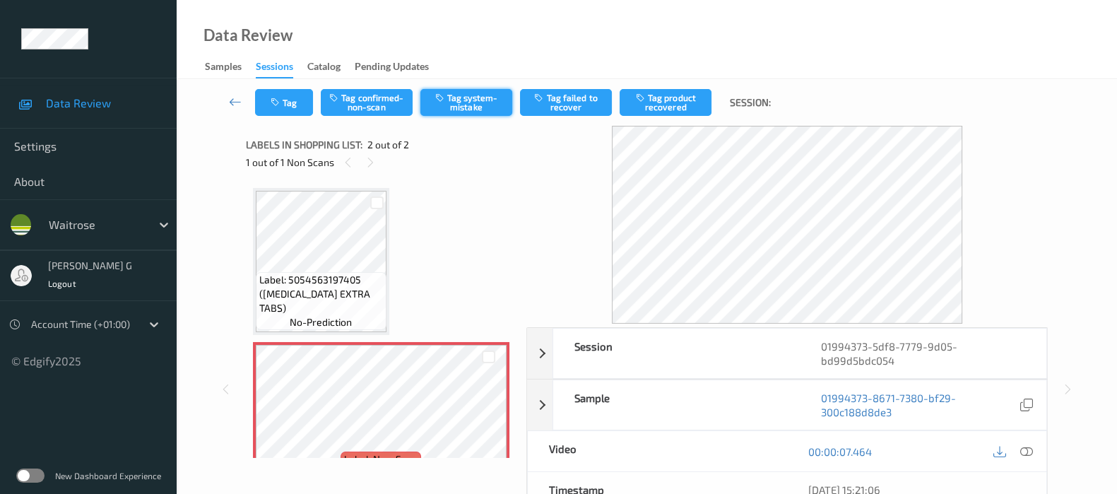
click at [466, 105] on button "Tag system-mistake" at bounding box center [467, 102] width 92 height 27
click at [276, 102] on icon "button" at bounding box center [277, 103] width 12 height 10
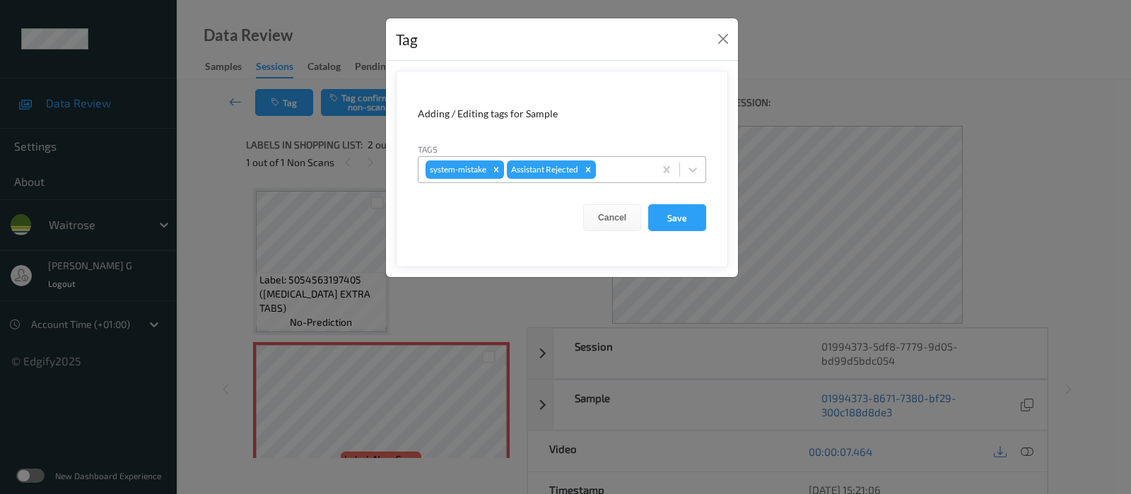
click at [624, 170] on div at bounding box center [623, 169] width 48 height 17
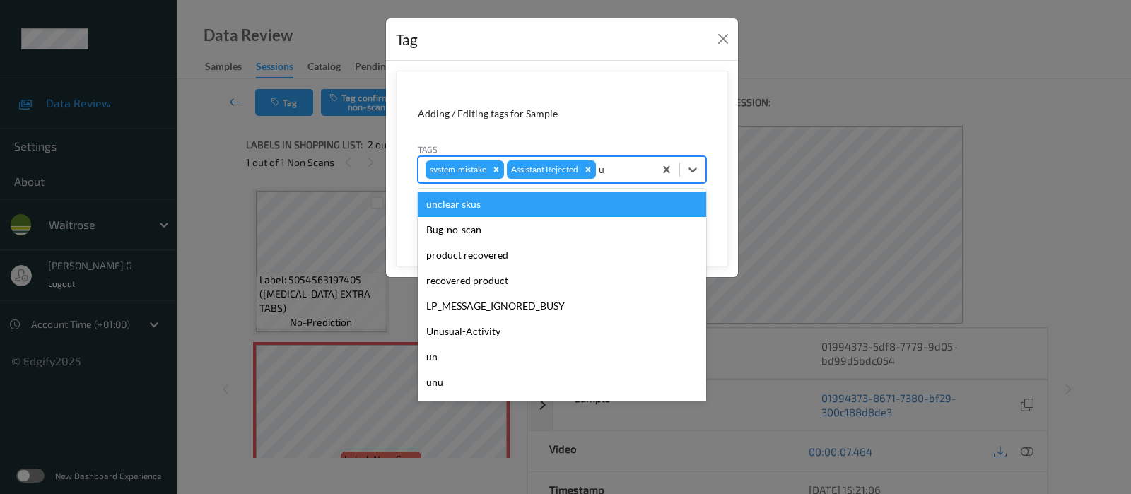
type input "un"
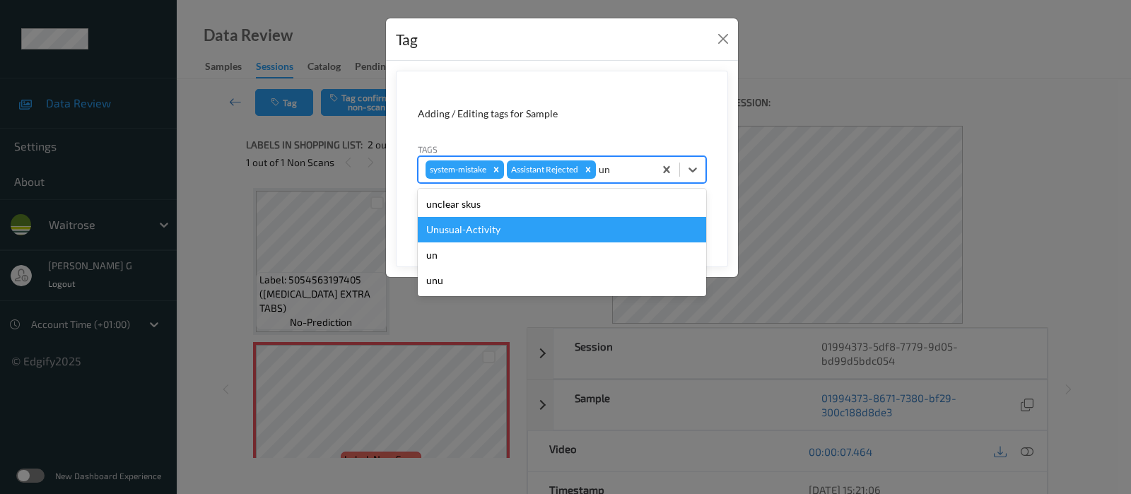
click at [468, 231] on div "Unusual-Activity" at bounding box center [562, 229] width 288 height 25
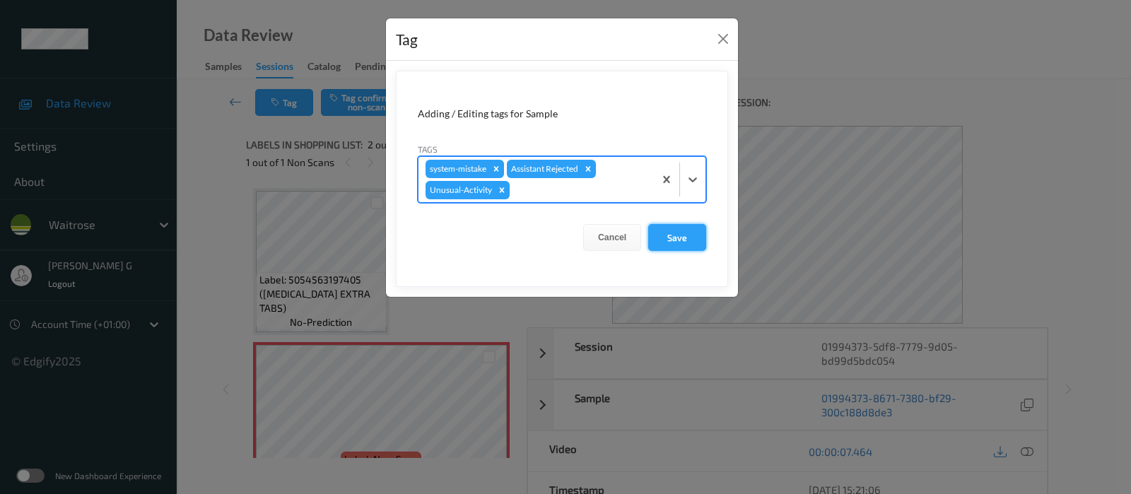
click at [675, 240] on button "Save" at bounding box center [677, 237] width 58 height 27
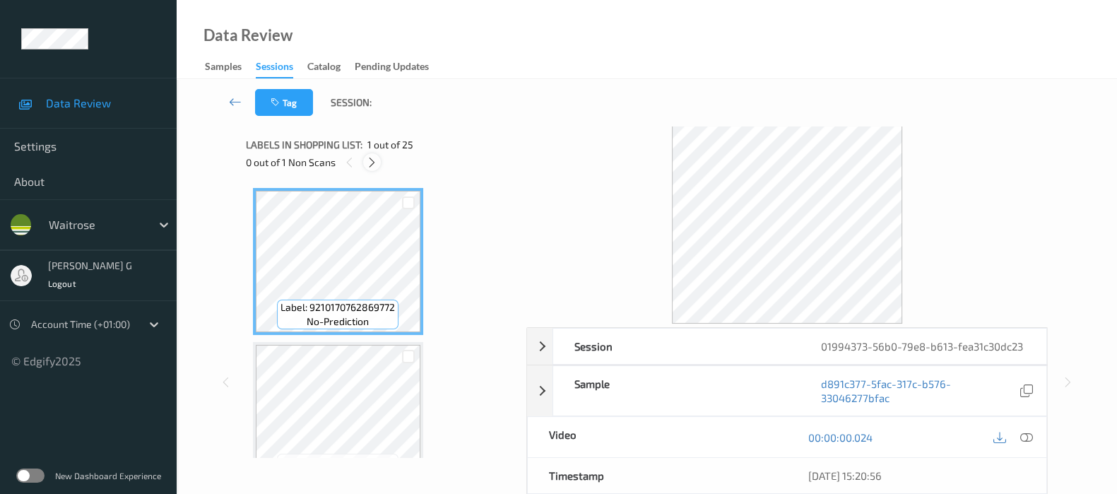
click at [379, 163] on div at bounding box center [372, 162] width 18 height 18
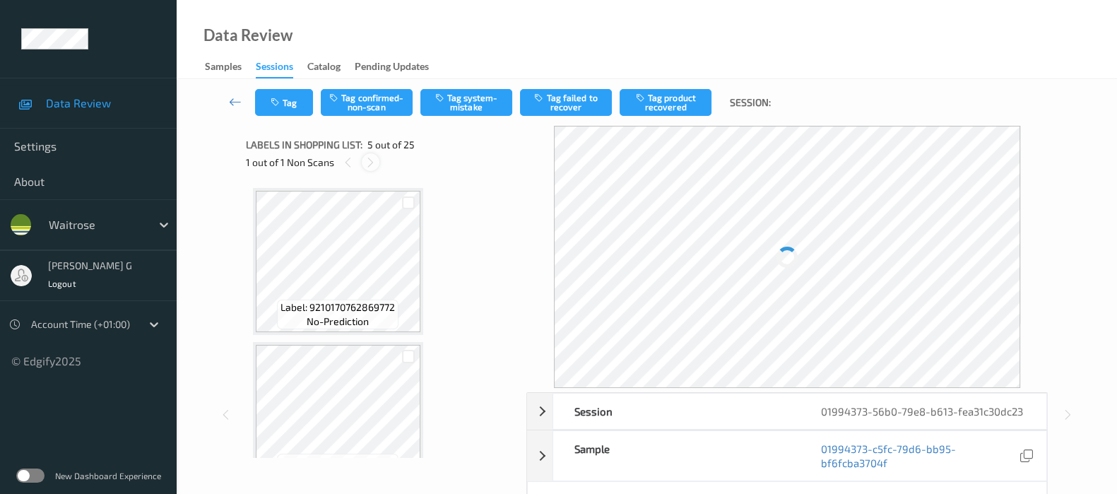
scroll to position [466, 0]
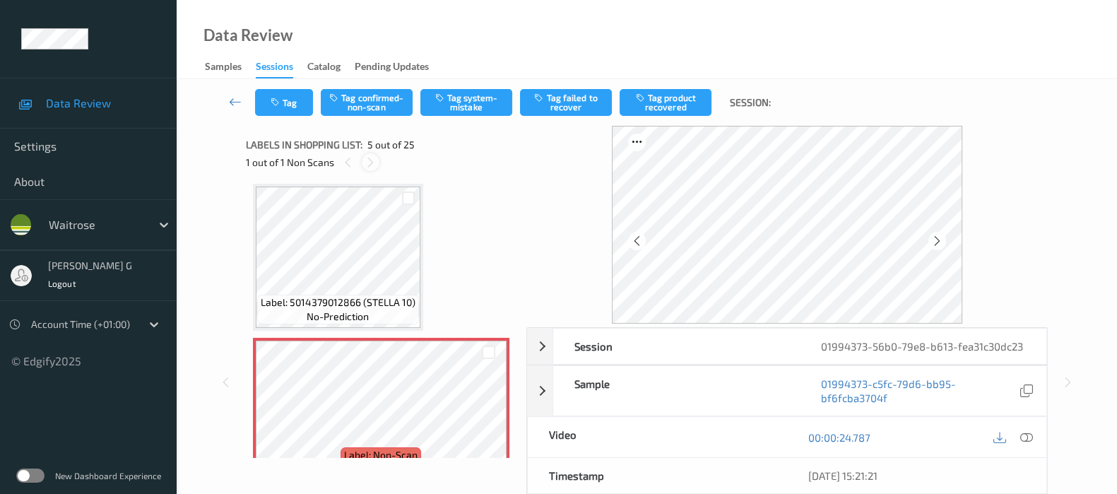
click at [371, 166] on icon at bounding box center [371, 162] width 12 height 13
click at [1028, 436] on icon at bounding box center [1027, 437] width 13 height 13
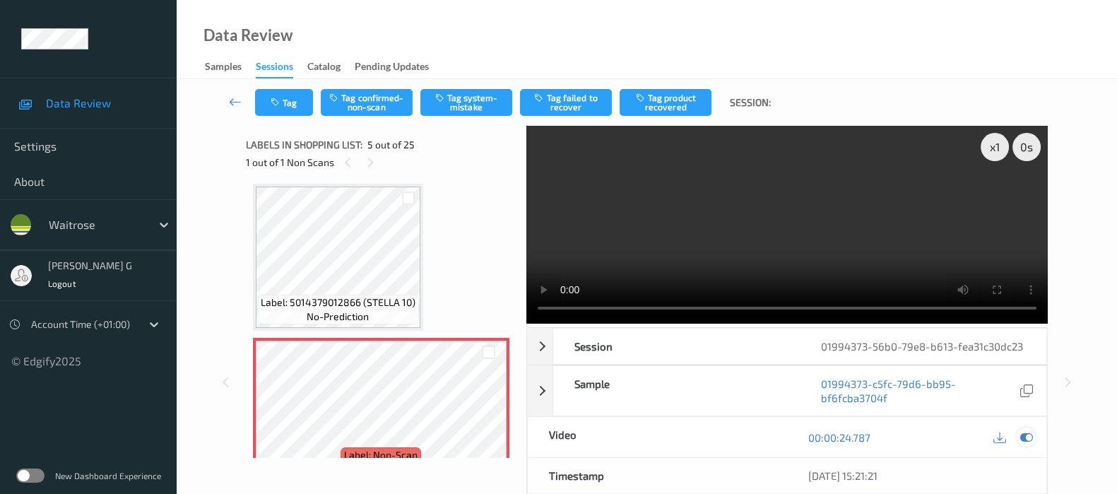
click at [1022, 440] on icon at bounding box center [1027, 437] width 13 height 13
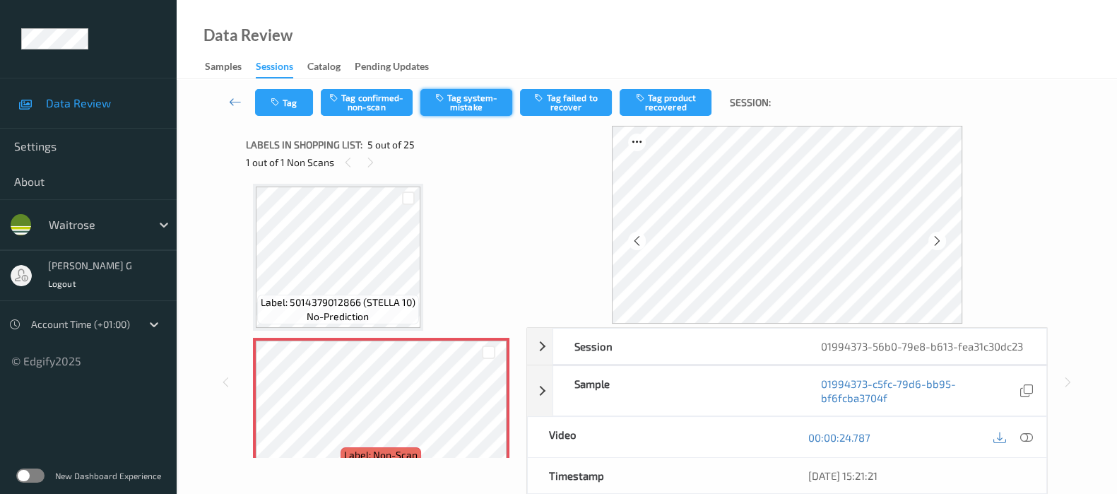
click at [466, 97] on button "Tag system-mistake" at bounding box center [467, 102] width 92 height 27
click at [279, 114] on button "Tag" at bounding box center [284, 102] width 58 height 27
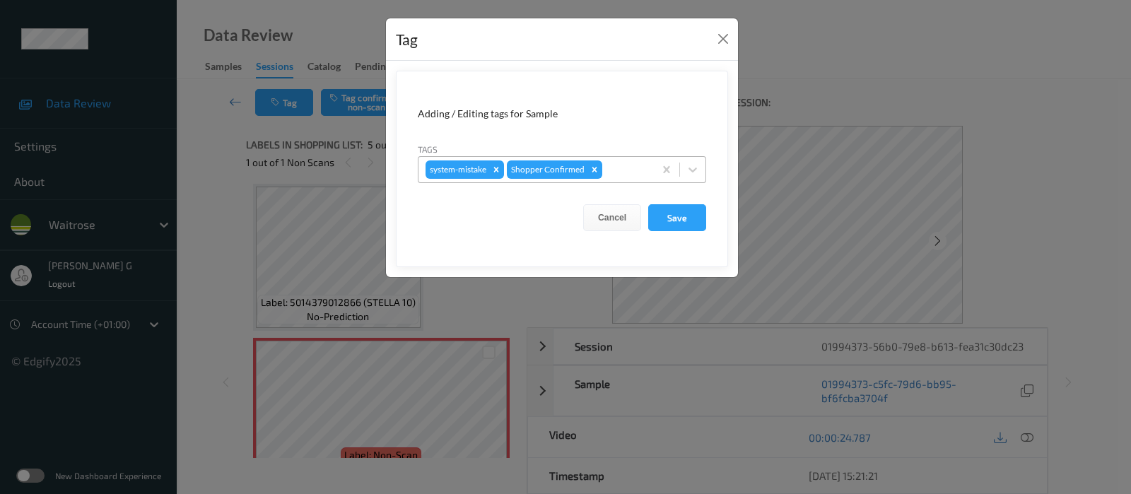
click at [615, 163] on div at bounding box center [626, 169] width 42 height 17
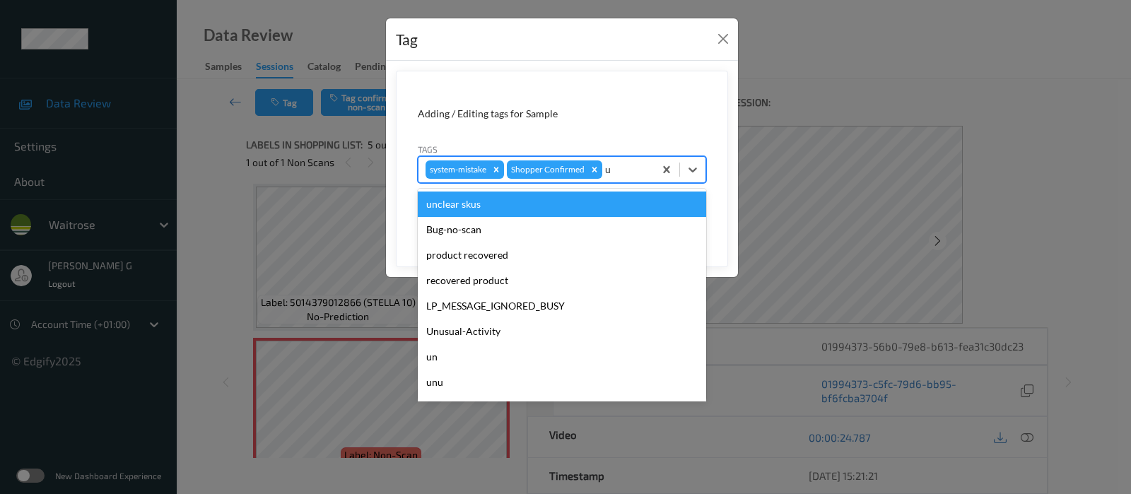
type input "un"
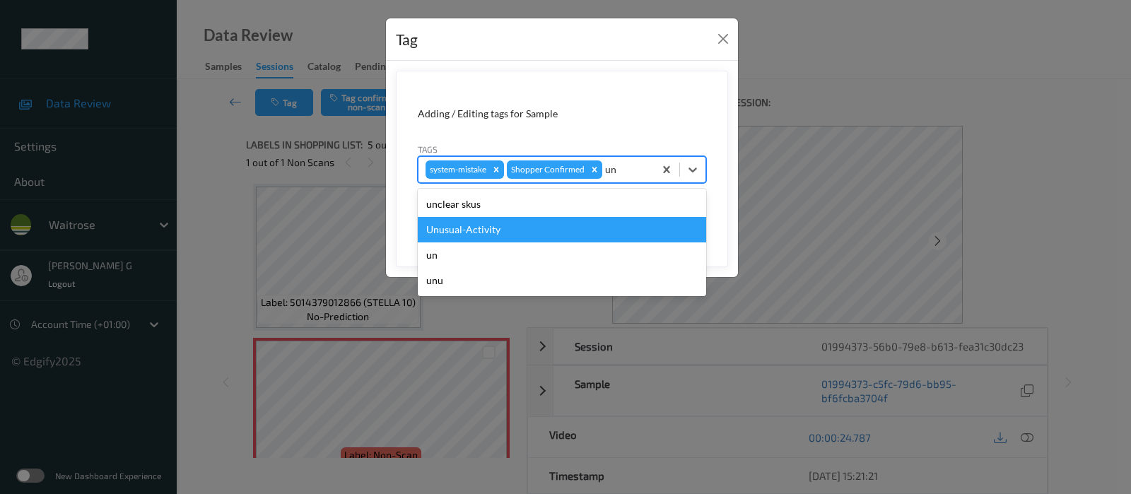
click at [466, 227] on div "Unusual-Activity" at bounding box center [562, 229] width 288 height 25
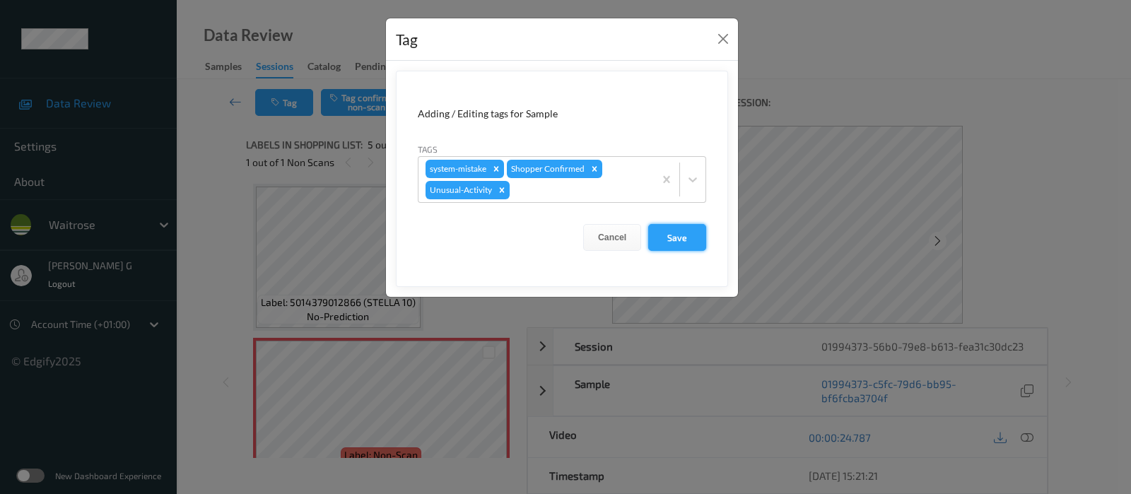
click at [675, 238] on button "Save" at bounding box center [677, 237] width 58 height 27
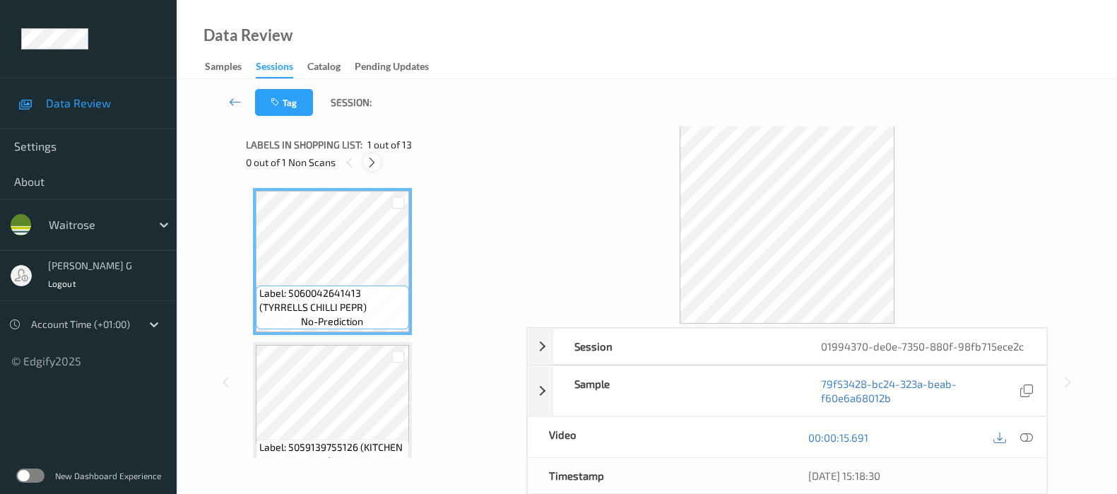
click at [375, 161] on icon at bounding box center [372, 162] width 12 height 13
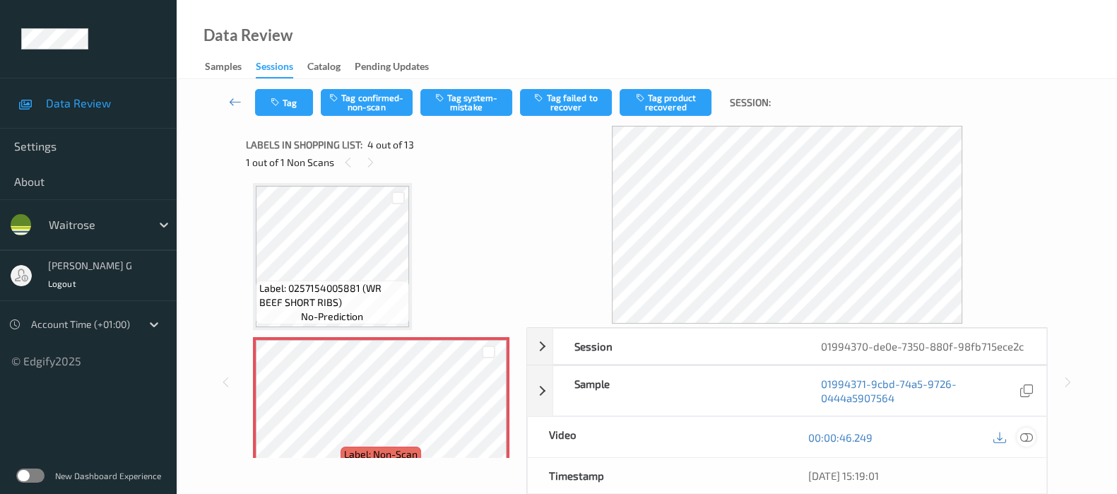
click at [1028, 438] on icon at bounding box center [1027, 437] width 13 height 13
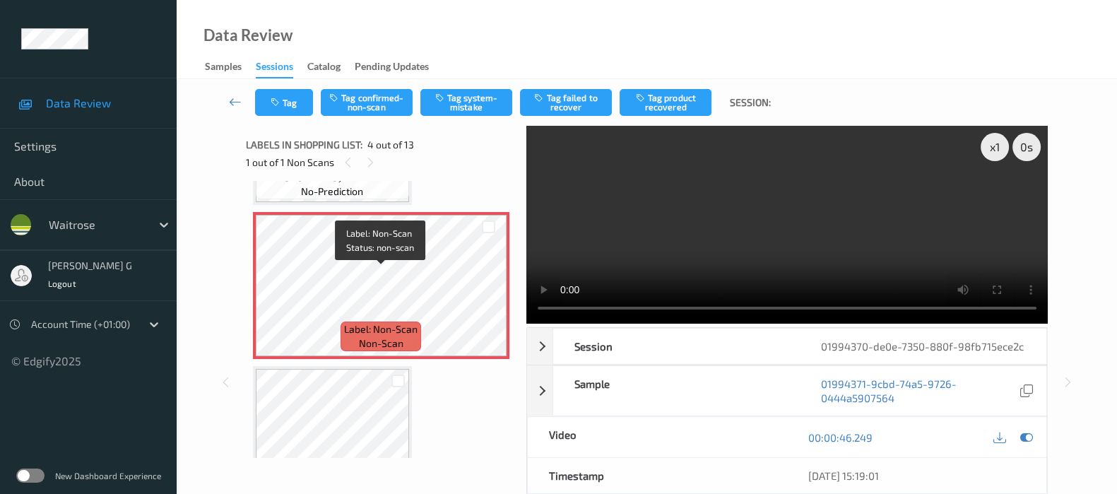
scroll to position [490, 0]
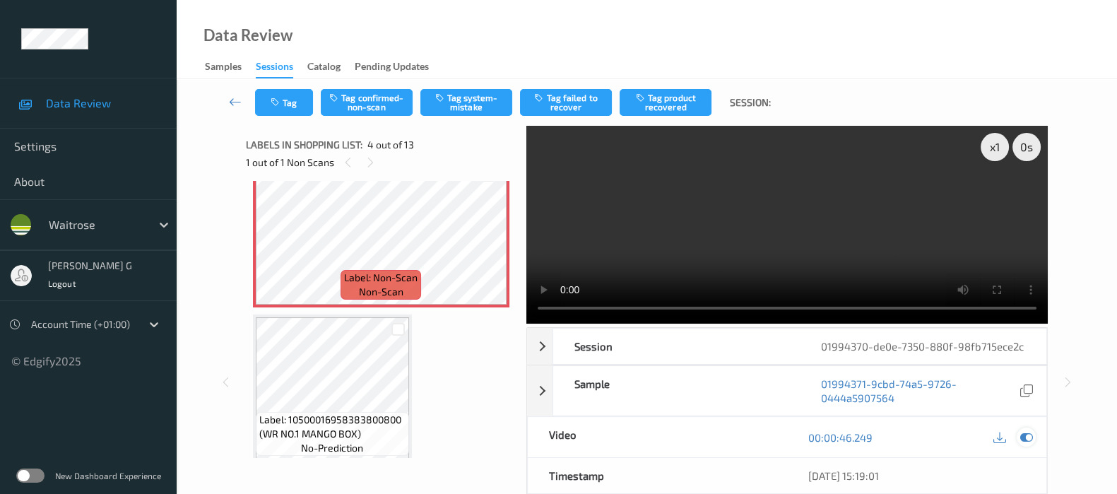
click at [1023, 432] on icon at bounding box center [1027, 437] width 13 height 13
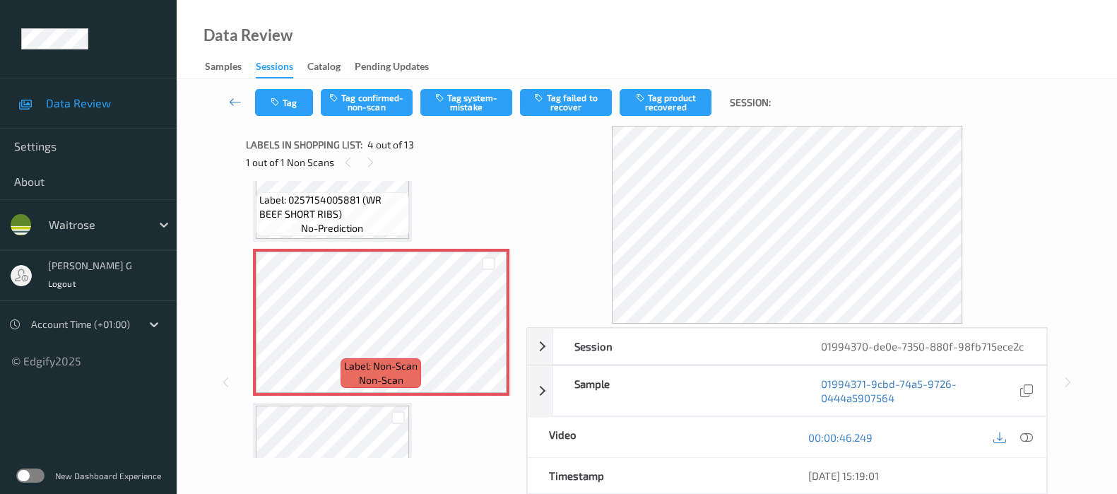
scroll to position [225, 0]
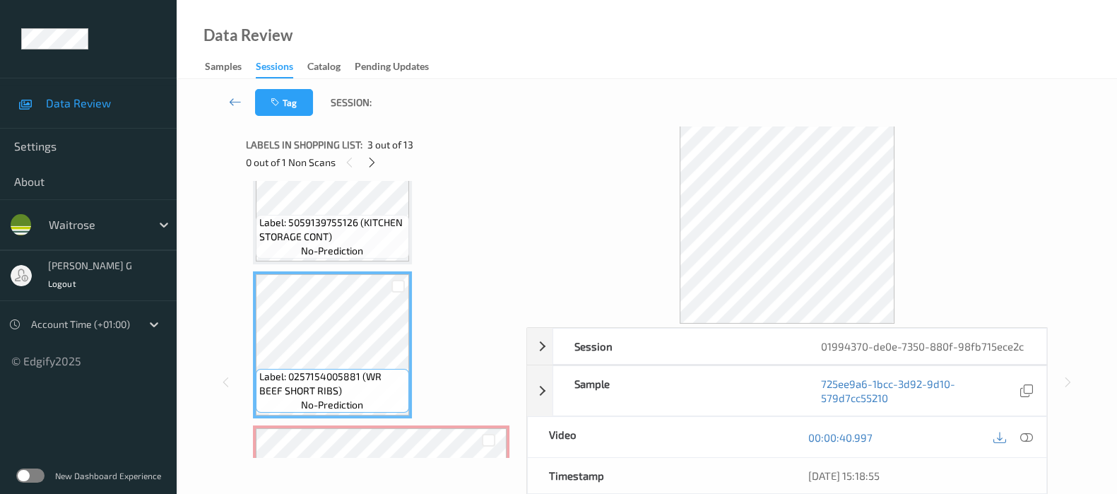
click at [343, 462] on div "Labels in shopping list: 3 out of 13 0 out of 1 Non Scans Label: 5060042641413 …" at bounding box center [381, 382] width 271 height 513
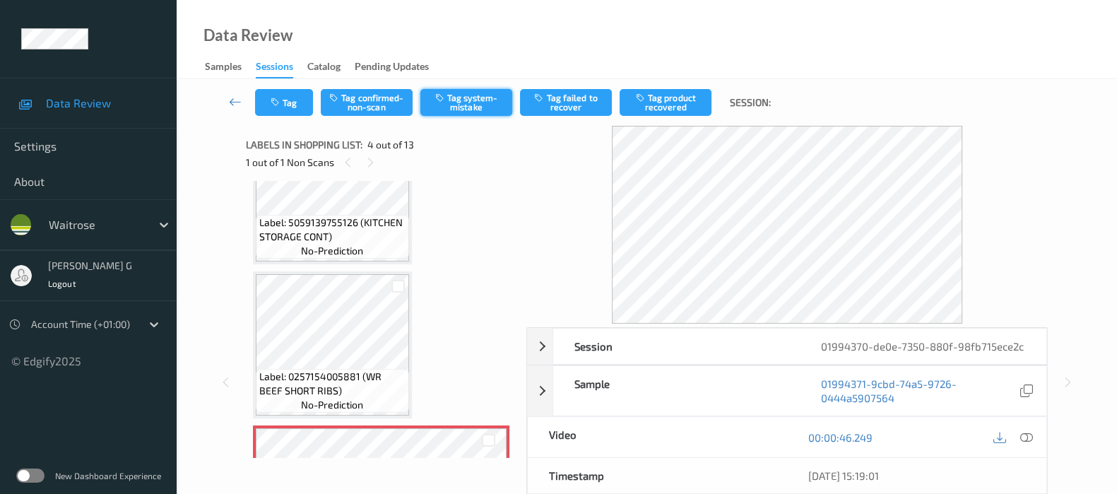
click at [488, 97] on button "Tag system-mistake" at bounding box center [467, 102] width 92 height 27
click at [283, 110] on button "Tag" at bounding box center [284, 102] width 58 height 27
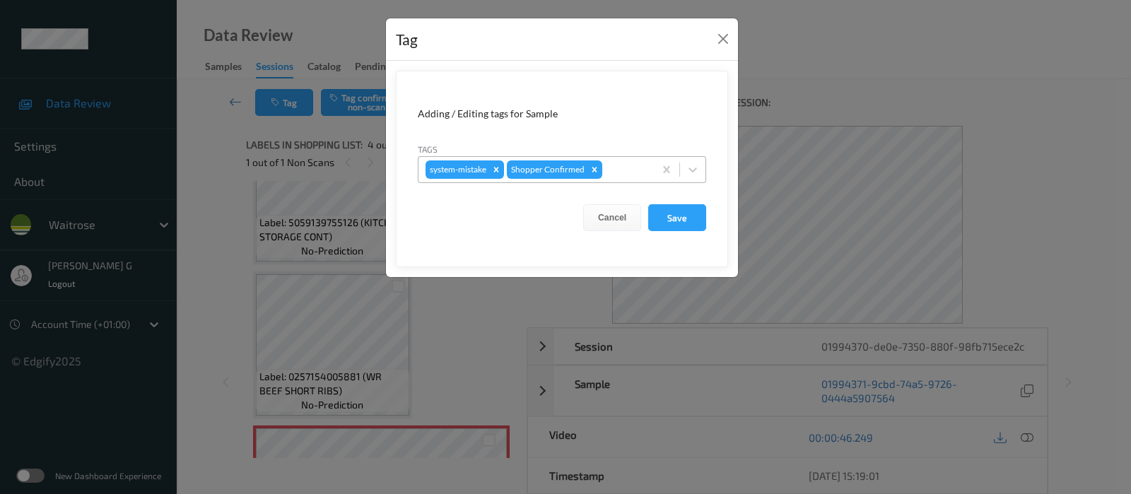
click at [625, 180] on div "system-mistake Shopper Confirmed" at bounding box center [535, 170] width 235 height 24
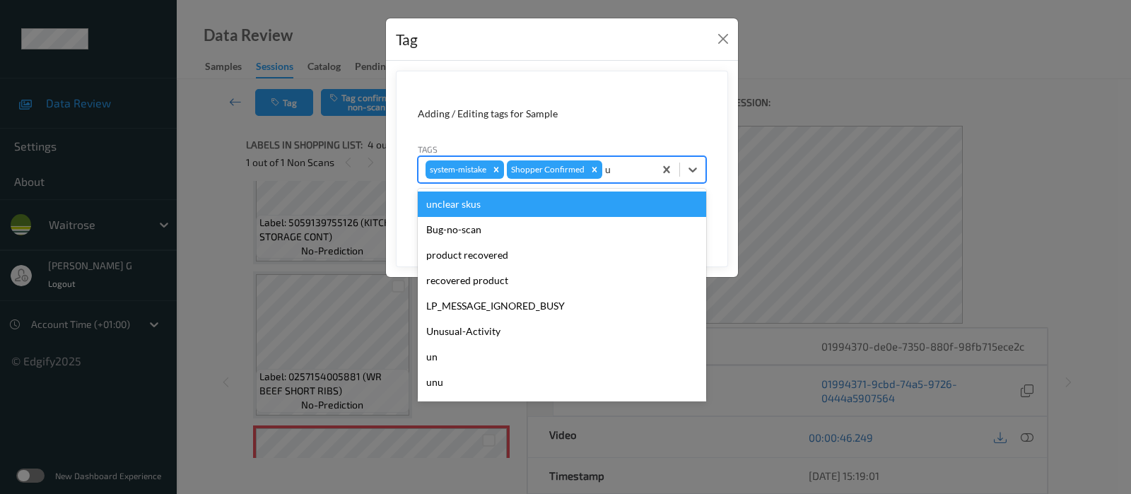
type input "un"
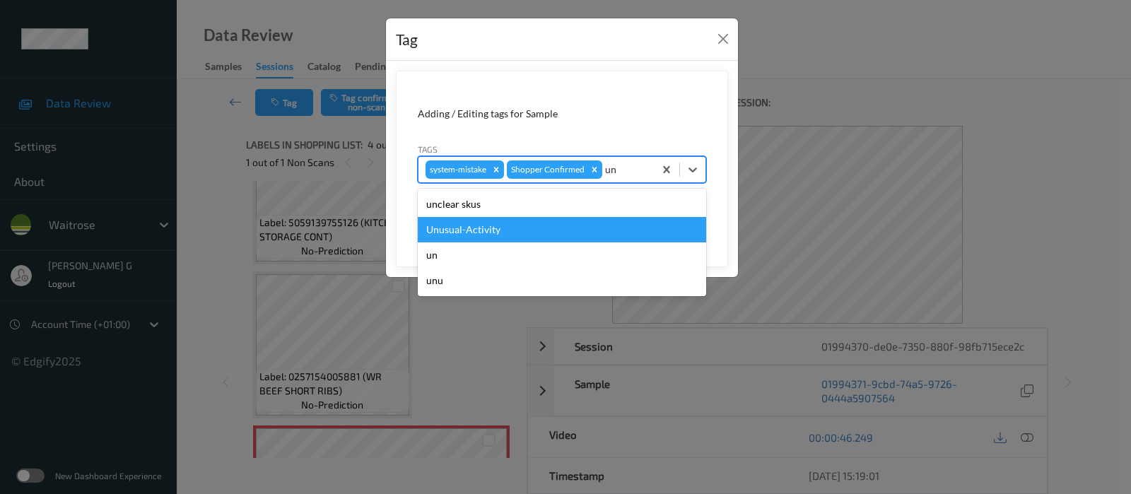
click at [445, 230] on div "Unusual-Activity" at bounding box center [562, 229] width 288 height 25
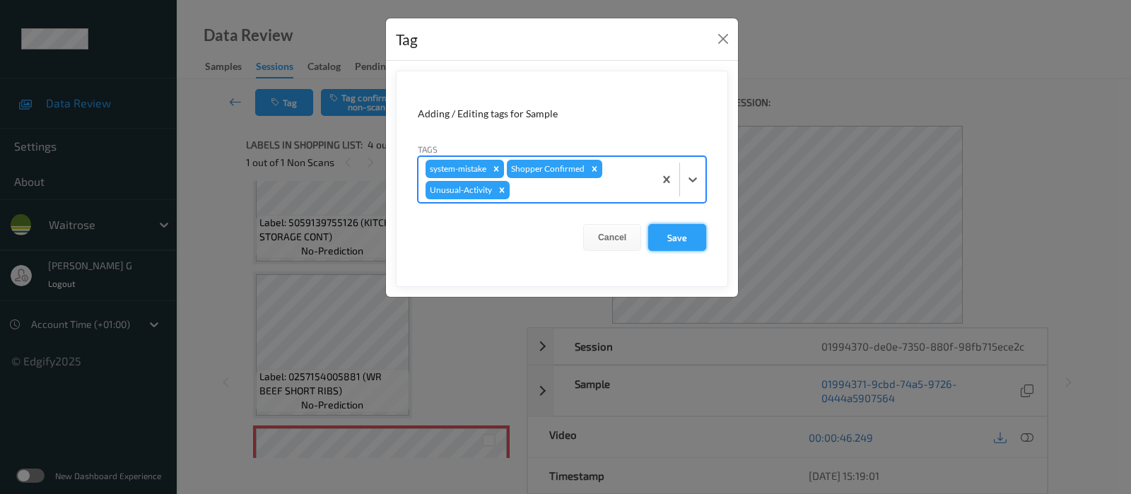
click at [666, 233] on button "Save" at bounding box center [677, 237] width 58 height 27
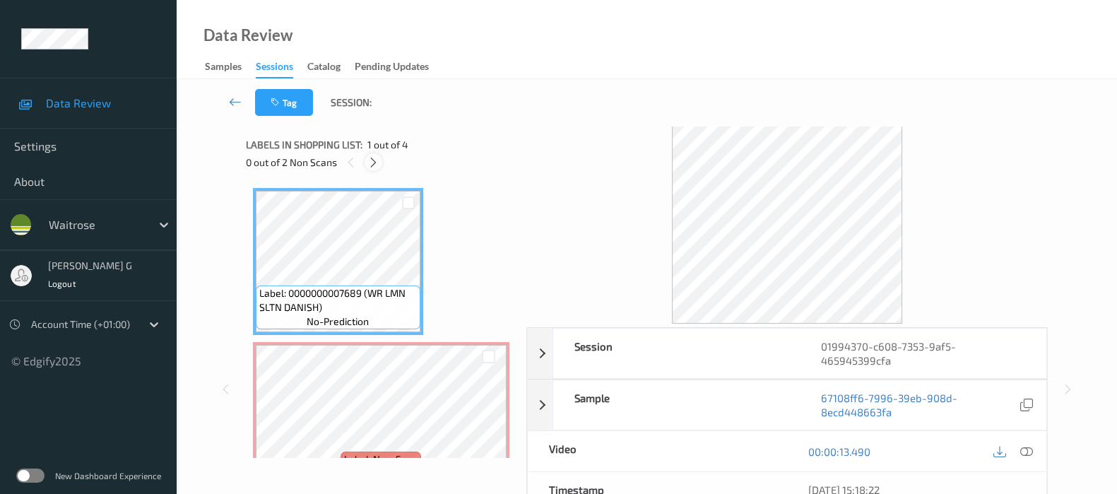
click at [371, 168] on icon at bounding box center [374, 162] width 12 height 13
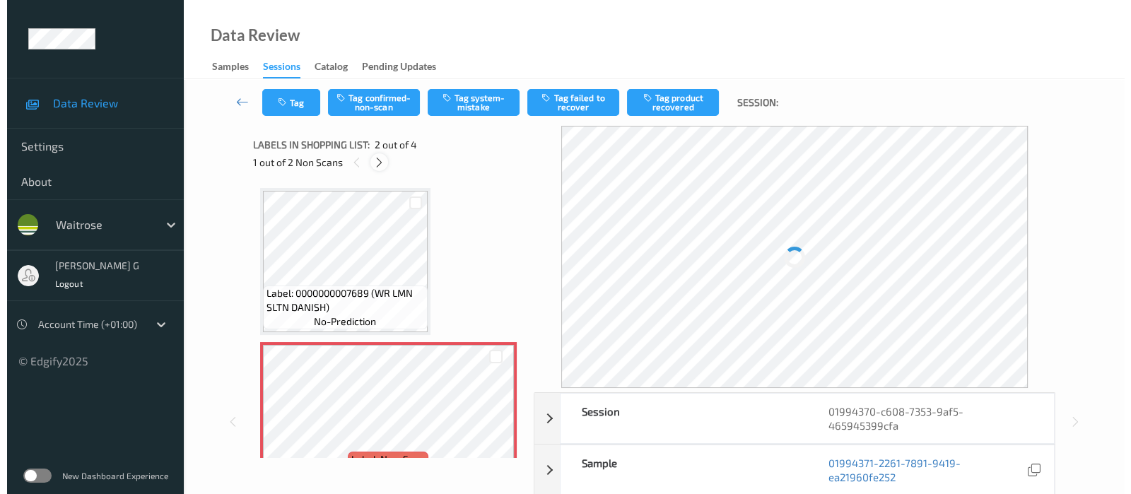
scroll to position [7, 0]
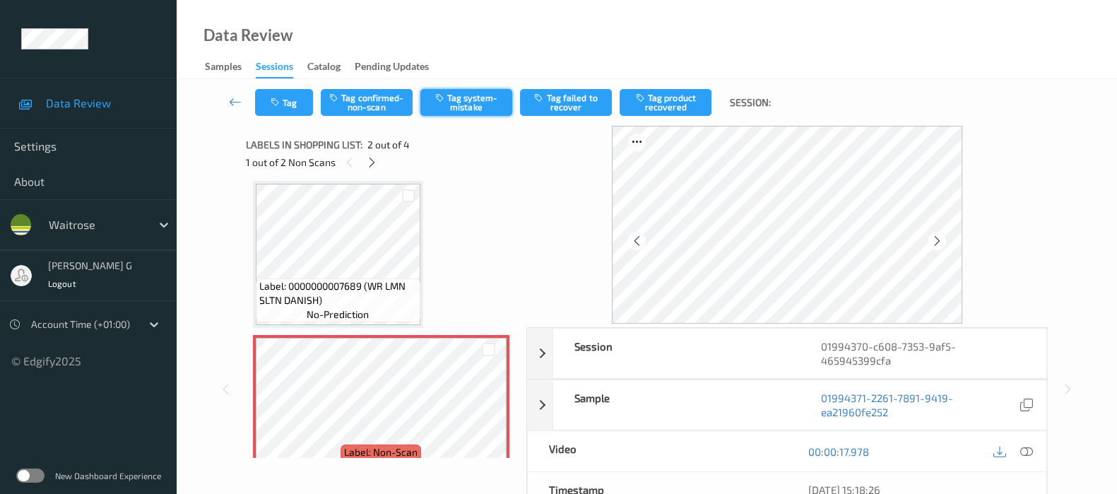
click at [455, 107] on button "Tag system-mistake" at bounding box center [467, 102] width 92 height 27
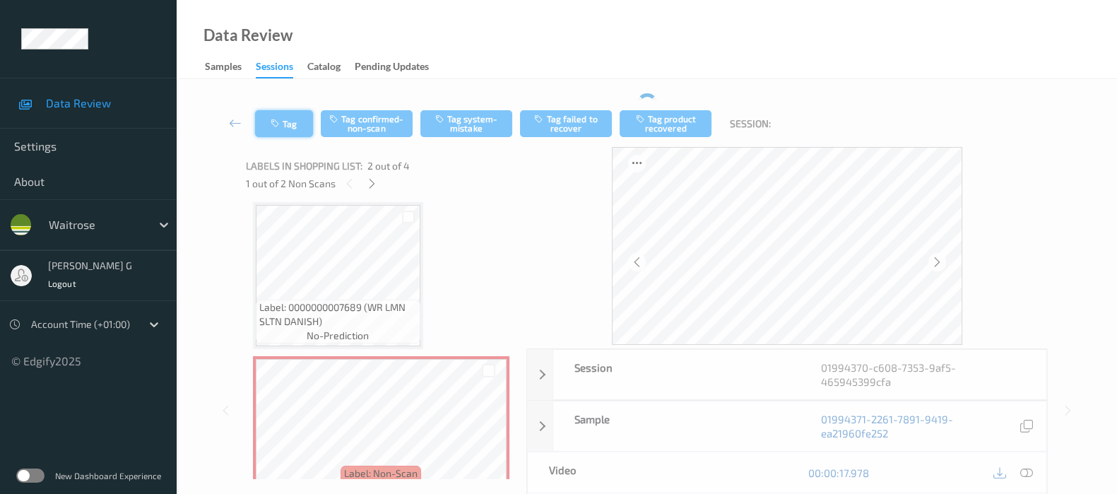
click at [279, 115] on button "Tag" at bounding box center [284, 123] width 58 height 27
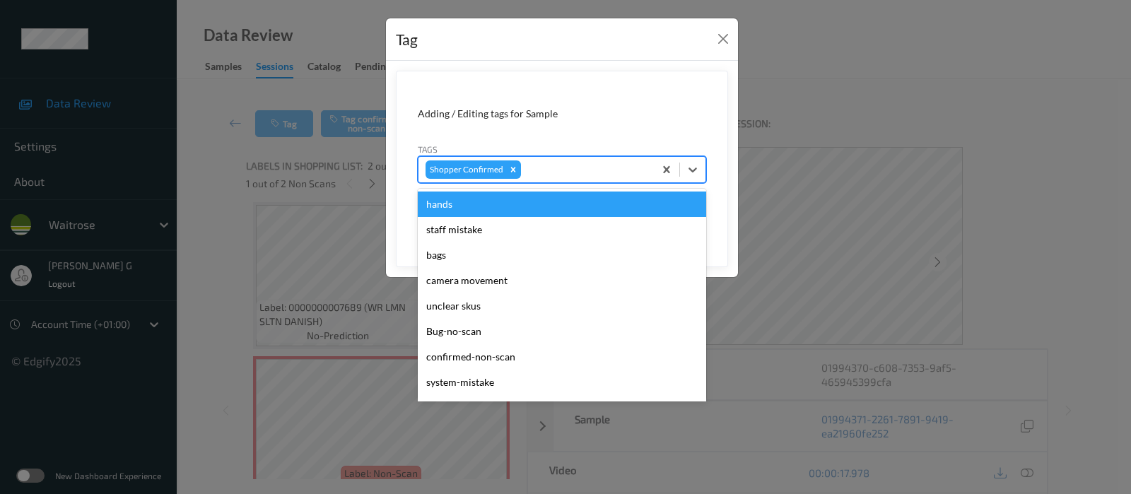
click at [589, 165] on div at bounding box center [585, 169] width 123 height 17
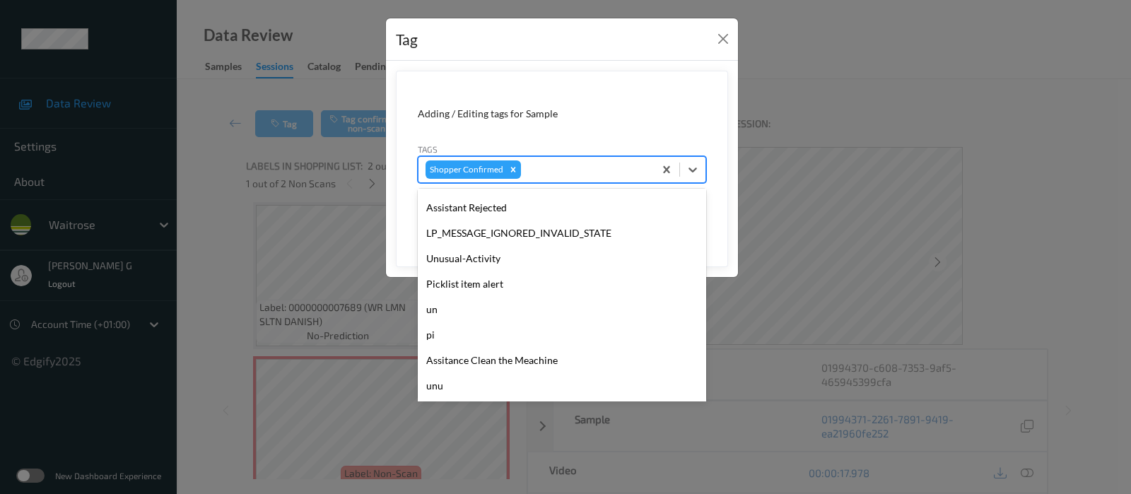
scroll to position [378, 0]
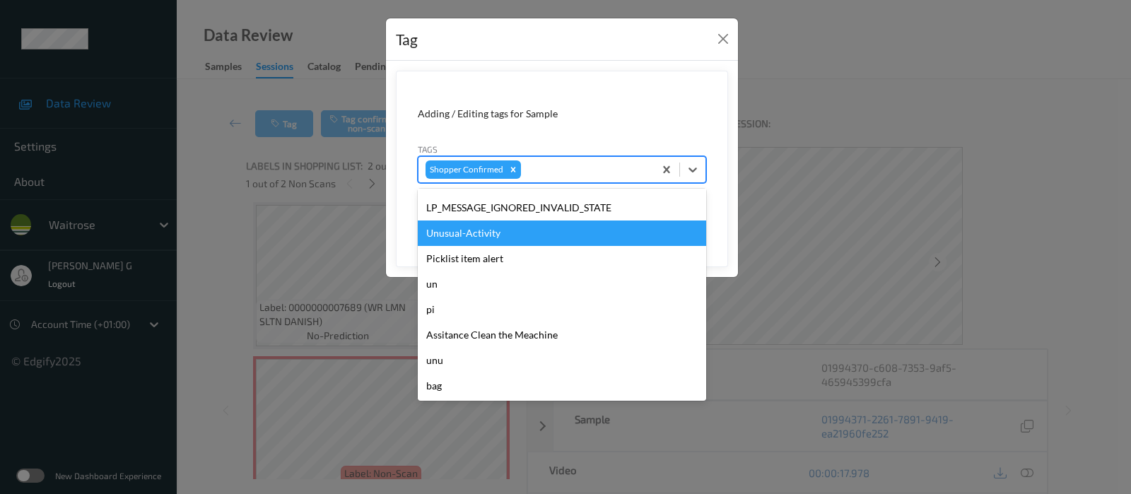
click at [476, 235] on div "Unusual-Activity" at bounding box center [562, 233] width 288 height 25
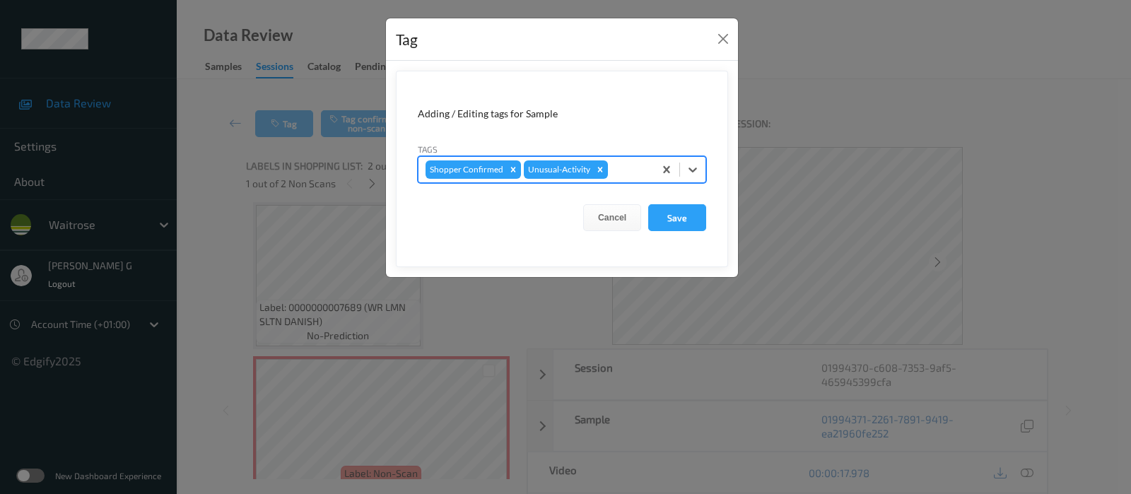
click at [623, 175] on div at bounding box center [629, 169] width 36 height 17
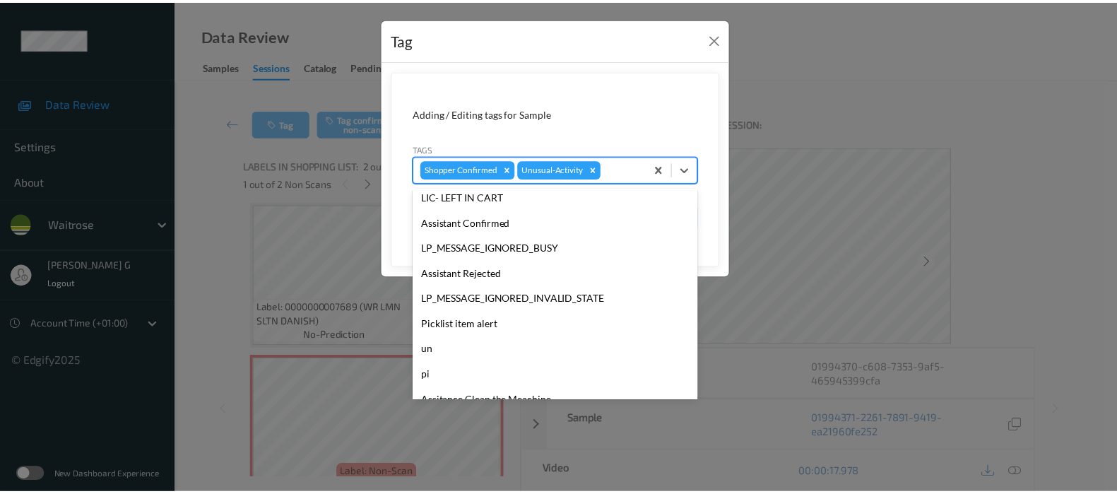
scroll to position [353, 0]
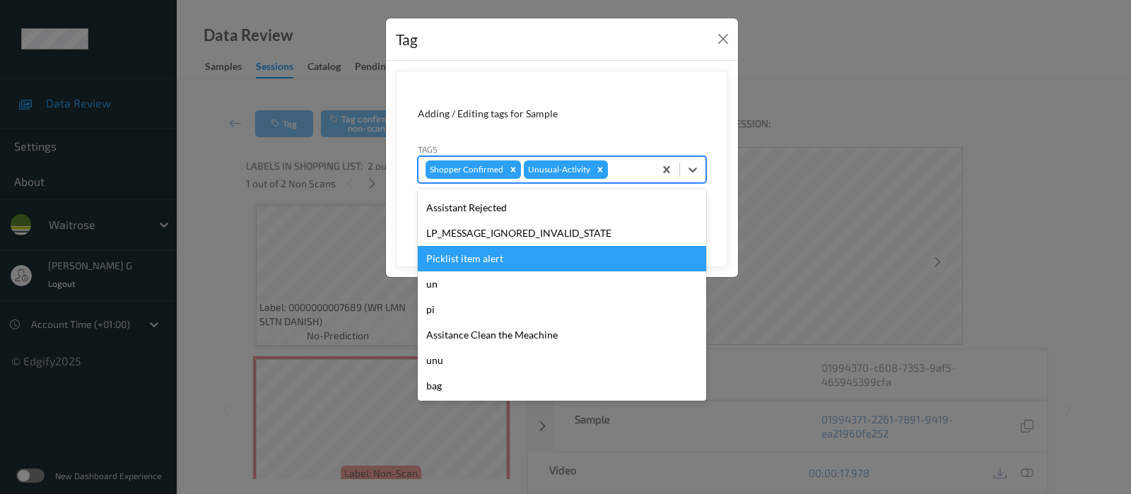
click at [500, 269] on div "Picklist item alert" at bounding box center [562, 258] width 288 height 25
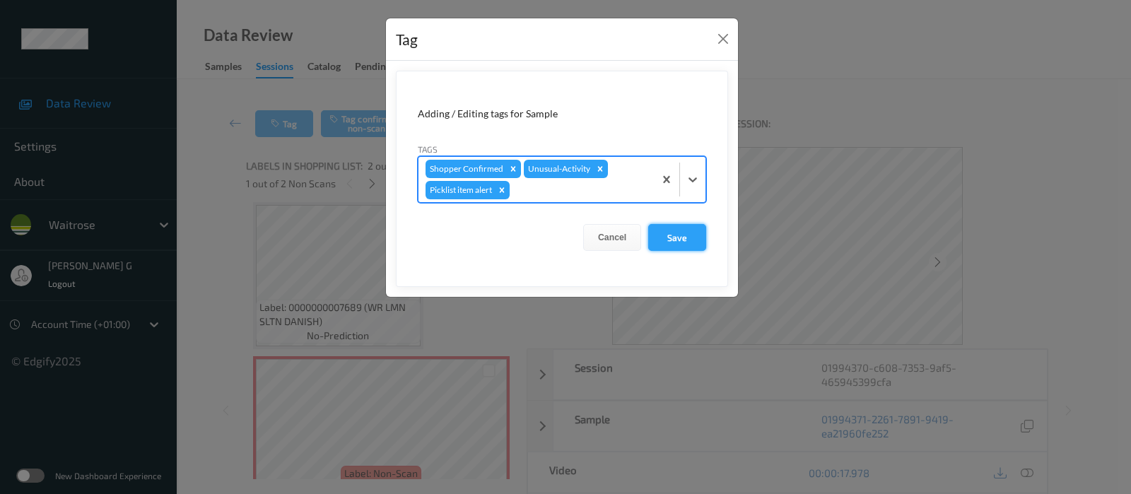
click at [666, 242] on button "Save" at bounding box center [677, 237] width 58 height 27
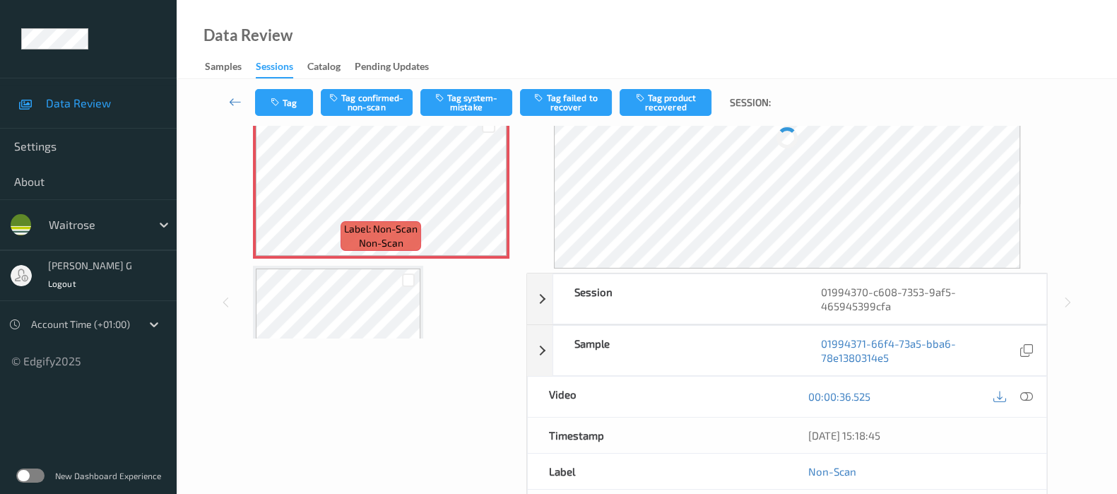
scroll to position [0, 0]
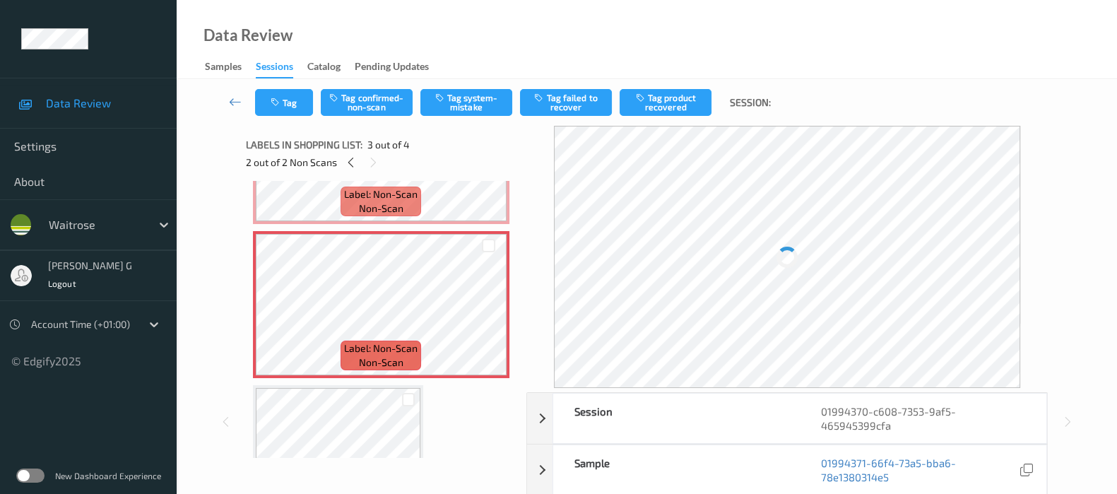
click at [410, 212] on div "Label: Non-Scan non-scan" at bounding box center [381, 202] width 81 height 30
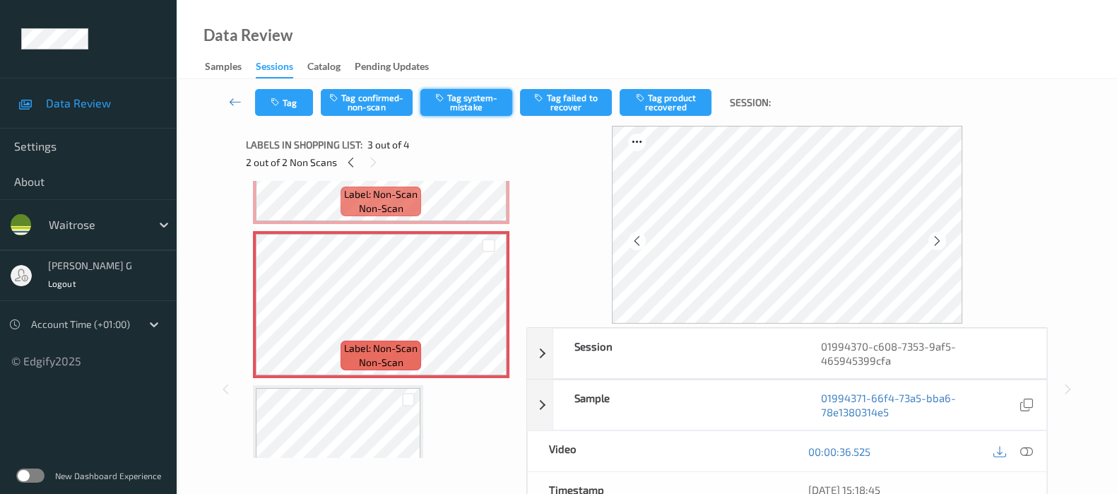
click at [473, 104] on button "Tag system-mistake" at bounding box center [467, 102] width 92 height 27
drag, startPoint x: 472, startPoint y: 104, endPoint x: 471, endPoint y: 97, distance: 7.1
click at [471, 97] on button "Tag system-mistake" at bounding box center [467, 102] width 92 height 27
click at [304, 105] on button "Tag" at bounding box center [284, 102] width 58 height 27
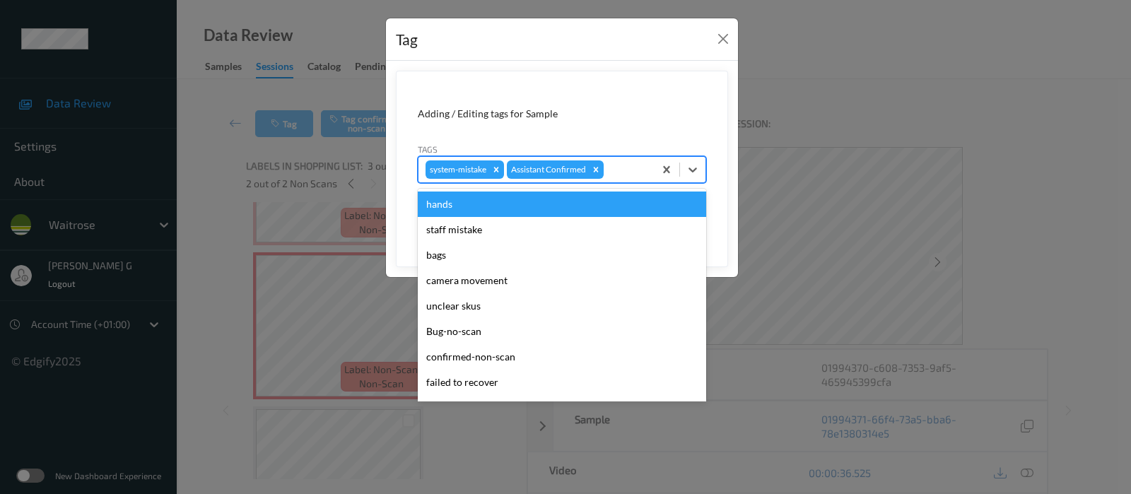
click at [616, 169] on div at bounding box center [626, 169] width 40 height 17
type input "un"
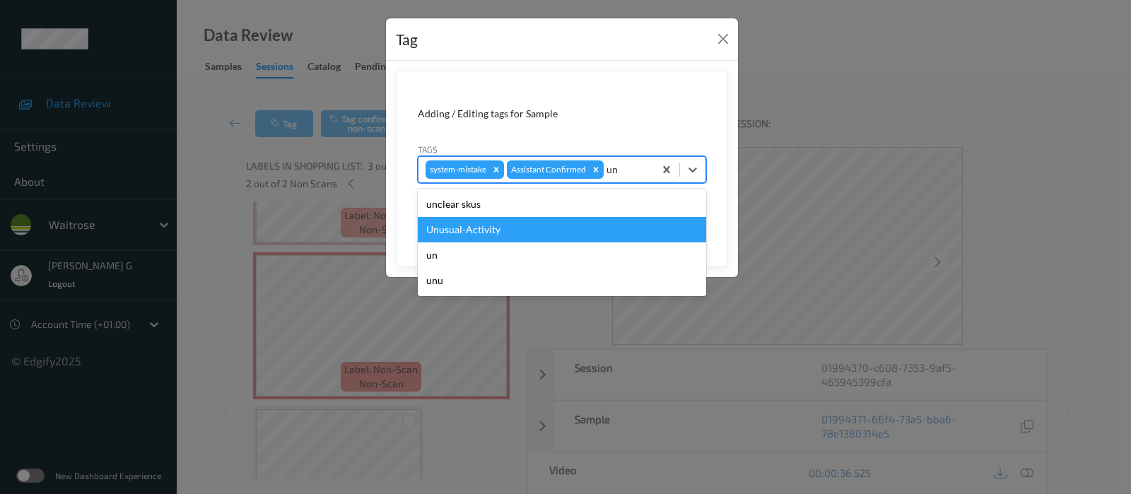
click at [493, 237] on div "Unusual-Activity" at bounding box center [562, 229] width 288 height 25
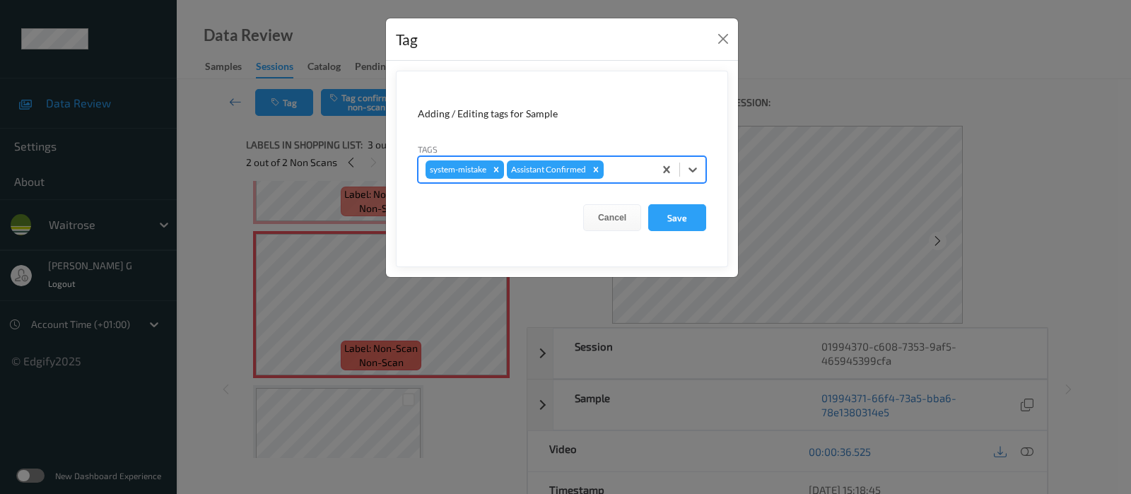
click at [622, 171] on div at bounding box center [626, 169] width 40 height 17
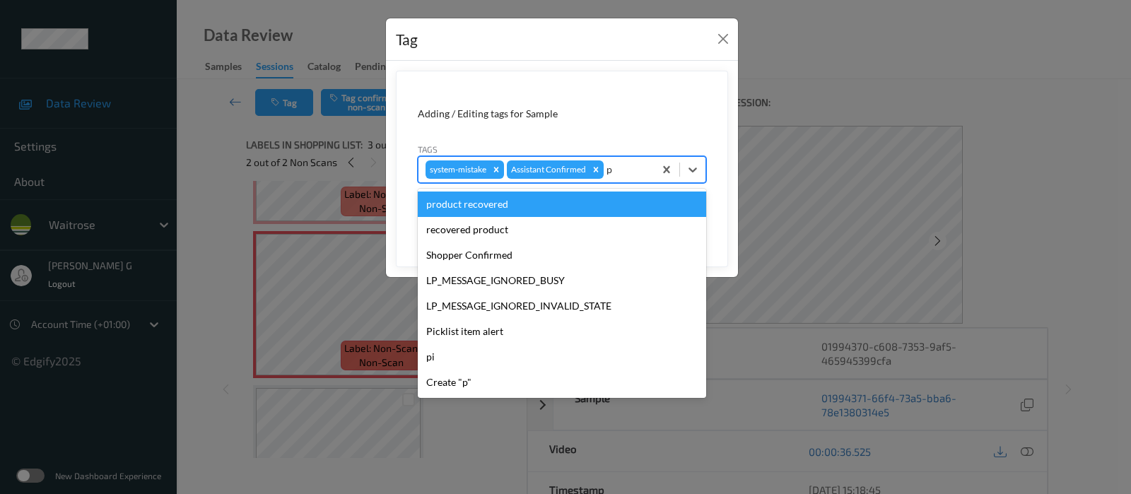
type input "pi"
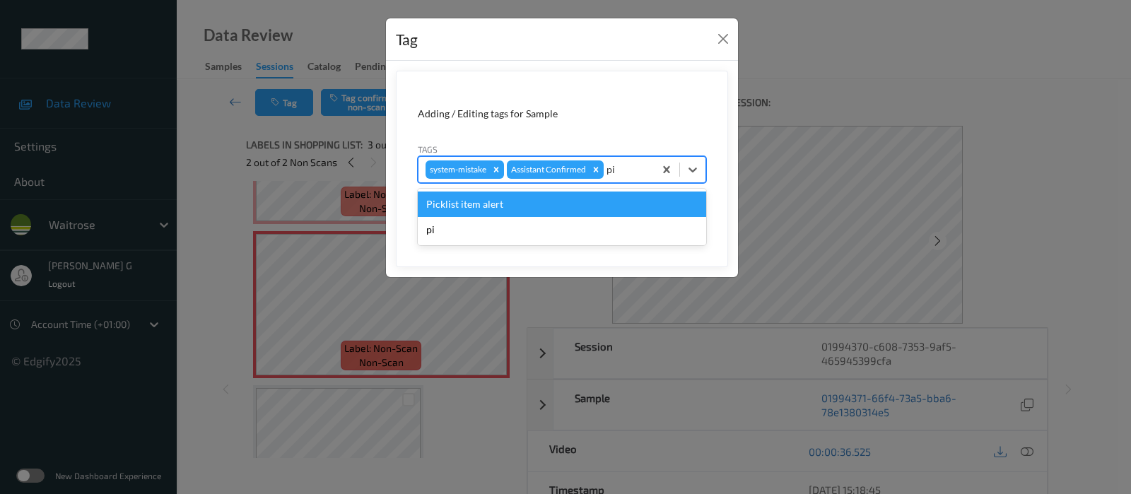
click at [481, 205] on div "Picklist item alert" at bounding box center [562, 204] width 288 height 25
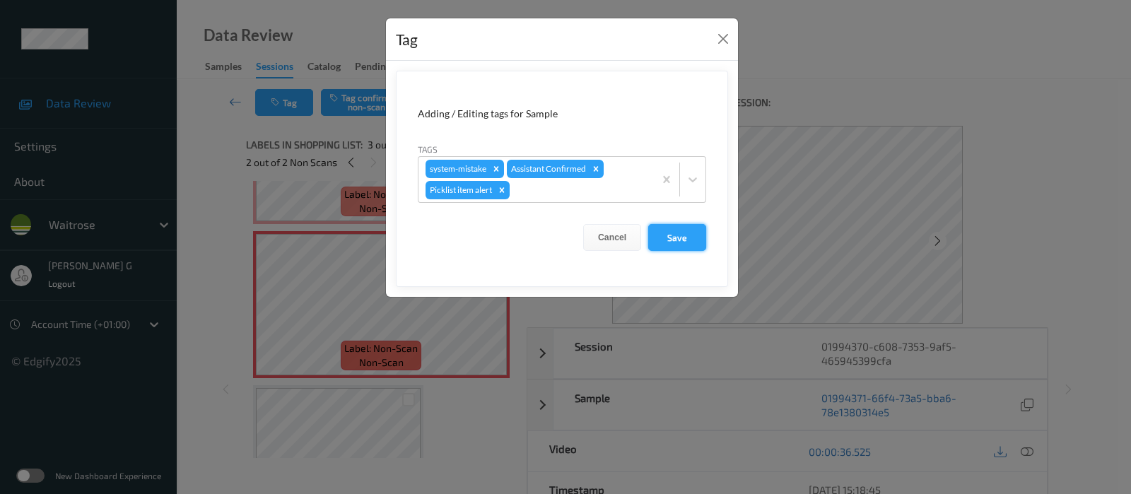
click at [674, 237] on button "Save" at bounding box center [677, 237] width 58 height 27
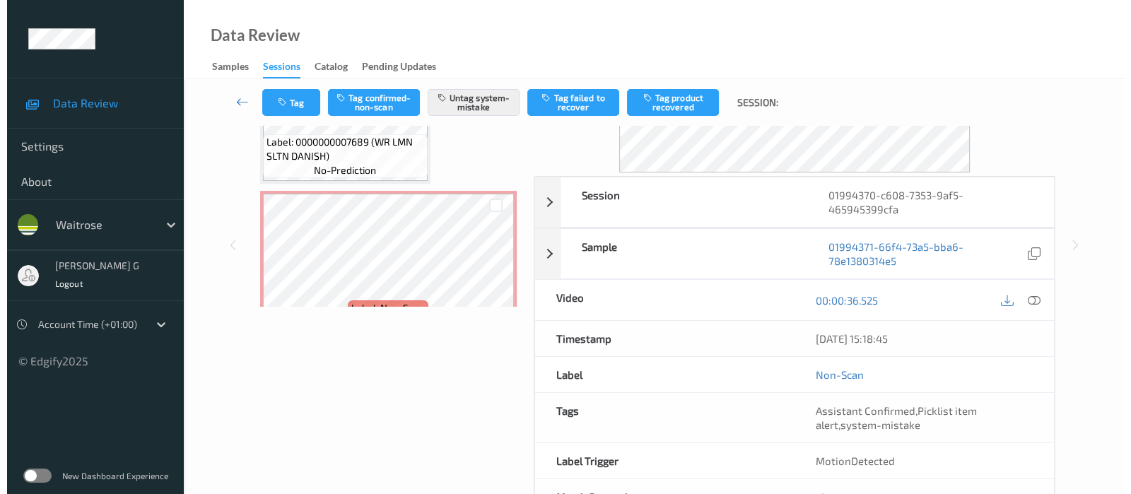
scroll to position [200, 0]
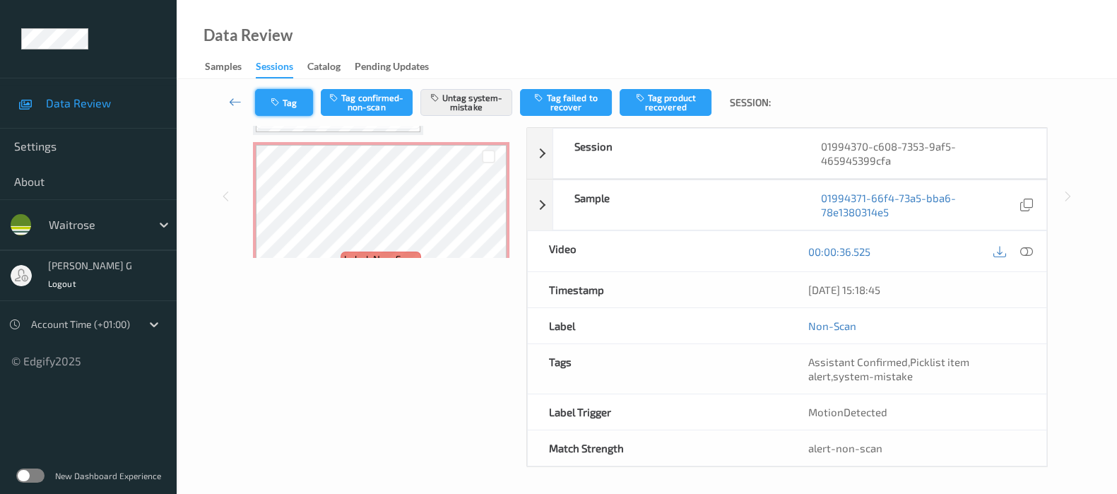
click at [273, 98] on icon "button" at bounding box center [277, 103] width 12 height 10
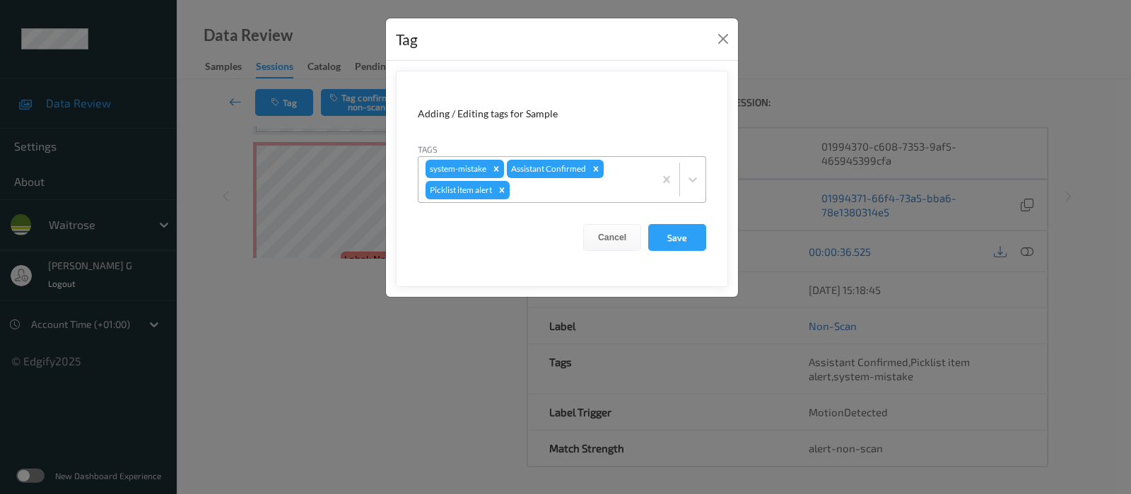
click at [548, 199] on div "system-mistake Assistant Confirmed Picklist item alert" at bounding box center [535, 179] width 235 height 45
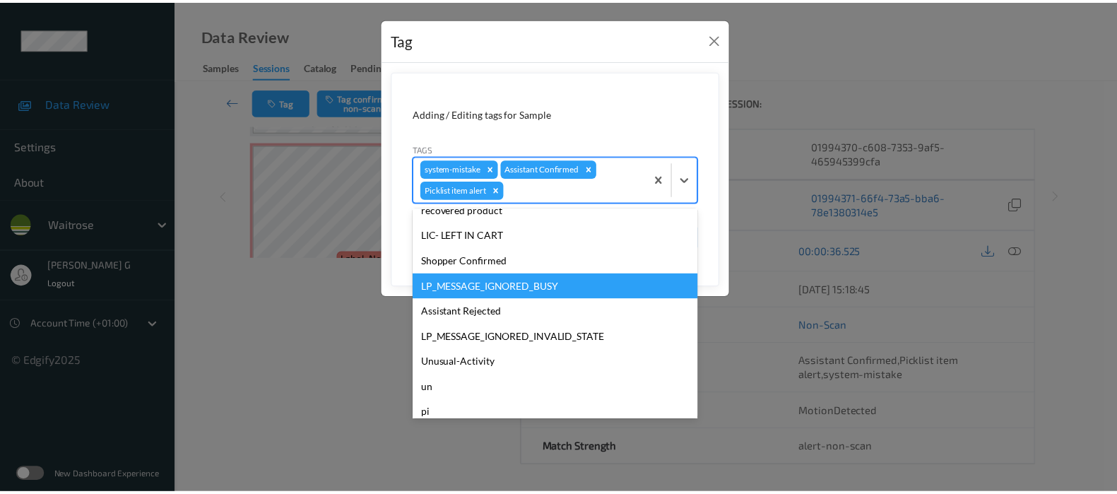
scroll to position [265, 0]
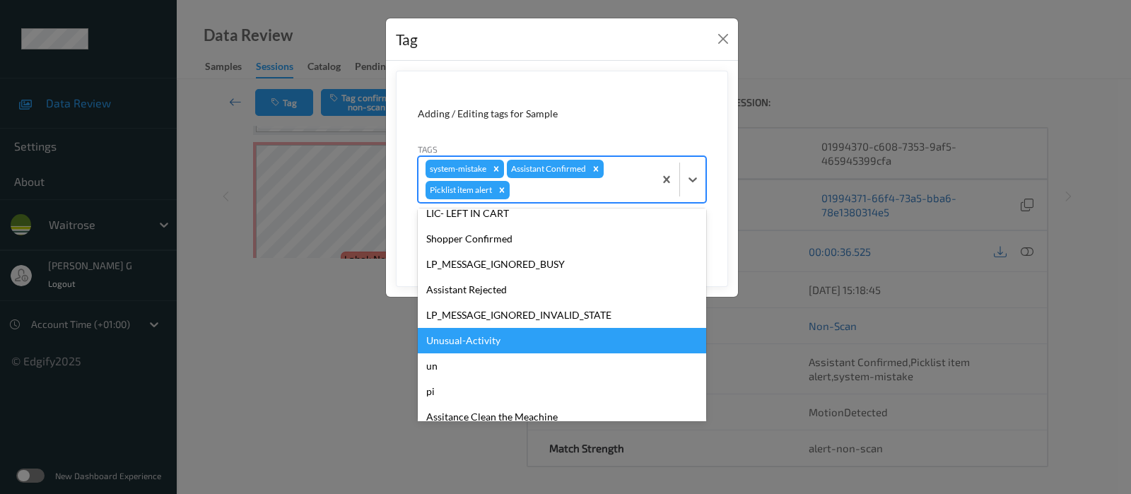
click at [456, 345] on div "Unusual-Activity" at bounding box center [562, 340] width 288 height 25
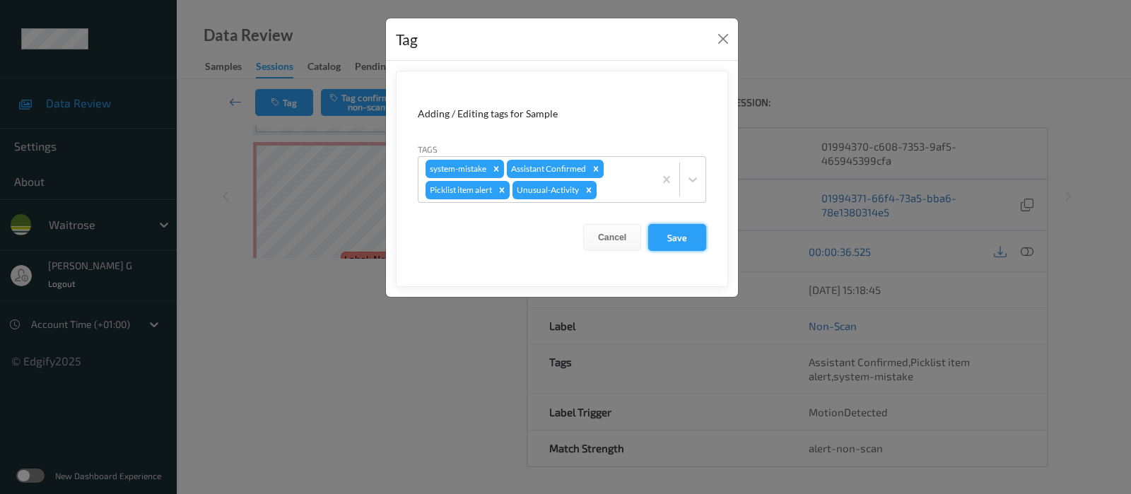
click at [682, 233] on button "Save" at bounding box center [677, 237] width 58 height 27
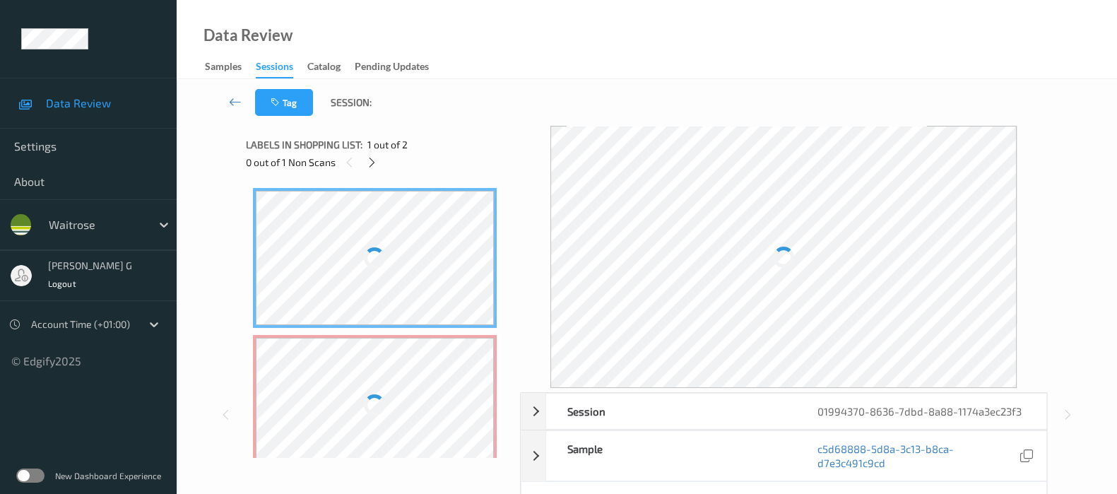
click at [488, 138] on div "Labels in shopping list: 1 out of 2" at bounding box center [378, 145] width 264 height 18
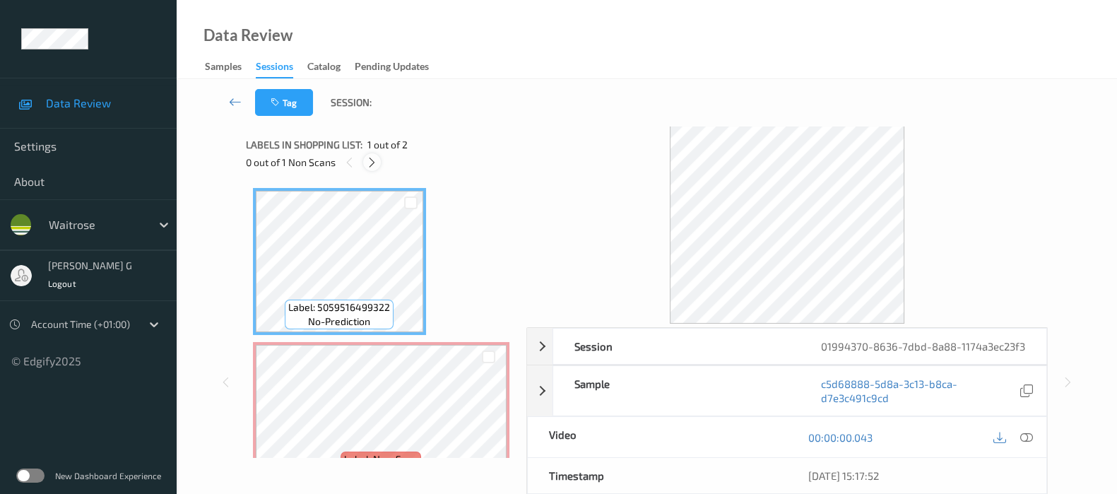
click at [365, 166] on div at bounding box center [372, 162] width 18 height 18
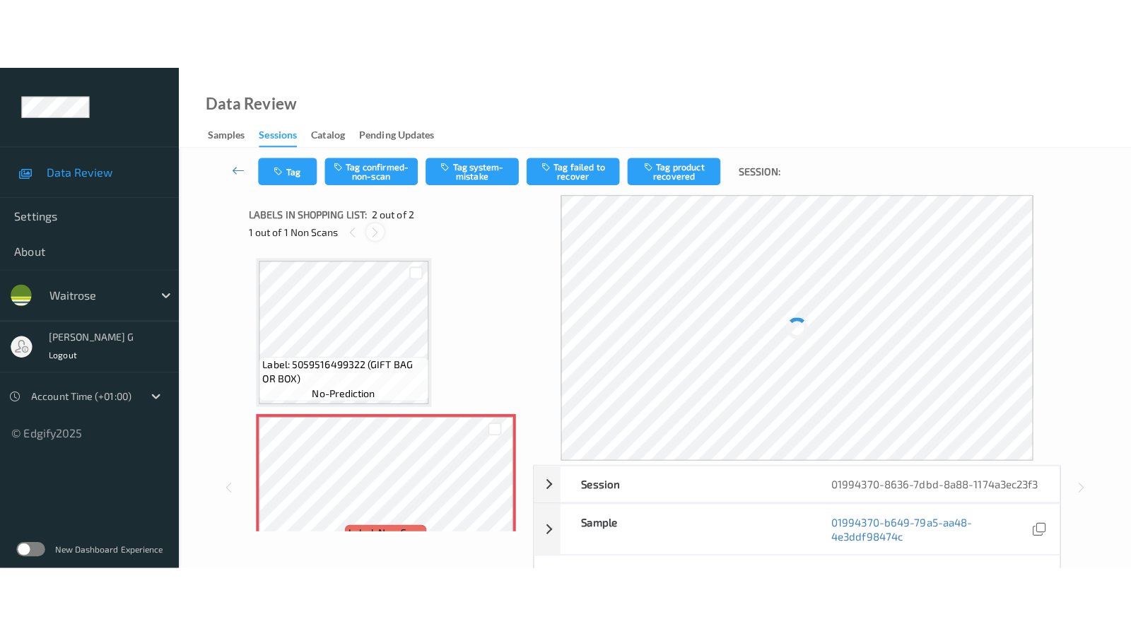
scroll to position [7, 0]
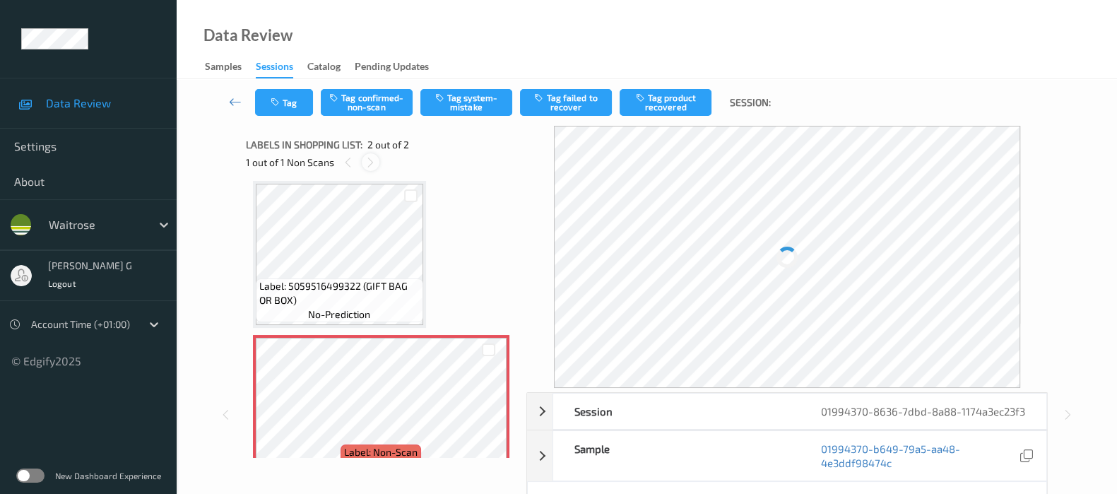
click at [365, 166] on icon at bounding box center [371, 162] width 12 height 13
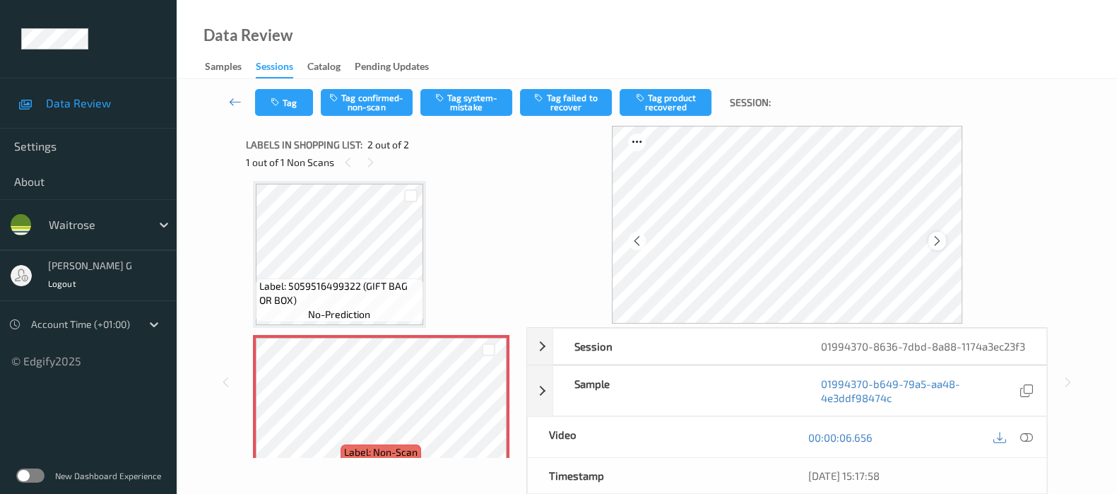
click at [938, 236] on icon at bounding box center [937, 241] width 12 height 13
click at [1030, 444] on icon at bounding box center [1027, 437] width 13 height 13
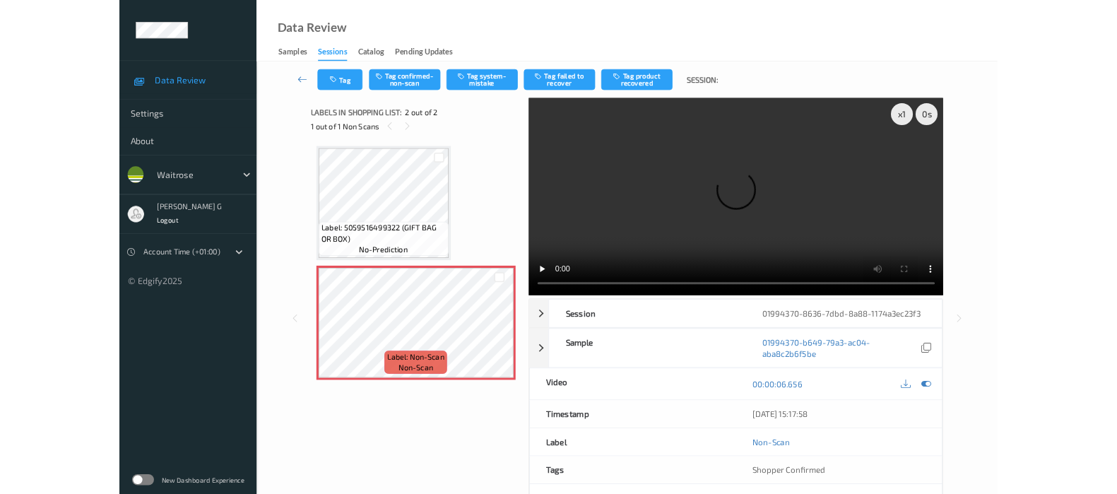
scroll to position [0, 0]
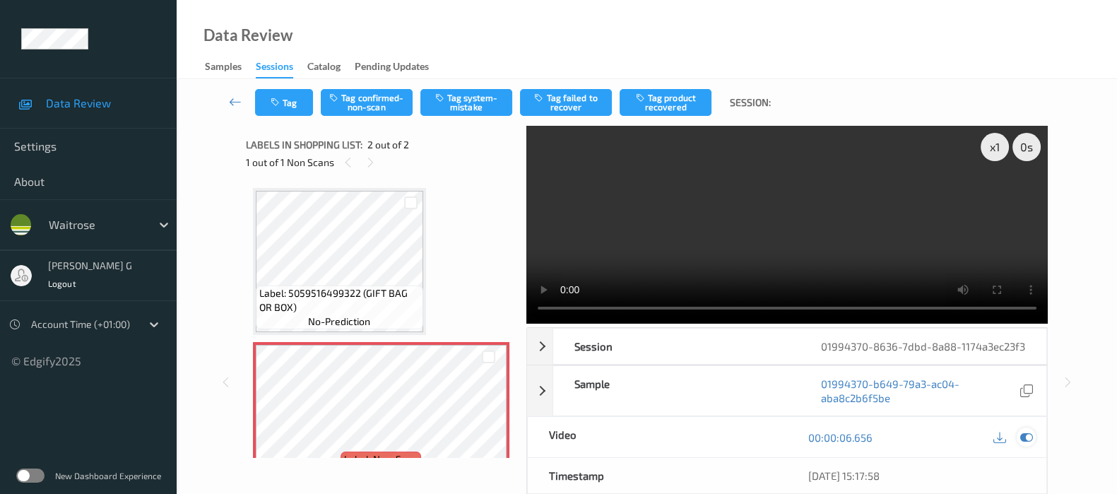
click at [1023, 444] on icon at bounding box center [1027, 437] width 13 height 13
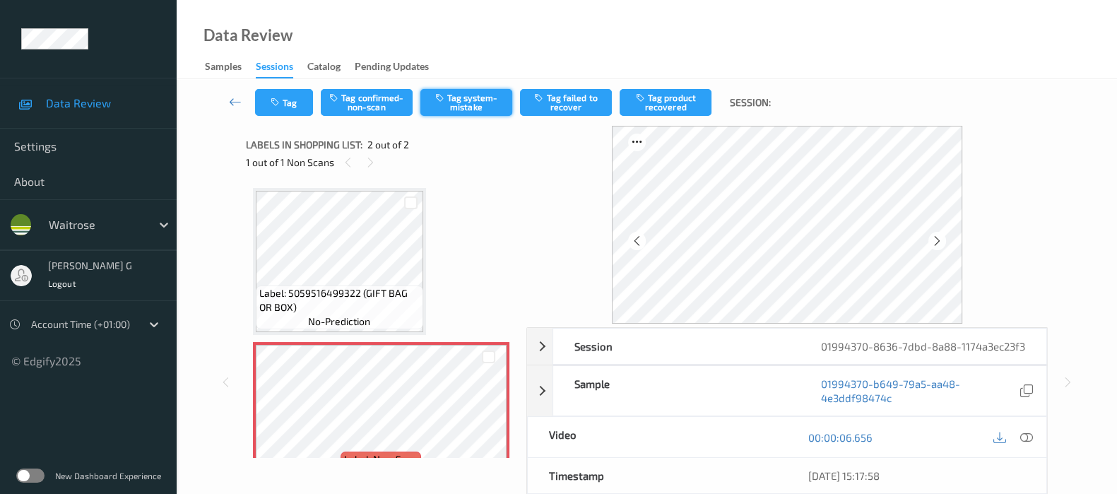
click at [477, 109] on button "Tag system-mistake" at bounding box center [467, 102] width 92 height 27
click at [273, 102] on icon "button" at bounding box center [277, 103] width 12 height 10
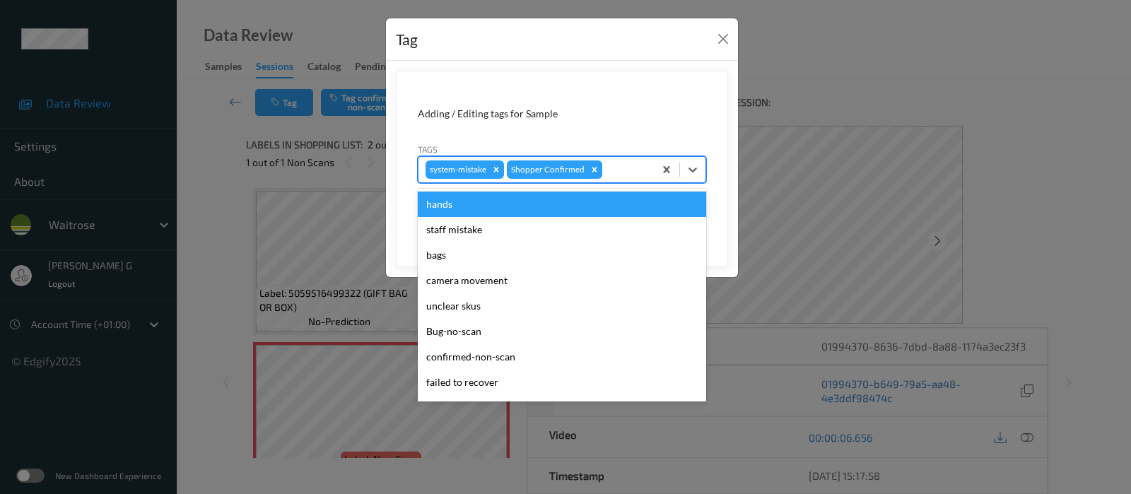
click at [616, 171] on div at bounding box center [626, 169] width 42 height 17
type input "un"
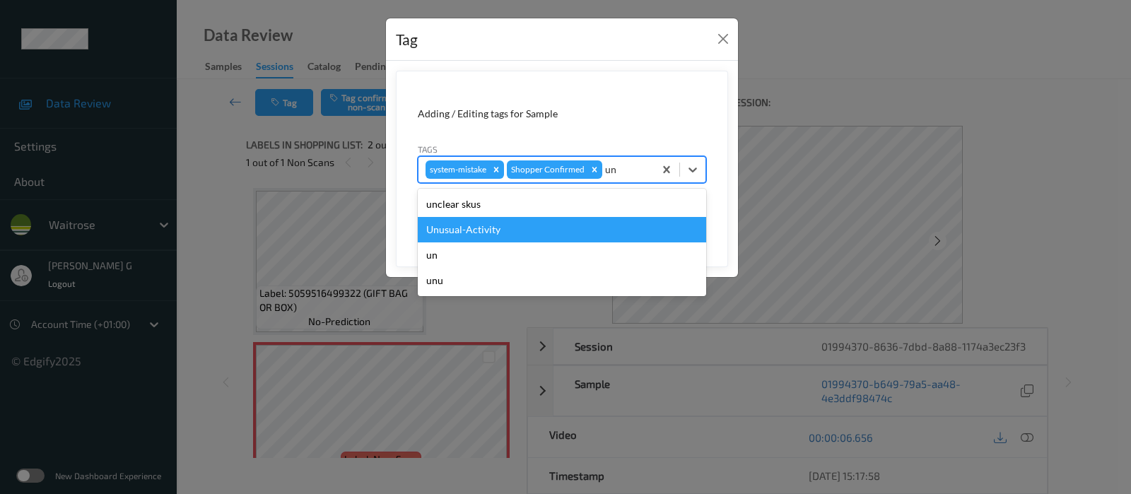
click at [466, 230] on div "Unusual-Activity" at bounding box center [562, 229] width 288 height 25
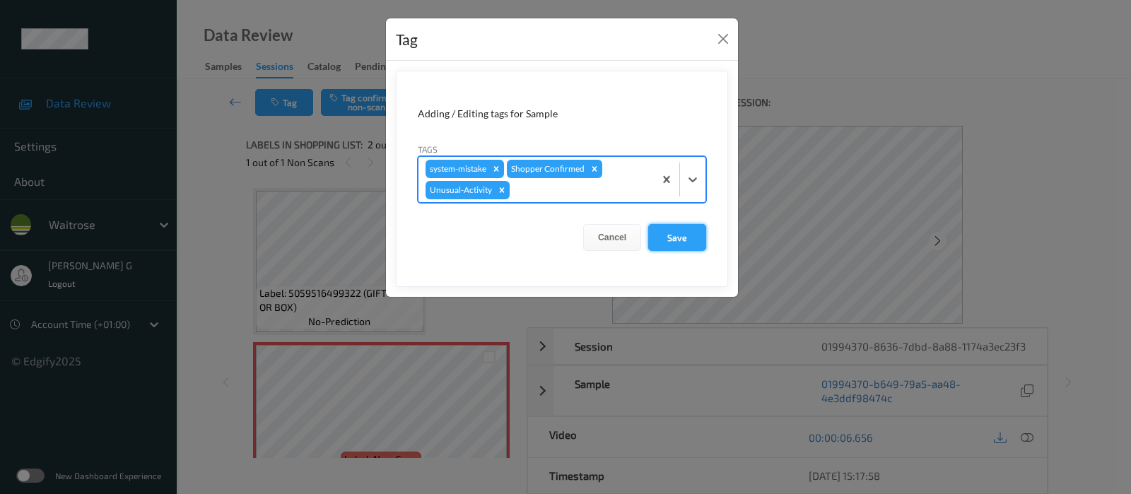
click at [683, 240] on button "Save" at bounding box center [677, 237] width 58 height 27
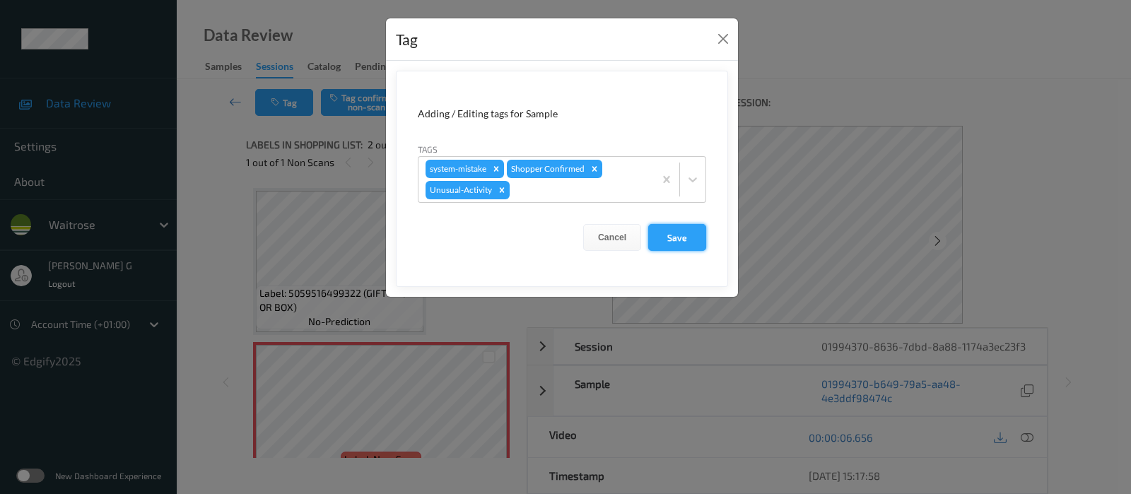
click at [673, 238] on form "Adding / Editing tags for Sample Tags system-mistake Shopper Confirmed Unusual-…" at bounding box center [562, 179] width 332 height 216
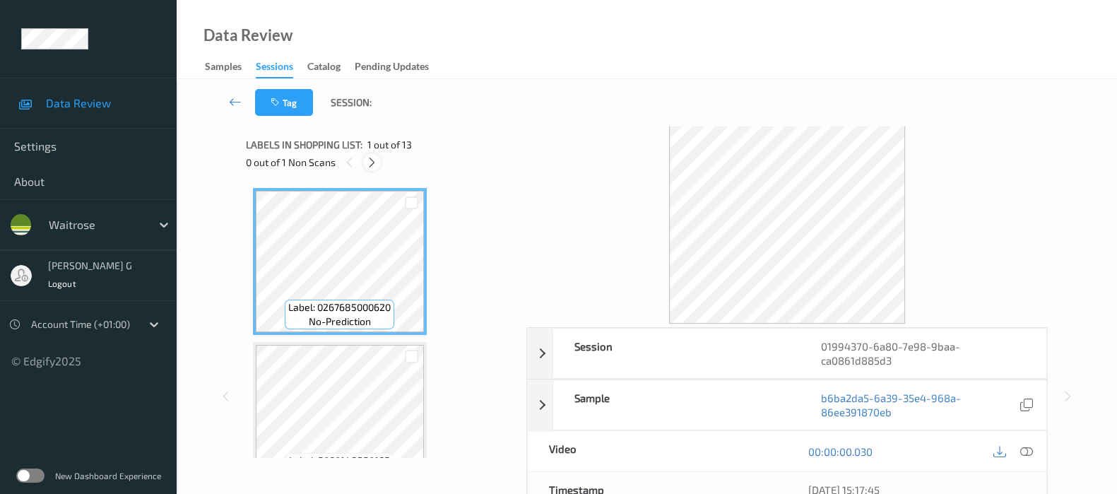
click at [371, 163] on icon at bounding box center [372, 162] width 12 height 13
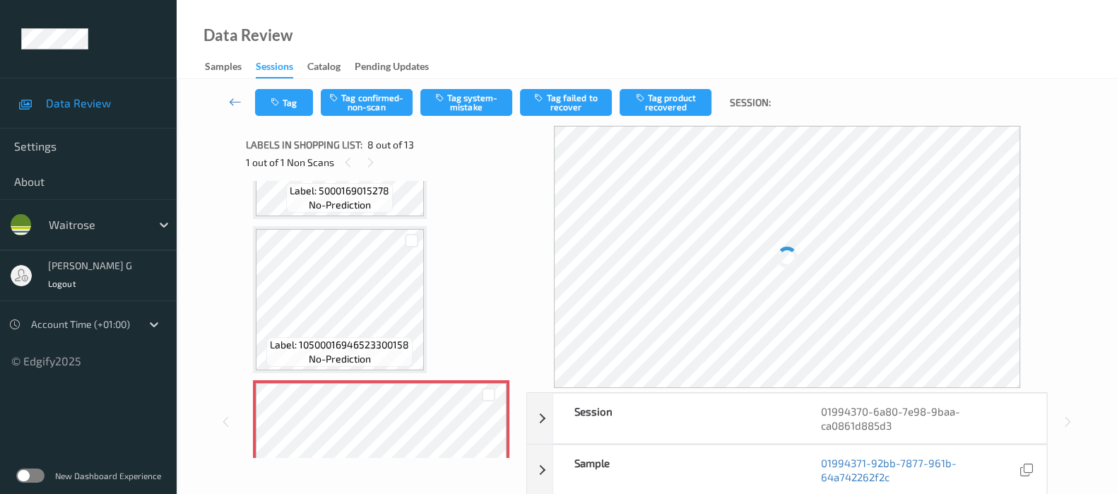
scroll to position [926, 0]
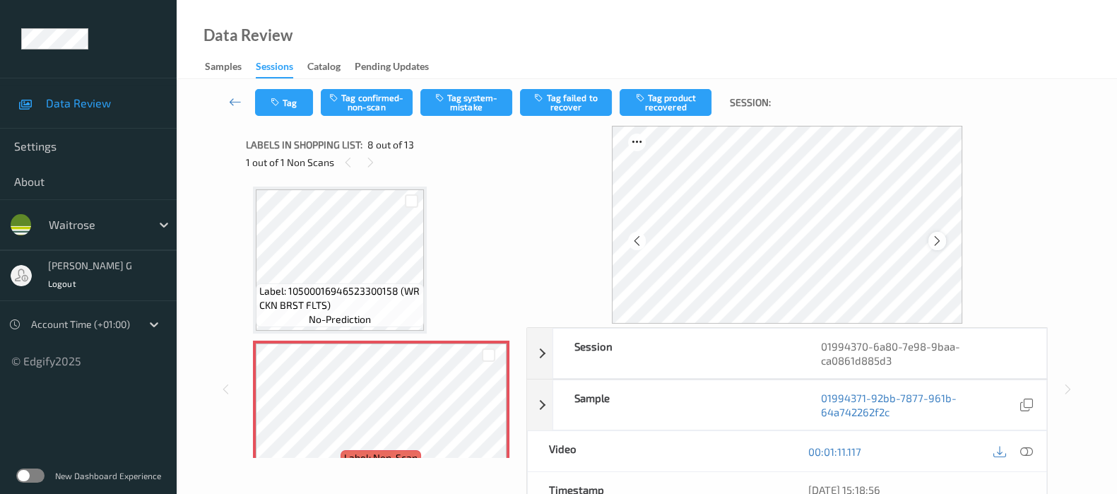
click at [937, 242] on icon at bounding box center [937, 241] width 12 height 13
click at [1035, 445] on div at bounding box center [1013, 451] width 46 height 19
click at [1029, 453] on icon at bounding box center [1027, 451] width 13 height 13
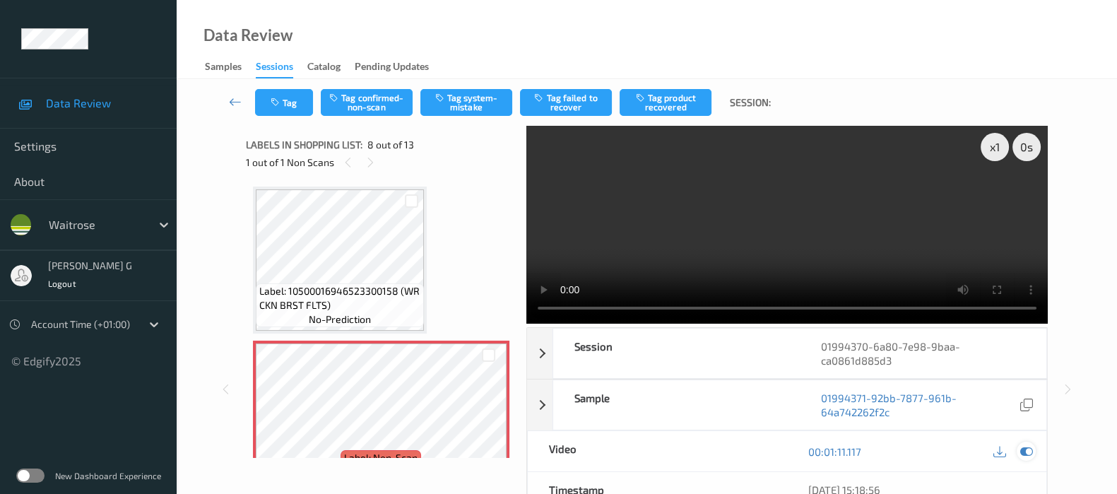
click at [1021, 449] on icon at bounding box center [1027, 451] width 13 height 13
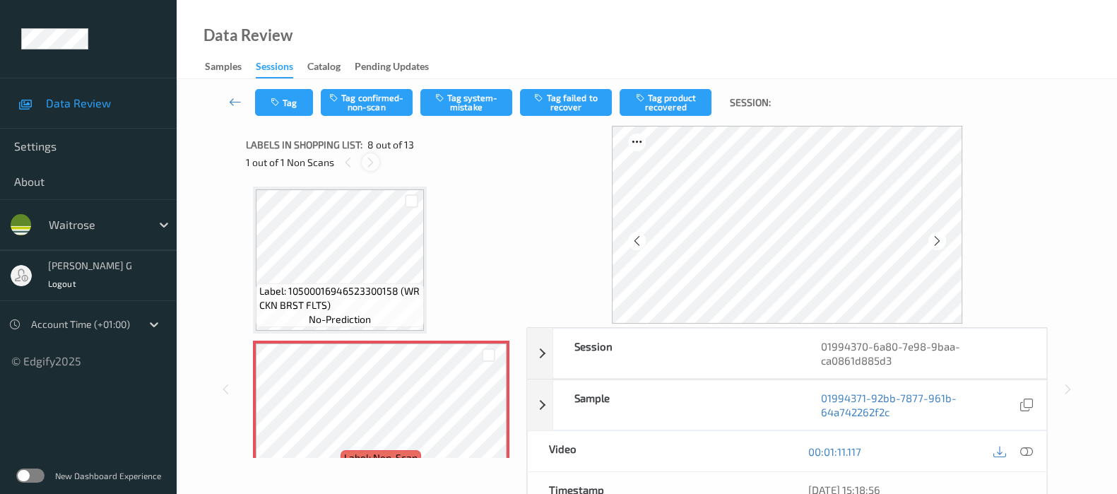
click at [374, 157] on icon at bounding box center [371, 162] width 12 height 13
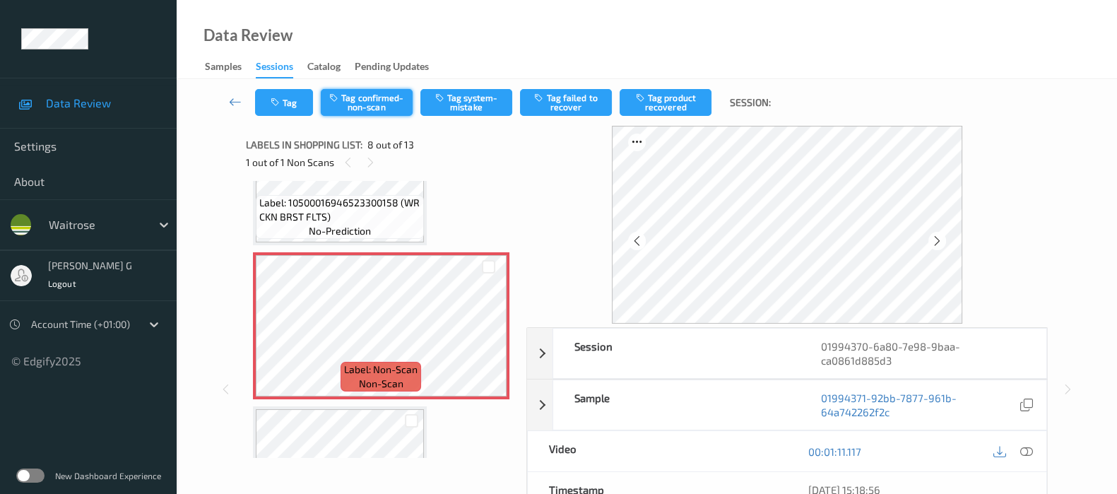
click at [370, 98] on button "Tag confirmed-non-scan" at bounding box center [367, 102] width 92 height 27
click at [674, 99] on button "Tag product recovered" at bounding box center [666, 102] width 92 height 27
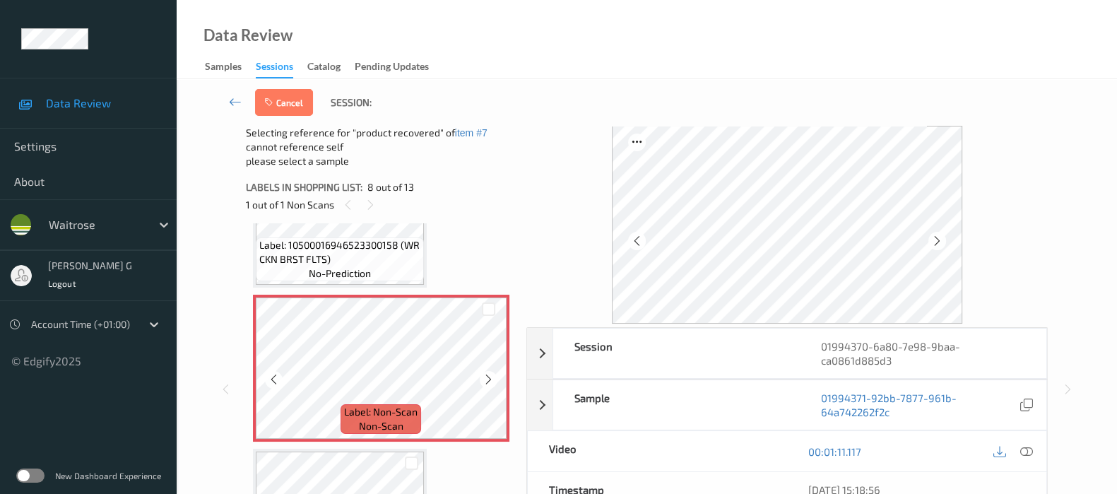
scroll to position [1190, 0]
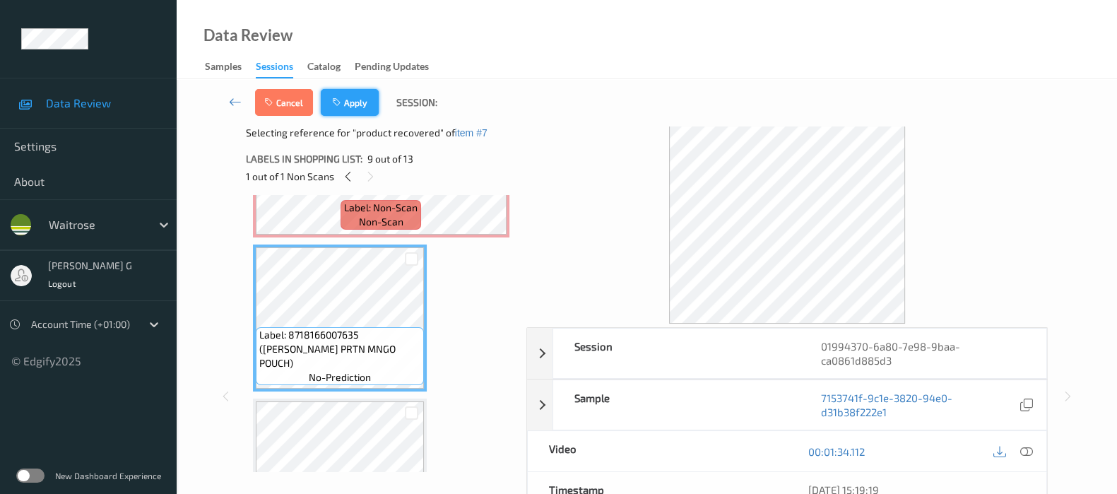
click at [354, 94] on button "Apply" at bounding box center [350, 102] width 58 height 27
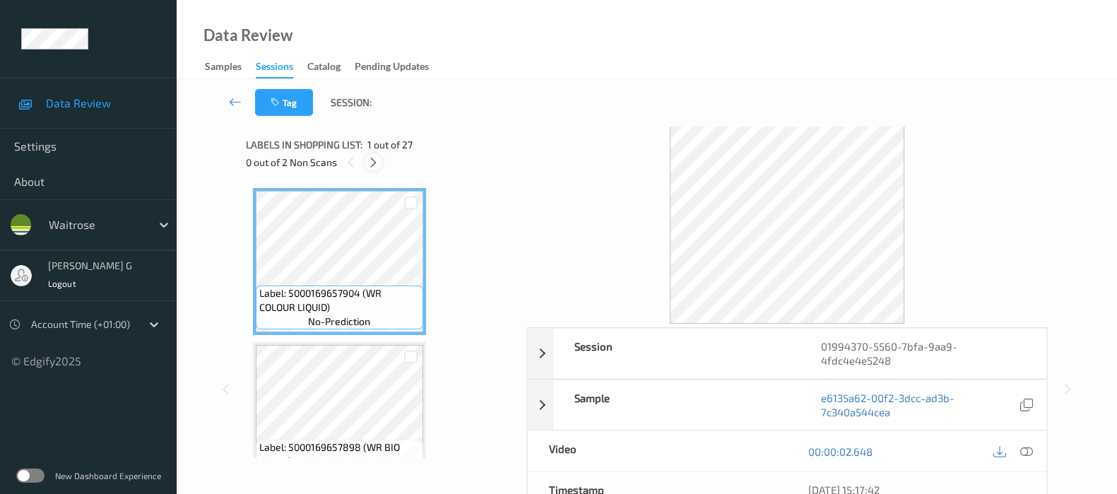
click at [375, 160] on icon at bounding box center [374, 162] width 12 height 13
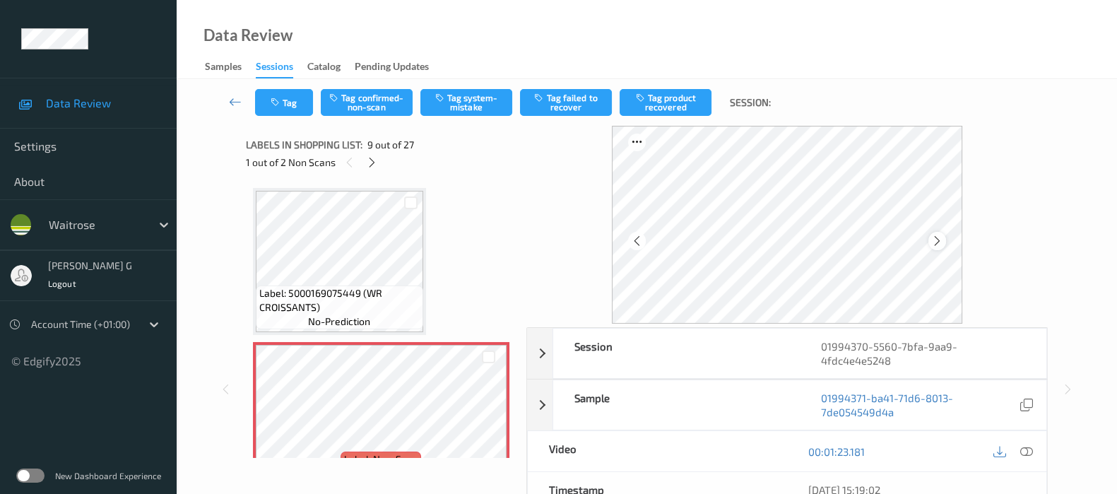
click at [941, 241] on icon at bounding box center [937, 241] width 12 height 13
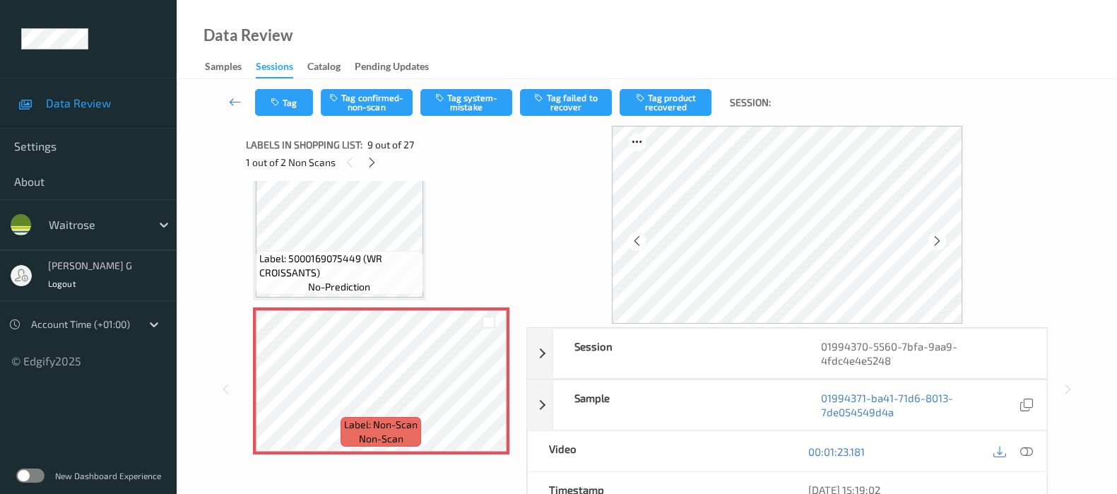
scroll to position [1167, 0]
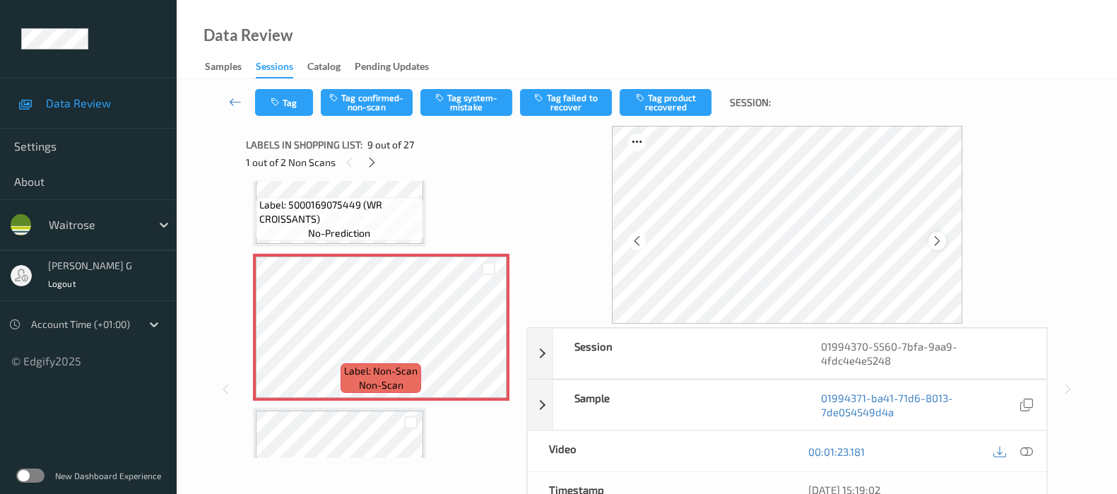
click at [940, 234] on div at bounding box center [938, 241] width 18 height 18
click at [1023, 454] on icon at bounding box center [1027, 451] width 13 height 13
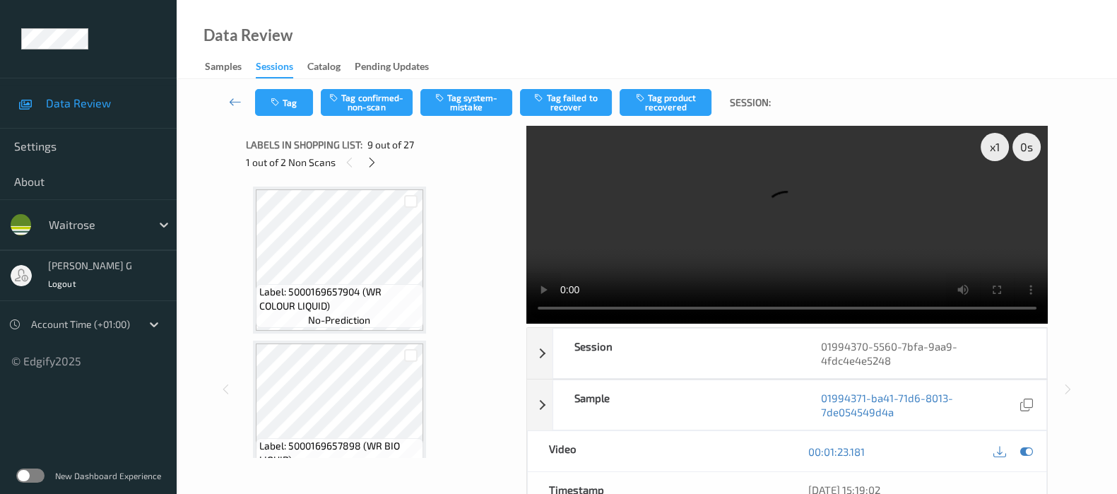
scroll to position [0, 0]
click at [1023, 447] on icon at bounding box center [1027, 451] width 13 height 13
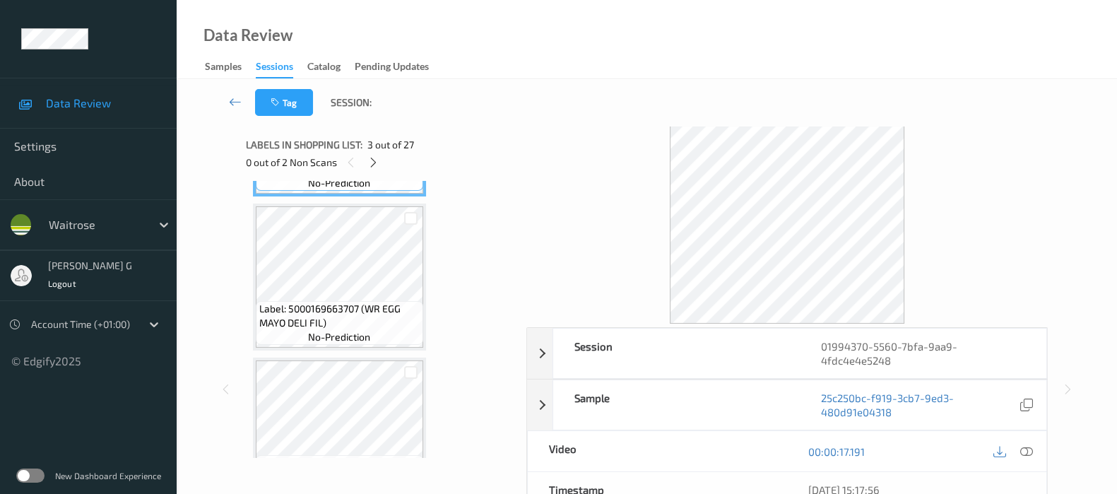
scroll to position [530, 0]
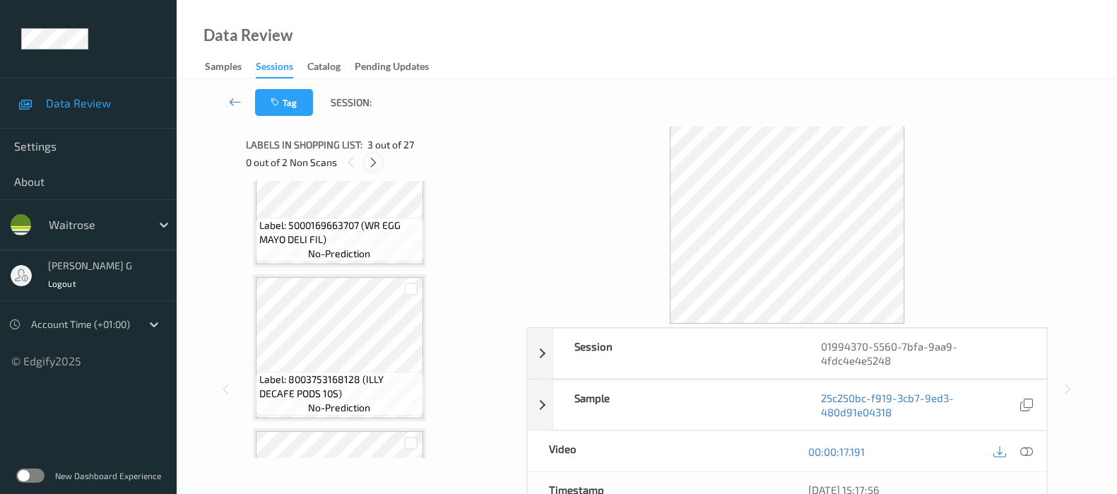
click at [372, 161] on icon at bounding box center [374, 162] width 12 height 13
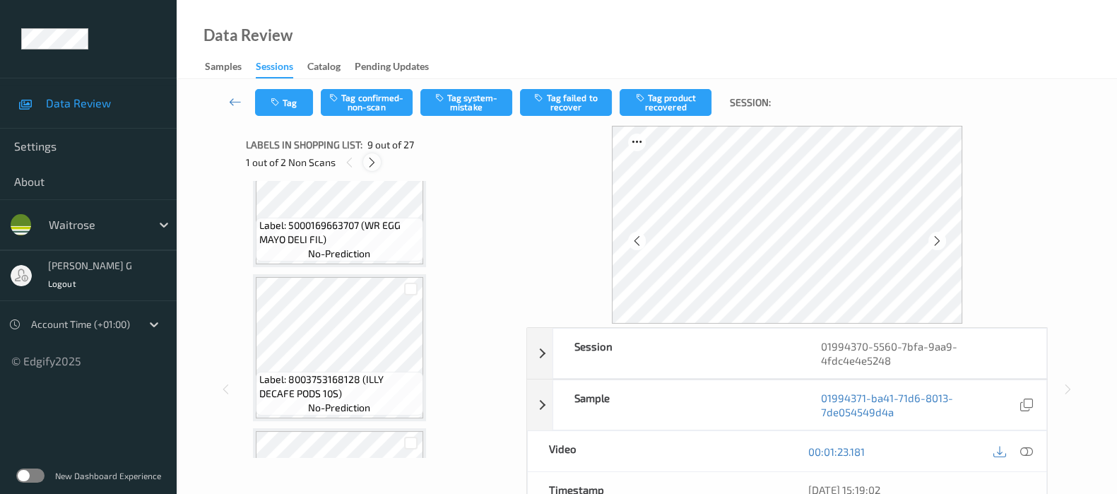
scroll to position [1079, 0]
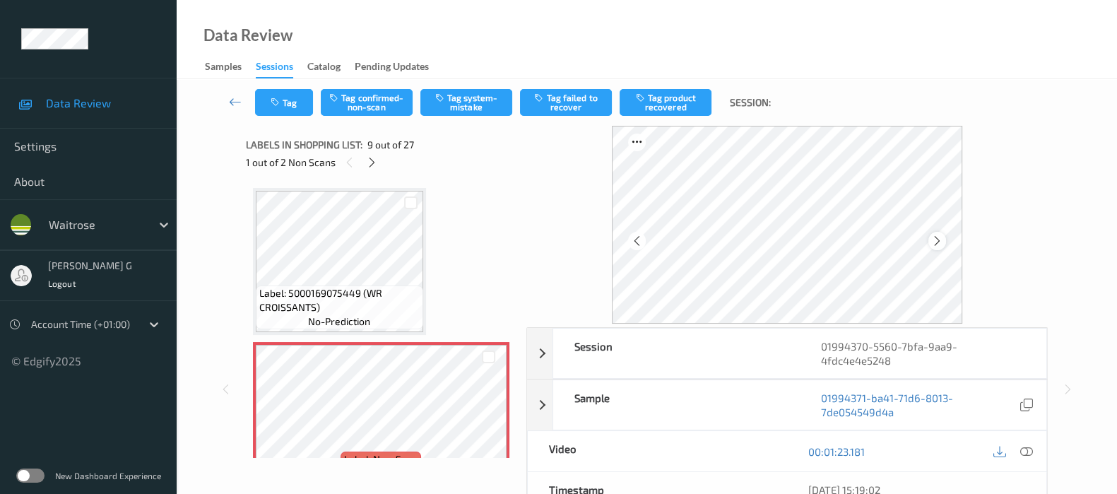
click at [944, 242] on icon at bounding box center [937, 241] width 12 height 13
click at [1025, 445] on icon at bounding box center [1027, 451] width 13 height 13
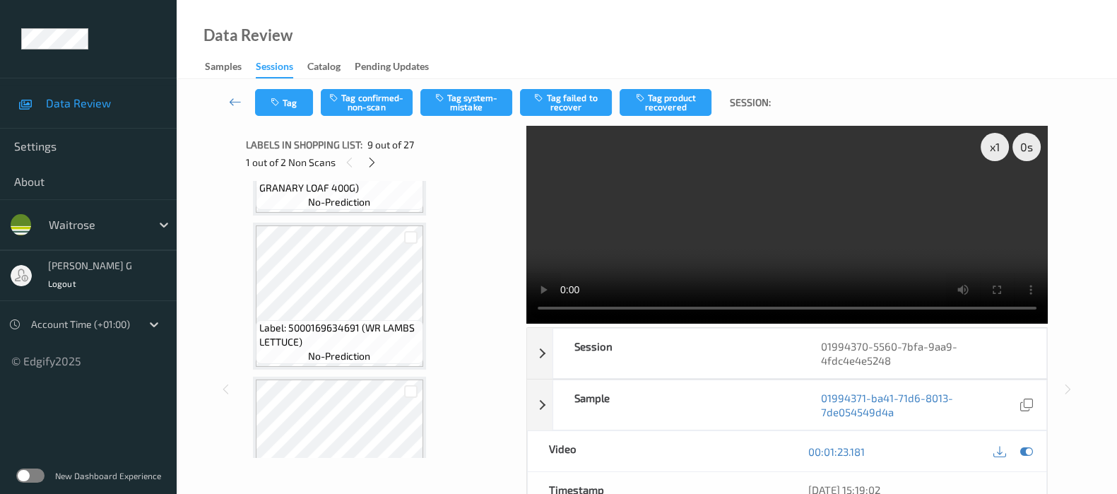
scroll to position [3552, 0]
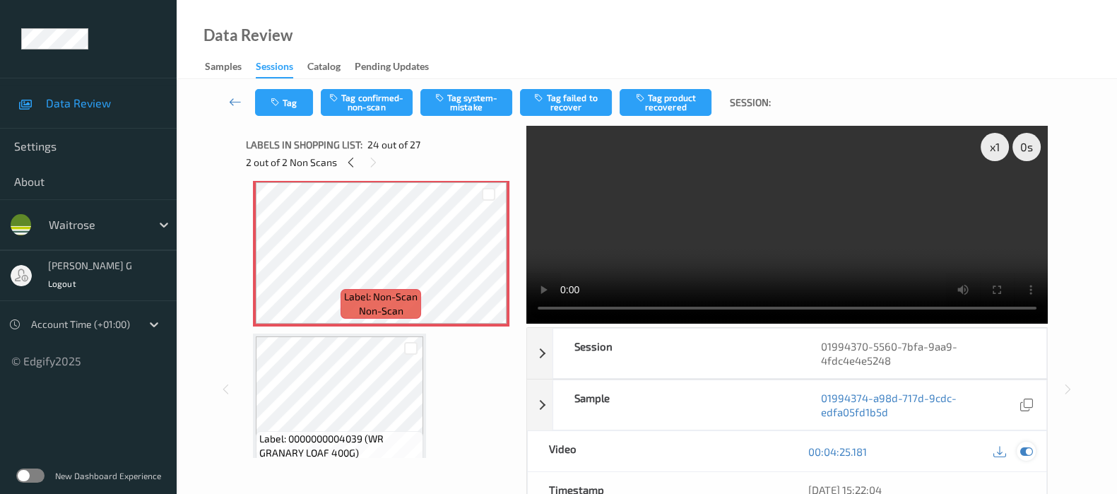
click at [1021, 454] on icon at bounding box center [1027, 451] width 13 height 13
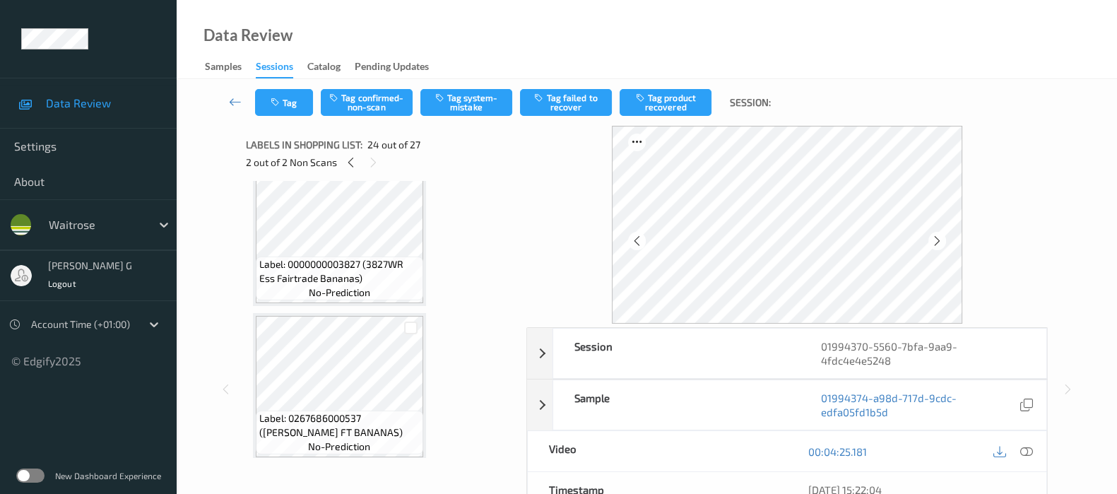
scroll to position [3375, 0]
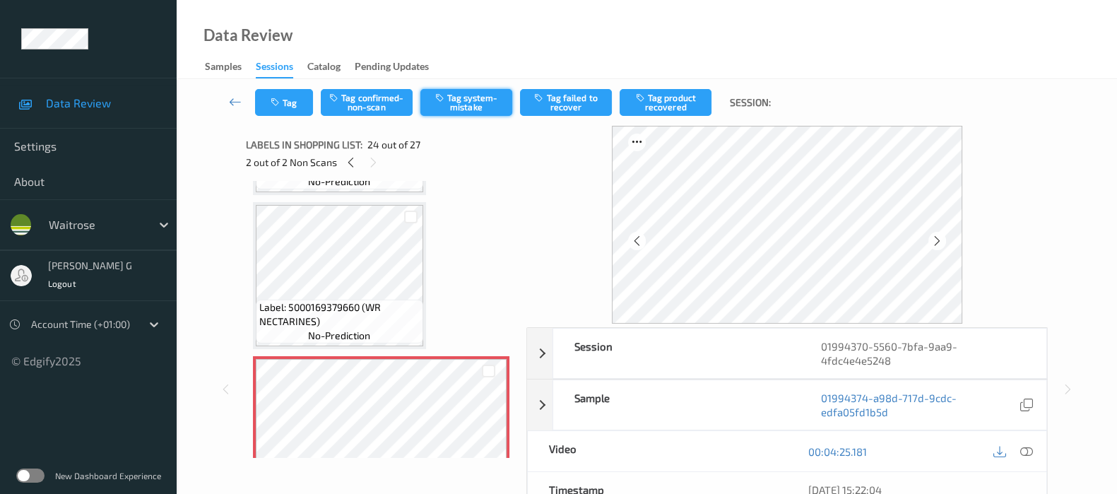
click at [459, 100] on button "Tag system-mistake" at bounding box center [467, 102] width 92 height 27
click at [275, 117] on div "Tag Tag confirmed-non-scan Untag system-mistake Tag failed to recover Tag produ…" at bounding box center [647, 102] width 883 height 47
click at [255, 101] on button "Tag" at bounding box center [284, 102] width 58 height 27
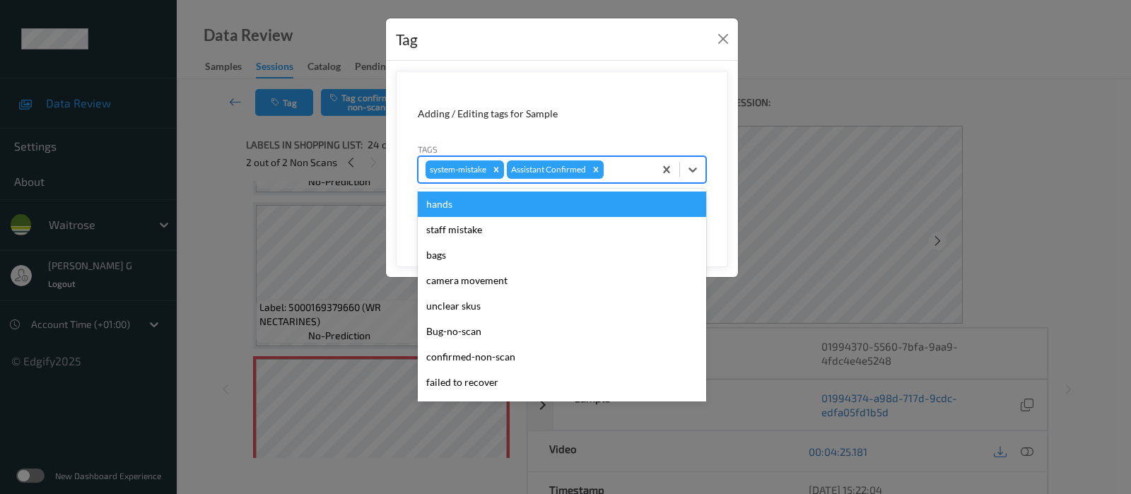
click at [637, 162] on div at bounding box center [626, 169] width 40 height 17
type input "un"
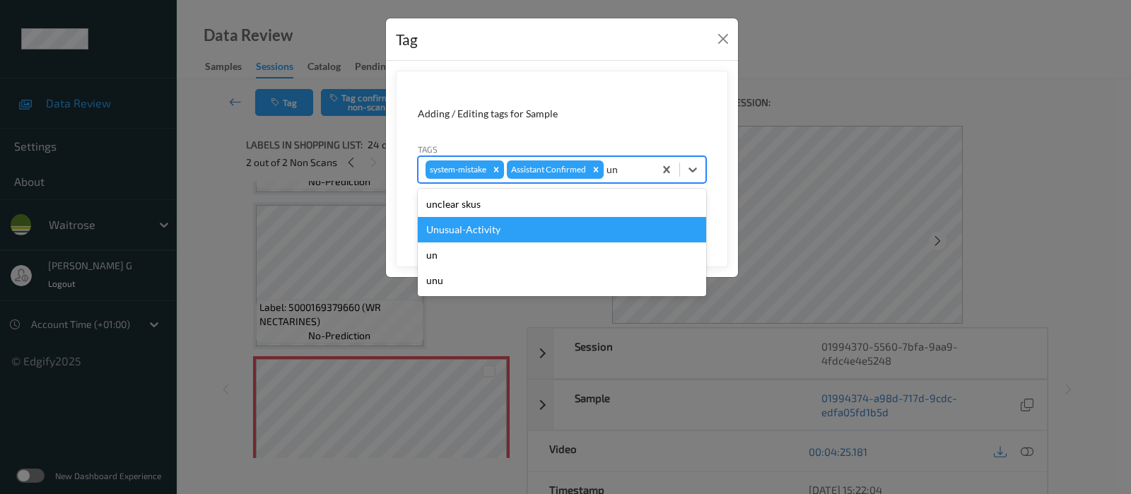
click at [429, 233] on div "Unusual-Activity" at bounding box center [562, 229] width 288 height 25
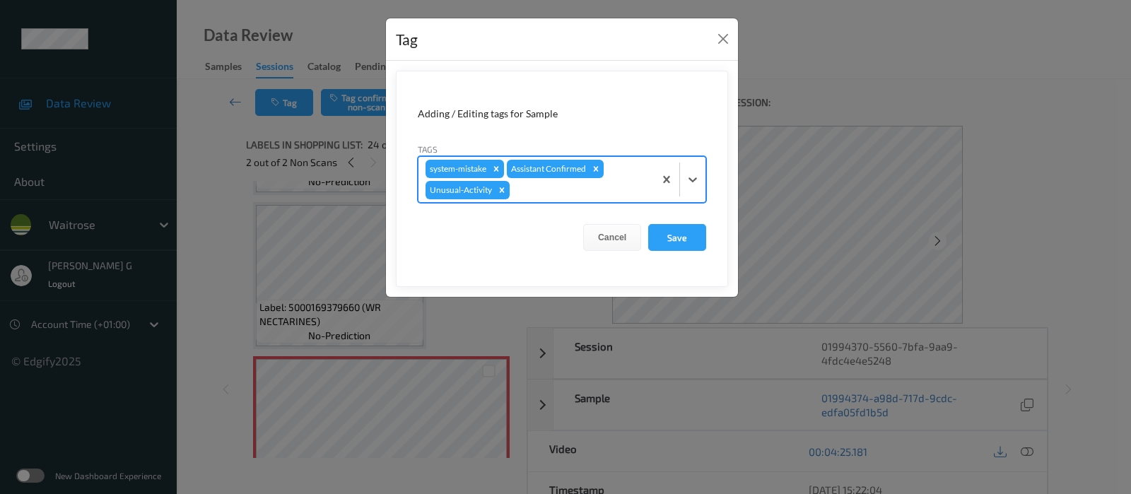
click at [544, 194] on div at bounding box center [579, 190] width 134 height 17
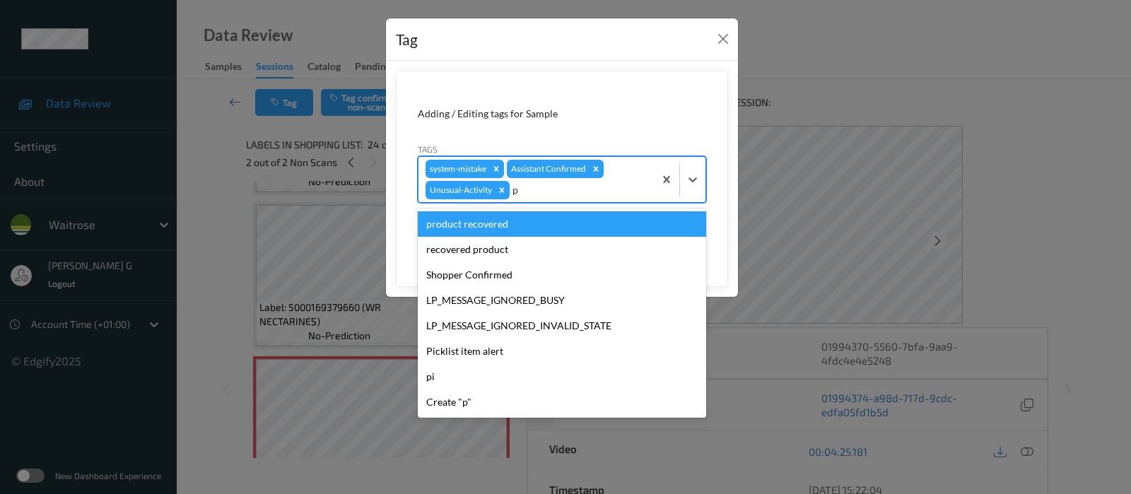
type input "pi"
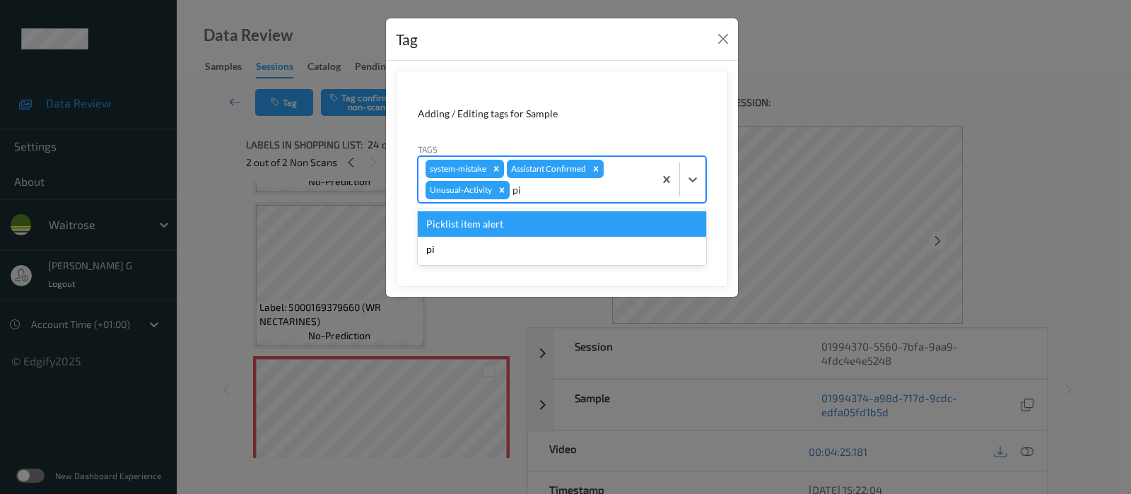
click at [456, 228] on div "Picklist item alert" at bounding box center [562, 223] width 288 height 25
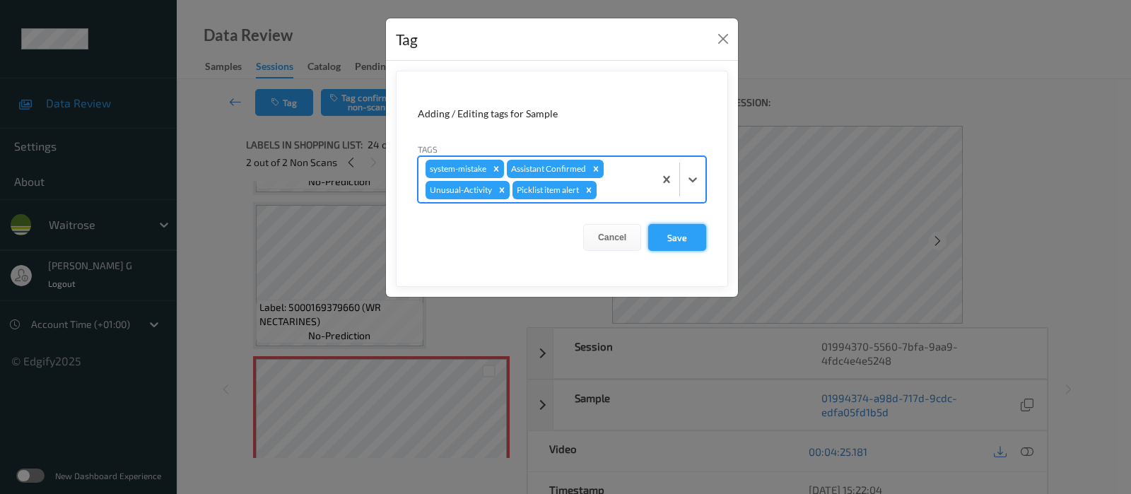
click at [681, 235] on button "Save" at bounding box center [677, 237] width 58 height 27
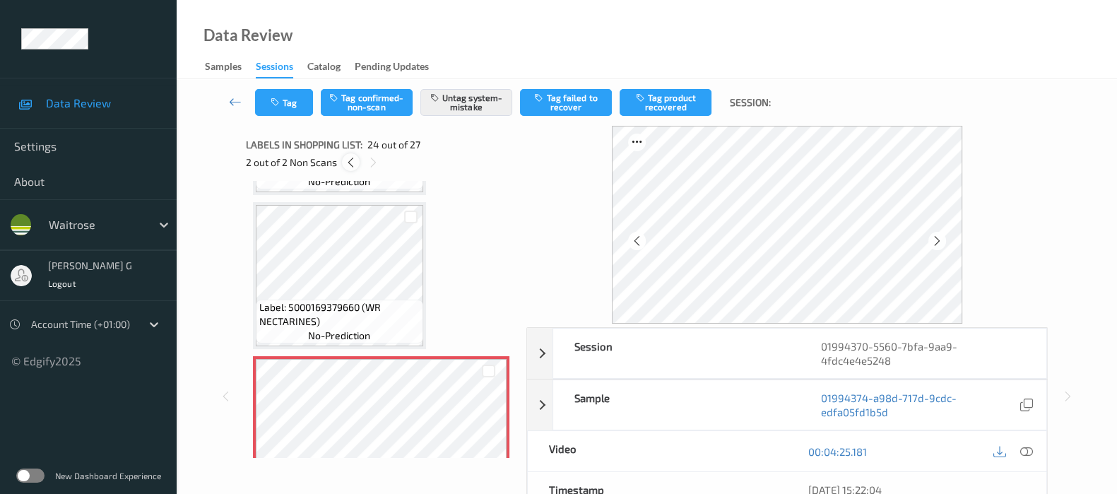
click at [348, 166] on icon at bounding box center [351, 162] width 12 height 13
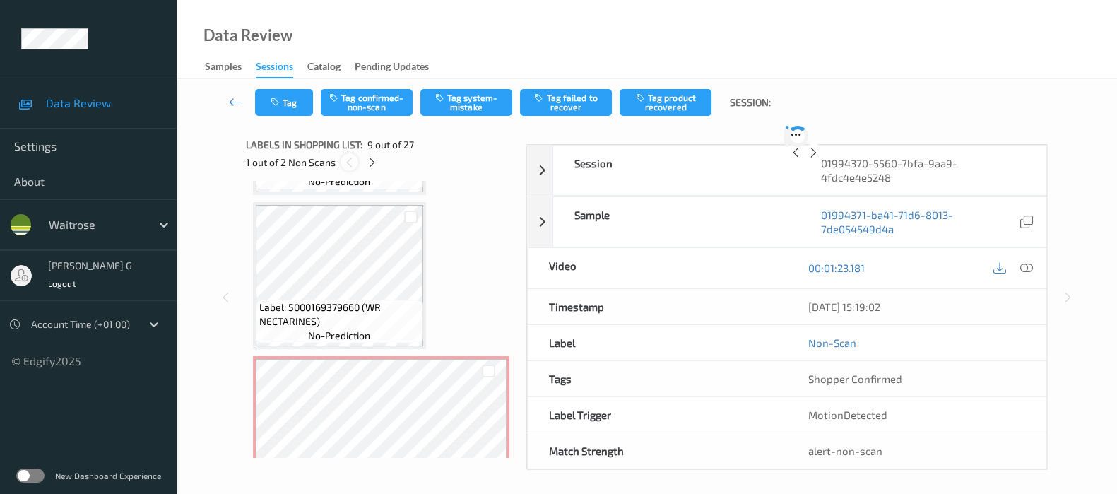
scroll to position [1079, 0]
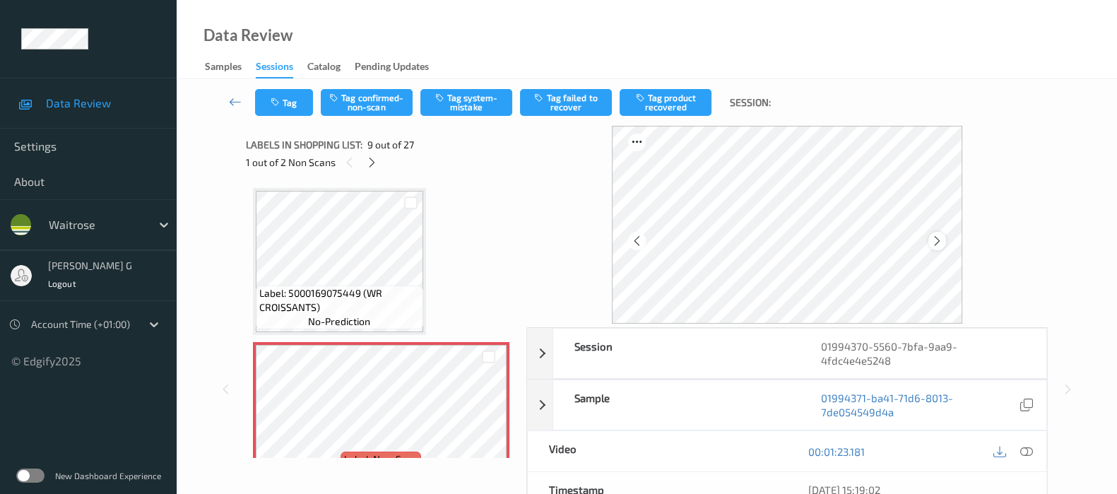
click at [944, 240] on icon at bounding box center [937, 241] width 12 height 13
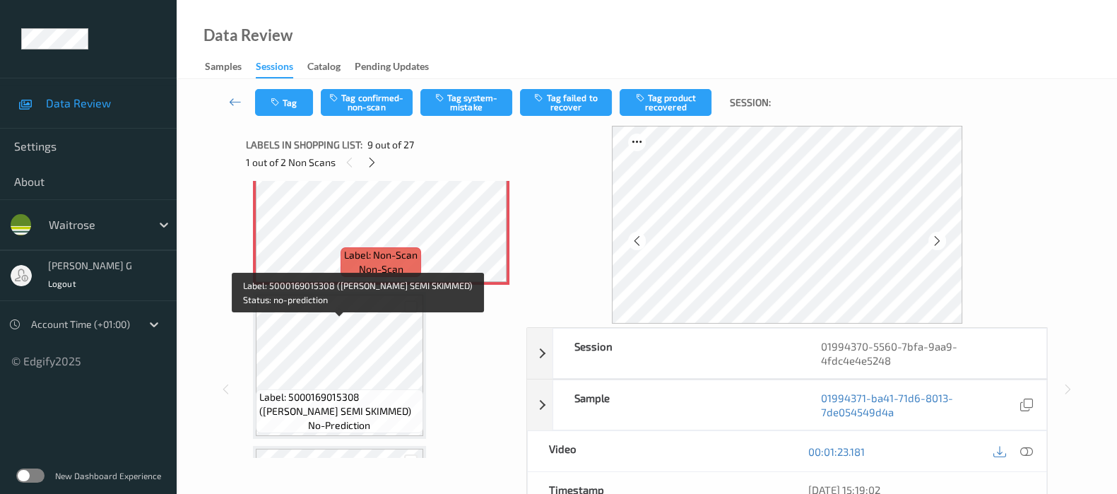
scroll to position [1255, 0]
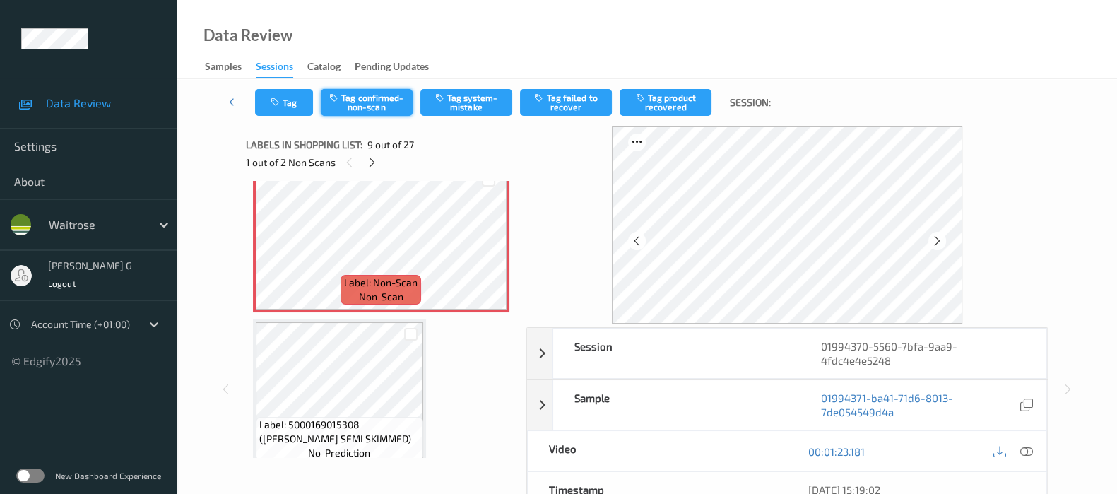
click at [371, 101] on button "Tag confirmed-non-scan" at bounding box center [367, 102] width 92 height 27
click at [675, 98] on button "Tag product recovered" at bounding box center [666, 102] width 92 height 27
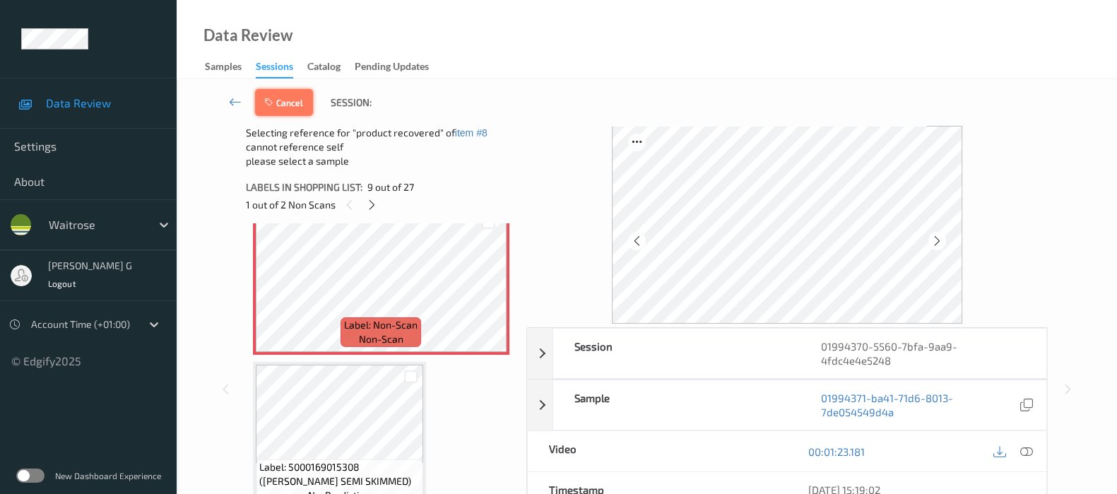
click at [293, 102] on button "Cancel" at bounding box center [284, 102] width 58 height 27
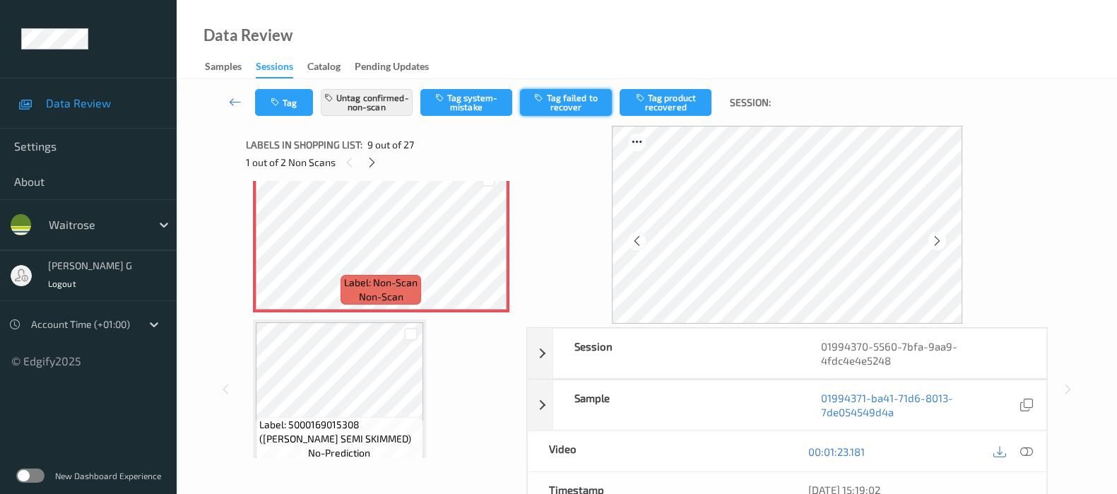
click at [573, 98] on button "Tag failed to recover" at bounding box center [566, 102] width 92 height 27
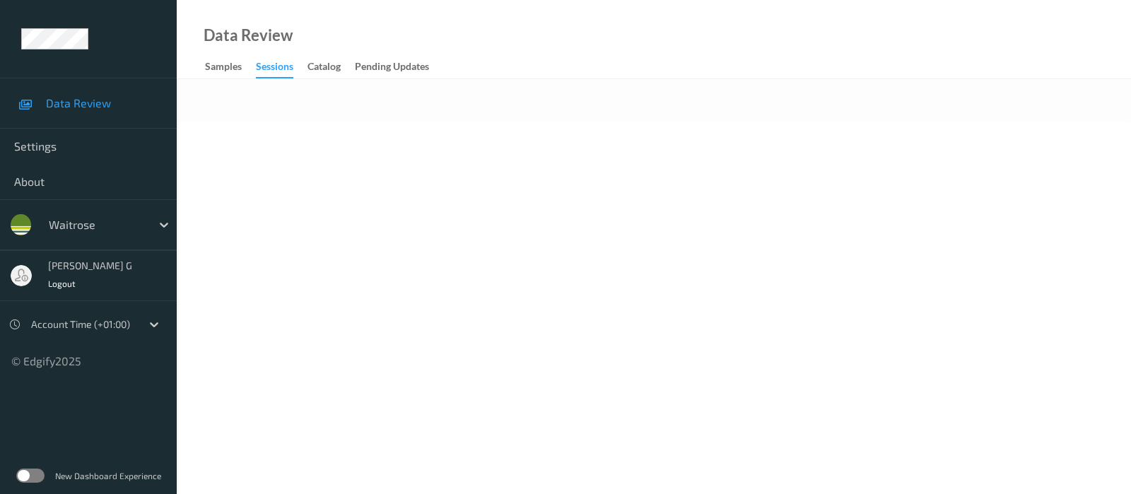
click at [488, 221] on body "Data Review Settings About waitrose [PERSON_NAME] g Logout Account Time (+01:00…" at bounding box center [565, 247] width 1131 height 494
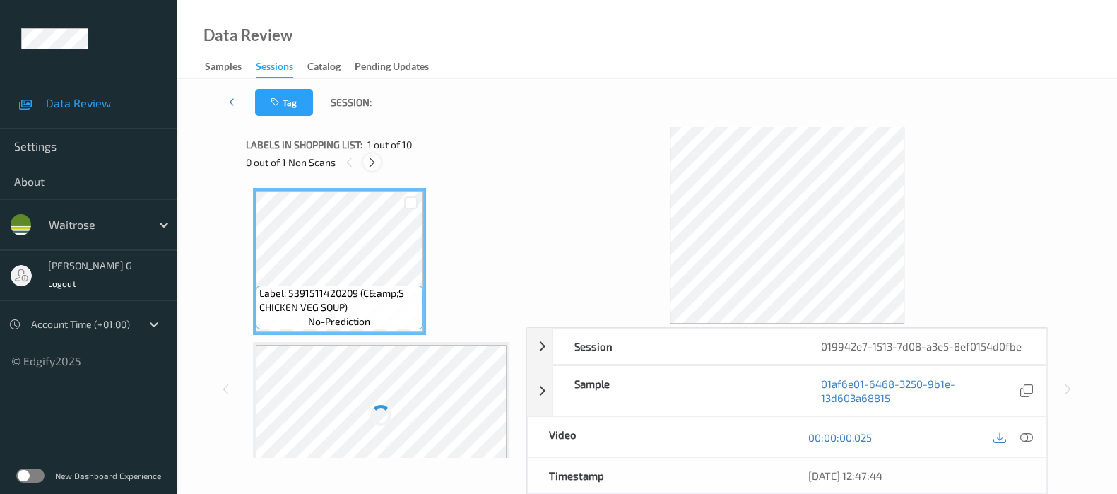
click at [368, 164] on icon at bounding box center [372, 162] width 12 height 13
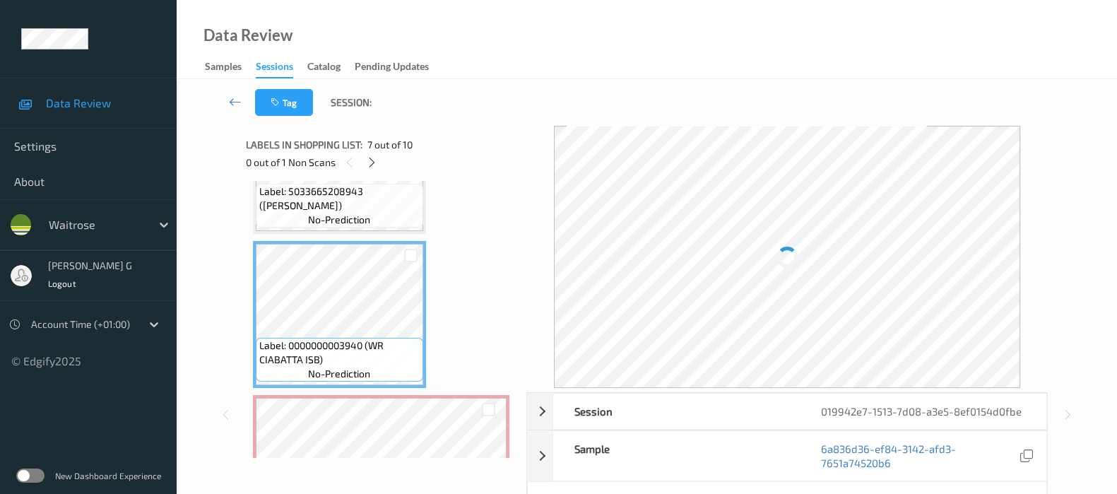
scroll to position [926, 0]
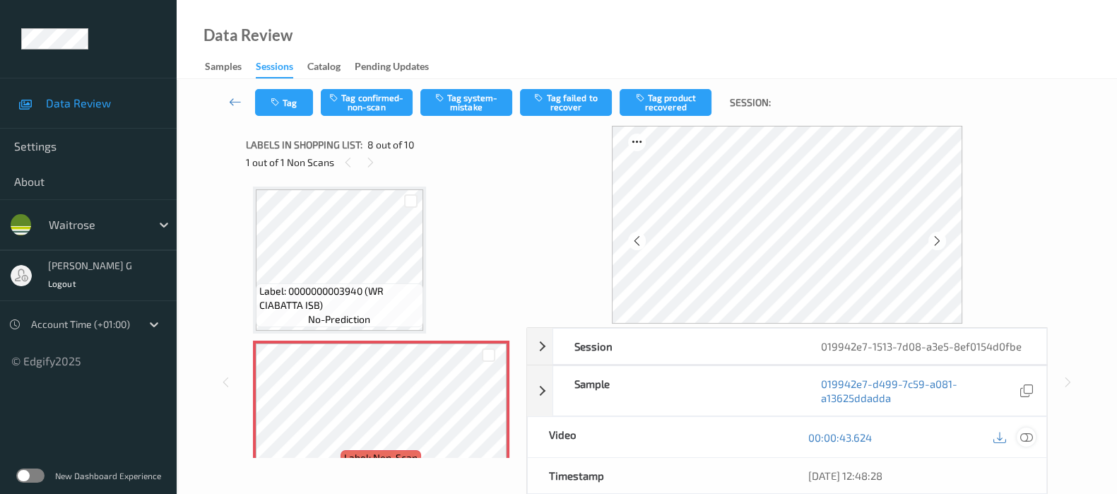
click at [1028, 438] on icon at bounding box center [1027, 437] width 13 height 13
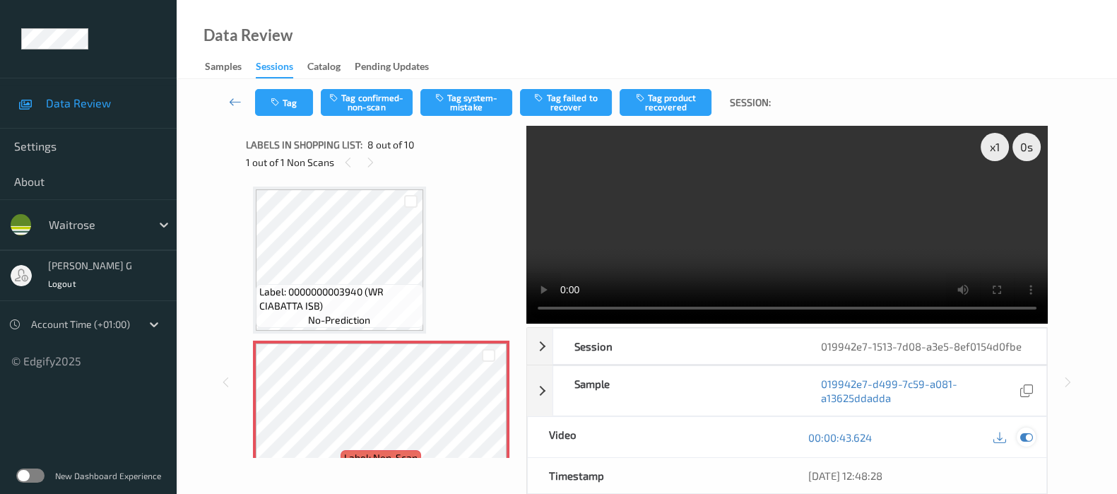
click at [1021, 431] on icon at bounding box center [1027, 437] width 13 height 13
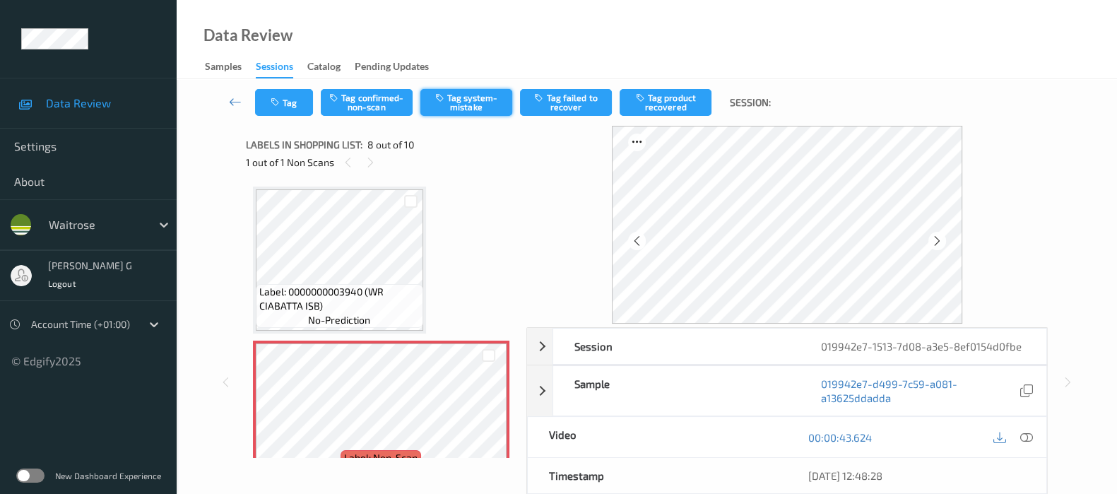
click at [478, 99] on button "Tag system-mistake" at bounding box center [467, 102] width 92 height 27
click at [284, 111] on button "Tag" at bounding box center [284, 102] width 58 height 27
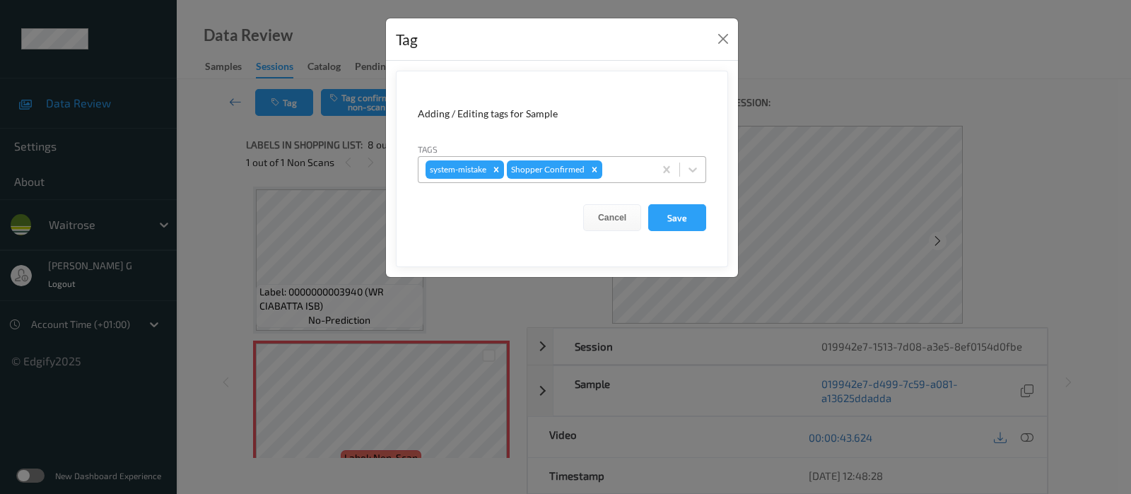
click at [625, 169] on div at bounding box center [626, 169] width 42 height 17
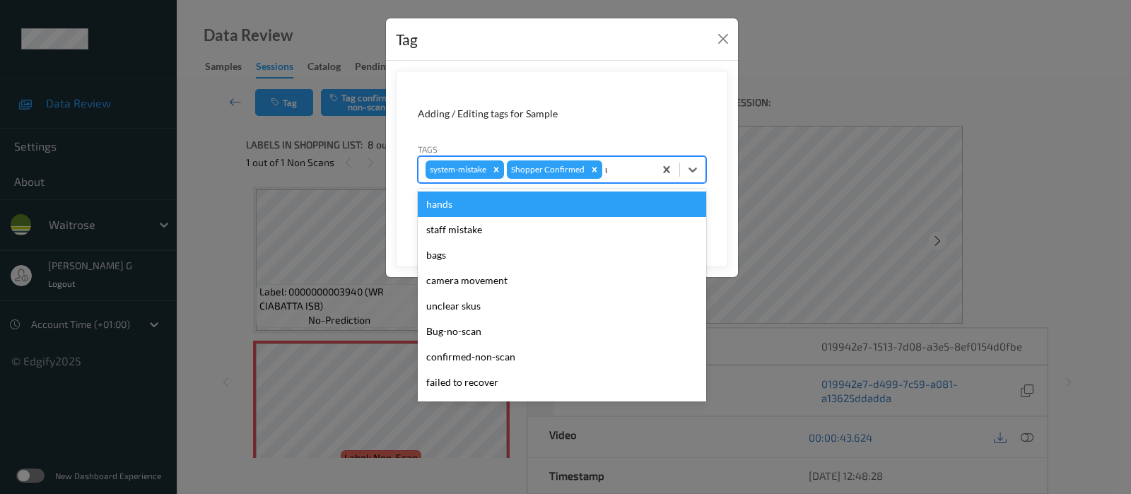
type input "un"
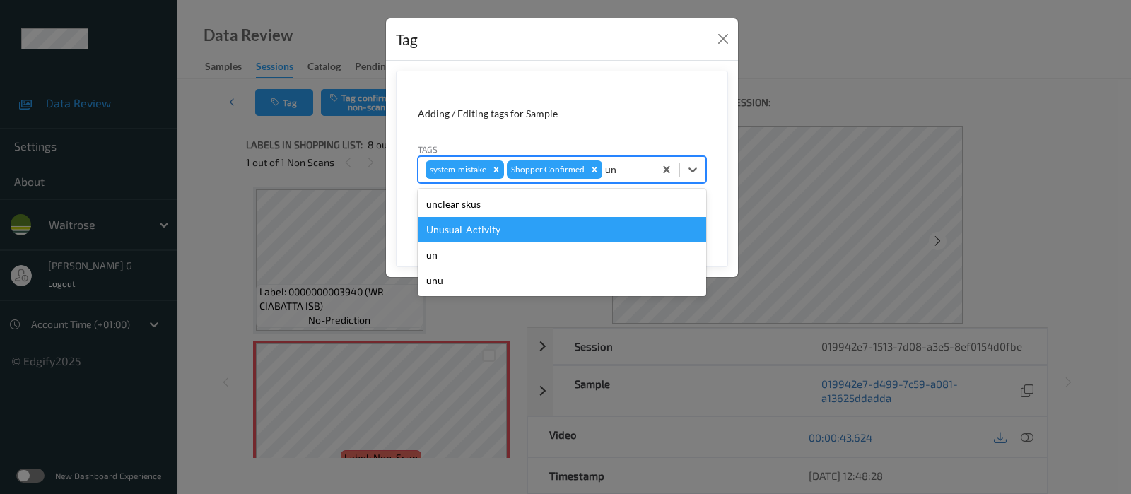
click at [465, 237] on div "Unusual-Activity" at bounding box center [562, 229] width 288 height 25
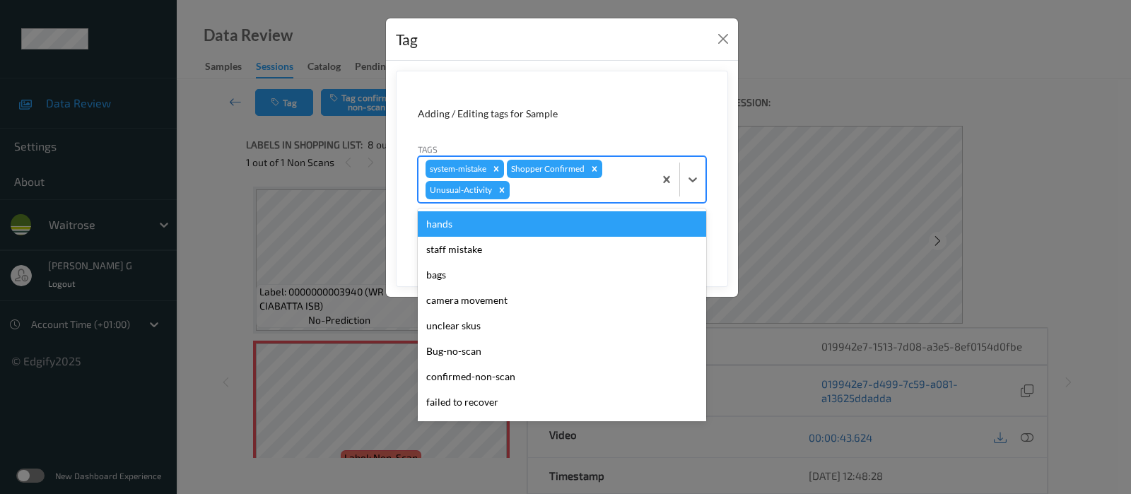
click at [592, 184] on div at bounding box center [579, 190] width 134 height 17
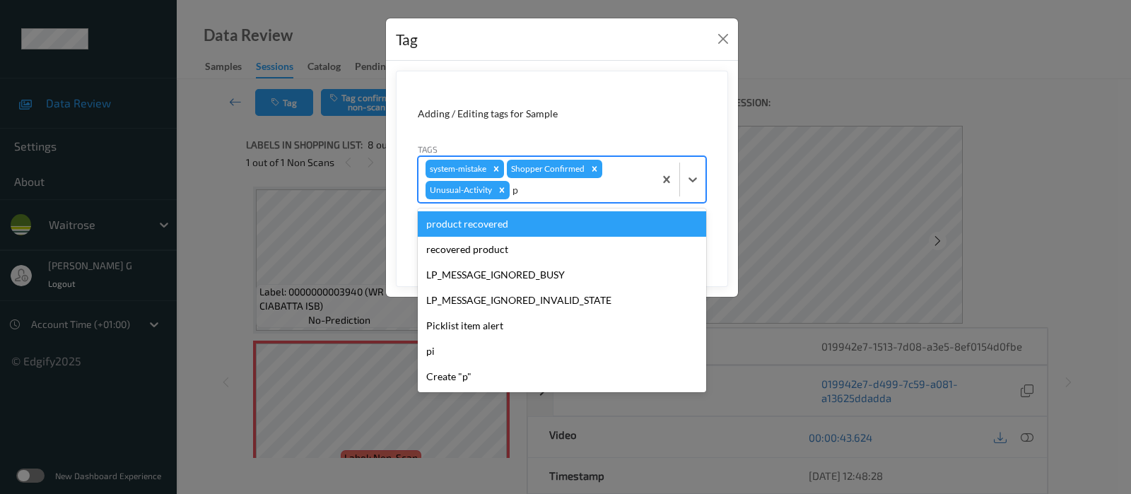
type input "pi"
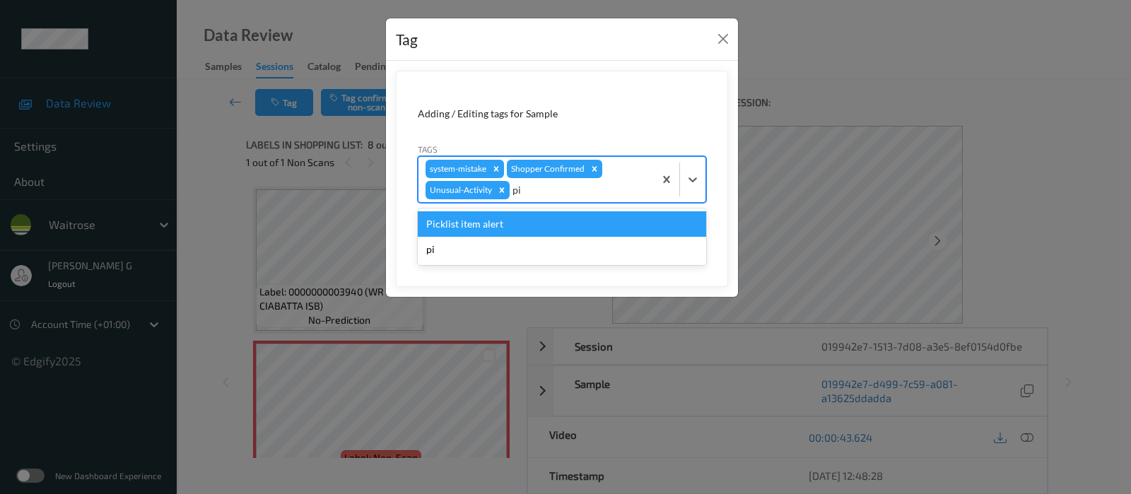
click at [463, 224] on div "Picklist item alert" at bounding box center [562, 223] width 288 height 25
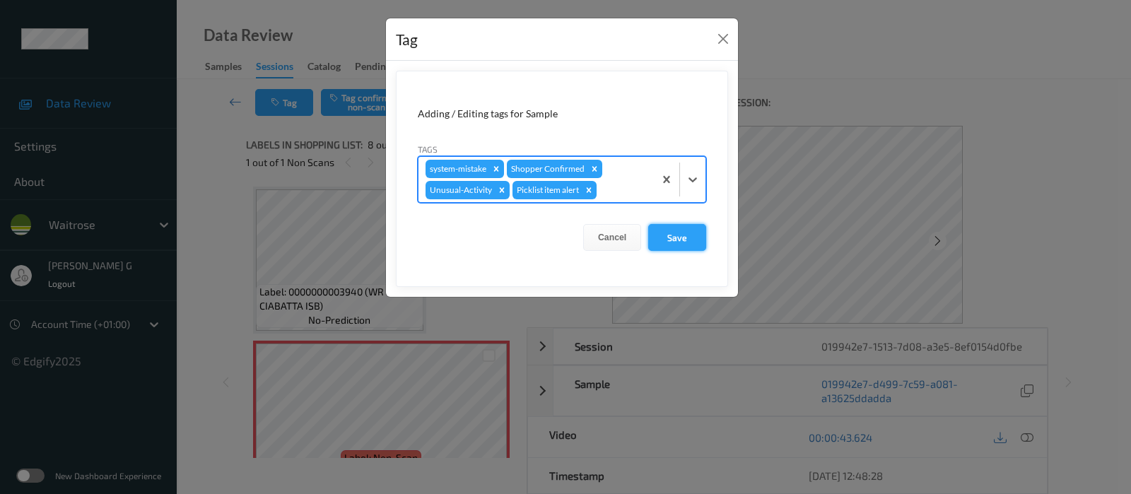
click at [667, 229] on button "Save" at bounding box center [677, 237] width 58 height 27
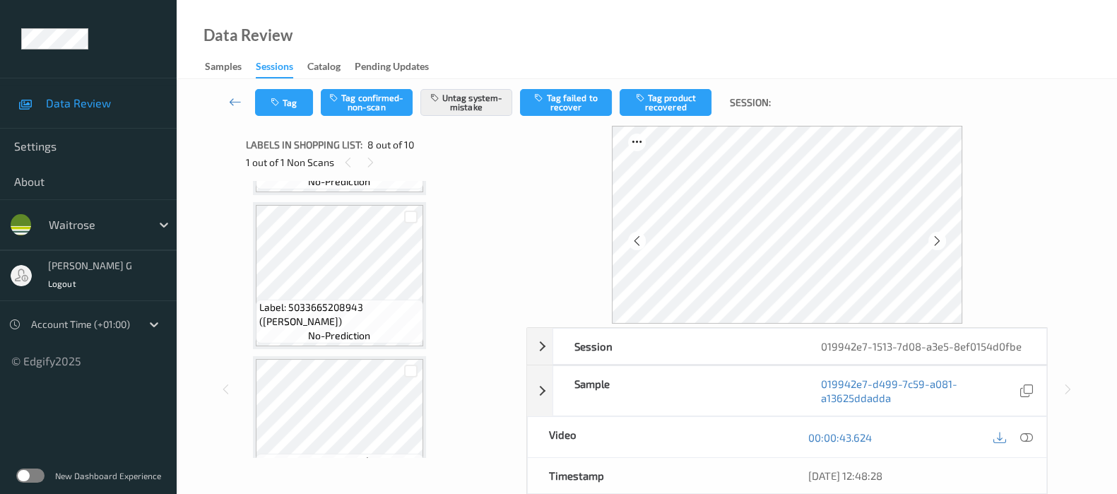
scroll to position [642, 0]
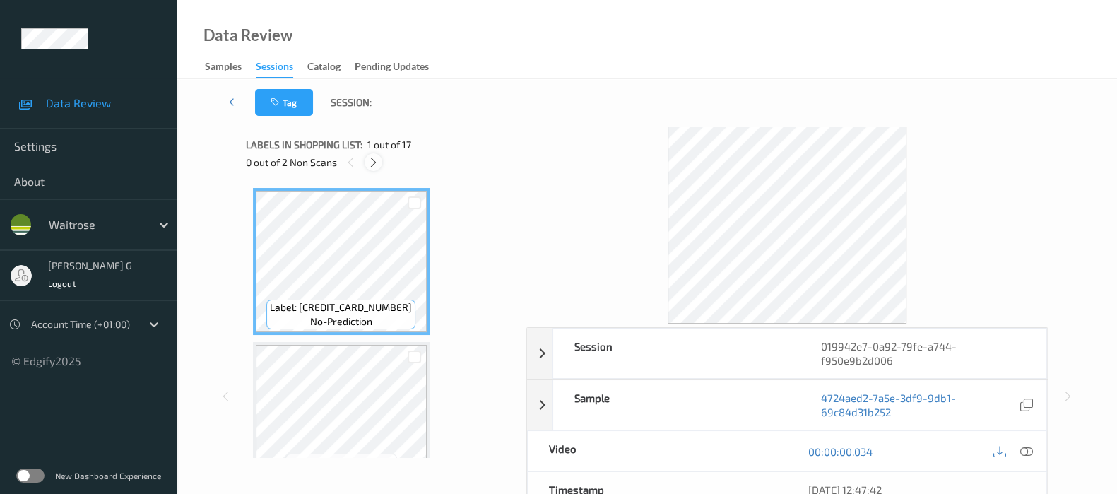
click at [377, 163] on icon at bounding box center [374, 162] width 12 height 13
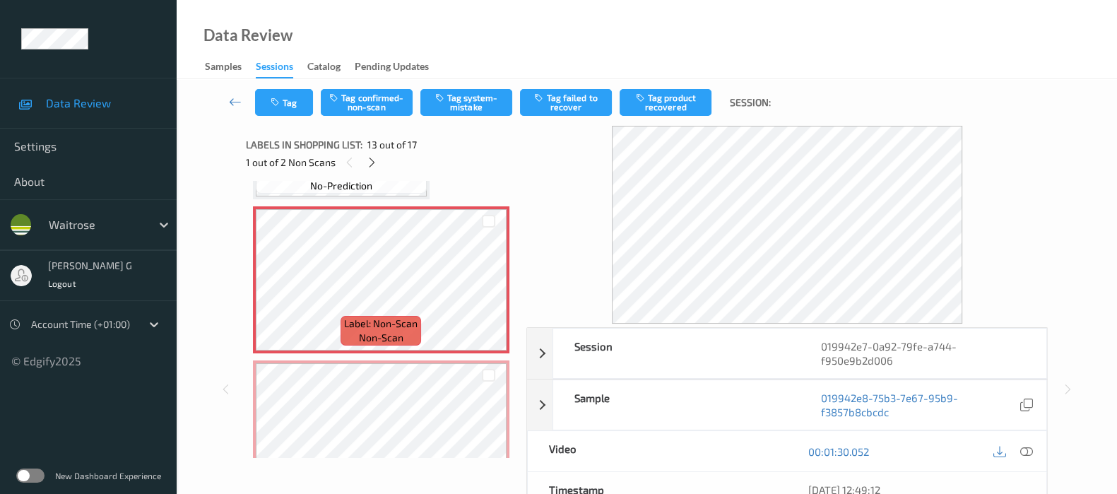
scroll to position [1868, 0]
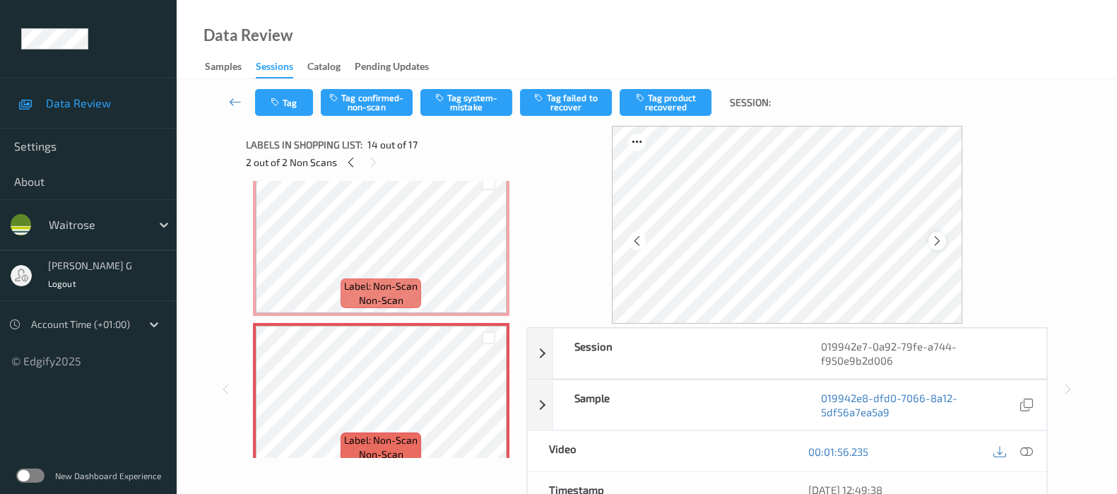
click at [944, 242] on icon at bounding box center [937, 241] width 12 height 13
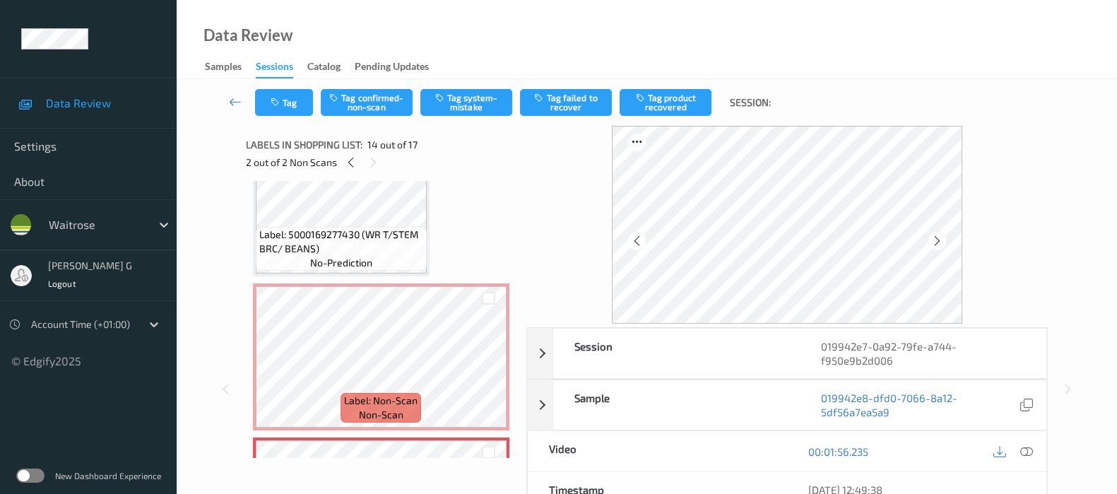
scroll to position [1691, 0]
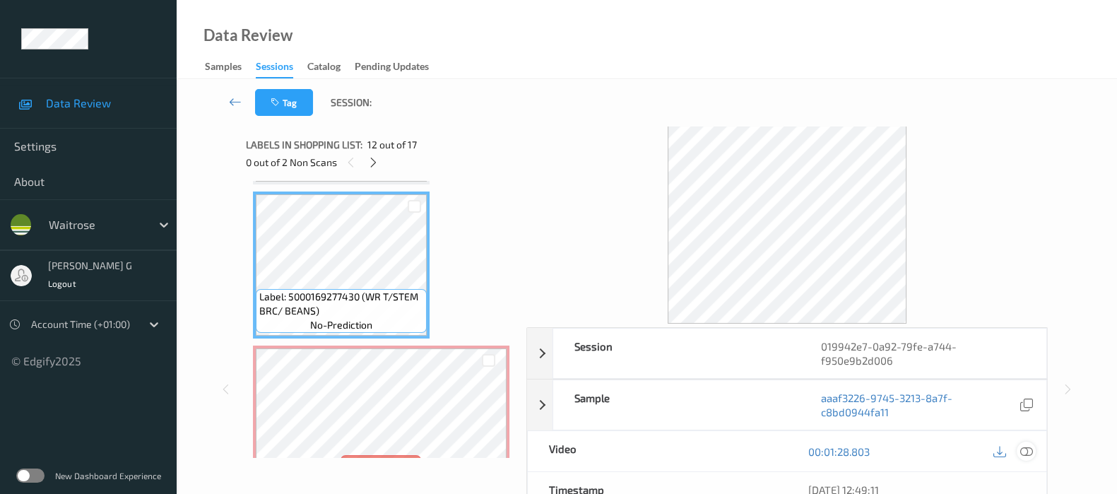
click at [1025, 450] on icon at bounding box center [1027, 451] width 13 height 13
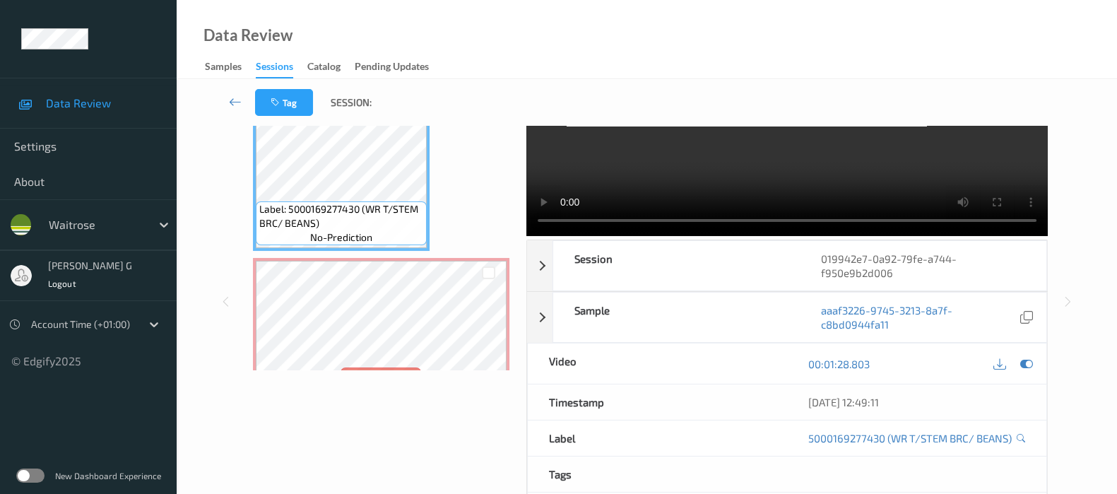
scroll to position [0, 0]
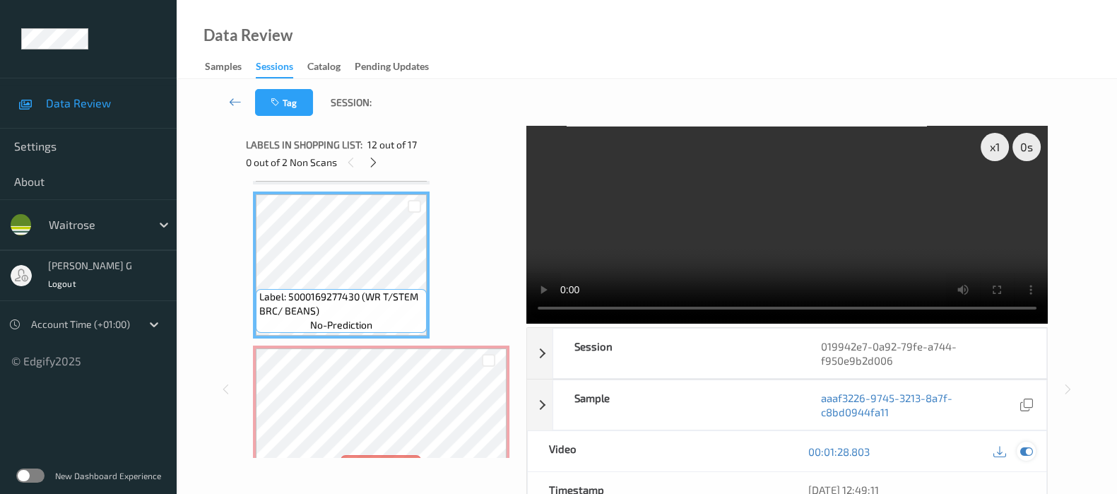
click at [1029, 450] on icon at bounding box center [1027, 451] width 13 height 13
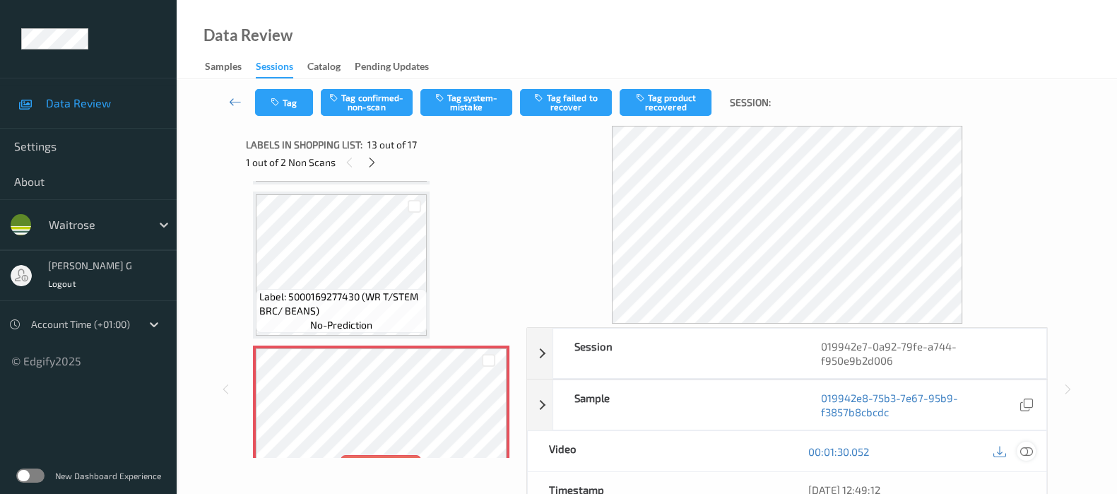
click at [1025, 447] on icon at bounding box center [1027, 451] width 13 height 13
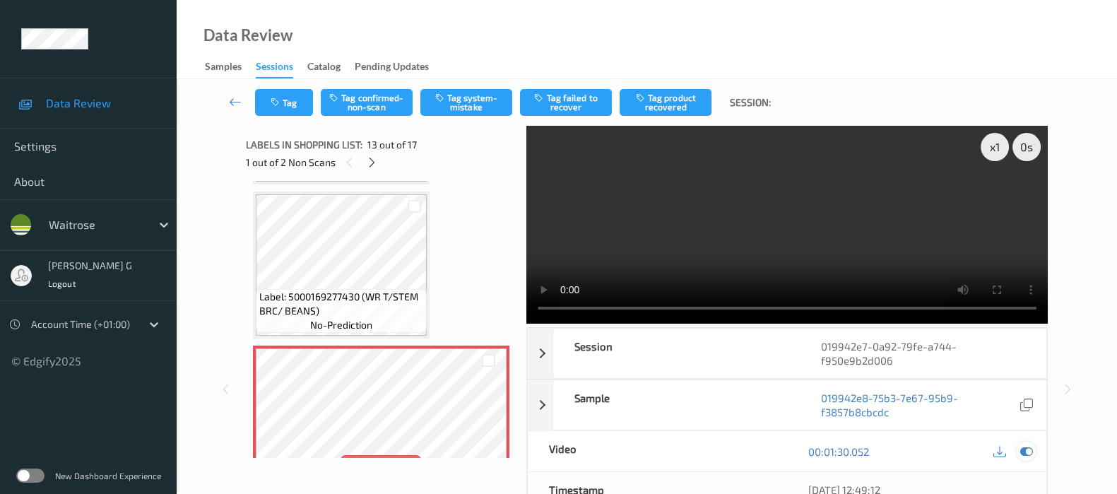
click at [1028, 447] on icon at bounding box center [1027, 451] width 13 height 13
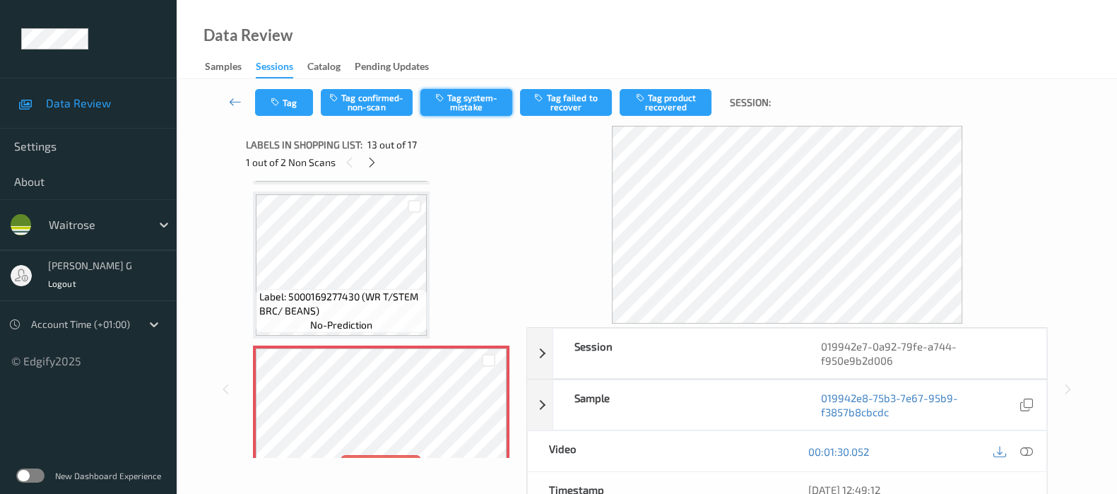
click at [464, 97] on button "Tag system-mistake" at bounding box center [467, 102] width 92 height 27
click at [271, 117] on div "Tag Tag confirmed-non-scan Untag system-mistake Tag failed to recover Tag produ…" at bounding box center [647, 102] width 883 height 47
click at [302, 97] on button "Tag" at bounding box center [284, 102] width 58 height 27
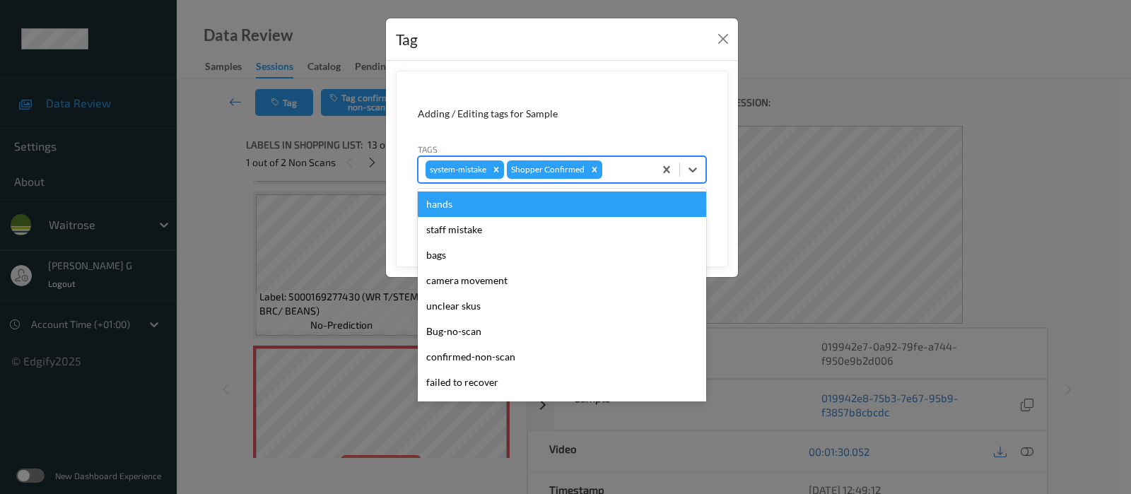
click at [621, 173] on div at bounding box center [626, 169] width 42 height 17
type input "un"
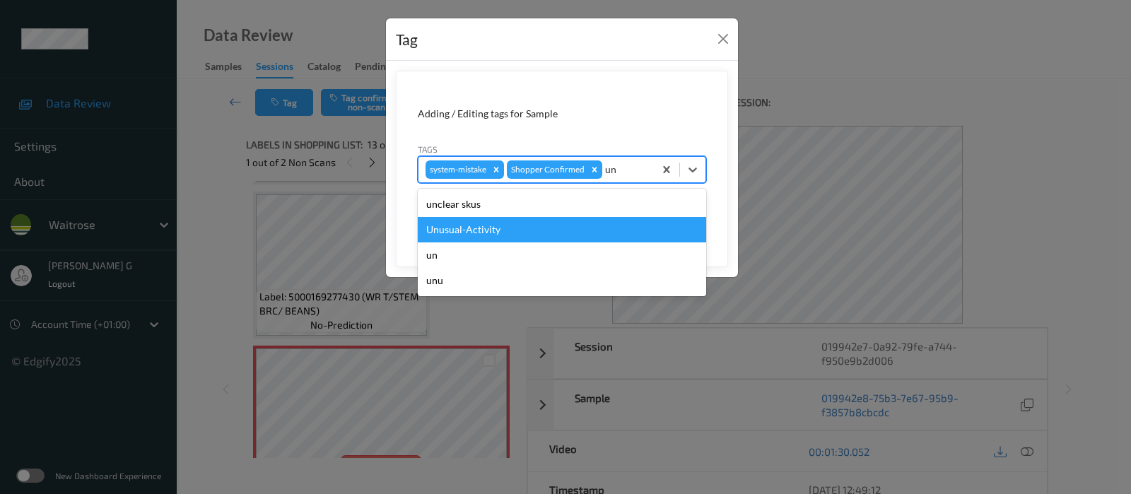
click at [447, 233] on div "Unusual-Activity" at bounding box center [562, 229] width 288 height 25
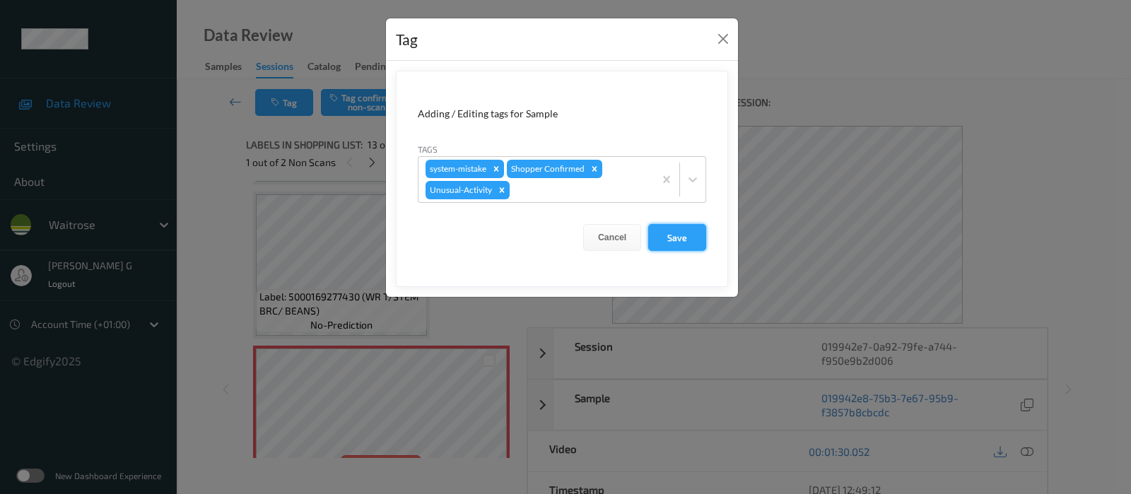
click at [673, 232] on button "Save" at bounding box center [677, 237] width 58 height 27
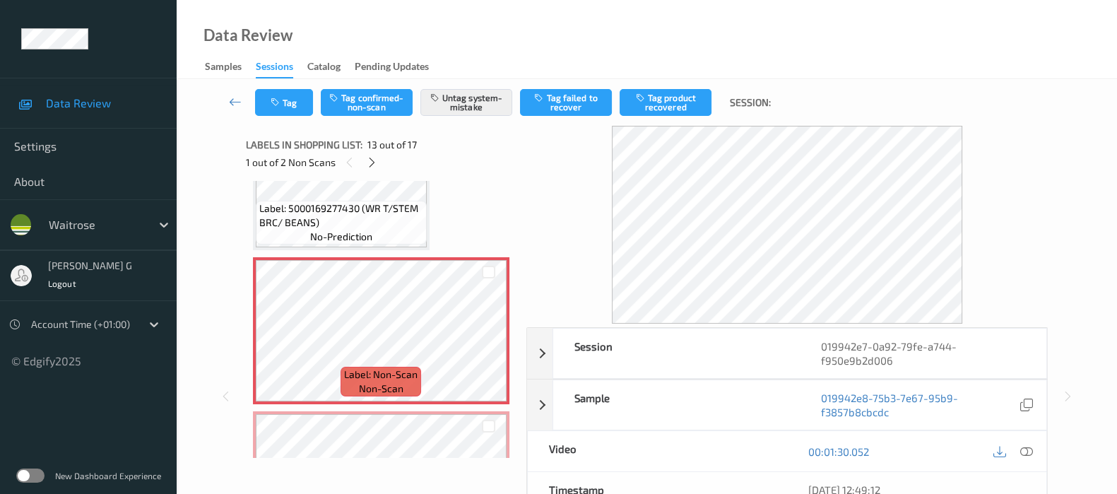
scroll to position [1956, 0]
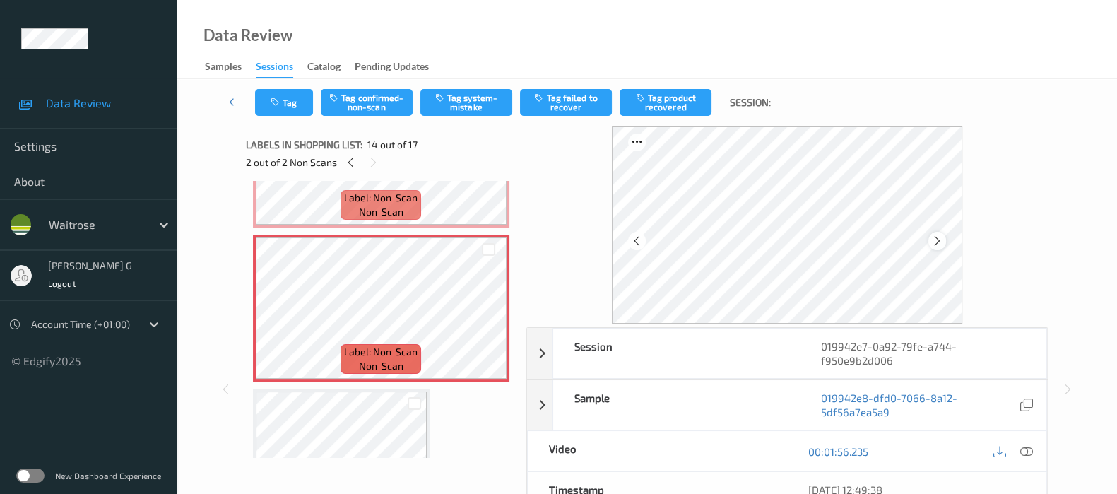
click at [937, 245] on icon at bounding box center [937, 241] width 12 height 13
click at [454, 92] on button "Tag system-mistake" at bounding box center [467, 102] width 92 height 27
click at [281, 103] on icon "button" at bounding box center [277, 103] width 12 height 10
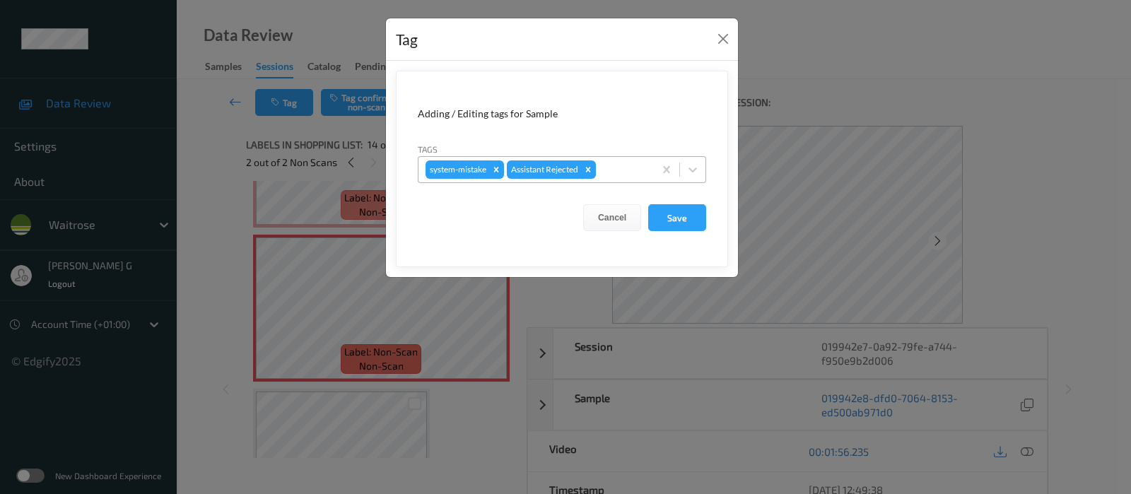
click at [640, 165] on div at bounding box center [623, 169] width 48 height 17
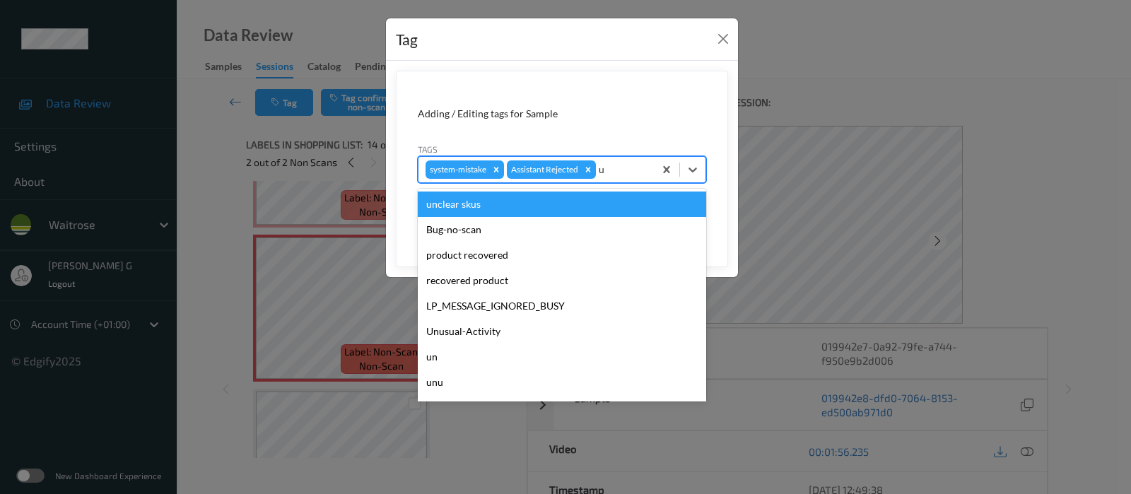
type input "un"
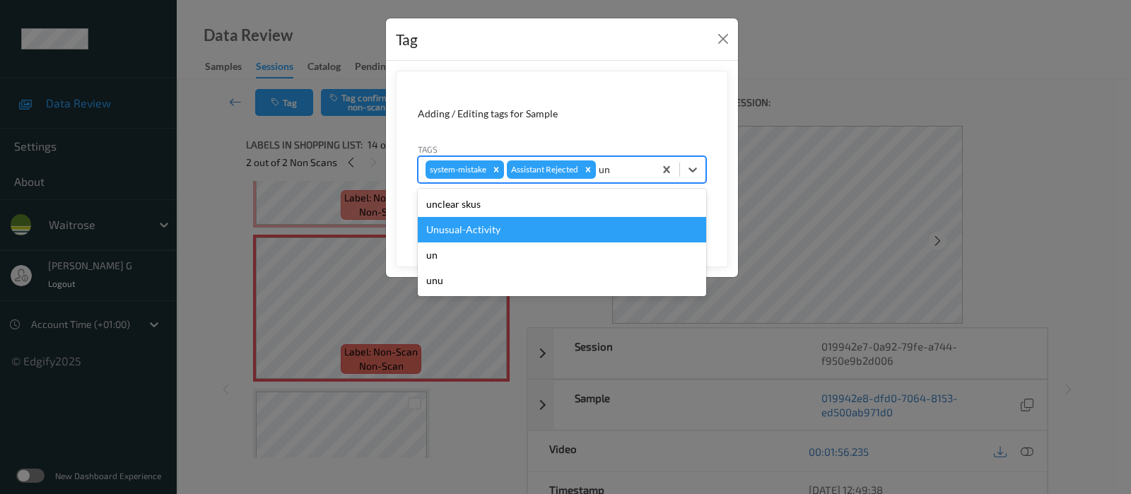
click at [480, 228] on div "Unusual-Activity" at bounding box center [562, 229] width 288 height 25
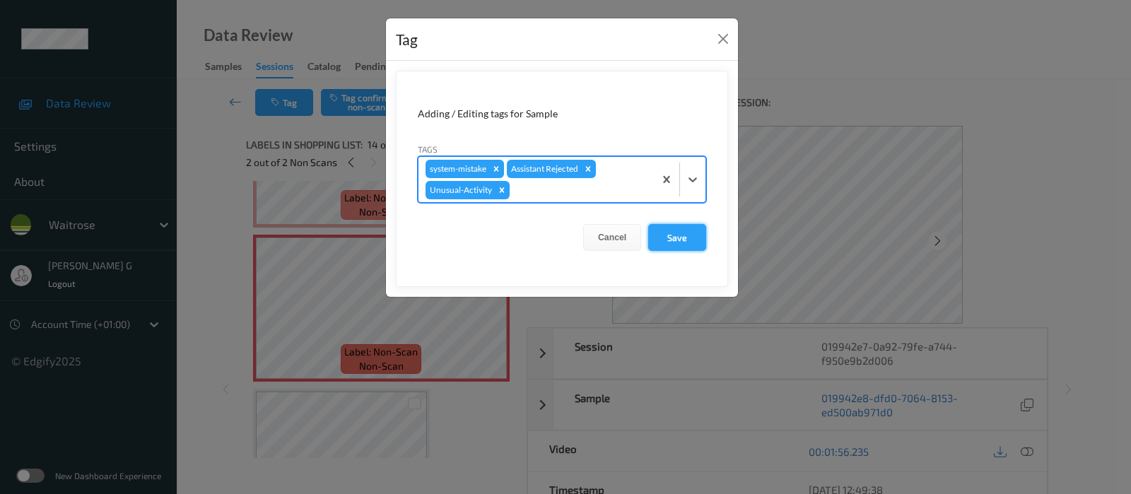
click at [678, 233] on button "Save" at bounding box center [677, 237] width 58 height 27
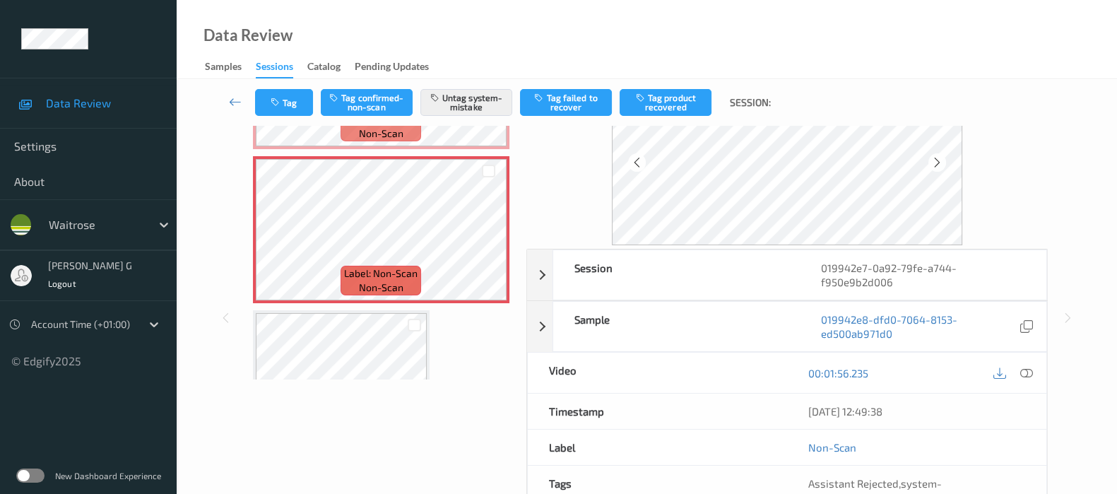
scroll to position [0, 0]
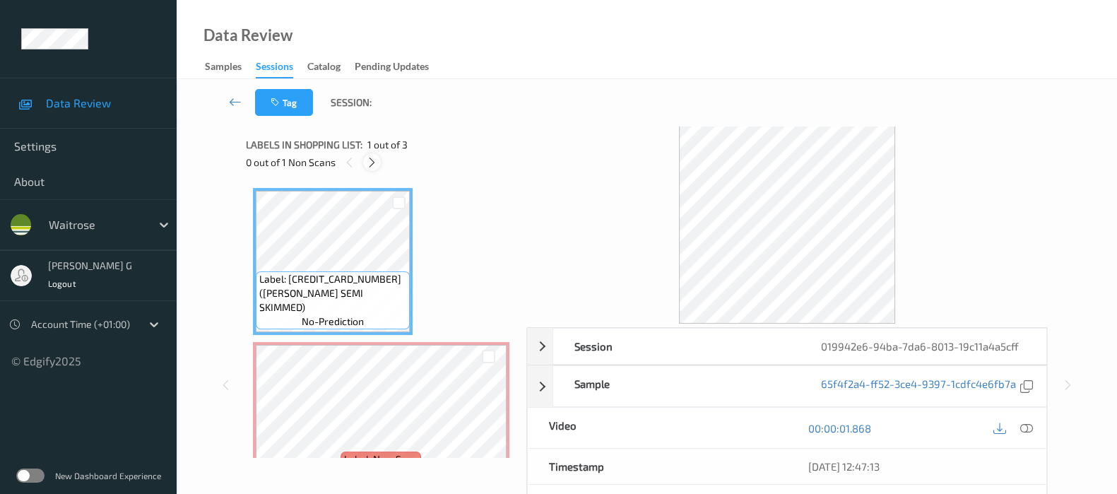
click at [371, 167] on icon at bounding box center [372, 162] width 12 height 13
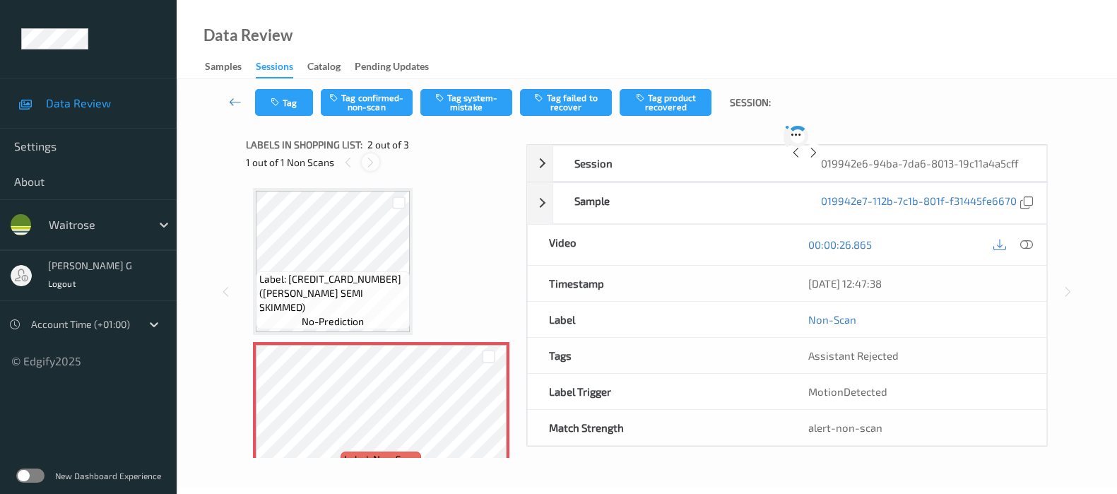
scroll to position [7, 0]
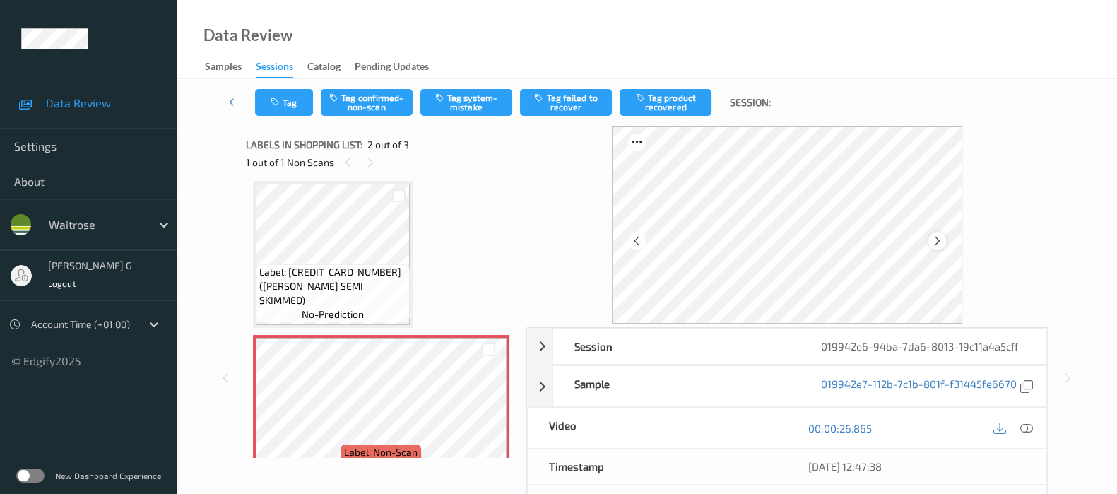
click at [941, 246] on icon at bounding box center [937, 241] width 12 height 13
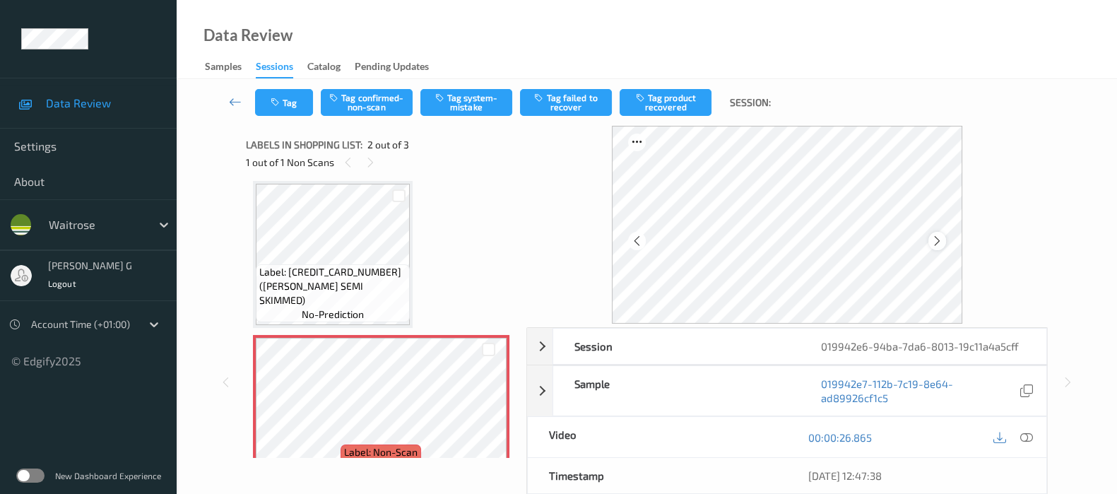
click at [940, 245] on icon at bounding box center [937, 241] width 12 height 13
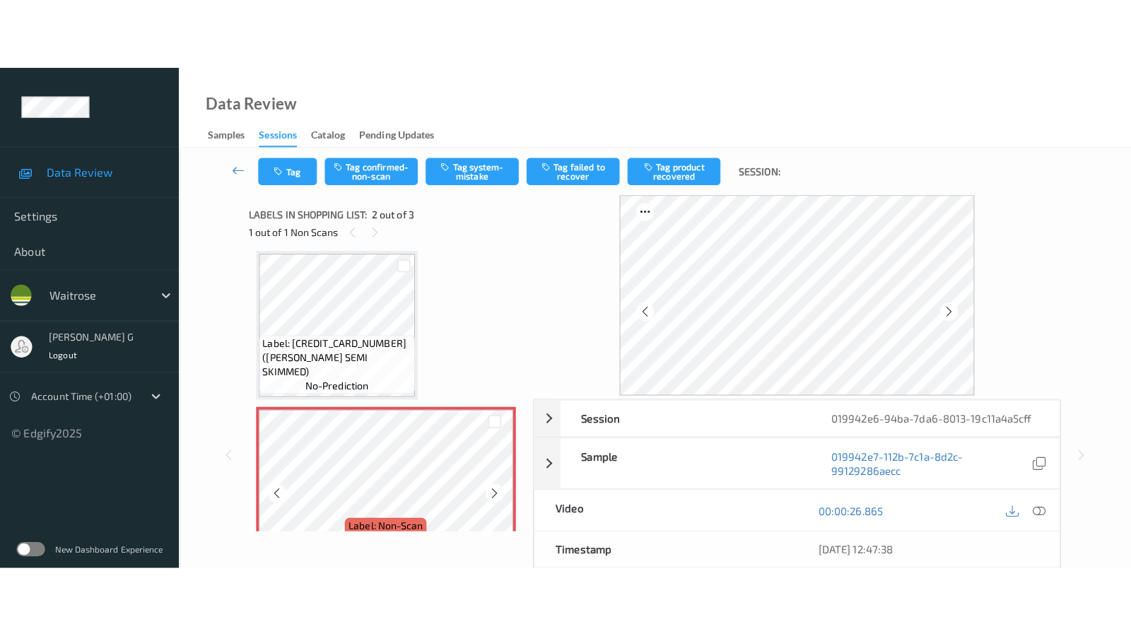
scroll to position [95, 0]
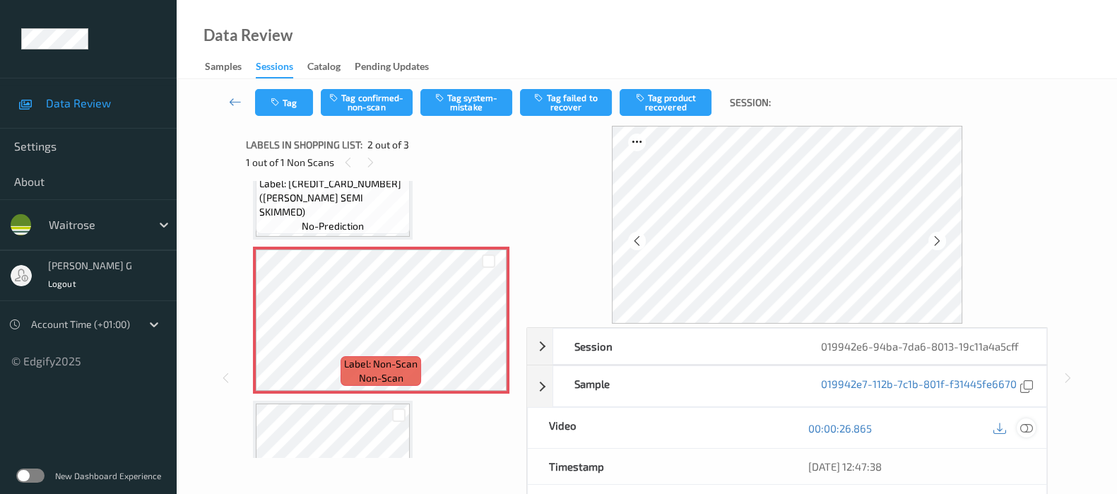
click at [1025, 424] on icon at bounding box center [1027, 428] width 13 height 13
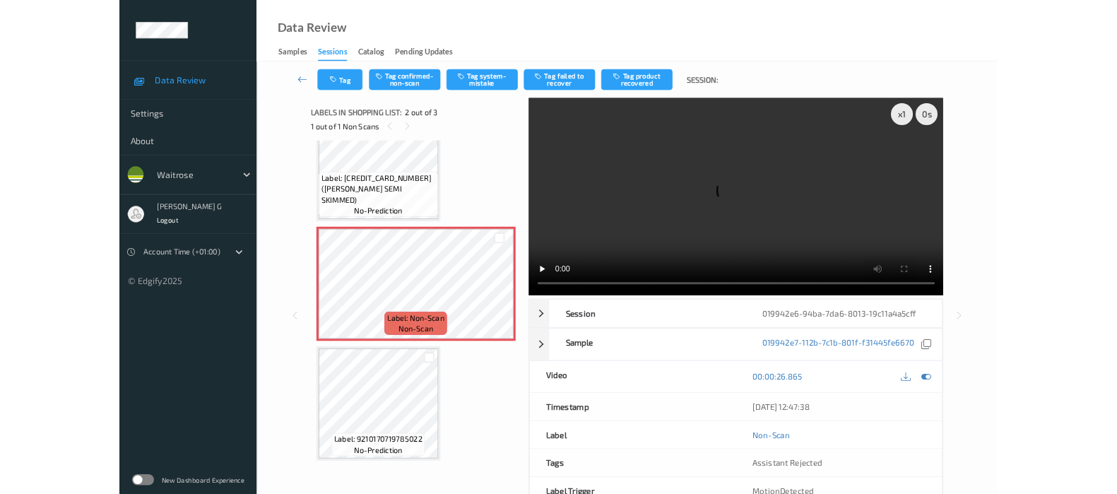
scroll to position [47, 0]
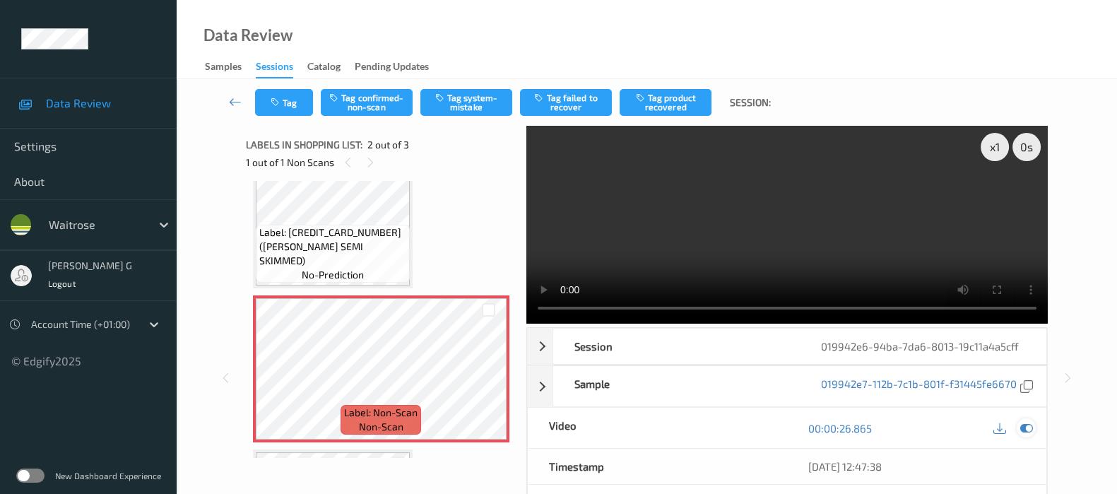
click at [1030, 424] on icon at bounding box center [1027, 428] width 13 height 13
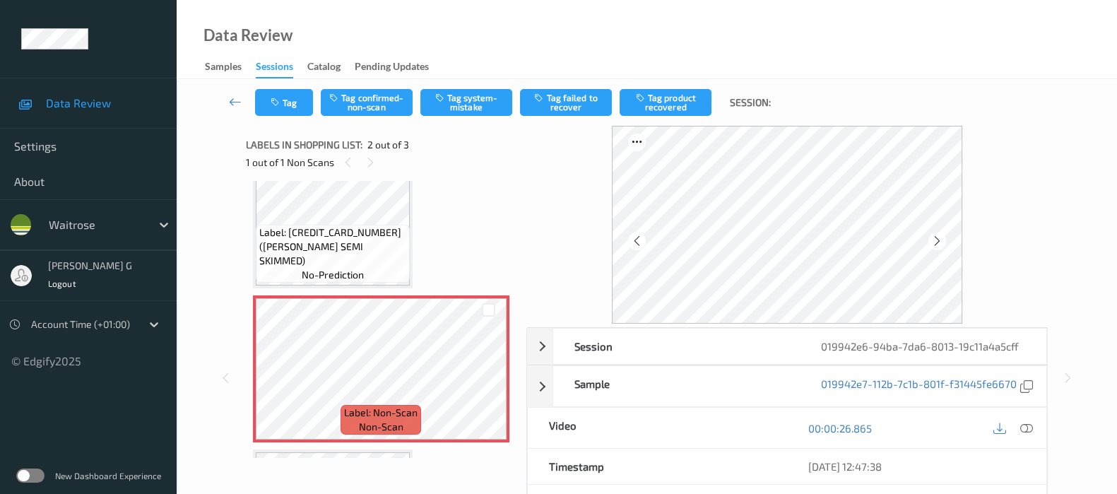
click at [449, 87] on div "Tag Tag confirmed-non-scan Tag system-mistake Tag failed to recover Tag product…" at bounding box center [647, 102] width 883 height 47
click at [468, 100] on button "Tag system-mistake" at bounding box center [467, 102] width 92 height 27
click at [368, 168] on icon at bounding box center [371, 162] width 12 height 13
click at [343, 163] on icon at bounding box center [348, 162] width 12 height 13
click at [934, 239] on icon at bounding box center [937, 241] width 12 height 13
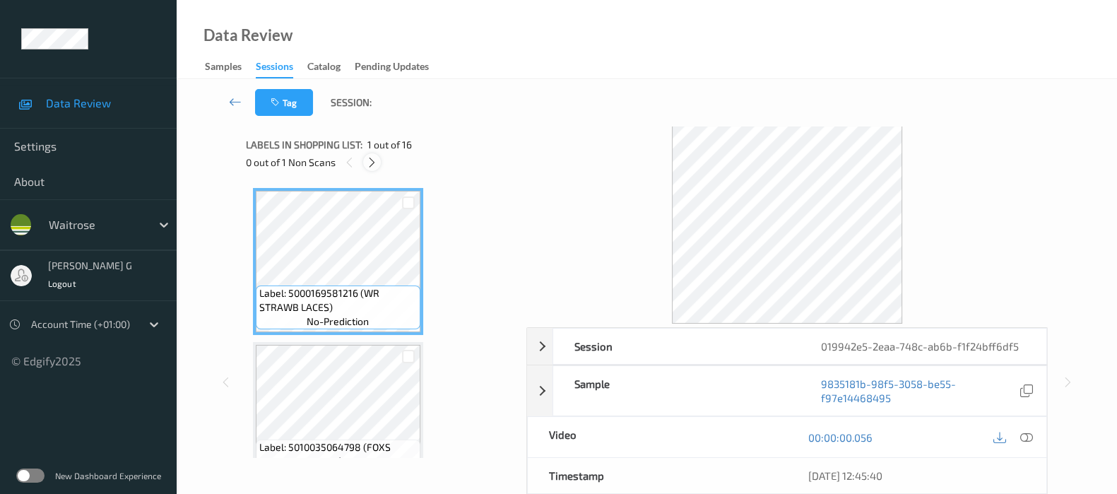
click at [368, 163] on icon at bounding box center [372, 162] width 12 height 13
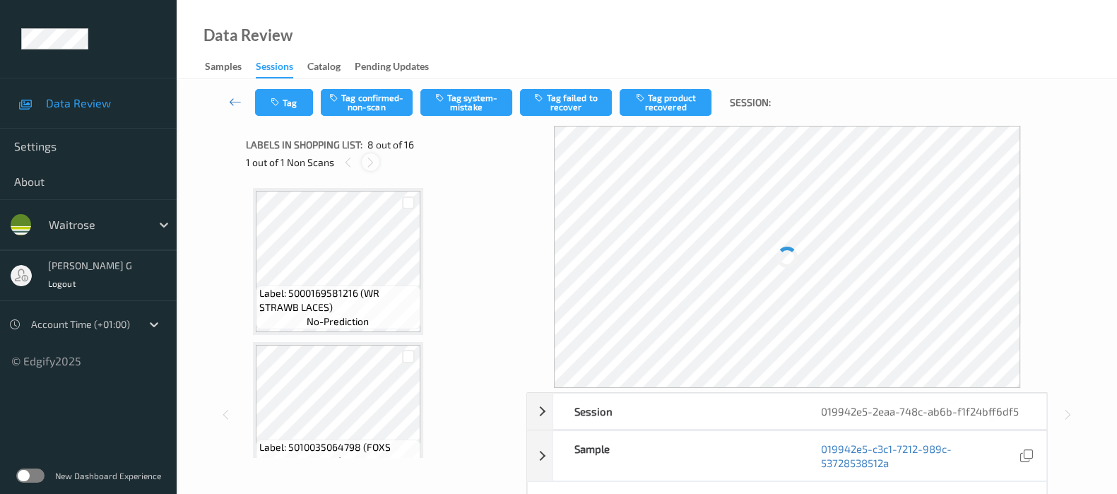
scroll to position [926, 0]
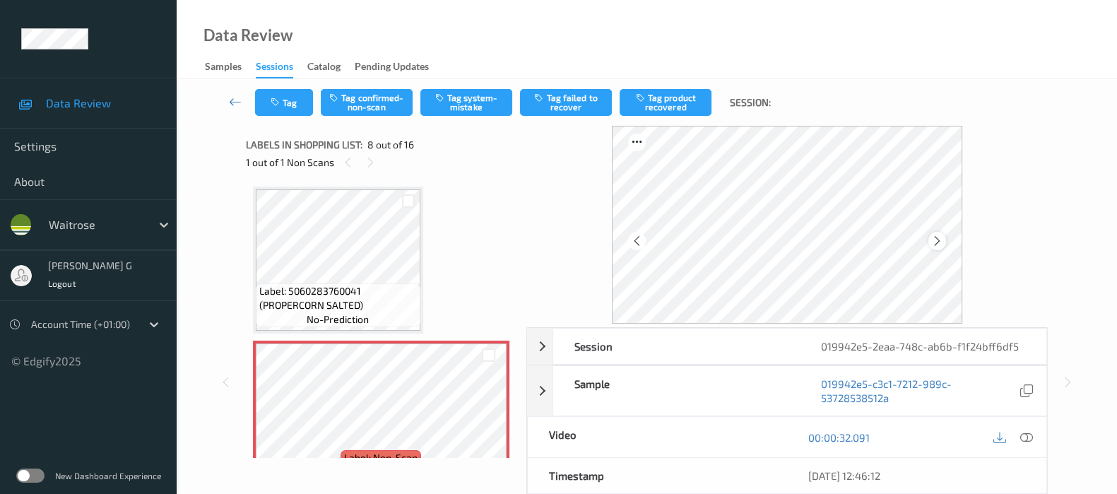
click at [943, 238] on icon at bounding box center [937, 241] width 12 height 13
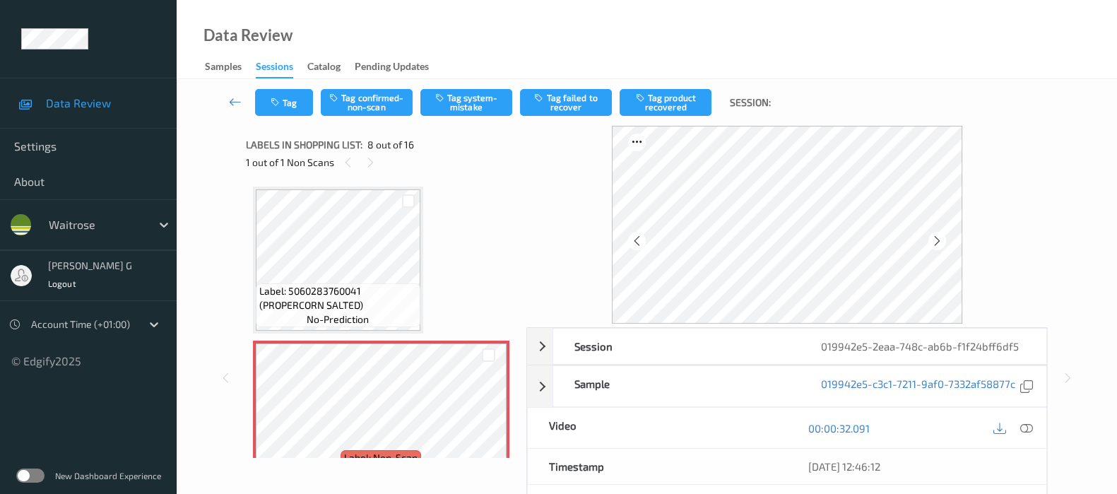
click at [943, 238] on icon at bounding box center [937, 241] width 12 height 13
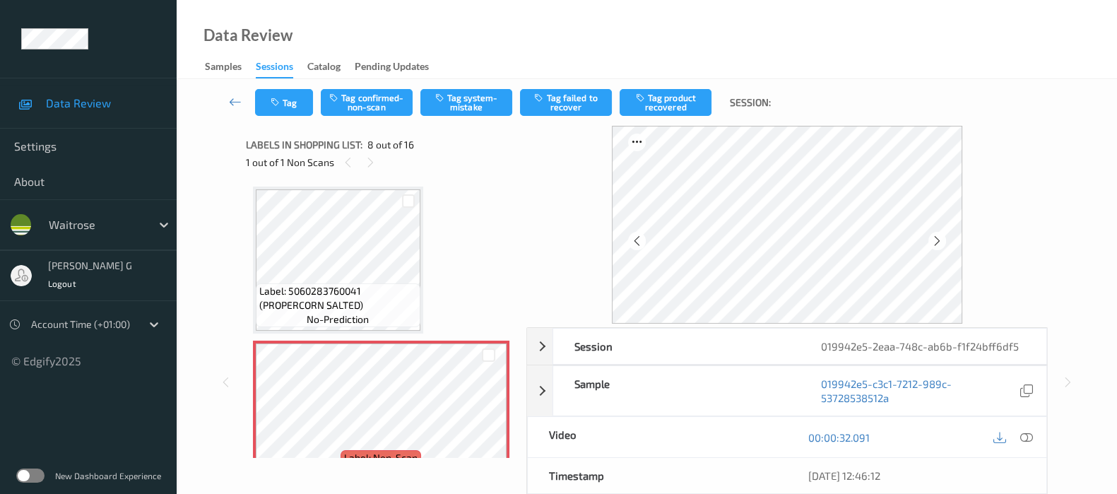
click at [943, 238] on icon at bounding box center [937, 241] width 12 height 13
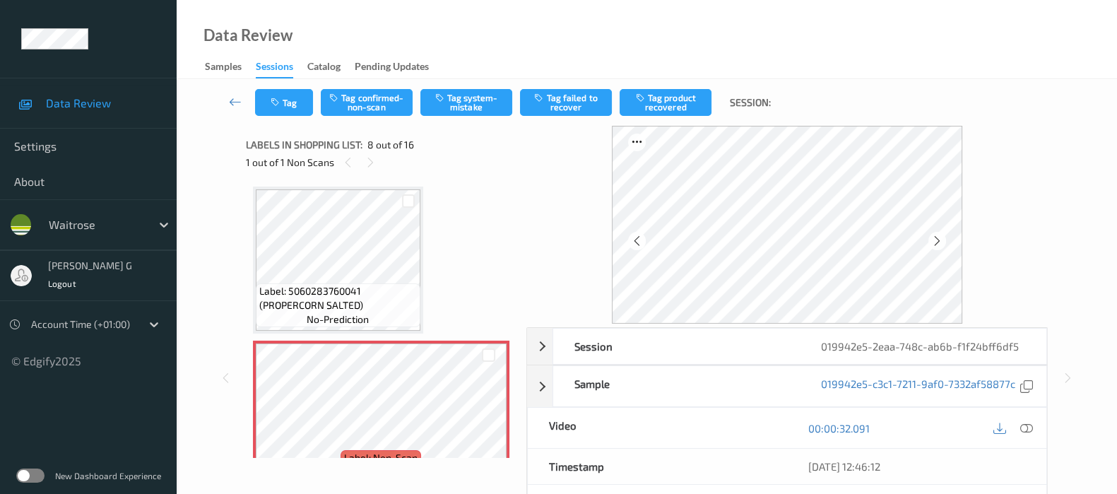
click at [943, 238] on icon at bounding box center [937, 241] width 12 height 13
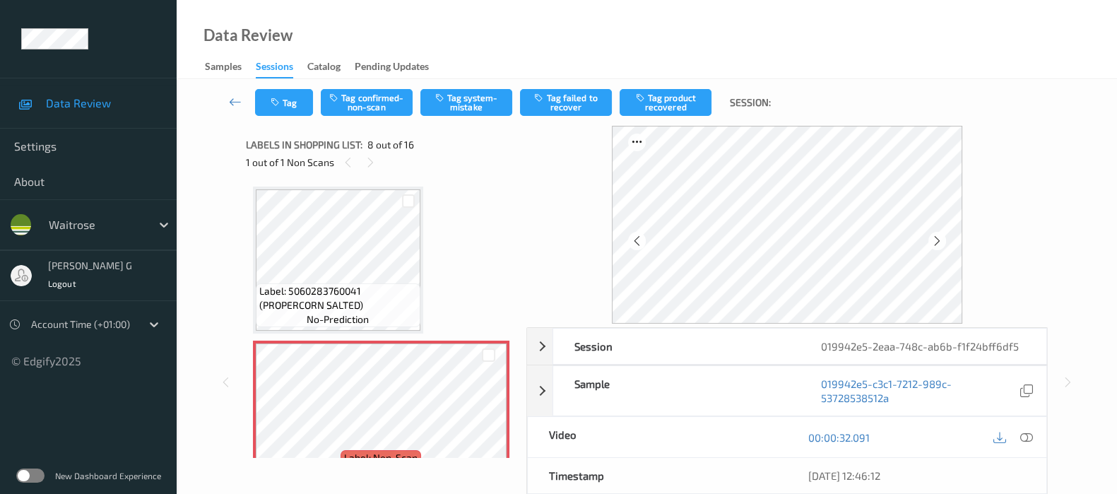
click at [943, 238] on icon at bounding box center [937, 241] width 12 height 13
click at [1029, 434] on icon at bounding box center [1027, 437] width 13 height 13
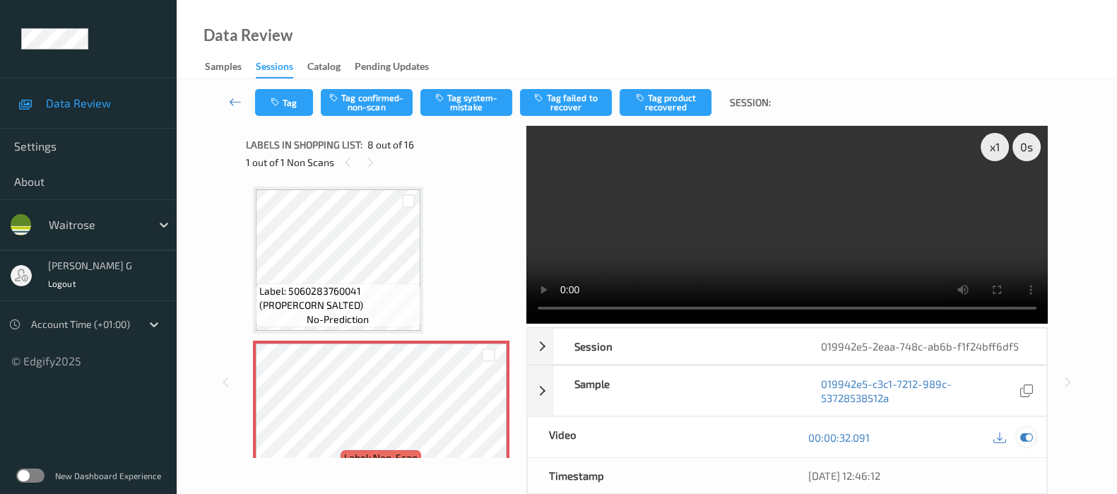
click at [1023, 433] on icon at bounding box center [1027, 437] width 13 height 13
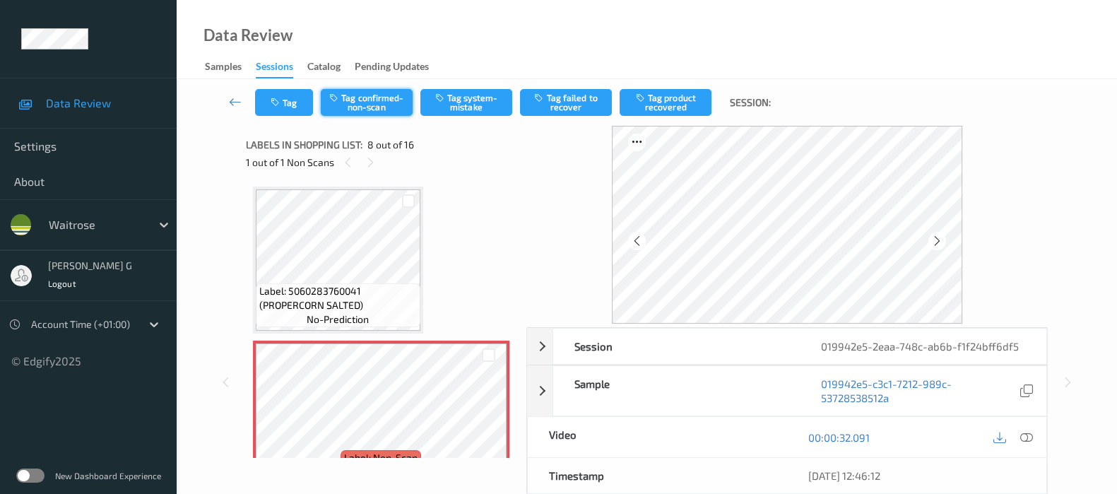
click at [364, 94] on button "Tag confirmed-non-scan" at bounding box center [367, 102] width 92 height 27
click at [654, 104] on button "Tag product recovered" at bounding box center [666, 102] width 92 height 27
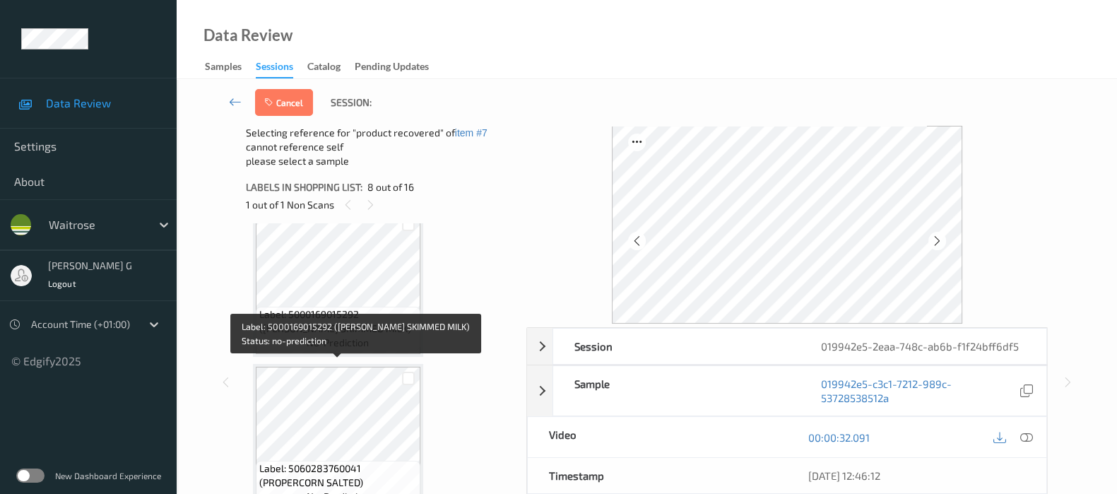
scroll to position [1367, 0]
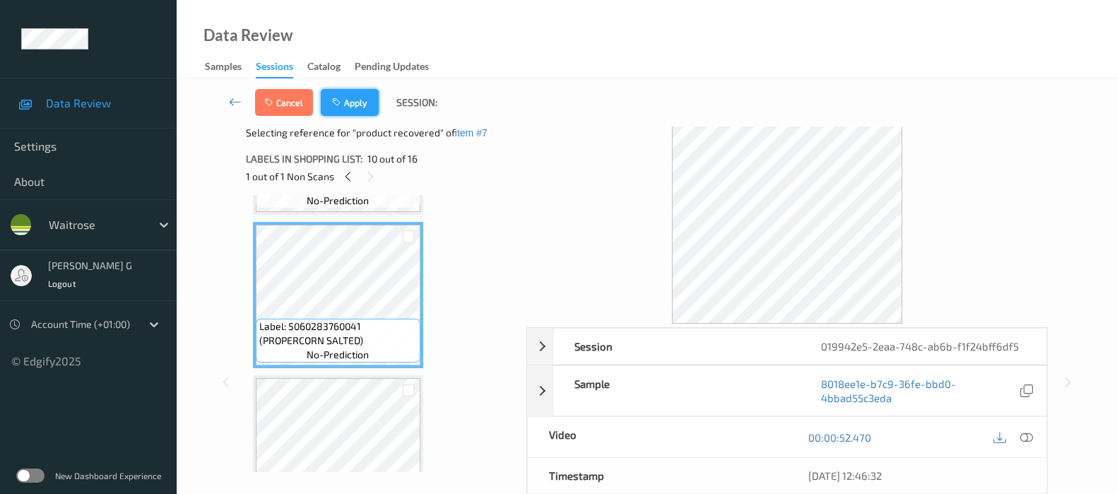
click at [347, 104] on button "Apply" at bounding box center [350, 102] width 58 height 27
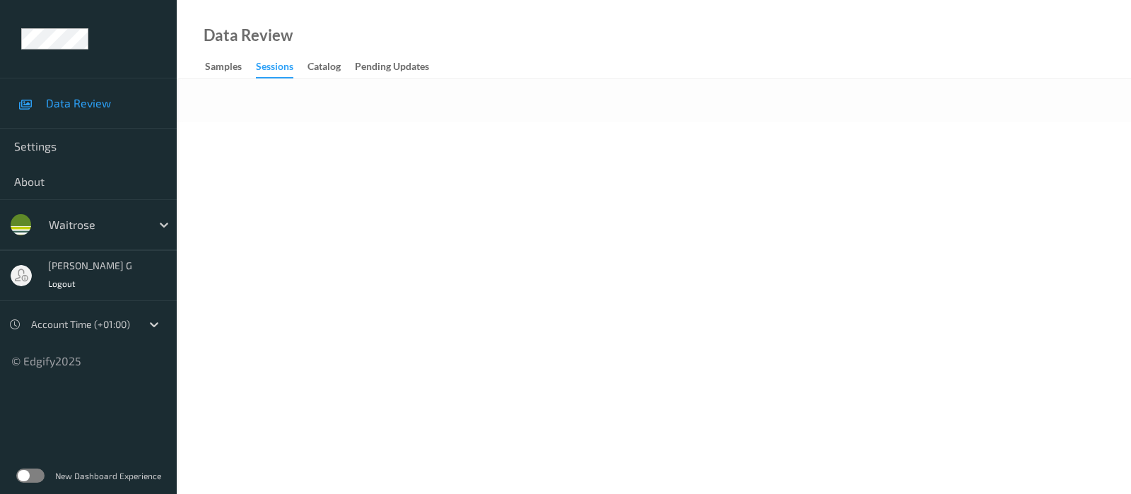
click at [411, 148] on body "Data Review Settings About waitrose varsha g Logout Account Time (+01:00) © Edg…" at bounding box center [565, 247] width 1131 height 494
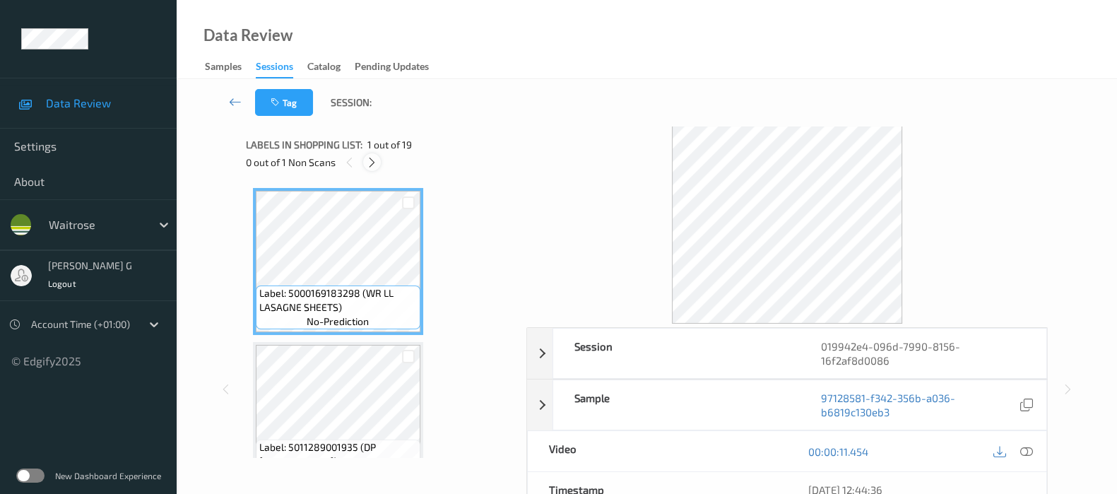
click at [380, 161] on div at bounding box center [372, 162] width 18 height 18
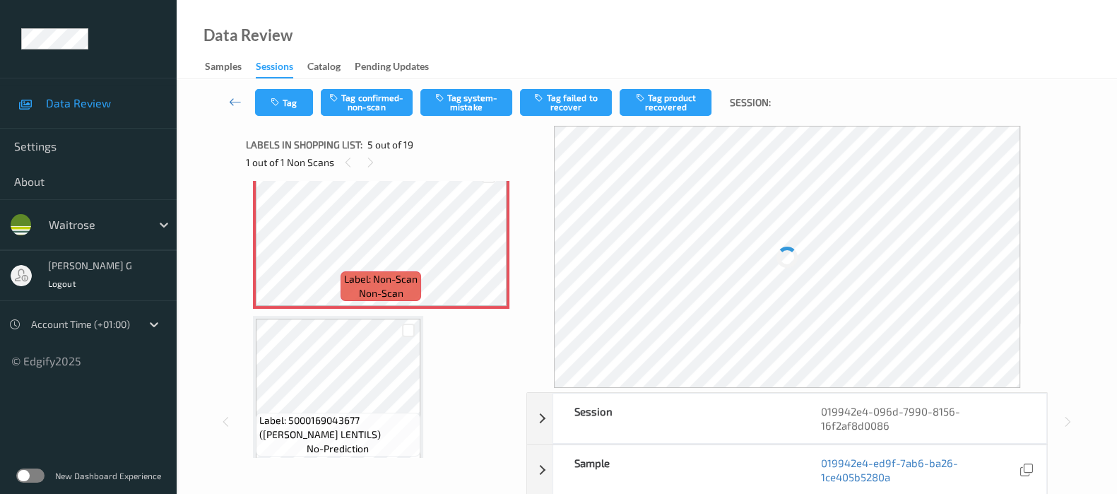
scroll to position [554, 0]
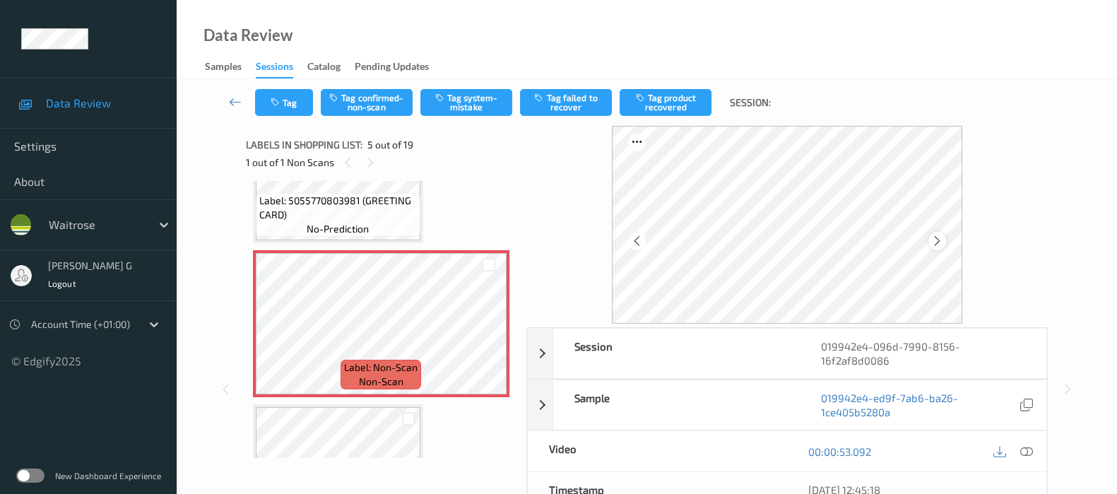
click at [934, 237] on div at bounding box center [938, 241] width 18 height 18
click at [936, 238] on icon at bounding box center [937, 241] width 12 height 13
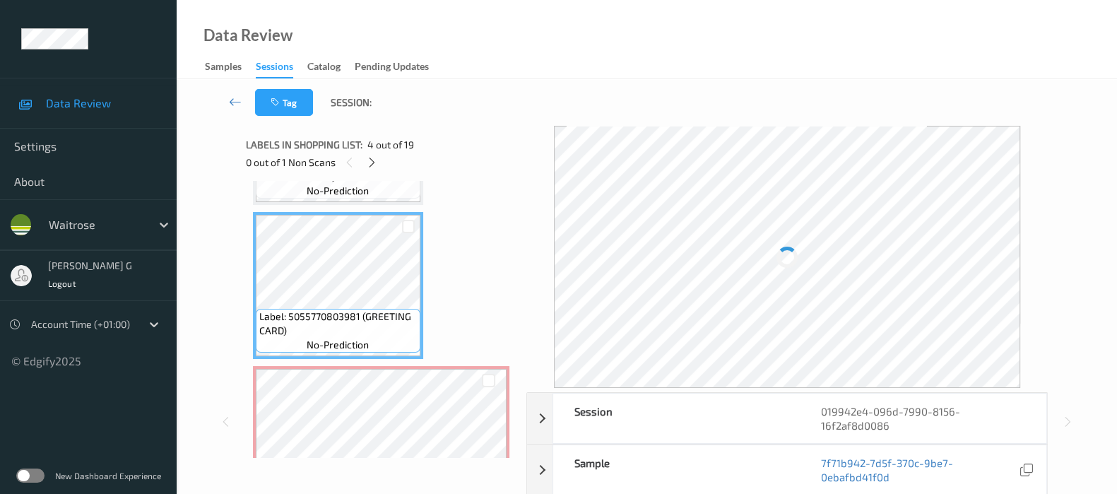
scroll to position [466, 0]
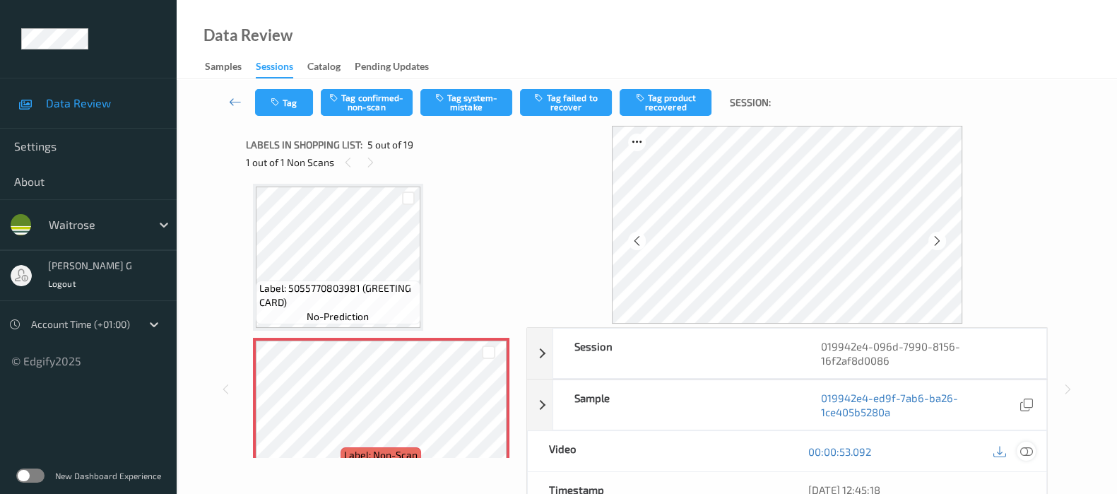
click at [1023, 445] on icon at bounding box center [1027, 451] width 13 height 13
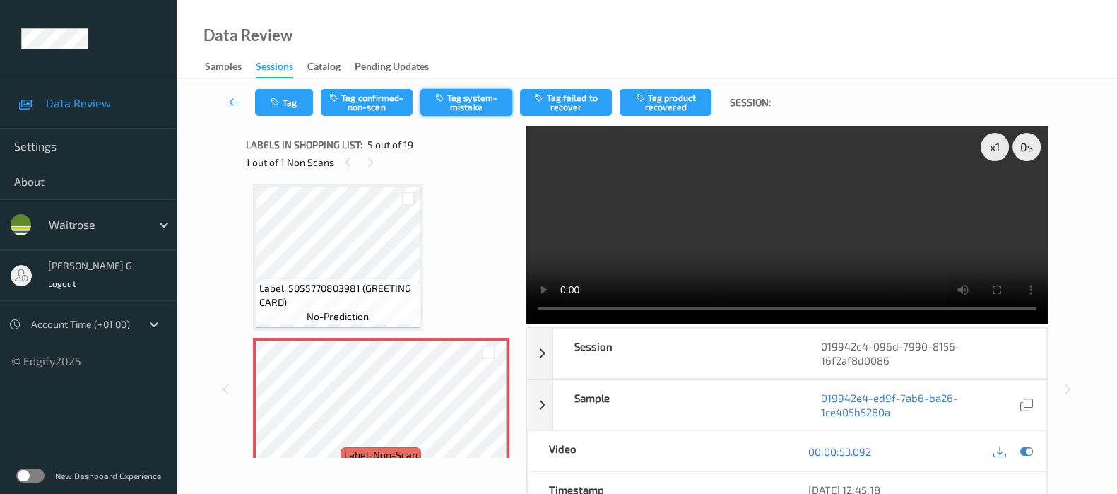
click at [468, 95] on button "Tag system-mistake" at bounding box center [467, 102] width 92 height 27
click at [1029, 445] on icon at bounding box center [1027, 451] width 13 height 13
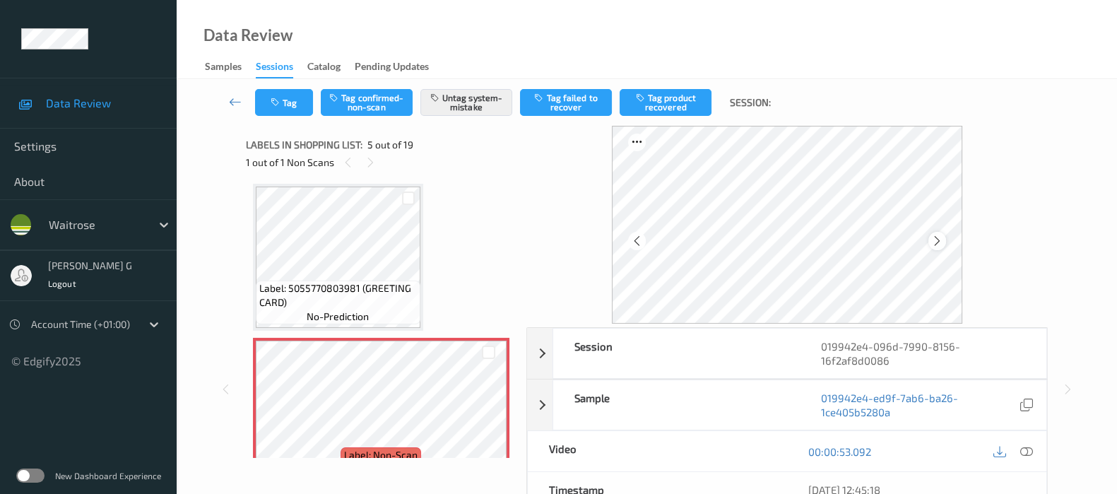
click at [936, 240] on icon at bounding box center [937, 241] width 12 height 13
click at [1029, 449] on icon at bounding box center [1027, 451] width 13 height 13
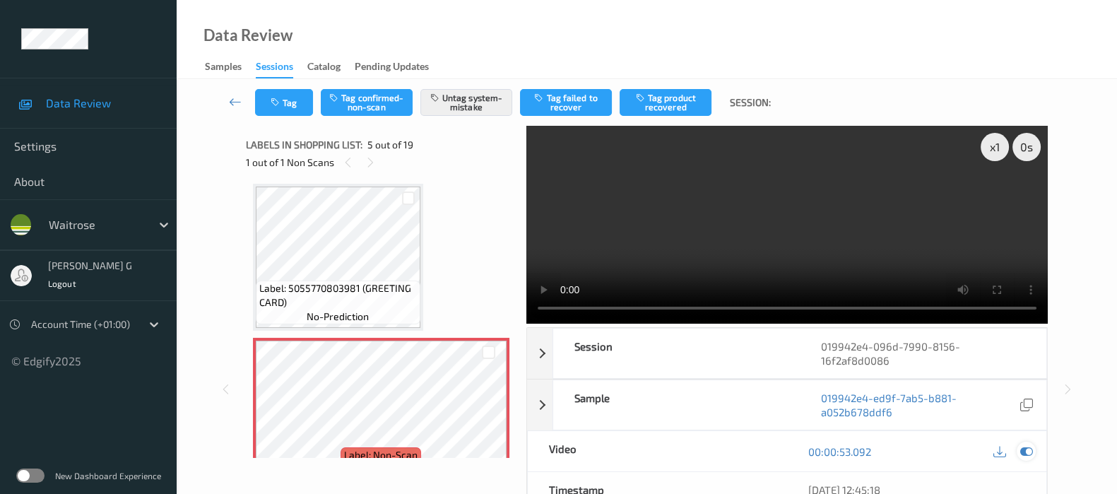
click at [1028, 449] on icon at bounding box center [1027, 451] width 13 height 13
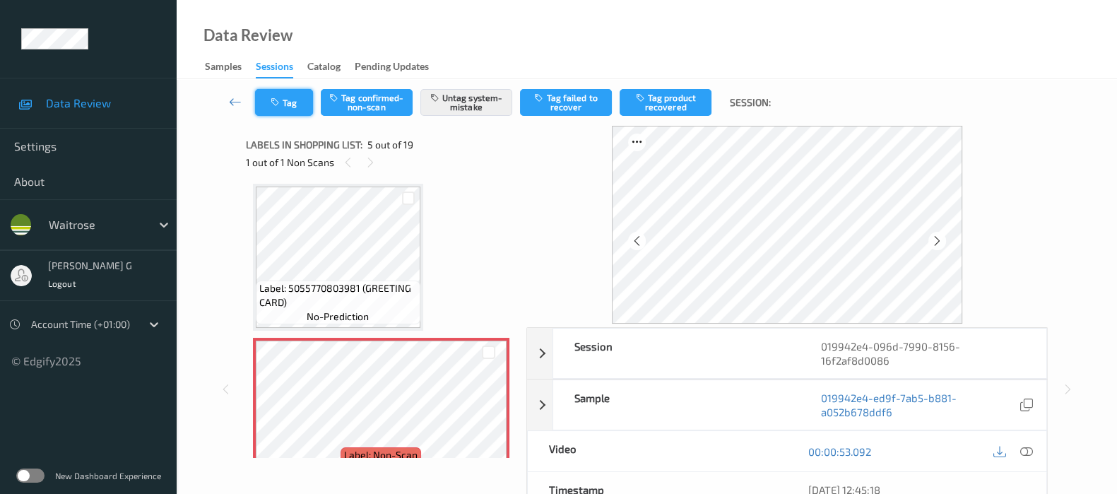
click at [255, 100] on button "Tag" at bounding box center [284, 102] width 58 height 27
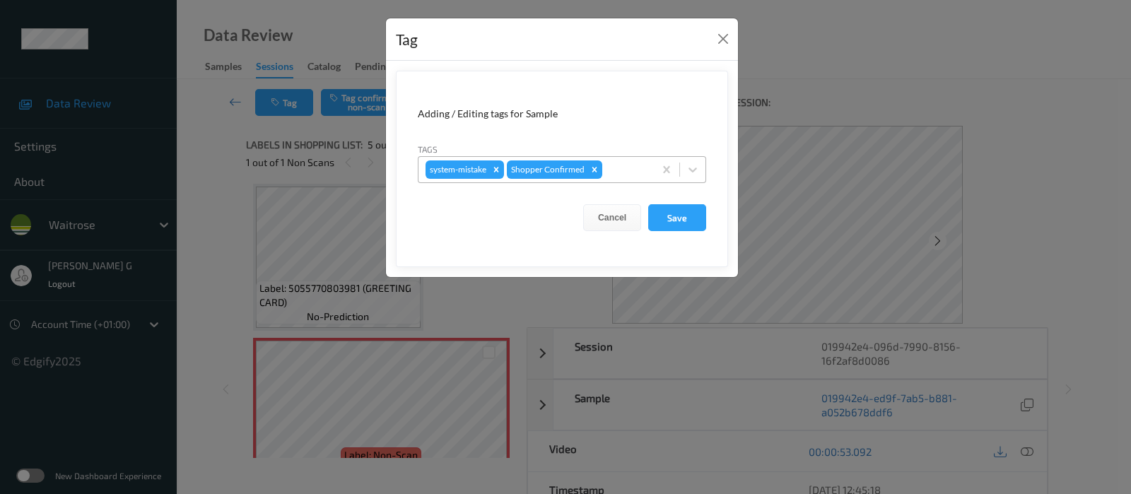
click at [629, 166] on div at bounding box center [626, 169] width 42 height 17
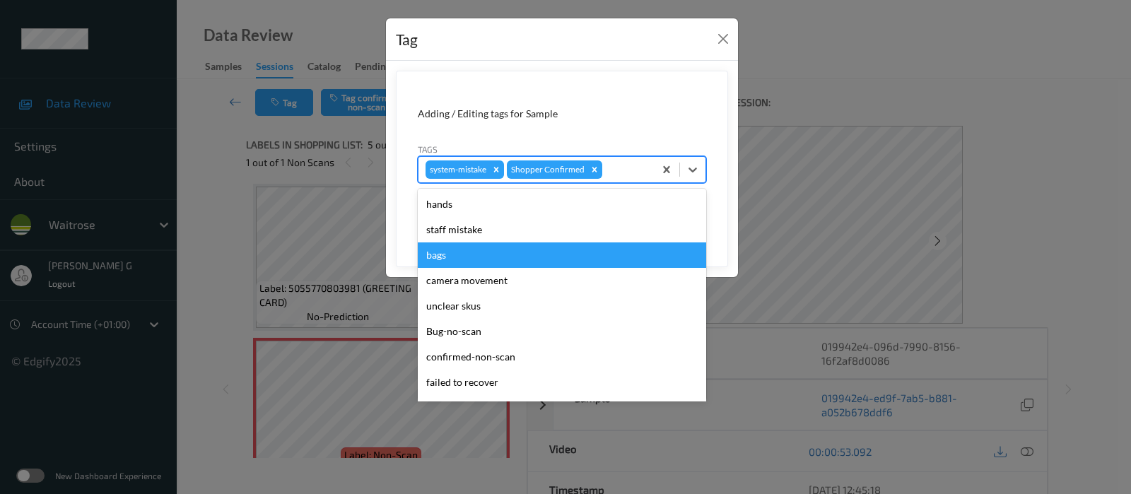
click at [450, 249] on div "bags" at bounding box center [562, 254] width 288 height 25
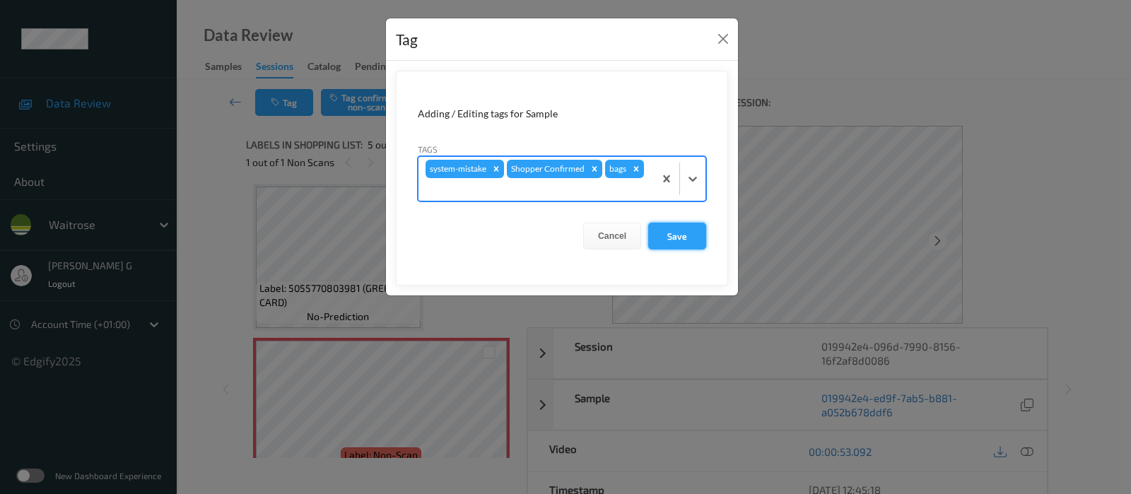
click at [682, 236] on button "Save" at bounding box center [677, 236] width 58 height 27
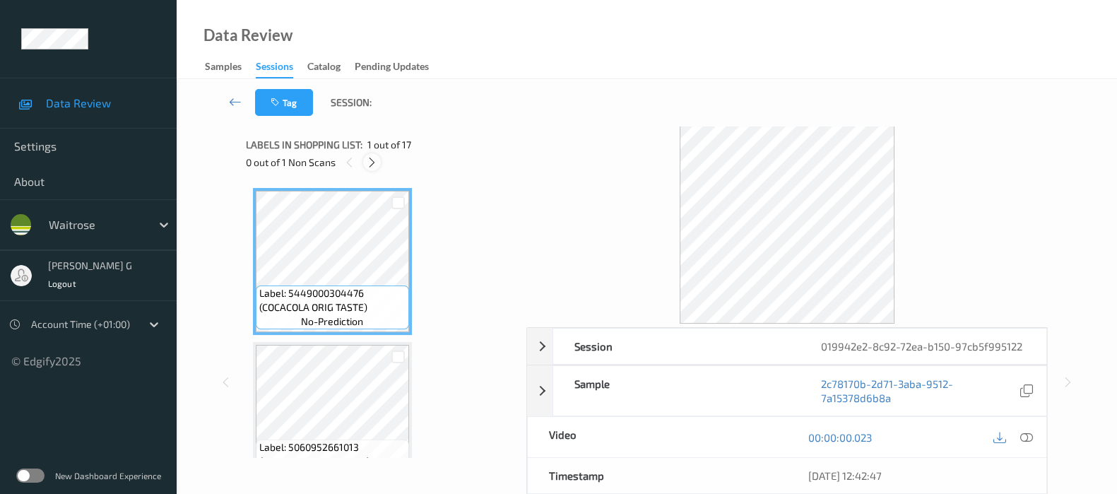
click at [371, 160] on icon at bounding box center [372, 162] width 12 height 13
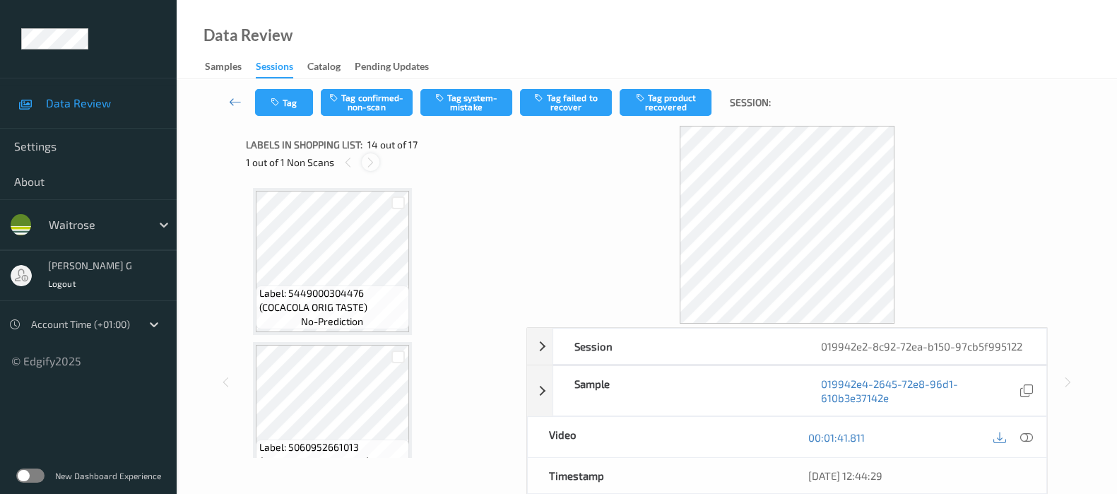
scroll to position [1845, 0]
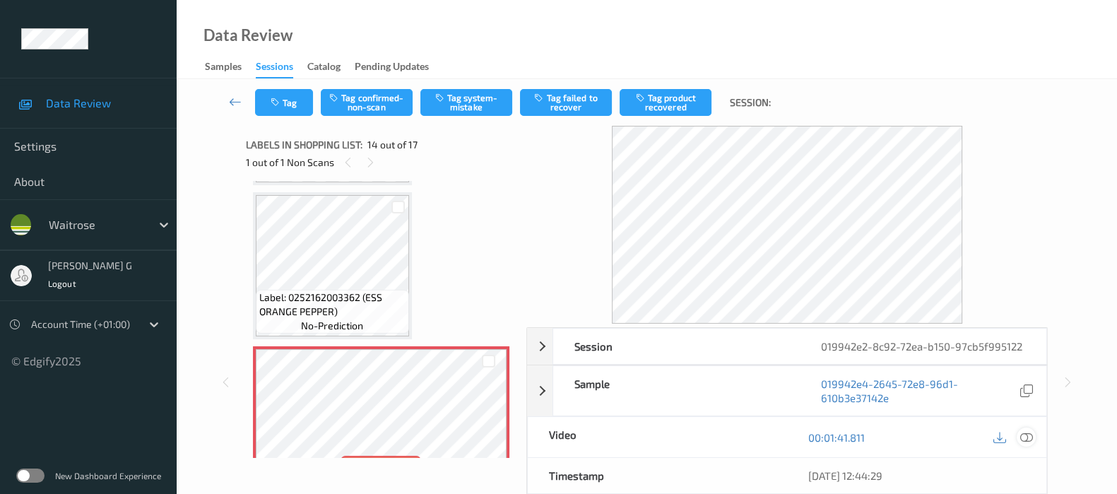
click at [1024, 433] on icon at bounding box center [1027, 437] width 13 height 13
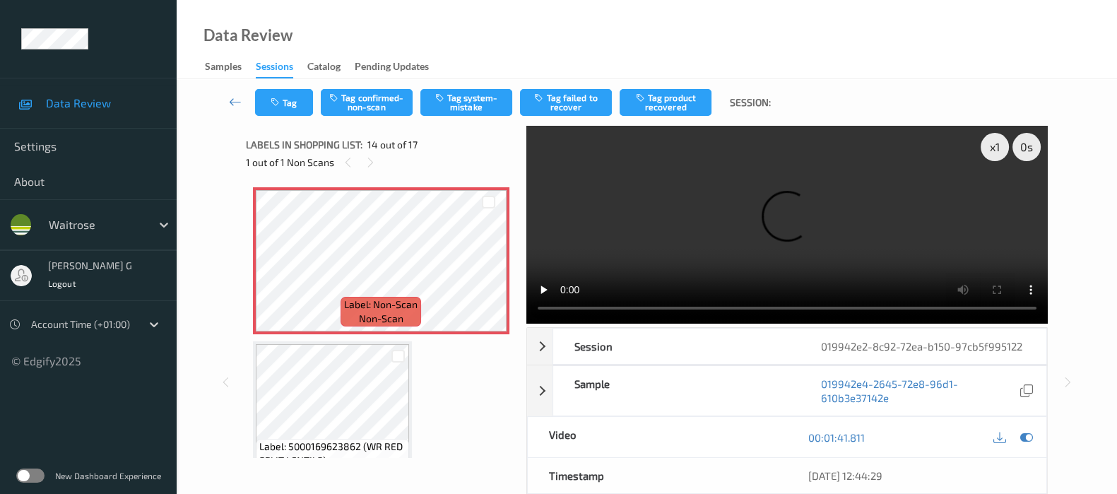
scroll to position [2021, 0]
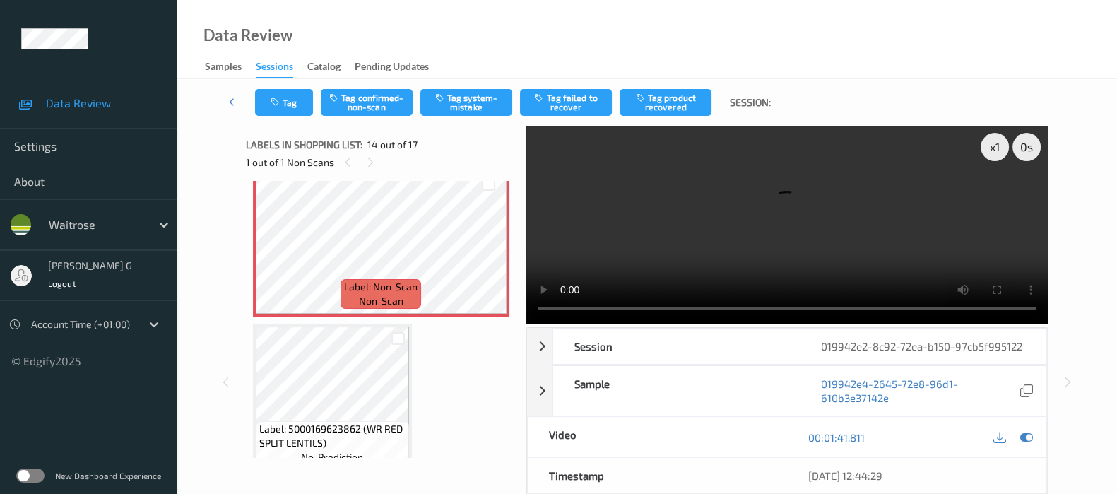
click at [998, 192] on video at bounding box center [788, 225] width 522 height 198
drag, startPoint x: 1026, startPoint y: 436, endPoint x: 997, endPoint y: 436, distance: 29.7
click at [1026, 436] on icon at bounding box center [1027, 437] width 13 height 13
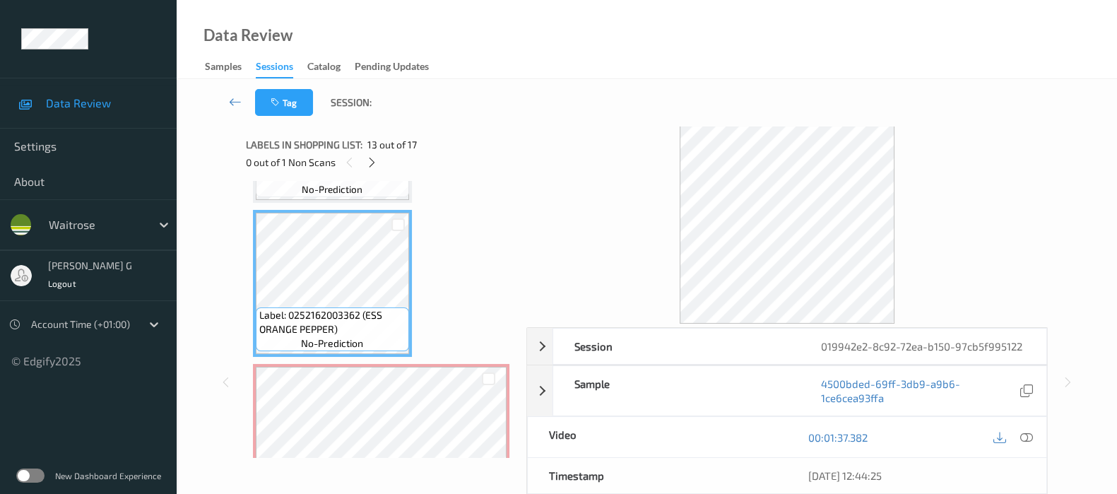
scroll to position [1845, 0]
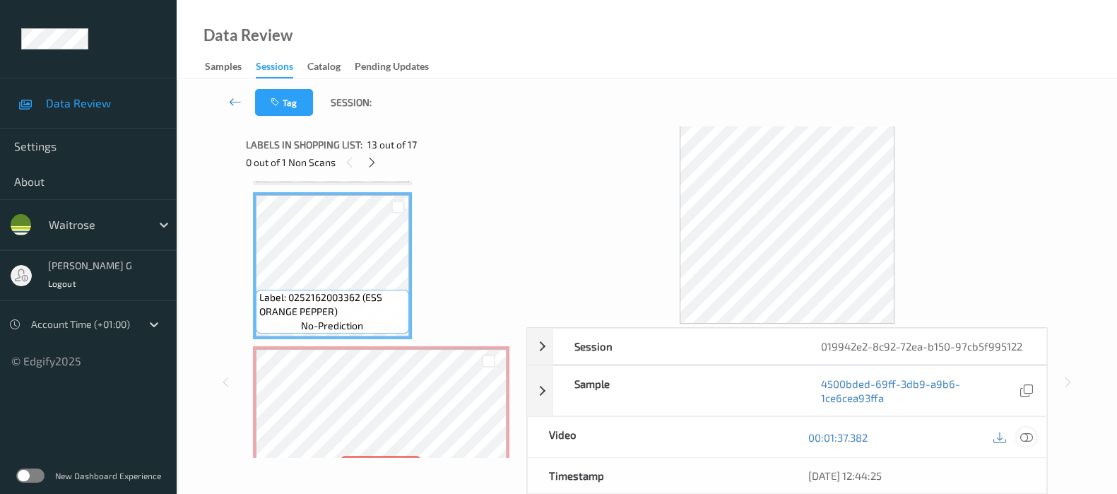
click at [1021, 439] on icon at bounding box center [1027, 437] width 13 height 13
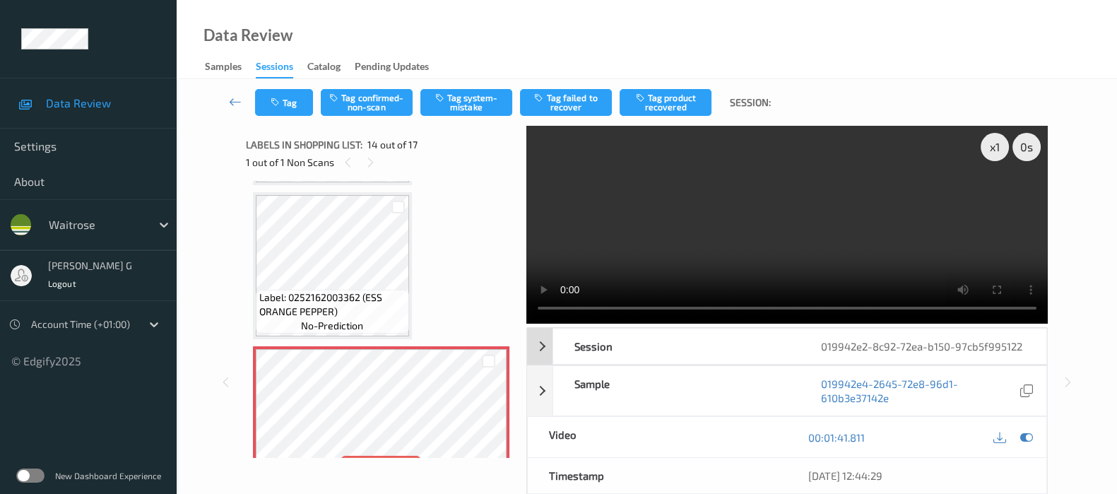
click at [1030, 348] on div "019942e2-8c92-72ea-b150-97cb5f995122" at bounding box center [923, 346] width 247 height 35
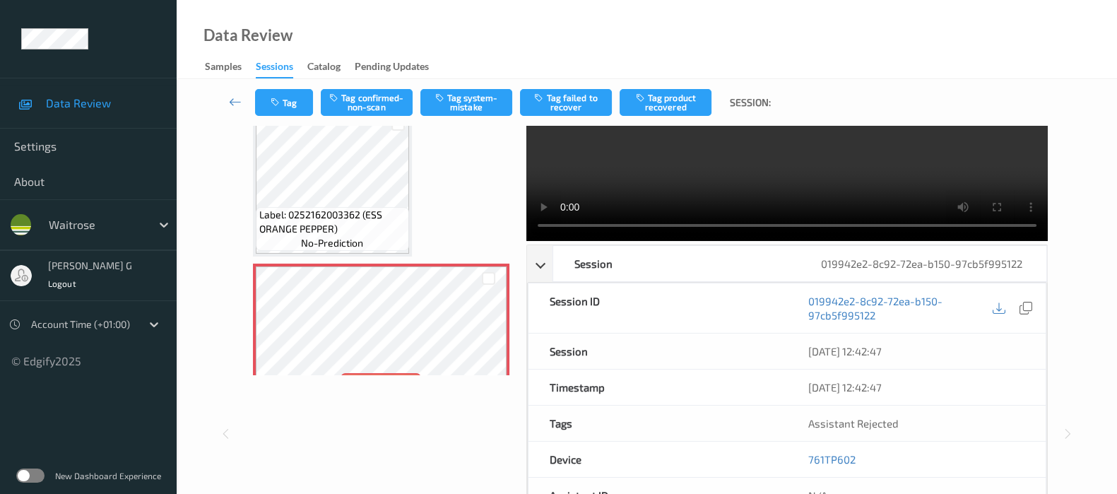
scroll to position [0, 0]
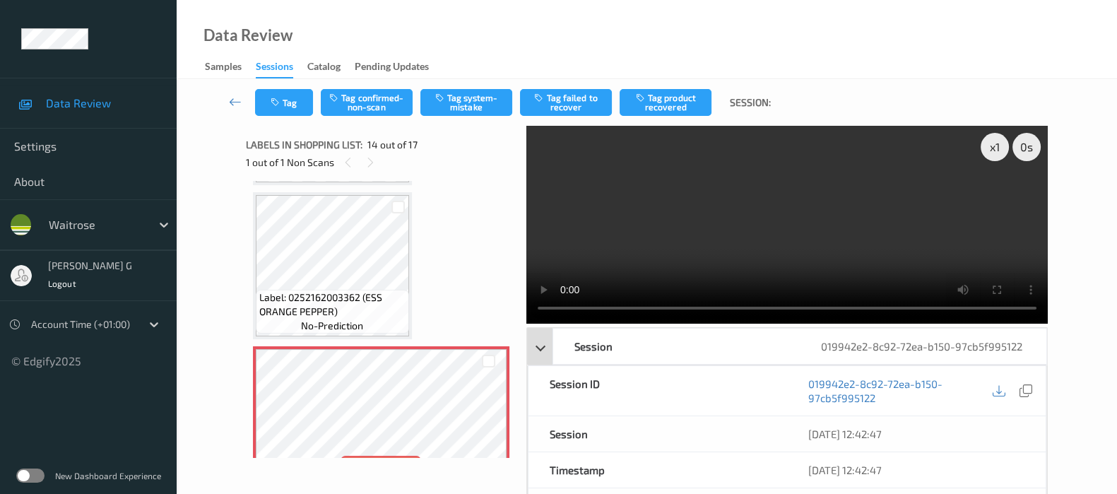
click at [594, 348] on div "Session" at bounding box center [676, 346] width 247 height 35
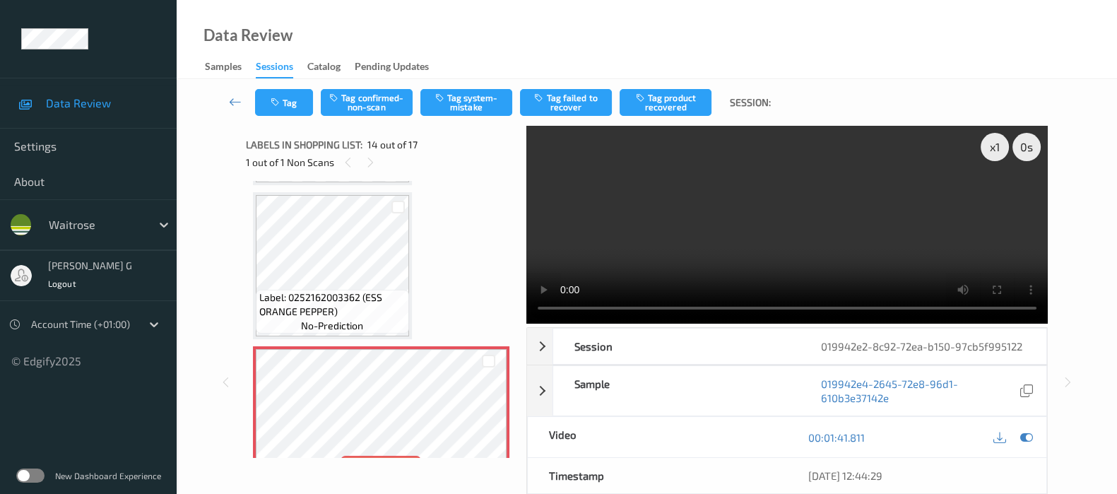
click at [1037, 435] on div "00:01:41.811" at bounding box center [916, 437] width 259 height 40
click at [1032, 435] on icon at bounding box center [1027, 437] width 13 height 13
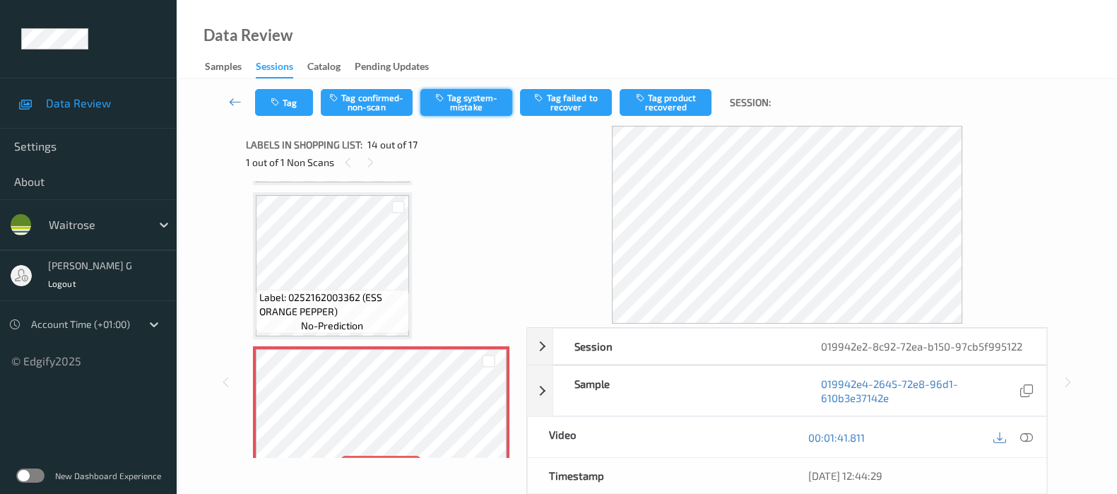
click at [472, 105] on button "Tag system-mistake" at bounding box center [467, 102] width 92 height 27
click at [273, 105] on icon "button" at bounding box center [277, 103] width 12 height 10
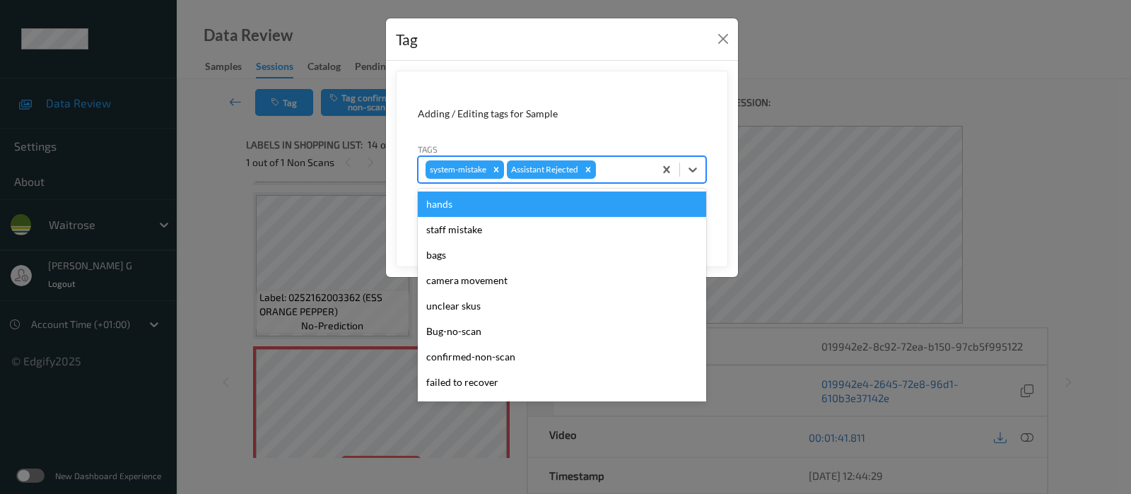
click at [651, 165] on div "system-mistake Assistant Rejected" at bounding box center [535, 170] width 235 height 24
type input "un"
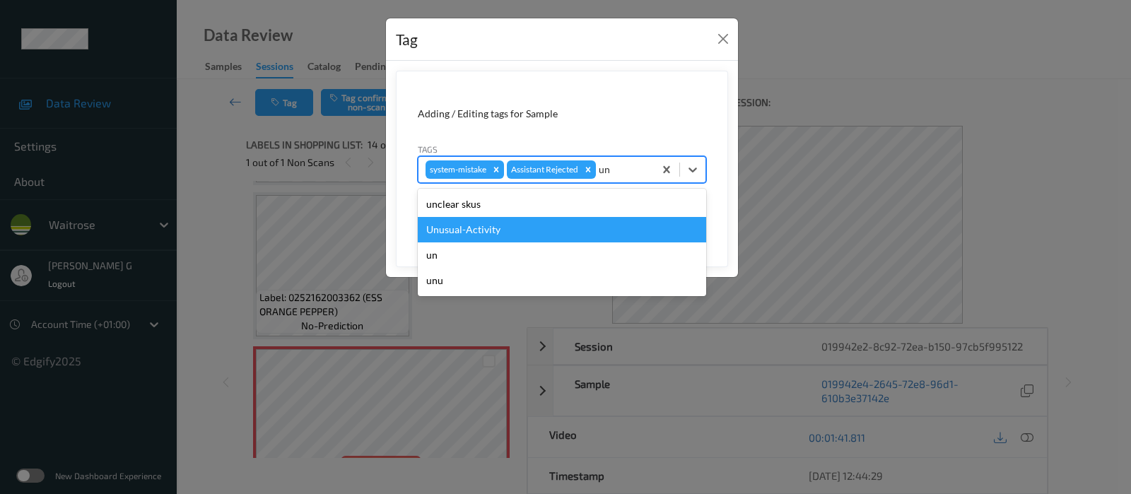
click at [464, 233] on div "Unusual-Activity" at bounding box center [562, 229] width 288 height 25
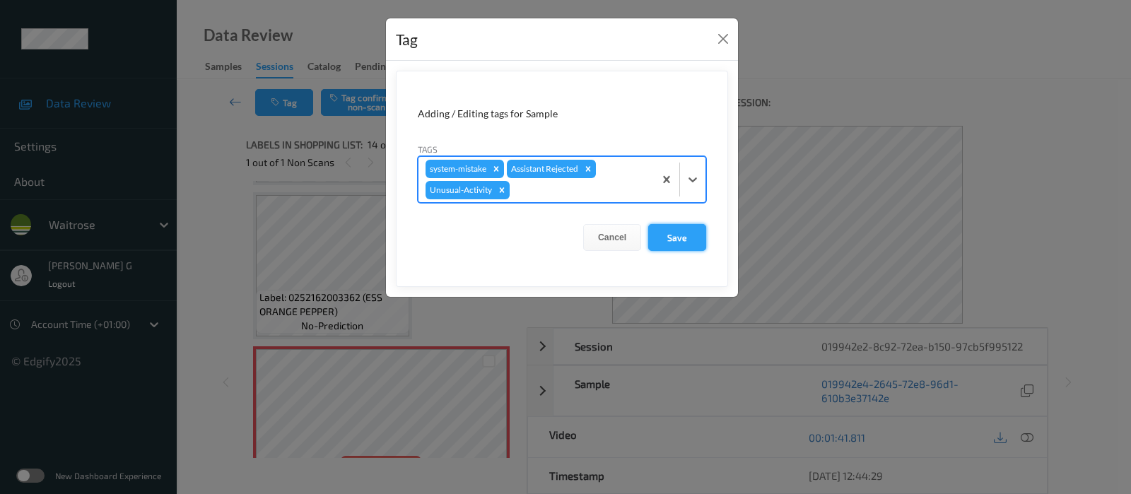
click at [686, 232] on button "Save" at bounding box center [677, 237] width 58 height 27
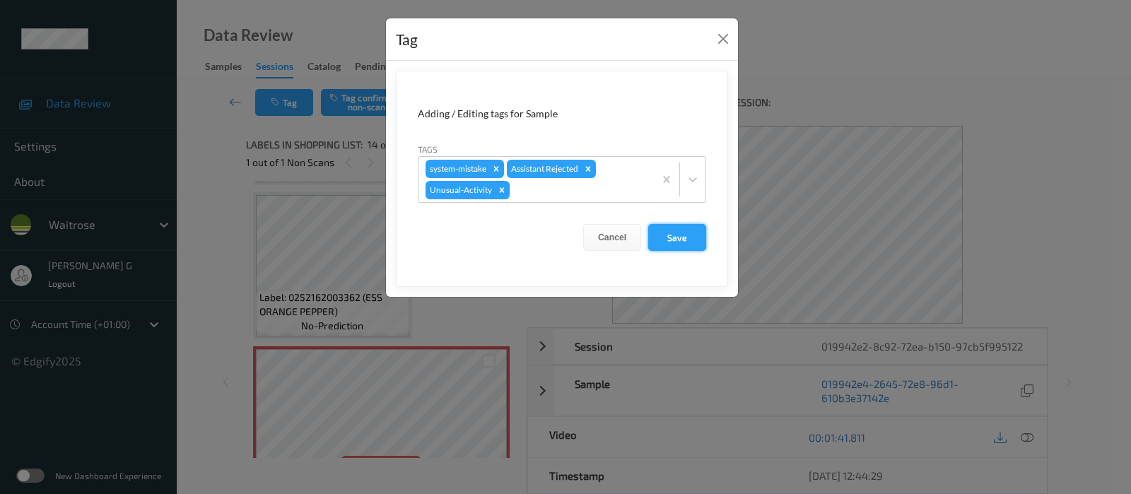
click at [677, 235] on button "Save" at bounding box center [677, 237] width 58 height 27
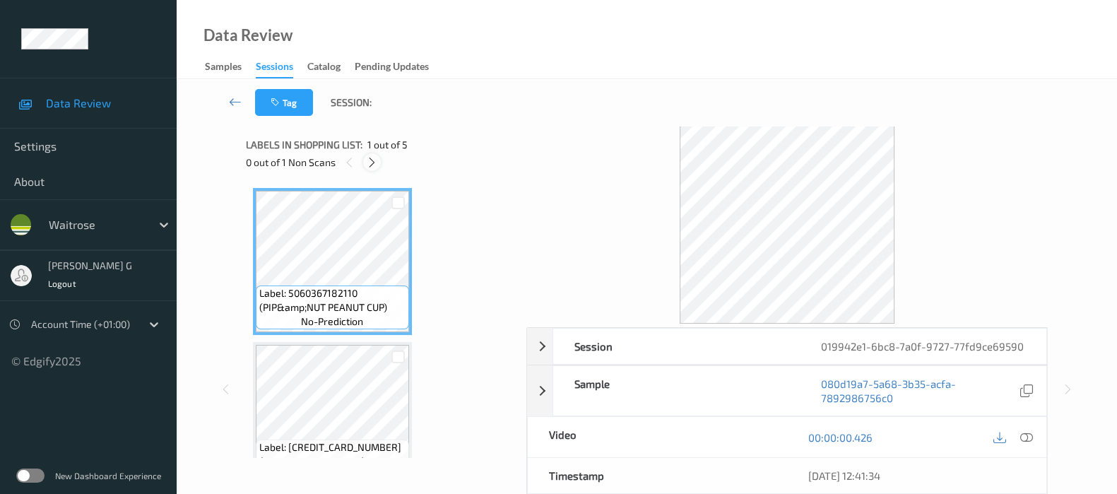
click at [374, 163] on icon at bounding box center [372, 162] width 12 height 13
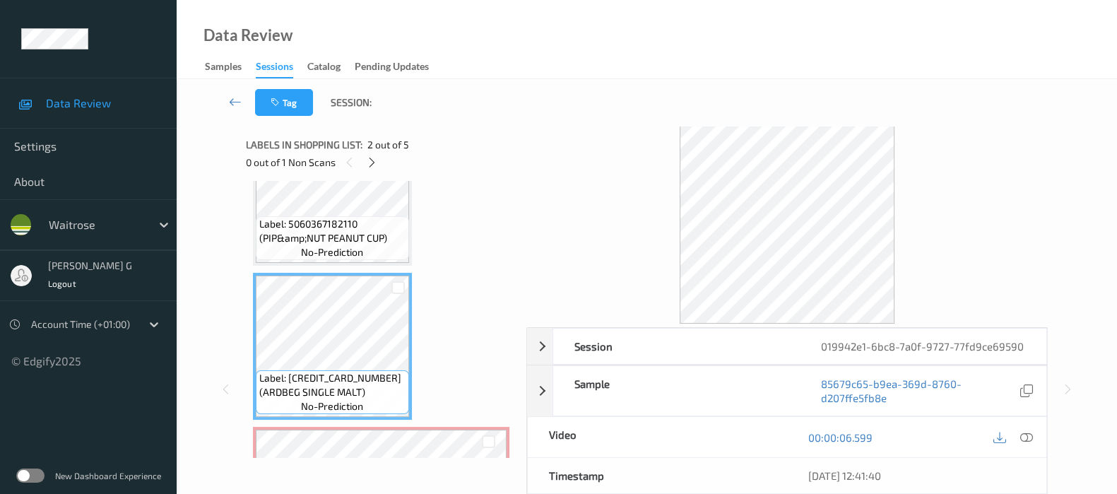
scroll to position [176, 0]
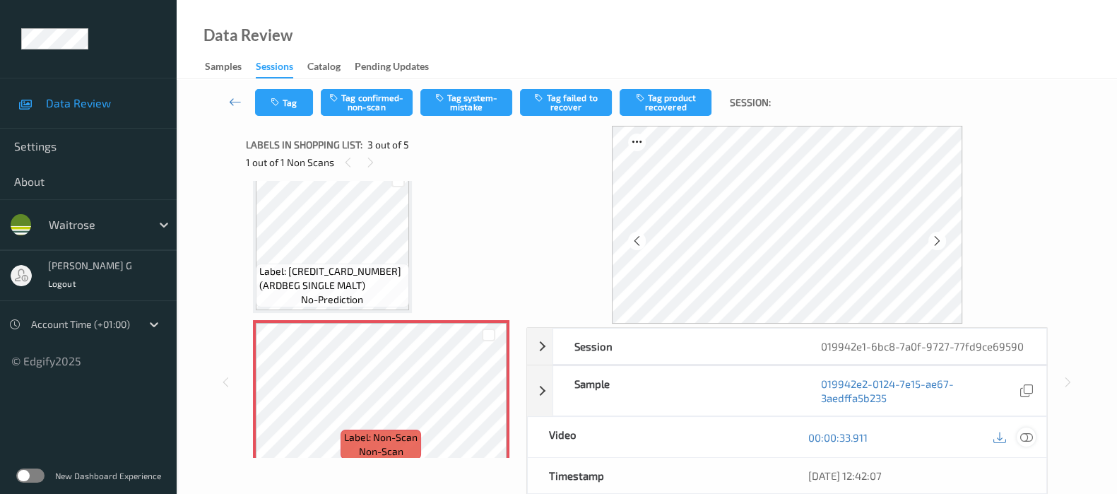
click at [1033, 438] on icon at bounding box center [1027, 437] width 13 height 13
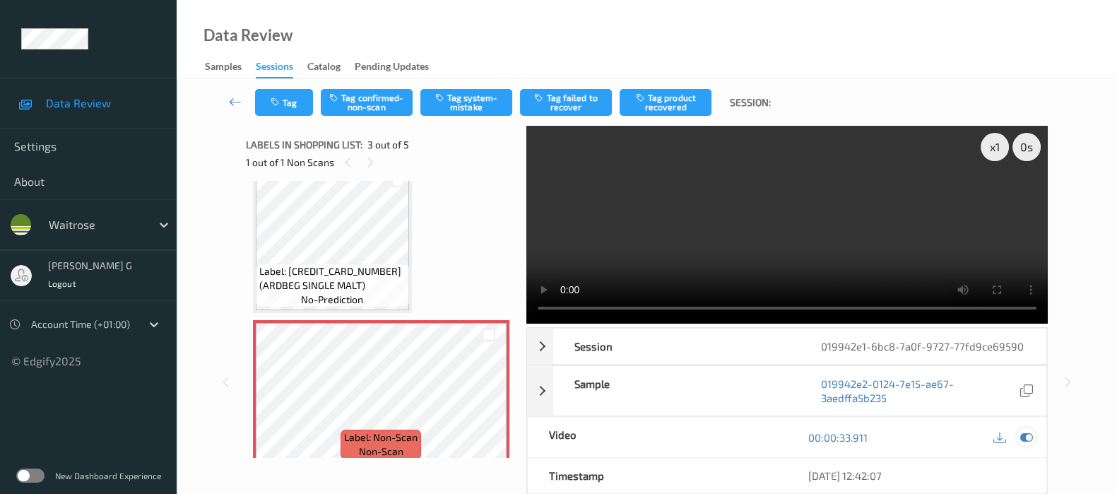
click at [1031, 433] on icon at bounding box center [1027, 437] width 13 height 13
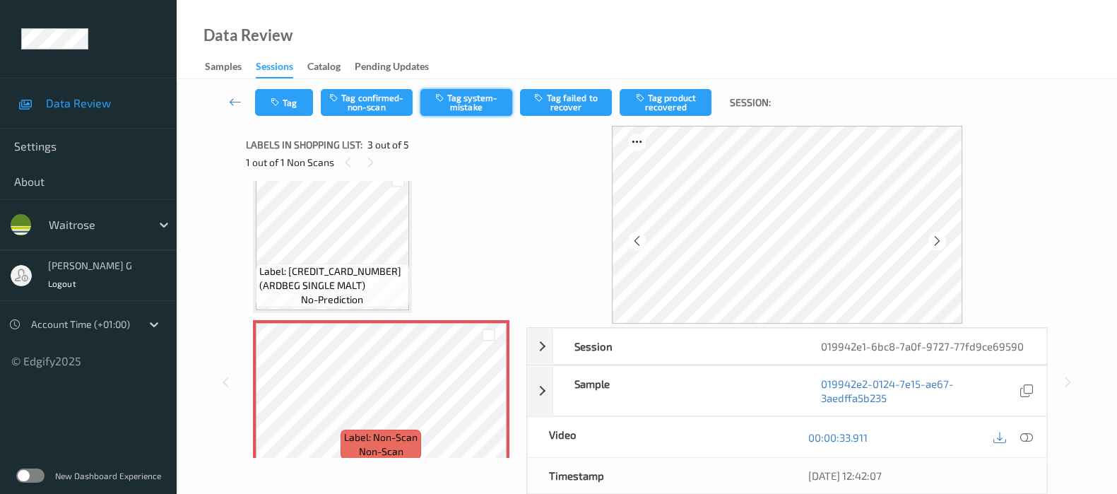
click at [478, 98] on button "Tag system-mistake" at bounding box center [467, 102] width 92 height 27
click at [276, 104] on icon "button" at bounding box center [277, 103] width 12 height 10
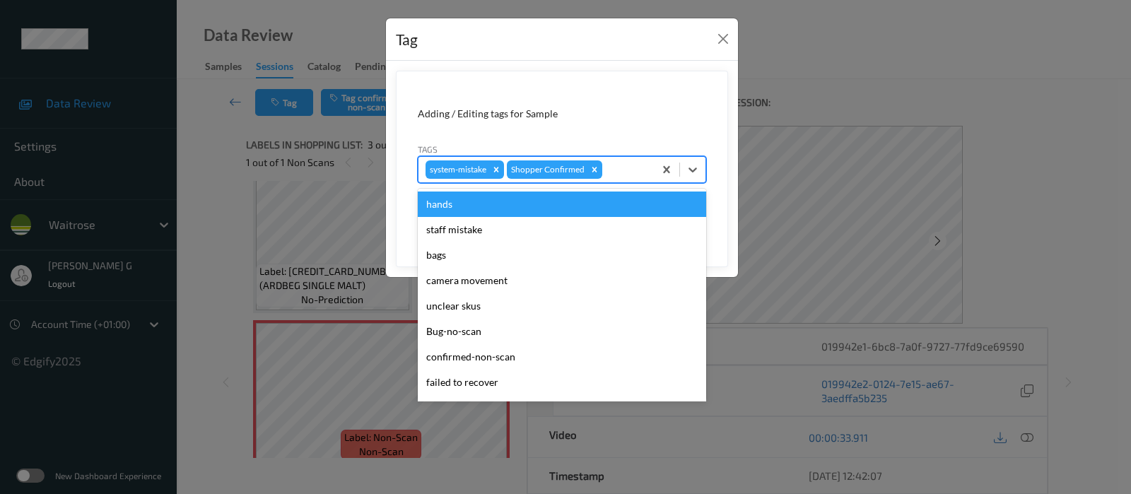
click at [610, 168] on div at bounding box center [626, 169] width 42 height 17
type input "un"
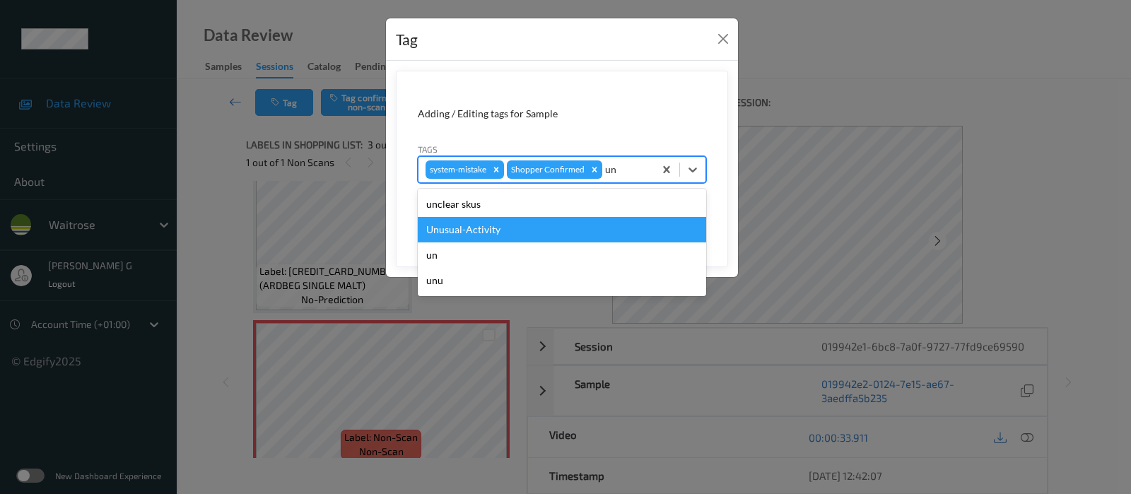
click at [510, 228] on div "Unusual-Activity" at bounding box center [562, 229] width 288 height 25
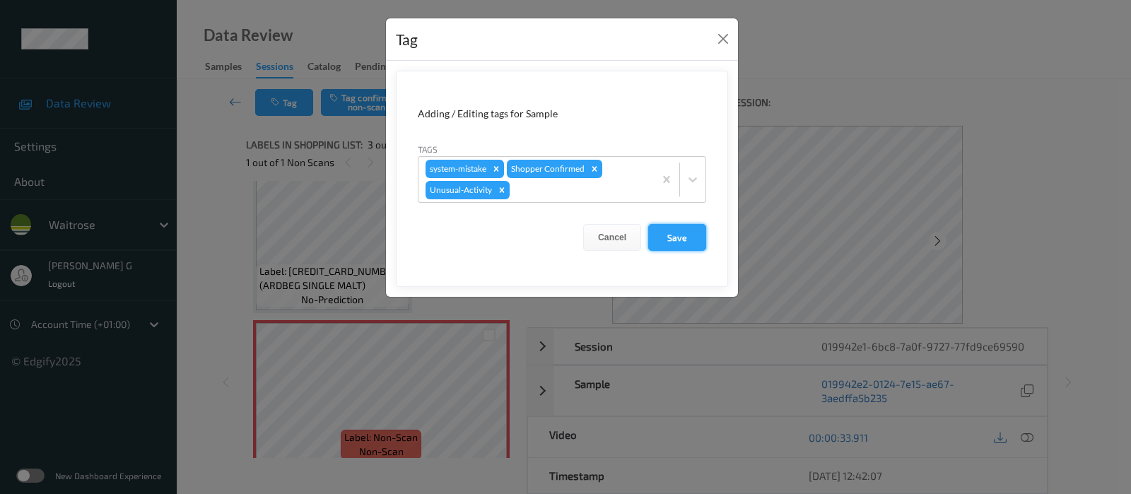
click at [688, 234] on button "Save" at bounding box center [677, 237] width 58 height 27
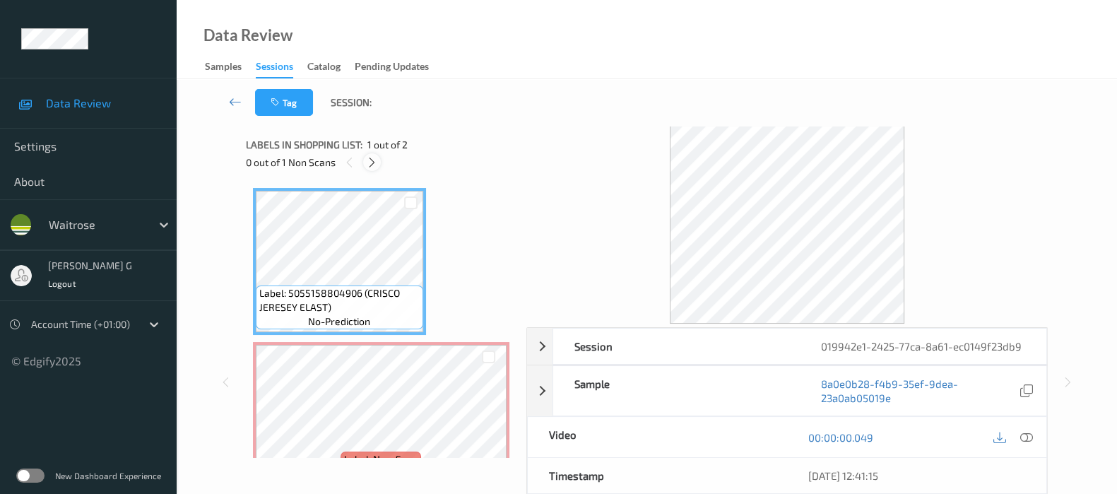
click at [371, 163] on icon at bounding box center [372, 162] width 12 height 13
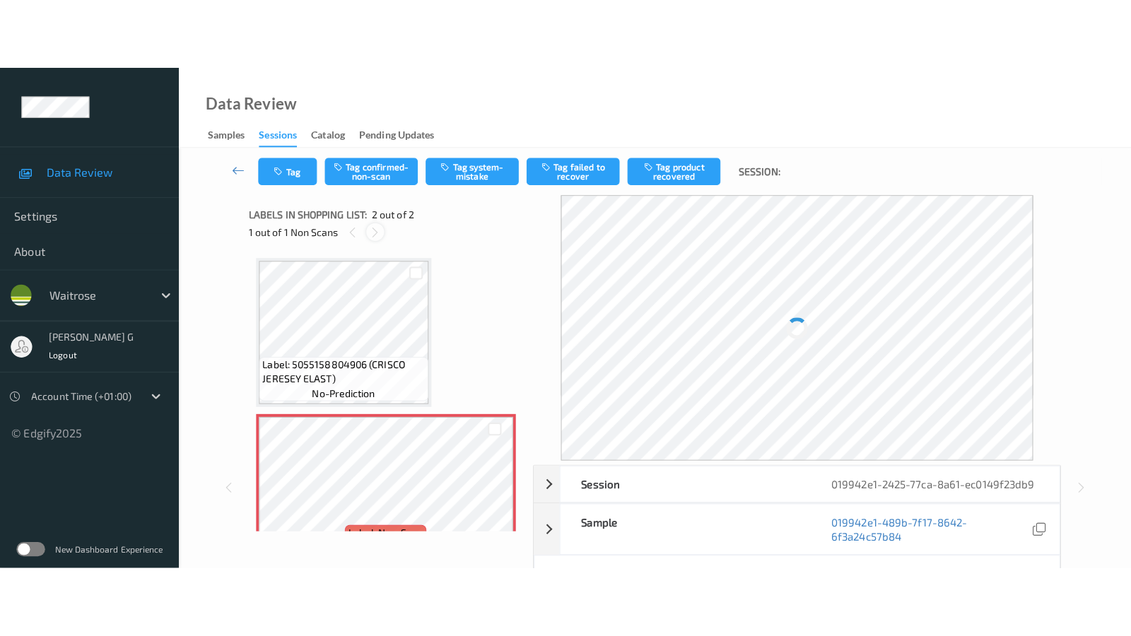
scroll to position [7, 0]
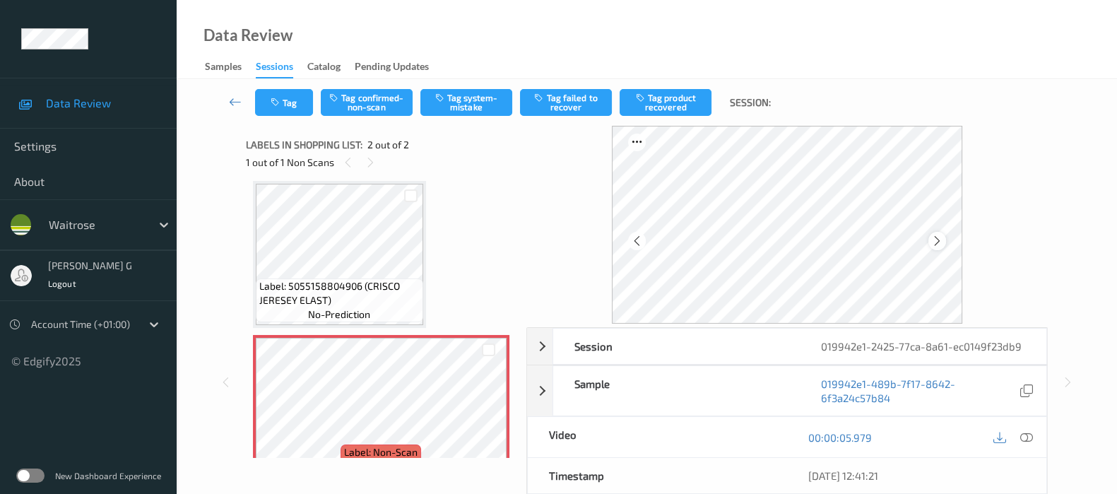
click at [944, 238] on icon at bounding box center [937, 241] width 12 height 13
click at [442, 203] on div "Label: 5055158804906 (CRISCO JERESEY ELAST) no-prediction Label: Non-Scan non-s…" at bounding box center [381, 331] width 257 height 301
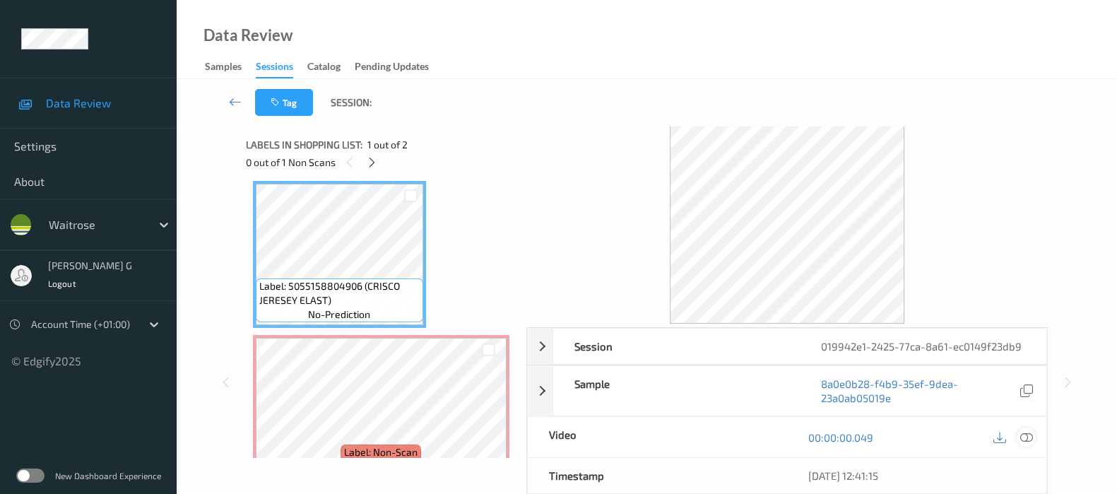
click at [1023, 437] on icon at bounding box center [1027, 437] width 13 height 13
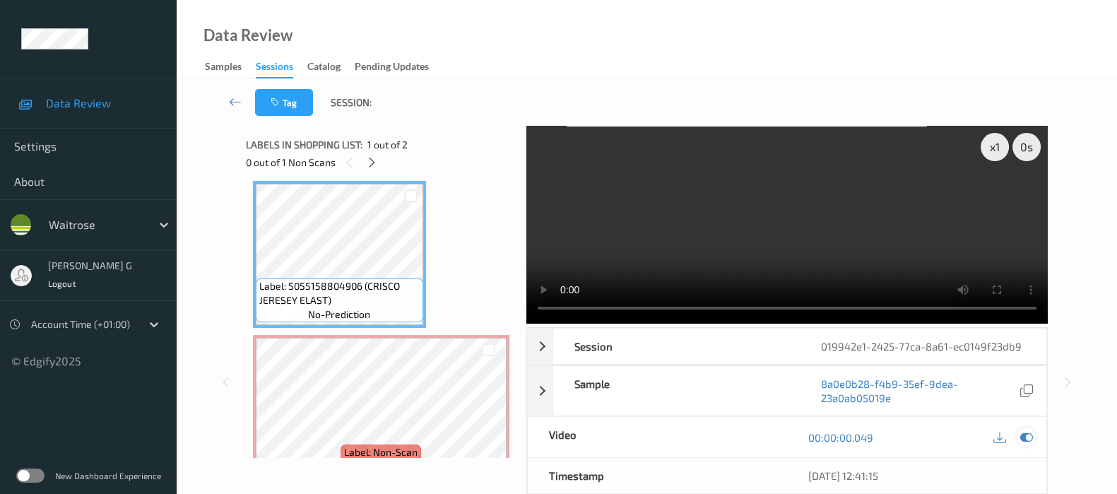
click at [1025, 431] on icon at bounding box center [1027, 437] width 13 height 13
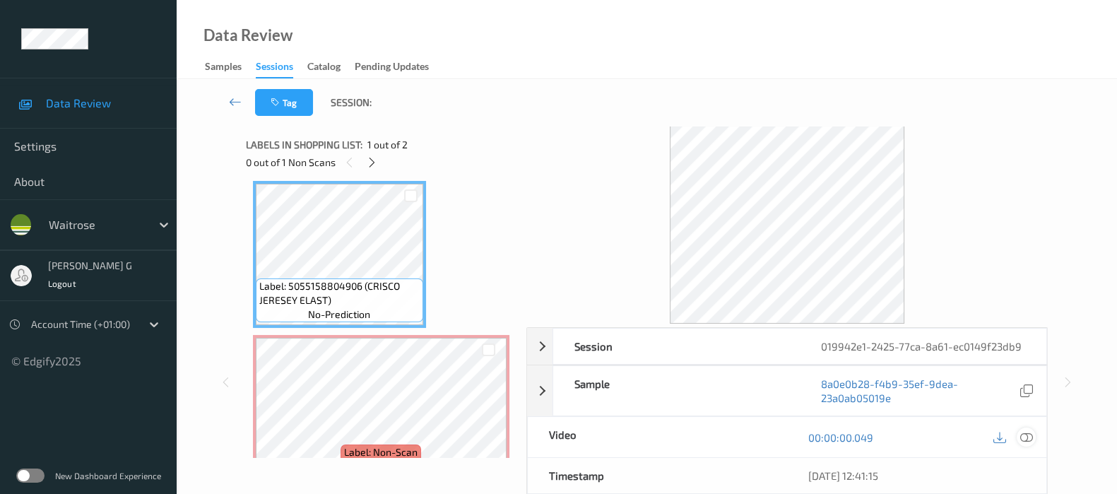
click at [1033, 435] on div at bounding box center [1026, 437] width 19 height 19
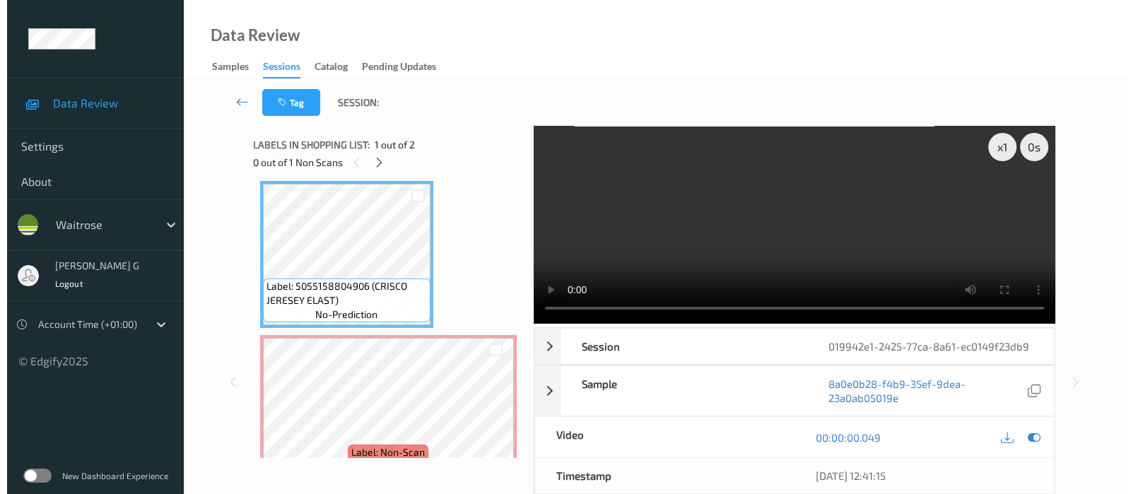
scroll to position [0, 0]
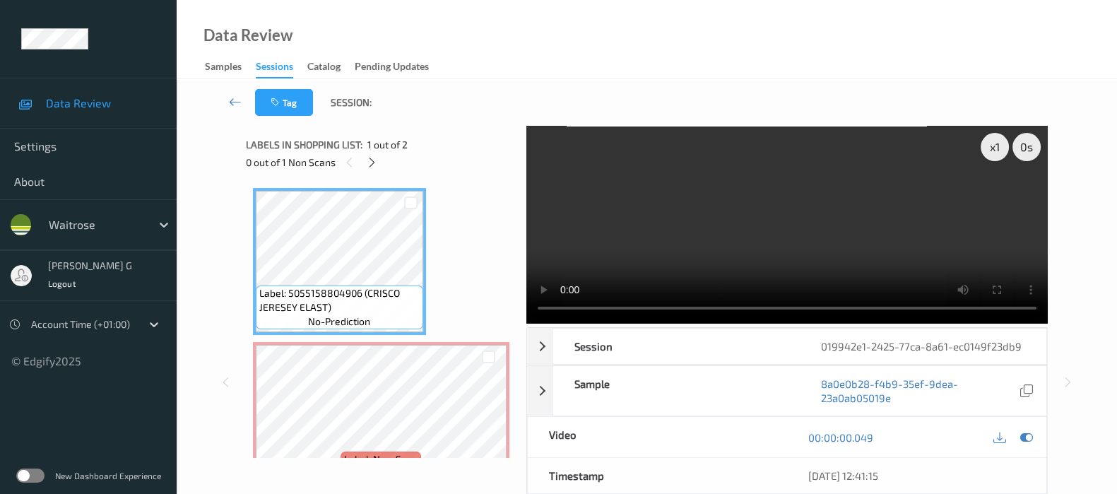
click at [1036, 434] on div "00:00:00.049" at bounding box center [916, 437] width 259 height 40
click at [1024, 433] on icon at bounding box center [1027, 437] width 13 height 13
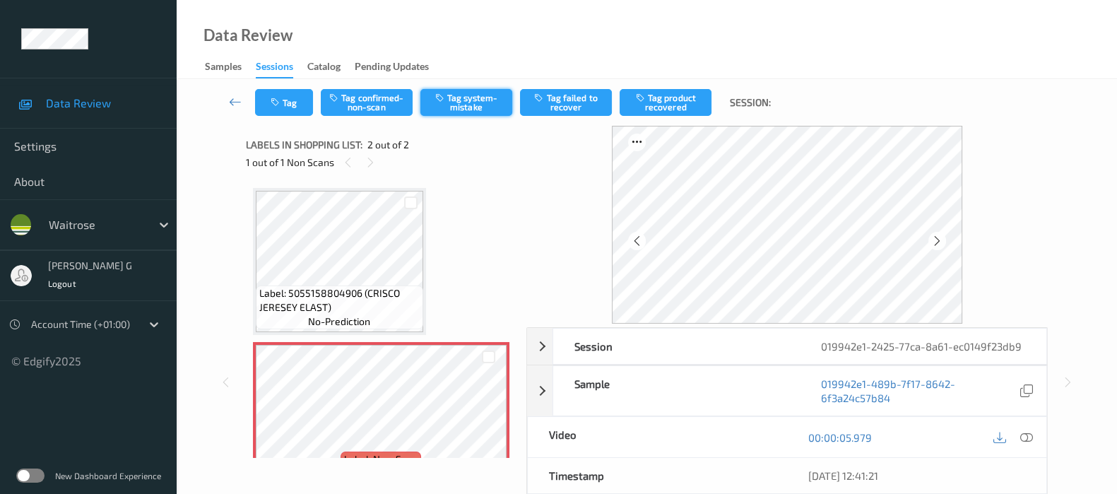
click at [454, 114] on button "Tag system-mistake" at bounding box center [467, 102] width 92 height 27
click at [283, 90] on button "Tag" at bounding box center [284, 102] width 58 height 27
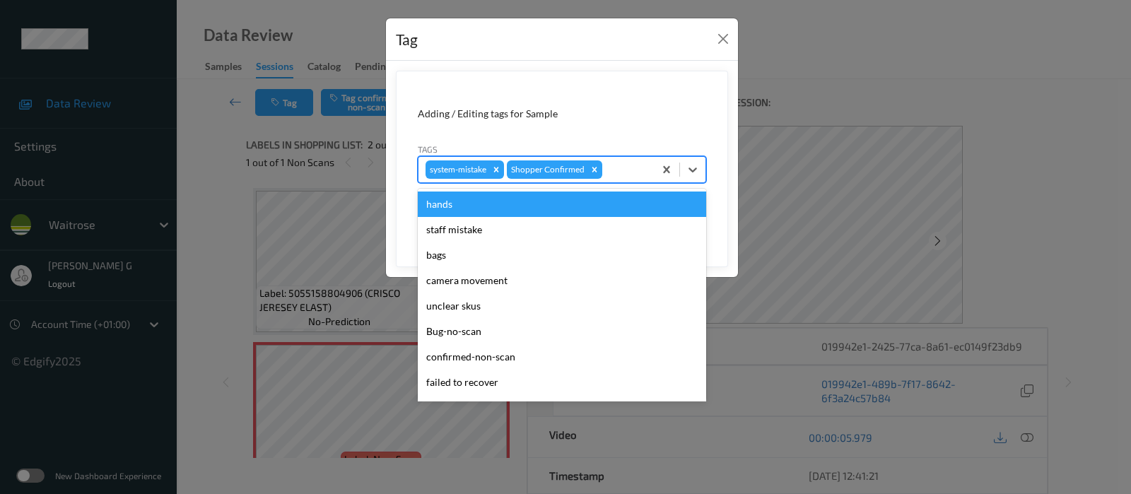
click at [622, 165] on div at bounding box center [626, 169] width 42 height 17
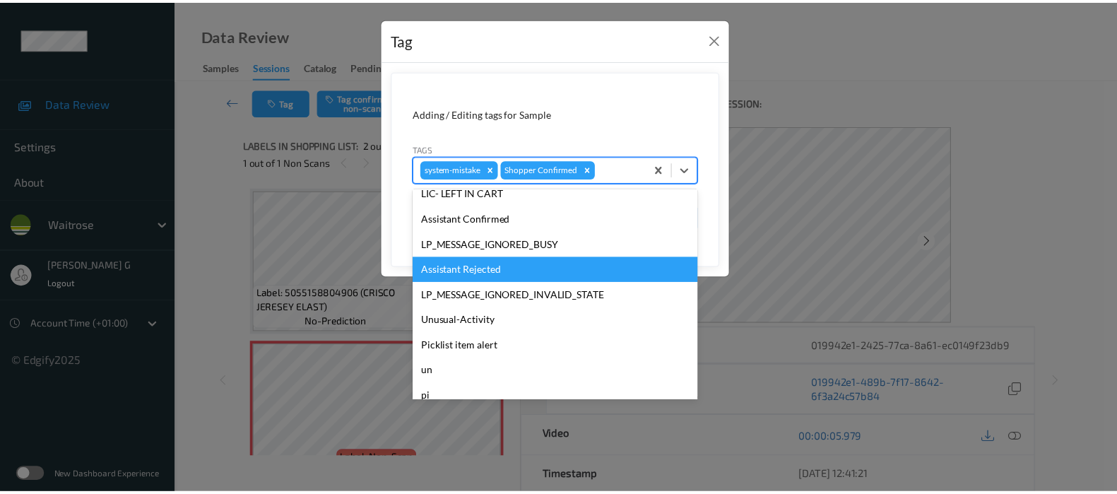
scroll to position [353, 0]
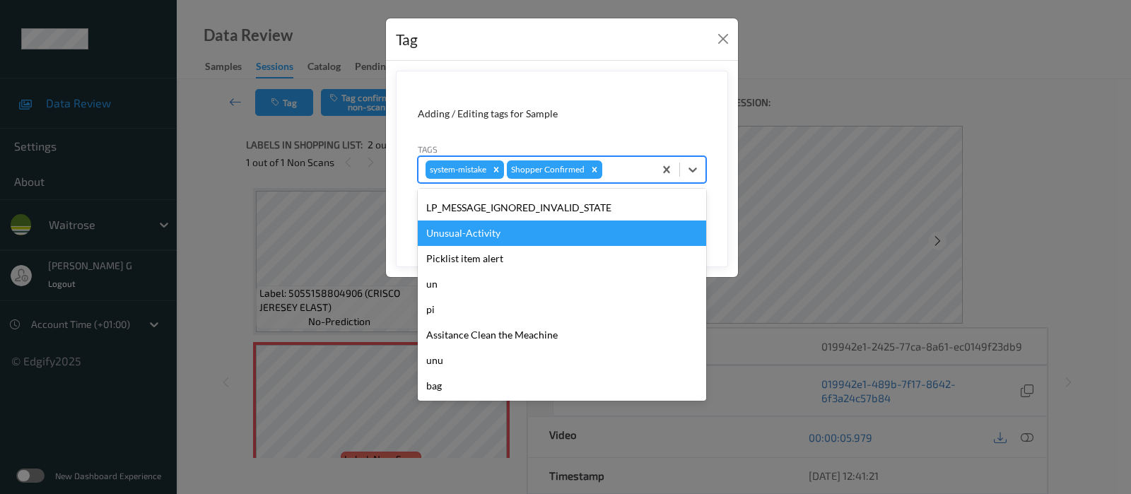
click at [464, 235] on div "Unusual-Activity" at bounding box center [562, 233] width 288 height 25
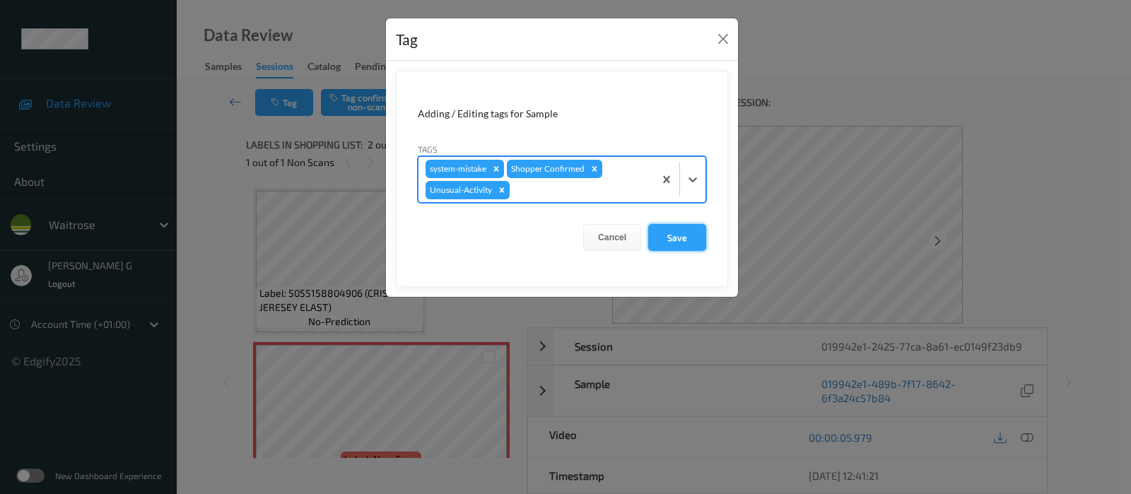
click at [682, 236] on button "Save" at bounding box center [677, 237] width 58 height 27
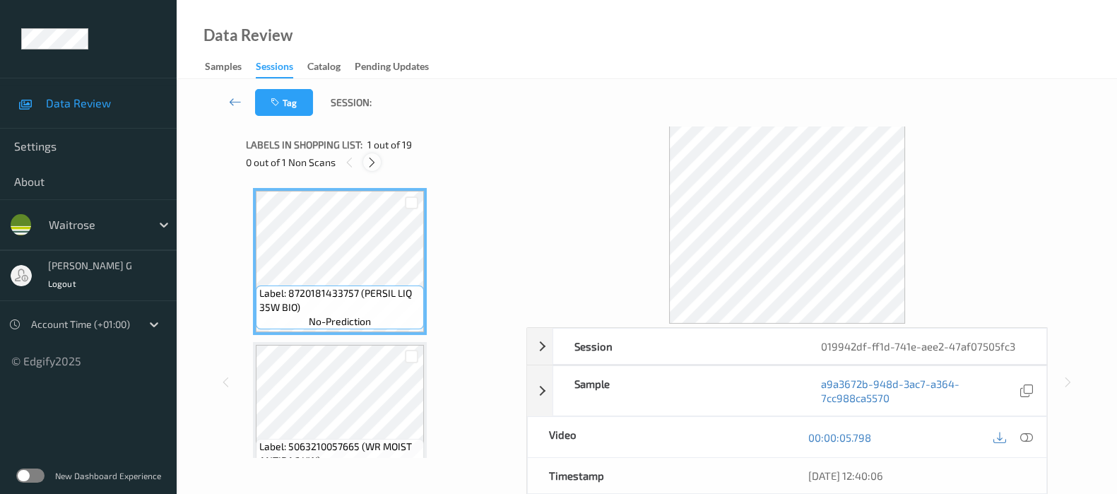
click at [378, 157] on icon at bounding box center [372, 162] width 12 height 13
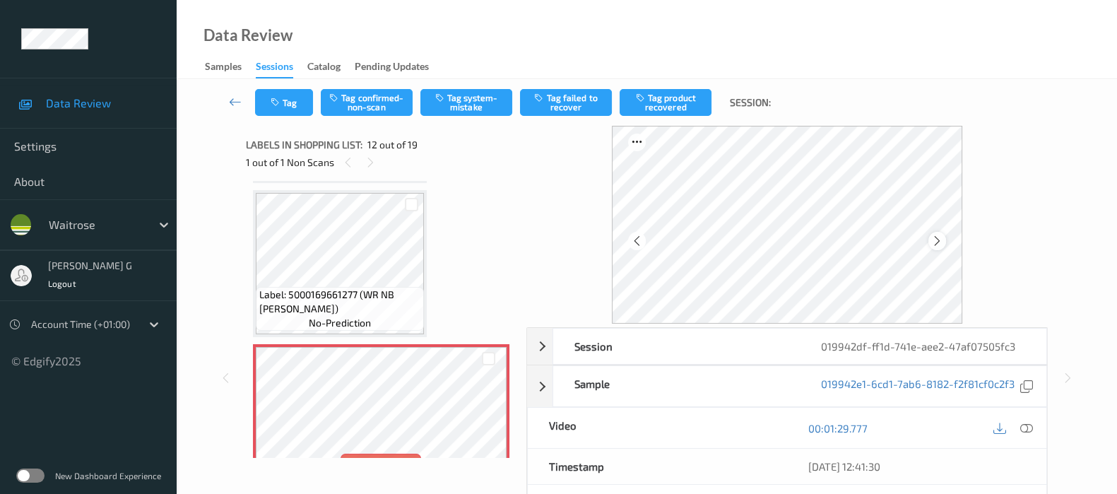
click at [946, 242] on div at bounding box center [938, 241] width 18 height 18
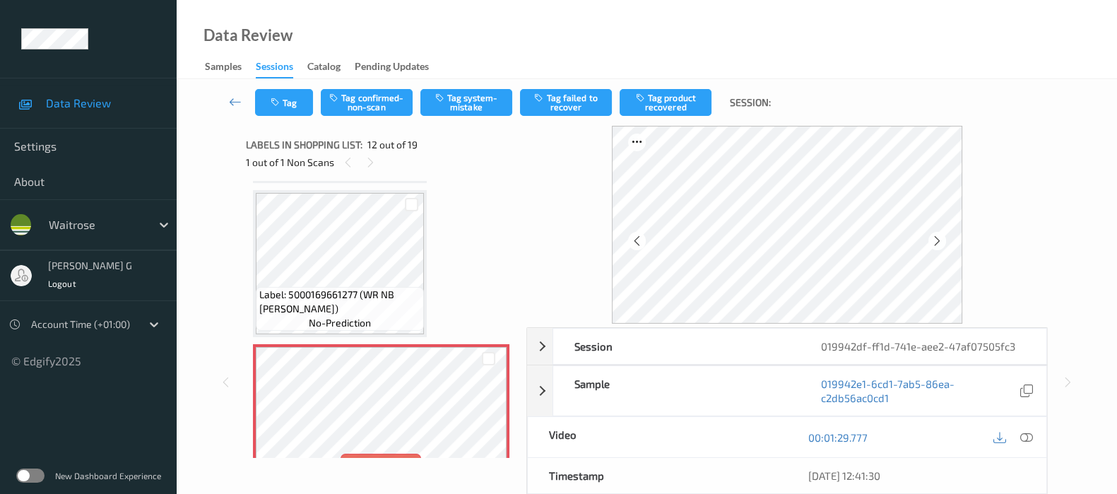
click at [946, 242] on div at bounding box center [938, 241] width 18 height 18
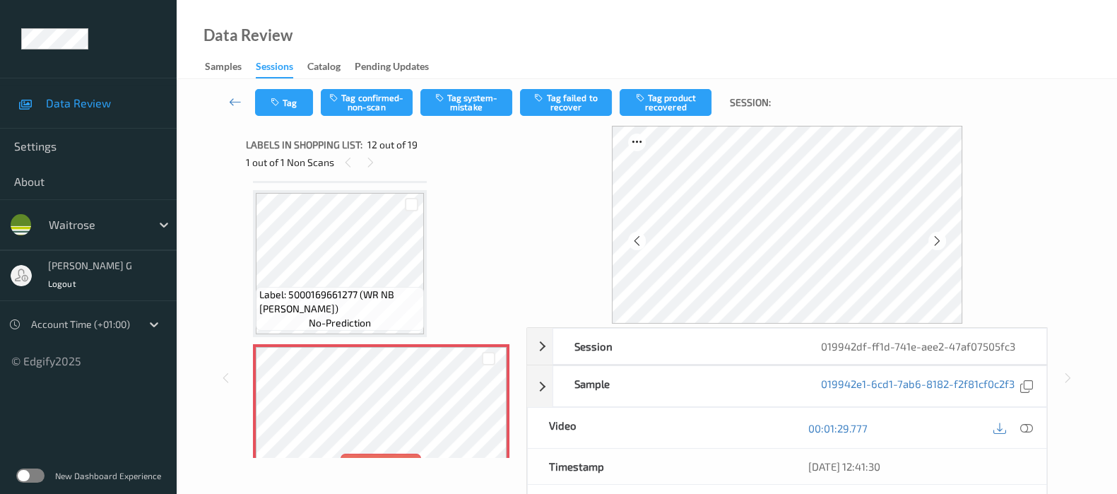
click at [946, 242] on div at bounding box center [938, 241] width 18 height 18
click at [1024, 425] on icon at bounding box center [1027, 428] width 13 height 13
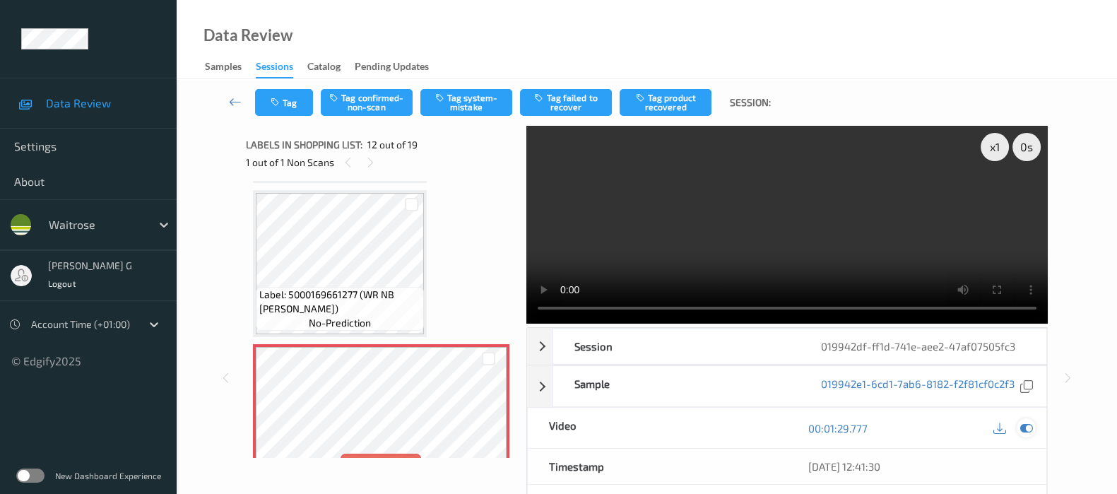
click at [1022, 425] on icon at bounding box center [1027, 428] width 13 height 13
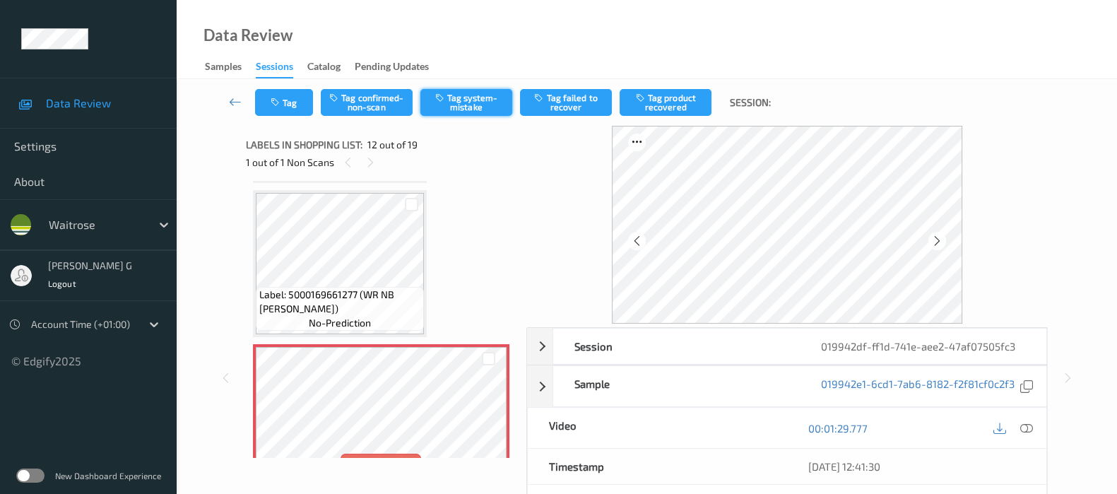
click at [456, 110] on button "Tag system-mistake" at bounding box center [467, 102] width 92 height 27
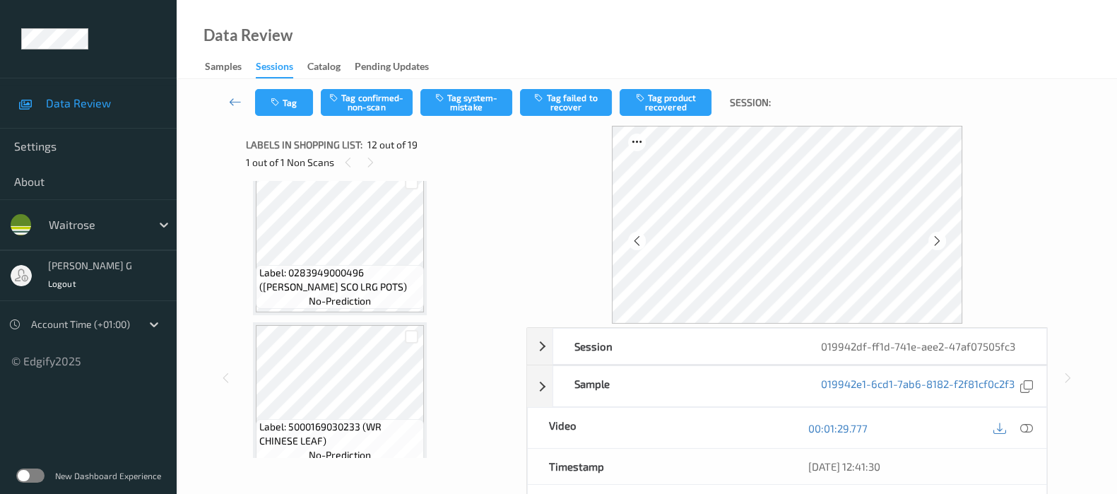
scroll to position [2639, 0]
click at [279, 110] on button "Tag" at bounding box center [284, 102] width 58 height 27
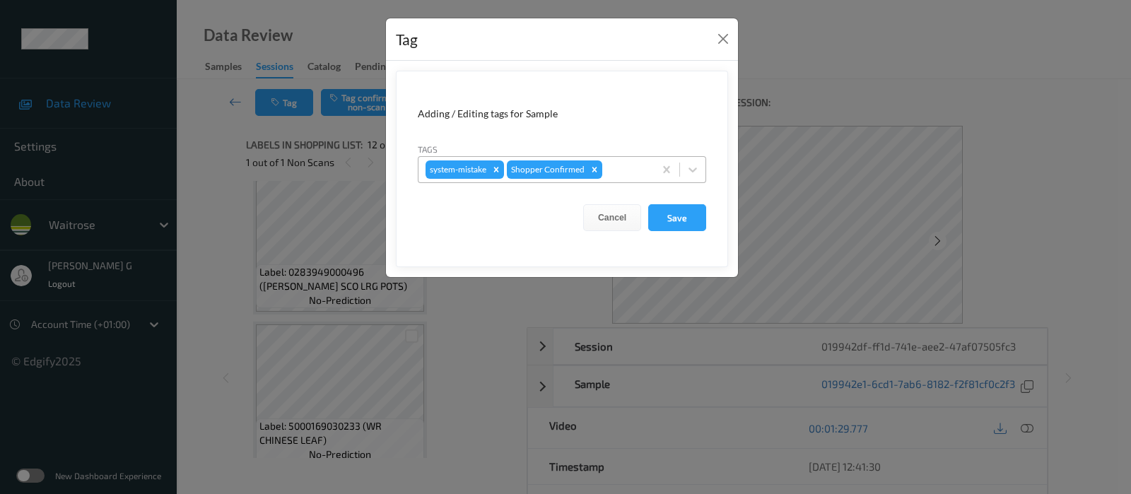
click at [633, 172] on div at bounding box center [626, 169] width 42 height 17
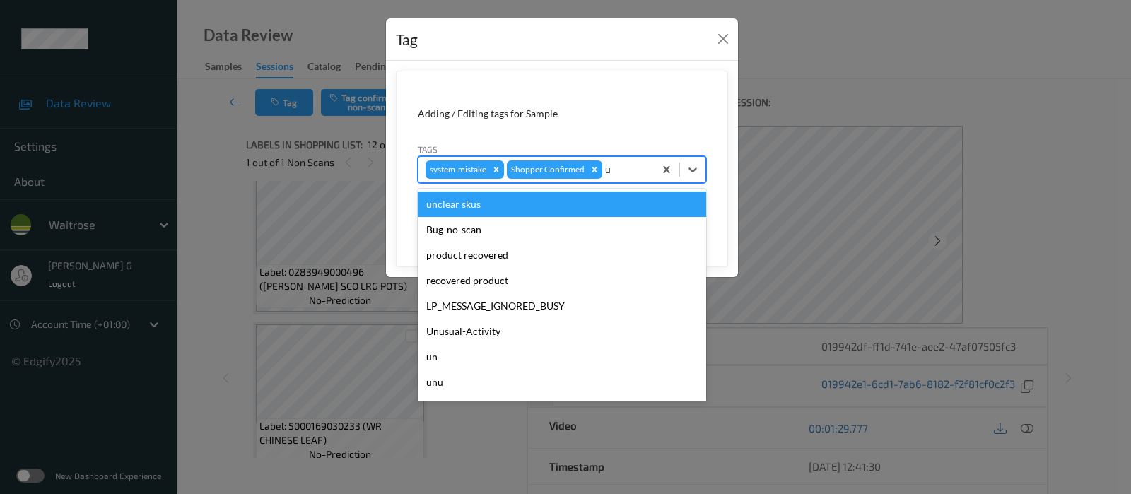
type input "un"
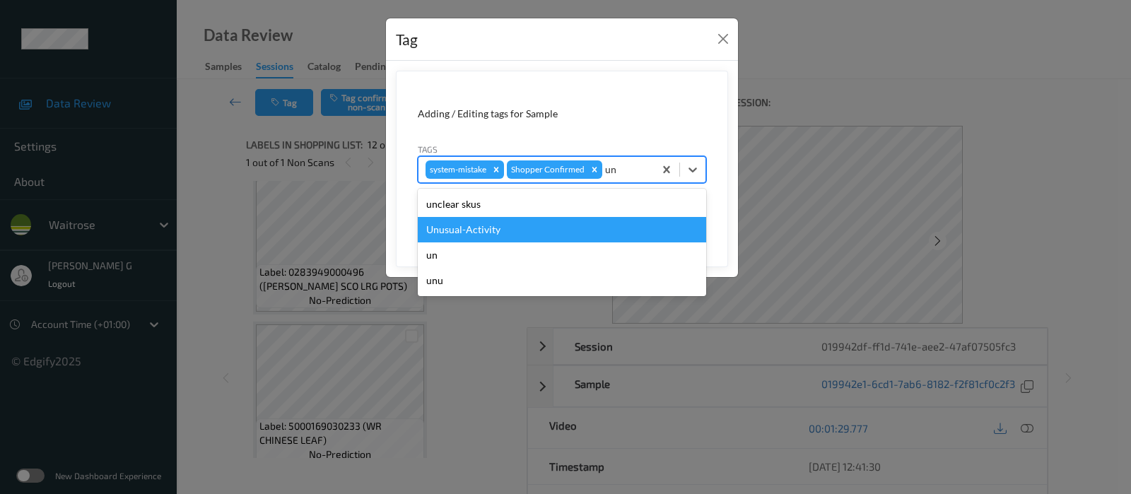
click at [463, 228] on div "Unusual-Activity" at bounding box center [562, 229] width 288 height 25
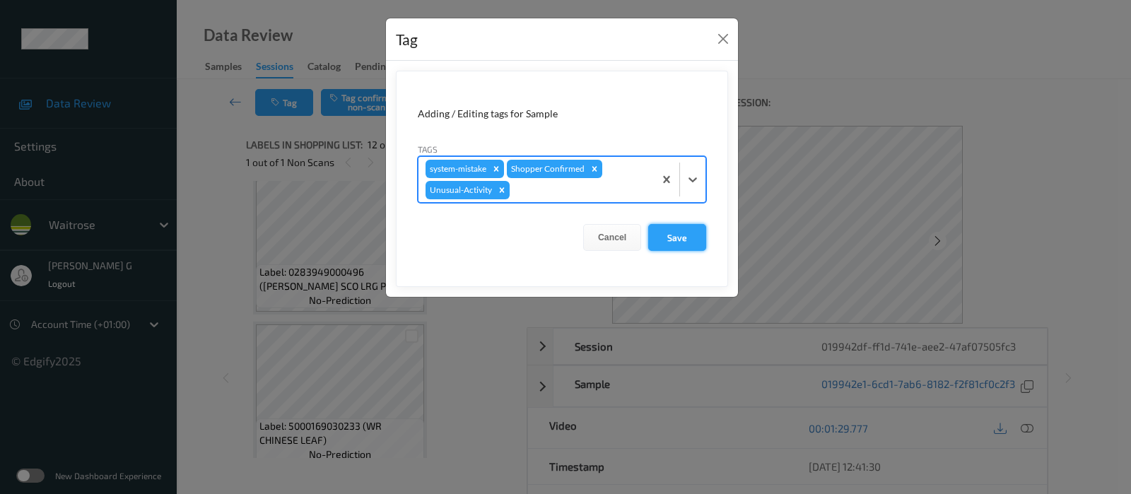
click at [667, 242] on button "Save" at bounding box center [677, 237] width 58 height 27
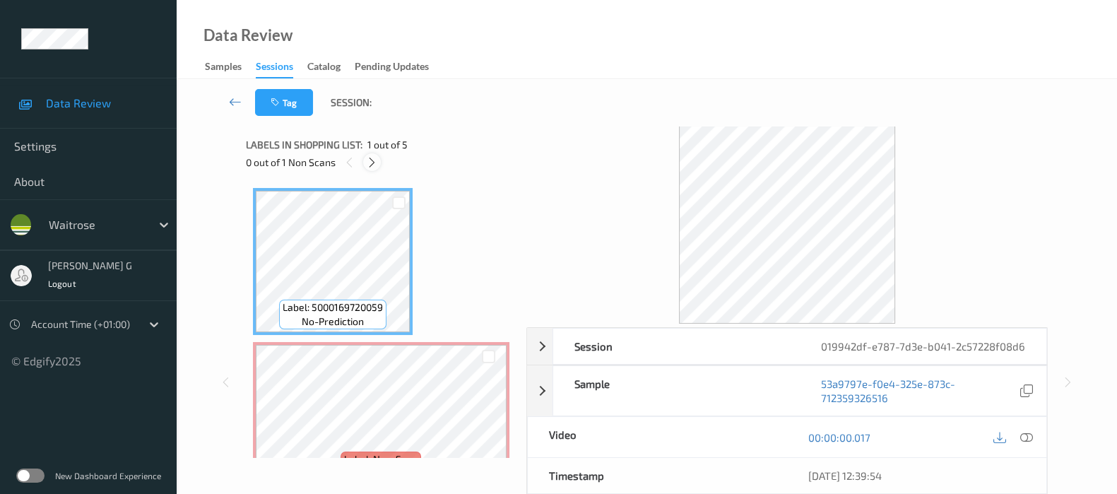
click at [375, 157] on icon at bounding box center [372, 162] width 12 height 13
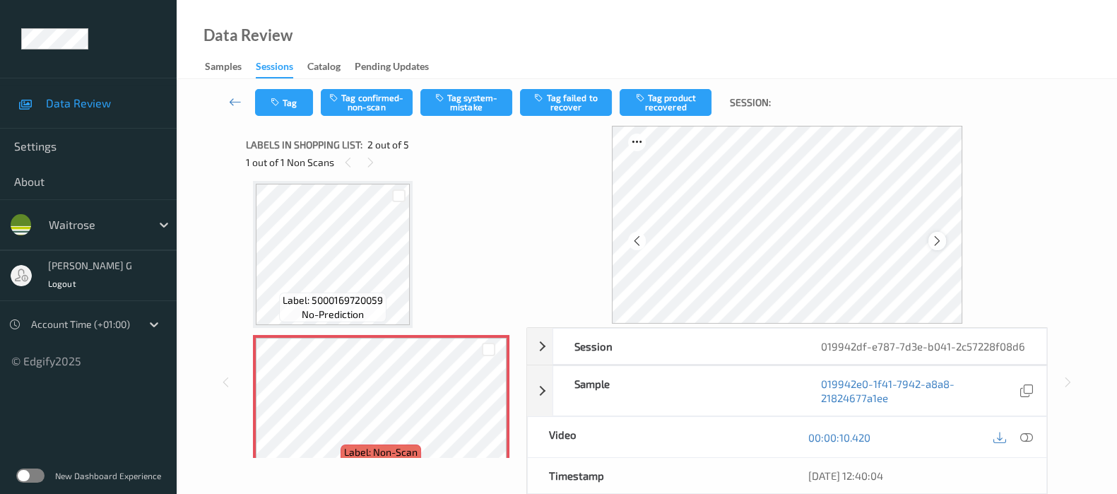
click at [937, 243] on icon at bounding box center [937, 241] width 12 height 13
click at [470, 104] on button "Tag system-mistake" at bounding box center [467, 102] width 92 height 27
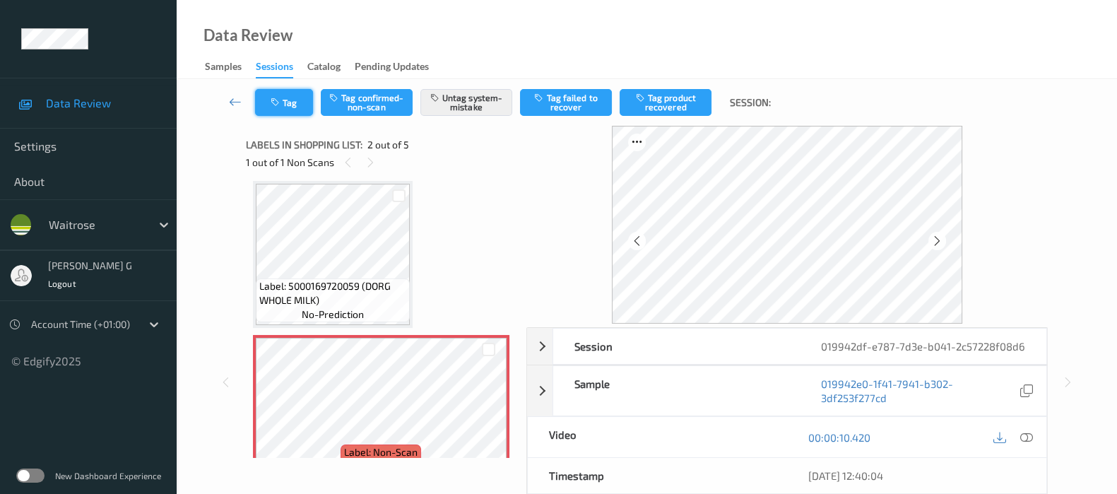
click at [283, 103] on button "Tag" at bounding box center [284, 102] width 58 height 27
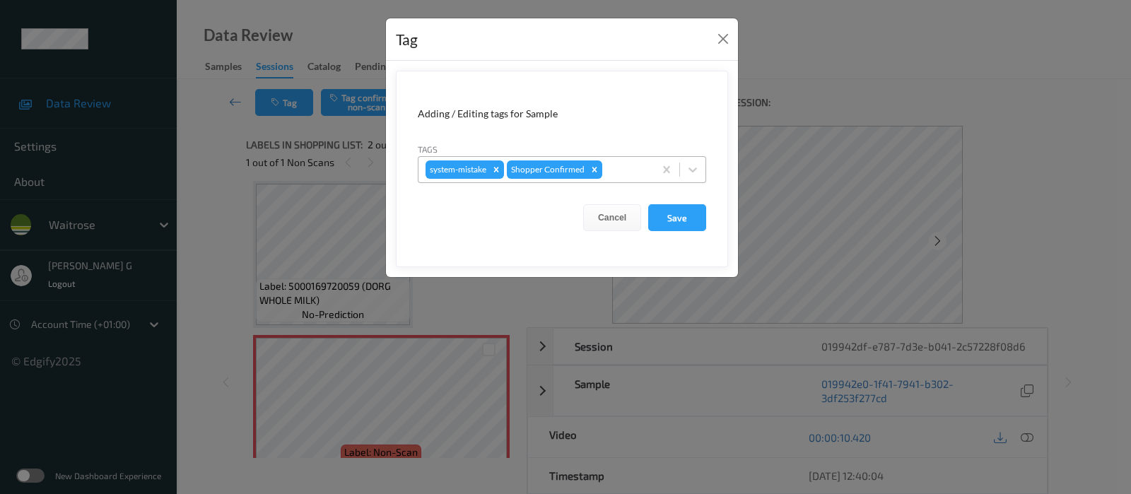
click at [610, 172] on div at bounding box center [626, 169] width 42 height 17
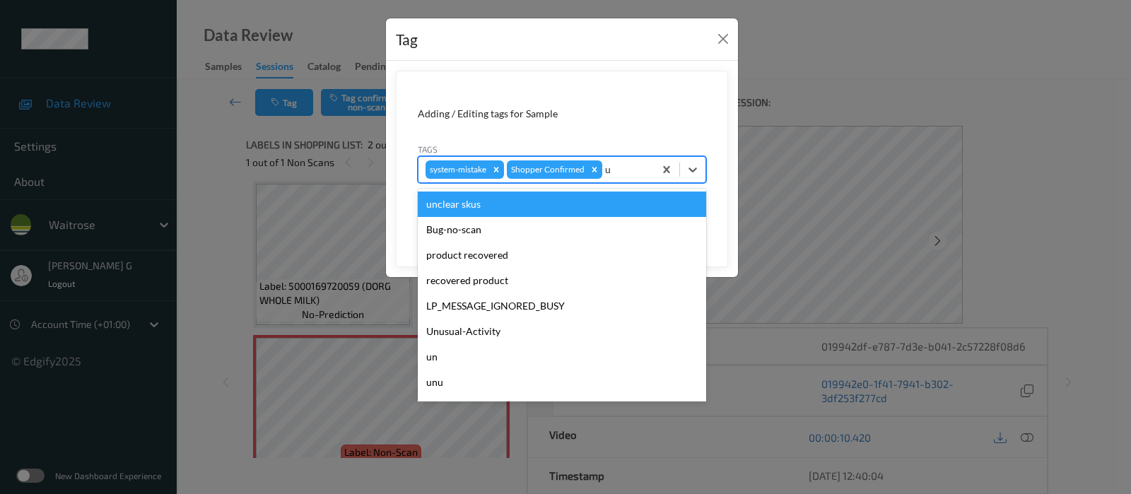
type input "un"
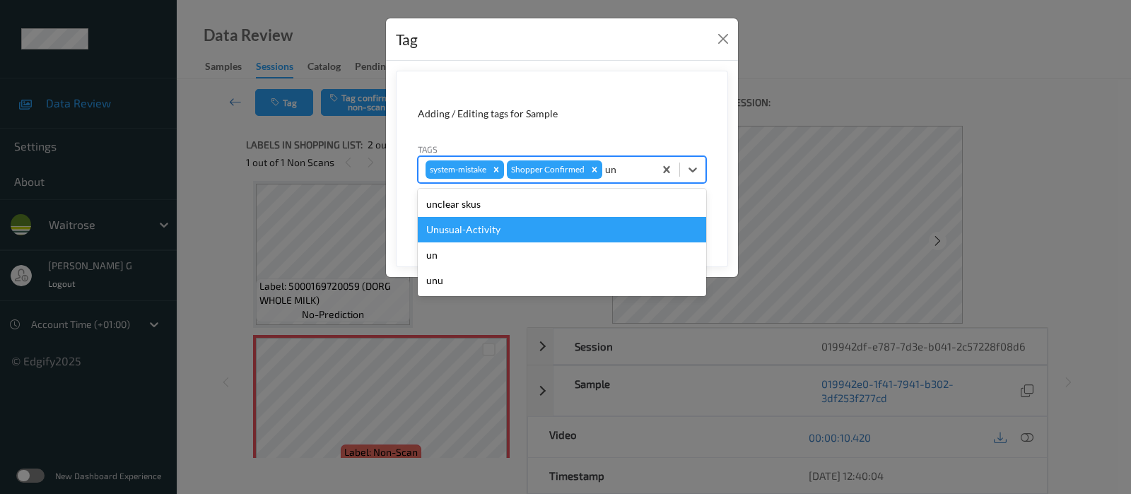
click at [474, 225] on div "Unusual-Activity" at bounding box center [562, 229] width 288 height 25
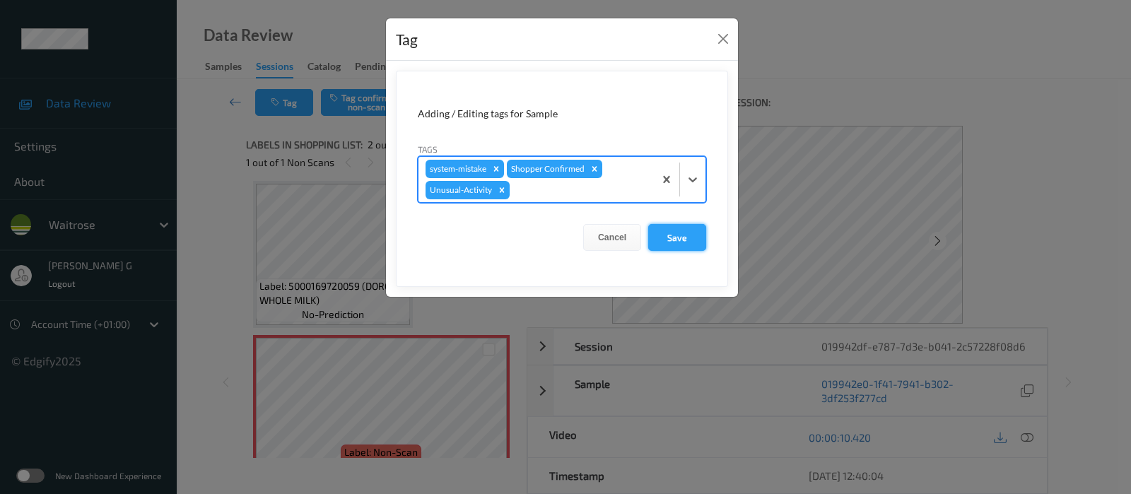
click at [693, 236] on button "Save" at bounding box center [677, 237] width 58 height 27
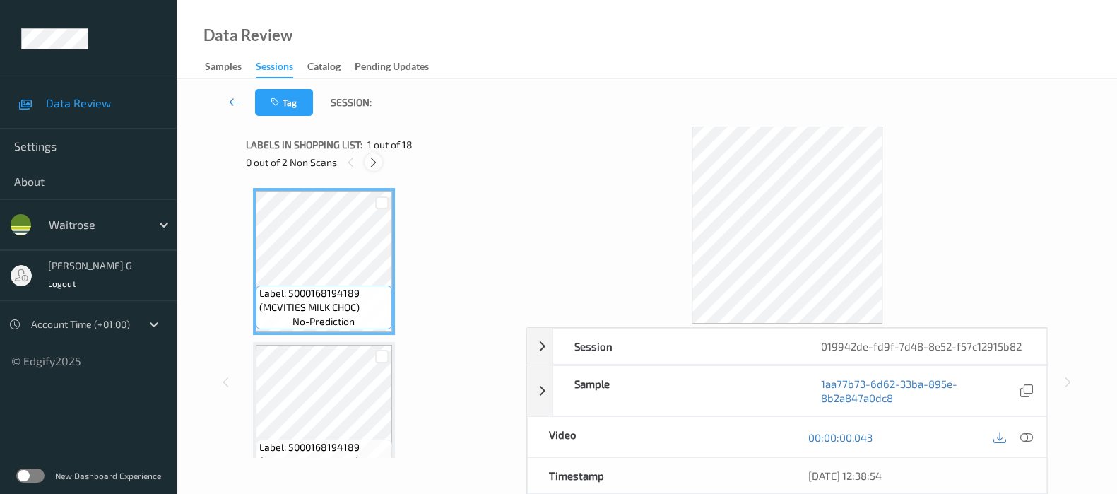
click at [371, 162] on icon at bounding box center [374, 162] width 12 height 13
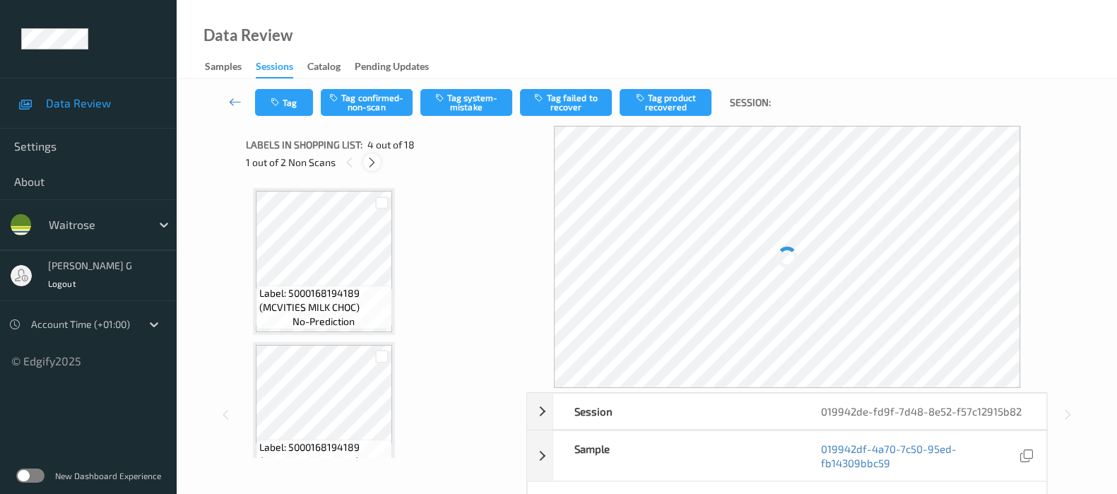
scroll to position [313, 0]
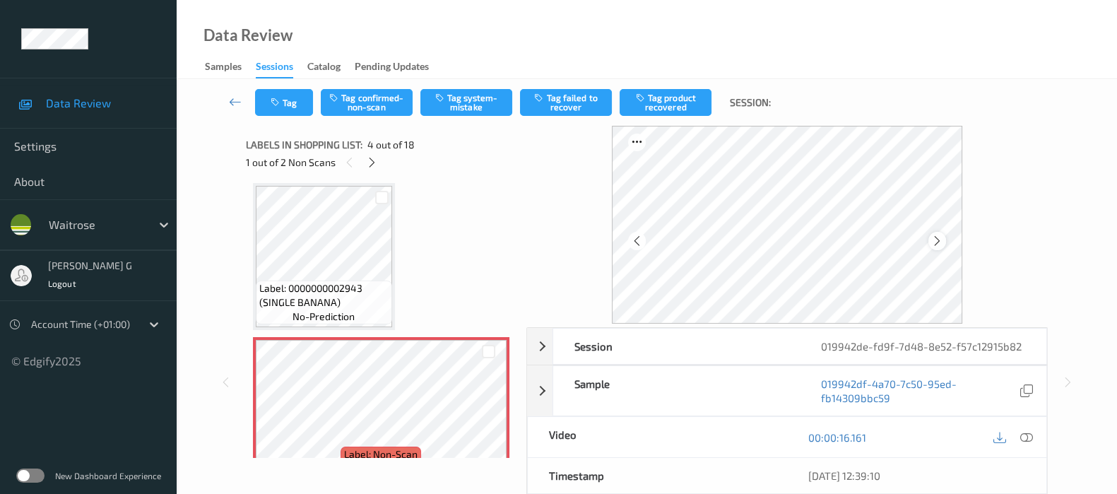
click at [944, 242] on icon at bounding box center [937, 241] width 12 height 13
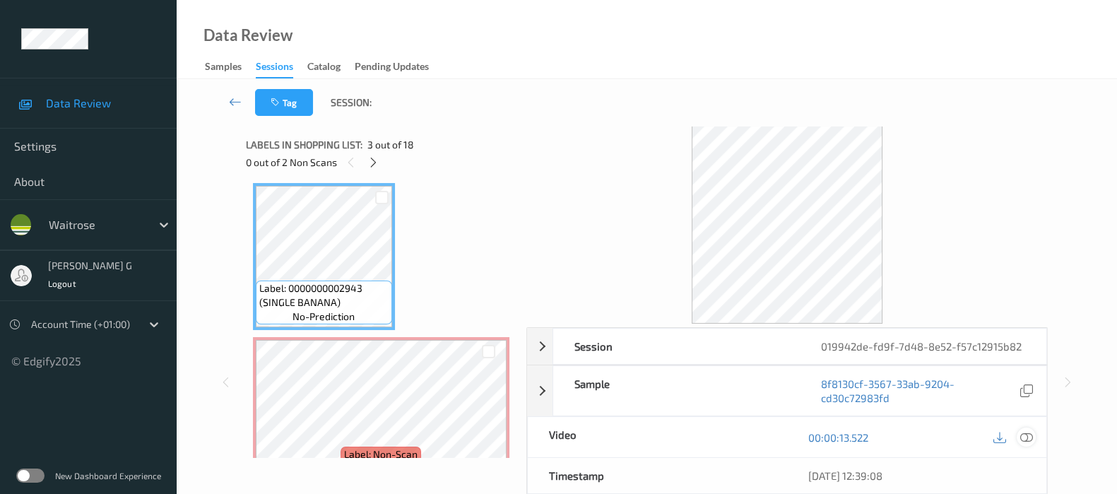
click at [1028, 435] on icon at bounding box center [1027, 437] width 13 height 13
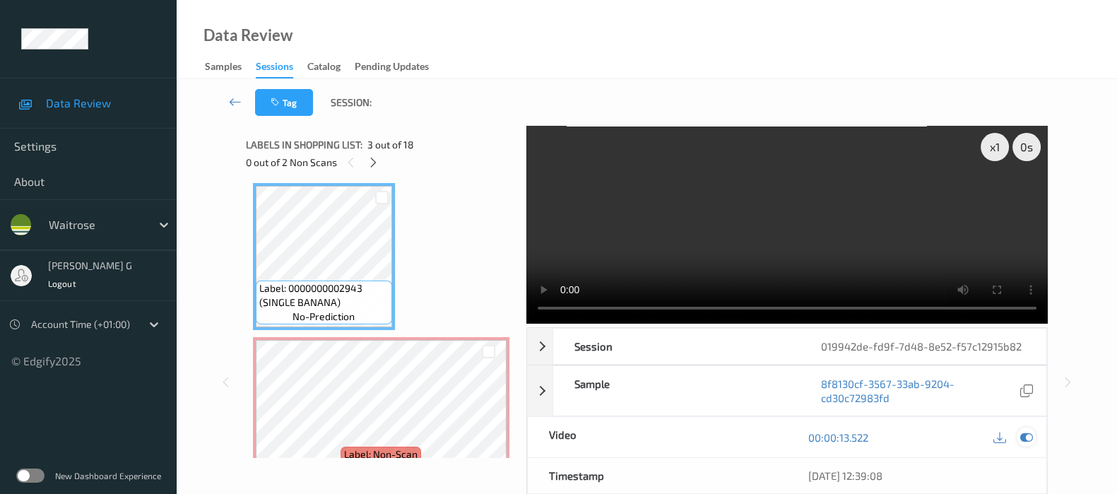
click at [1030, 433] on icon at bounding box center [1027, 437] width 13 height 13
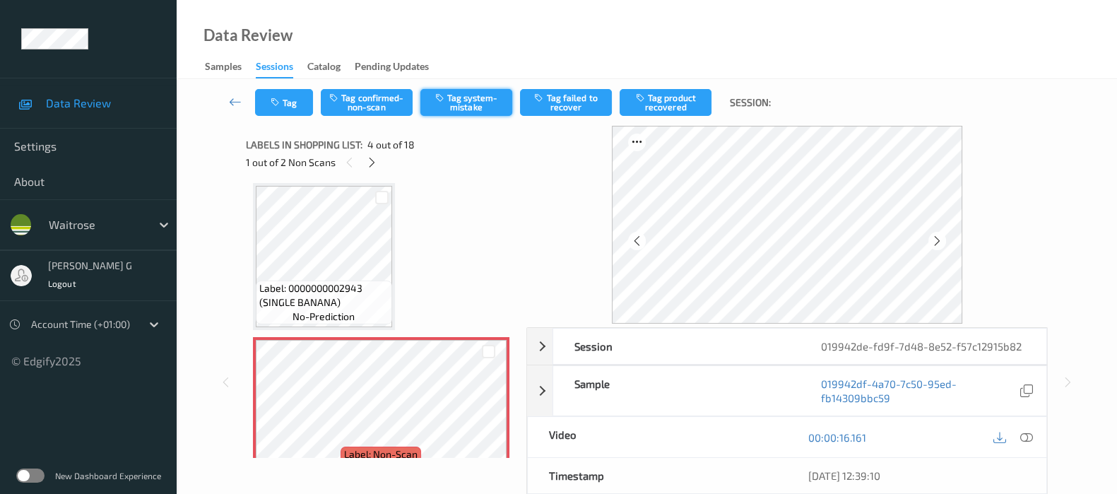
click at [469, 98] on button "Tag system-mistake" at bounding box center [467, 102] width 92 height 27
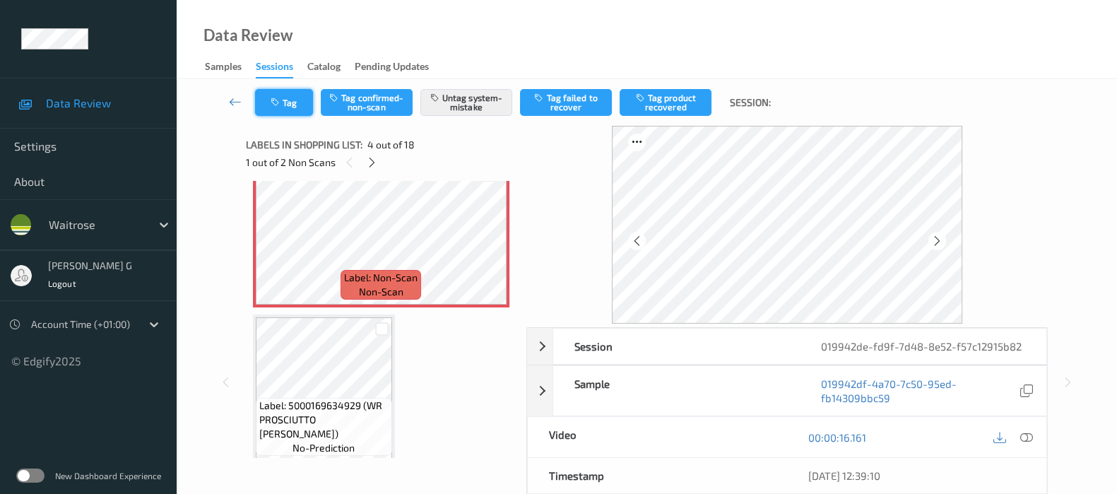
click at [286, 109] on button "Tag" at bounding box center [284, 102] width 58 height 27
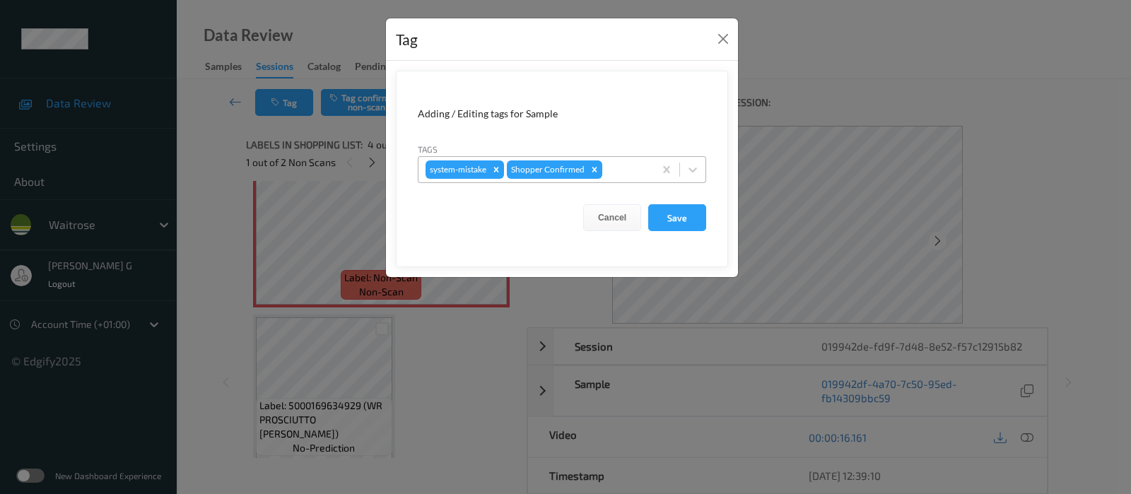
click at [616, 159] on div "system-mistake Shopper Confirmed" at bounding box center [535, 170] width 235 height 24
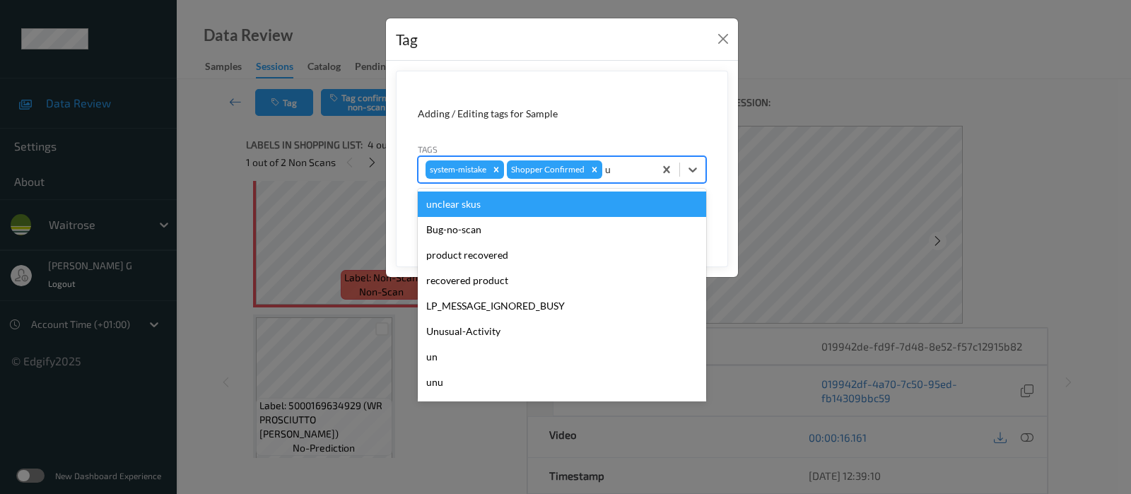
type input "un"
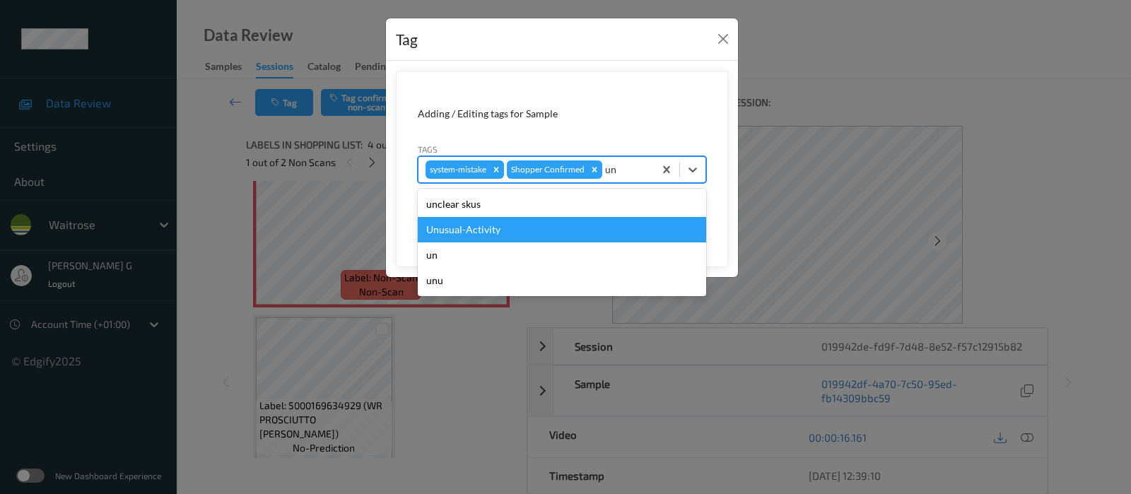
click at [484, 237] on div "Unusual-Activity" at bounding box center [562, 229] width 288 height 25
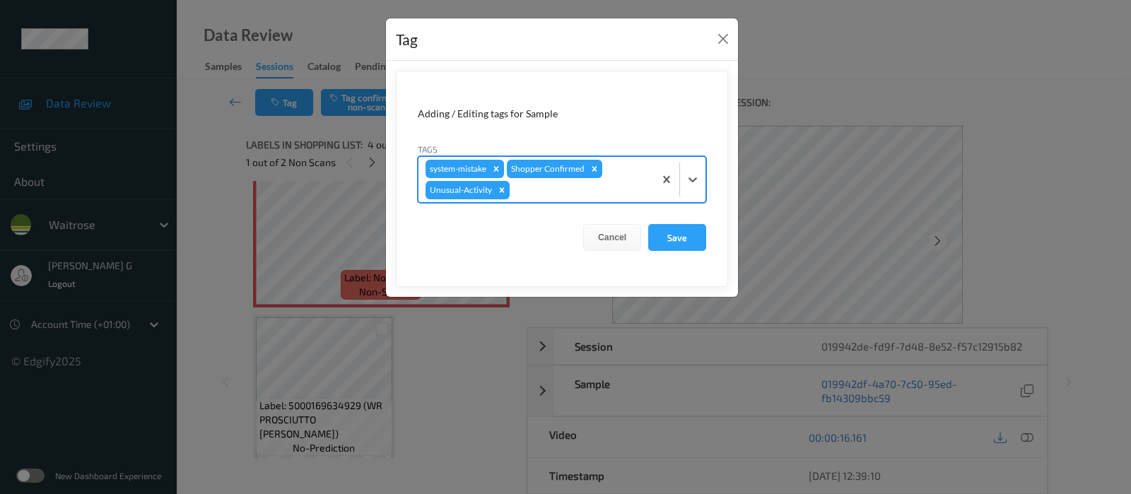
click at [556, 188] on div at bounding box center [579, 190] width 134 height 17
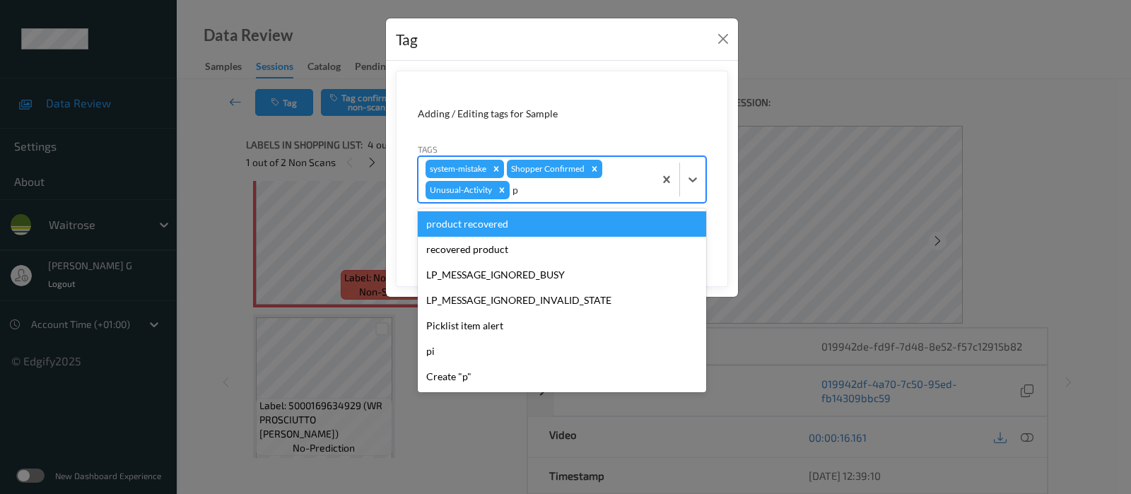
type input "pi"
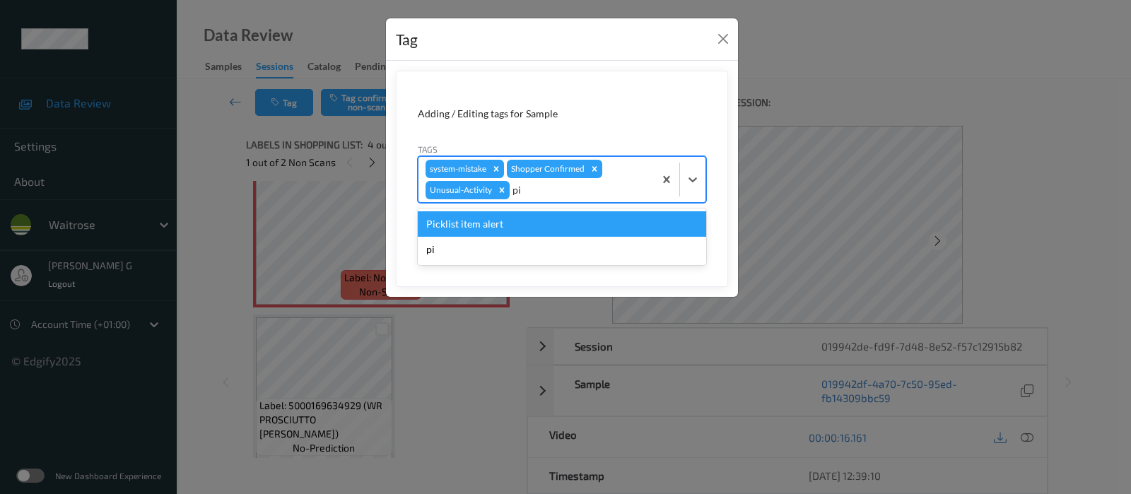
click at [495, 221] on div "Picklist item alert" at bounding box center [562, 223] width 288 height 25
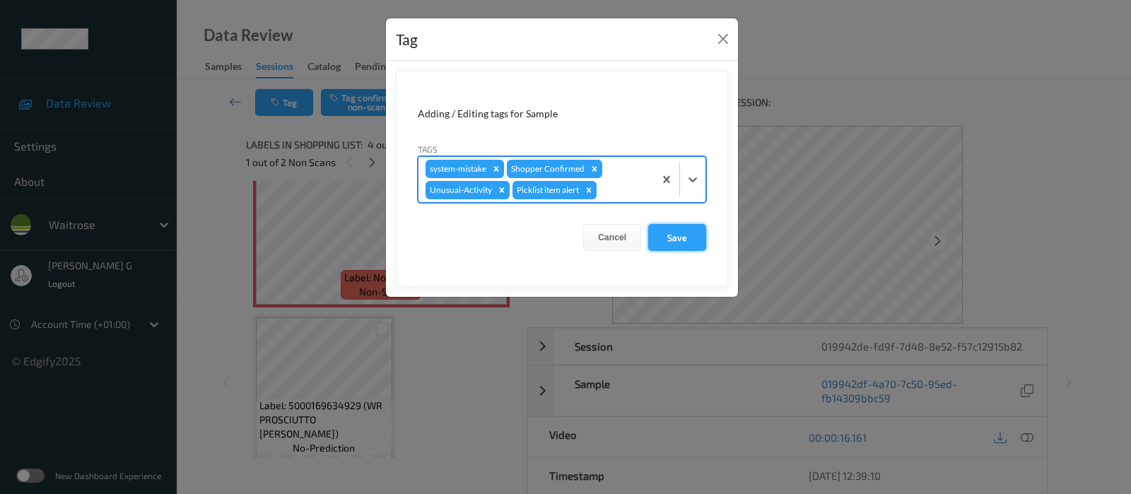
click at [671, 235] on button "Save" at bounding box center [677, 237] width 58 height 27
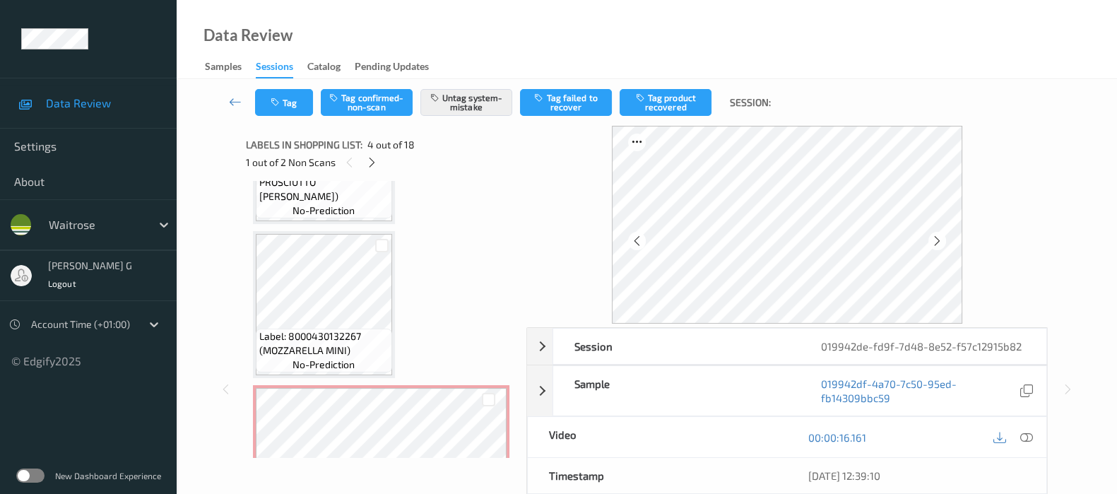
scroll to position [755, 0]
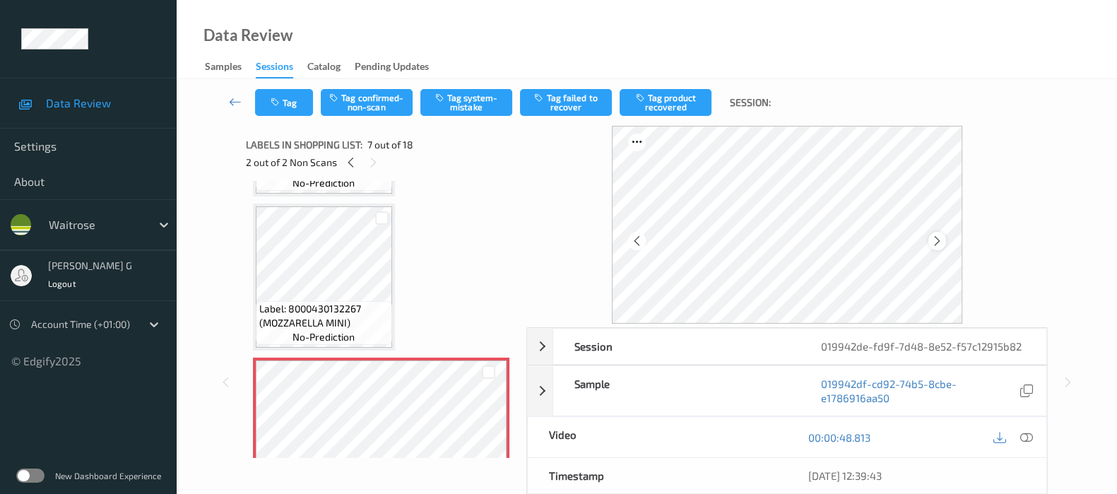
click at [944, 242] on icon at bounding box center [937, 241] width 12 height 13
click at [1023, 435] on icon at bounding box center [1027, 437] width 13 height 13
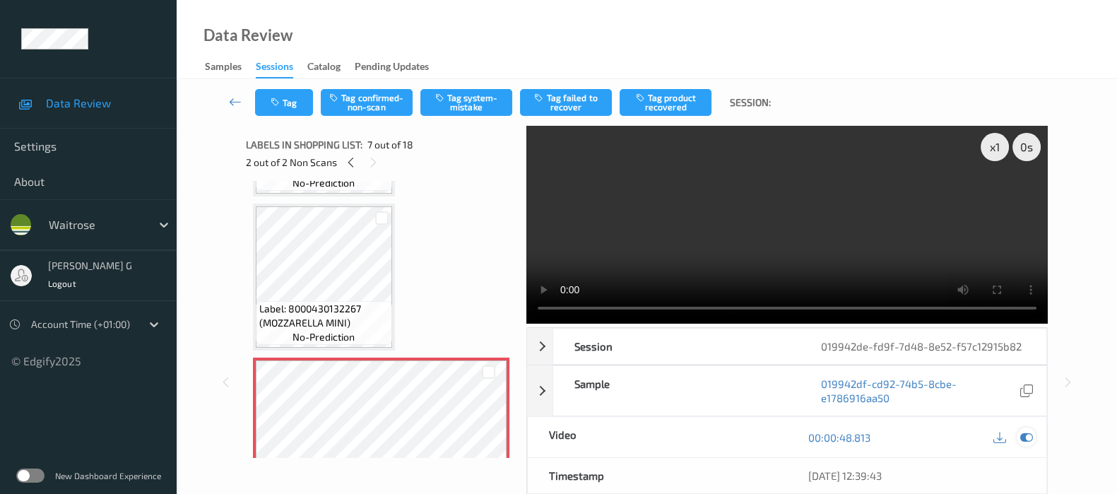
click at [1025, 436] on icon at bounding box center [1027, 437] width 13 height 13
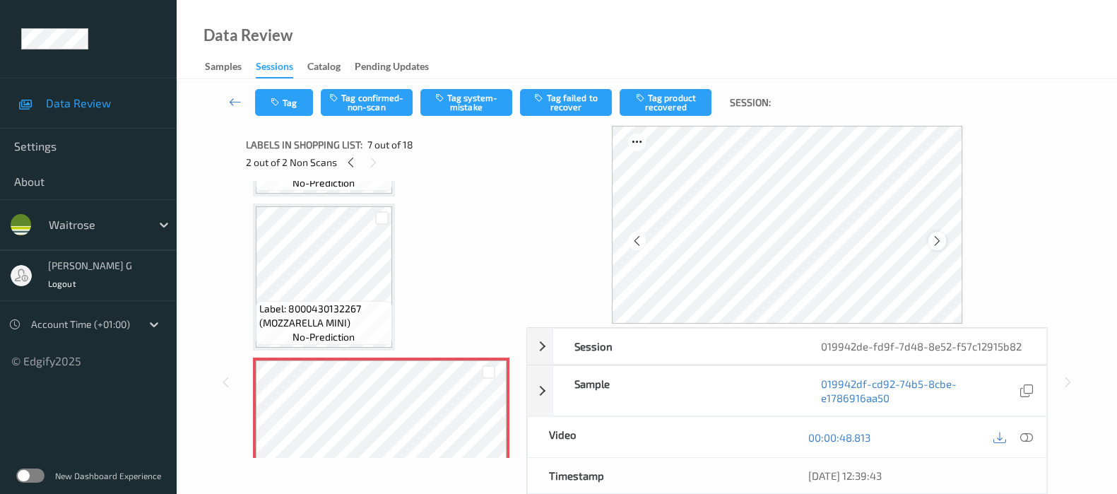
click at [942, 235] on icon at bounding box center [937, 241] width 12 height 13
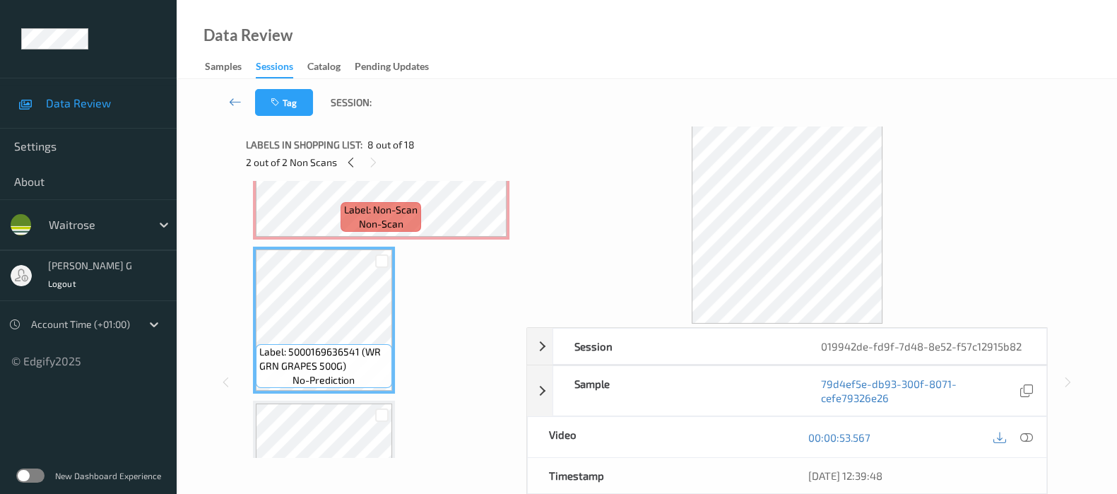
scroll to position [931, 0]
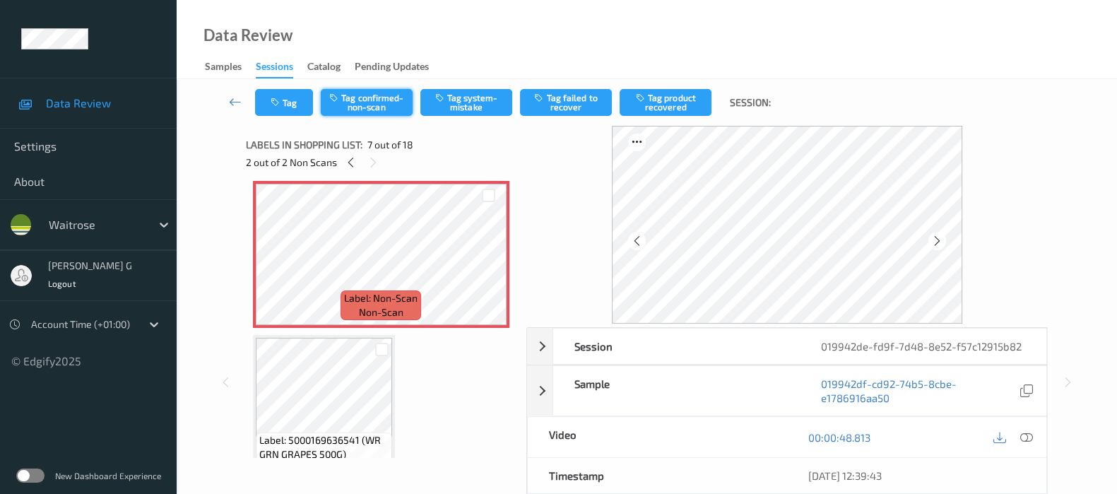
click at [395, 98] on button "Tag confirmed-non-scan" at bounding box center [367, 102] width 92 height 27
click at [570, 98] on button "Tag failed to recover" at bounding box center [566, 102] width 92 height 27
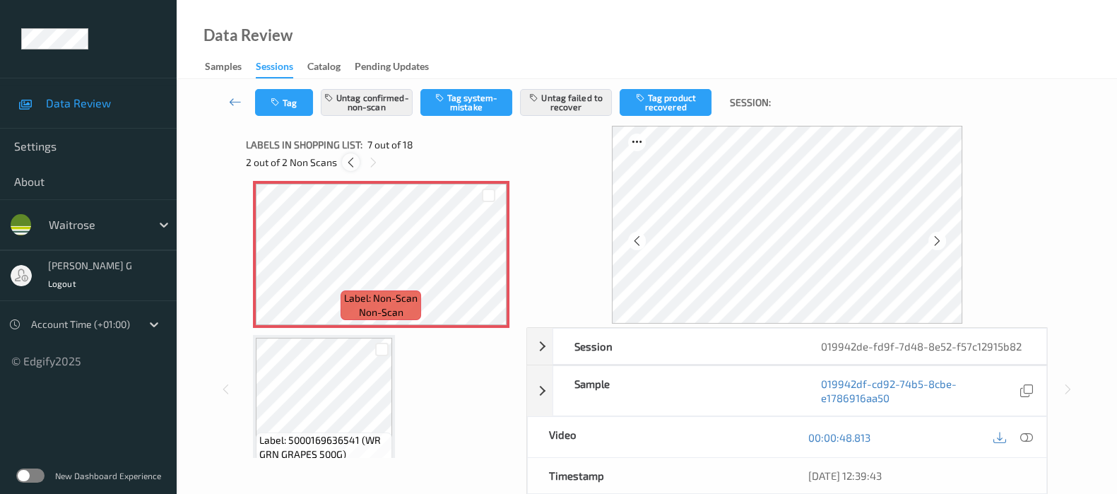
click at [351, 163] on icon at bounding box center [351, 162] width 12 height 13
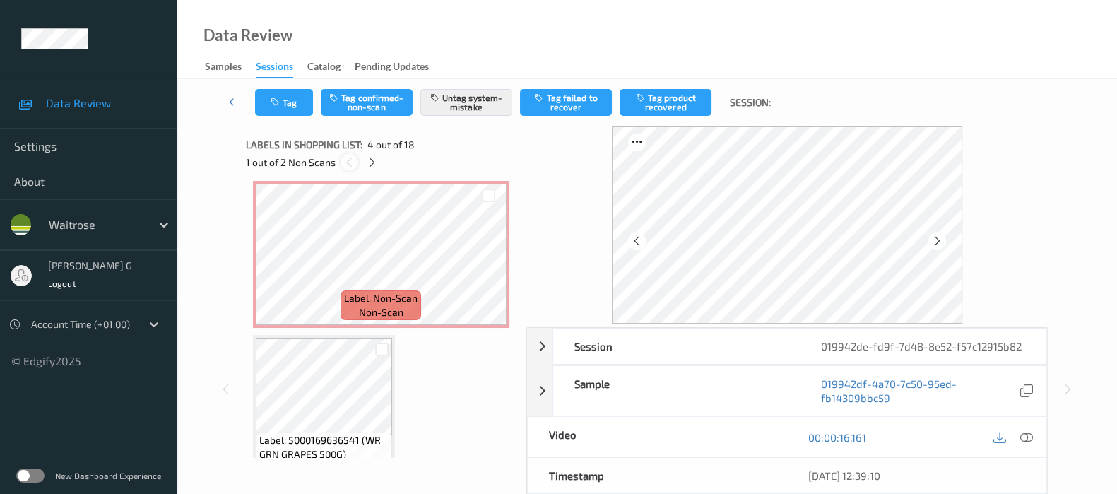
scroll to position [313, 0]
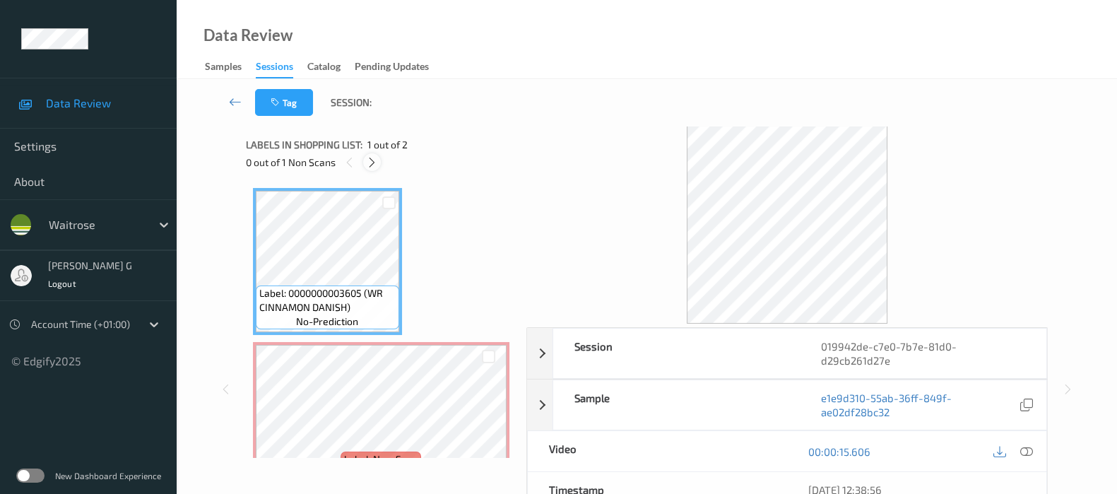
click at [371, 165] on icon at bounding box center [372, 162] width 12 height 13
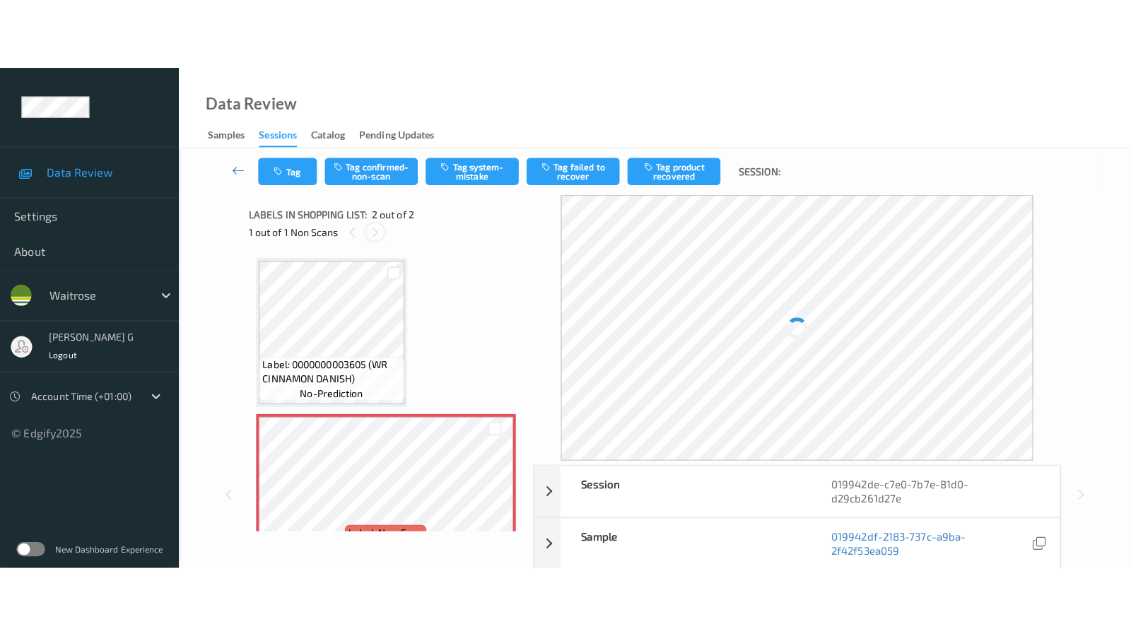
scroll to position [7, 0]
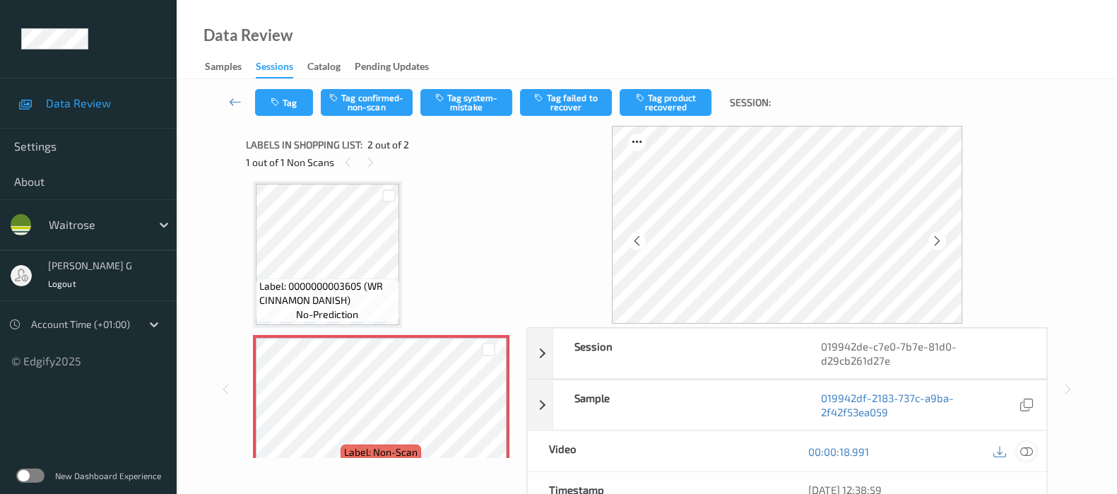
click at [1026, 449] on icon at bounding box center [1027, 451] width 13 height 13
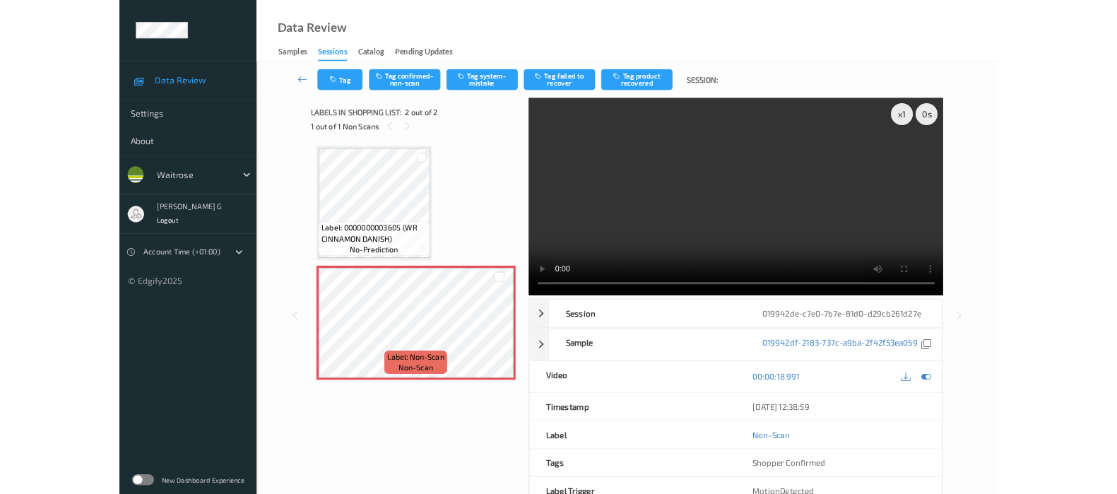
scroll to position [0, 0]
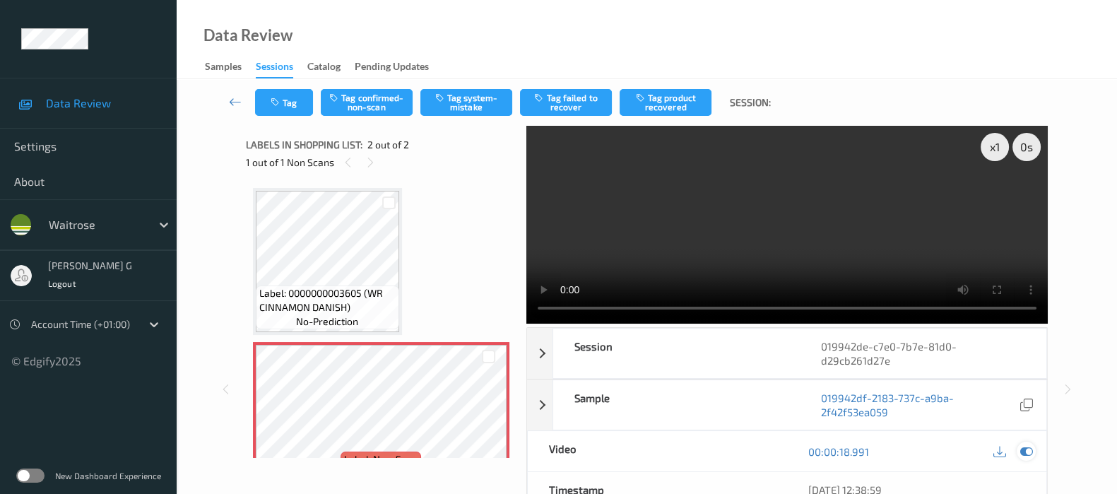
click at [1028, 443] on div at bounding box center [1026, 451] width 19 height 19
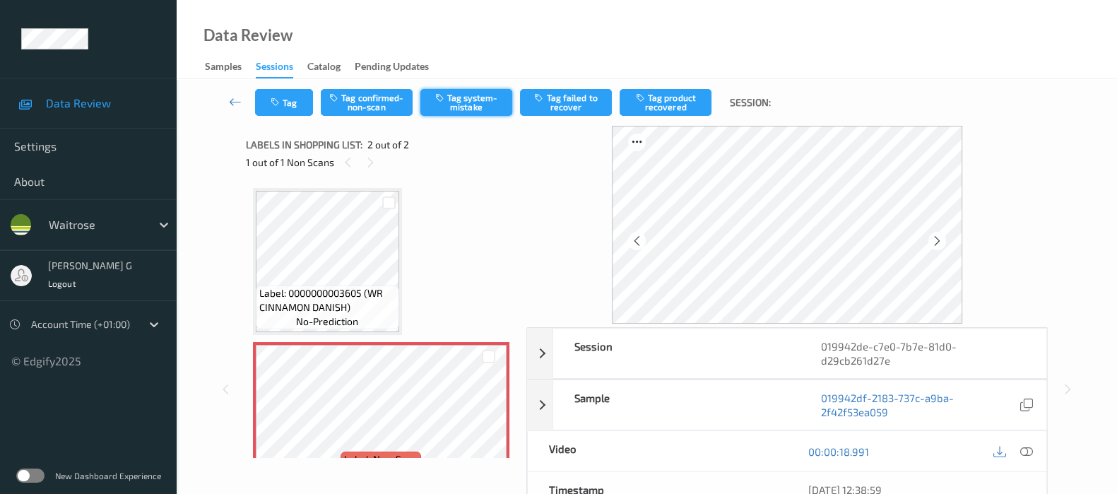
click at [469, 98] on button "Tag system-mistake" at bounding box center [467, 102] width 92 height 27
click at [290, 100] on button "Tag" at bounding box center [284, 102] width 58 height 27
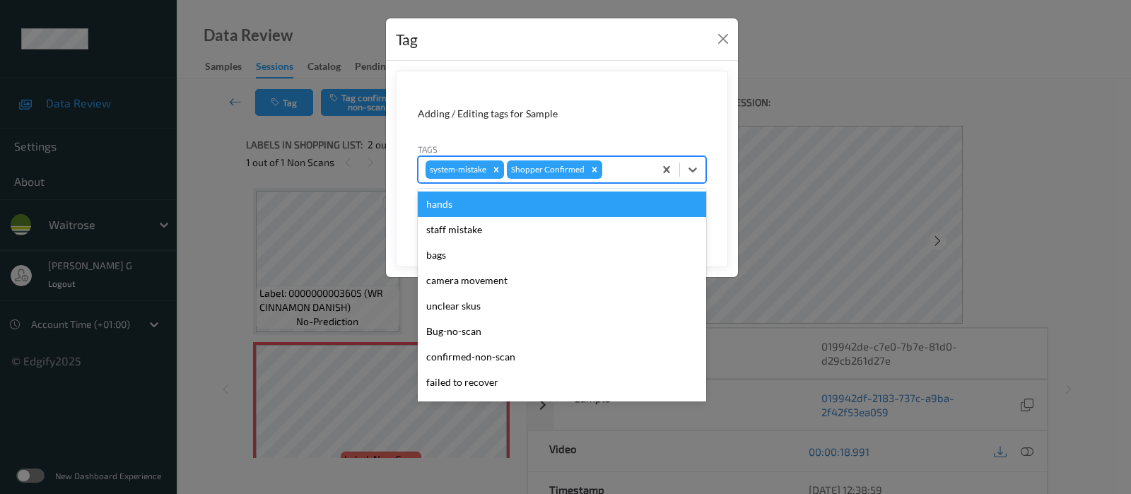
click at [633, 167] on div at bounding box center [626, 169] width 42 height 17
type input "un"
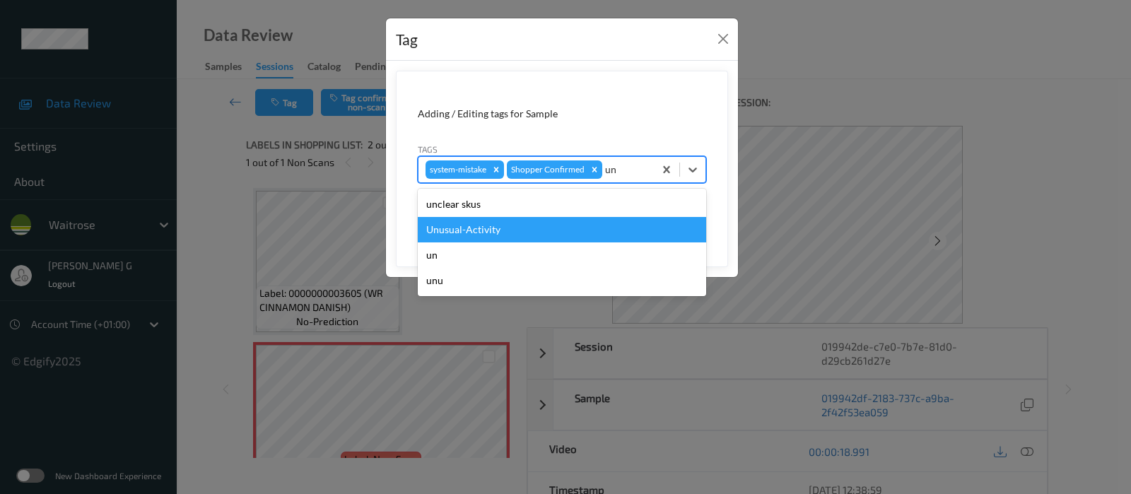
click at [482, 228] on div "Unusual-Activity" at bounding box center [562, 229] width 288 height 25
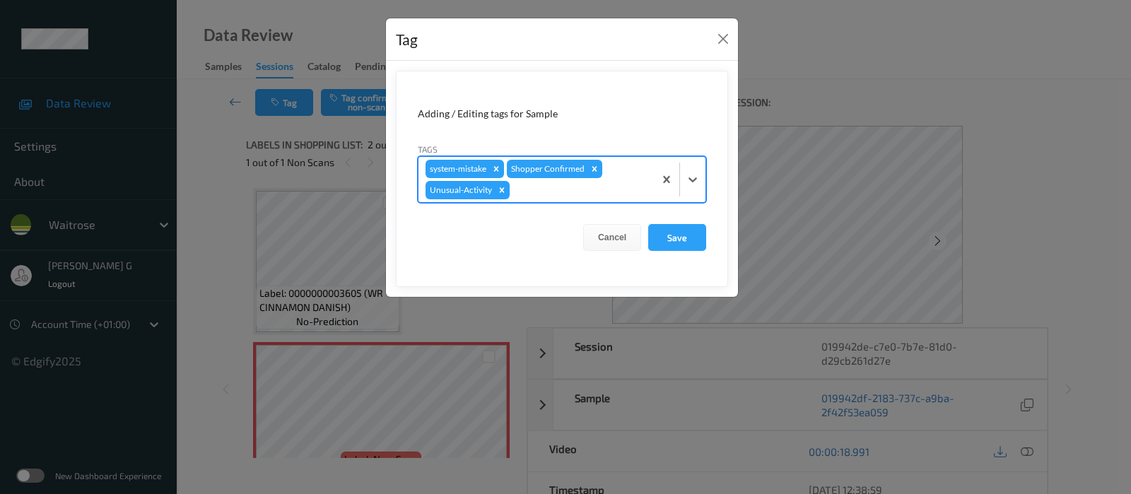
click at [578, 196] on div at bounding box center [579, 190] width 134 height 17
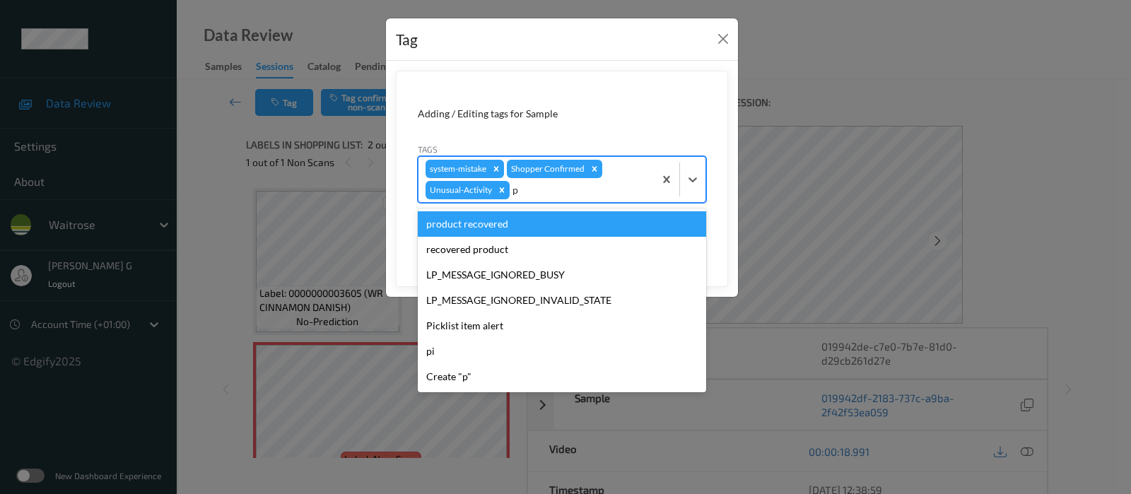
type input "pi"
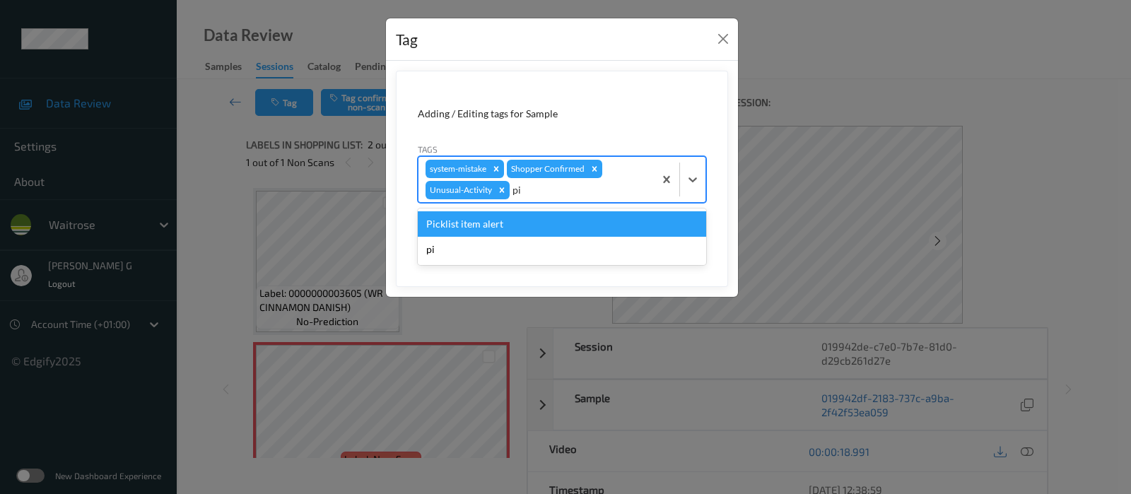
click at [523, 228] on div "Picklist item alert" at bounding box center [562, 223] width 288 height 25
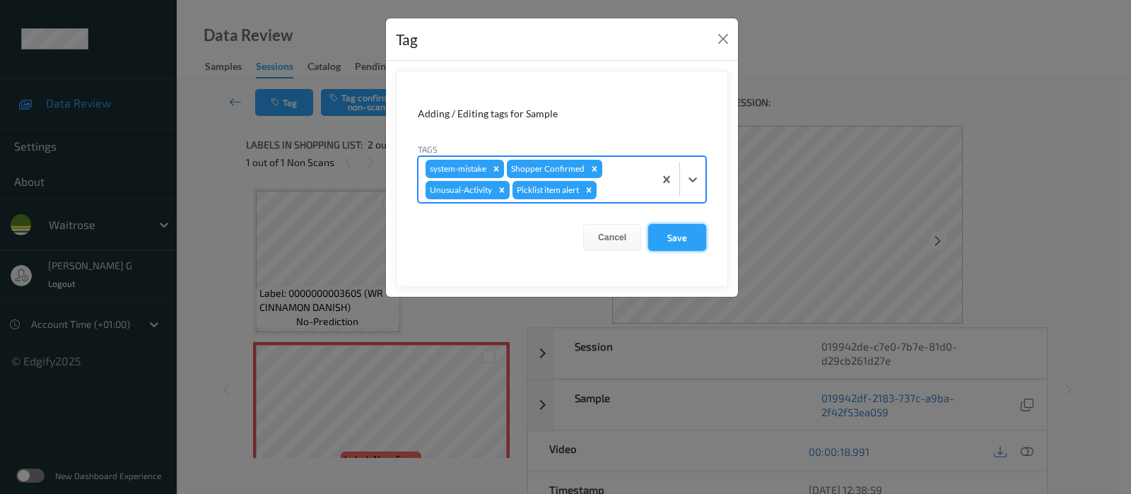
click at [686, 239] on button "Save" at bounding box center [677, 237] width 58 height 27
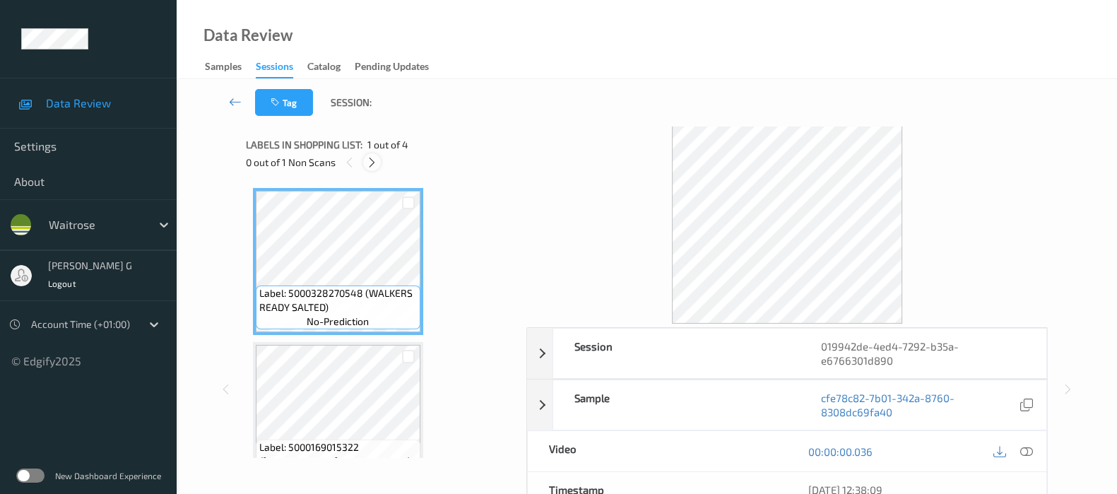
click at [375, 160] on icon at bounding box center [372, 162] width 12 height 13
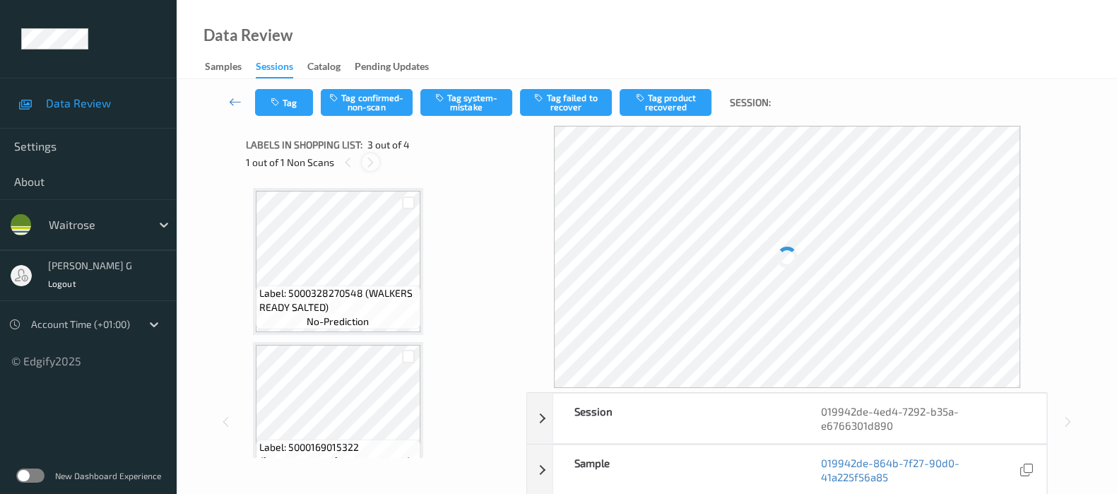
scroll to position [160, 0]
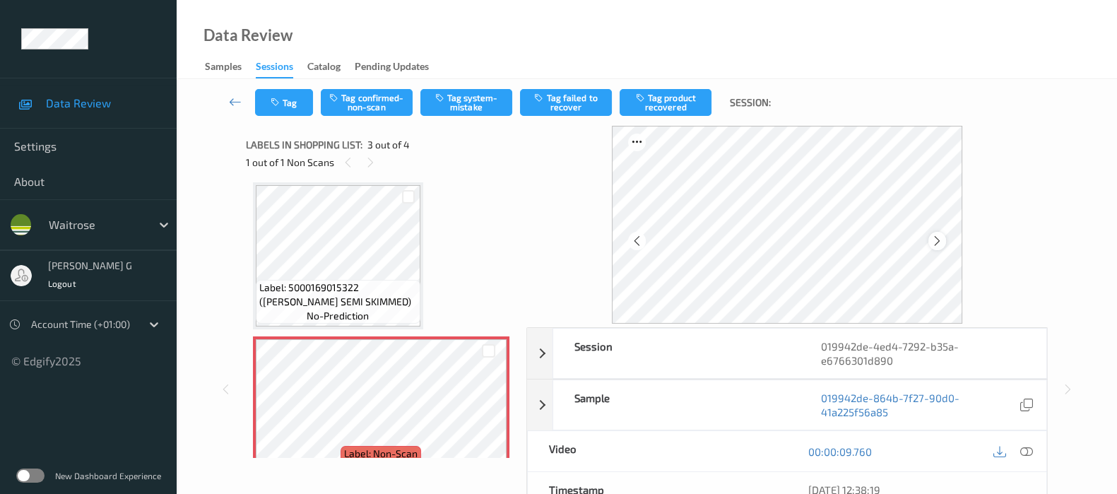
click at [941, 240] on icon at bounding box center [937, 241] width 12 height 13
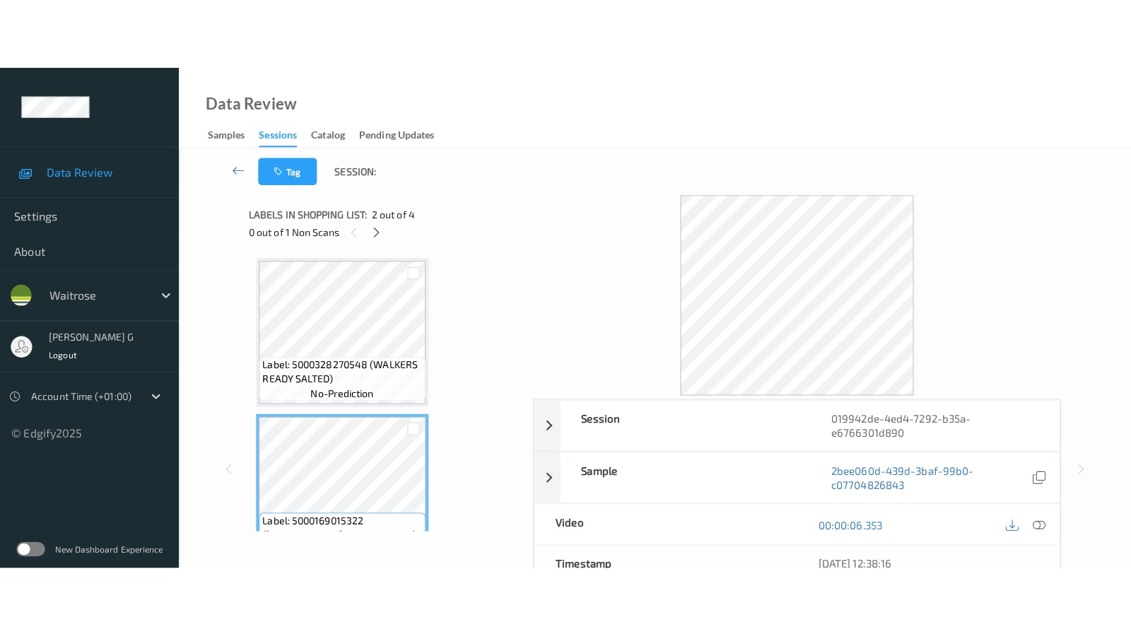
scroll to position [342, 0]
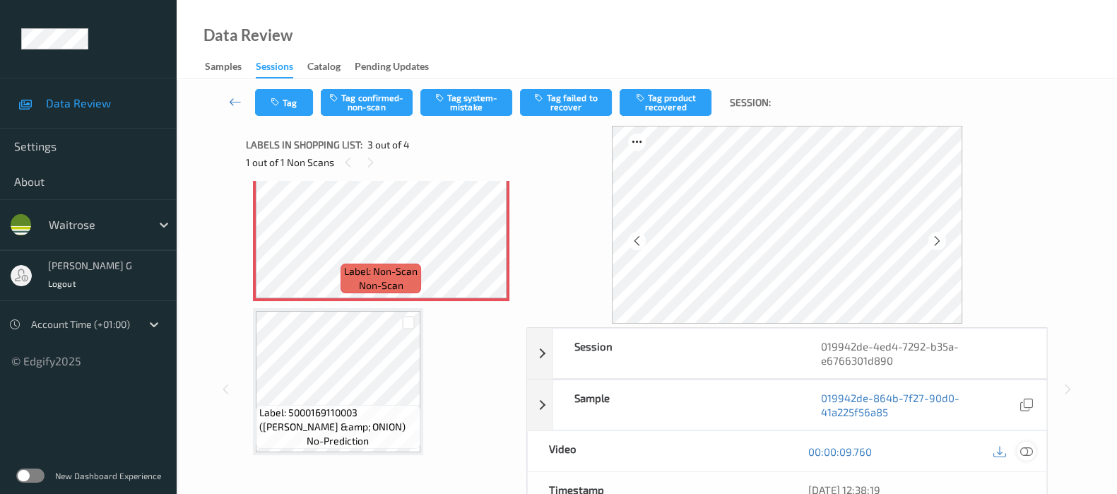
click at [1030, 448] on icon at bounding box center [1027, 451] width 13 height 13
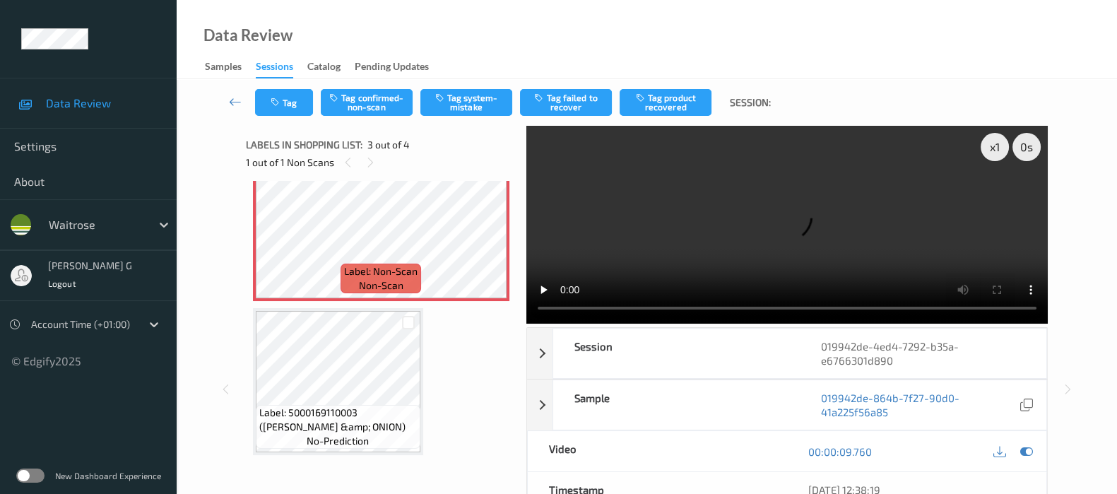
scroll to position [200, 0]
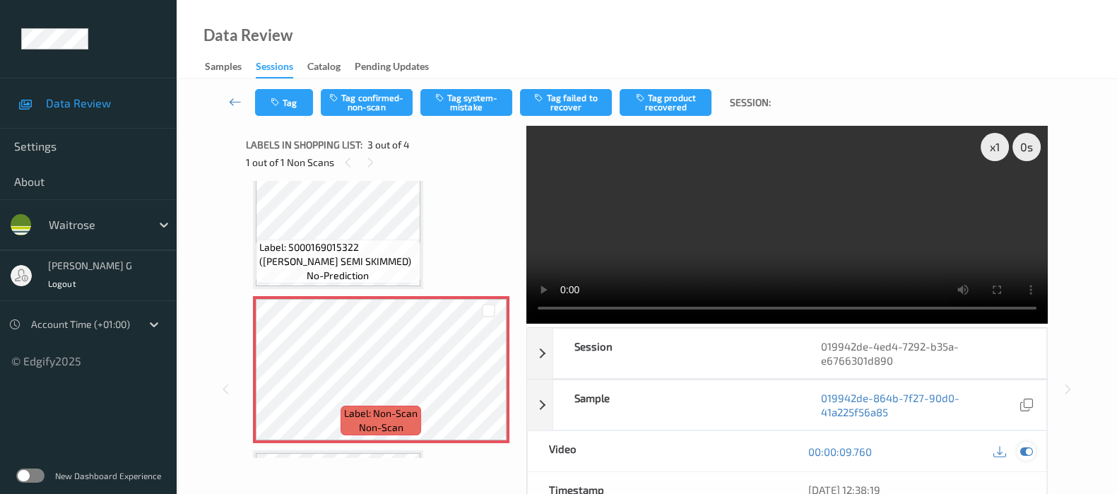
click at [1023, 450] on icon at bounding box center [1027, 451] width 13 height 13
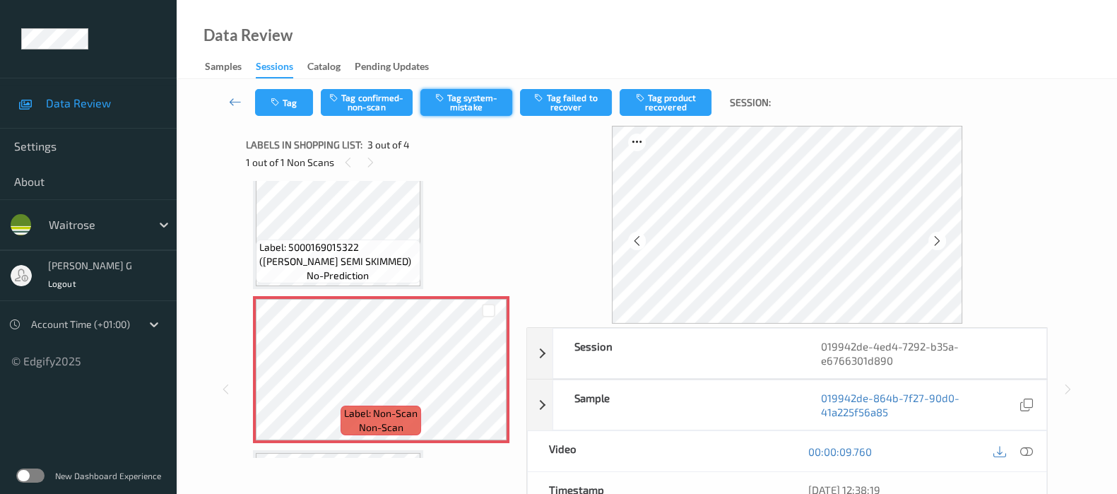
click at [464, 109] on button "Tag system-mistake" at bounding box center [467, 102] width 92 height 27
click at [459, 106] on button "Untag system-mistake" at bounding box center [467, 102] width 92 height 27
click at [364, 109] on button "Tag confirmed-non-scan" at bounding box center [367, 102] width 92 height 27
click at [676, 91] on button "Tag product recovered" at bounding box center [666, 102] width 92 height 27
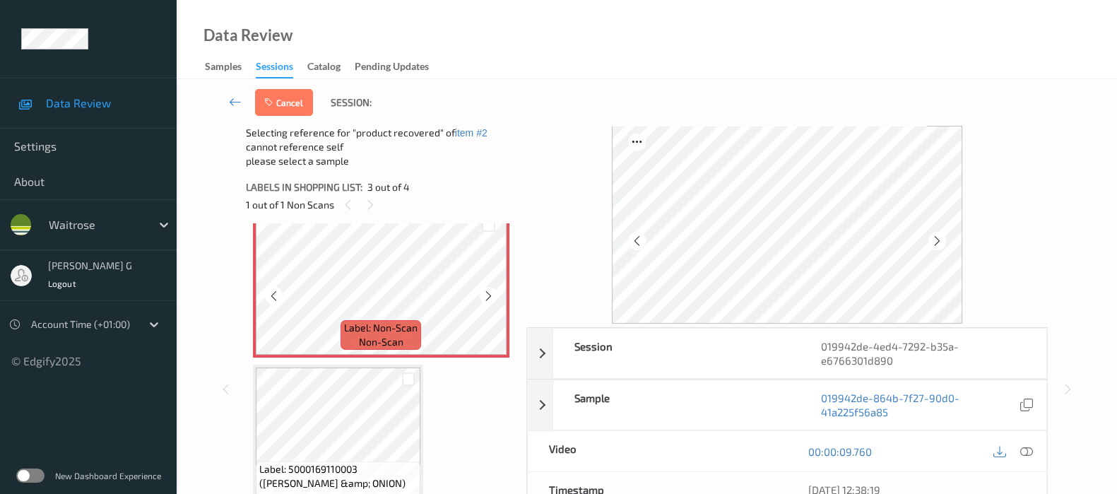
scroll to position [342, 0]
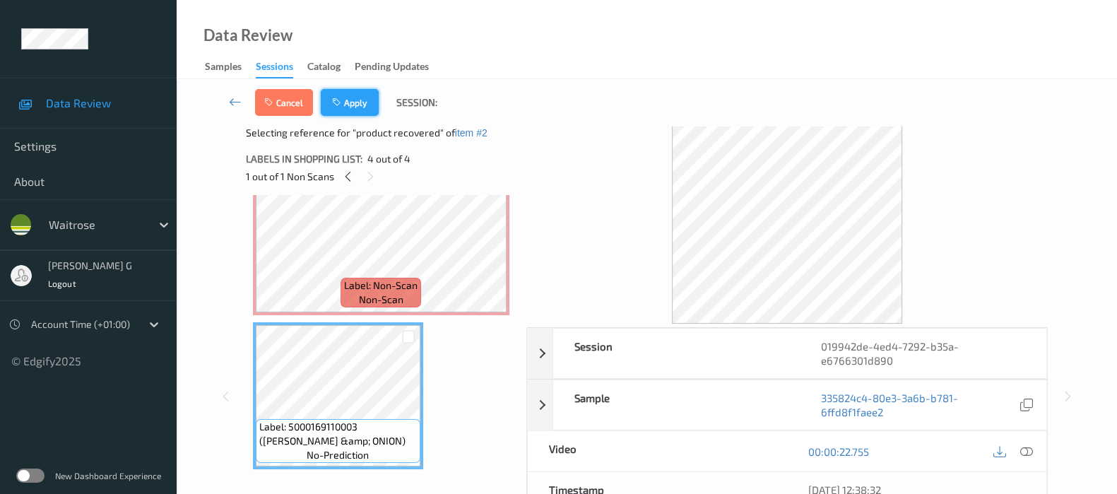
click at [350, 103] on button "Apply" at bounding box center [350, 102] width 58 height 27
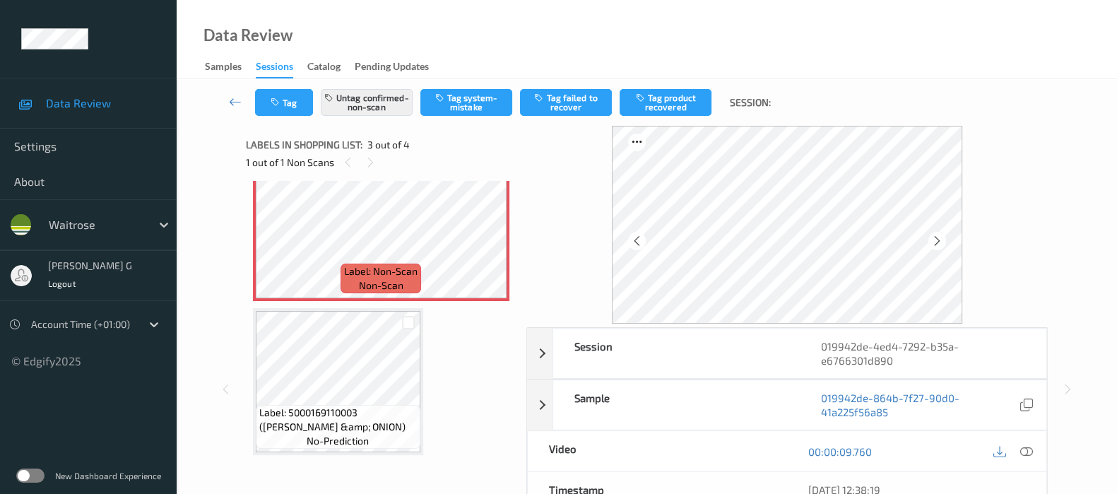
scroll to position [160, 0]
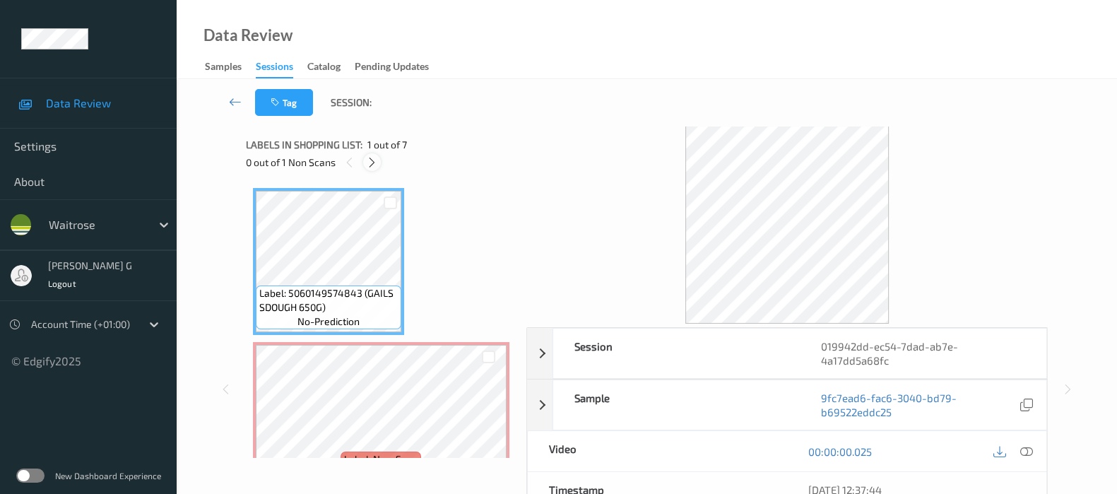
click at [375, 162] on icon at bounding box center [372, 162] width 12 height 13
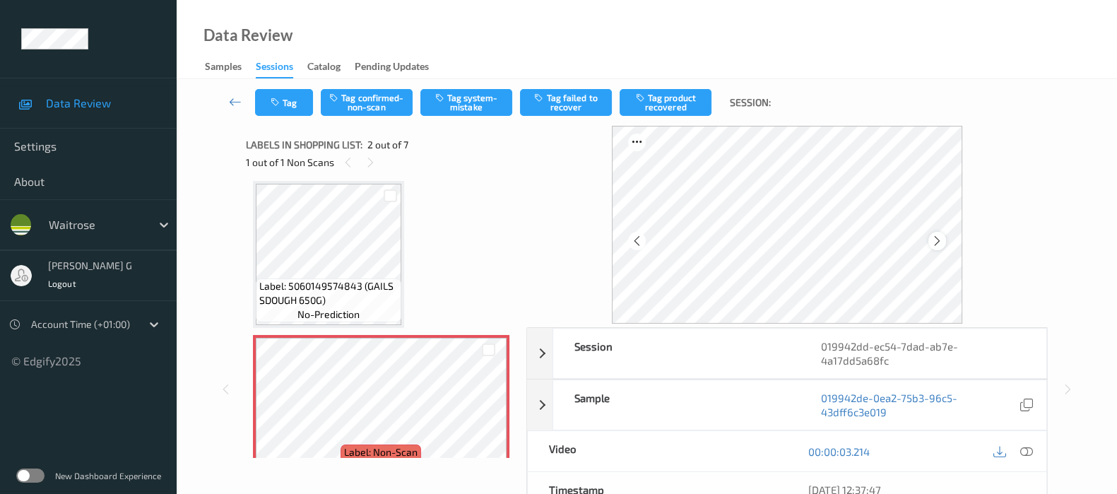
click at [941, 240] on icon at bounding box center [937, 241] width 12 height 13
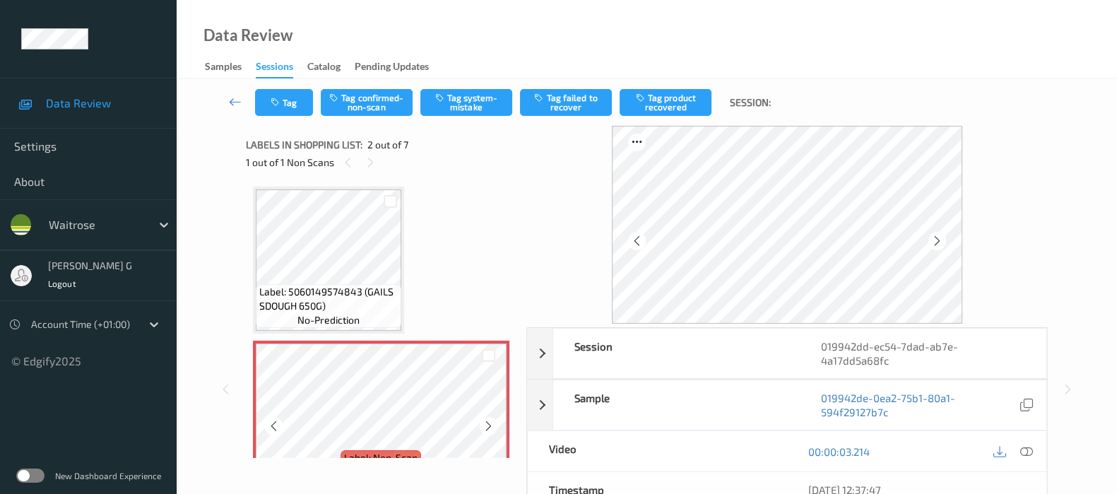
scroll to position [0, 0]
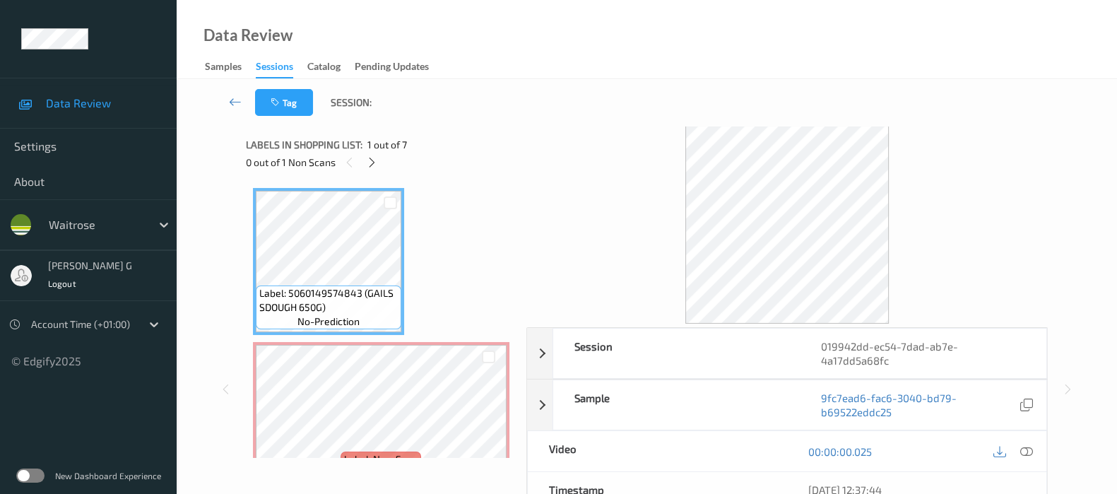
click at [335, 476] on div "Labels in shopping list: 1 out of 7 0 out of 1 Non Scans Label: 5060149574843 (…" at bounding box center [381, 389] width 271 height 527
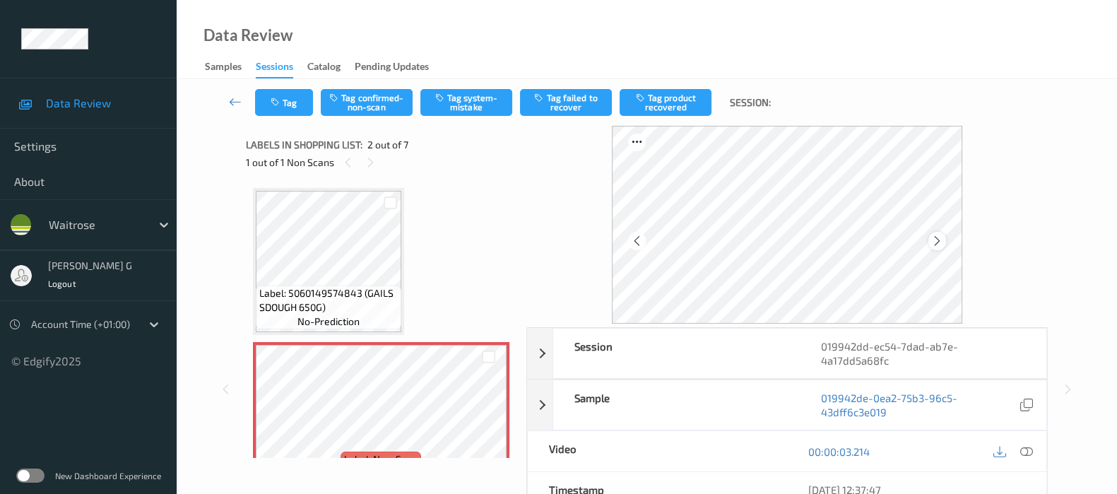
click at [940, 242] on icon at bounding box center [937, 241] width 12 height 13
click at [939, 243] on icon at bounding box center [937, 241] width 12 height 13
click at [1033, 449] on icon at bounding box center [1027, 451] width 13 height 13
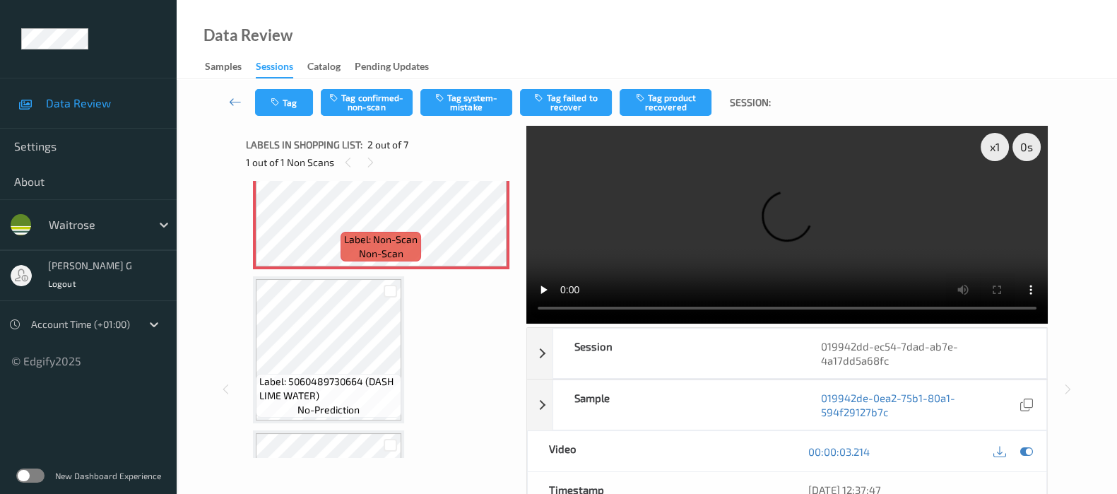
scroll to position [176, 0]
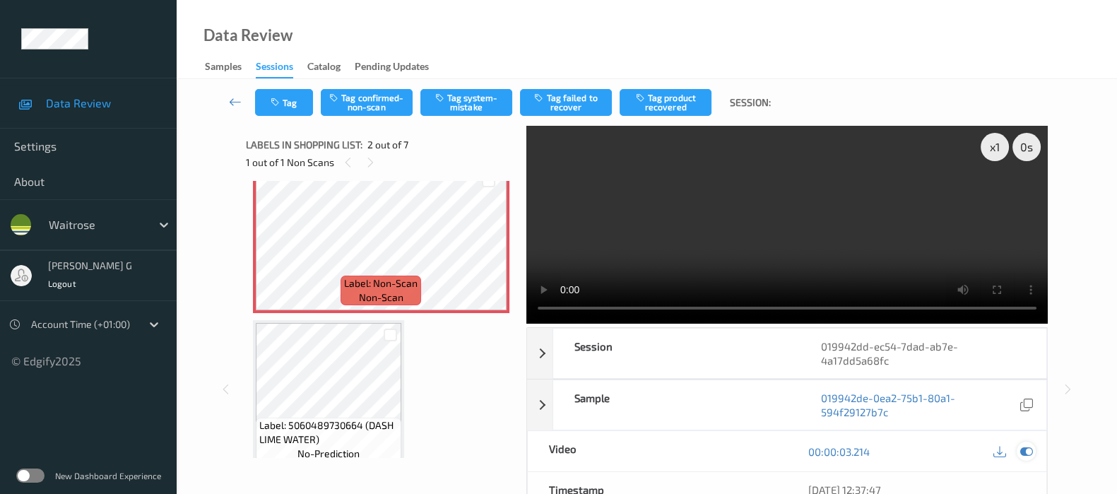
click at [1028, 445] on icon at bounding box center [1027, 451] width 13 height 13
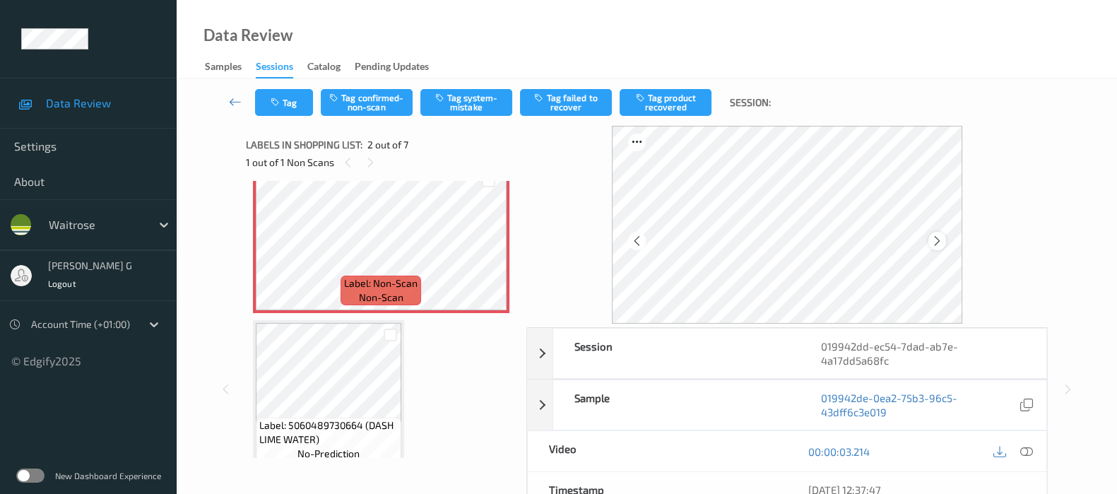
click at [943, 245] on icon at bounding box center [937, 241] width 12 height 13
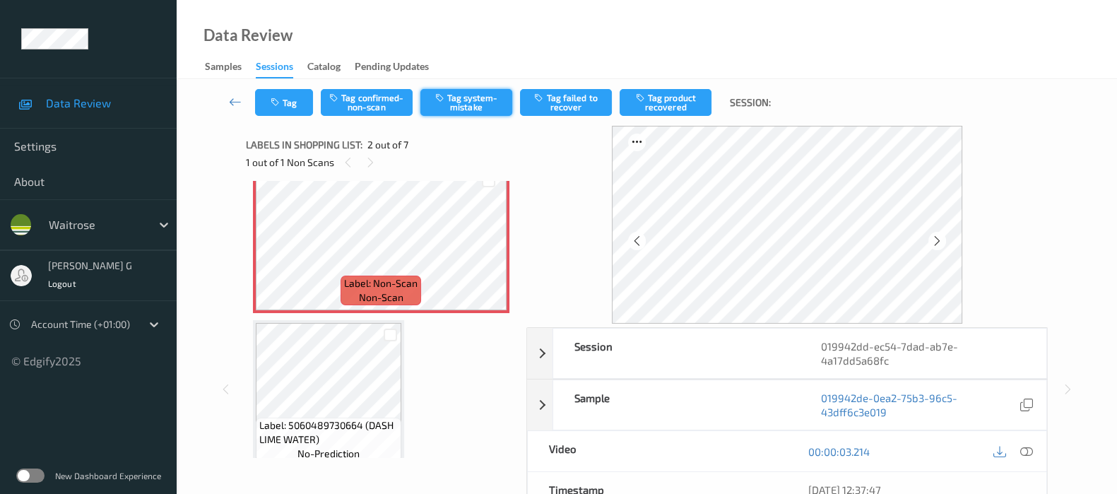
click at [478, 97] on button "Tag system-mistake" at bounding box center [467, 102] width 92 height 27
click at [287, 101] on button "Tag" at bounding box center [284, 102] width 58 height 27
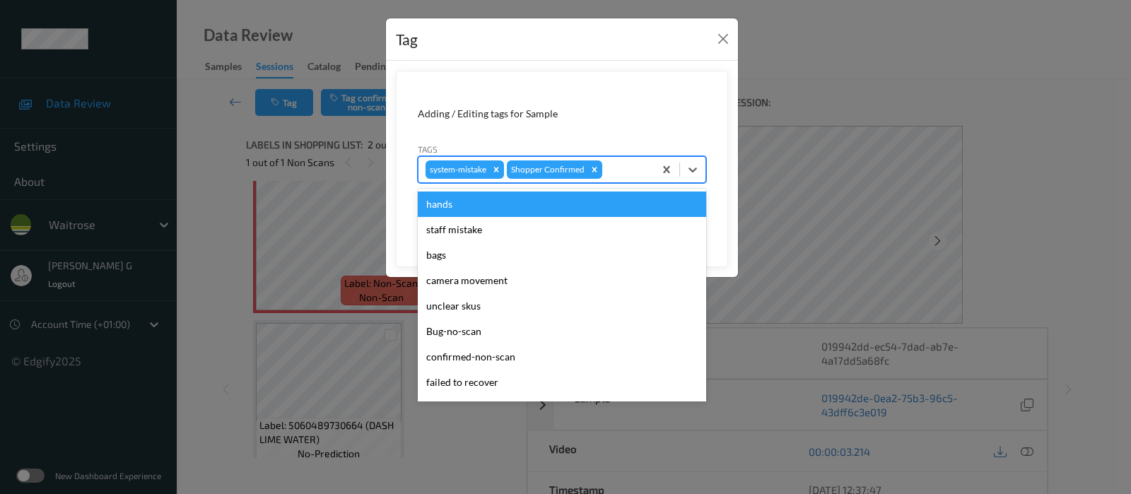
click at [635, 177] on div at bounding box center [626, 169] width 42 height 17
type input "un"
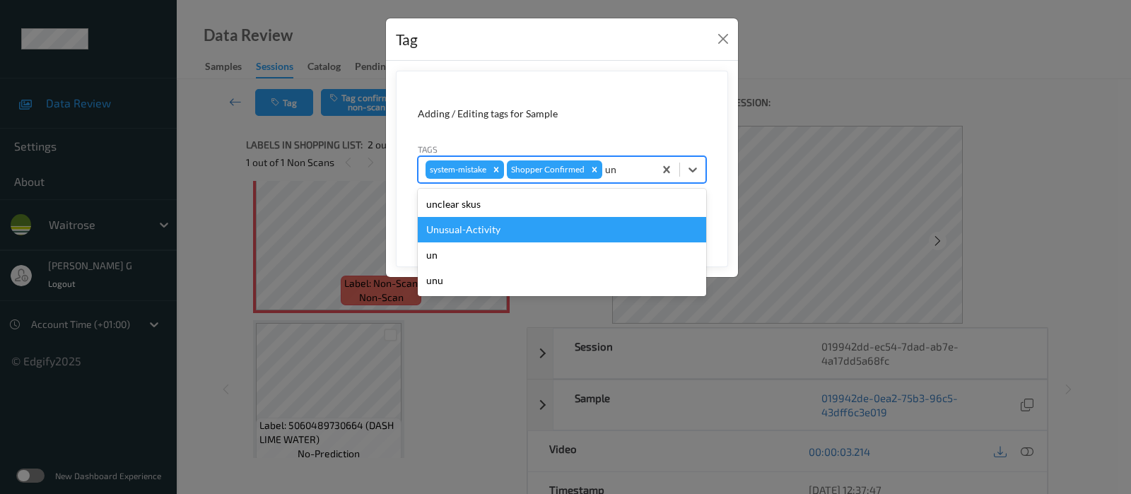
click at [462, 226] on div "Unusual-Activity" at bounding box center [562, 229] width 288 height 25
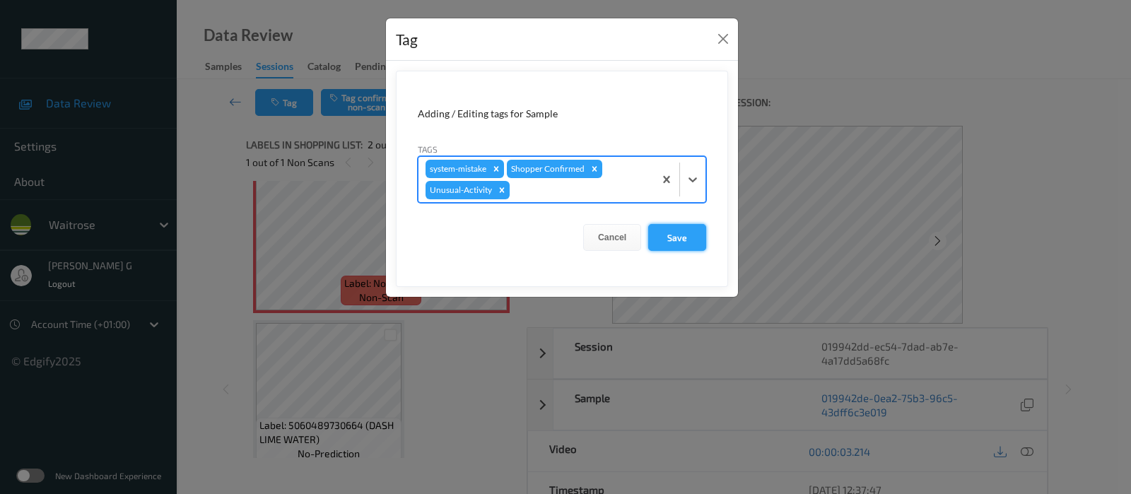
click at [672, 236] on button "Save" at bounding box center [677, 237] width 58 height 27
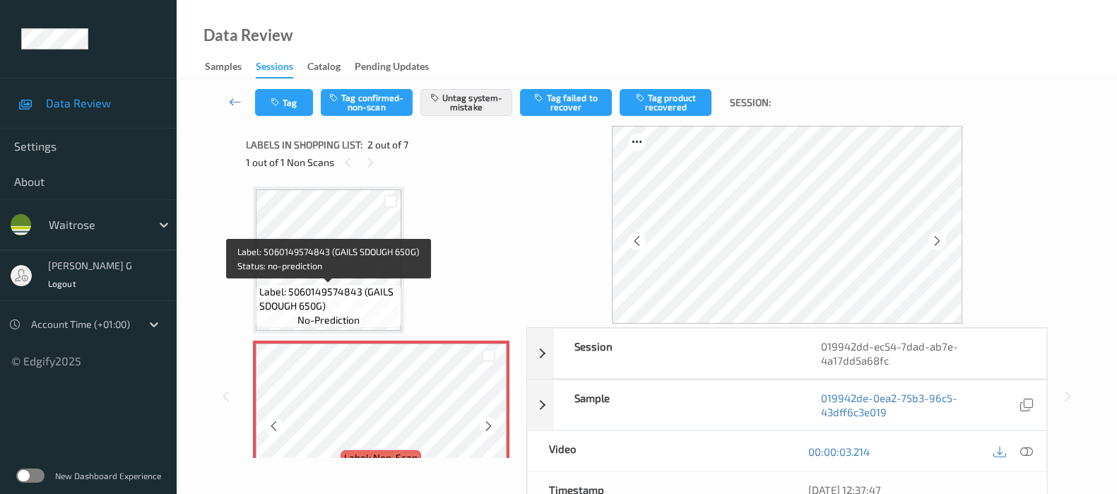
scroll to position [0, 0]
